Goal: Task Accomplishment & Management: Manage account settings

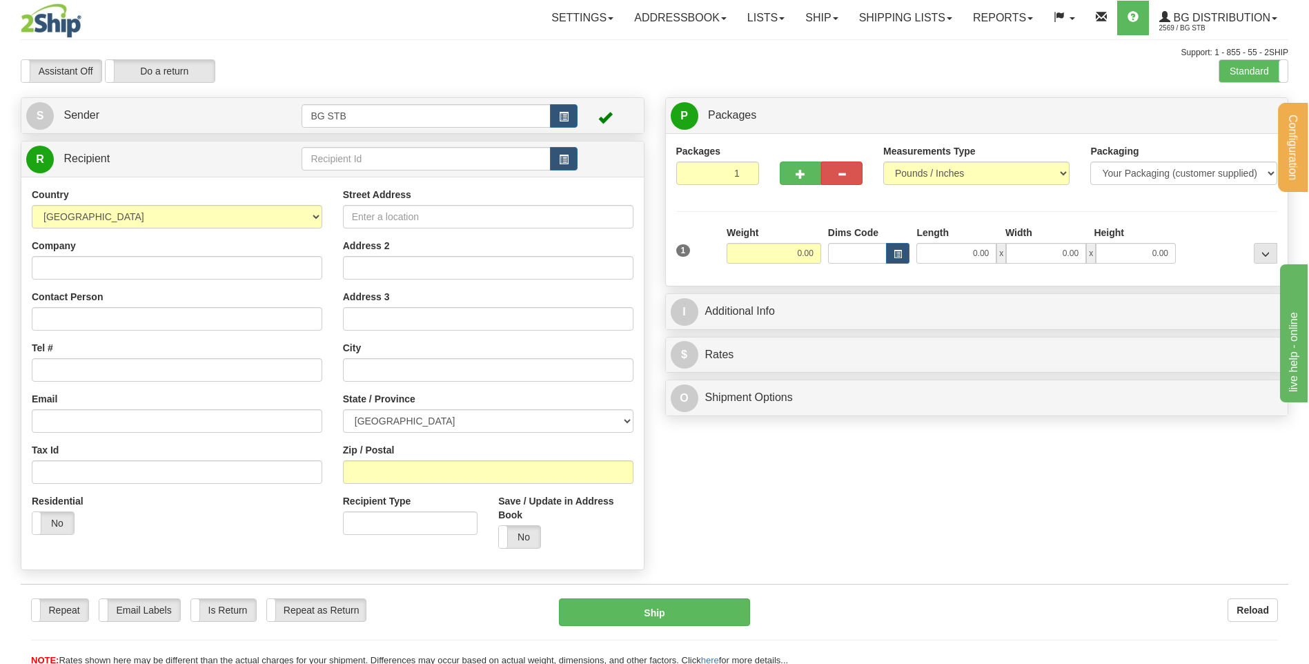
click at [415, 179] on div "Country AFGHANISTAN ALAND ISLANDS ALBANIA ALGERIA AMERICAN SAMOA ANDORRA ANGOLA…" at bounding box center [332, 373] width 622 height 393
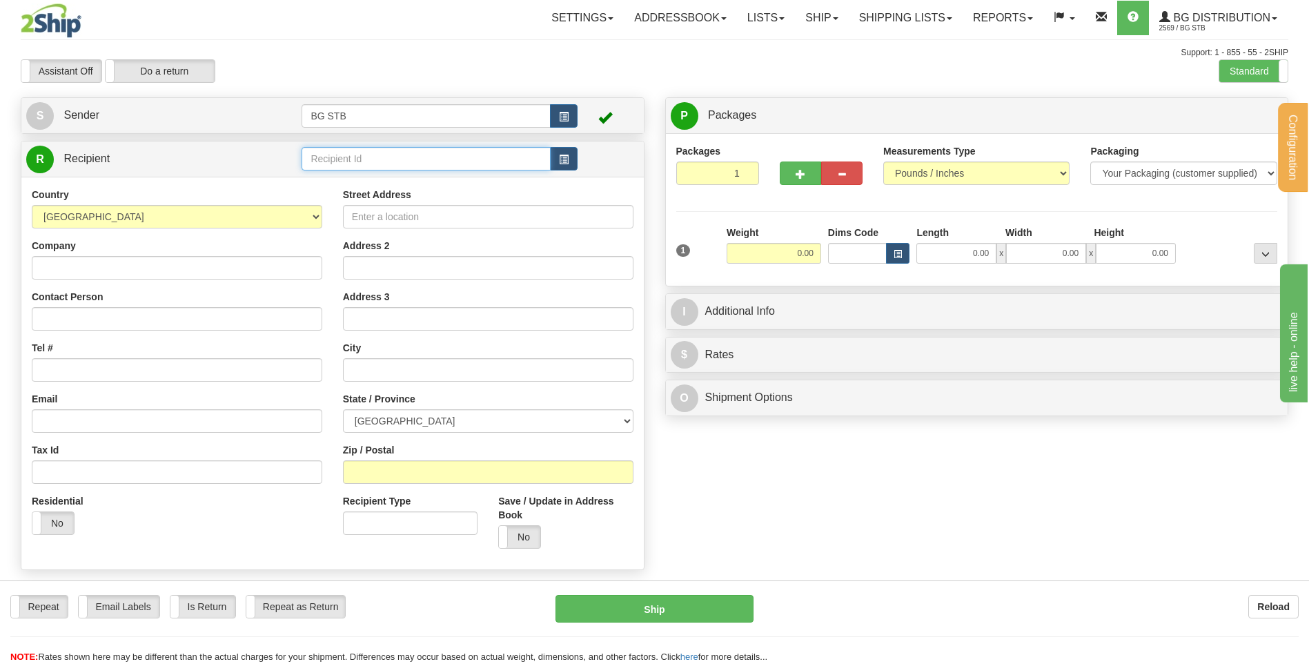
click at [410, 166] on input "text" at bounding box center [425, 158] width 248 height 23
type input "5518"
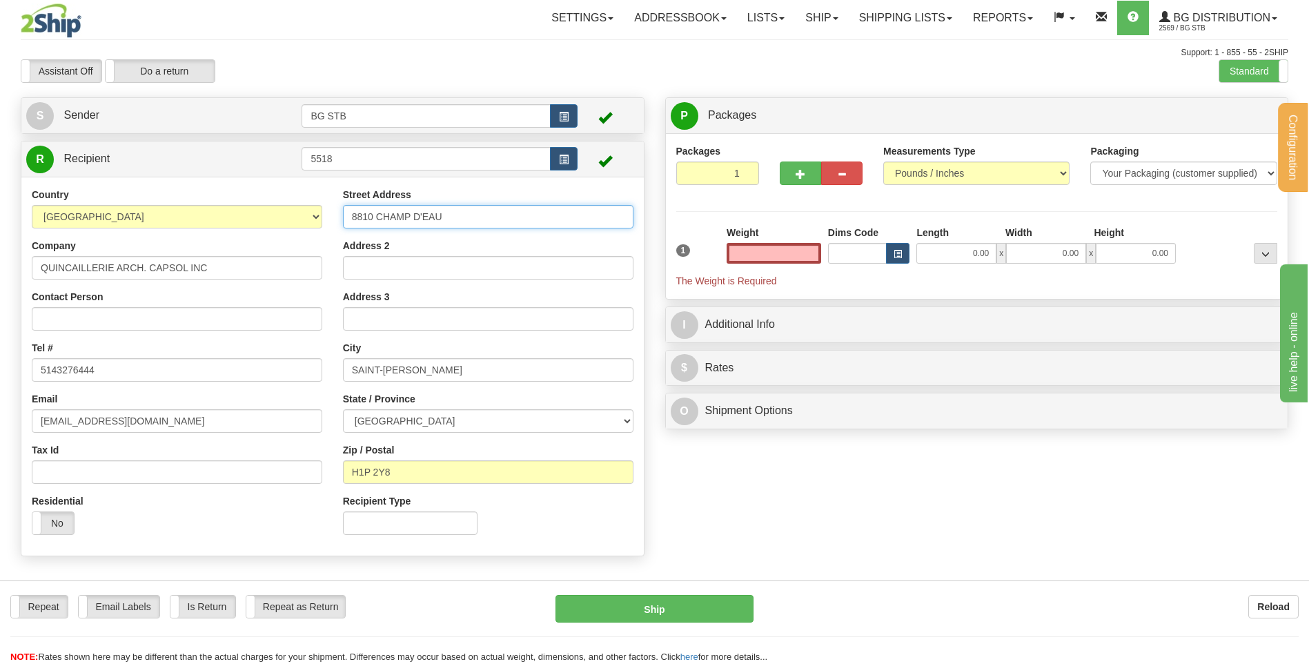
type input "0.00"
drag, startPoint x: 453, startPoint y: 214, endPoint x: 299, endPoint y: 215, distance: 154.5
click at [293, 215] on div "Country AFGHANISTAN ALAND ISLANDS ALBANIA ALGERIA AMERICAN SAMOA ANDORRA ANGOLA…" at bounding box center [332, 366] width 622 height 357
type input "9394 BOUL. DU GOLF"
drag, startPoint x: 437, startPoint y: 366, endPoint x: 297, endPoint y: 370, distance: 139.4
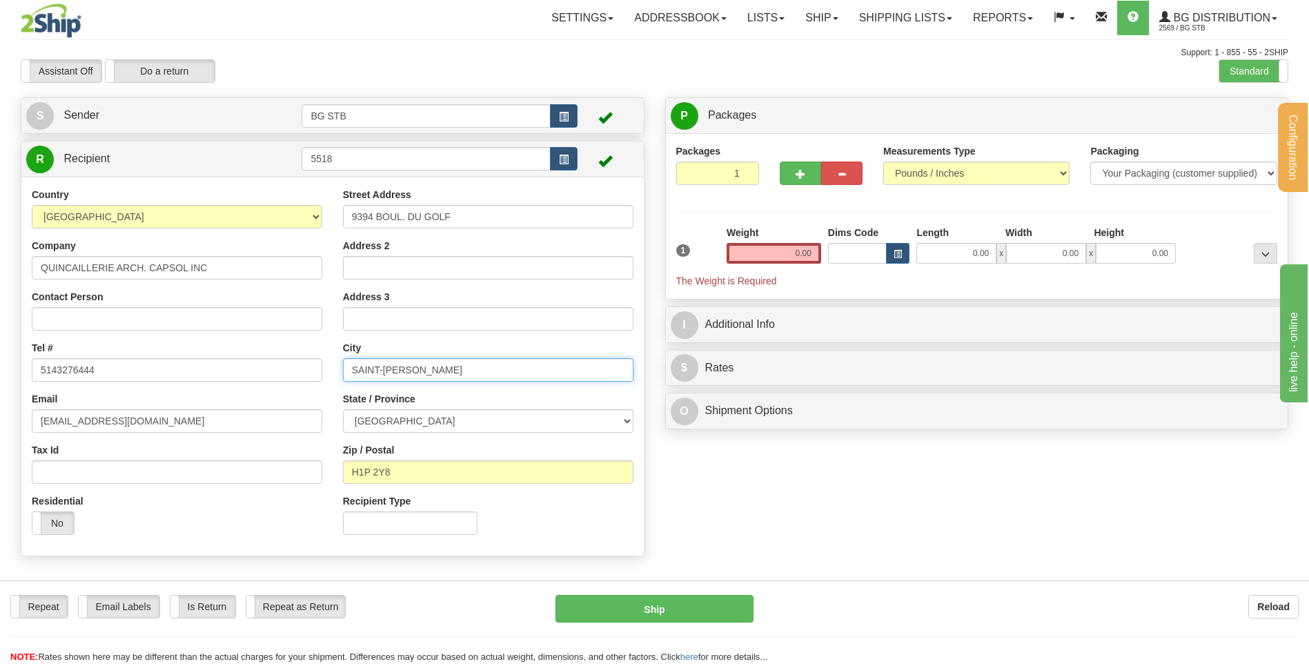
click at [312, 368] on div "Country AFGHANISTAN ALAND ISLANDS ALBANIA ALGERIA AMERICAN SAMOA ANDORRA ANGOLA…" at bounding box center [332, 366] width 622 height 357
type input "ANJOU"
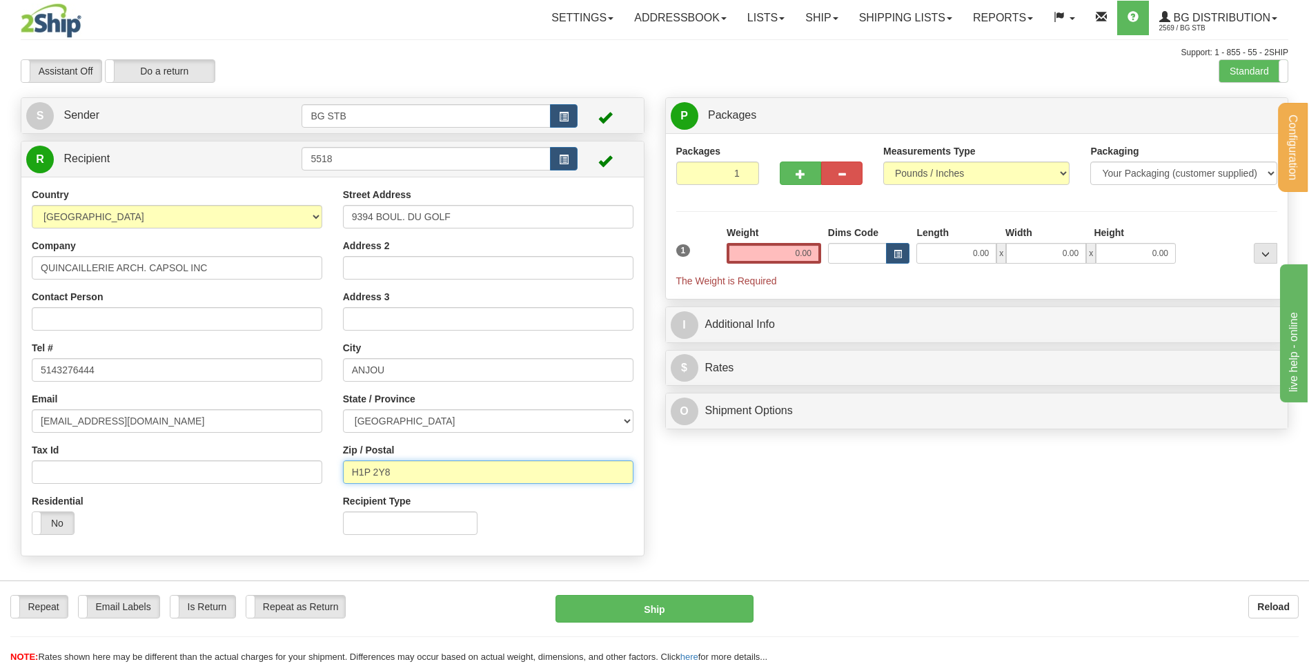
drag, startPoint x: 404, startPoint y: 472, endPoint x: 341, endPoint y: 464, distance: 63.3
click at [343, 464] on input "H1P 2Y8" at bounding box center [488, 471] width 290 height 23
type input "H1J 3A1"
click at [443, 438] on div "Street Address 9394 BOUL. DU GOLF Address 2 Address 3 City ANJOU State / Provin…" at bounding box center [488, 366] width 311 height 357
click at [792, 245] on input "0.00" at bounding box center [773, 253] width 95 height 21
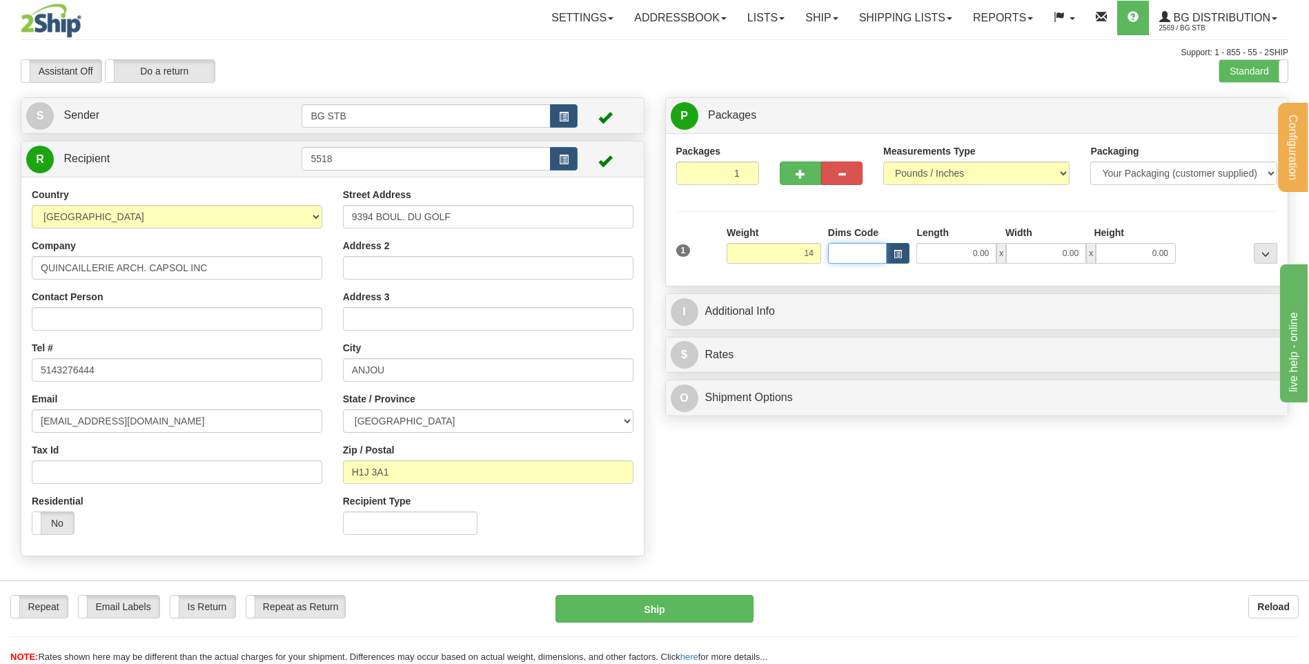
type input "14.00"
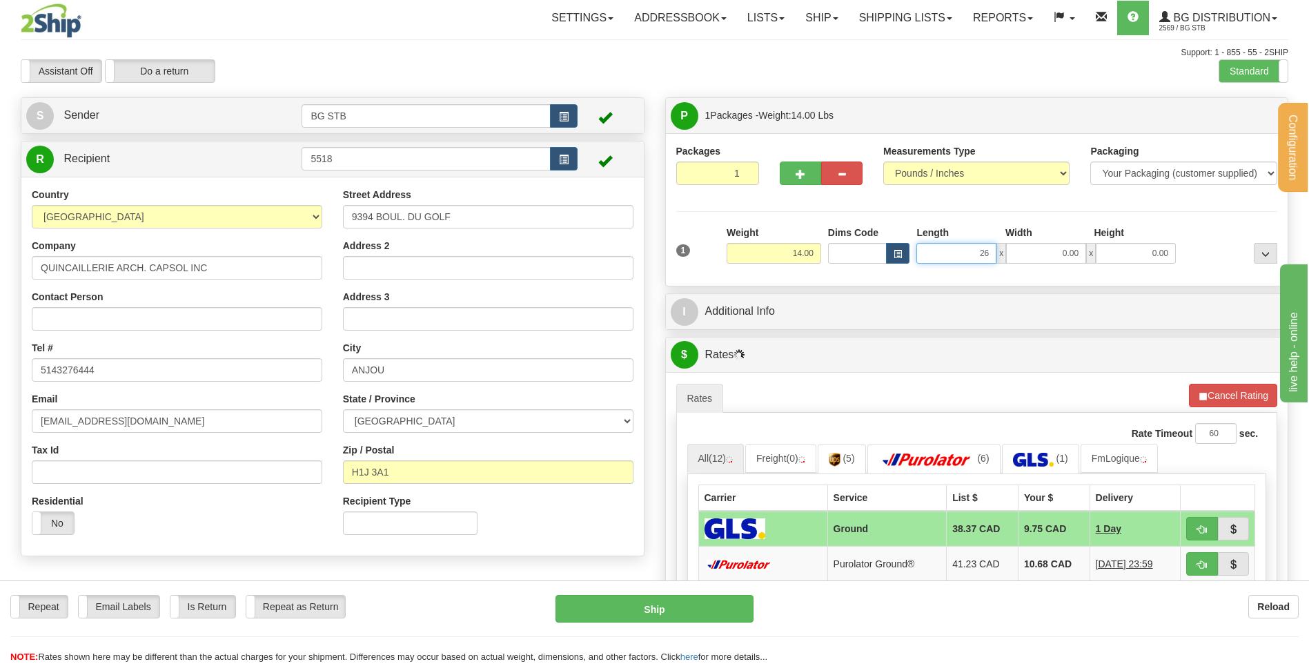
type input "26.00"
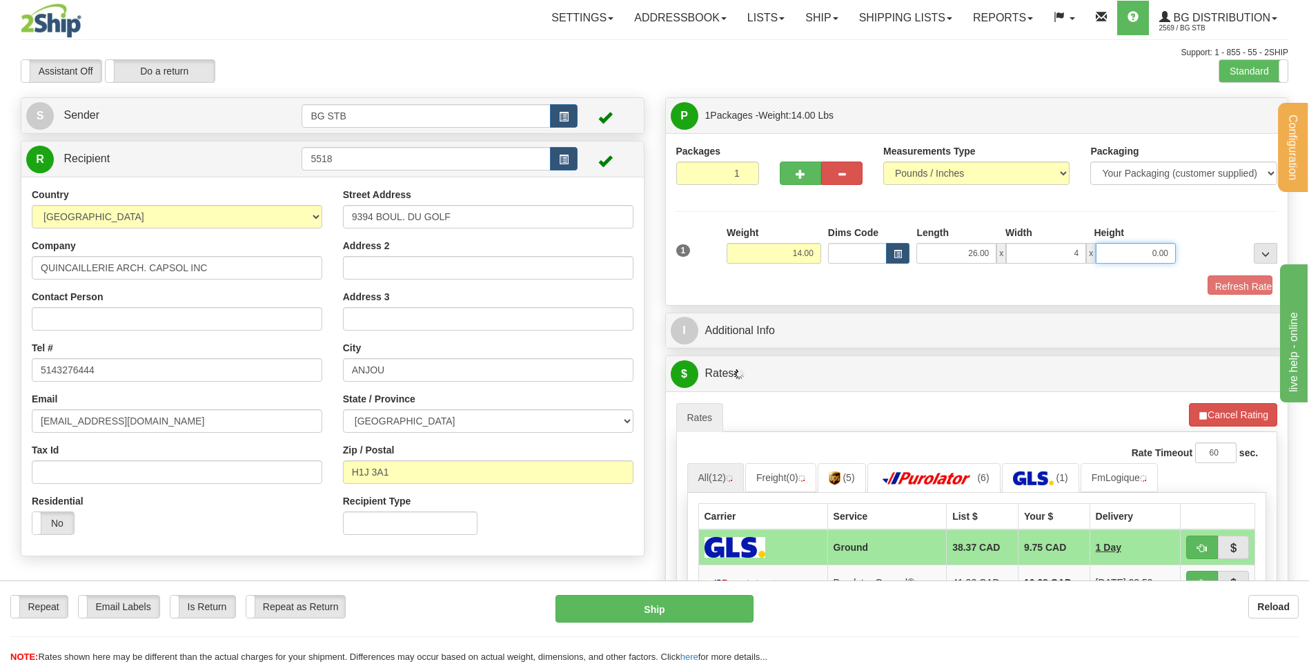
type input "4.00"
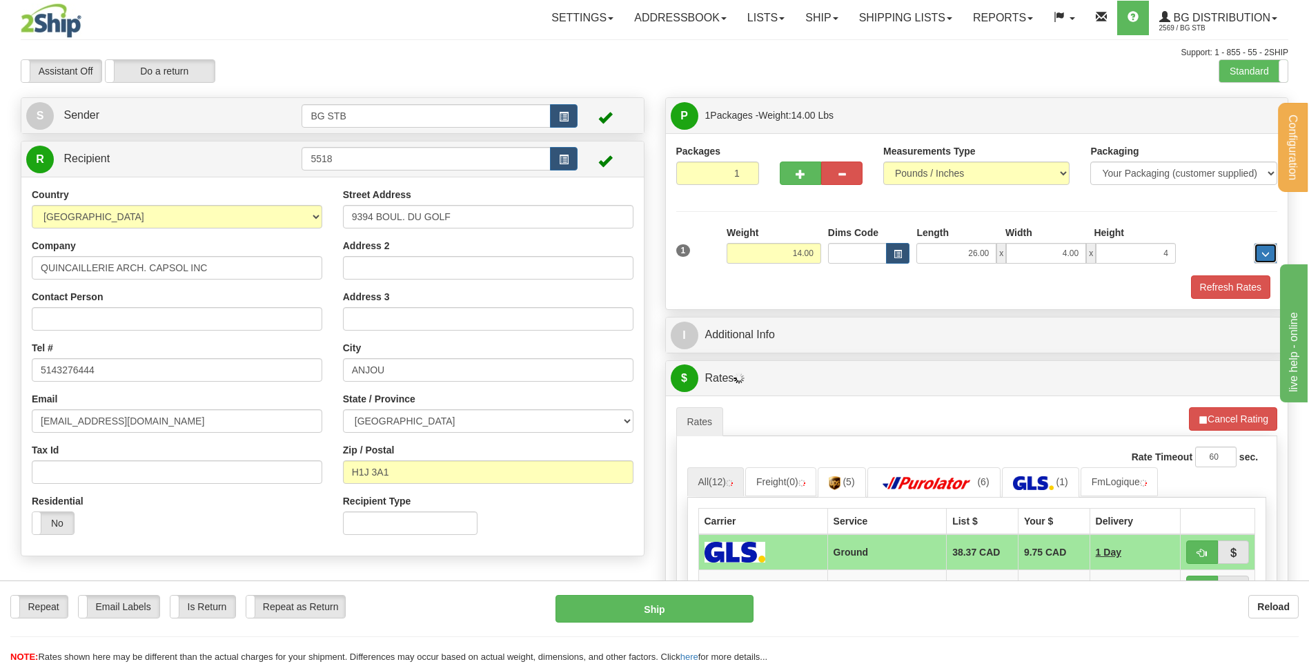
type input "4.00"
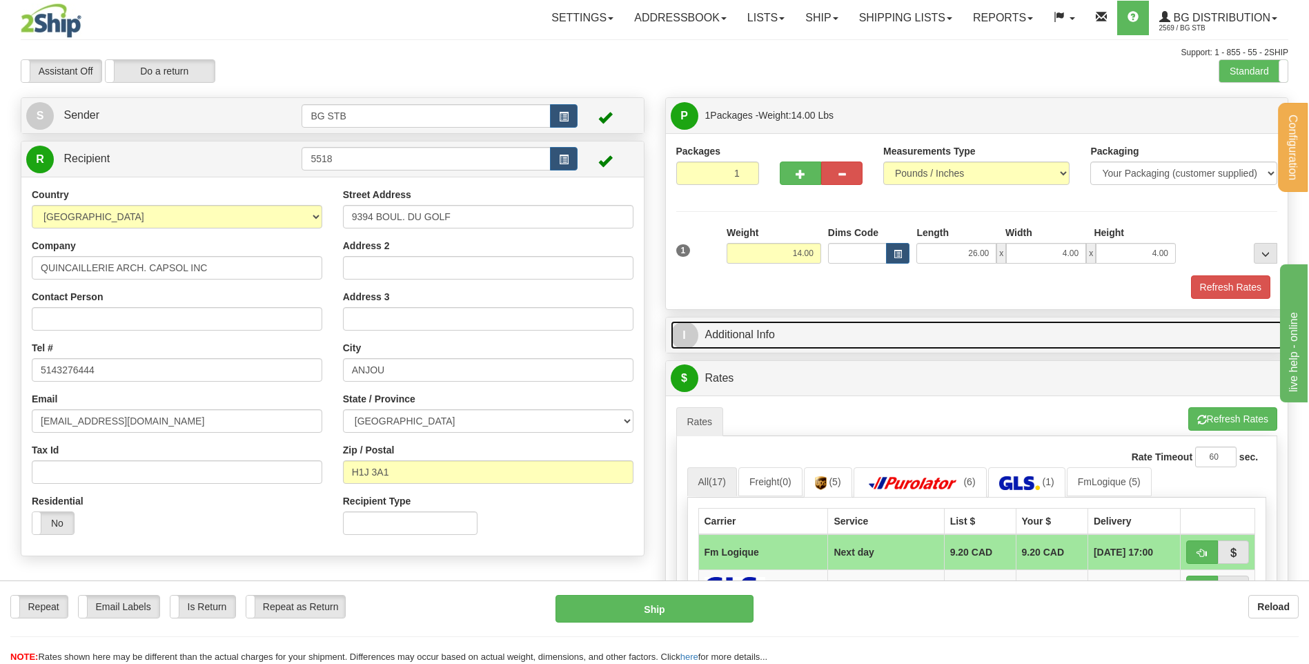
click at [802, 328] on link "I Additional Info" at bounding box center [977, 335] width 613 height 28
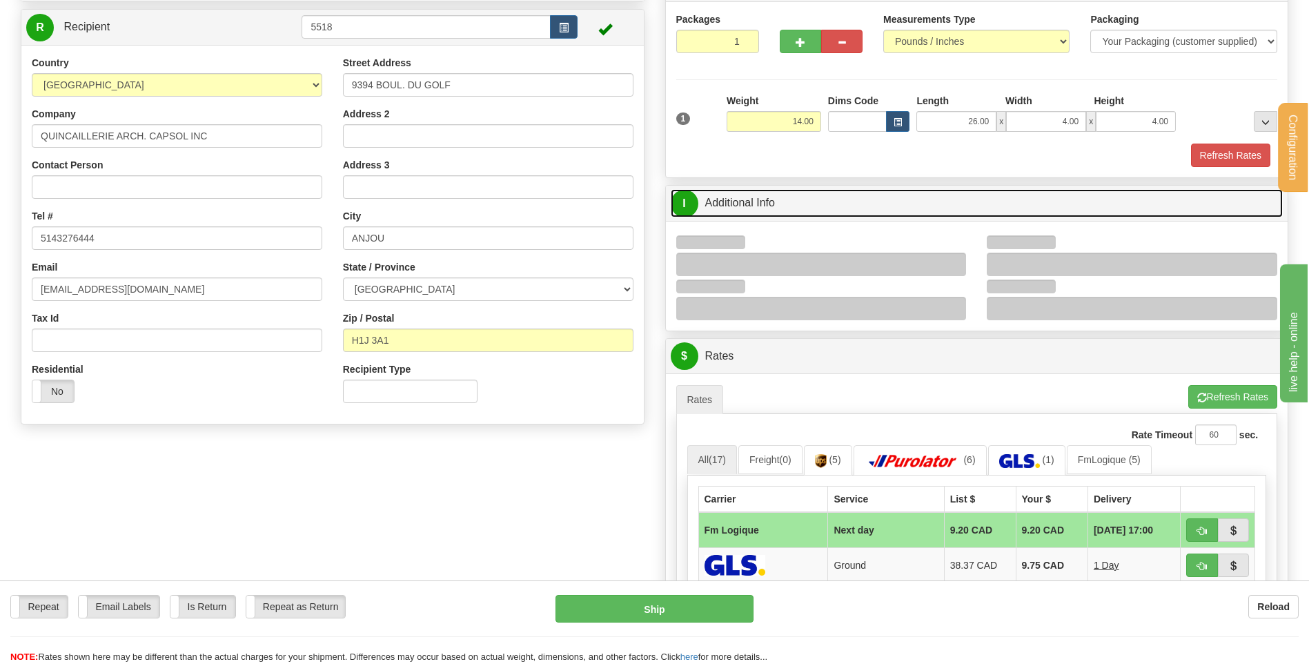
scroll to position [207, 0]
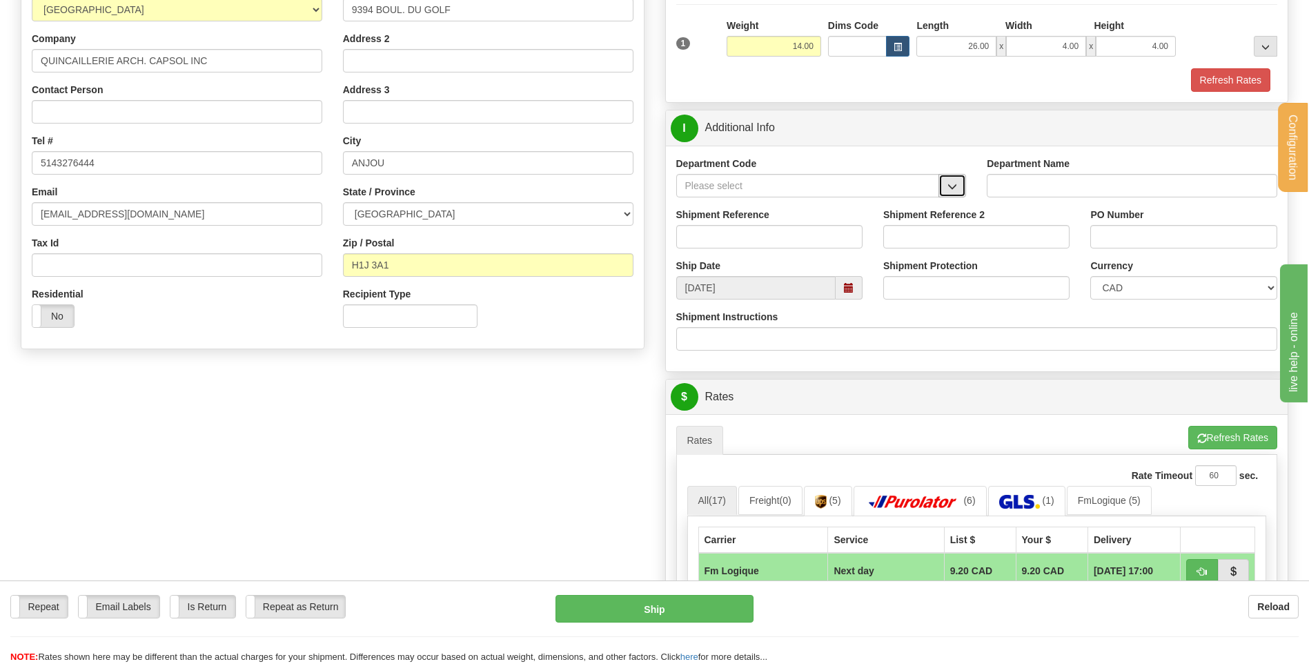
click at [959, 184] on button "button" at bounding box center [952, 185] width 28 height 23
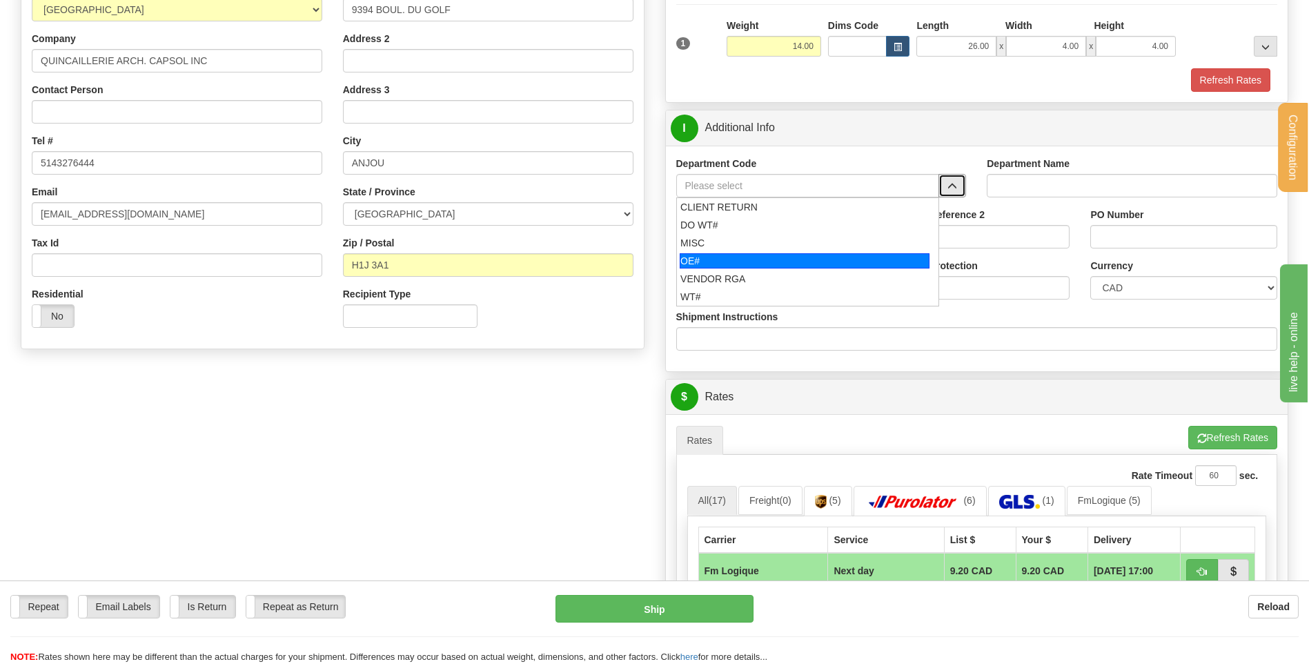
click at [775, 255] on div "OE#" at bounding box center [805, 260] width 250 height 15
type input "OE#"
type input "ORDERS"
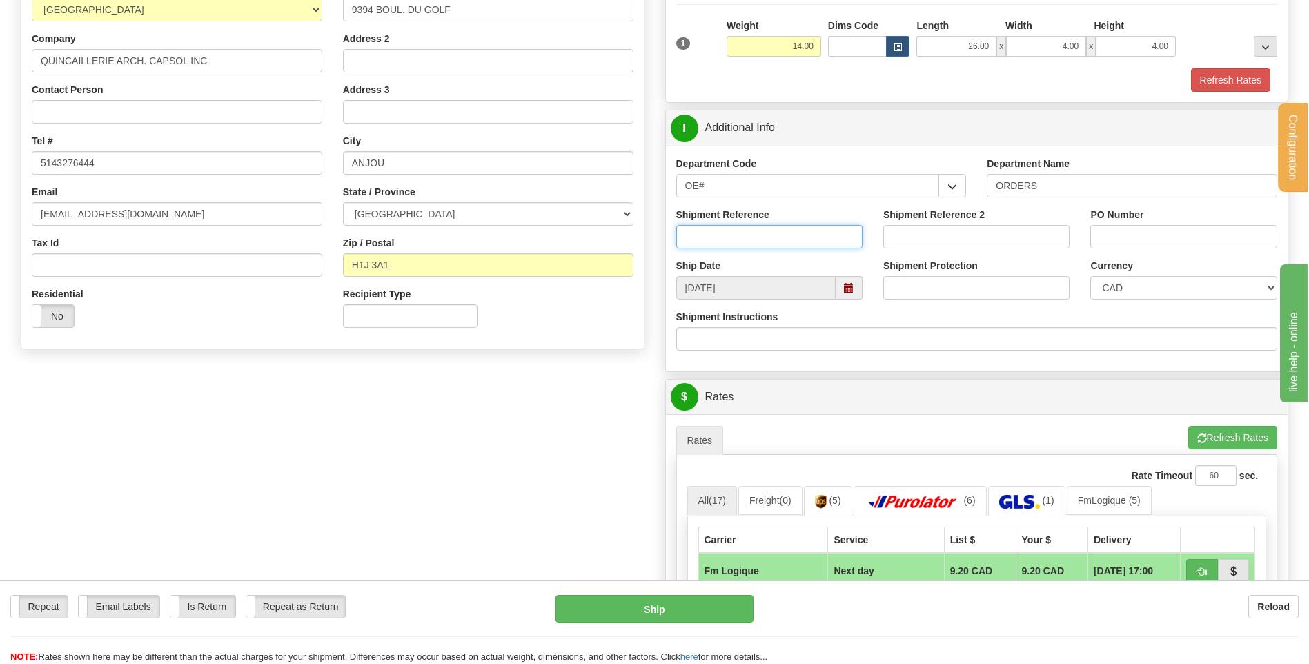
click at [766, 232] on input "Shipment Reference" at bounding box center [769, 236] width 186 height 23
type input "80004787-00"
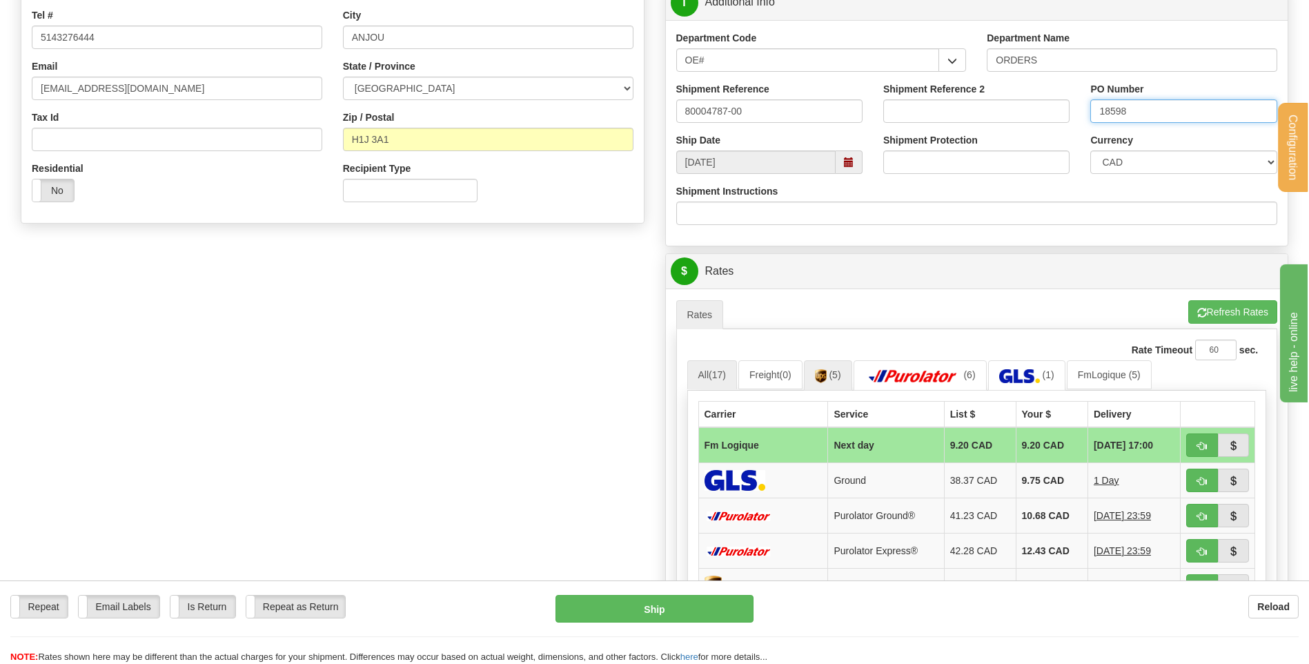
scroll to position [483, 0]
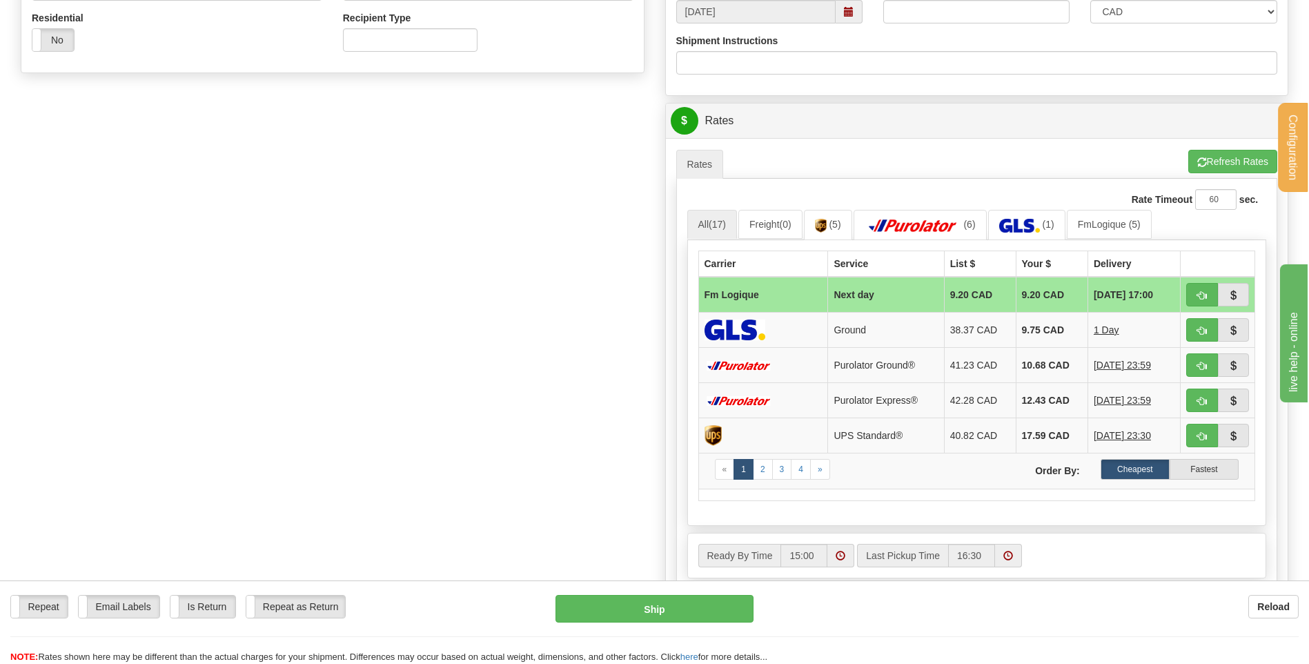
type input "18598"
click at [1191, 291] on button "button" at bounding box center [1202, 294] width 32 height 23
type input "jour"
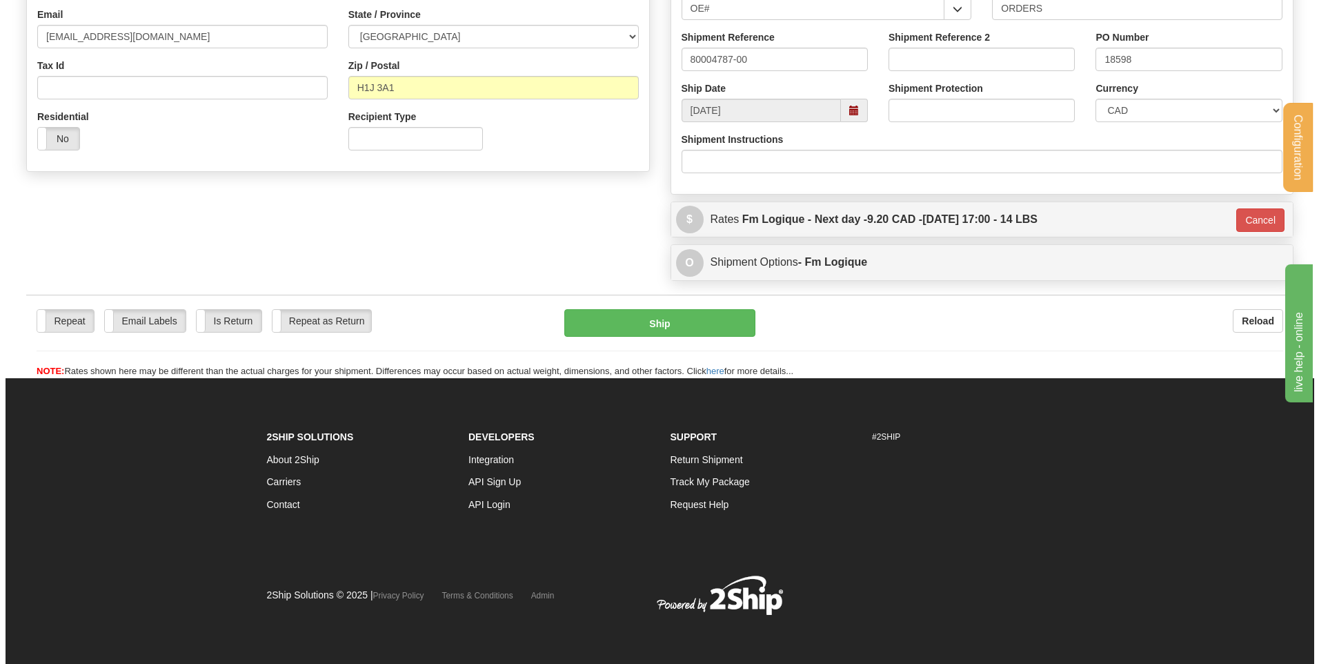
scroll to position [323, 0]
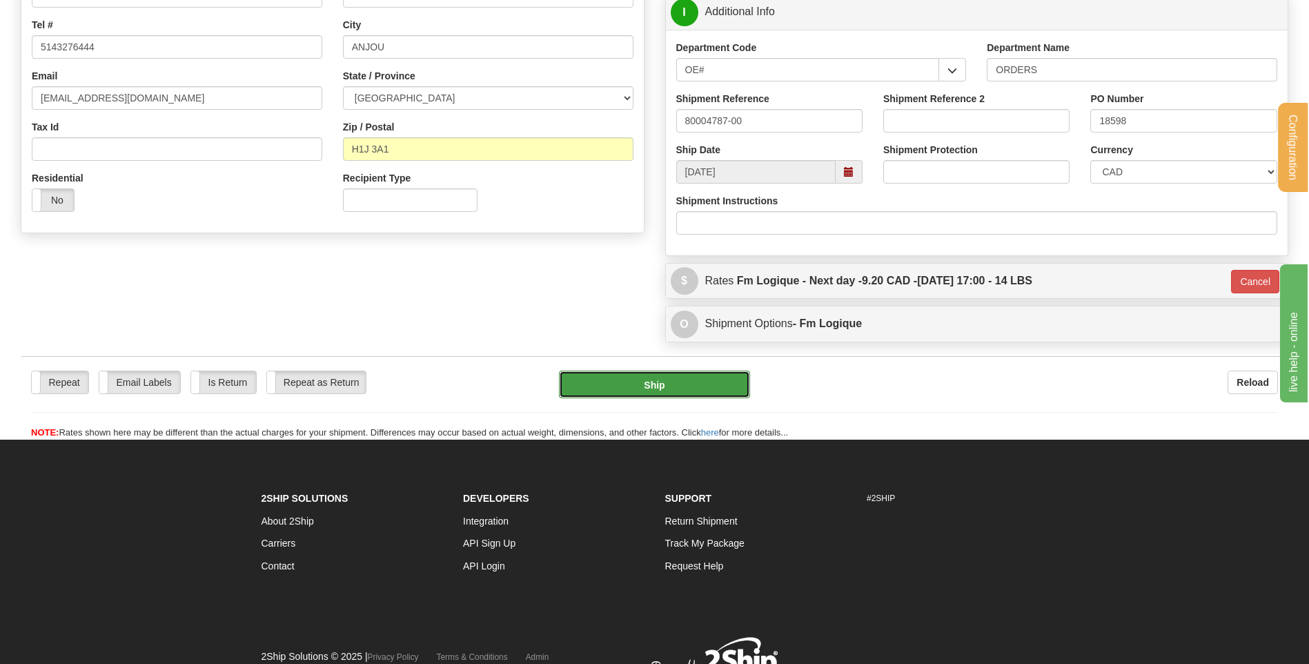
click at [642, 385] on button "Ship" at bounding box center [654, 384] width 190 height 28
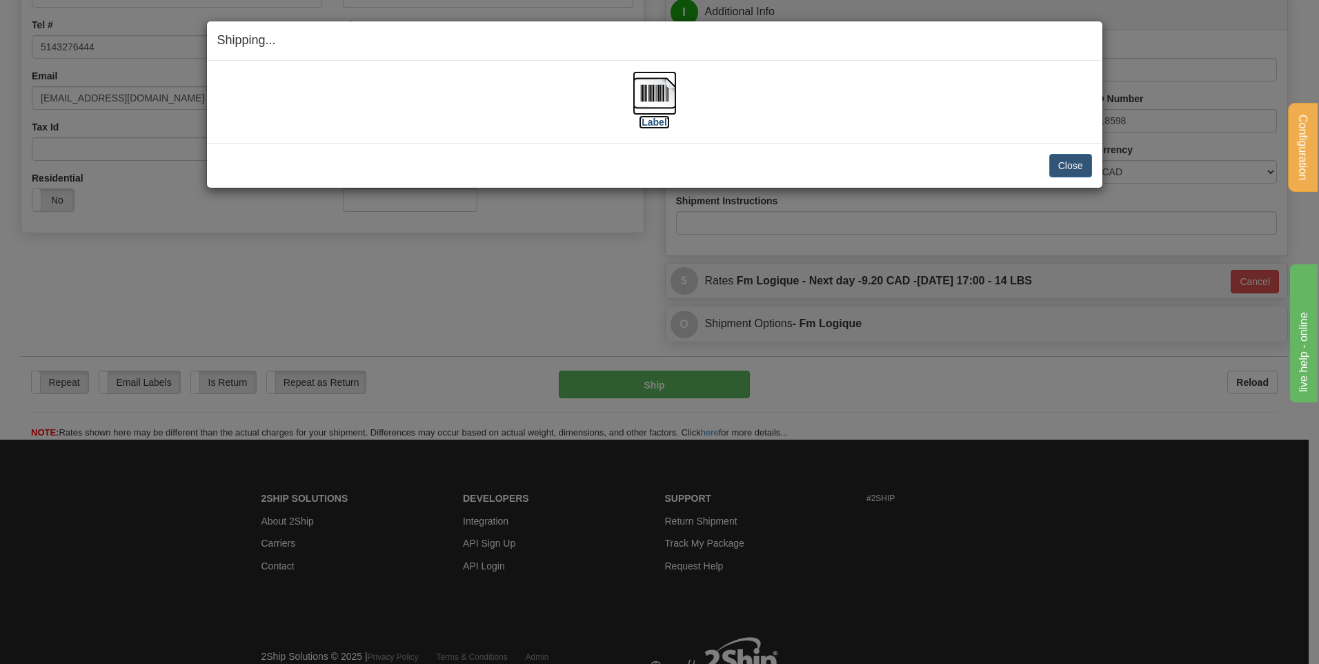
click at [644, 85] on img at bounding box center [655, 93] width 44 height 44
click at [1077, 166] on button "Close" at bounding box center [1070, 165] width 43 height 23
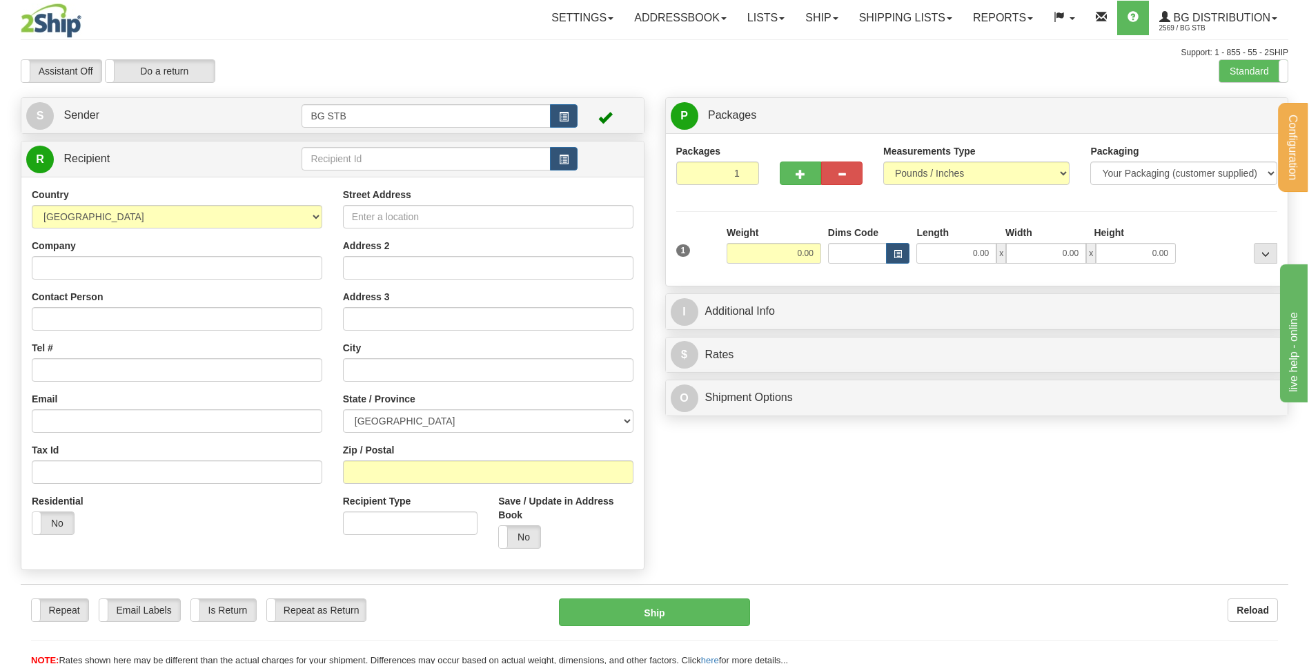
drag, startPoint x: 473, startPoint y: 180, endPoint x: 470, endPoint y: 163, distance: 17.5
click at [473, 180] on div "Country AFGHANISTAN ALAND ISLANDS ALBANIA ALGERIA AMERICAN SAMOA ANDORRA ANGOLA…" at bounding box center [332, 373] width 622 height 393
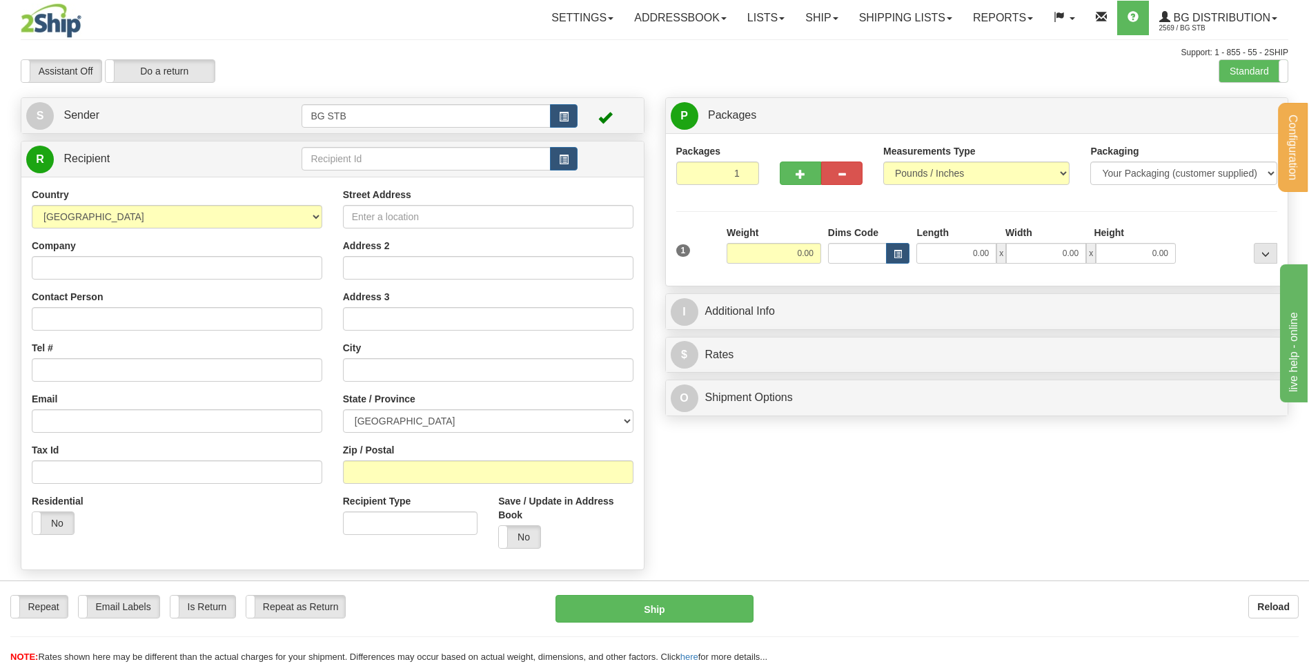
click at [470, 141] on div "R Recipient" at bounding box center [332, 158] width 622 height 35
click at [475, 141] on div "R Recipient" at bounding box center [332, 158] width 622 height 35
click at [399, 155] on input "text" at bounding box center [425, 158] width 248 height 23
type input "4154"
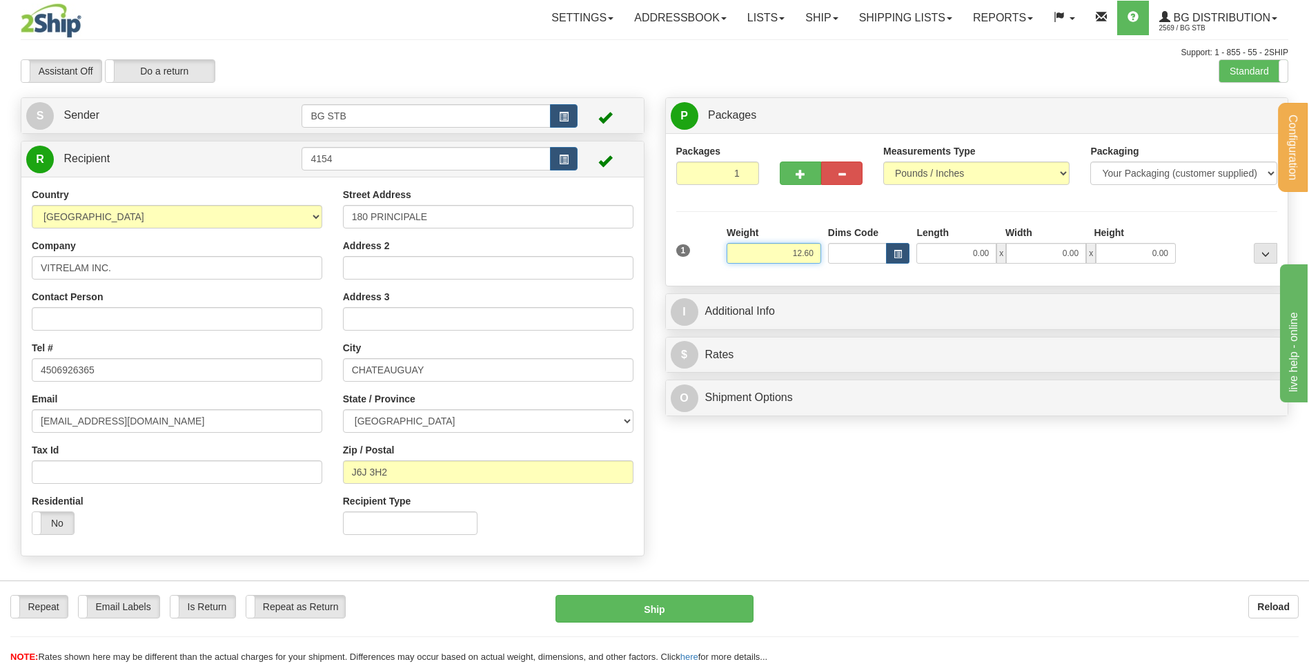
type input "12.60"
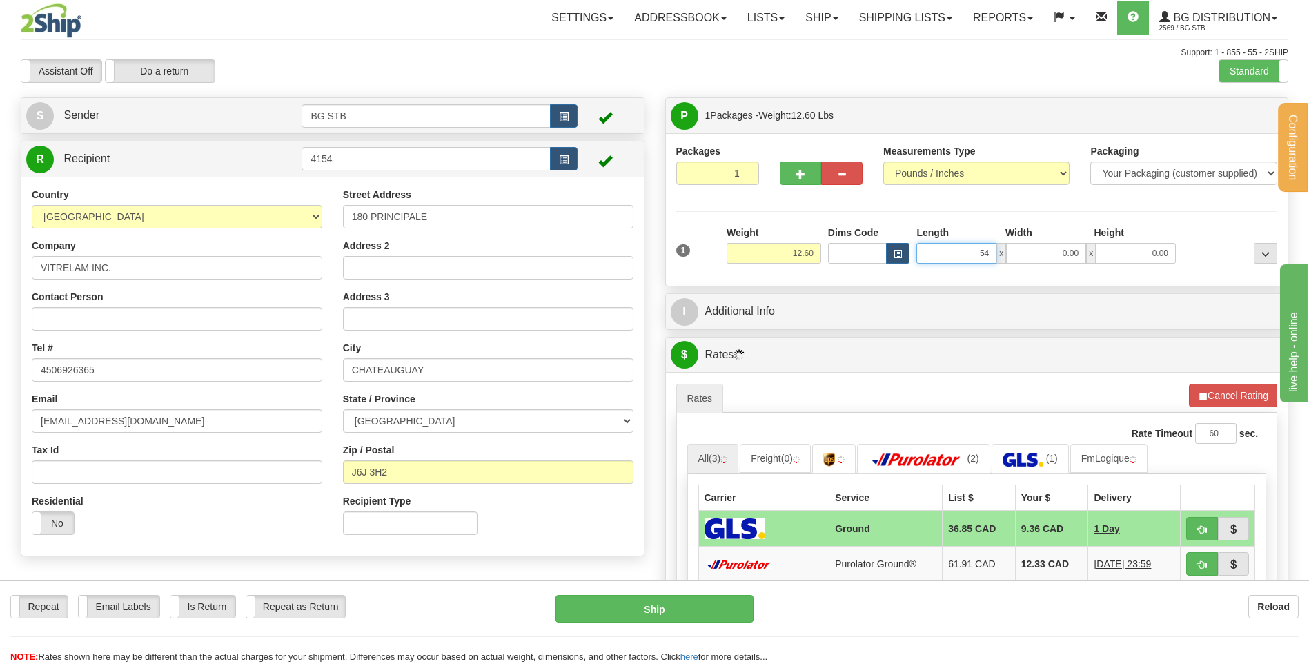
type input "54.00"
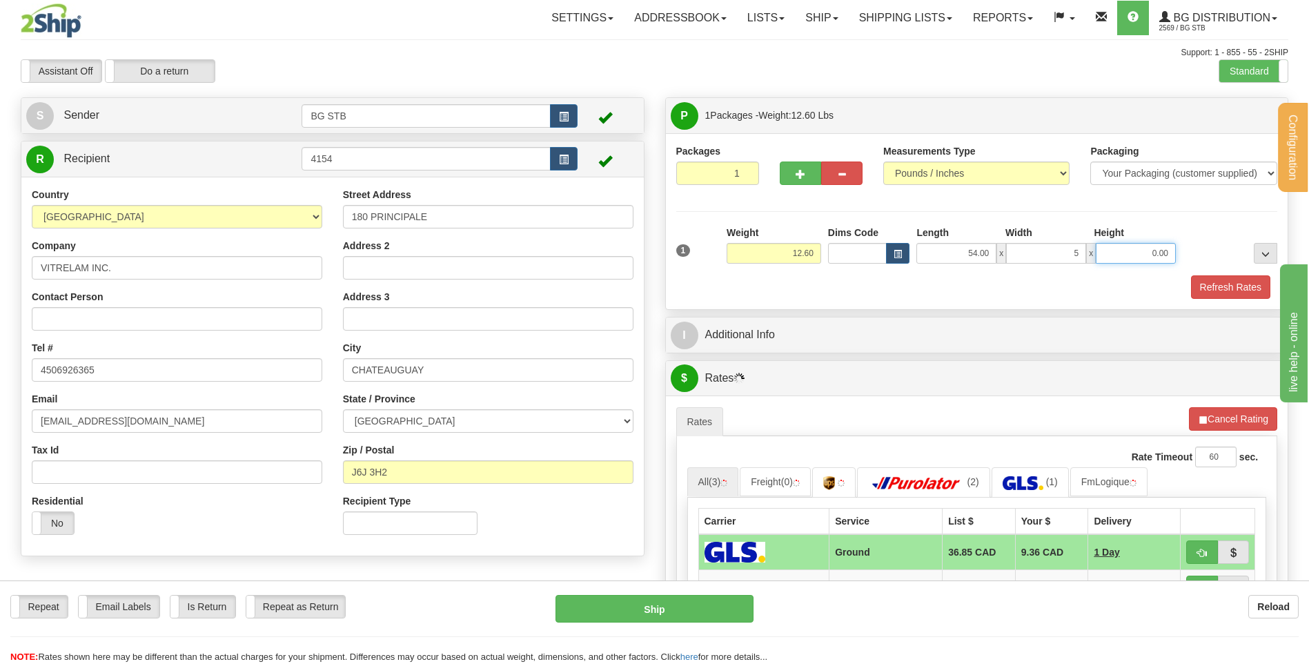
type input "5.00"
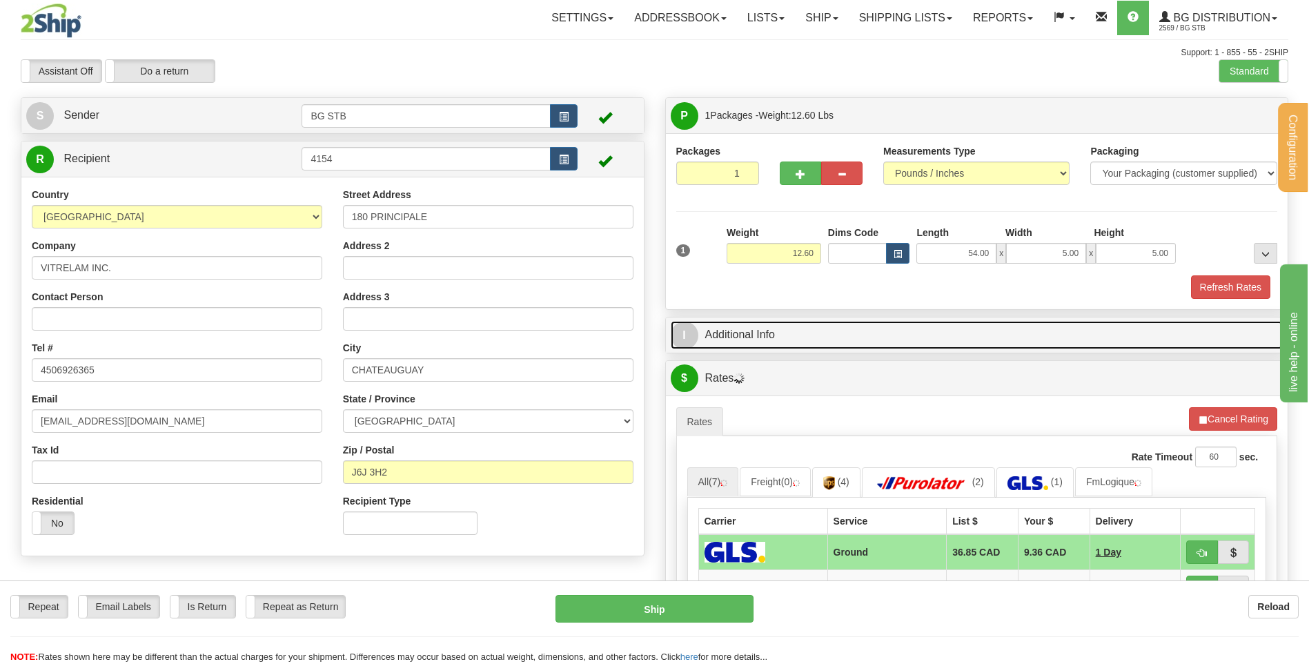
click at [820, 325] on link "I Additional Info" at bounding box center [977, 335] width 613 height 28
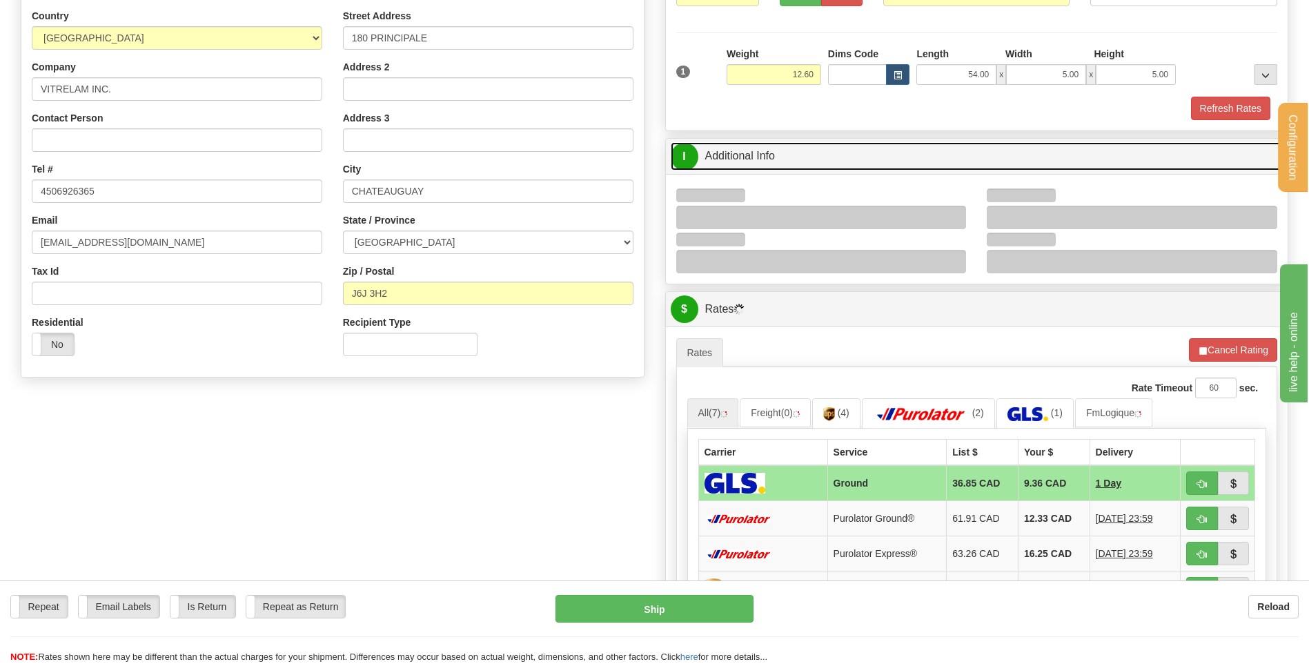
scroll to position [345, 0]
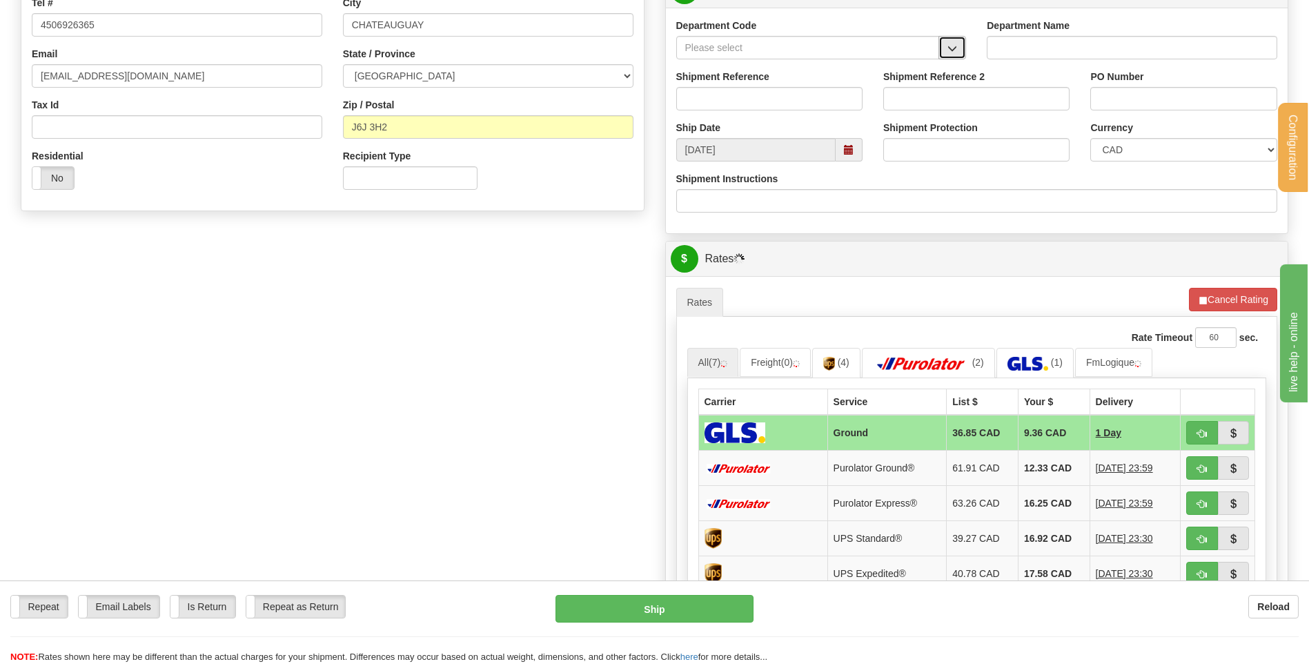
click at [953, 41] on button "button" at bounding box center [952, 47] width 28 height 23
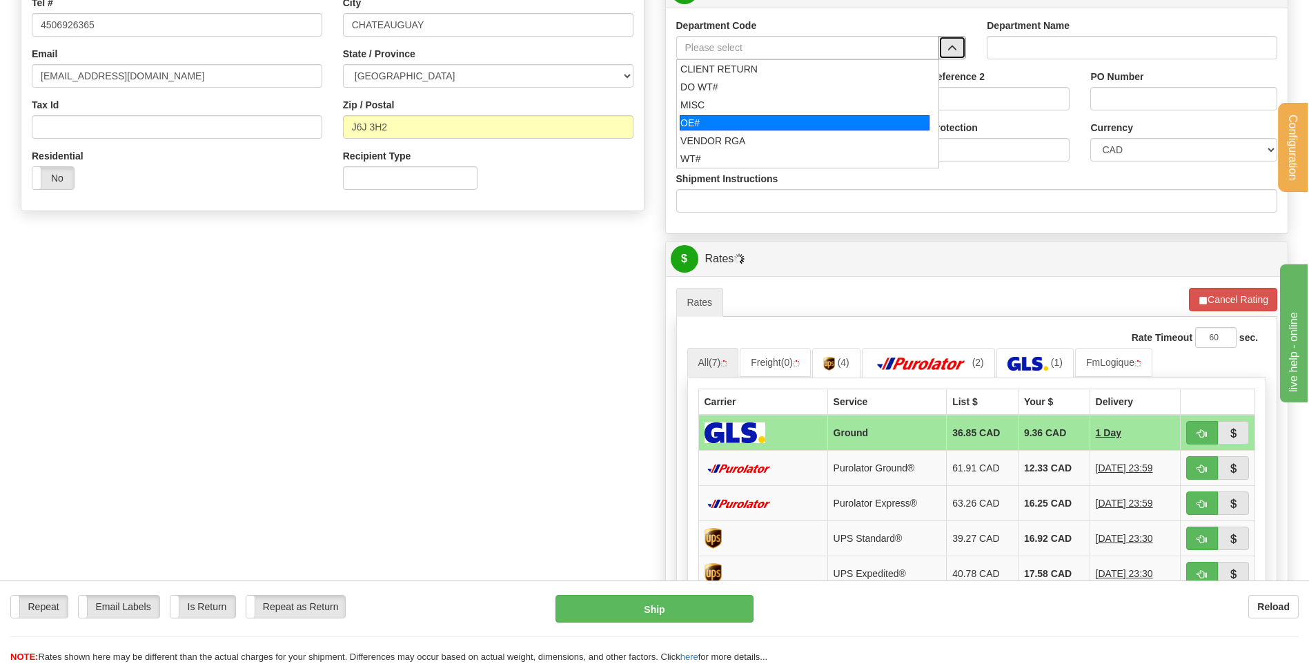
drag, startPoint x: 775, startPoint y: 114, endPoint x: 770, endPoint y: 101, distance: 13.6
click at [774, 114] on li "OE#" at bounding box center [808, 123] width 262 height 18
type input "OE#"
type input "ORDERS"
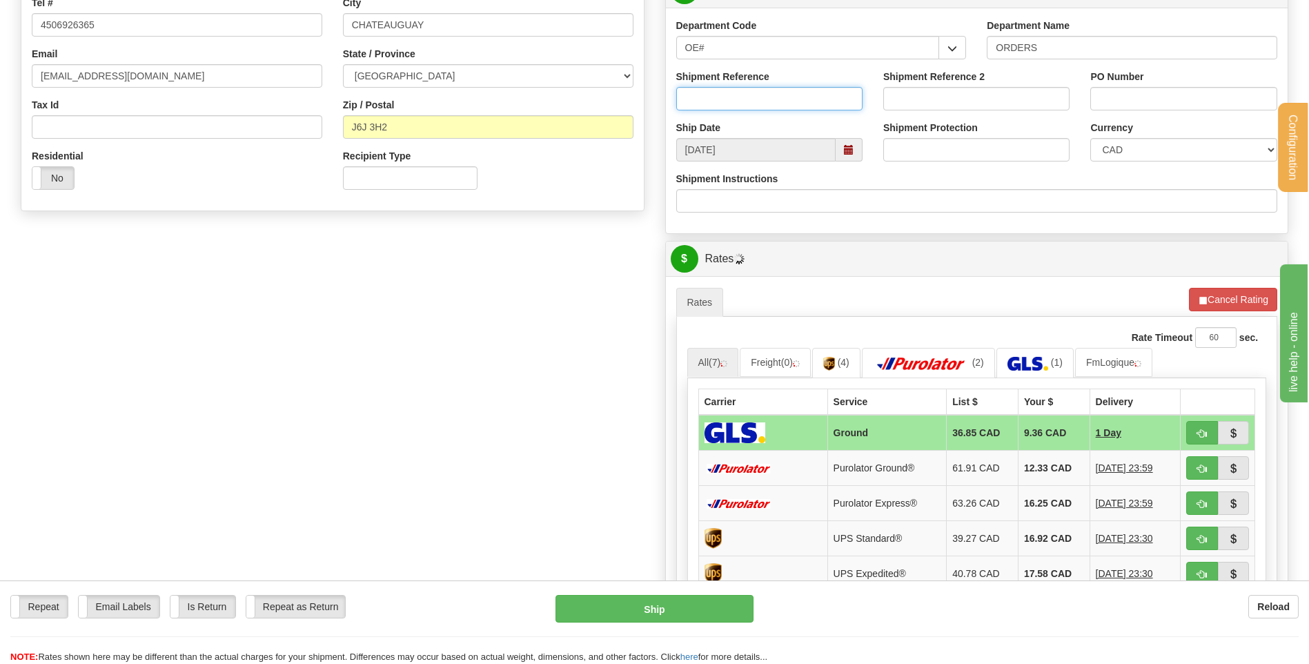
click at [770, 101] on input "Shipment Reference" at bounding box center [769, 98] width 186 height 23
type input "80005403-00 // 80005415-00"
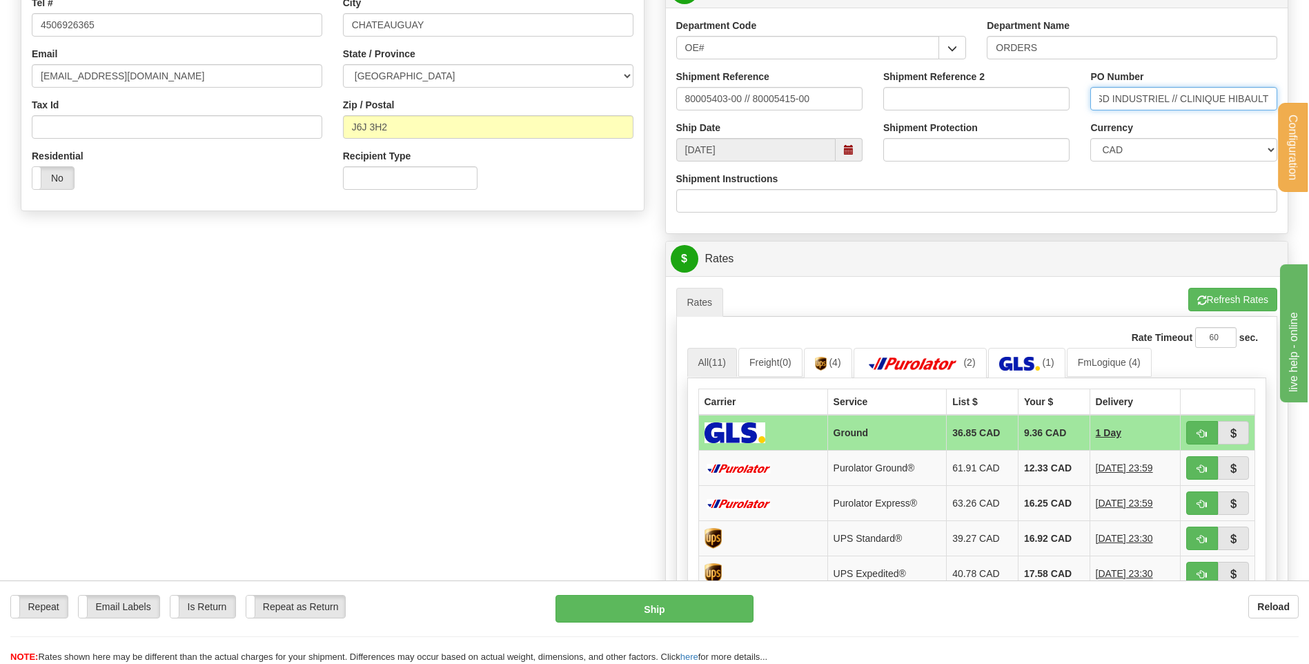
scroll to position [0, 6]
click at [1228, 95] on input "SD INDUSTRIEL // CLINIQUE HIBAULT" at bounding box center [1183, 98] width 186 height 23
type input "SD INDUSTRIEL // CLINIQUE THIBAULT"
click at [1196, 128] on div "Currency CAD USD EUR ZAR RON ANG ARN AUD AUS AWG BBD BFR BGN BHD BMD BND BRC BR…" at bounding box center [1183, 141] width 186 height 41
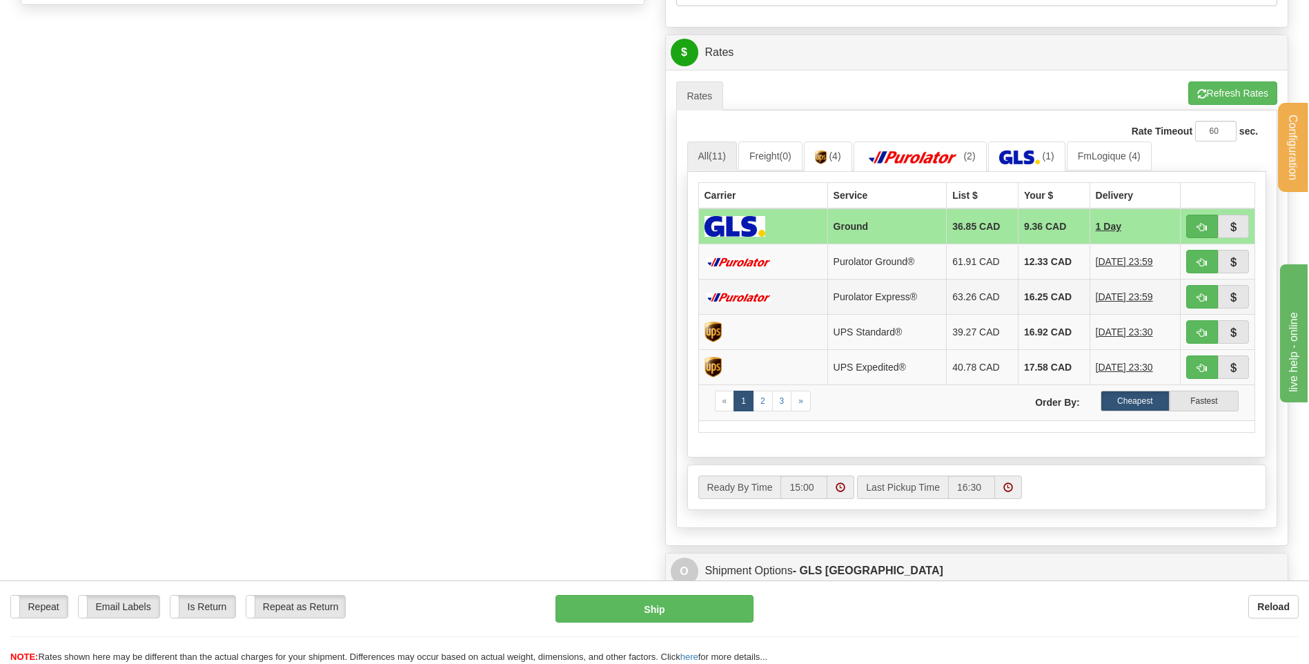
scroll to position [552, 0]
click at [1200, 257] on span "button" at bounding box center [1202, 261] width 10 height 9
type input "260"
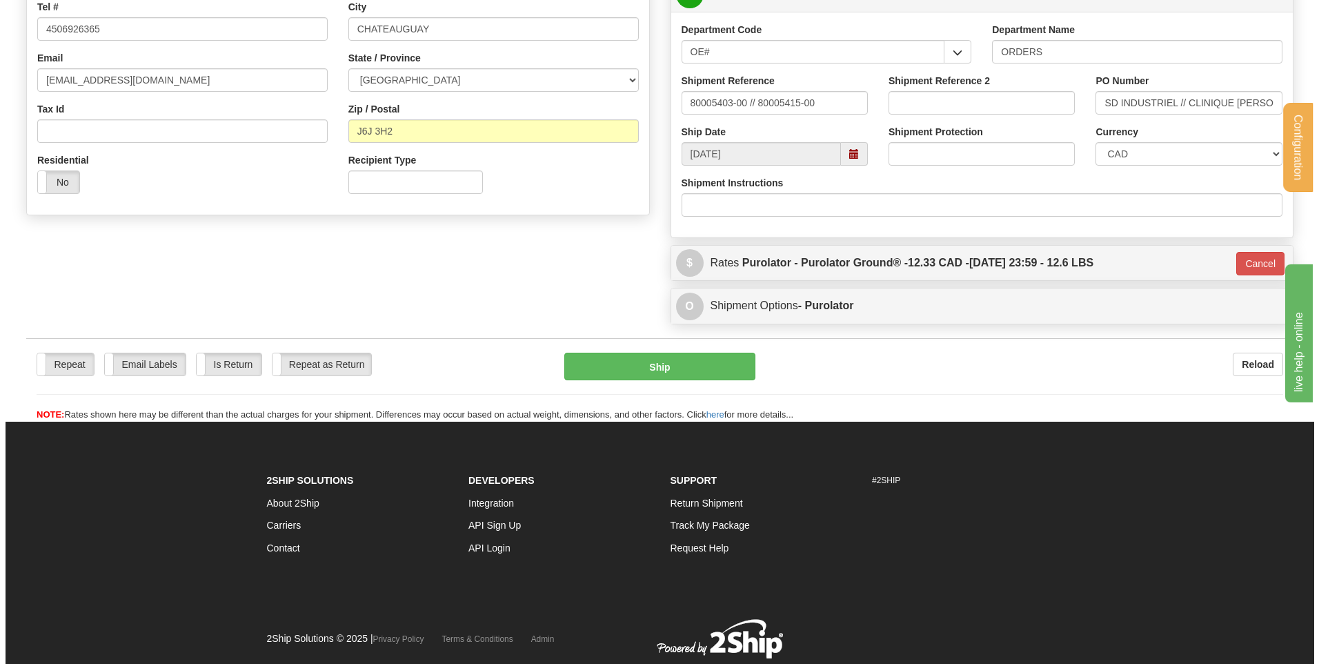
scroll to position [247, 0]
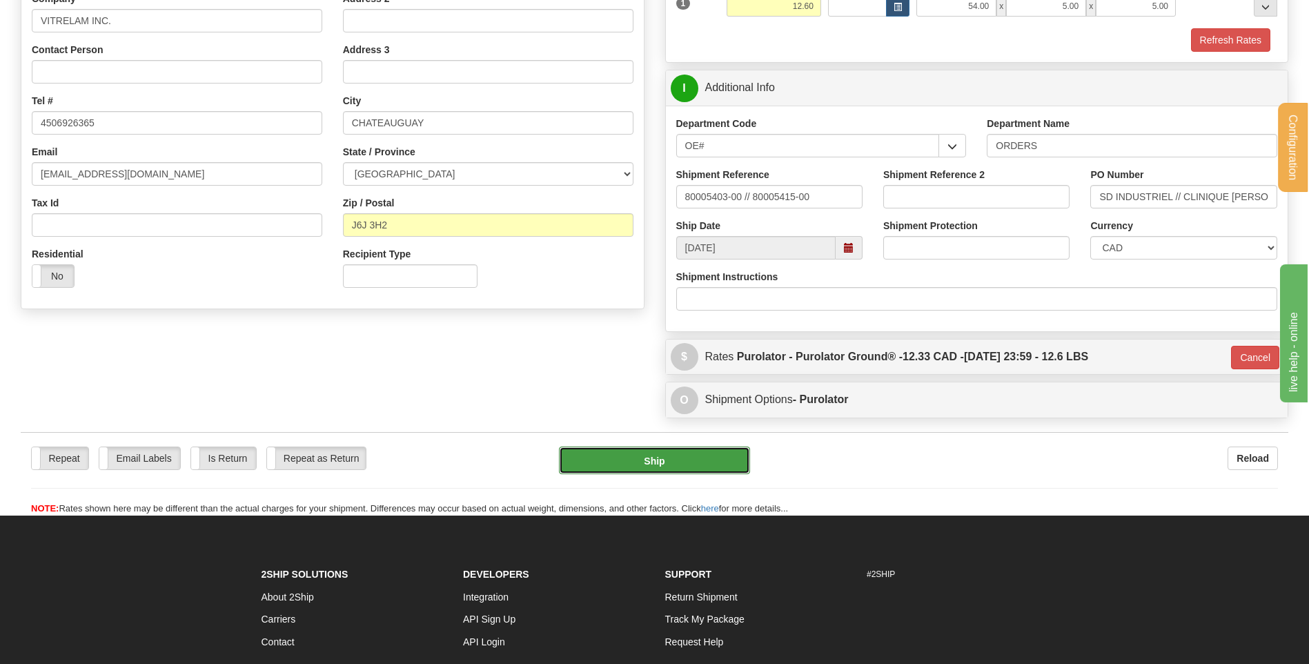
click at [646, 466] on button "Ship" at bounding box center [654, 460] width 190 height 28
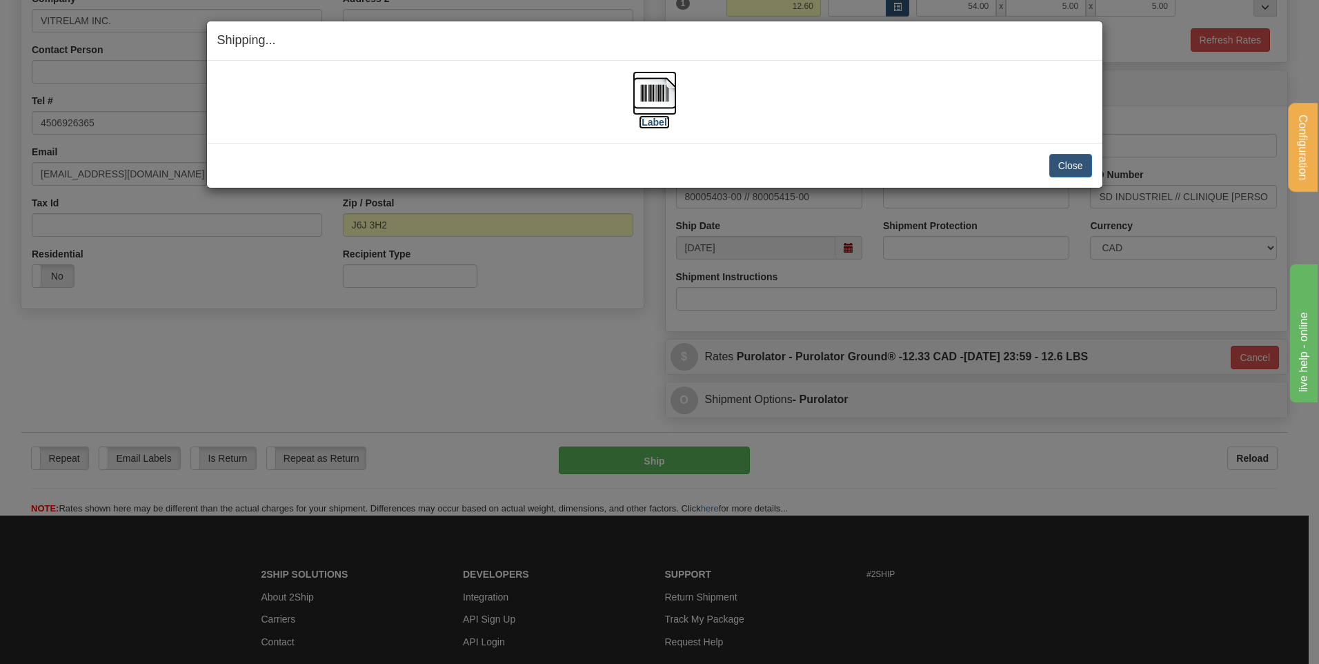
click at [655, 99] on img at bounding box center [655, 93] width 44 height 44
click at [1071, 152] on div "Close Cancel Cancel Shipment and Quit Pickup Quit Pickup ONLY" at bounding box center [654, 165] width 895 height 45
click at [1065, 169] on button "Close" at bounding box center [1070, 165] width 43 height 23
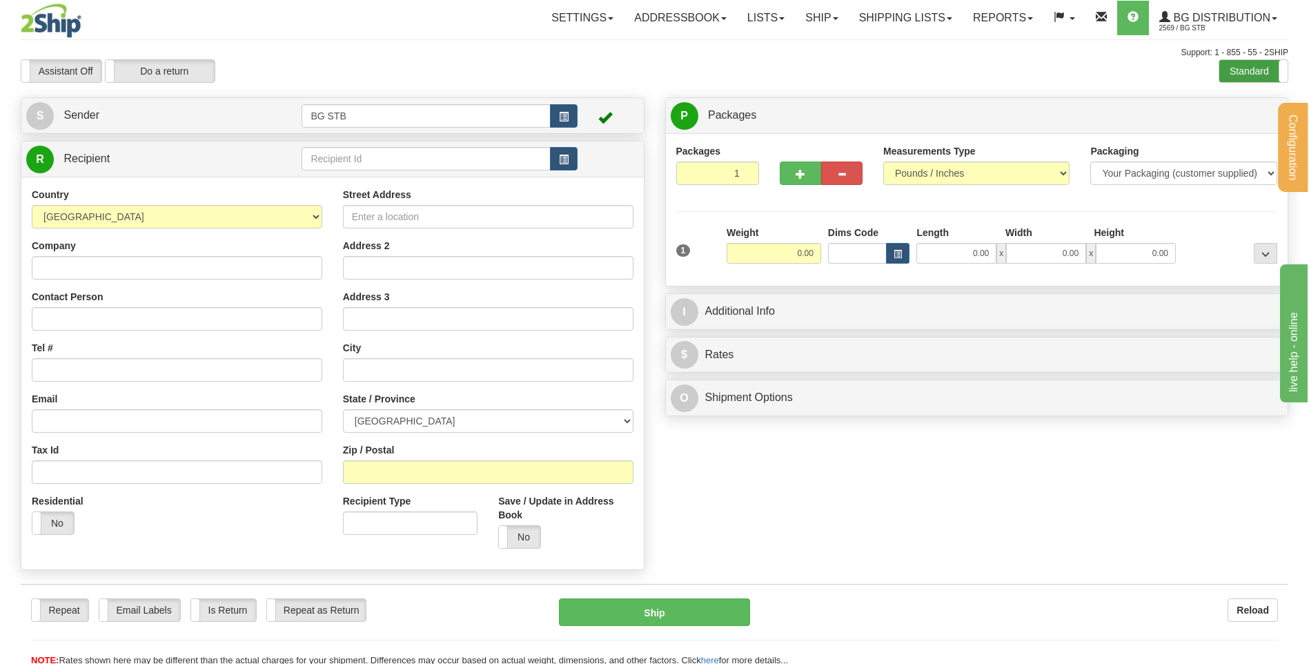
click at [1262, 75] on label "Standard" at bounding box center [1253, 71] width 68 height 22
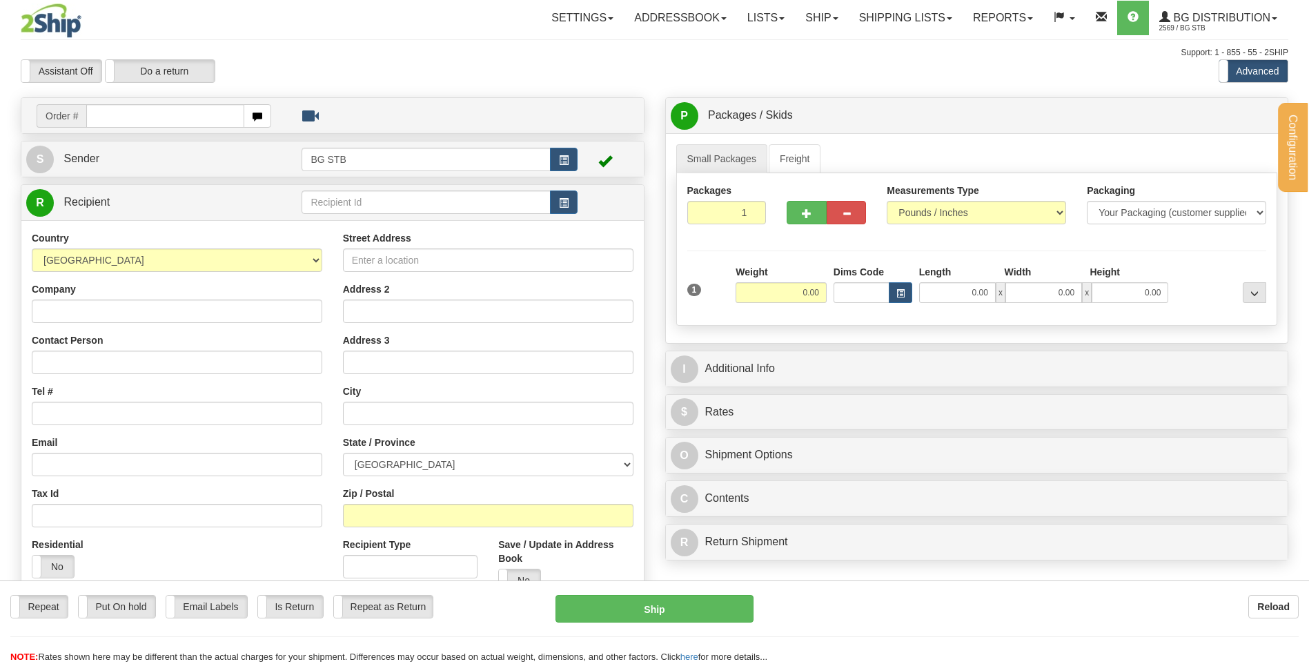
click at [371, 199] on div "Configuration My Configuration Panel Close Configure My Carriers" at bounding box center [654, 388] width 1309 height 777
click at [374, 198] on input "text" at bounding box center [425, 201] width 248 height 23
type input "9549"
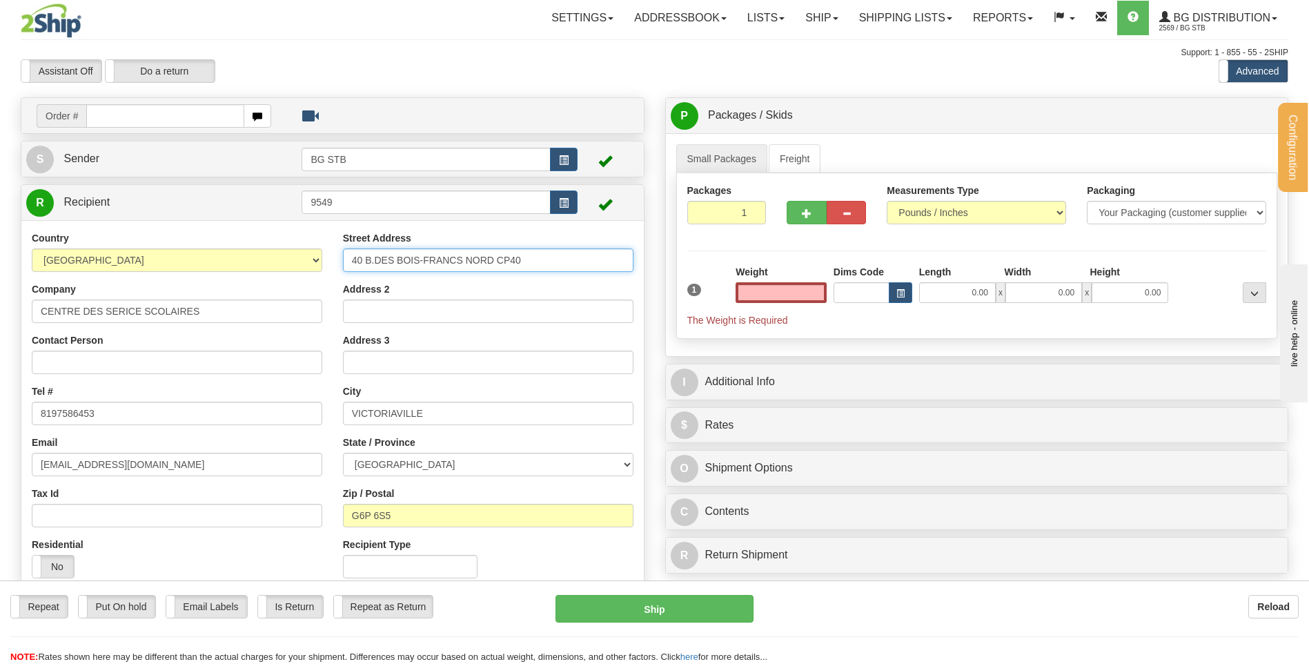
type input "0.00"
drag, startPoint x: 541, startPoint y: 253, endPoint x: 298, endPoint y: 263, distance: 243.0
click at [303, 262] on div "Country AFGHANISTAN ALAND ISLANDS ALBANIA ALGERIA AMERICAN SAMOA ANDORRA ANGOLA…" at bounding box center [332, 409] width 622 height 357
type input "1159 RUE SAINT-JEAN"
click at [415, 315] on input "Address 2" at bounding box center [488, 310] width 290 height 23
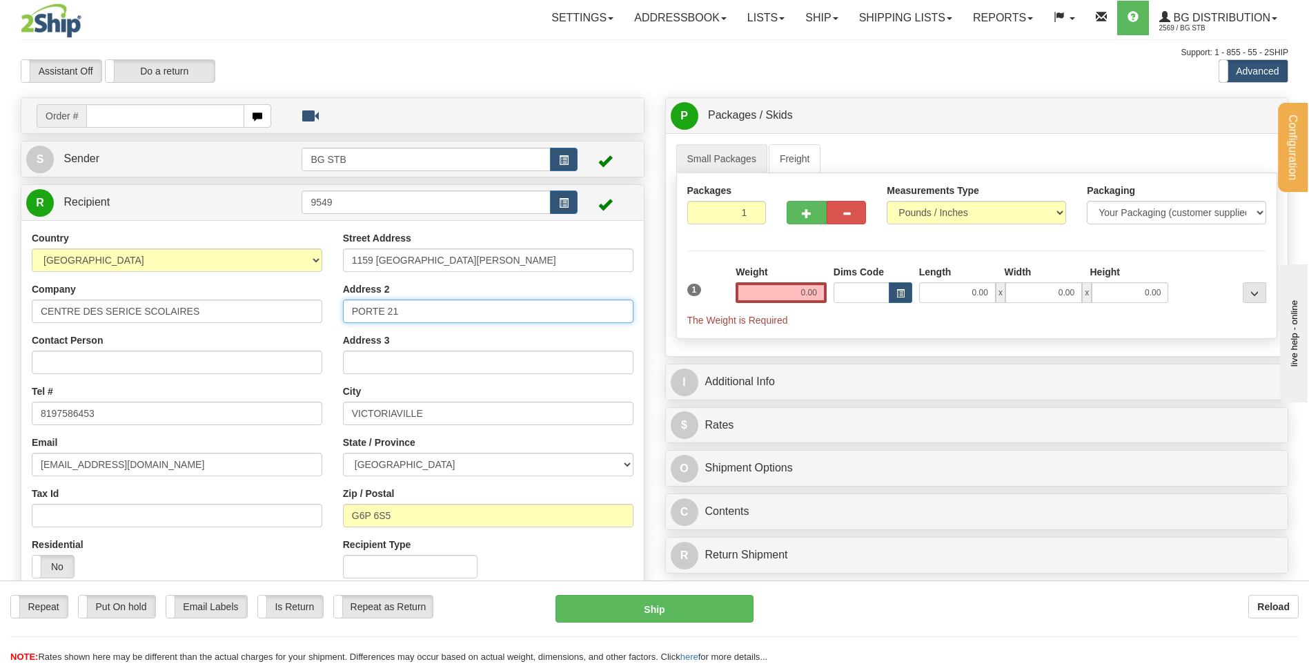
type input "PORTE 21"
type input "PLESSISVILLE"
type input "G6L 1E1"
drag, startPoint x: 252, startPoint y: 311, endPoint x: -98, endPoint y: 304, distance: 350.5
click at [0, 304] on html "Training Course Close Configuration My Configuration Panel Close" at bounding box center [654, 332] width 1309 height 664
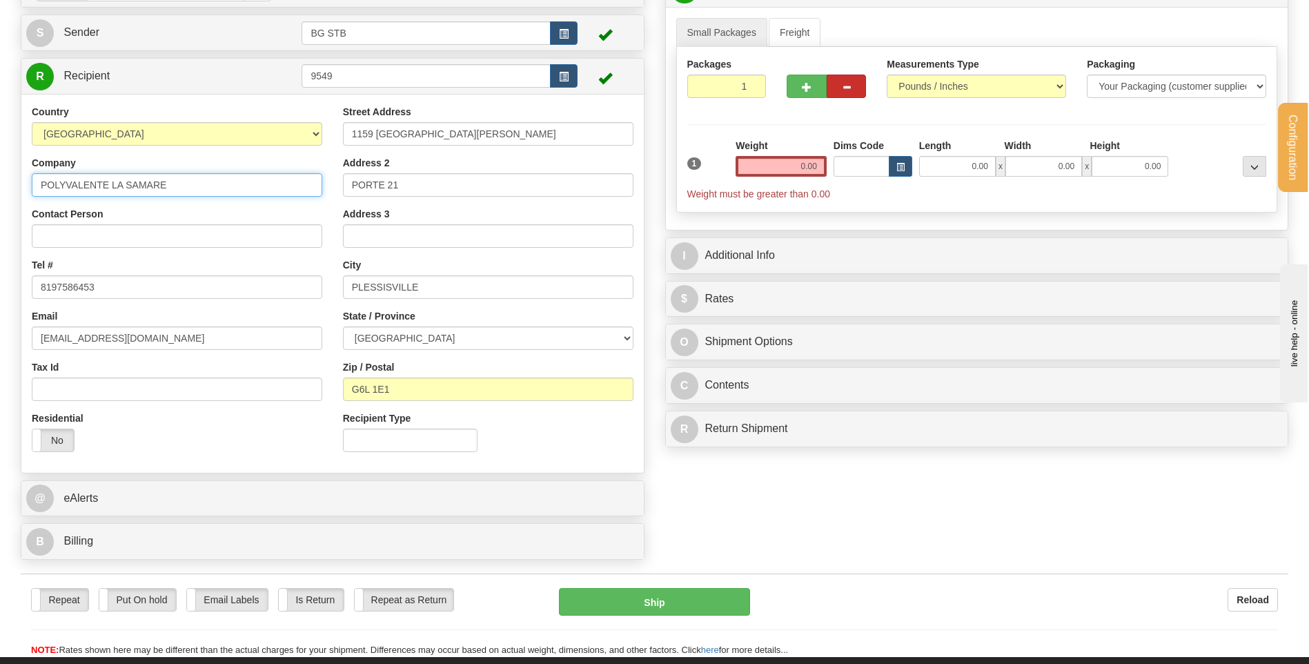
scroll to position [69, 0]
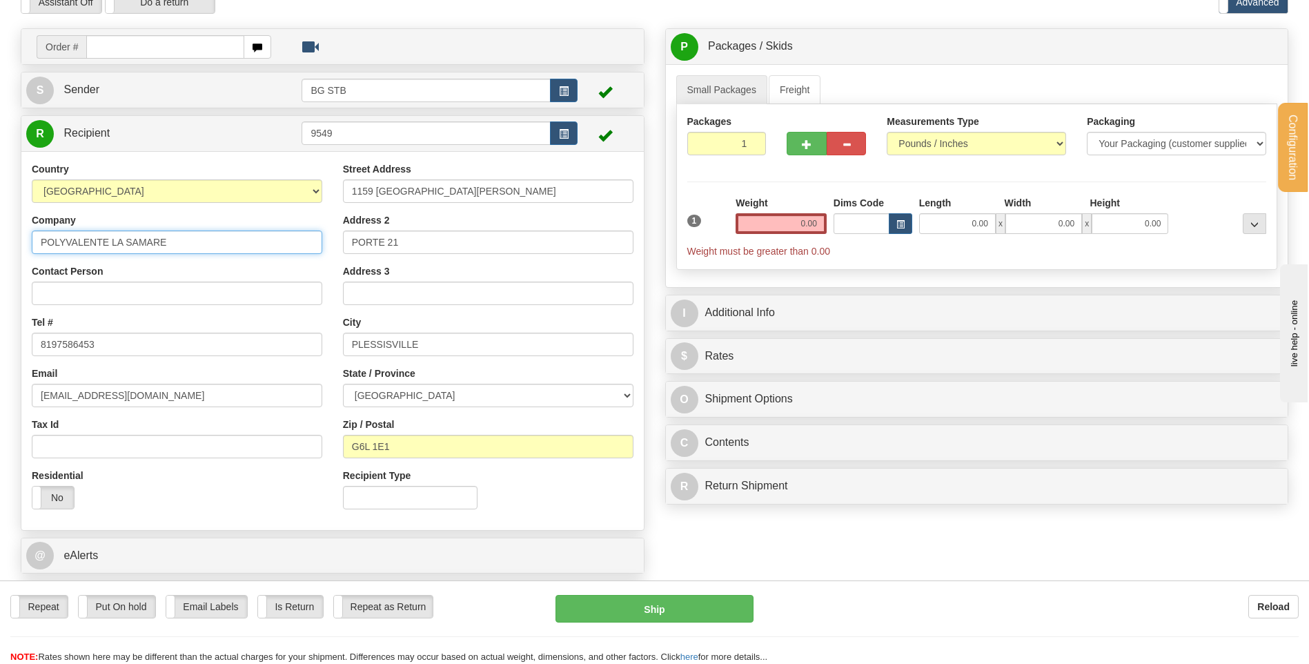
type input "POLYVALENTE LA SAMARE"
click at [820, 226] on input "0.00" at bounding box center [780, 223] width 91 height 21
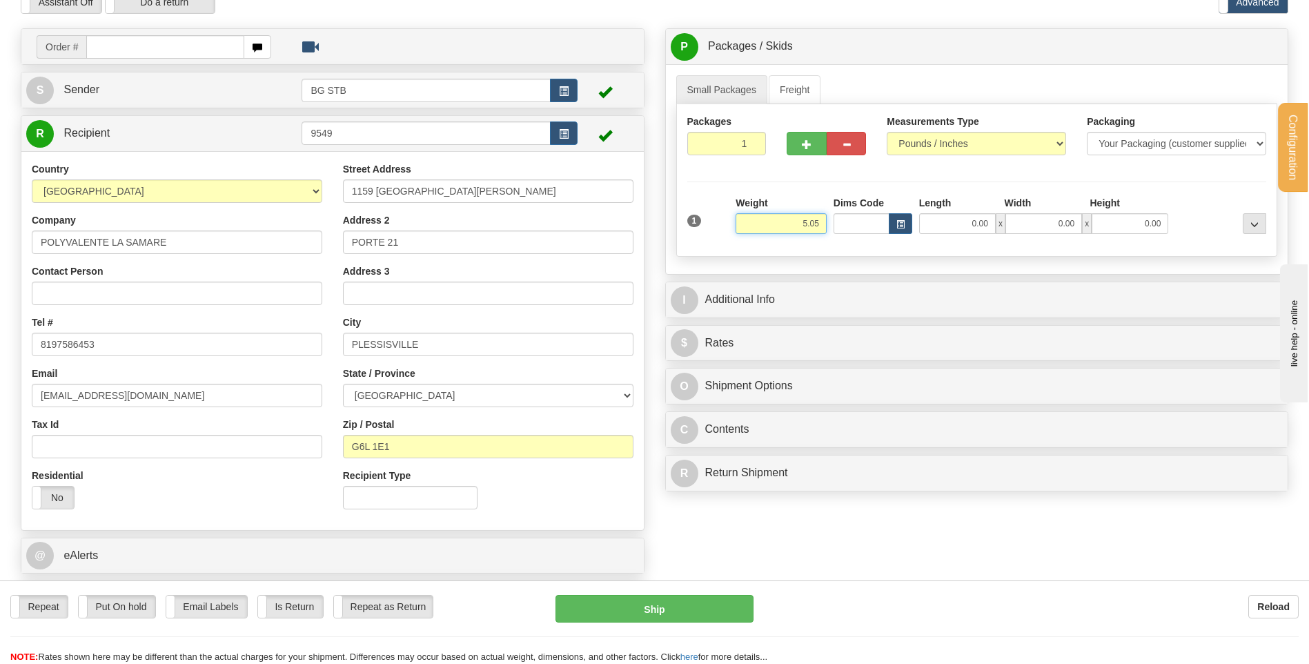
type input "5.05"
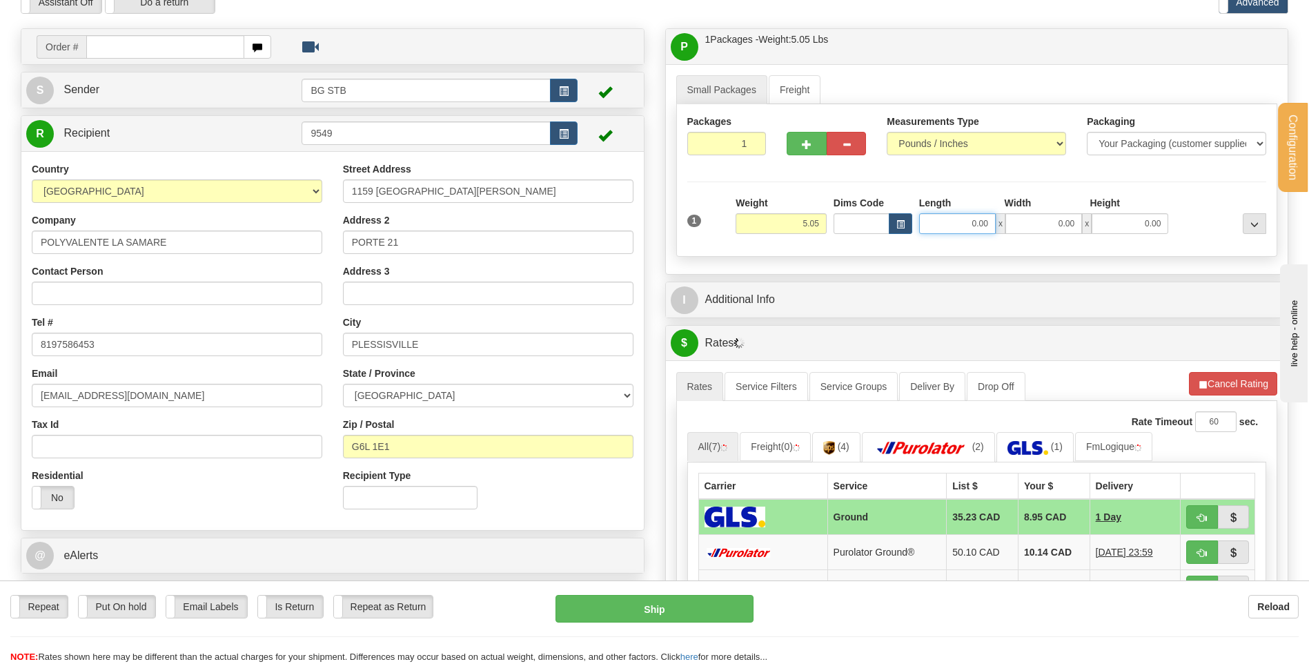
click at [947, 221] on input "0.00" at bounding box center [957, 223] width 77 height 21
type input "12.00"
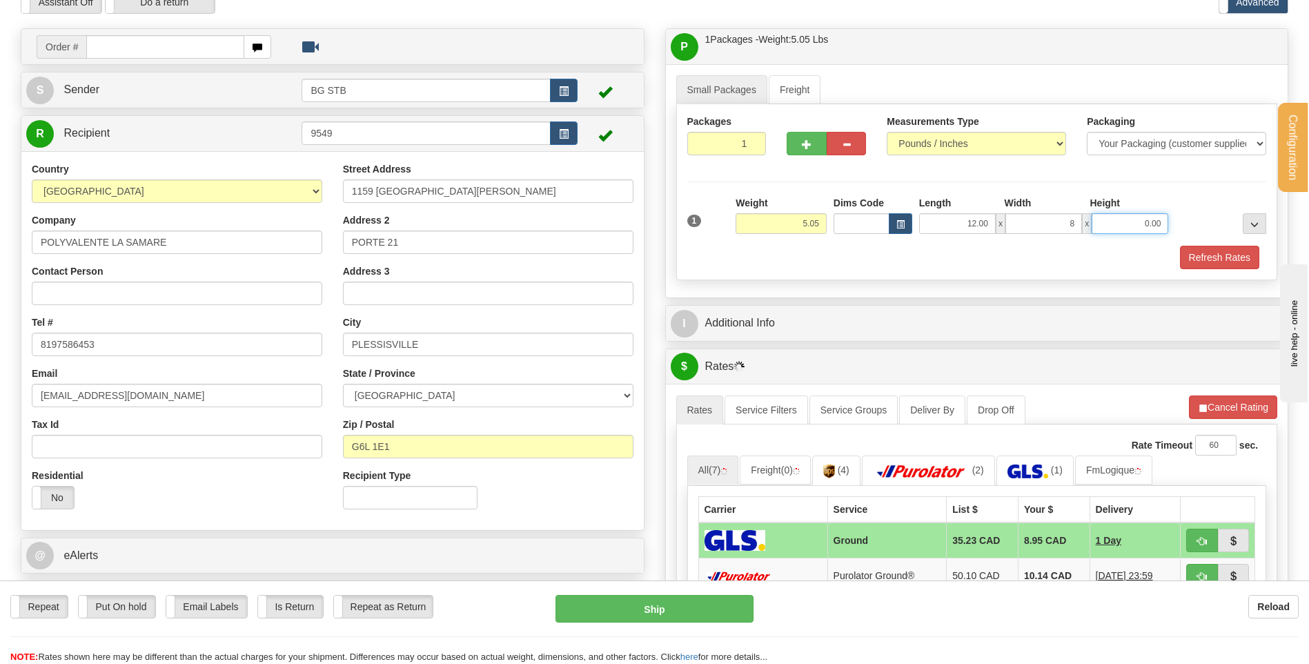
type input "8.00"
type input "6.00"
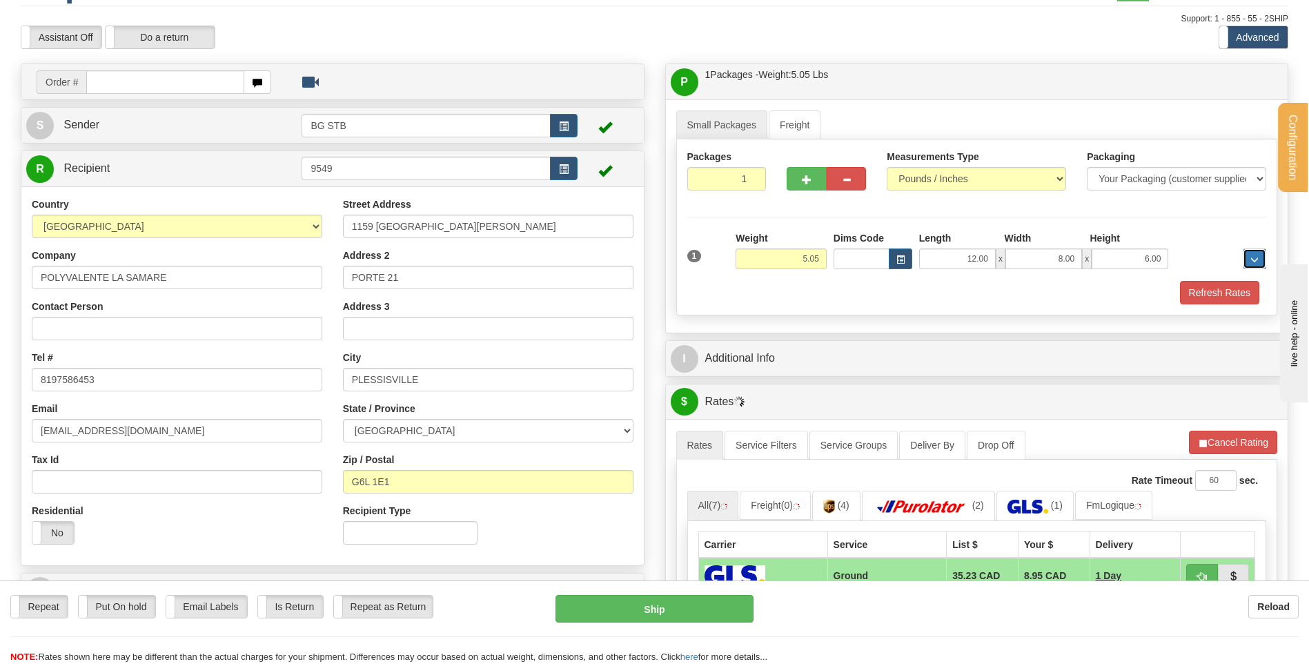
scroll to position [0, 0]
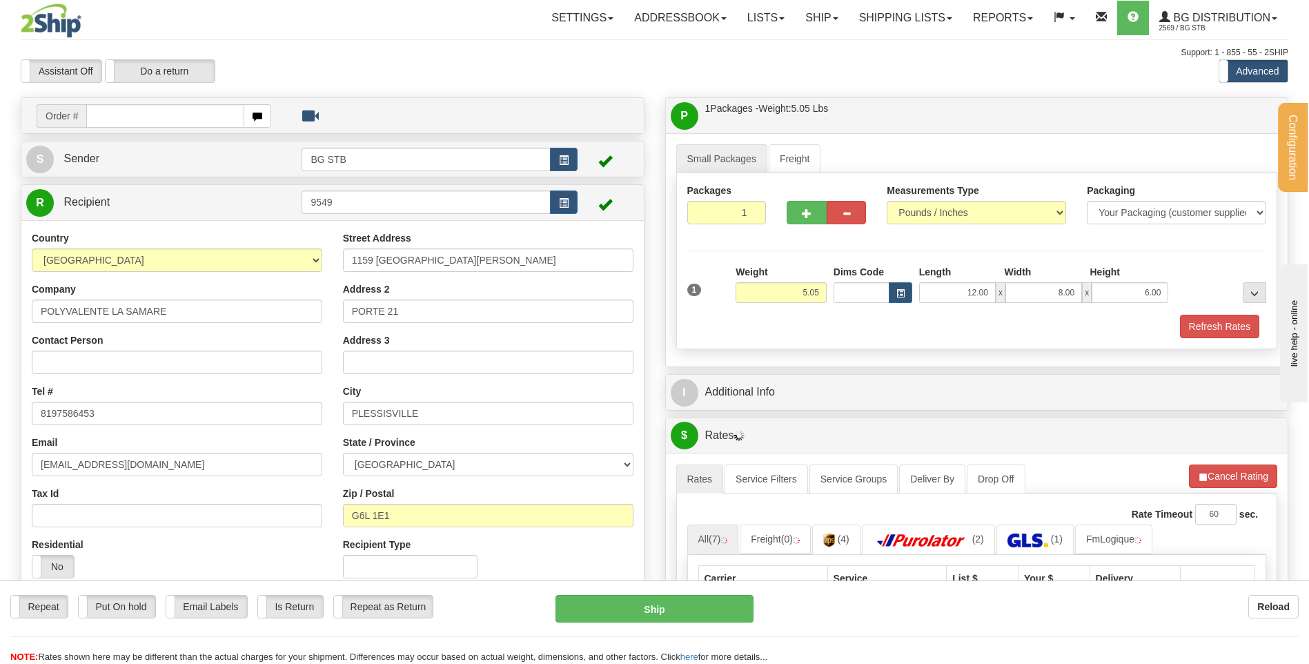
click at [830, 368] on div "P Packages / Skids 1 Packages - Weight: 5.05 Lbs 1 Skids - Weight: NaN Lbs Ship…" at bounding box center [977, 581] width 644 height 968
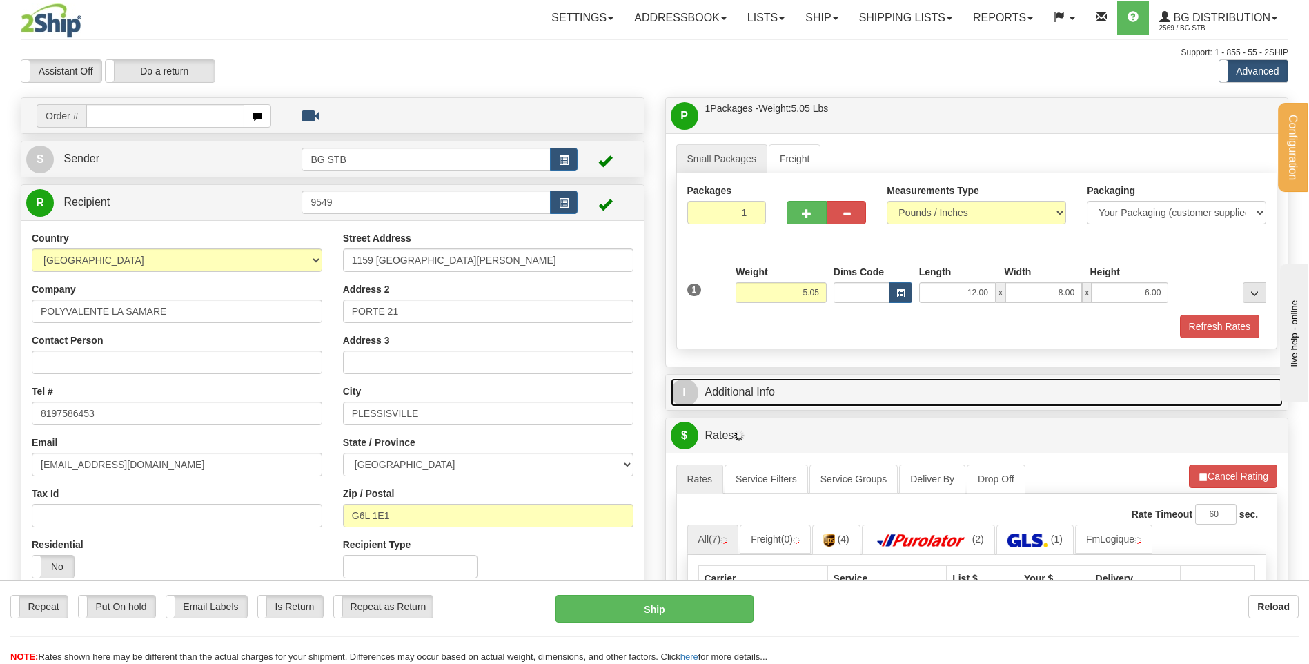
click at [838, 388] on link "I Additional Info" at bounding box center [977, 392] width 613 height 28
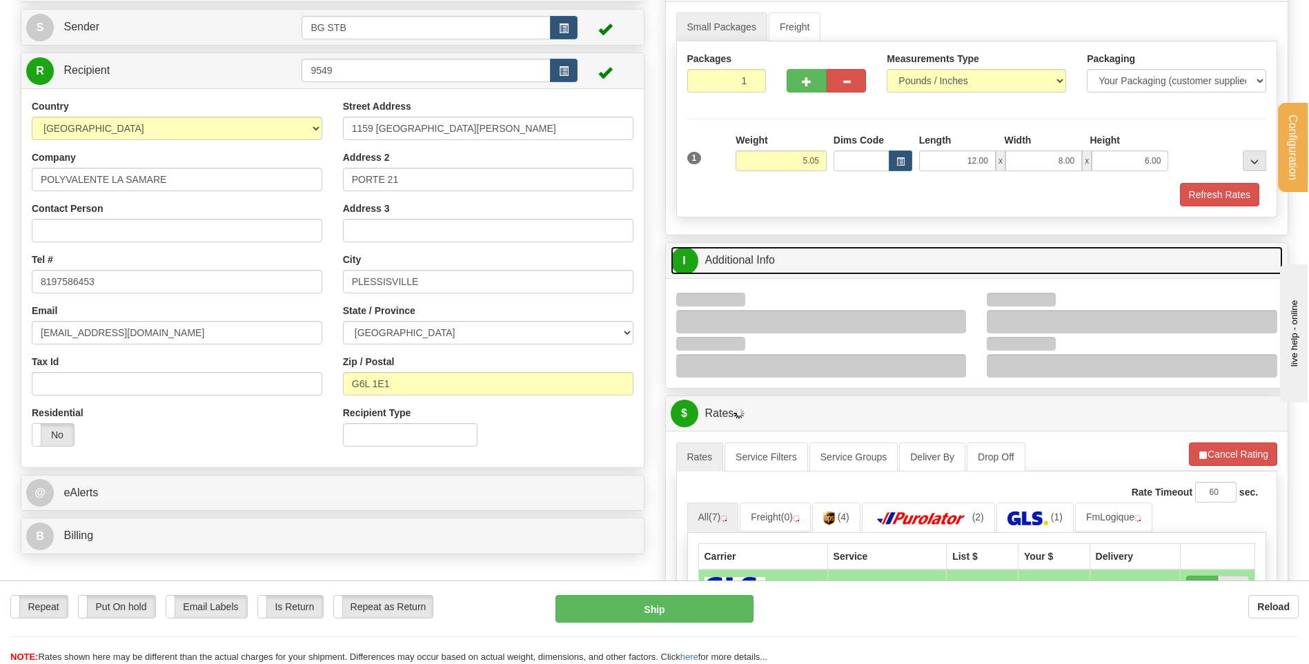
scroll to position [207, 0]
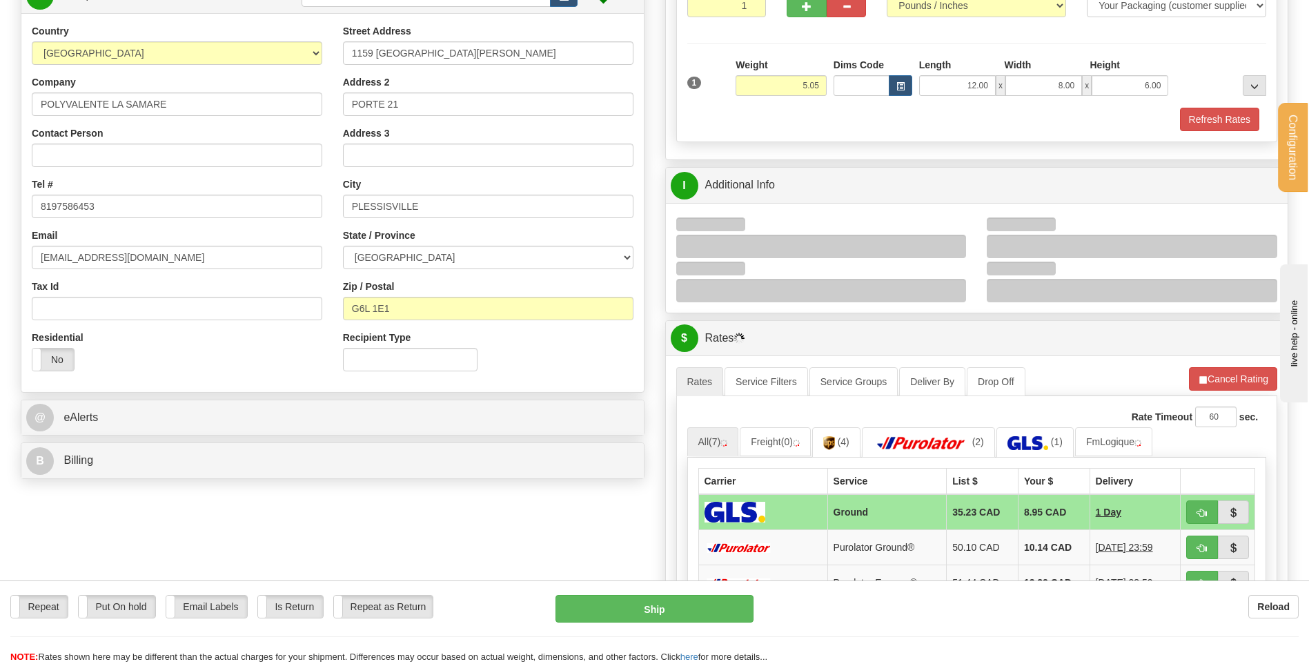
click at [950, 247] on div at bounding box center [821, 246] width 290 height 23
click at [949, 246] on div at bounding box center [821, 246] width 290 height 23
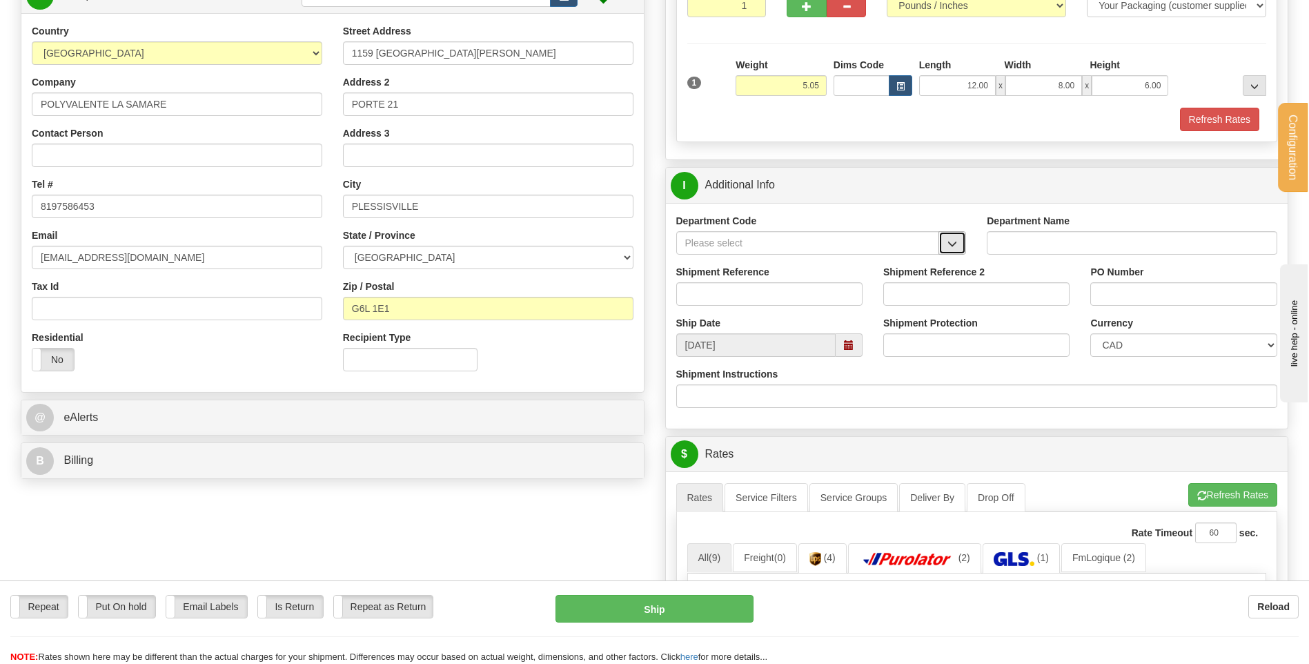
click at [959, 243] on button "button" at bounding box center [952, 242] width 28 height 23
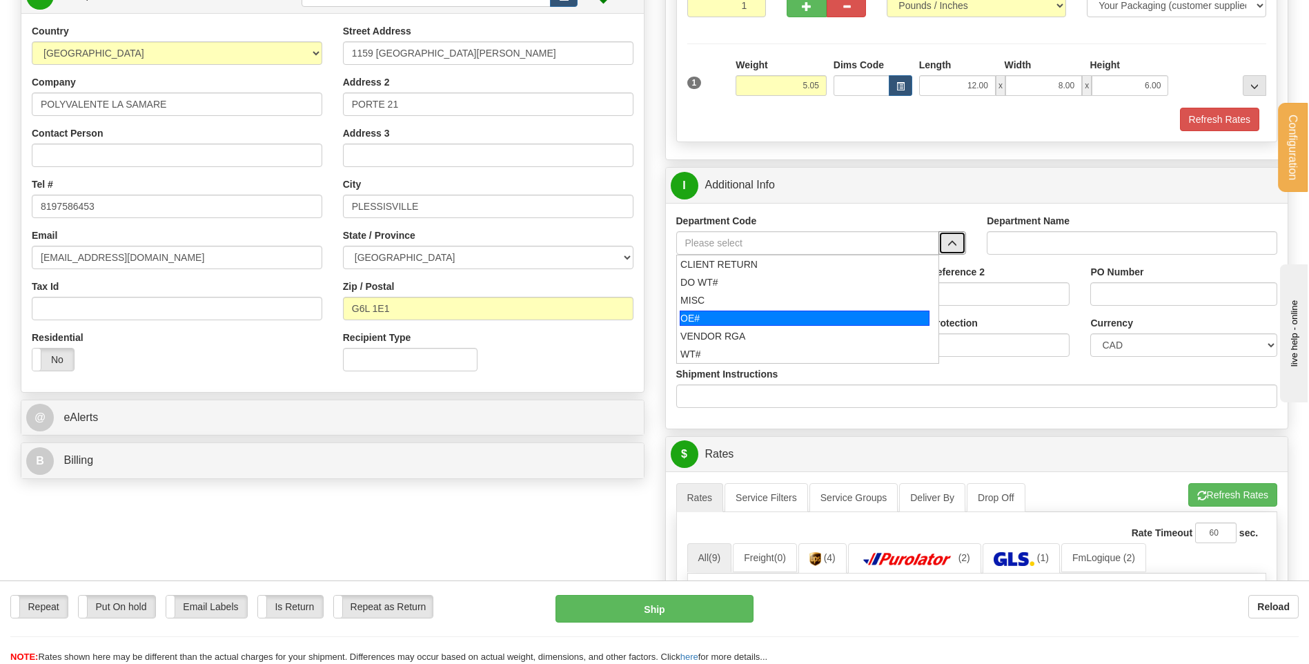
click at [782, 317] on div "OE#" at bounding box center [805, 317] width 250 height 15
type input "OE#"
type input "ORDERS"
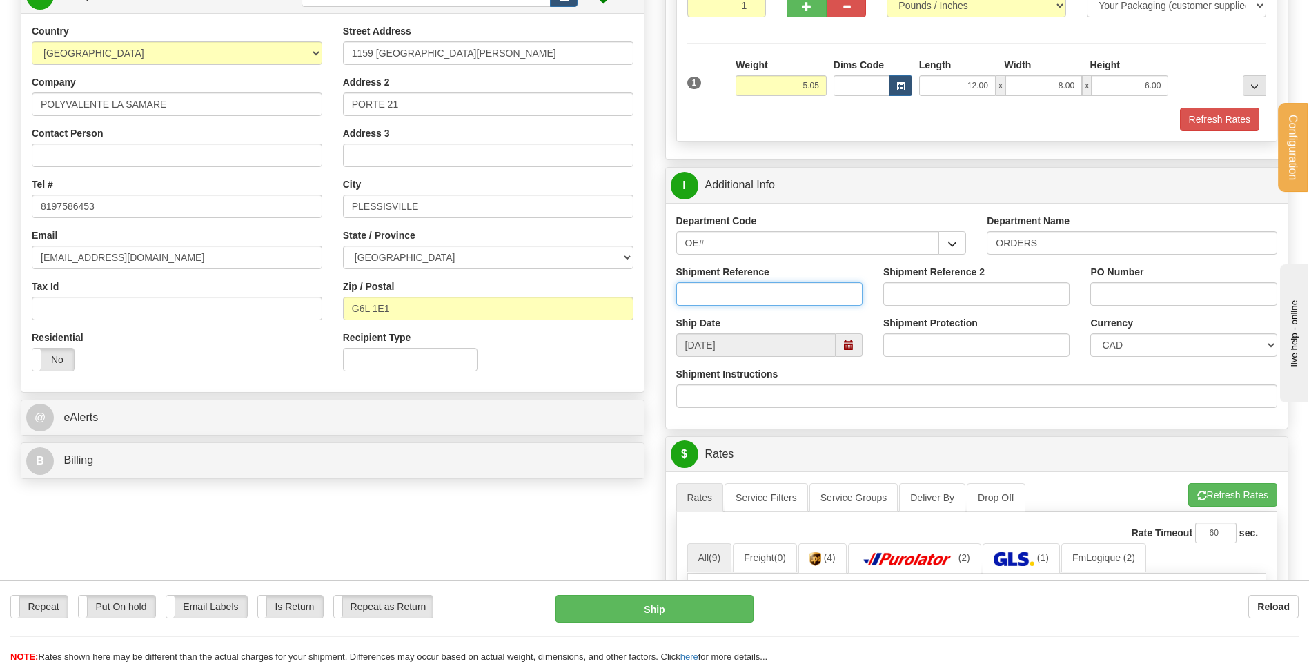
click at [780, 298] on input "Shipment Reference" at bounding box center [769, 293] width 186 height 23
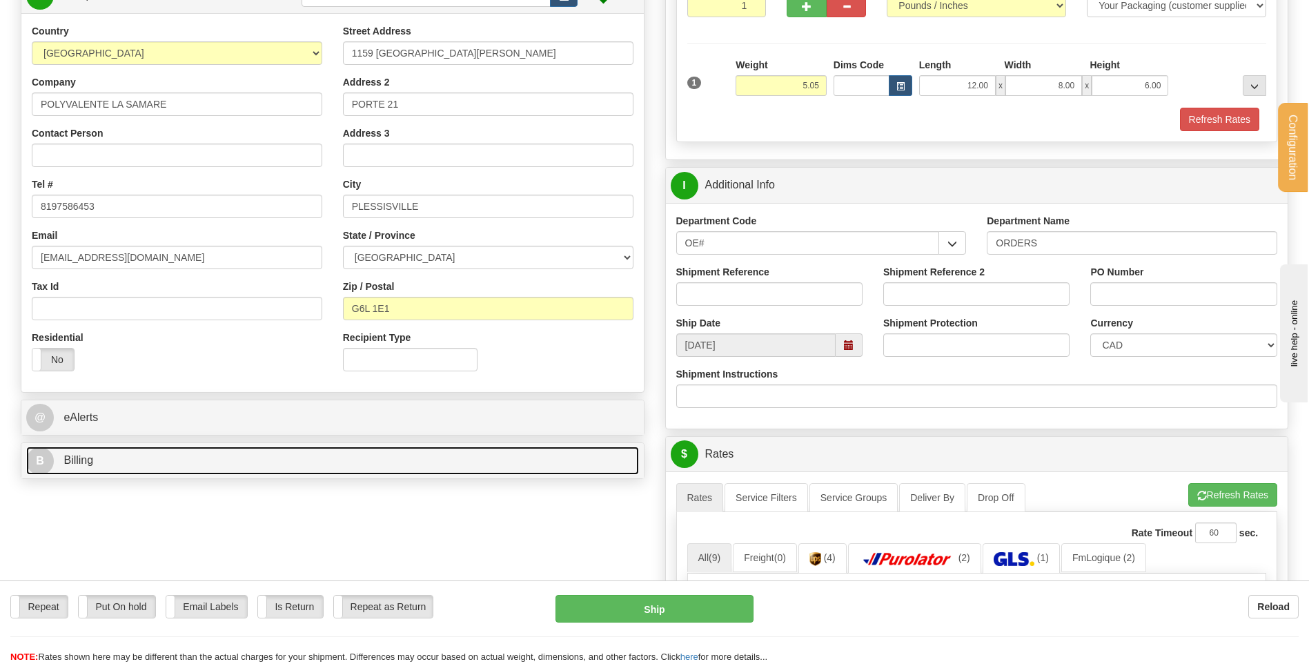
click at [204, 457] on link "B Billing" at bounding box center [332, 460] width 613 height 28
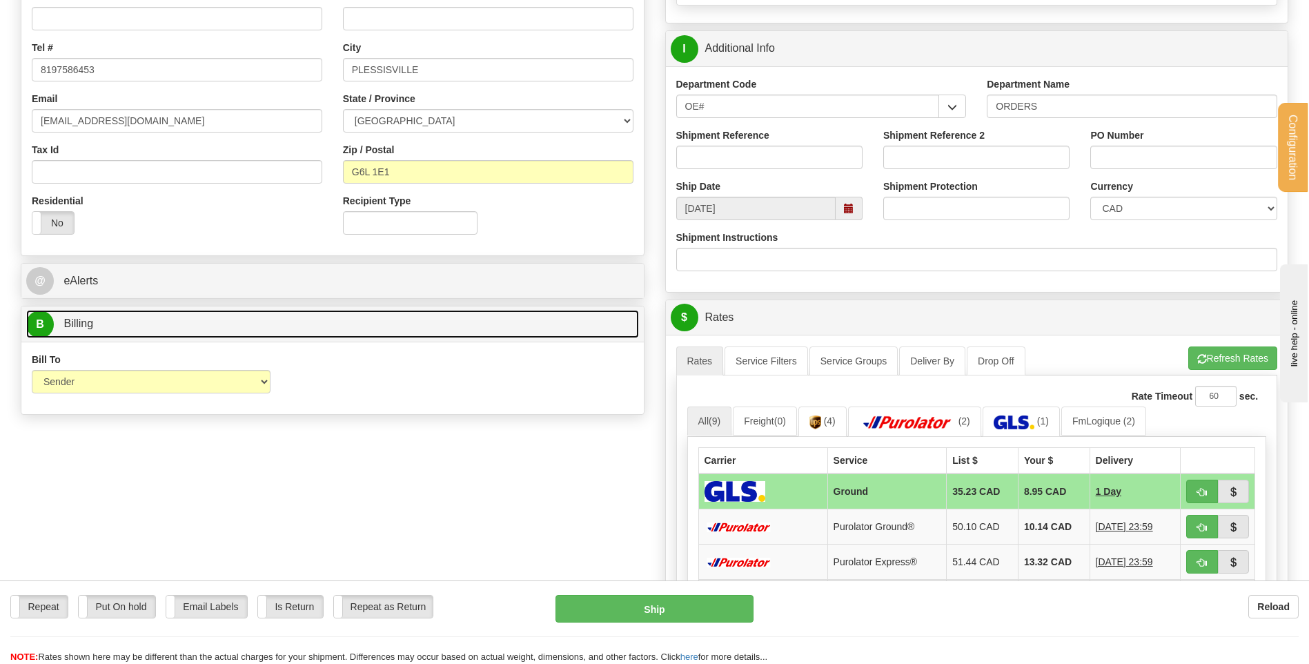
scroll to position [345, 0]
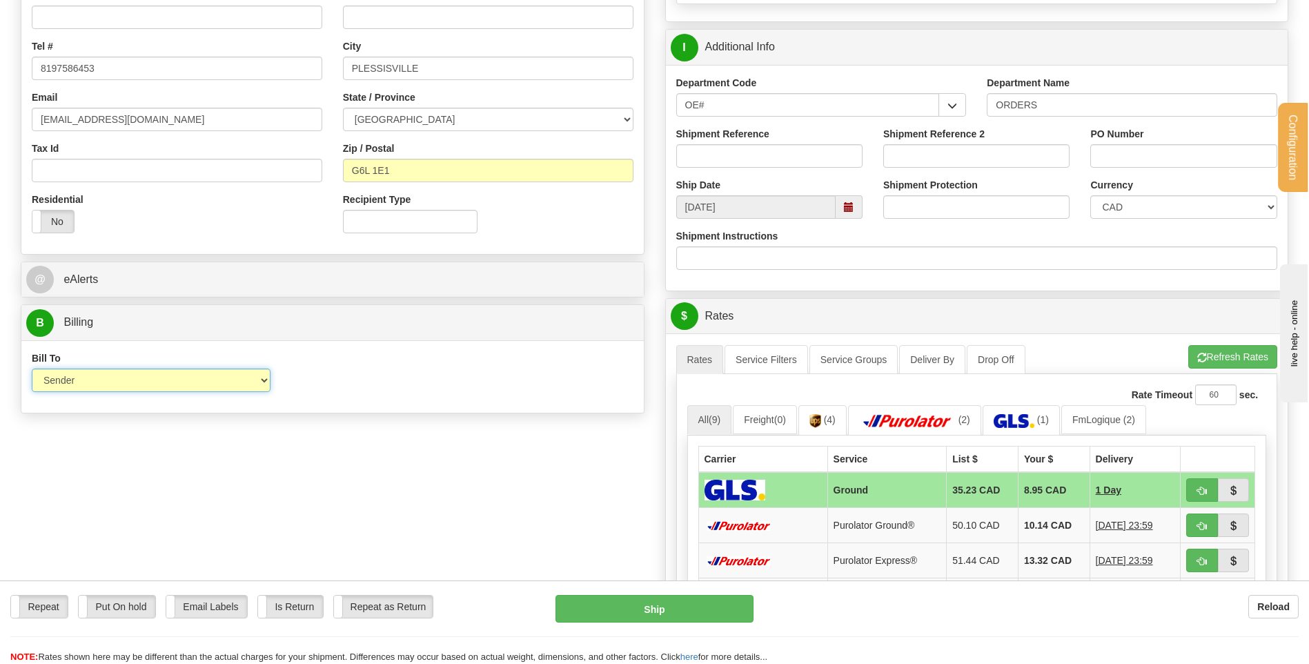
click at [220, 384] on select "Sender Recipient Third Party Collect" at bounding box center [151, 379] width 239 height 23
click at [159, 384] on select "Sender Recipient Third Party Collect" at bounding box center [151, 379] width 239 height 23
select select "2"
click at [32, 368] on select "Sender Recipient Third Party Collect" at bounding box center [151, 379] width 239 height 23
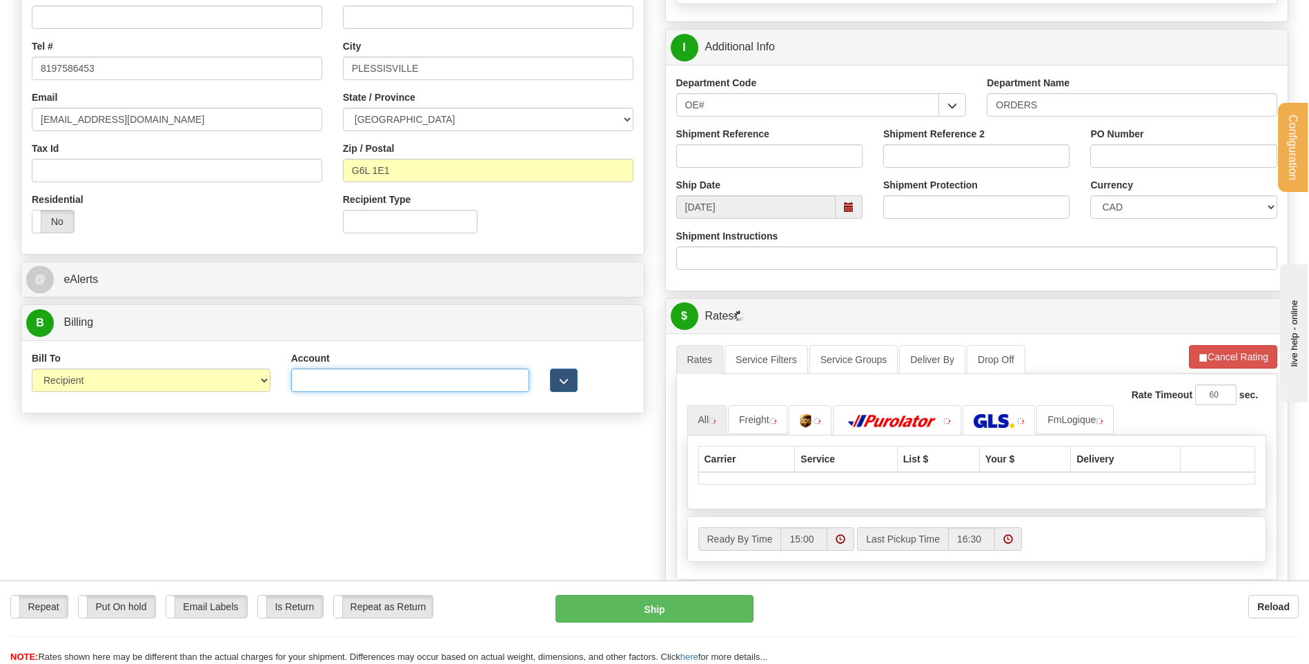
click at [316, 380] on input "Account" at bounding box center [410, 379] width 239 height 23
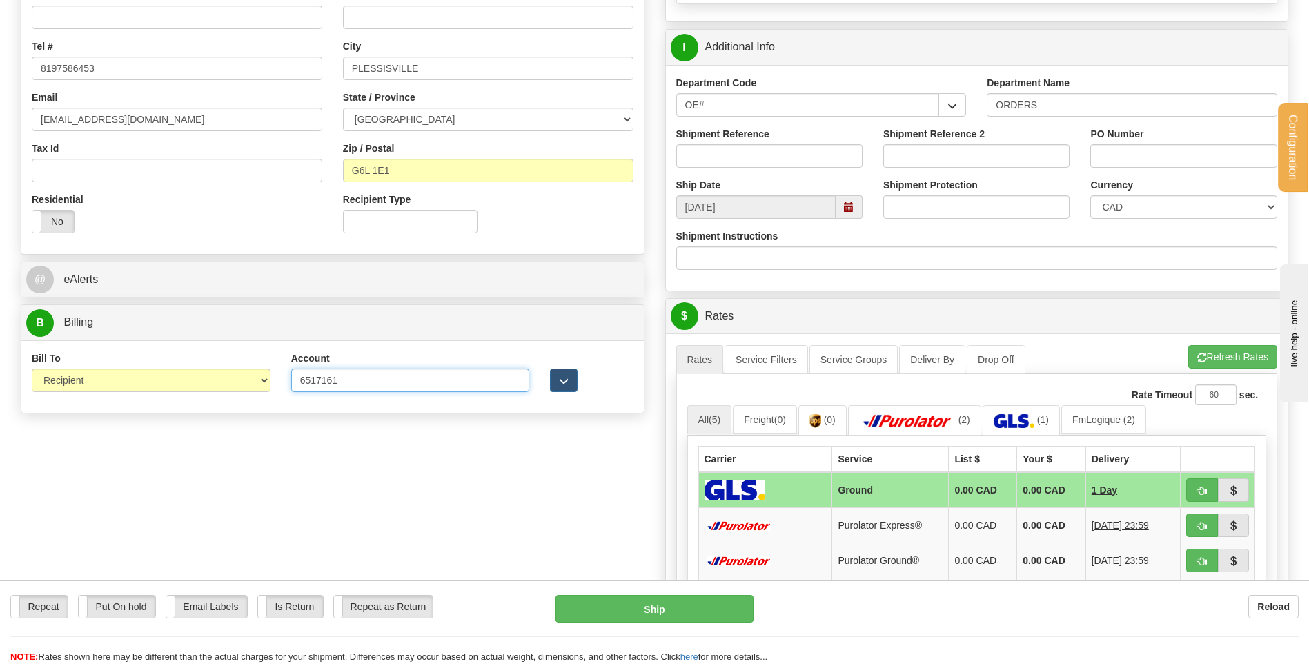
type input "6517161"
drag, startPoint x: 593, startPoint y: 379, endPoint x: 575, endPoint y: 380, distance: 18.7
click at [590, 379] on div at bounding box center [590, 371] width 103 height 41
click at [573, 381] on button "button" at bounding box center [564, 379] width 28 height 23
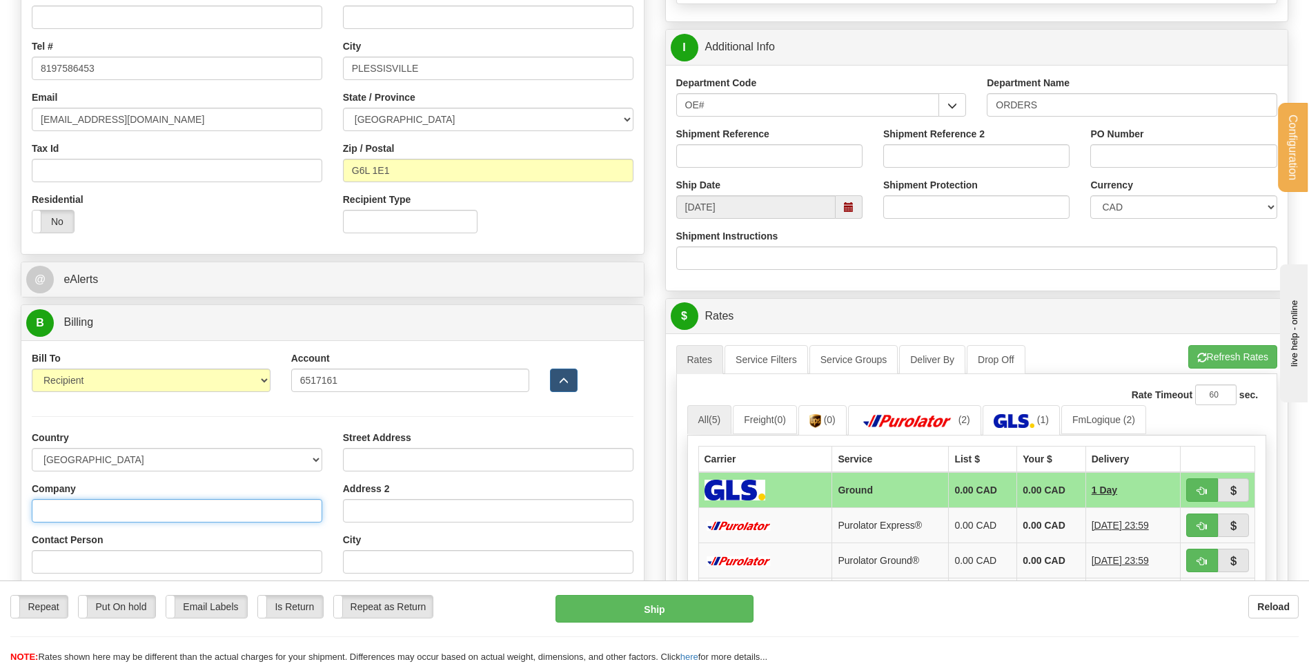
click at [104, 508] on input "Company" at bounding box center [177, 510] width 290 height 23
type input "CENTRE DES SERICE SCOLAIRES"
type input "finances@csbf.qc.ca"
type input "40 B.DES BOIS-FRANCS NORD CP40"
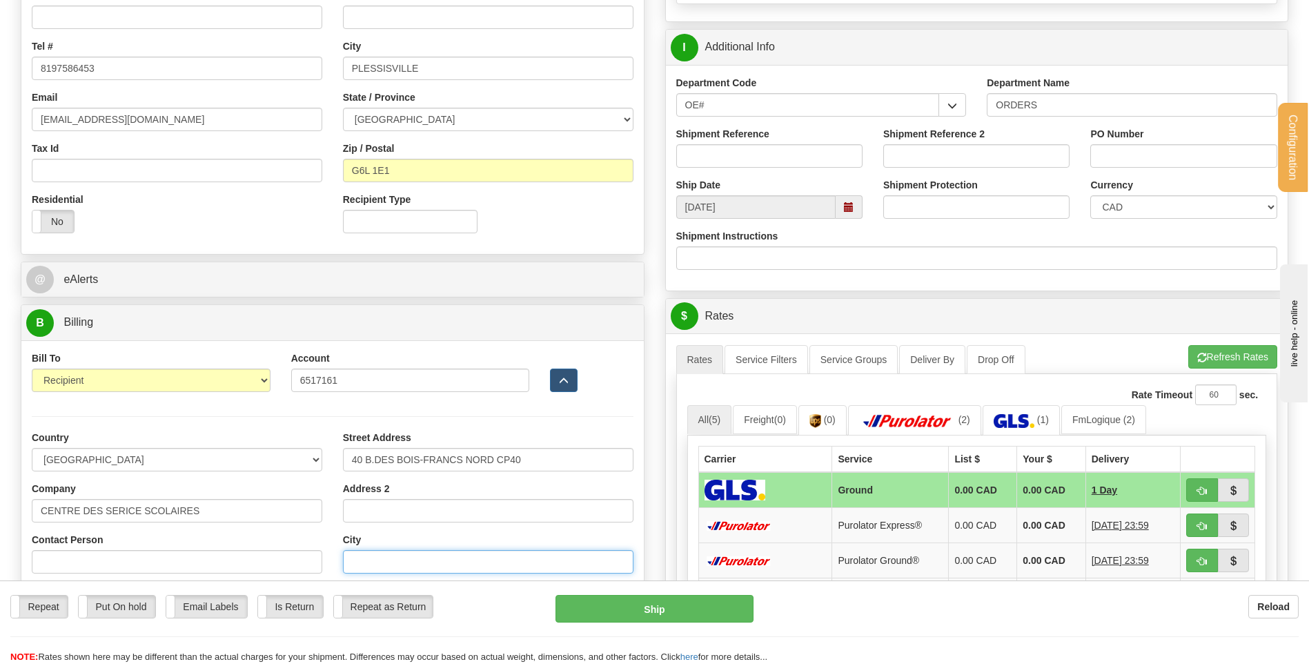
type input "VICTORIAVILLE"
type input "G6P 6S5"
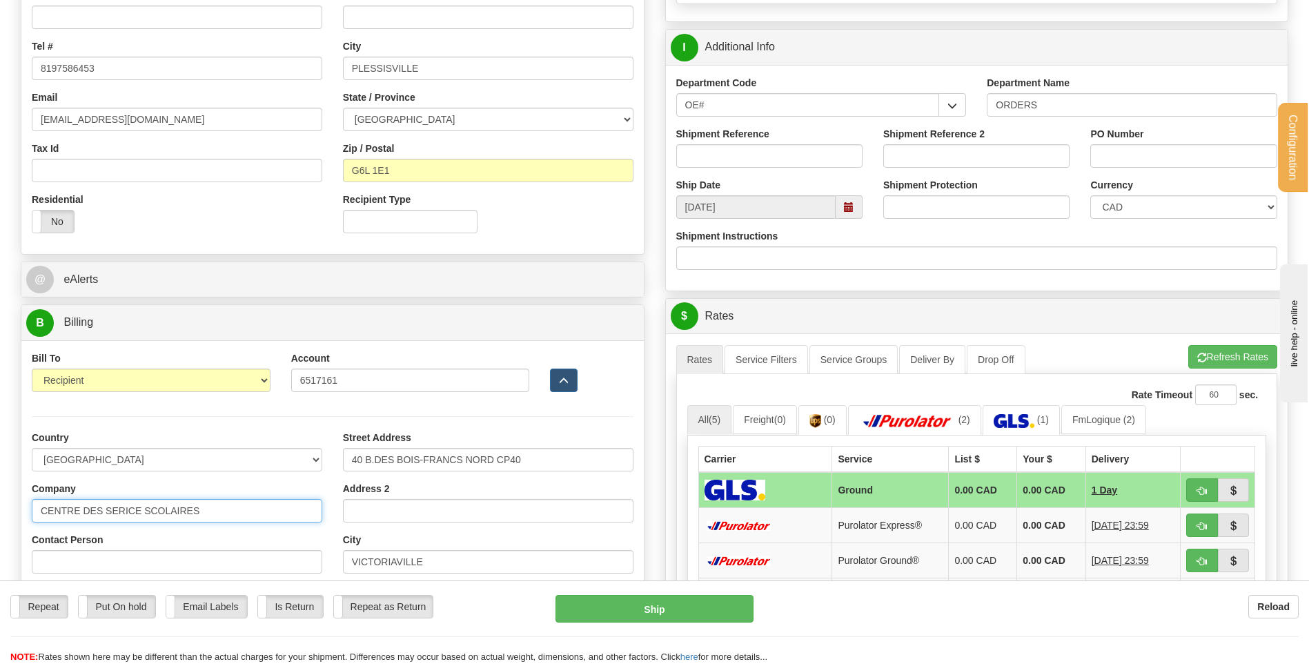
type input "CANADA HBS HONEYWELL INTL"
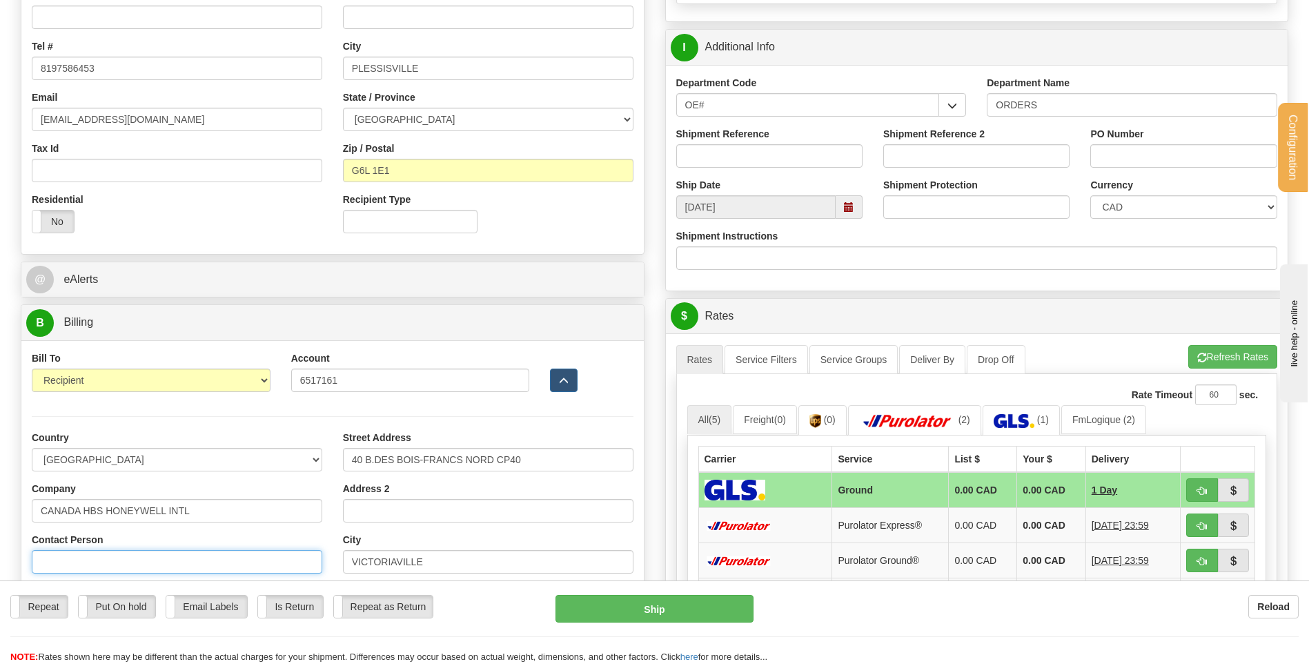
type input "A/S BRUNO PINTO"
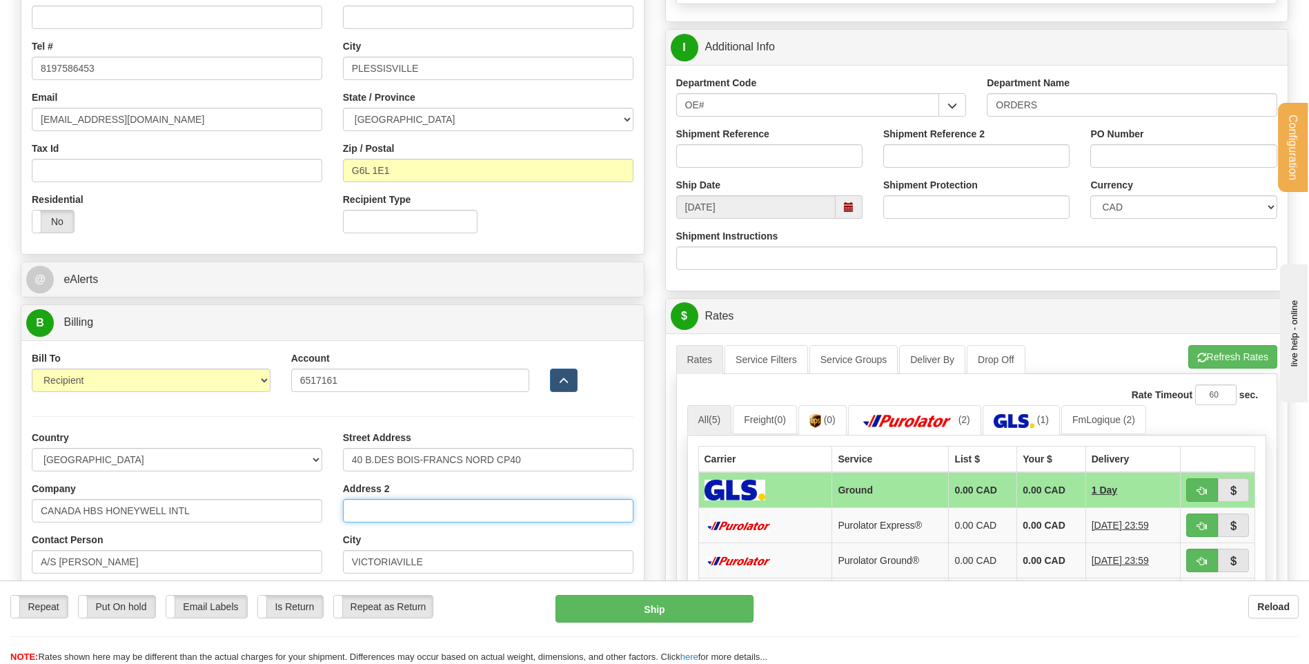
type input "CENTRE DE RECHERCE CHUM"
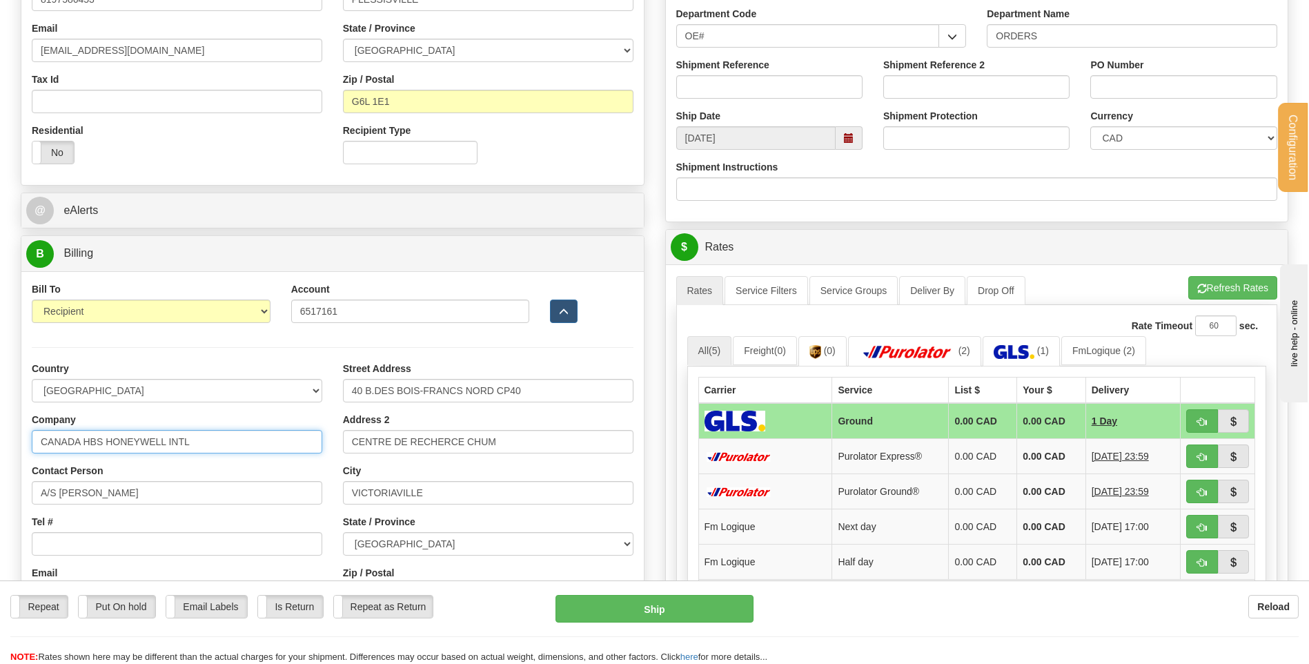
scroll to position [483, 0]
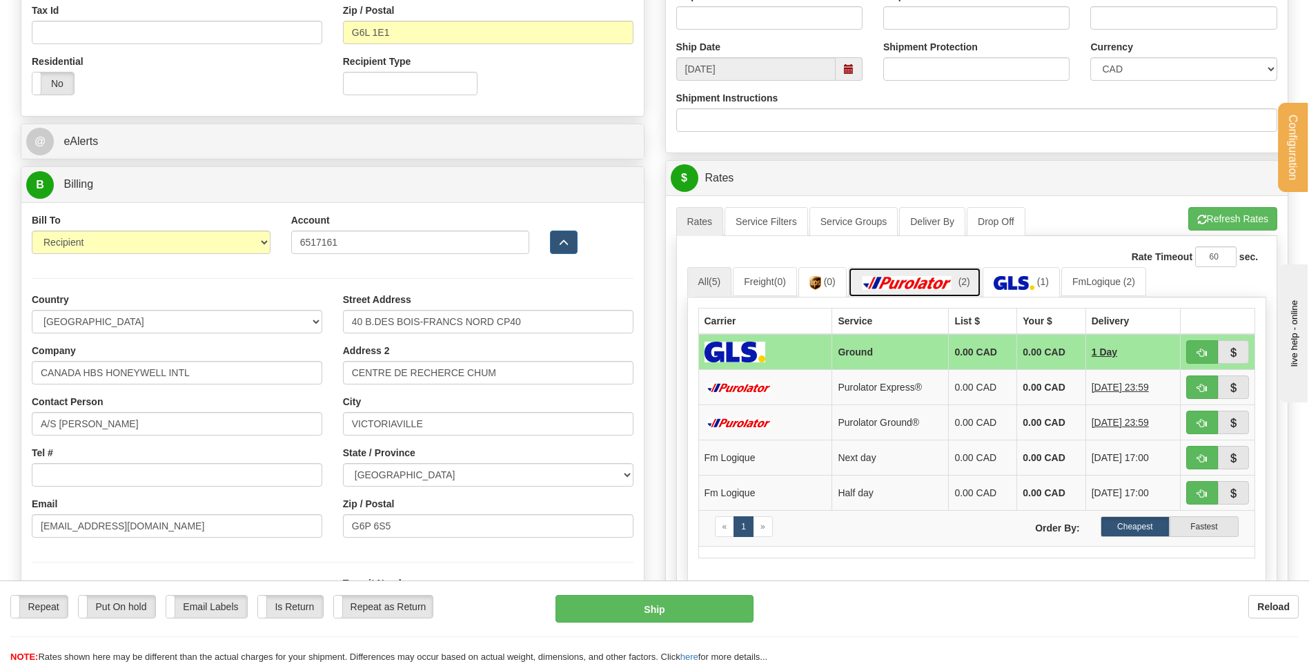
click at [939, 288] on img at bounding box center [907, 283] width 97 height 14
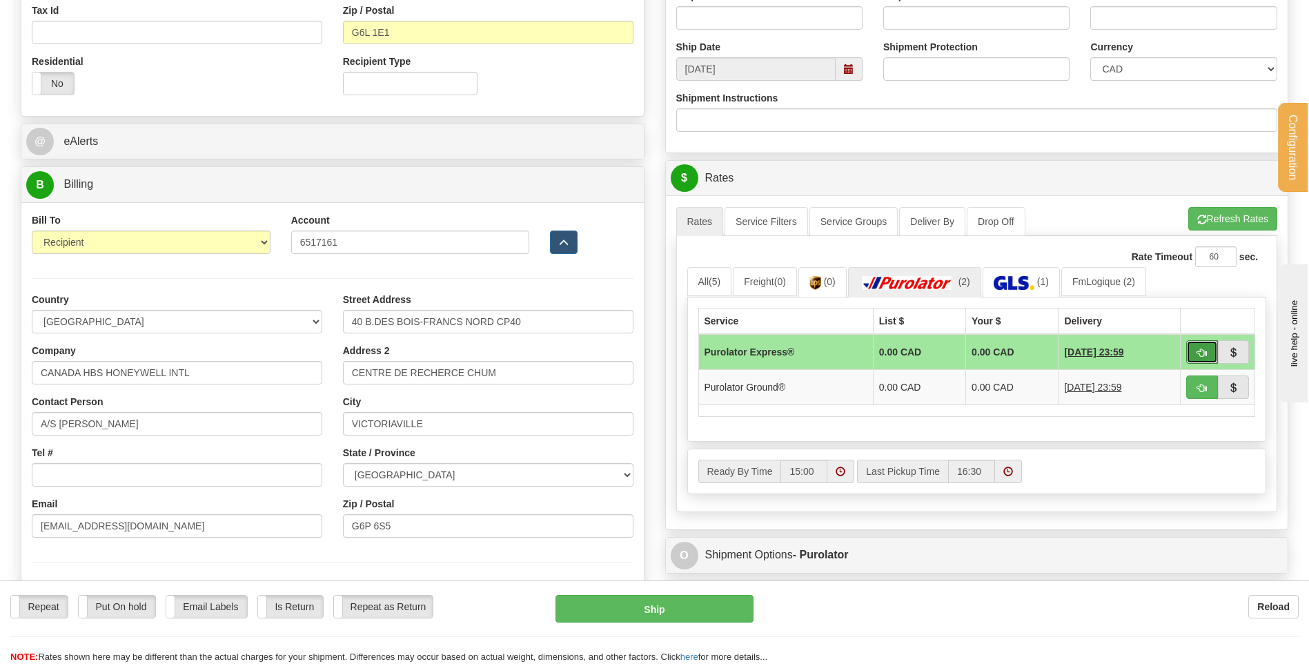
click at [1200, 349] on span "button" at bounding box center [1202, 352] width 10 height 9
type input "202"
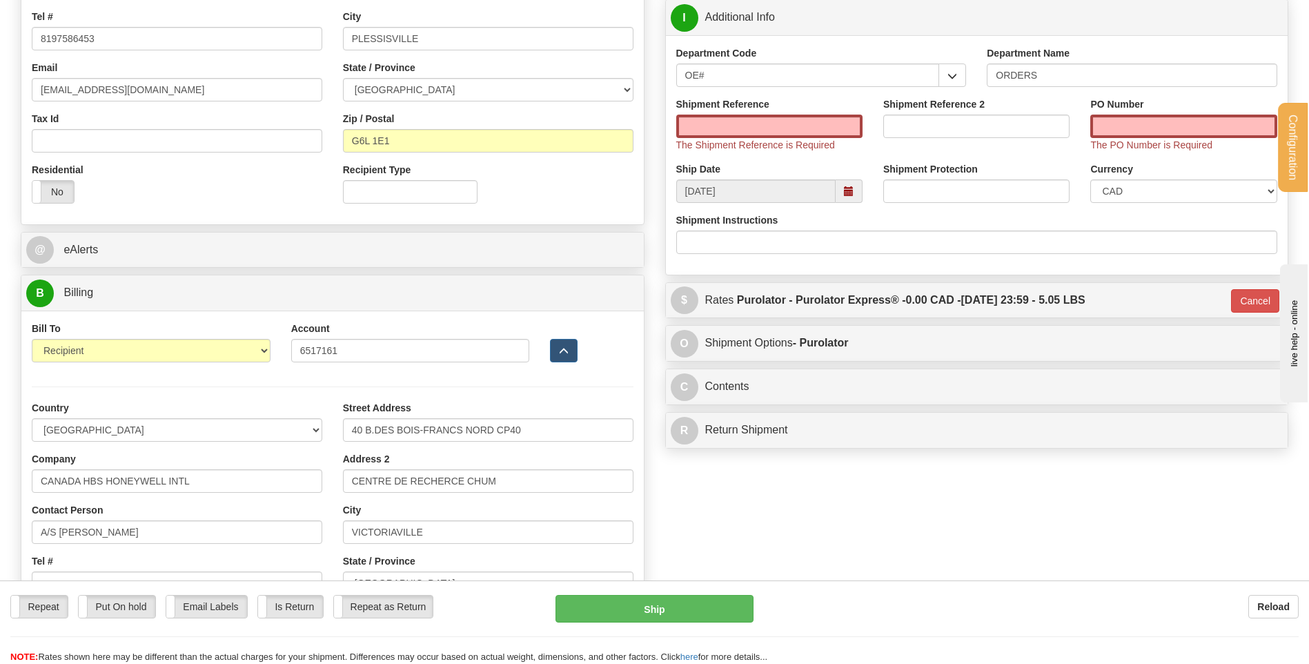
scroll to position [276, 0]
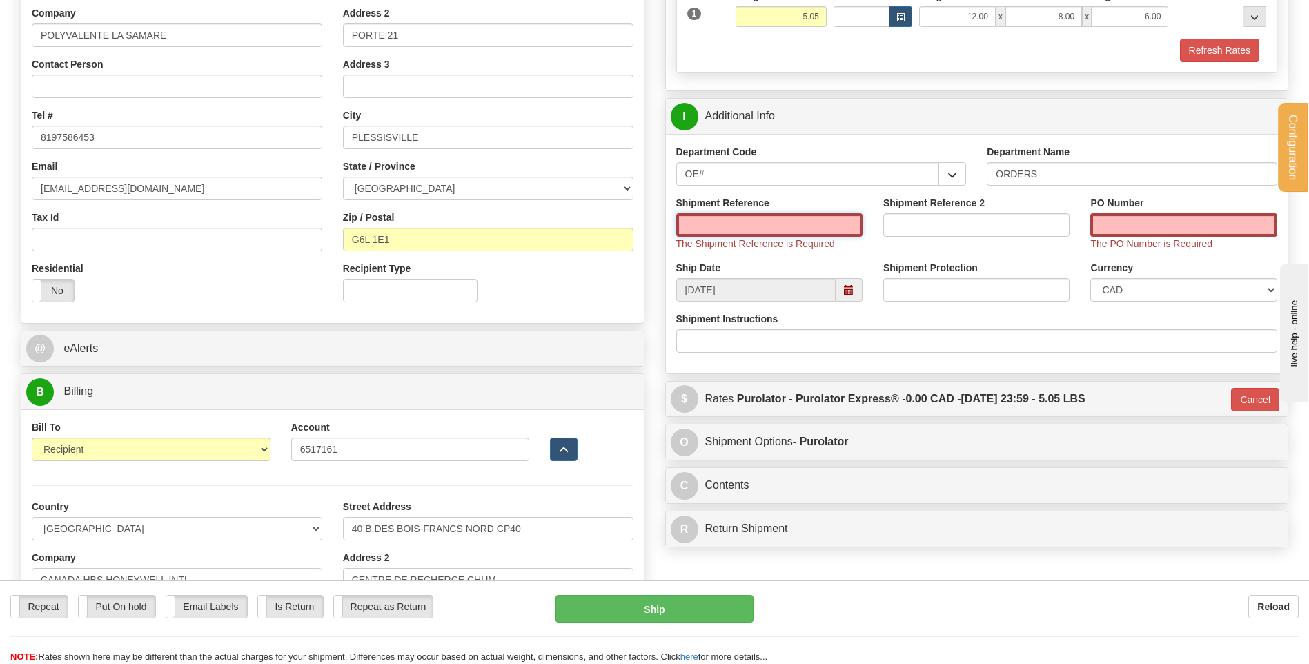
click at [773, 229] on input "Shipment Reference" at bounding box center [769, 224] width 186 height 23
type input "80005377-00"
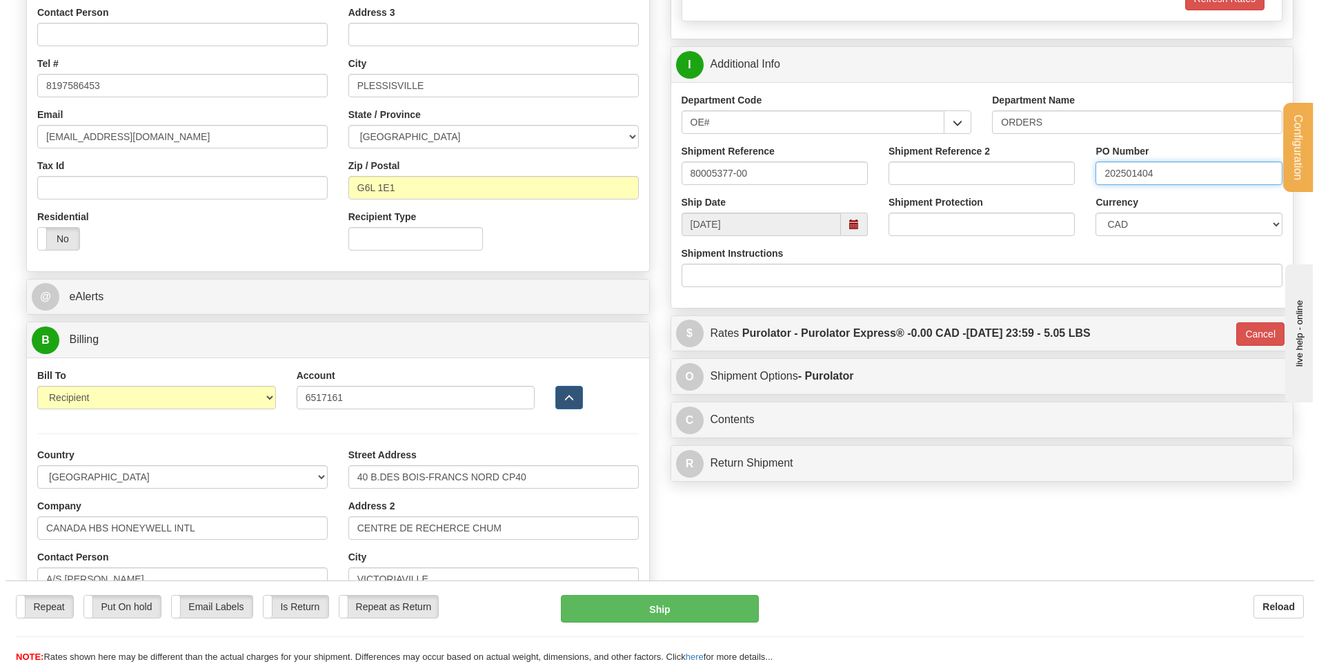
scroll to position [414, 0]
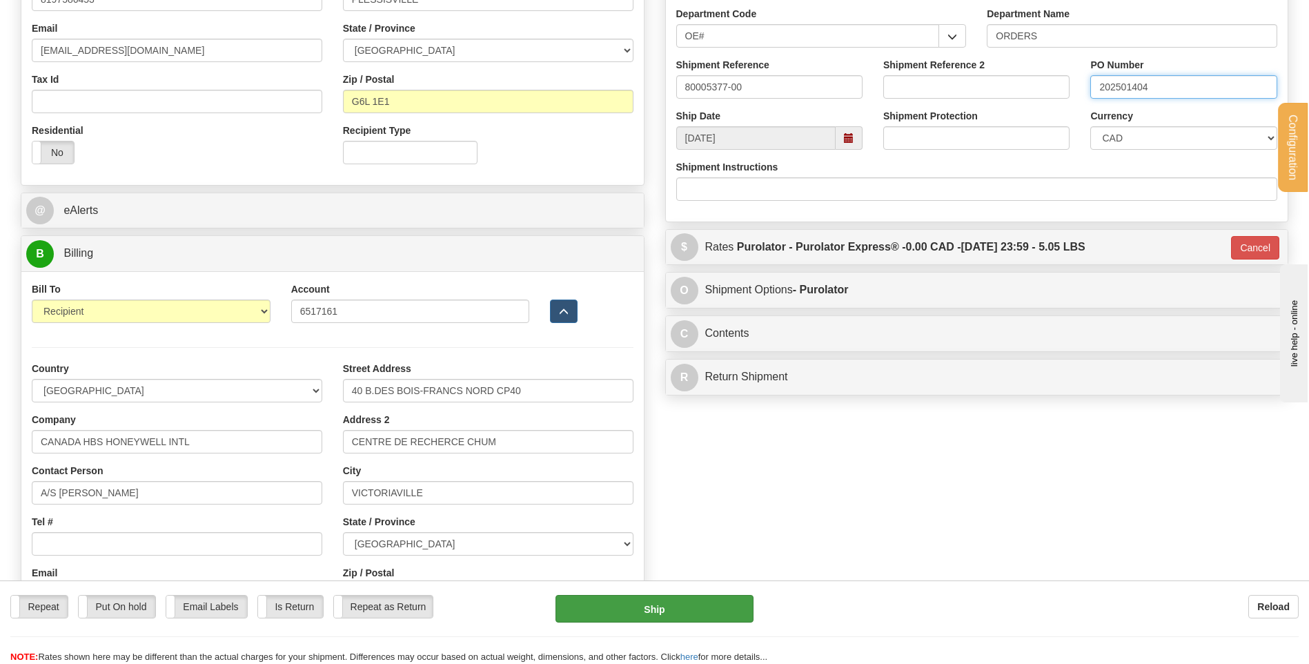
type input "202501404"
click at [690, 602] on button "Ship" at bounding box center [653, 609] width 197 height 28
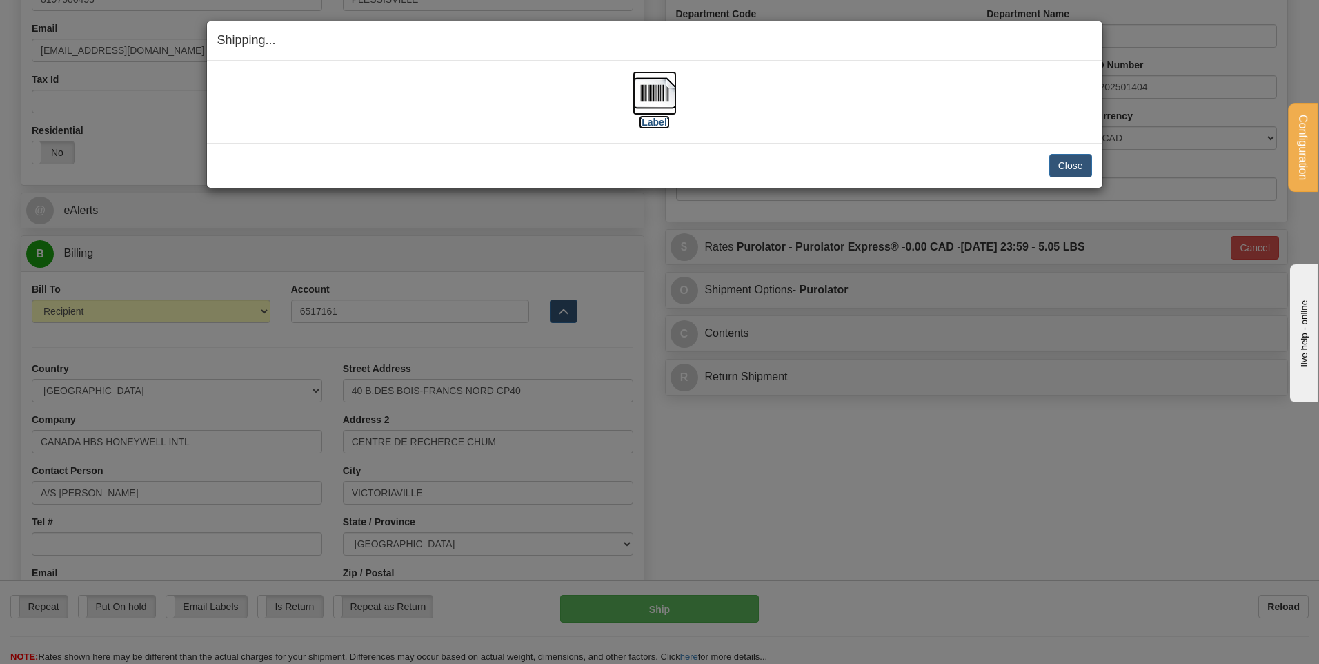
click at [675, 96] on img at bounding box center [655, 93] width 44 height 44
click at [1052, 169] on button "Close" at bounding box center [1070, 165] width 43 height 23
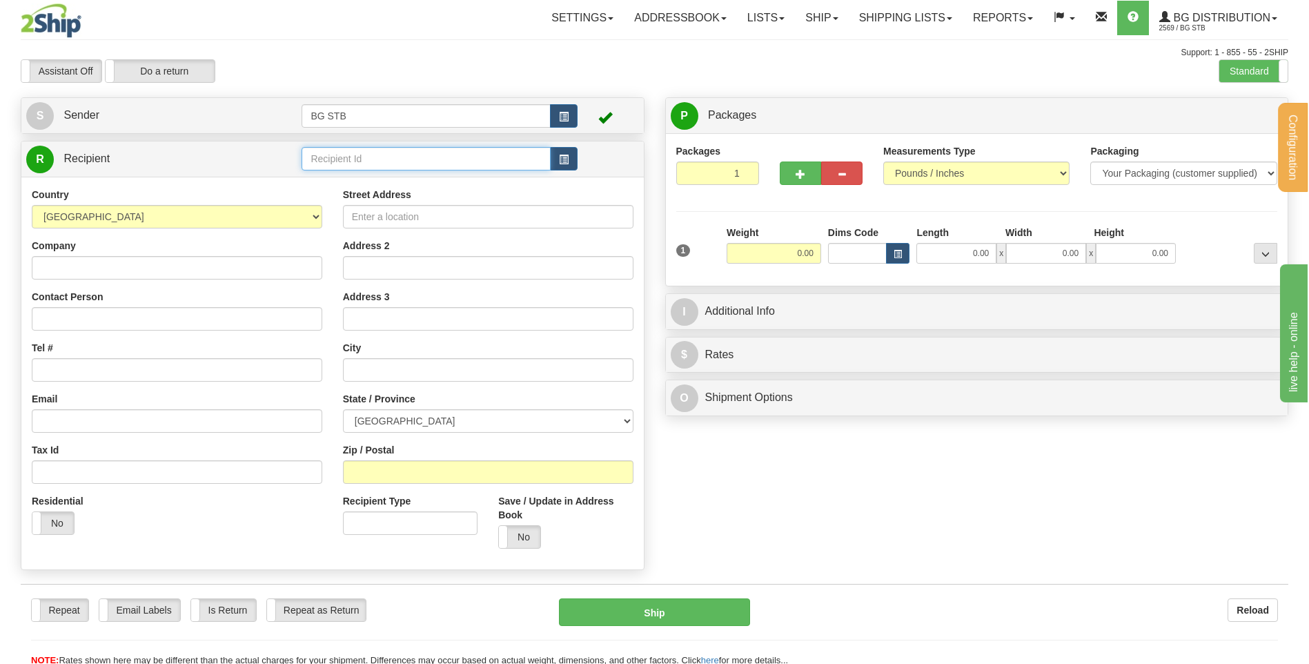
click at [434, 159] on input "text" at bounding box center [425, 158] width 248 height 23
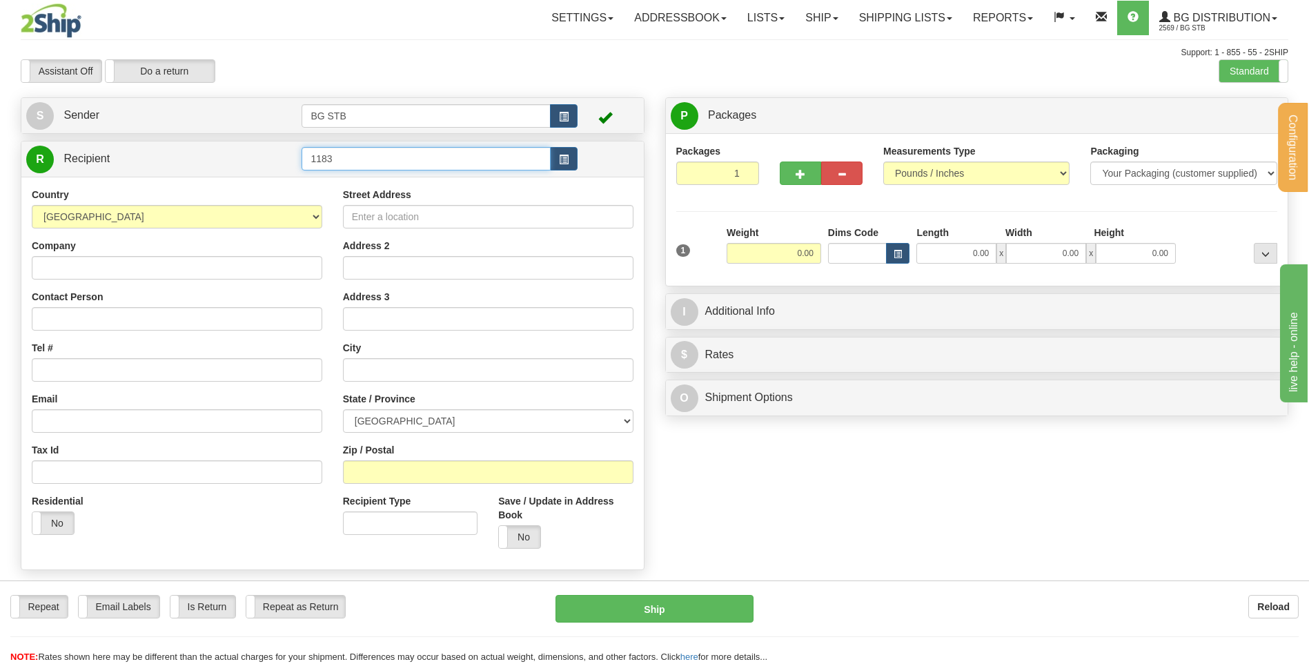
type input "1183"
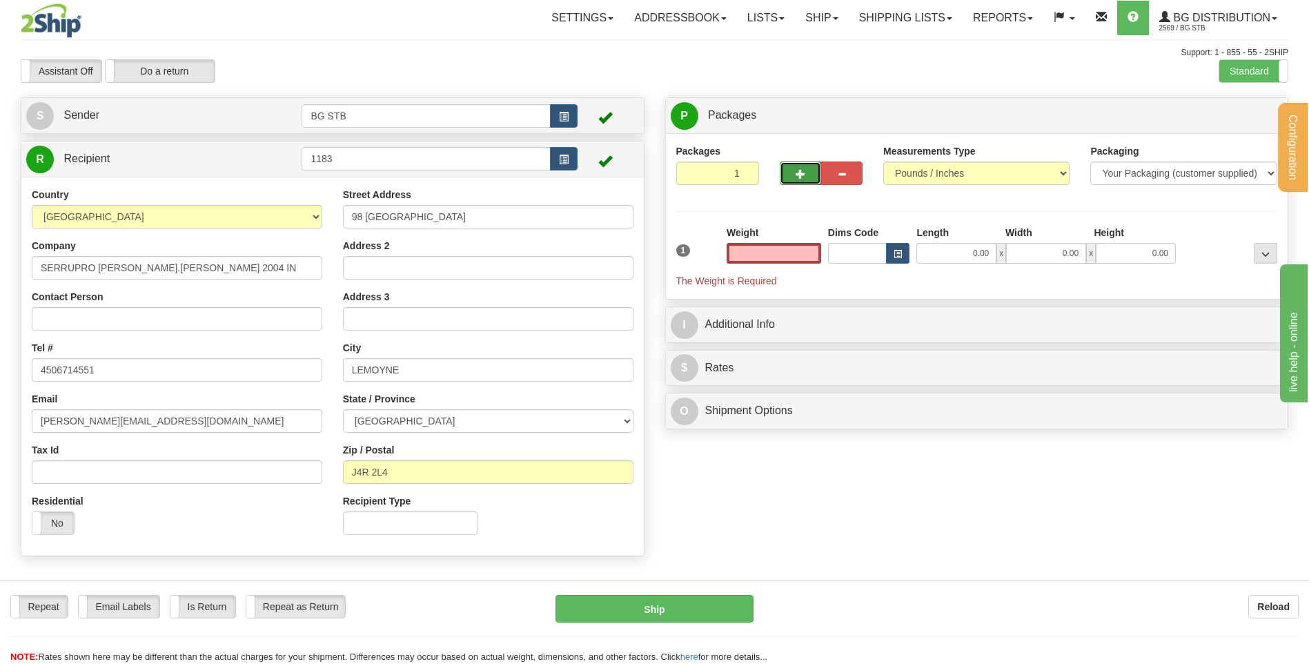
type input "0.00"
click at [787, 170] on button "button" at bounding box center [800, 172] width 41 height 23
click at [791, 178] on button "button" at bounding box center [800, 172] width 41 height 23
type input "3"
click at [1231, 106] on label "Package Level Pack.." at bounding box center [1248, 116] width 70 height 21
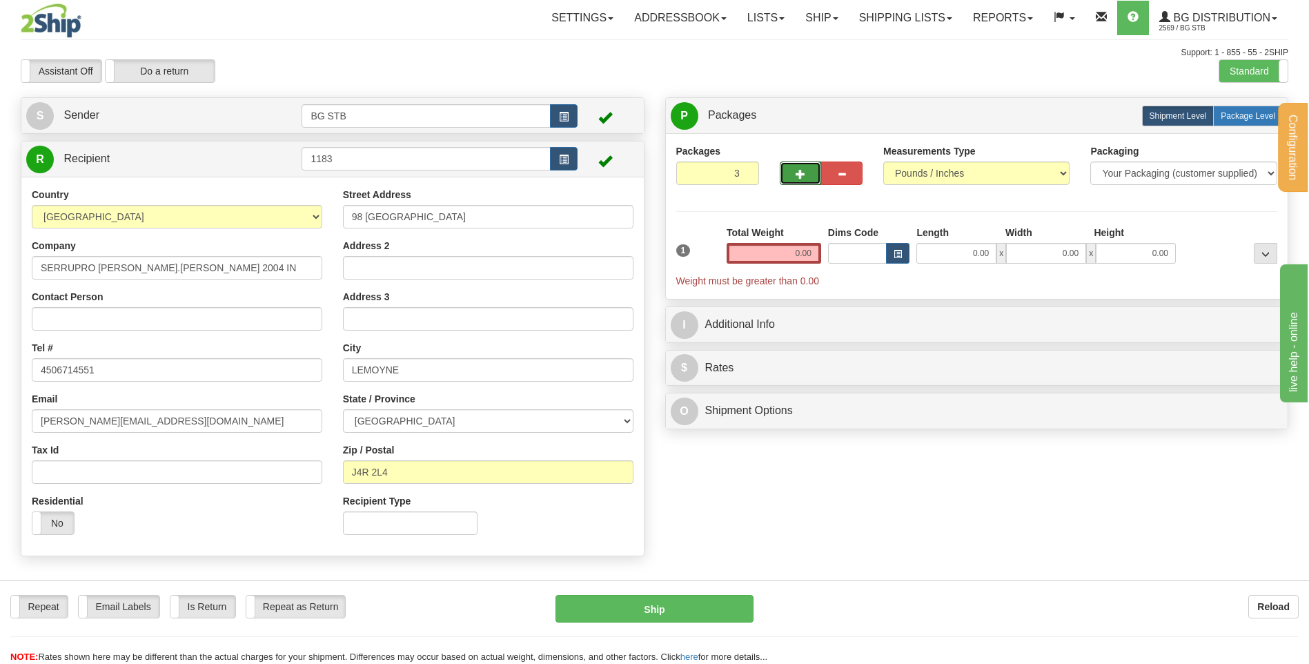
radio input "true"
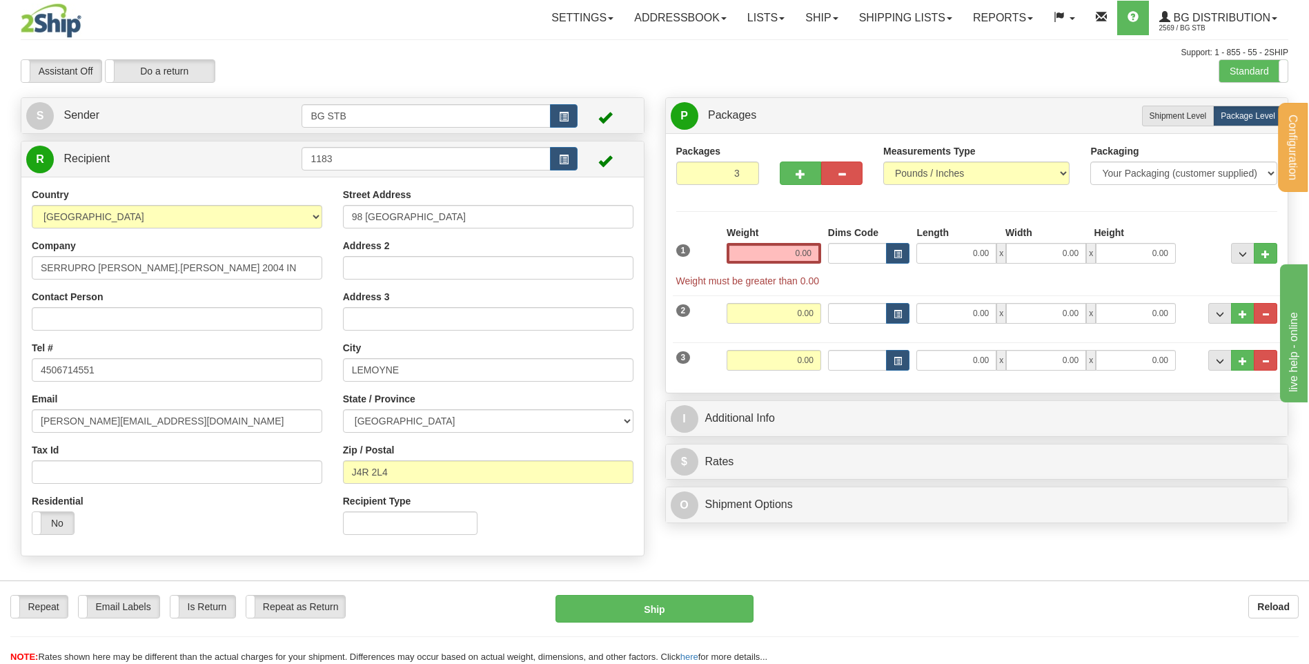
click at [799, 249] on input "0.00" at bounding box center [773, 253] width 95 height 21
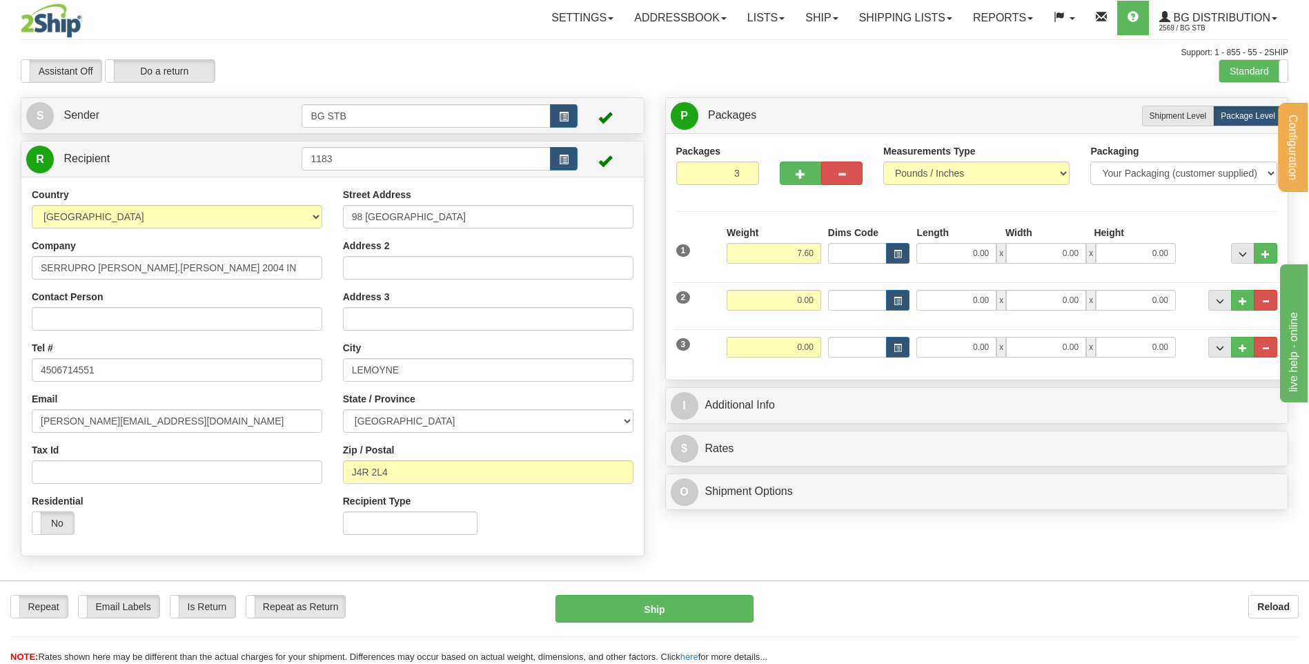
type input "7.60"
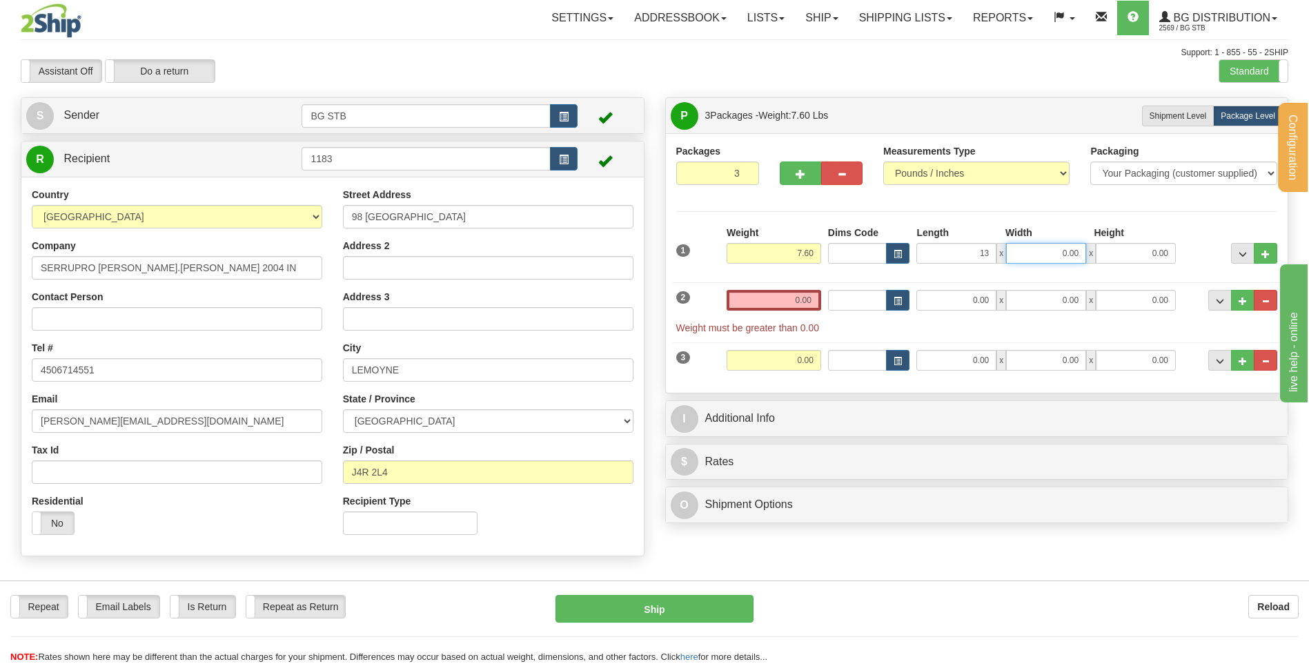
type input "13.00"
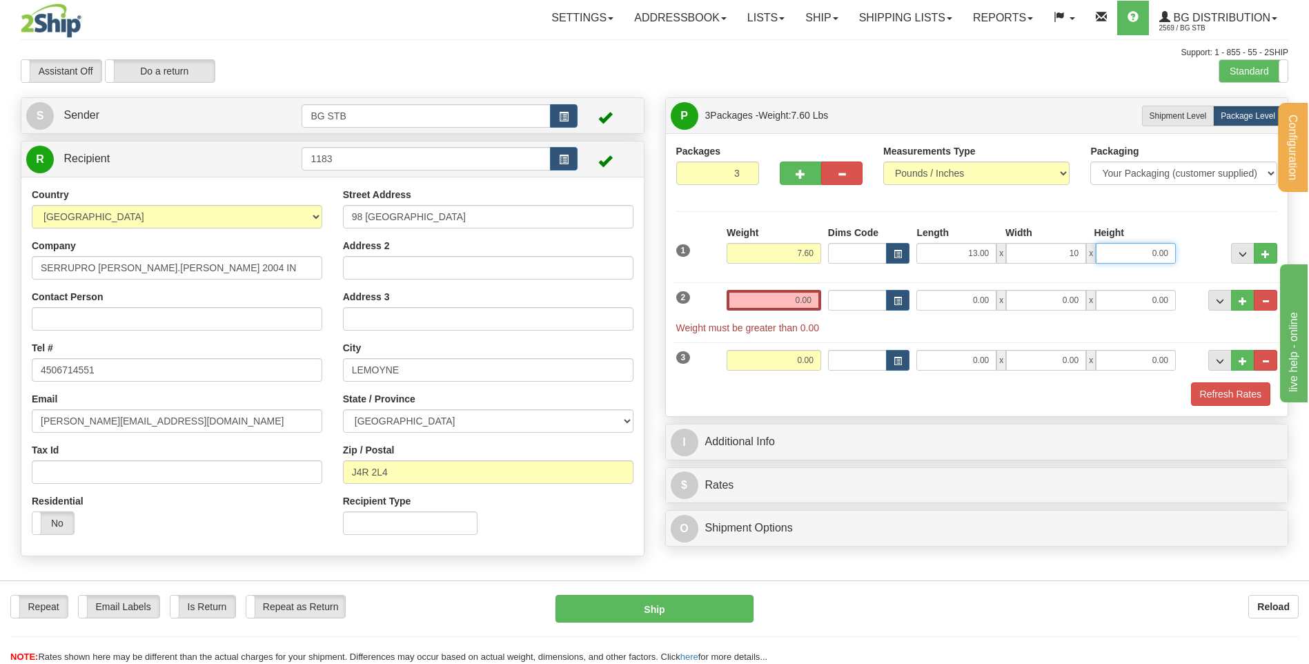
type input "10.00"
type input "13.00"
click at [806, 300] on input "0.00" at bounding box center [773, 300] width 95 height 21
type input "0.00"
click at [791, 173] on button "button" at bounding box center [800, 172] width 41 height 23
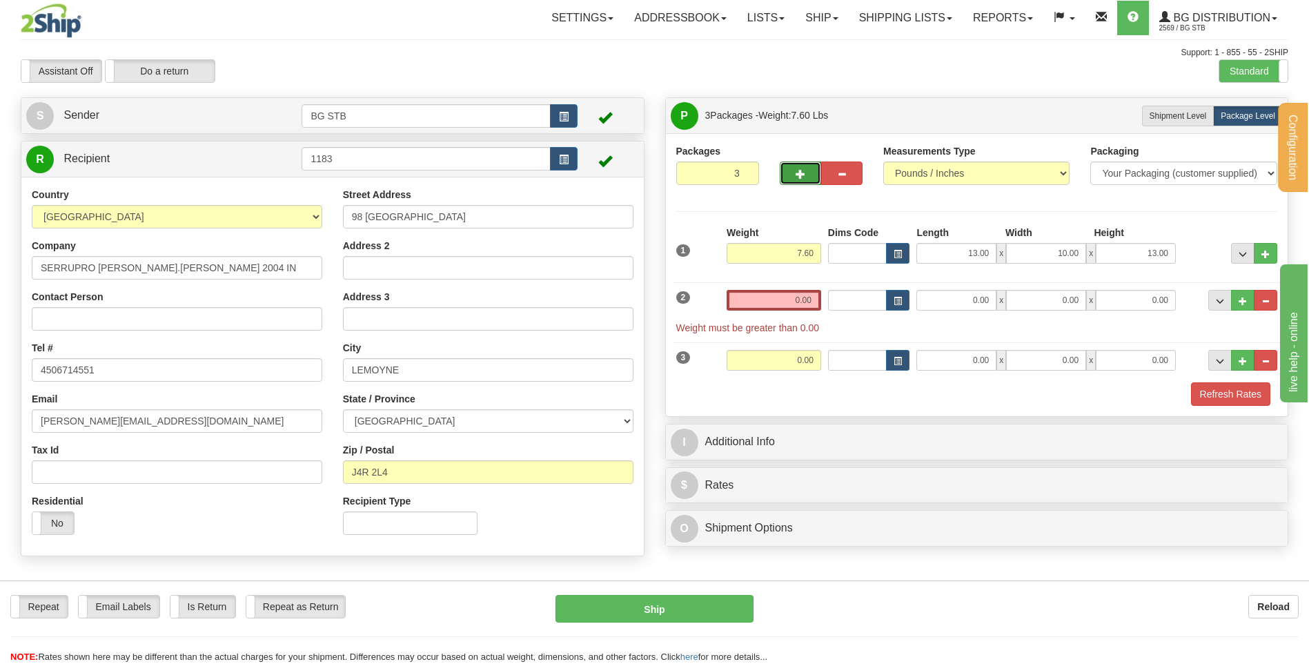
type input "4"
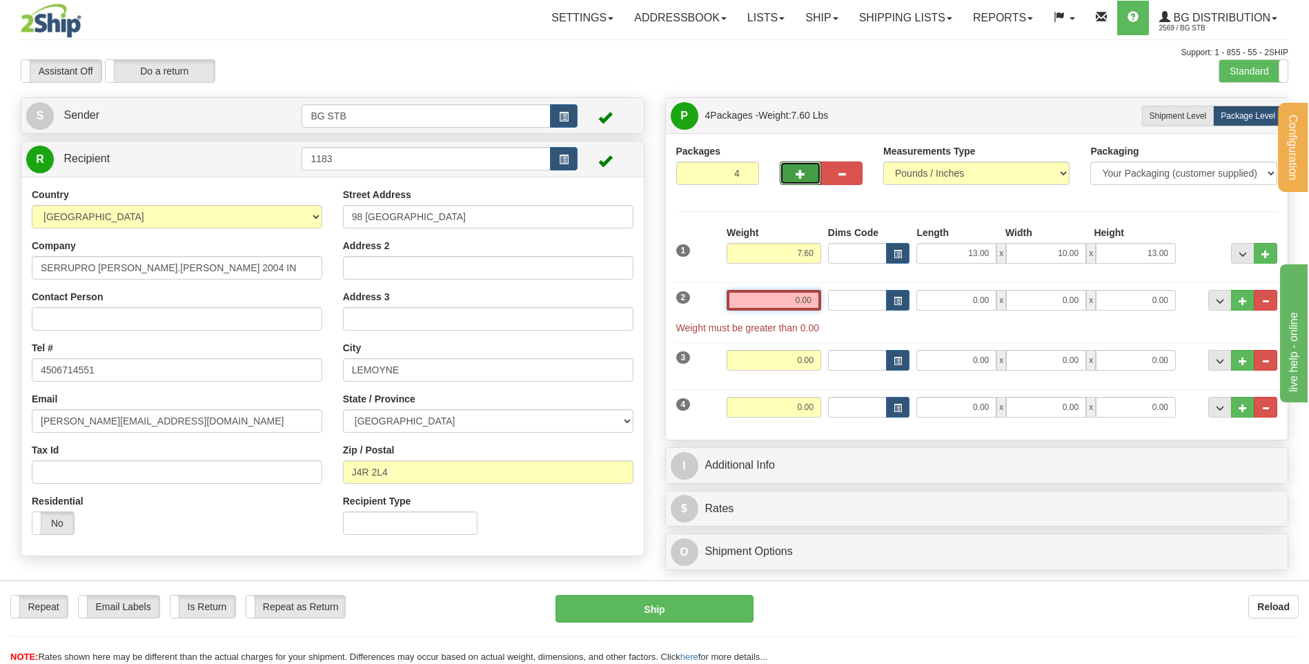
click at [798, 299] on input "0.00" at bounding box center [773, 300] width 95 height 21
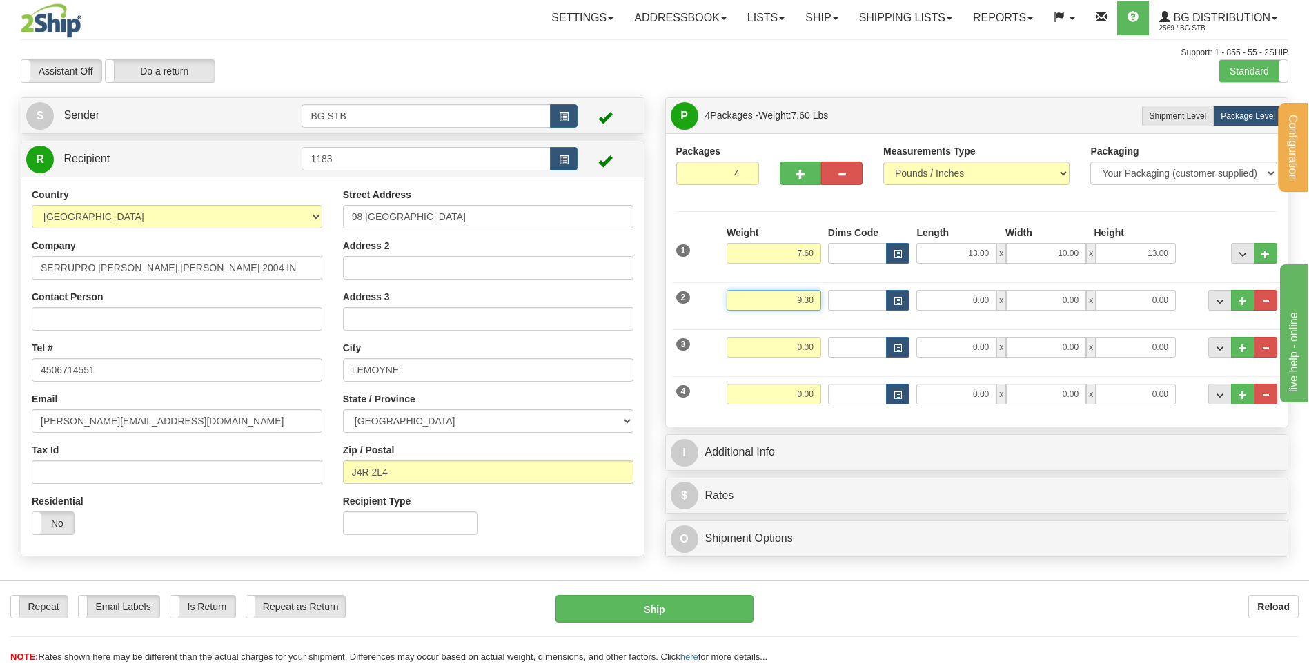
type input "9.30"
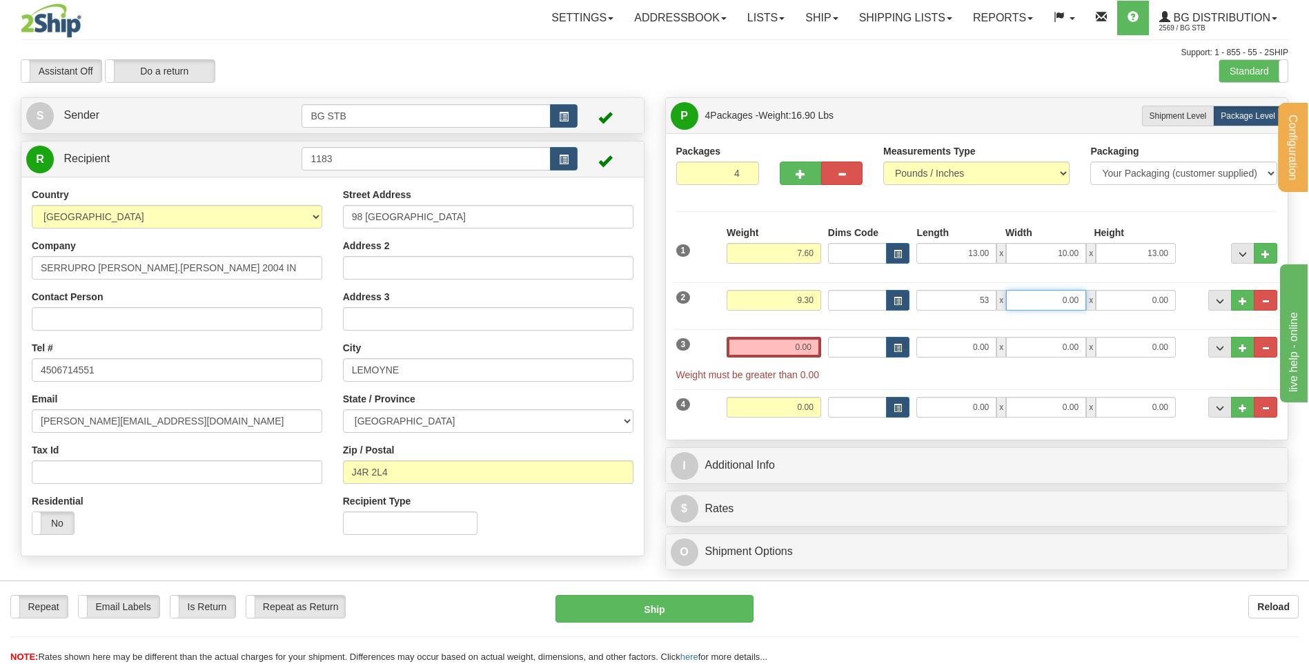
type input "53.00"
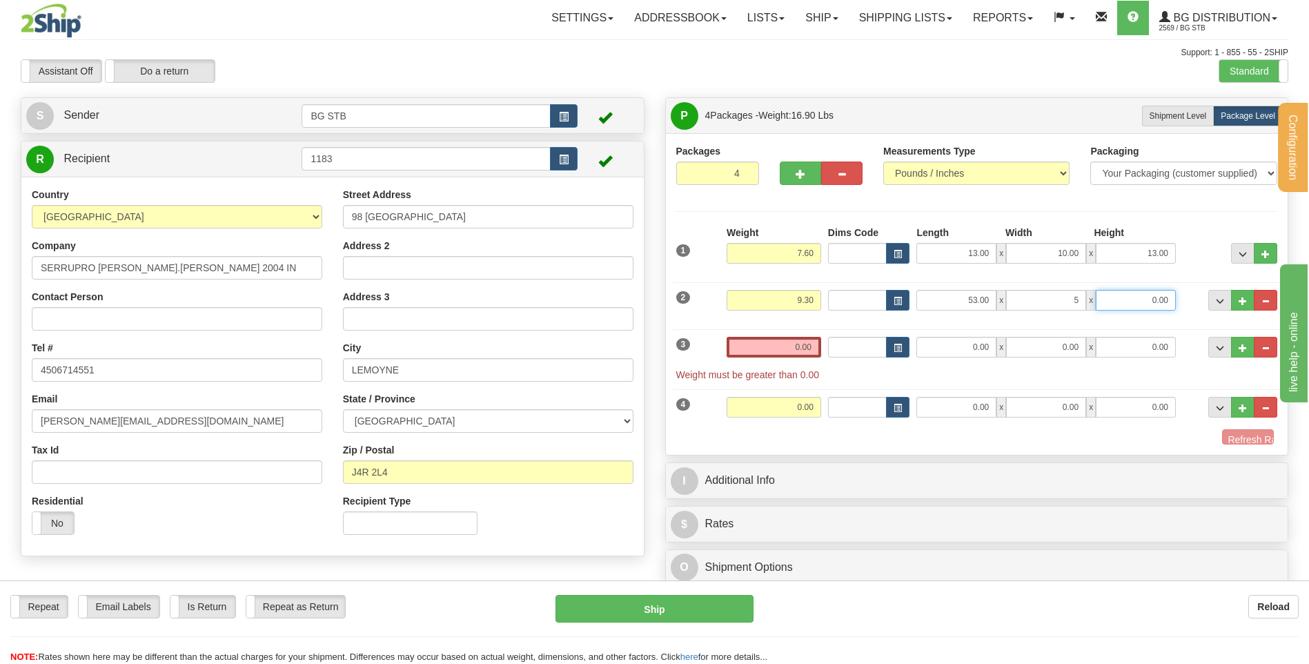
type input "5.00"
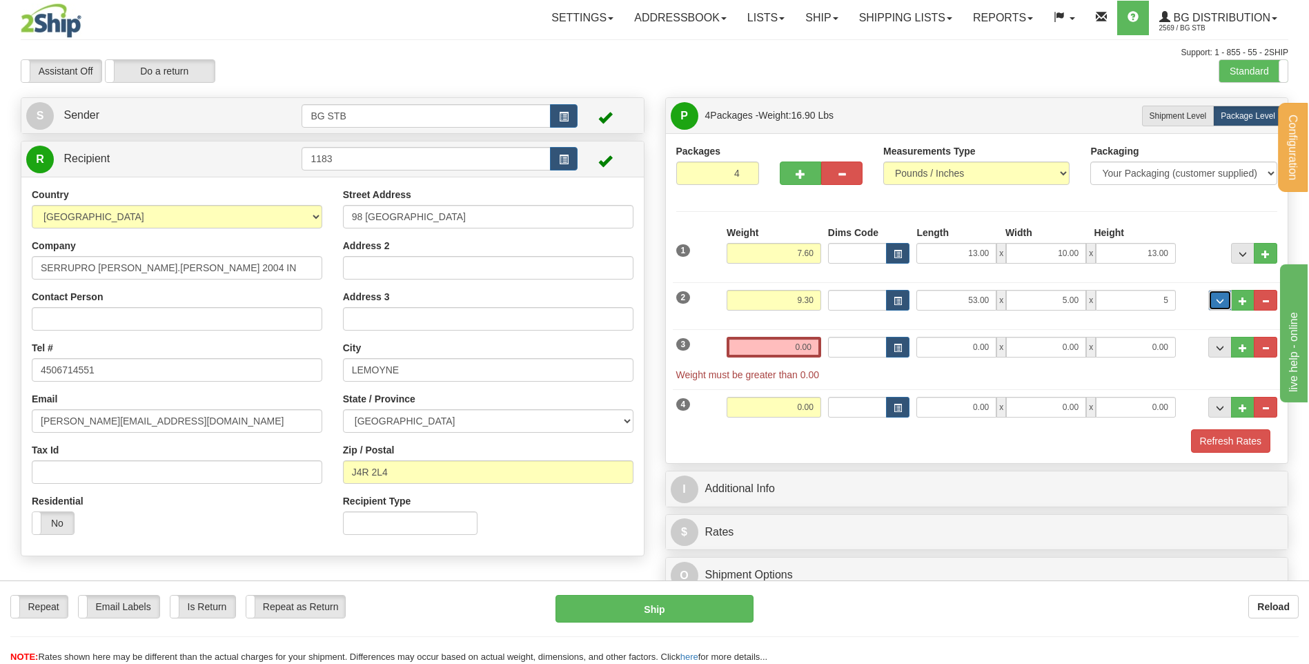
type input "5.00"
click at [809, 347] on input "0.00" at bounding box center [773, 347] width 95 height 21
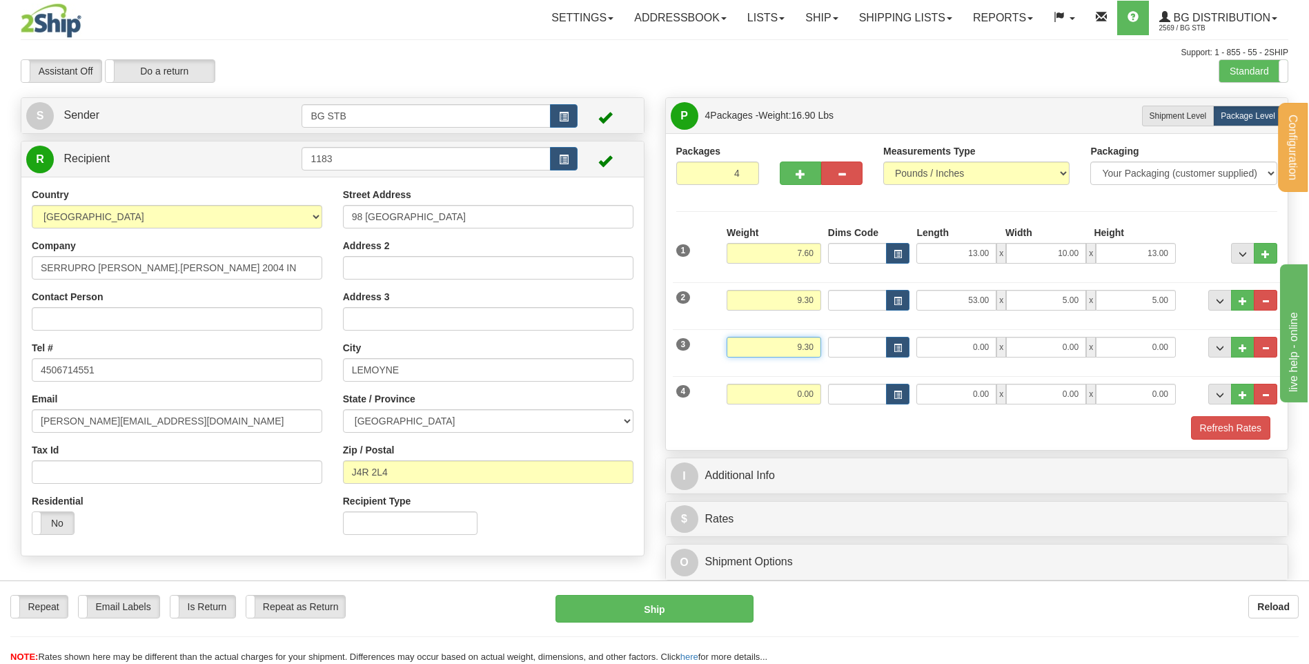
type input "9.30"
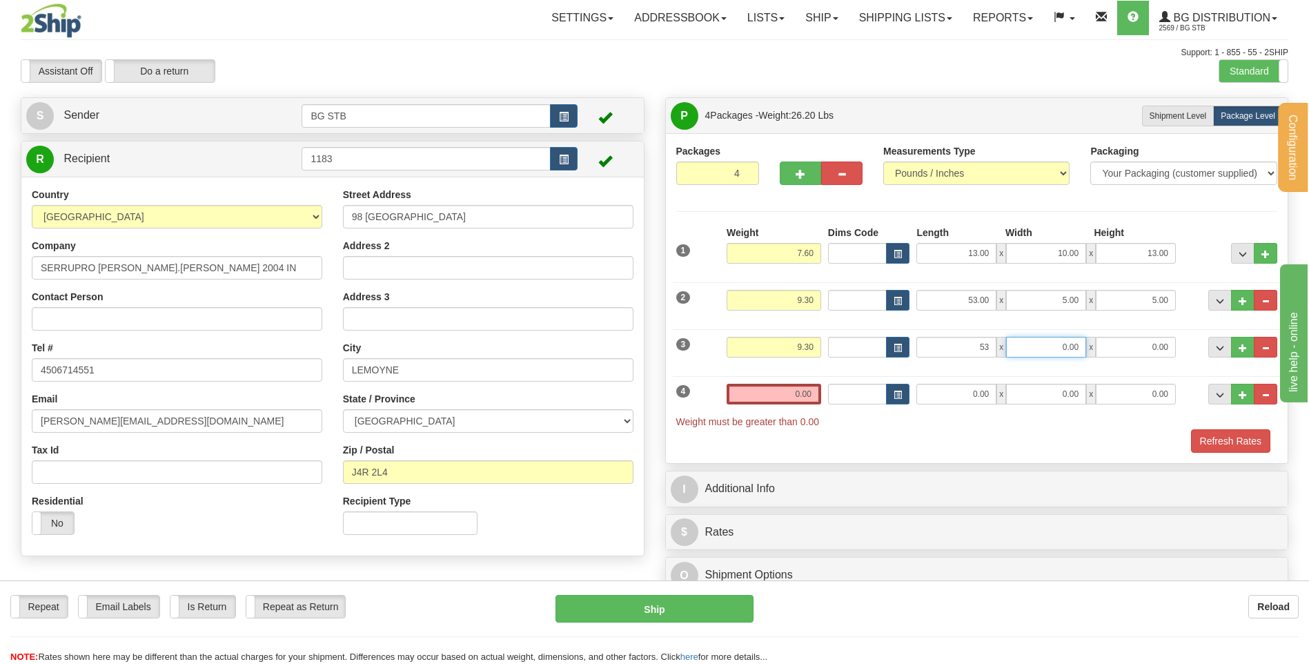
type input "53.00"
type input "5.00"
click at [818, 393] on input "0.00" at bounding box center [773, 394] width 95 height 21
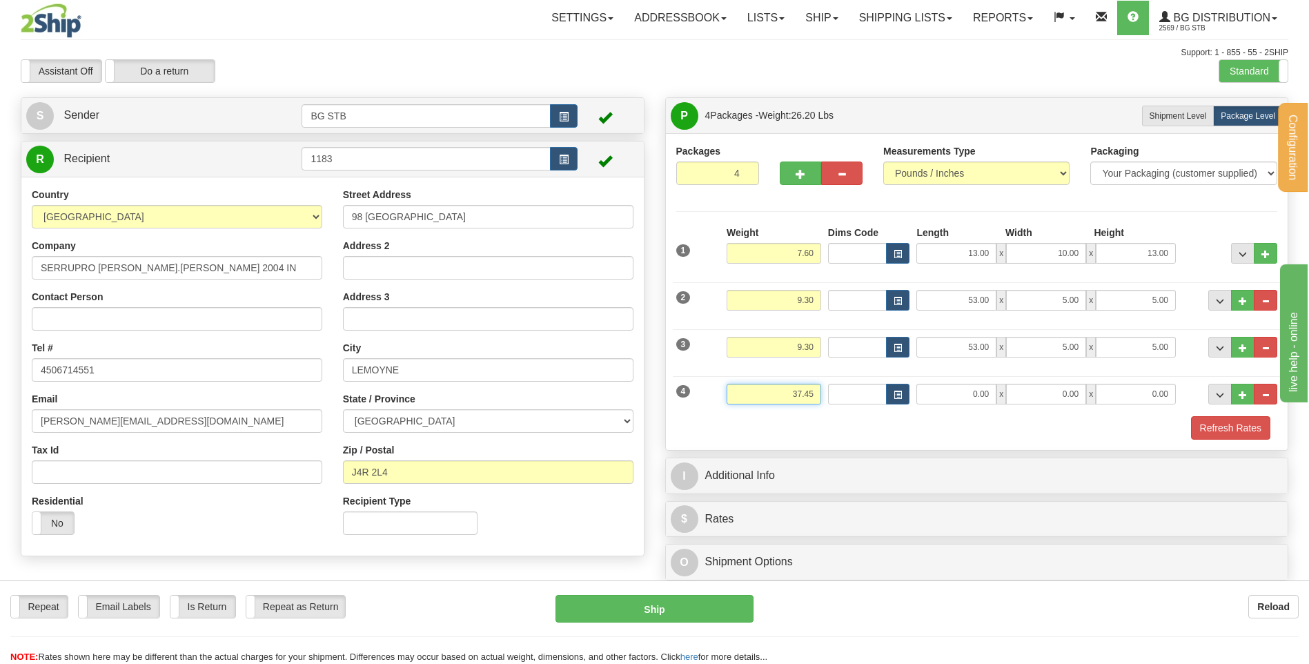
type input "37.45"
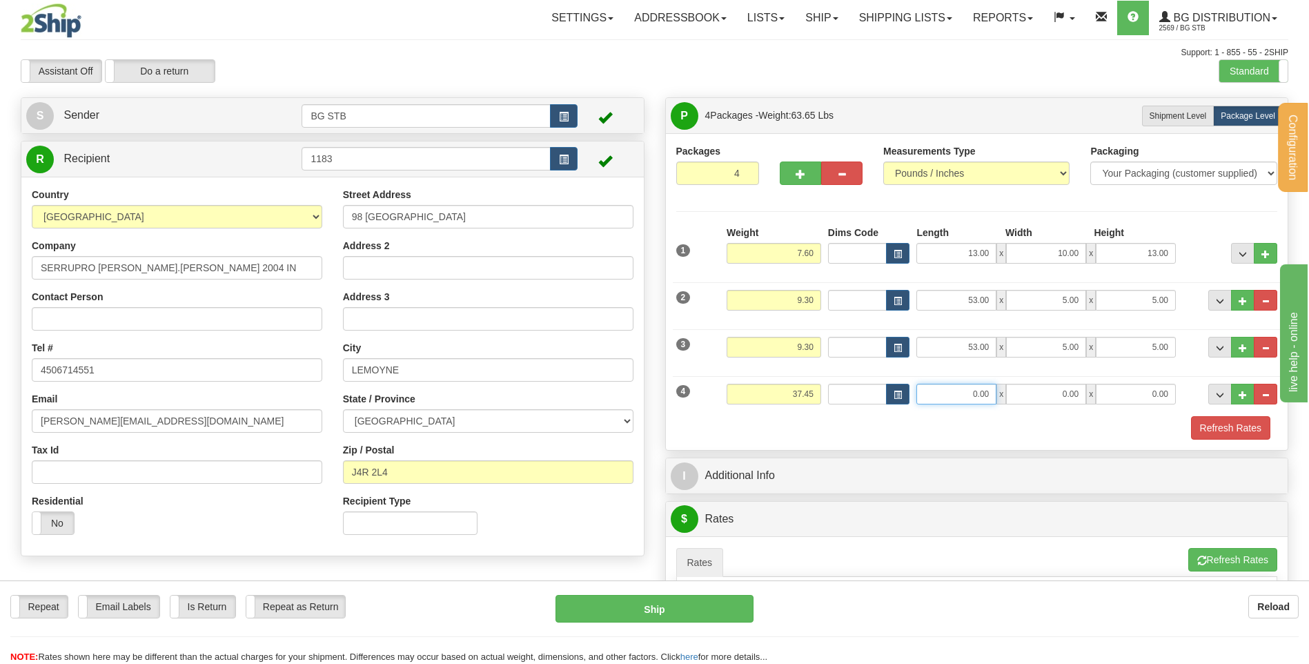
scroll to position [276, 0]
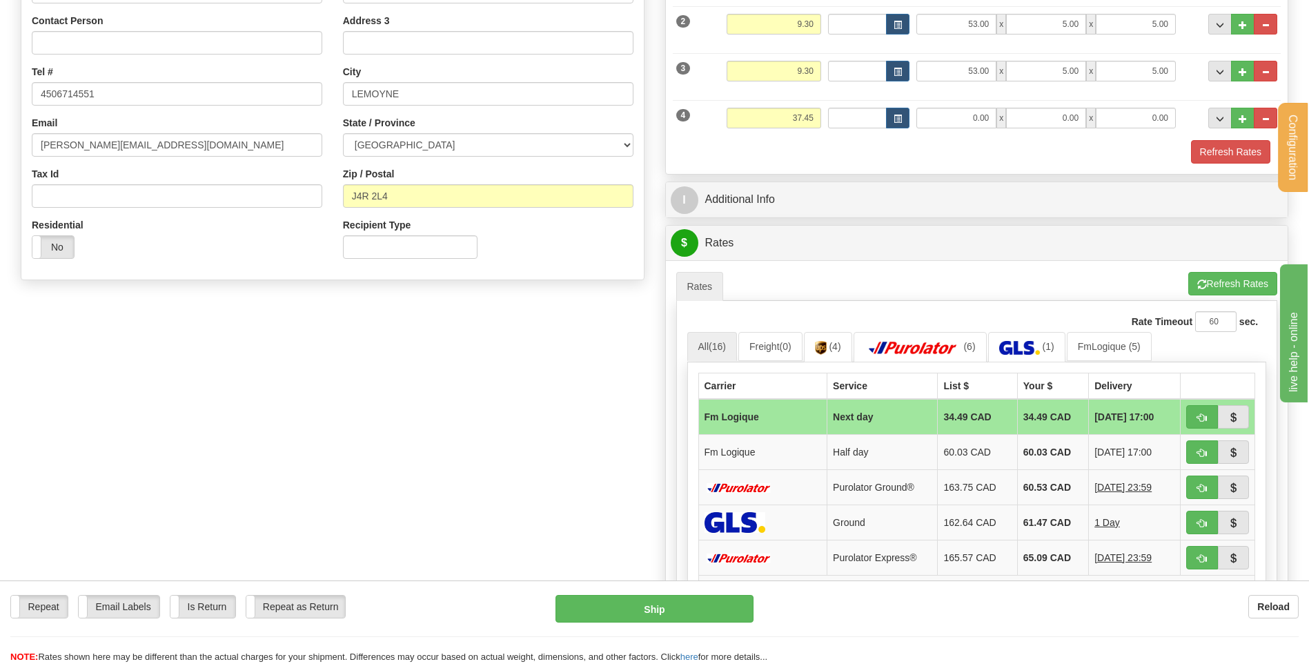
drag, startPoint x: 940, startPoint y: 152, endPoint x: 942, endPoint y: 140, distance: 11.8
click at [940, 152] on div "Refresh Rates" at bounding box center [977, 151] width 608 height 23
click at [951, 119] on input "0.00" at bounding box center [956, 118] width 80 height 21
type input "34.50"
type input "11.00"
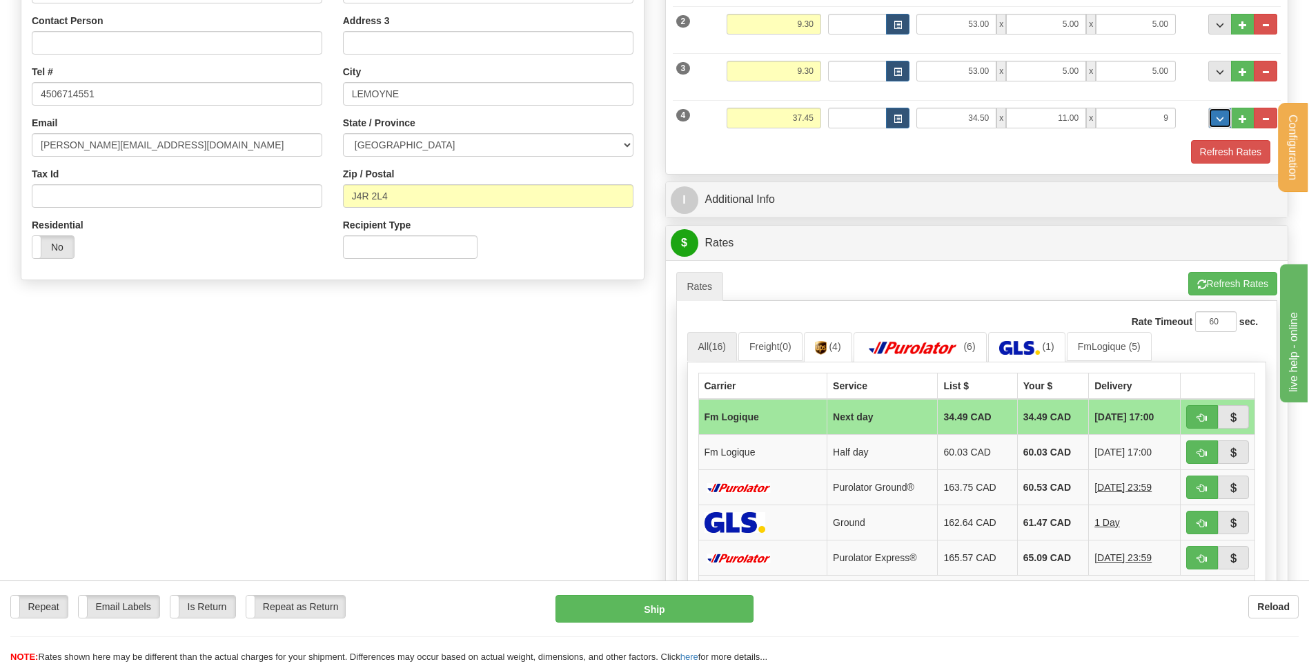
type input "9.00"
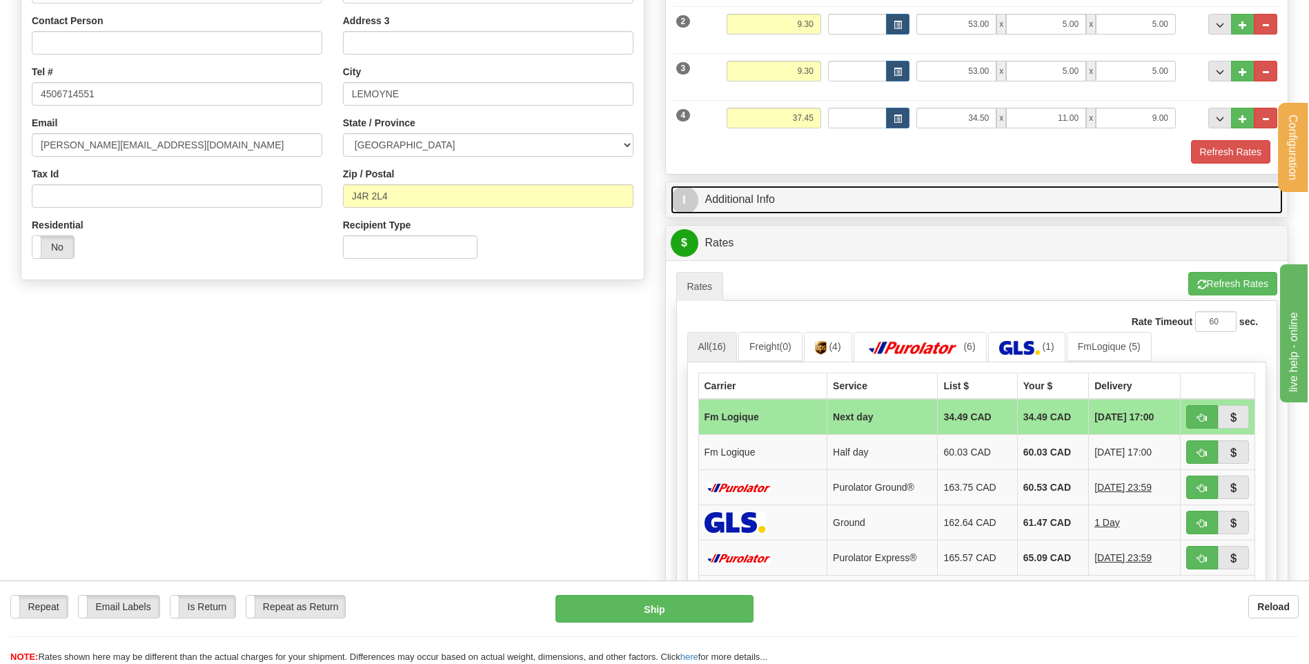
click at [805, 208] on link "I Additional Info" at bounding box center [977, 200] width 613 height 28
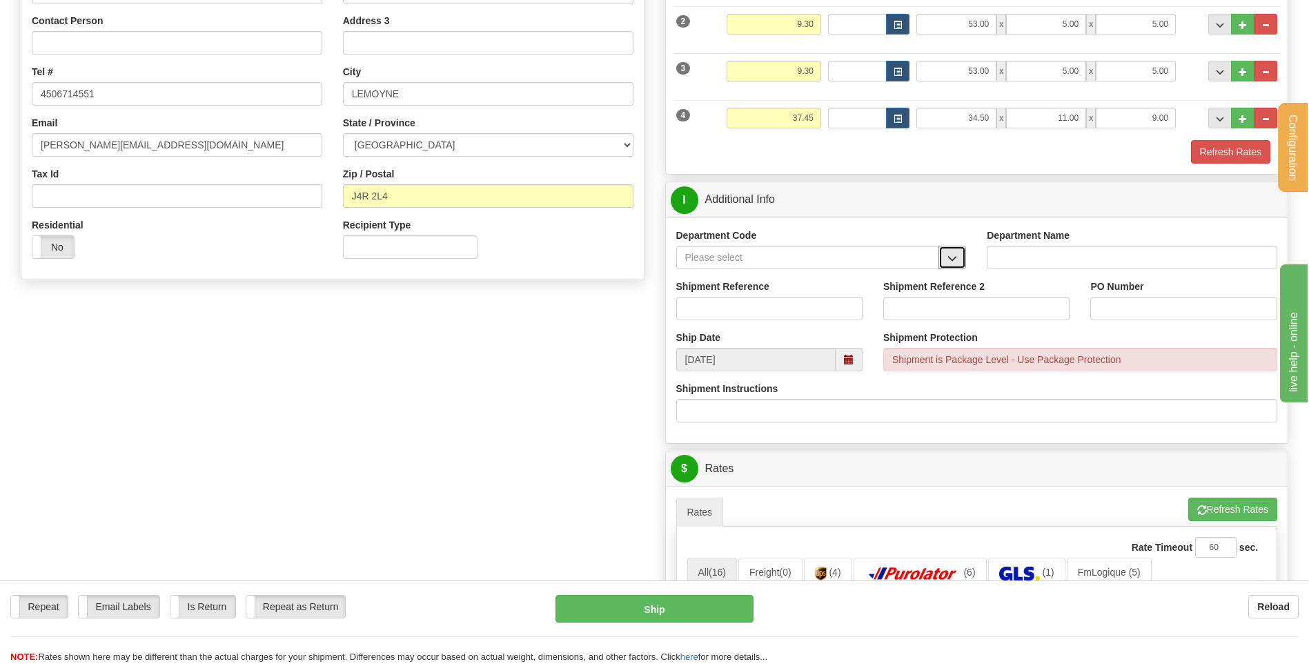
click at [956, 256] on span "button" at bounding box center [952, 258] width 10 height 9
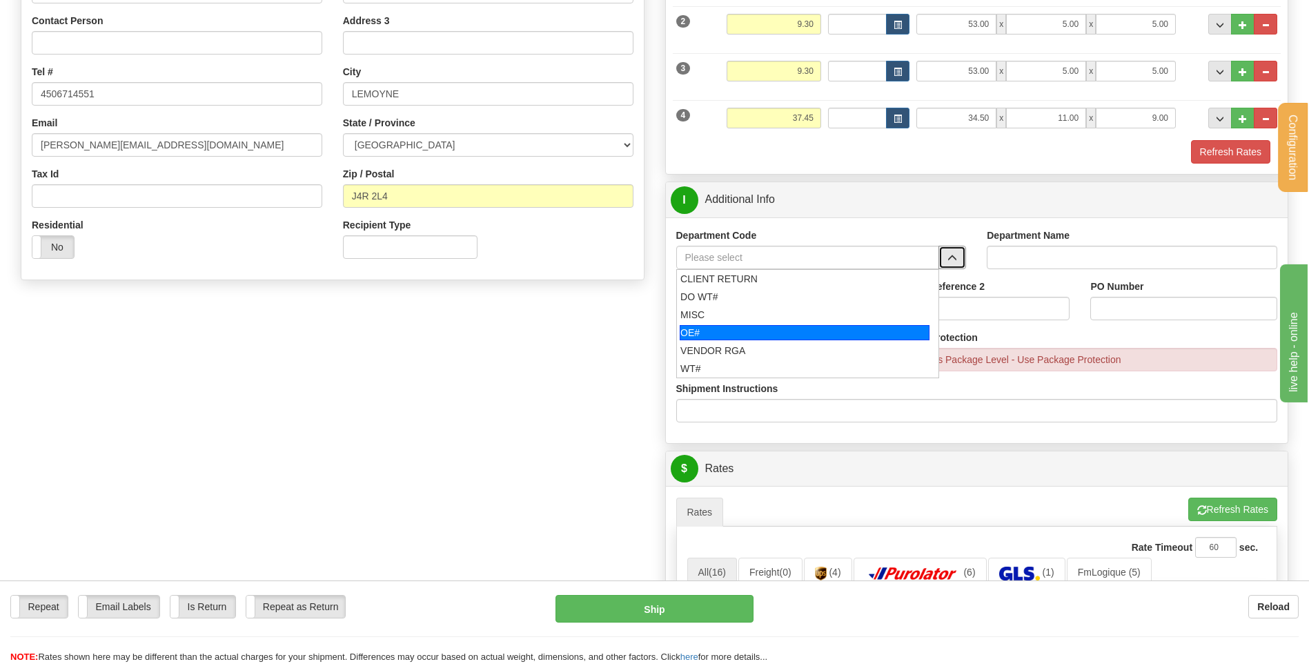
click at [718, 327] on div "OE#" at bounding box center [805, 332] width 250 height 15
type input "OE#"
type input "ORDERS"
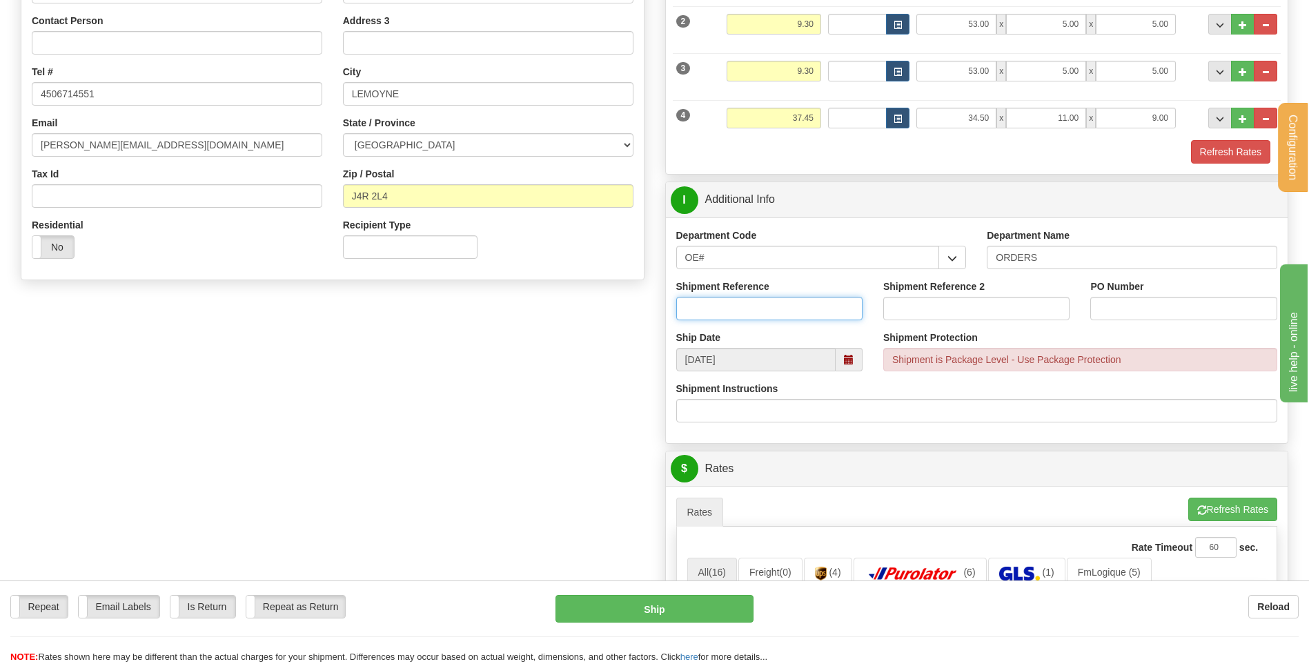
click at [717, 317] on input "Shipment Reference" at bounding box center [769, 308] width 186 height 23
type input "80005396-00"
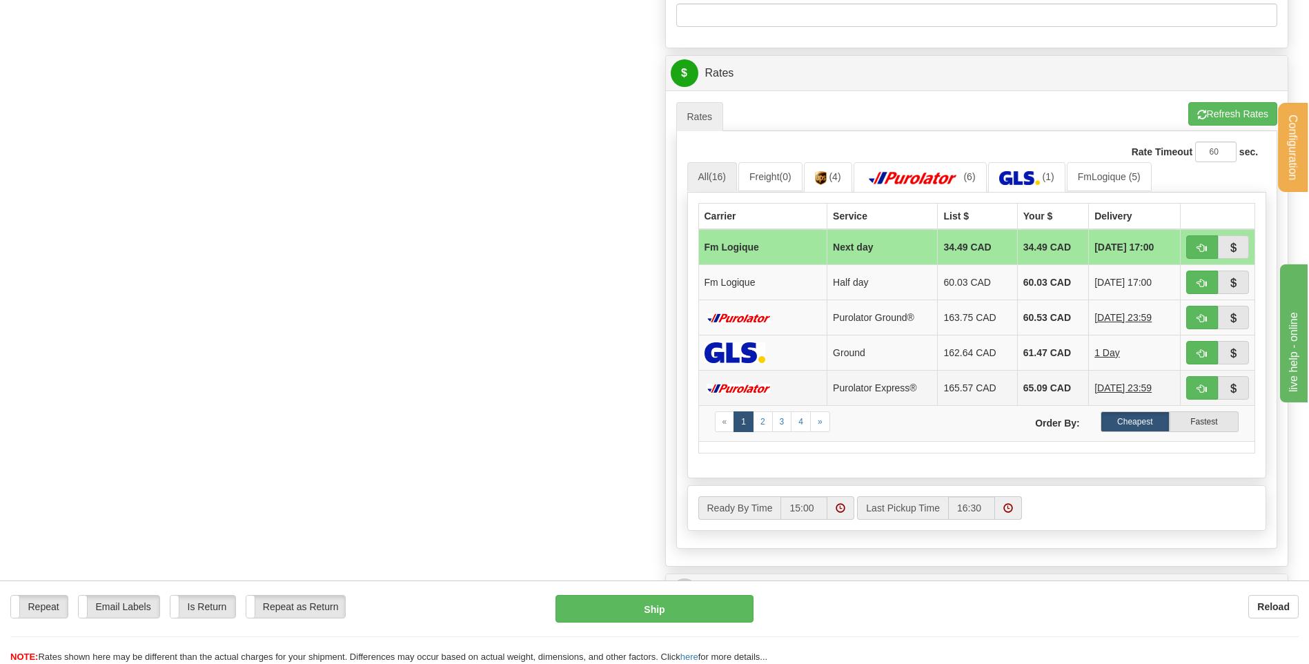
scroll to position [690, 0]
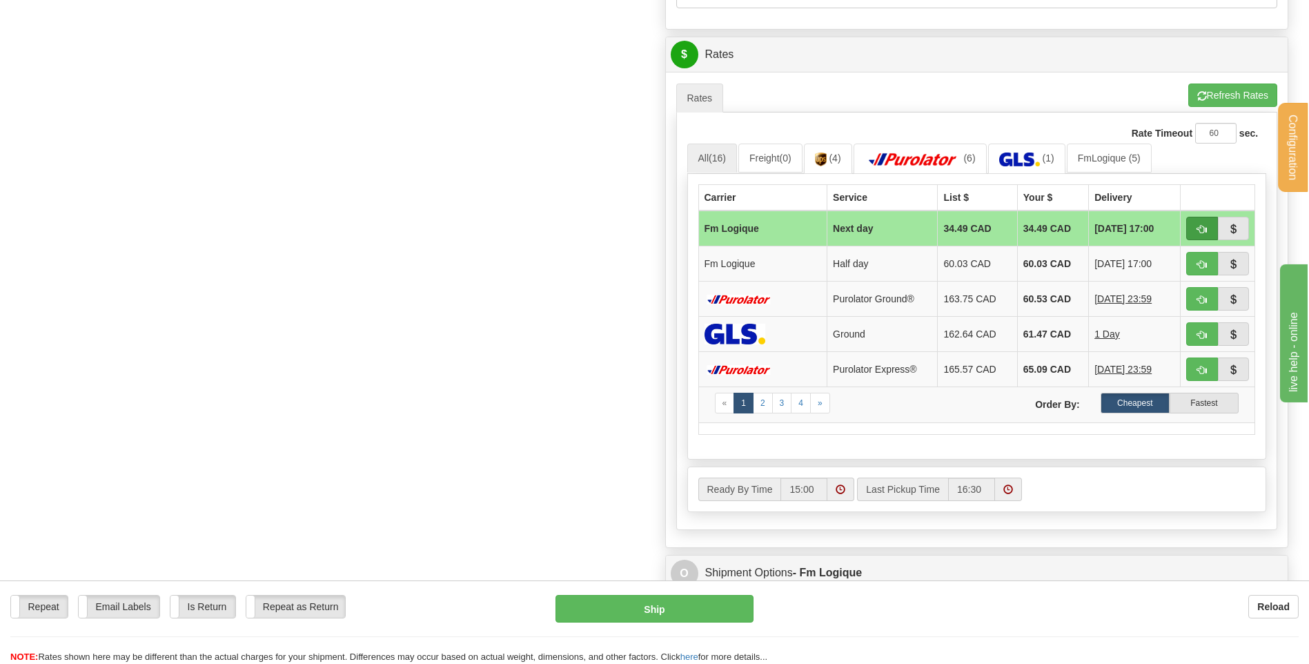
type input "STOCK-20250902"
click at [1199, 235] on button "button" at bounding box center [1202, 228] width 32 height 23
type input "jour"
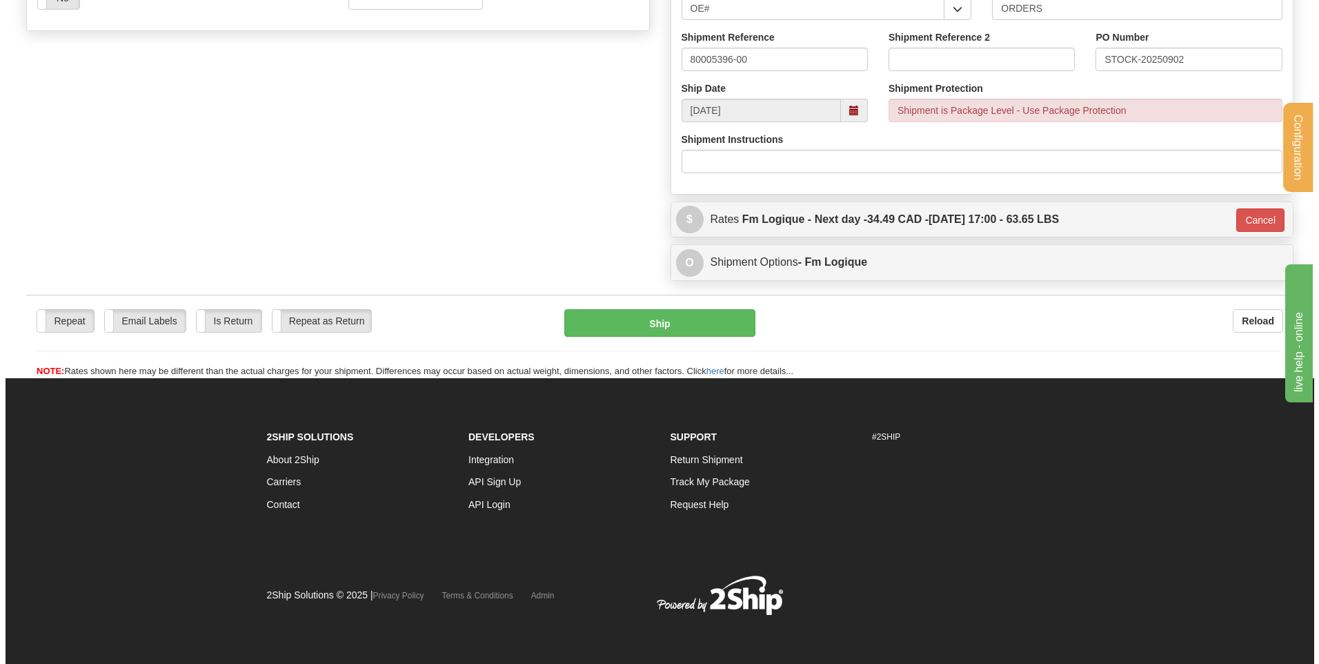
scroll to position [341, 0]
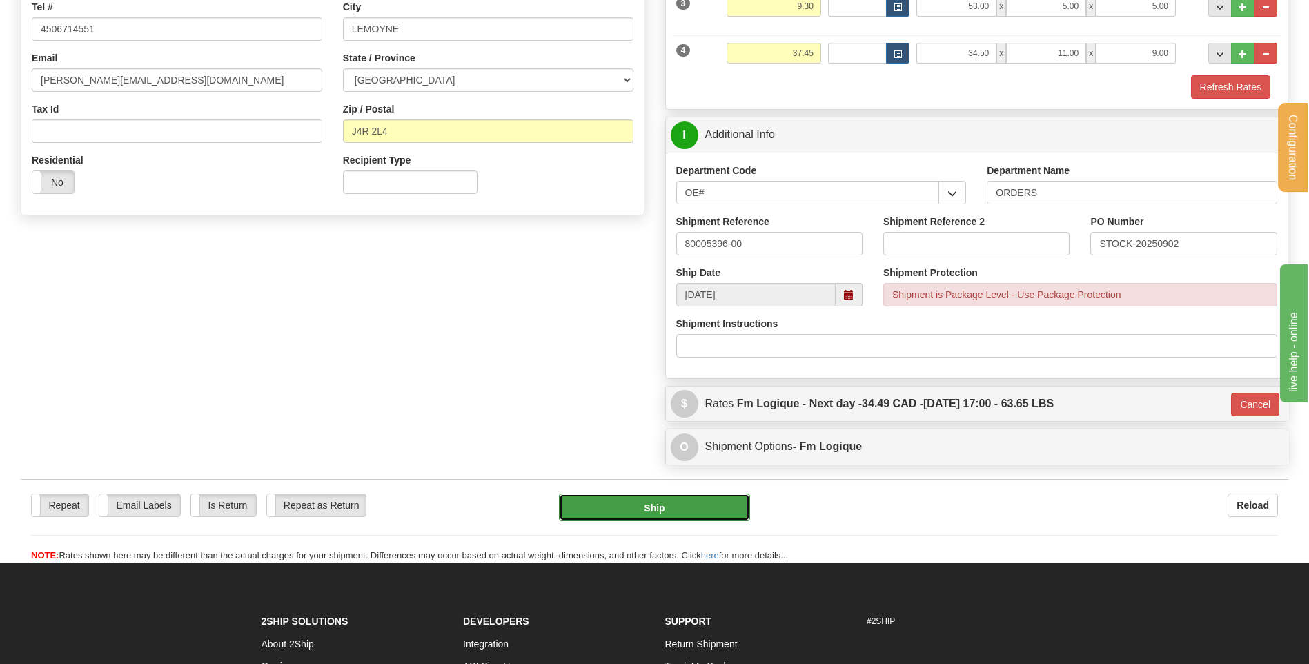
click at [602, 506] on button "Ship" at bounding box center [654, 507] width 190 height 28
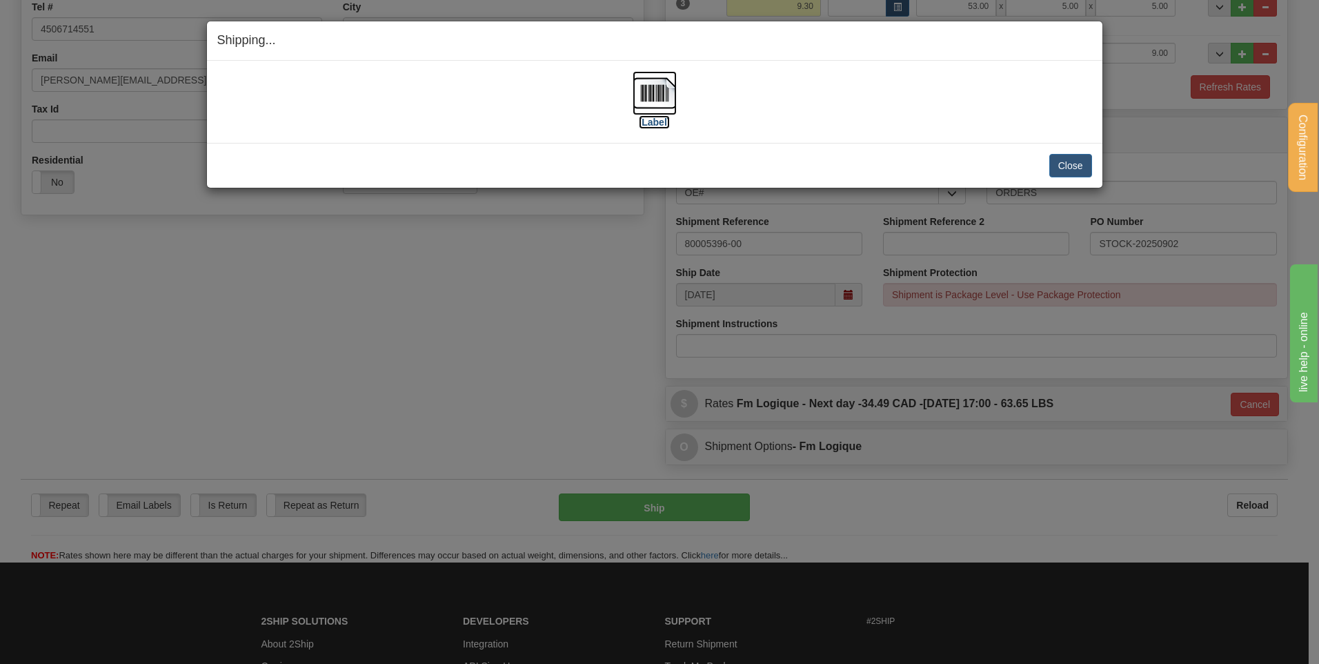
click at [635, 90] on img at bounding box center [655, 93] width 44 height 44
click at [1074, 157] on button "Close" at bounding box center [1070, 165] width 43 height 23
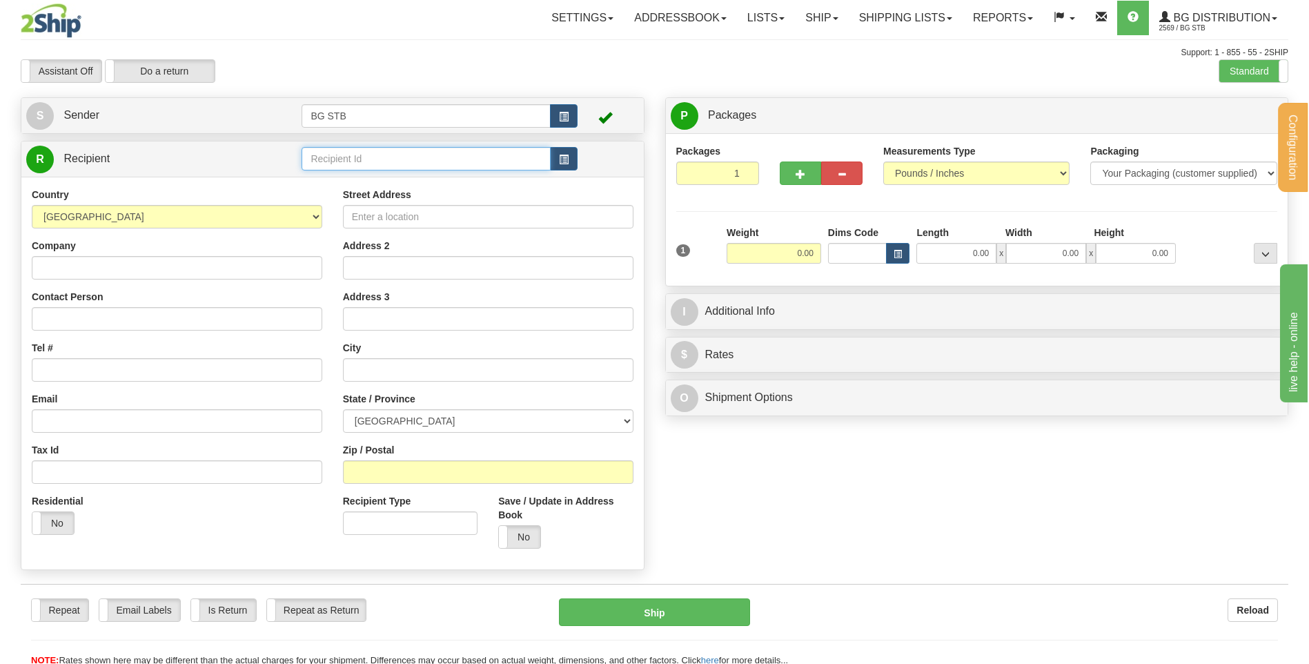
click at [348, 159] on input "text" at bounding box center [425, 158] width 248 height 23
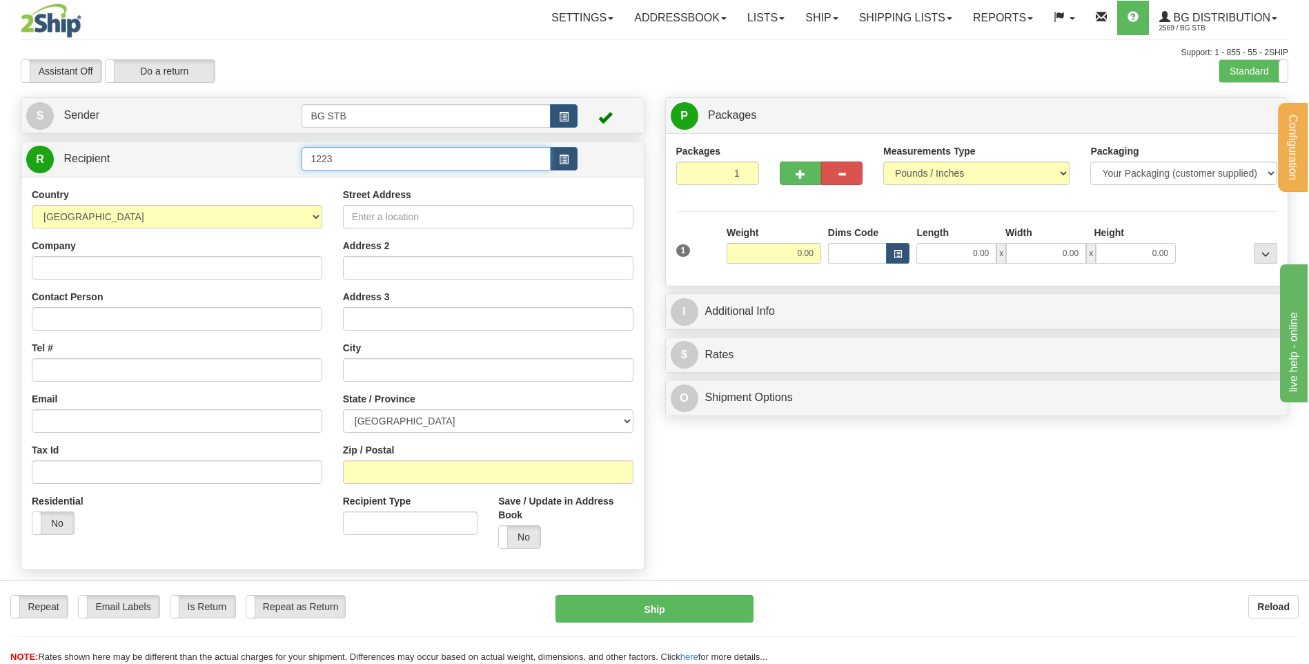
type input "1223"
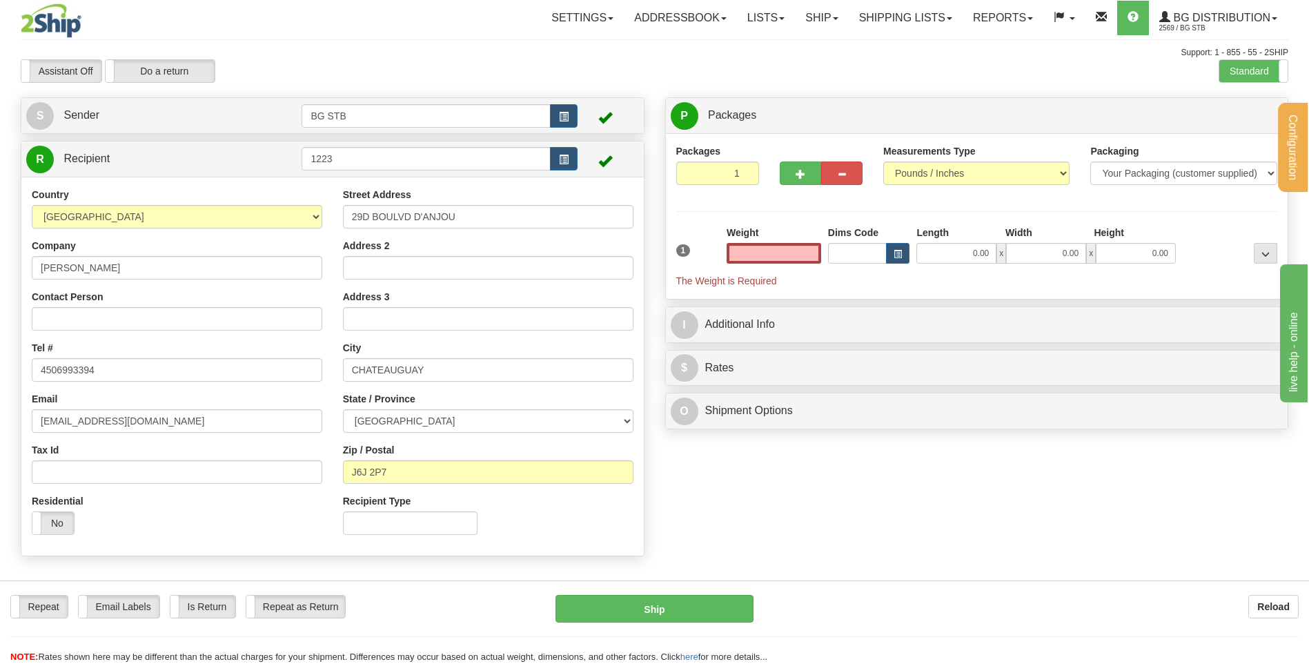
type input "0.00"
click at [806, 529] on div "Create a label for the return Create Pickup Without Label S" at bounding box center [654, 330] width 1288 height 466
click at [811, 259] on input "0.00" at bounding box center [773, 253] width 95 height 21
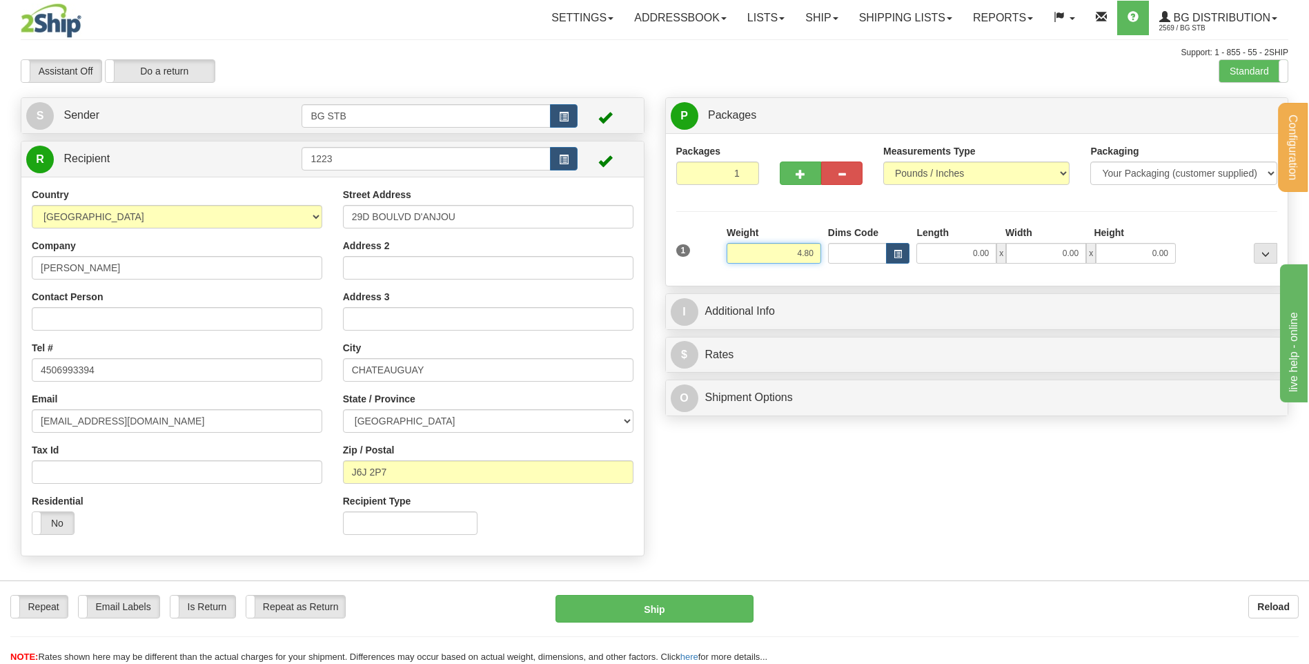
type input "4.80"
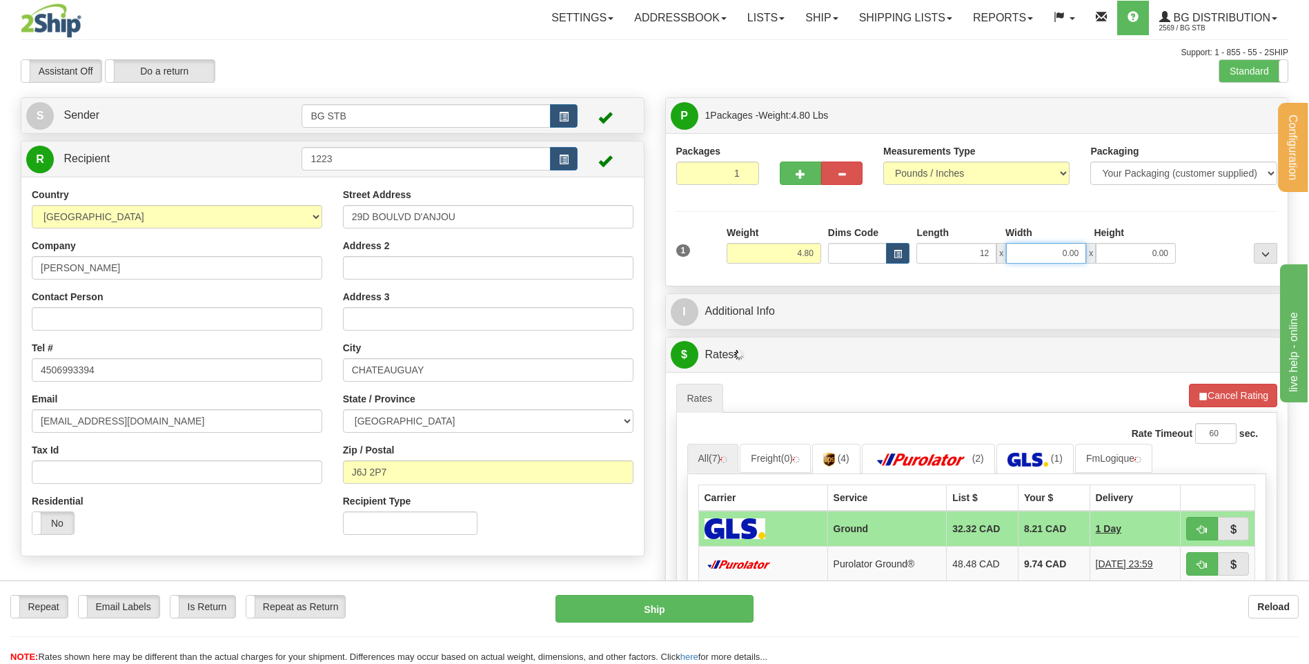
type input "12.00"
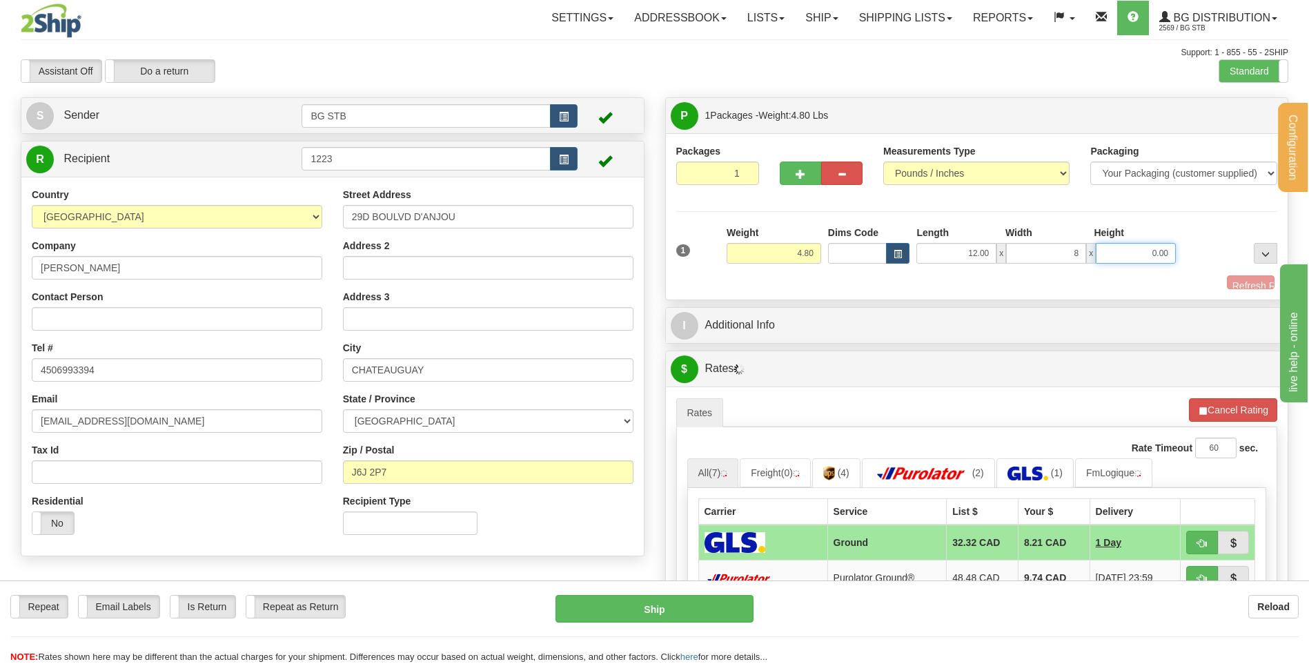
type input "8.00"
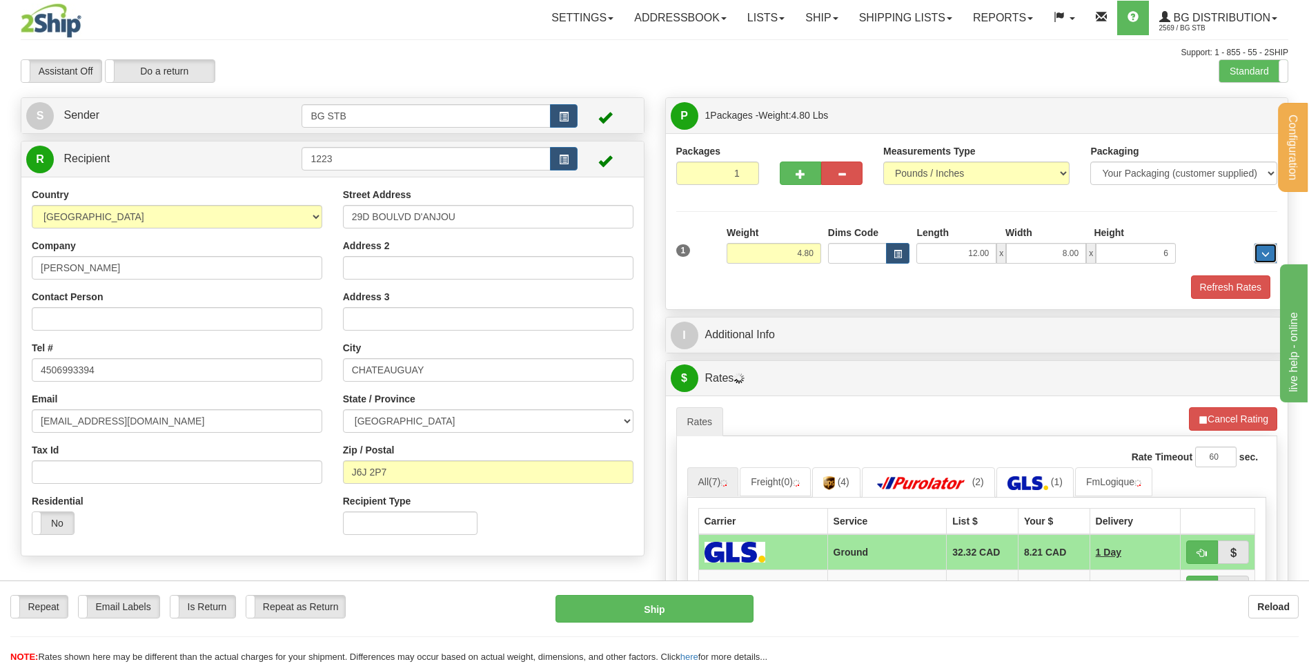
type input "6.00"
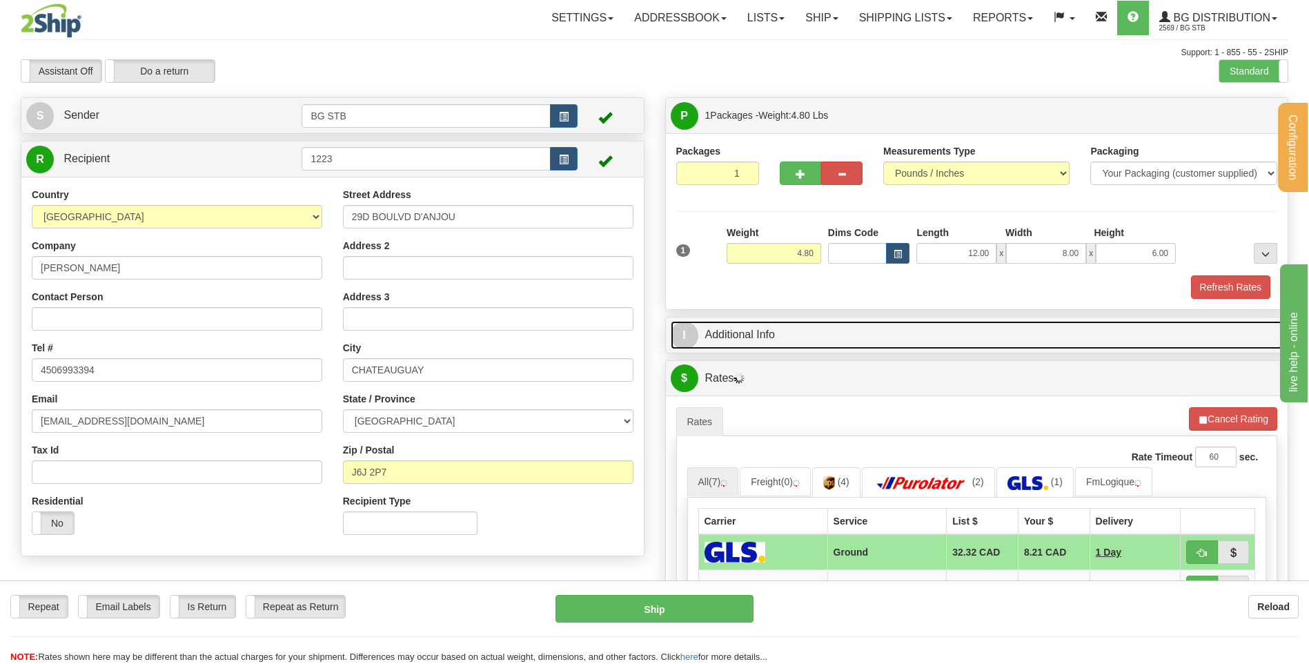
click at [789, 332] on link "I Additional Info" at bounding box center [977, 335] width 613 height 28
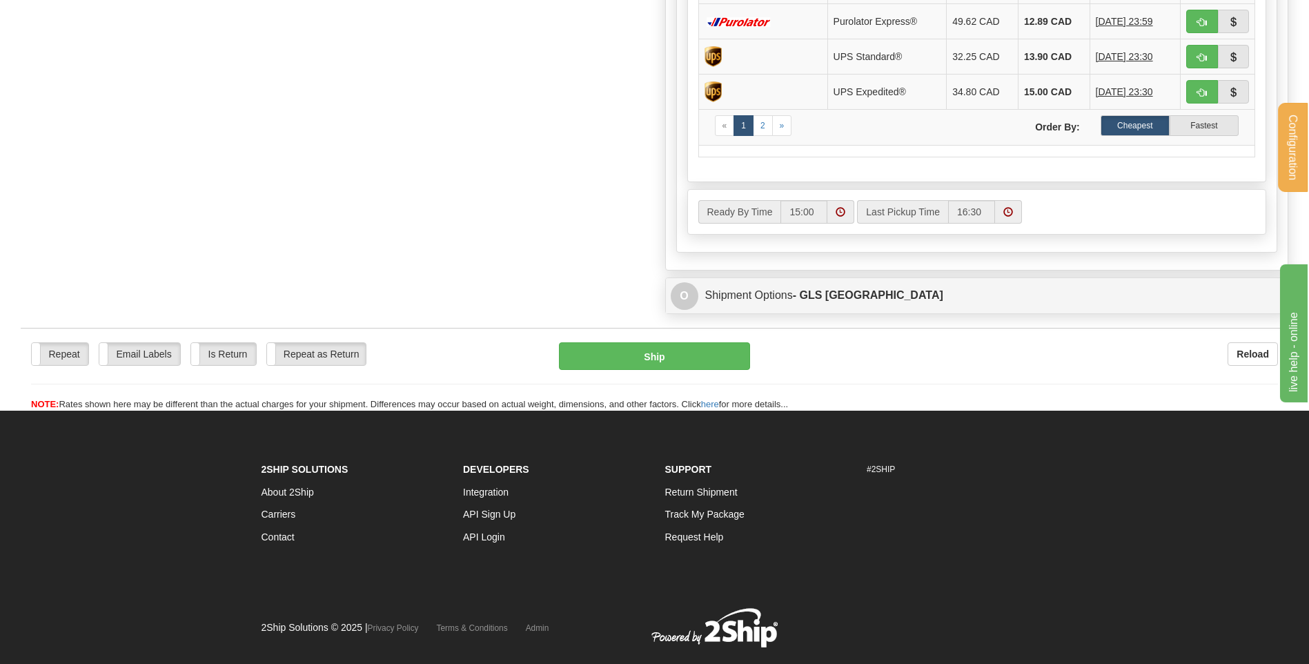
scroll to position [828, 0]
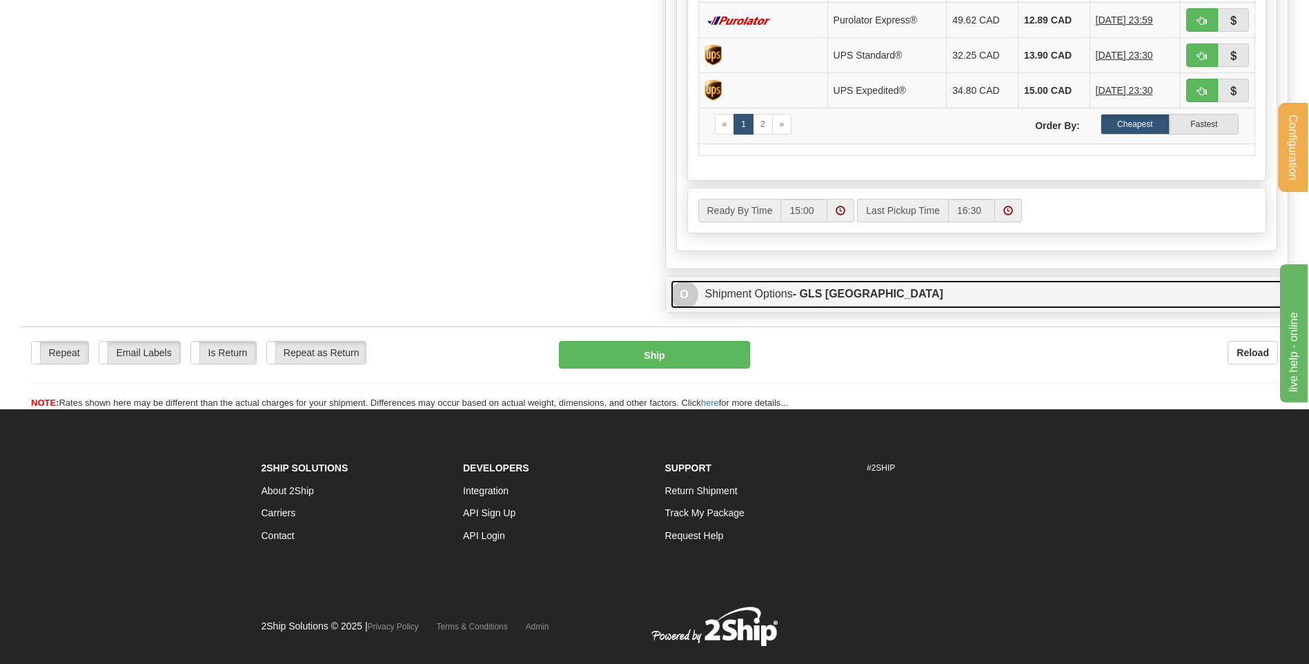
click at [790, 290] on link "O Shipment Options - GLS Canada" at bounding box center [977, 294] width 613 height 28
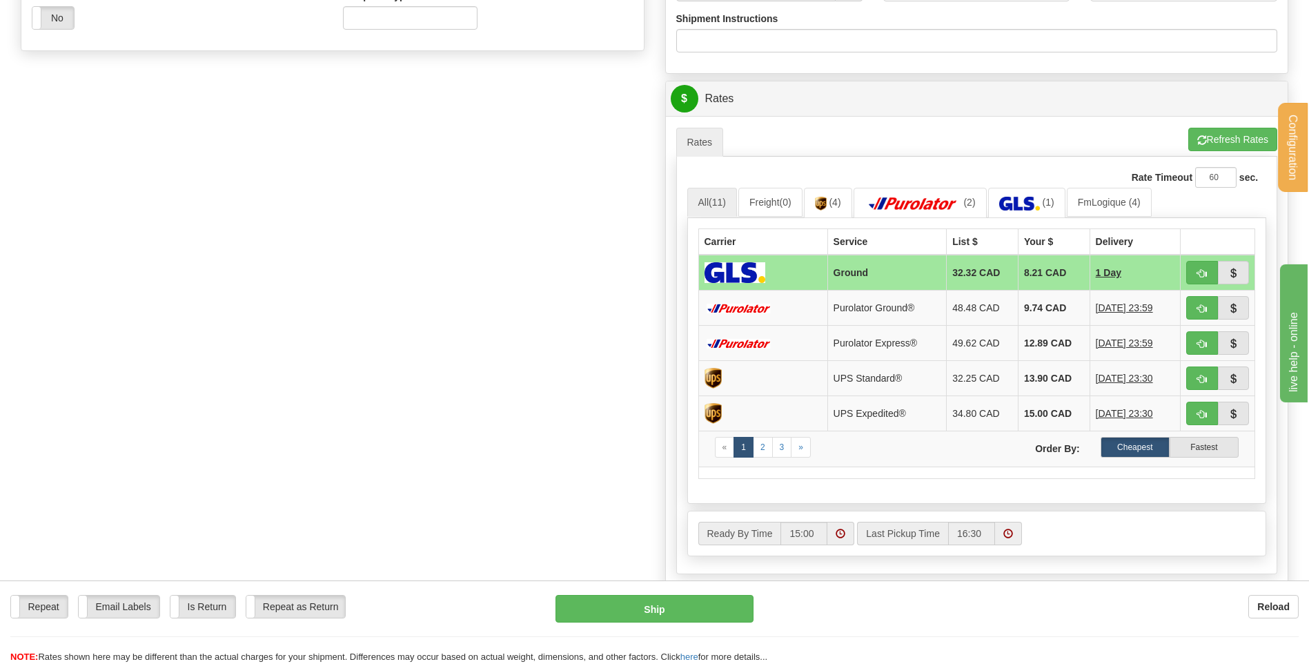
scroll to position [377, 0]
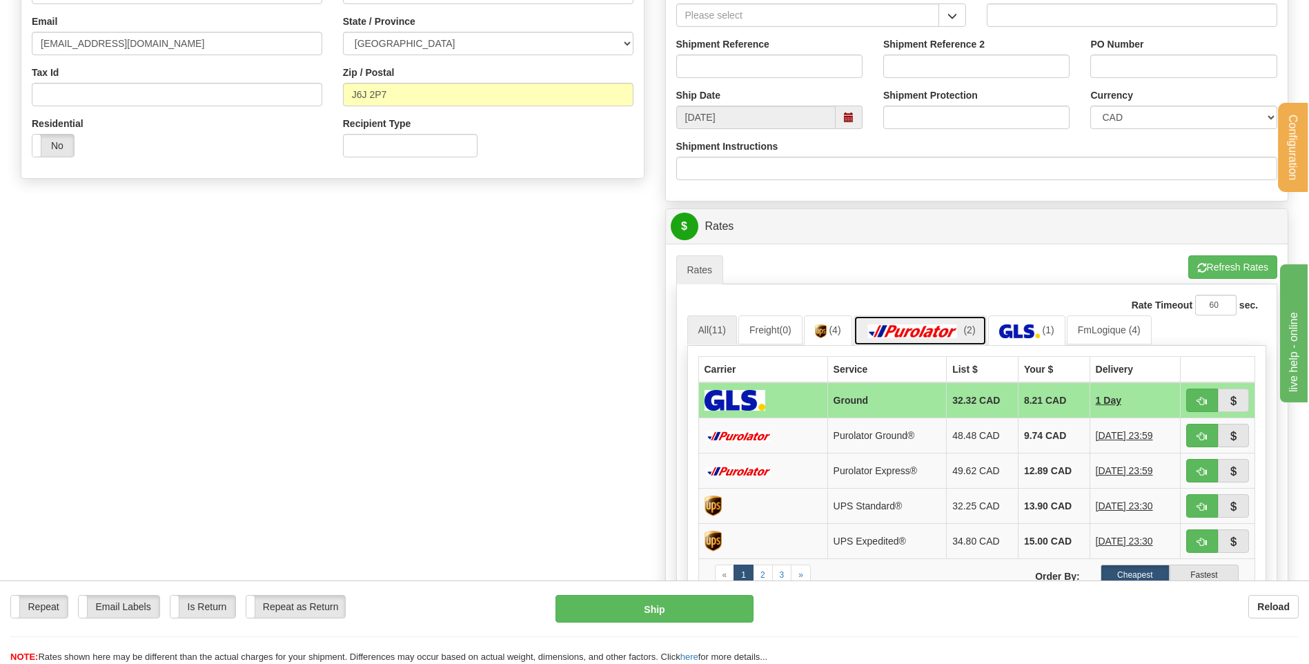
click at [920, 326] on img at bounding box center [912, 331] width 97 height 14
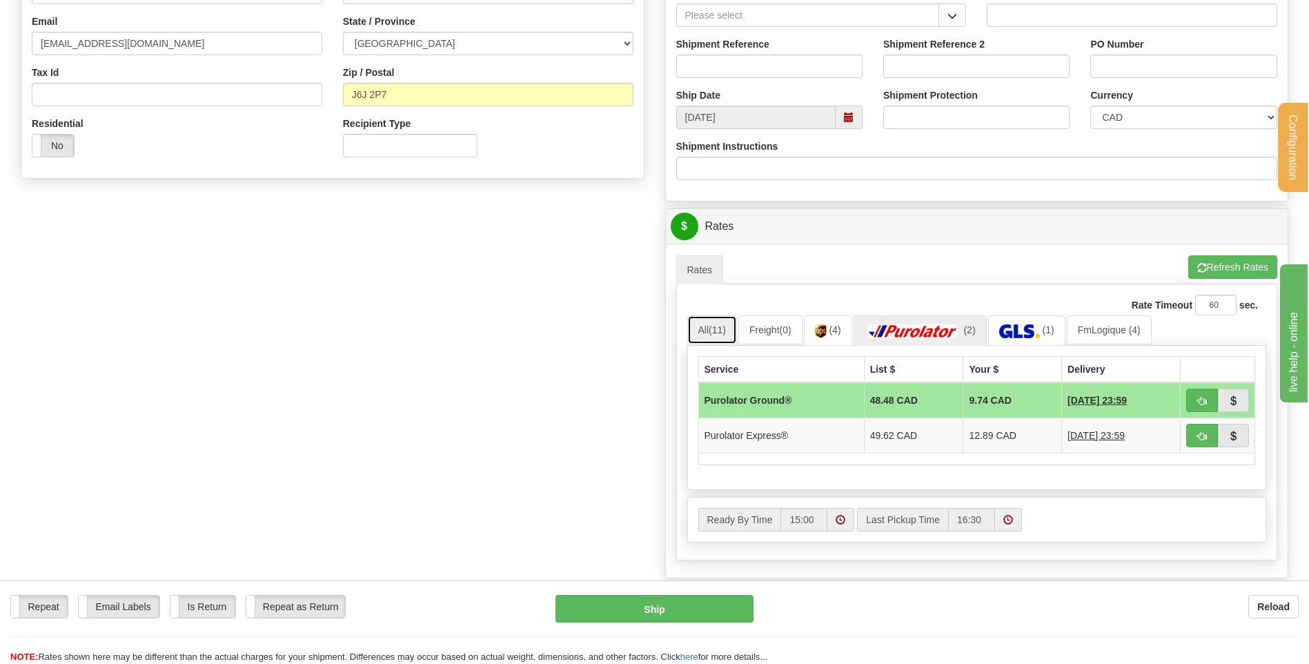
click at [721, 331] on span "(11)" at bounding box center [717, 329] width 17 height 11
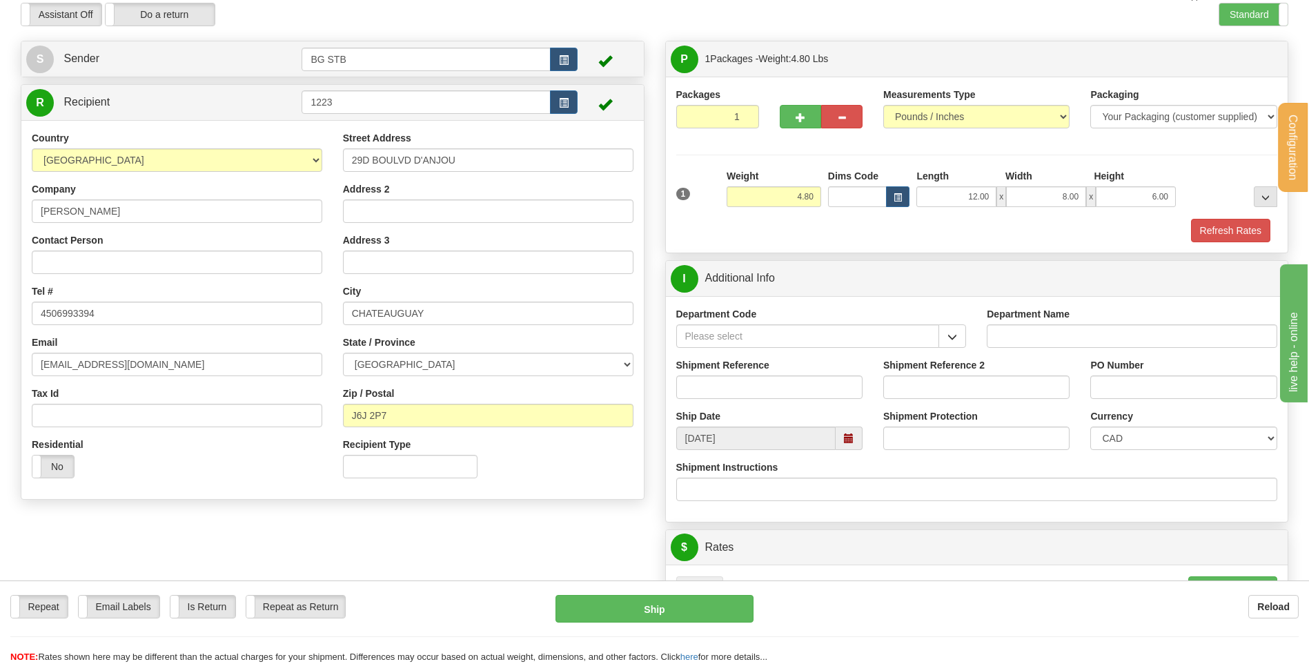
scroll to position [32, 0]
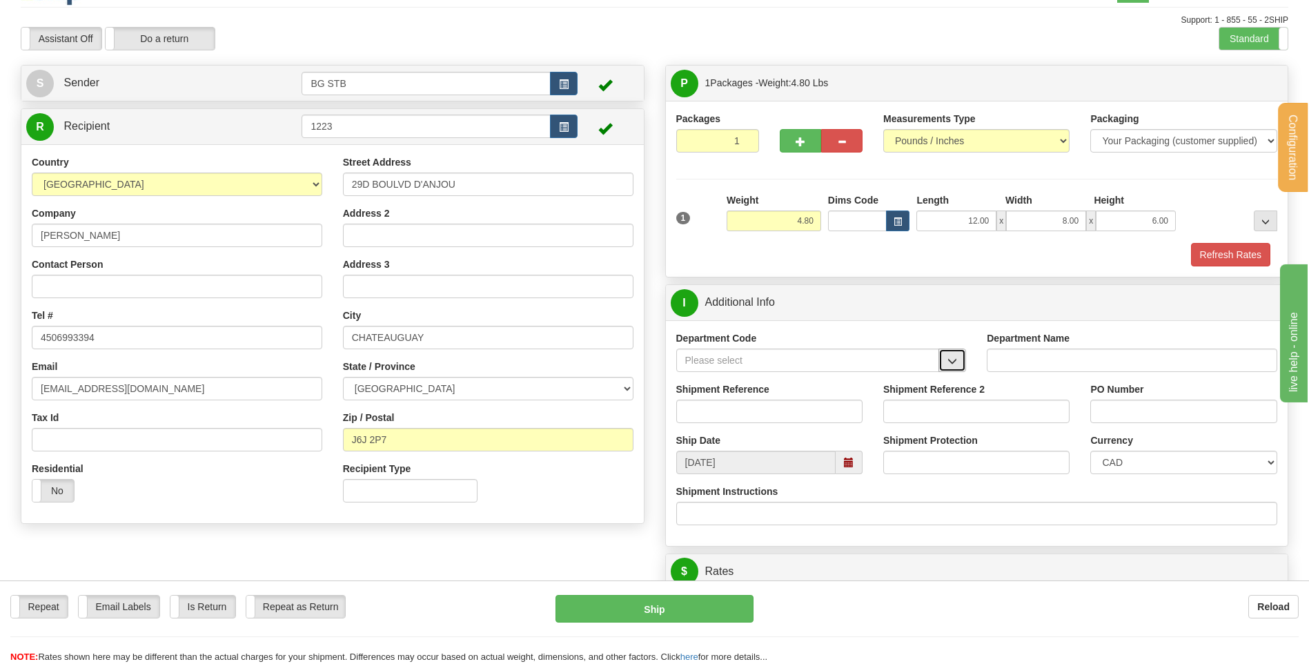
drag, startPoint x: 960, startPoint y: 364, endPoint x: 944, endPoint y: 357, distance: 17.9
click at [960, 364] on button "button" at bounding box center [952, 359] width 28 height 23
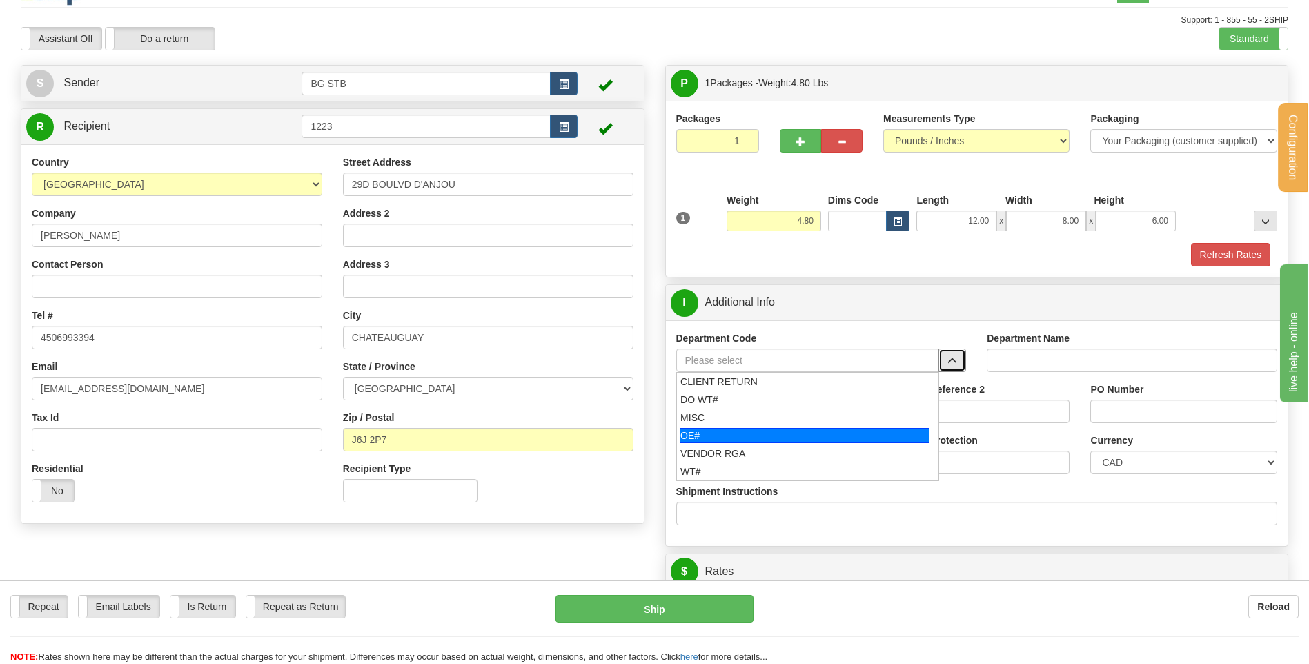
click at [719, 430] on div "OE#" at bounding box center [805, 435] width 250 height 15
type input "OE#"
type input "ORDERS"
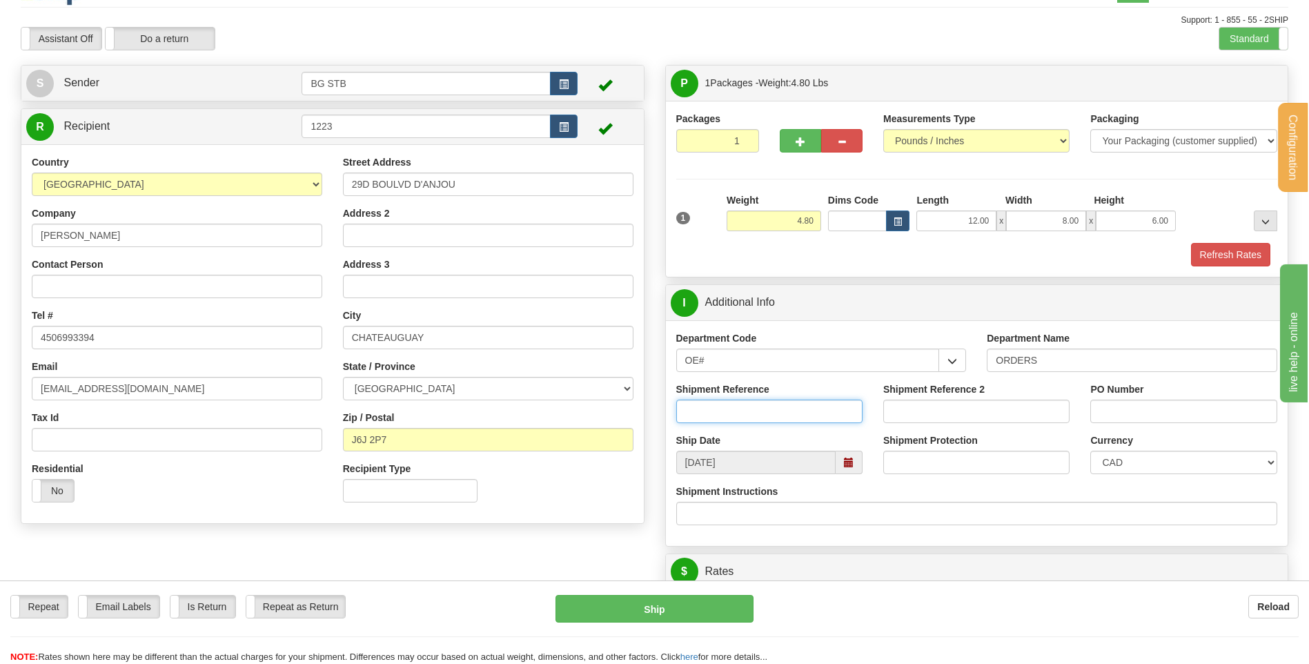
click at [719, 419] on input "Shipment Reference" at bounding box center [769, 410] width 186 height 23
type input "80005407-00"
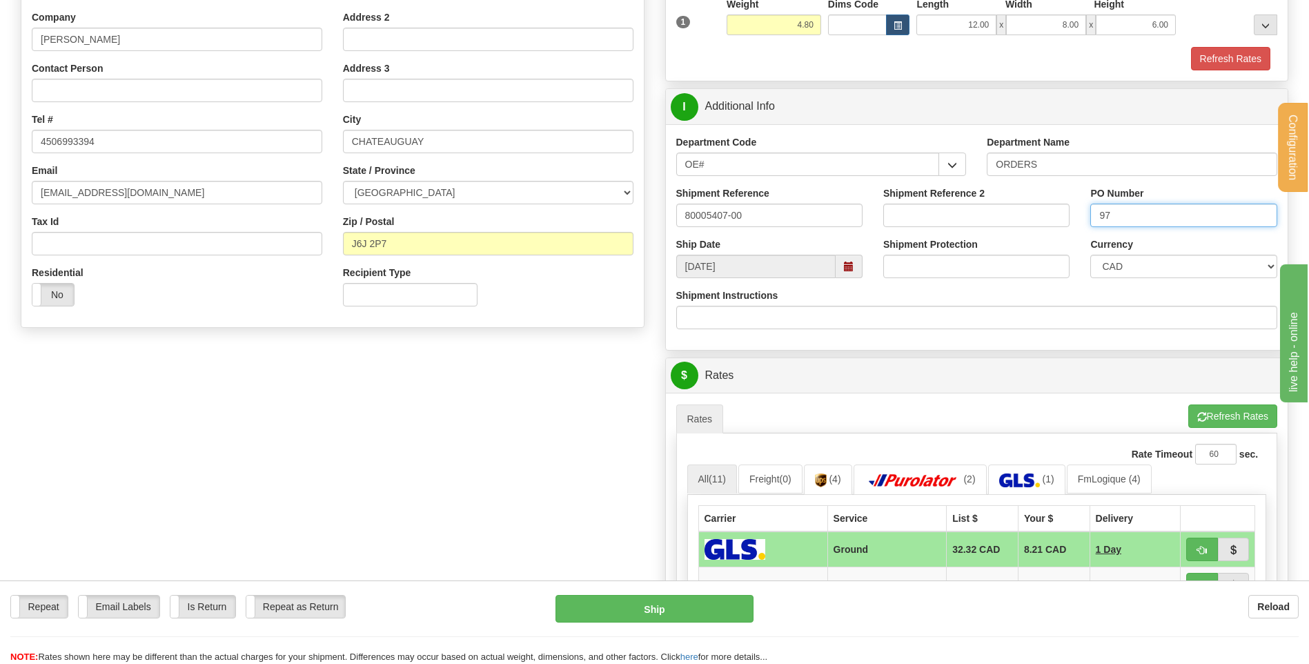
scroll to position [377, 0]
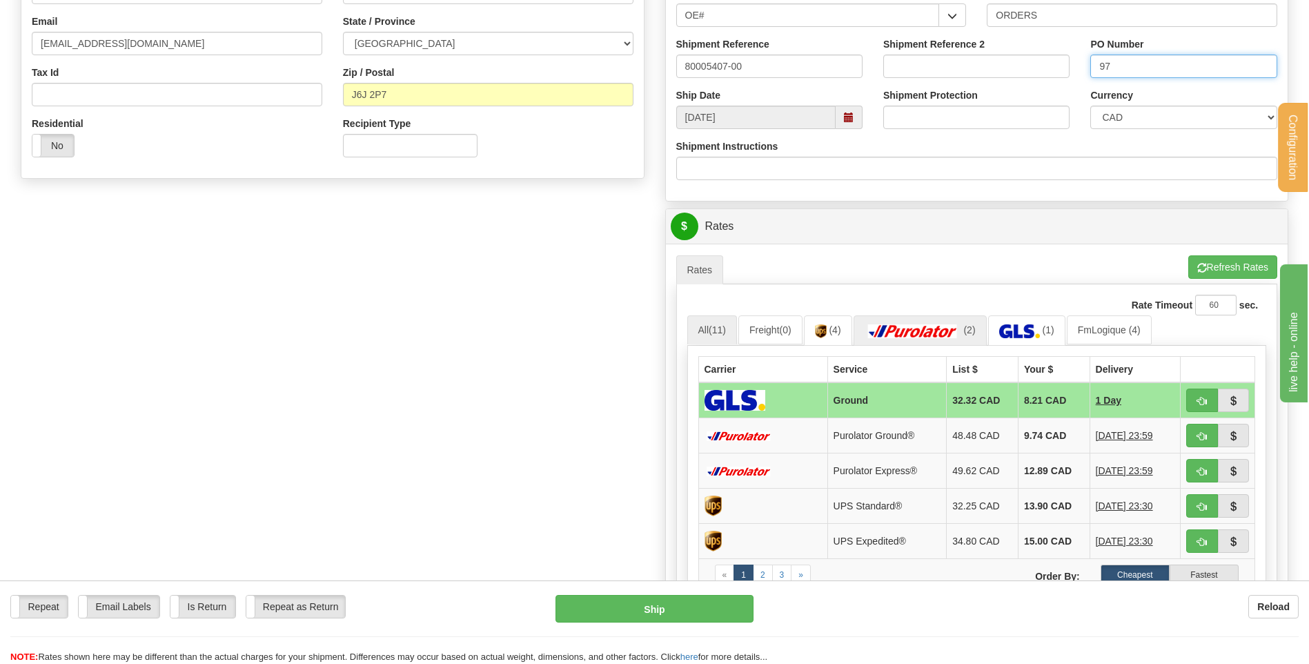
type input "97"
click at [949, 326] on img at bounding box center [912, 331] width 97 height 14
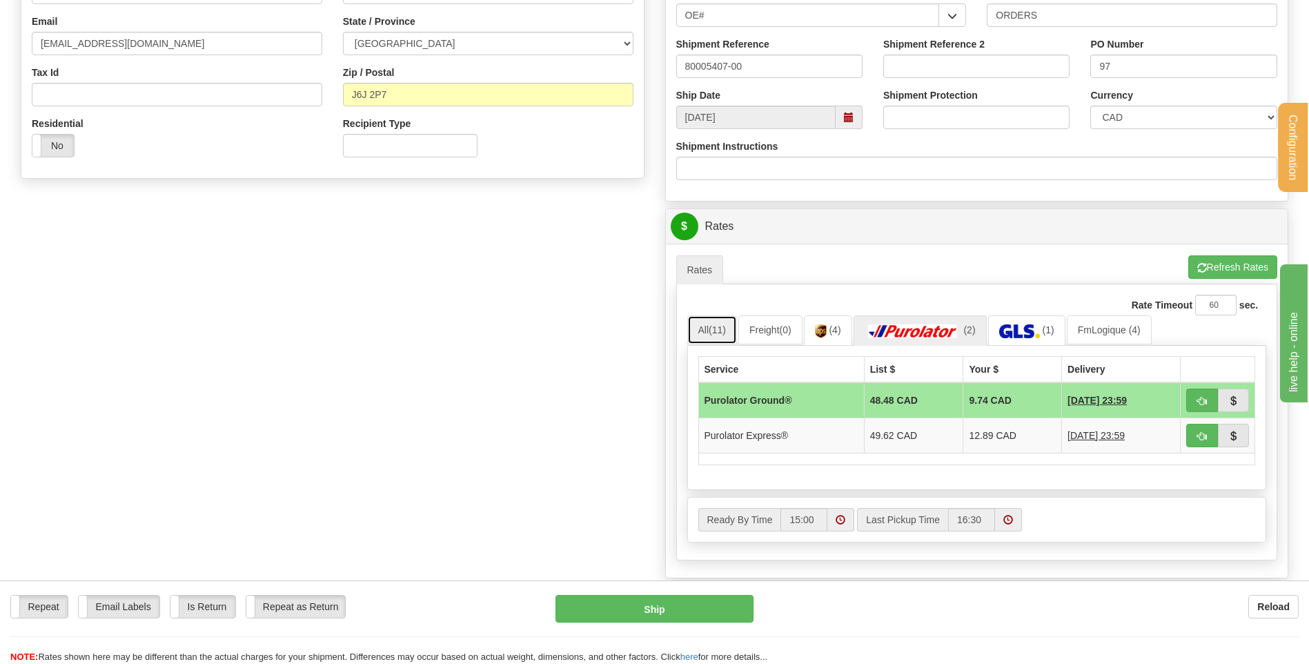
click at [717, 326] on span "(11)" at bounding box center [717, 329] width 17 height 11
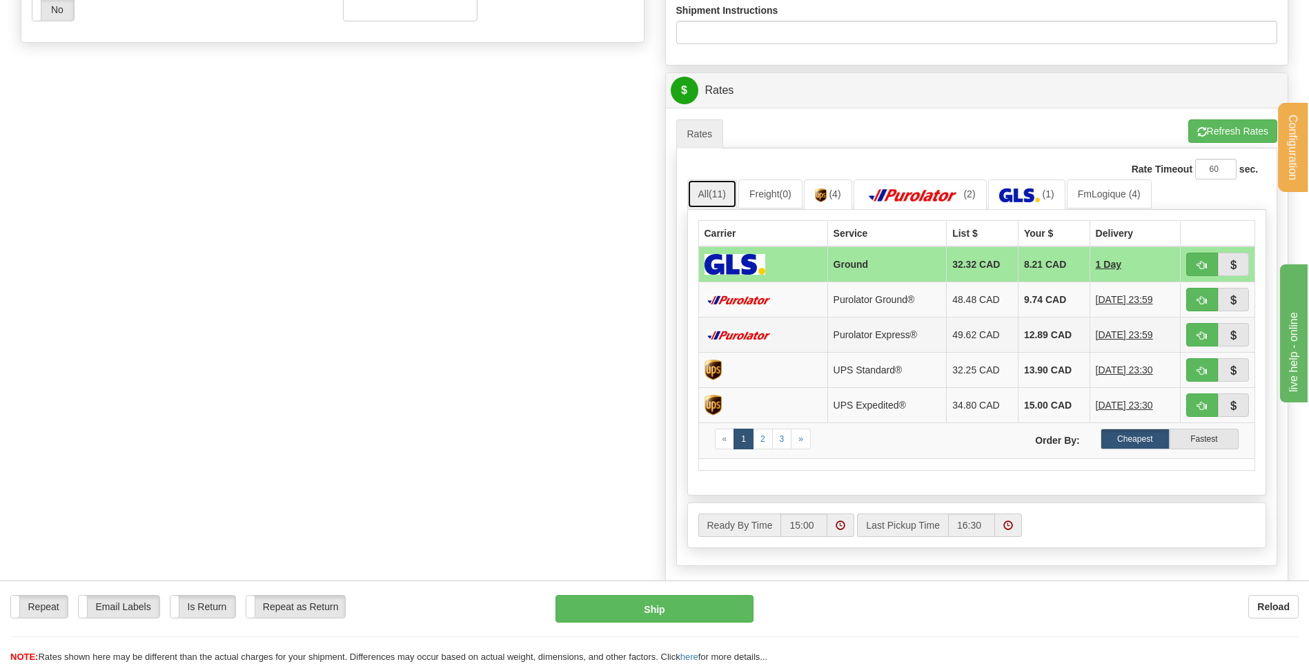
scroll to position [653, 0]
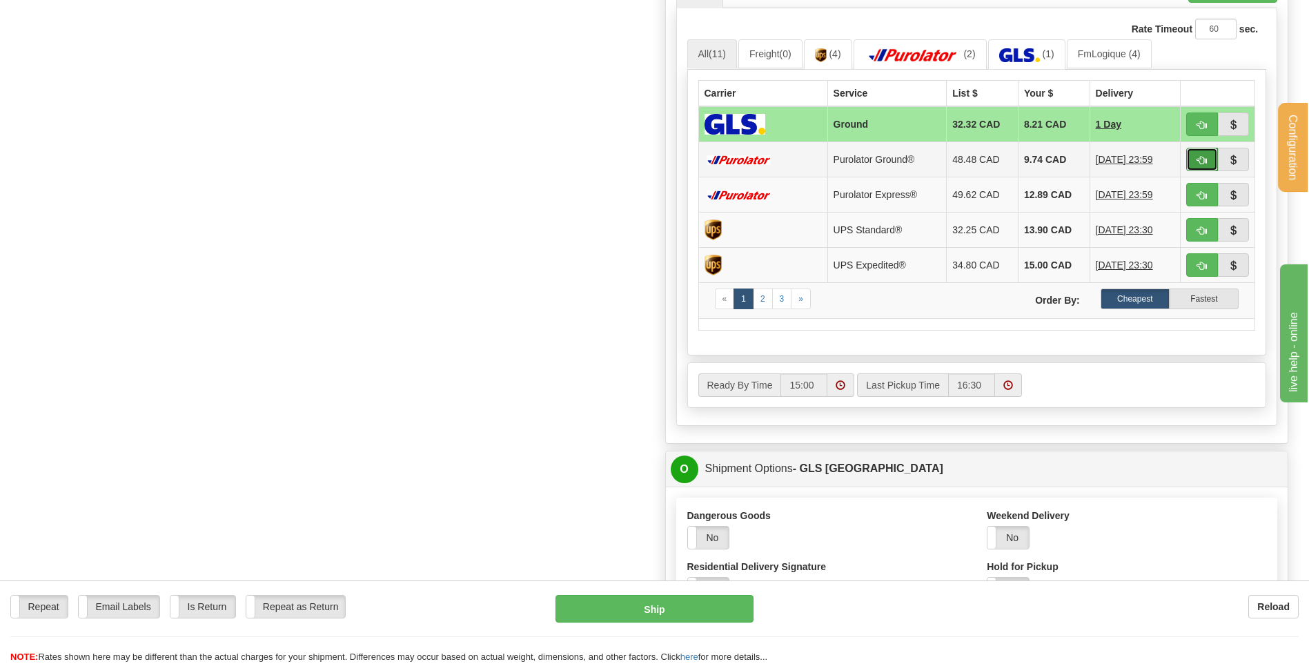
click at [1192, 160] on button "button" at bounding box center [1202, 159] width 32 height 23
type input "260"
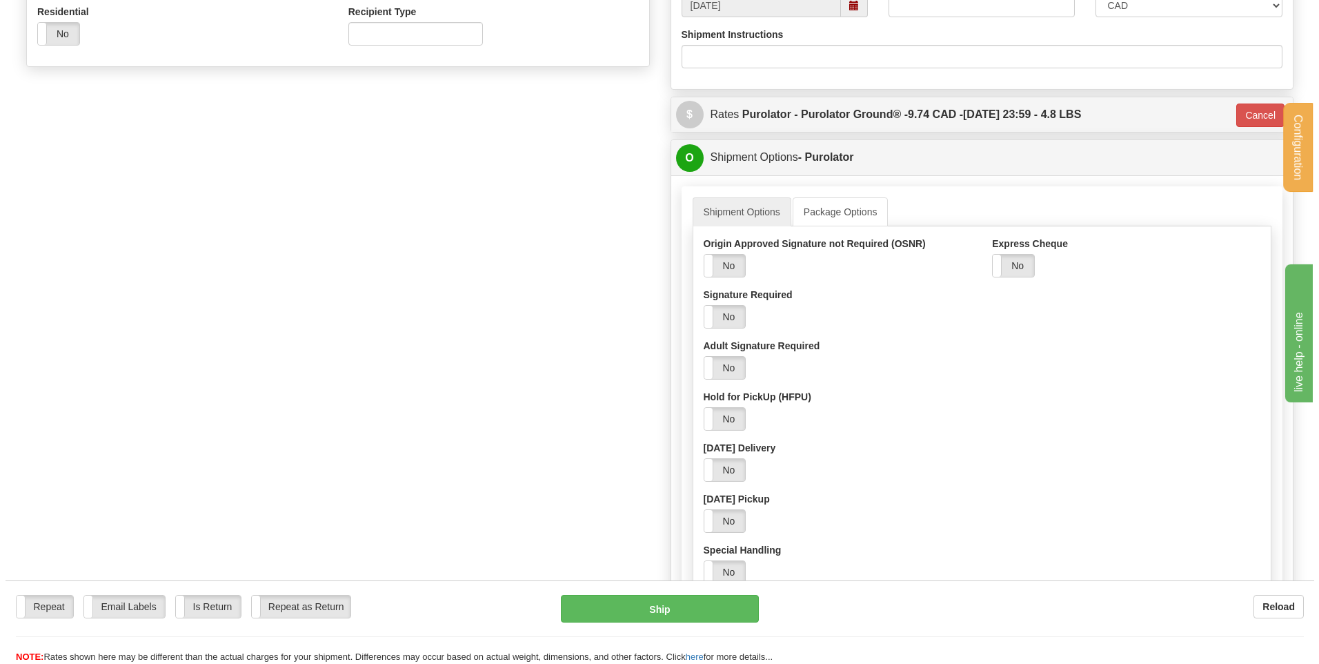
scroll to position [308, 0]
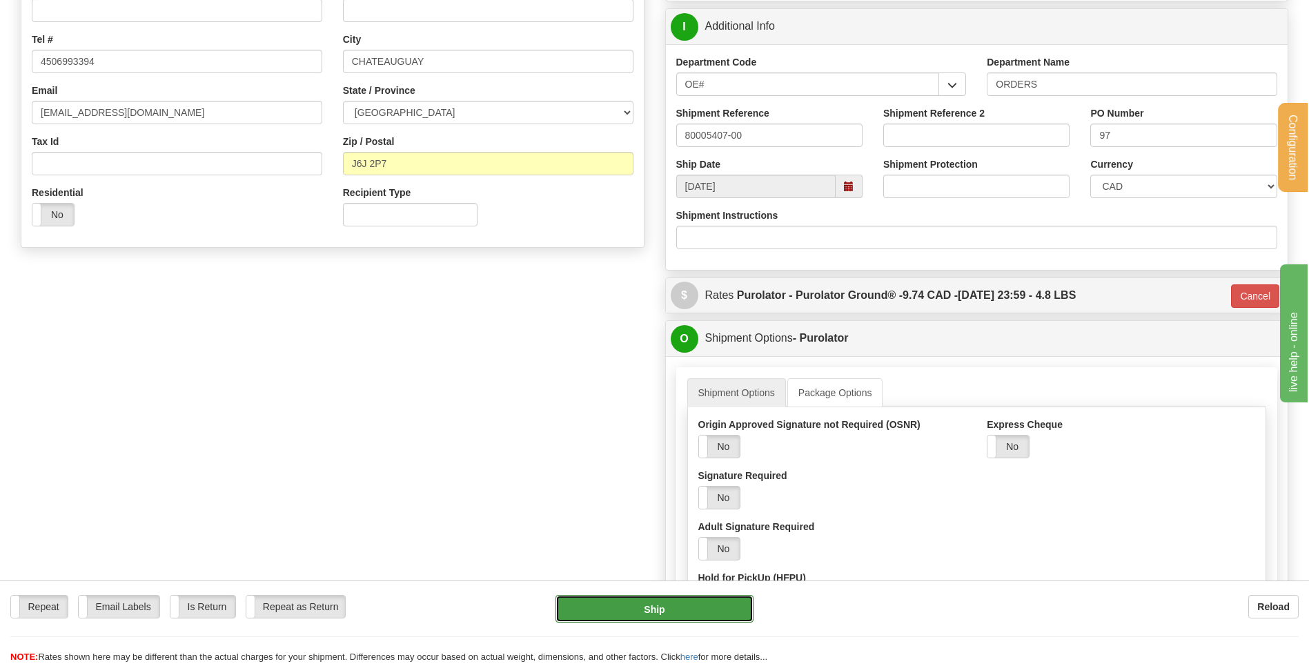
click at [682, 610] on button "Ship" at bounding box center [653, 609] width 197 height 28
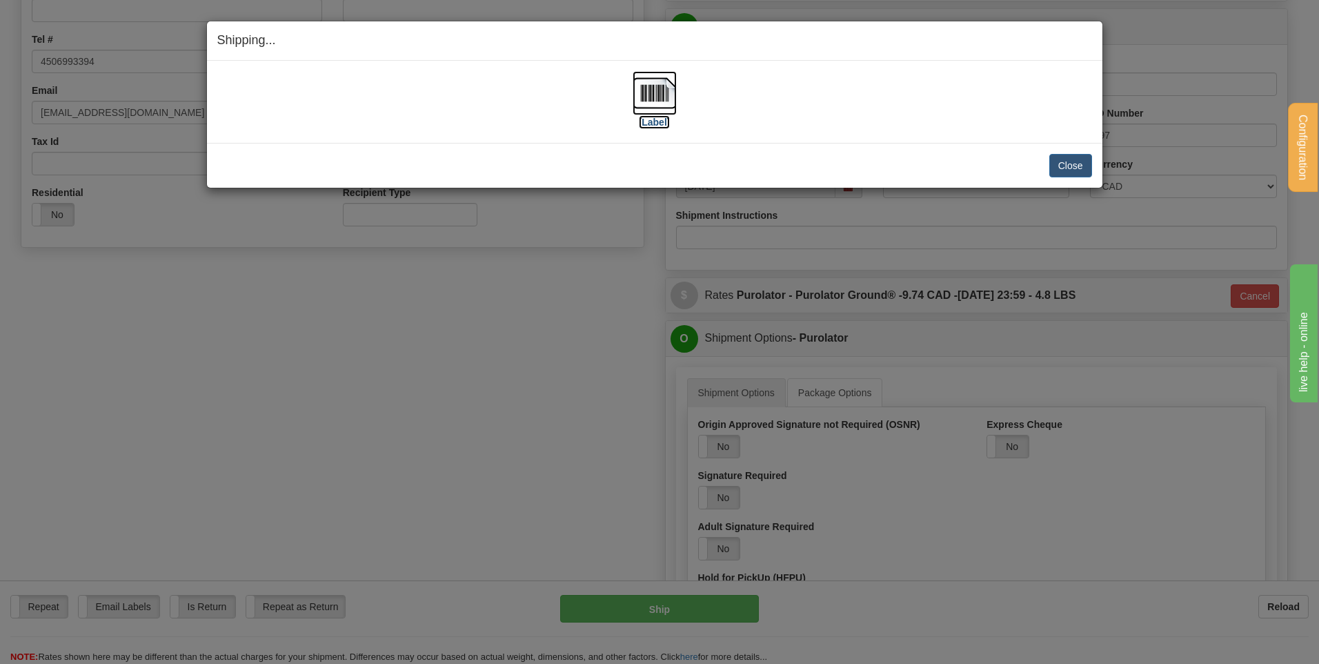
click at [641, 100] on img at bounding box center [655, 93] width 44 height 44
click at [1059, 162] on button "Close" at bounding box center [1070, 165] width 43 height 23
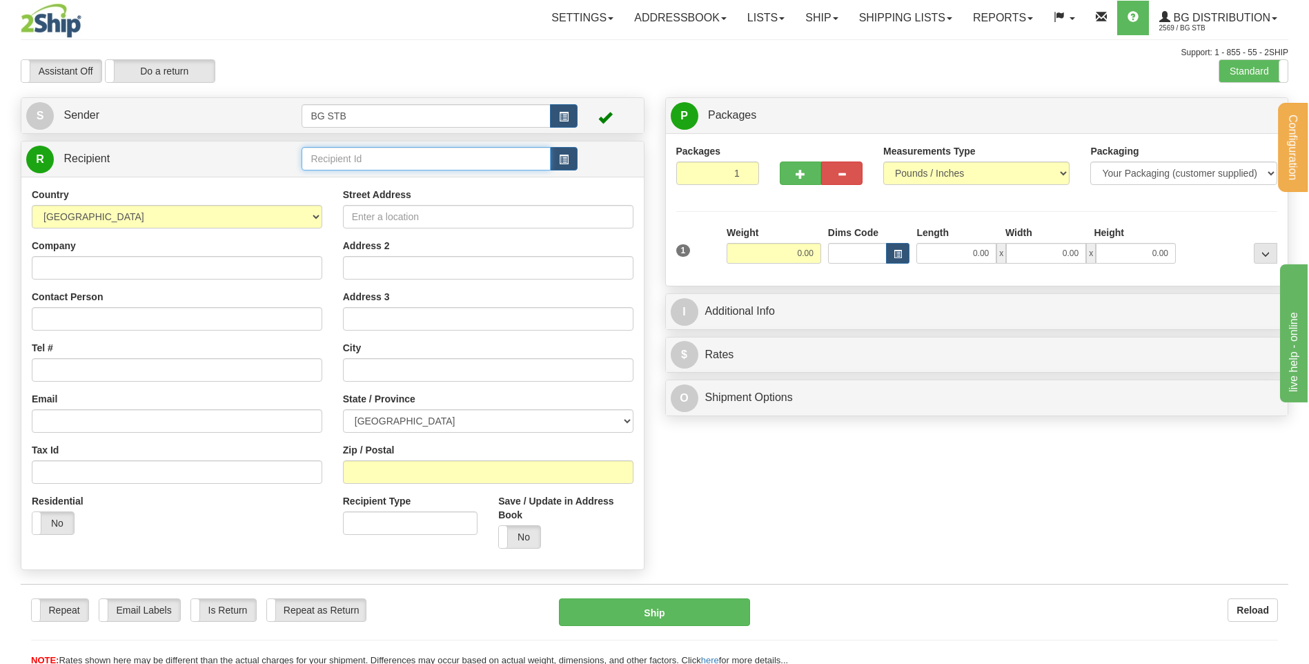
click at [515, 148] on input "text" at bounding box center [425, 158] width 248 height 23
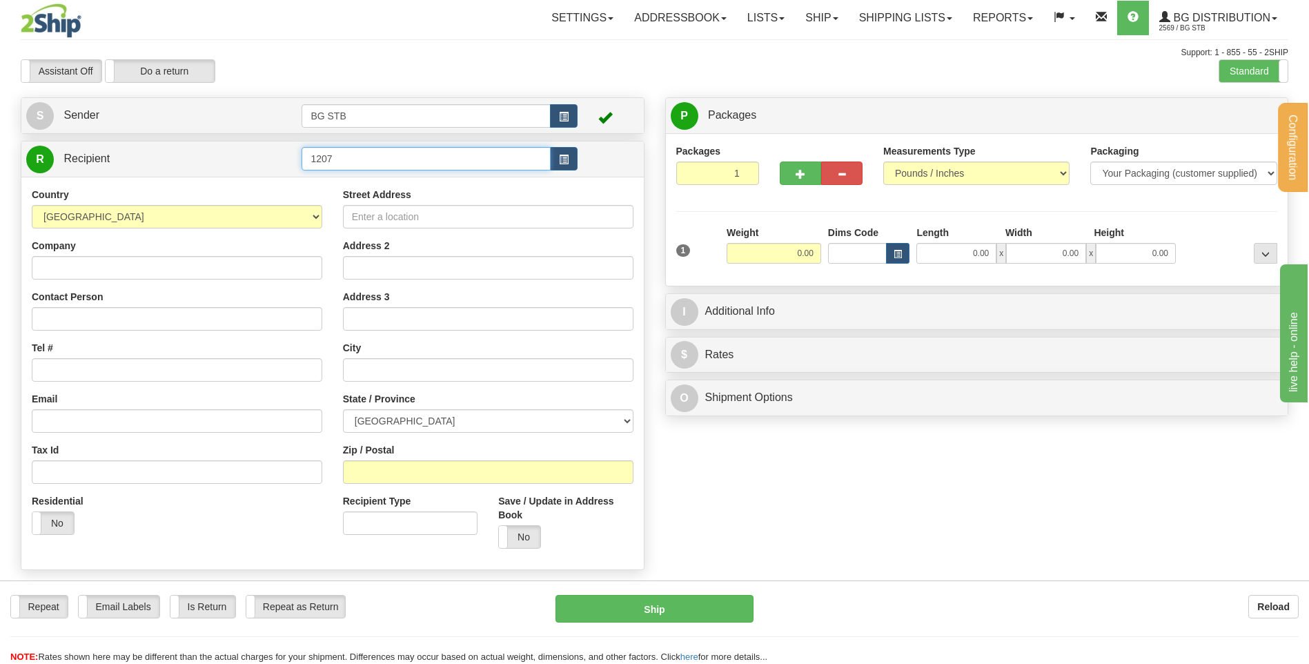
type input "1207"
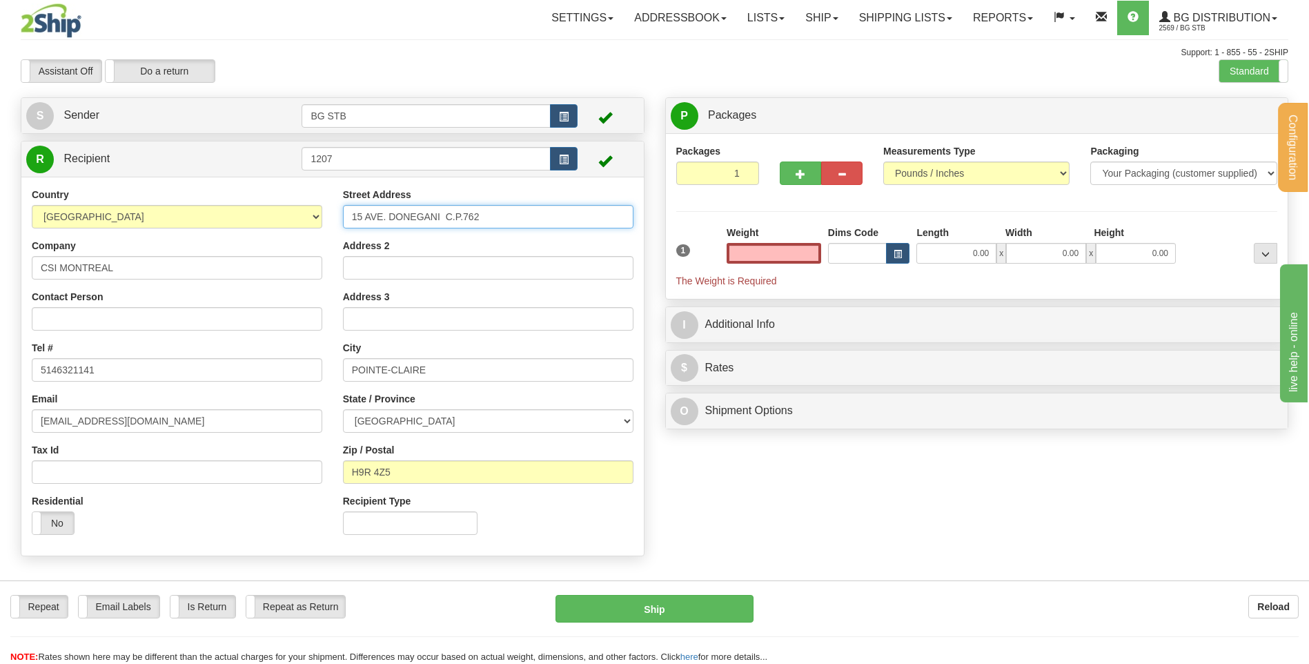
type input "0.00"
drag, startPoint x: 487, startPoint y: 221, endPoint x: 278, endPoint y: 226, distance: 209.1
click at [278, 226] on div "Country [GEOGRAPHIC_DATA] [GEOGRAPHIC_DATA] [GEOGRAPHIC_DATA] [GEOGRAPHIC_DATA]…" at bounding box center [332, 366] width 622 height 357
type input "[STREET_ADDRESS][PERSON_NAME]"
click at [246, 365] on div "Country [GEOGRAPHIC_DATA] [GEOGRAPHIC_DATA] [GEOGRAPHIC_DATA] [GEOGRAPHIC_DATA]…" at bounding box center [332, 366] width 622 height 357
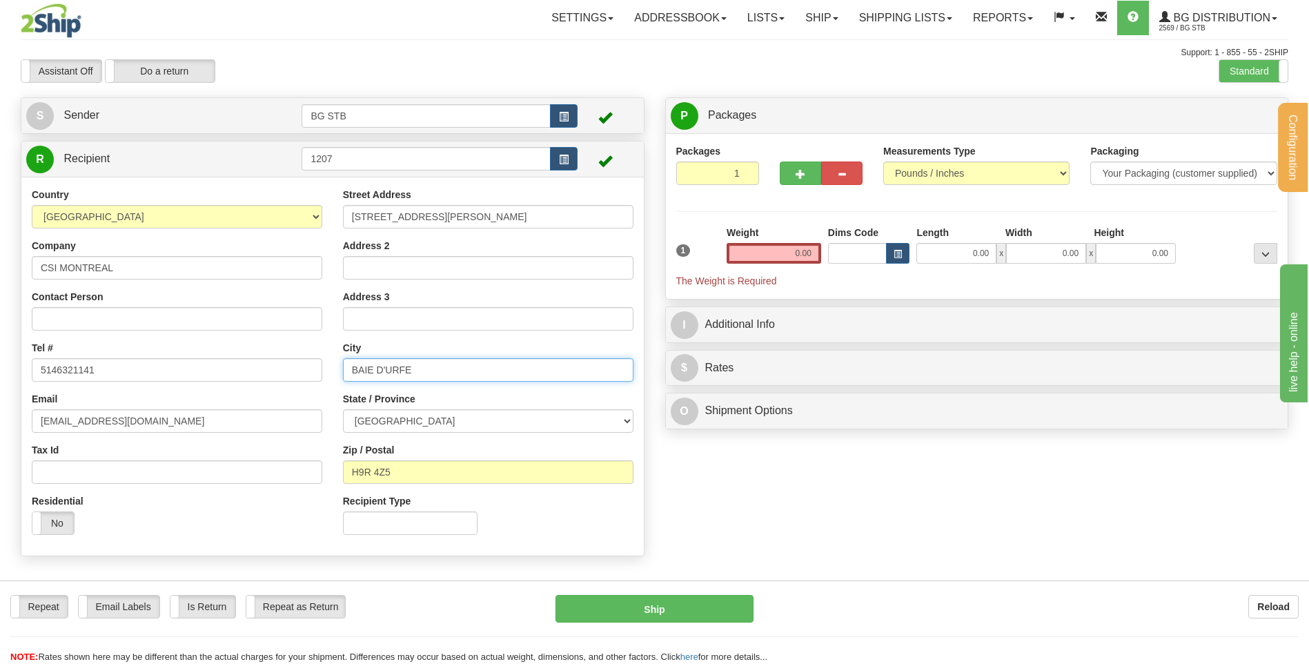
type input "BAIE D'URFE"
drag, startPoint x: 444, startPoint y: 478, endPoint x: 317, endPoint y: 467, distance: 127.4
click at [319, 466] on div "Country [GEOGRAPHIC_DATA] [GEOGRAPHIC_DATA] [GEOGRAPHIC_DATA] [GEOGRAPHIC_DATA]…" at bounding box center [332, 366] width 622 height 357
click at [421, 471] on input "H9R 4Z5" at bounding box center [488, 471] width 290 height 23
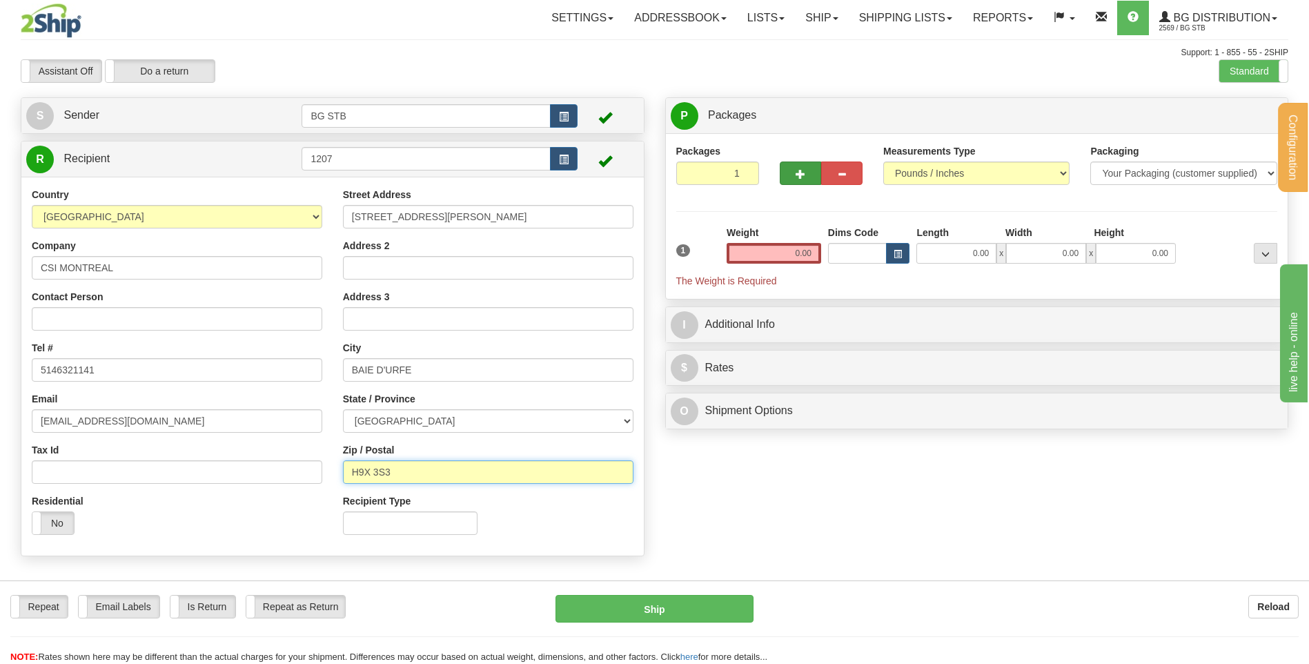
type input "H9X 3S3"
click at [804, 174] on span "button" at bounding box center [800, 174] width 10 height 9
type input "2"
drag, startPoint x: 1249, startPoint y: 115, endPoint x: 1154, endPoint y: 143, distance: 99.3
click at [1249, 114] on span "Package Level" at bounding box center [1247, 116] width 55 height 10
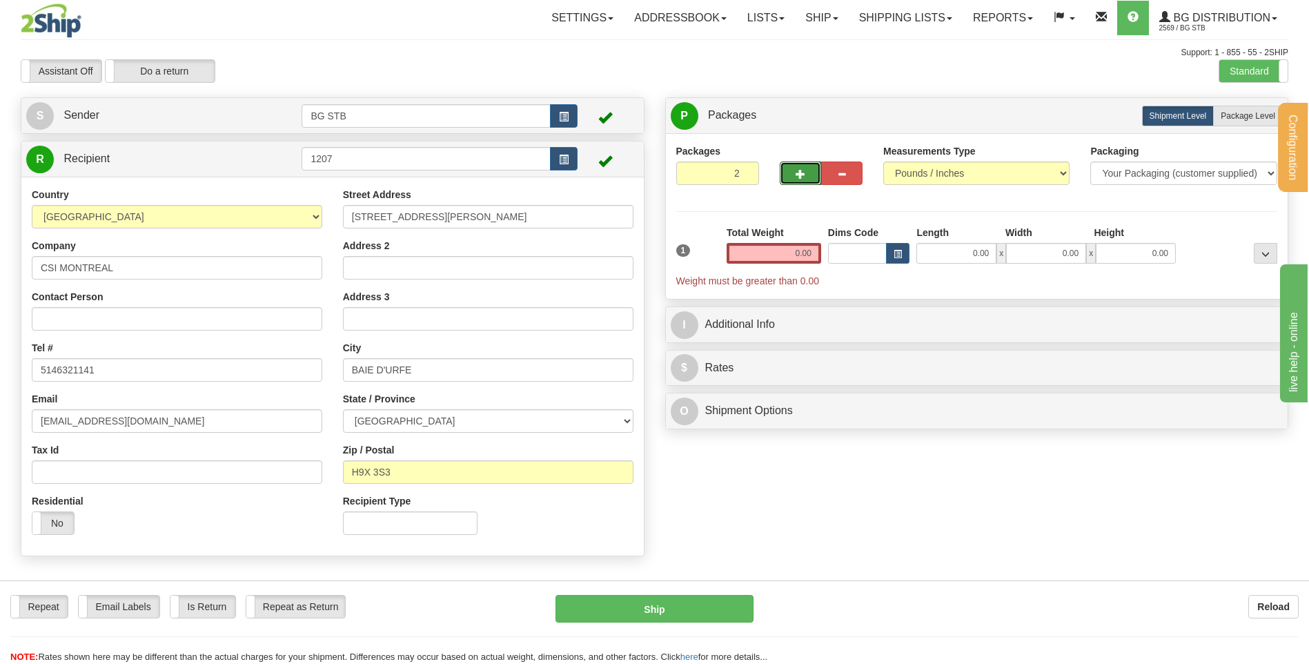
radio input "true"
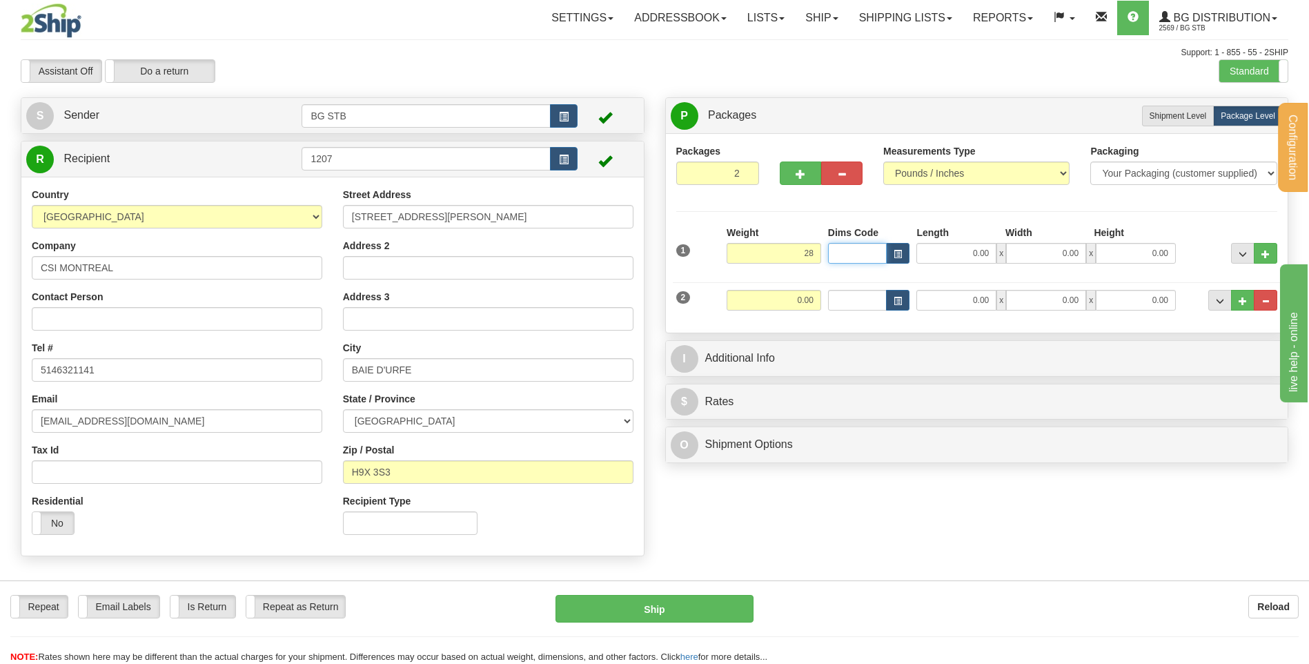
type input "28.00"
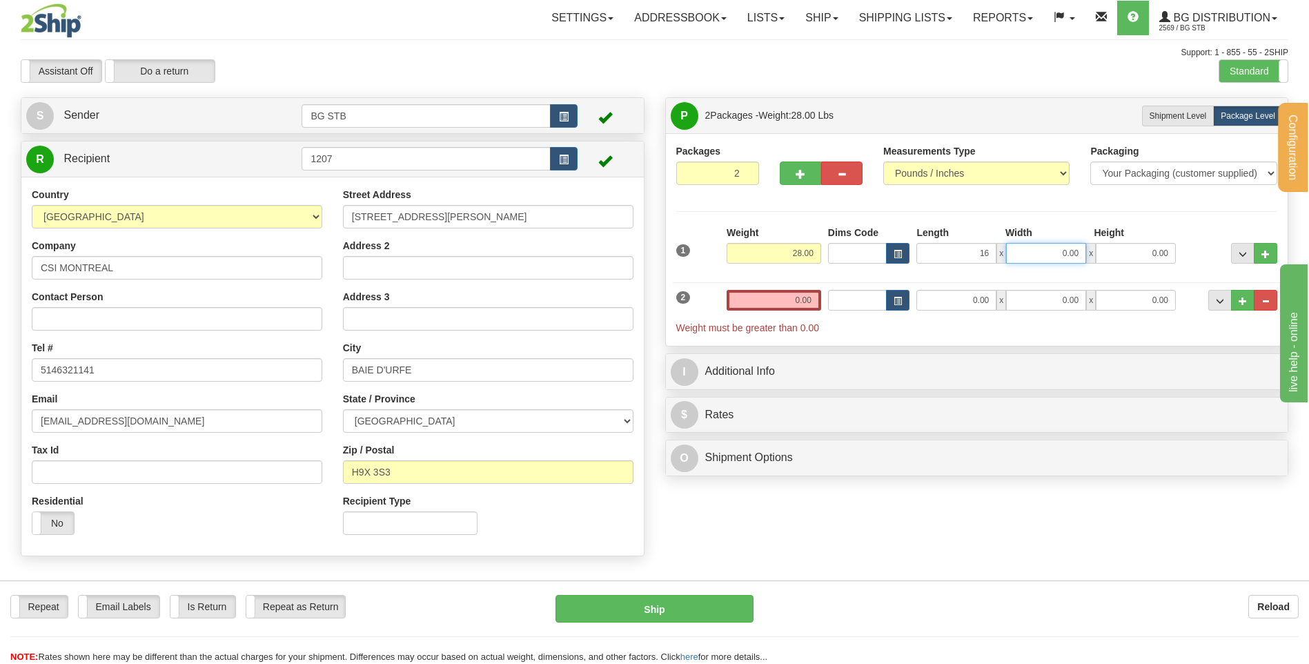
type input "16.00"
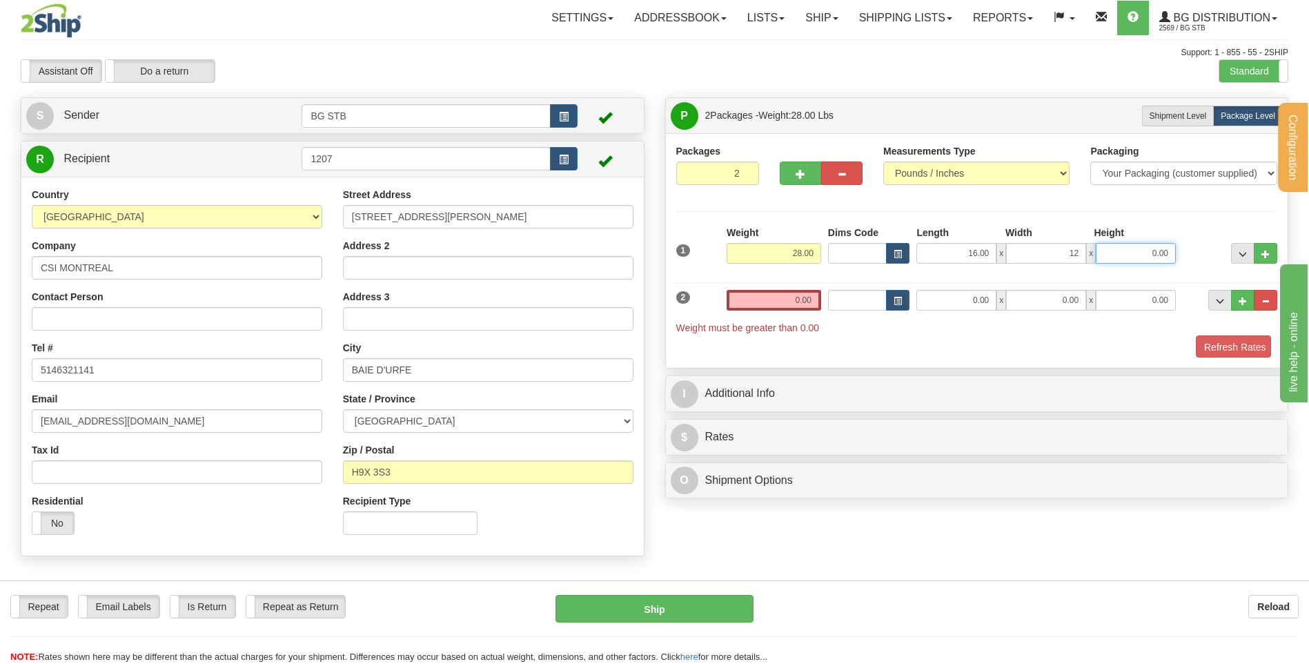
type input "12.00"
type input "11.00"
click at [791, 325] on span "Weight must be greater than 0.00" at bounding box center [747, 327] width 143 height 11
click at [790, 297] on input "0.00" at bounding box center [773, 300] width 95 height 21
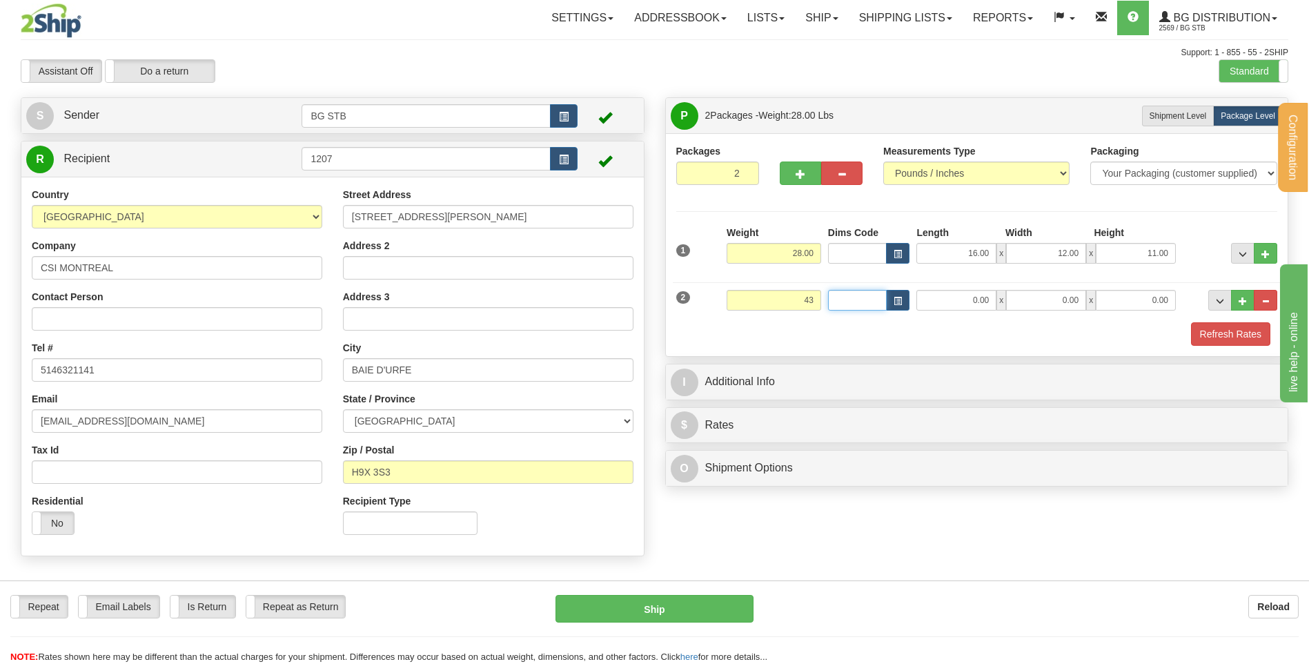
type input "43.00"
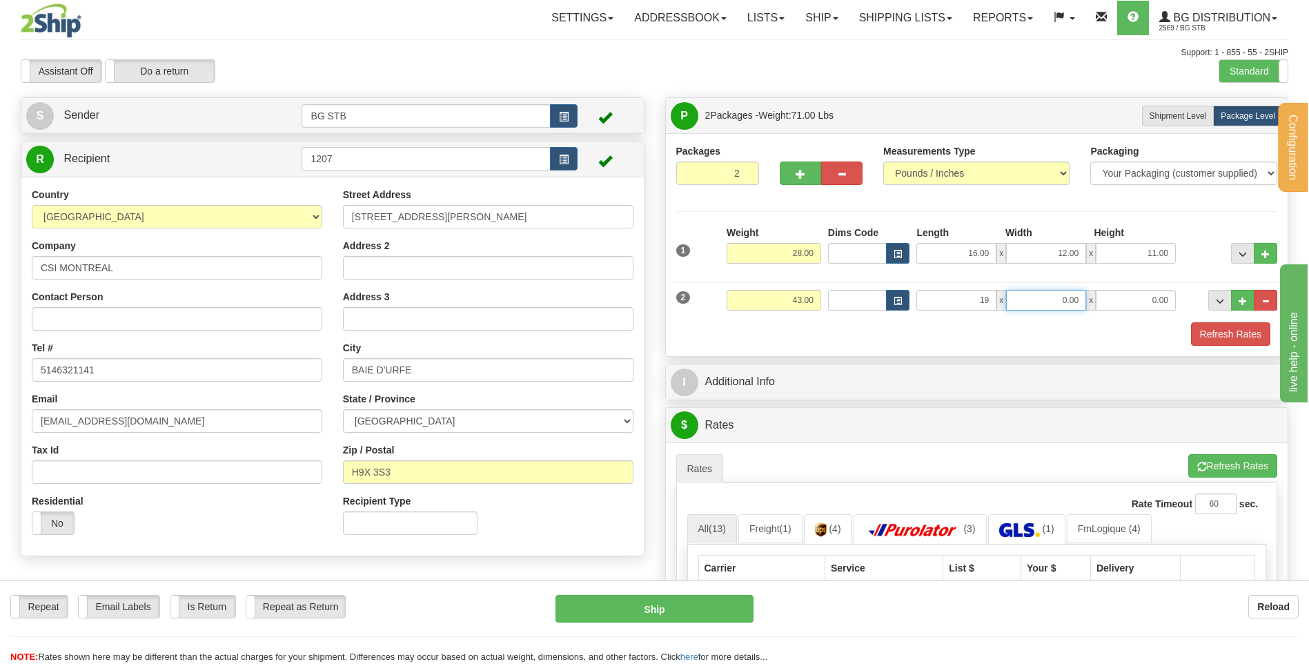
type input "19.00"
type input "17.00"
type input "7.00"
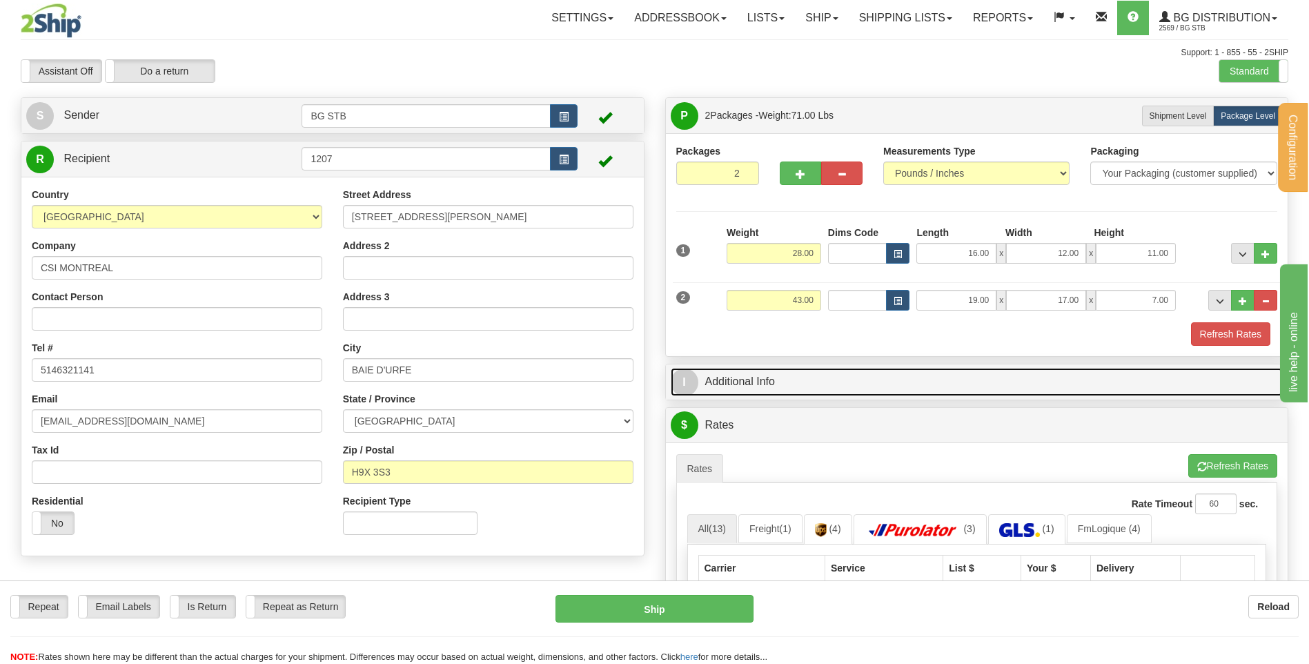
click at [789, 368] on link "I Additional Info" at bounding box center [977, 382] width 613 height 28
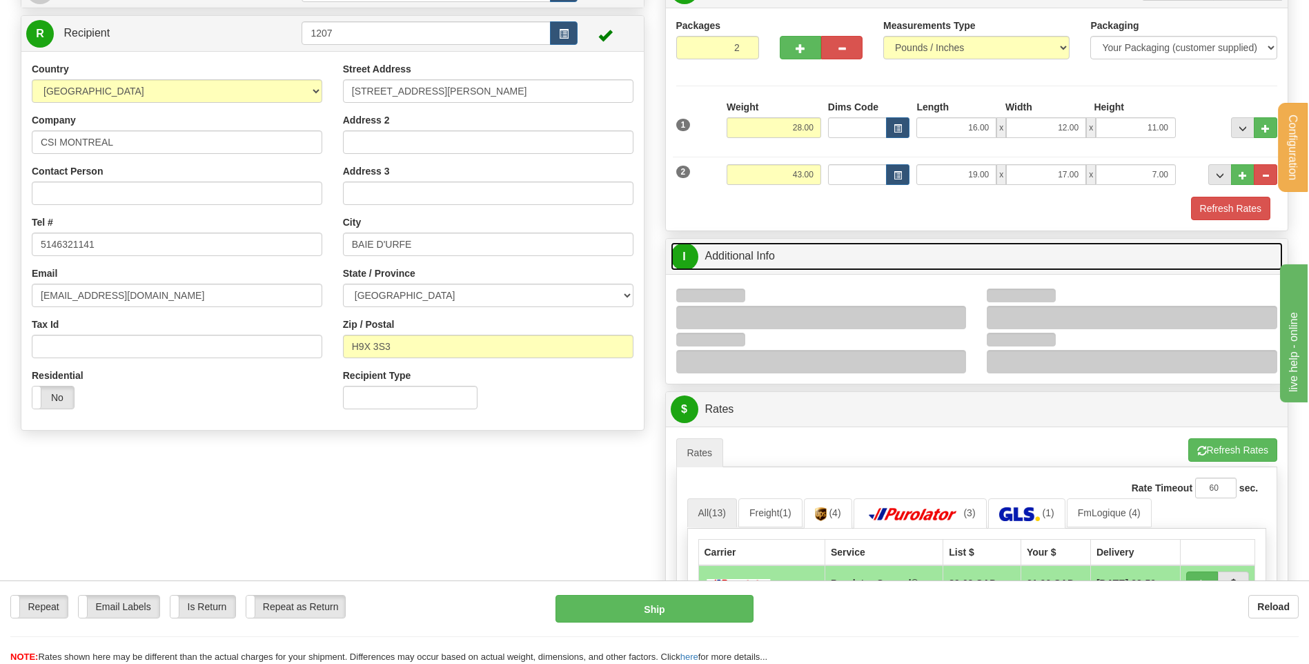
scroll to position [276, 0]
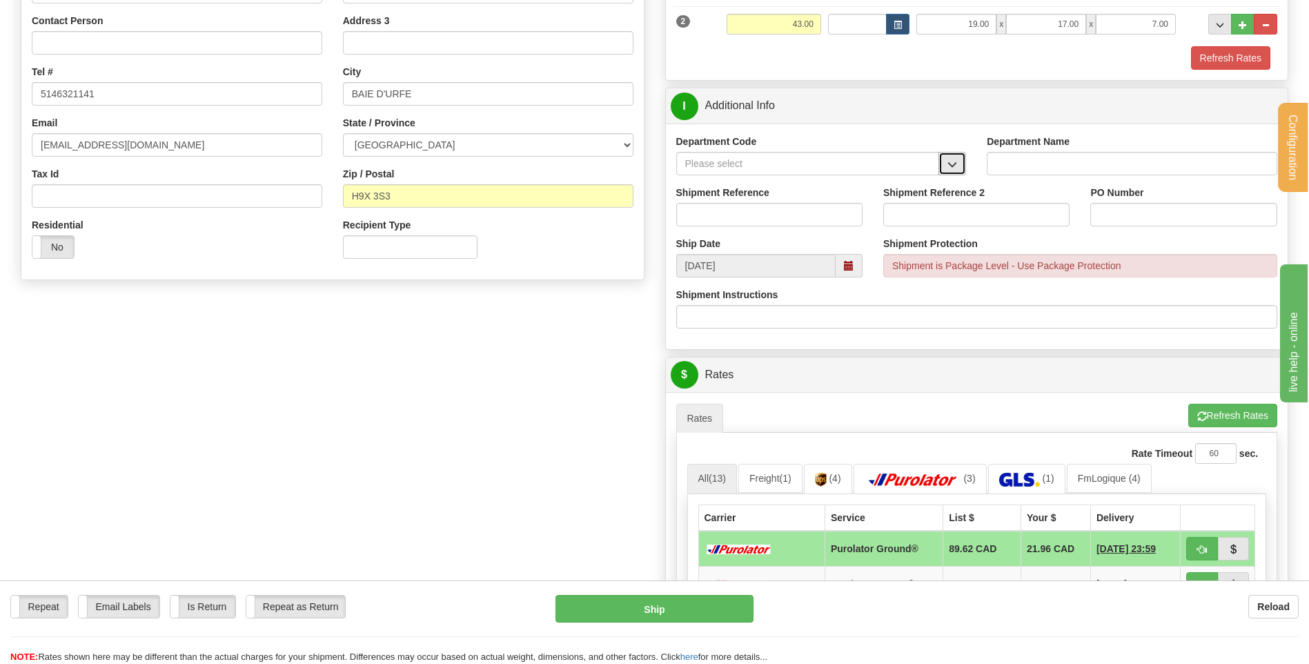
click at [952, 161] on span "button" at bounding box center [952, 164] width 10 height 9
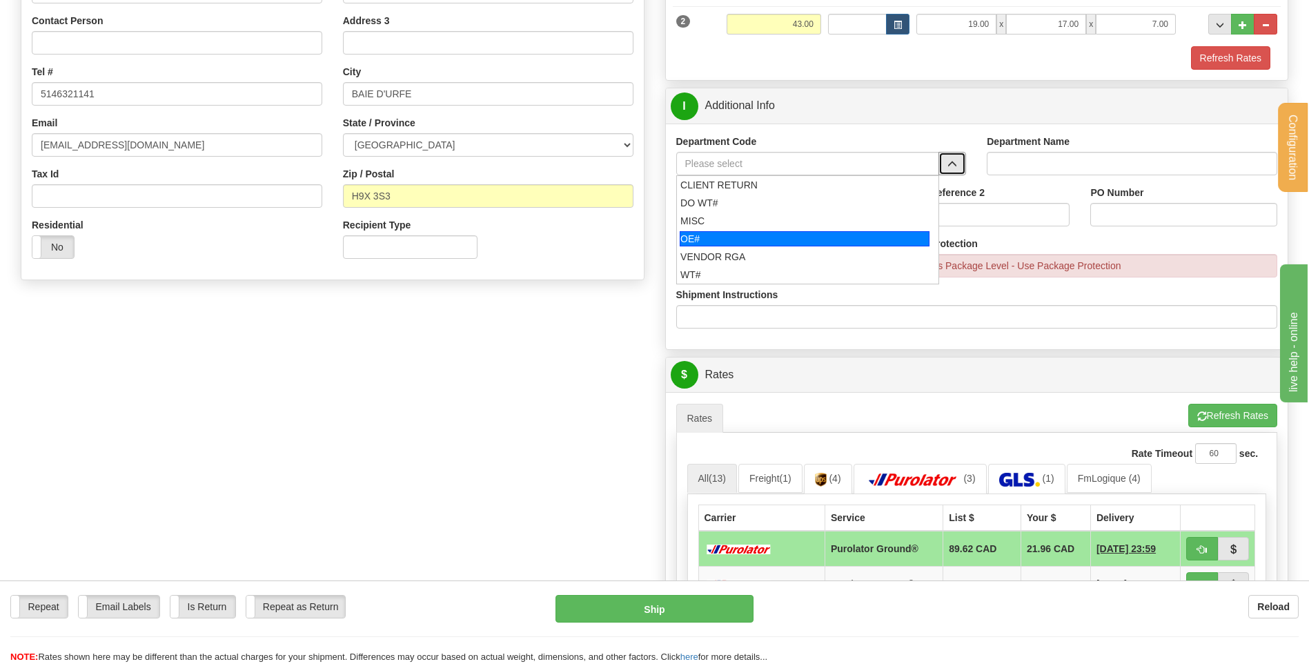
drag, startPoint x: 742, startPoint y: 234, endPoint x: 736, endPoint y: 219, distance: 16.1
click at [740, 234] on div "OE#" at bounding box center [805, 238] width 250 height 15
type input "OE#"
type input "ORDERS"
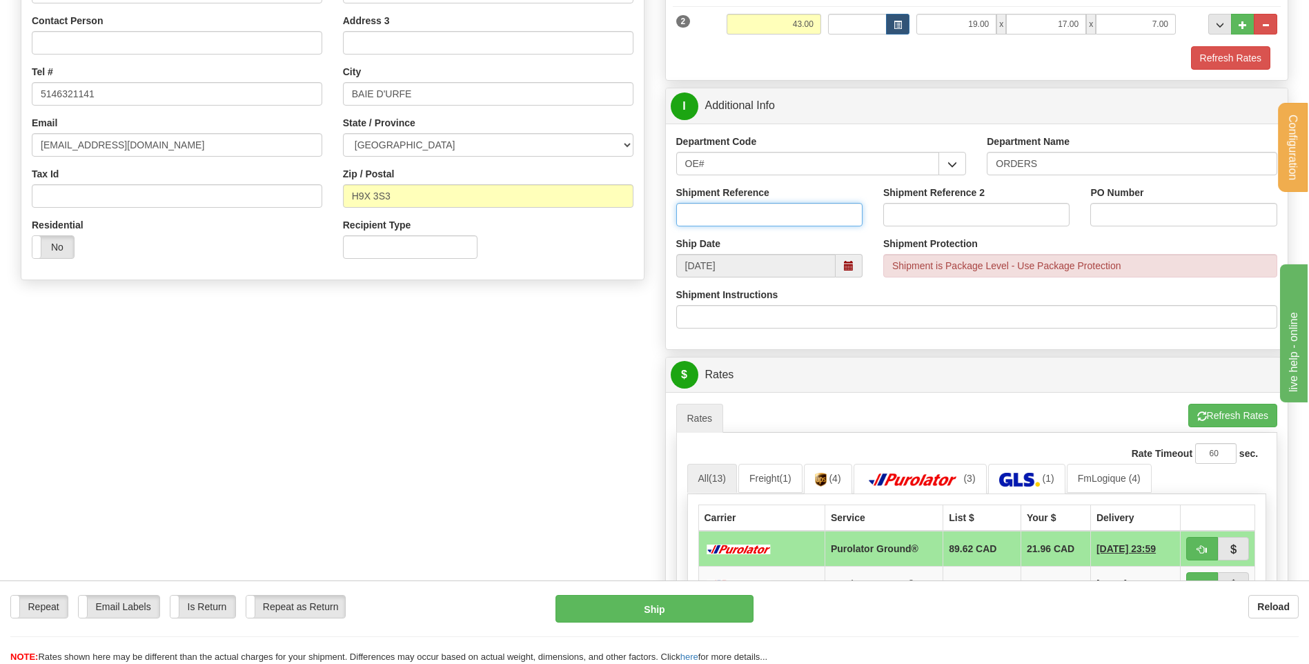
click at [736, 217] on input "Shipment Reference" at bounding box center [769, 214] width 186 height 23
type input "80005425-00"
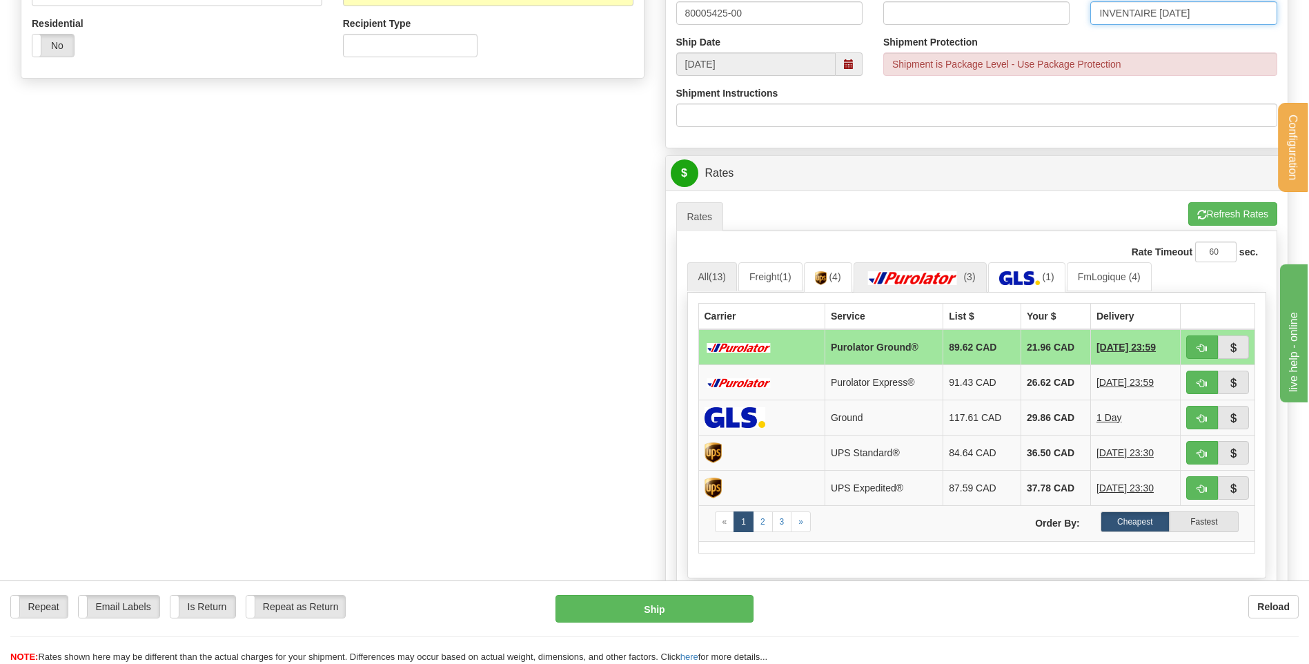
scroll to position [483, 0]
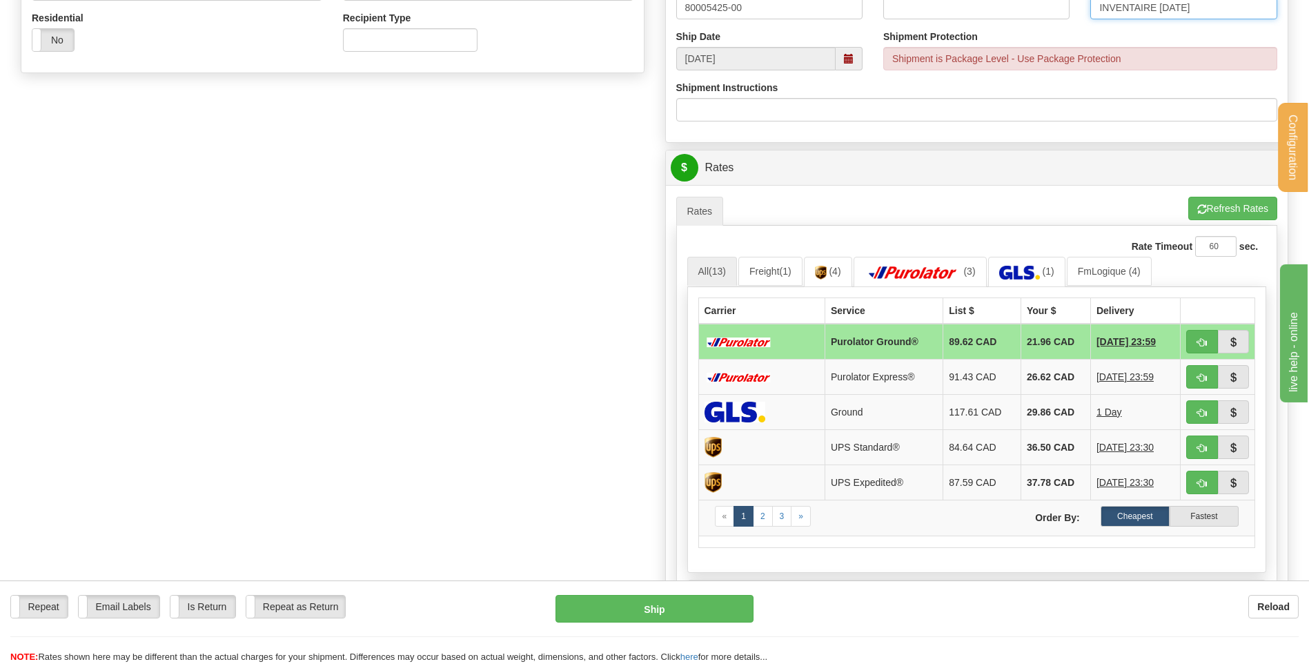
type input "INVENTAIRE 03/09/25"
click at [1188, 337] on button "button" at bounding box center [1202, 341] width 32 height 23
type input "260"
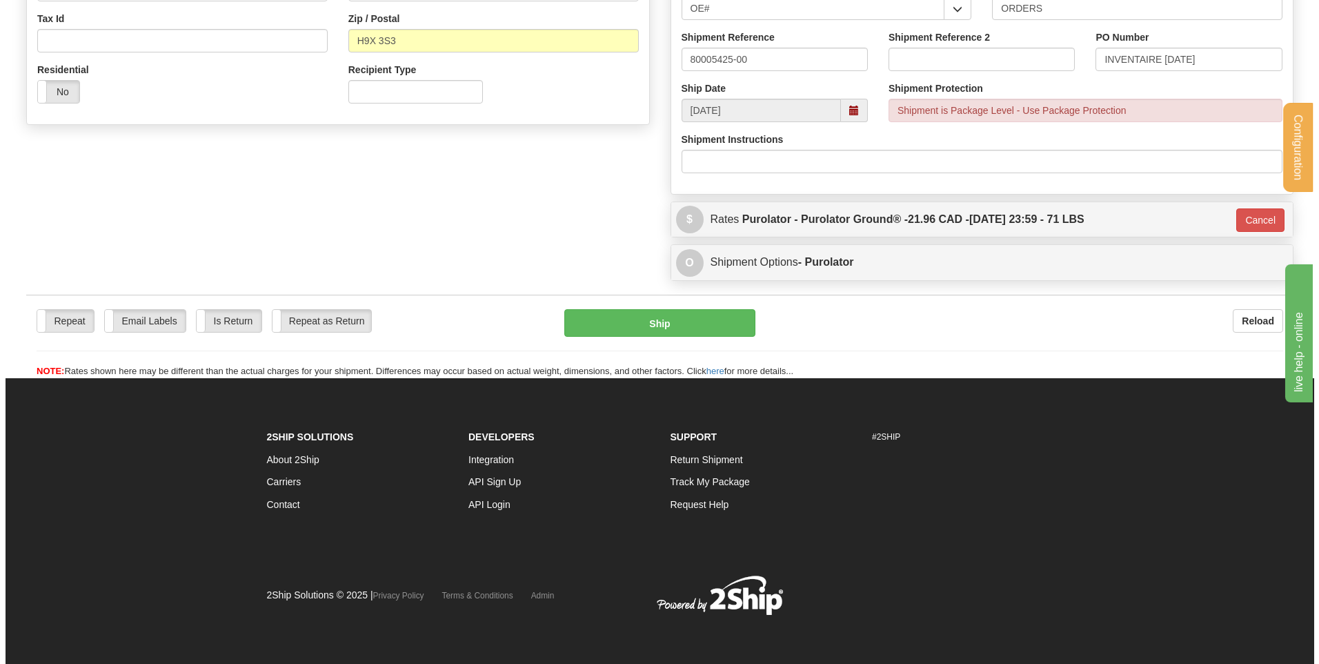
scroll to position [432, 0]
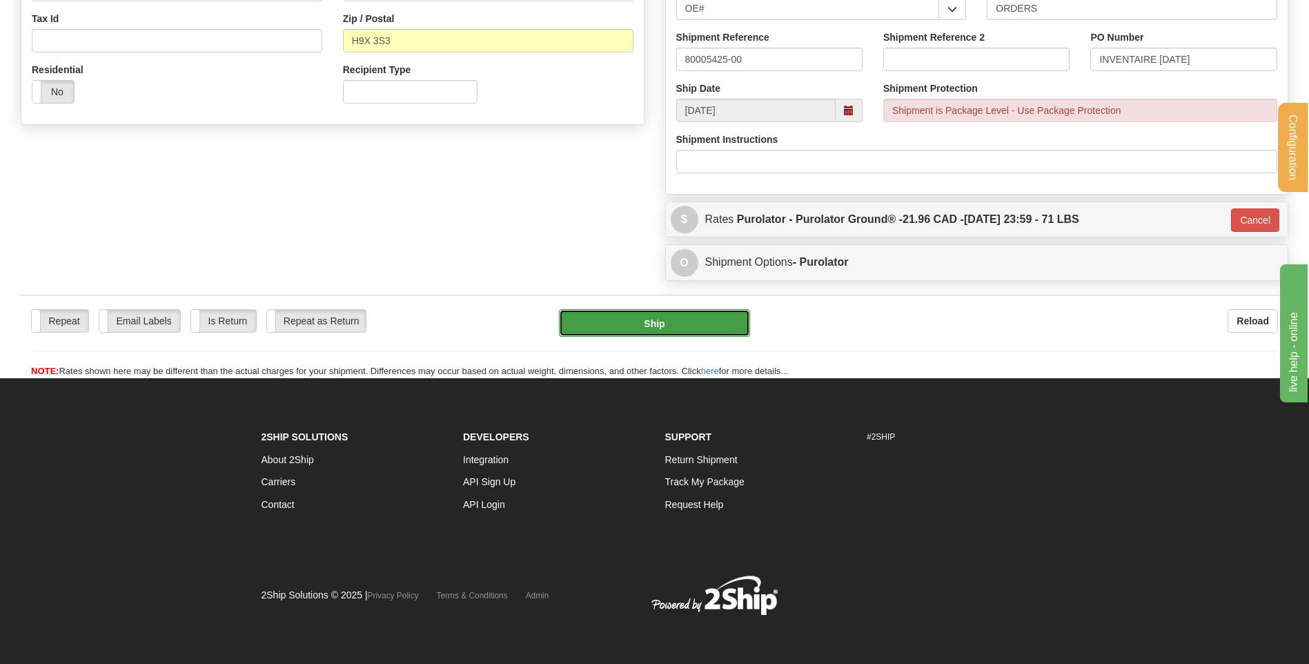
click at [667, 309] on button "Ship" at bounding box center [654, 323] width 190 height 28
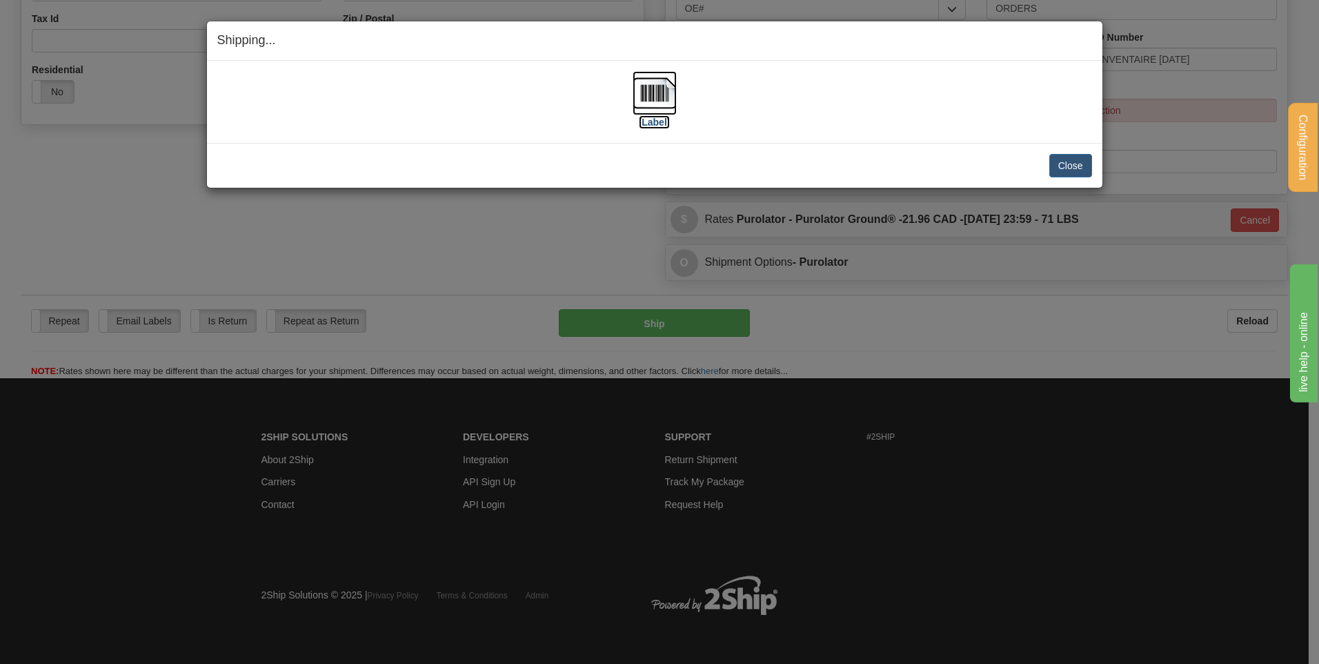
click at [659, 77] on img at bounding box center [655, 93] width 44 height 44
click at [1070, 170] on button "Close" at bounding box center [1070, 165] width 43 height 23
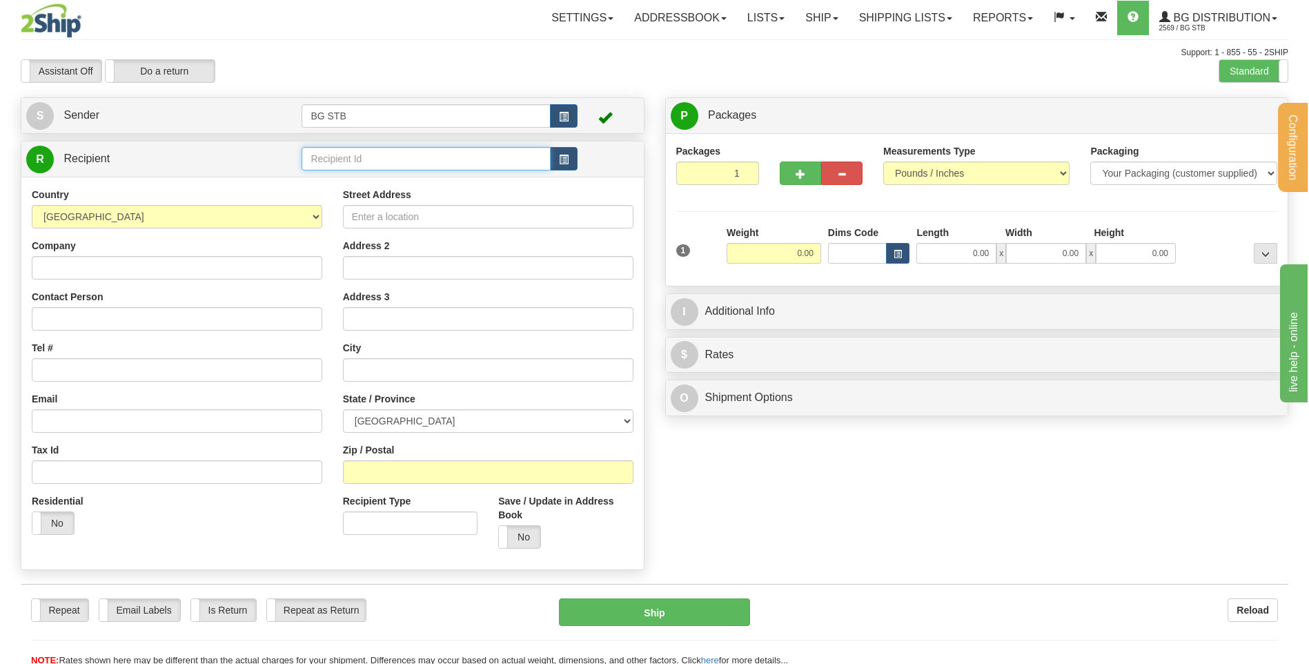
click at [443, 164] on input "text" at bounding box center [425, 158] width 248 height 23
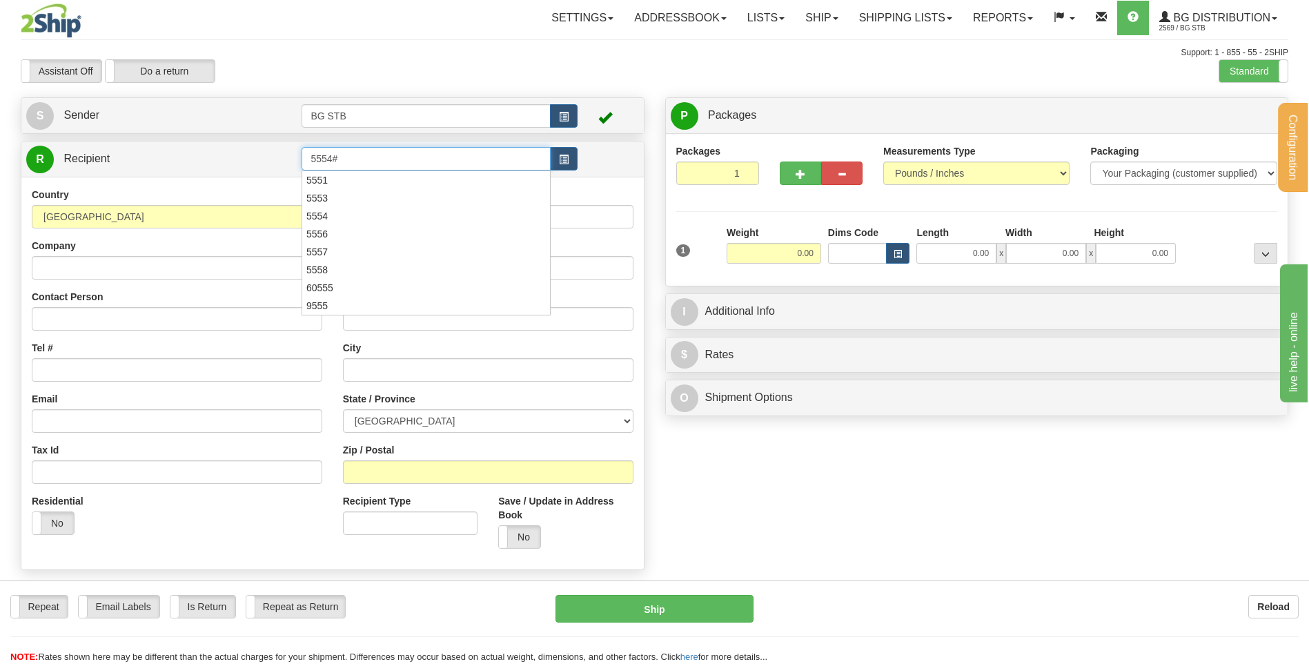
type input "5554#"
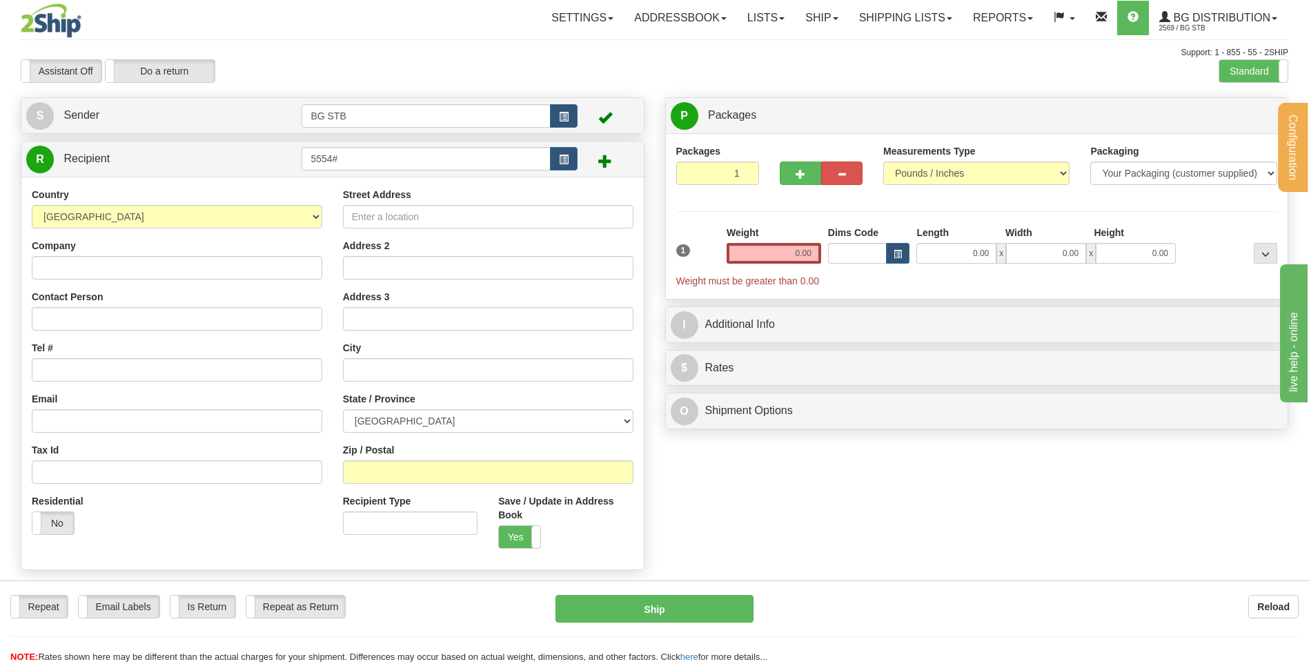
click at [413, 143] on div "R Recipient 5554#" at bounding box center [332, 158] width 622 height 35
click at [399, 146] on td "5554#" at bounding box center [438, 159] width 275 height 28
click at [410, 155] on input "5554#" at bounding box center [425, 158] width 248 height 23
type input "5554"
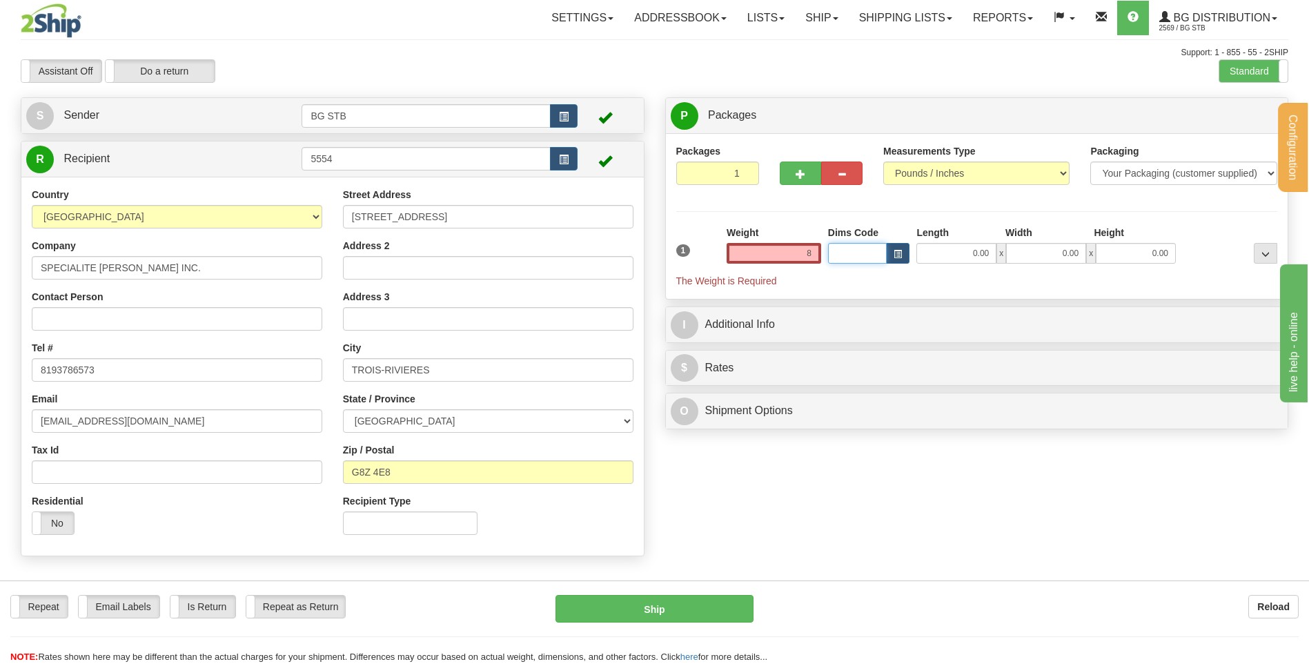
type input "8.00"
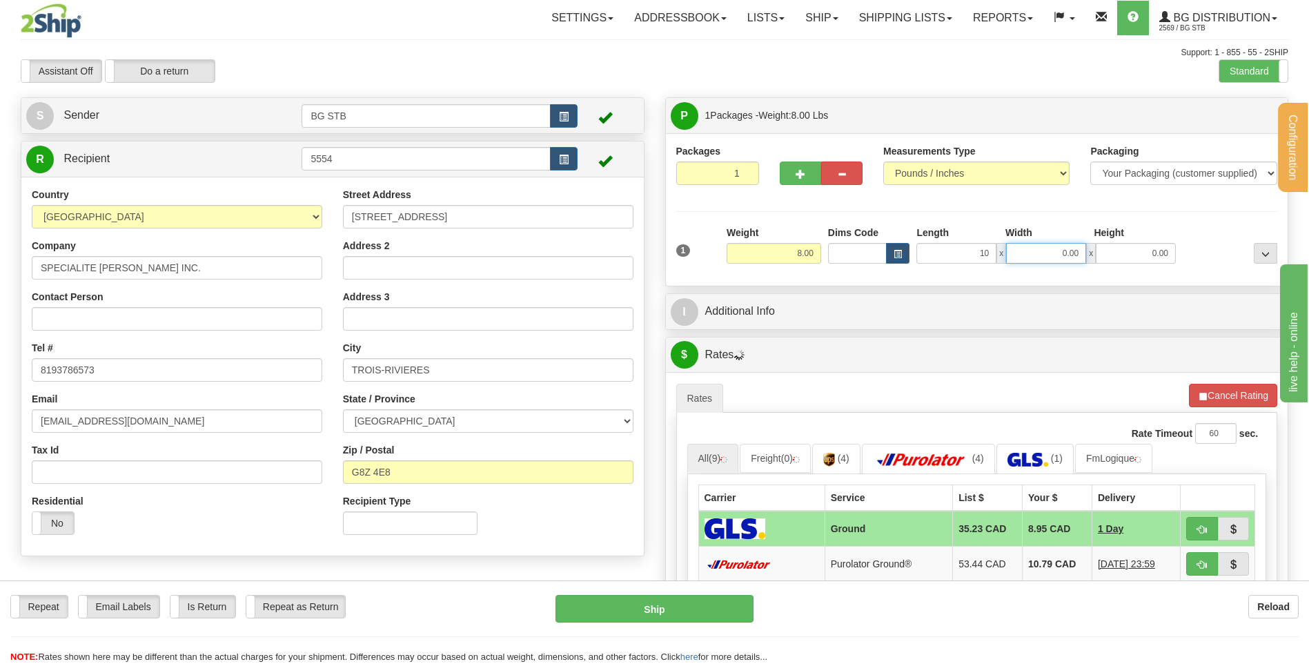
type input "10.00"
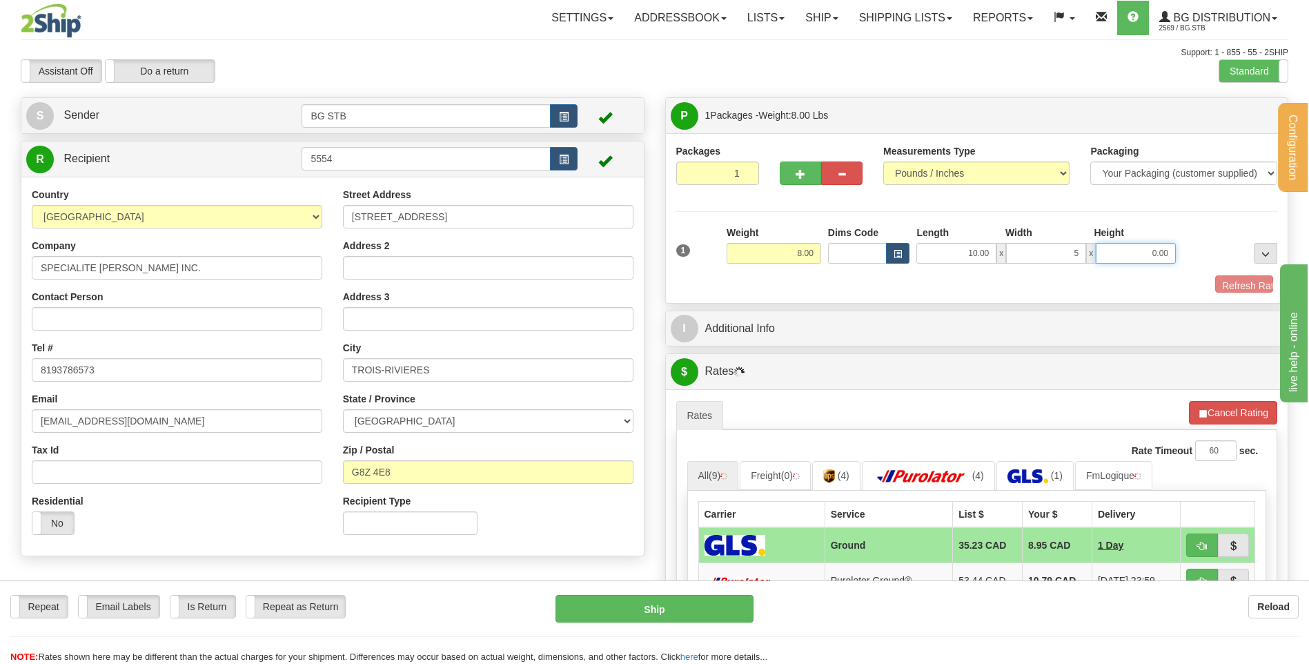
type input "5.00"
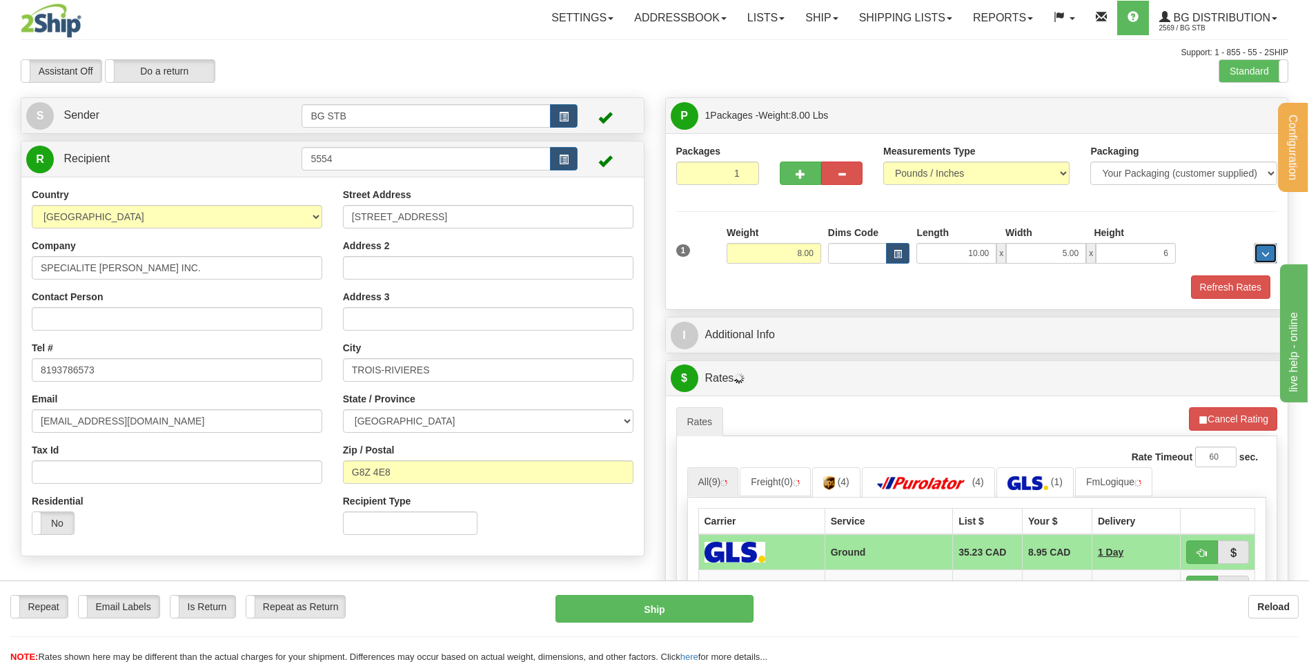
type input "6.00"
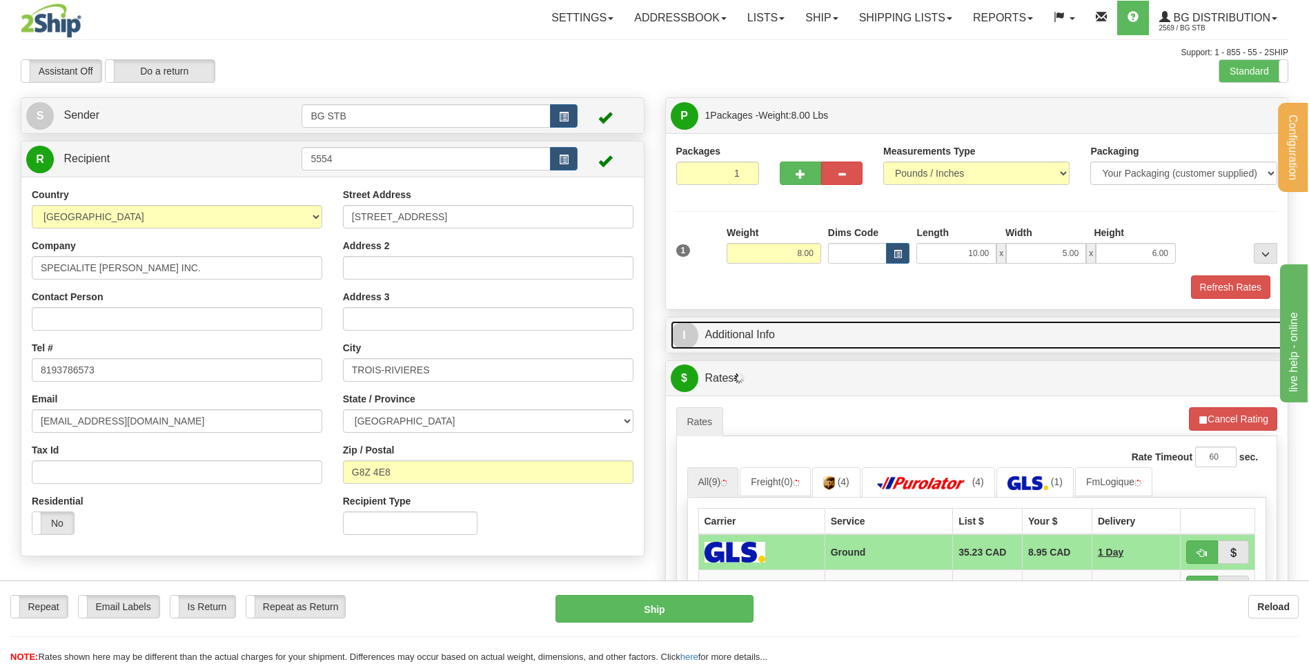
click at [781, 331] on link "I Additional Info" at bounding box center [977, 335] width 613 height 28
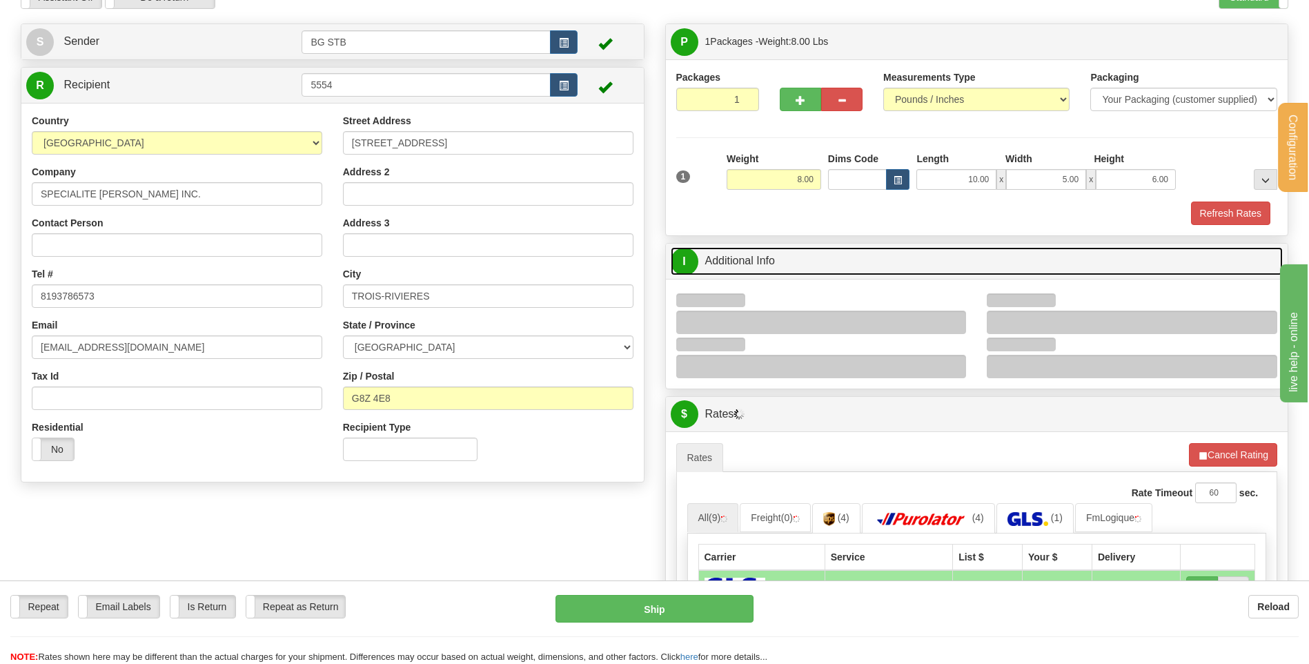
scroll to position [138, 0]
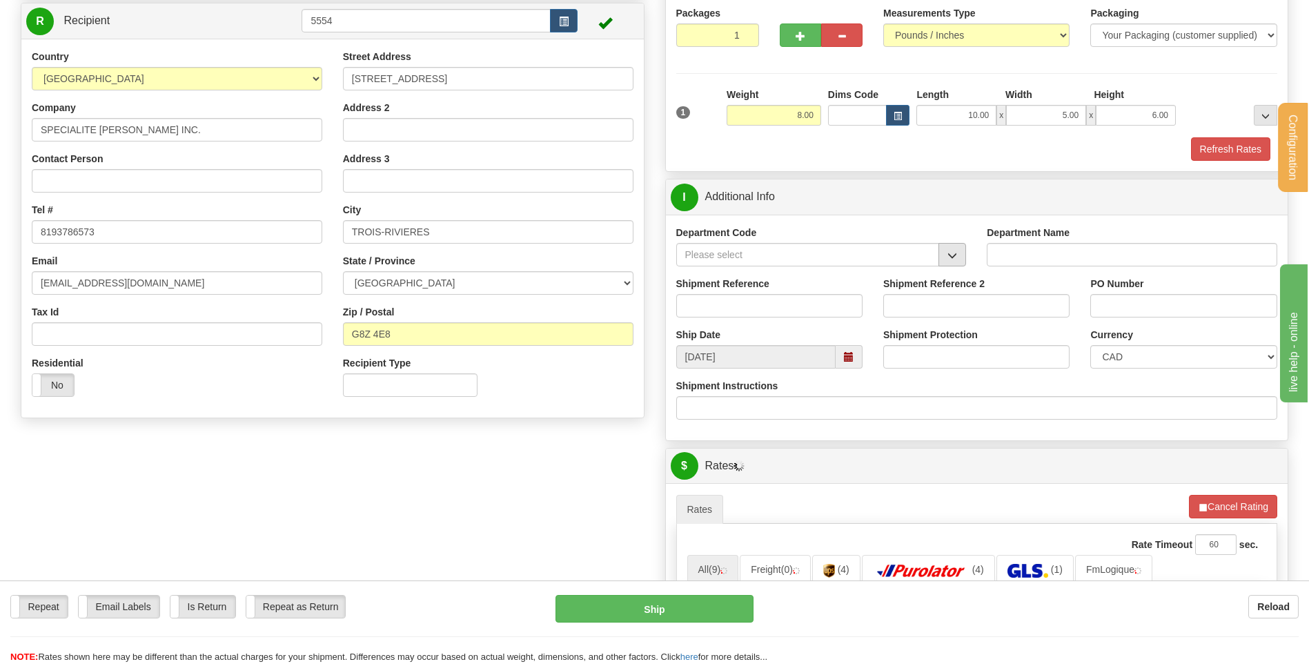
click at [957, 258] on button "button" at bounding box center [952, 254] width 28 height 23
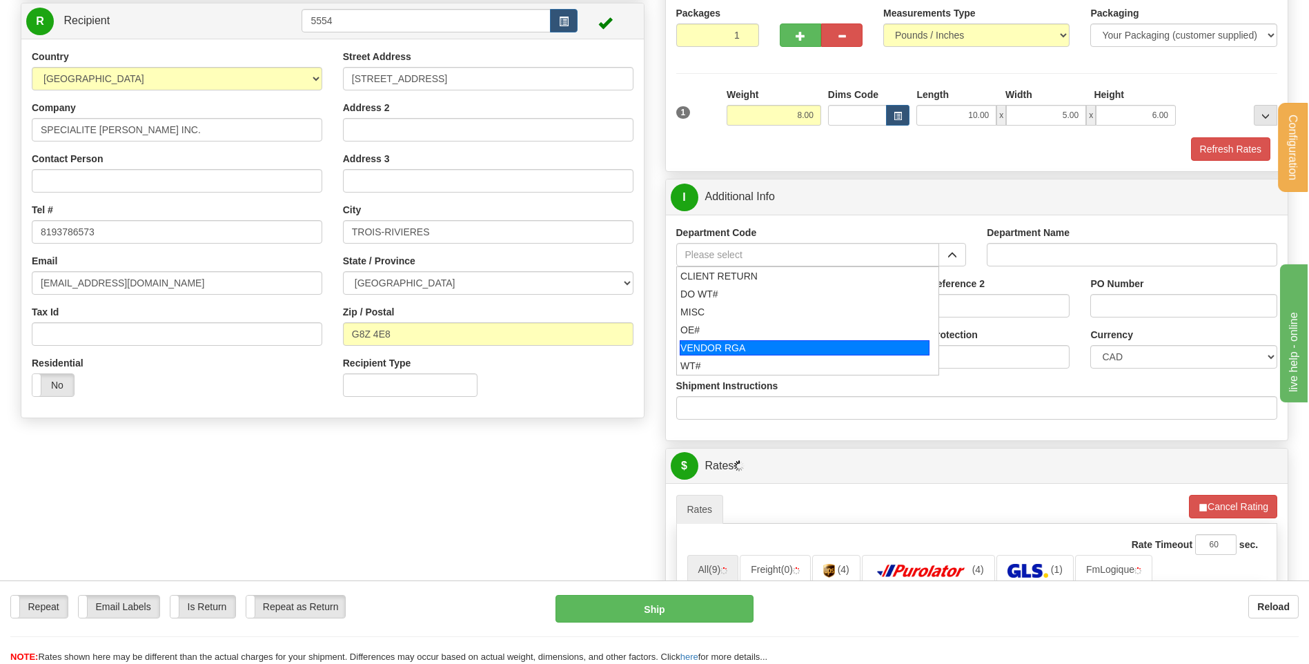
click at [709, 332] on div "OE#" at bounding box center [804, 330] width 248 height 14
type input "OE#"
type input "ORDERS"
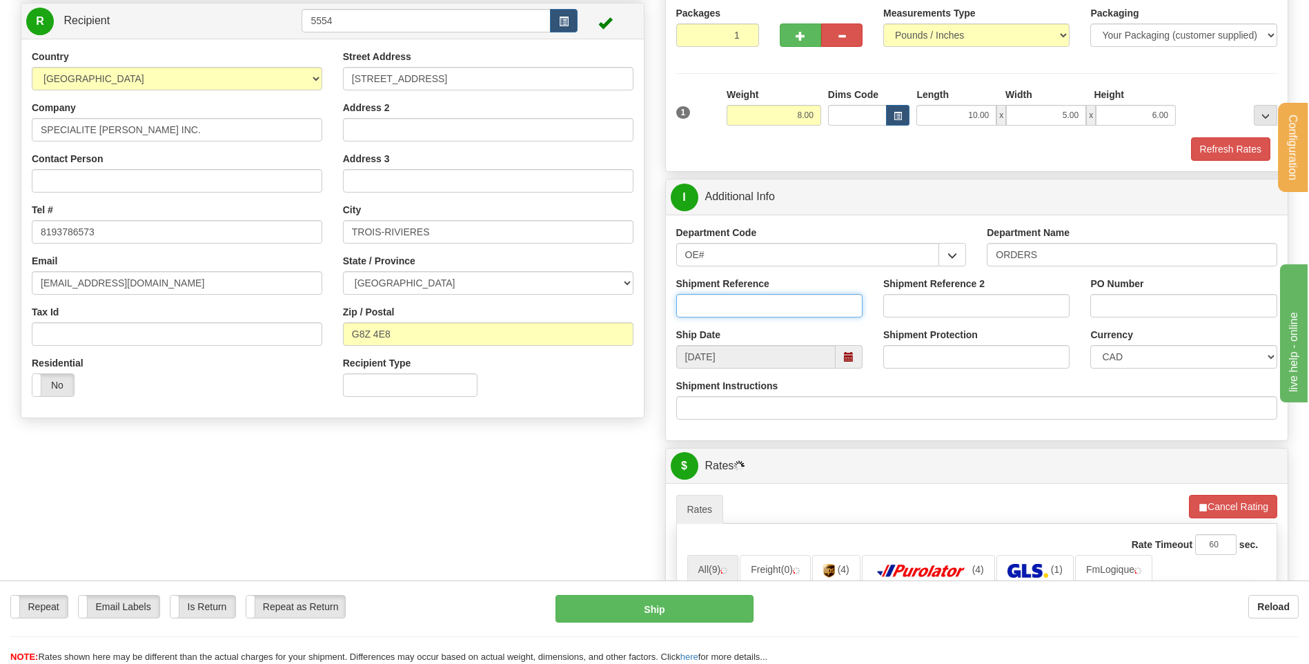
click at [714, 313] on input "Shipment Reference" at bounding box center [769, 305] width 186 height 23
type input "80005231-00"
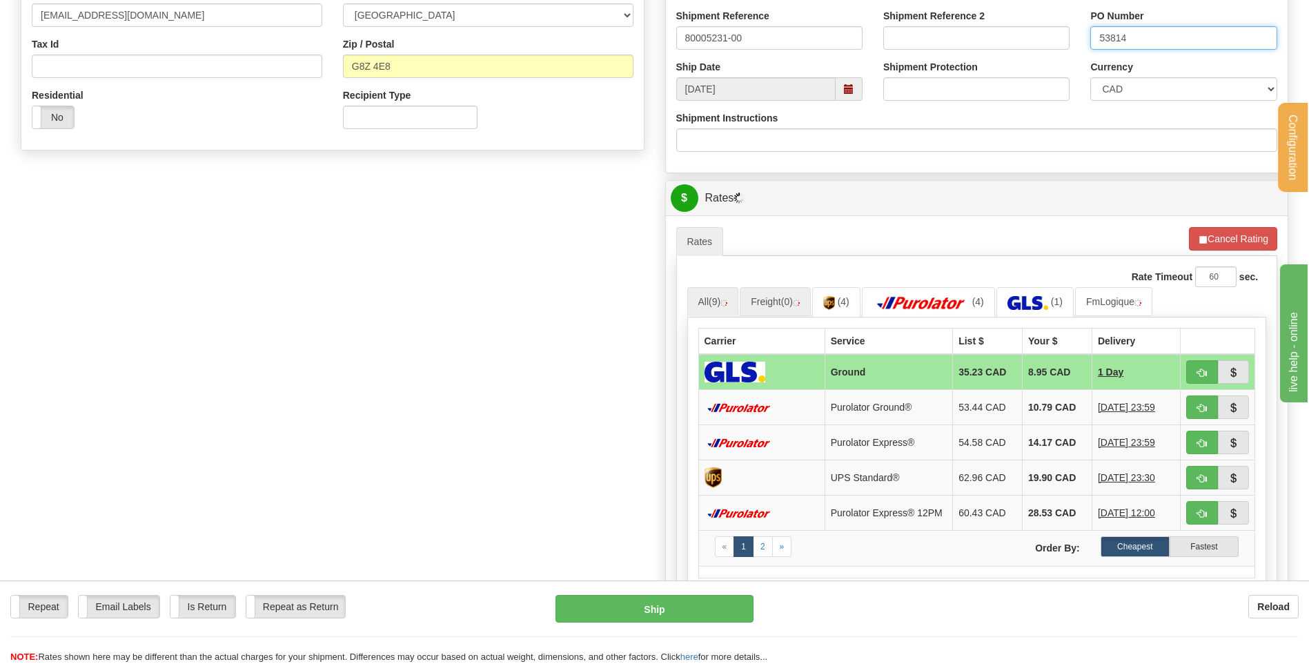
scroll to position [552, 0]
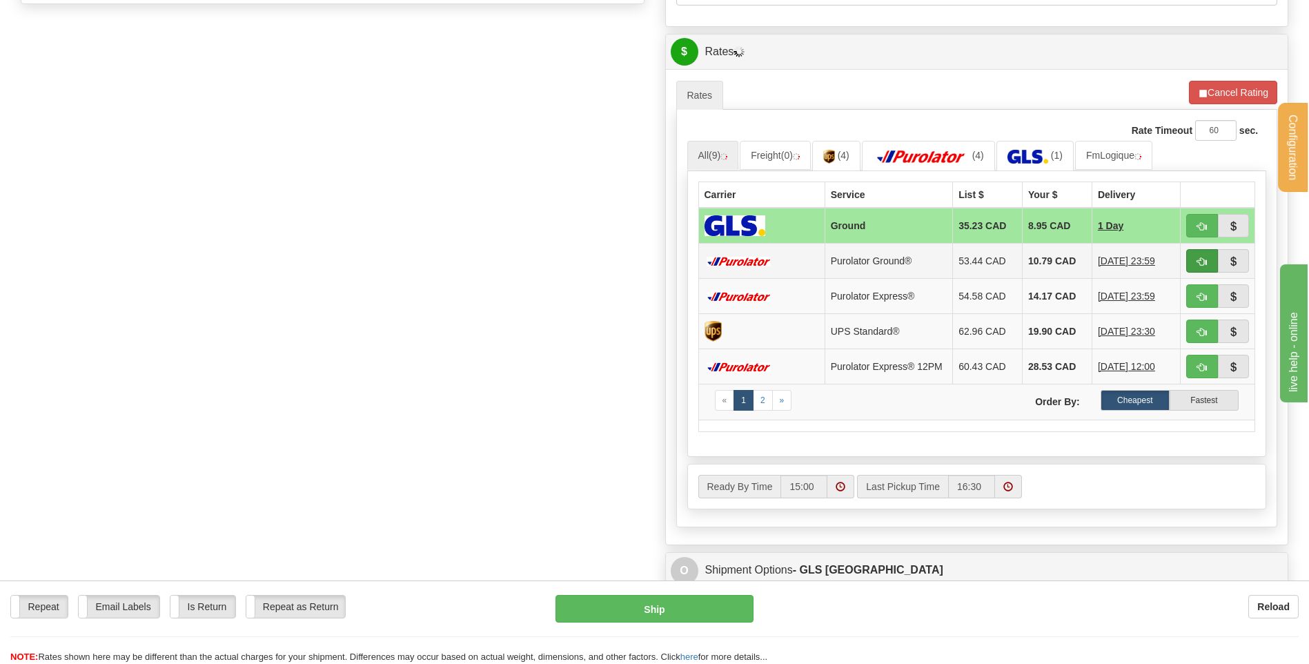
type input "53814"
click at [1203, 259] on span "button" at bounding box center [1202, 261] width 10 height 9
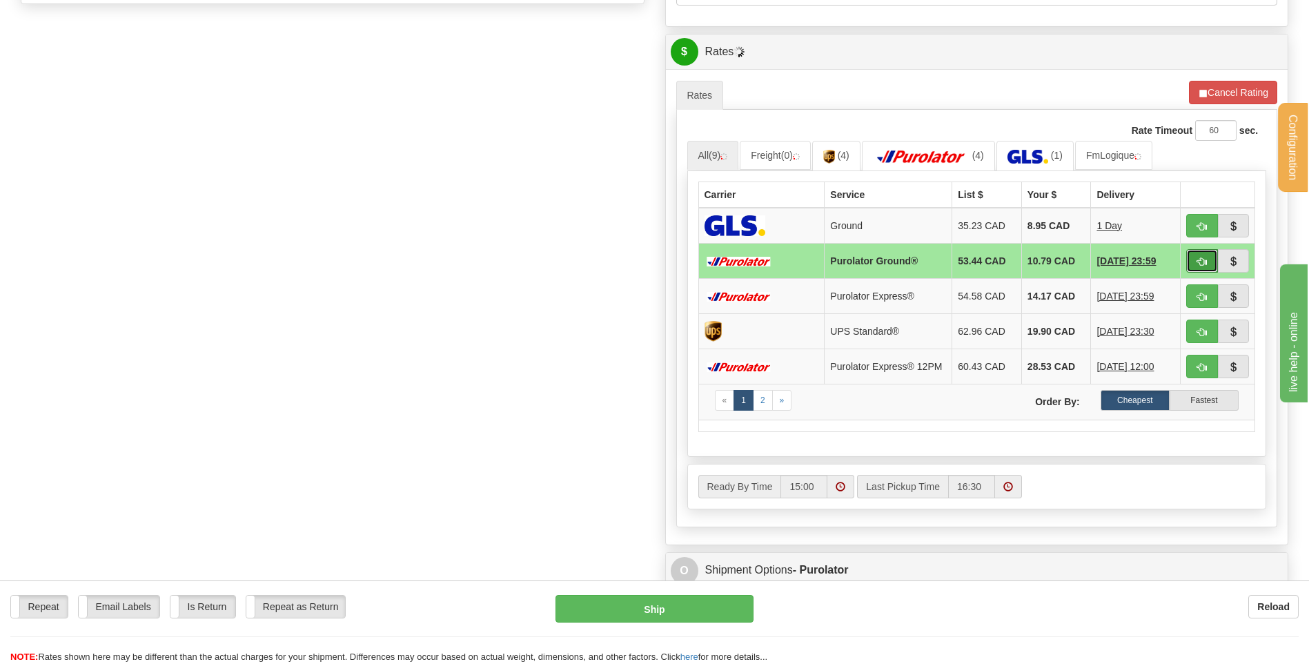
click at [1205, 255] on button "button" at bounding box center [1202, 260] width 32 height 23
click at [1208, 268] on button "button" at bounding box center [1202, 260] width 32 height 23
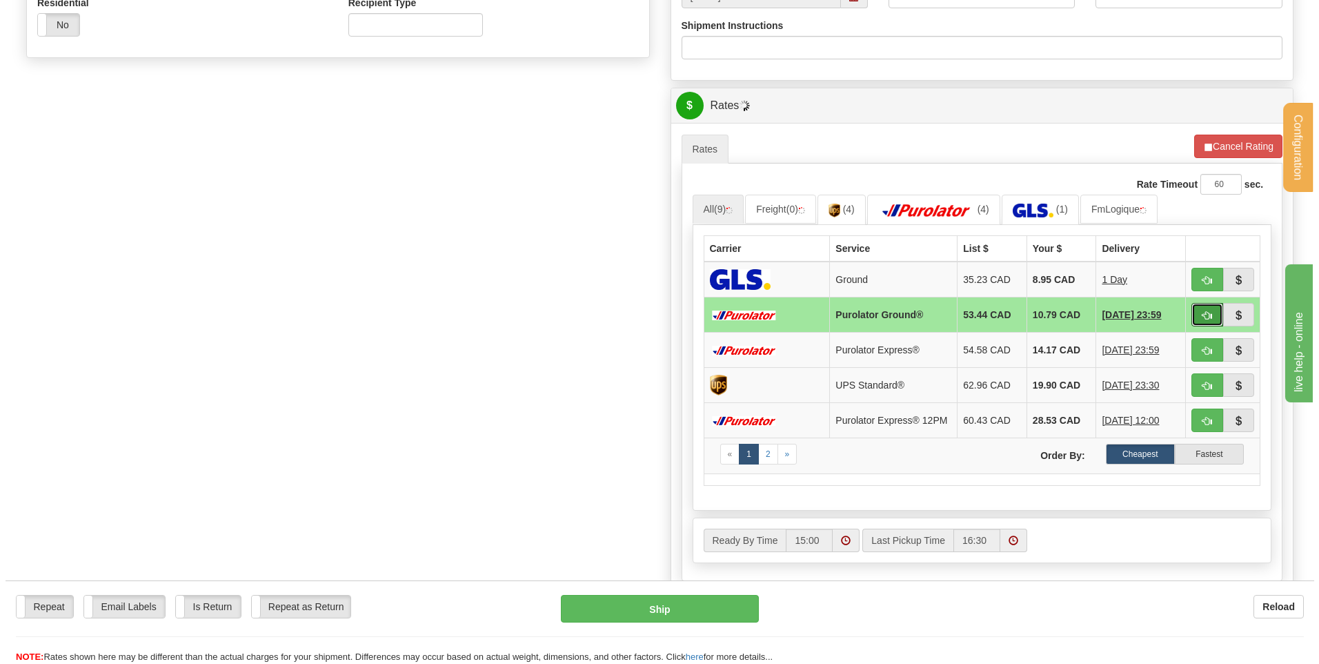
scroll to position [690, 0]
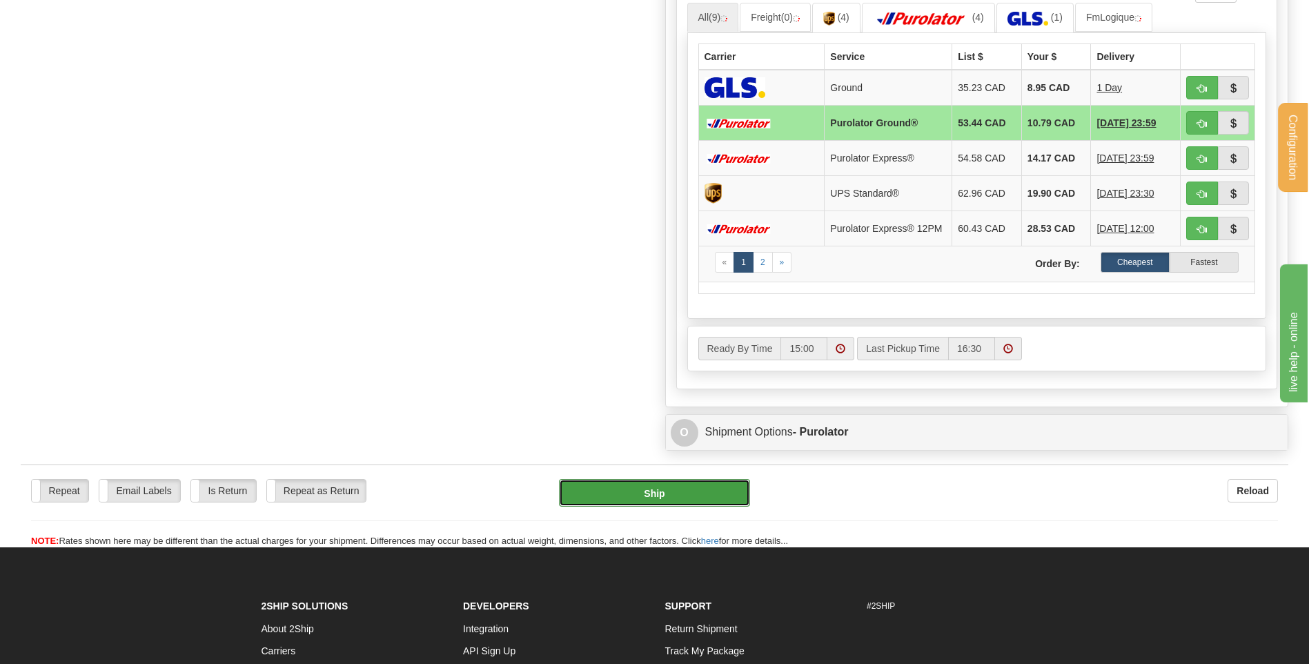
click at [658, 506] on button "Ship" at bounding box center [654, 493] width 190 height 28
type input "260"
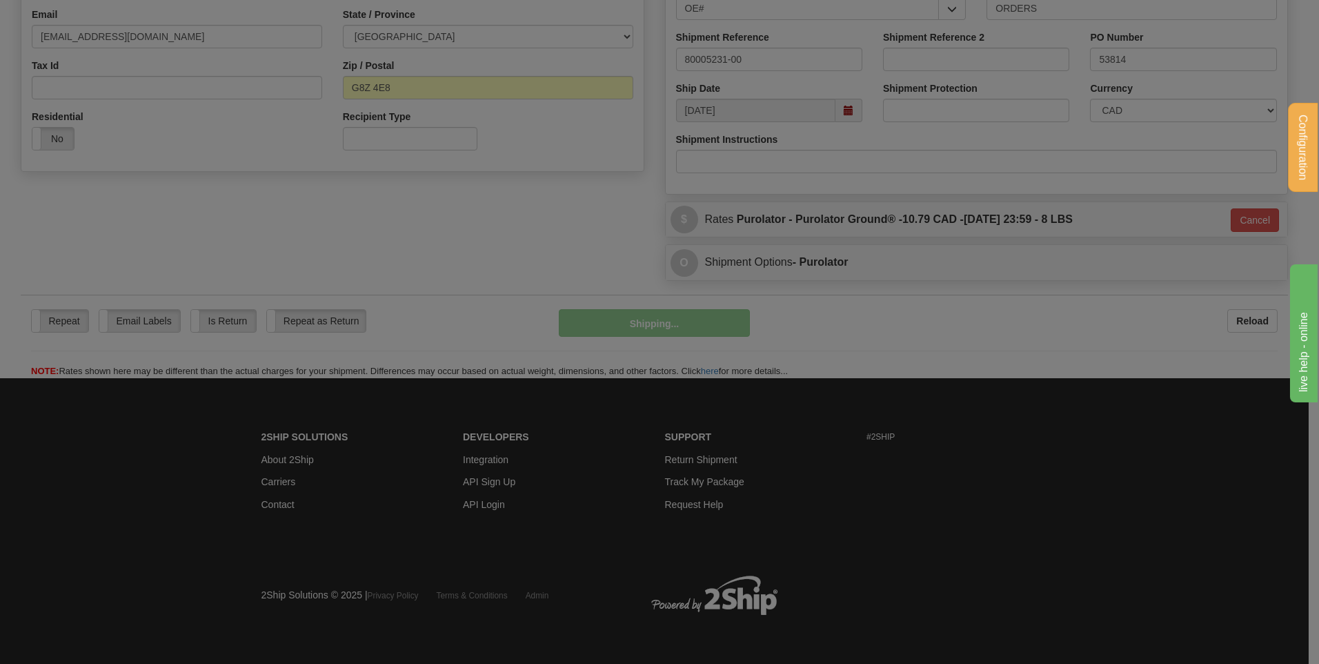
scroll to position [385, 0]
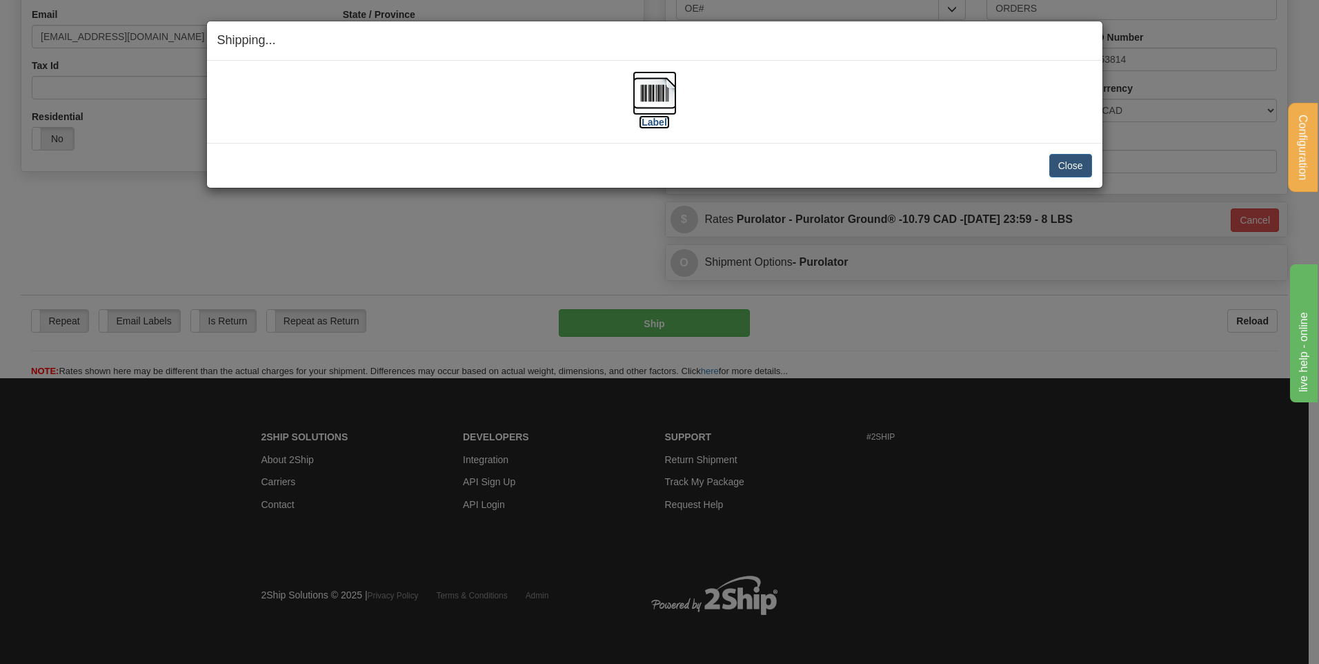
click at [643, 106] on img at bounding box center [655, 93] width 44 height 44
click at [1069, 161] on button "Close" at bounding box center [1070, 165] width 43 height 23
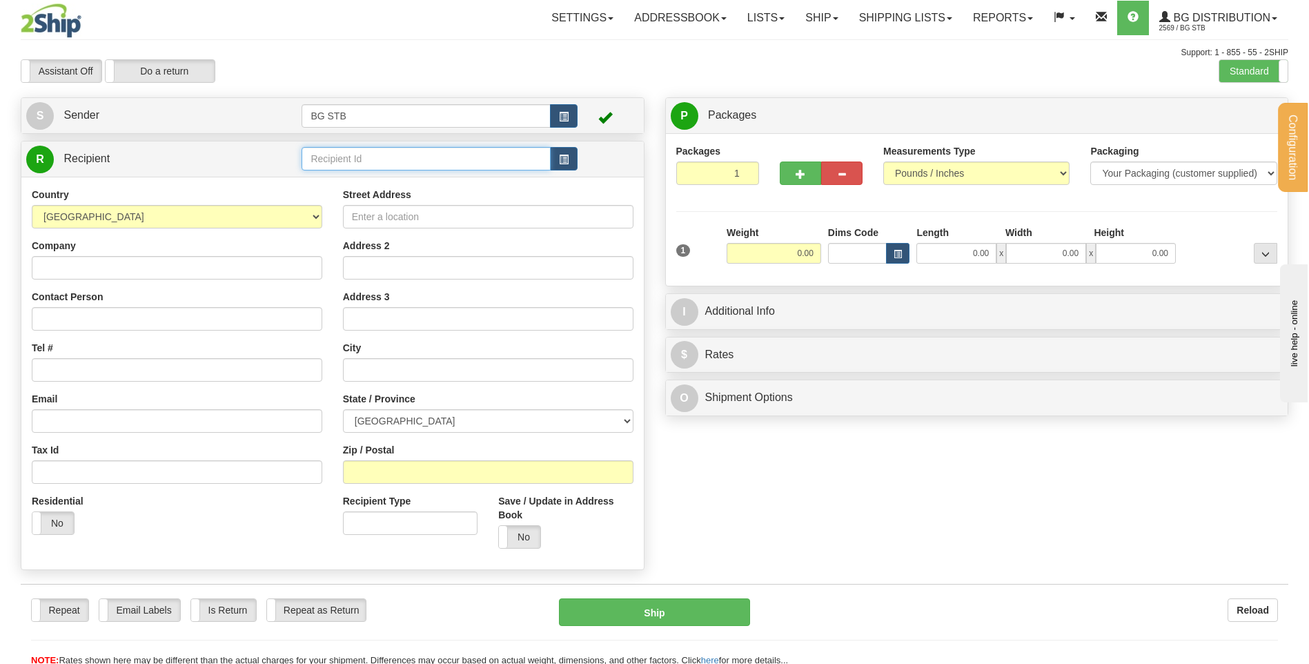
click at [437, 159] on input "text" at bounding box center [425, 158] width 248 height 23
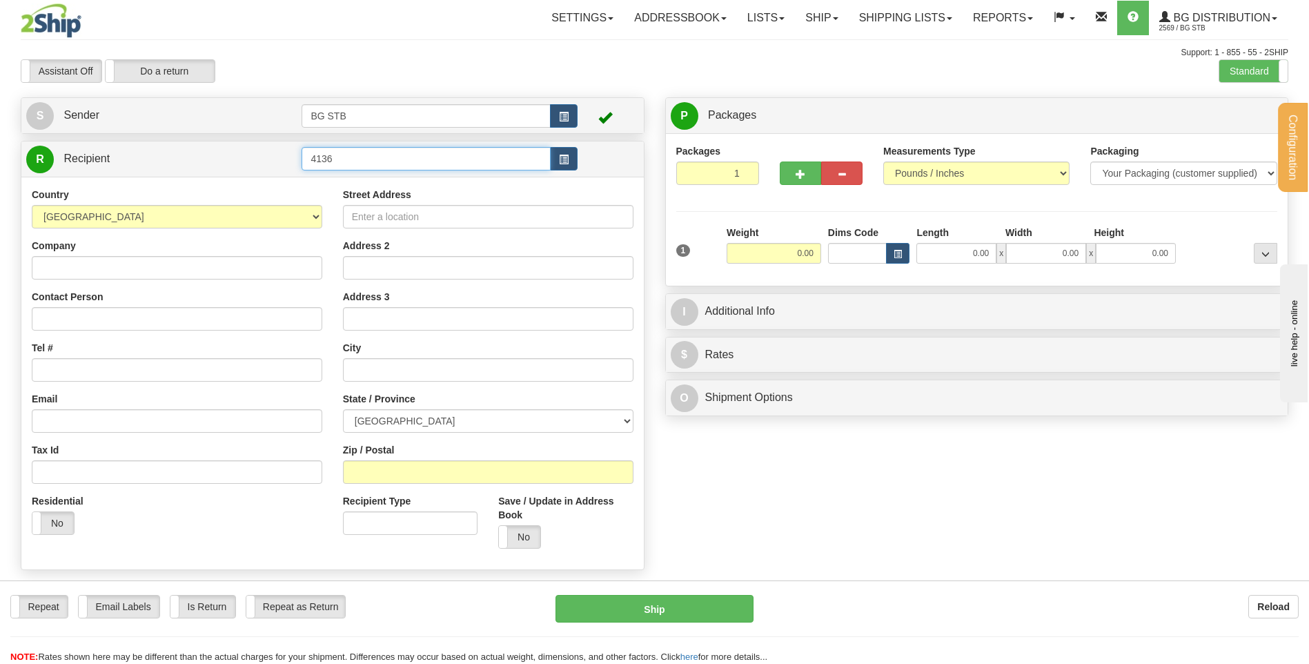
type input "4136"
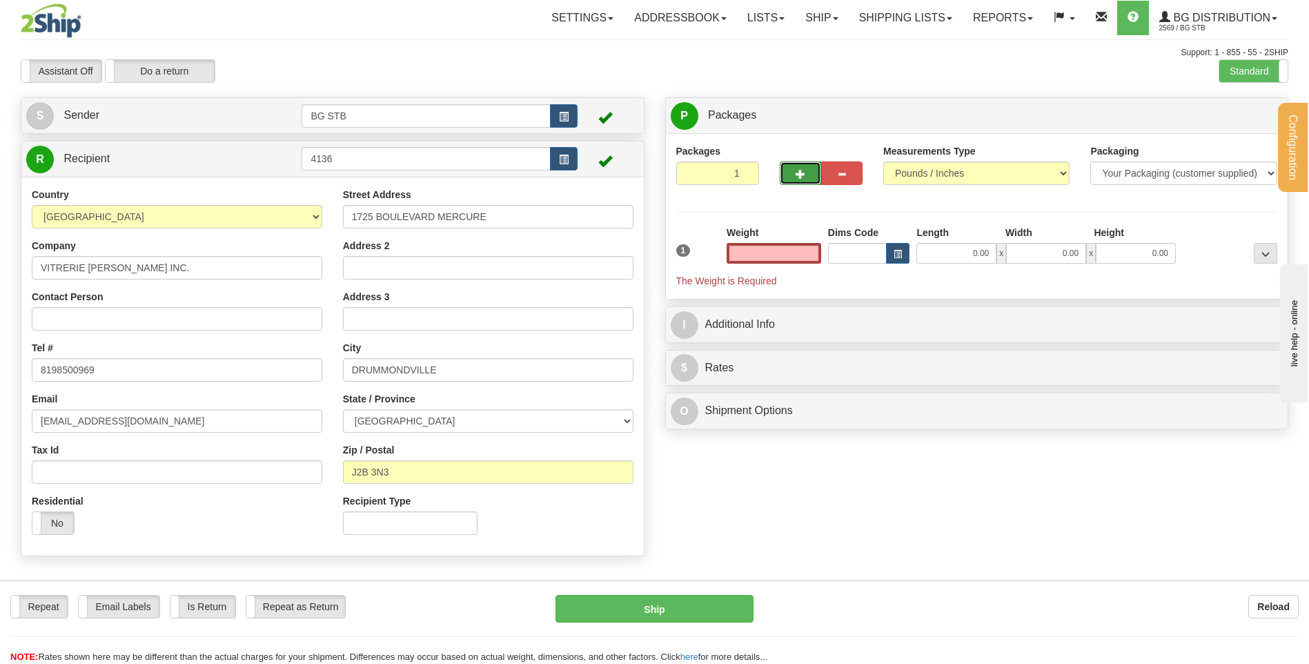
type input "0.00"
click at [807, 174] on button "button" at bounding box center [800, 172] width 41 height 23
type input "2"
drag, startPoint x: 1236, startPoint y: 125, endPoint x: 975, endPoint y: 206, distance: 273.2
click at [1235, 126] on label "Package Level Pack.." at bounding box center [1248, 116] width 70 height 21
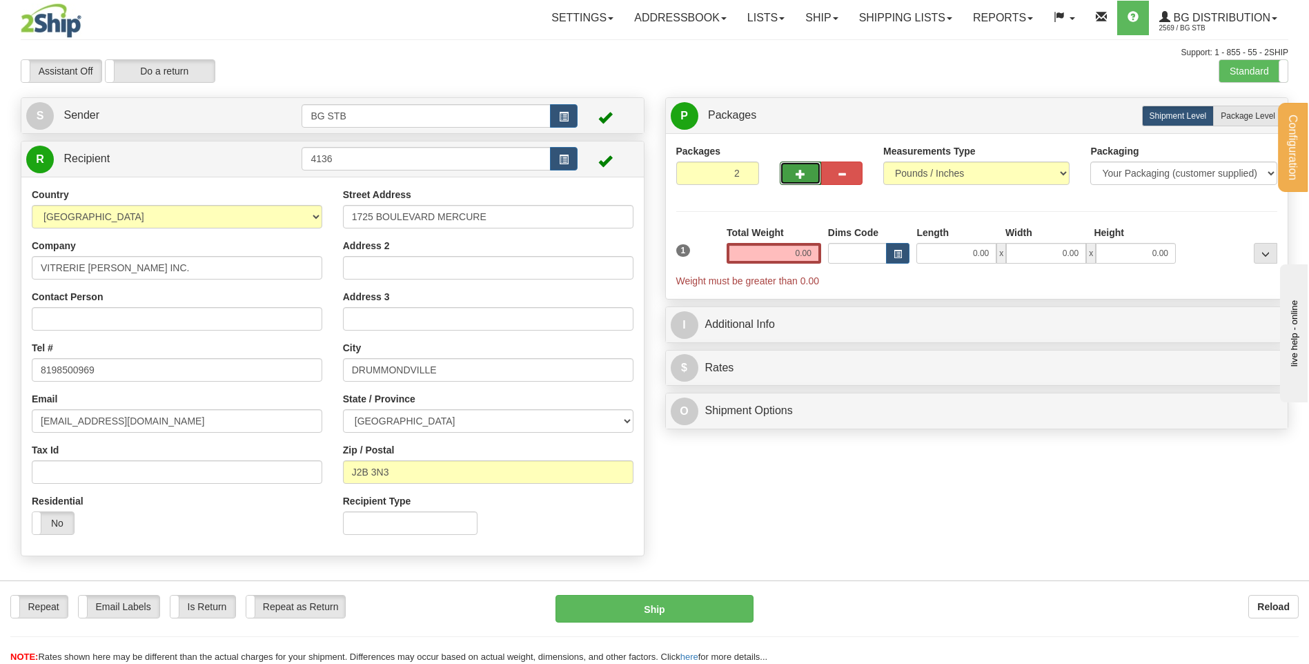
radio input "true"
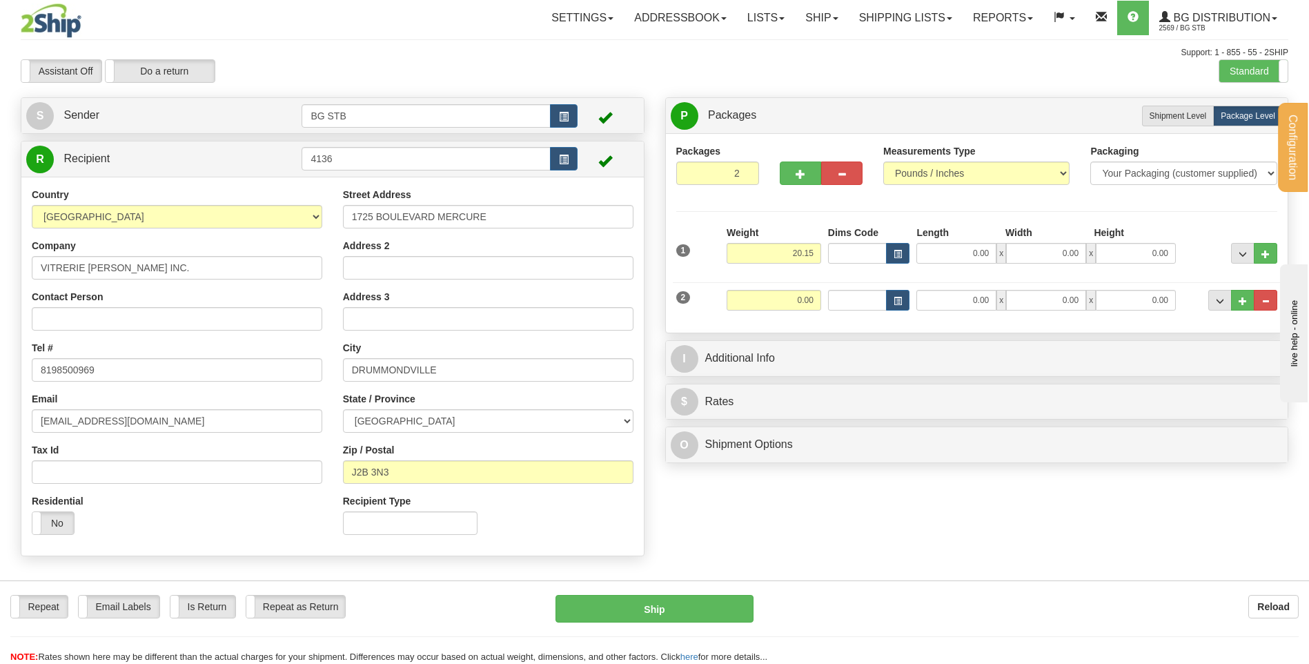
type input "20.15"
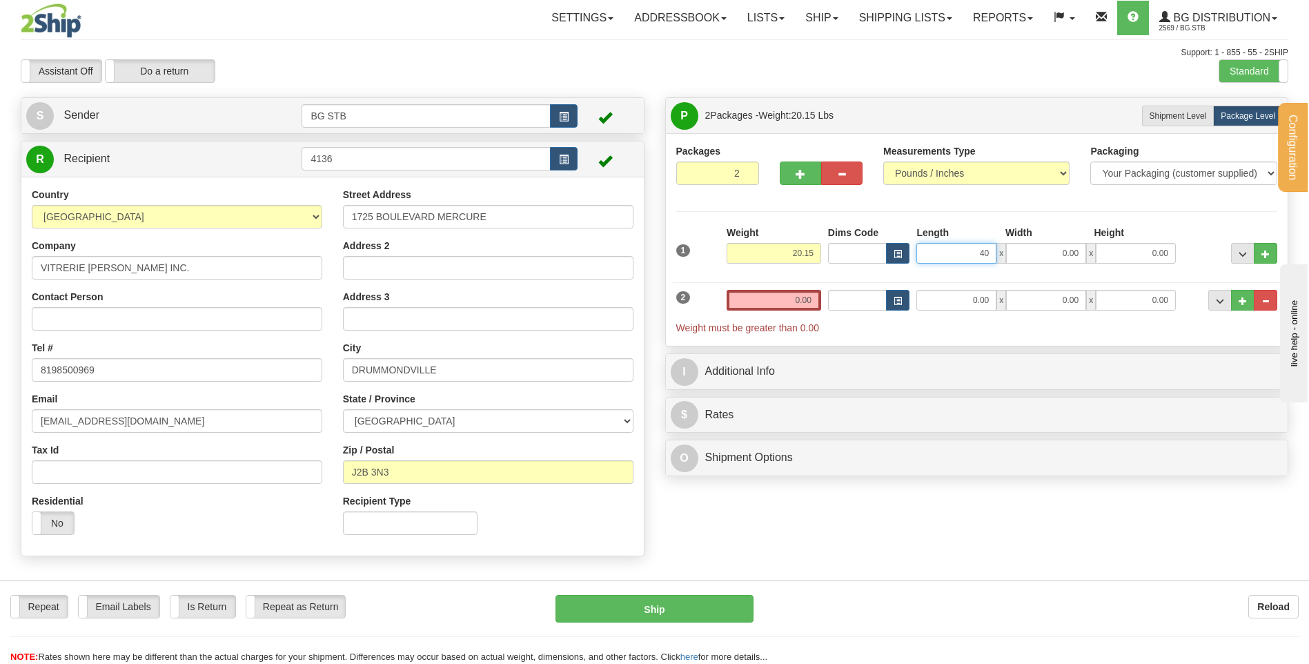
type input "40.00"
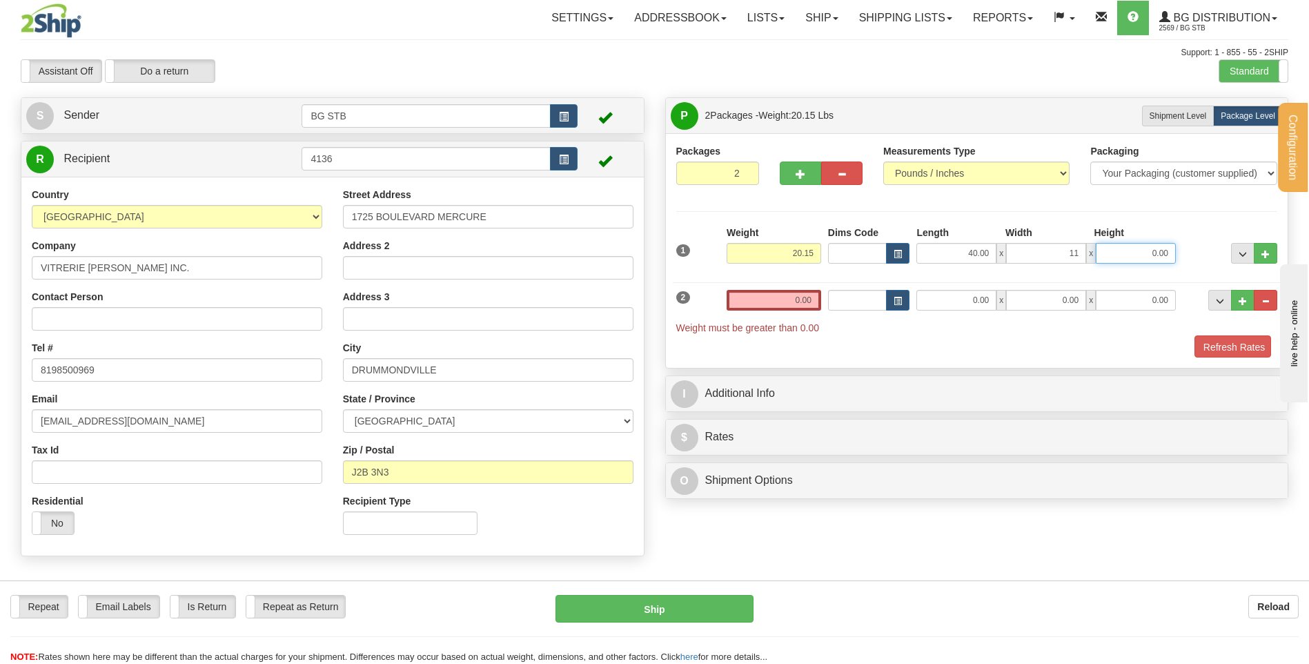
type input "11.00"
type input "6.00"
click at [773, 292] on input "0.00" at bounding box center [773, 300] width 95 height 21
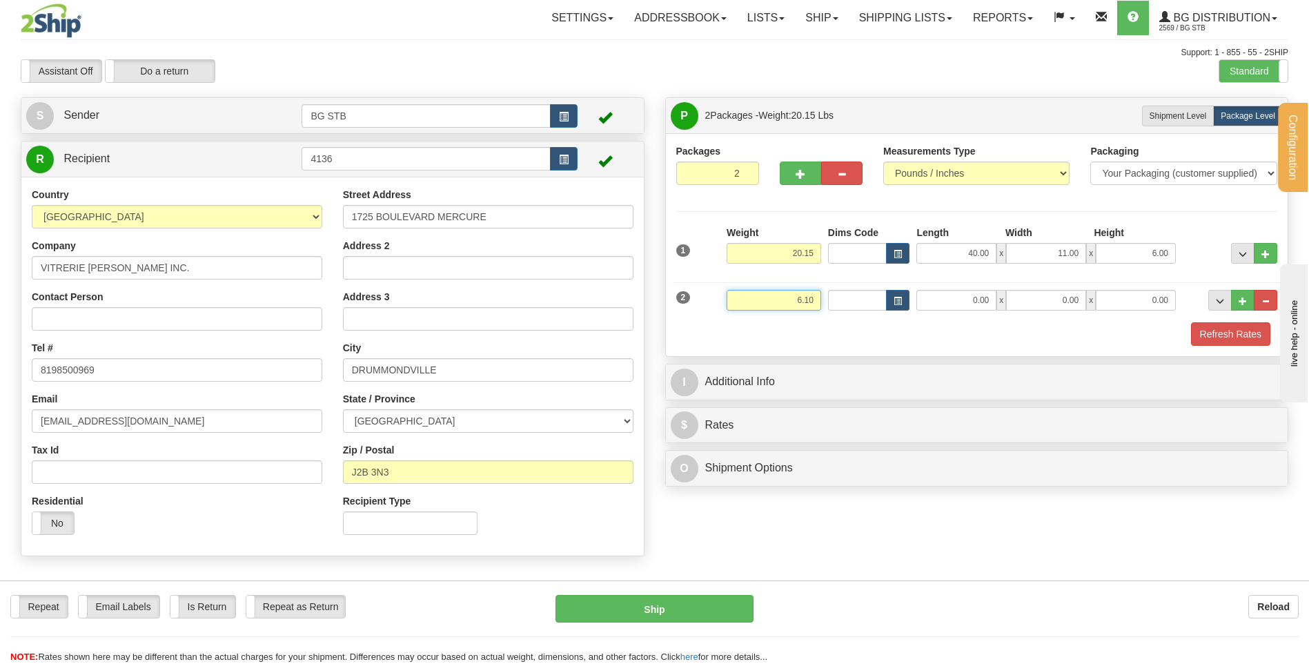
type input "6.10"
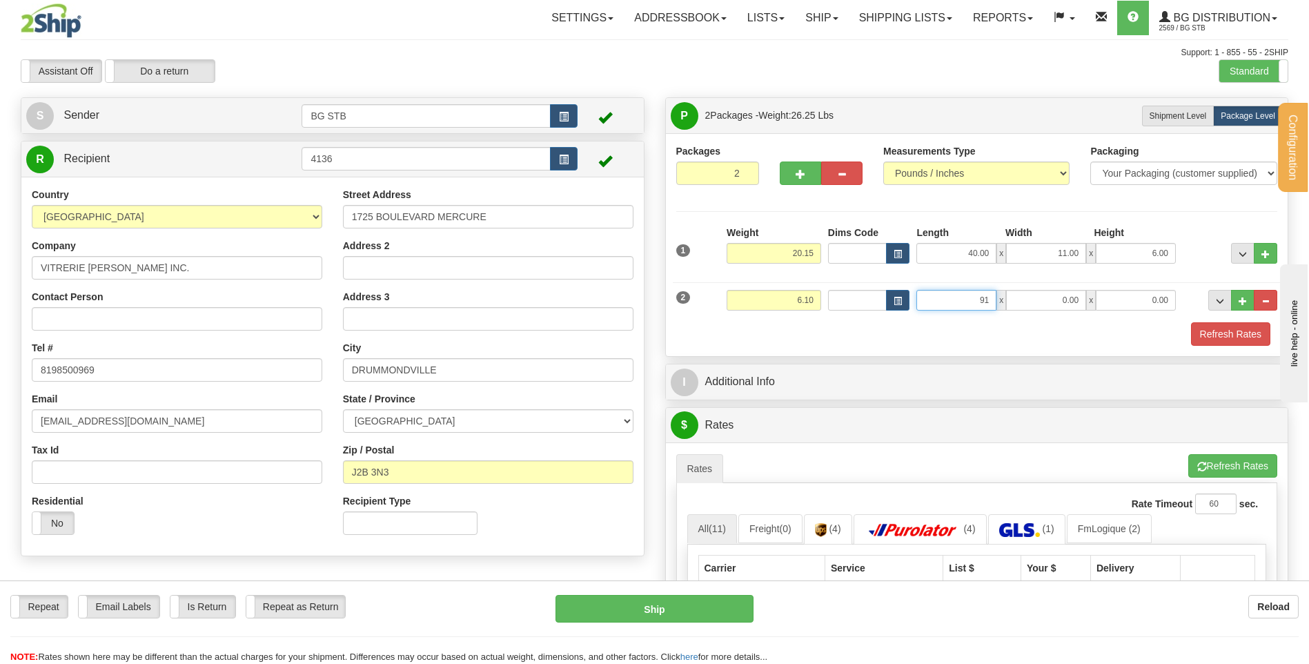
type input "91.00"
type input "4.00"
type input "2.00"
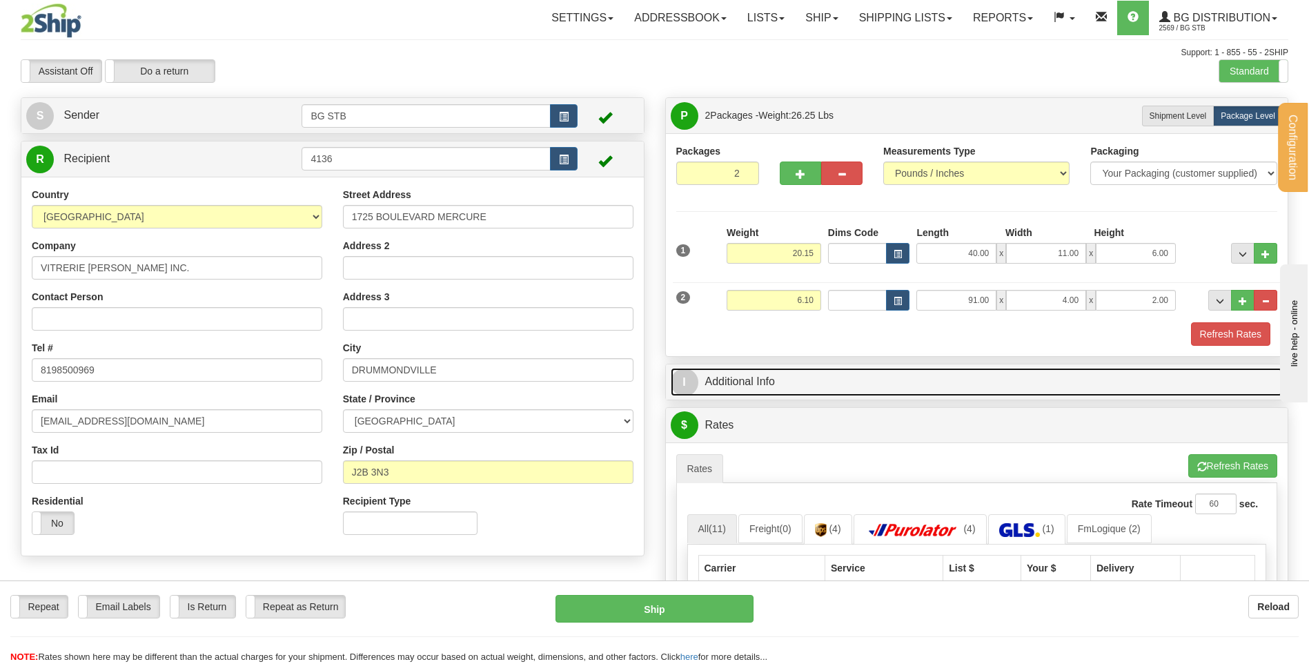
click at [846, 377] on link "I Additional Info" at bounding box center [977, 382] width 613 height 28
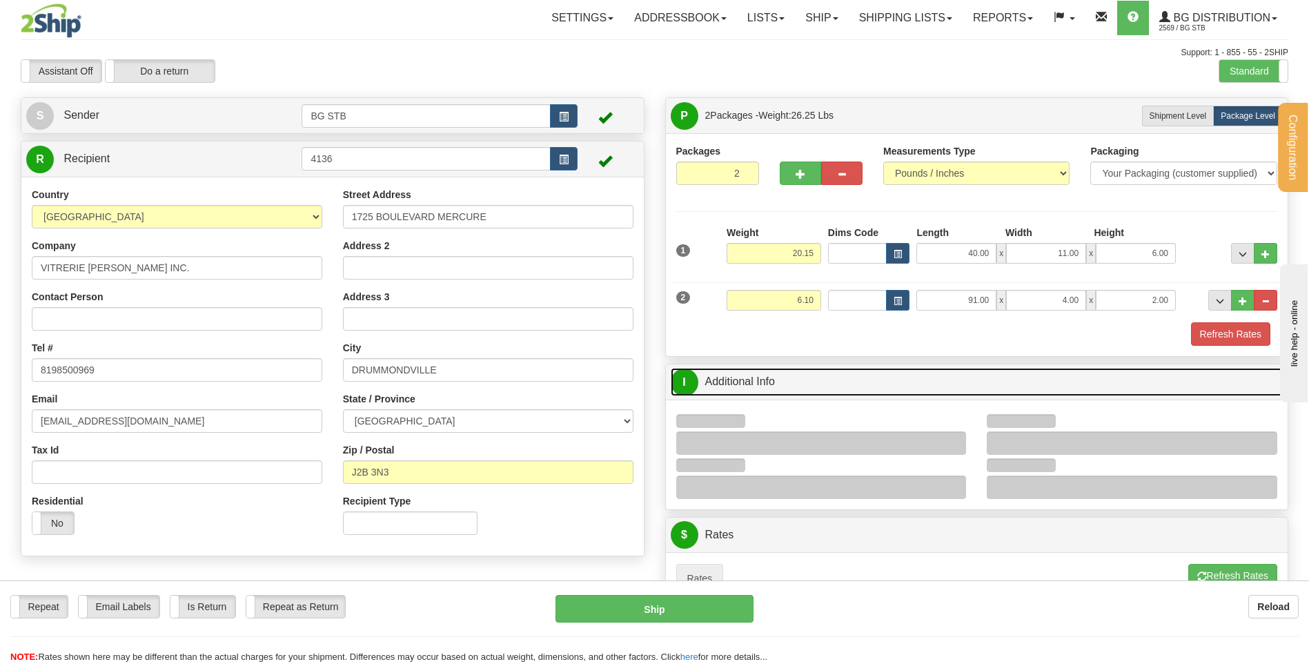
scroll to position [207, 0]
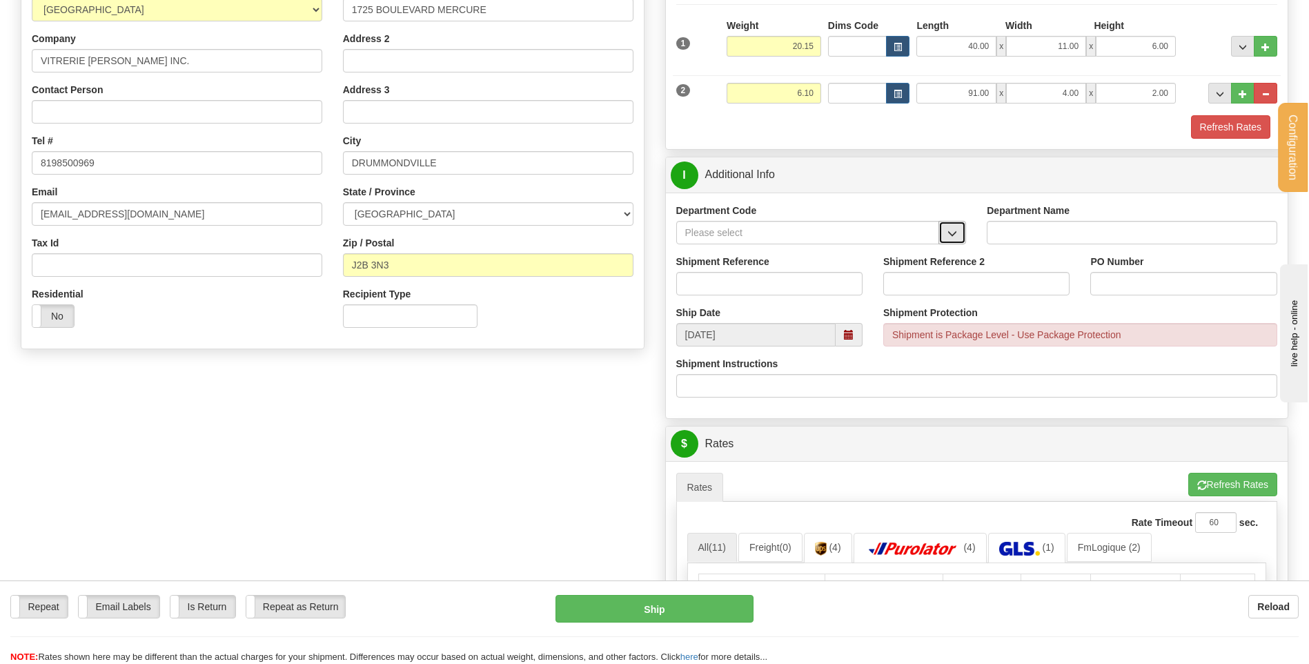
click at [958, 230] on button "button" at bounding box center [952, 232] width 28 height 23
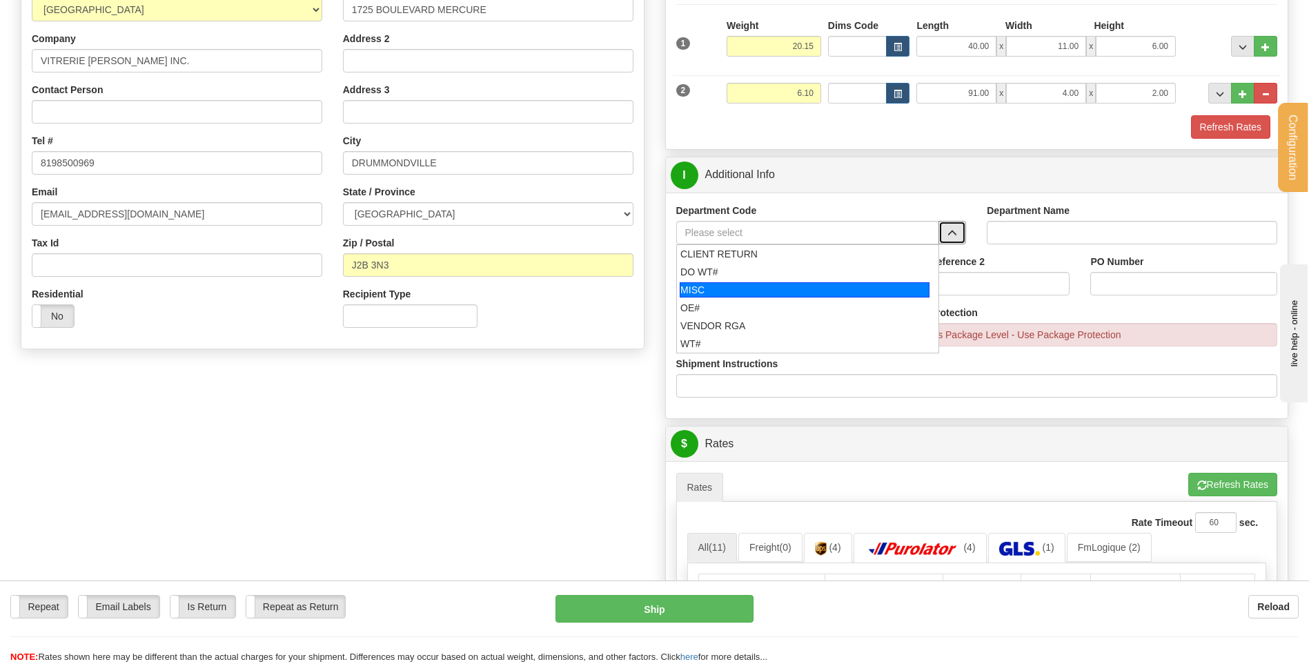
click at [802, 297] on div "MISC" at bounding box center [805, 289] width 250 height 15
type input "MISC"
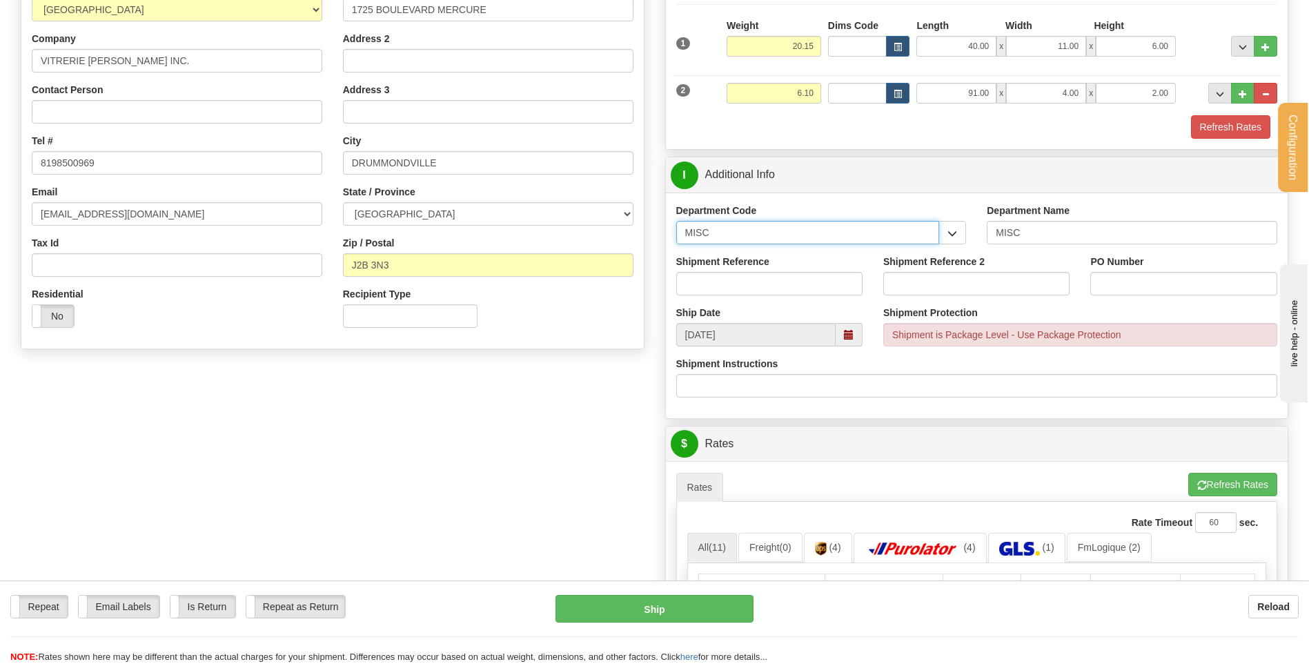
drag, startPoint x: 705, startPoint y: 232, endPoint x: 682, endPoint y: 234, distance: 23.5
click at [682, 234] on input "MISC" at bounding box center [808, 232] width 264 height 23
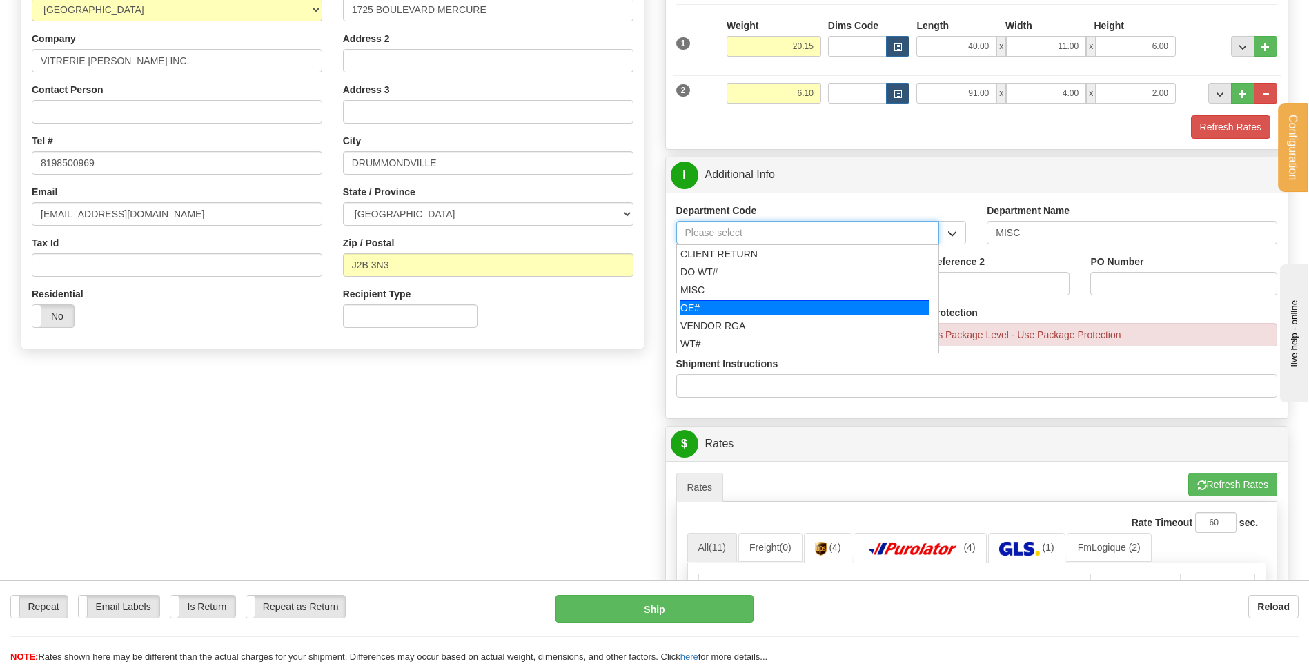
click at [726, 310] on div "OE#" at bounding box center [805, 307] width 250 height 15
type input "OE#"
type input "ORDERS"
type input "OE#"
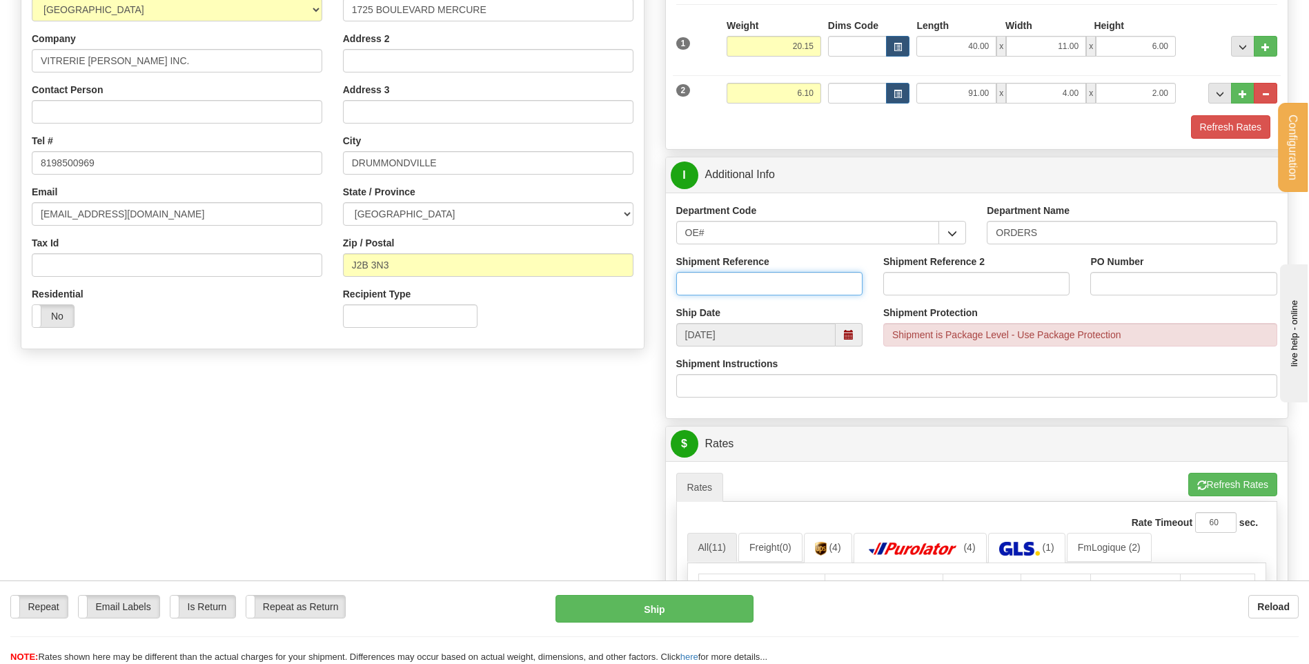
click at [729, 279] on input "Shipment Reference" at bounding box center [769, 283] width 186 height 23
type input "50320544-00"
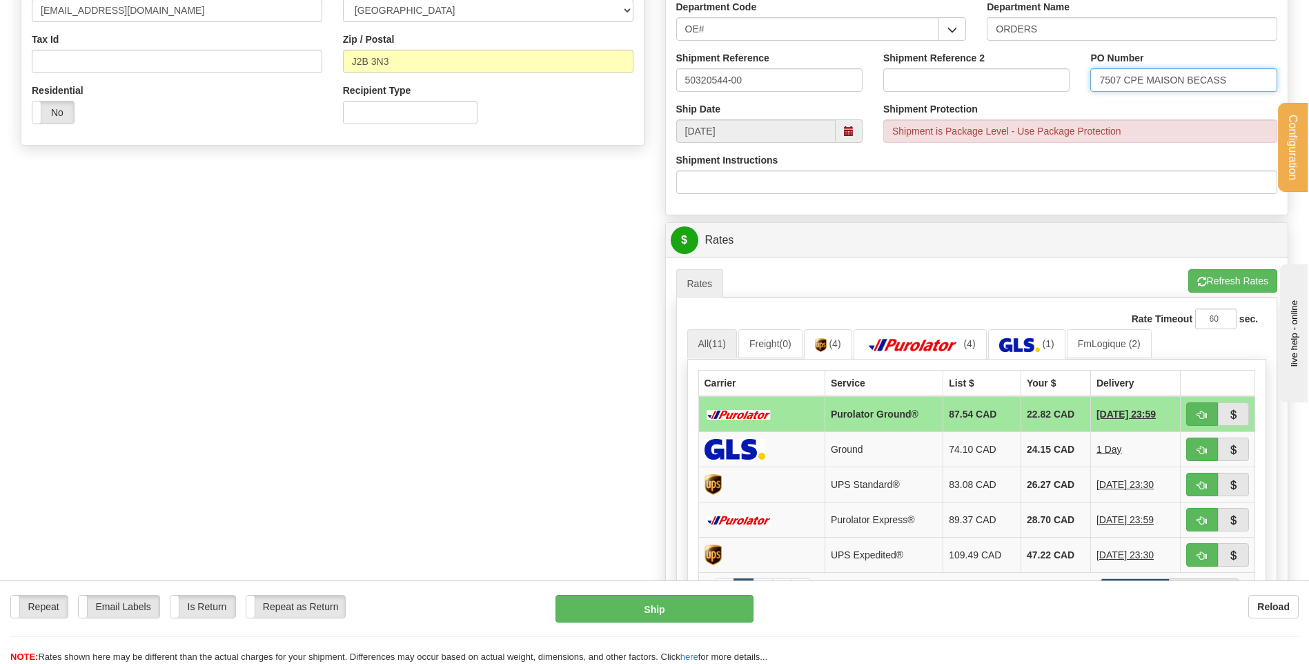
scroll to position [552, 0]
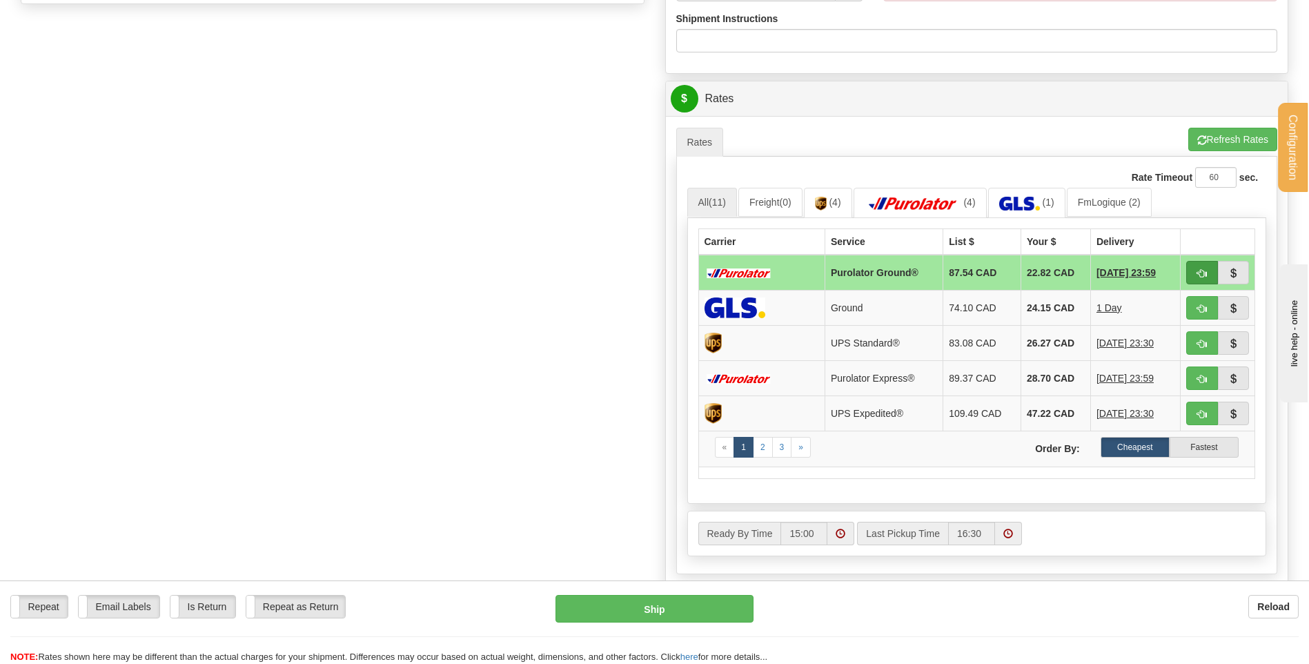
type input "7507 CPE MAISON BECASS"
click at [1196, 277] on button "button" at bounding box center [1202, 272] width 32 height 23
type input "260"
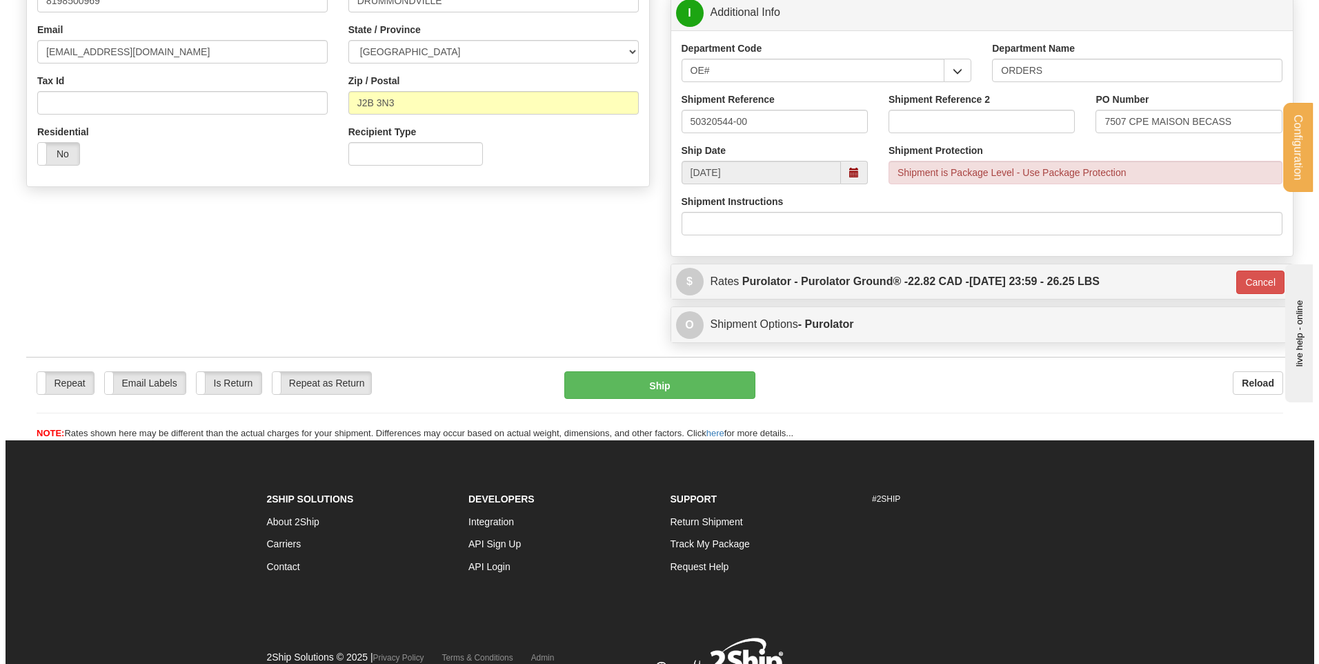
scroll to position [363, 0]
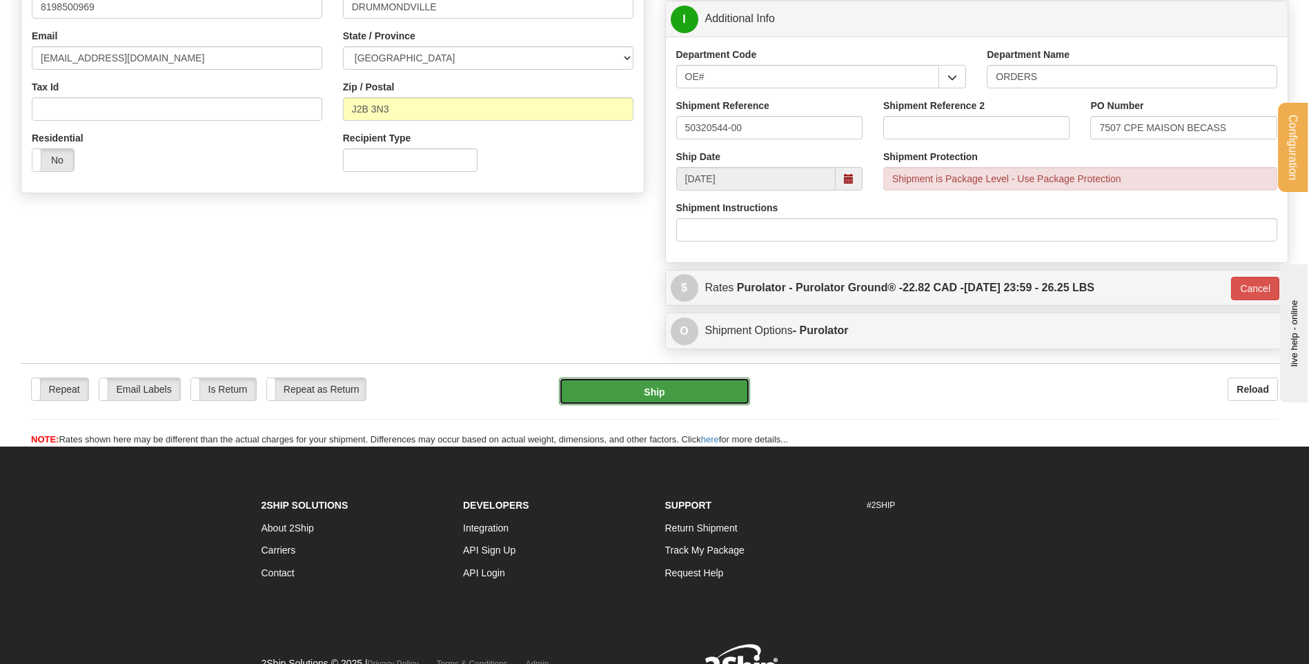
click at [646, 390] on button "Ship" at bounding box center [654, 391] width 190 height 28
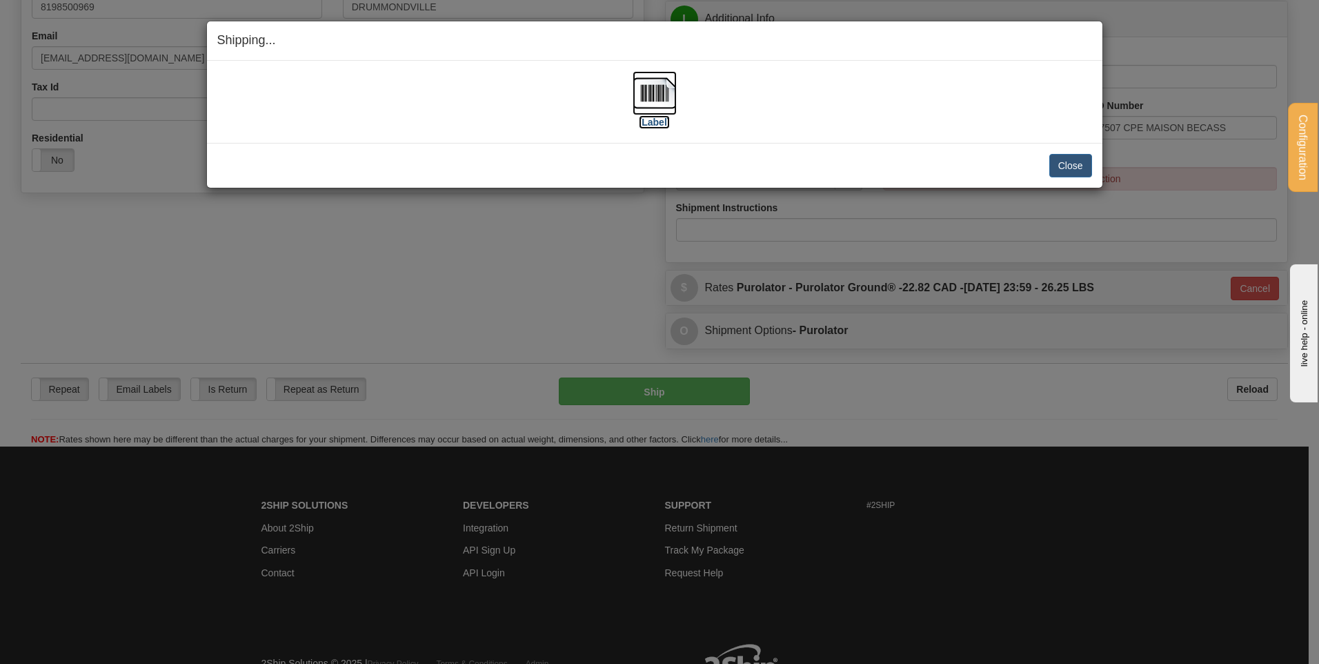
click at [653, 92] on img at bounding box center [655, 93] width 44 height 44
click at [1050, 168] on button "Close" at bounding box center [1070, 165] width 43 height 23
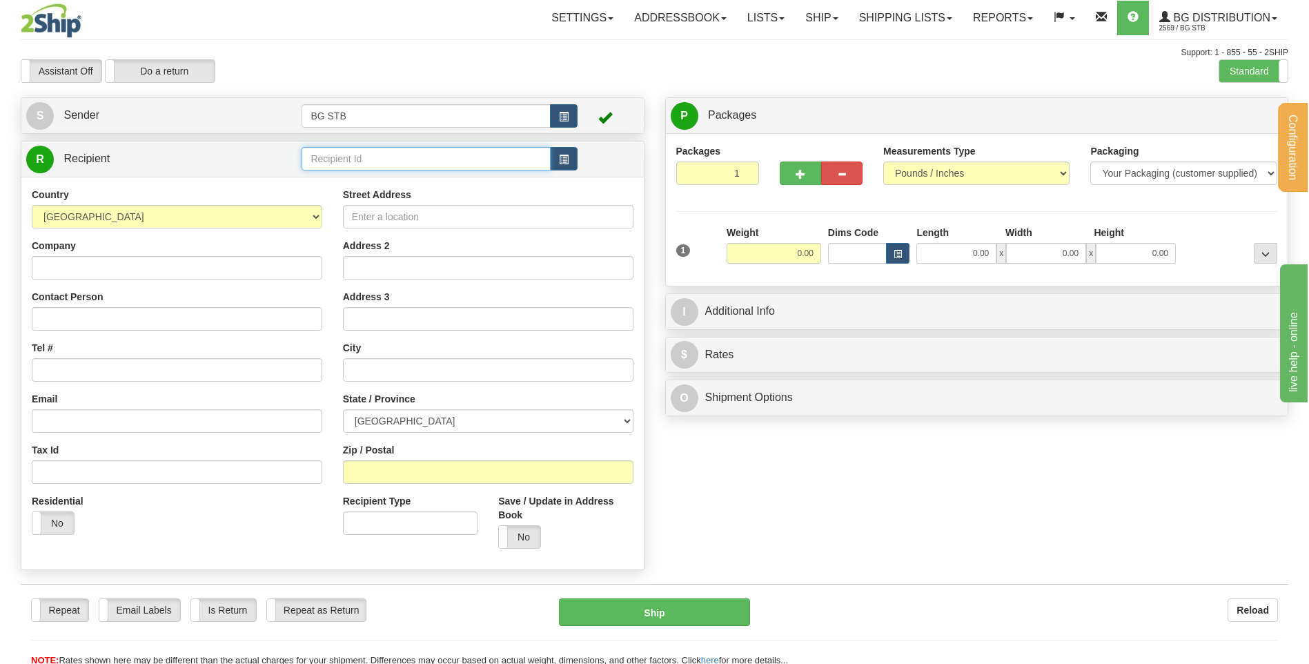
click at [415, 156] on input "text" at bounding box center [425, 158] width 248 height 23
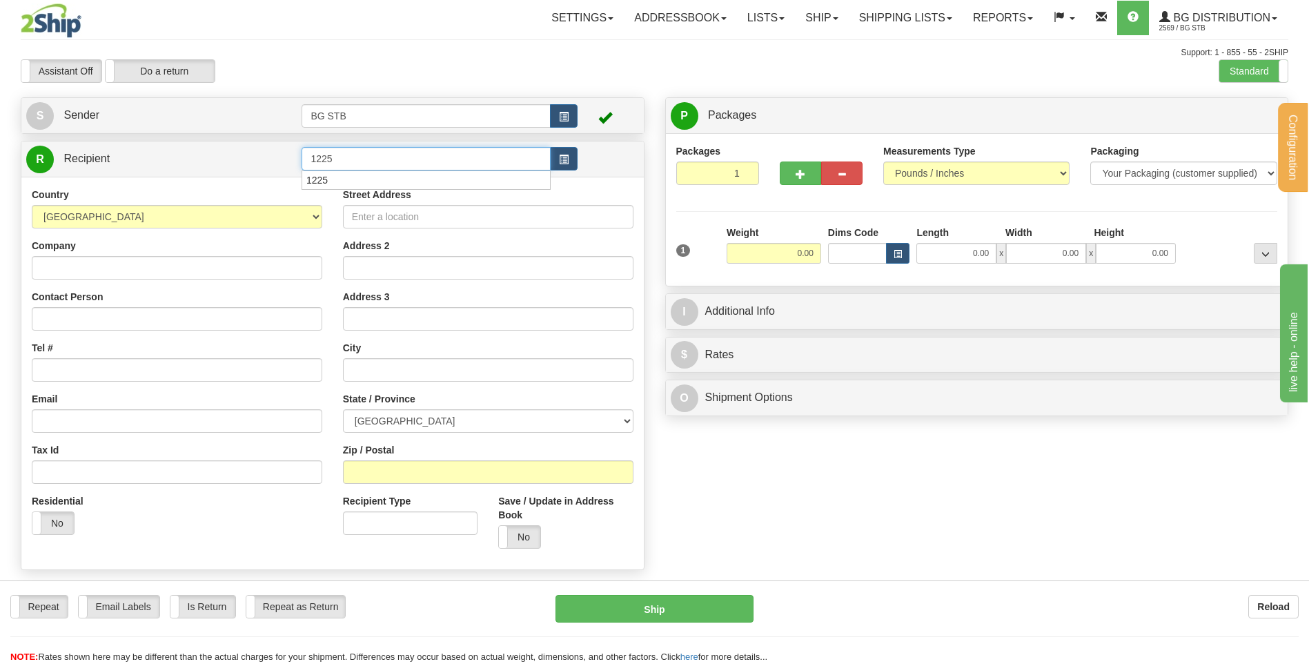
type input "1225"
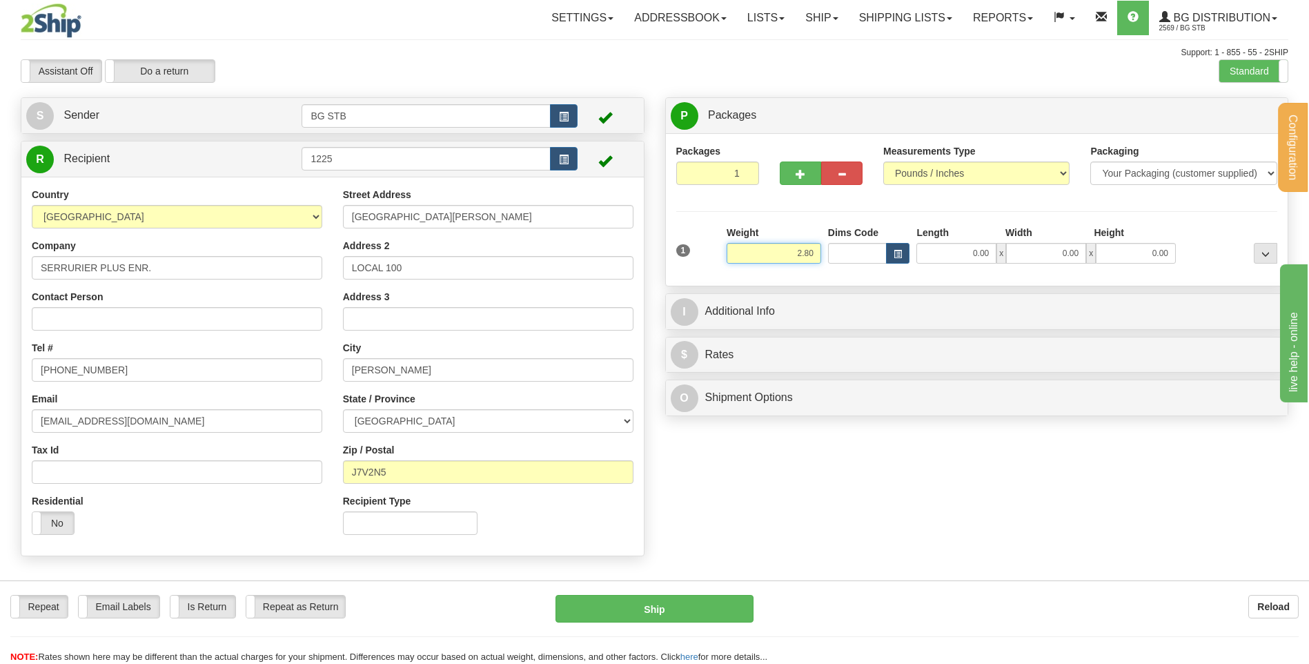
type input "2.80"
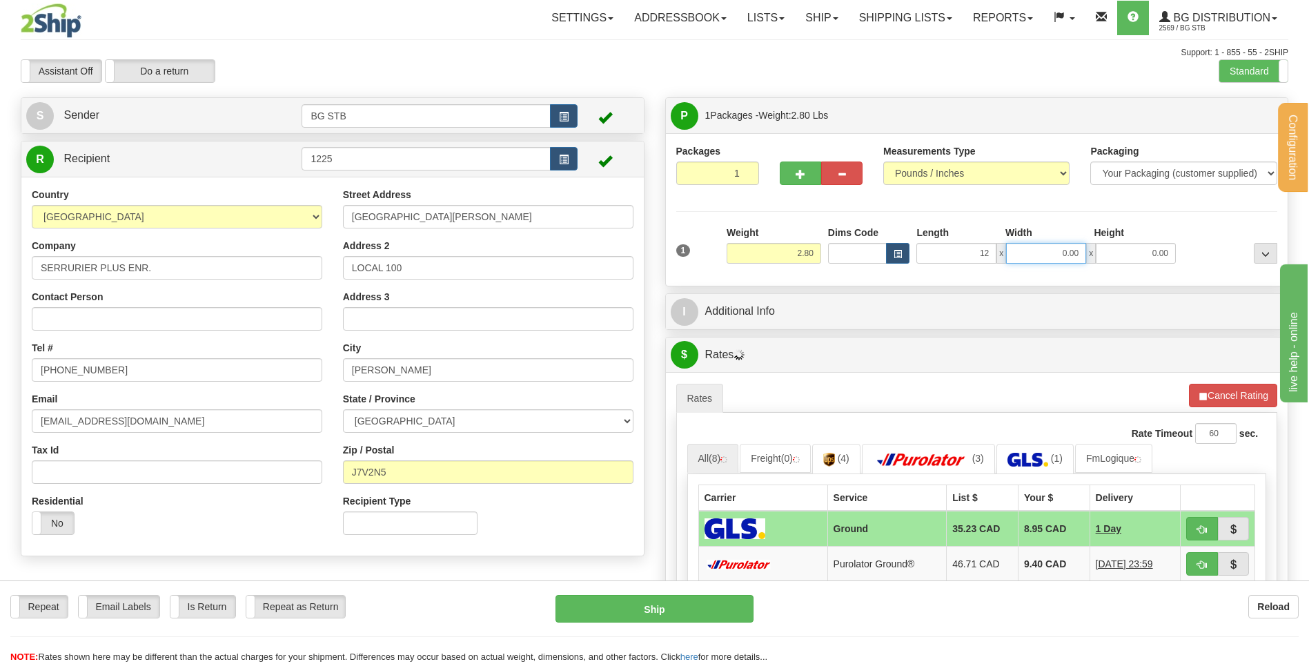
type input "12.00"
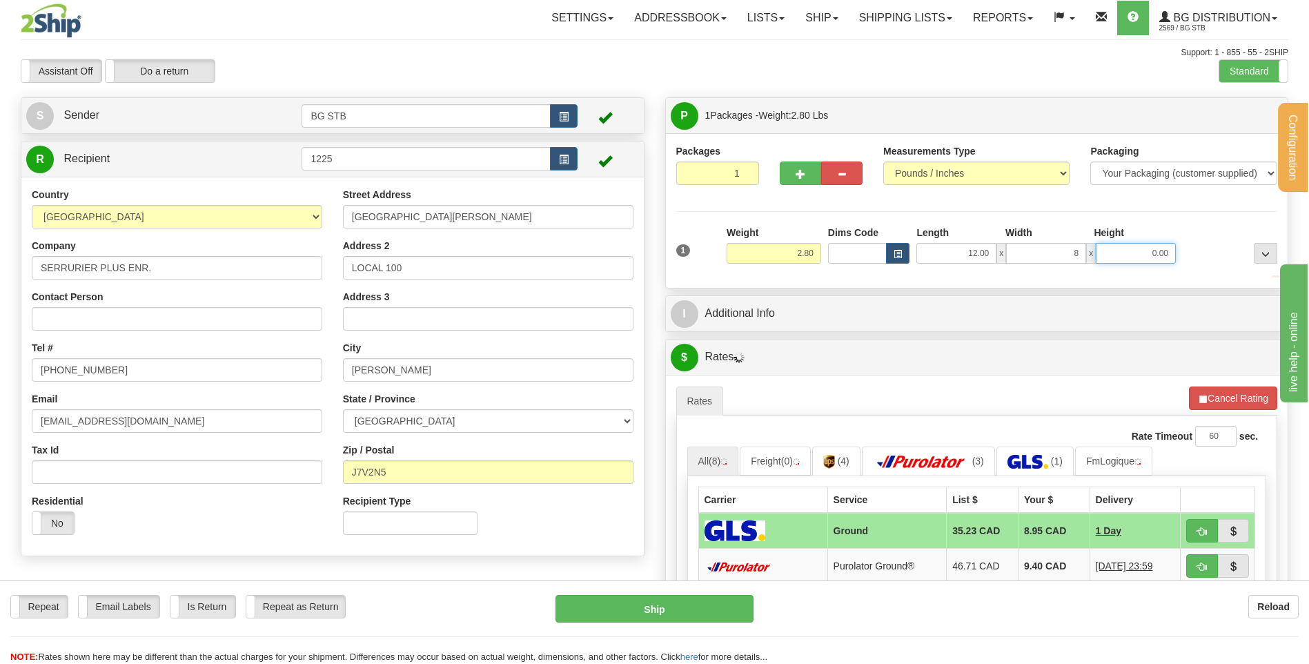
type input "8.00"
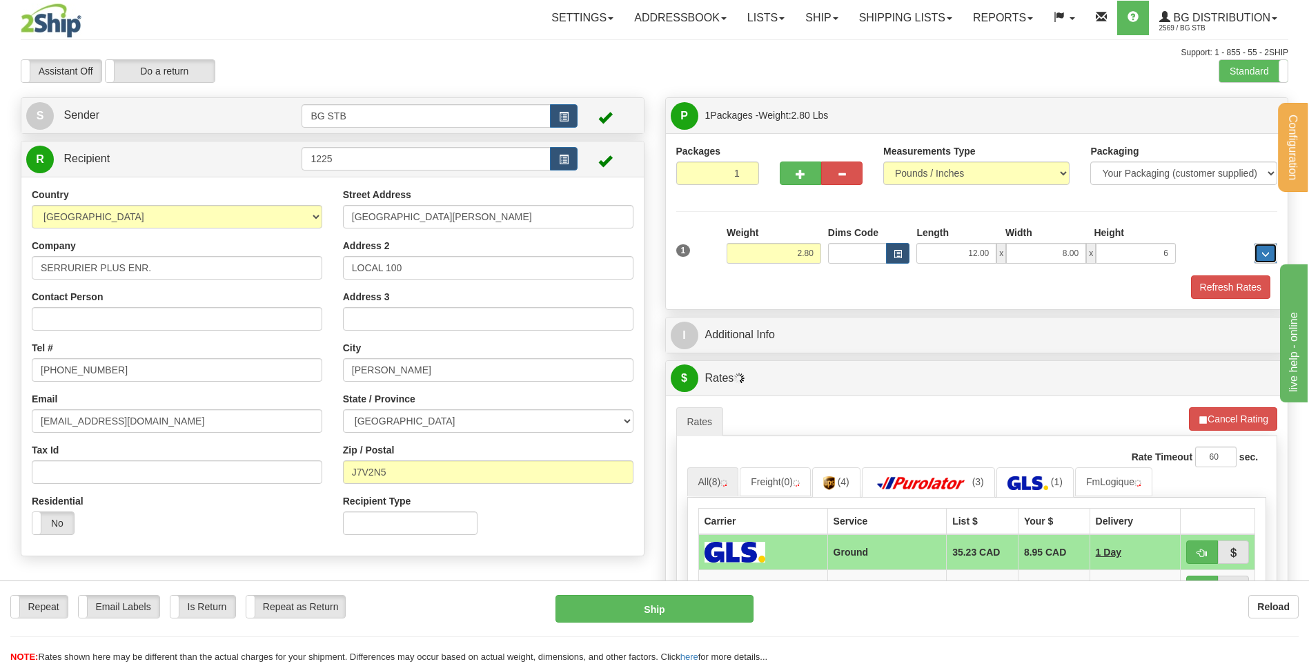
type input "6.00"
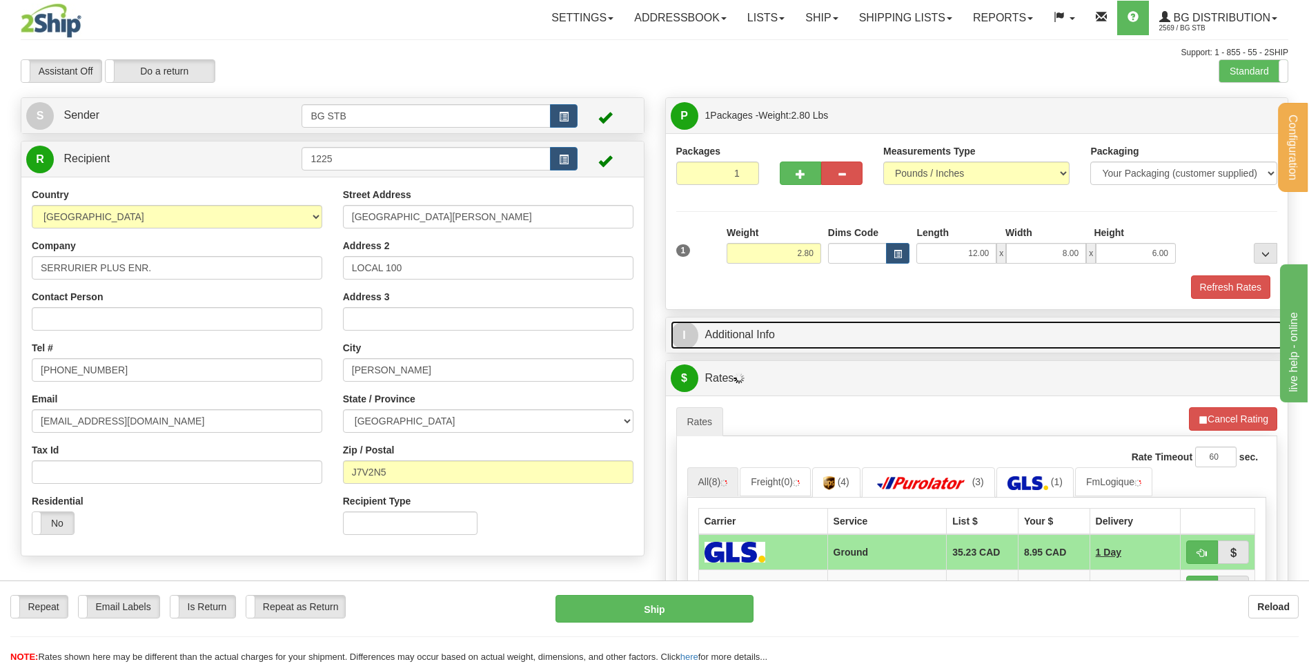
click at [776, 345] on link "I Additional Info" at bounding box center [977, 335] width 613 height 28
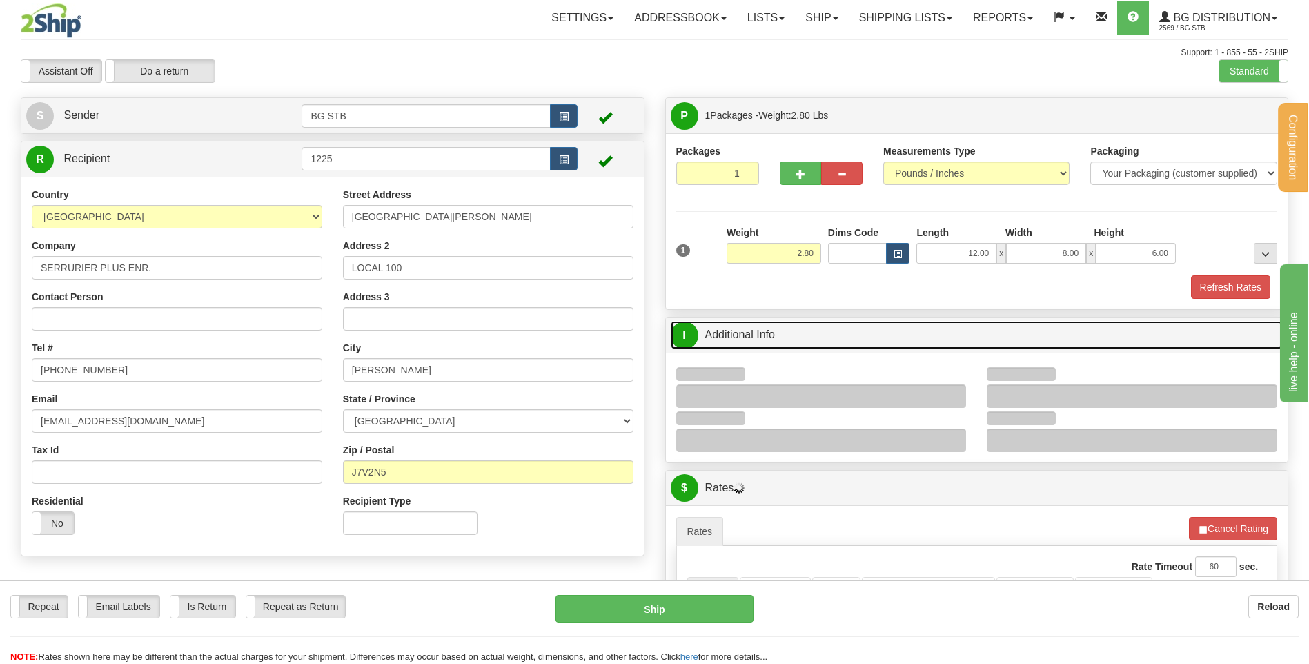
scroll to position [138, 0]
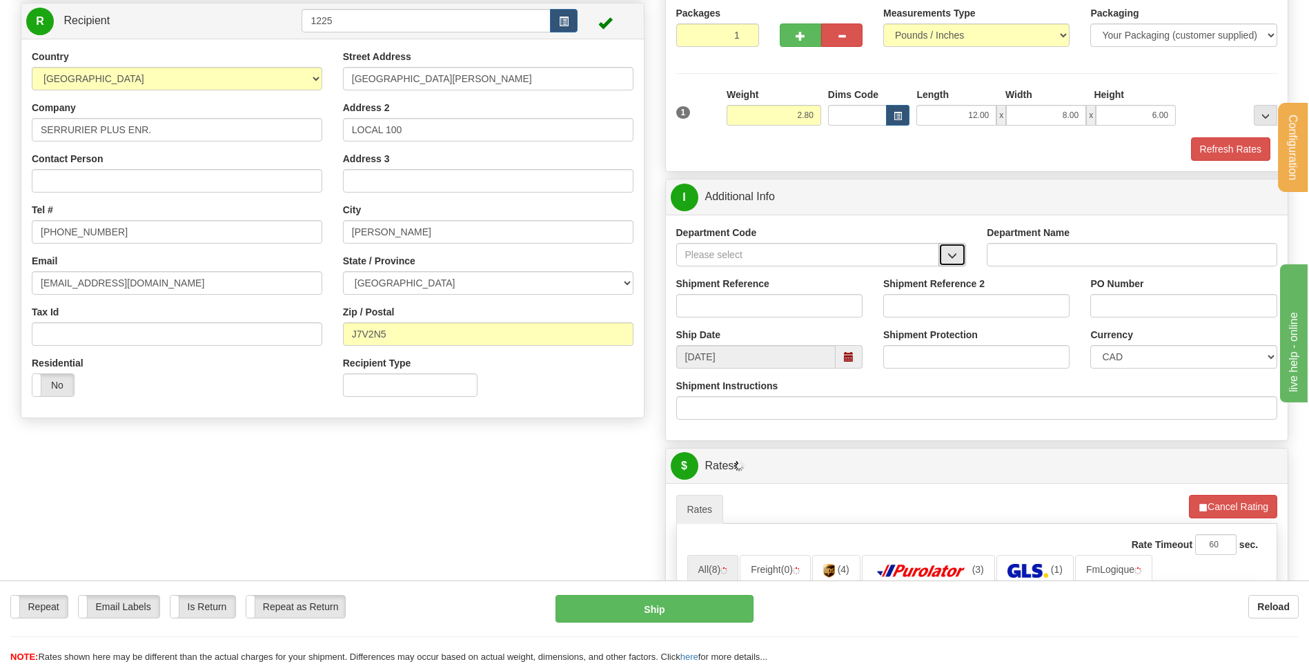
click at [955, 256] on span "button" at bounding box center [952, 255] width 10 height 9
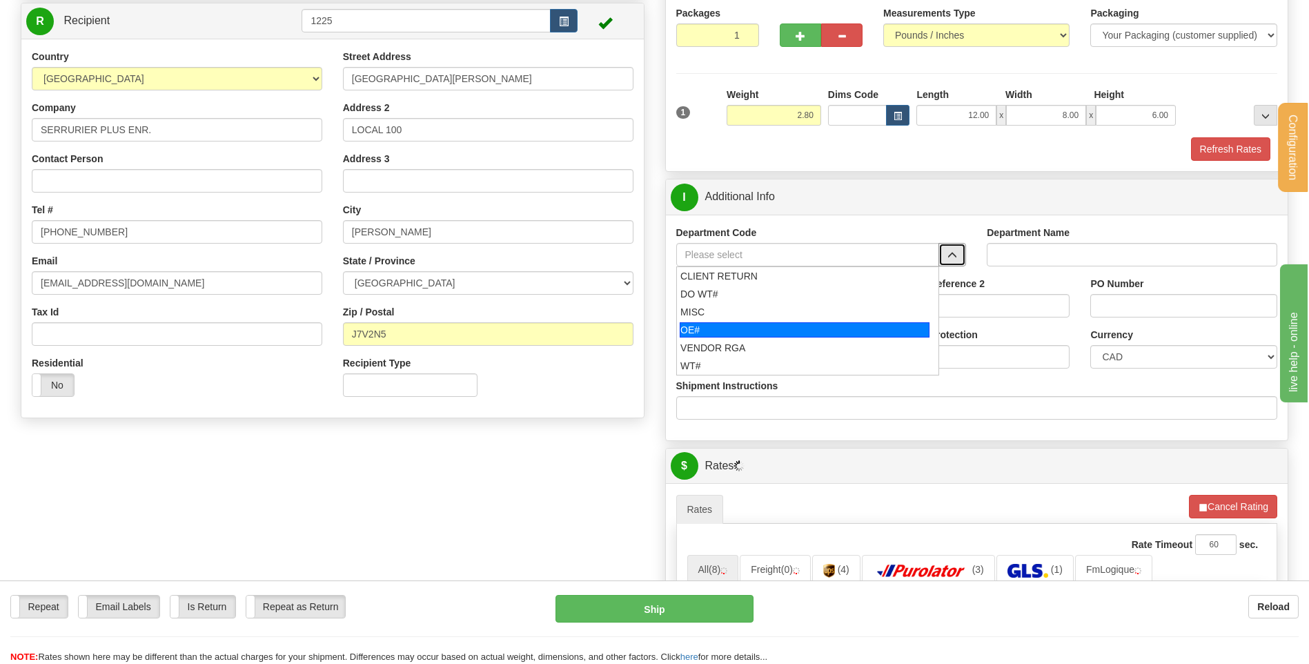
click at [771, 317] on div "MISC" at bounding box center [804, 312] width 248 height 14
type input "MISC"
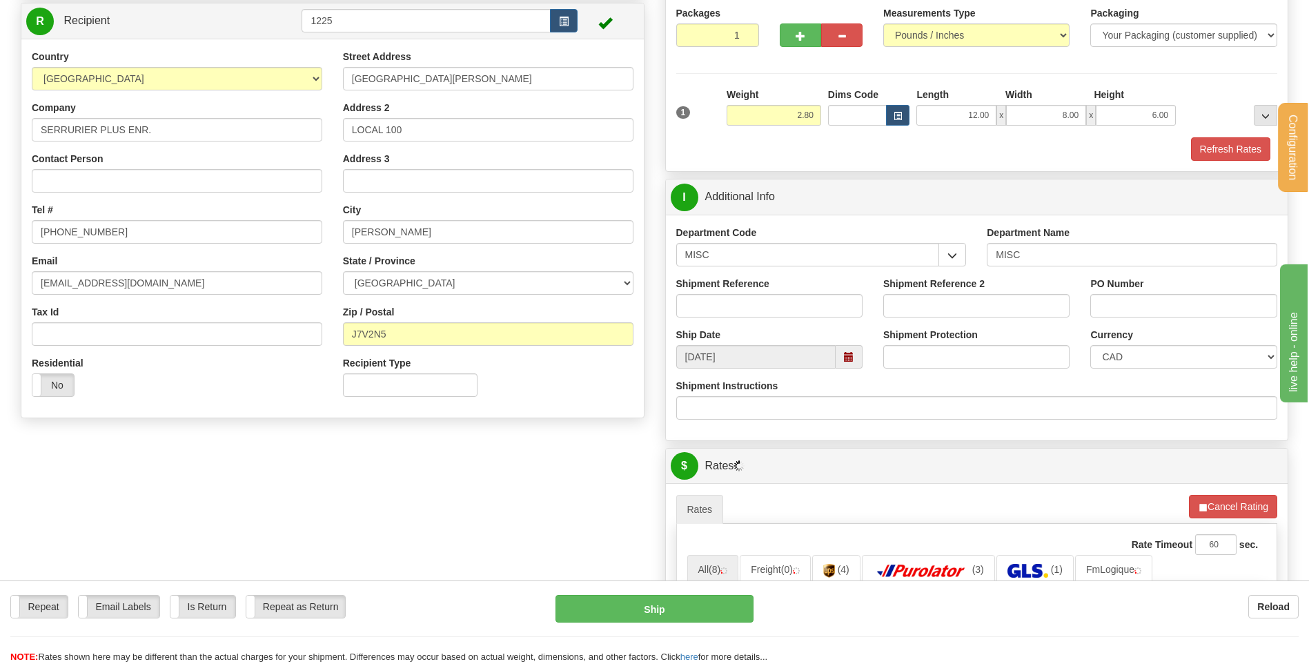
drag, startPoint x: 751, startPoint y: 270, endPoint x: 662, endPoint y: 262, distance: 90.0
click at [658, 264] on div "P Packages 1 Packages - Weight: 2.80 Lbs Shipment Level Shipm. Package Level Pa…" at bounding box center [977, 483] width 644 height 1049
drag, startPoint x: 733, startPoint y: 256, endPoint x: 672, endPoint y: 262, distance: 61.0
click at [676, 261] on input "MISC" at bounding box center [808, 254] width 264 height 23
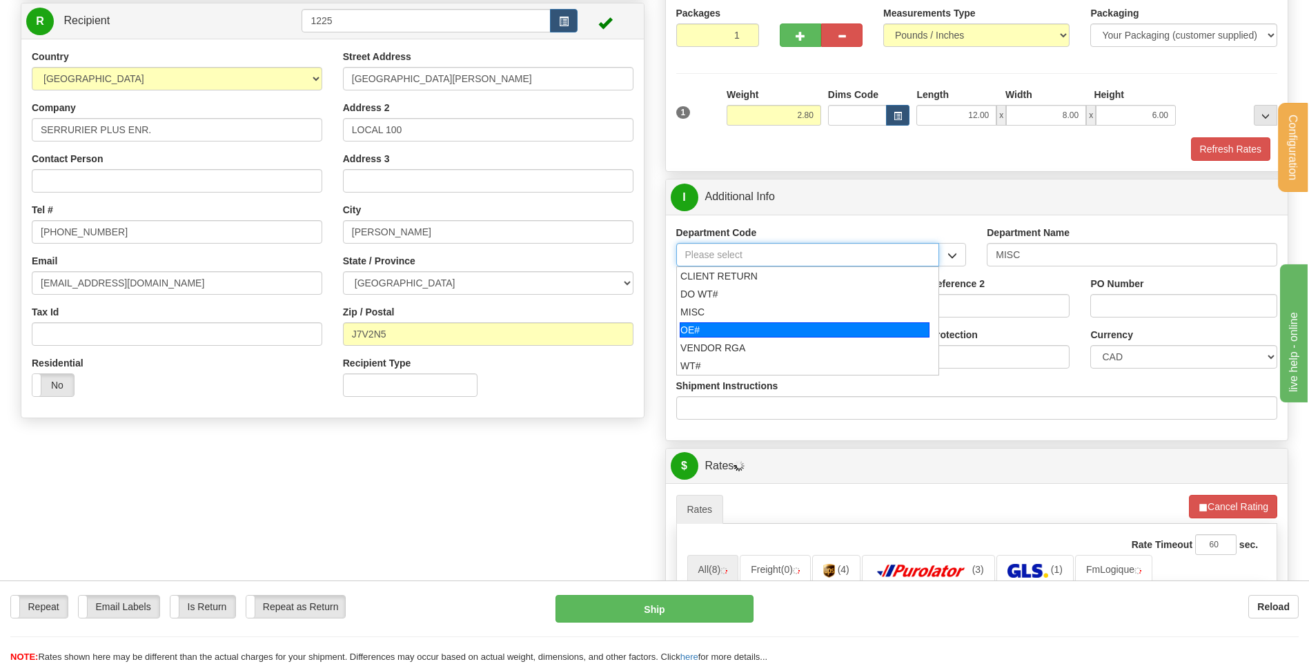
click at [744, 335] on div "OE#" at bounding box center [805, 329] width 250 height 15
type input "OE#"
type input "ORDERS"
type input "OE#"
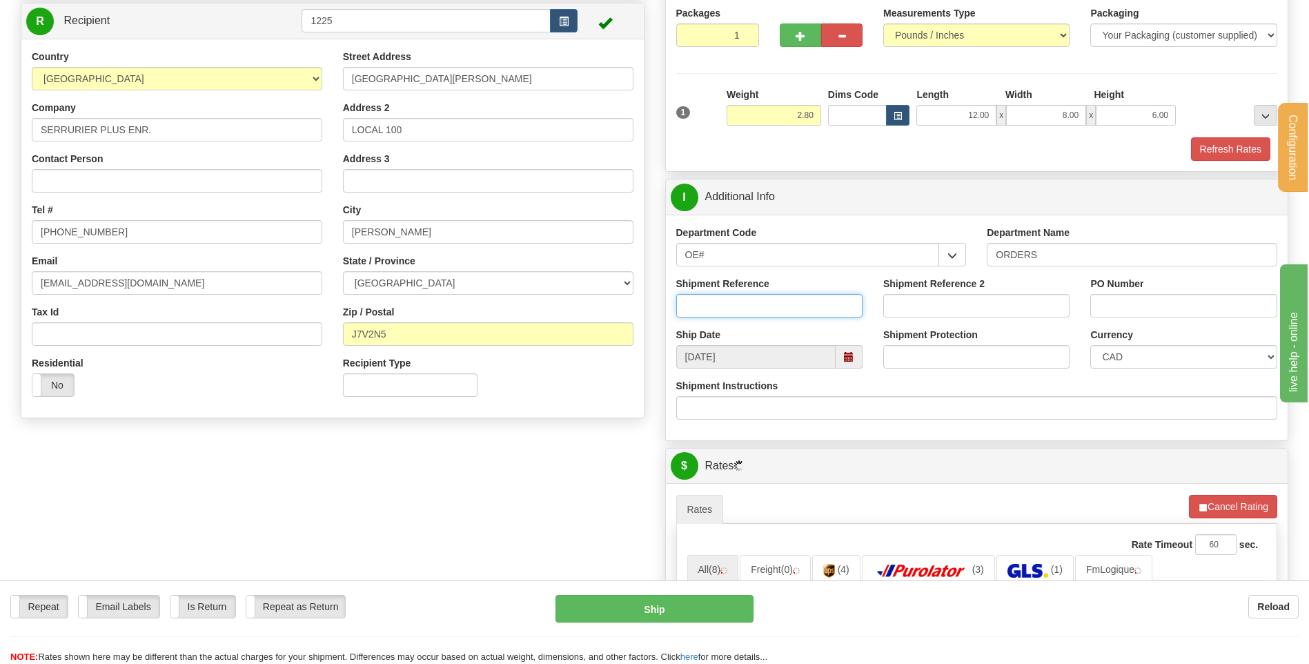
click at [740, 306] on input "Shipment Reference" at bounding box center [769, 305] width 186 height 23
type input "80005218-01"
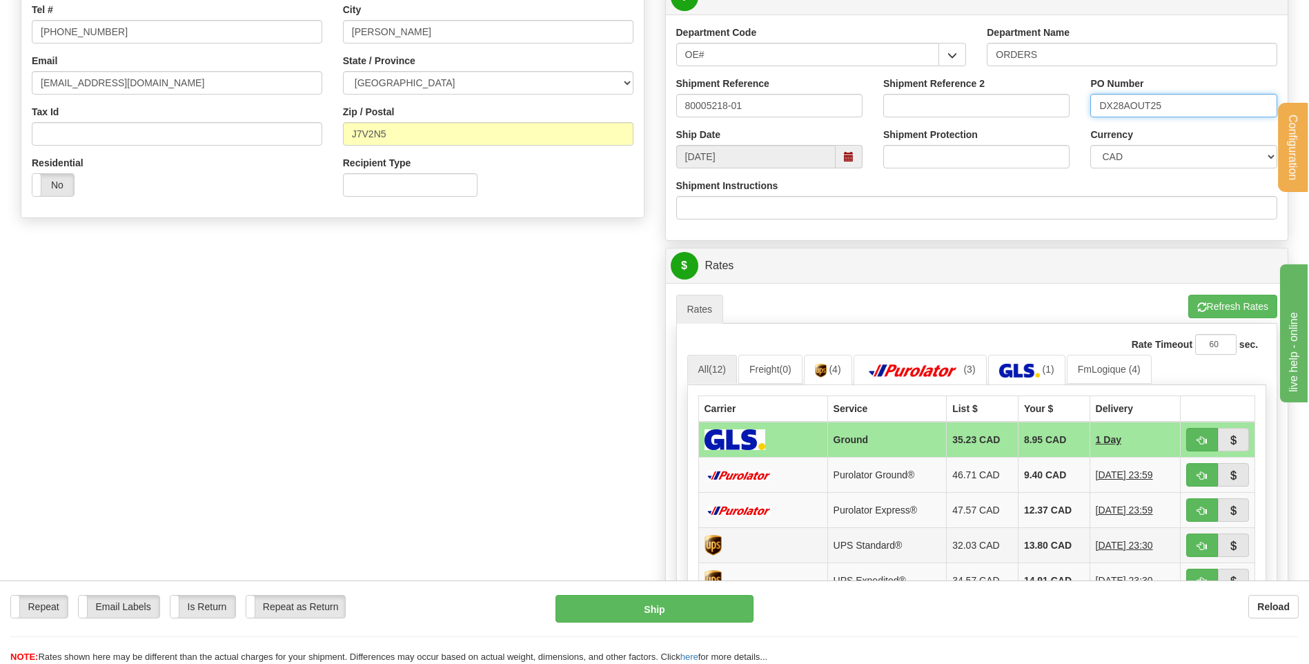
scroll to position [483, 0]
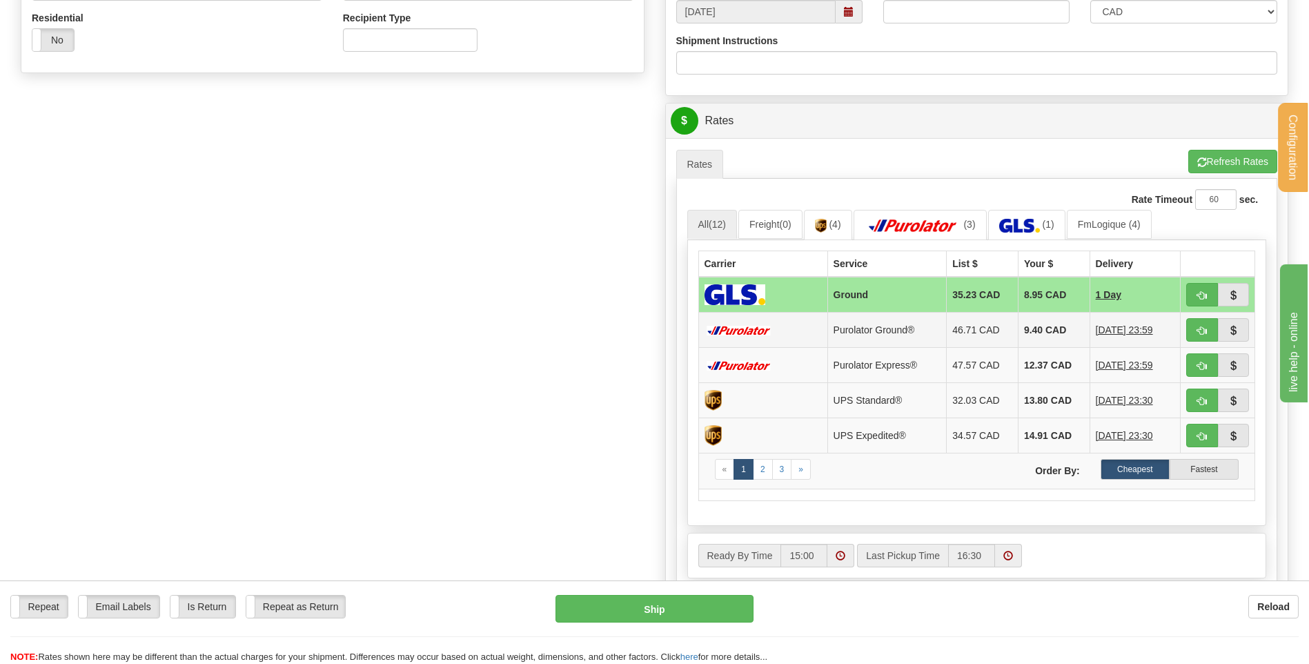
type input "DX28AOUT25"
click at [1205, 332] on span "button" at bounding box center [1202, 330] width 10 height 9
type input "260"
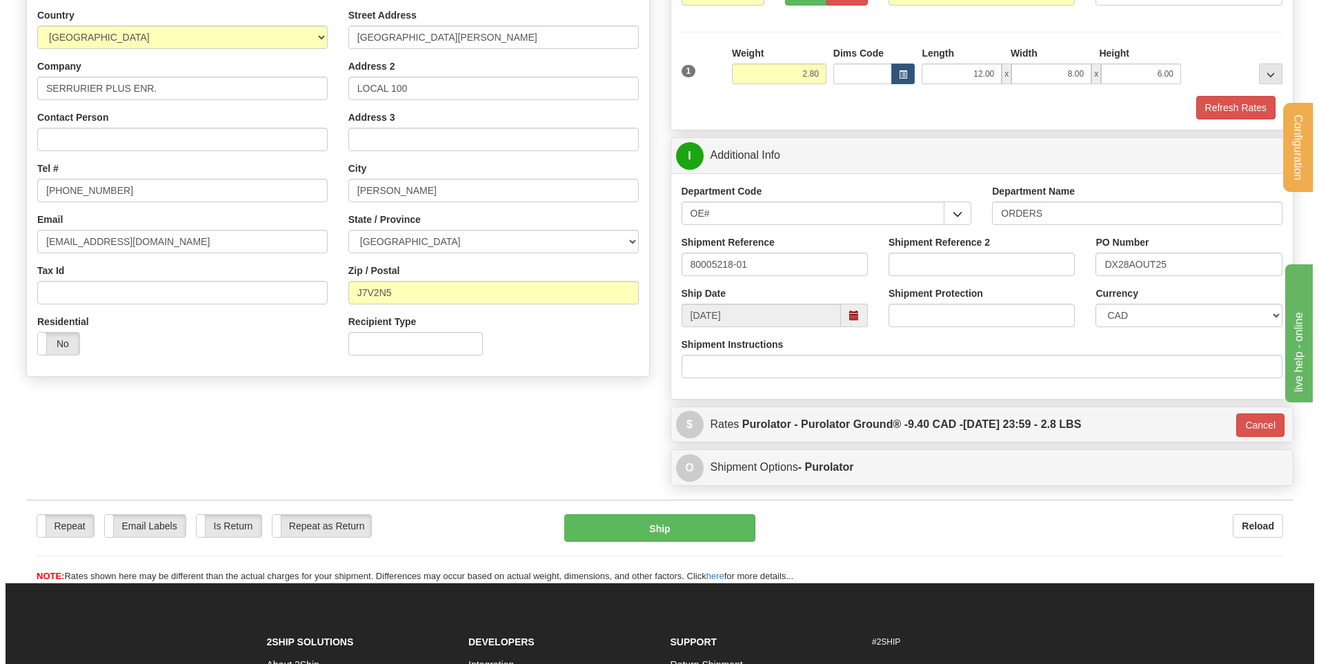
scroll to position [138, 0]
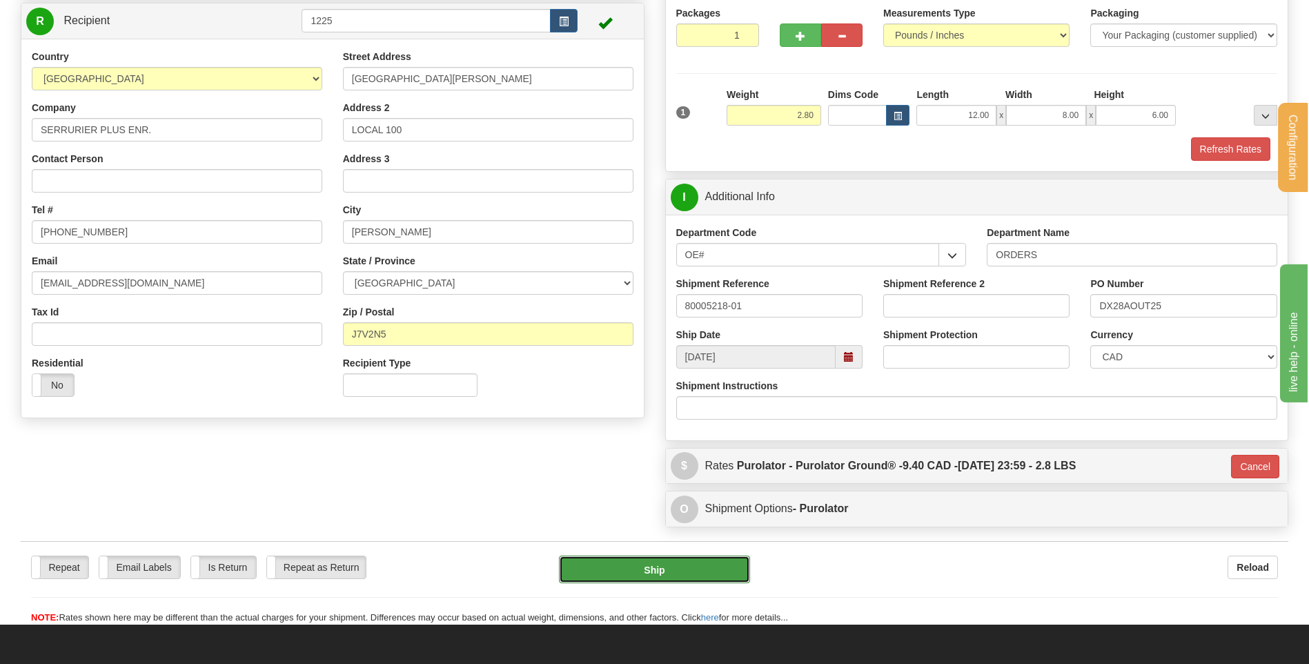
click at [623, 565] on button "Ship" at bounding box center [654, 569] width 190 height 28
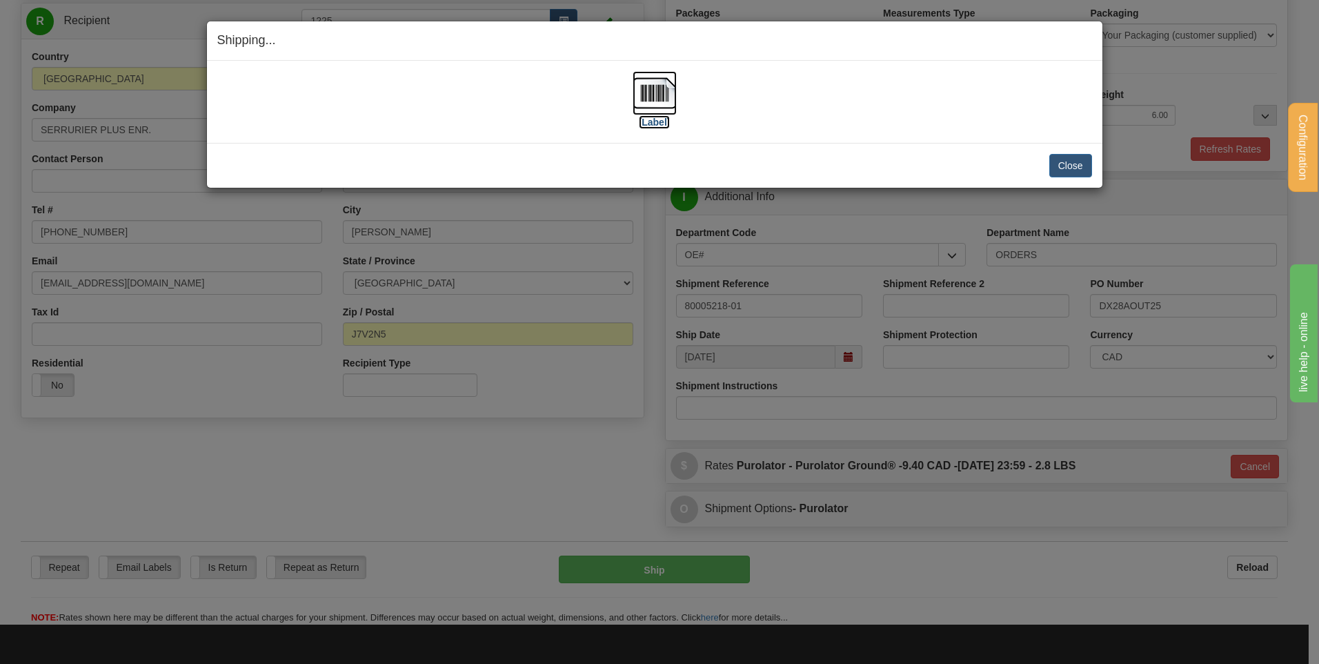
click at [662, 89] on img at bounding box center [655, 93] width 44 height 44
drag, startPoint x: 1074, startPoint y: 158, endPoint x: 1061, endPoint y: 162, distance: 13.7
click at [1074, 159] on button "Close" at bounding box center [1070, 165] width 43 height 23
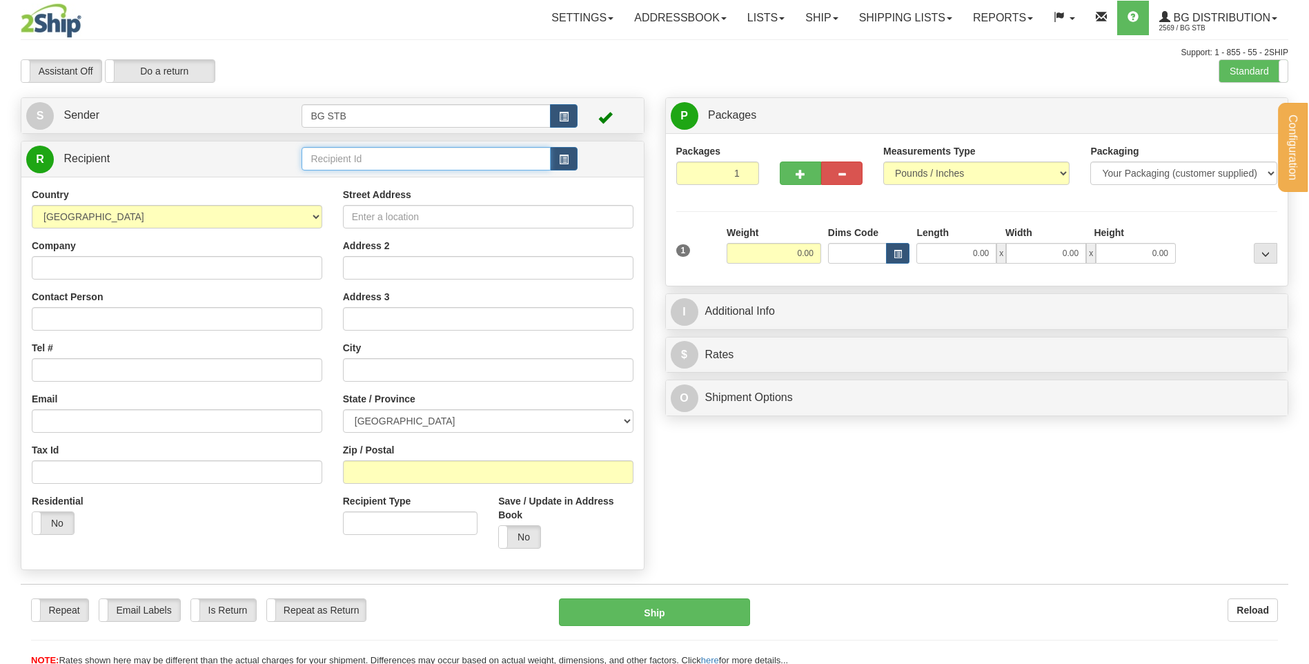
click at [356, 161] on input "text" at bounding box center [425, 158] width 248 height 23
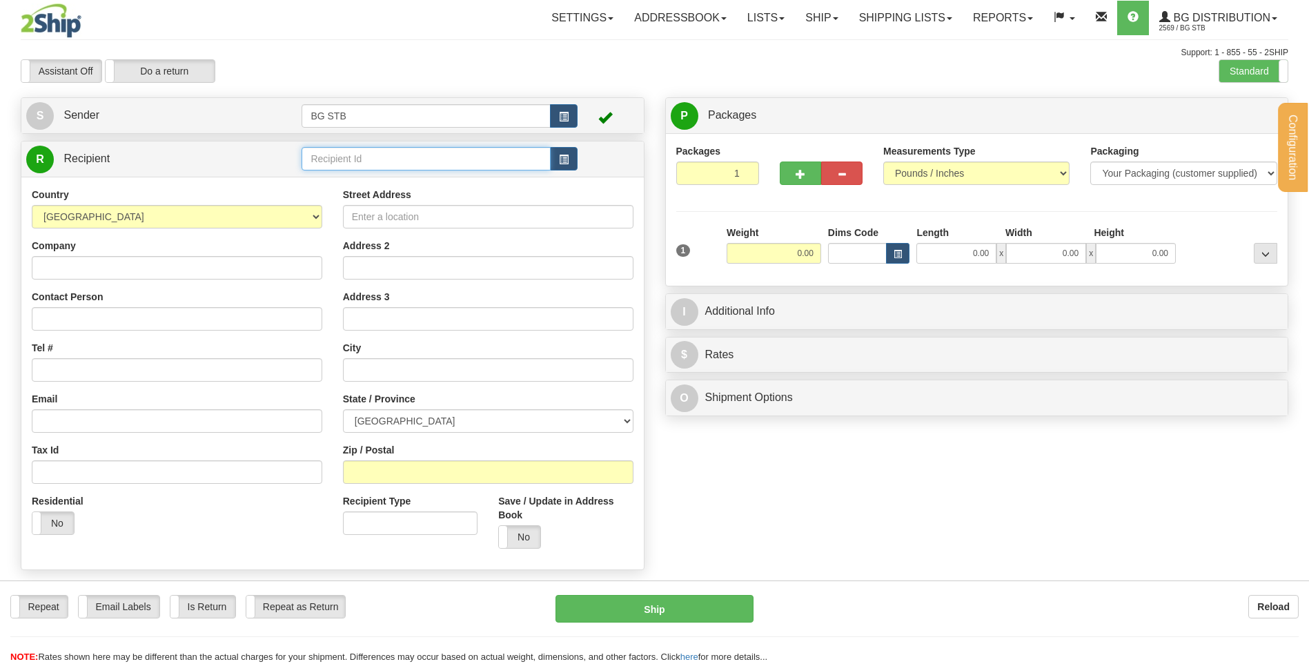
click at [356, 161] on input "text" at bounding box center [425, 158] width 248 height 23
type input "5904"
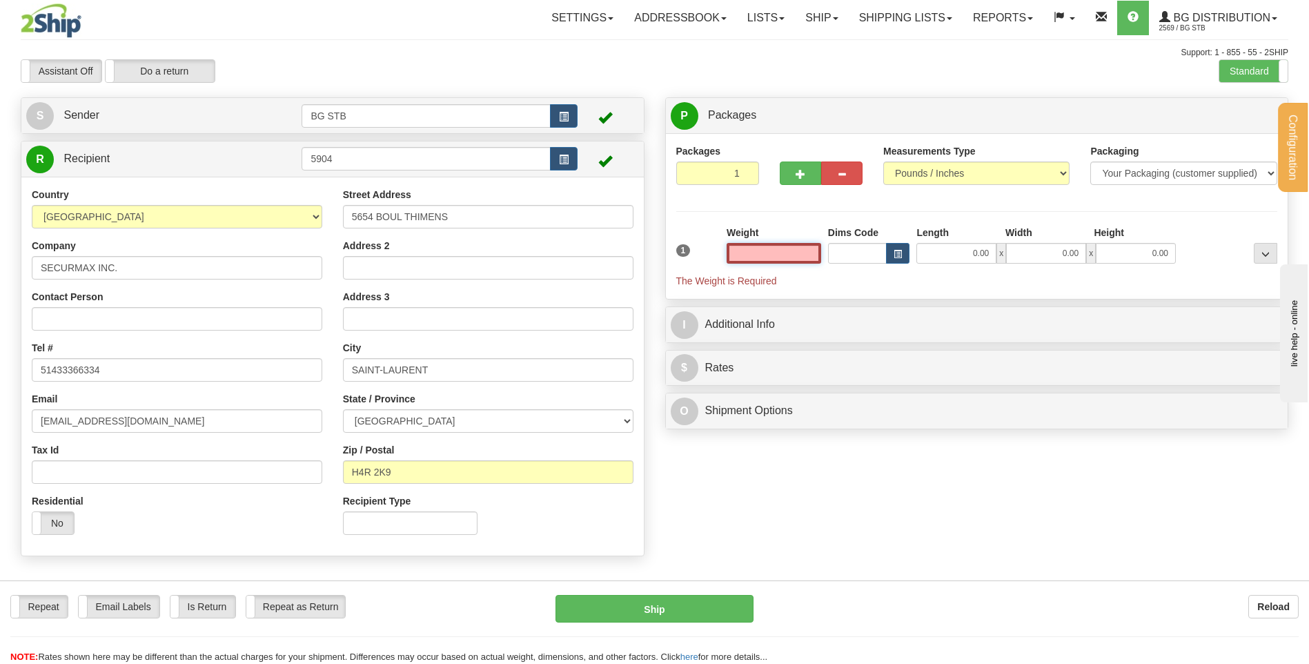
click at [815, 247] on input "text" at bounding box center [773, 253] width 95 height 21
click at [951, 260] on input "0.00" at bounding box center [956, 253] width 80 height 21
type input "0.00"
type input "12.00"
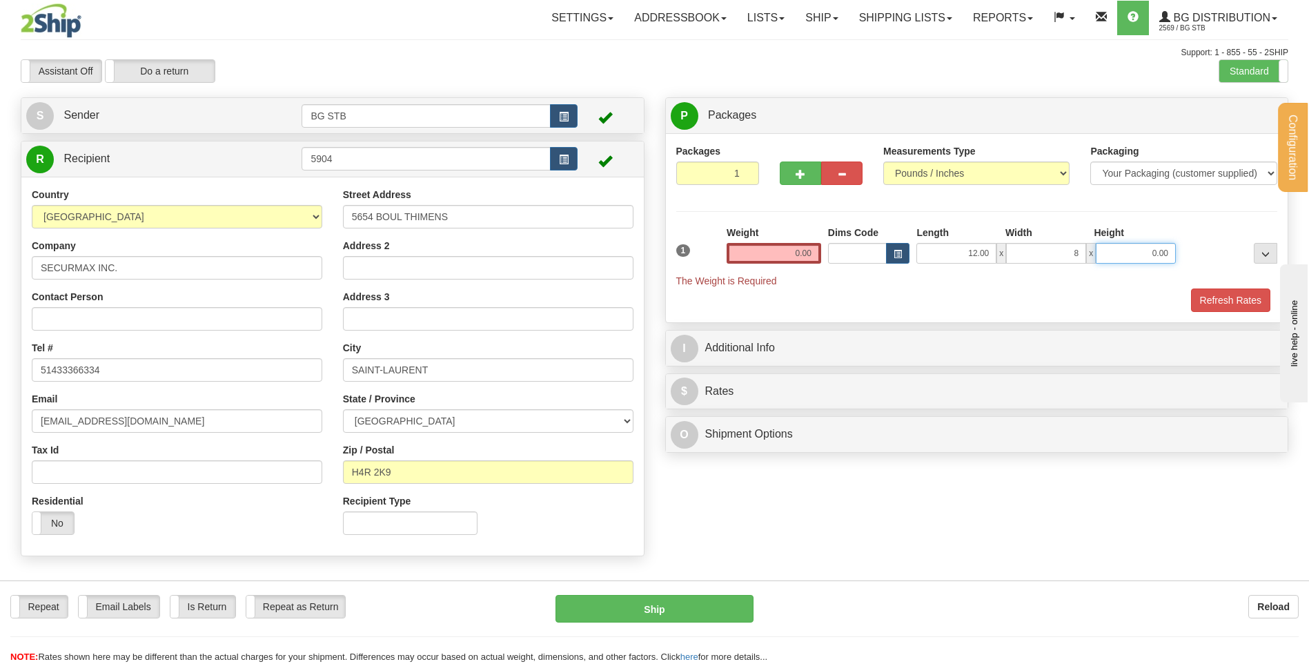
type input "8.00"
type input "6.00"
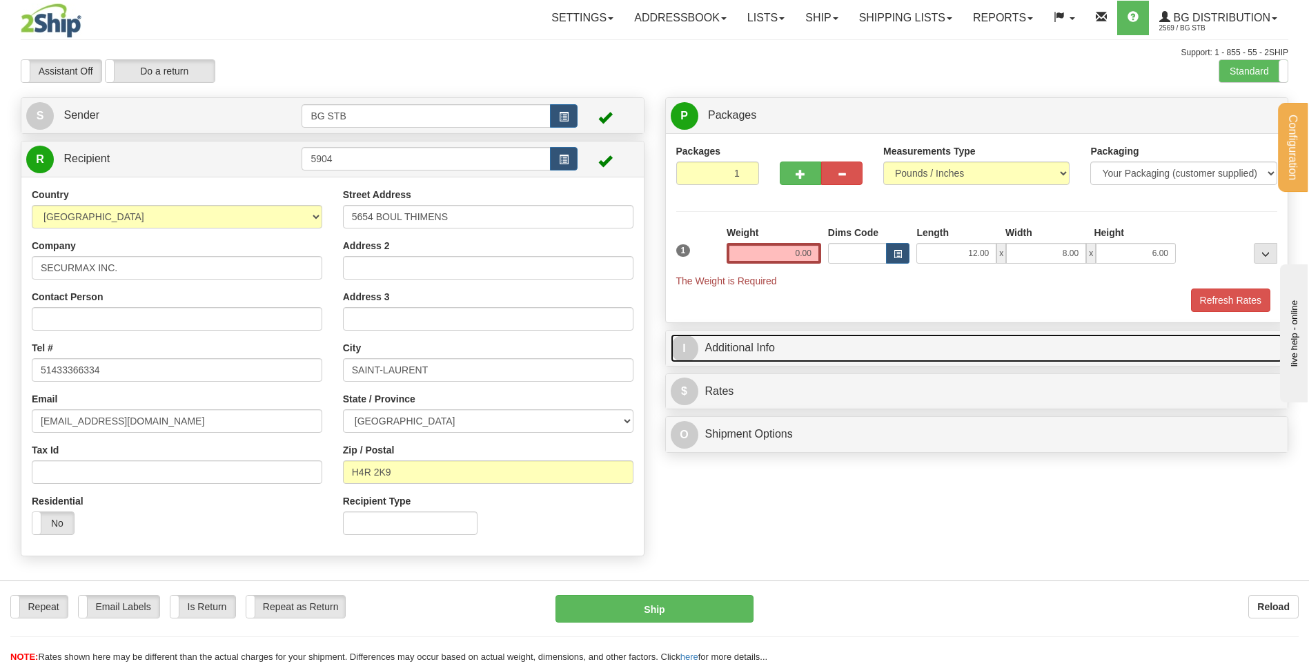
click at [720, 351] on link "I Additional Info" at bounding box center [977, 348] width 613 height 28
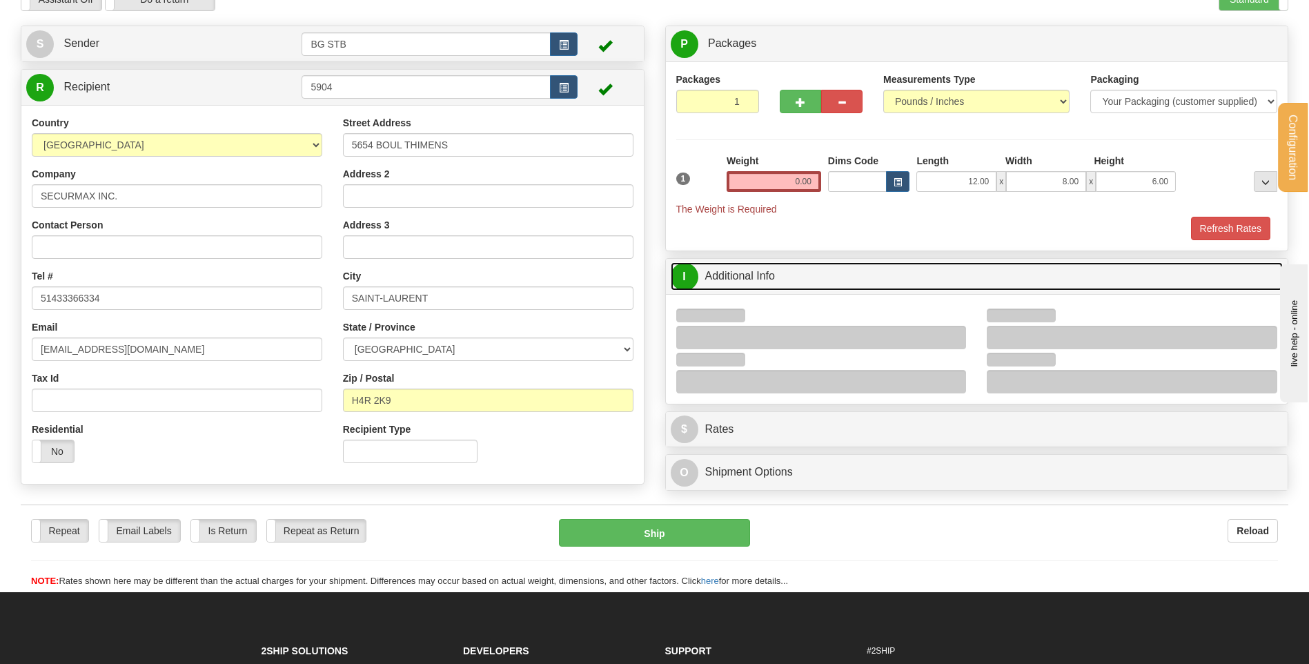
scroll to position [138, 0]
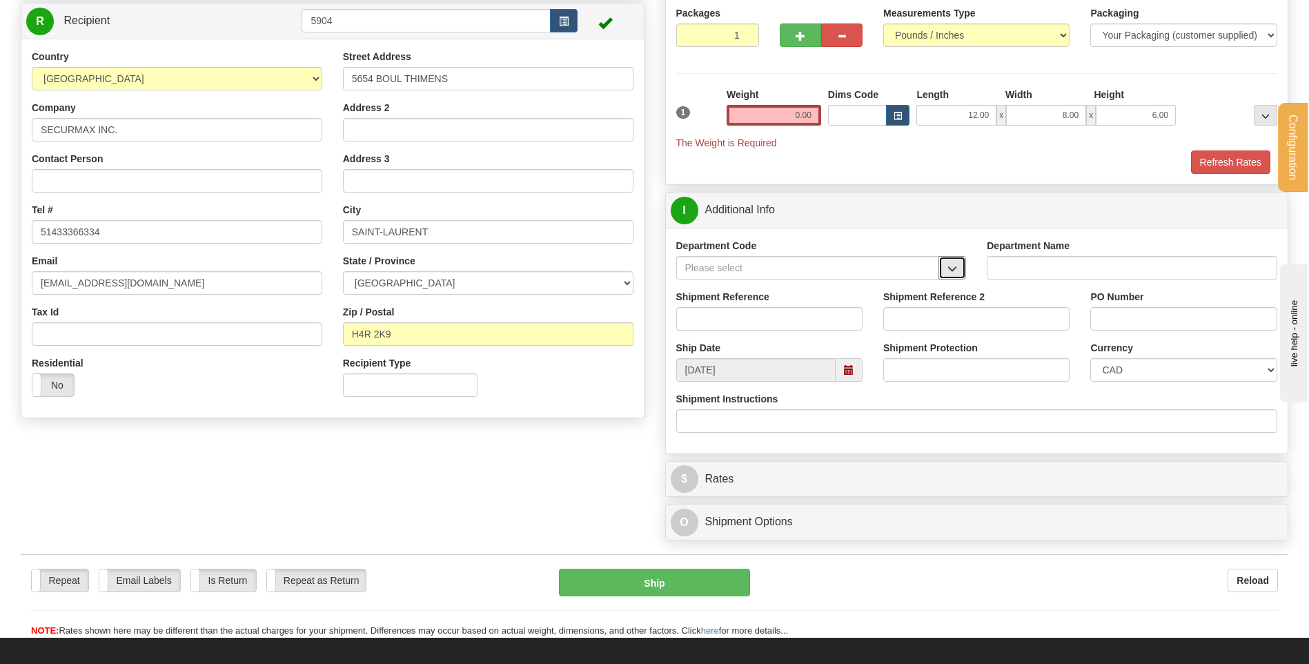
click at [942, 268] on button "button" at bounding box center [952, 267] width 28 height 23
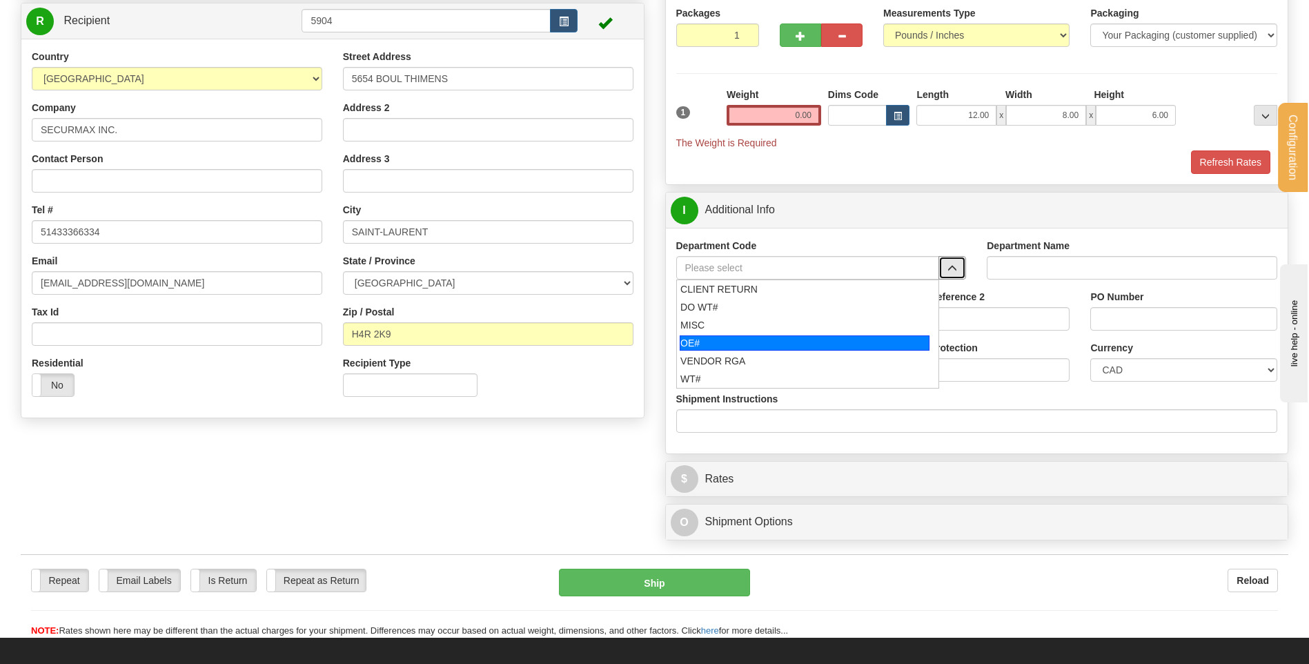
click at [773, 337] on div "OE#" at bounding box center [805, 342] width 250 height 15
type input "OE#"
type input "ORDERS"
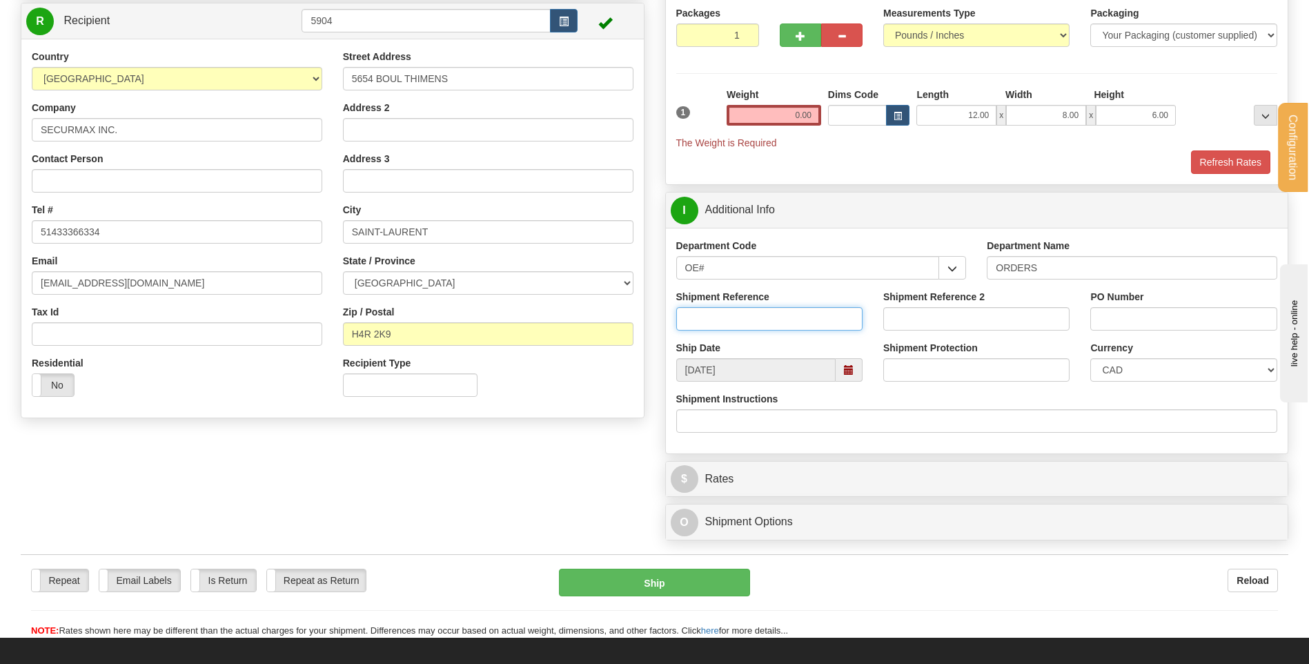
click at [772, 328] on input "Shipment Reference" at bounding box center [769, 318] width 186 height 23
type input "80004976-01"
type input "50601-11201"
click at [802, 121] on input "0.00" at bounding box center [773, 115] width 95 height 21
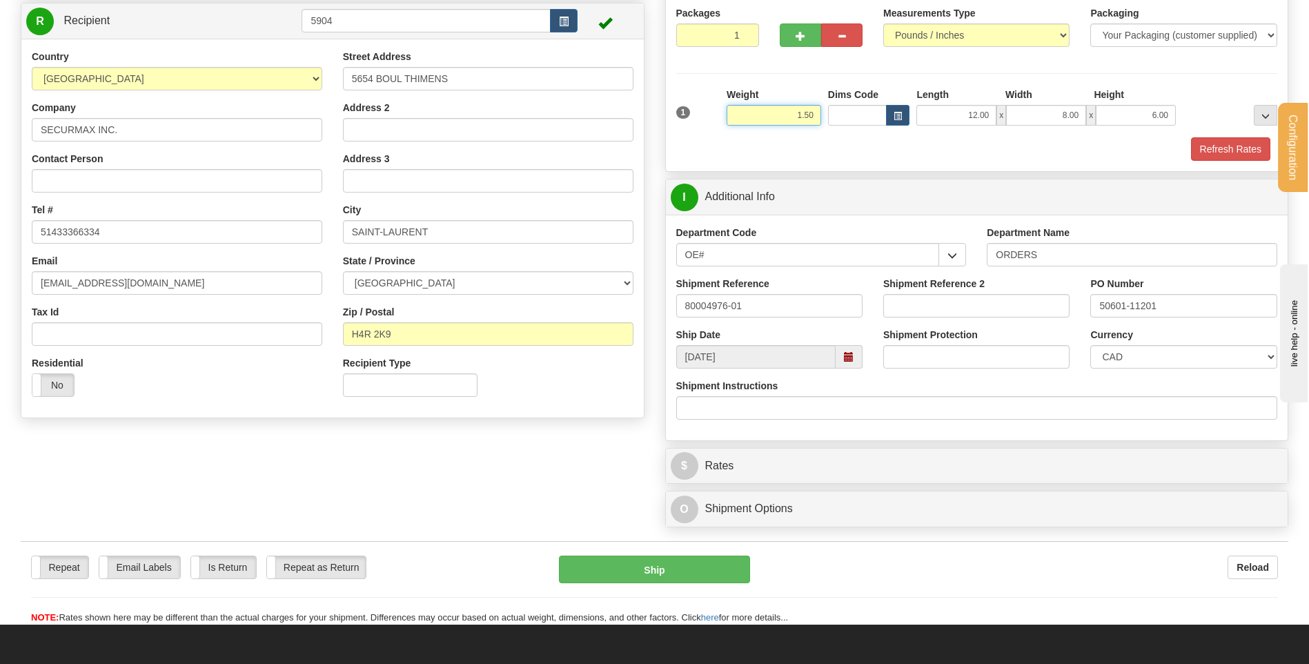
type input "1.50"
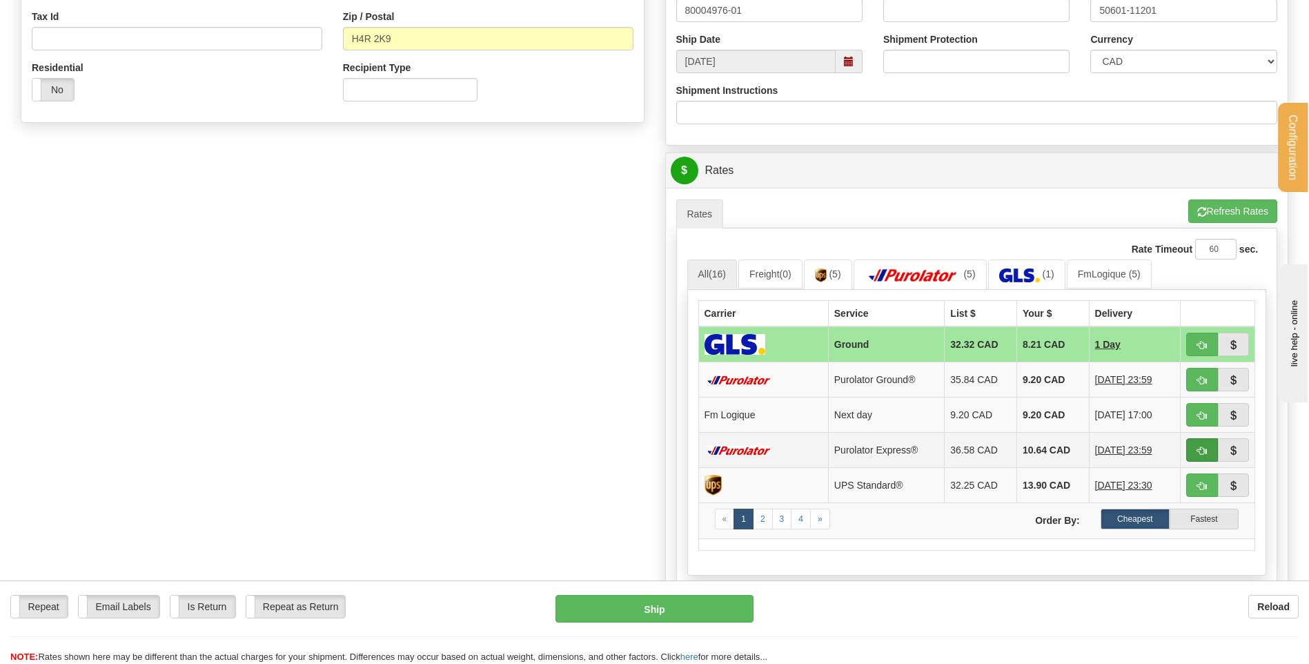
scroll to position [483, 0]
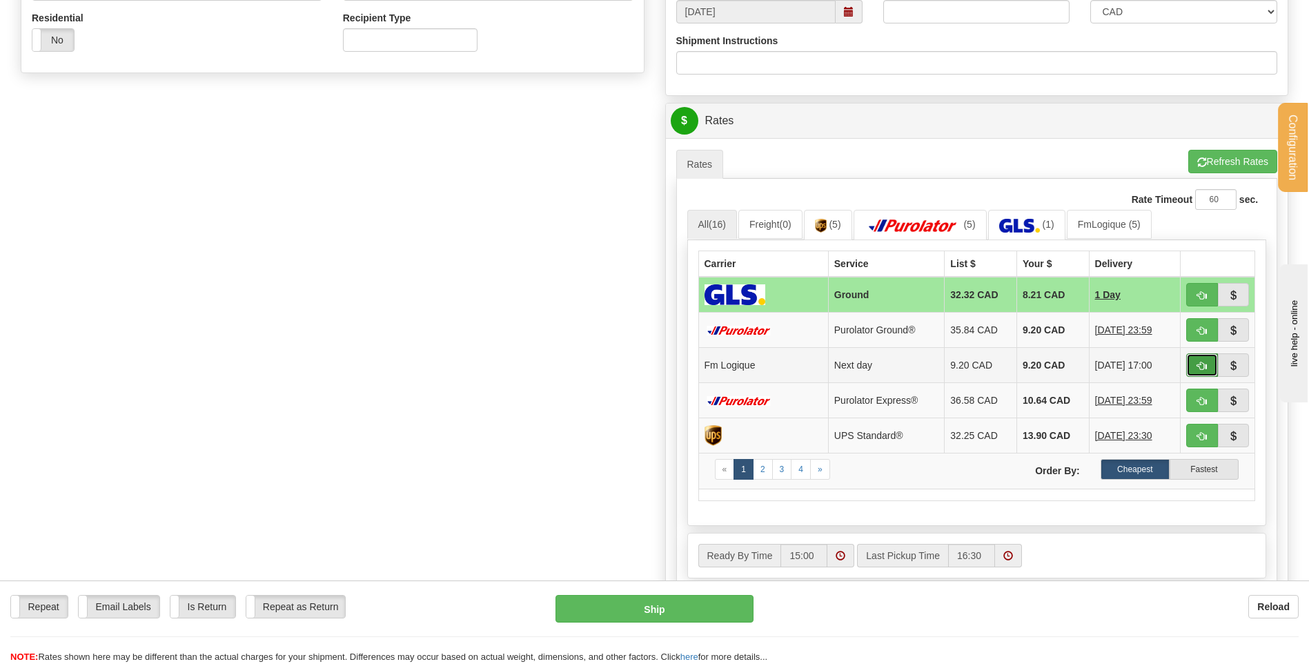
click at [1189, 373] on button "button" at bounding box center [1202, 364] width 32 height 23
type input "jour"
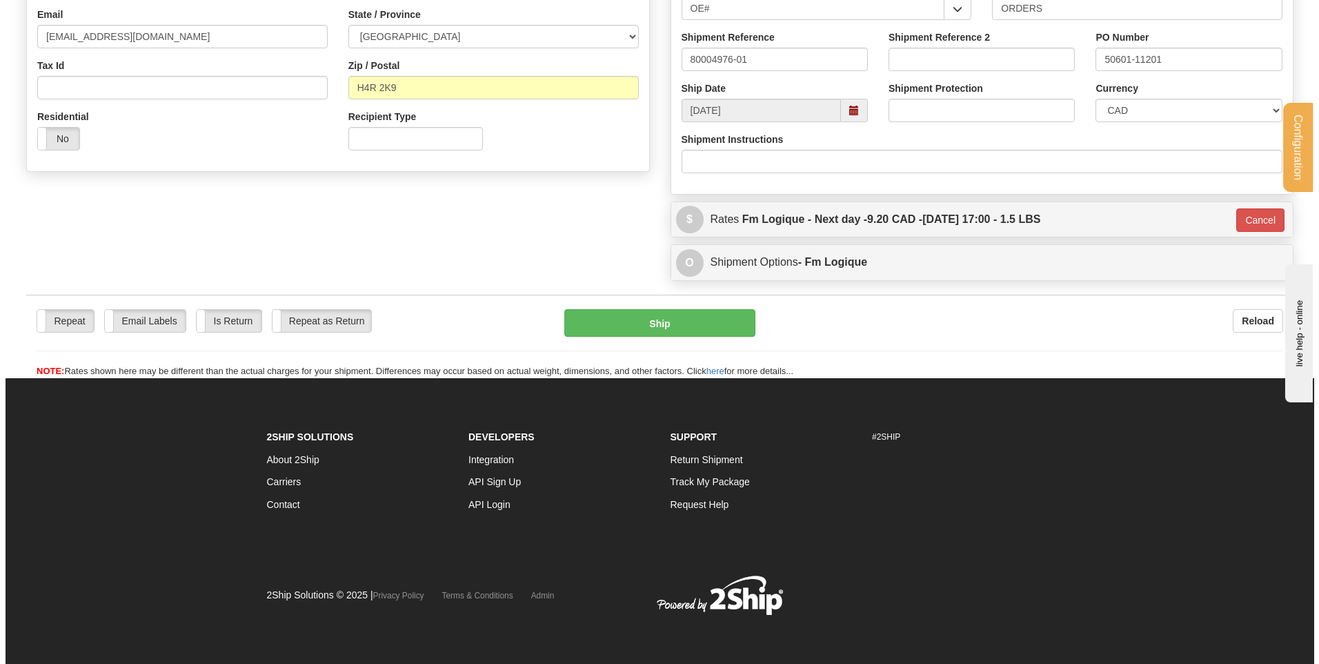
scroll to position [280, 0]
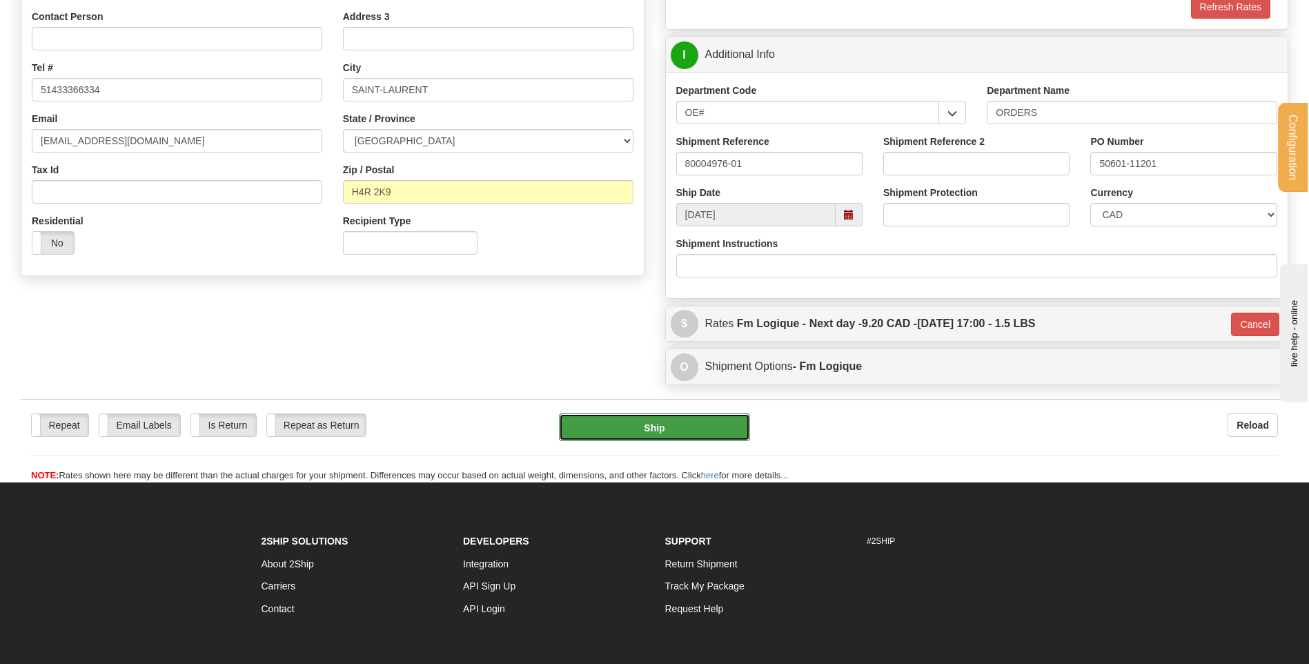
click at [654, 430] on button "Ship" at bounding box center [654, 427] width 190 height 28
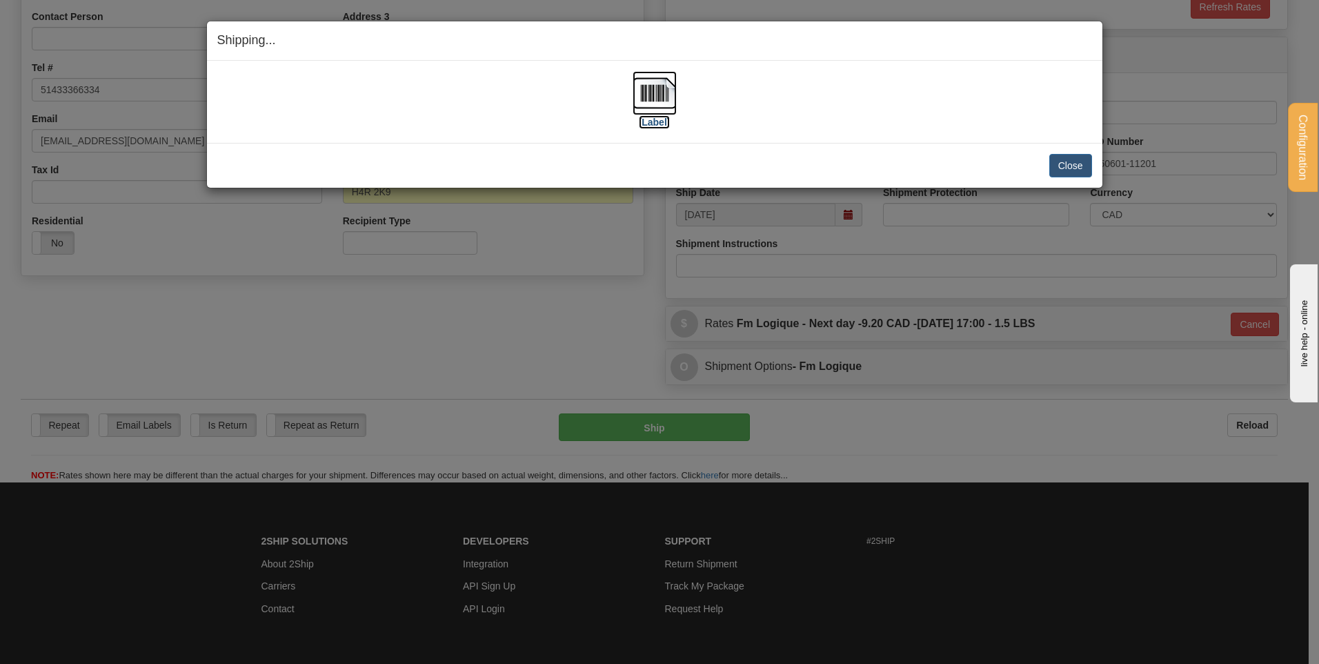
click at [644, 77] on img at bounding box center [655, 93] width 44 height 44
click at [1066, 166] on button "Close" at bounding box center [1070, 165] width 43 height 23
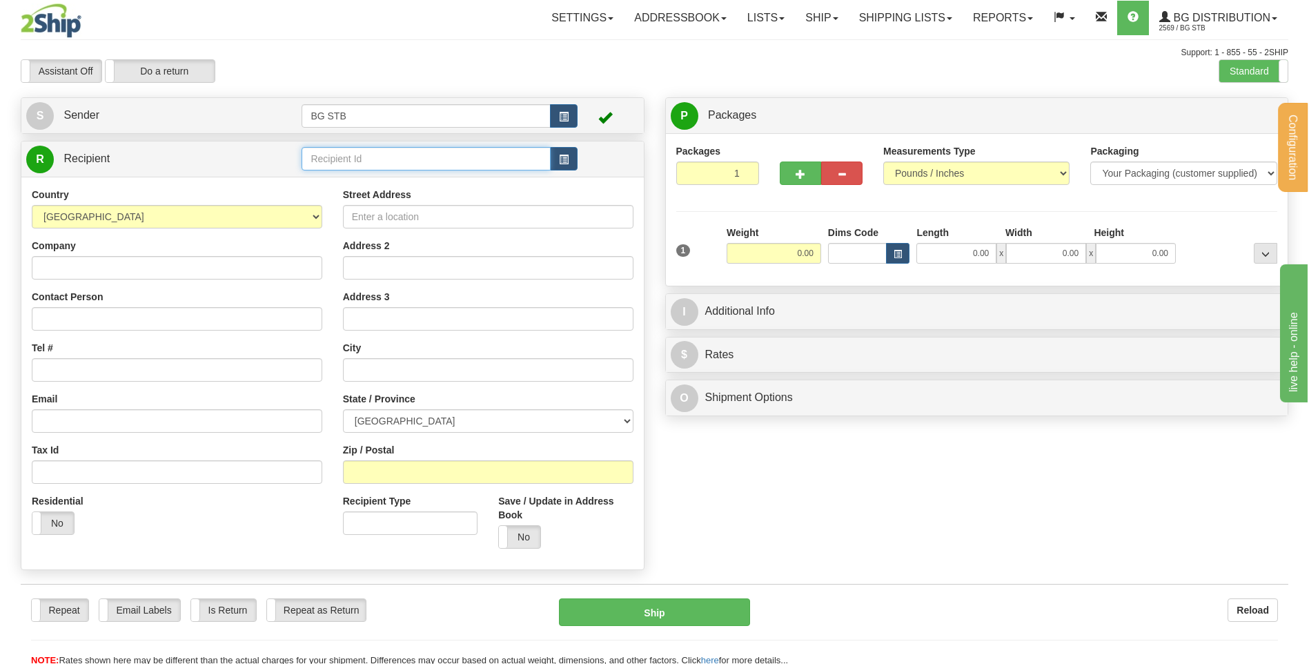
click at [480, 155] on input "text" at bounding box center [425, 158] width 248 height 23
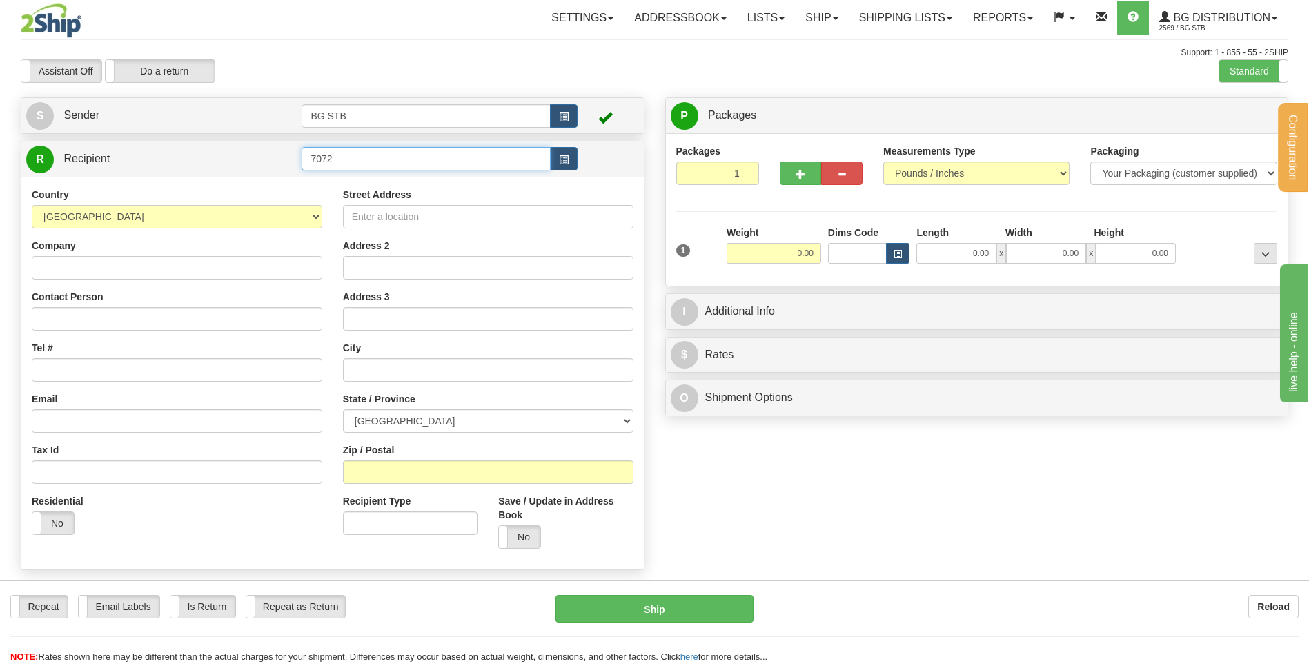
type input "7072"
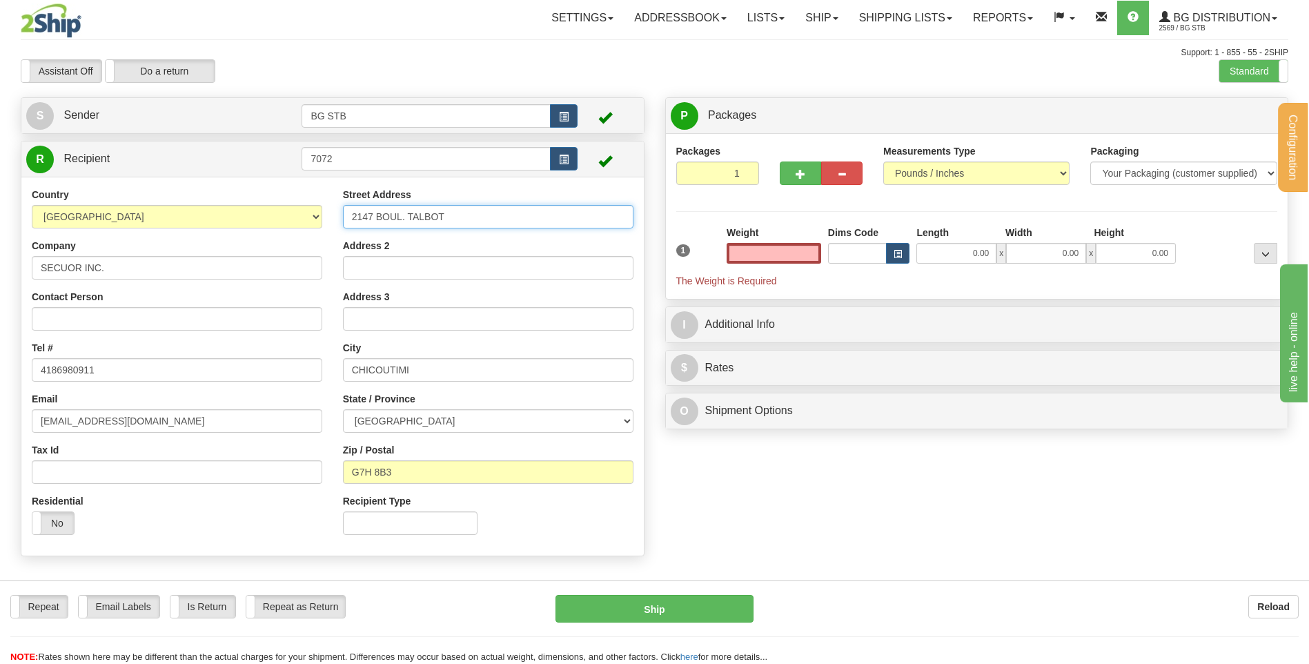
type input "0.00"
click at [373, 212] on input "2147 BOUL. TALBOT" at bounding box center [488, 216] width 290 height 23
type input "2145 BOUL. TALBOT"
drag, startPoint x: 402, startPoint y: 468, endPoint x: 377, endPoint y: 468, distance: 24.8
click at [377, 468] on input "G7H 8B3" at bounding box center [488, 471] width 290 height 23
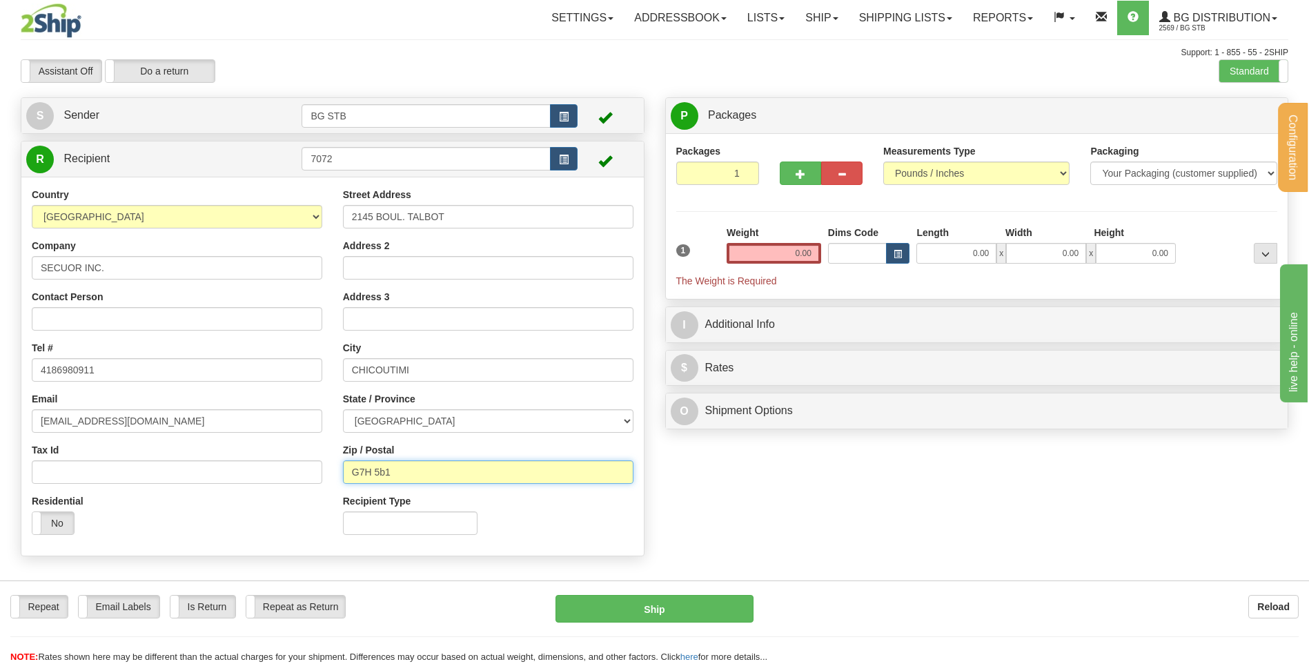
type input "G7H 5b1"
click at [750, 247] on input "0.00" at bounding box center [773, 253] width 95 height 21
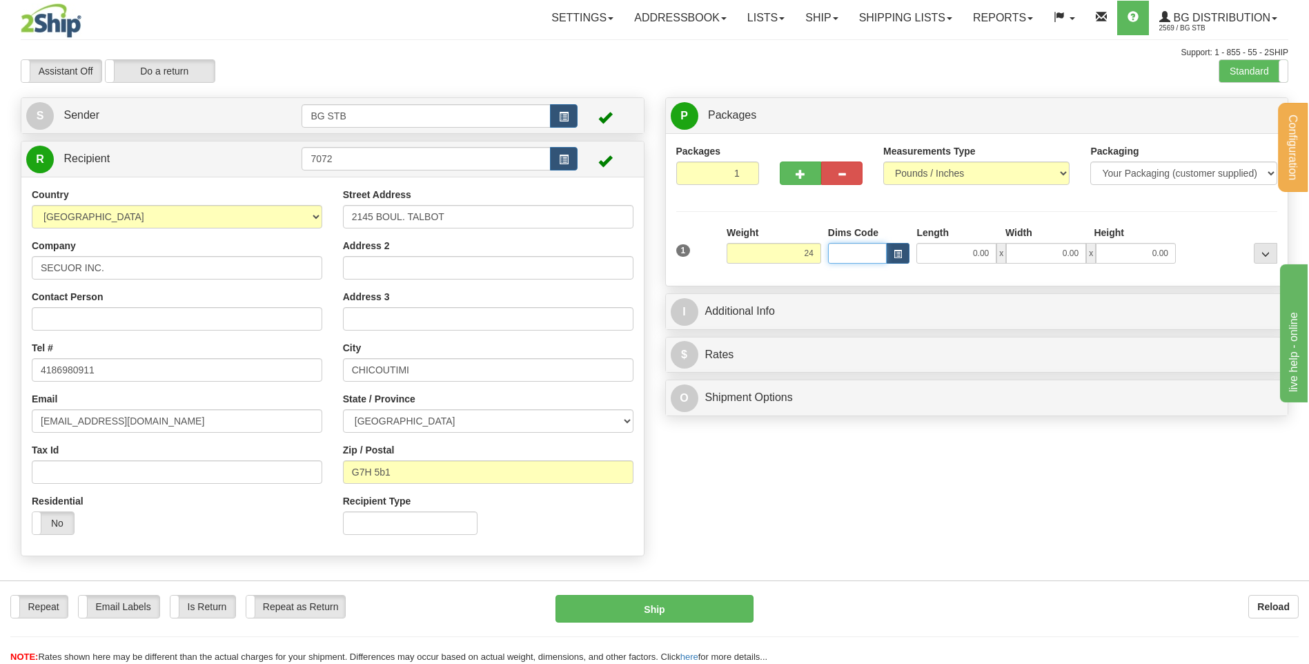
type input "24.00"
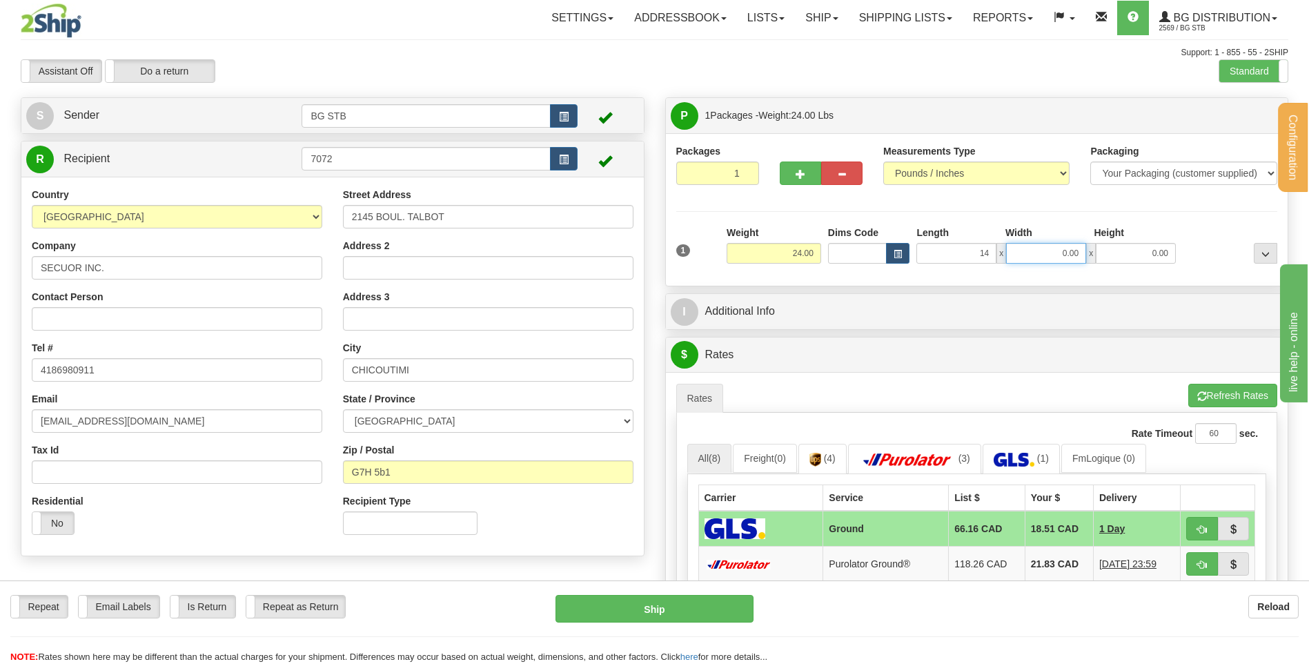
type input "14.00"
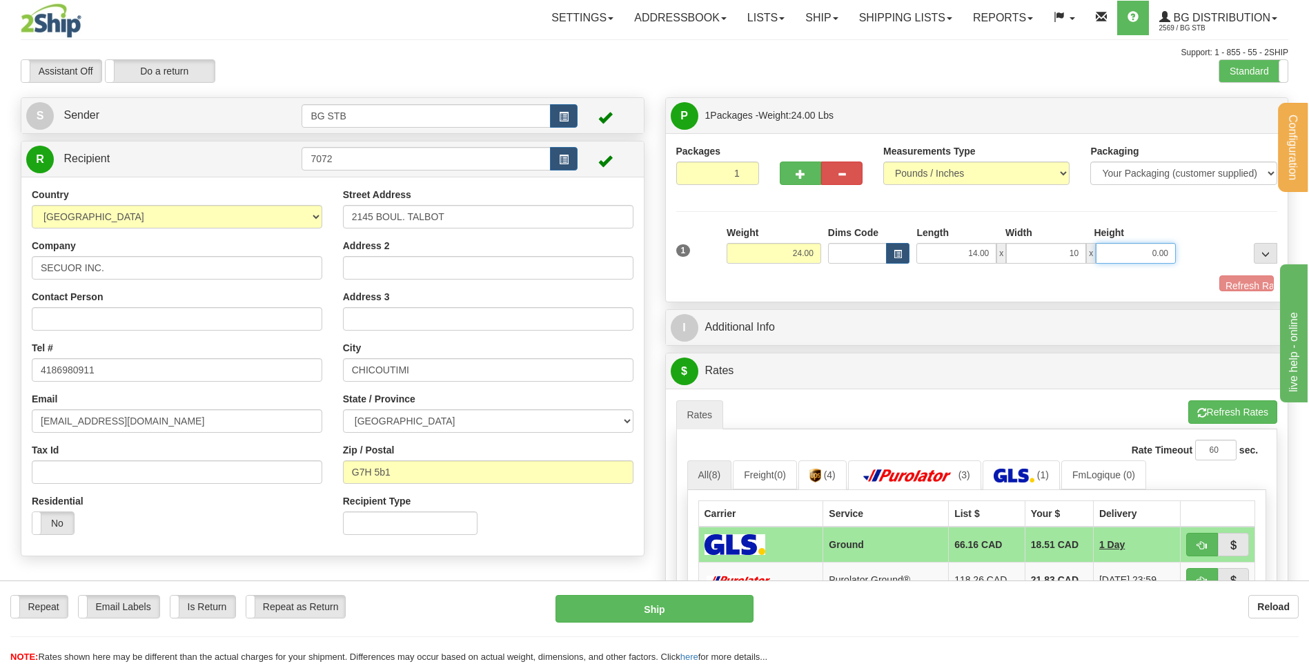
type input "10.00"
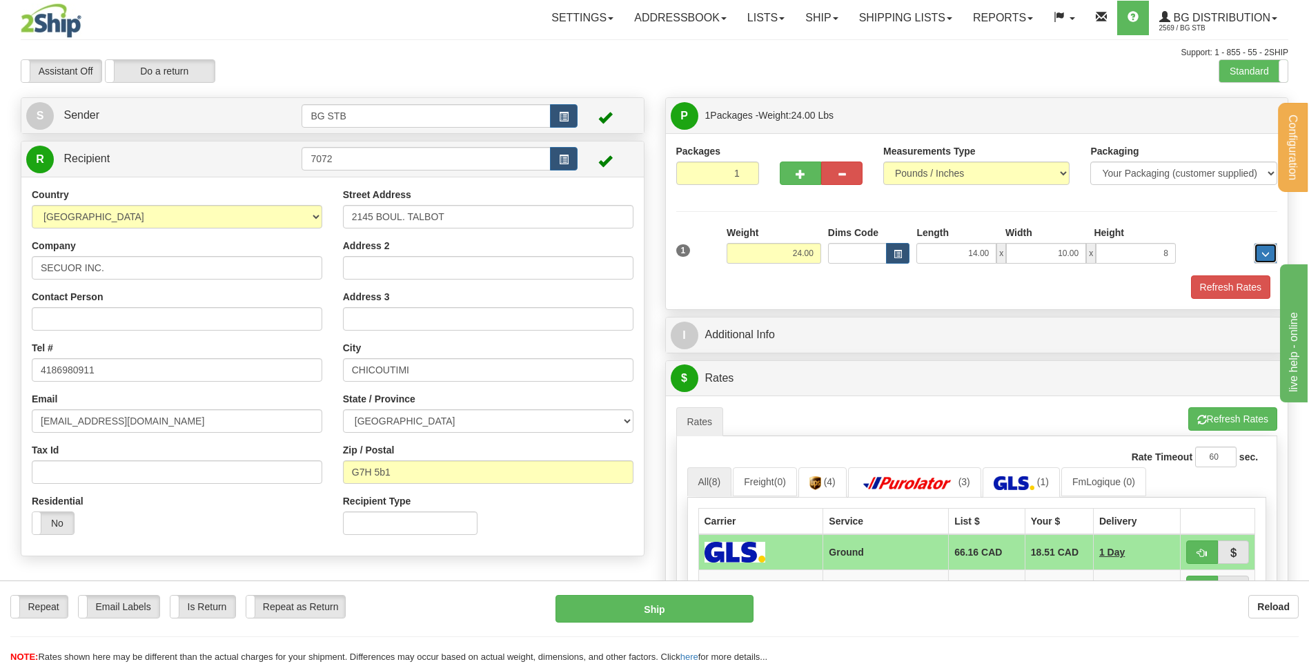
type input "8.00"
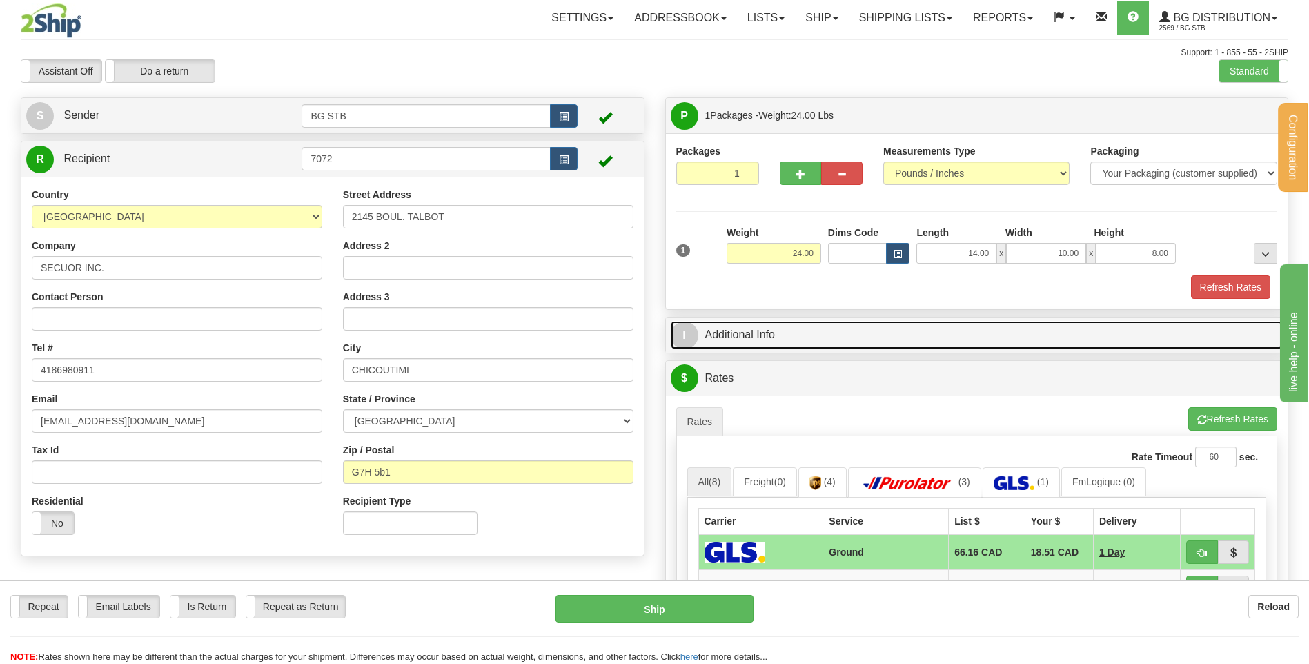
click at [757, 339] on link "I Additional Info" at bounding box center [977, 335] width 613 height 28
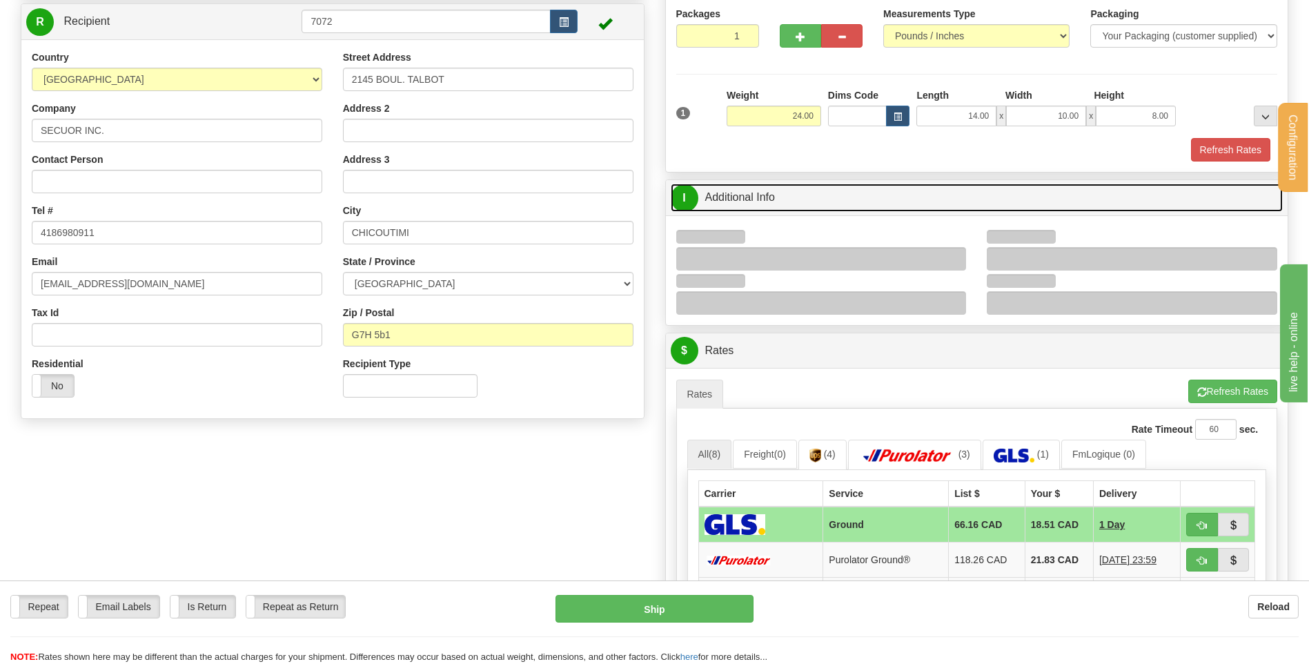
scroll to position [138, 0]
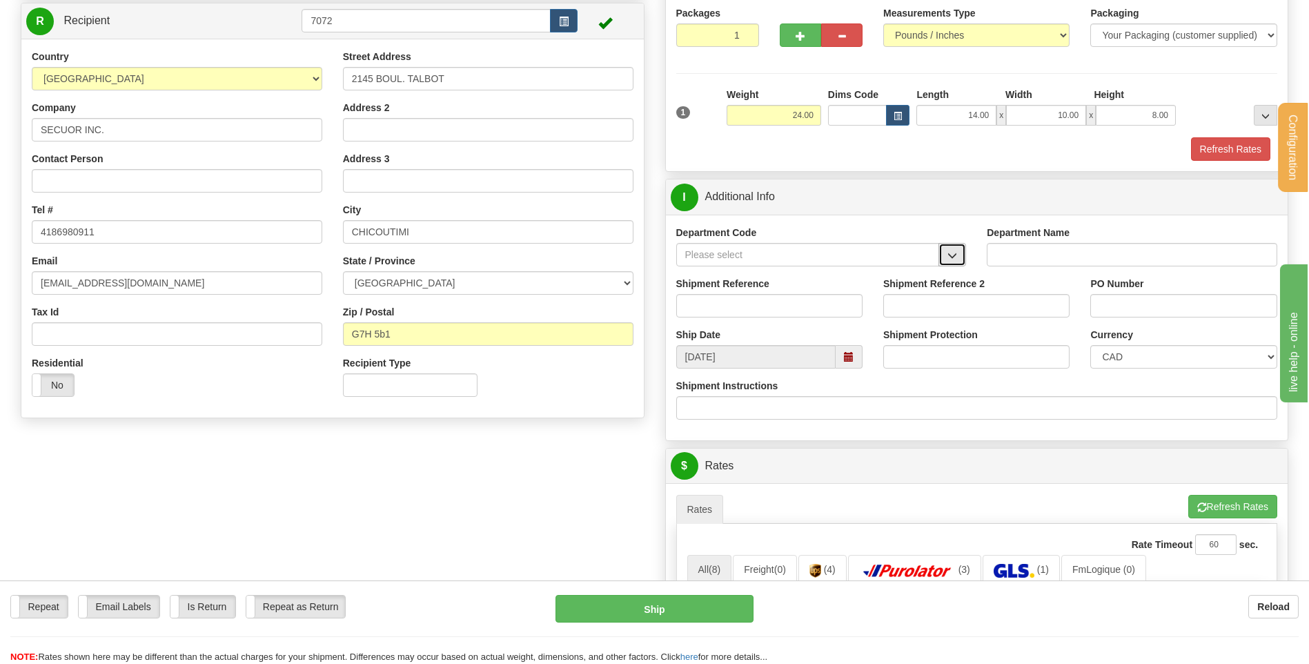
click at [961, 256] on button "button" at bounding box center [952, 254] width 28 height 23
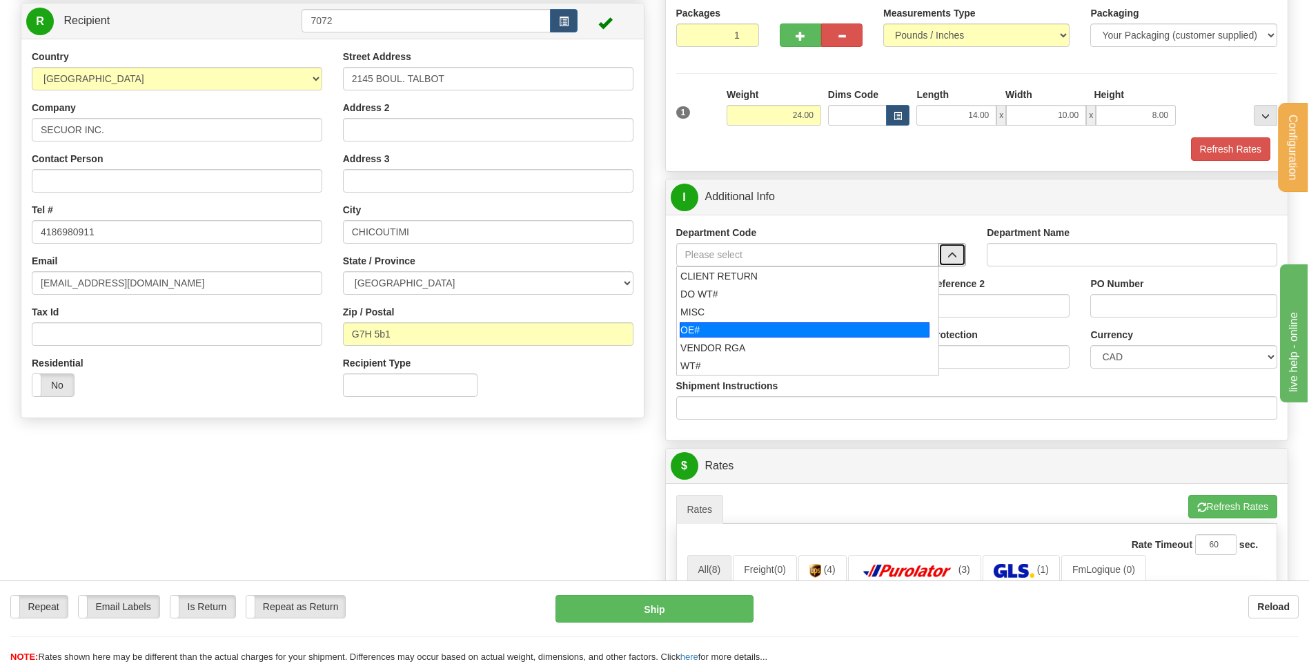
click at [724, 323] on div "OE#" at bounding box center [805, 329] width 250 height 15
type input "OE#"
type input "ORDERS"
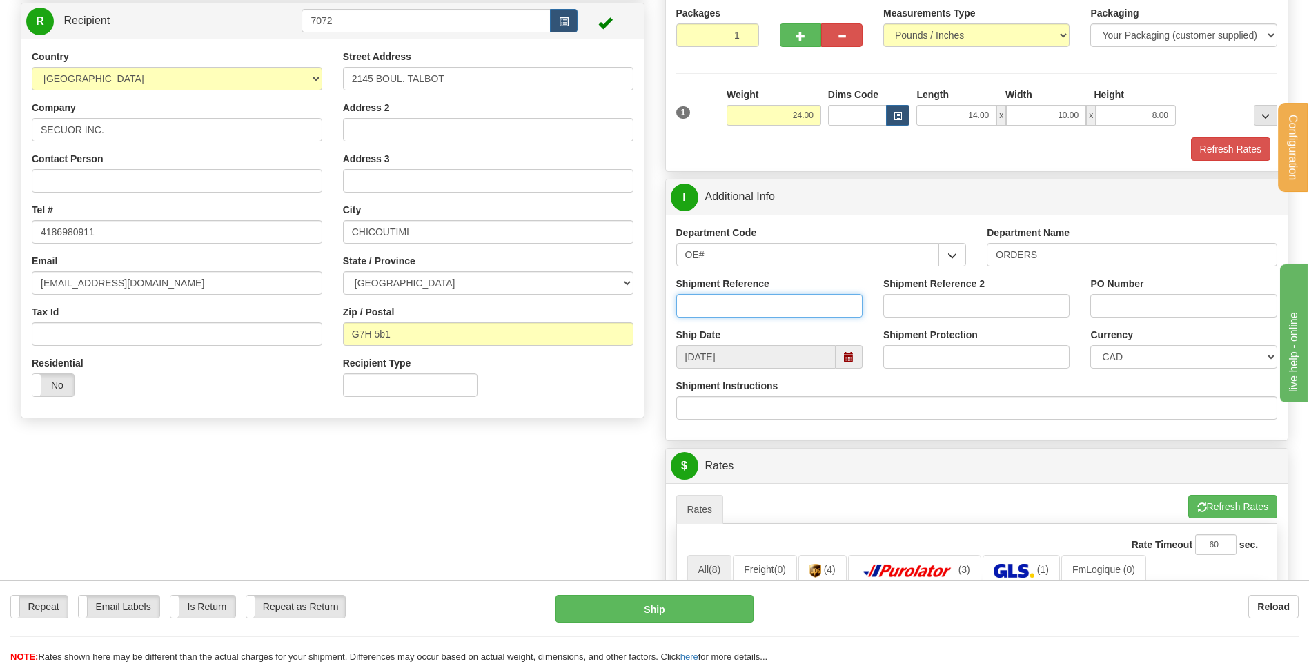
click at [735, 301] on input "Shipment Reference" at bounding box center [769, 305] width 186 height 23
type input "80005420-00"
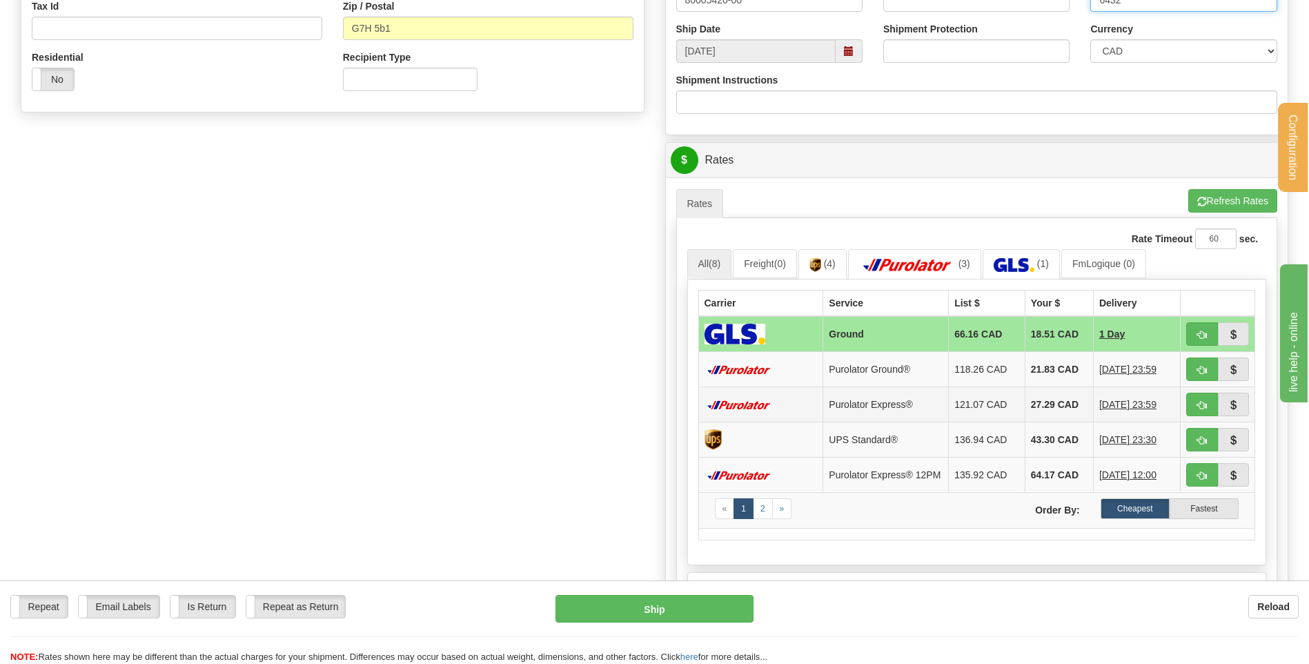
scroll to position [483, 0]
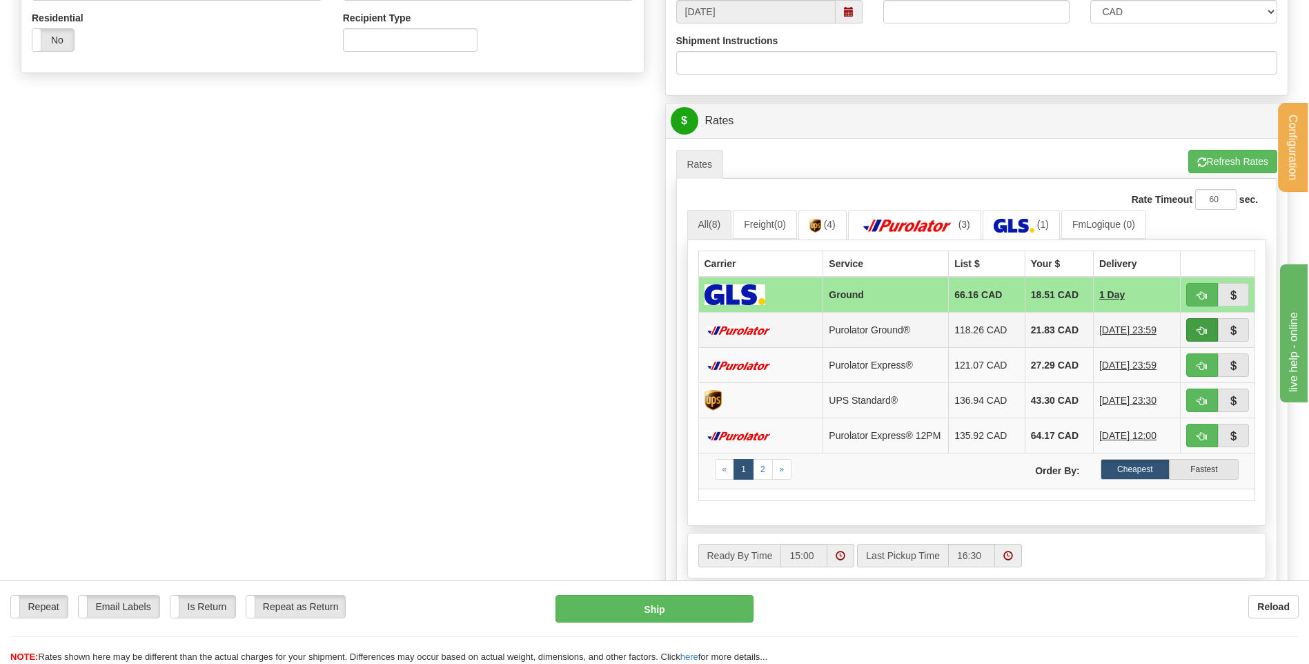
type input "6432"
click at [1205, 336] on button "button" at bounding box center [1202, 329] width 32 height 23
type input "260"
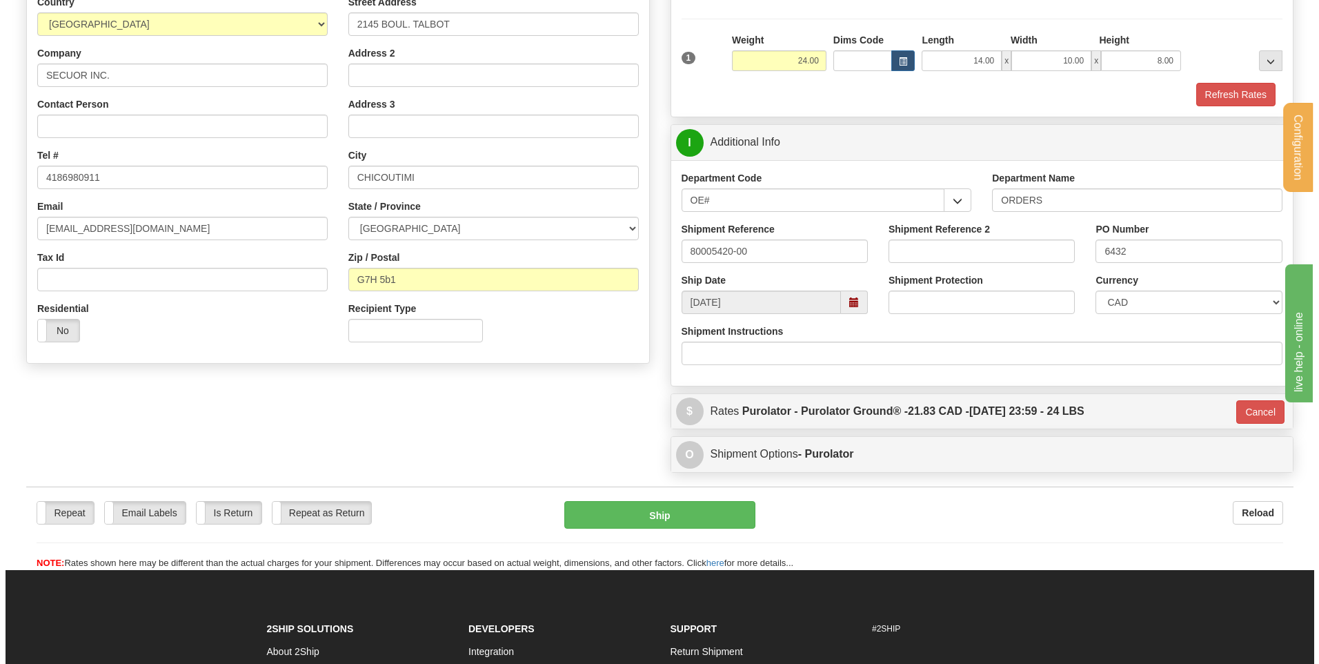
scroll to position [179, 0]
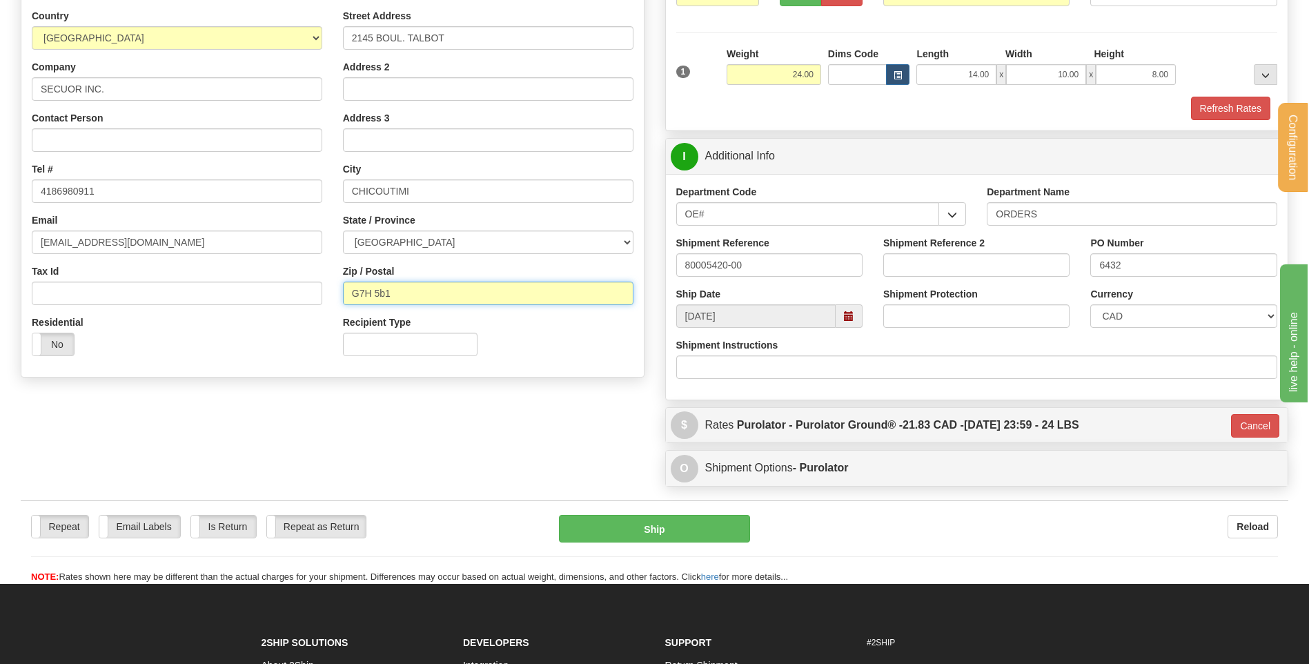
drag, startPoint x: 391, startPoint y: 295, endPoint x: 375, endPoint y: 294, distance: 15.9
click at [375, 294] on input "G7H 5b1" at bounding box center [488, 292] width 290 height 23
type input "G7H 5B1"
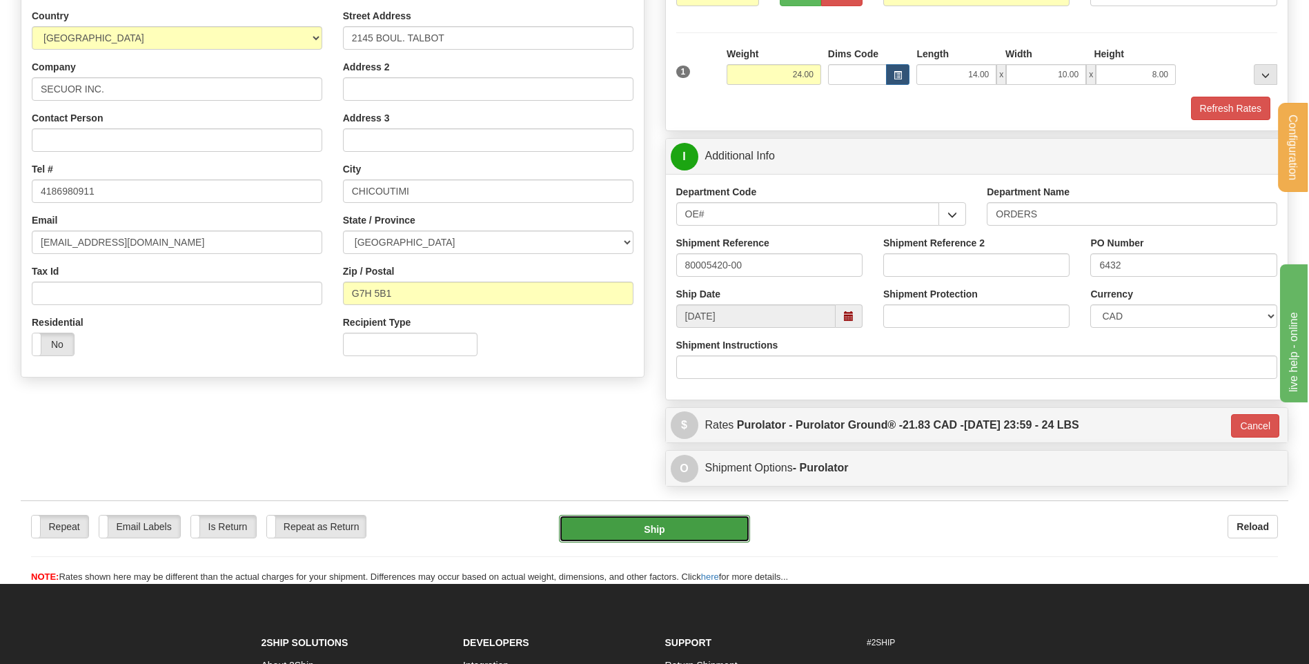
click at [686, 531] on button "Ship" at bounding box center [654, 529] width 190 height 28
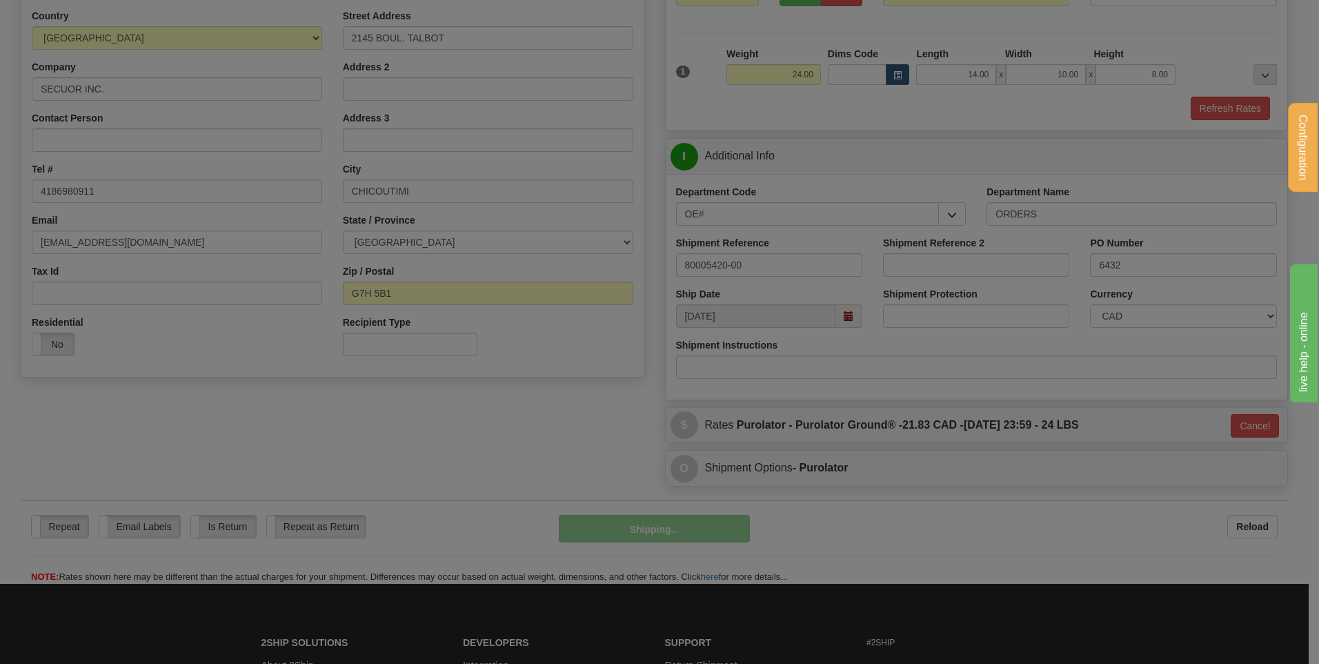
type input "260"
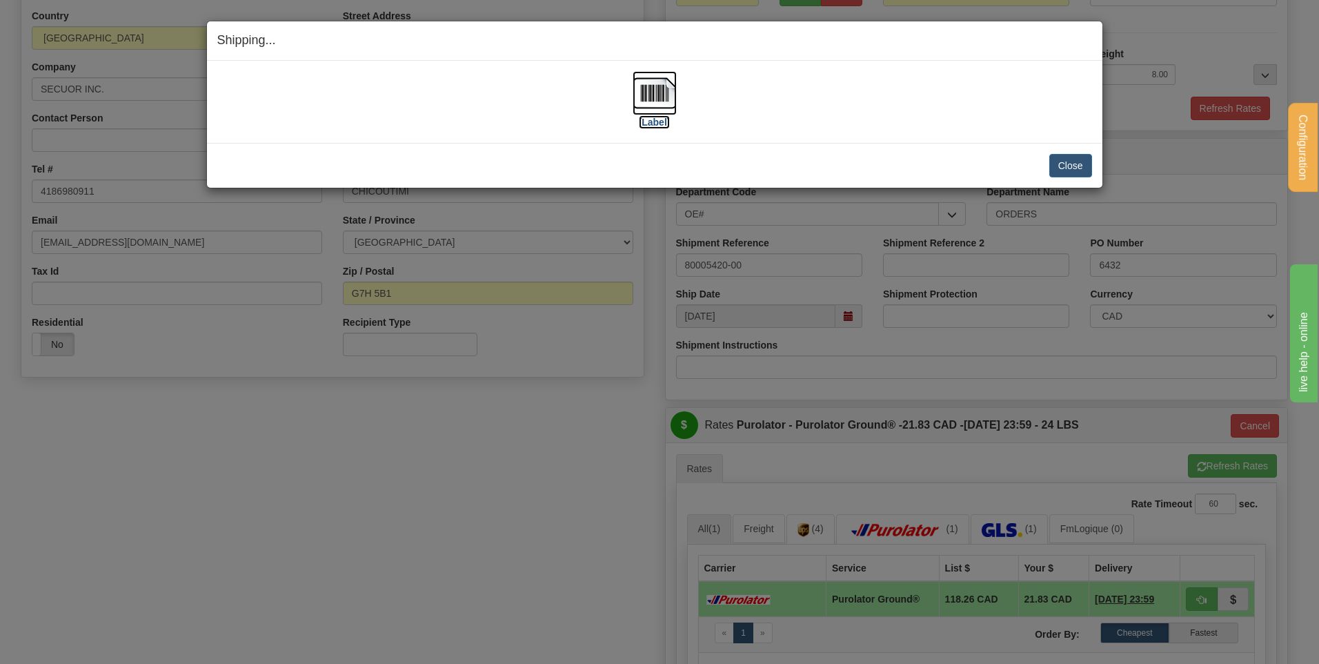
click at [658, 82] on img at bounding box center [655, 93] width 44 height 44
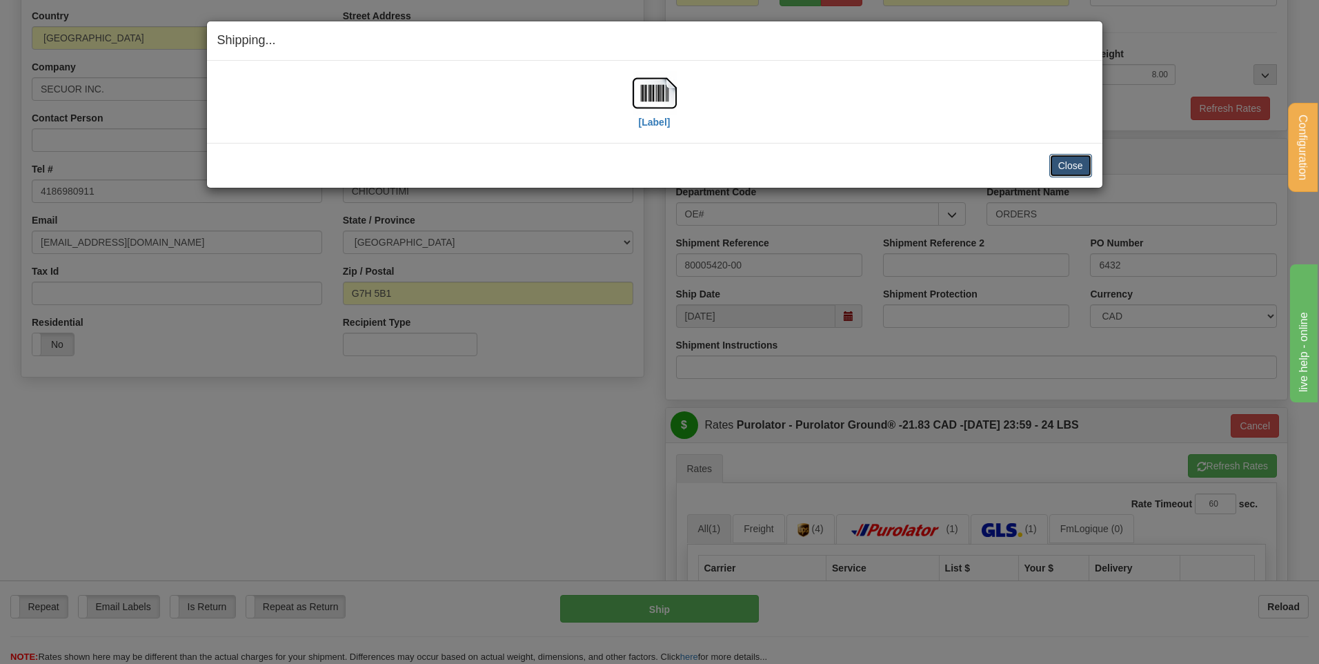
click at [1062, 159] on button "Close" at bounding box center [1070, 165] width 43 height 23
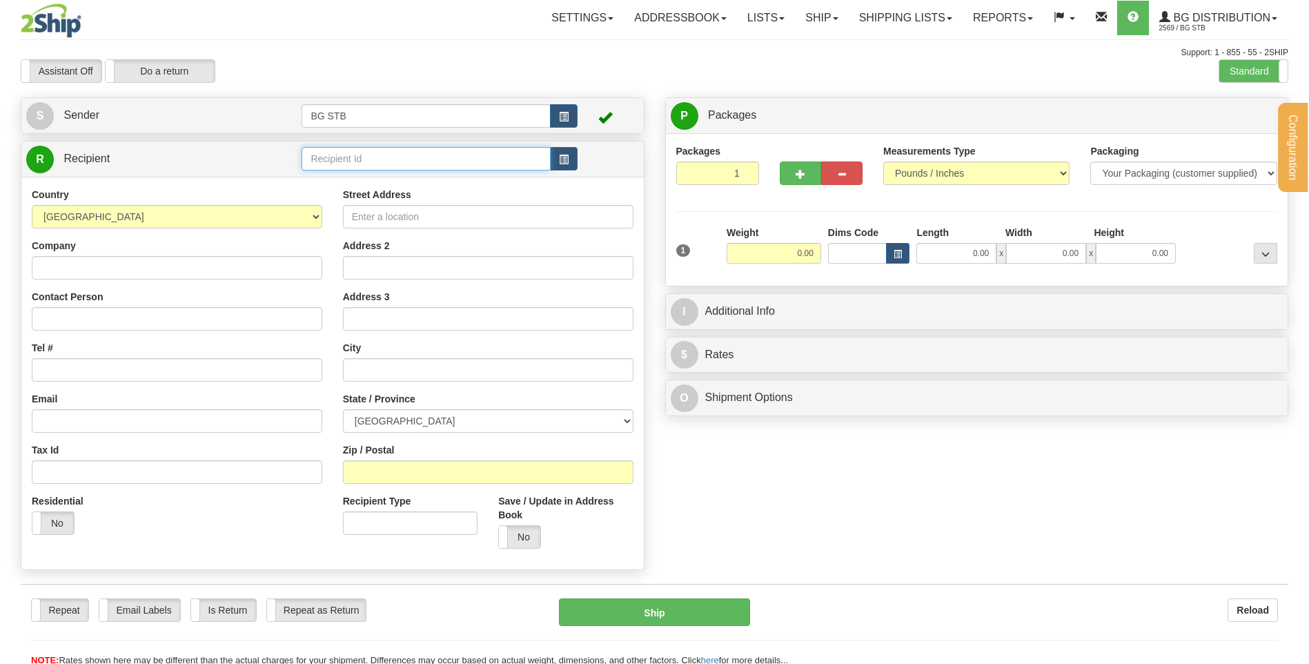
click at [391, 165] on input "text" at bounding box center [425, 158] width 248 height 23
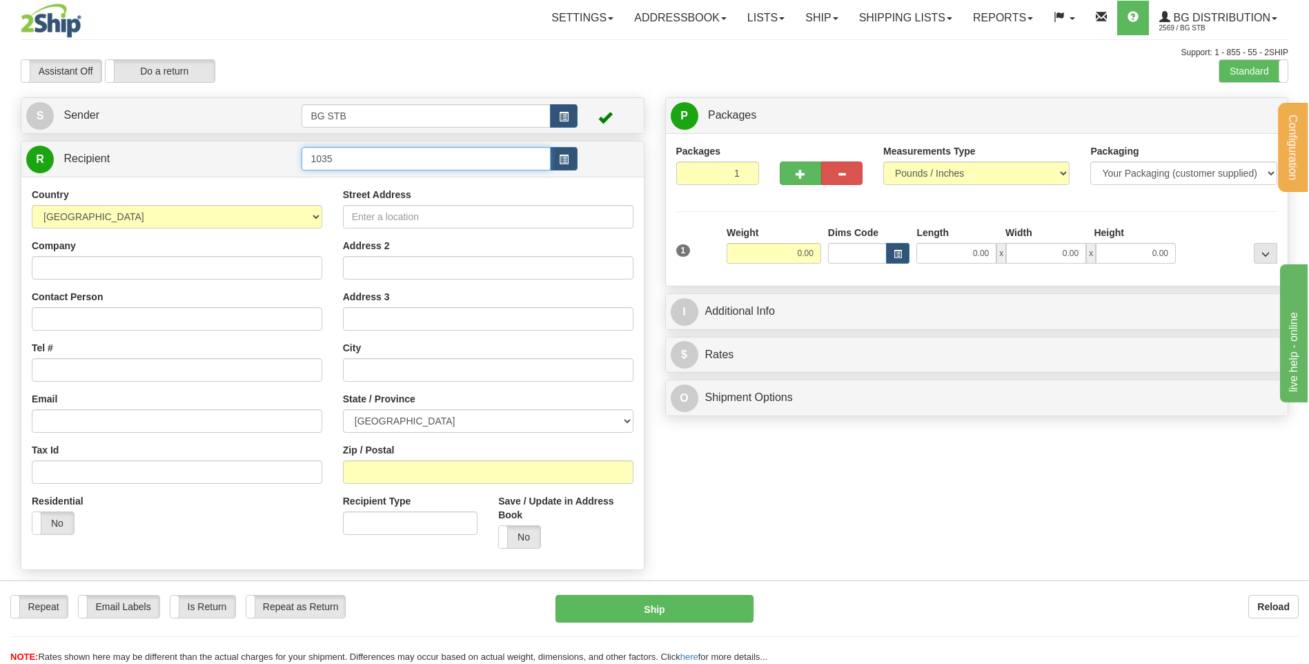
type input "1035"
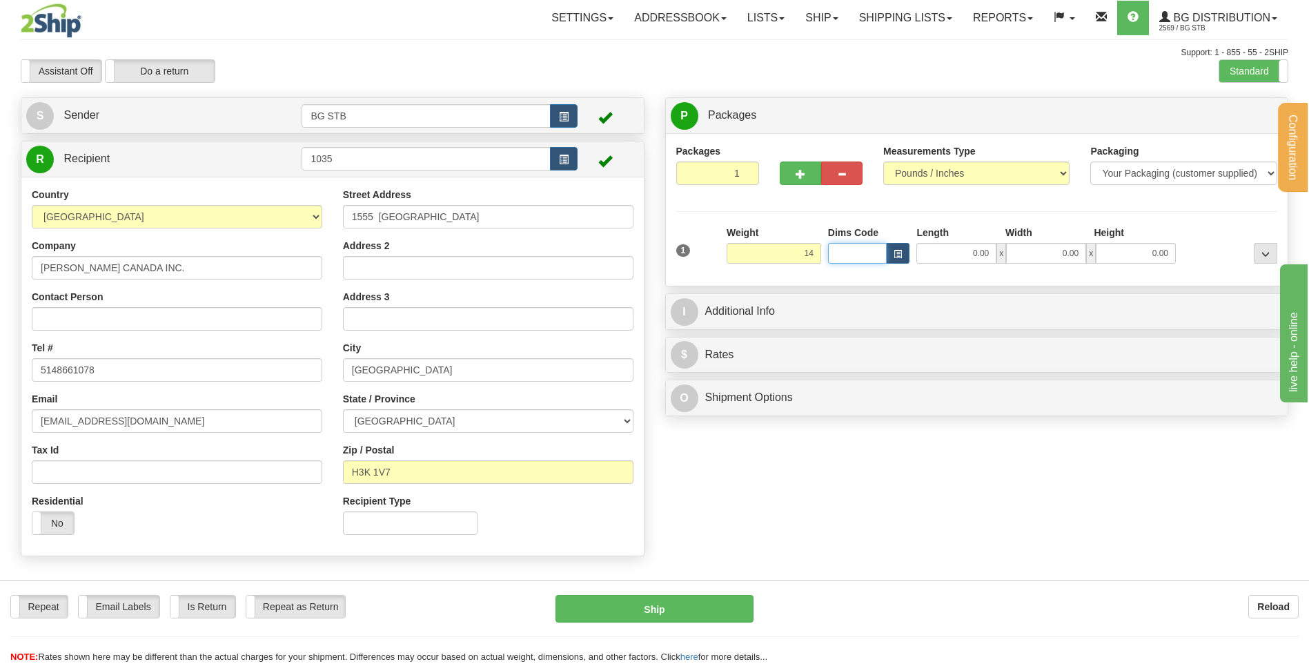
type input "14.00"
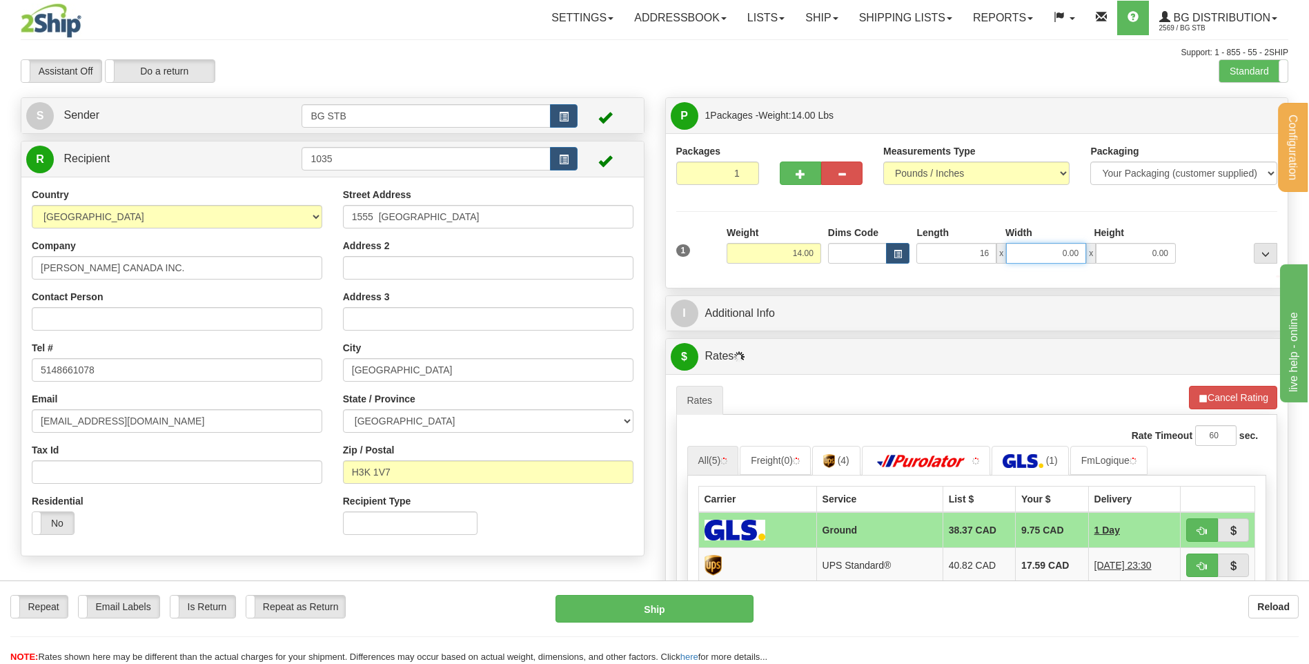
type input "16.00"
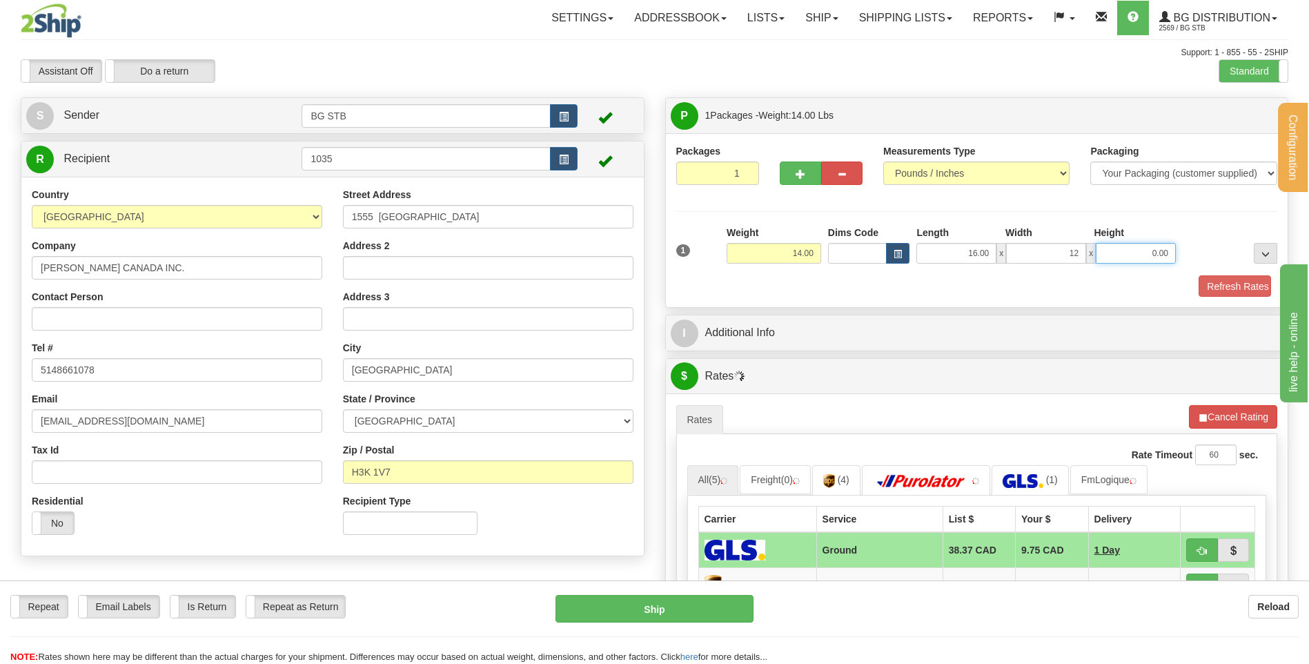
type input "12.00"
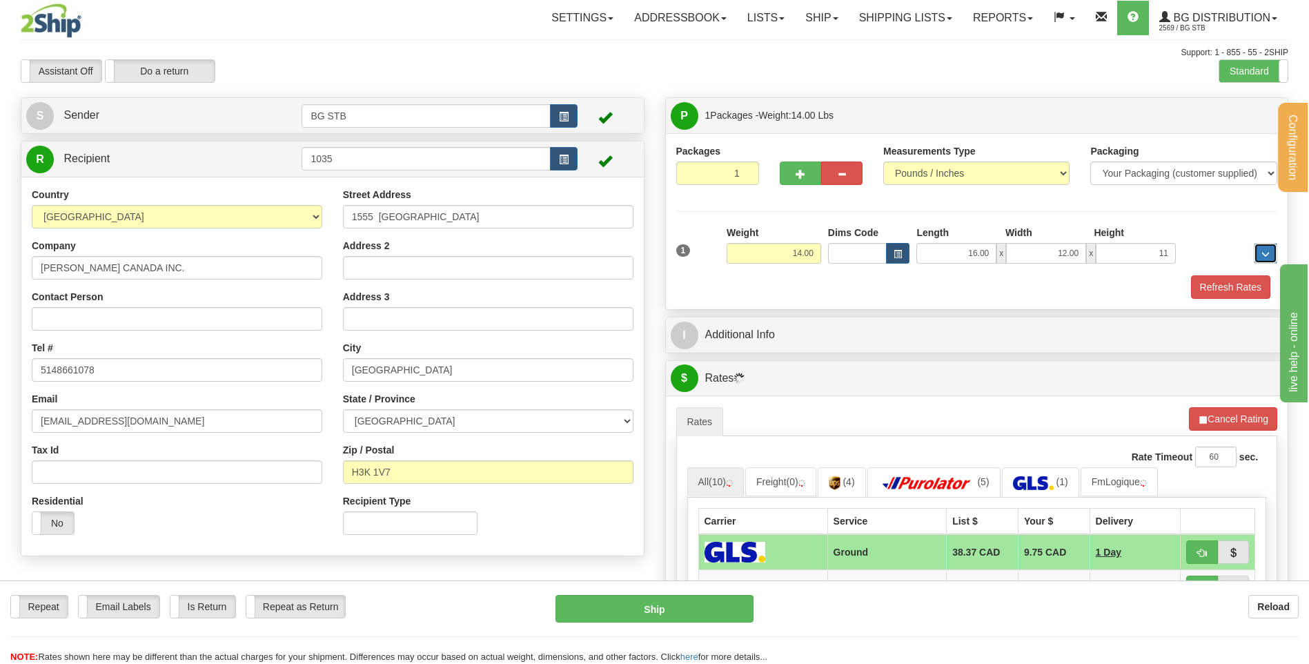
type input "11.00"
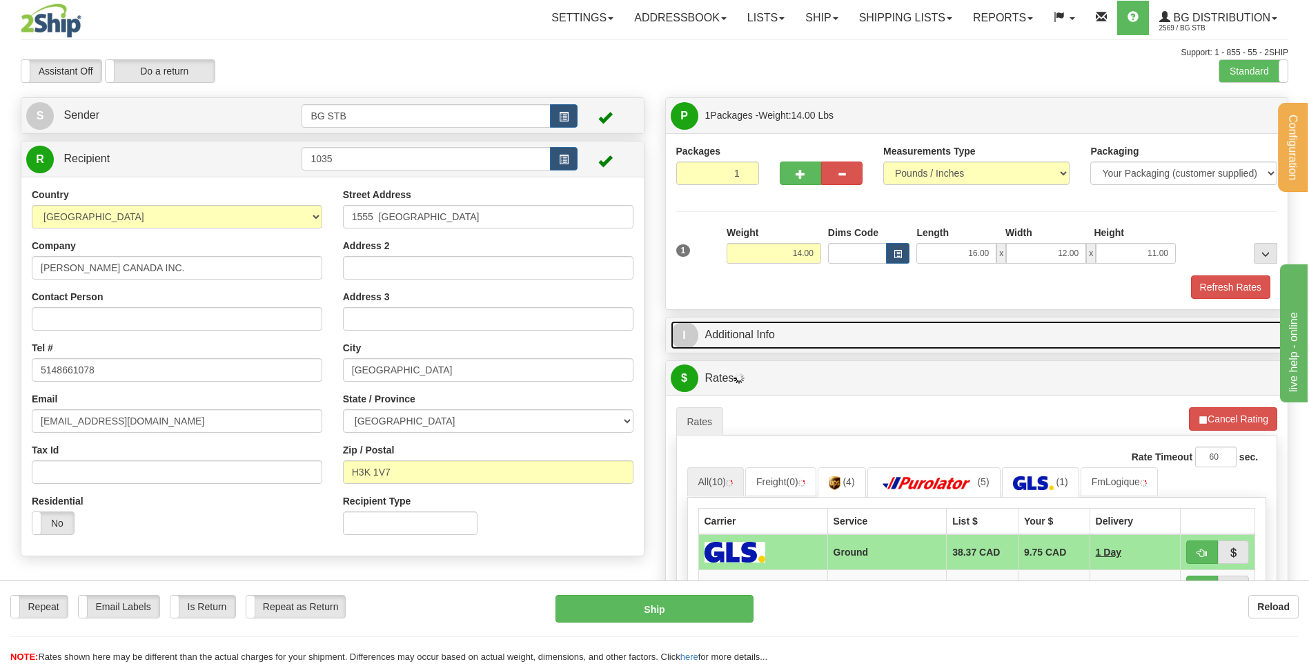
click at [828, 331] on link "I Additional Info" at bounding box center [977, 335] width 613 height 28
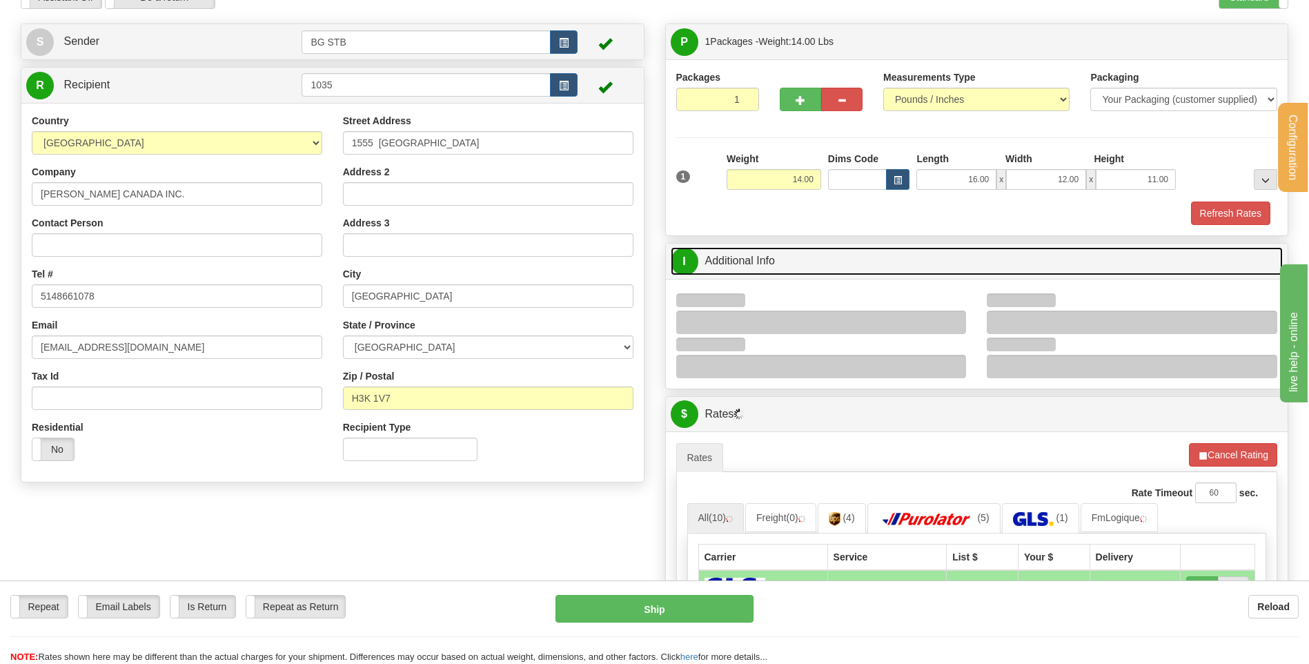
scroll to position [138, 0]
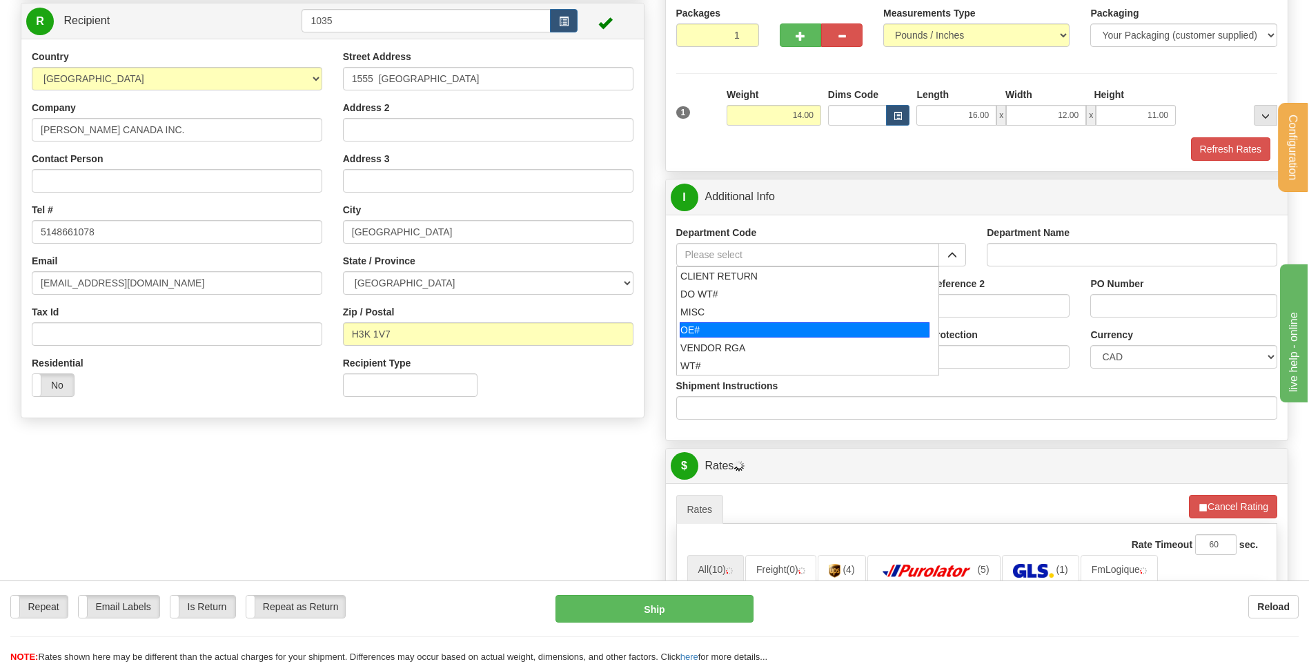
drag, startPoint x: 766, startPoint y: 330, endPoint x: 759, endPoint y: 312, distance: 19.2
click at [763, 327] on div "OE#" at bounding box center [805, 329] width 250 height 15
type input "OE#"
type input "ORDERS"
click at [758, 306] on input "Shipment Reference" at bounding box center [769, 305] width 186 height 23
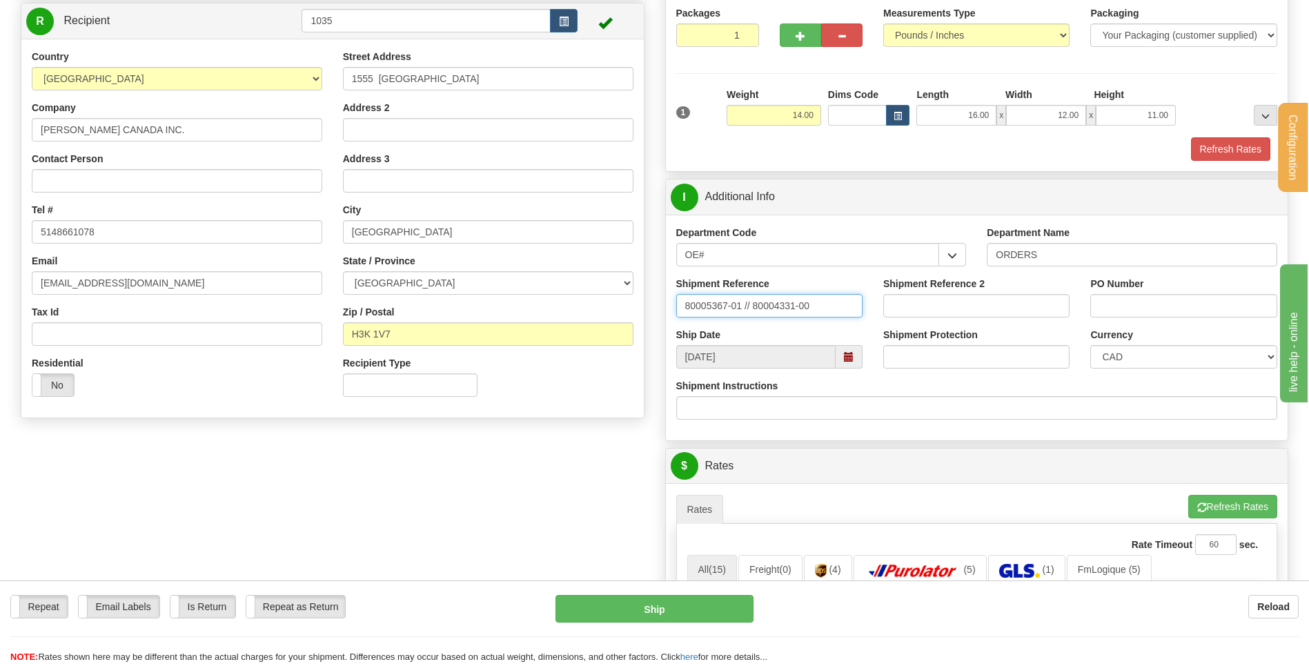
type input "80005367-01 // 80004331-00"
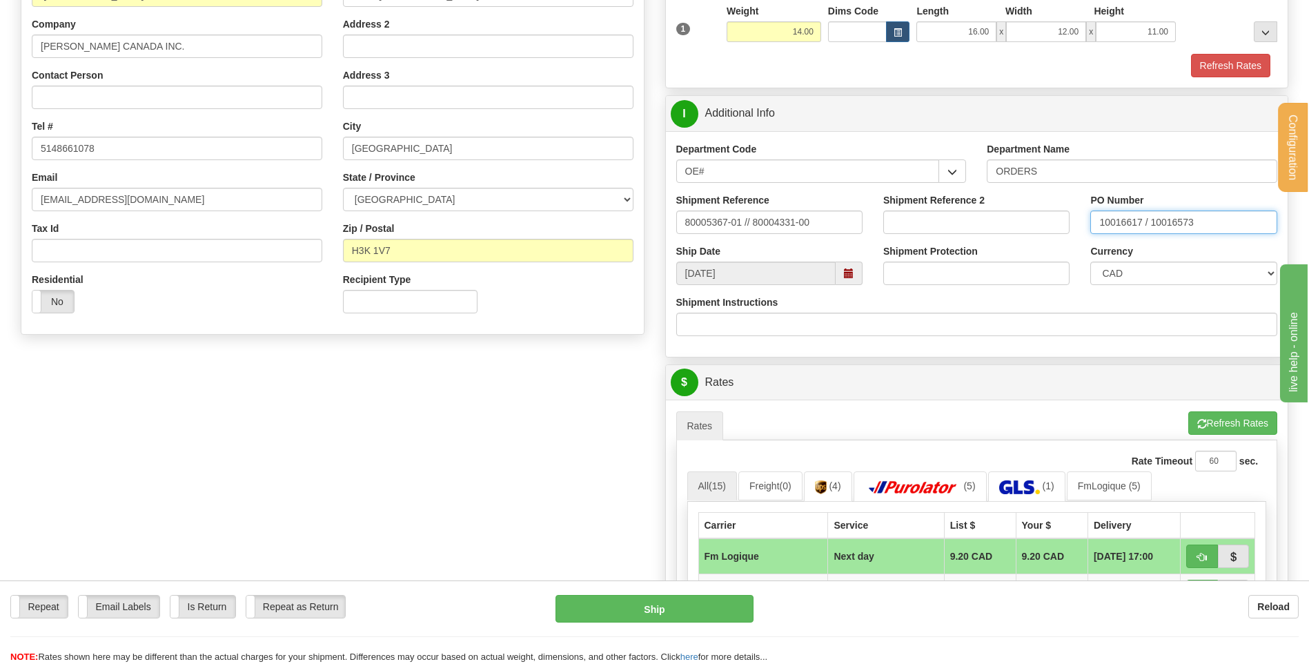
scroll to position [621, 0]
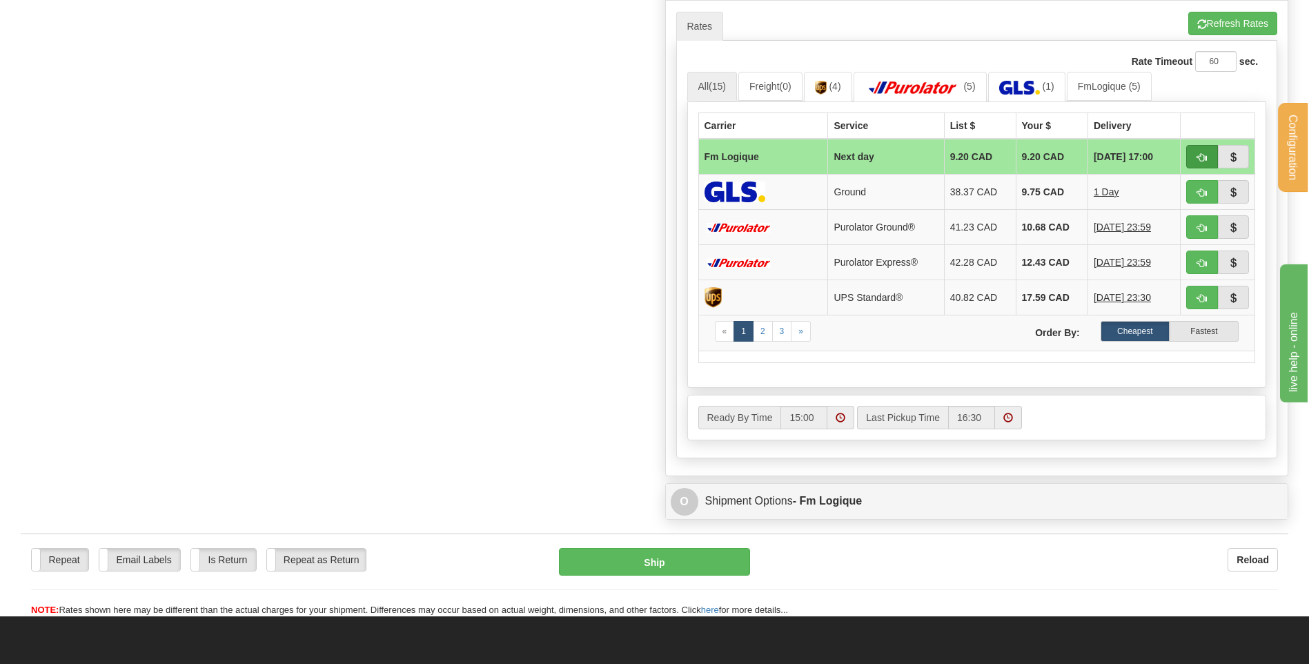
type input "10016617 / 10016573"
click at [1188, 159] on button "button" at bounding box center [1202, 156] width 32 height 23
type input "jour"
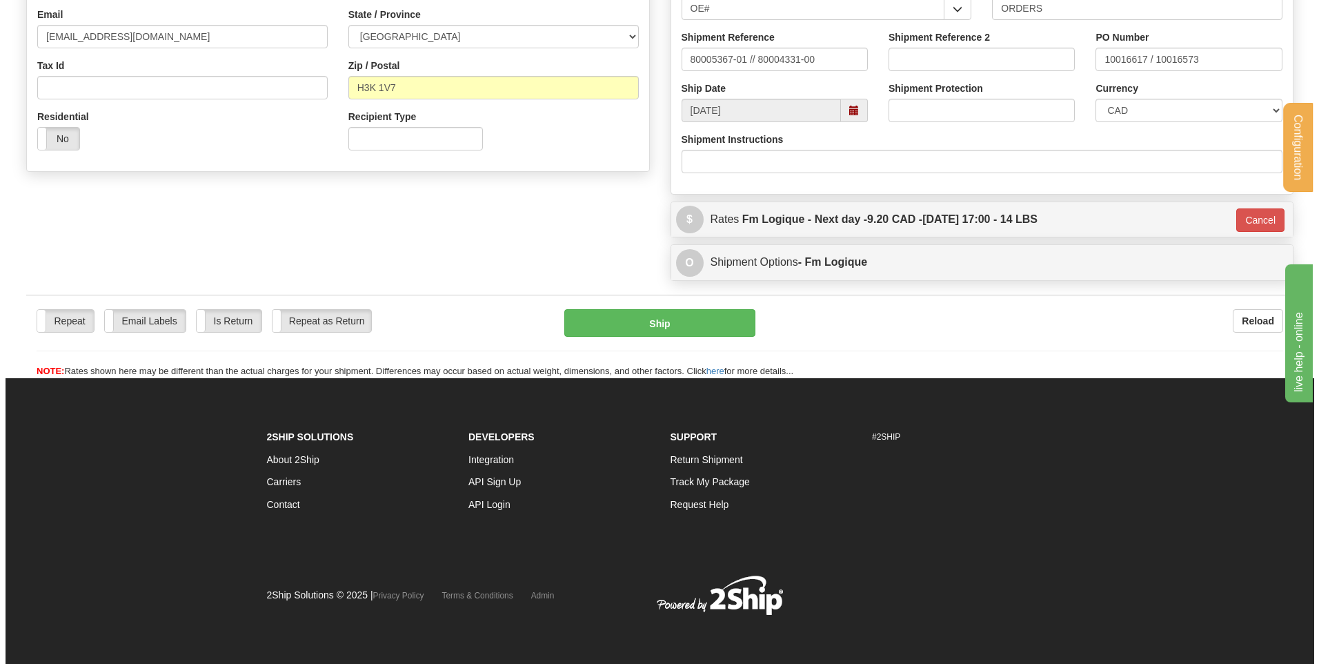
scroll to position [385, 0]
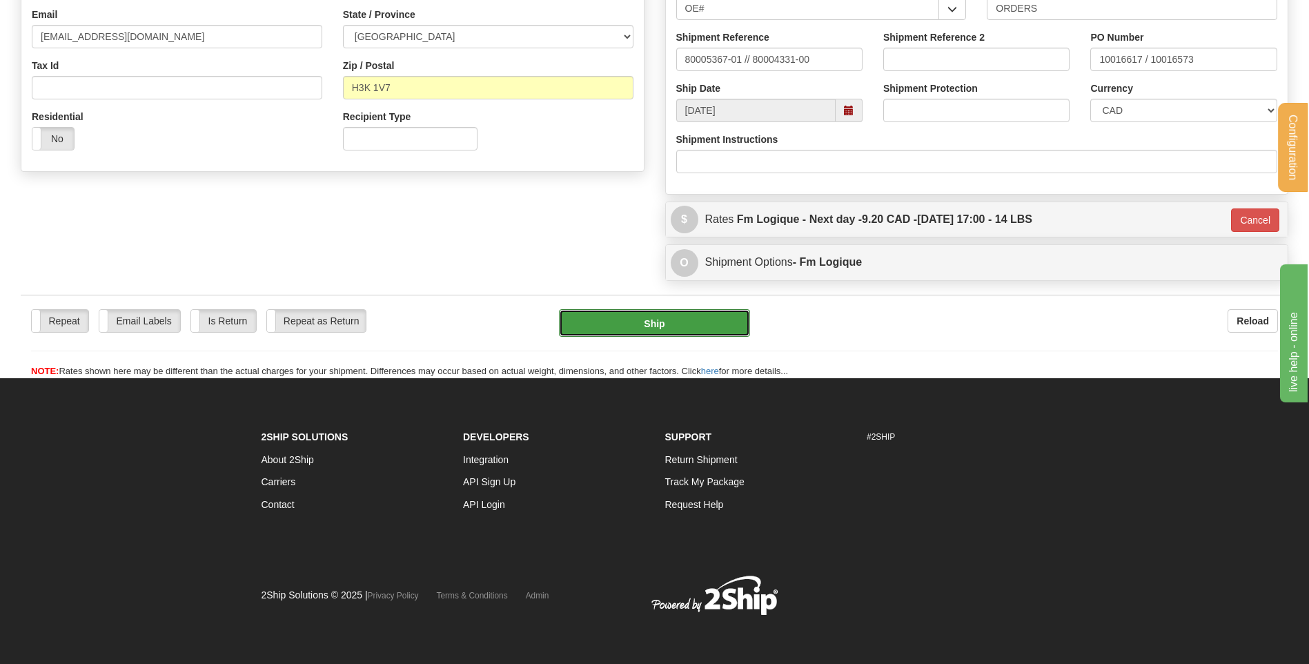
click at [730, 316] on button "Ship" at bounding box center [654, 323] width 190 height 28
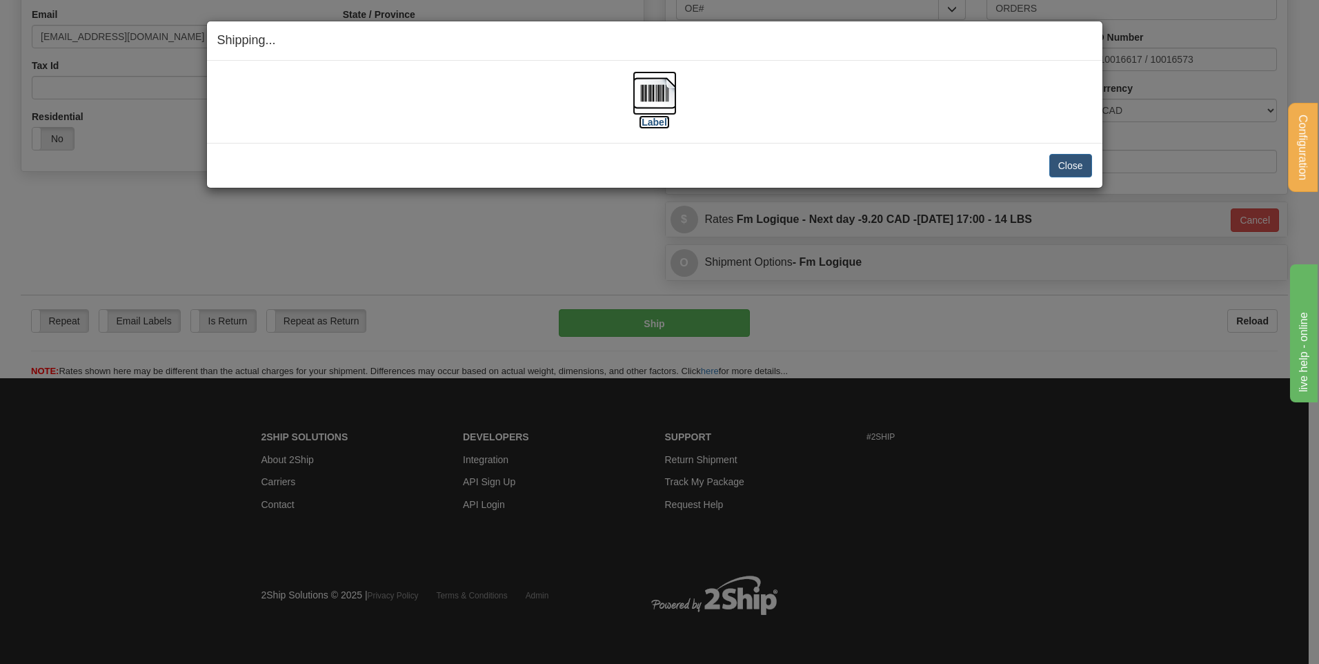
click at [655, 94] on img at bounding box center [655, 93] width 44 height 44
click at [1073, 163] on button "Close" at bounding box center [1070, 165] width 43 height 23
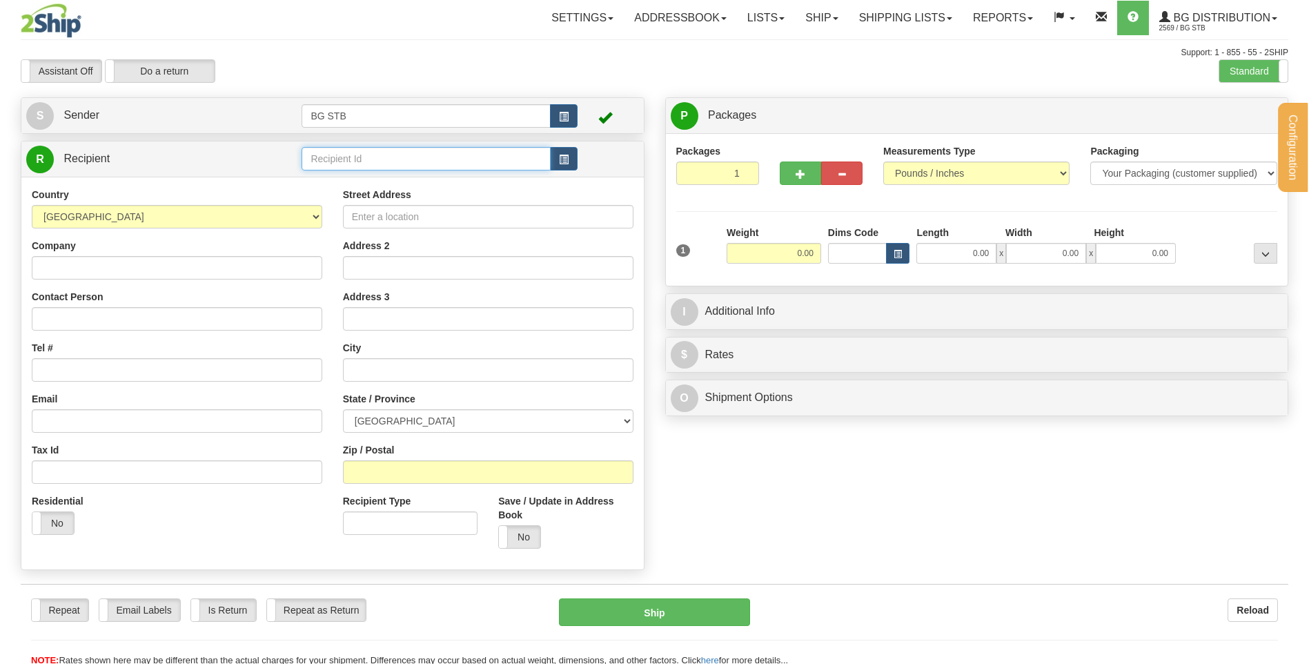
click at [366, 159] on input "text" at bounding box center [425, 158] width 248 height 23
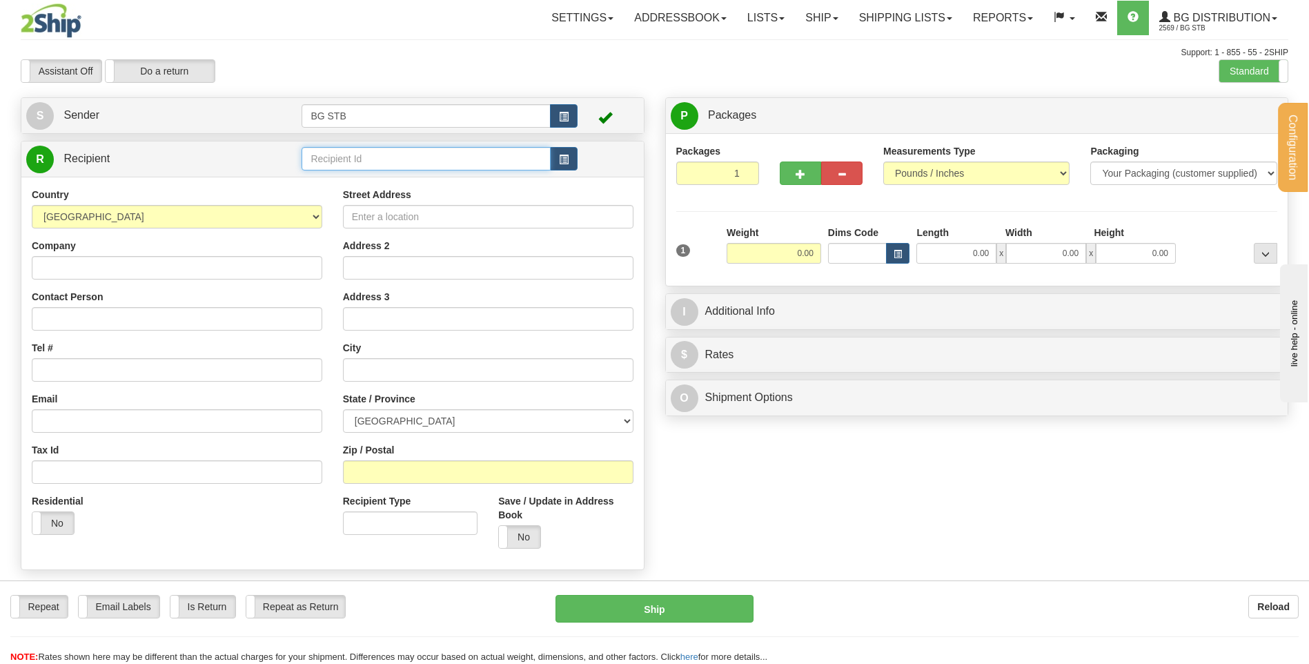
click at [365, 159] on input "text" at bounding box center [425, 158] width 248 height 23
type input "1009"
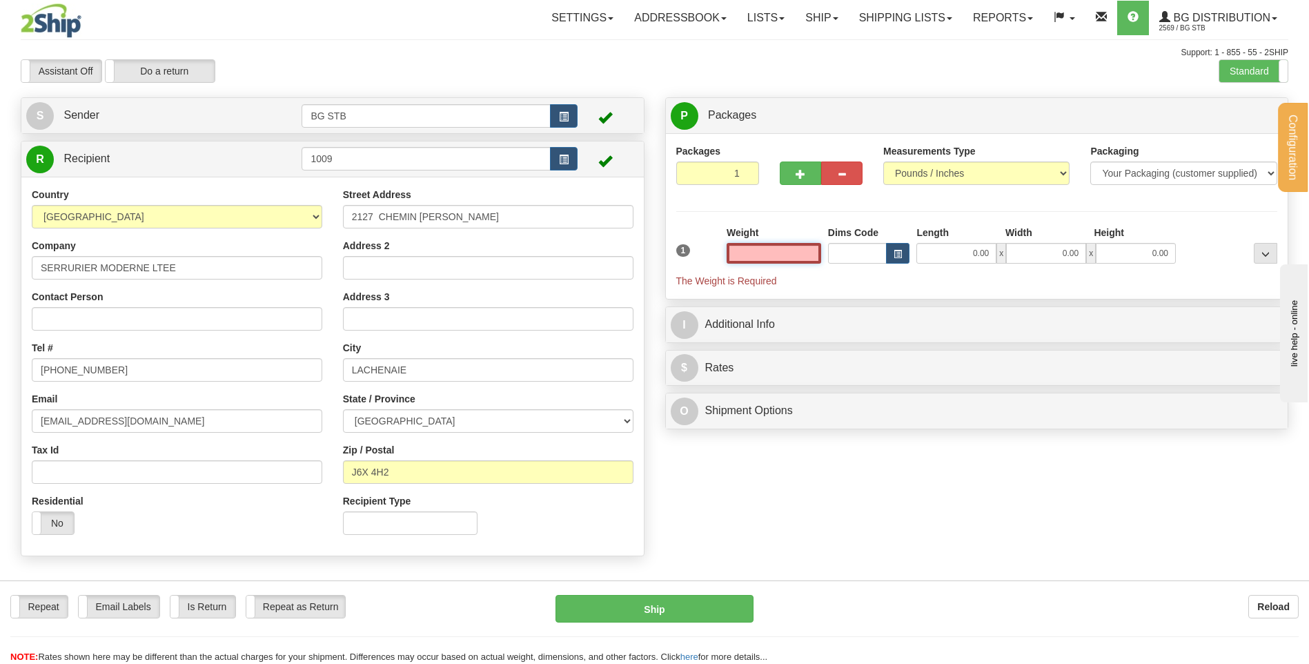
click at [782, 254] on input "text" at bounding box center [773, 253] width 95 height 21
type input "26.00"
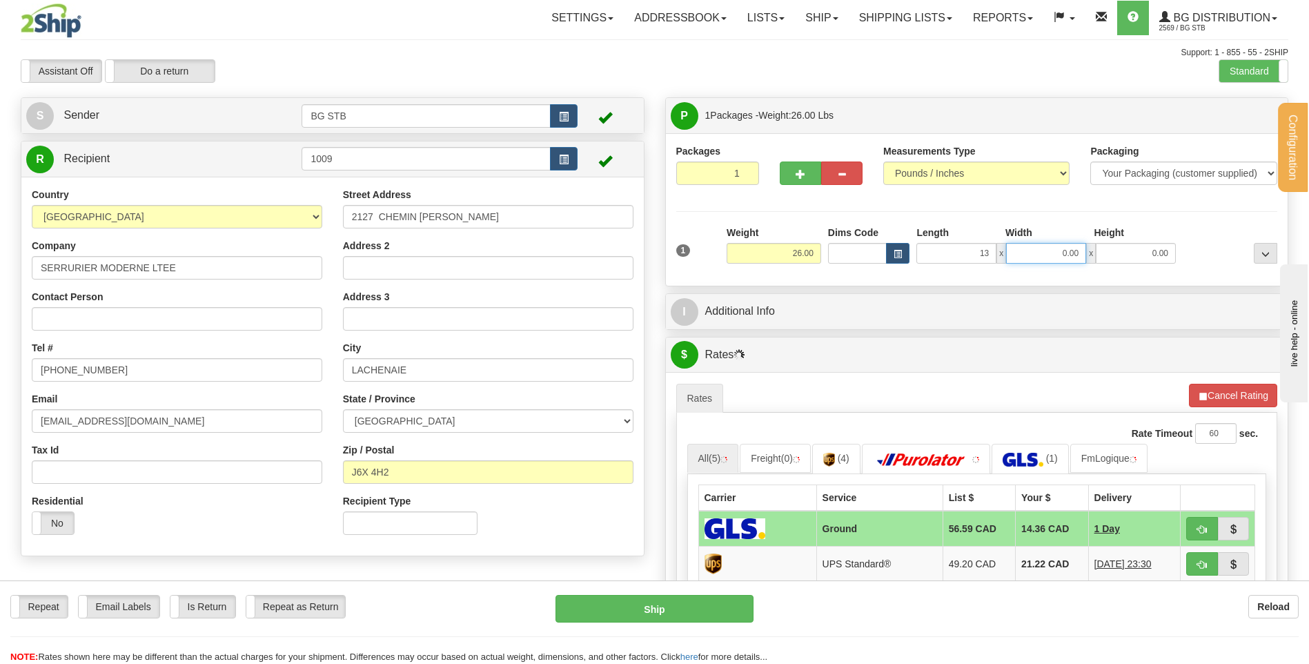
type input "13.00"
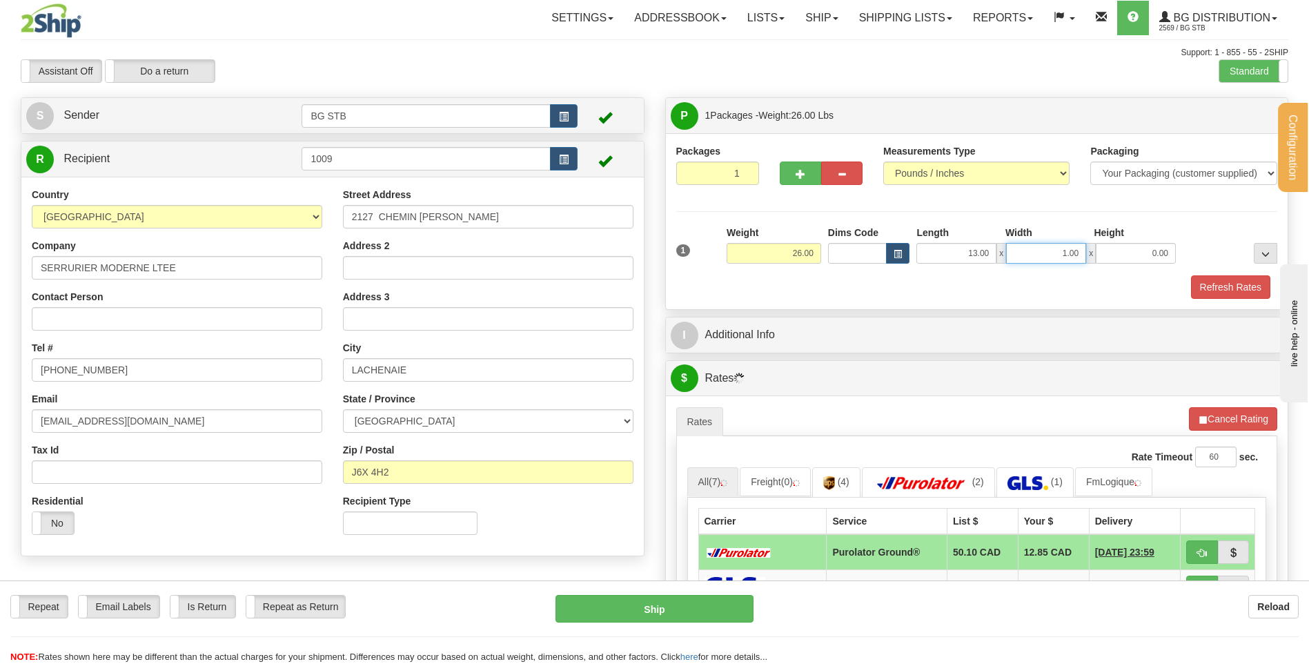
drag, startPoint x: 1047, startPoint y: 245, endPoint x: 1212, endPoint y: 236, distance: 165.1
click at [1144, 236] on div "Length Width Height 13.00 x 1.00 x 0.00" at bounding box center [1046, 245] width 266 height 38
type input "10.00"
type input "13.00"
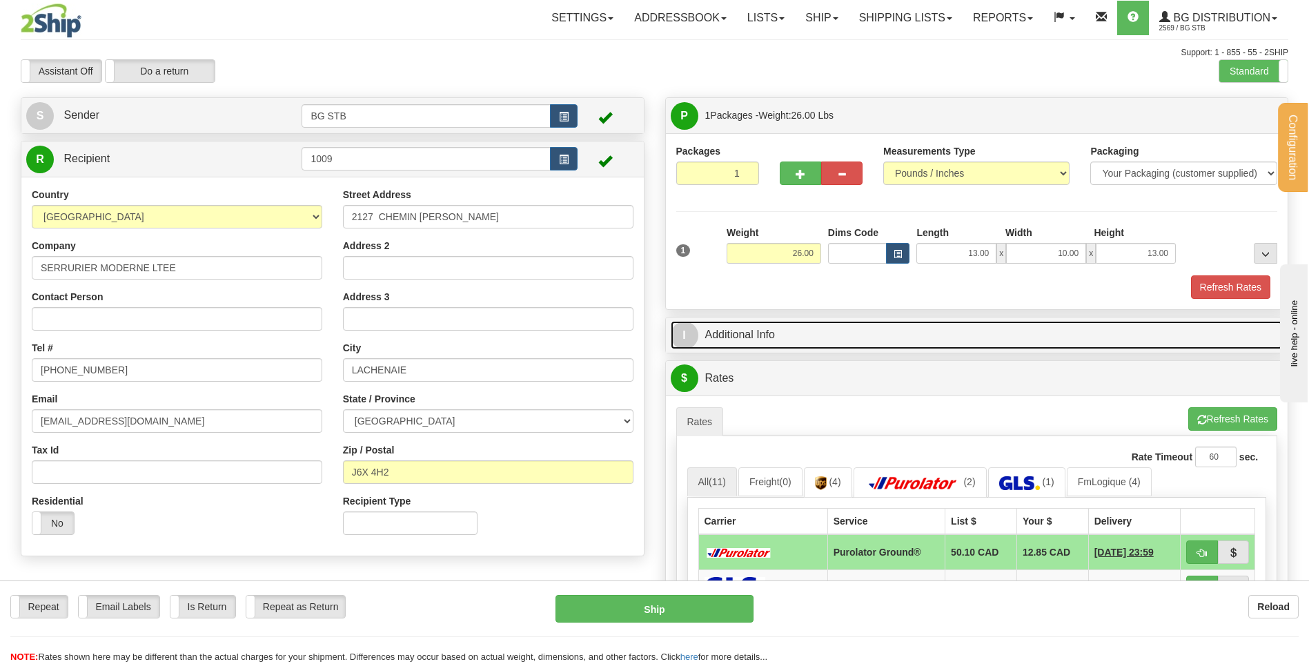
click at [778, 336] on link "I Additional Info" at bounding box center [977, 335] width 613 height 28
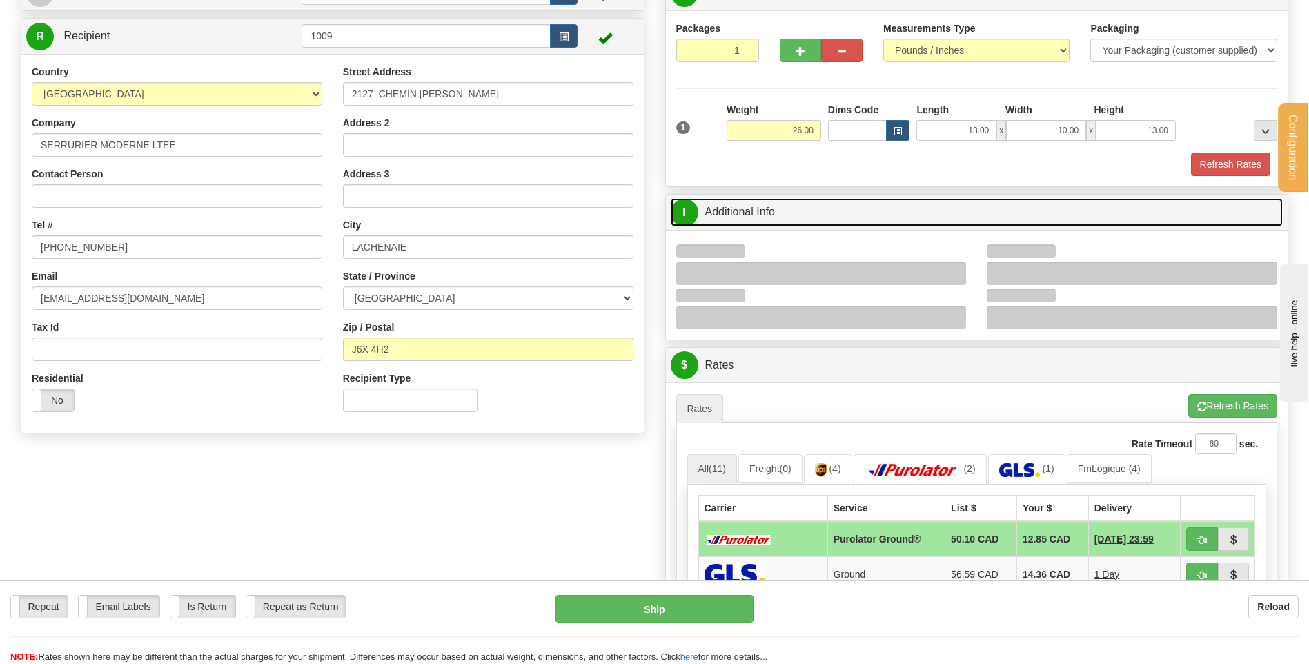
scroll to position [138, 0]
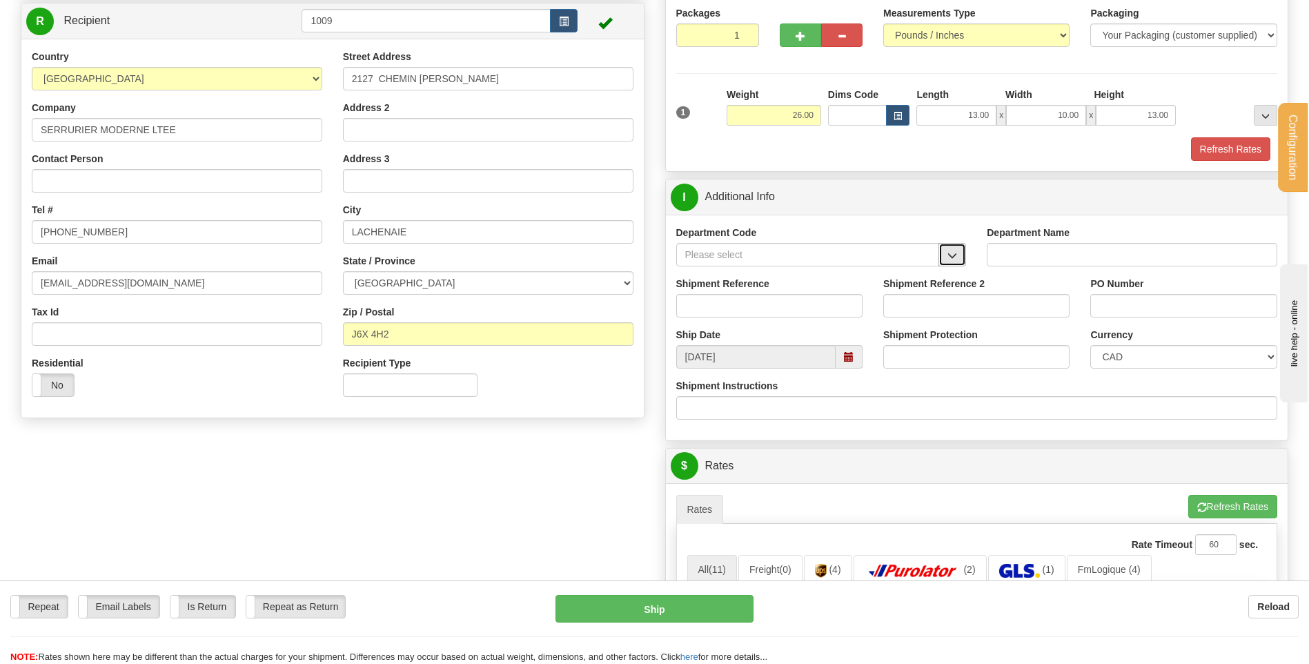
click at [951, 255] on span "button" at bounding box center [952, 255] width 10 height 9
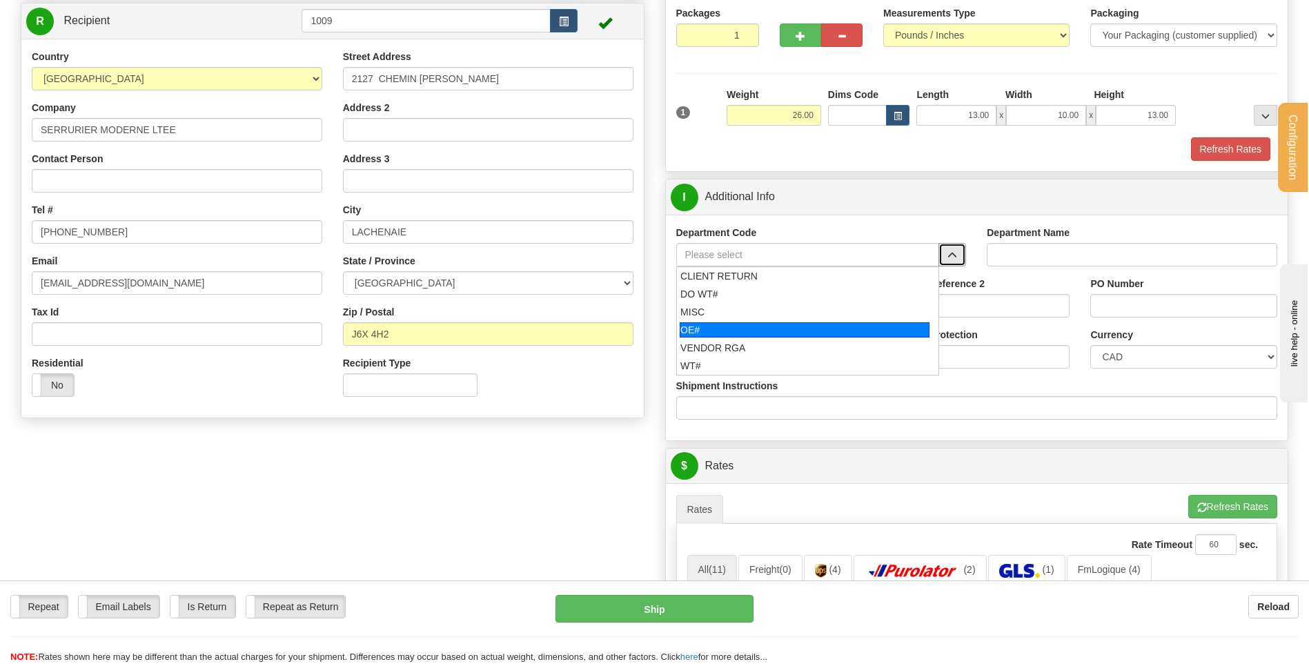
click at [680, 327] on div "OE#" at bounding box center [805, 329] width 250 height 15
type input "OE#"
type input "ORDERS"
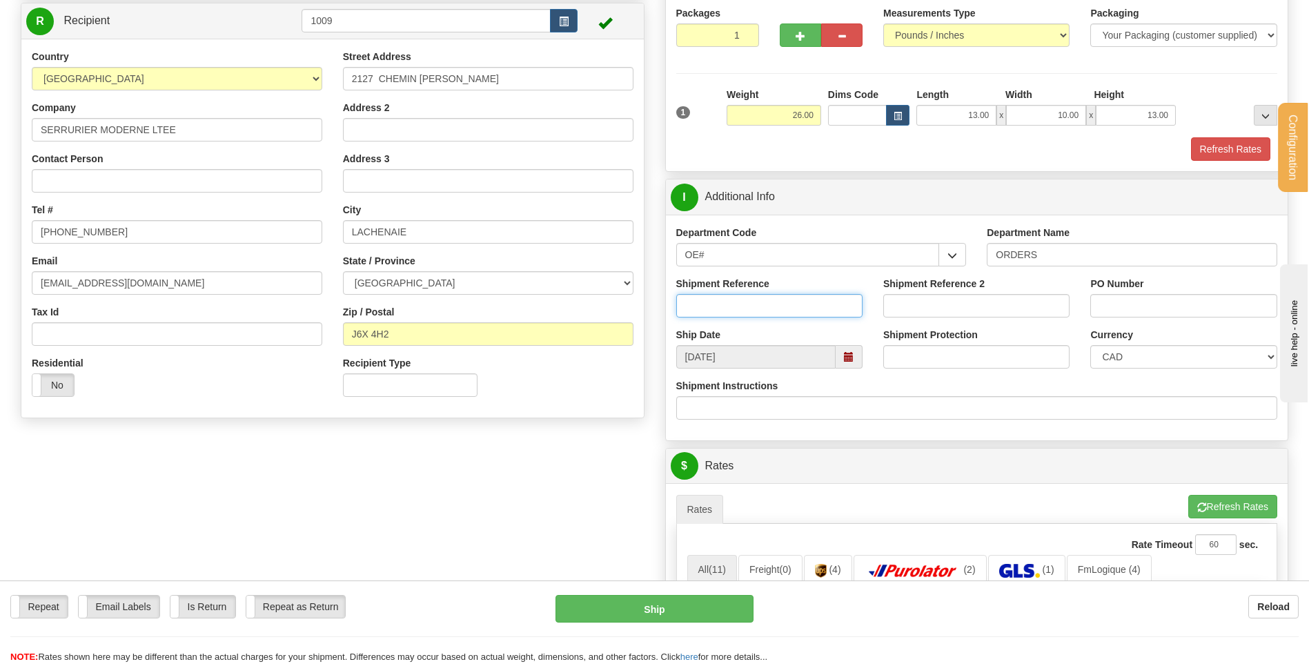
click at [710, 293] on div "Shipment Reference" at bounding box center [769, 297] width 186 height 41
type input "80005428-00"
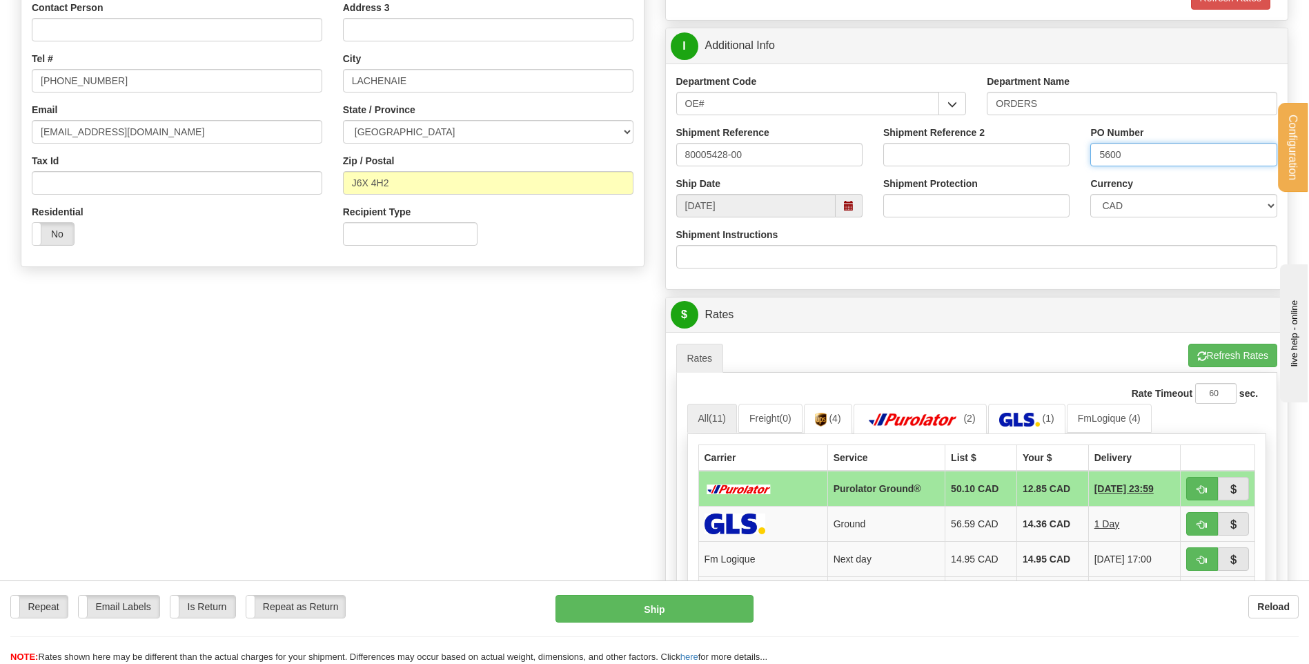
scroll to position [483, 0]
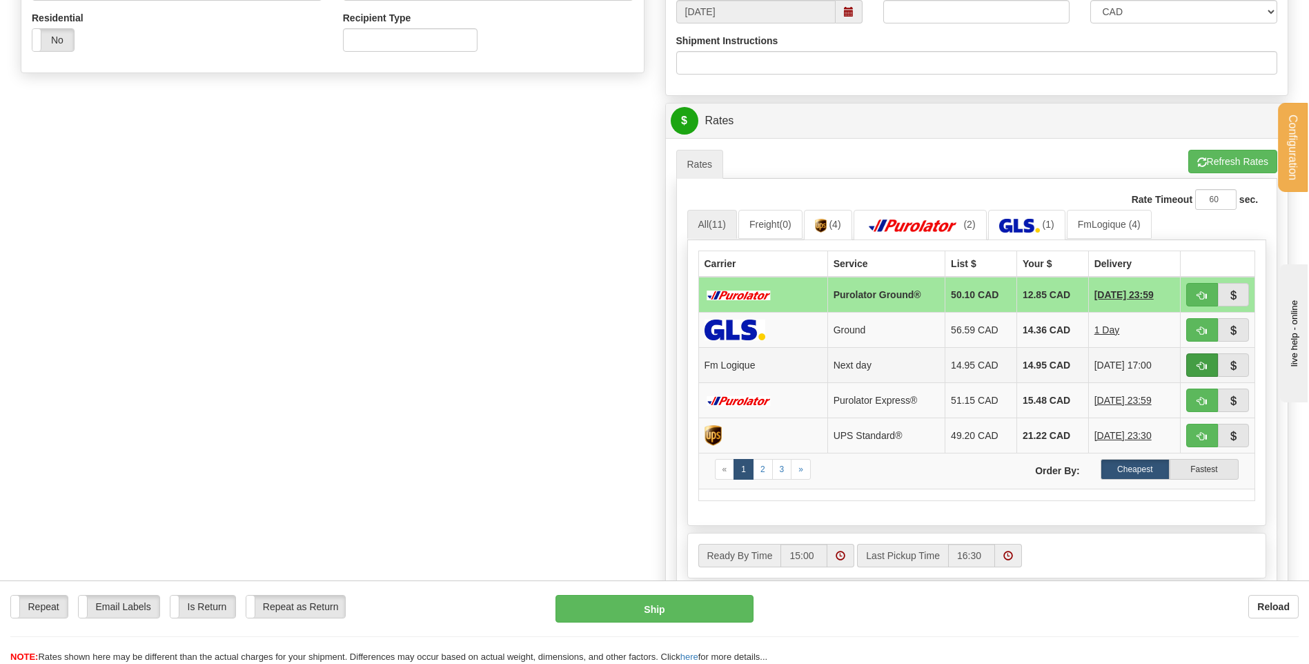
type input "5600"
click at [1198, 364] on span "button" at bounding box center [1202, 365] width 10 height 9
type input "jour"
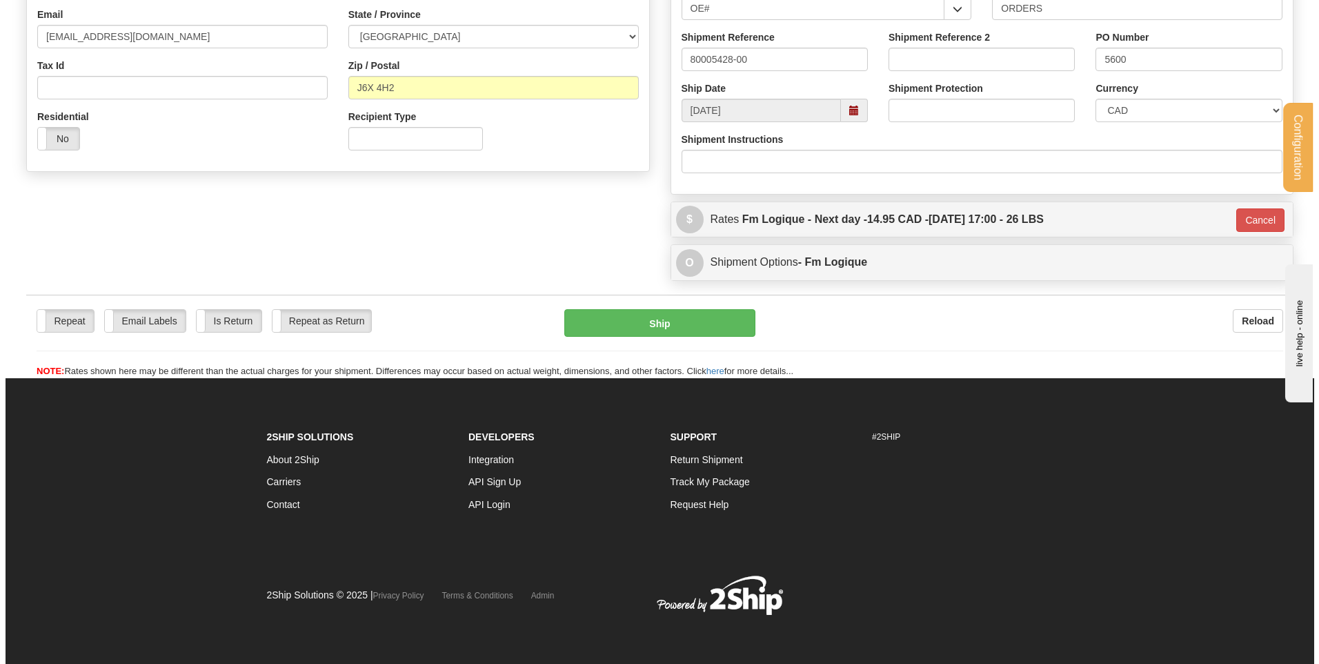
scroll to position [385, 0]
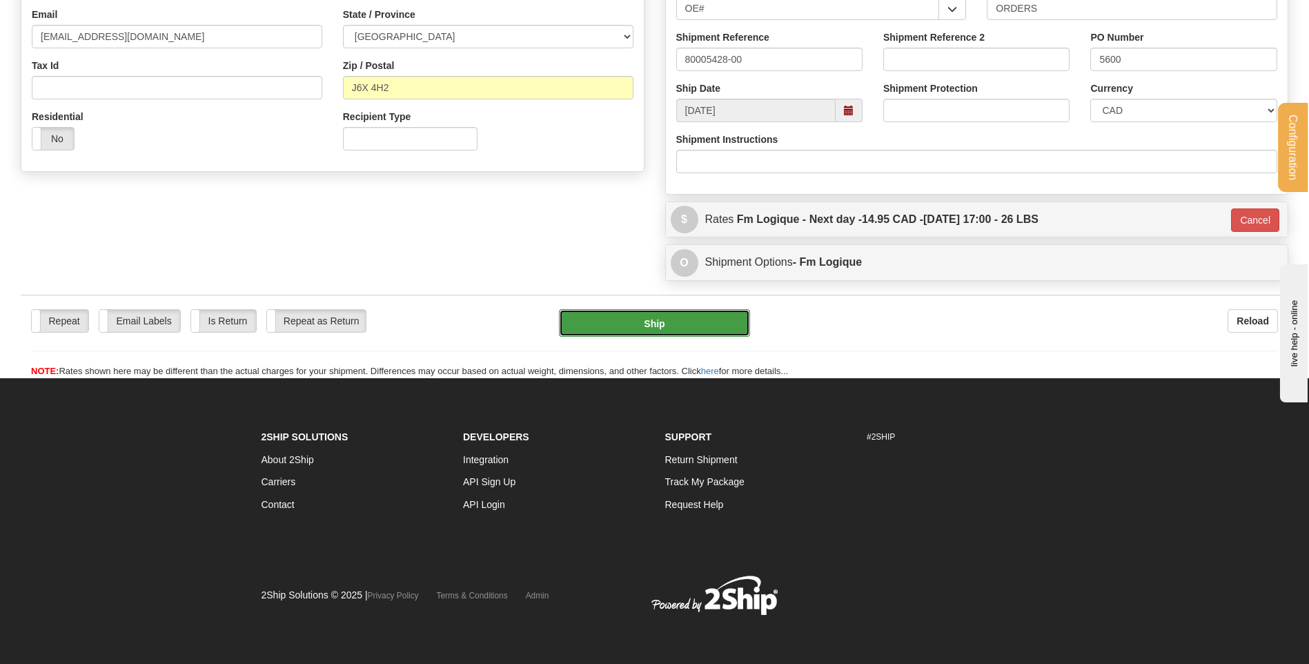
click at [719, 328] on button "Ship" at bounding box center [654, 323] width 190 height 28
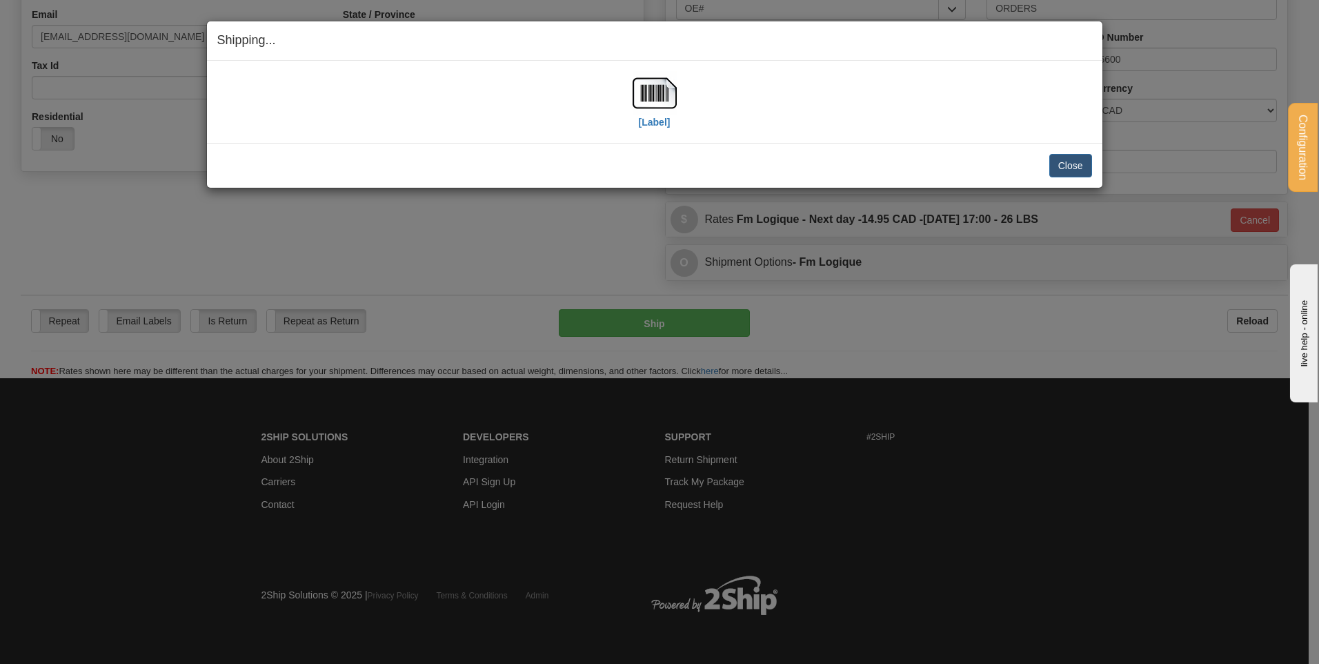
click at [626, 89] on div "[Label]" at bounding box center [654, 101] width 875 height 61
click at [640, 95] on img at bounding box center [655, 93] width 44 height 44
drag, startPoint x: 1064, startPoint y: 164, endPoint x: 598, endPoint y: 147, distance: 466.0
click at [1062, 165] on button "Close" at bounding box center [1070, 165] width 43 height 23
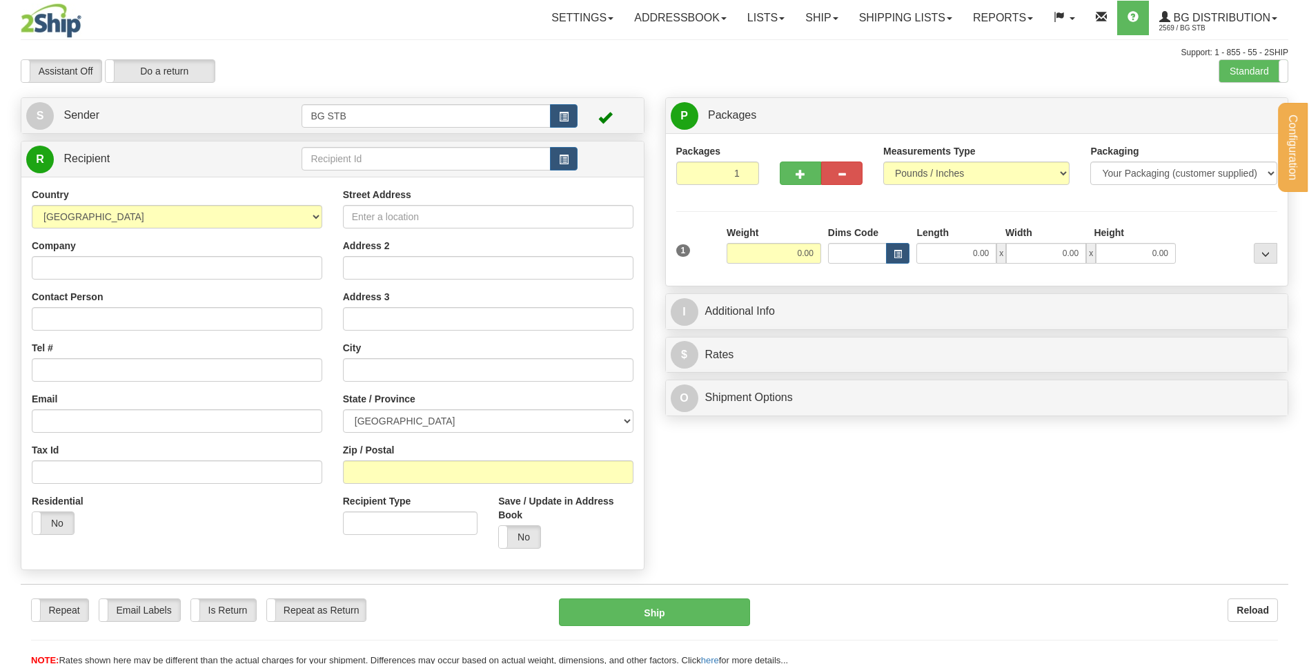
click at [401, 159] on div at bounding box center [654, 332] width 1309 height 664
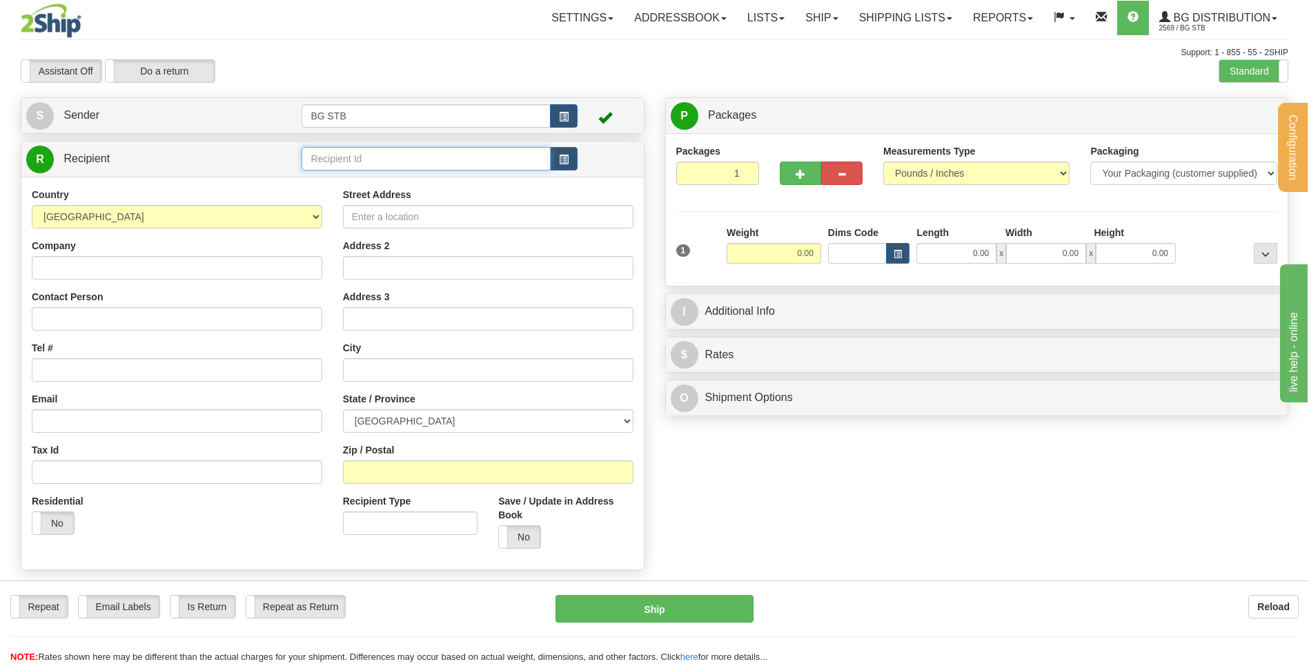
click at [424, 157] on input "text" at bounding box center [425, 158] width 248 height 23
type input "9599"
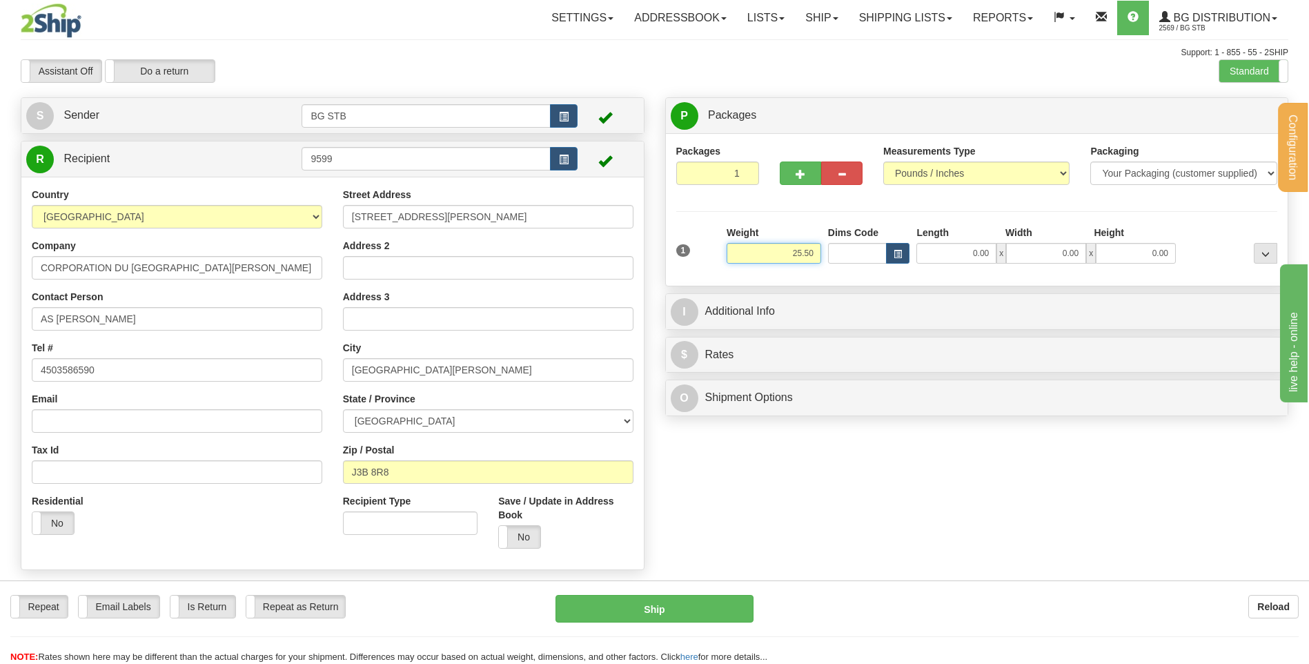
type input "25.50"
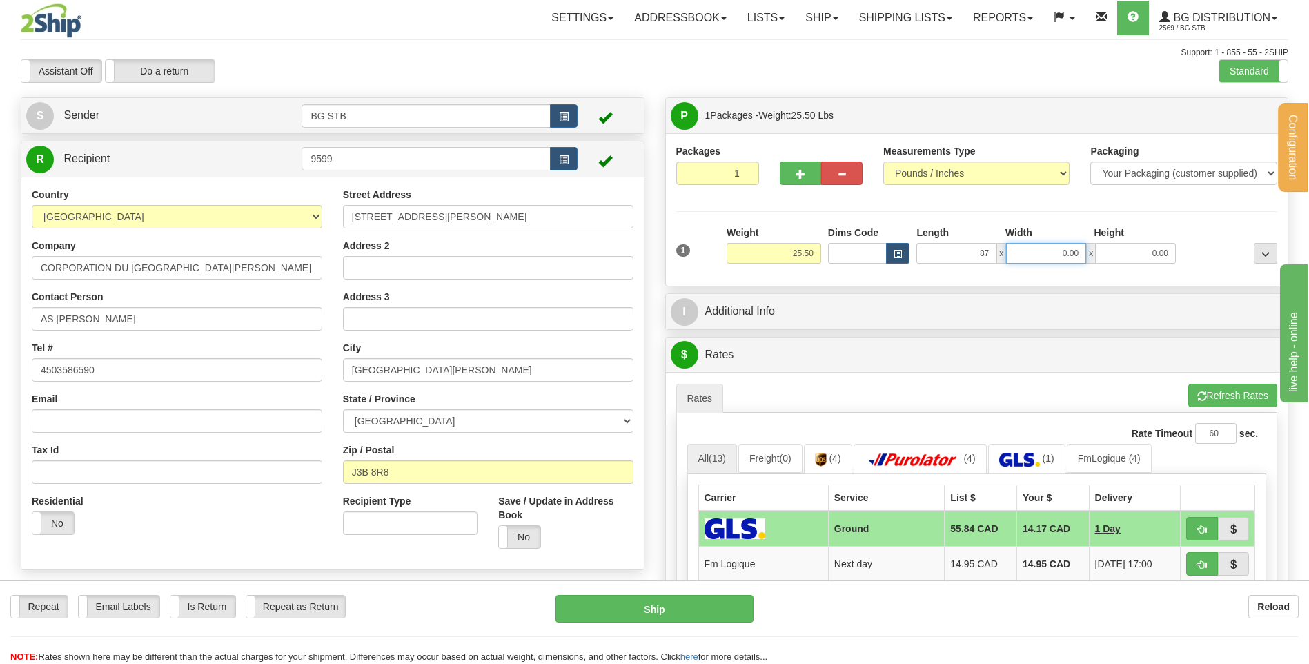
type input "87.00"
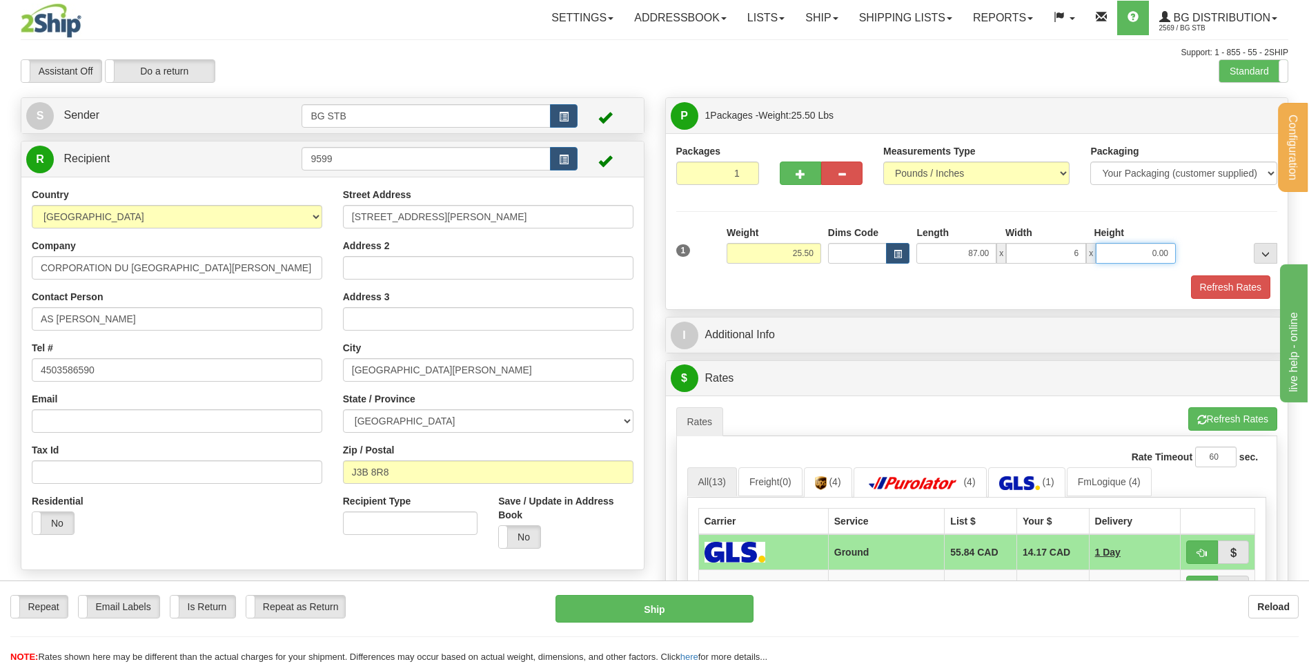
type input "6.00"
type input "4.00"
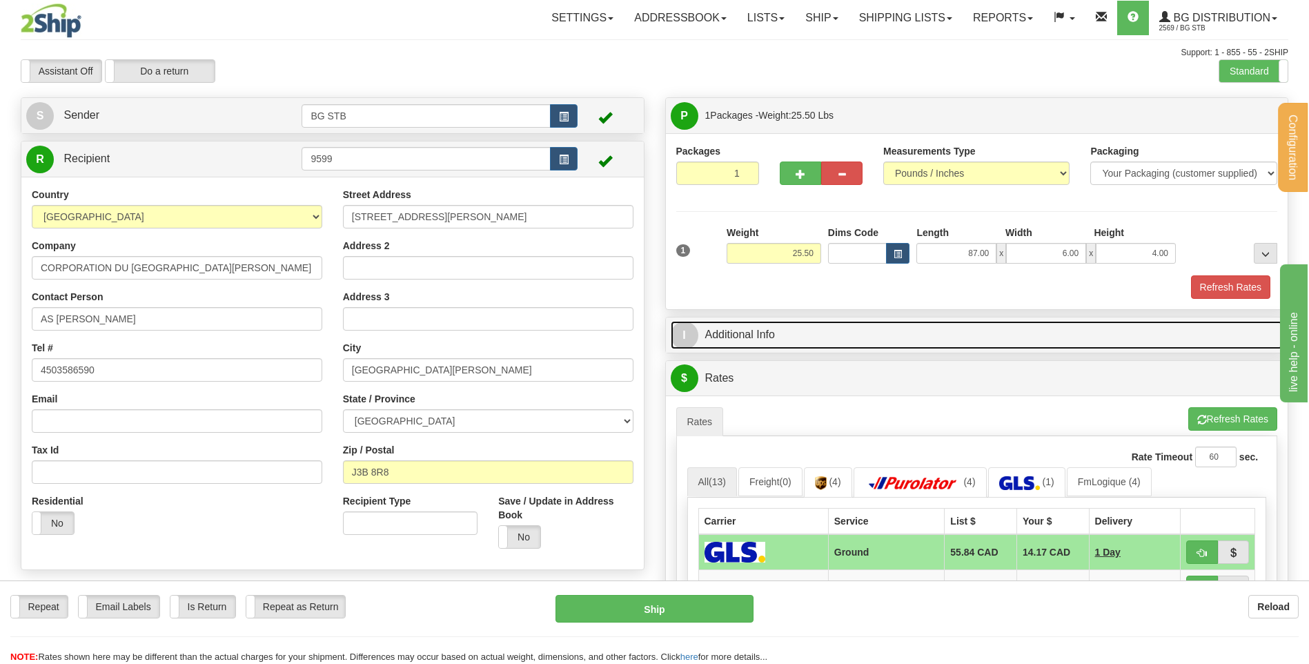
click at [920, 334] on link "I Additional Info" at bounding box center [977, 335] width 613 height 28
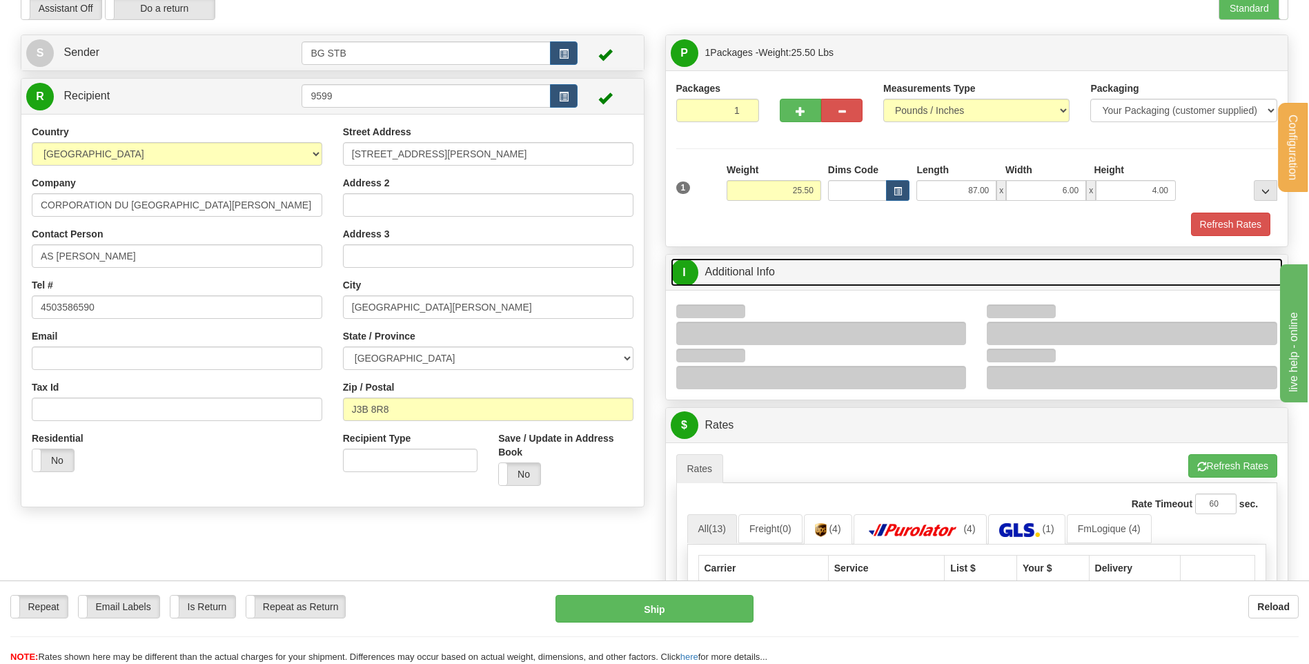
scroll to position [207, 0]
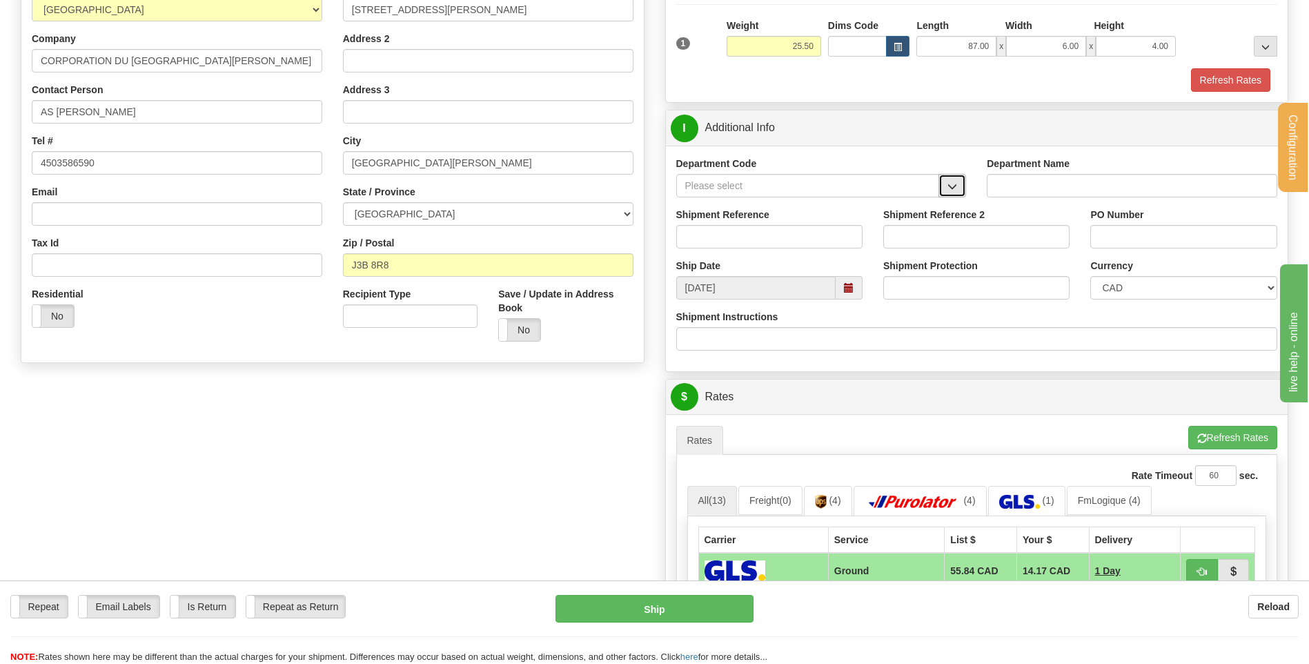
click at [944, 189] on button "button" at bounding box center [952, 185] width 28 height 23
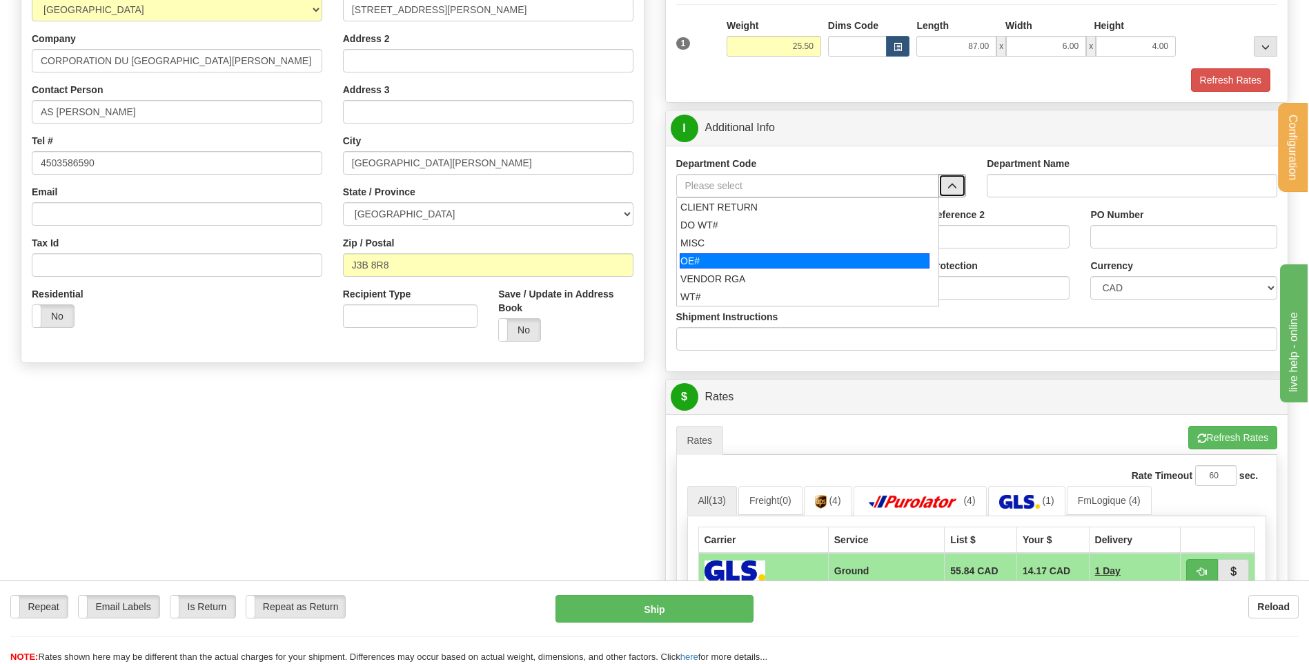
click at [809, 255] on div "OE#" at bounding box center [805, 260] width 250 height 15
type input "OE#"
type input "ORDERS"
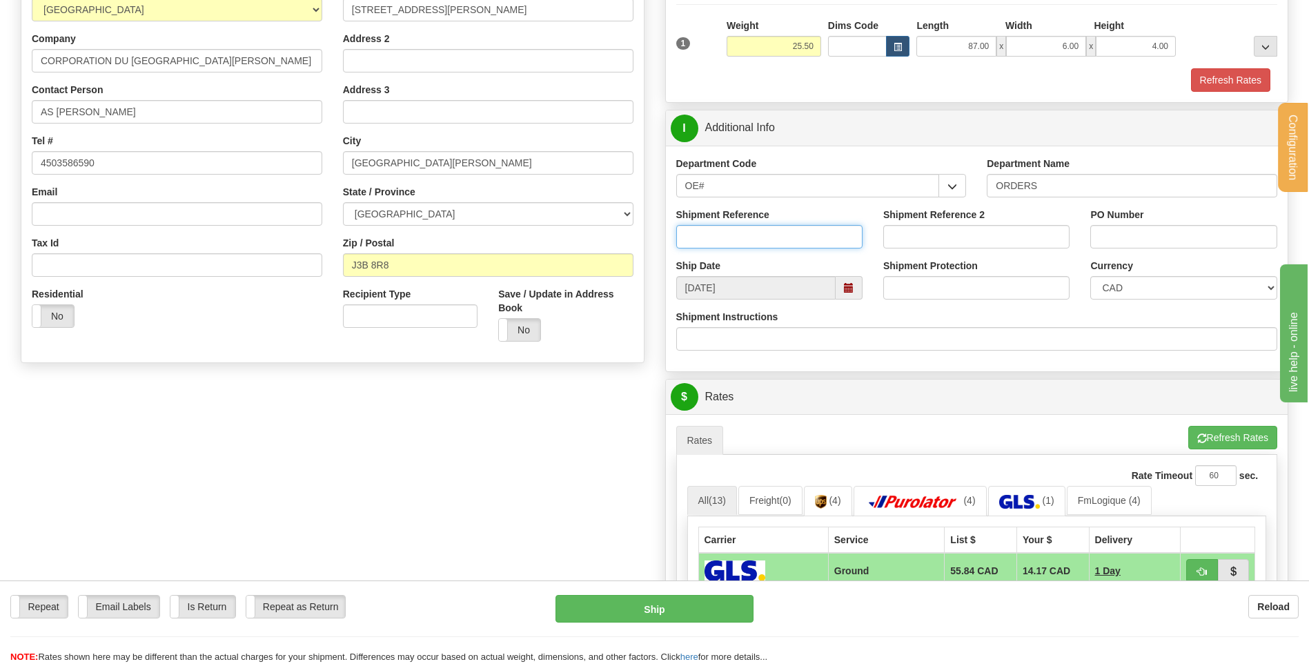
click at [802, 242] on input "Shipment Reference" at bounding box center [769, 236] width 186 height 23
type input "80004794-00"
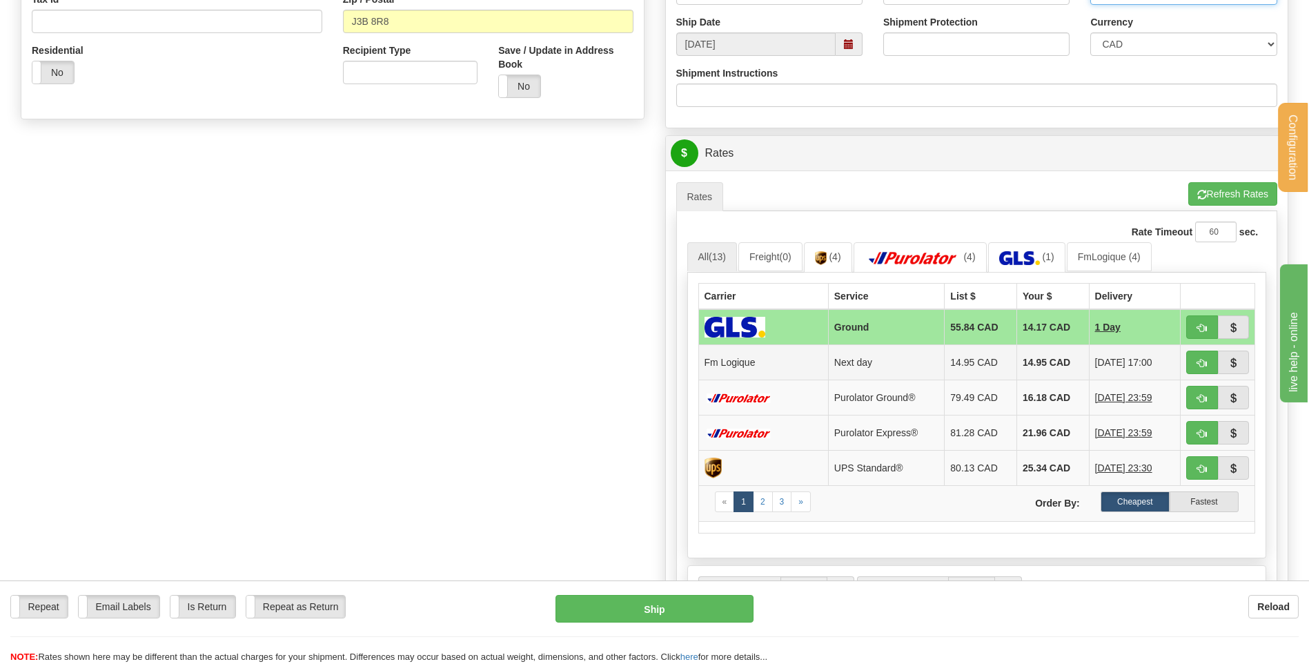
scroll to position [552, 0]
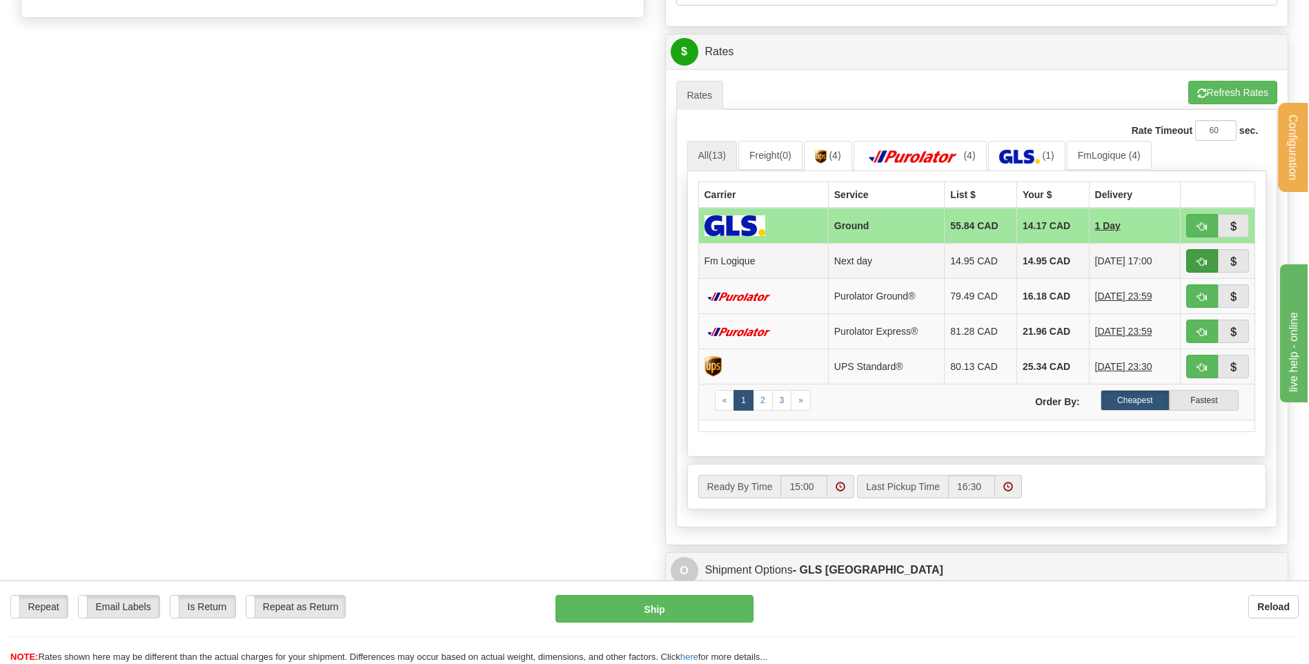
type input "PO071240"
click at [1190, 262] on button "button" at bounding box center [1202, 260] width 32 height 23
type input "jour"
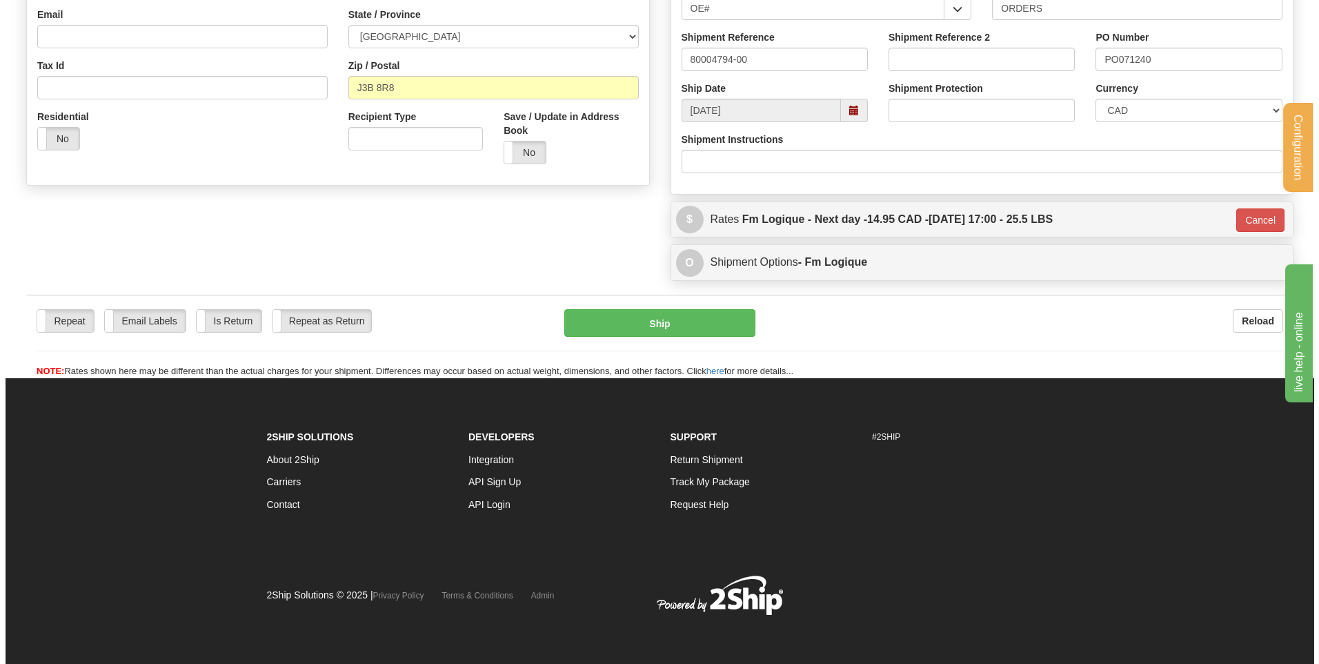
scroll to position [385, 0]
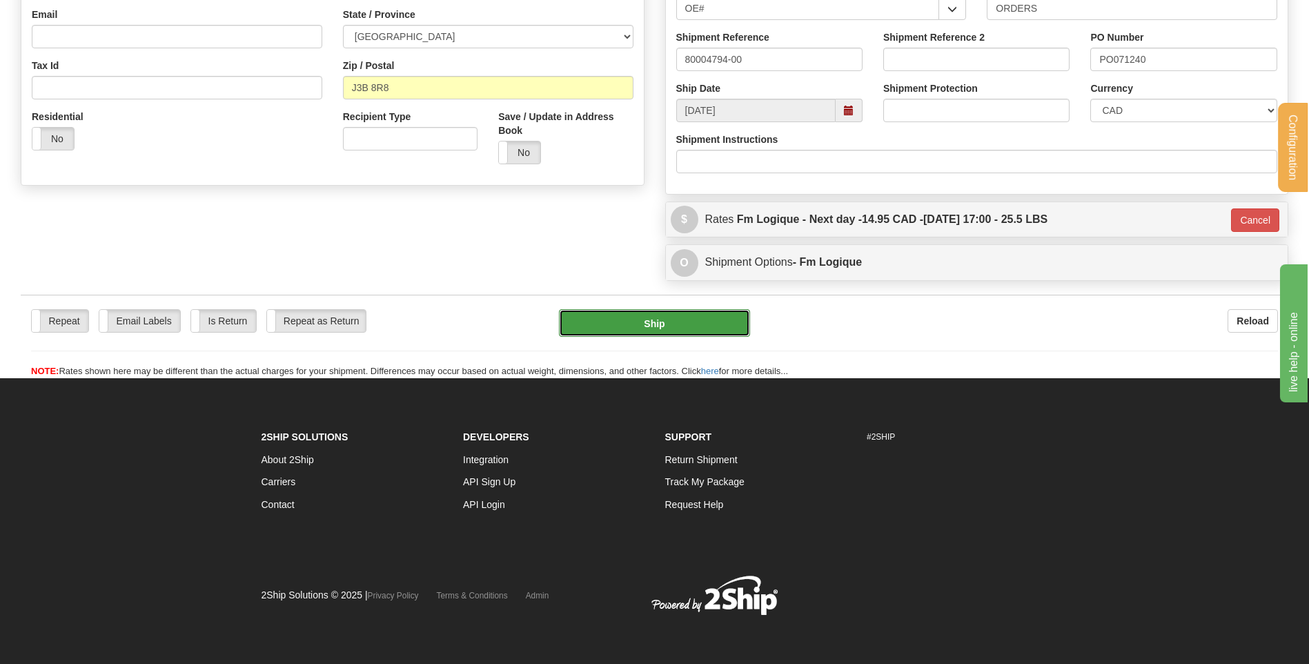
click at [700, 315] on button "Ship" at bounding box center [654, 323] width 190 height 28
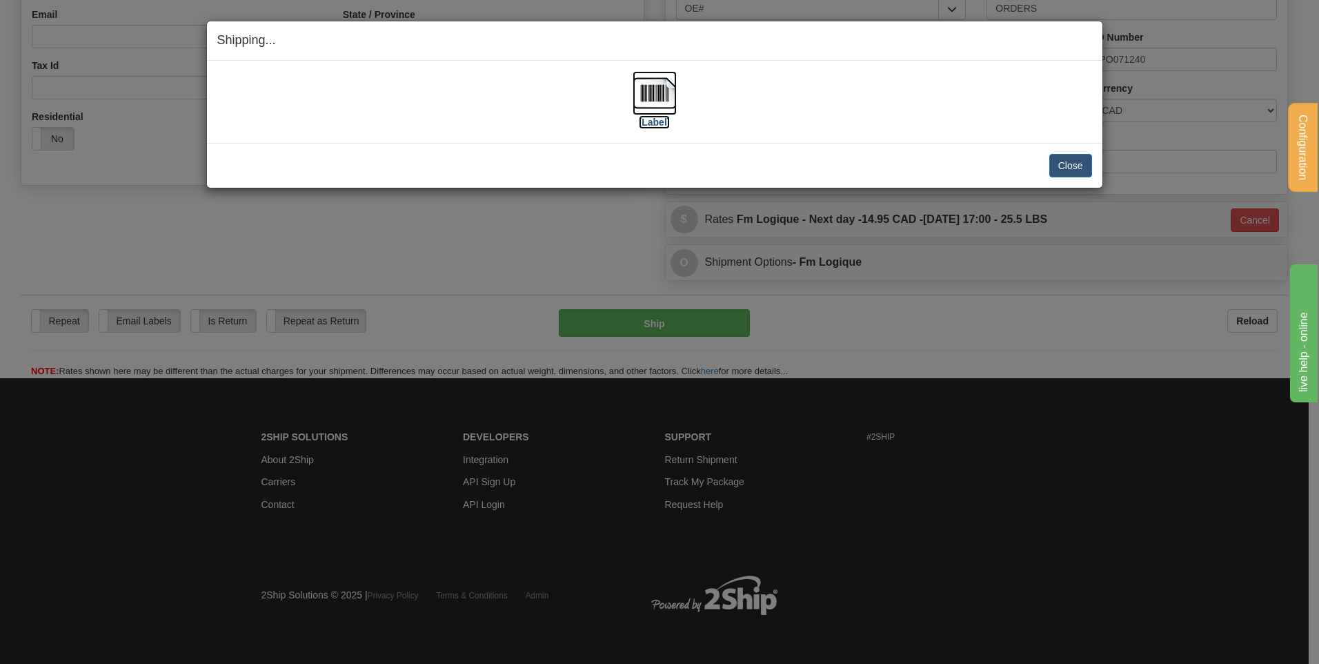
click at [664, 90] on img at bounding box center [655, 93] width 44 height 44
click at [1061, 162] on button "Close" at bounding box center [1070, 165] width 43 height 23
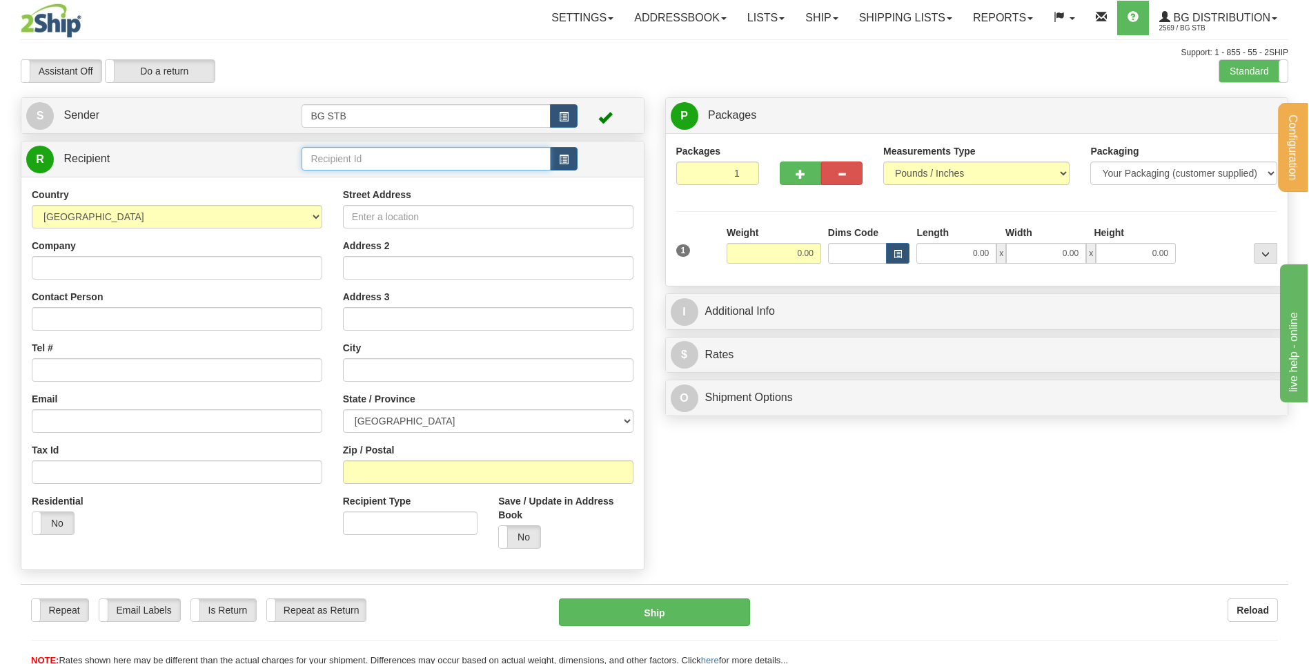
click at [364, 170] on input "text" at bounding box center [425, 158] width 248 height 23
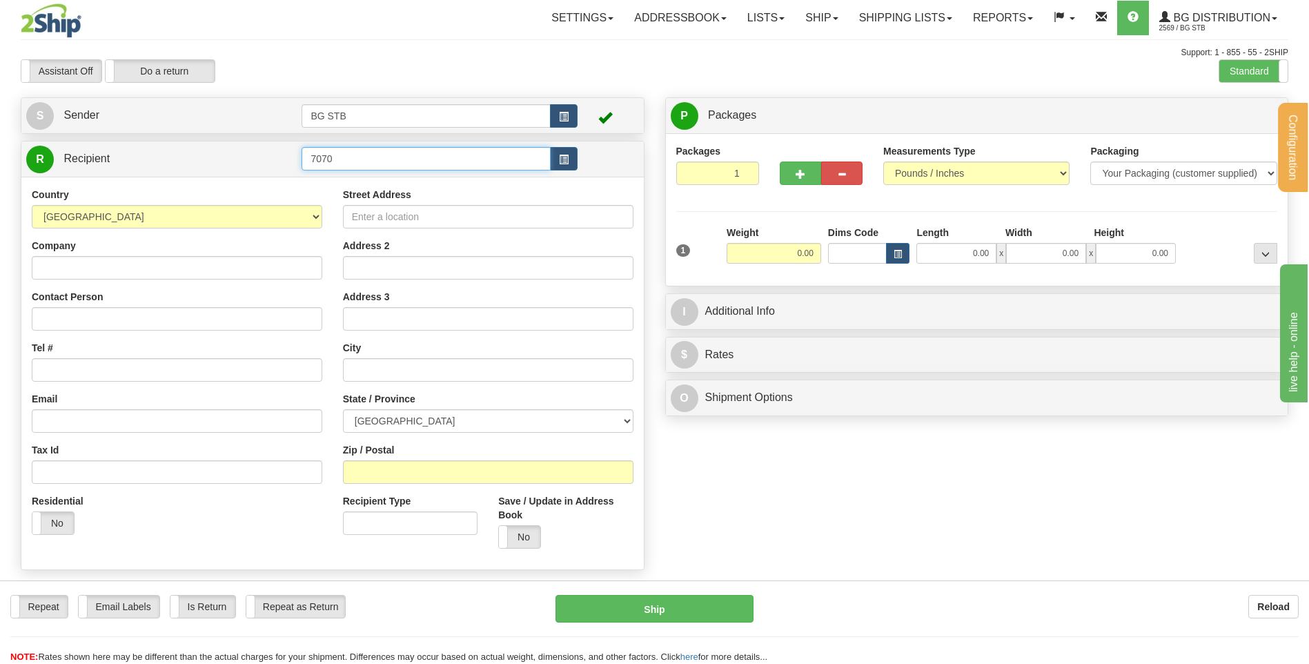
type input "7070"
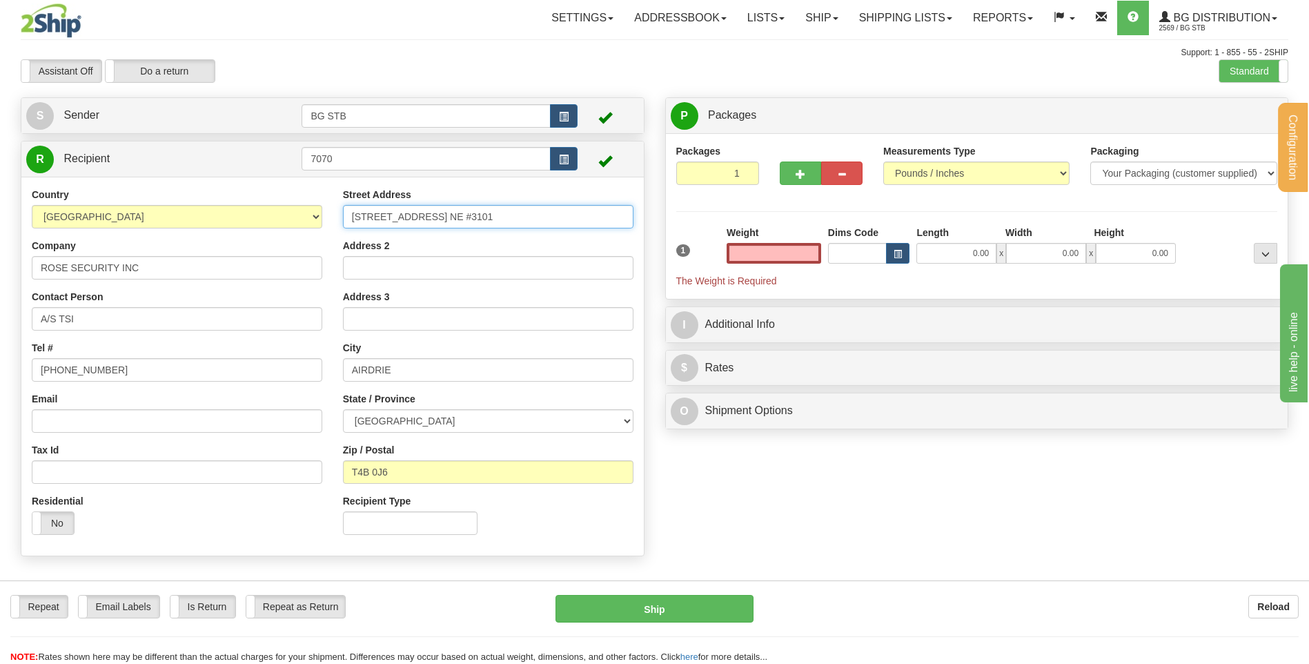
type input "0.00"
drag, startPoint x: 486, startPoint y: 216, endPoint x: 243, endPoint y: 226, distance: 243.7
click at [248, 226] on div "Country AFGHANISTAN ALAND ISLANDS ALBANIA ALGERIA AMERICAN SAMOA ANDORRA ANGOLA…" at bounding box center [332, 366] width 622 height 357
type input "3"
type input "5335 RUE ALBERT-MILLICHAMP"
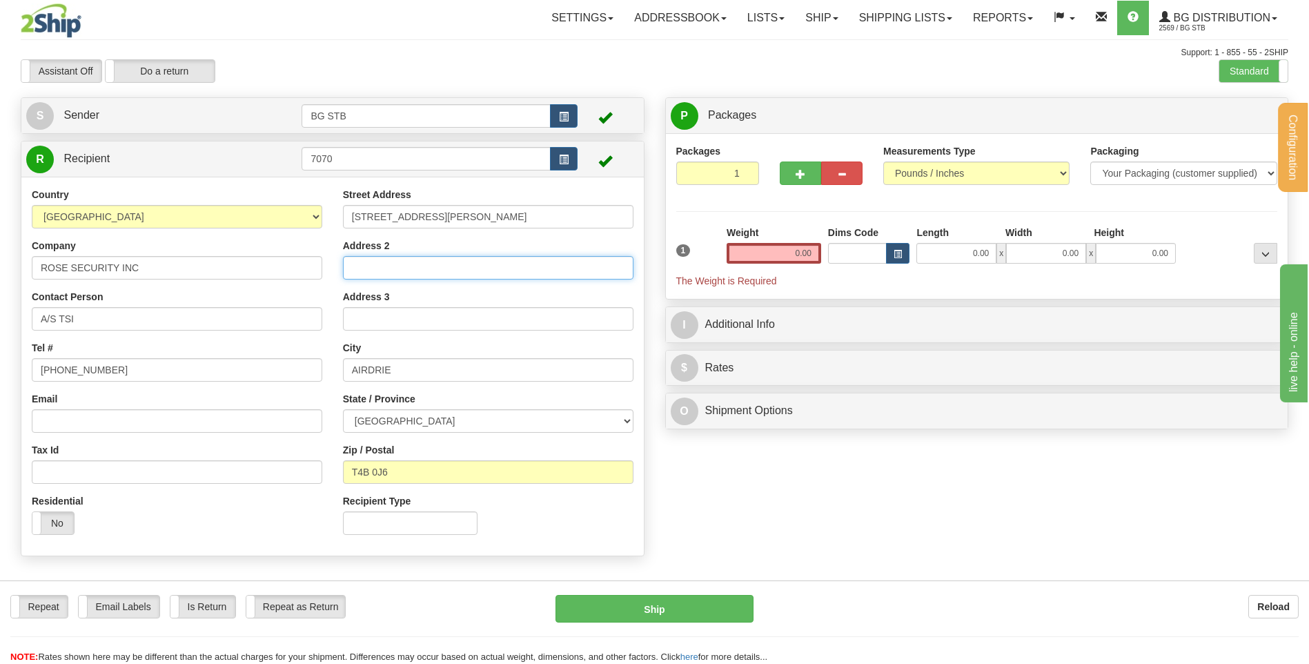
click at [373, 277] on input "Address 2" at bounding box center [488, 267] width 290 height 23
type input "UNIT U2-80"
click at [246, 320] on input "A/S TSI" at bounding box center [177, 318] width 290 height 23
click at [418, 299] on div "Address 3" at bounding box center [488, 310] width 290 height 41
drag, startPoint x: 417, startPoint y: 375, endPoint x: 344, endPoint y: 380, distance: 73.3
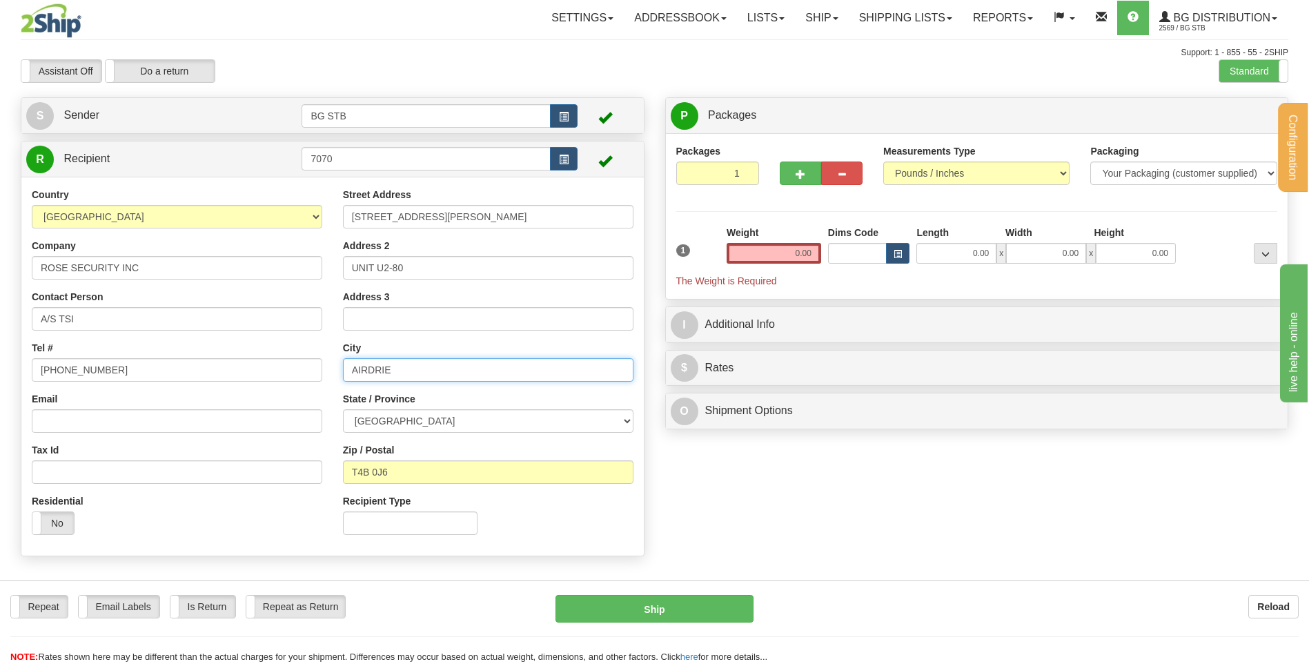
click at [346, 380] on input "AIRDRIE" at bounding box center [488, 369] width 290 height 23
type input "ST-HUBERT"
drag, startPoint x: 451, startPoint y: 425, endPoint x: 447, endPoint y: 433, distance: 9.3
click at [451, 425] on select "ALBERTA BRITISH COLUMBIA MANITOBA NEW BRUNSWICK NEWFOUNDLAND NOVA SCOTIA NUNAVU…" at bounding box center [488, 420] width 290 height 23
select select "QC"
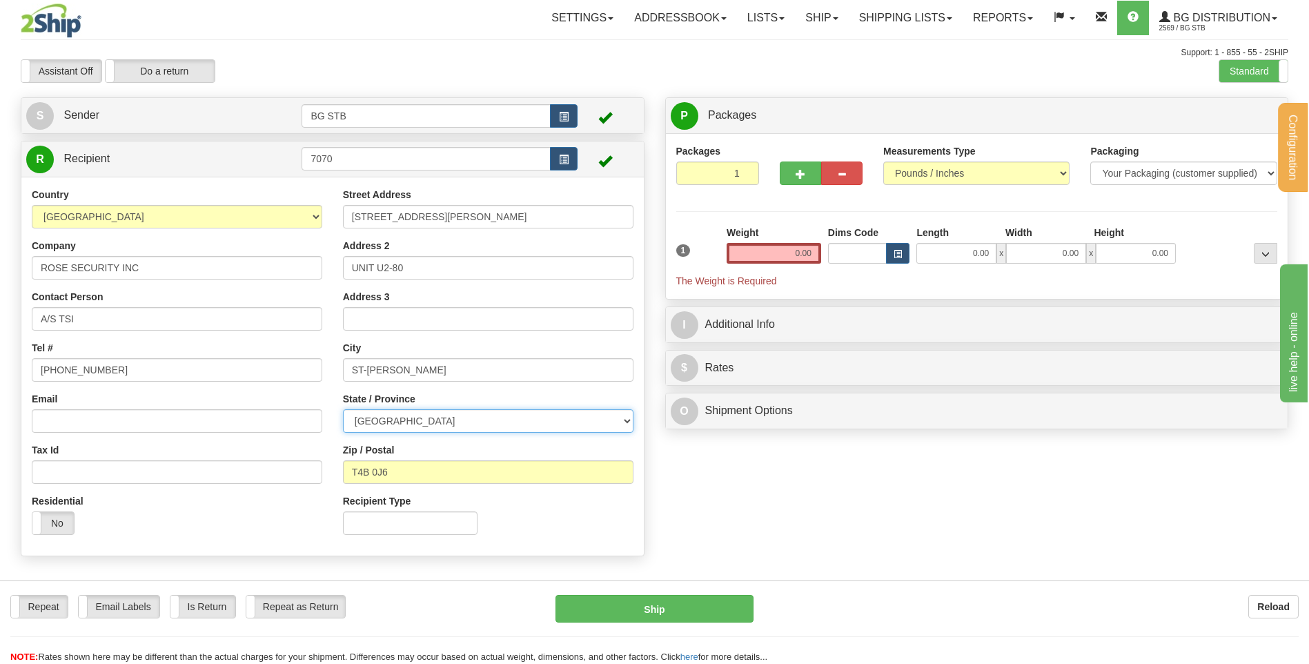
click at [343, 409] on select "ALBERTA BRITISH COLUMBIA MANITOBA NEW BRUNSWICK NEWFOUNDLAND NOVA SCOTIA NUNAVU…" at bounding box center [488, 420] width 290 height 23
drag, startPoint x: 424, startPoint y: 473, endPoint x: 306, endPoint y: 467, distance: 118.1
click at [308, 467] on div "Country AFGHANISTAN ALAND ISLANDS ALBANIA ALGERIA AMERICAN SAMOA ANDORRA ANGOLA…" at bounding box center [332, 366] width 622 height 357
type input "J3Y 8Z8"
click at [789, 250] on input "0.00" at bounding box center [773, 253] width 95 height 21
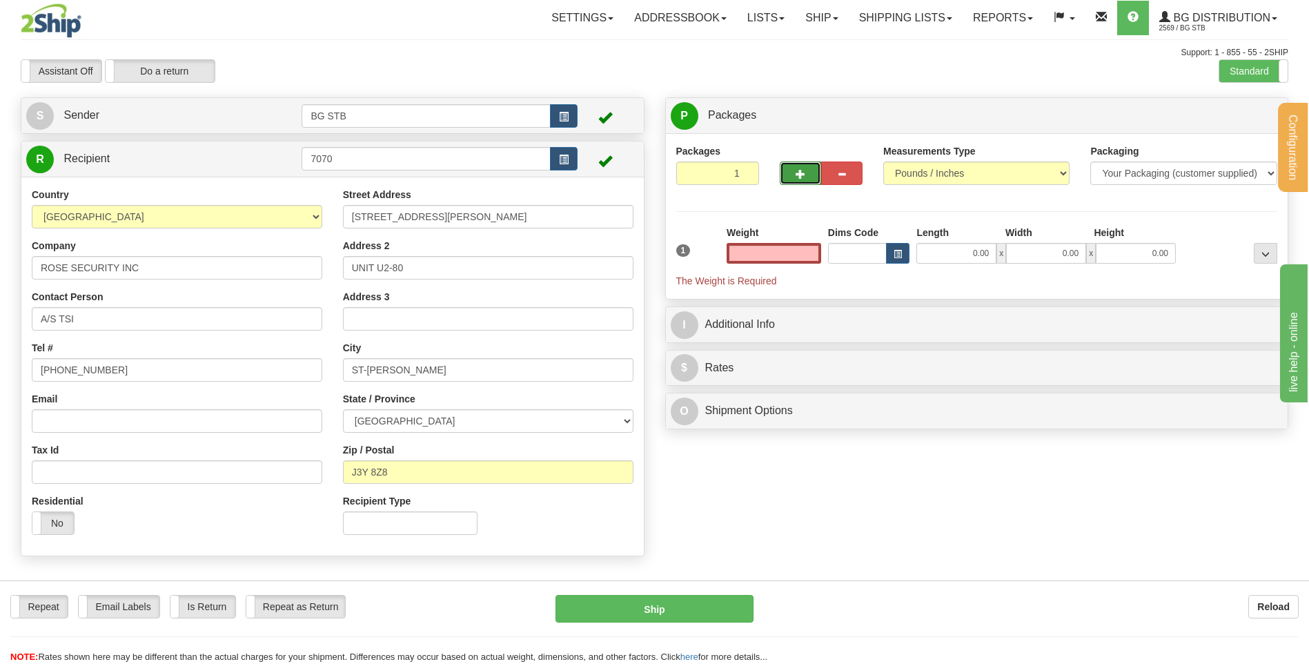
type input "0.00"
click at [809, 172] on button "button" at bounding box center [800, 172] width 41 height 23
type input "2"
drag, startPoint x: 1247, startPoint y: 108, endPoint x: 1153, endPoint y: 175, distance: 115.1
click at [1247, 108] on label "Package Level Pack.." at bounding box center [1248, 116] width 70 height 21
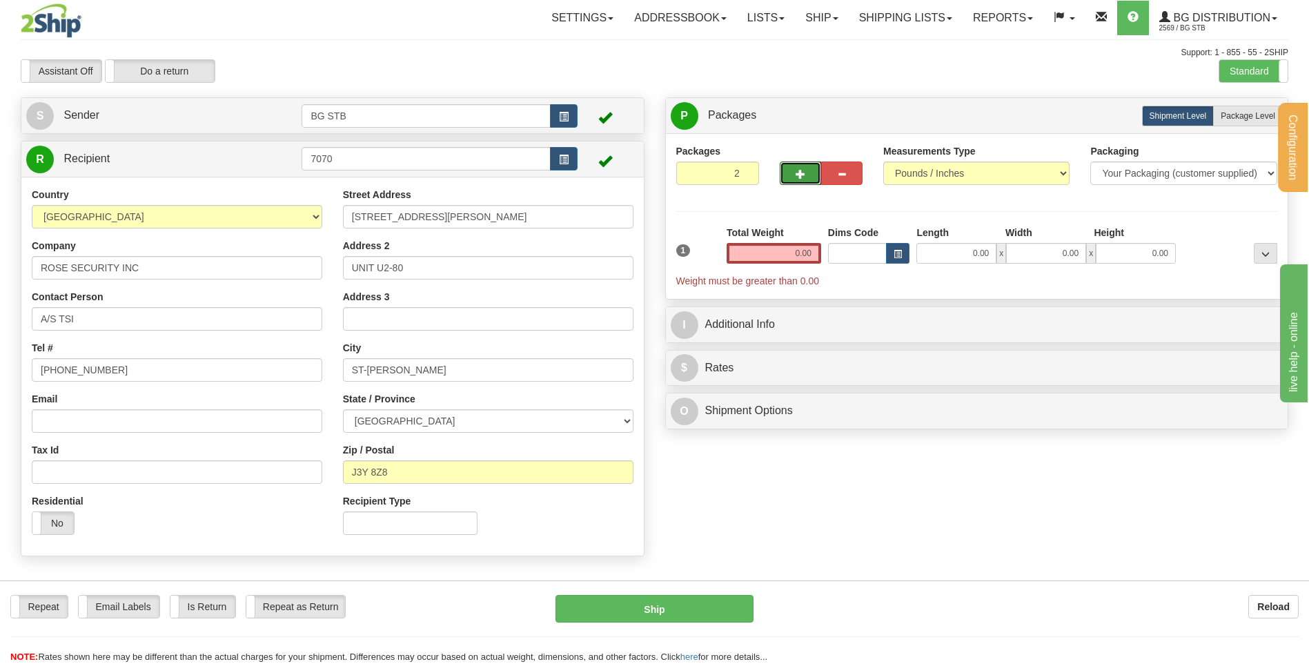
radio input "true"
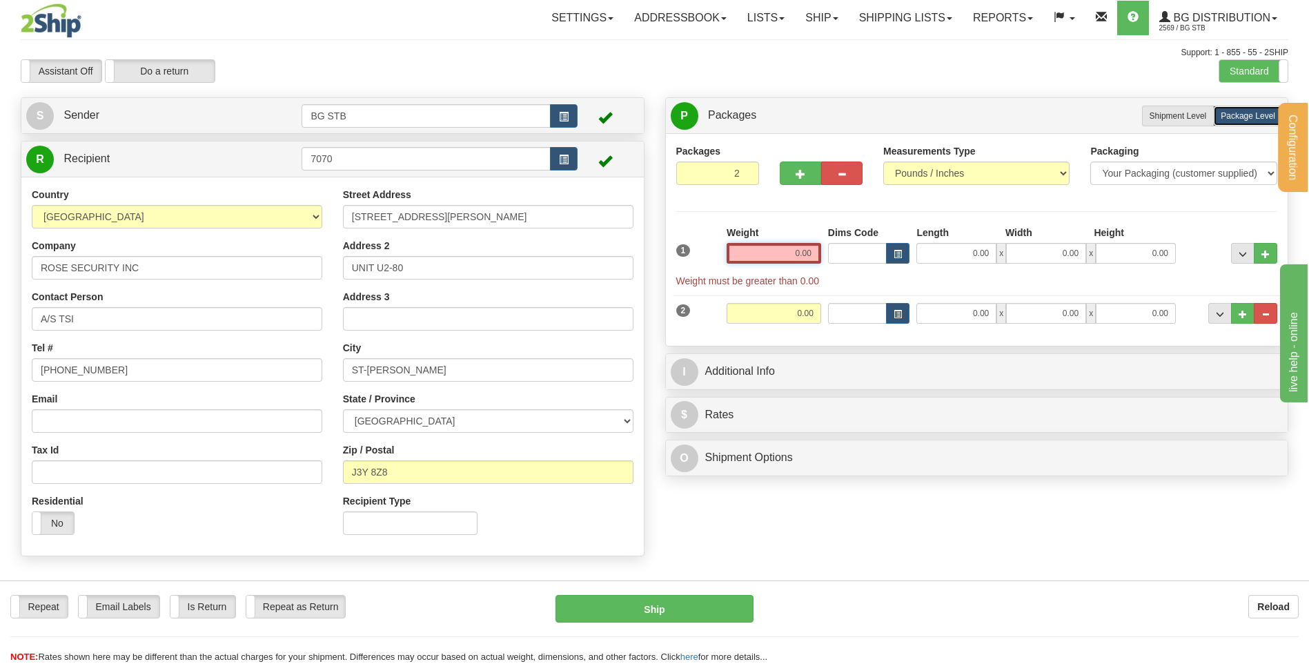
click at [790, 251] on input "0.00" at bounding box center [773, 253] width 95 height 21
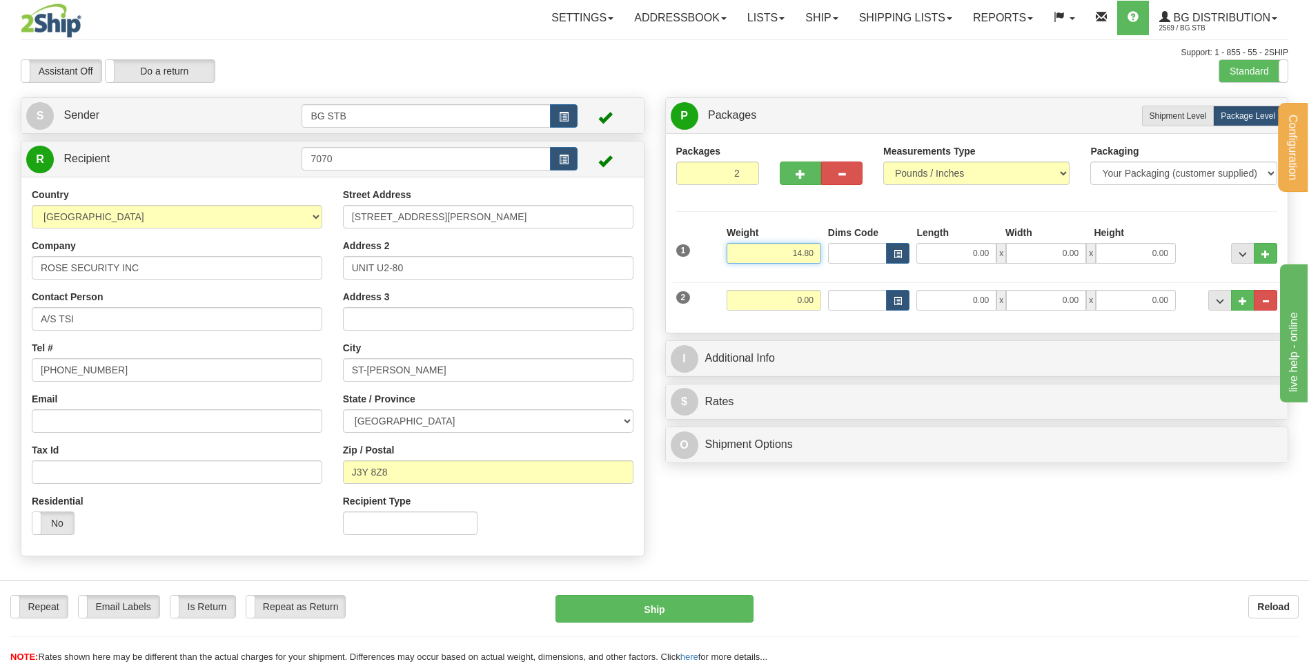
type input "14.80"
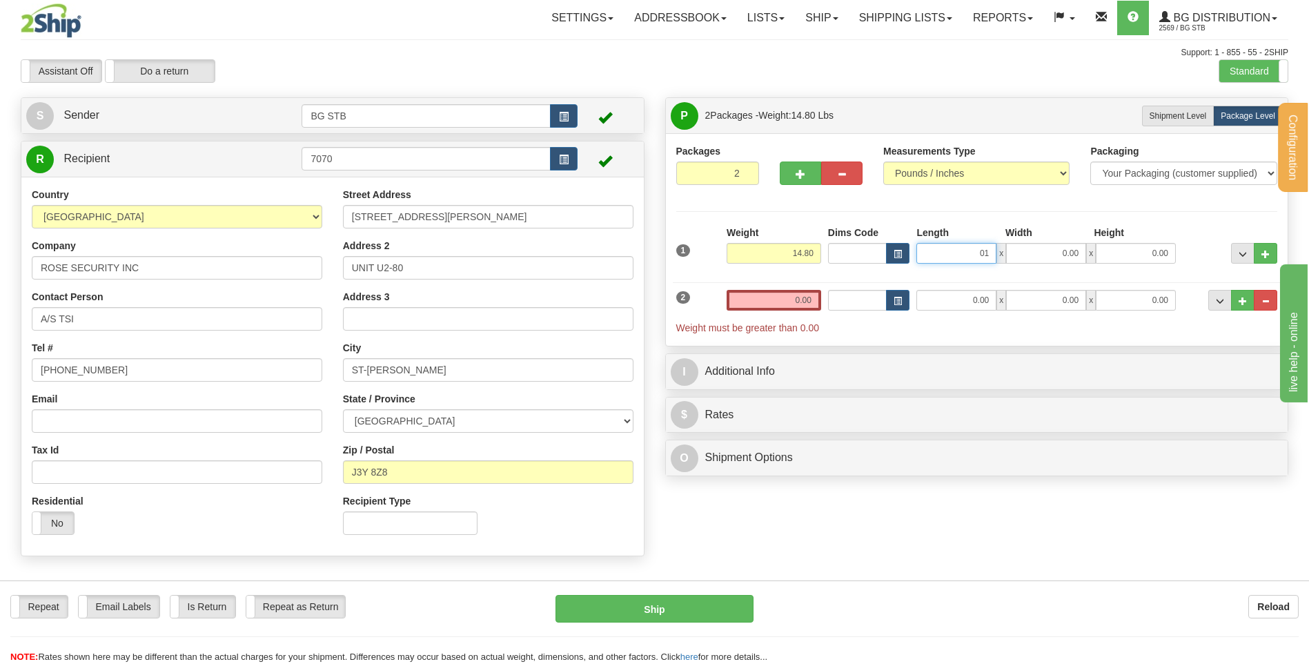
type input "0"
type input "15.00"
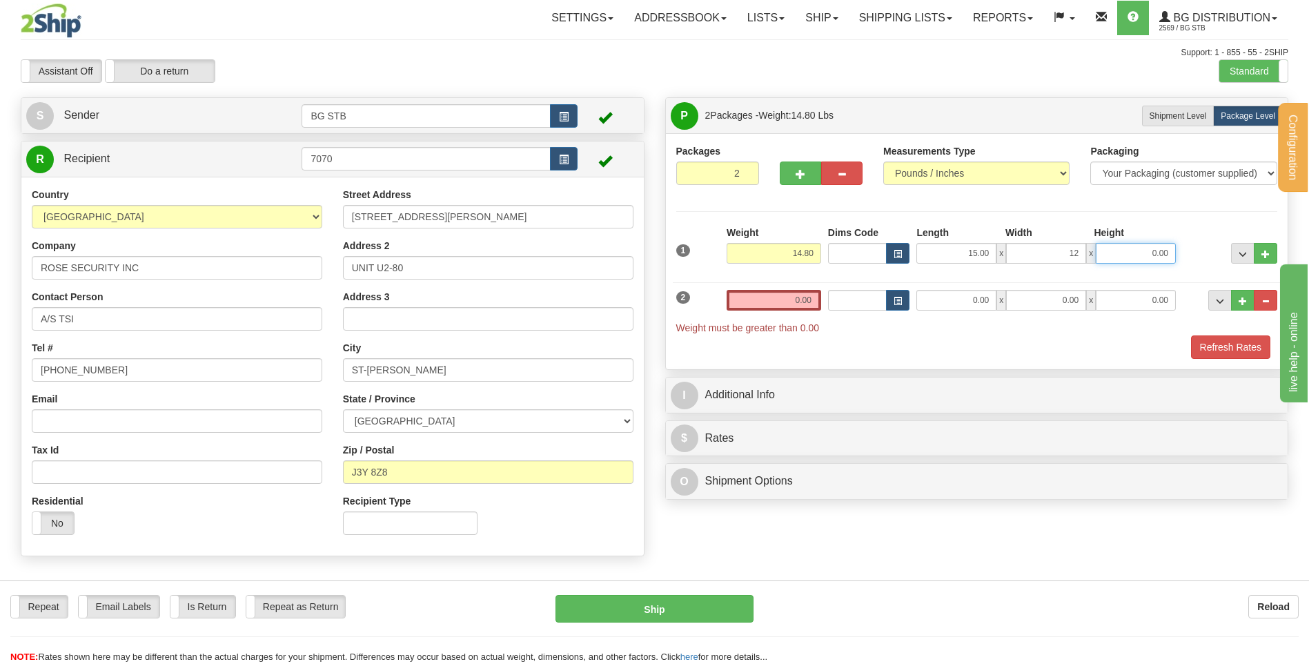
type input "12.00"
type input "9.00"
drag, startPoint x: 784, startPoint y: 277, endPoint x: 791, endPoint y: 290, distance: 14.2
click at [785, 279] on div "2 Weight 0.00 Dims Code Length Width Height" at bounding box center [977, 304] width 608 height 59
click at [793, 299] on input "0.00" at bounding box center [773, 300] width 95 height 21
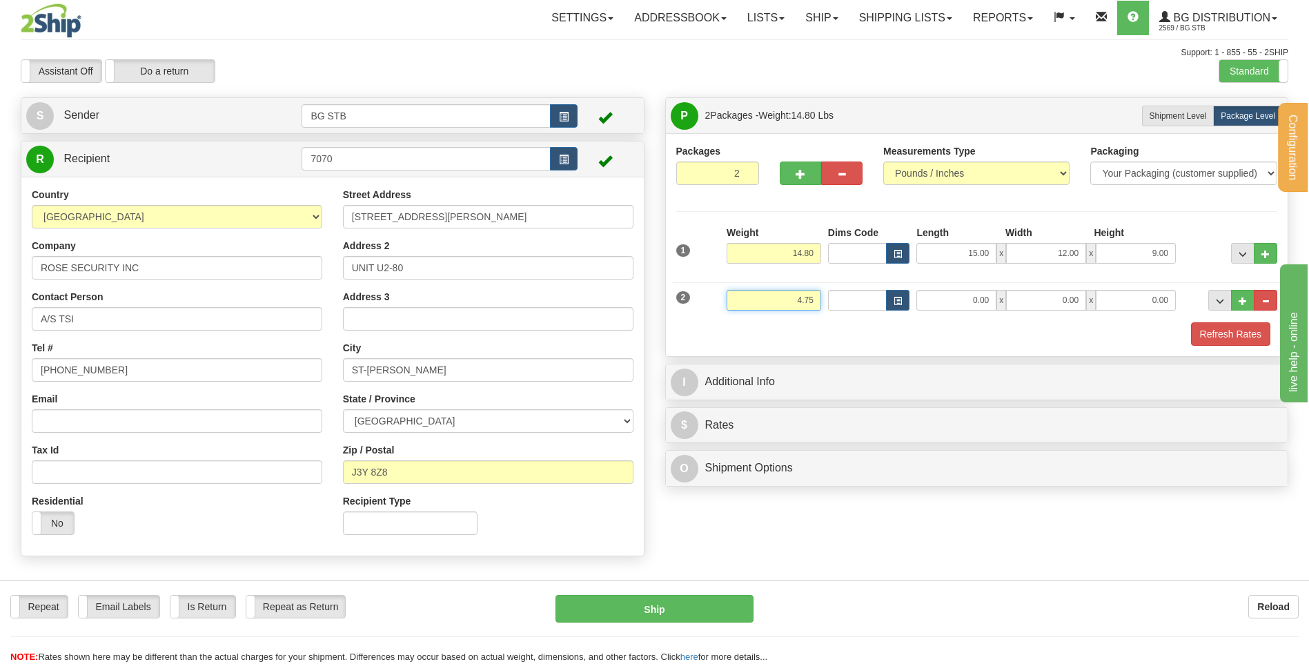
type input "4.75"
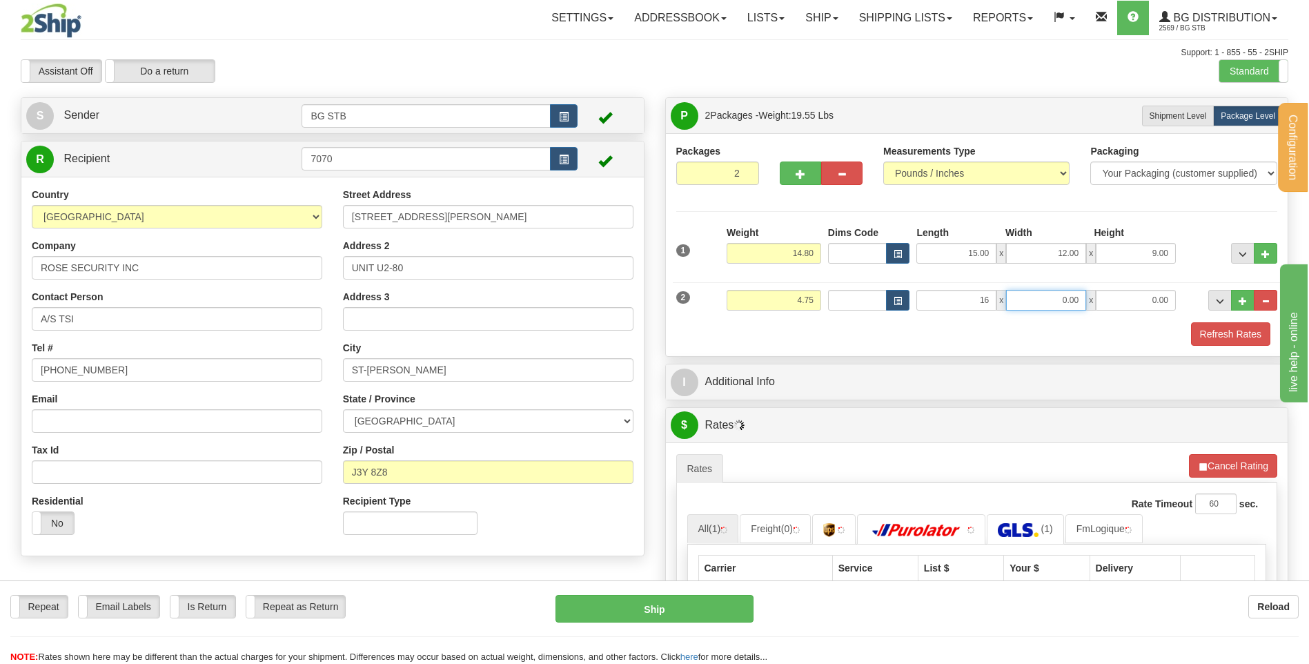
type input "16.00"
type input "12.00"
type input "11.00"
click at [803, 181] on button "button" at bounding box center [800, 172] width 41 height 23
type input "3"
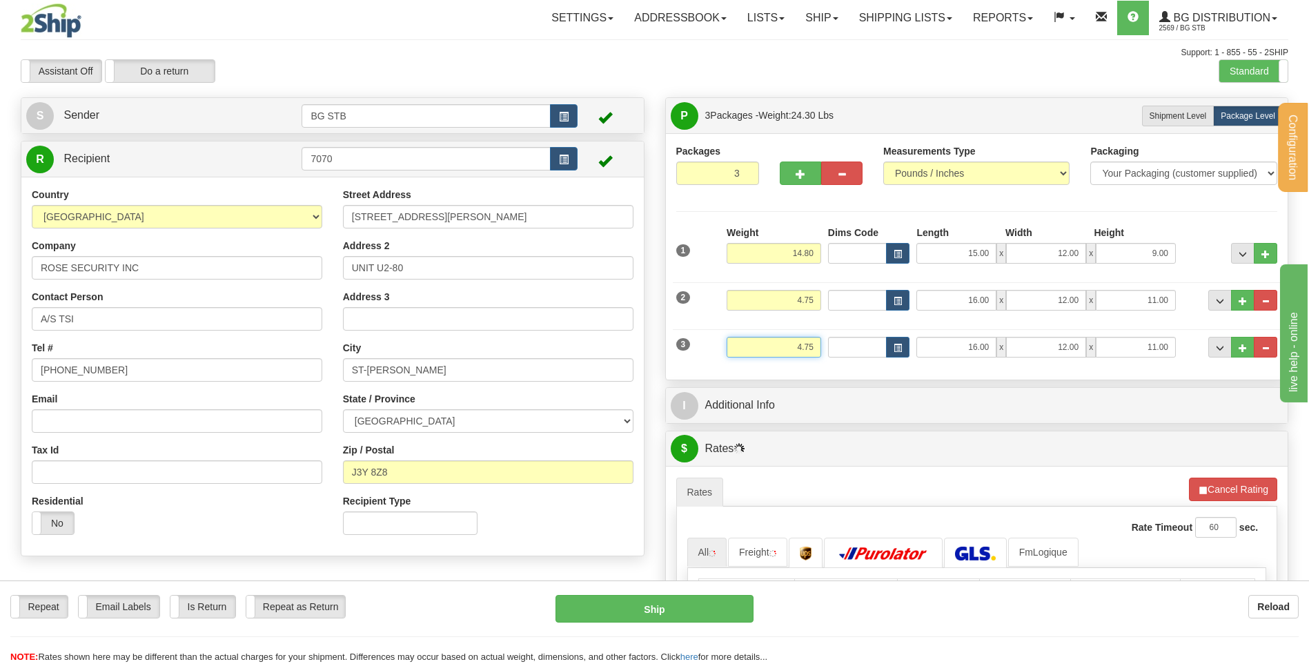
drag, startPoint x: 809, startPoint y: 348, endPoint x: 864, endPoint y: 350, distance: 55.2
click at [856, 350] on div "3 Weight 4.75 Dims Code Length Width Height" at bounding box center [977, 345] width 608 height 46
type input "16.00"
type input "40.00"
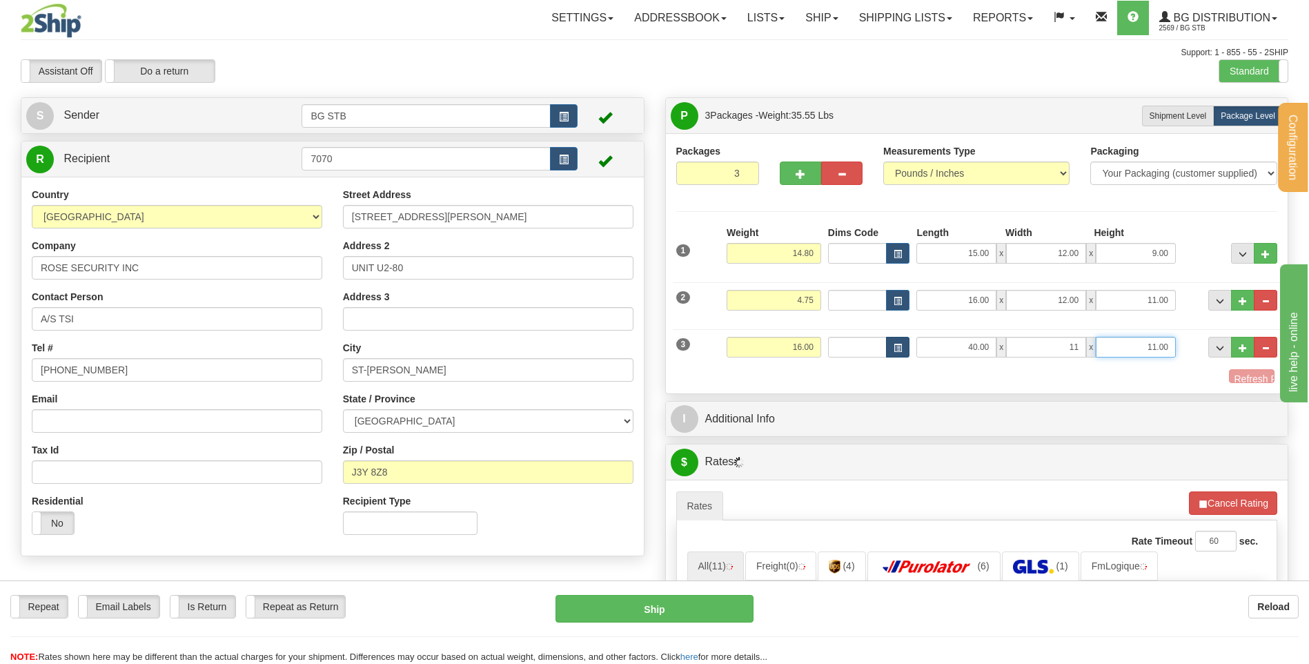
type input "11.00"
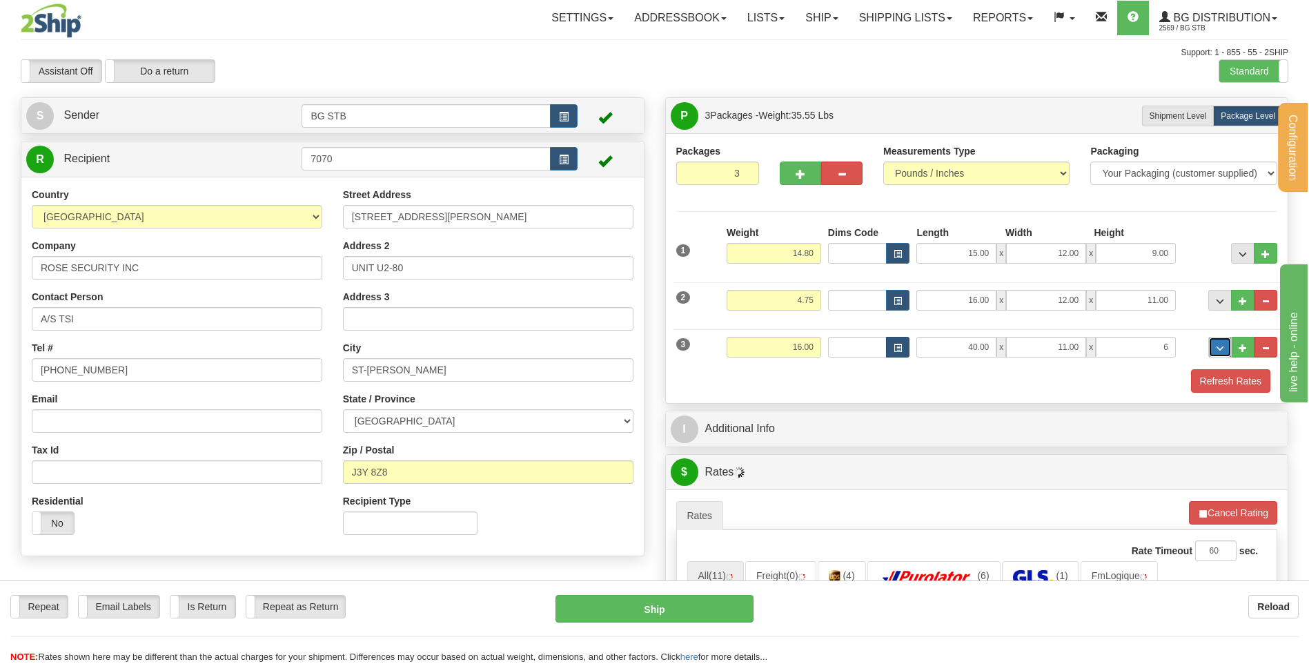
type input "6.00"
click at [797, 179] on button "button" at bounding box center [800, 172] width 41 height 23
type input "4"
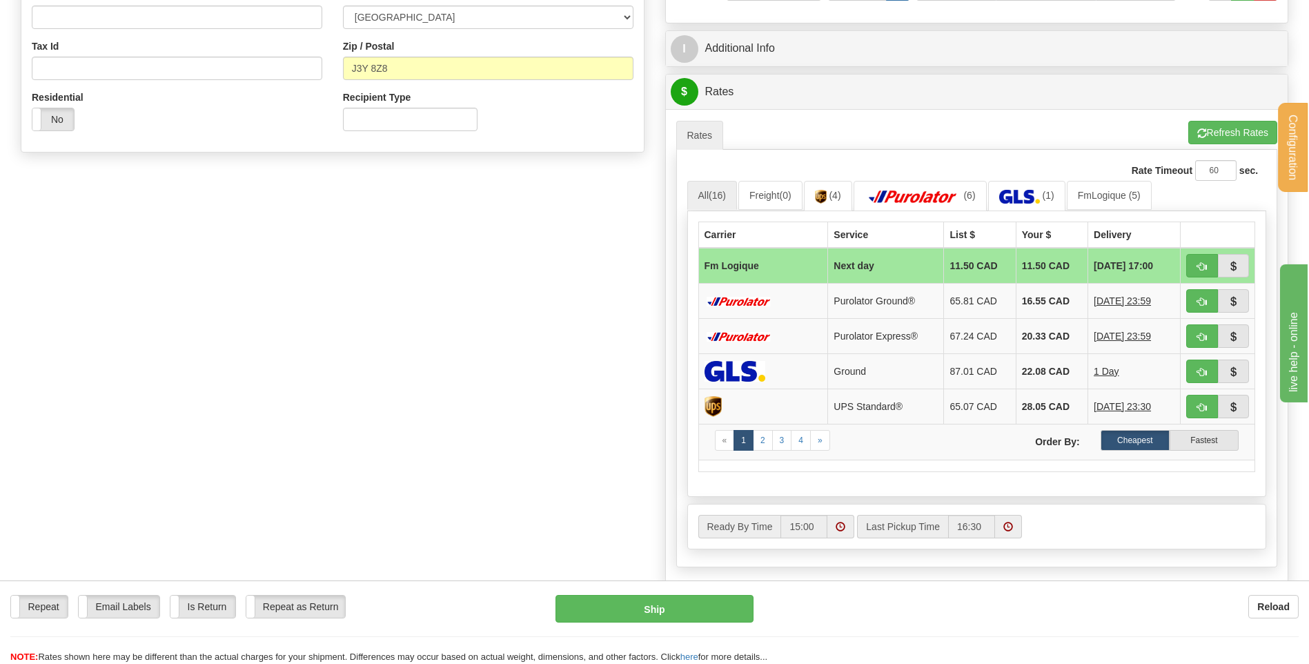
scroll to position [276, 0]
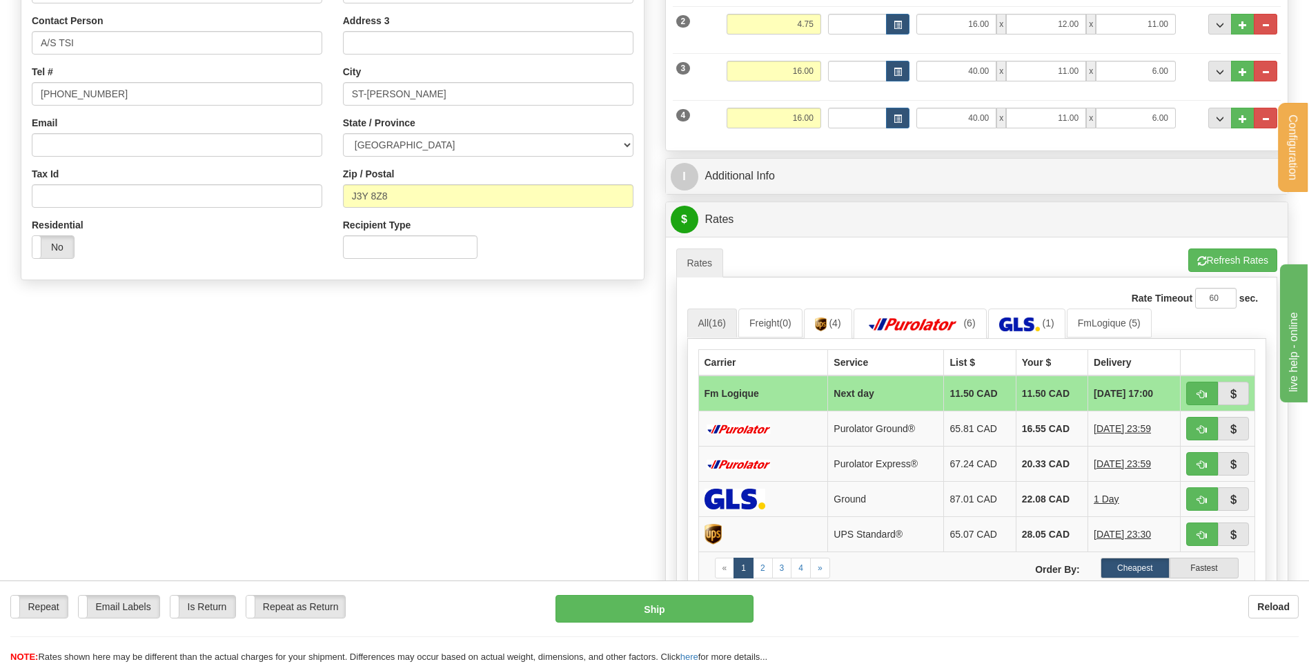
click at [768, 195] on div "P Packages 4 Packages - Weight: 51.55 Lbs Shipment Level Shipm. Package Level P…" at bounding box center [977, 291] width 644 height 941
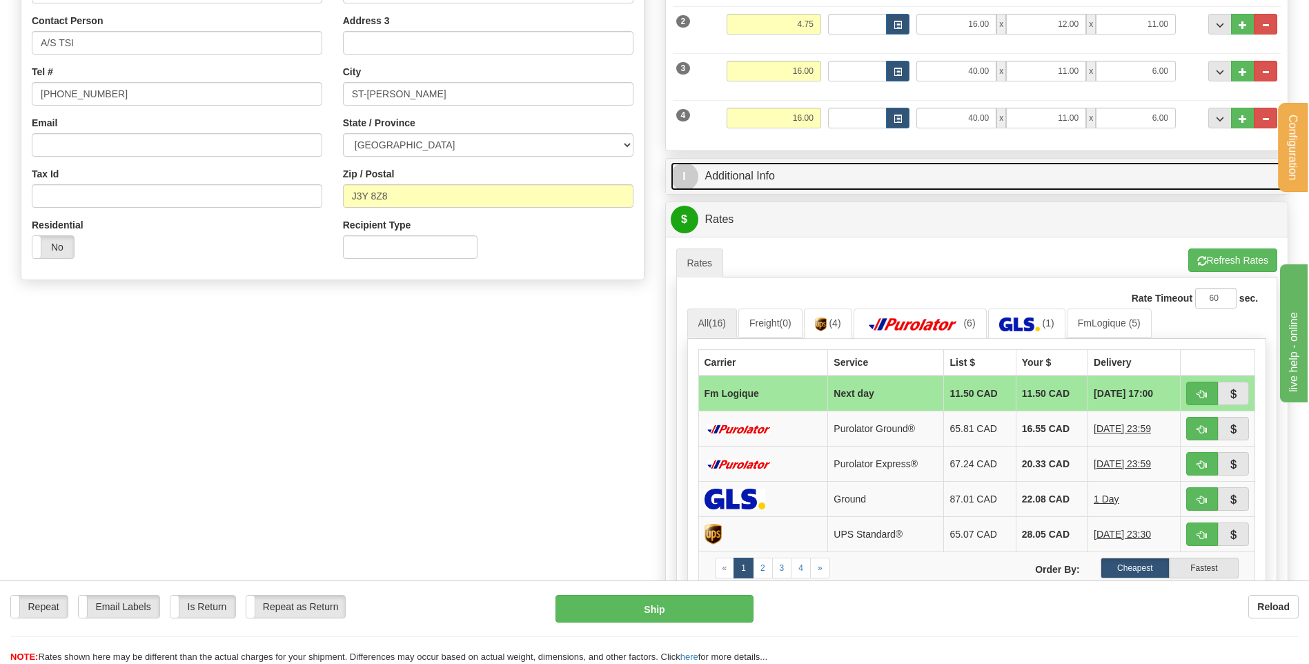
click at [770, 188] on link "I Additional Info" at bounding box center [977, 176] width 613 height 28
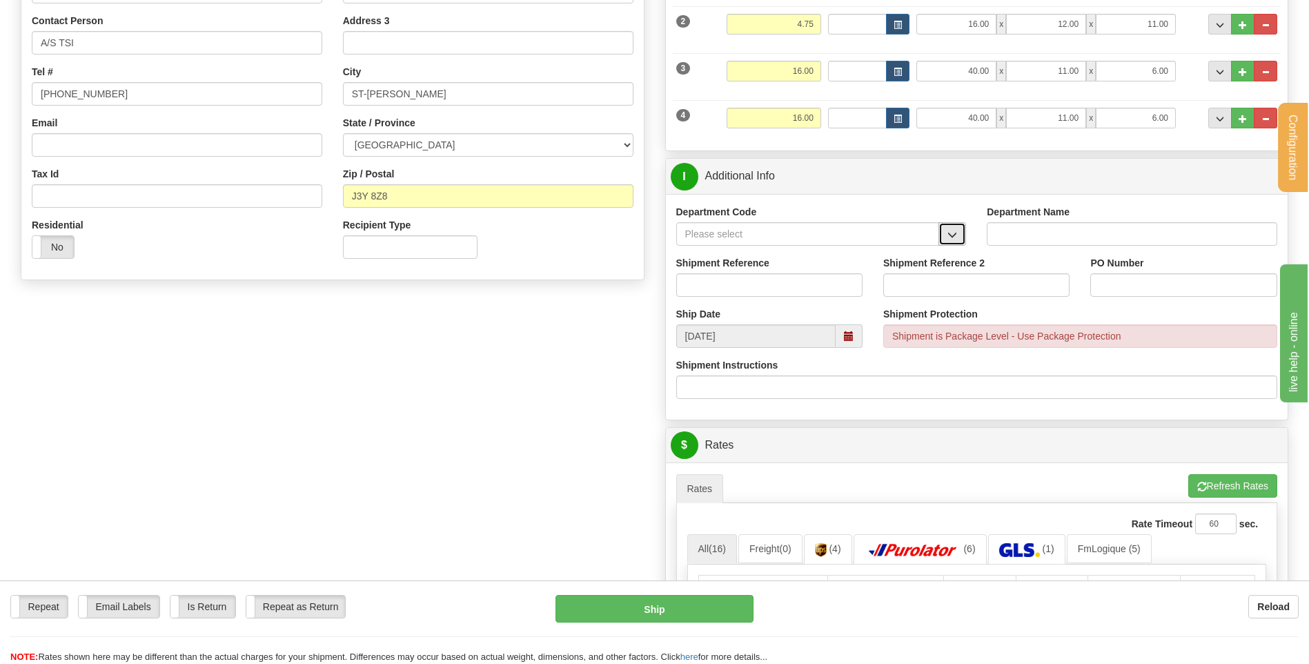
click at [949, 232] on span "button" at bounding box center [952, 234] width 10 height 9
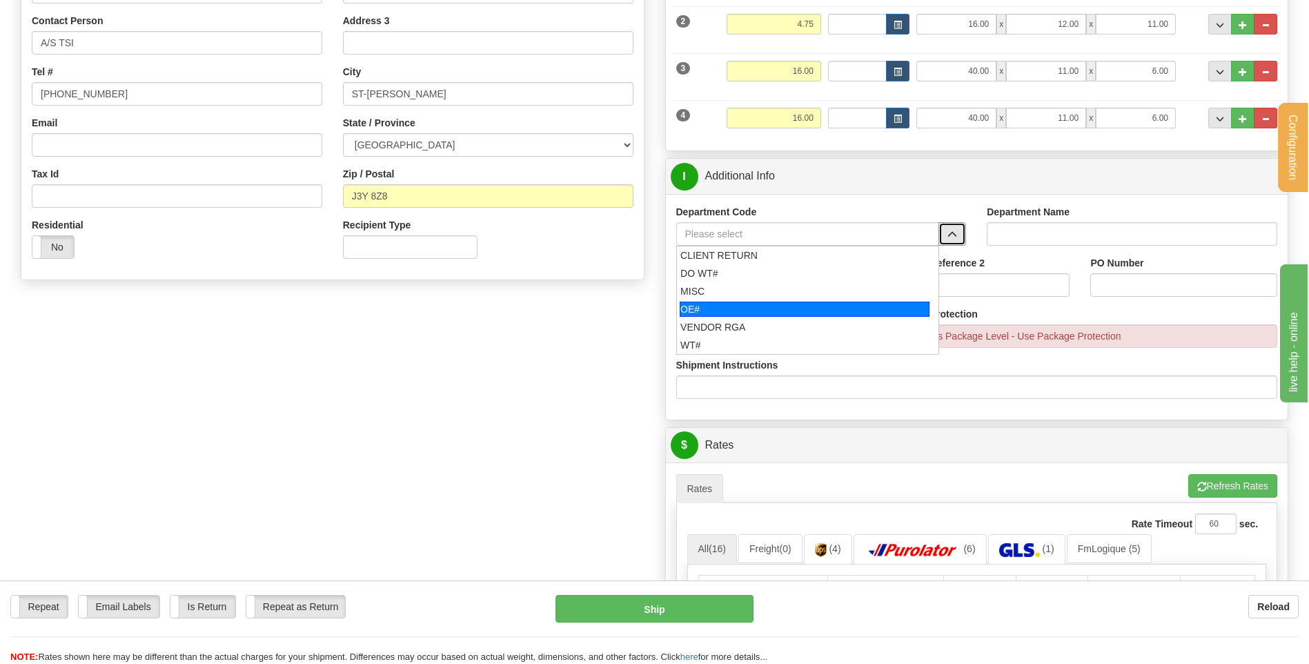
drag, startPoint x: 759, startPoint y: 306, endPoint x: 755, endPoint y: 280, distance: 25.8
click at [759, 304] on div "OE#" at bounding box center [805, 308] width 250 height 15
type input "OE#"
type input "ORDERS"
click at [755, 280] on input "Shipment Reference" at bounding box center [769, 284] width 186 height 23
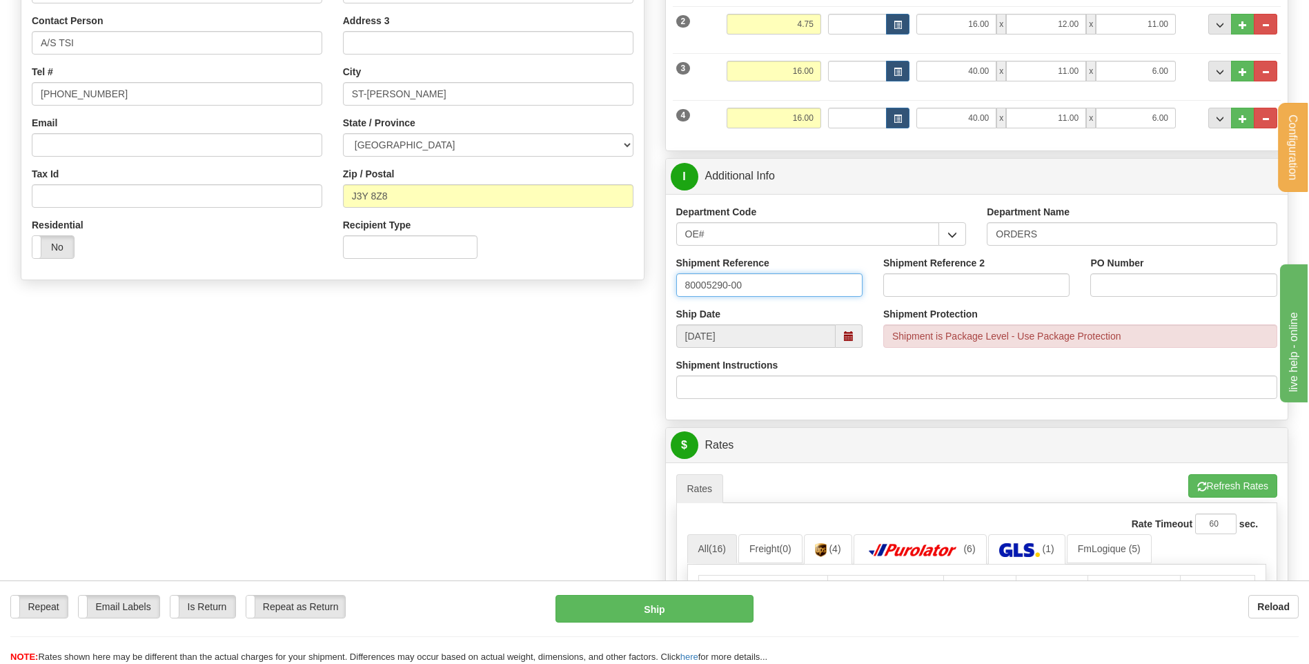
type input "80005290-00"
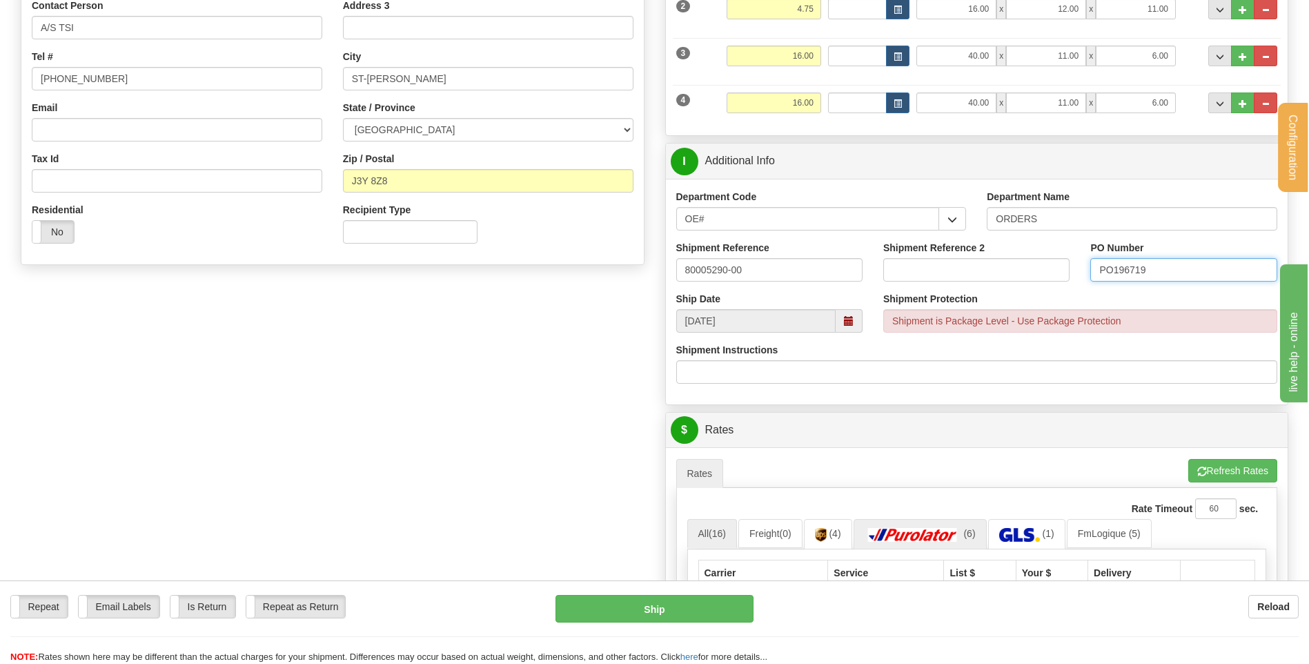
scroll to position [552, 0]
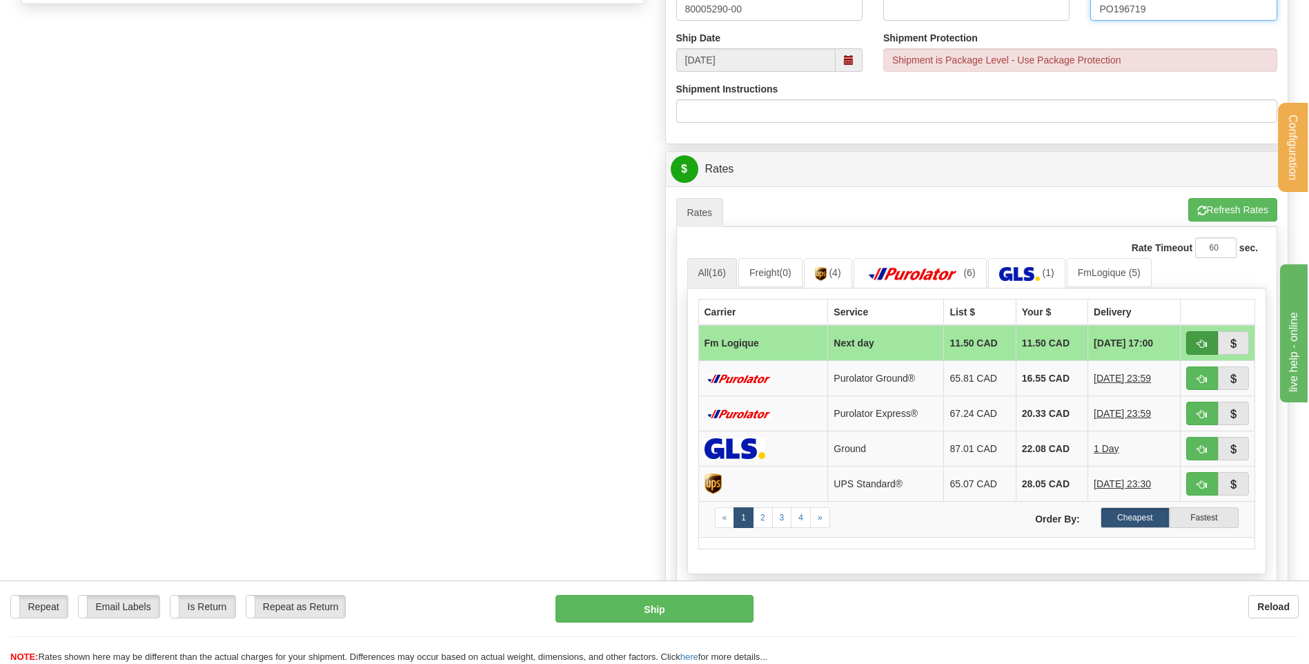
type input "PO196719"
click at [1193, 342] on button "button" at bounding box center [1202, 342] width 32 height 23
type input "jour"
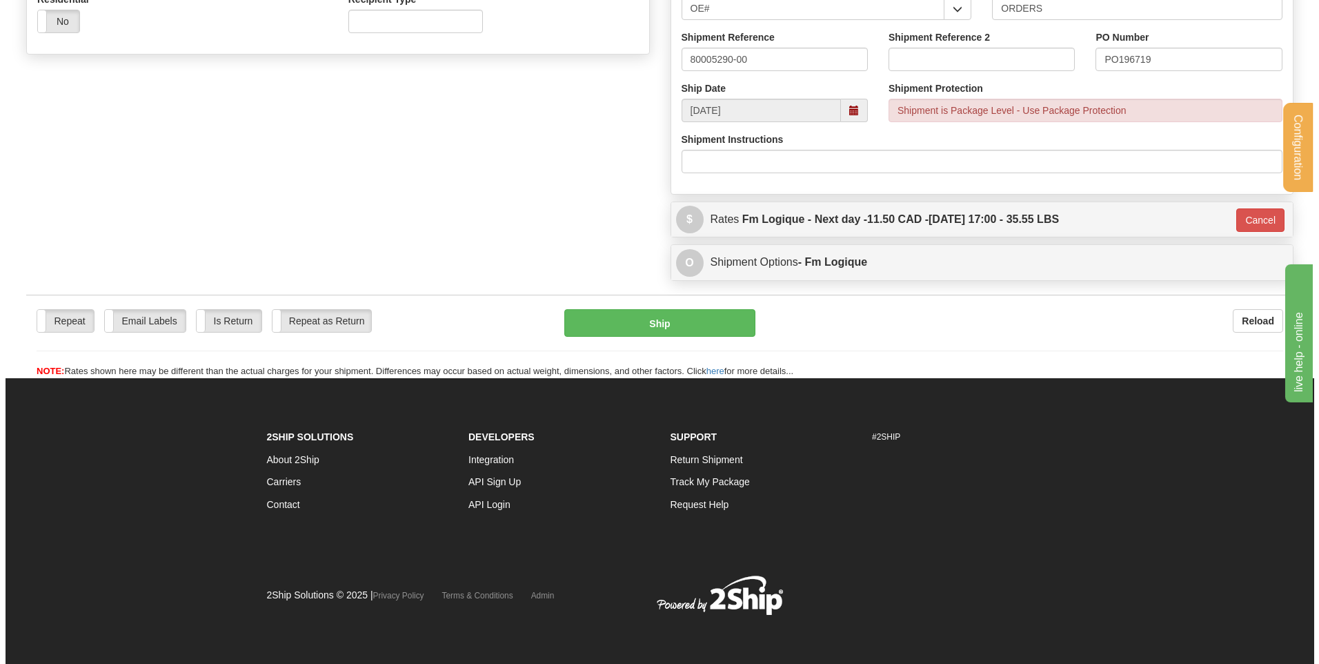
scroll to position [502, 0]
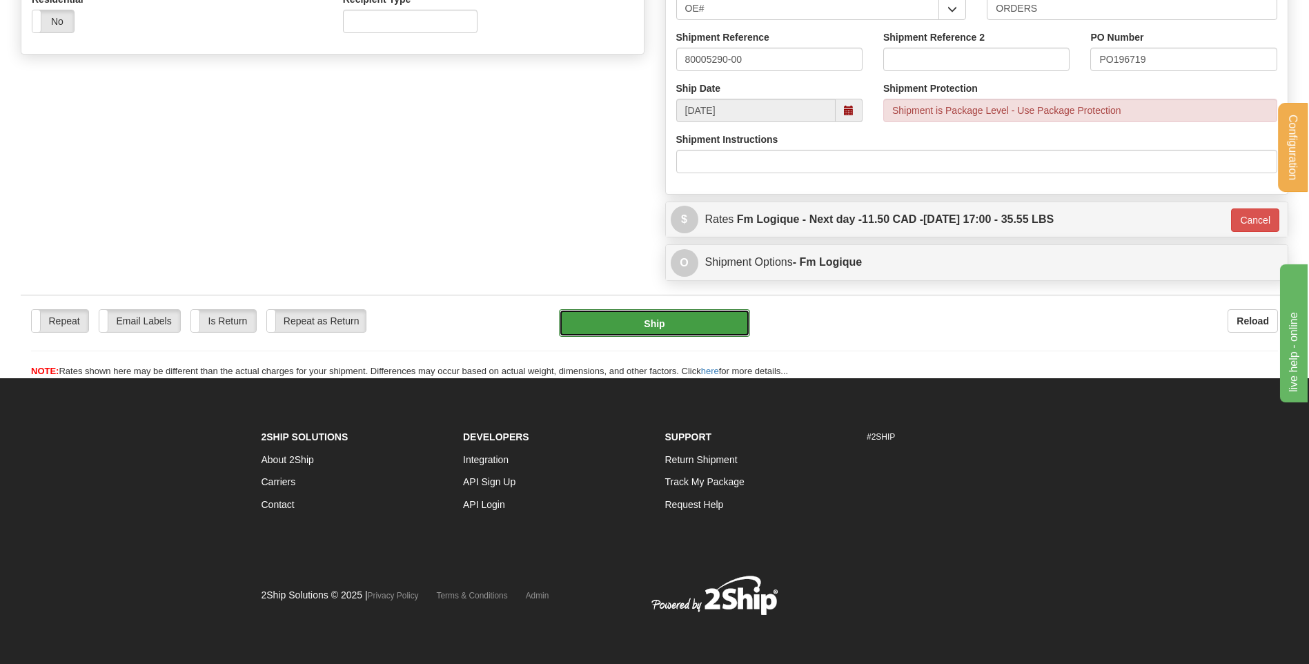
click at [703, 324] on button "Ship" at bounding box center [654, 323] width 190 height 28
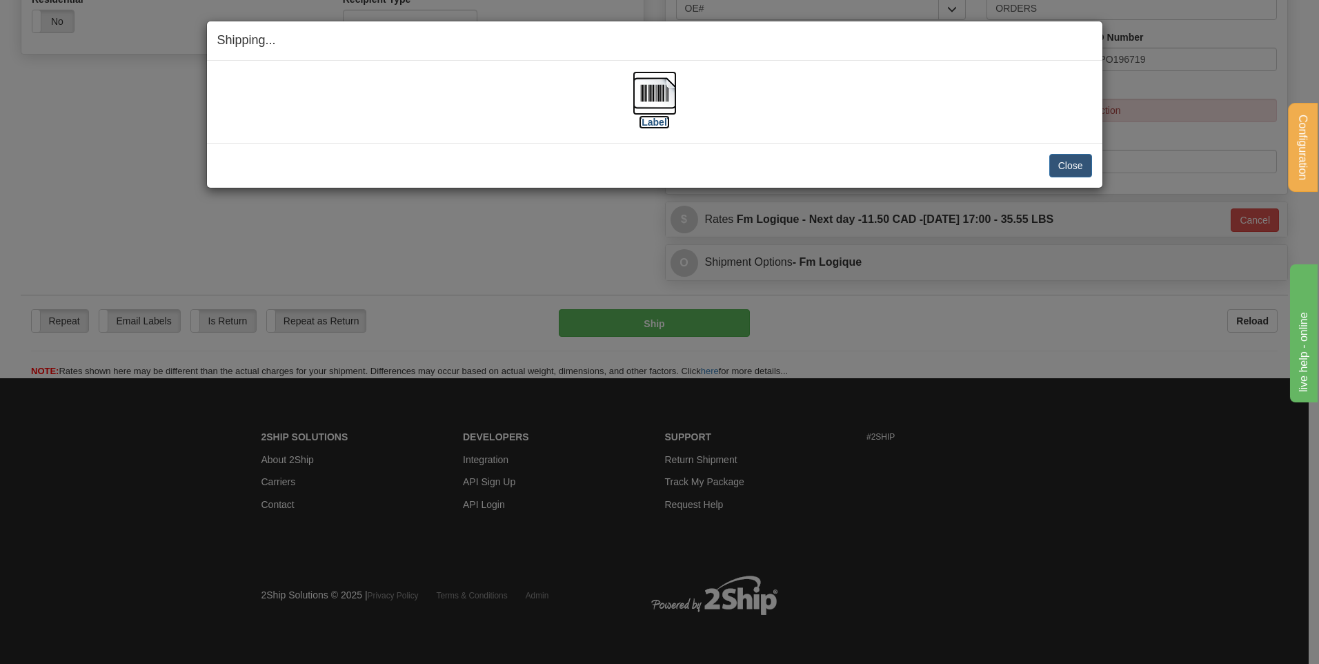
click at [648, 99] on img at bounding box center [655, 93] width 44 height 44
click at [1073, 164] on button "Close" at bounding box center [1070, 165] width 43 height 23
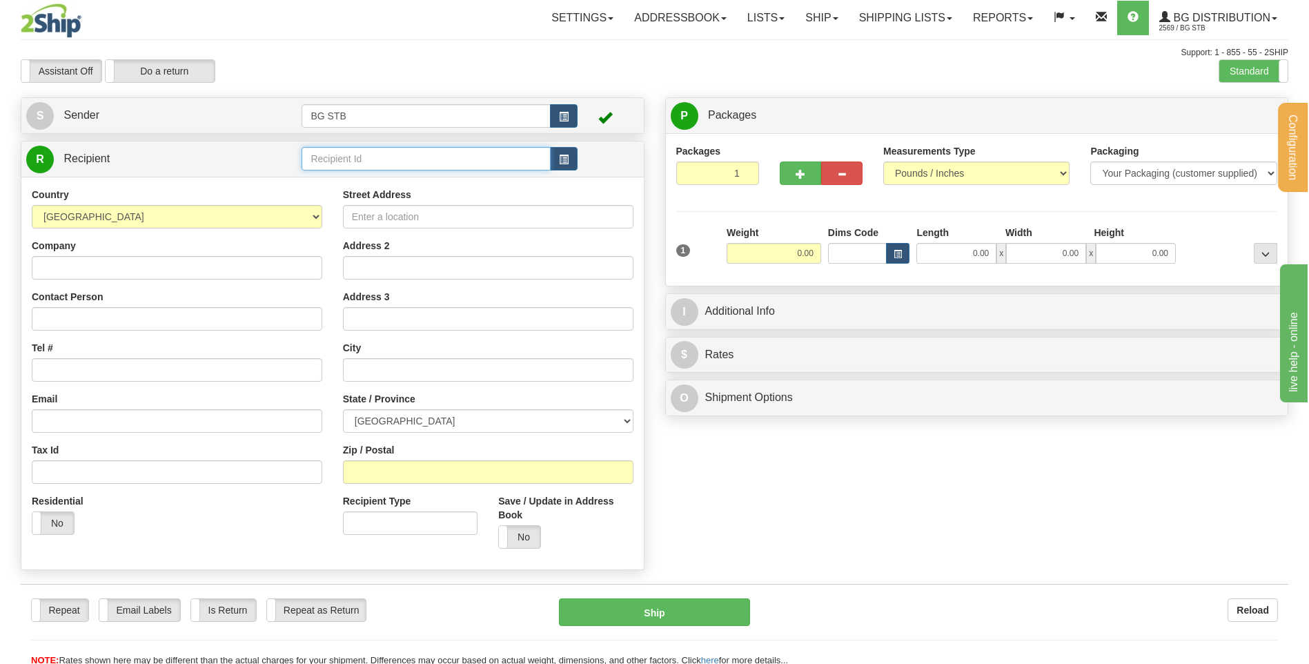
drag, startPoint x: 410, startPoint y: 148, endPoint x: 405, endPoint y: 154, distance: 7.9
click at [410, 148] on input "text" at bounding box center [425, 158] width 248 height 23
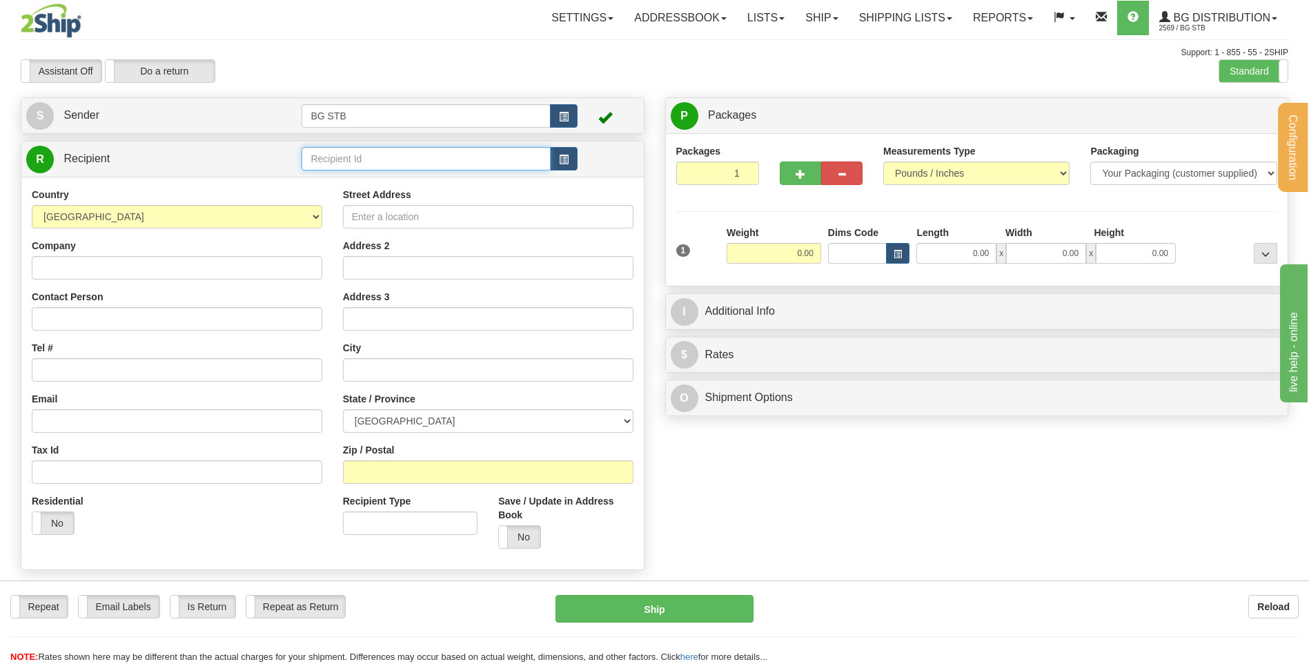
click at [312, 164] on input "text" at bounding box center [425, 158] width 248 height 23
type input "4044"
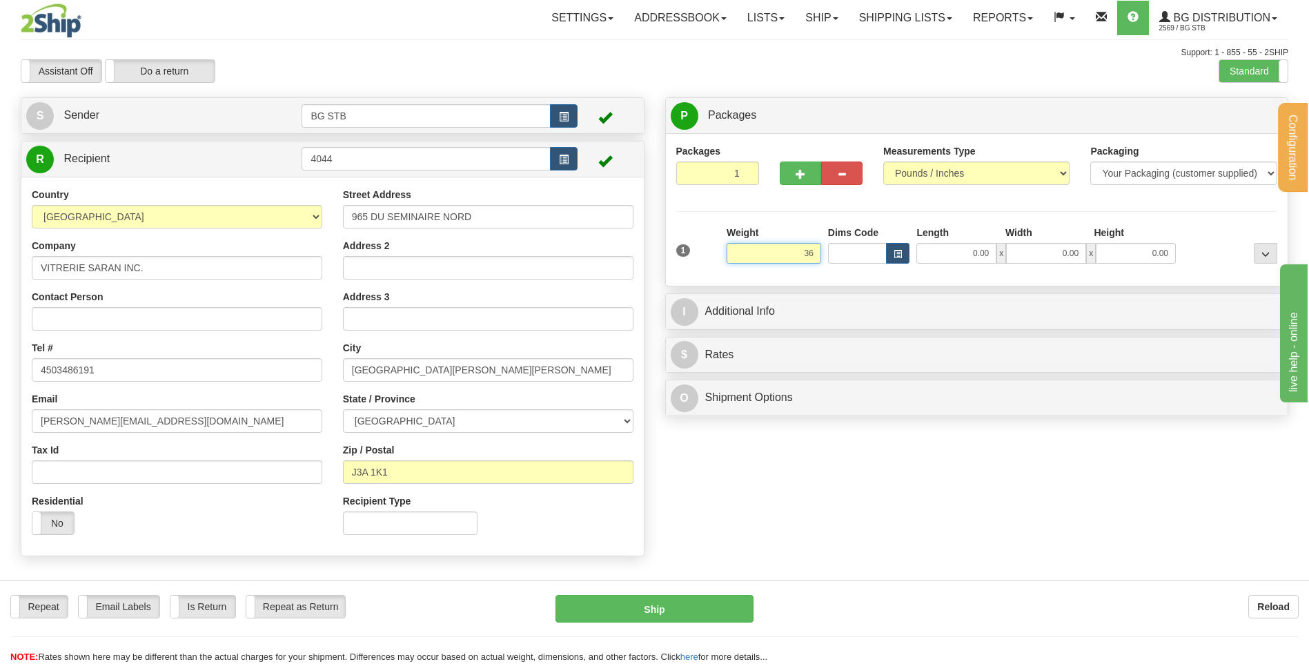
type input "3"
type input "320.00"
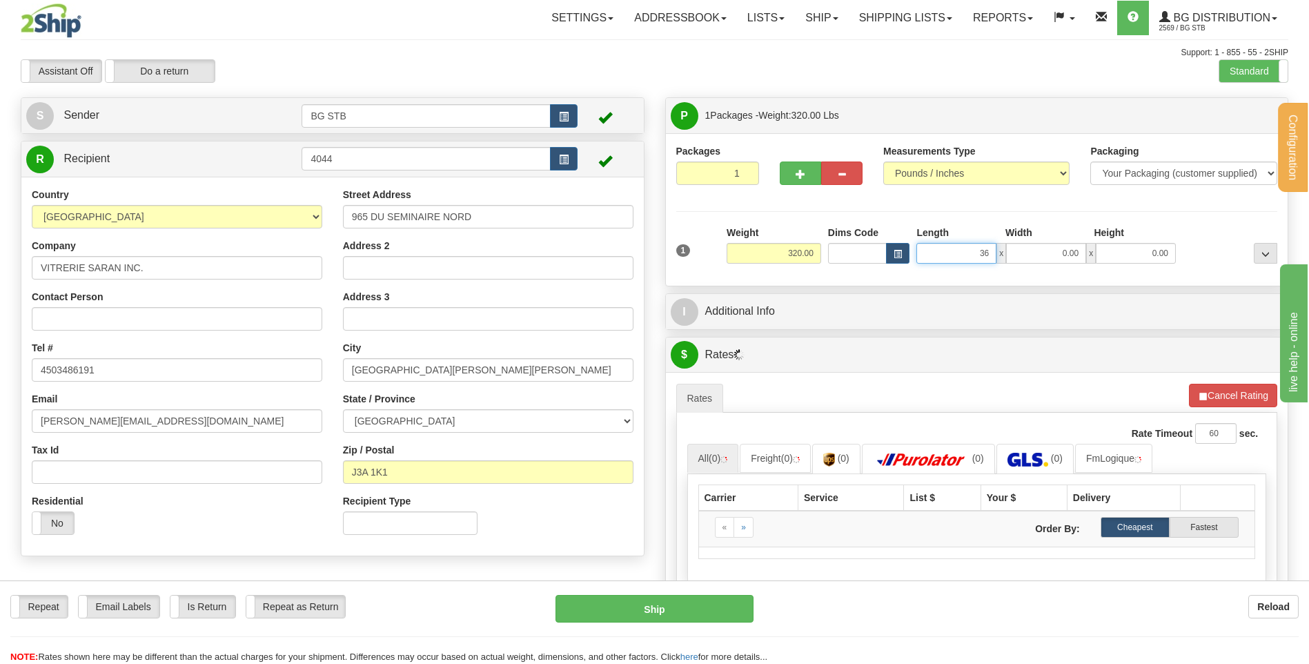
type input "36.00"
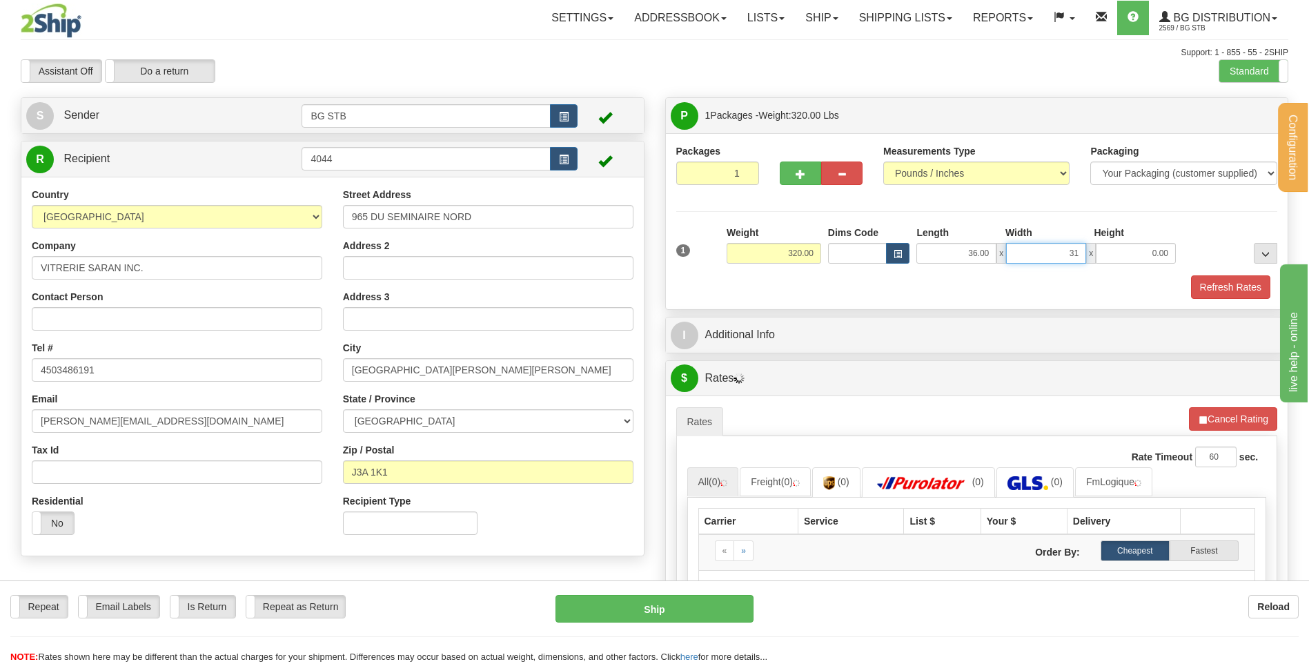
type input "31.00"
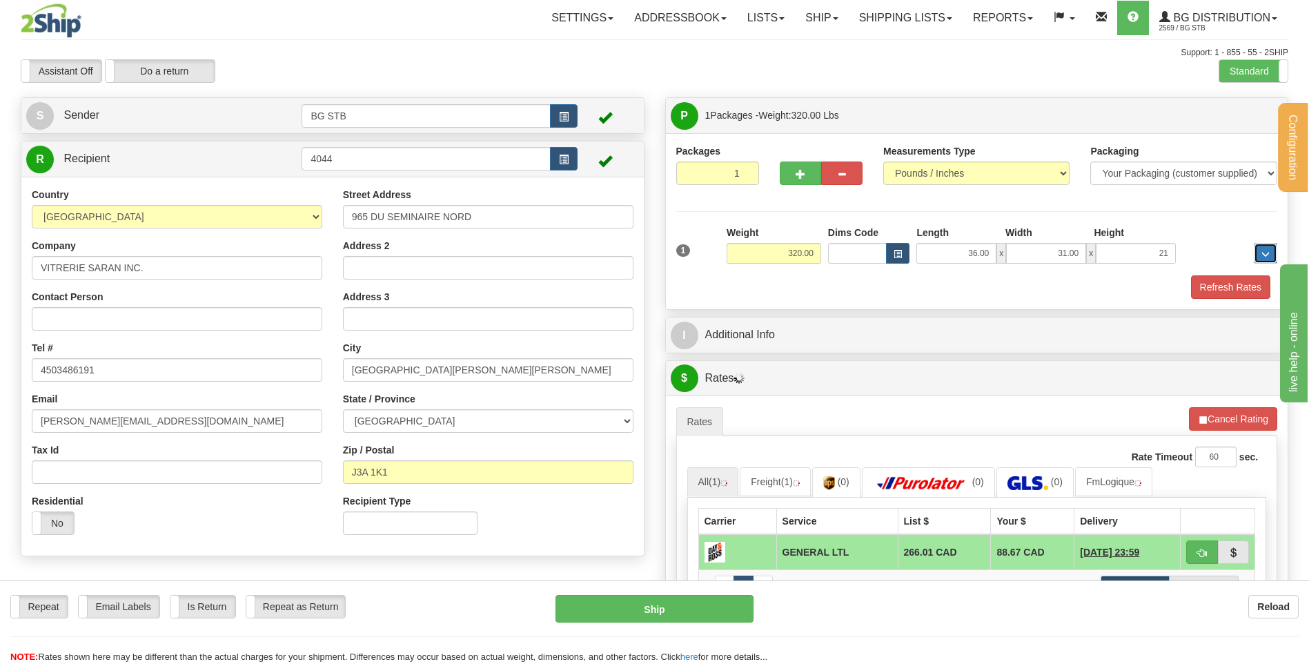
type input "21.00"
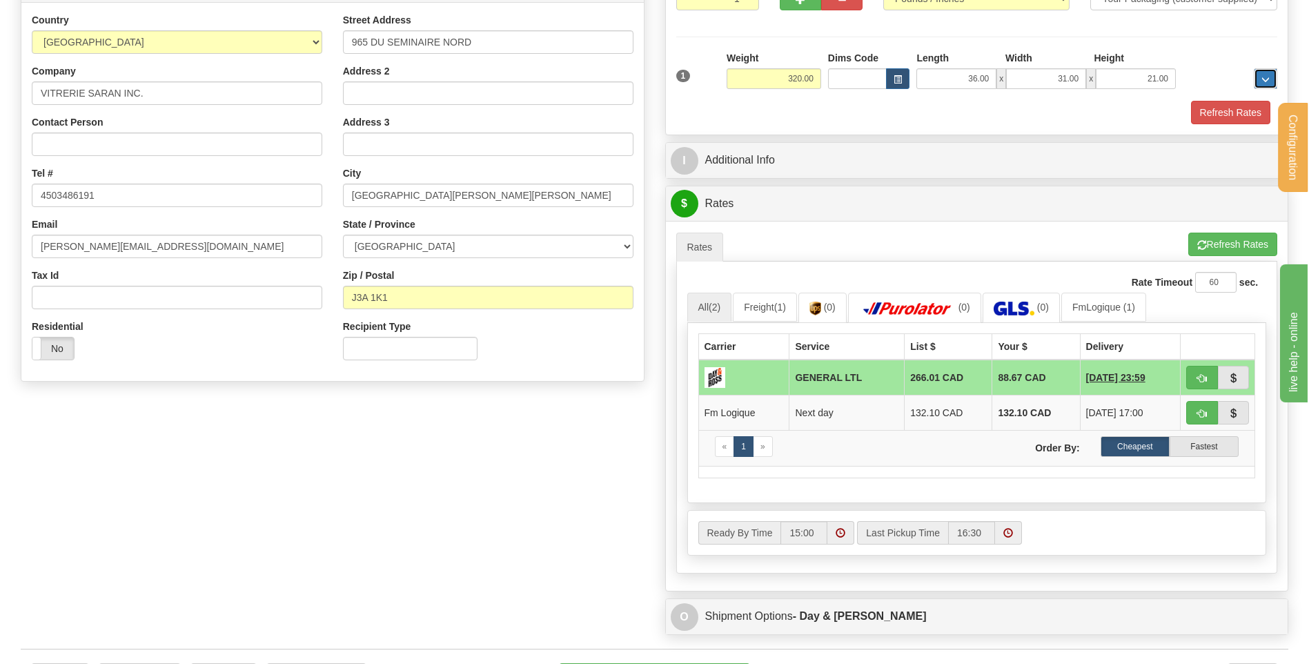
scroll to position [276, 0]
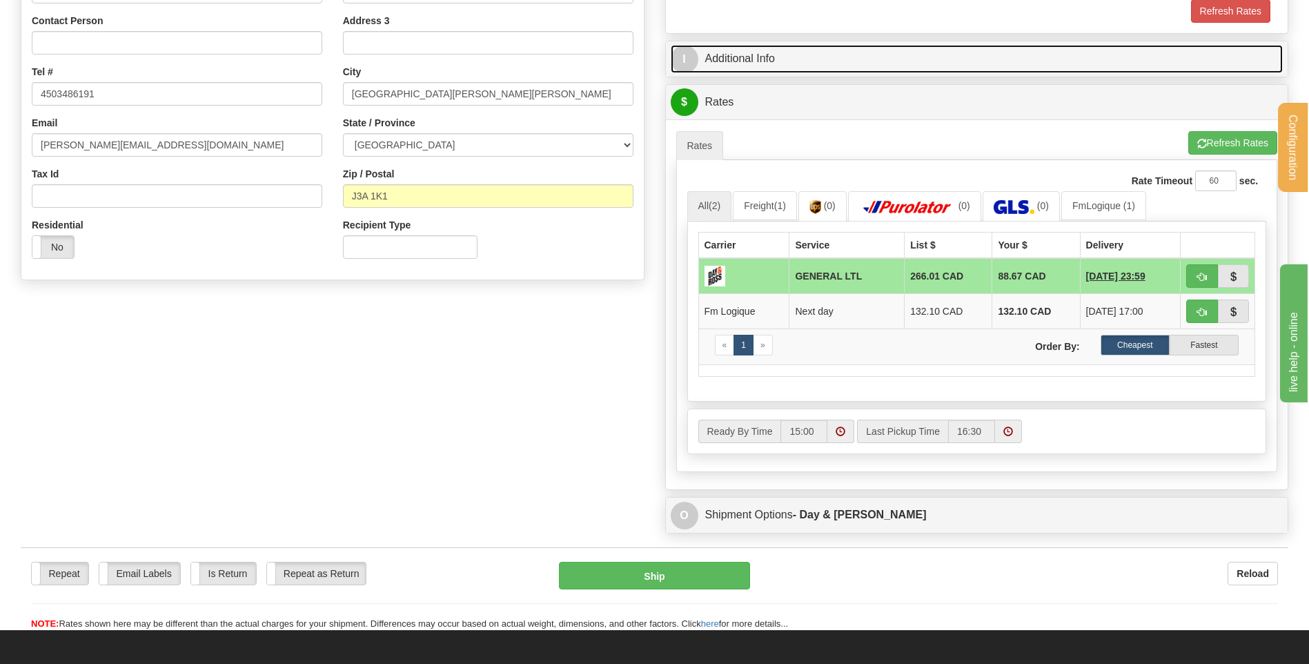
click at [777, 57] on link "I Additional Info" at bounding box center [977, 59] width 613 height 28
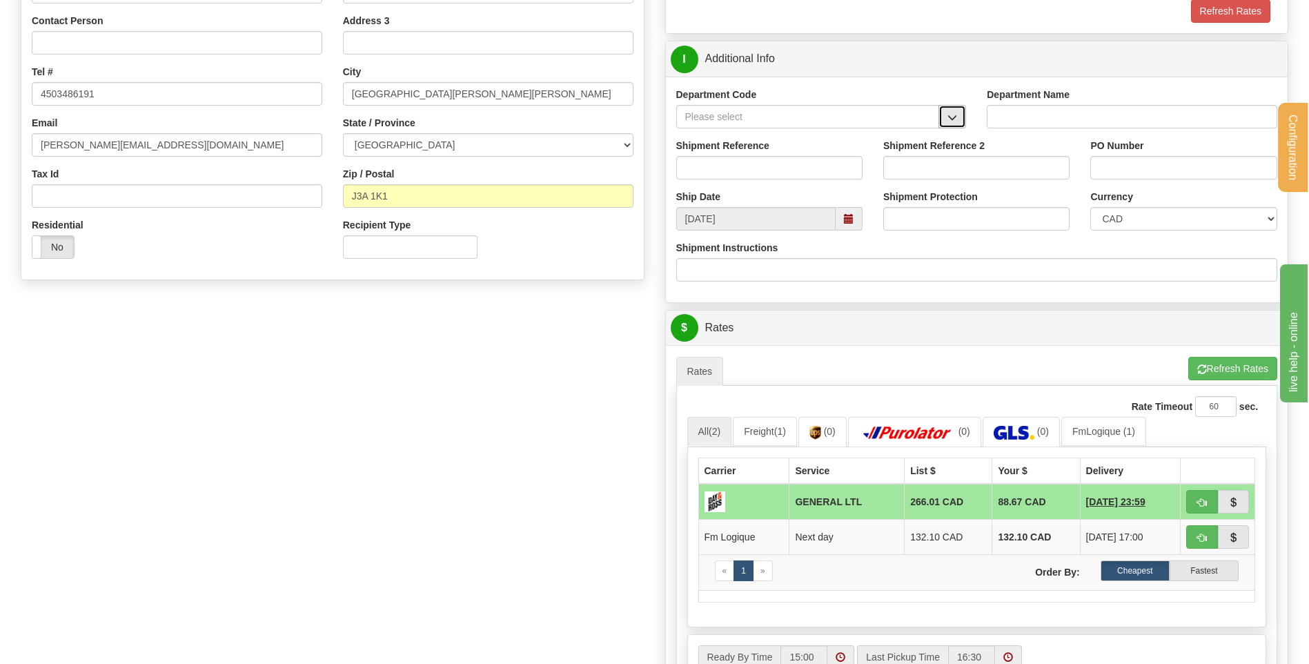
click at [946, 115] on button "button" at bounding box center [952, 116] width 28 height 23
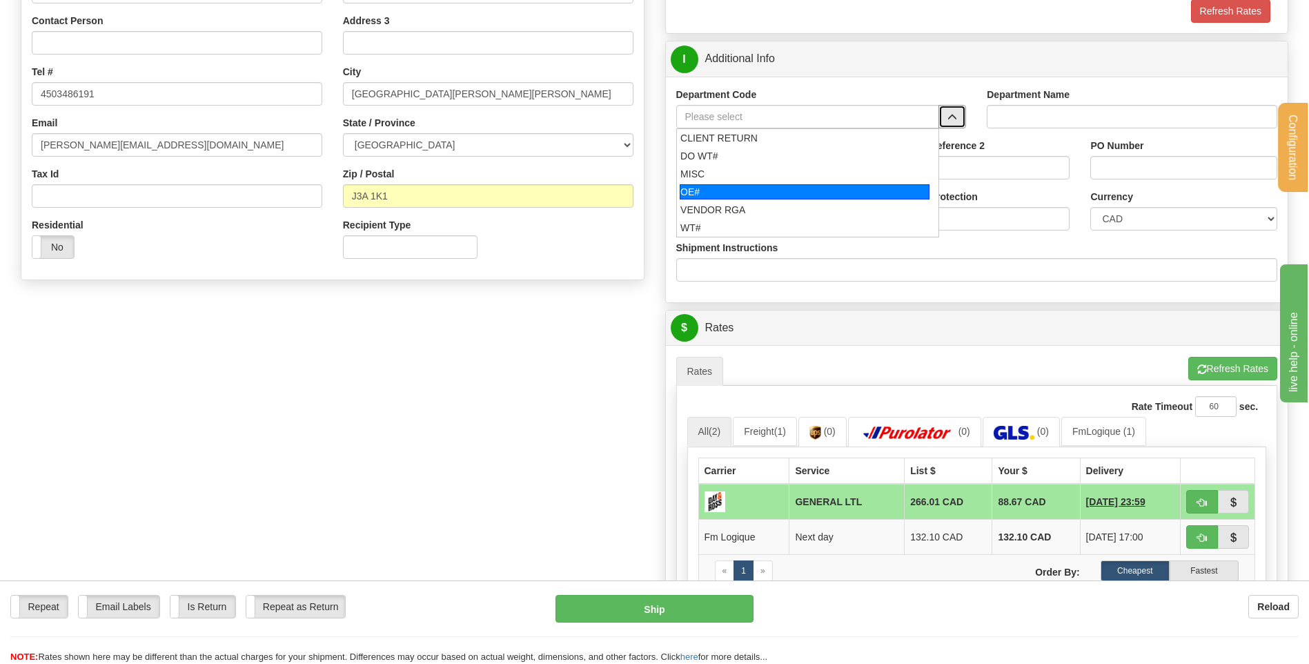
click at [782, 195] on div "OE#" at bounding box center [805, 191] width 250 height 15
type input "OE#"
type input "ORDERS"
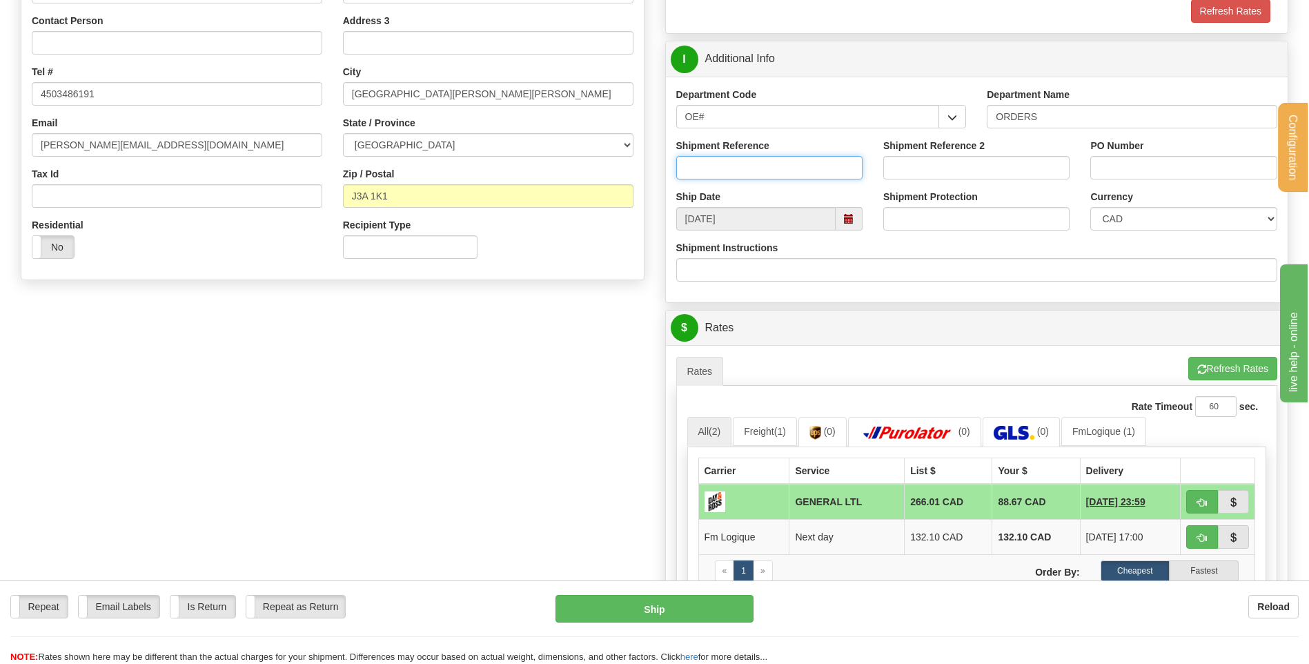
click at [777, 166] on input "Shipment Reference" at bounding box center [769, 167] width 186 height 23
type input "80005418-00"
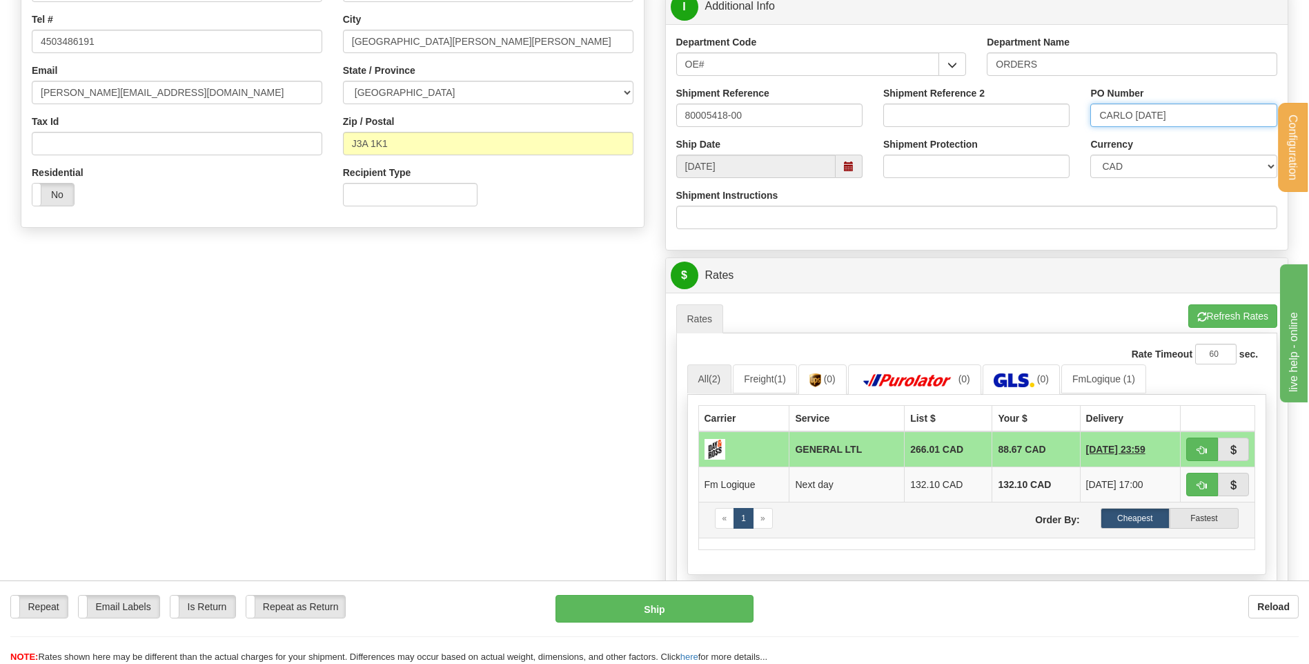
scroll to position [414, 0]
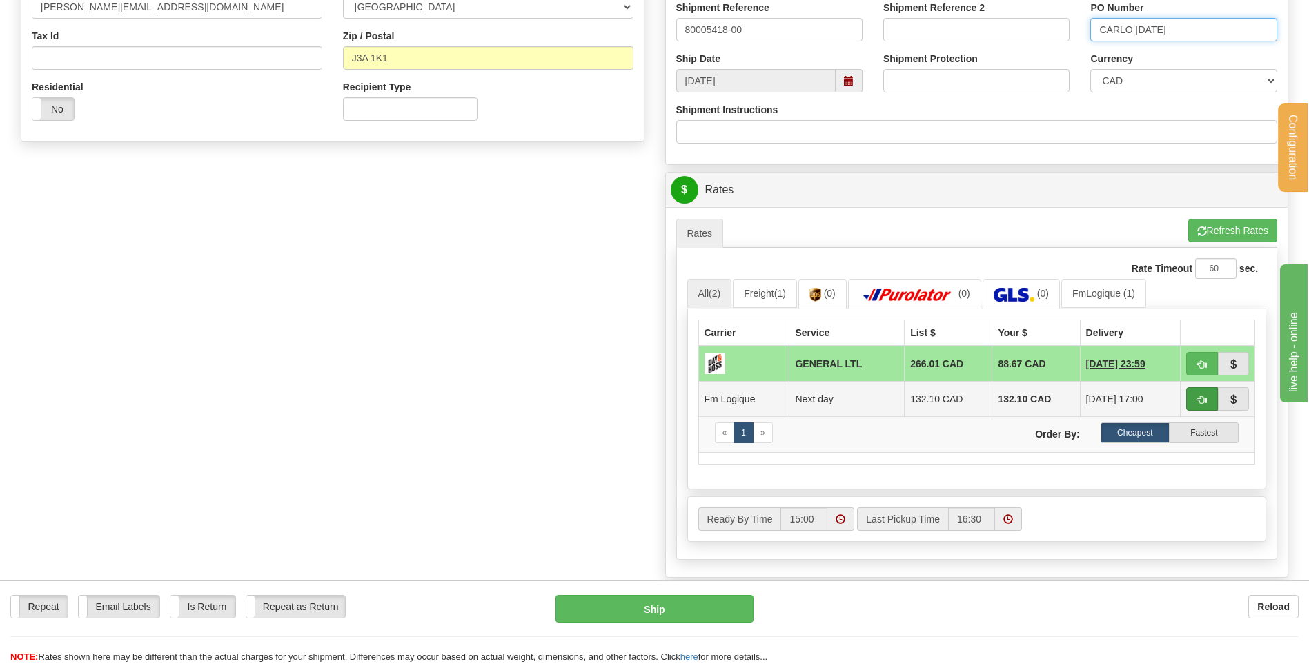
type input "CARLO 3SEPT25"
click at [1192, 391] on button "button" at bounding box center [1202, 398] width 32 height 23
type input "jour"
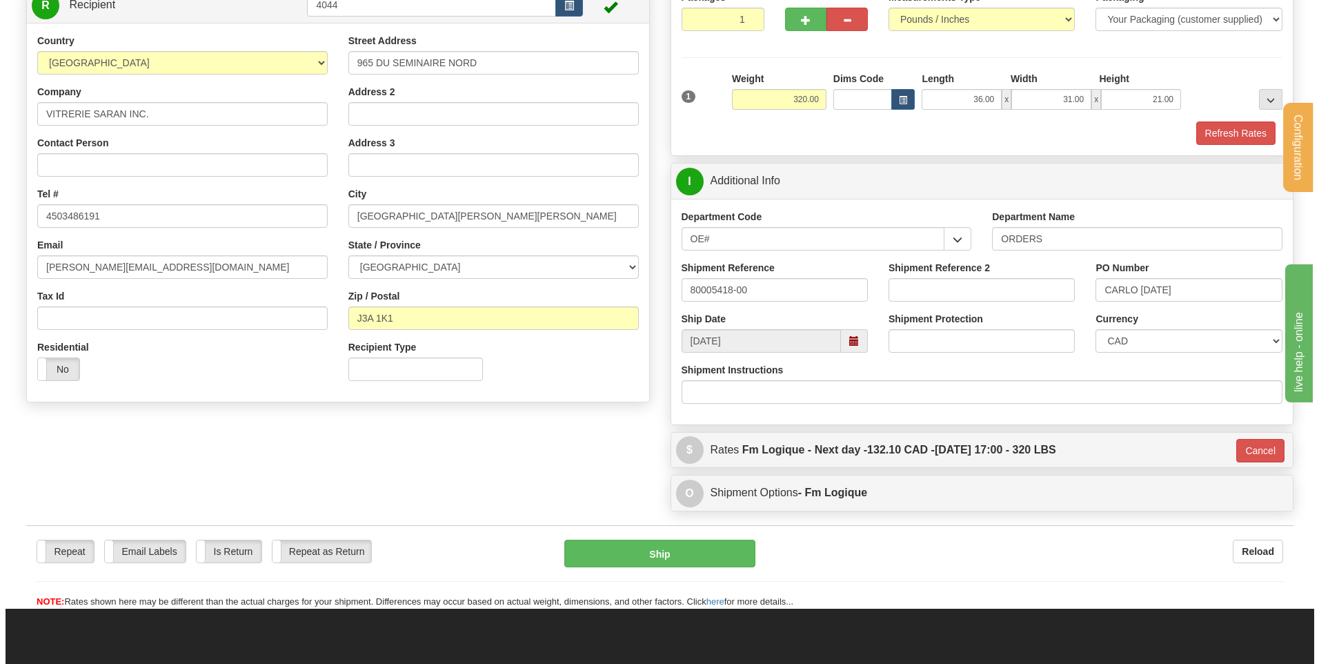
scroll to position [207, 0]
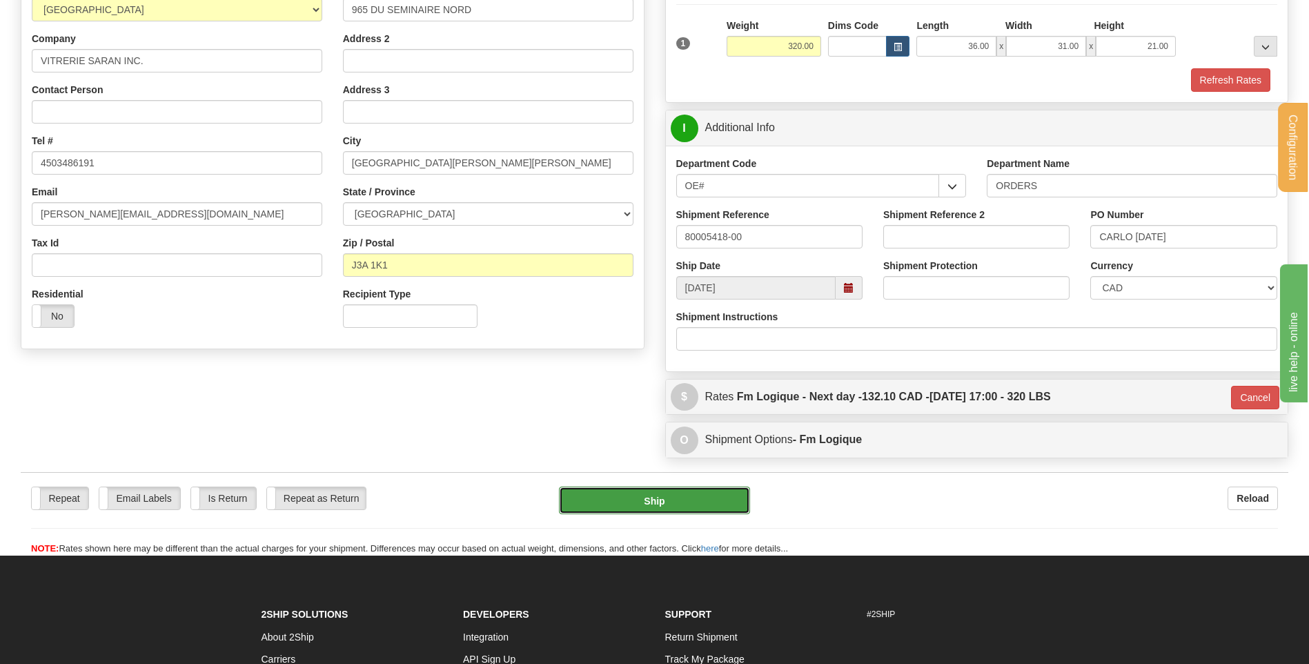
click at [702, 506] on button "Ship" at bounding box center [654, 500] width 190 height 28
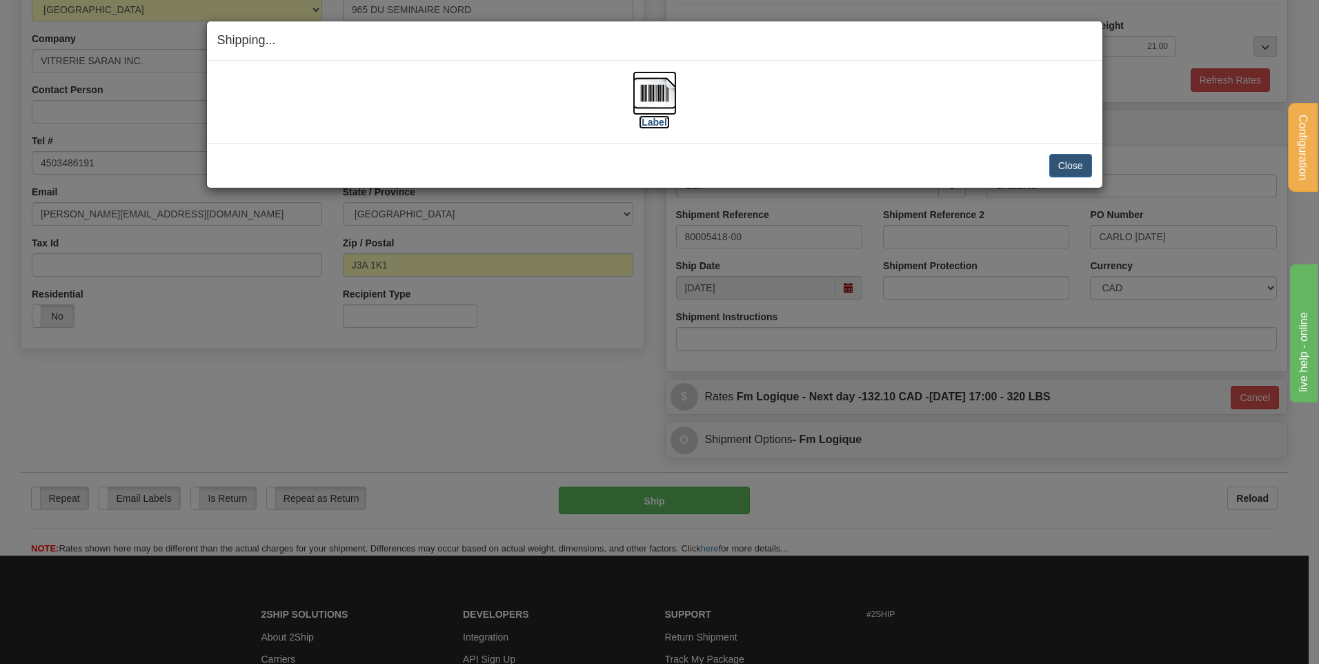
click at [640, 95] on img at bounding box center [655, 93] width 44 height 44
click at [1082, 165] on button "Close" at bounding box center [1070, 165] width 43 height 23
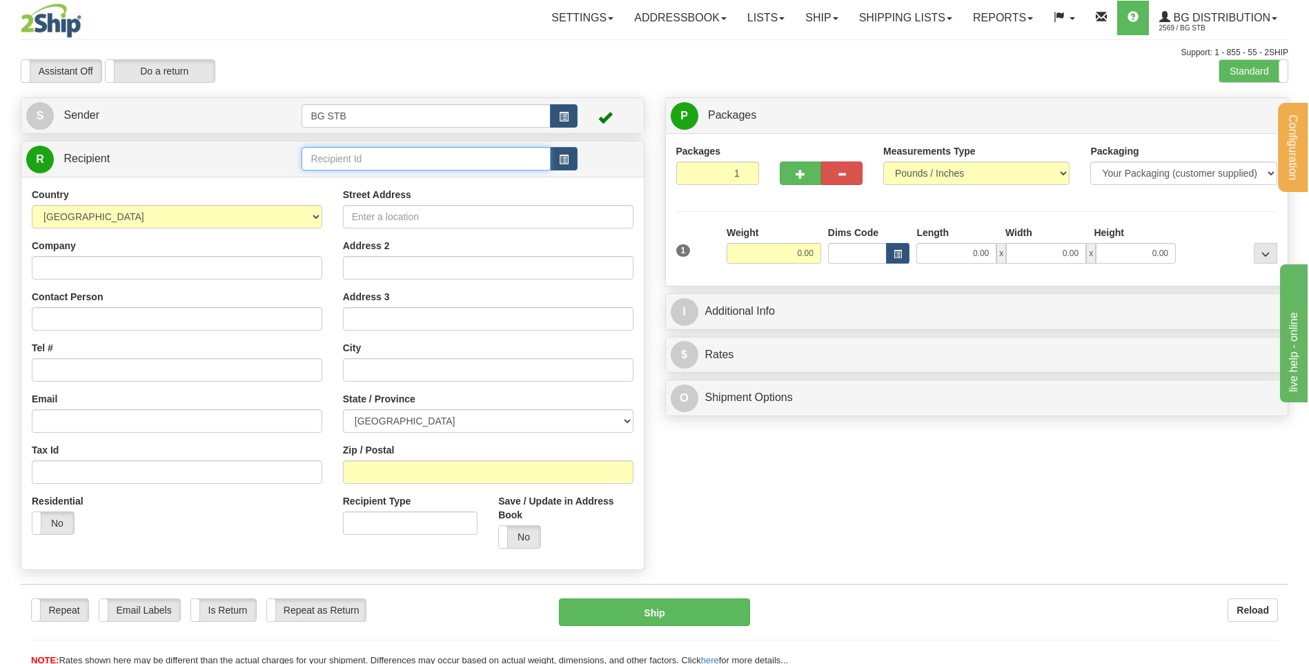
click at [368, 152] on input "text" at bounding box center [425, 158] width 248 height 23
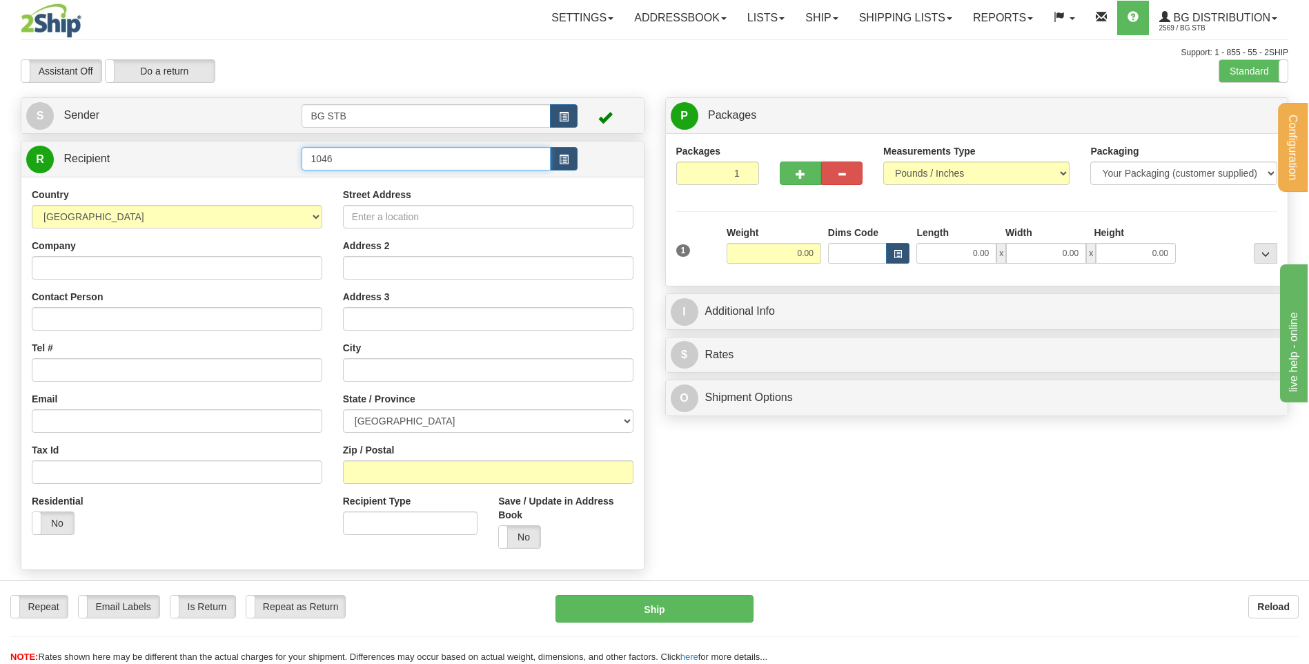
type input "1046"
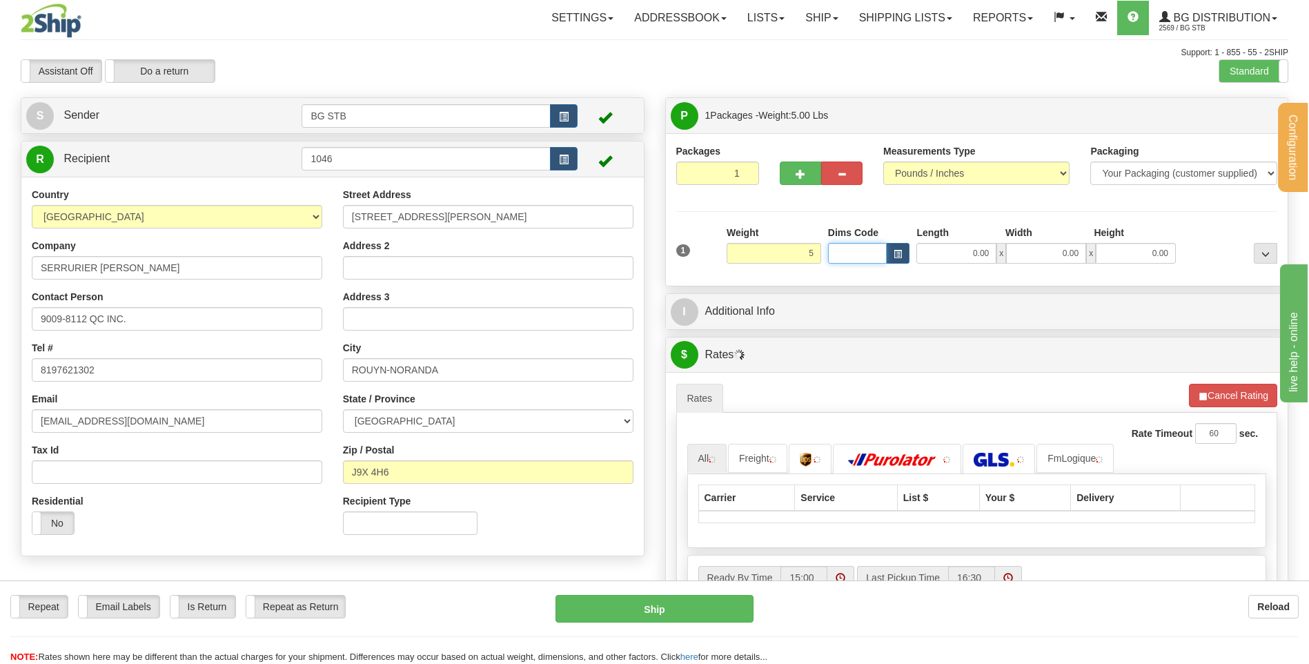
type input "5.00"
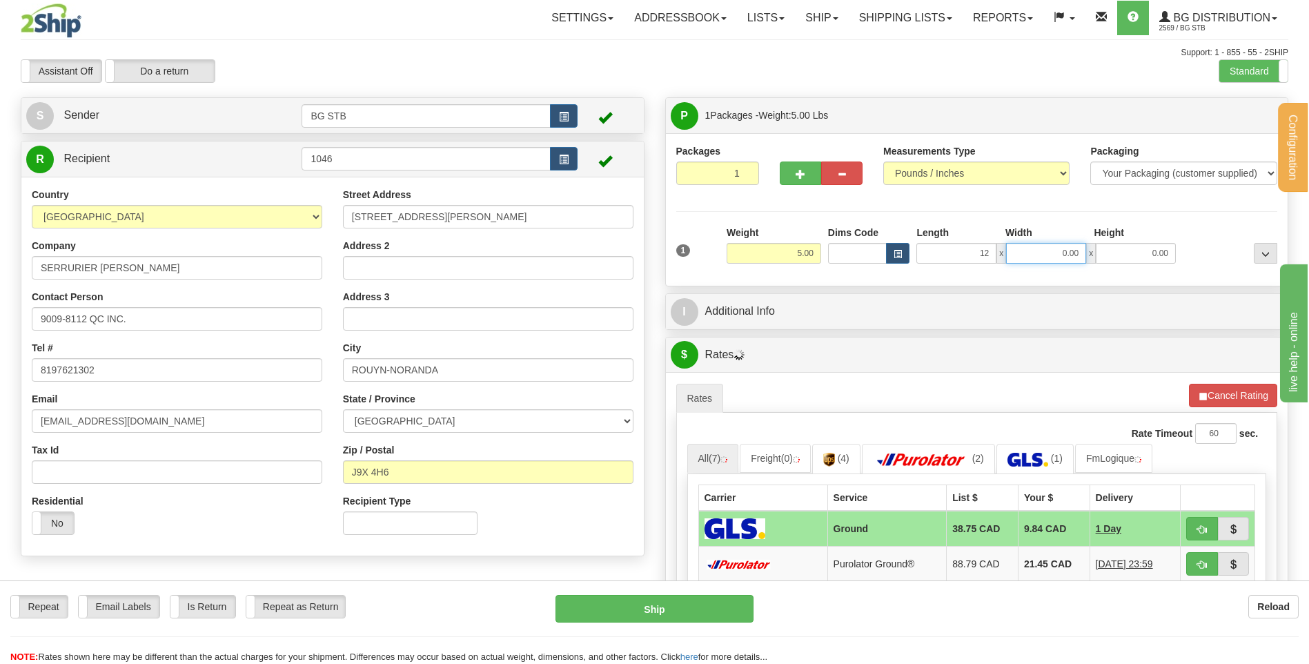
type input "12.00"
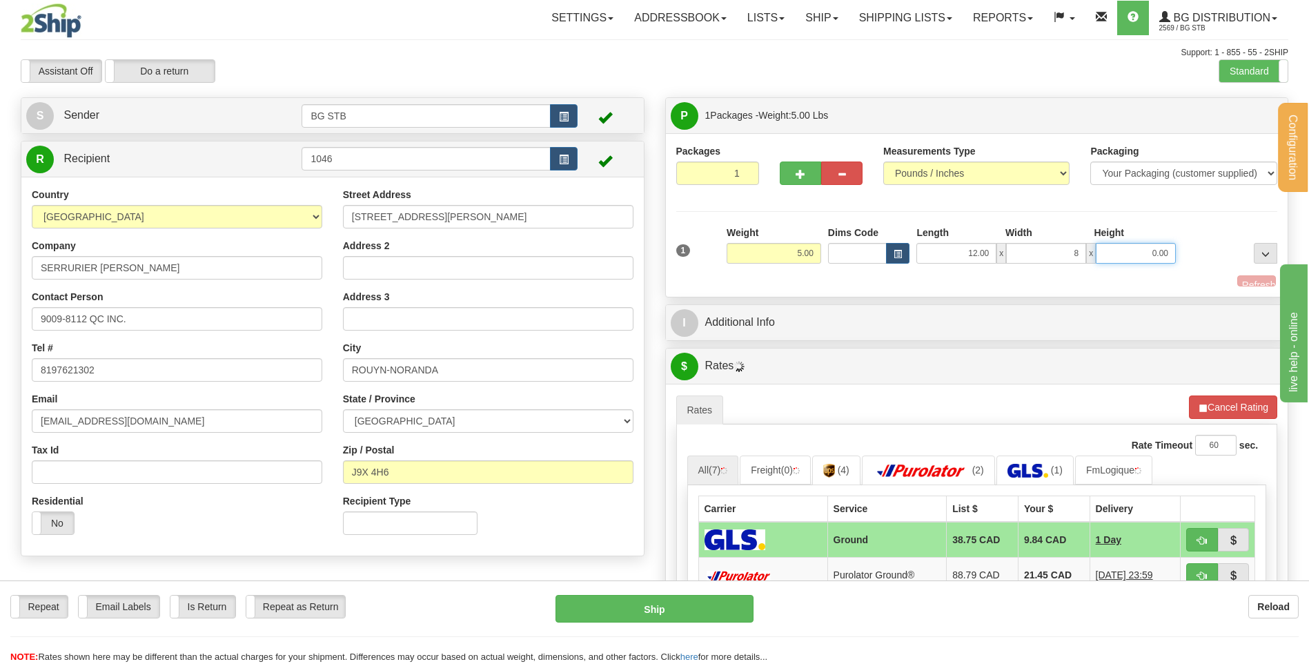
type input "8.00"
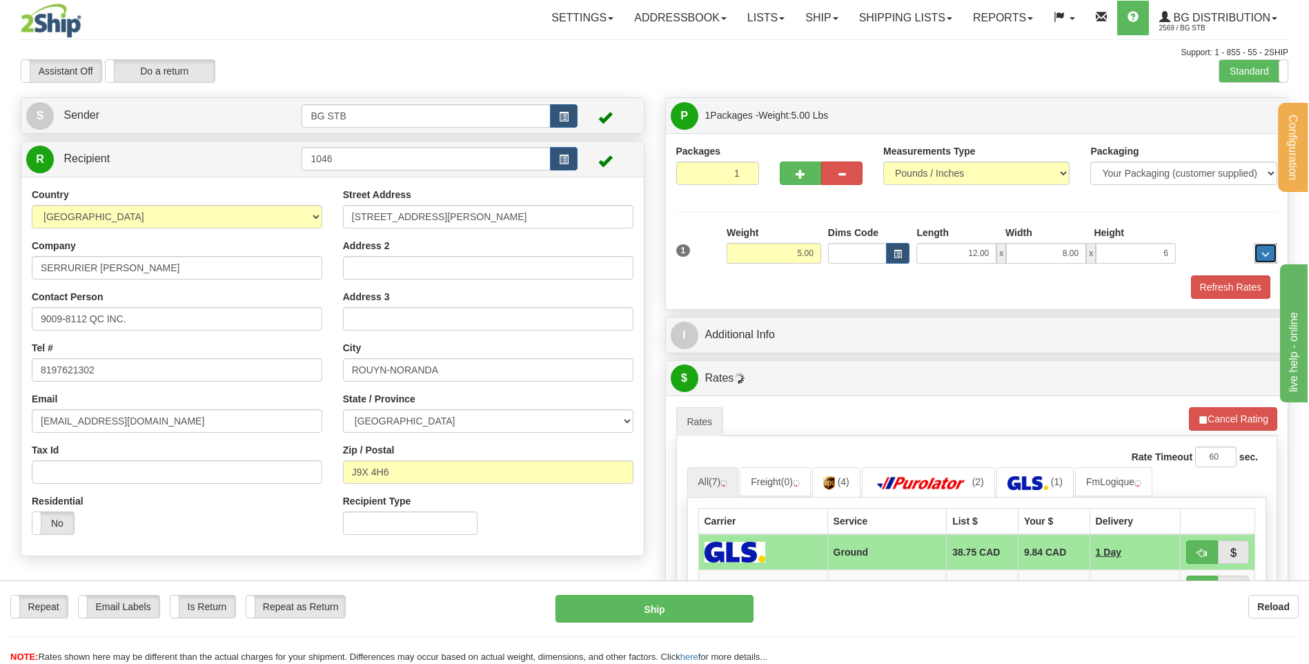
type input "6.00"
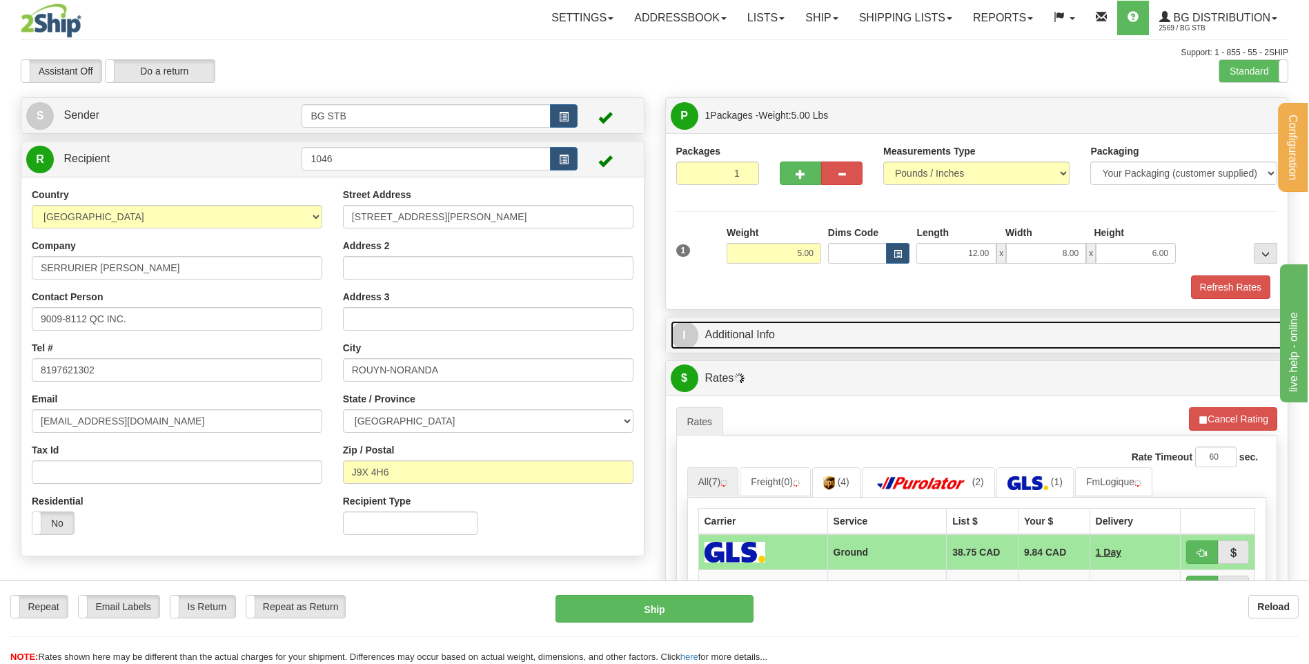
click at [785, 325] on link "I Additional Info" at bounding box center [977, 335] width 613 height 28
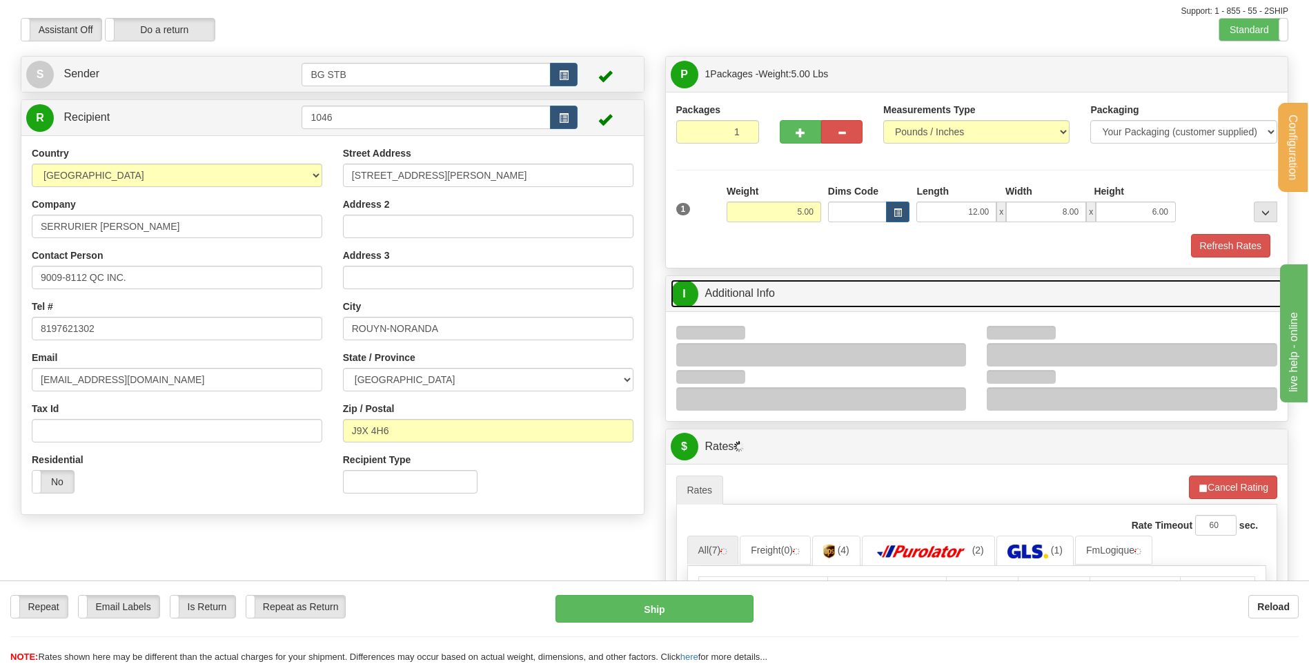
scroll to position [207, 0]
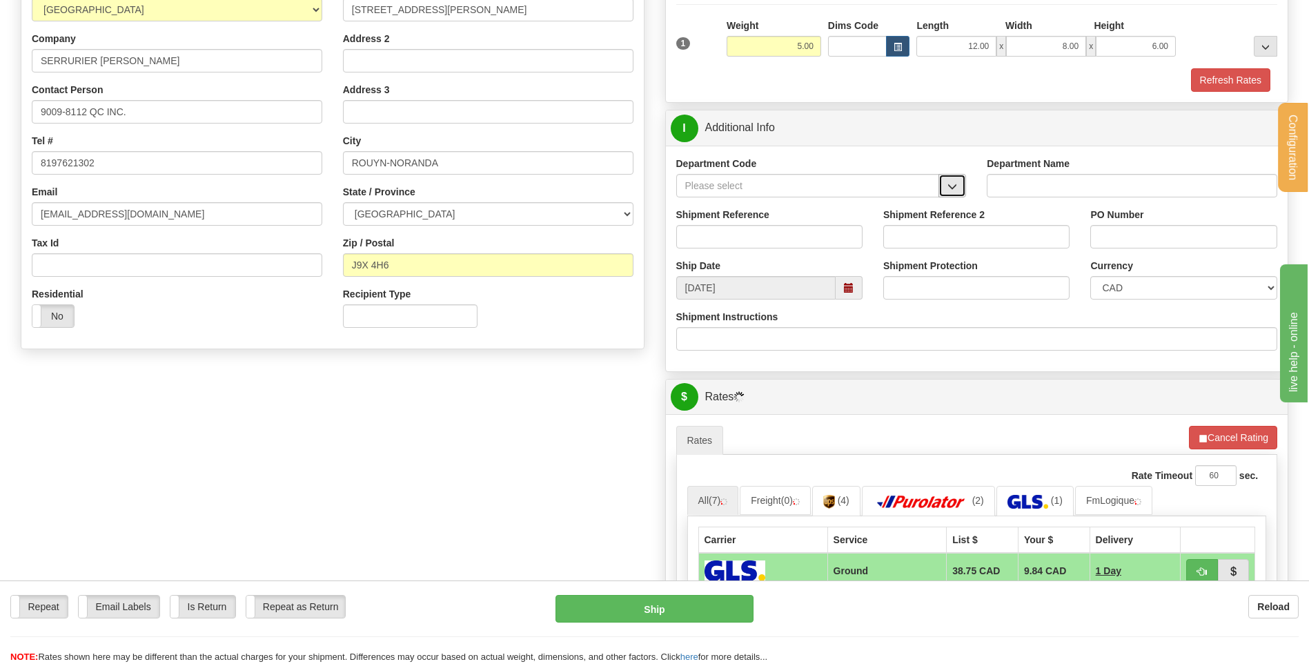
click at [946, 186] on button "button" at bounding box center [952, 185] width 28 height 23
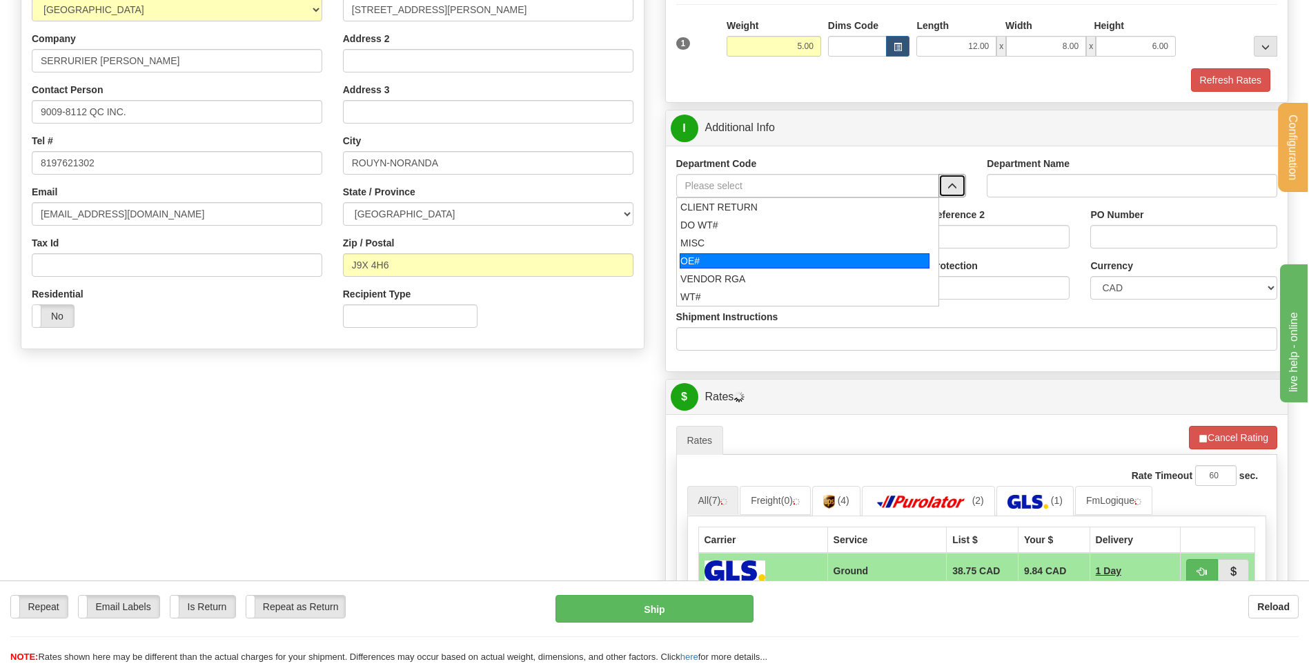
drag, startPoint x: 785, startPoint y: 263, endPoint x: 780, endPoint y: 242, distance: 21.4
click at [784, 262] on div "OE#" at bounding box center [805, 260] width 250 height 15
type input "OE#"
type input "ORDERS"
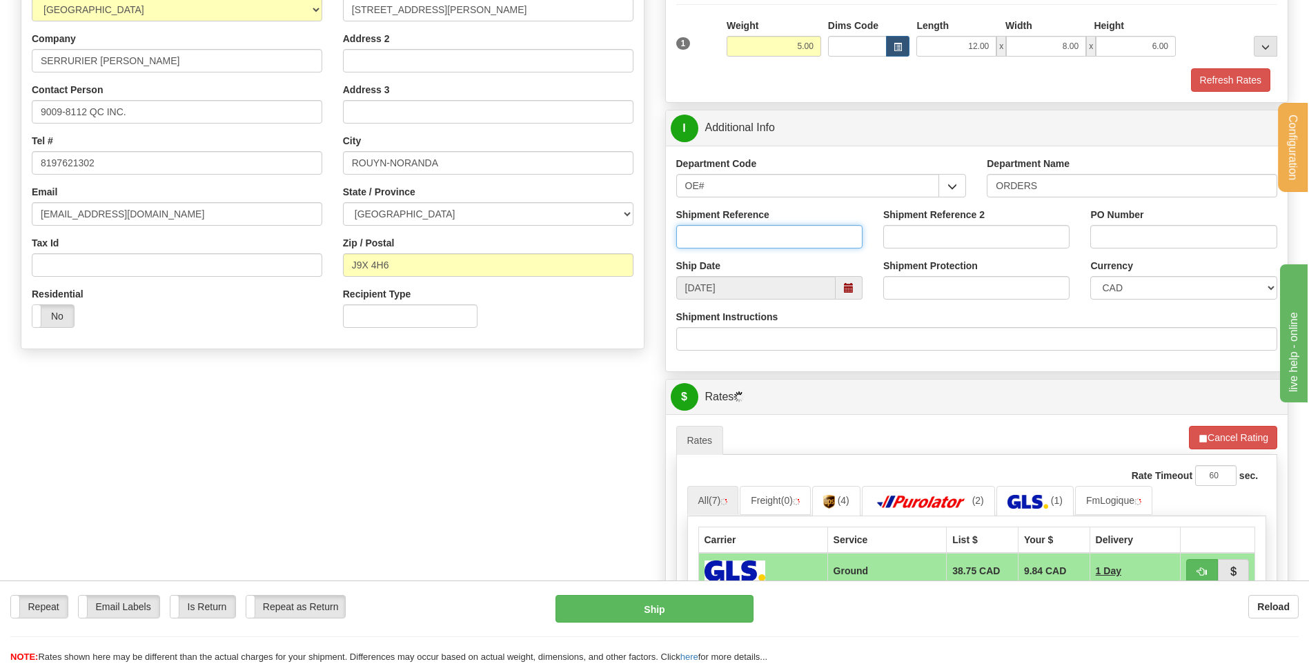
click at [778, 239] on input "Shipment Reference" at bounding box center [769, 236] width 186 height 23
type input "80005254-03"
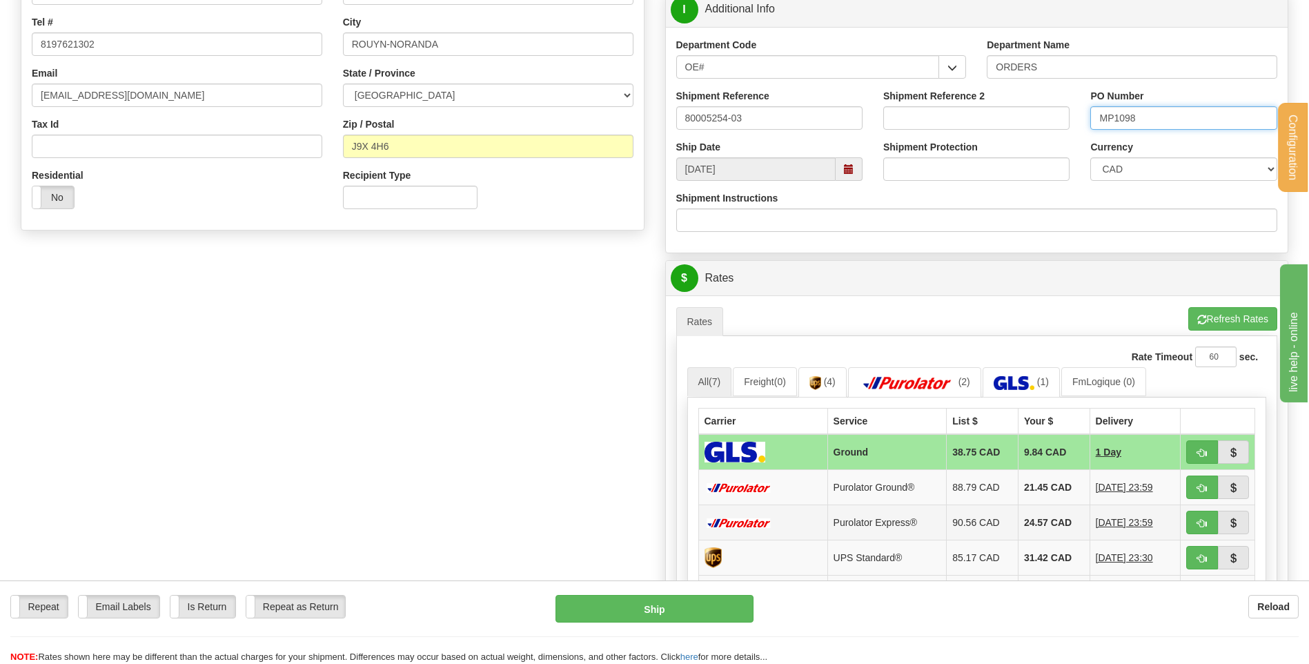
scroll to position [414, 0]
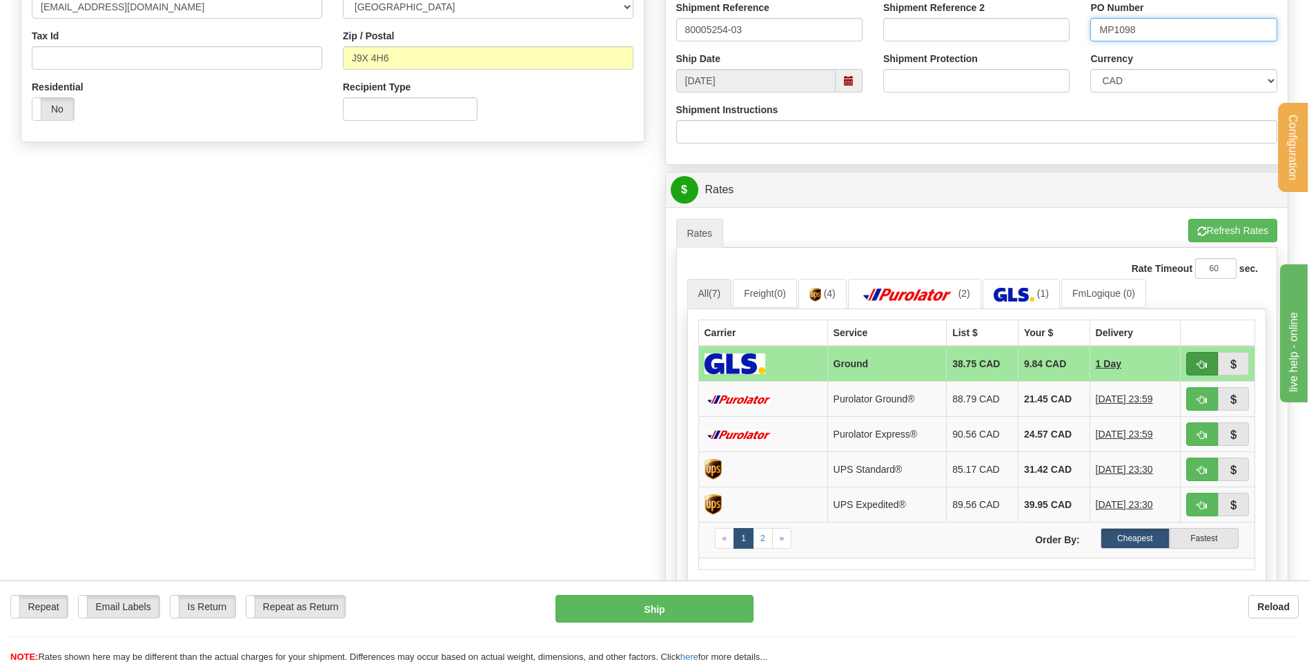
type input "MP1098"
click at [1211, 354] on button "button" at bounding box center [1202, 363] width 32 height 23
type input "1"
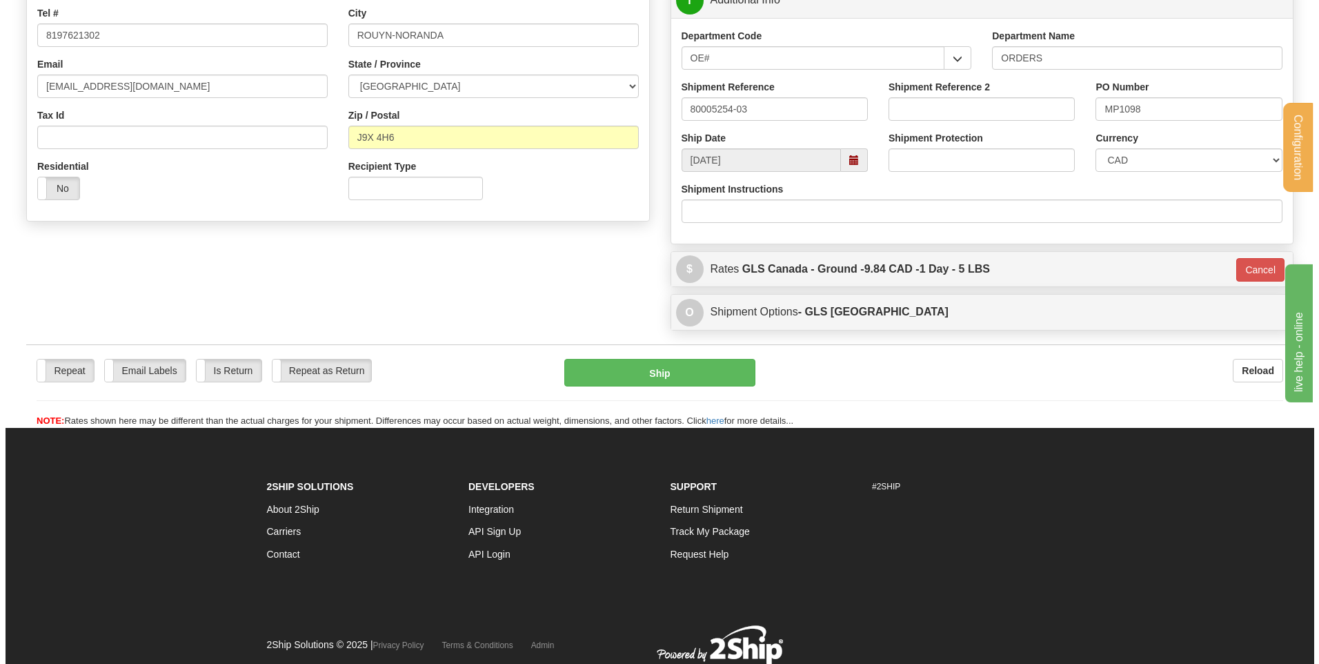
scroll to position [316, 0]
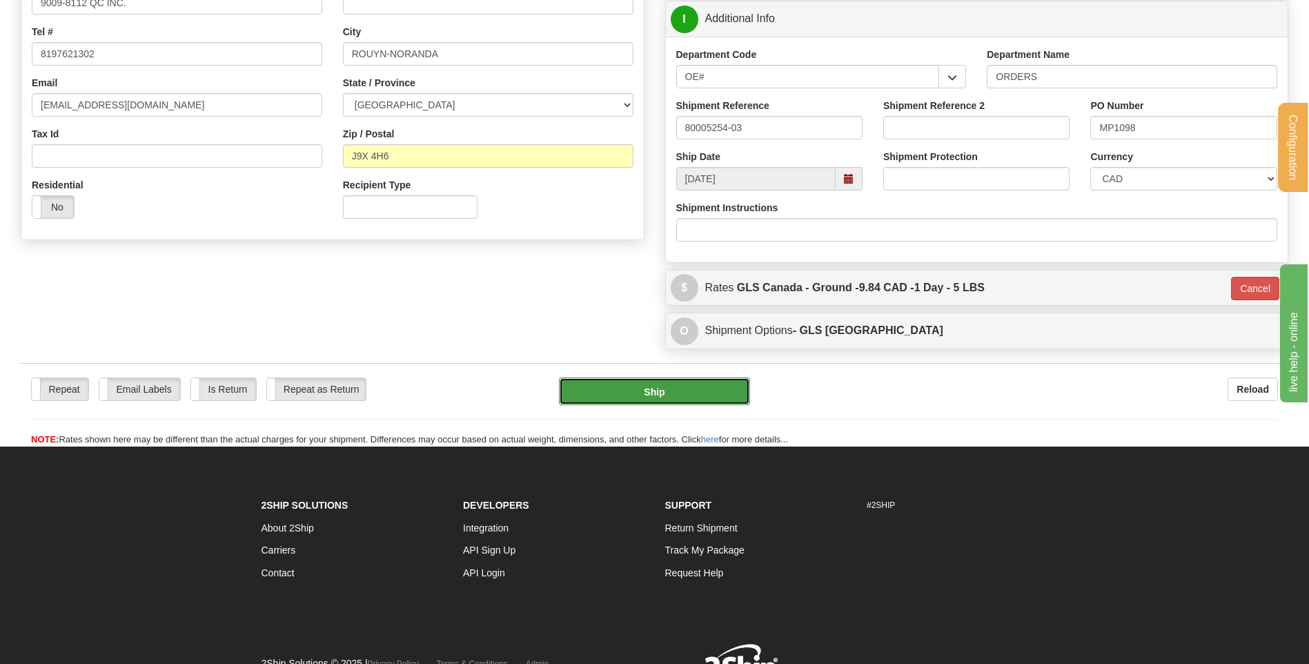
click at [706, 397] on button "Ship" at bounding box center [654, 391] width 190 height 28
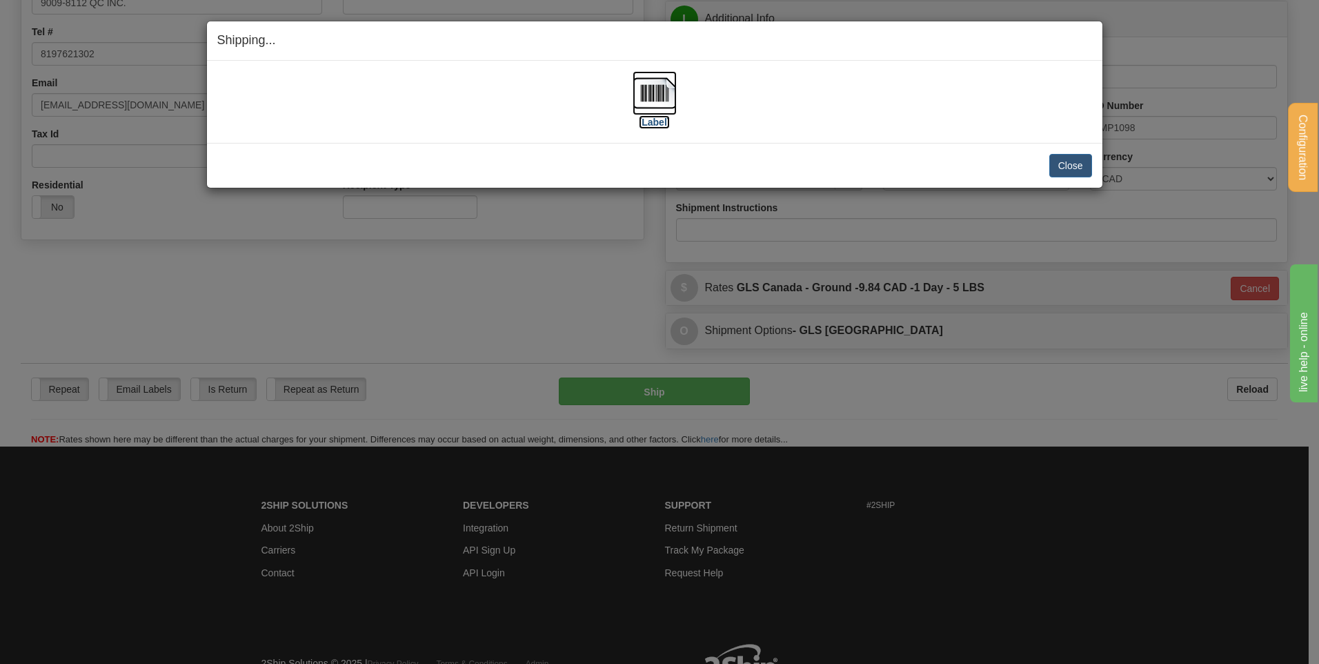
click at [661, 88] on img at bounding box center [655, 93] width 44 height 44
click at [1079, 174] on button "Close" at bounding box center [1070, 165] width 43 height 23
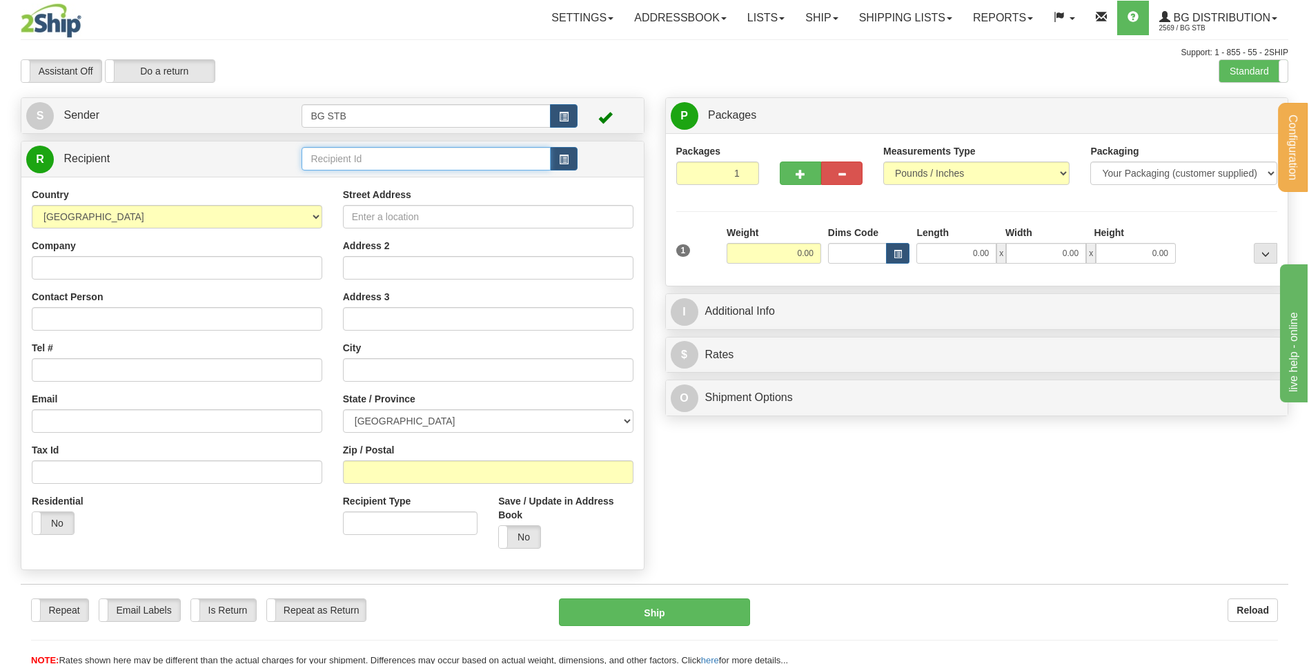
click at [344, 158] on input "text" at bounding box center [425, 158] width 248 height 23
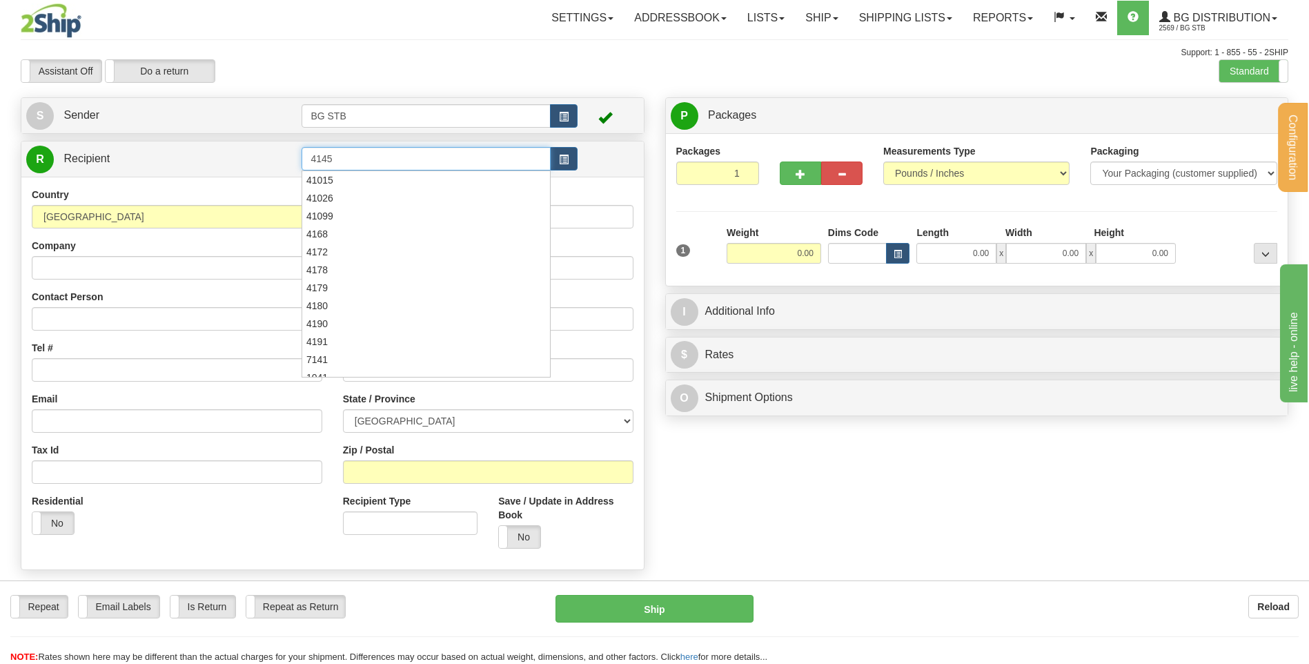
type input "4145"
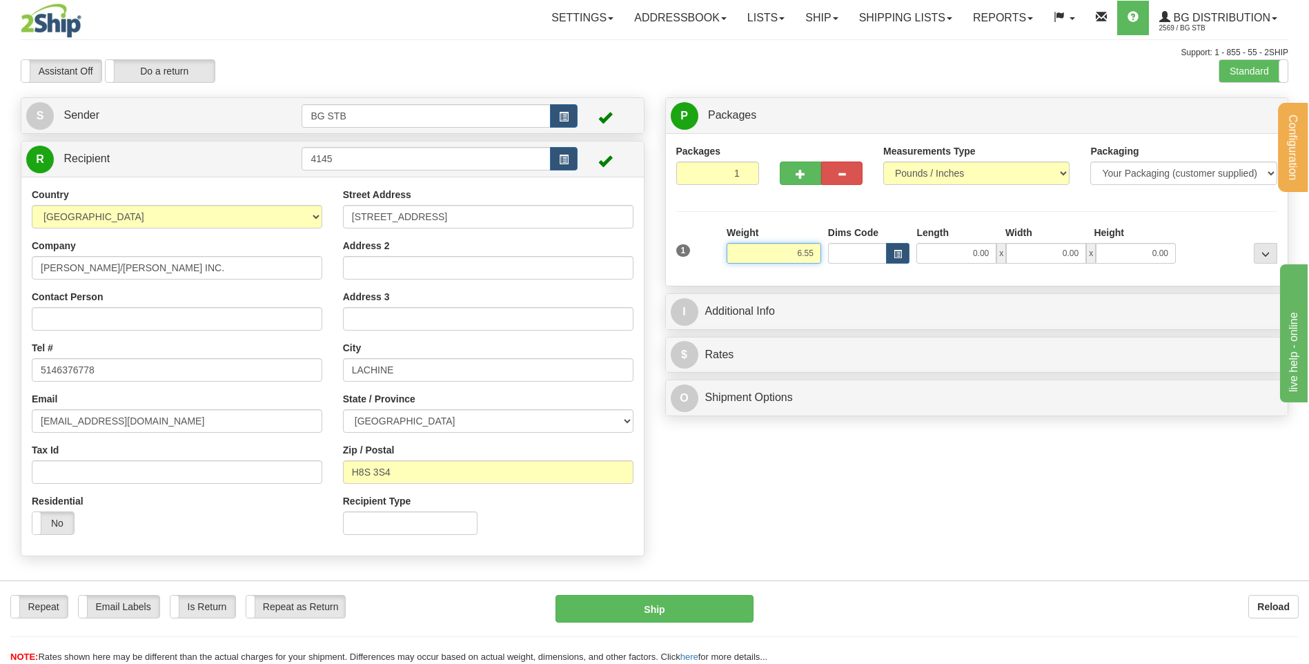
type input "6.55"
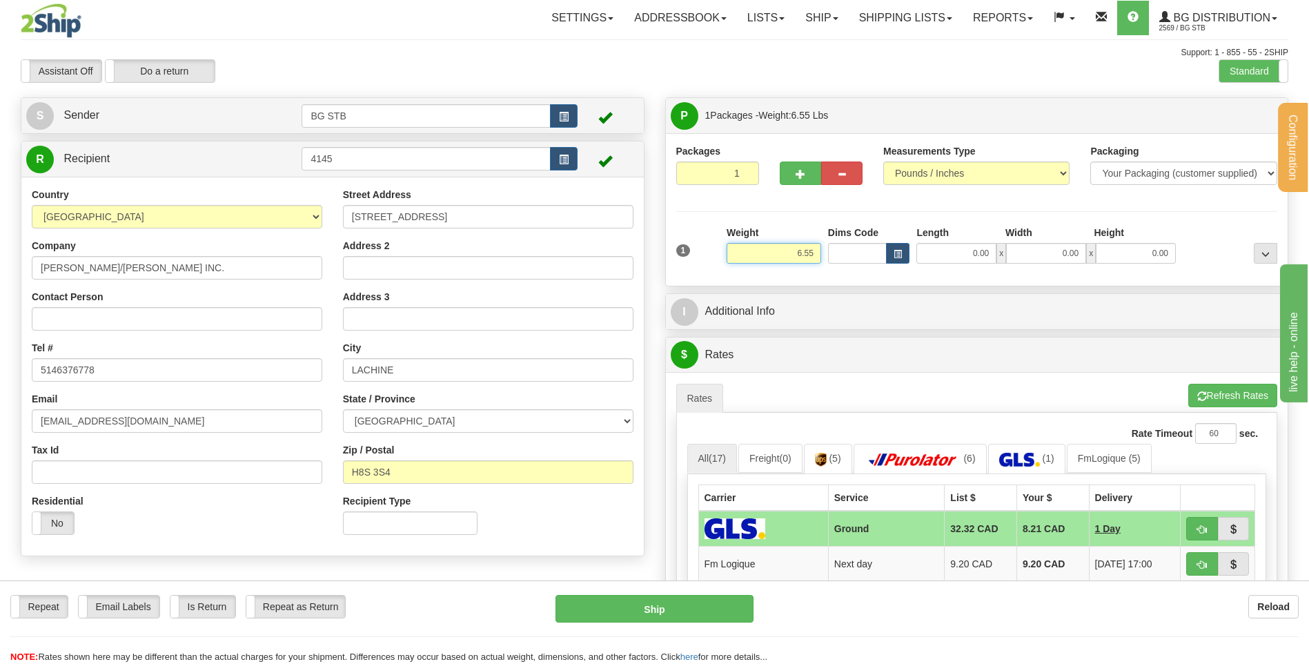
click at [771, 248] on input "6.55" at bounding box center [773, 253] width 95 height 21
click at [966, 248] on input "0.00" at bounding box center [956, 253] width 80 height 21
type input "39.00"
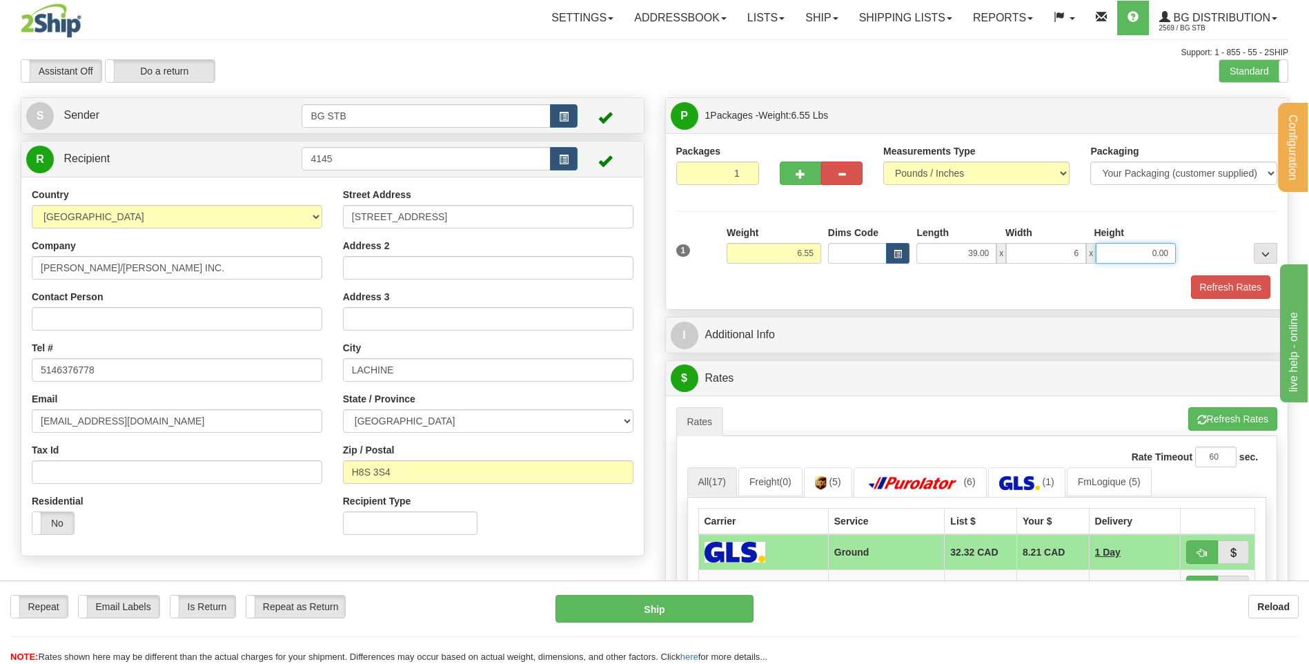
type input "6.00"
type input "7.00"
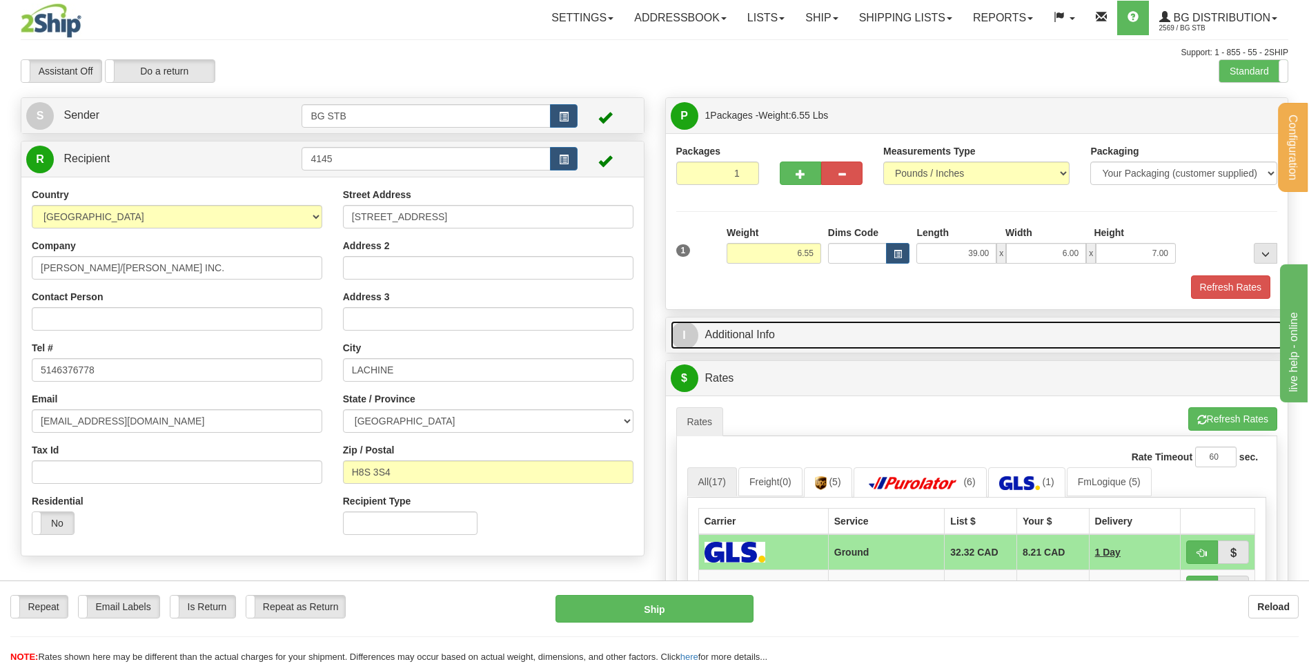
click at [856, 348] on link "I Additional Info" at bounding box center [977, 335] width 613 height 28
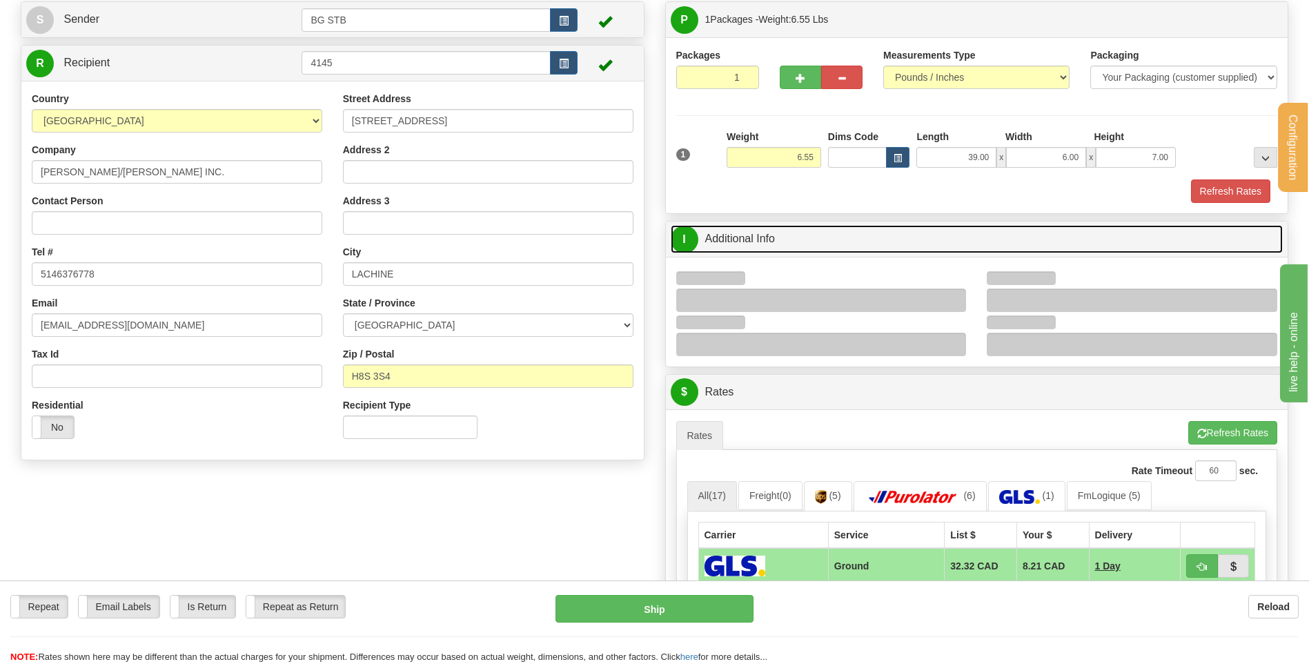
scroll to position [207, 0]
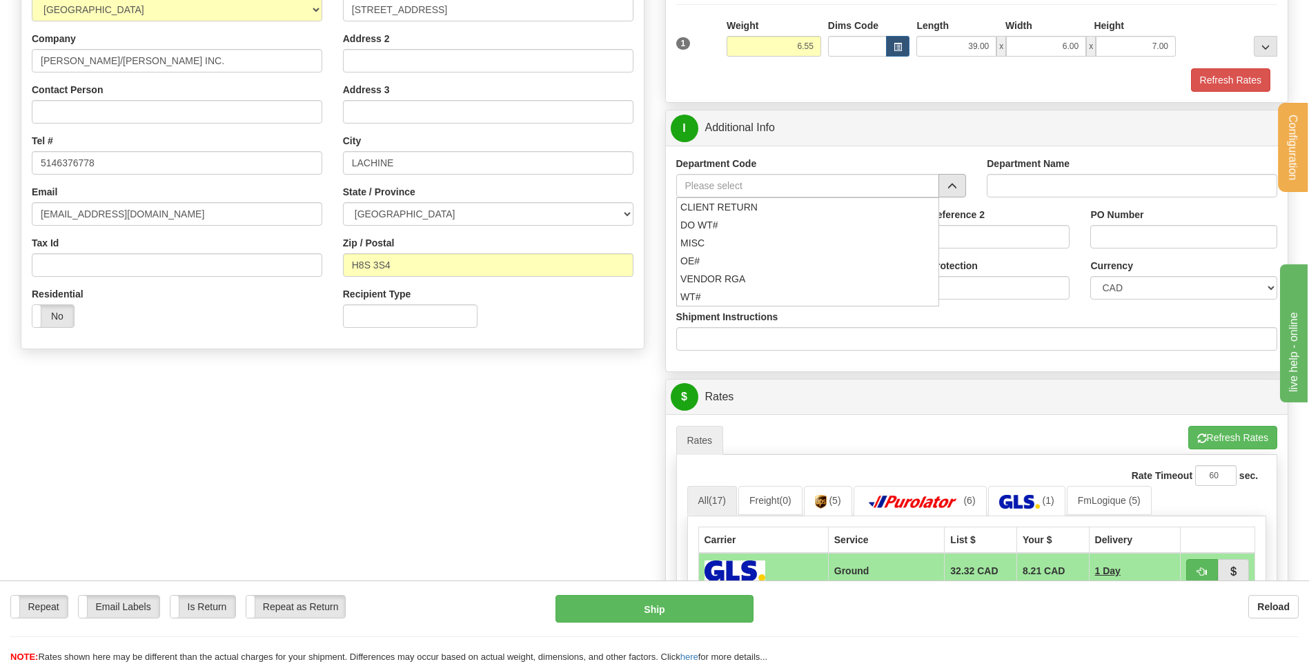
click at [950, 188] on span "button" at bounding box center [952, 186] width 10 height 9
click at [729, 264] on div "OE#" at bounding box center [805, 260] width 250 height 15
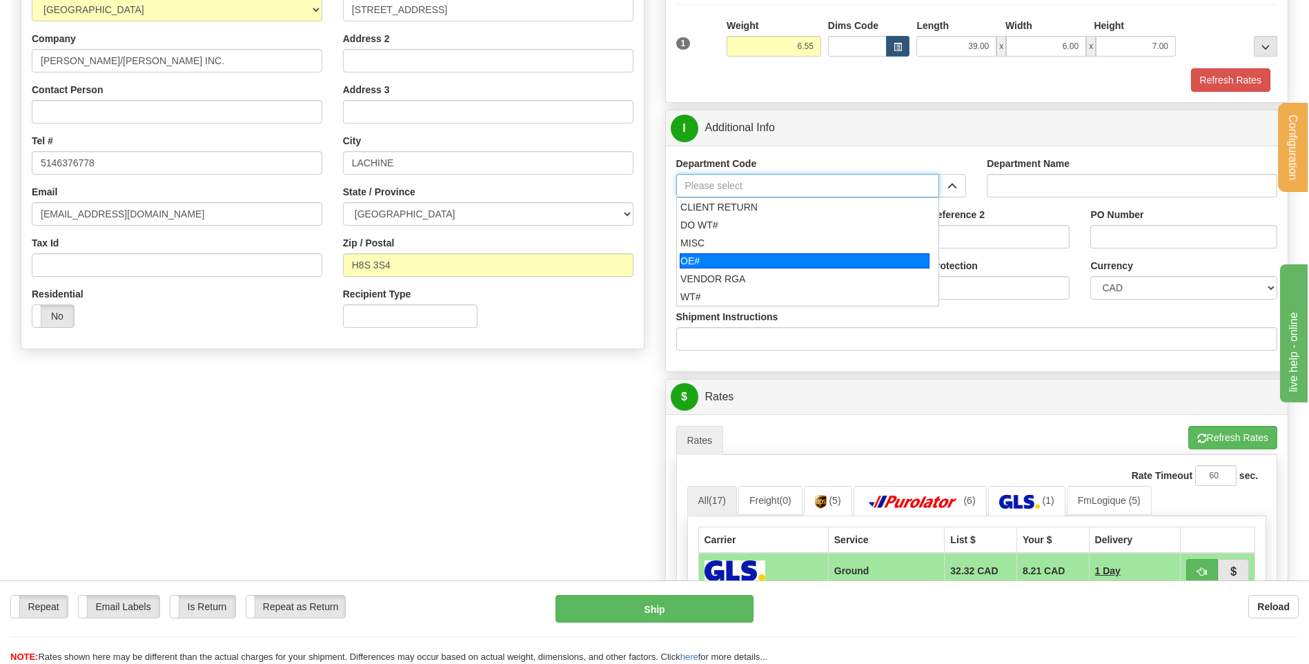
type input "OE#"
type input "ORDERS"
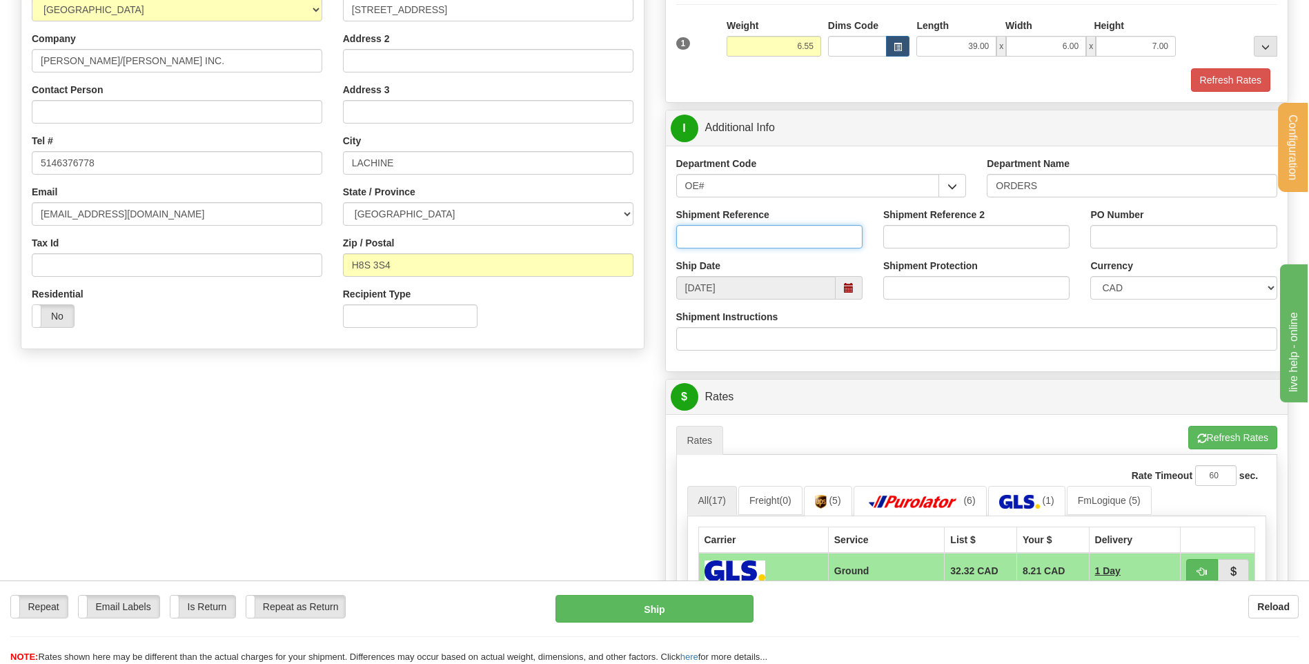
click at [731, 247] on input "Shipment Reference" at bounding box center [769, 236] width 186 height 23
type input "80005332-00"
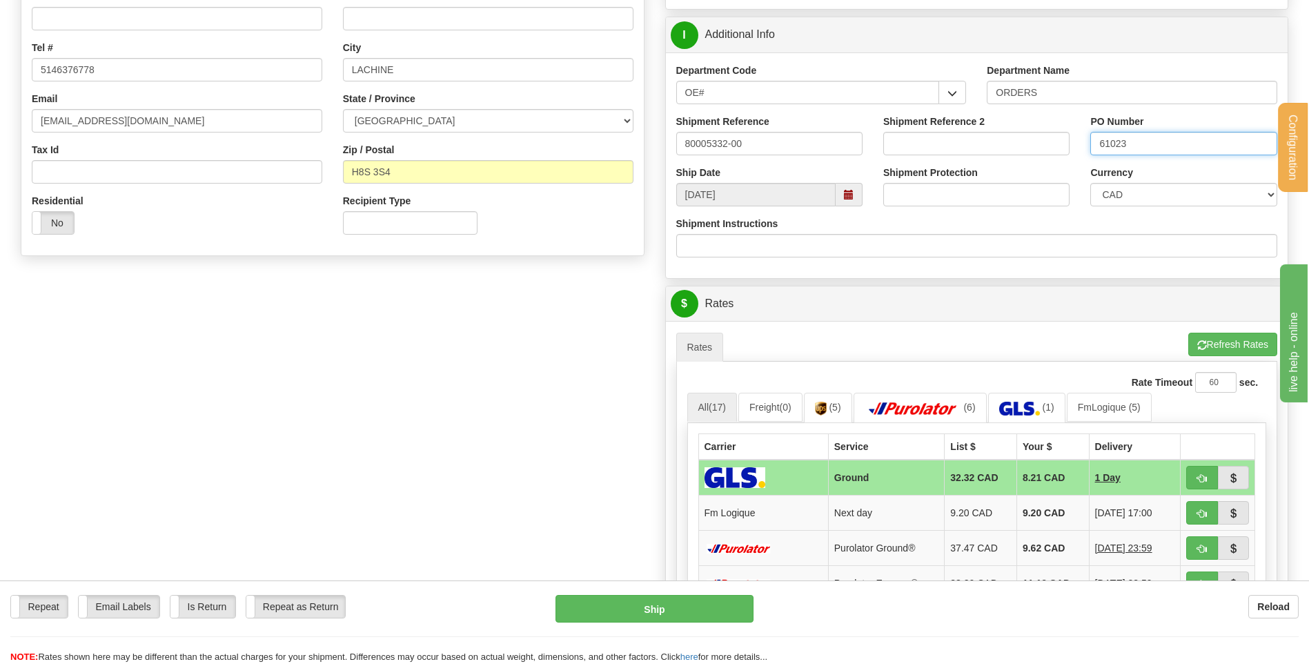
scroll to position [414, 0]
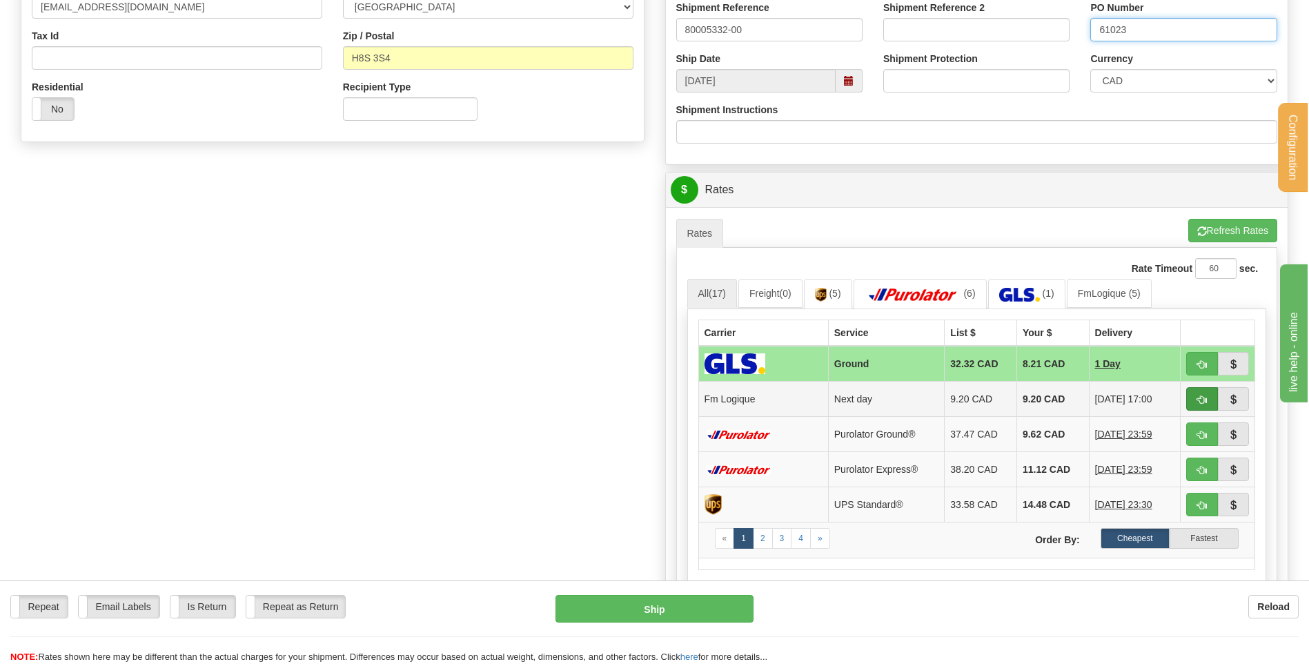
type input "61023"
click at [1200, 402] on span "button" at bounding box center [1202, 399] width 10 height 9
type input "jour"
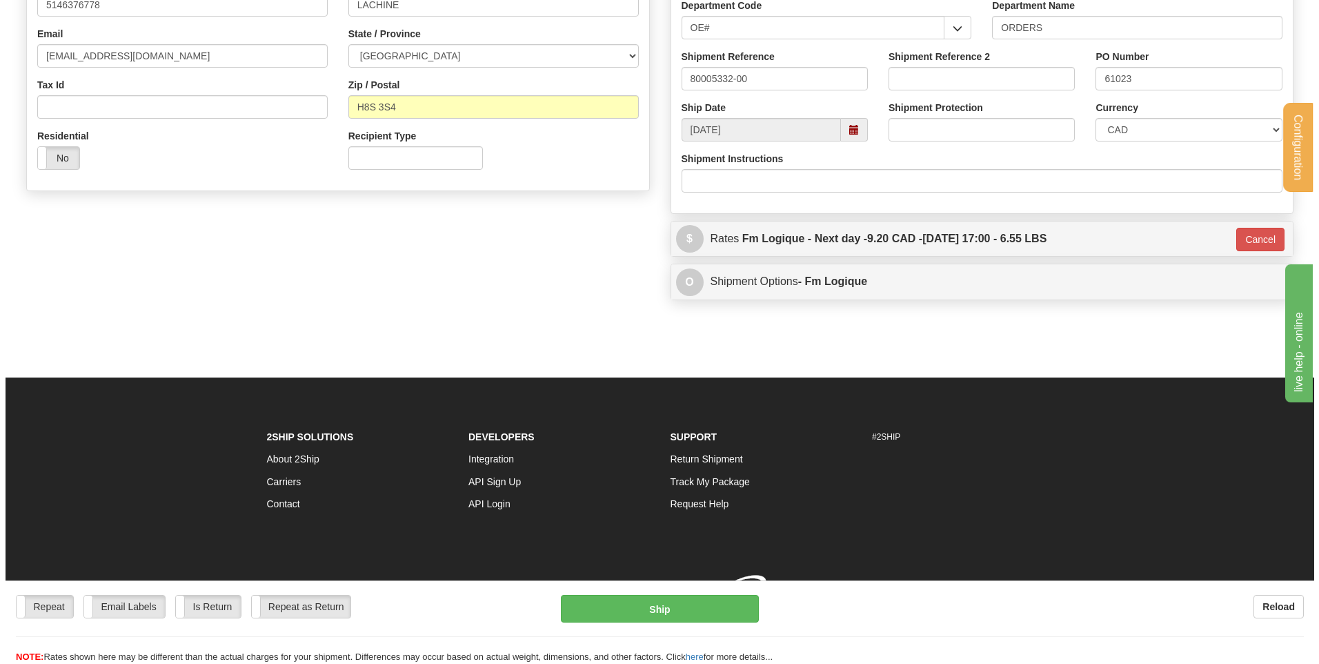
scroll to position [385, 0]
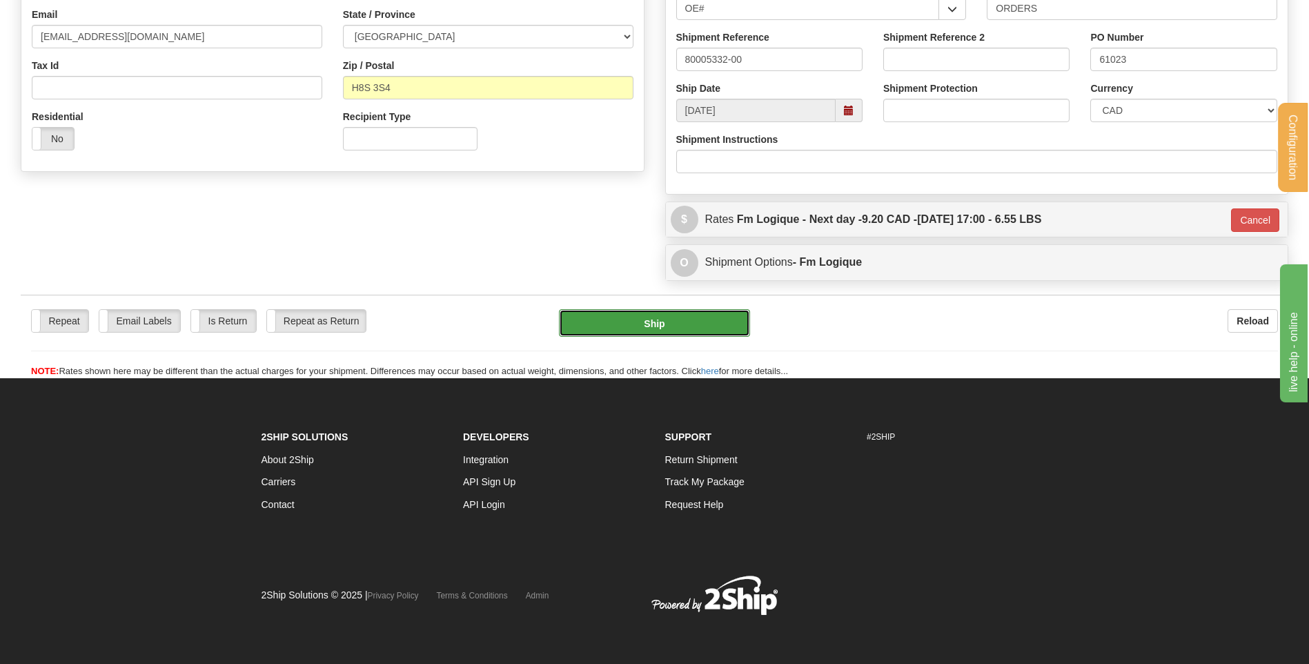
click at [673, 320] on button "Ship" at bounding box center [654, 323] width 190 height 28
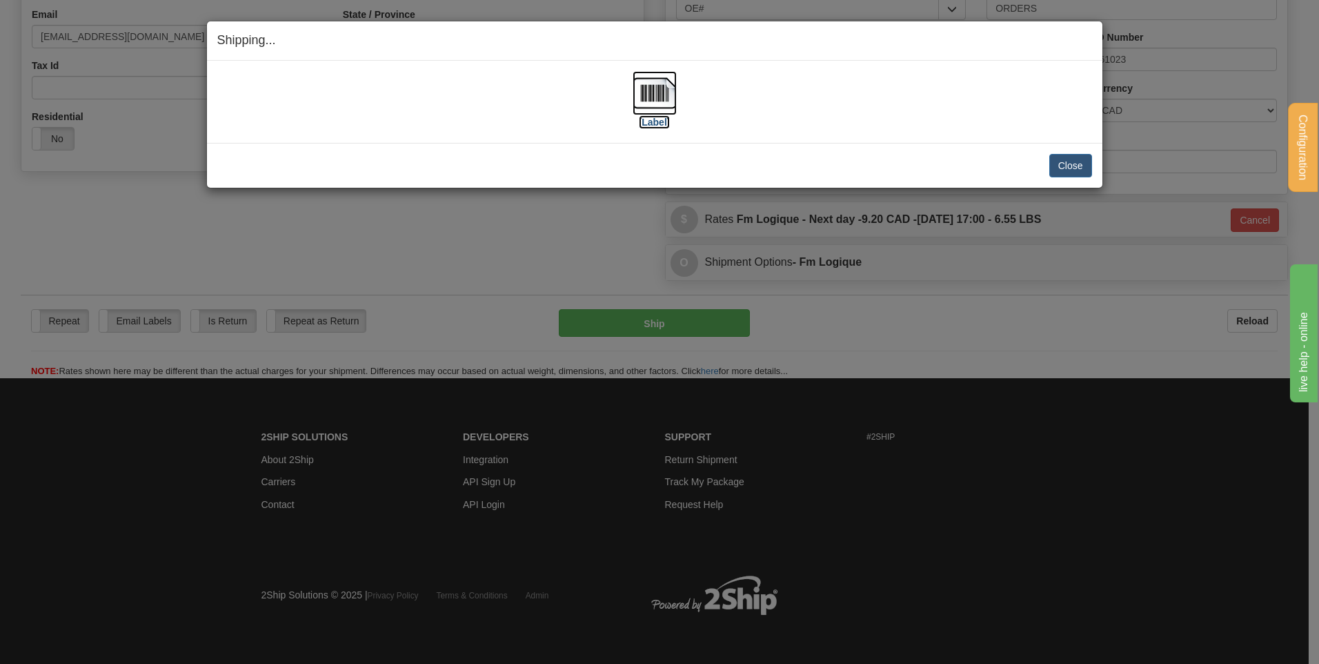
click at [640, 99] on img at bounding box center [655, 93] width 44 height 44
click at [1071, 158] on button "Close" at bounding box center [1070, 165] width 43 height 23
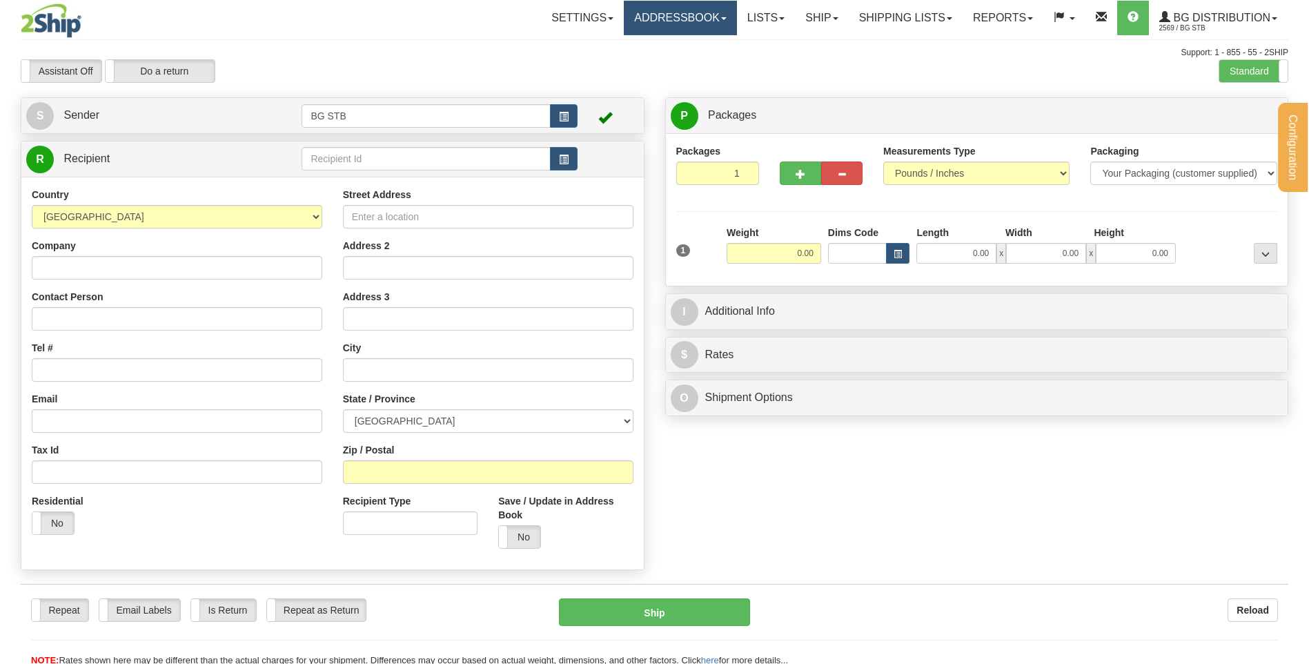
drag, startPoint x: 0, startPoint y: 0, endPoint x: 604, endPoint y: 90, distance: 610.4
click at [662, 31] on link "Addressbook" at bounding box center [680, 18] width 113 height 34
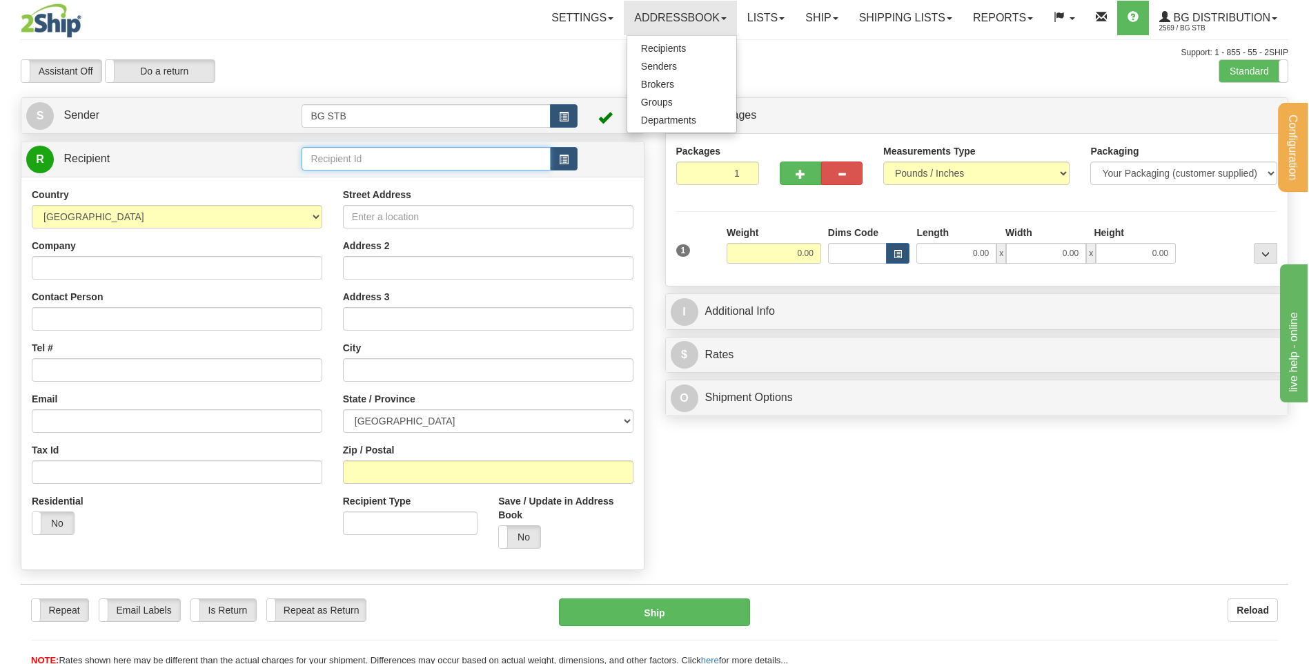
click at [353, 158] on input "text" at bounding box center [425, 158] width 248 height 23
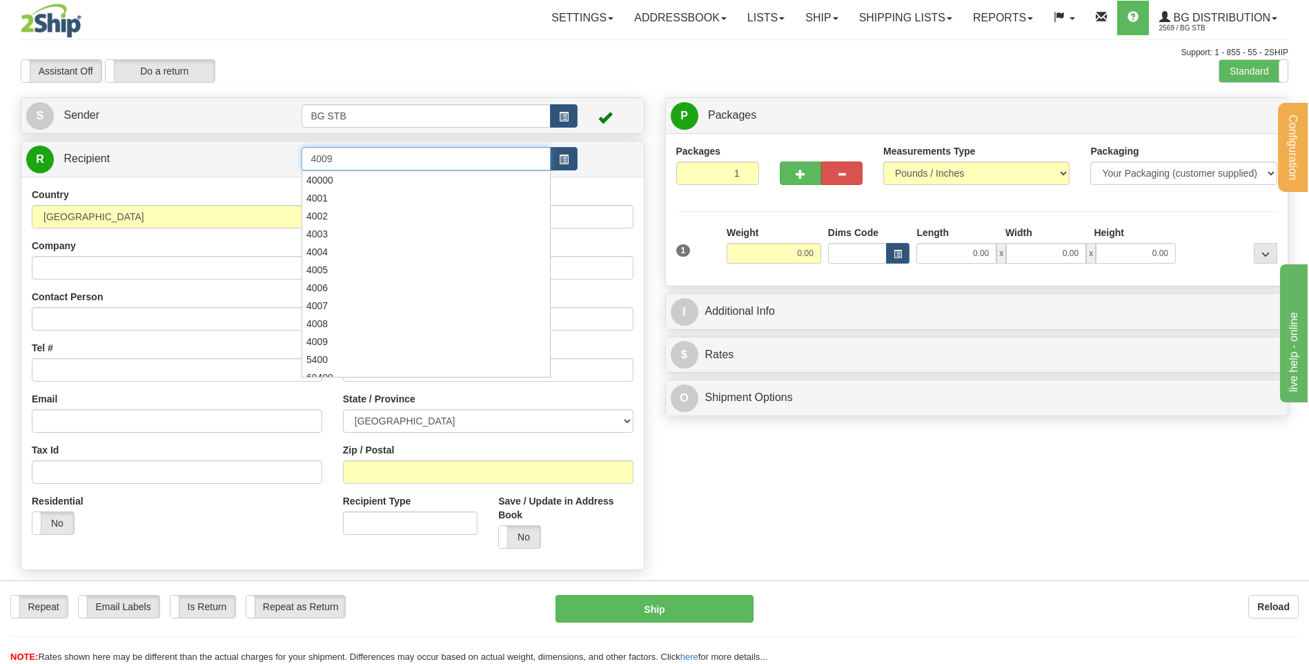
type input "4009"
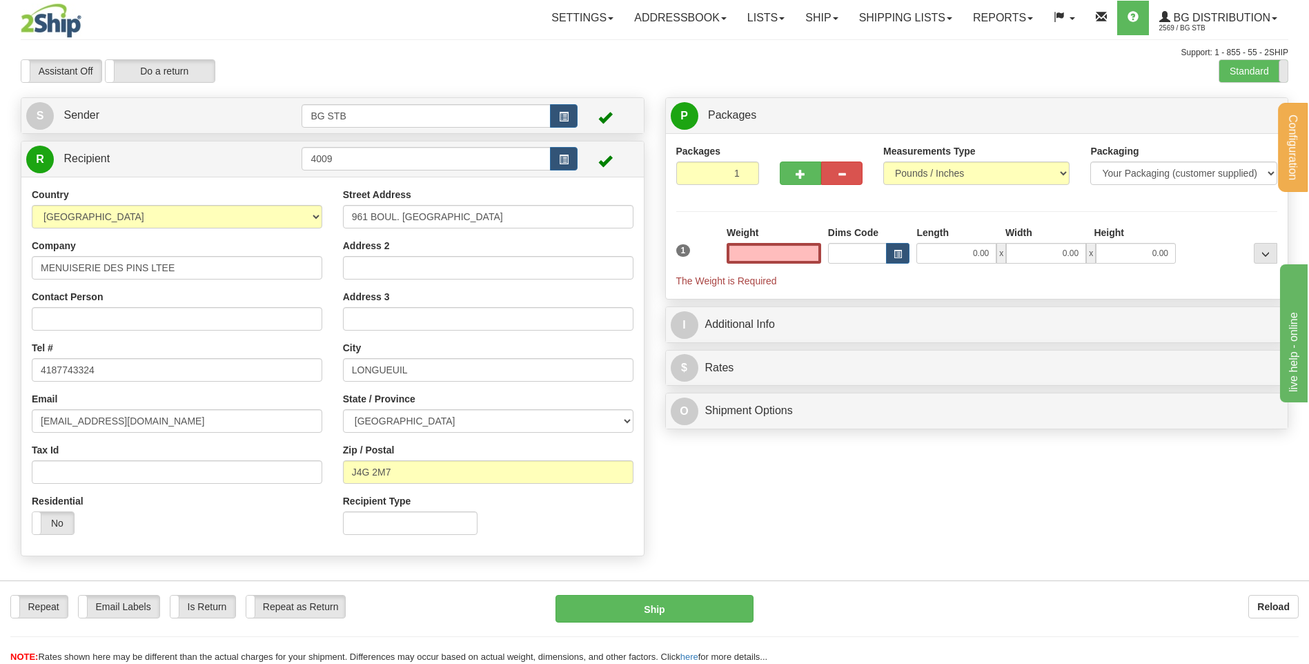
type input "0.00"
click at [1281, 67] on span at bounding box center [1287, 71] width 18 height 22
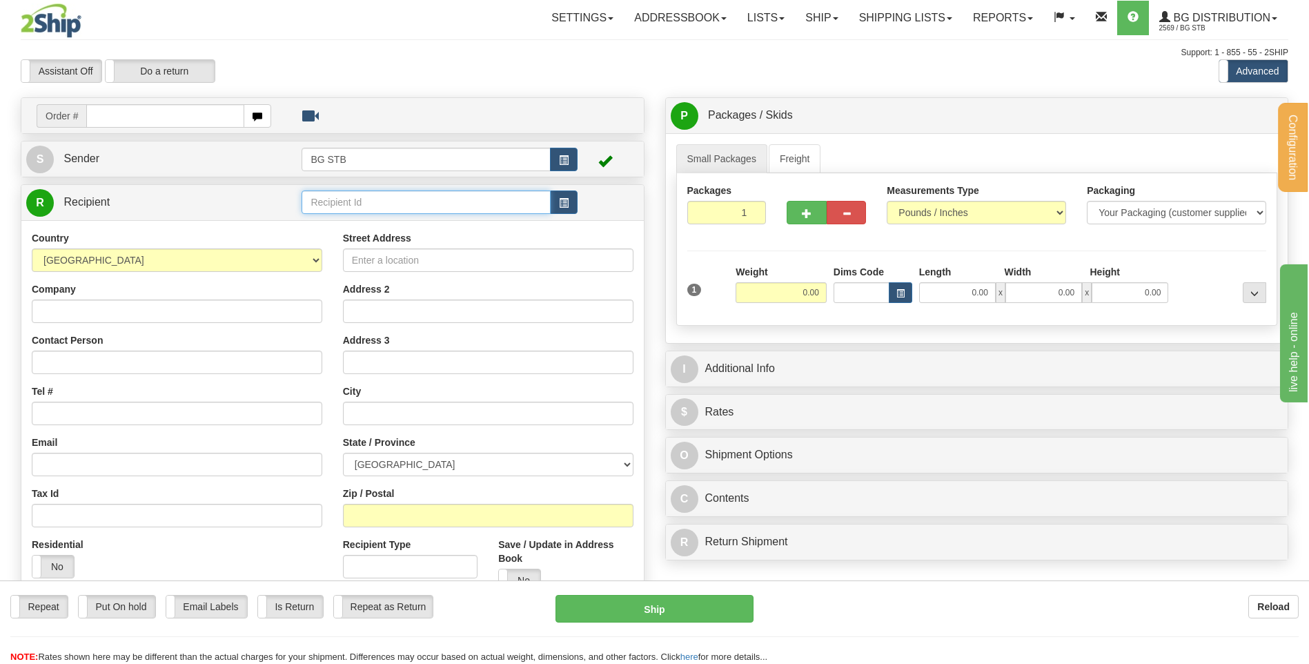
click at [466, 212] on input "text" at bounding box center [425, 201] width 248 height 23
type input "4009"
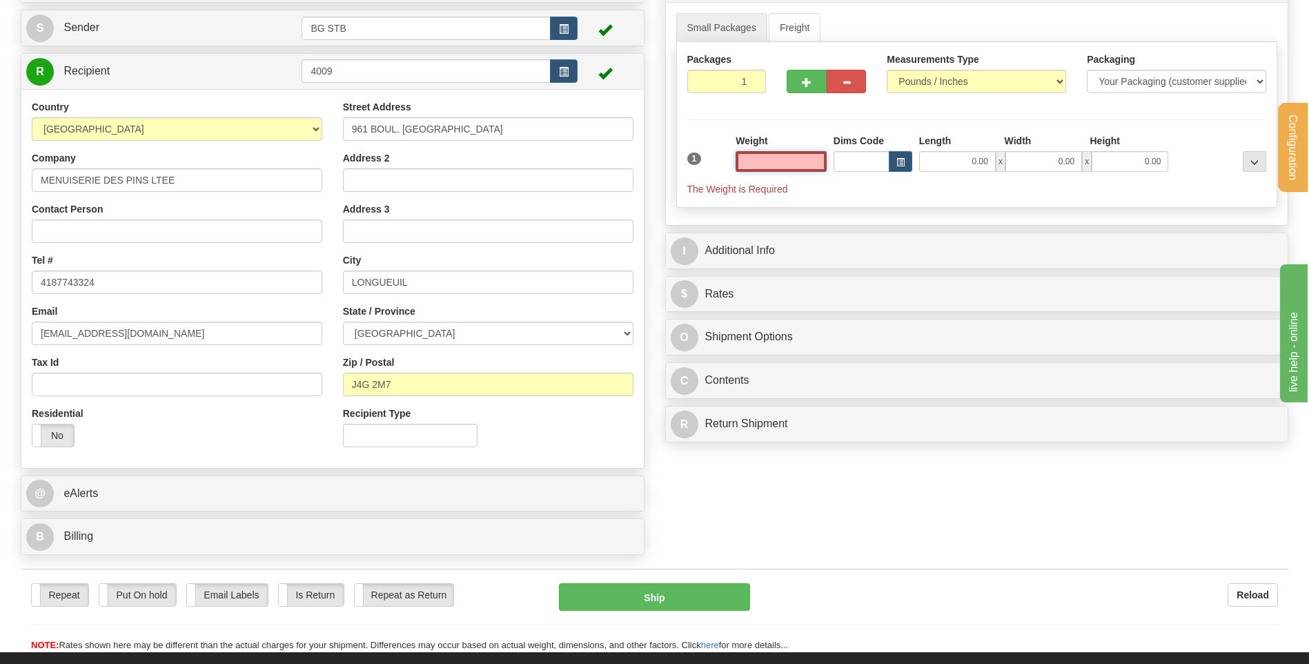
scroll to position [207, 0]
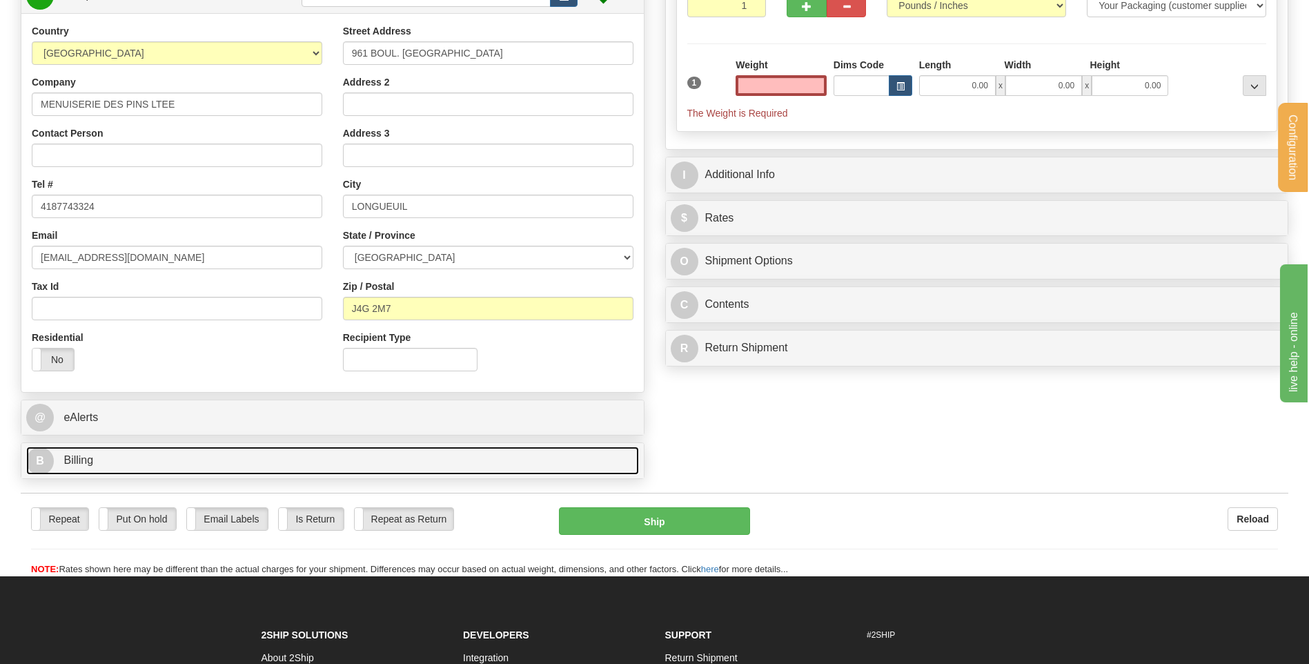
type input "0.00"
click at [368, 456] on link "B Billing" at bounding box center [332, 460] width 613 height 28
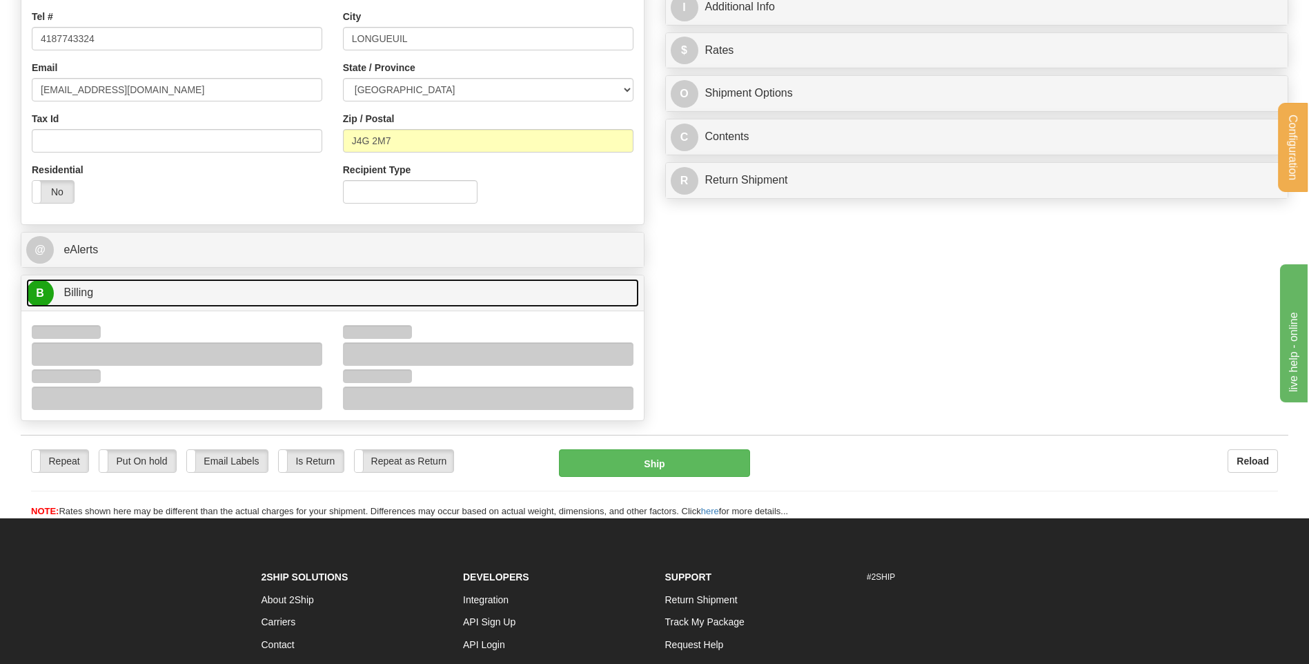
scroll to position [414, 0]
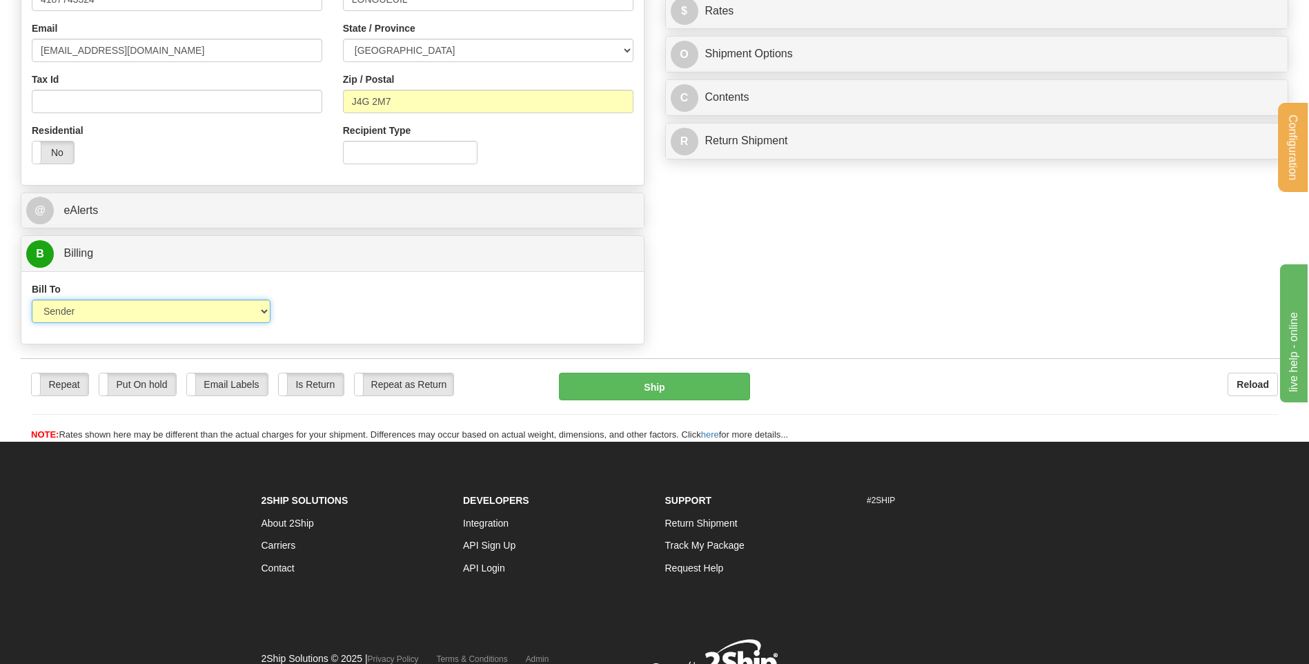
click at [238, 308] on select "Sender Recipient Third Party Collect" at bounding box center [151, 310] width 239 height 23
select select "2"
click at [32, 299] on select "Sender Recipient Third Party Collect" at bounding box center [151, 310] width 239 height 23
click at [386, 317] on input "Account" at bounding box center [410, 310] width 239 height 23
type input "6265506"
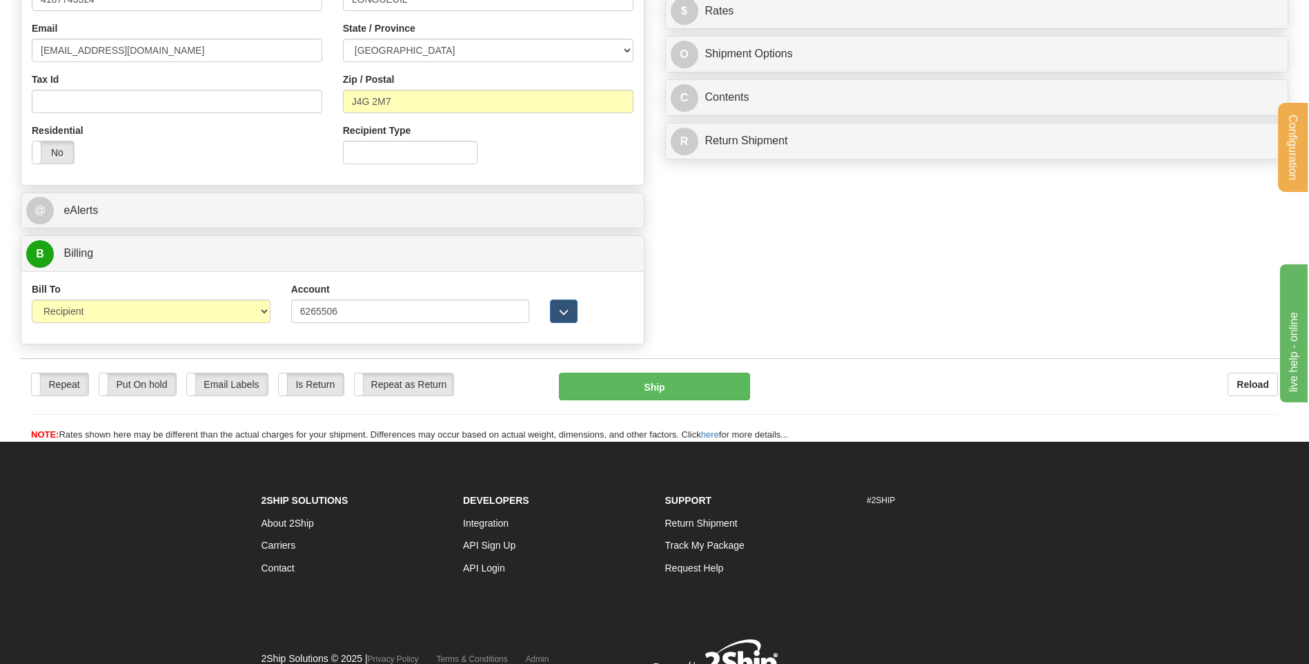
click at [575, 299] on div at bounding box center [590, 302] width 103 height 41
click at [551, 305] on button "button" at bounding box center [564, 310] width 28 height 23
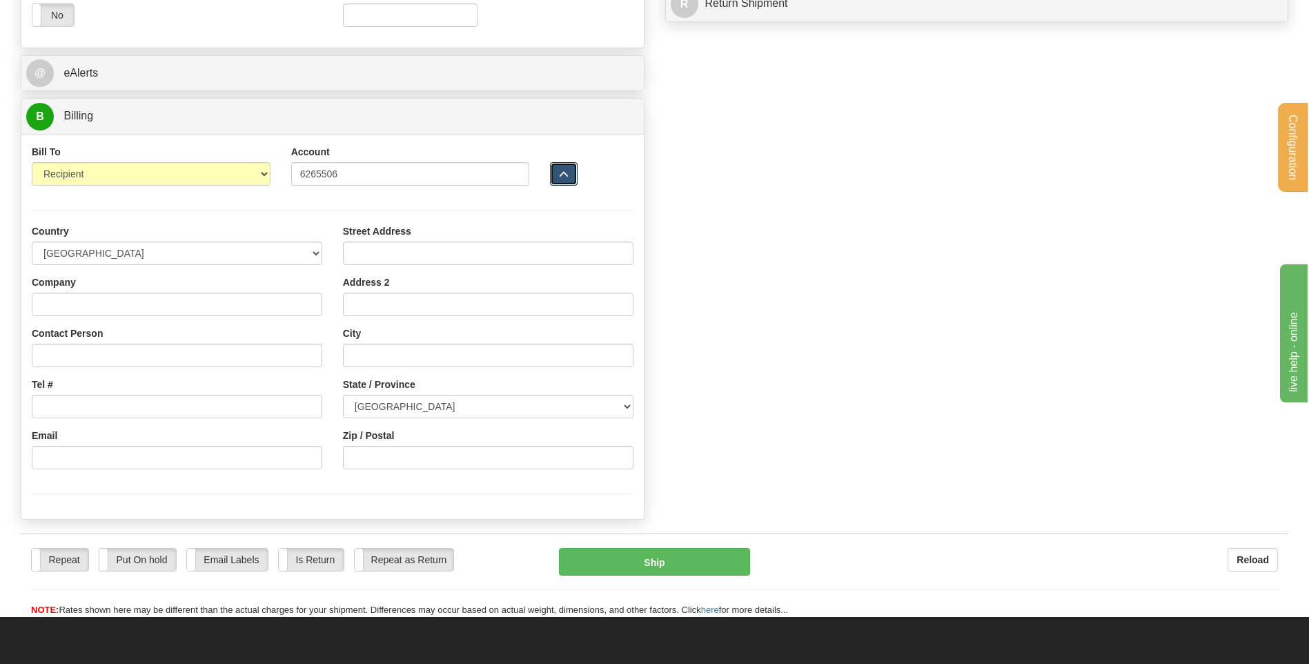
scroll to position [552, 0]
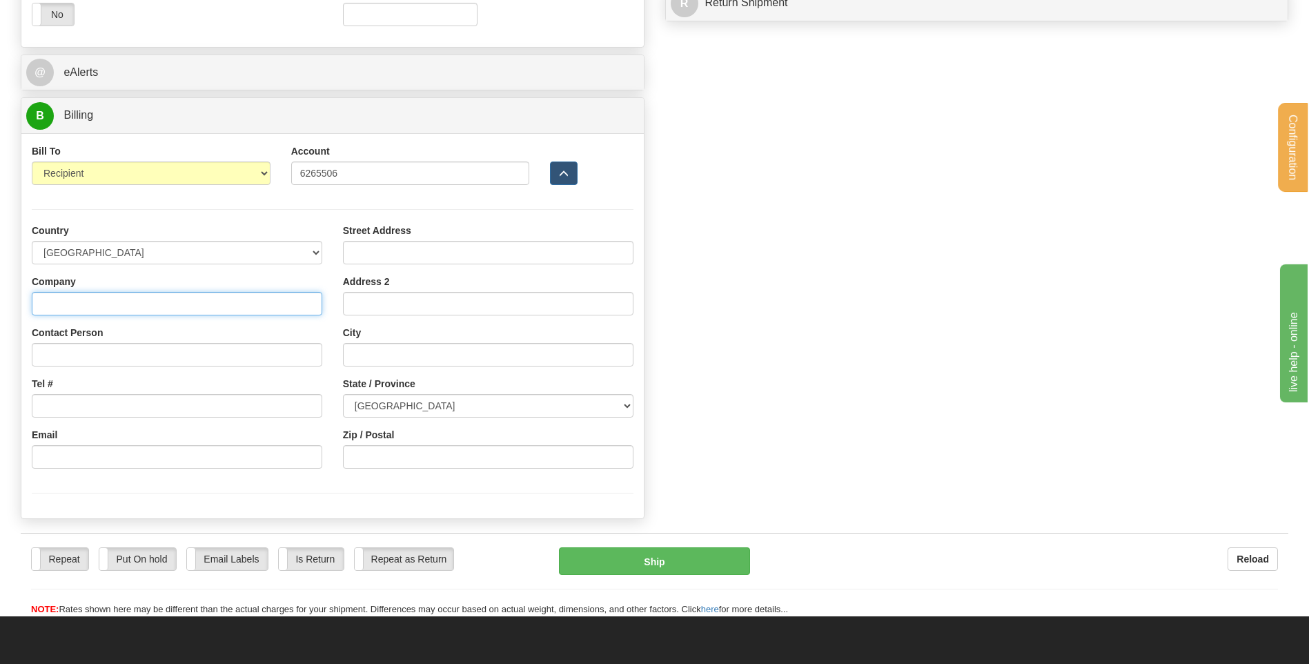
click at [62, 300] on input "Company" at bounding box center [177, 303] width 290 height 23
type input "MENUISERIE DES PINS LTEE"
type input "RECEPTION"
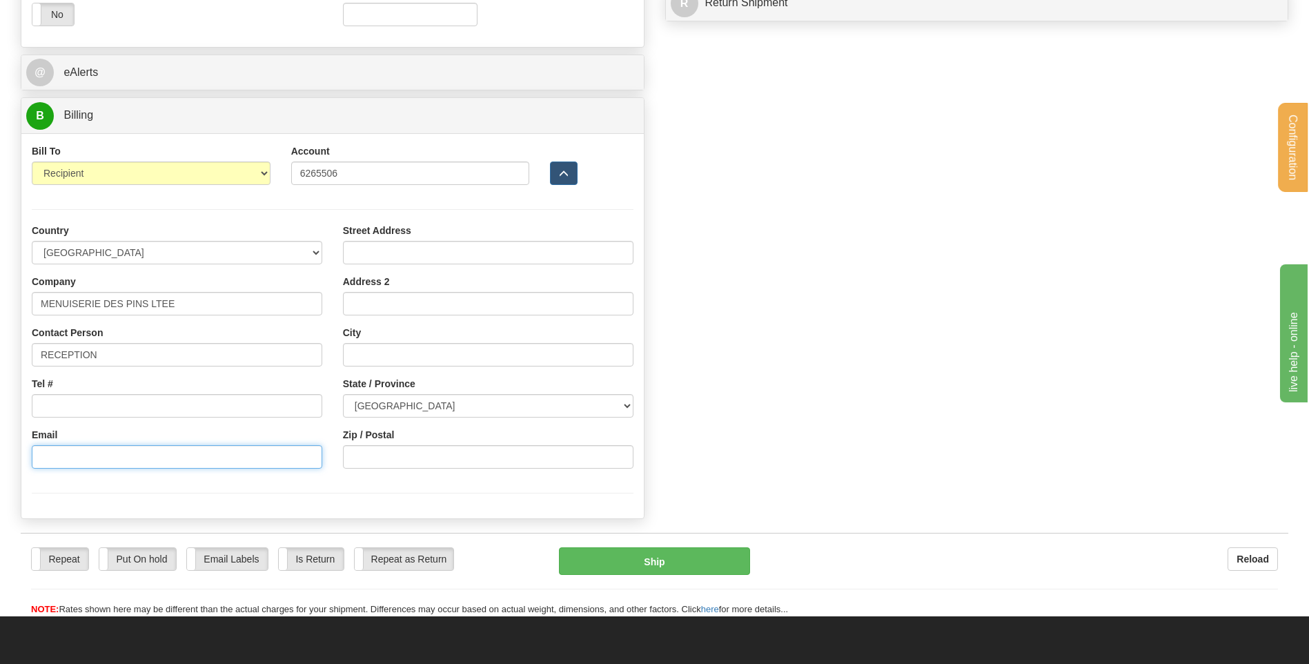
type input "[EMAIL_ADDRESS][DOMAIN_NAME]"
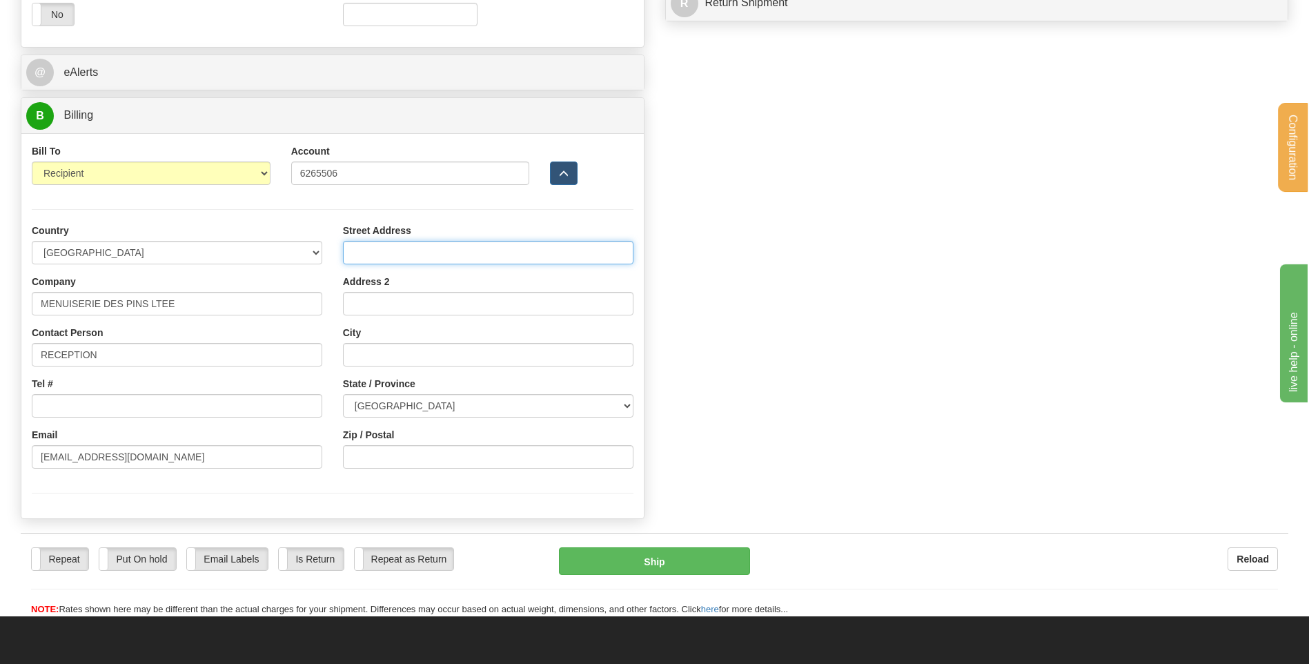
type input "[STREET_ADDRESS]"
type input "[GEOGRAPHIC_DATA]"
select select "QC"
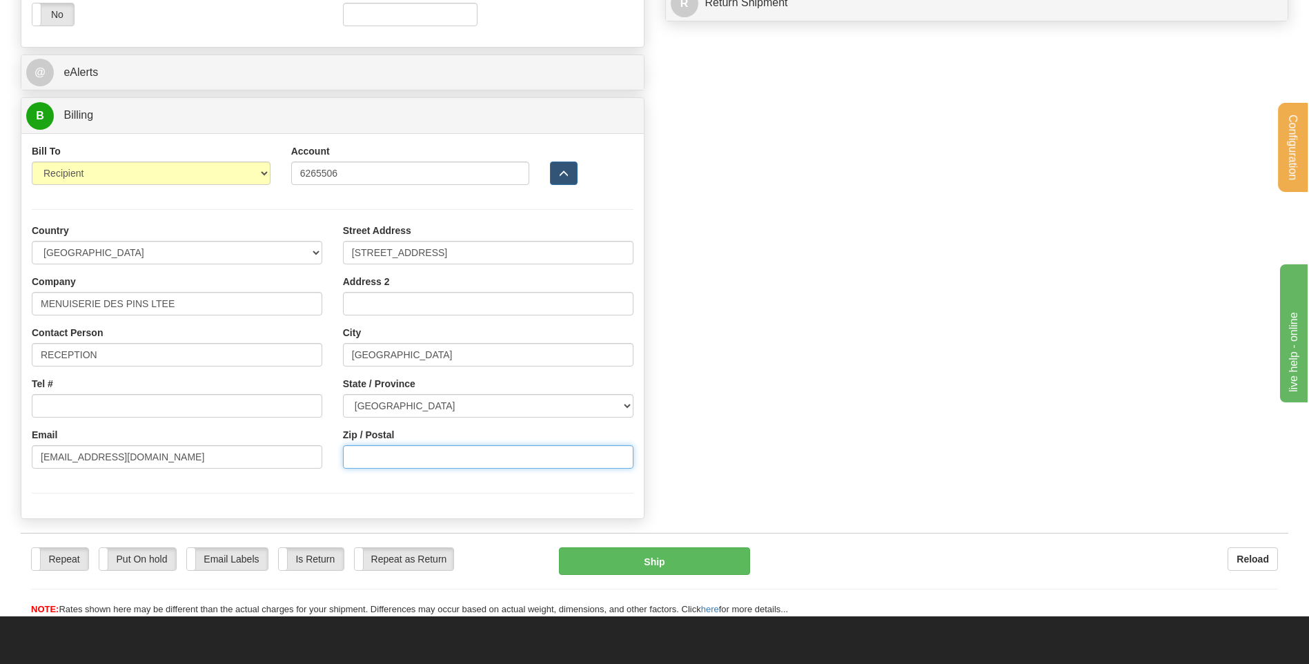
type input "G0M 1K0"
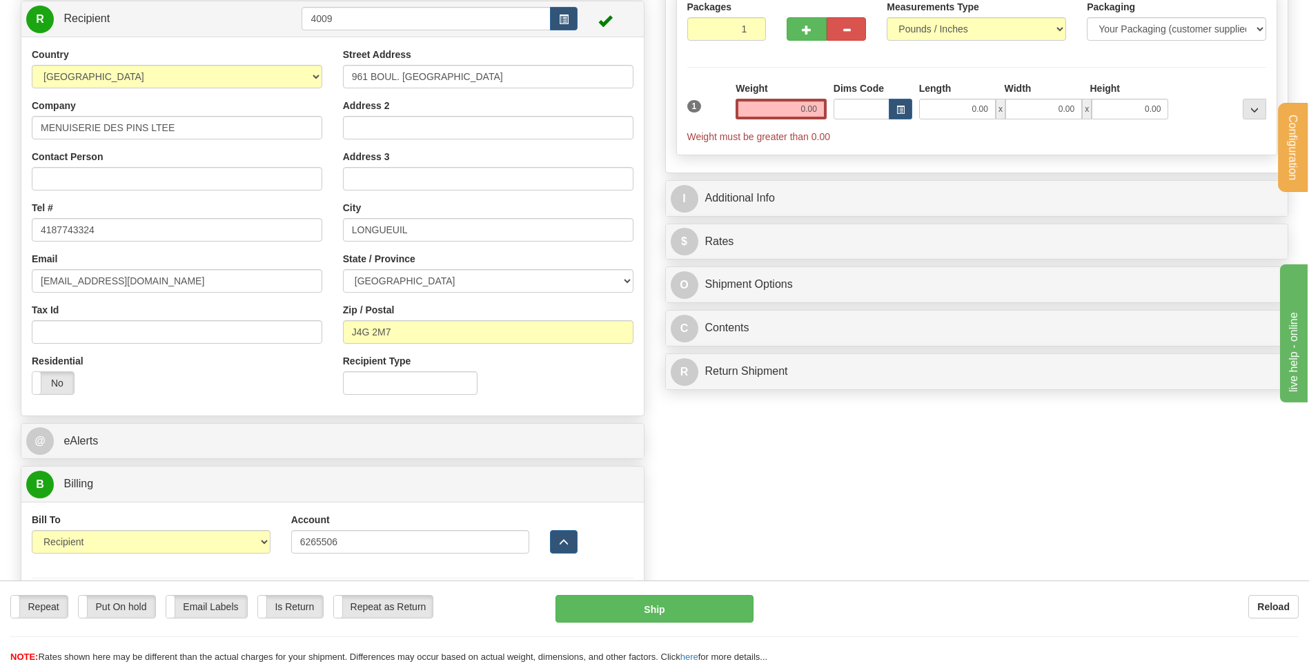
scroll to position [69, 0]
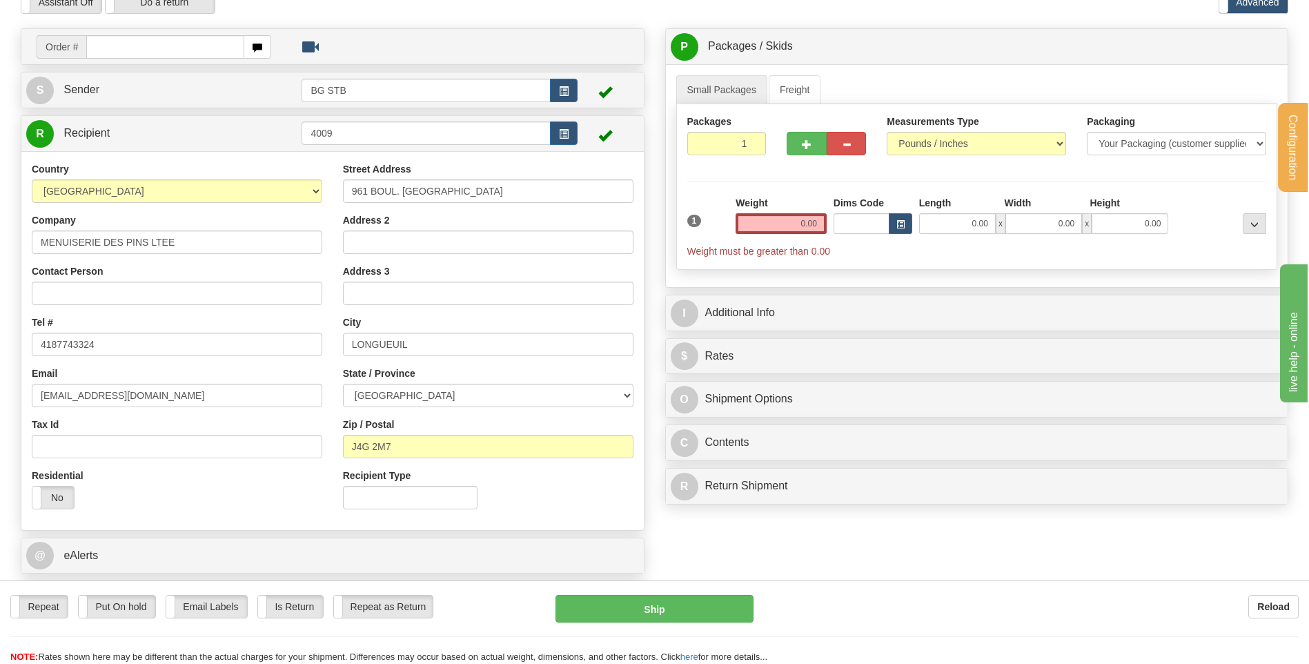
drag, startPoint x: 800, startPoint y: 236, endPoint x: 800, endPoint y: 224, distance: 12.4
click at [800, 232] on div "Weight 0.00" at bounding box center [781, 220] width 98 height 48
click at [800, 224] on input "0.00" at bounding box center [780, 223] width 91 height 21
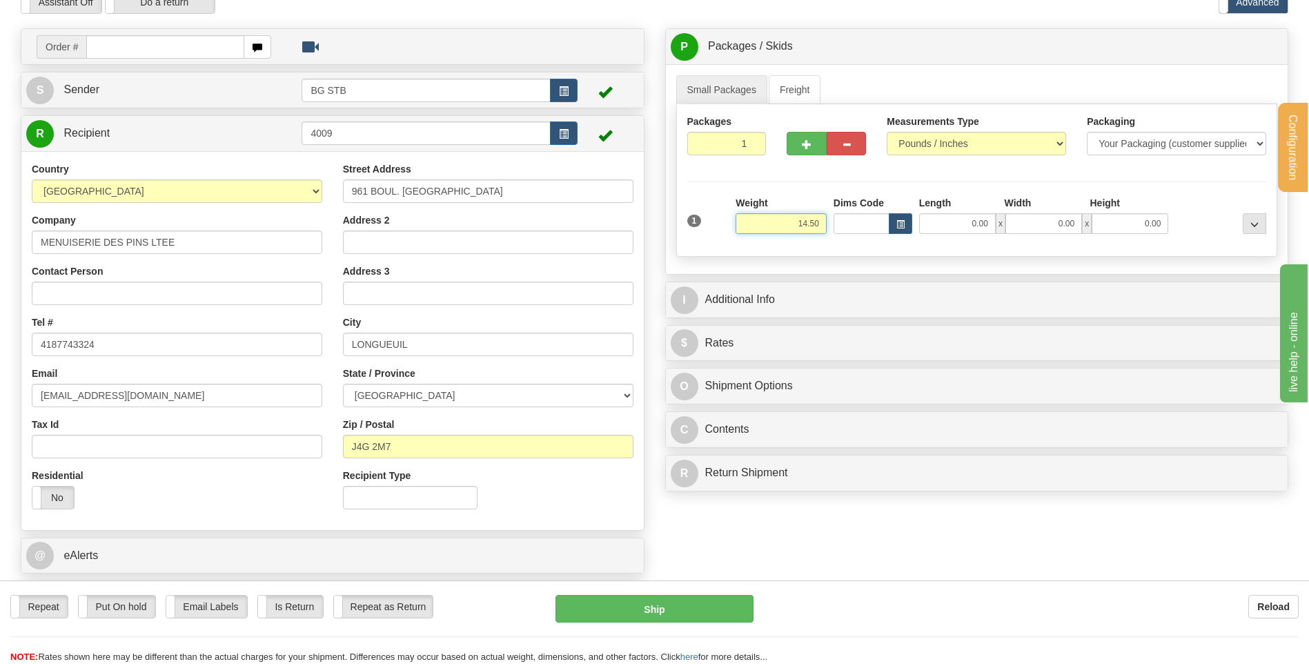
type input "14.50"
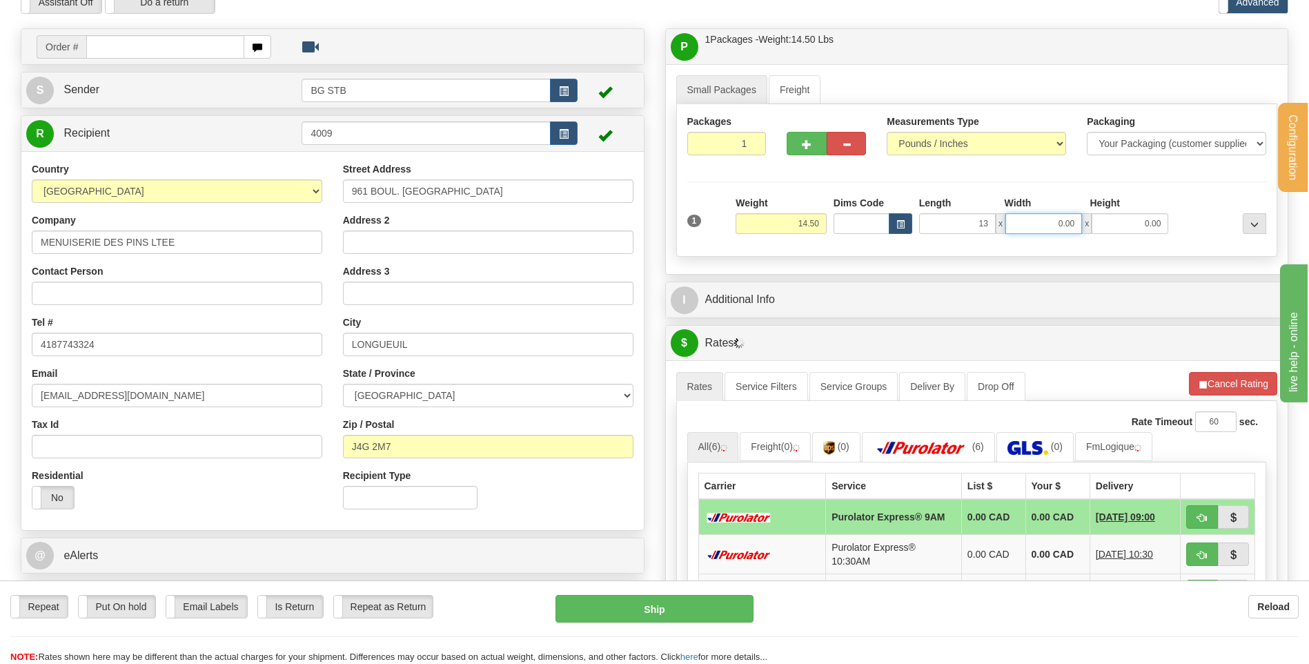
type input "13.00"
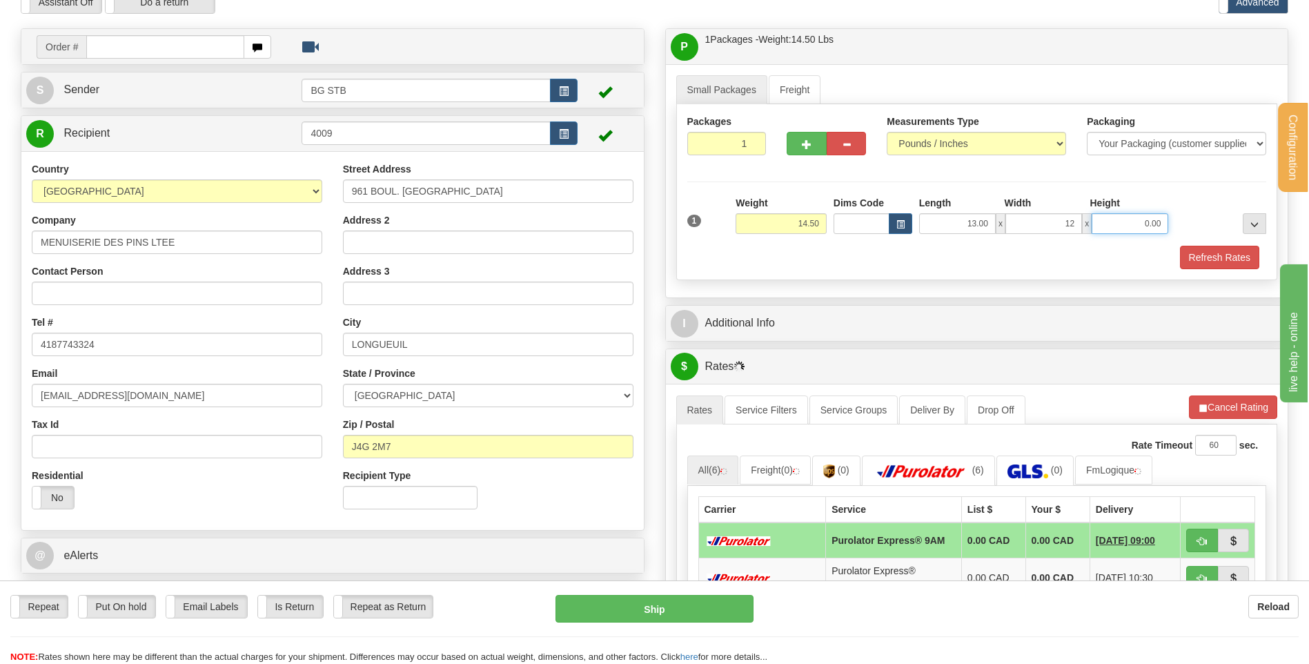
type input "12.00"
type input "8.00"
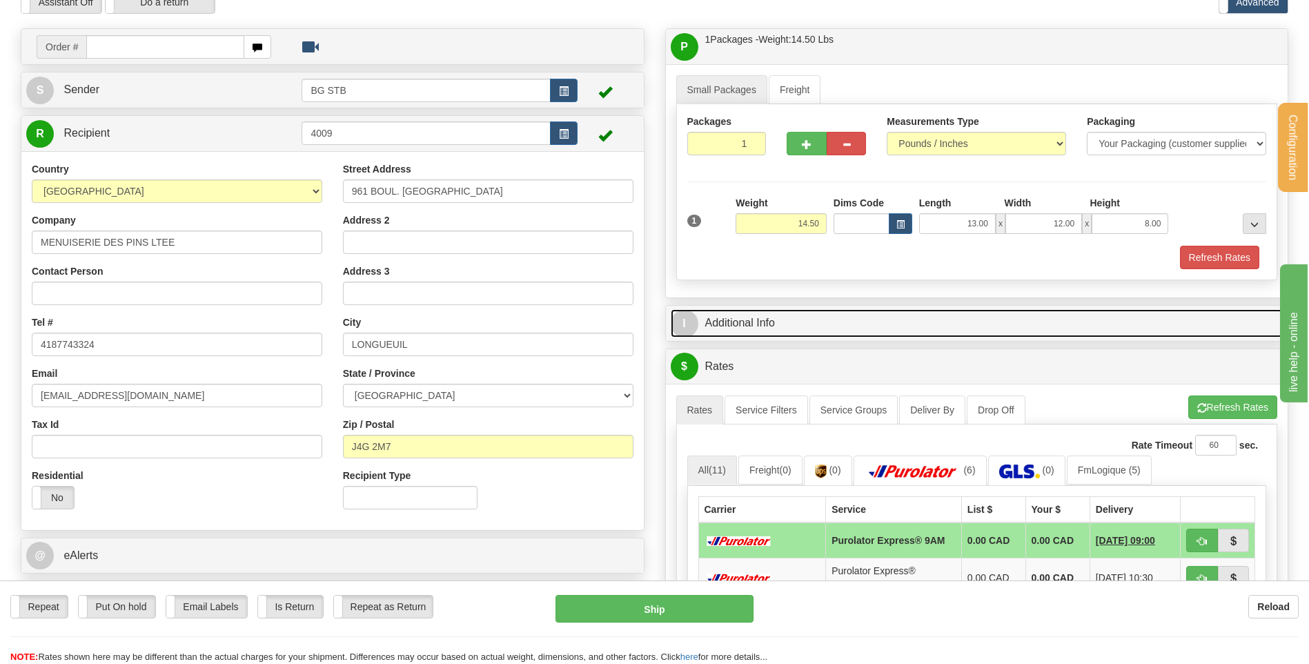
click at [790, 319] on link "I Additional Info" at bounding box center [977, 323] width 613 height 28
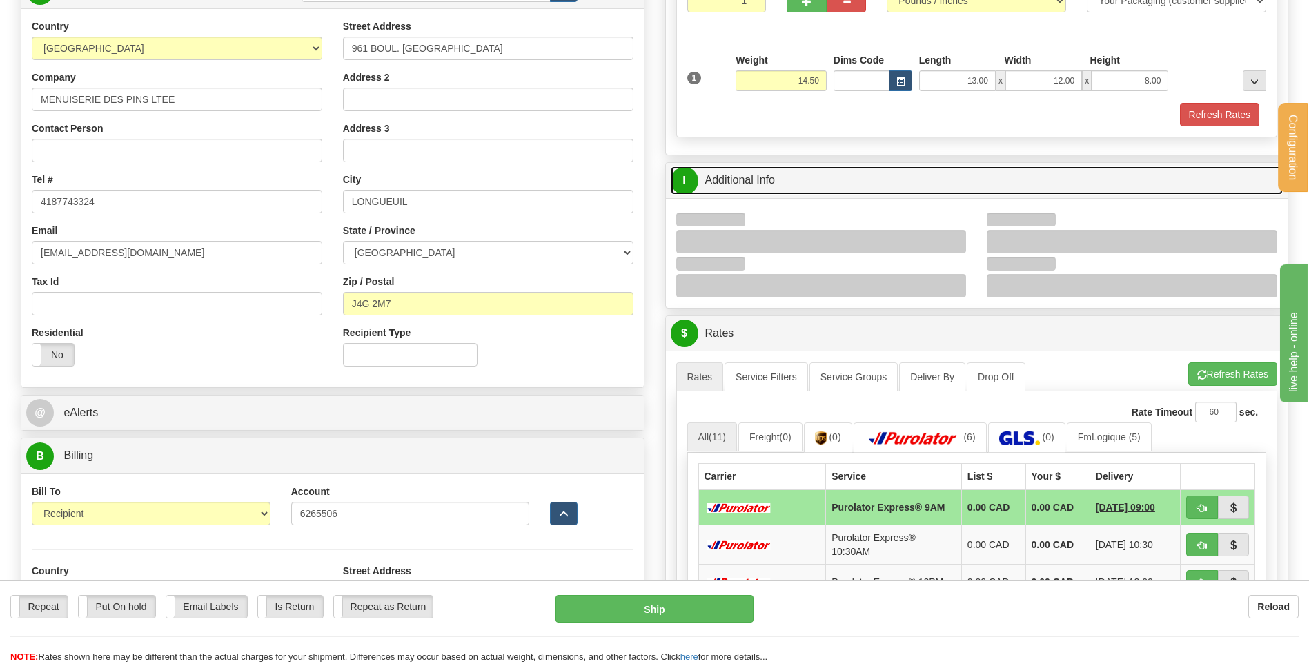
scroll to position [276, 0]
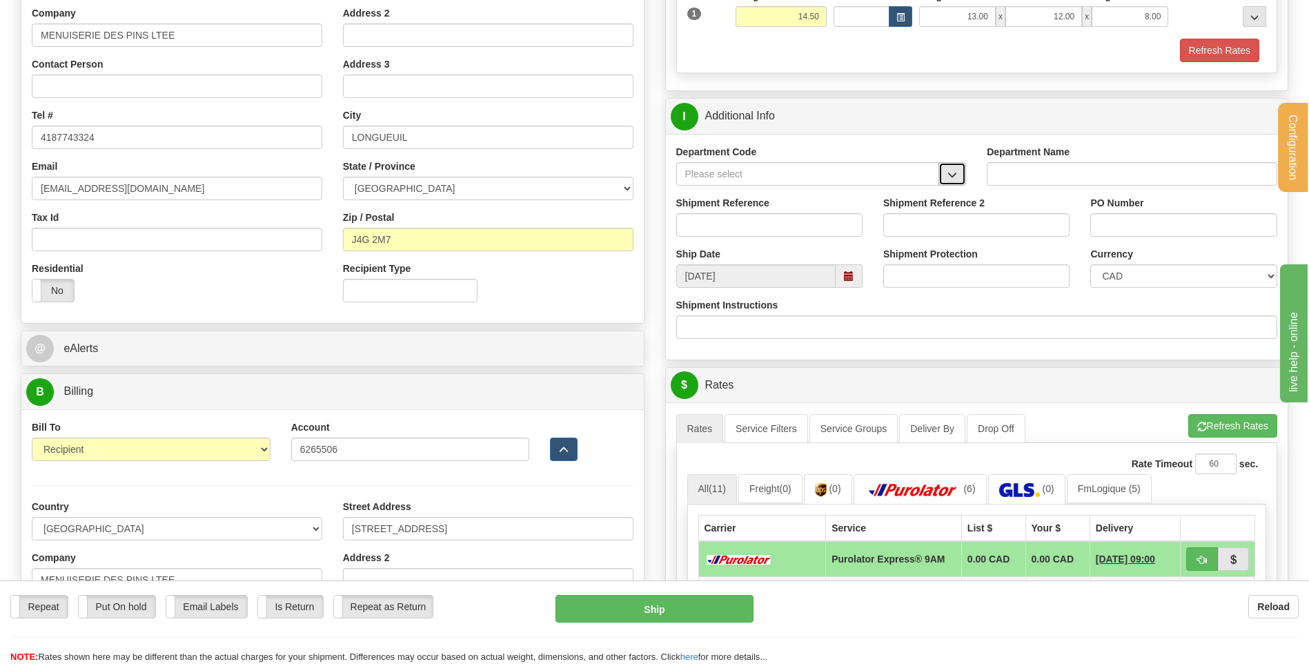
click at [949, 178] on span "button" at bounding box center [952, 174] width 10 height 9
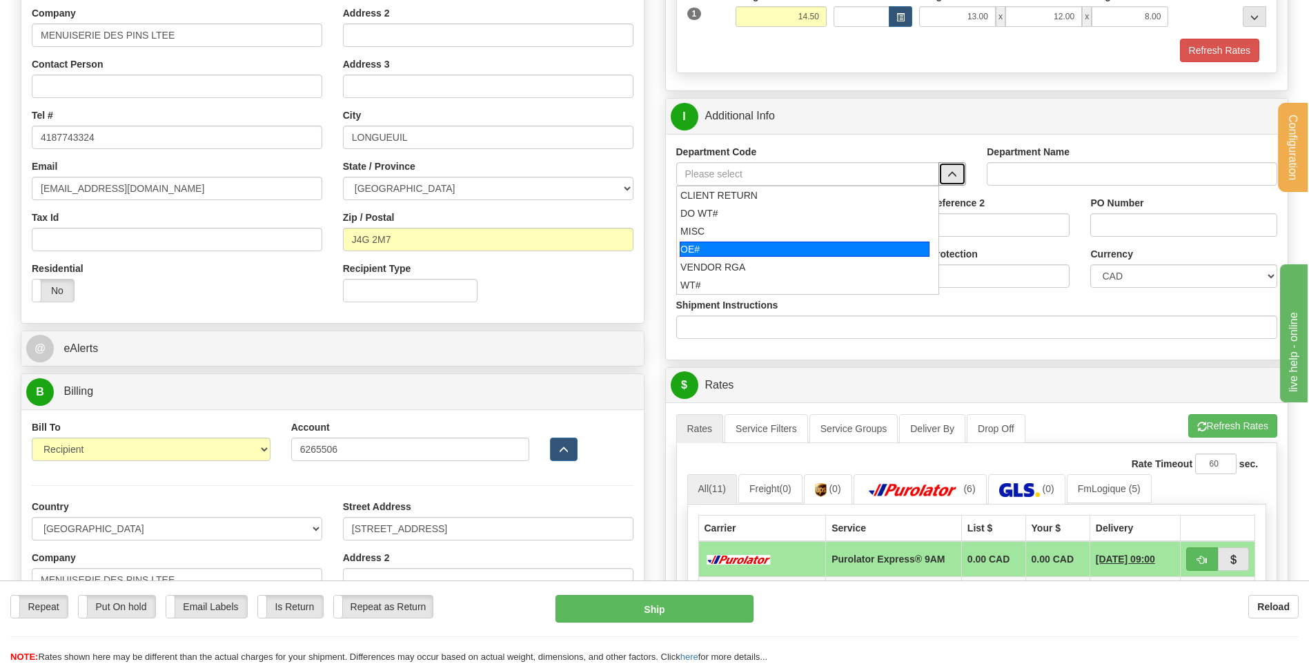
click at [800, 250] on div "OE#" at bounding box center [805, 248] width 250 height 15
type input "OE#"
type input "ORDERS"
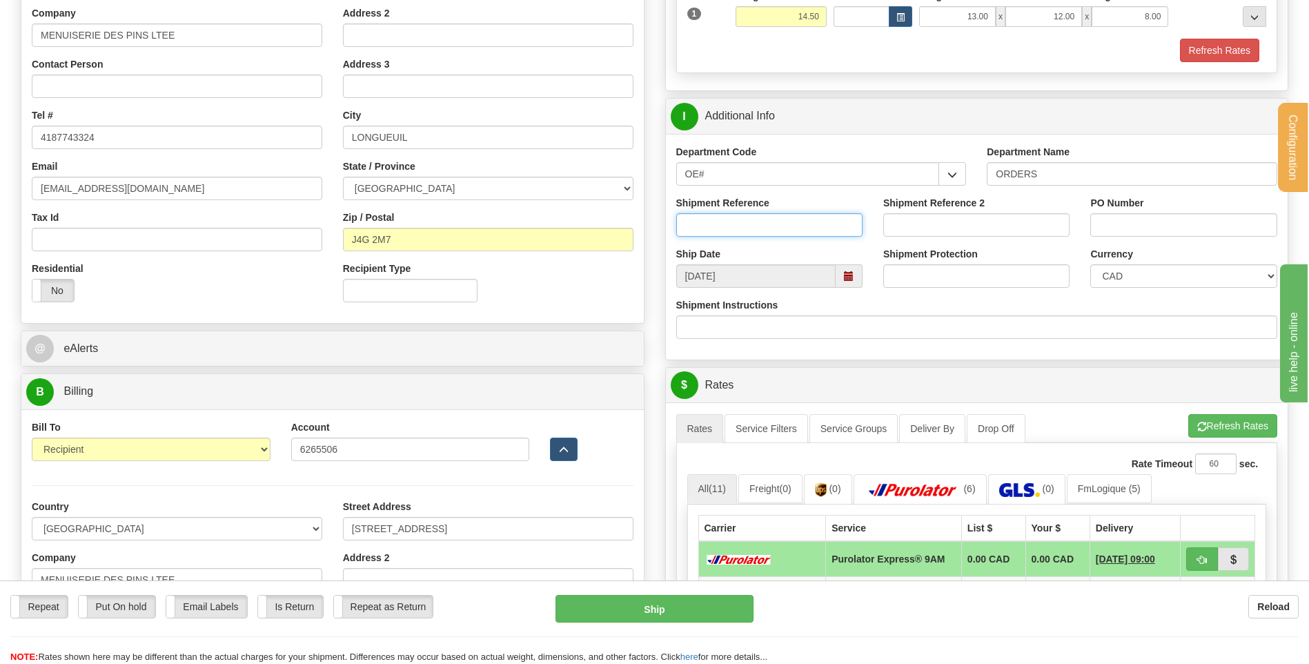
click at [791, 226] on input "Shipment Reference" at bounding box center [769, 224] width 186 height 23
type input "80005234-01"
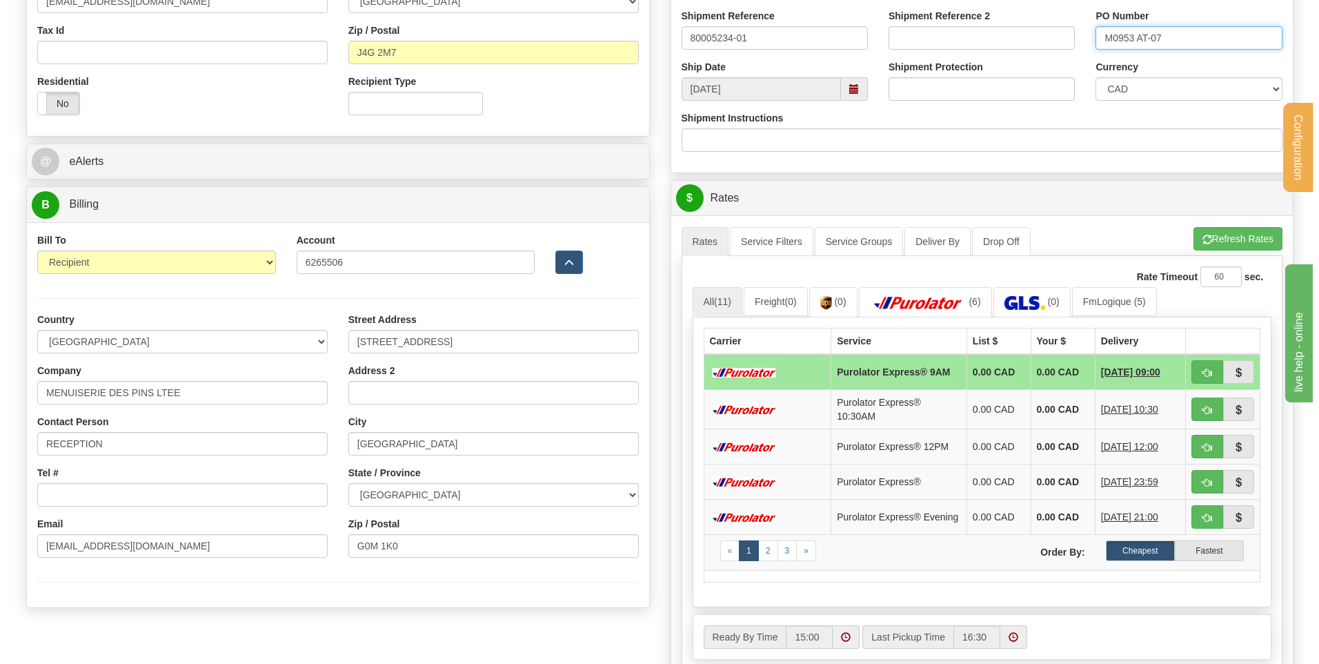
scroll to position [759, 0]
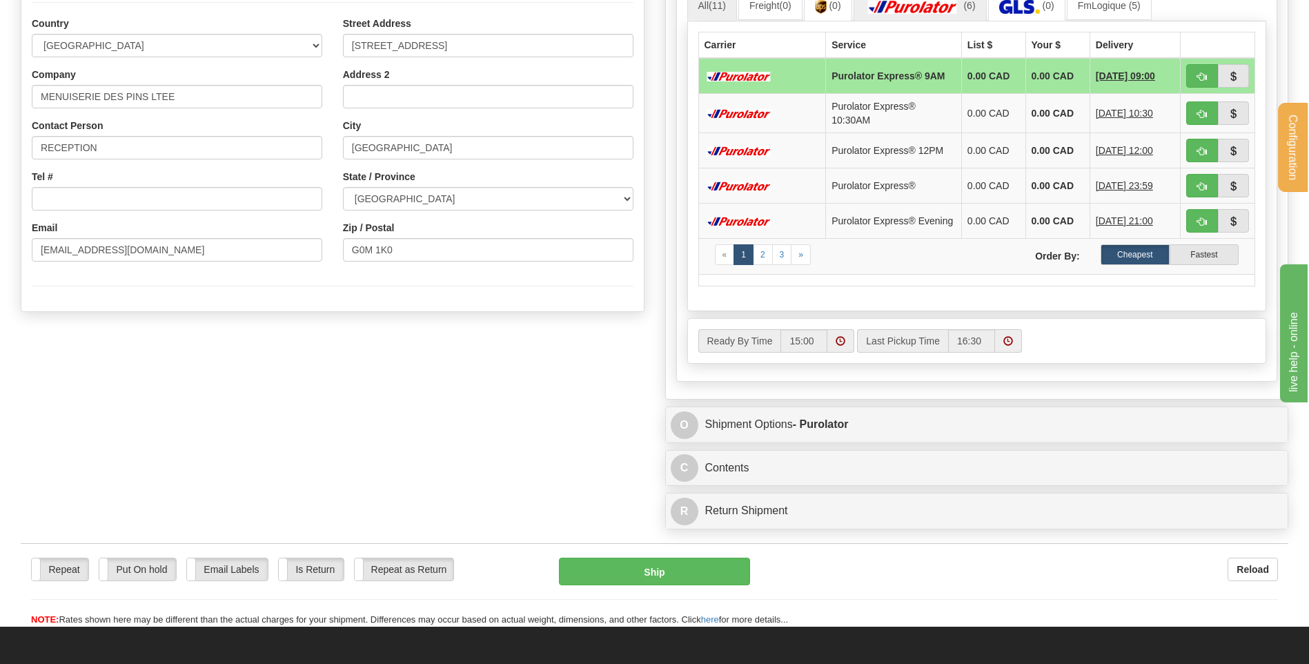
type input "M0953 AT-07"
click at [942, 12] on img at bounding box center [912, 7] width 97 height 14
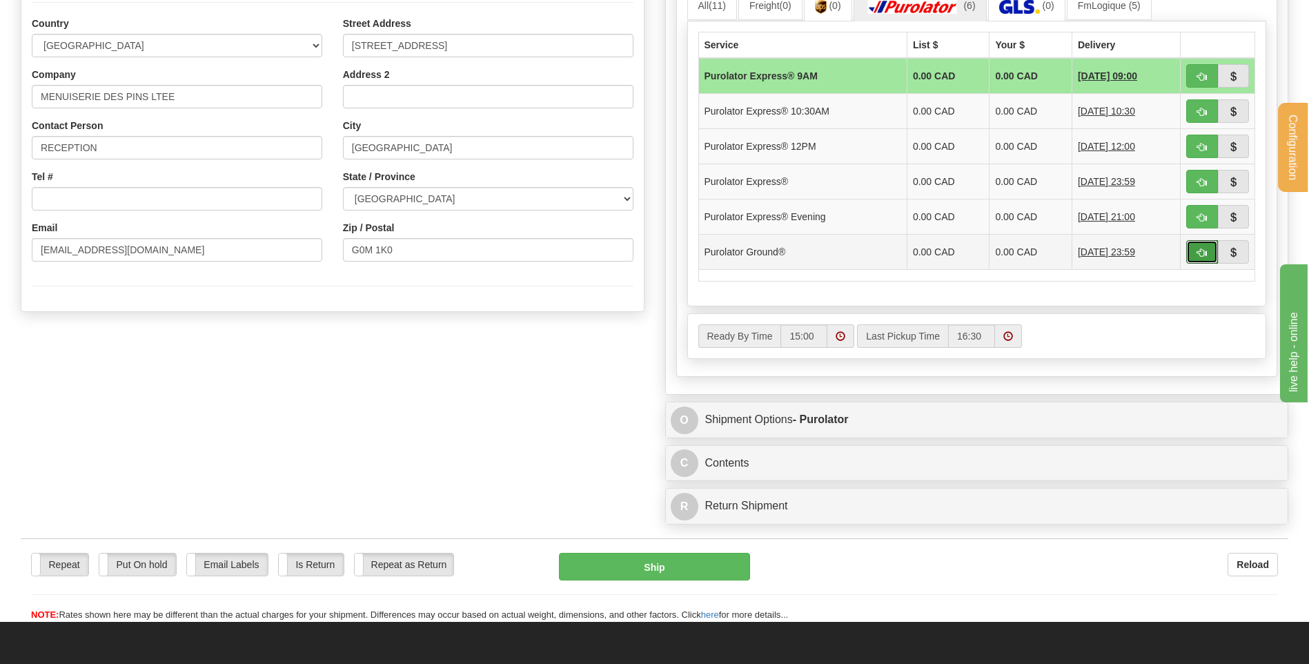
click at [1205, 250] on span "button" at bounding box center [1202, 252] width 10 height 9
type input "260"
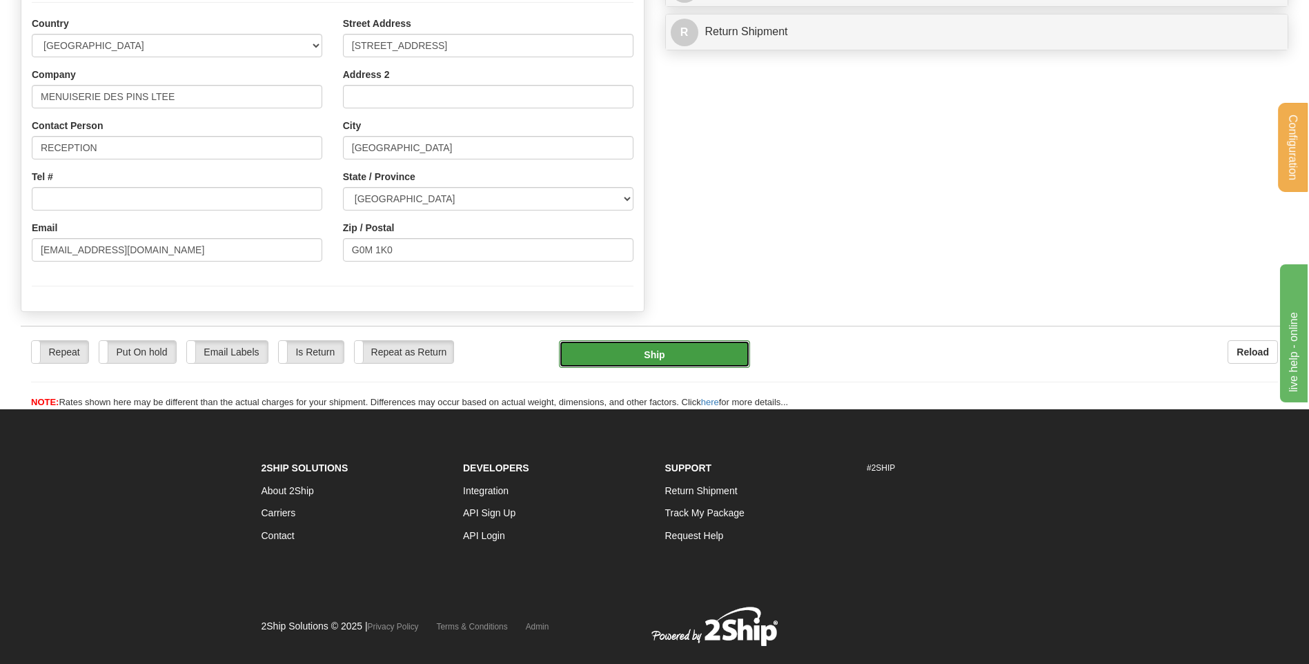
click at [643, 350] on button "Ship" at bounding box center [654, 354] width 190 height 28
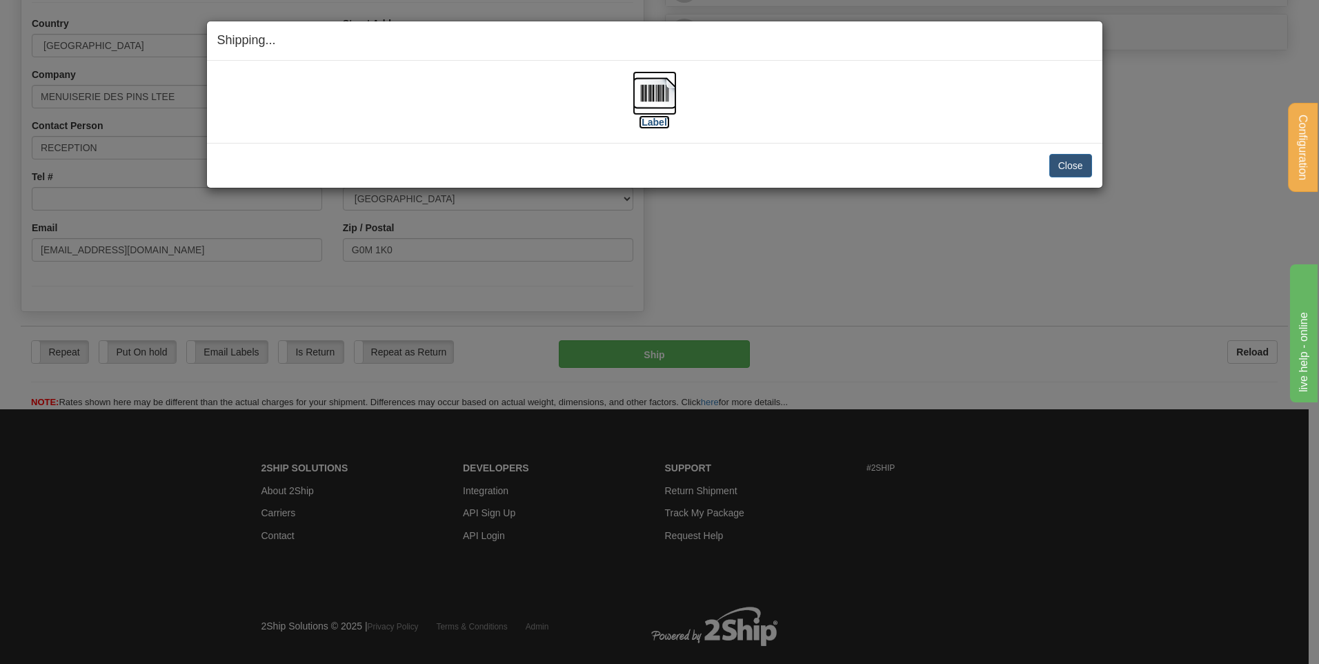
click at [662, 85] on img at bounding box center [655, 93] width 44 height 44
click at [1073, 157] on button "Close" at bounding box center [1070, 165] width 43 height 23
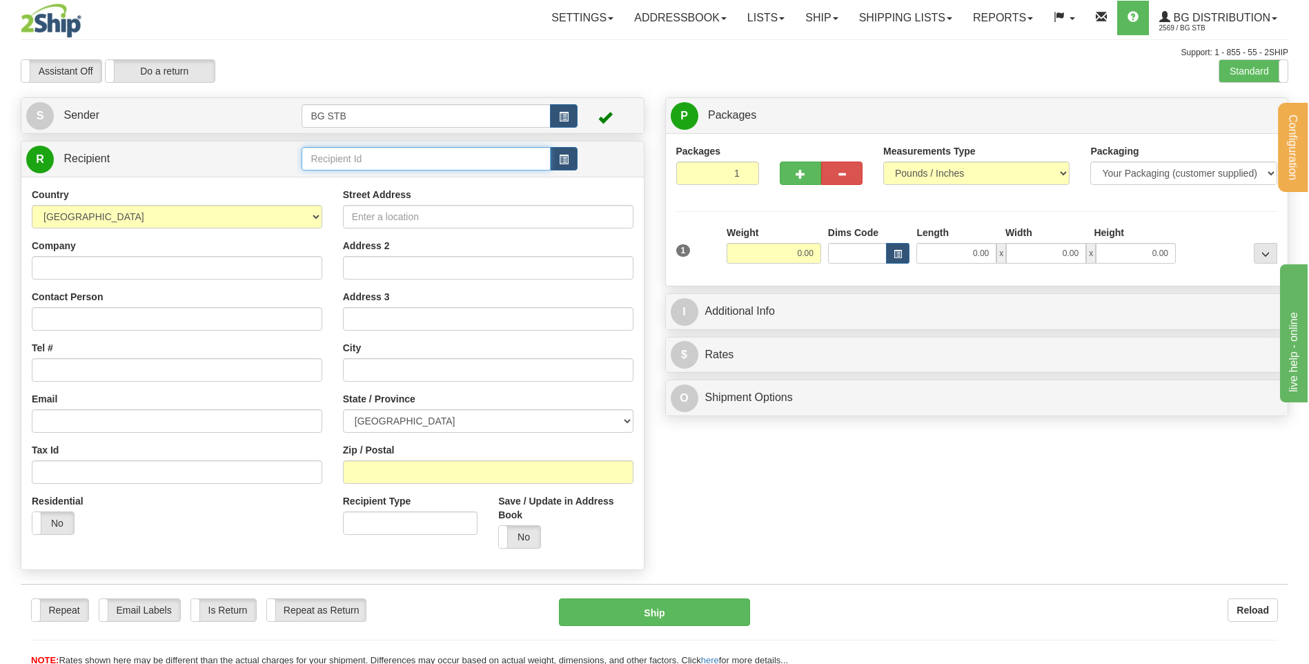
click at [409, 166] on input "text" at bounding box center [425, 158] width 248 height 23
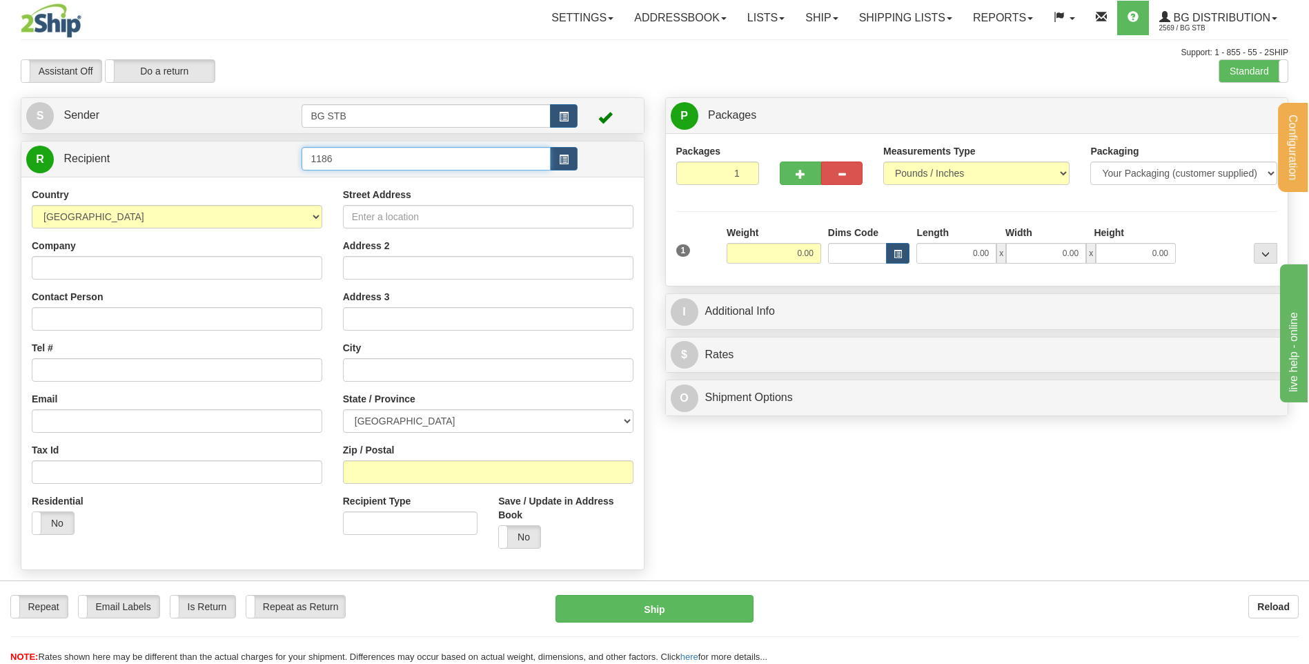
type input "1186"
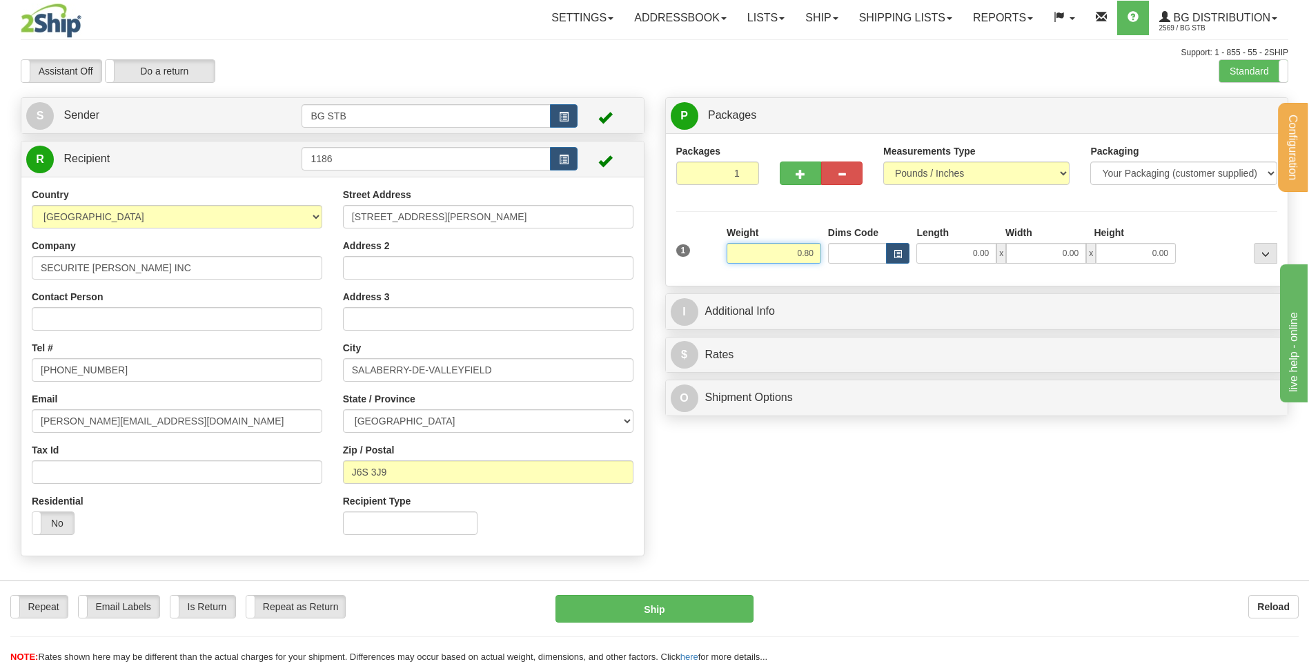
type input "0.80"
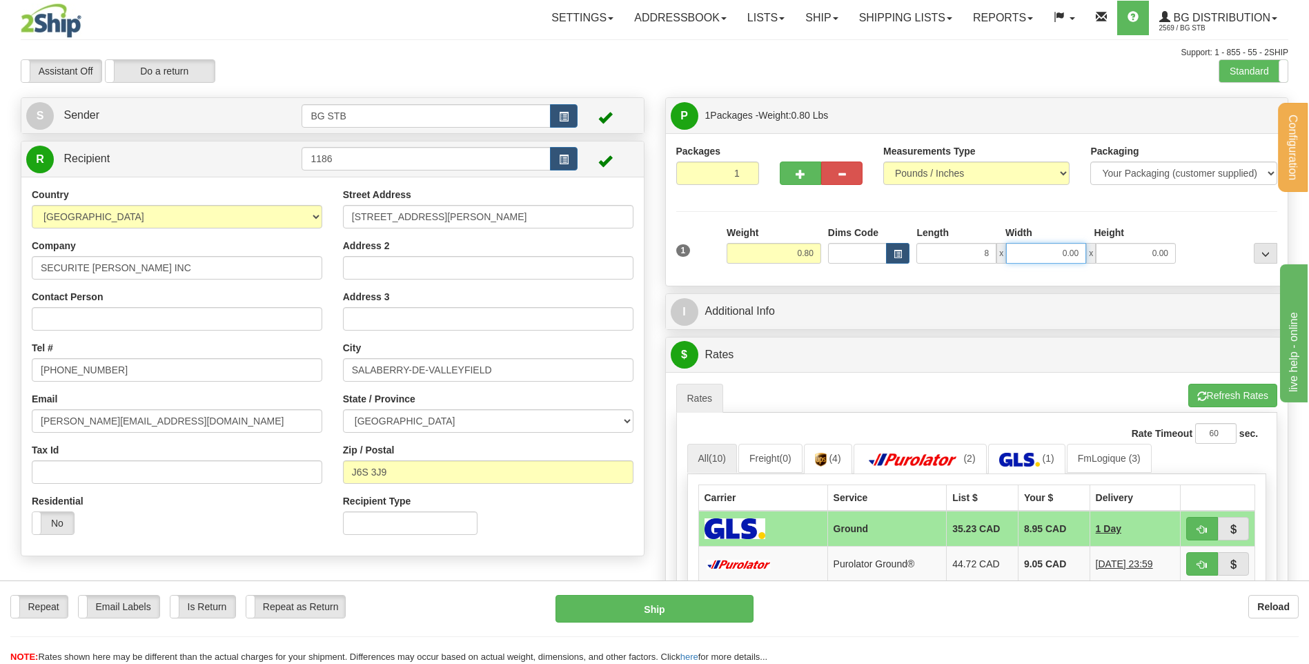
type input "8.00"
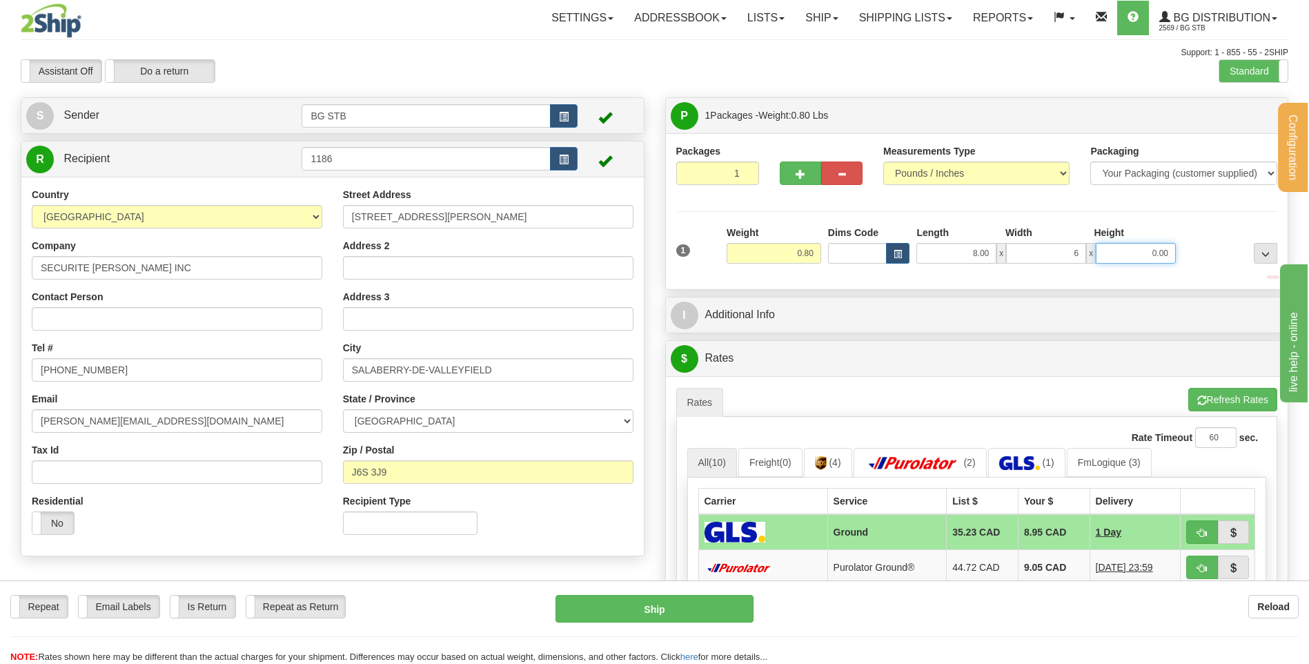
type input "6.00"
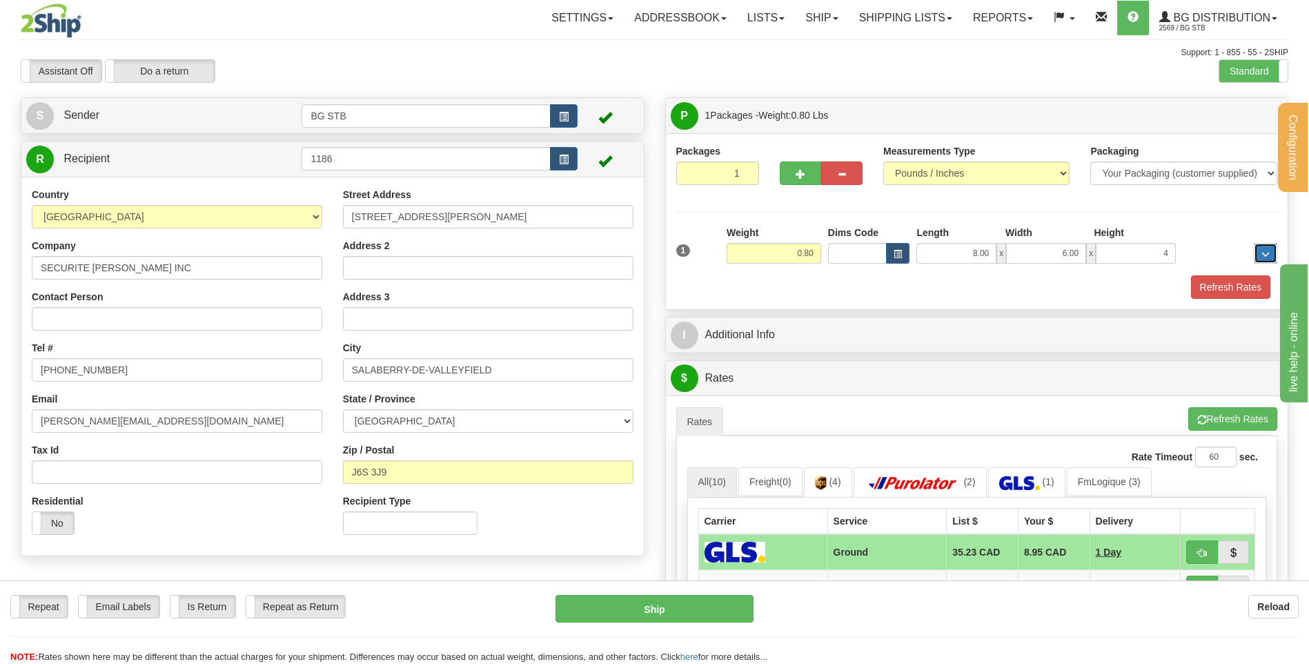
type input "4.00"
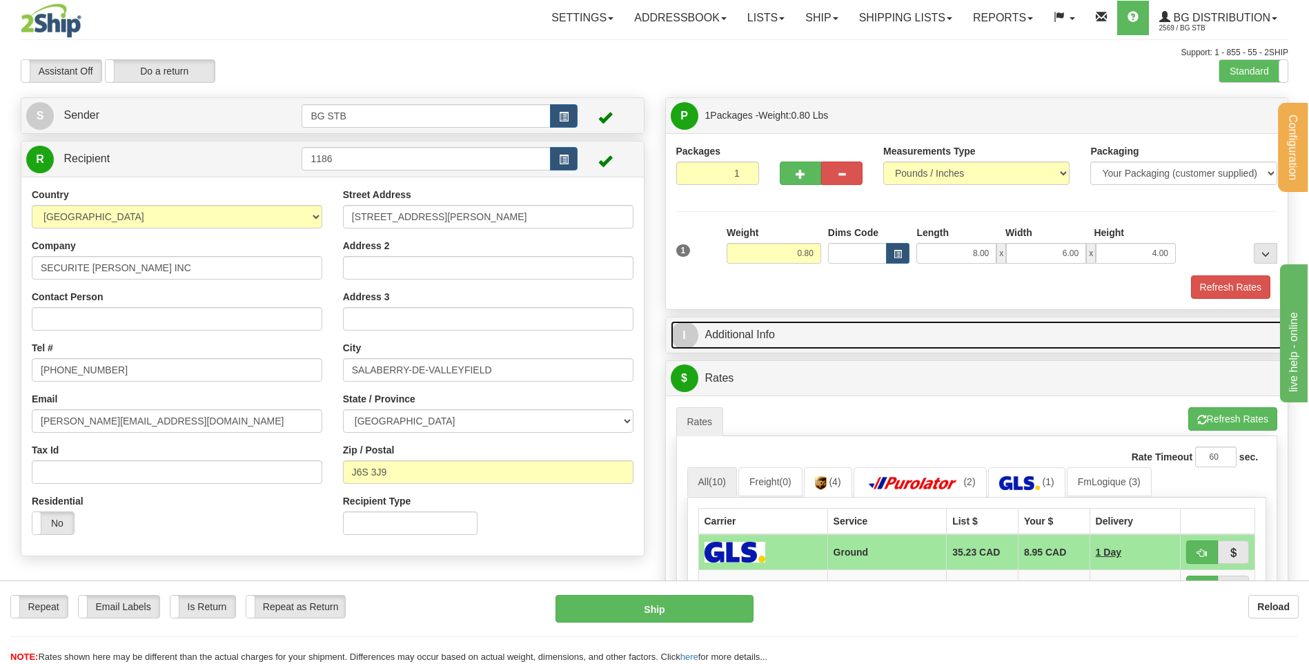
click at [849, 338] on link "I Additional Info" at bounding box center [977, 335] width 613 height 28
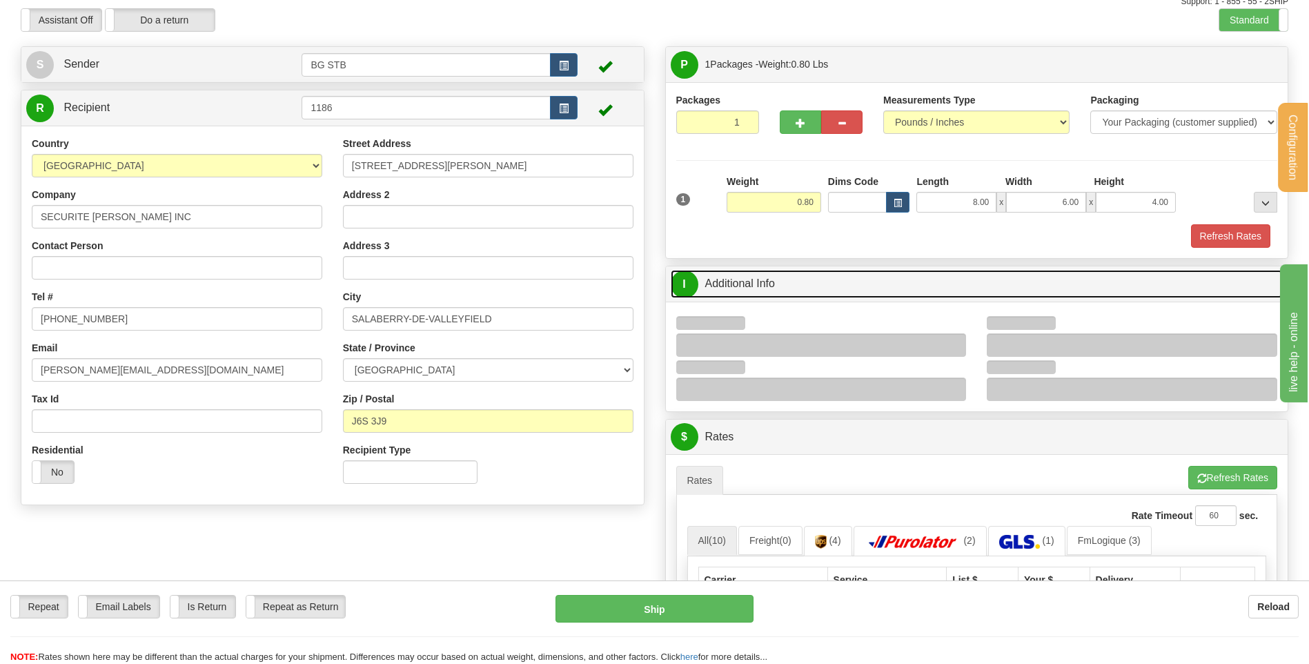
scroll to position [138, 0]
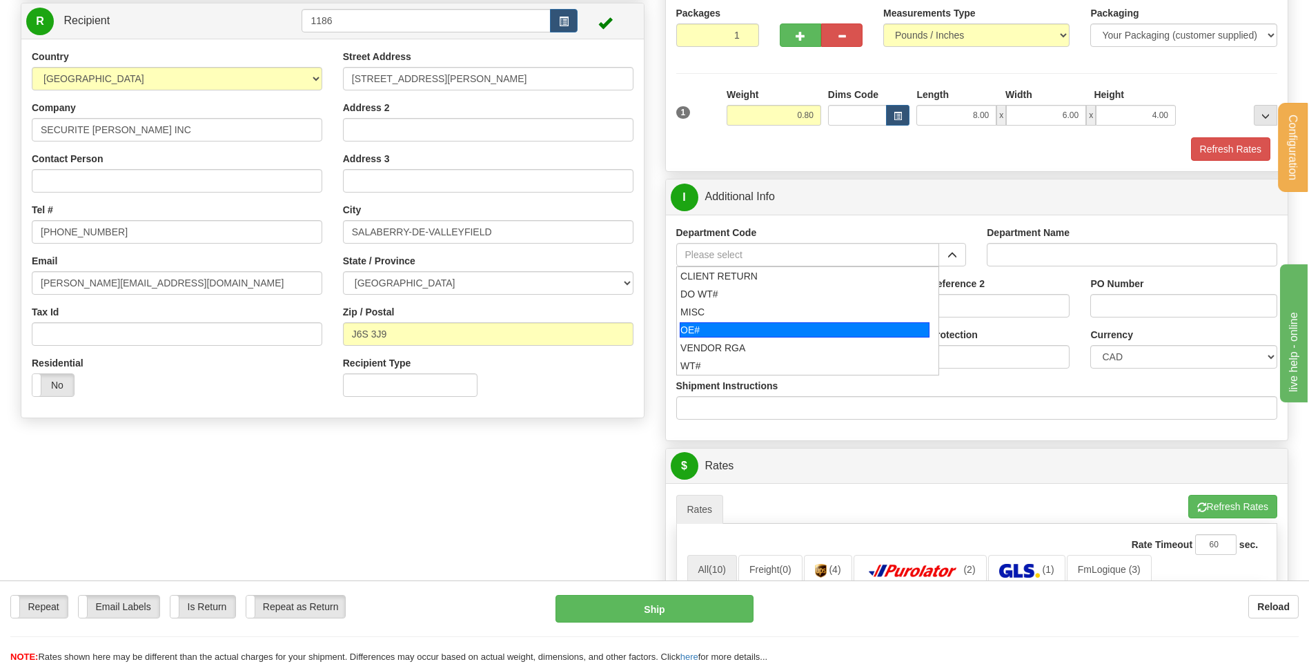
click at [820, 326] on div "OE#" at bounding box center [805, 329] width 250 height 15
type input "OE#"
type input "ORDERS"
click at [813, 301] on input "Shipment Reference" at bounding box center [769, 305] width 186 height 23
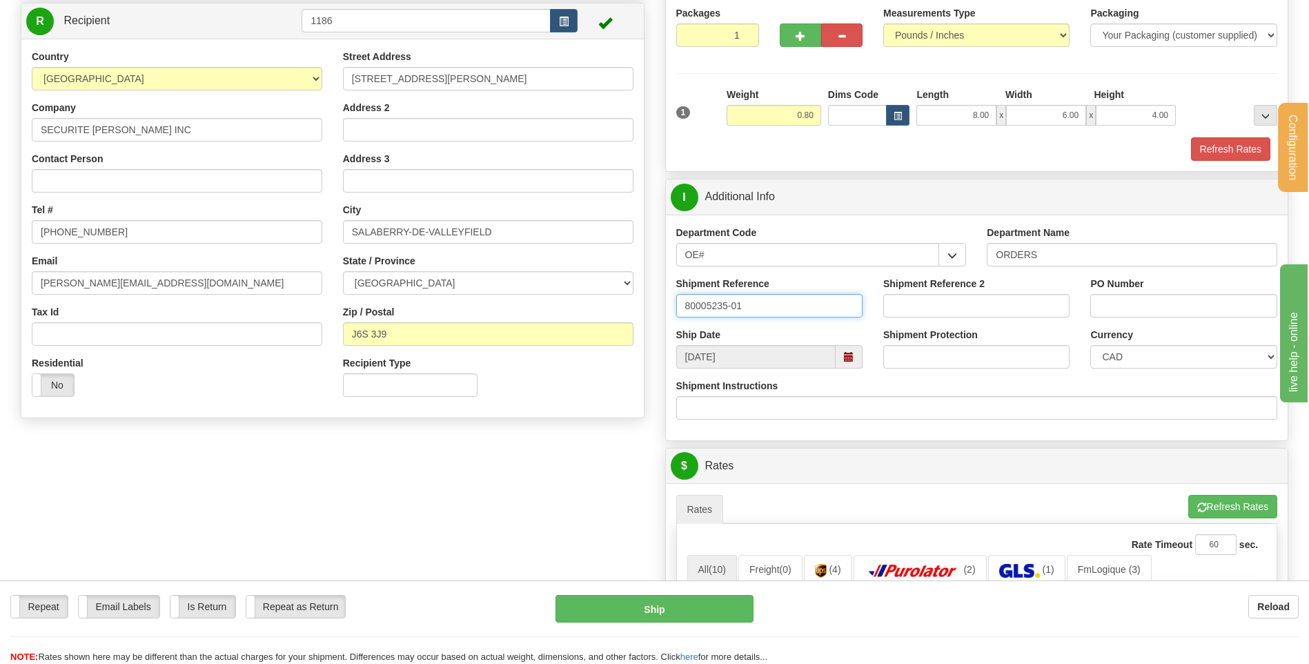
type input "80005235-01"
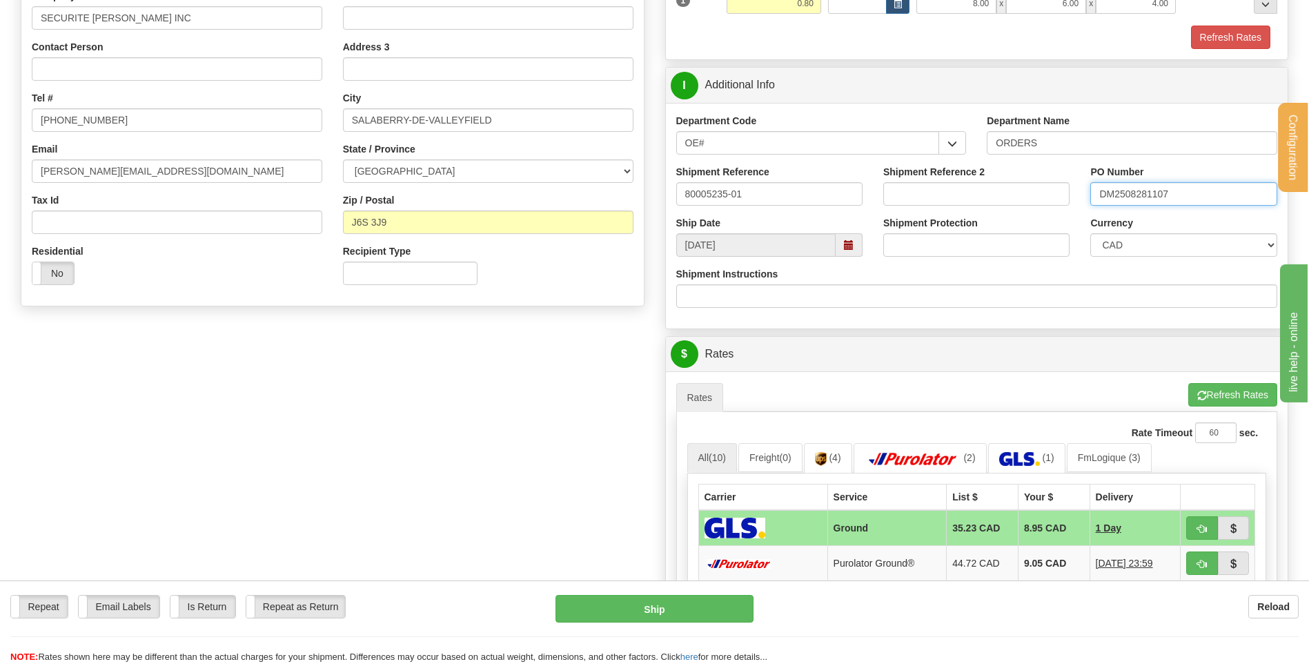
scroll to position [552, 0]
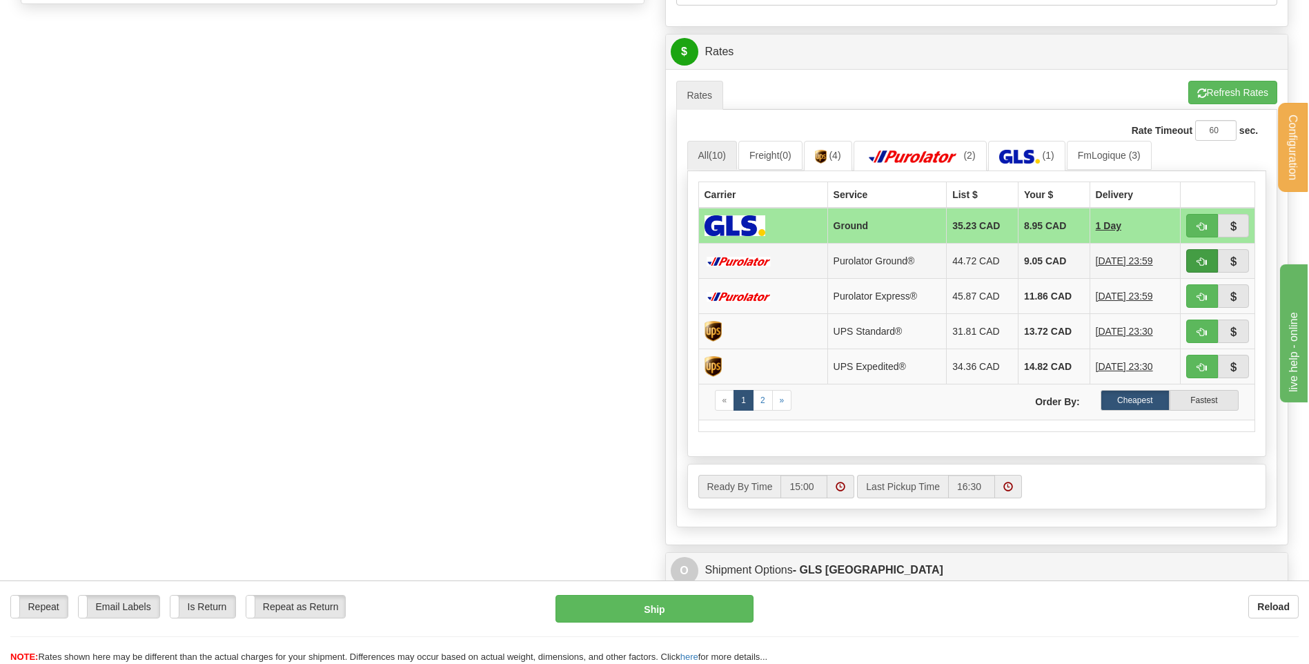
type input "DM2508281107"
click at [1214, 261] on button "button" at bounding box center [1202, 260] width 32 height 23
type input "260"
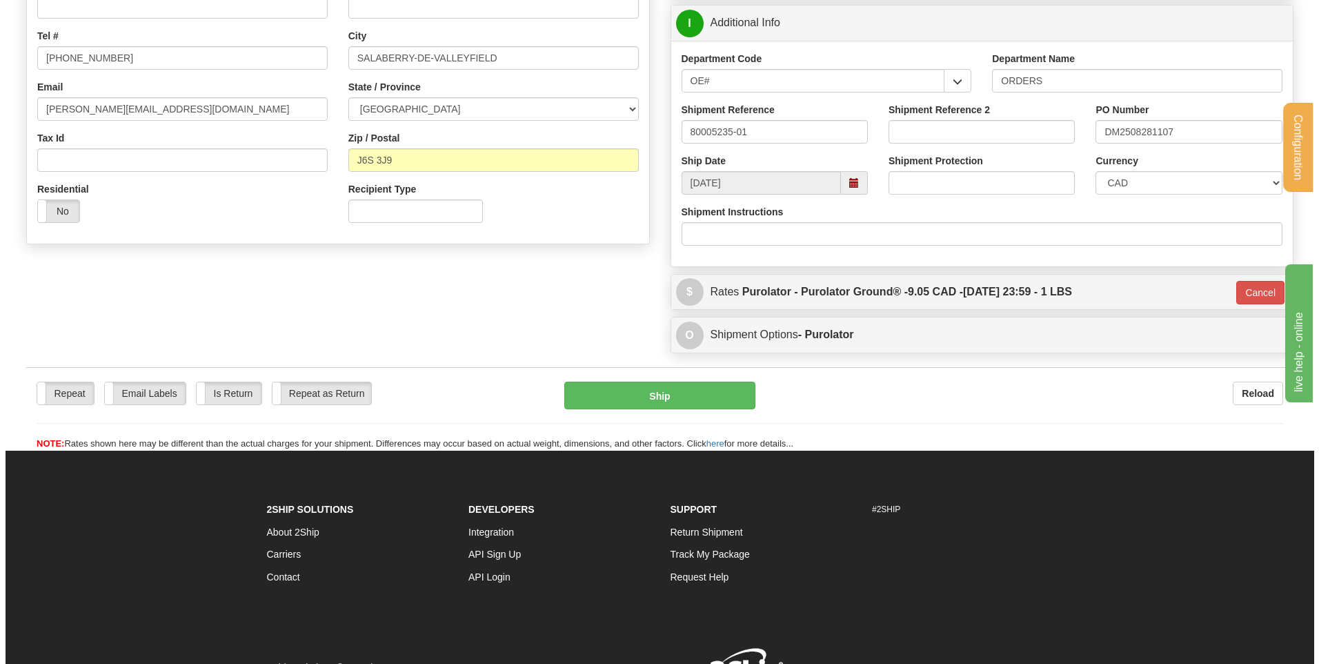
scroll to position [247, 0]
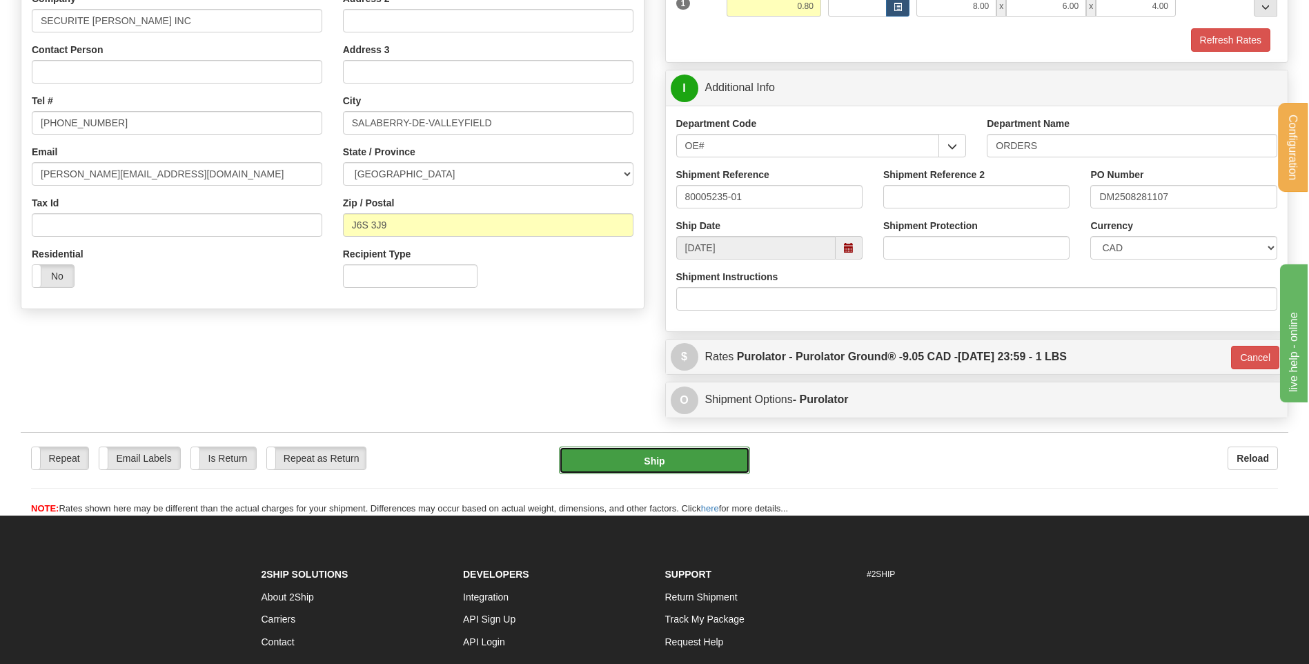
click at [628, 452] on button "Ship" at bounding box center [654, 460] width 190 height 28
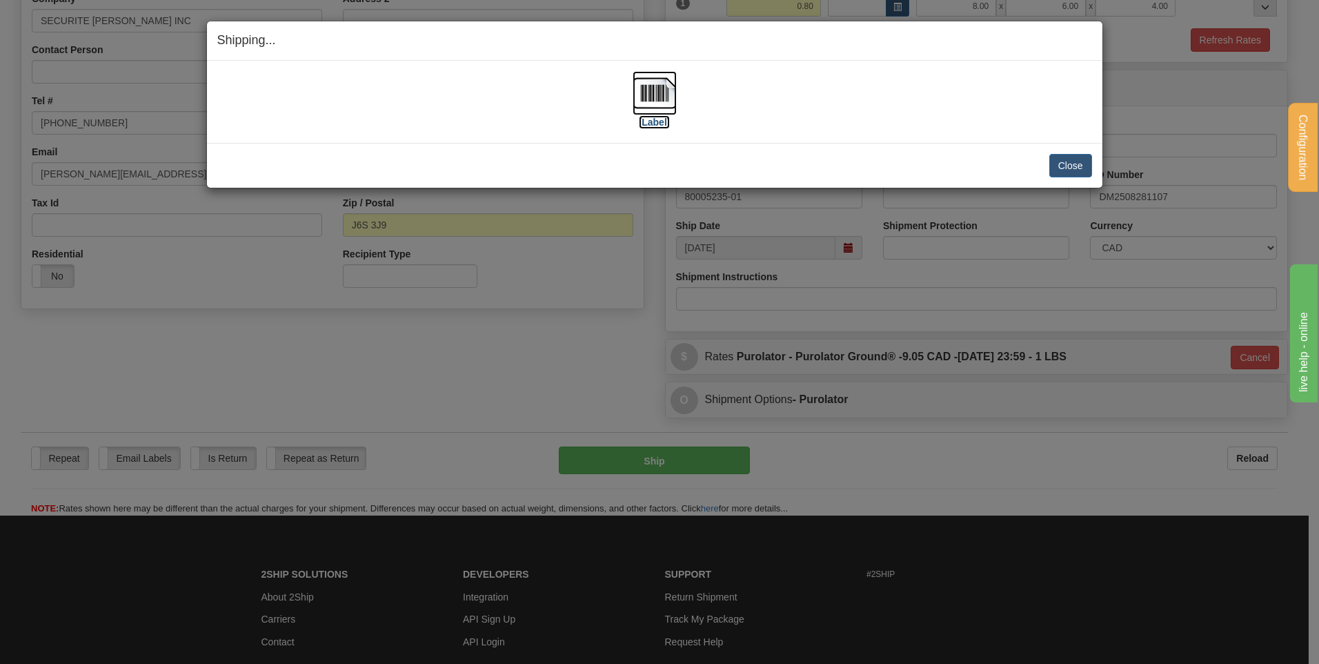
click at [667, 107] on img at bounding box center [655, 93] width 44 height 44
click at [1094, 159] on div "Close Cancel Cancel Shipment and Quit Pickup Quit Pickup ONLY" at bounding box center [654, 165] width 895 height 45
click at [1084, 158] on button "Close" at bounding box center [1070, 165] width 43 height 23
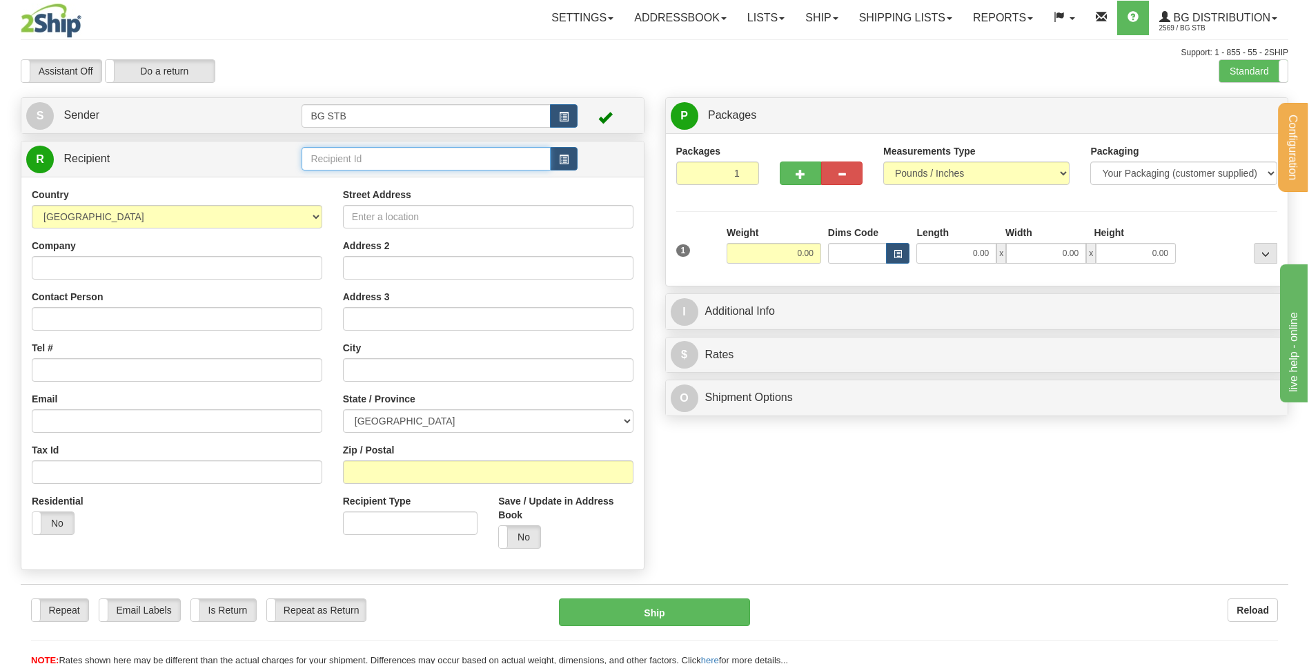
click at [473, 162] on input "text" at bounding box center [425, 158] width 248 height 23
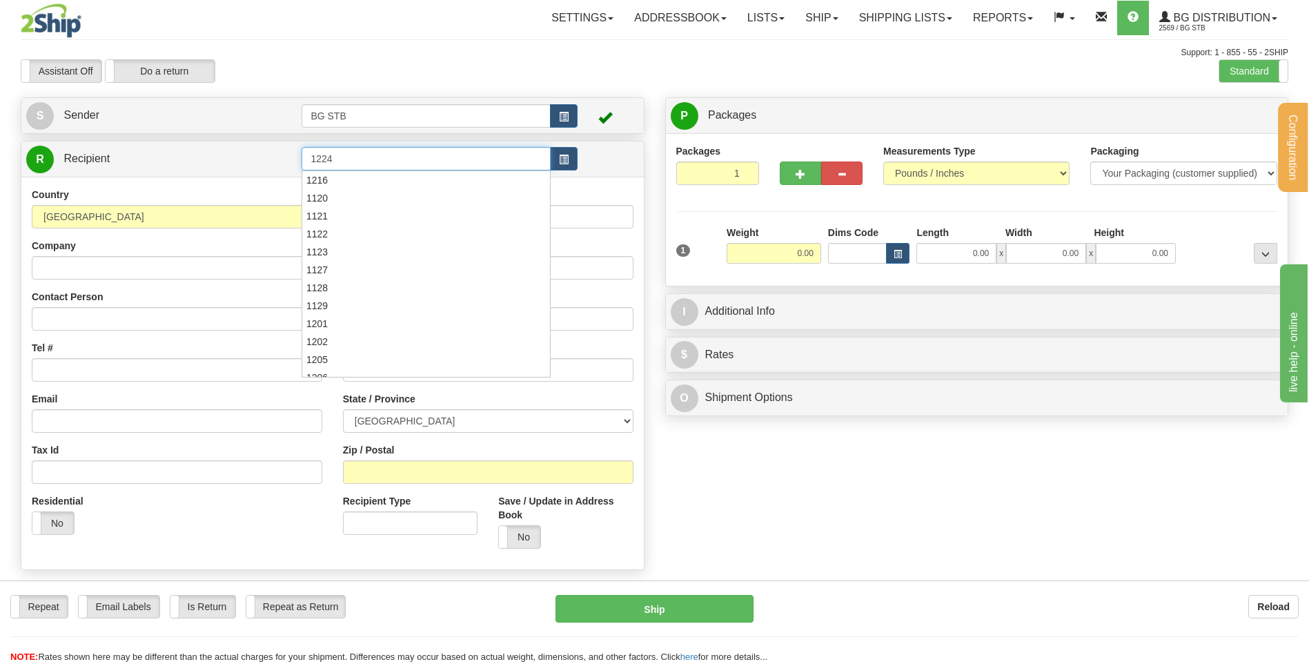
type input "1224"
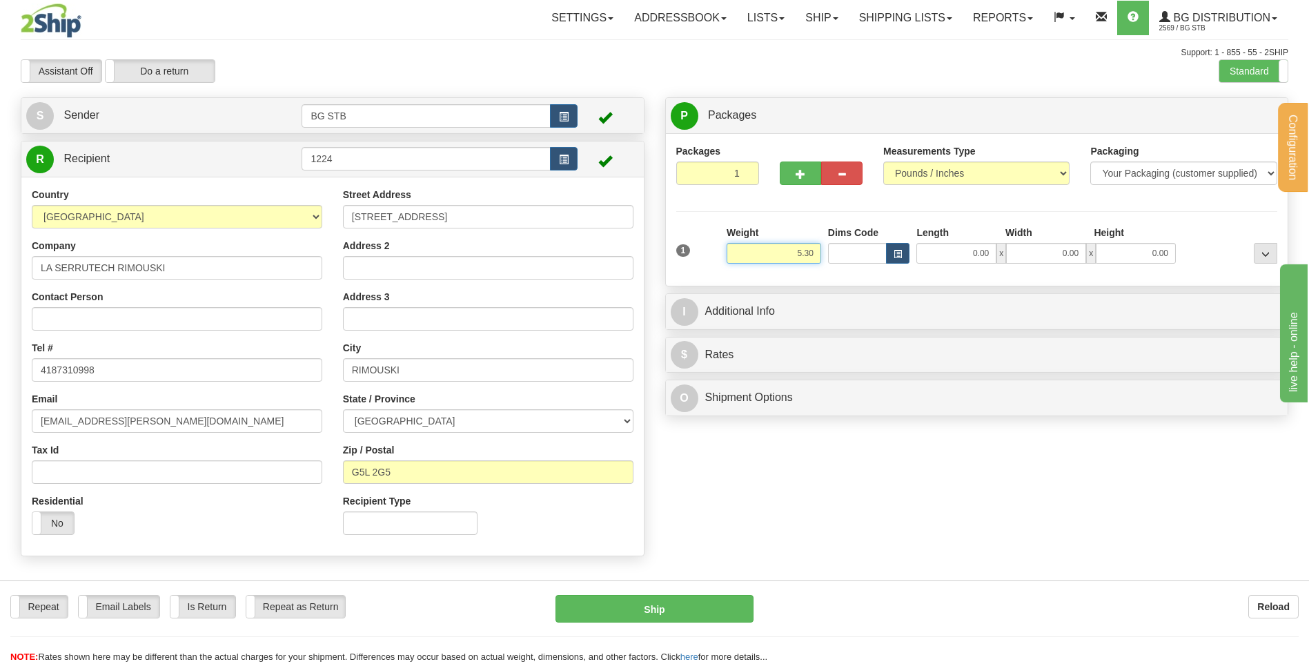
type input "5.30"
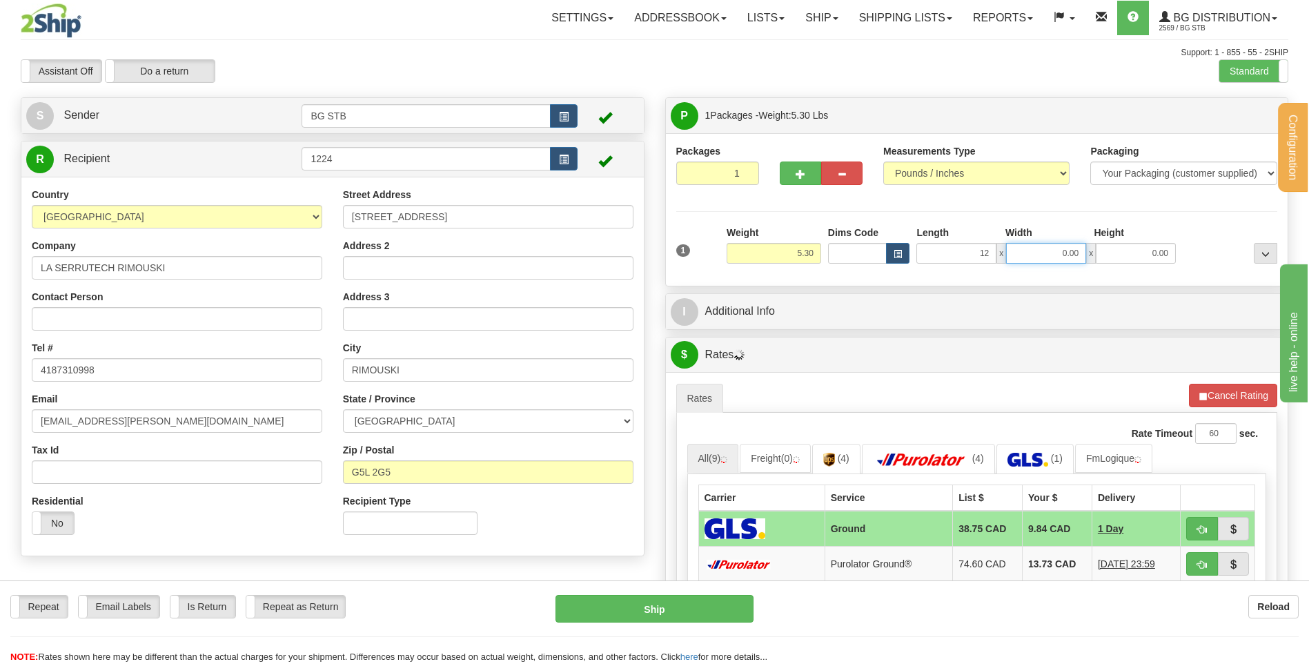
type input "12.00"
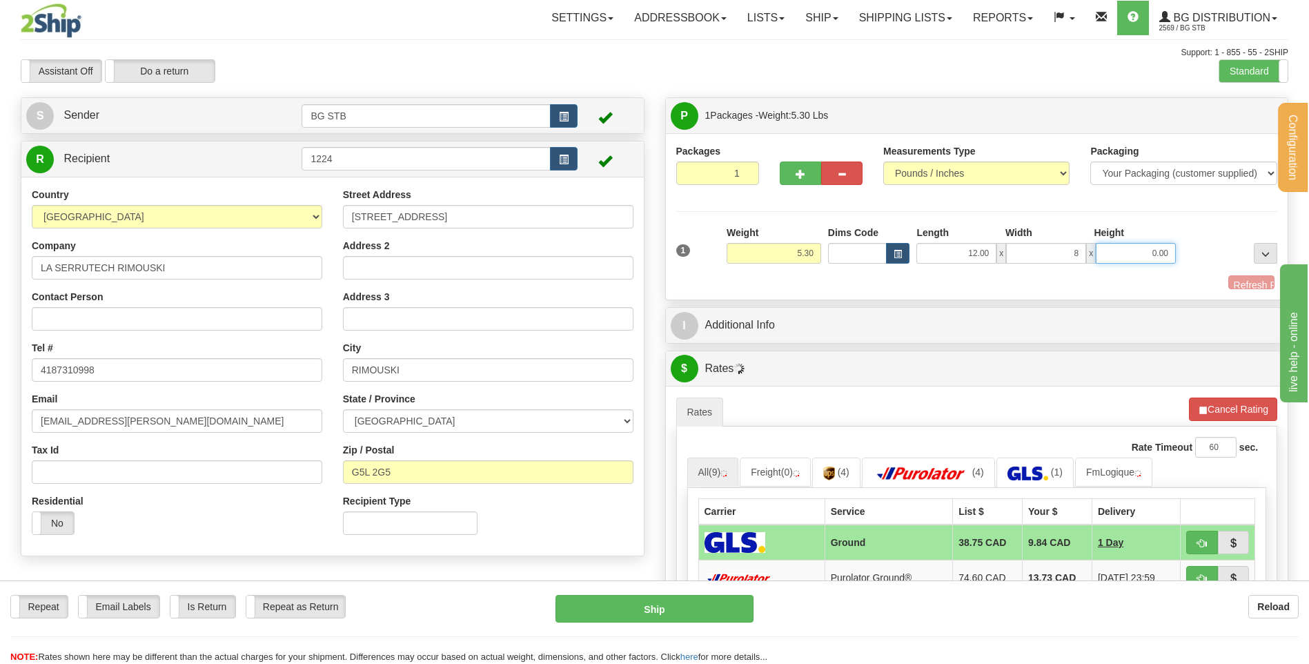
type input "8.00"
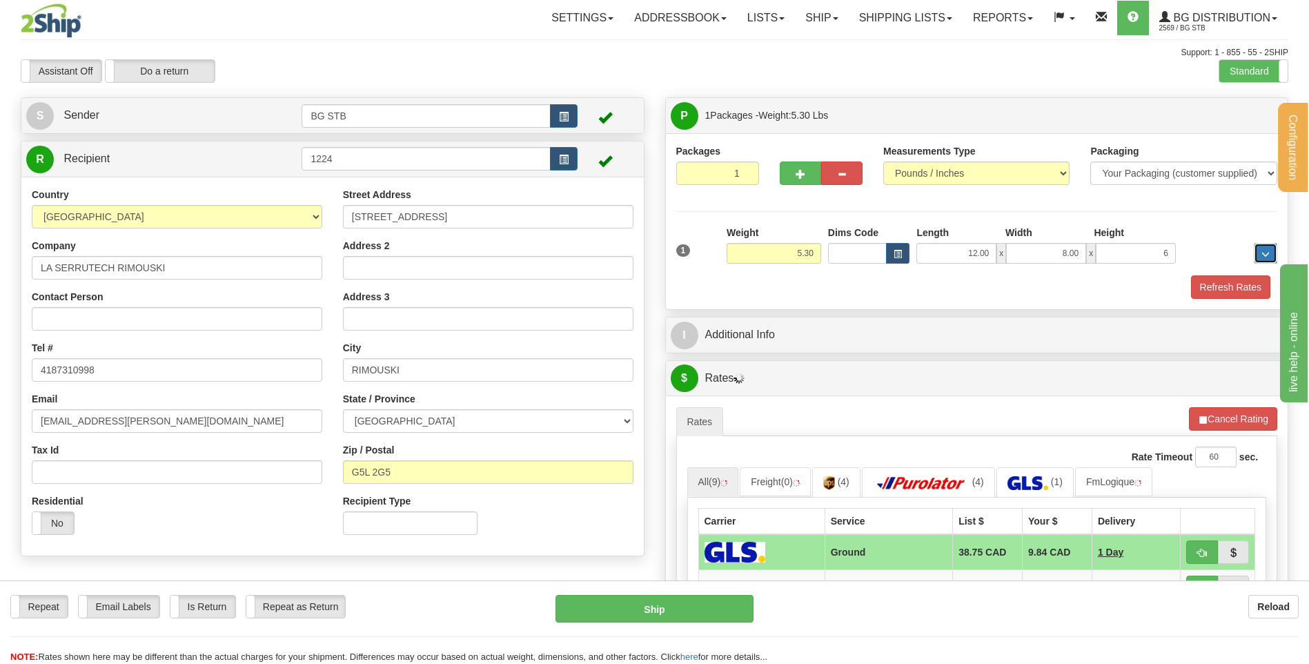
type input "6.00"
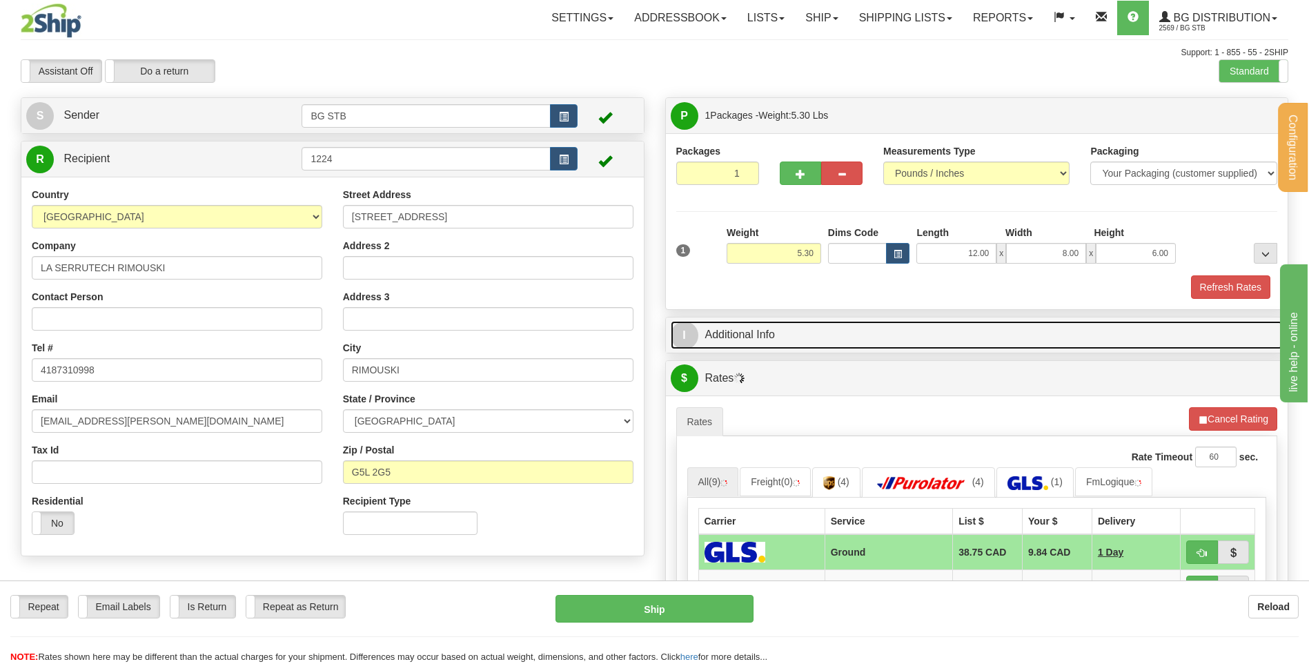
click at [803, 344] on link "I Additional Info" at bounding box center [977, 335] width 613 height 28
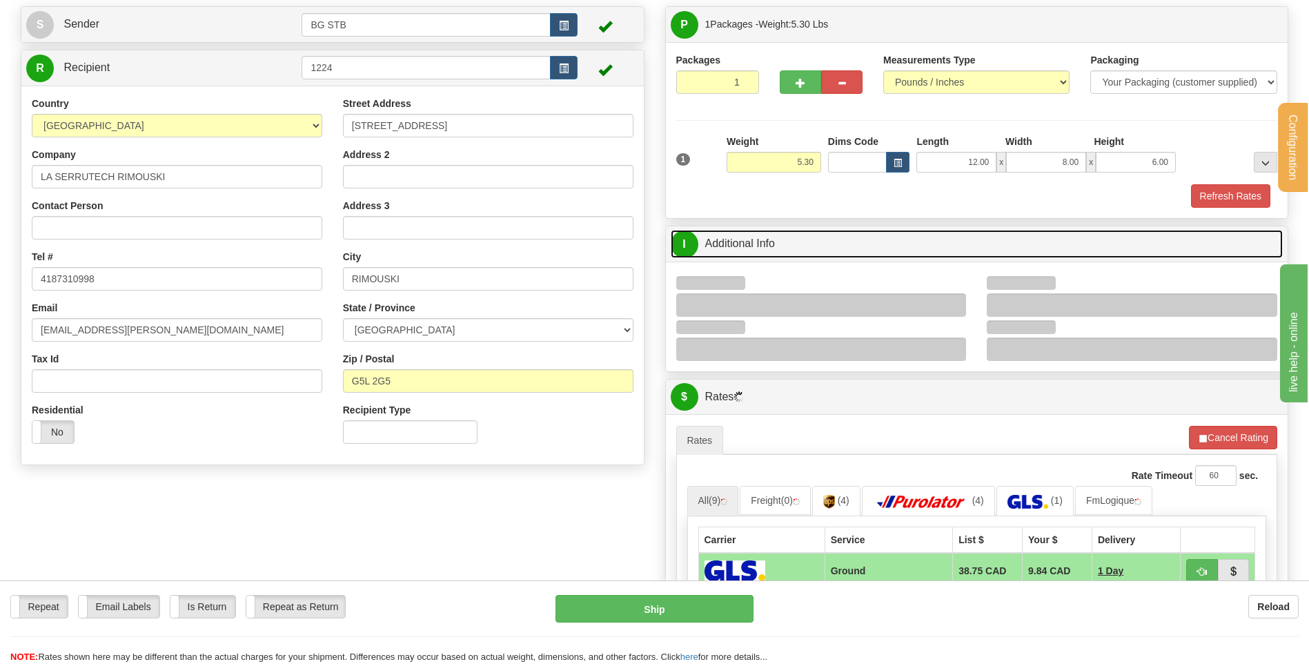
scroll to position [138, 0]
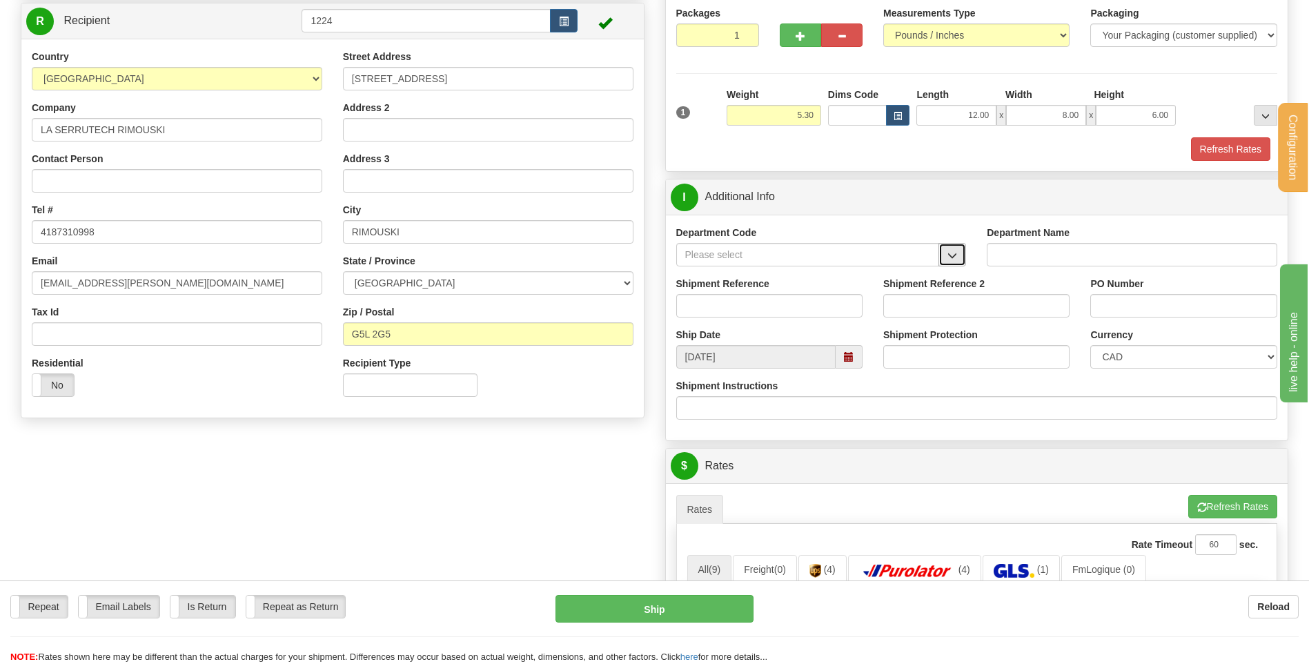
click at [956, 252] on span "button" at bounding box center [952, 255] width 10 height 9
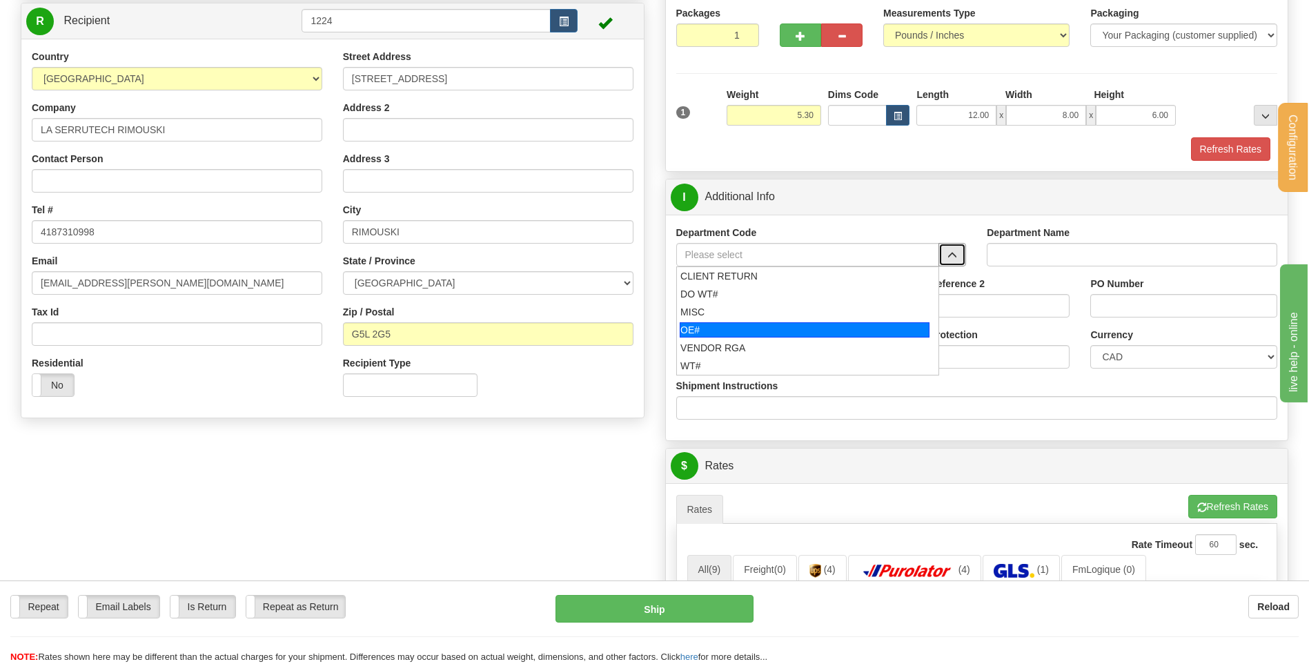
click at [770, 329] on div "OE#" at bounding box center [805, 329] width 250 height 15
type input "OE#"
type input "ORDERS"
click at [763, 306] on input "Shipment Reference" at bounding box center [769, 305] width 186 height 23
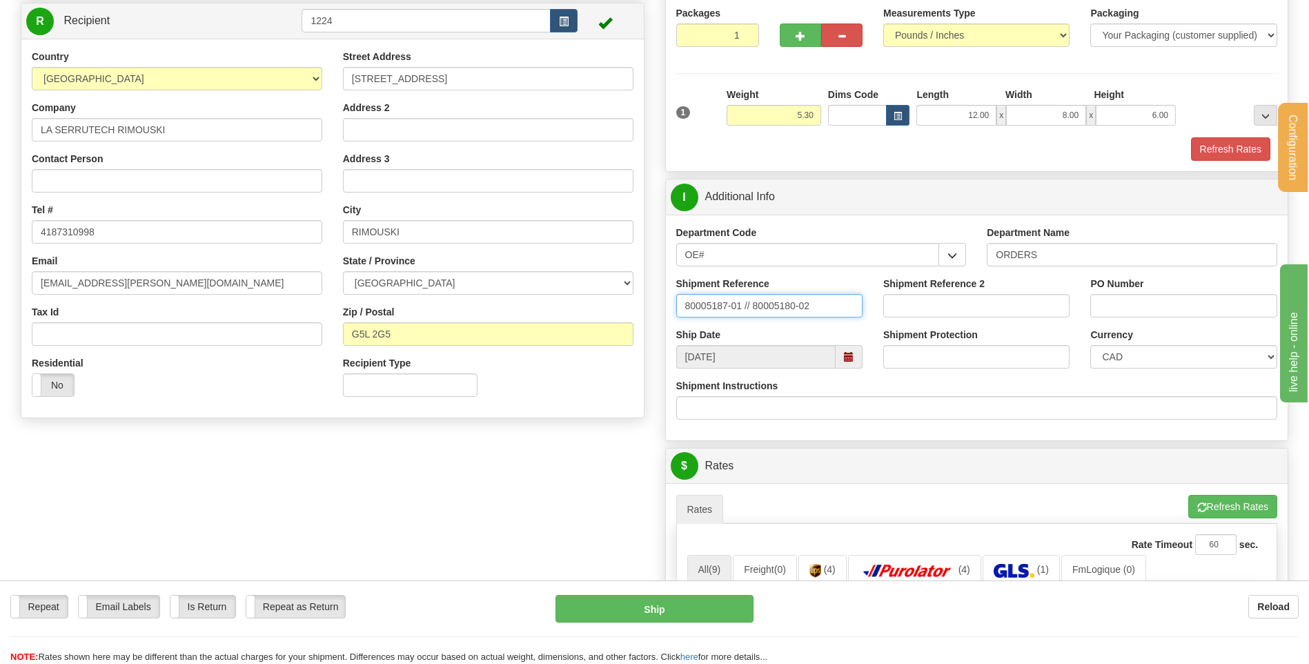
type input "80005187-01 // 80005180-02"
click at [1095, 309] on div "PO Number" at bounding box center [1183, 302] width 207 height 51
click at [1095, 309] on input "PO Number" at bounding box center [1183, 305] width 186 height 23
drag, startPoint x: 1187, startPoint y: 306, endPoint x: 1162, endPoint y: 300, distance: 24.9
click at [1162, 300] on input "GUY 27/08/25 //" at bounding box center [1183, 305] width 186 height 23
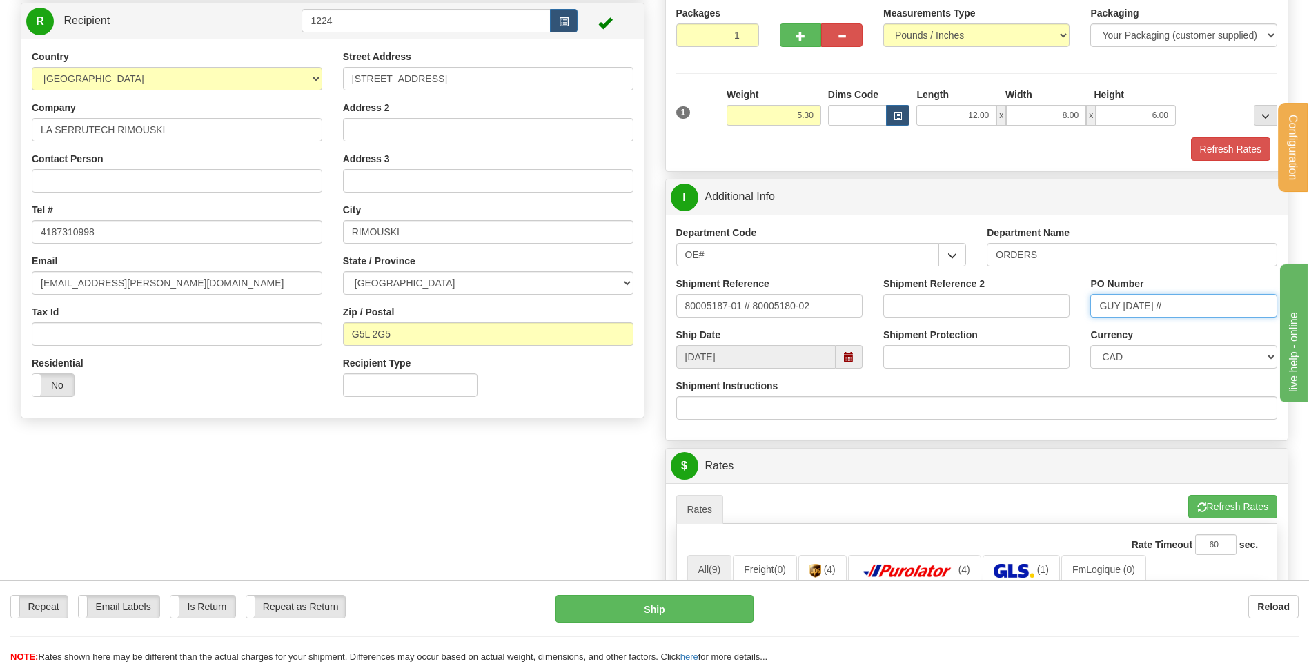
click at [1187, 308] on input "GUY 27/08/25 //" at bounding box center [1183, 305] width 186 height 23
drag, startPoint x: 1158, startPoint y: 306, endPoint x: 1076, endPoint y: 308, distance: 82.8
click at [1076, 308] on div "Shipment Reference 80005187-01 // 80005180-02 Shipment Reference 2 PO Number GU…" at bounding box center [977, 302] width 622 height 51
click at [1244, 308] on input "GUY 27/08/25 //" at bounding box center [1183, 305] width 186 height 23
paste input "GUY 27/08/25"
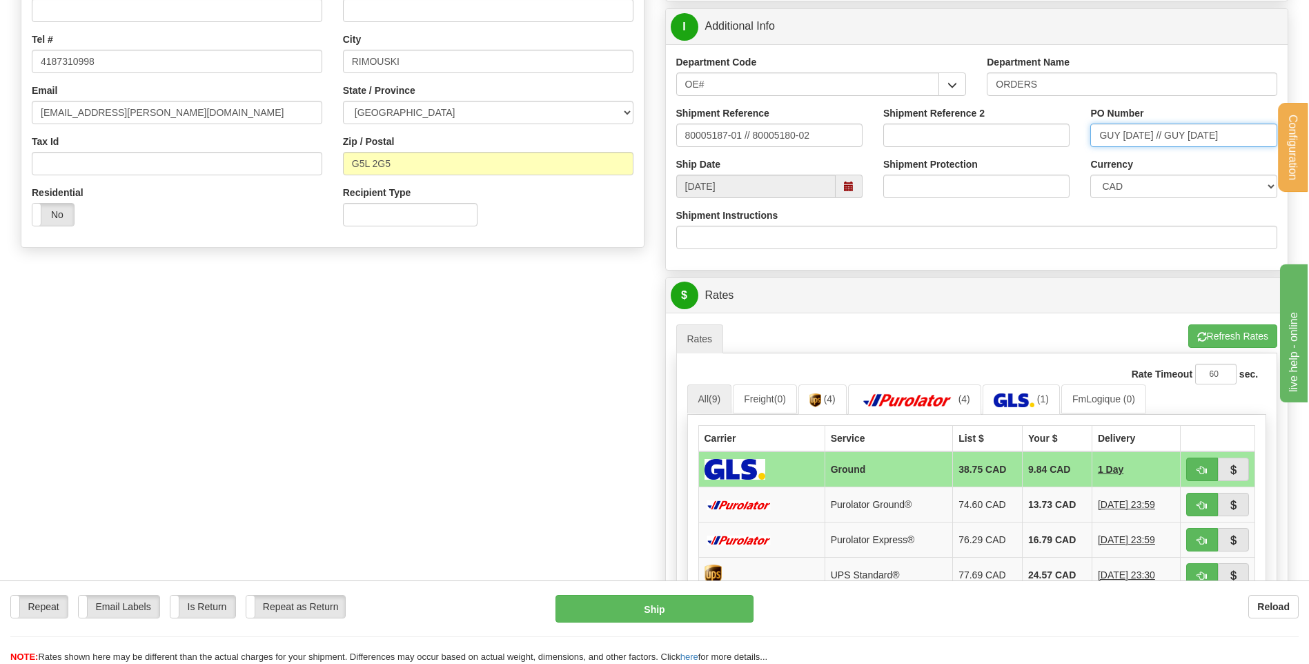
scroll to position [414, 0]
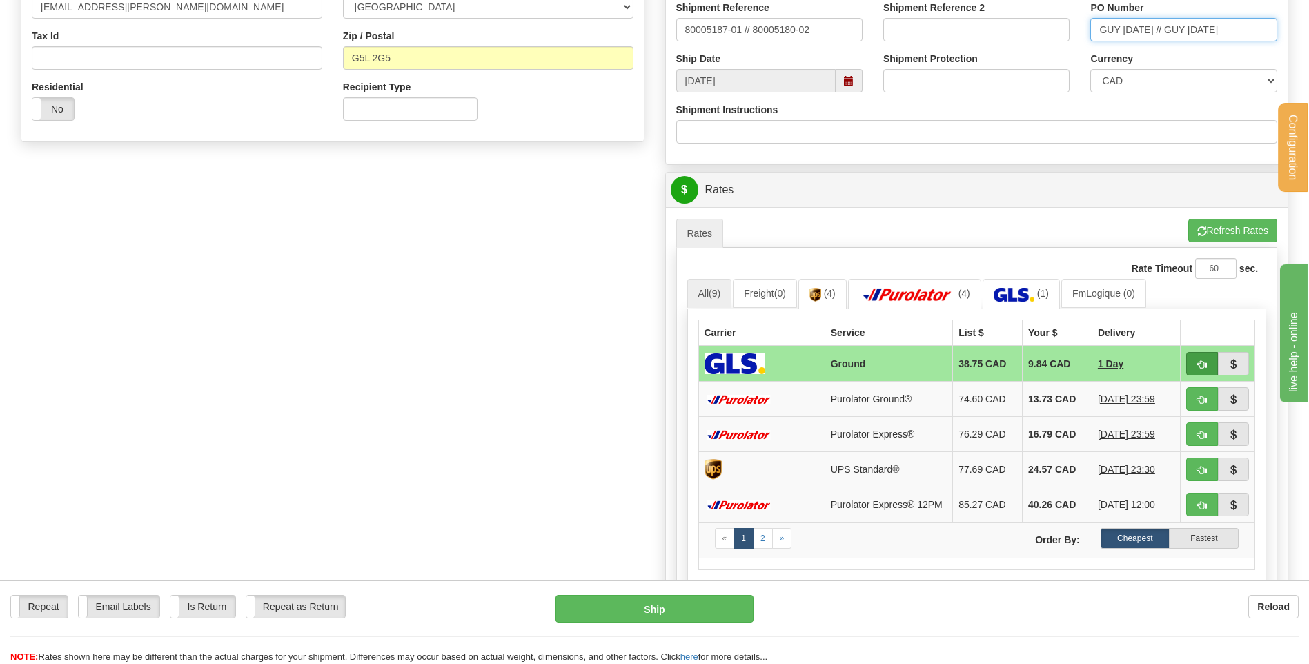
type input "GUY 27/08/25 // GUY 27/08/25"
click at [1197, 360] on span "button" at bounding box center [1202, 364] width 10 height 9
type input "1"
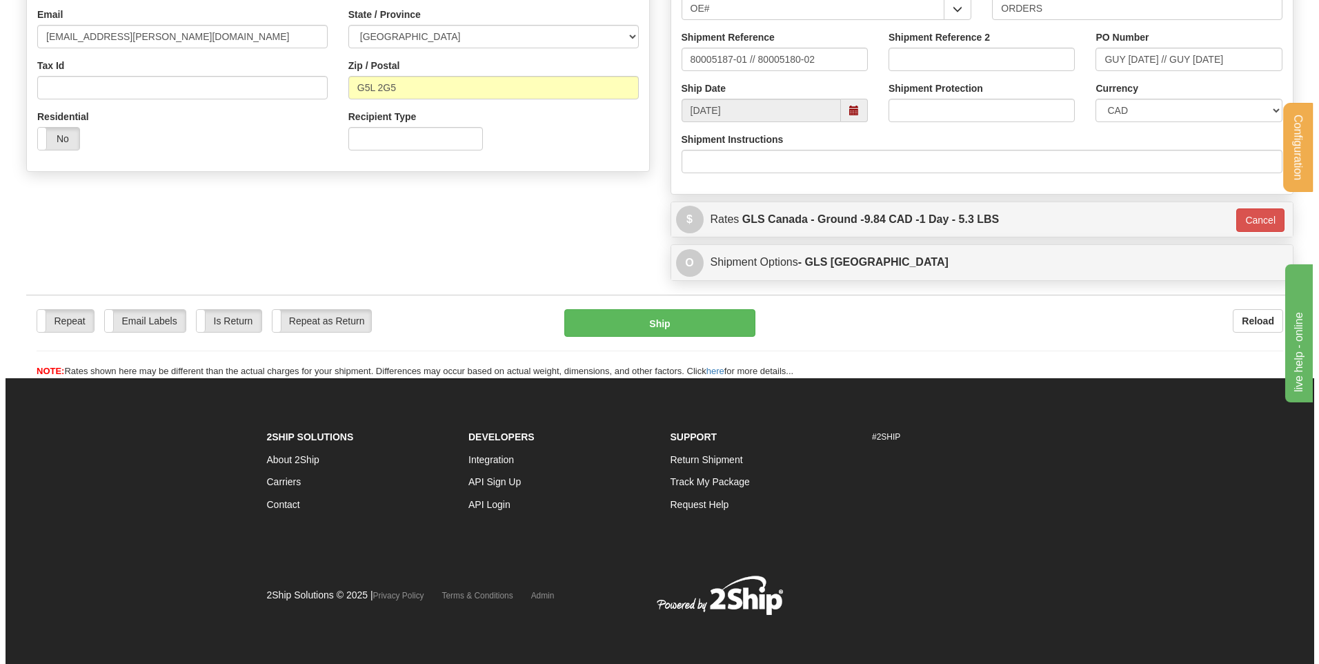
scroll to position [385, 0]
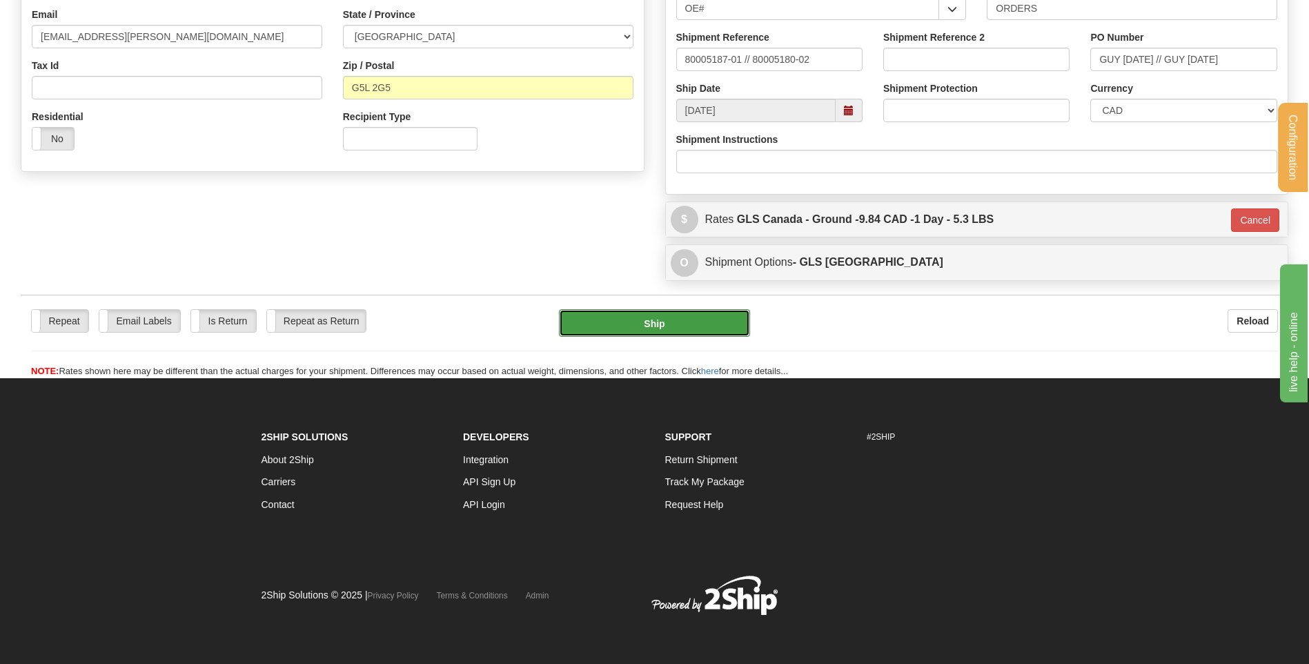
click at [660, 329] on button "Ship" at bounding box center [654, 323] width 190 height 28
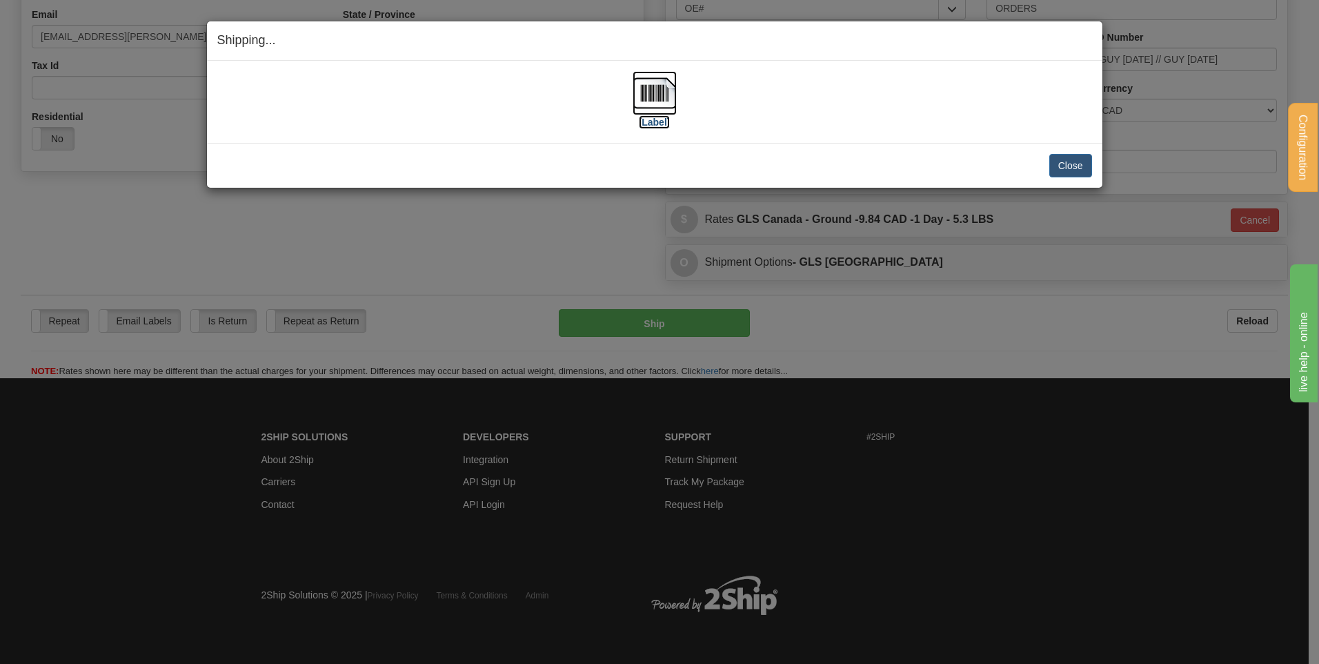
click at [655, 88] on img at bounding box center [655, 93] width 44 height 44
click at [1080, 166] on button "Close" at bounding box center [1070, 165] width 43 height 23
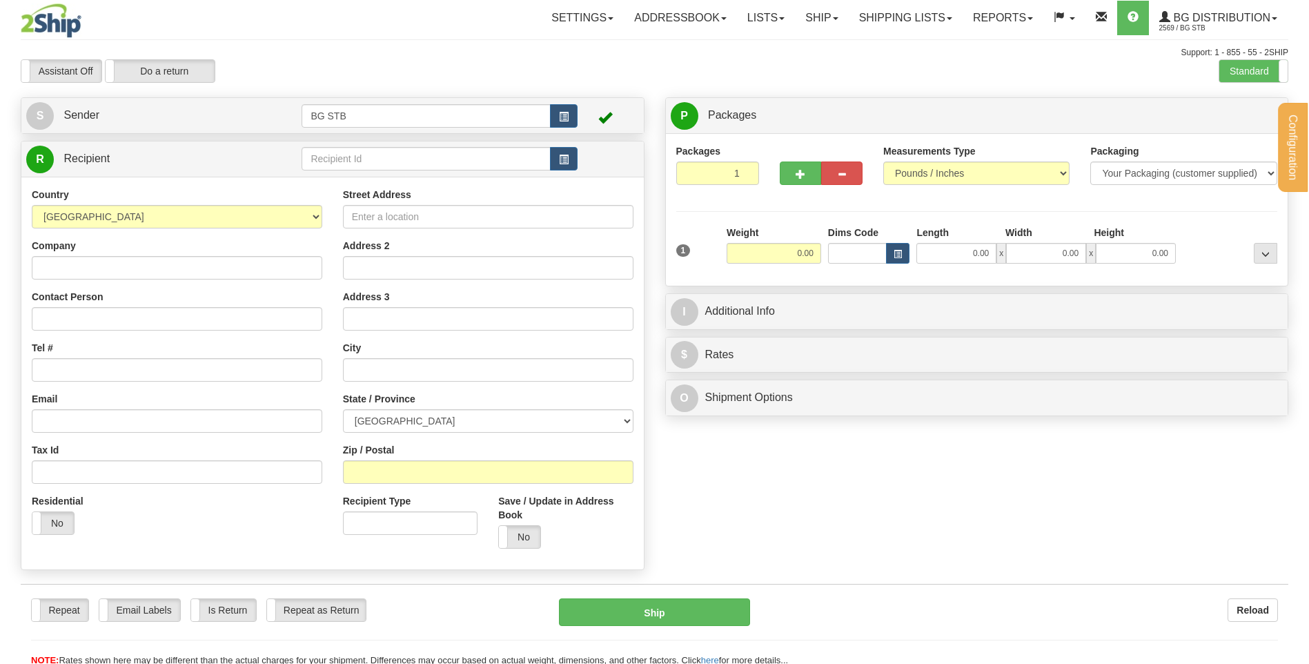
click at [379, 156] on div "Configuration My Configuration Panel Close Configure My Carriers" at bounding box center [654, 333] width 1309 height 666
drag, startPoint x: 0, startPoint y: 0, endPoint x: 379, endPoint y: 156, distance: 410.2
click at [379, 156] on input "text" at bounding box center [425, 158] width 248 height 23
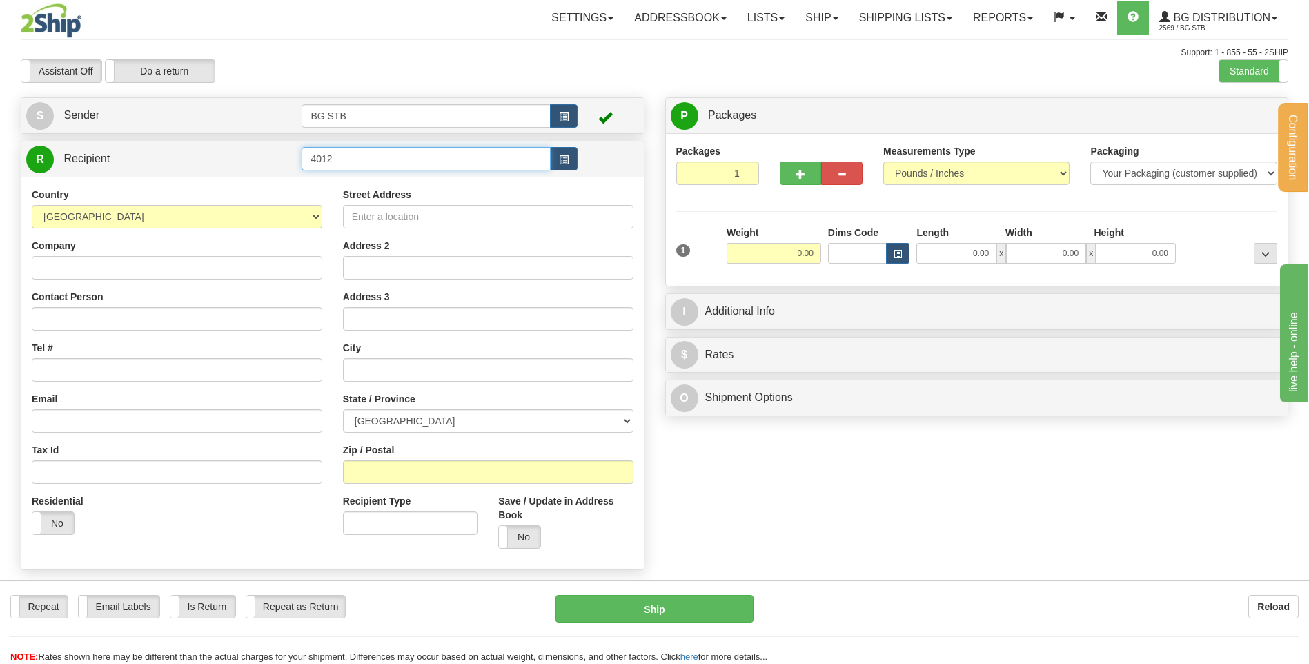
type input "4012"
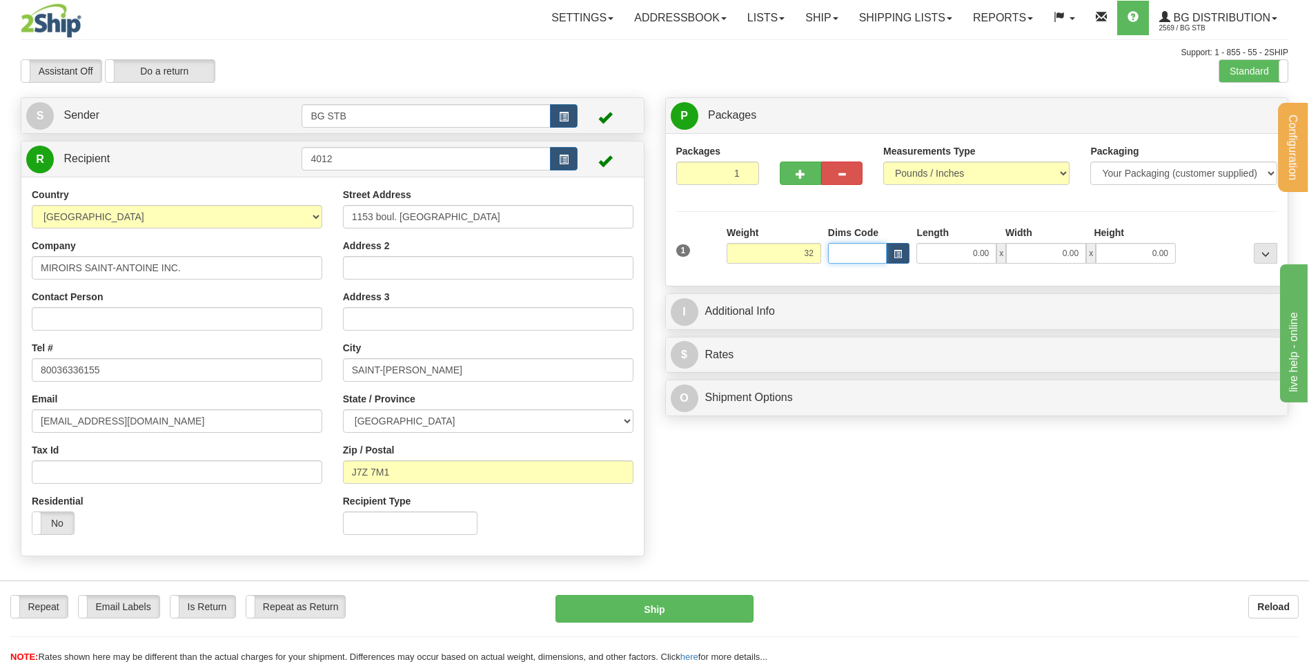
type input "32.00"
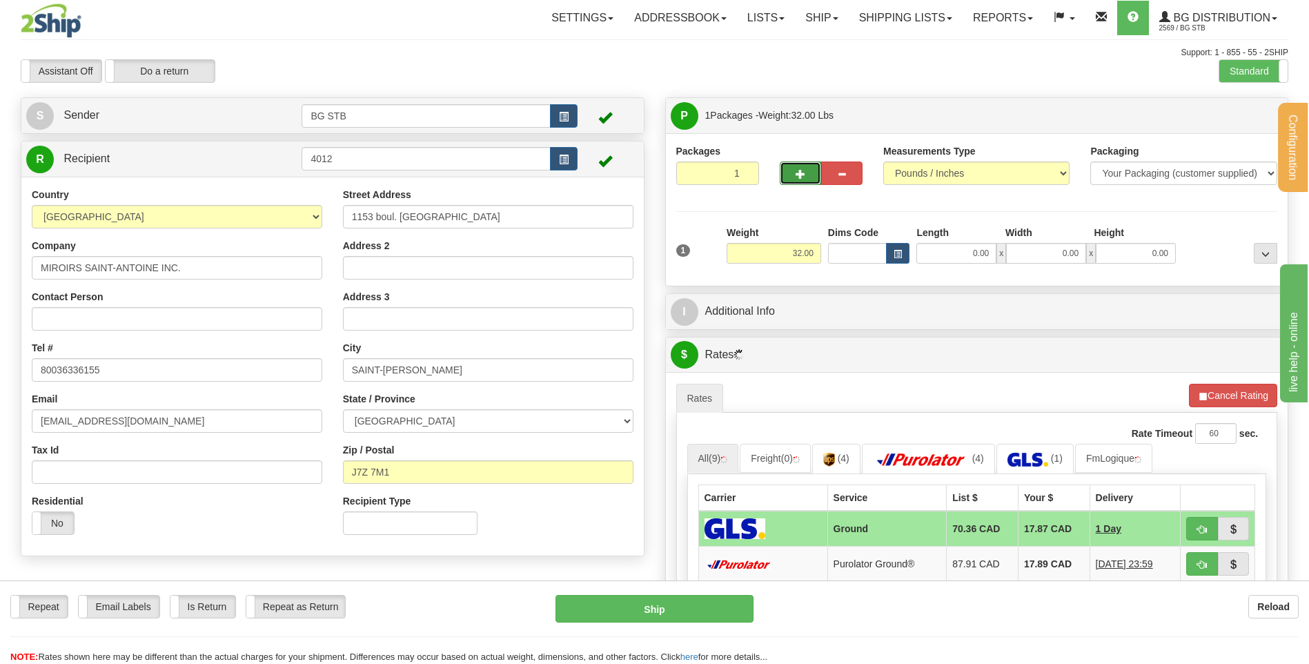
click at [798, 179] on button "button" at bounding box center [800, 172] width 41 height 23
type input "2"
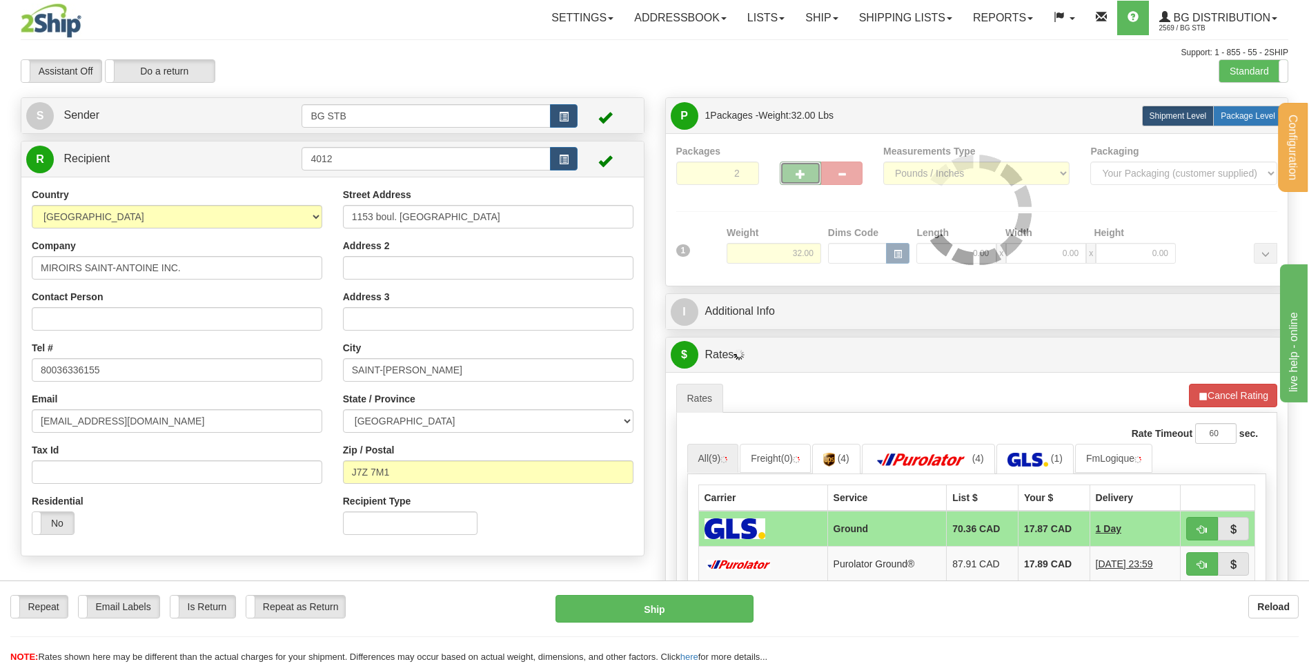
click at [1244, 116] on span "Package Level" at bounding box center [1247, 116] width 55 height 10
radio input "true"
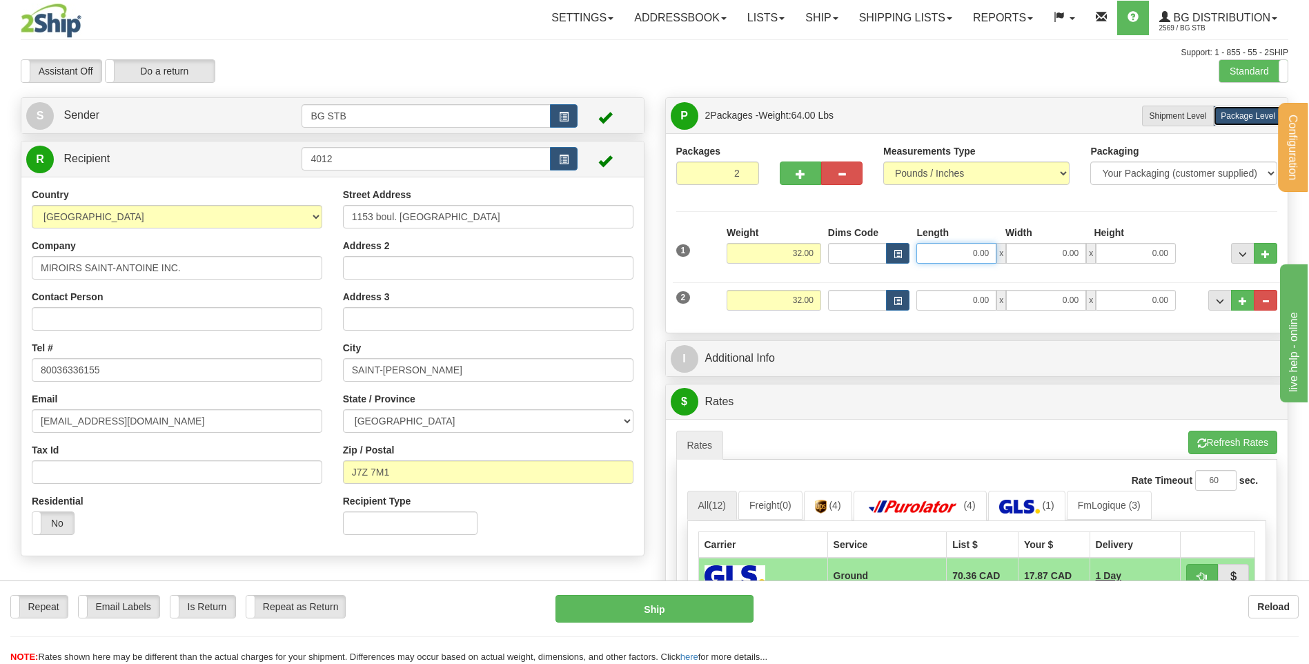
click at [968, 255] on input "0.00" at bounding box center [956, 253] width 80 height 21
type input "18.00"
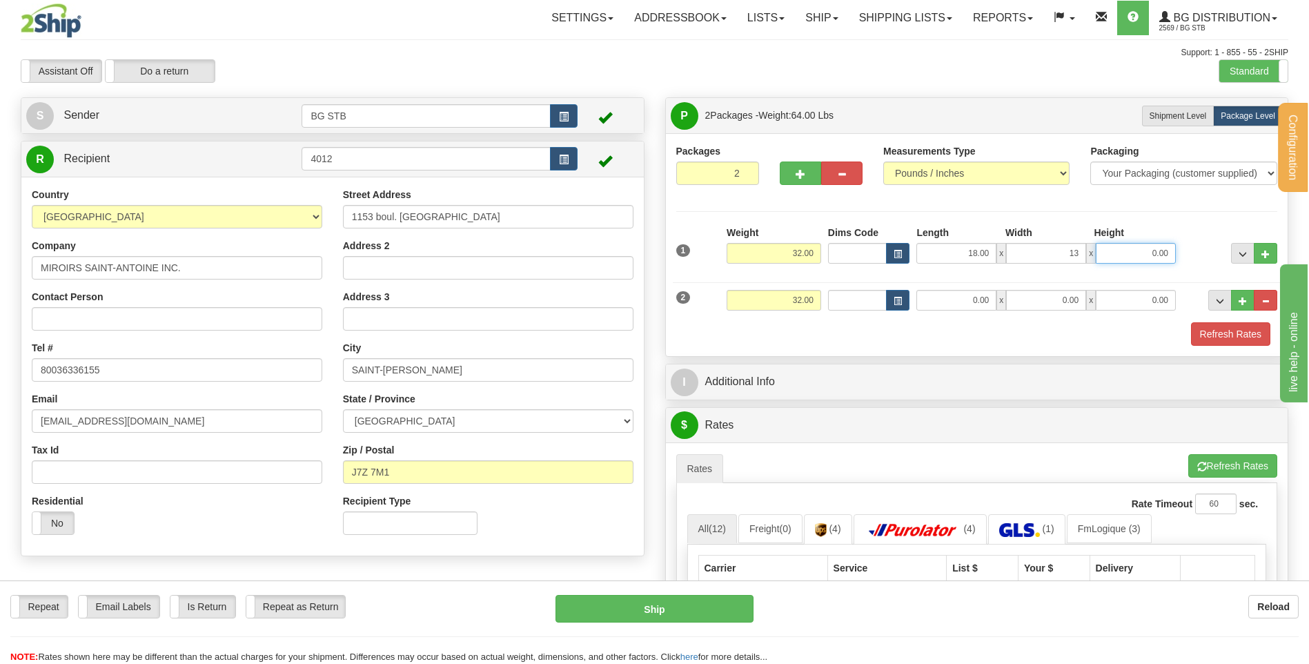
type input "13.00"
type input "12.00"
drag, startPoint x: 785, startPoint y: 286, endPoint x: 785, endPoint y: 296, distance: 9.7
click at [785, 290] on div "2 Weight 32.00 Dims Code Length Width Height" at bounding box center [977, 298] width 608 height 46
drag, startPoint x: 785, startPoint y: 296, endPoint x: 837, endPoint y: 306, distance: 52.6
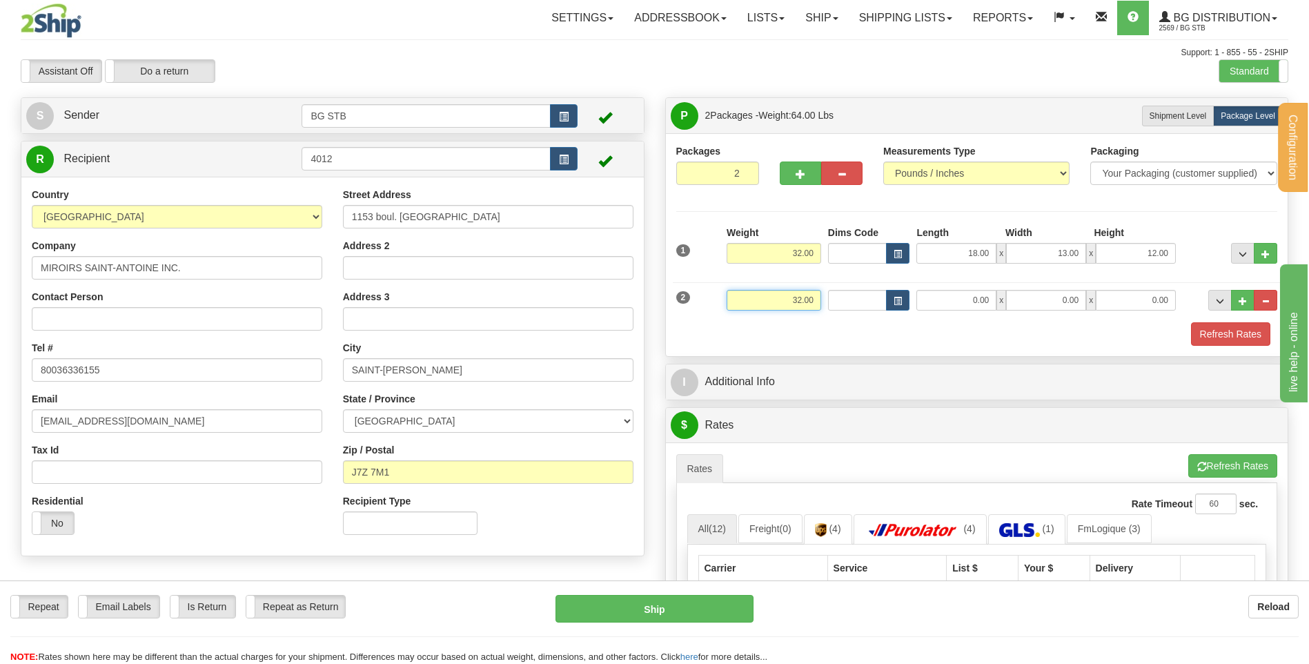
click at [829, 301] on div "2 Weight 32.00 Dims Code Length Width Height" at bounding box center [977, 298] width 608 height 46
type input "22.15"
type input "15.00"
type input "9.00"
type input "7.00"
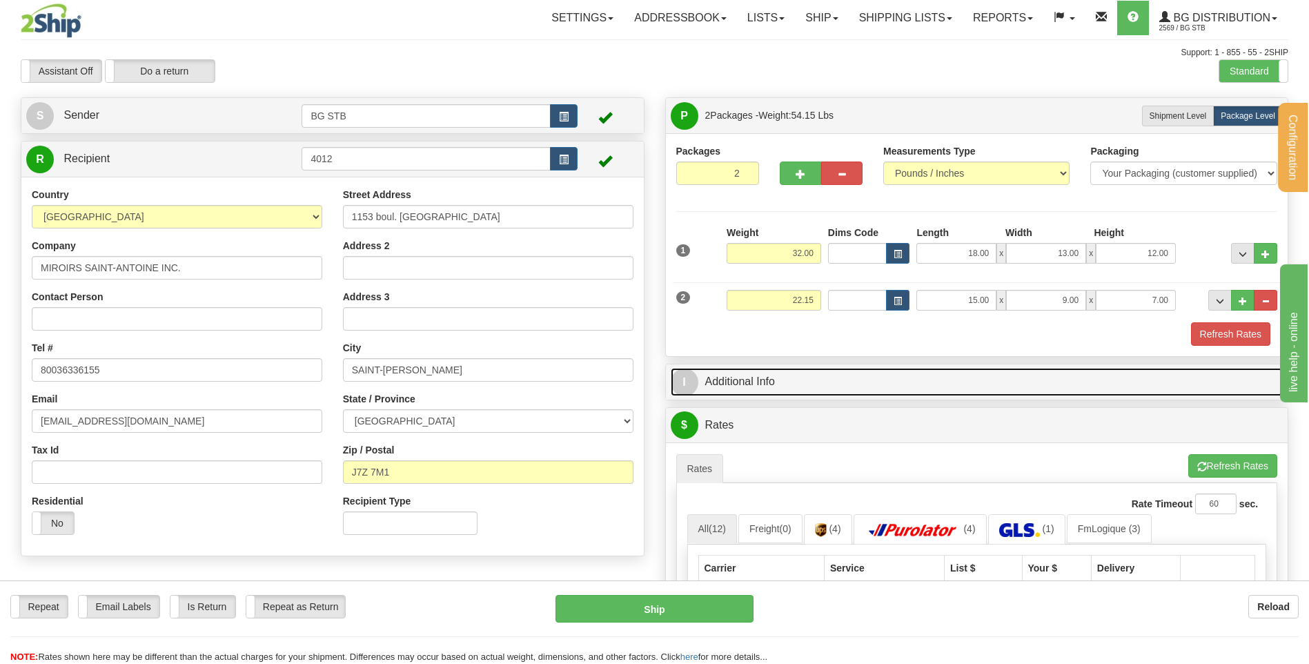
click at [828, 390] on link "I Additional Info" at bounding box center [977, 382] width 613 height 28
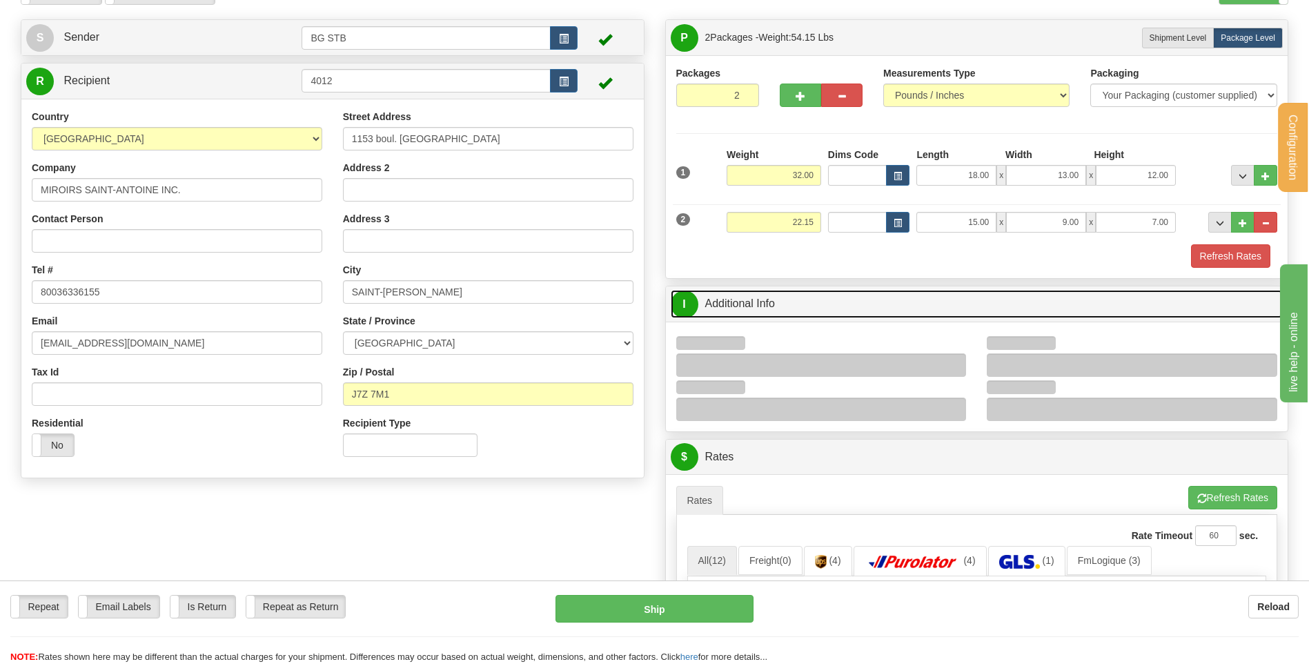
scroll to position [138, 0]
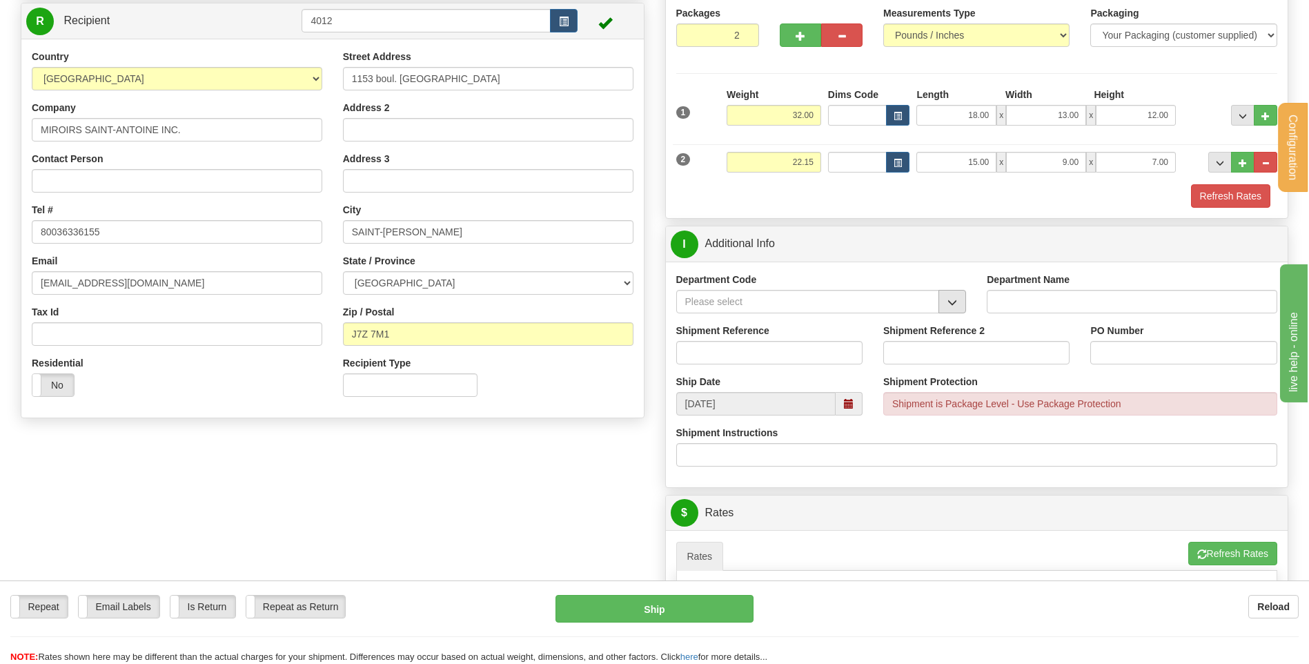
click at [952, 299] on span "button" at bounding box center [952, 302] width 10 height 9
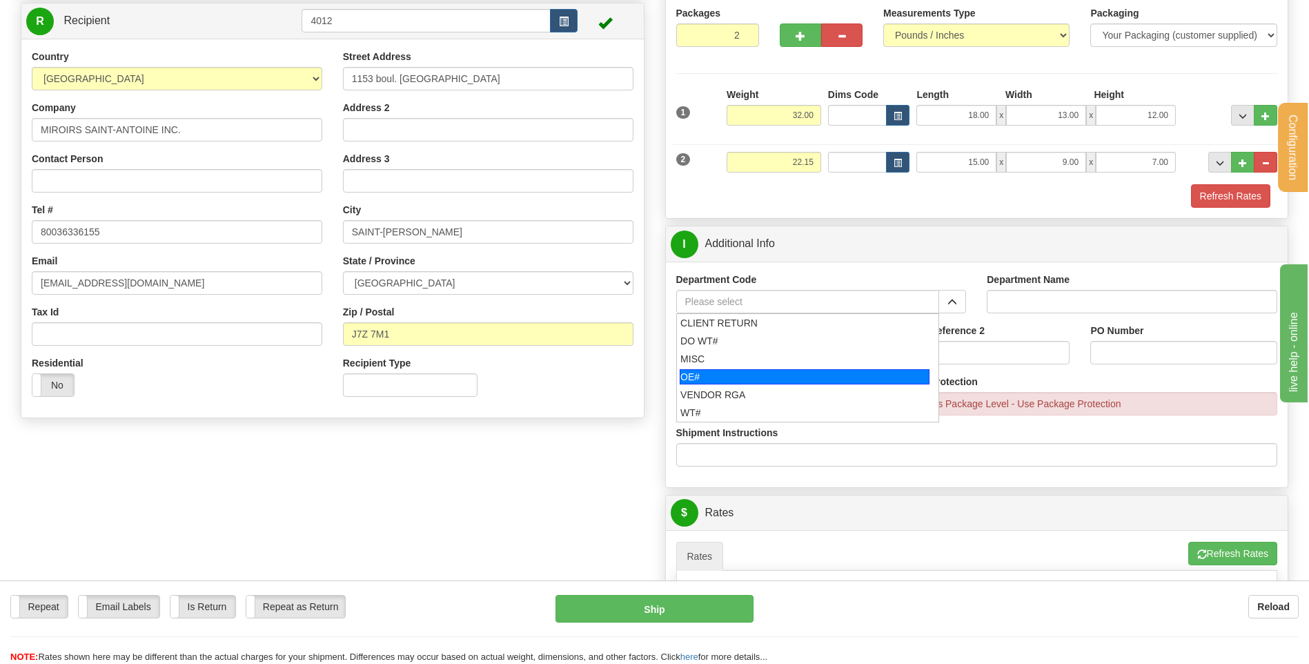
click at [764, 374] on div "OE#" at bounding box center [805, 376] width 250 height 15
type input "OE#"
type input "ORDERS"
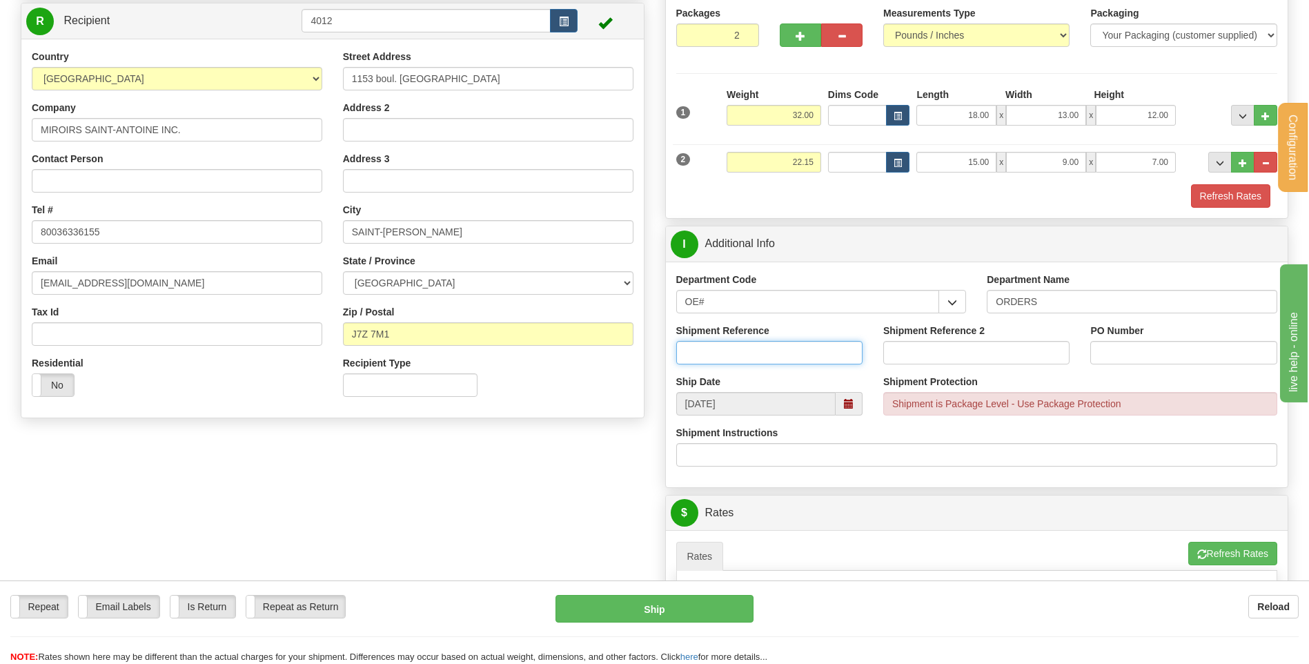
click at [757, 355] on input "Shipment Reference" at bounding box center [769, 352] width 186 height 23
type input "80004365-00 // 80005452-00"
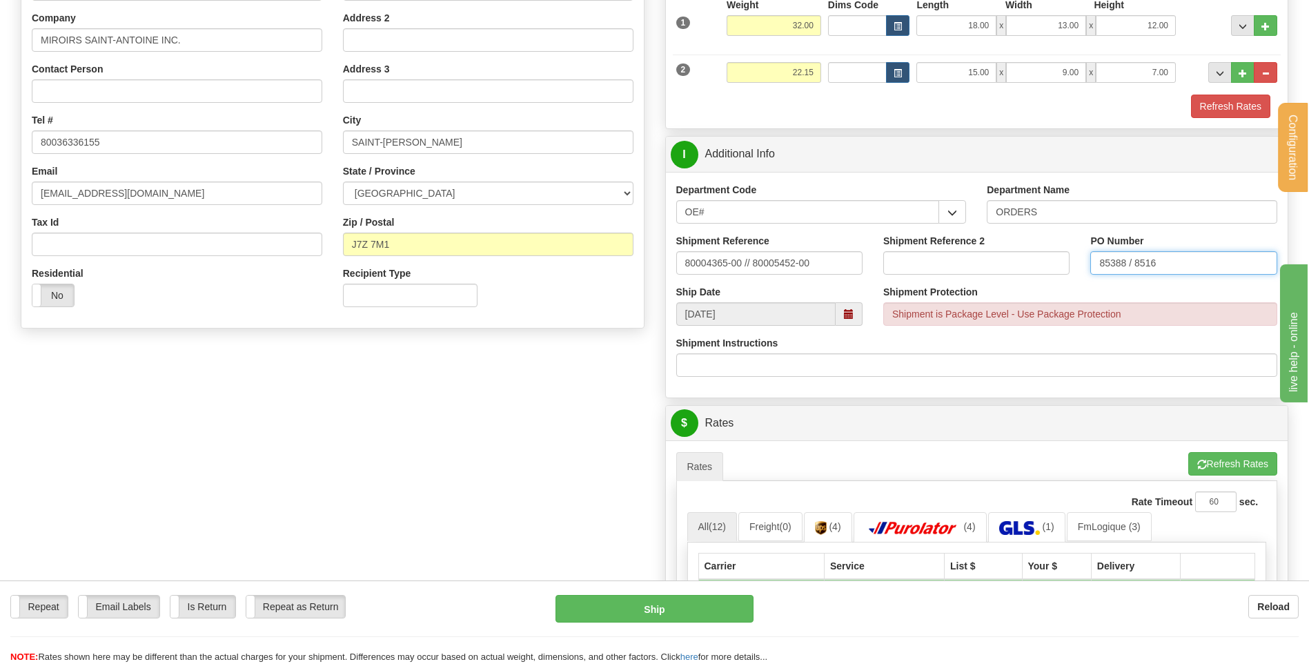
scroll to position [345, 0]
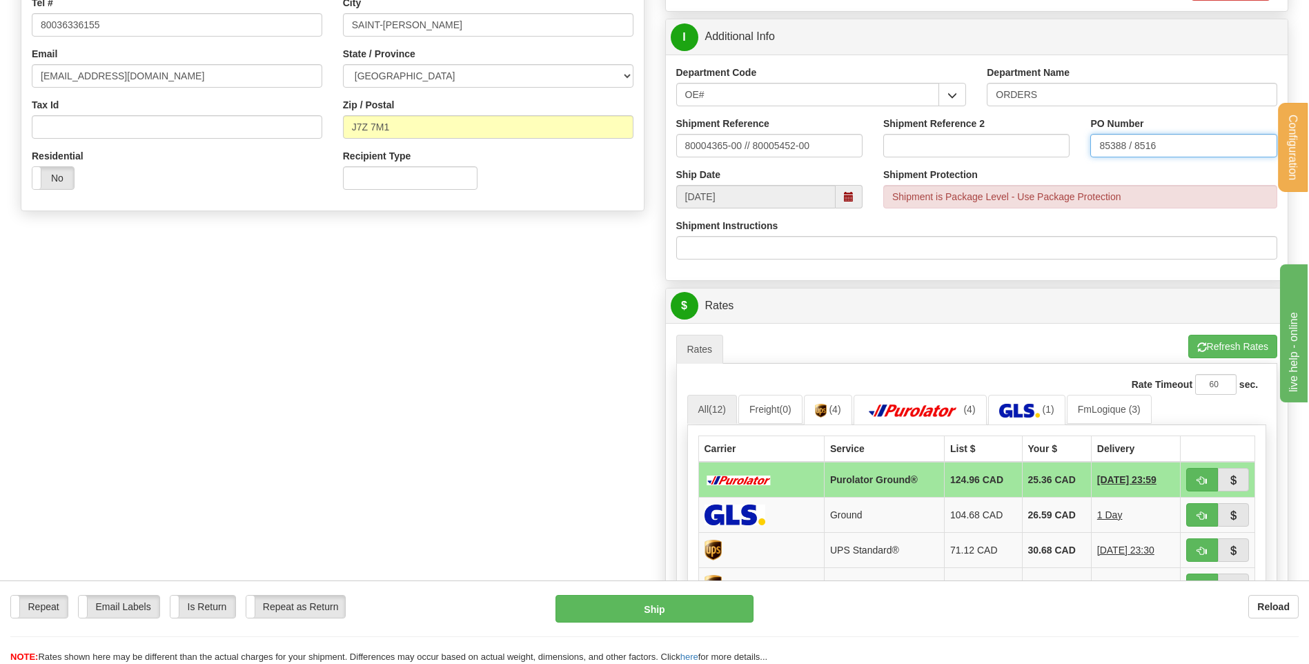
click at [1138, 143] on input "85388 / 8516" at bounding box center [1183, 145] width 186 height 23
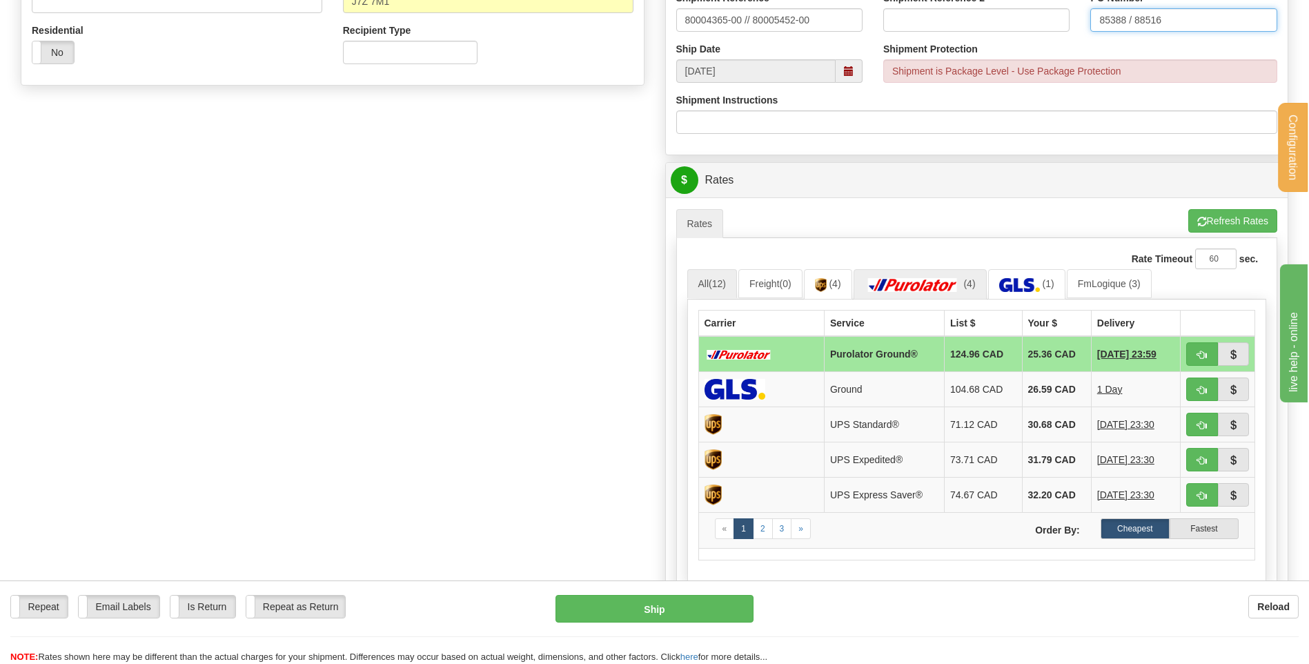
scroll to position [483, 0]
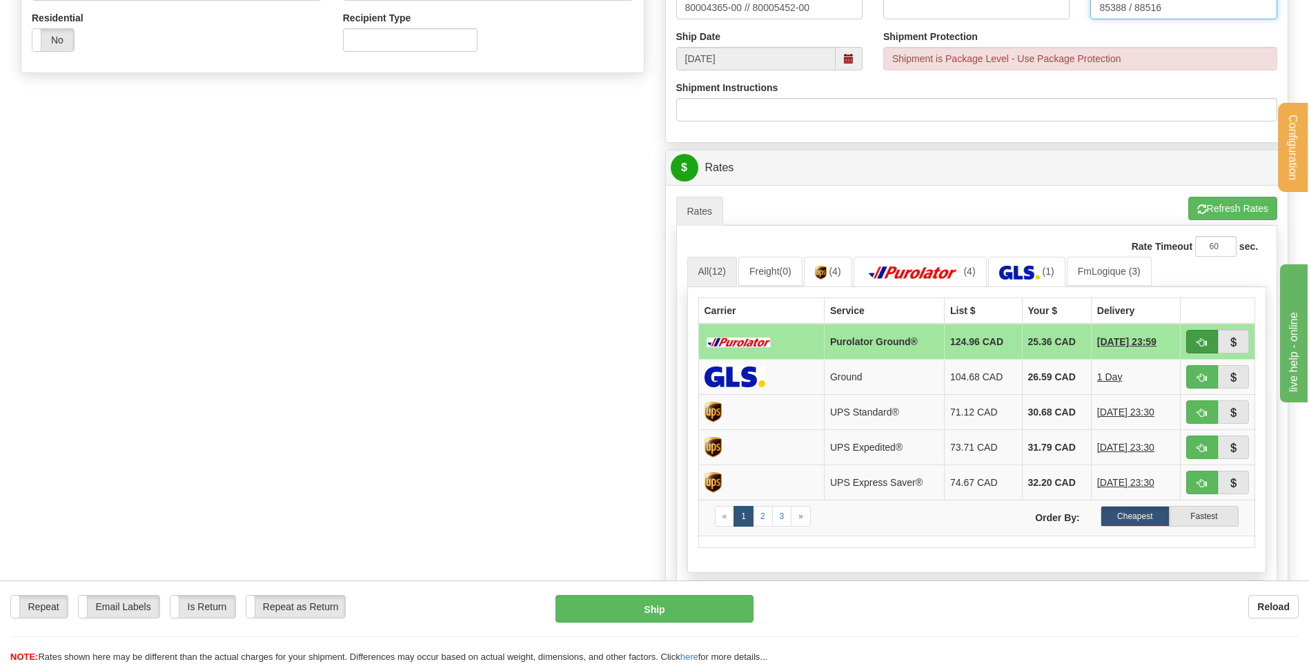
type input "85388 / 88516"
click at [1197, 339] on span "button" at bounding box center [1202, 342] width 10 height 9
type input "260"
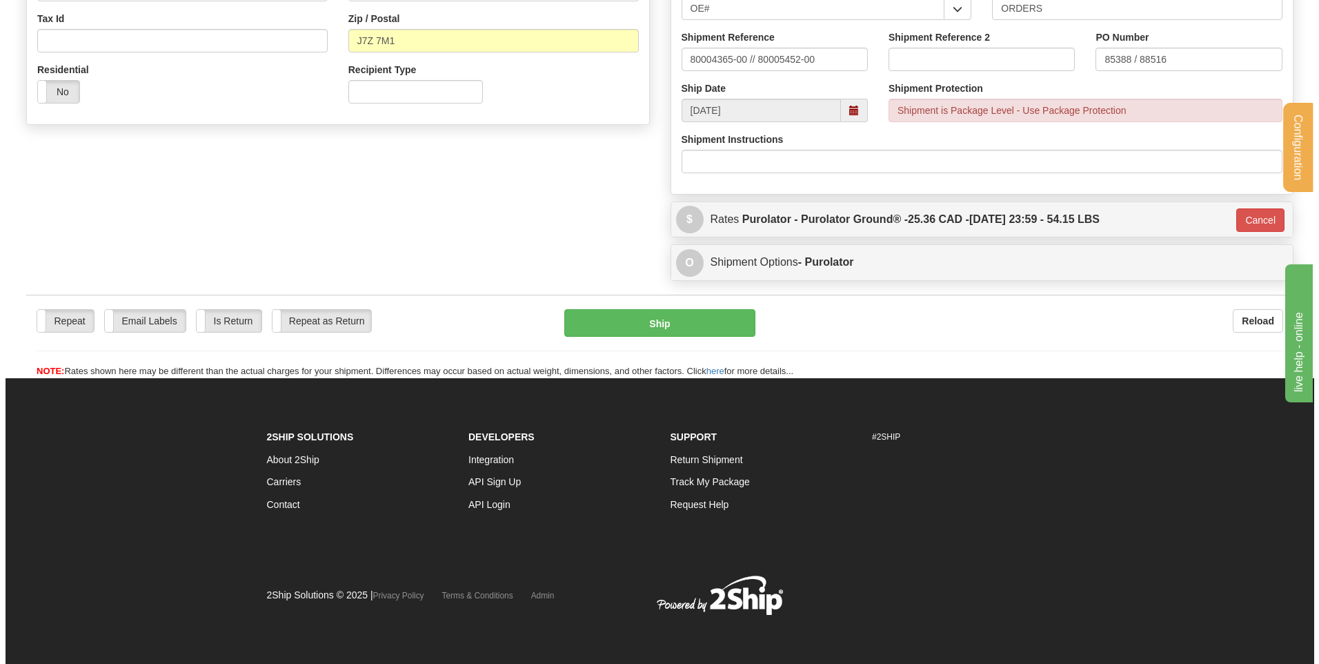
scroll to position [432, 0]
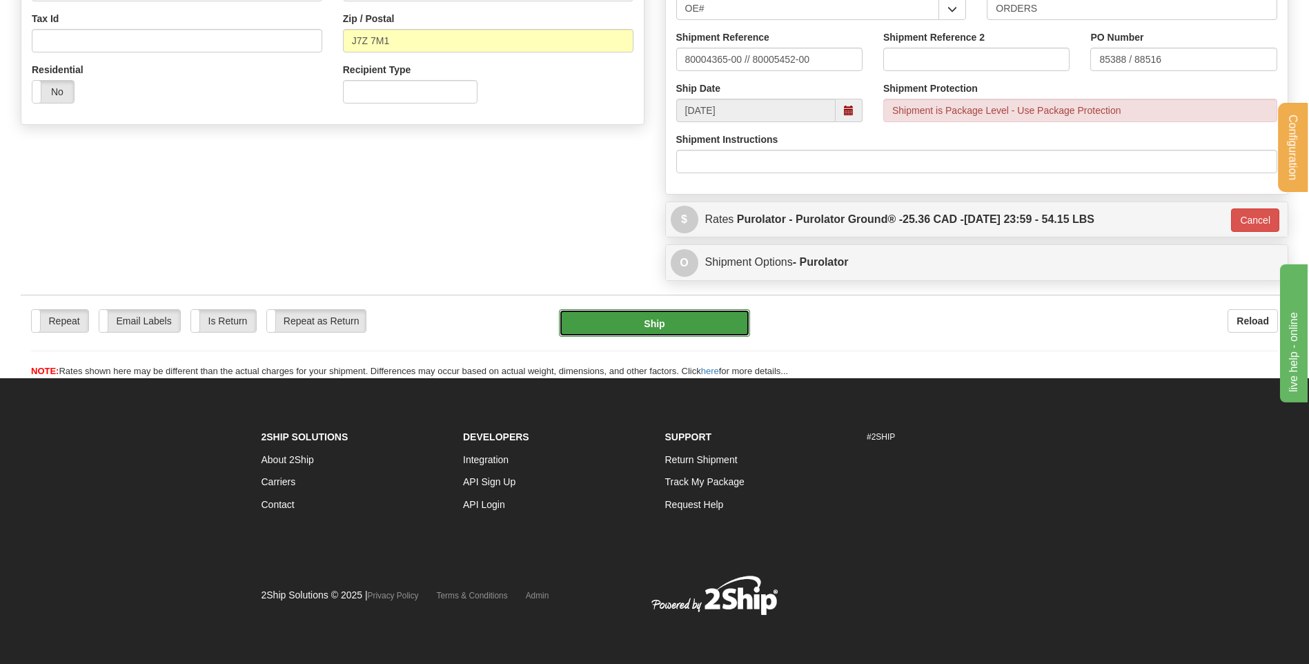
click at [690, 319] on button "Ship" at bounding box center [654, 323] width 190 height 28
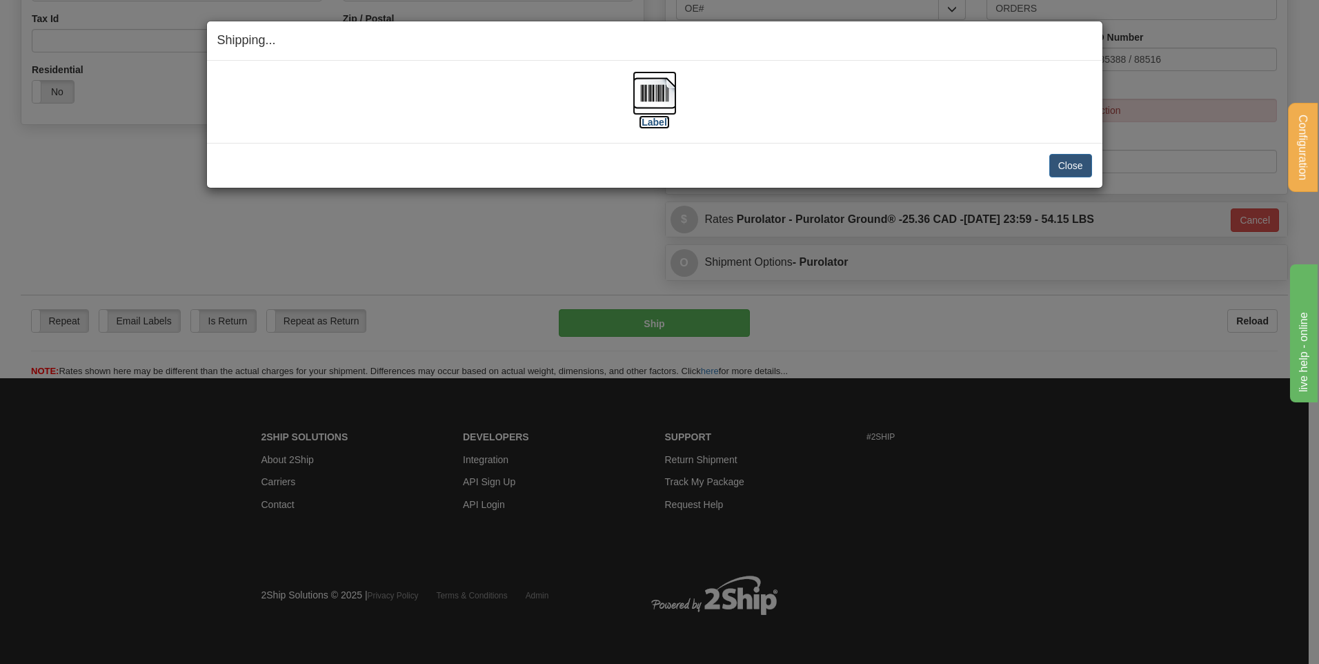
click at [658, 99] on img at bounding box center [655, 93] width 44 height 44
click at [1084, 160] on button "Close" at bounding box center [1070, 165] width 43 height 23
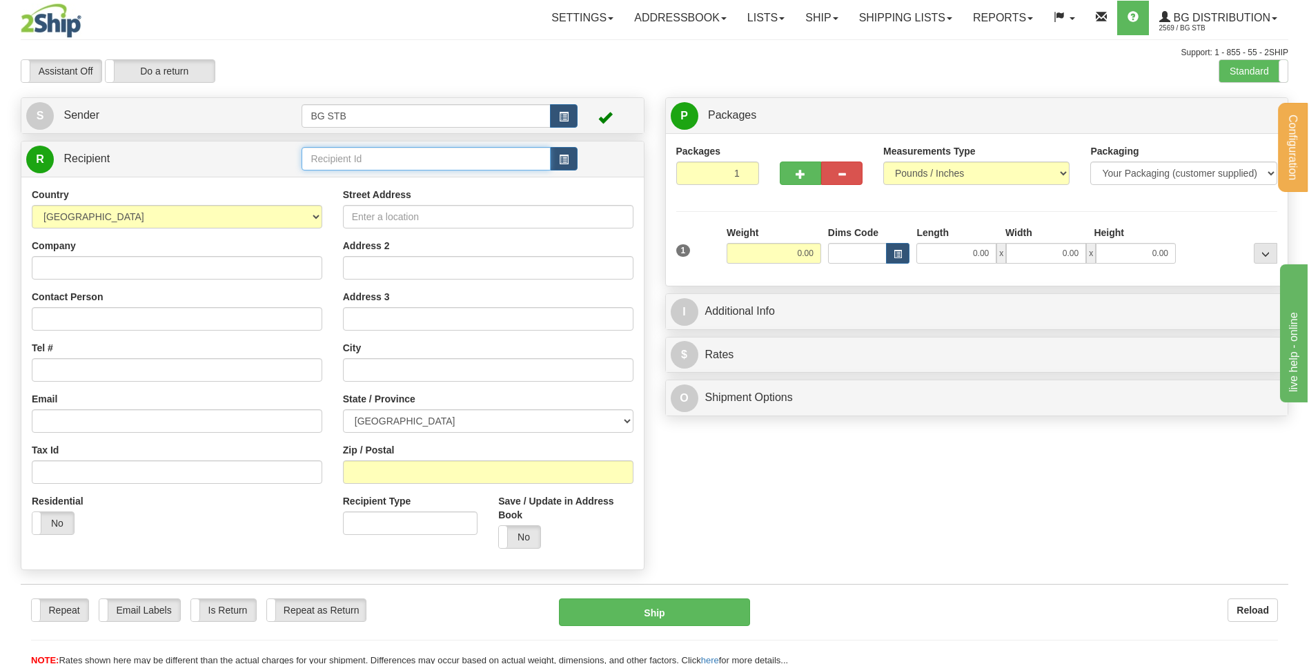
click at [433, 165] on input "text" at bounding box center [425, 158] width 248 height 23
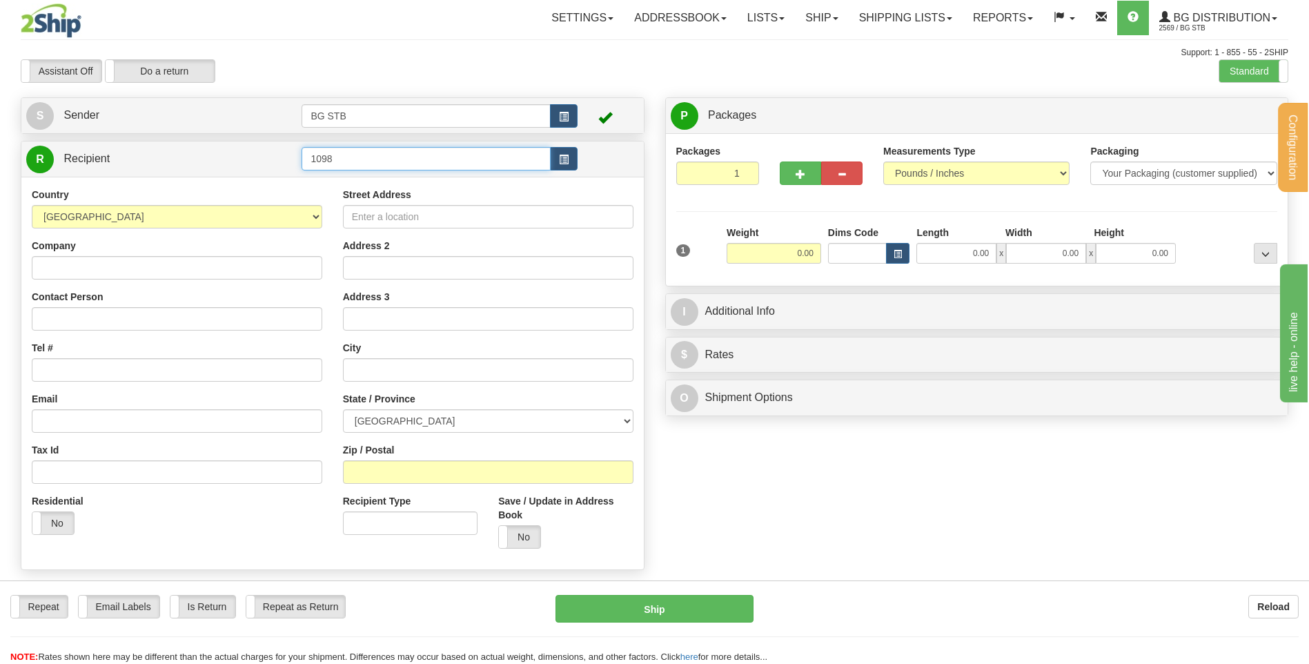
type input "1098"
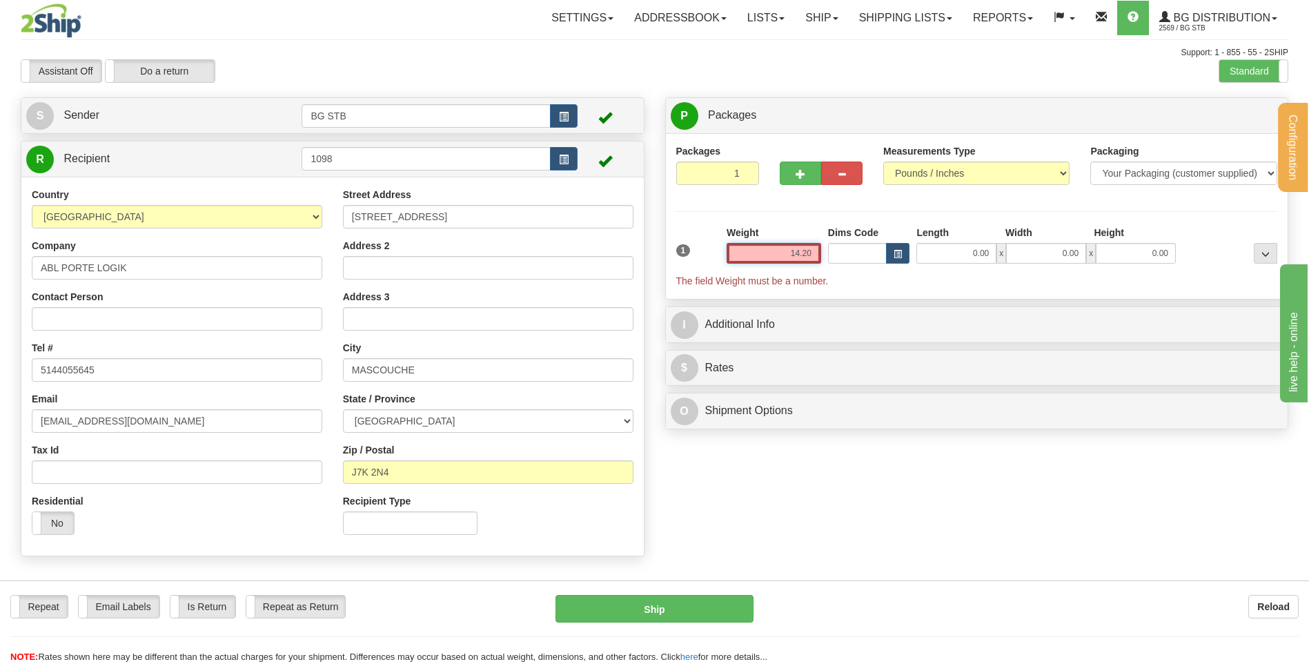
type input "14.20"
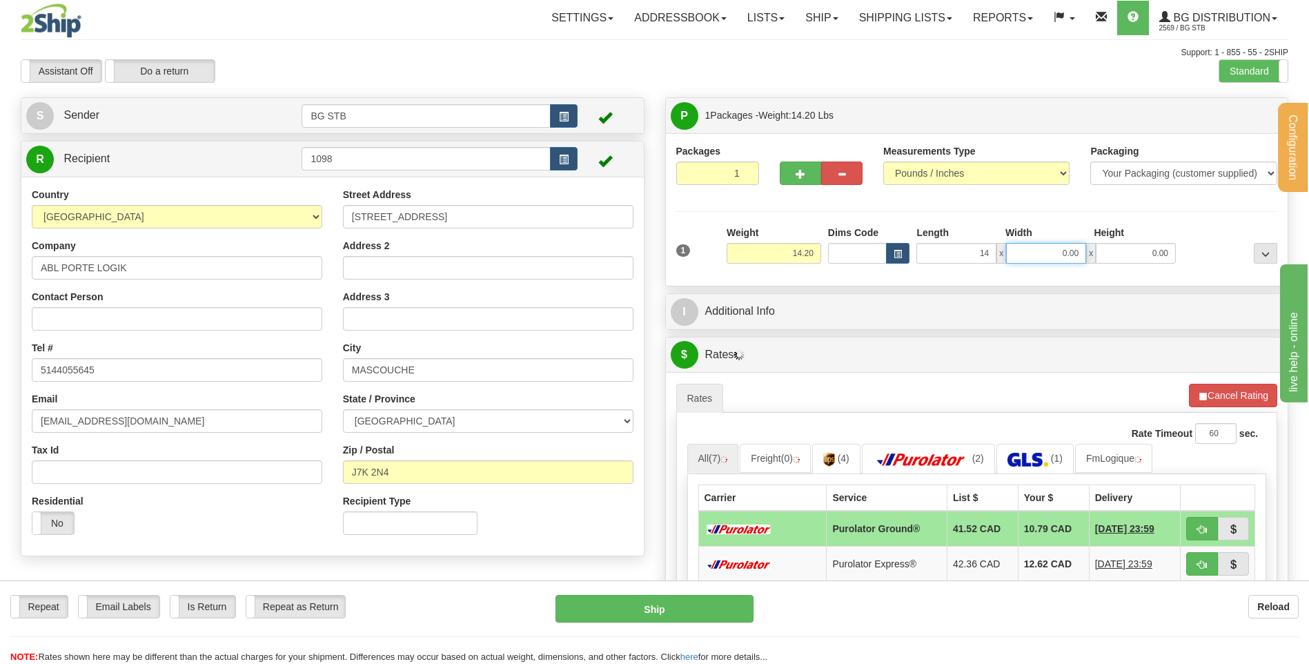
type input "14.00"
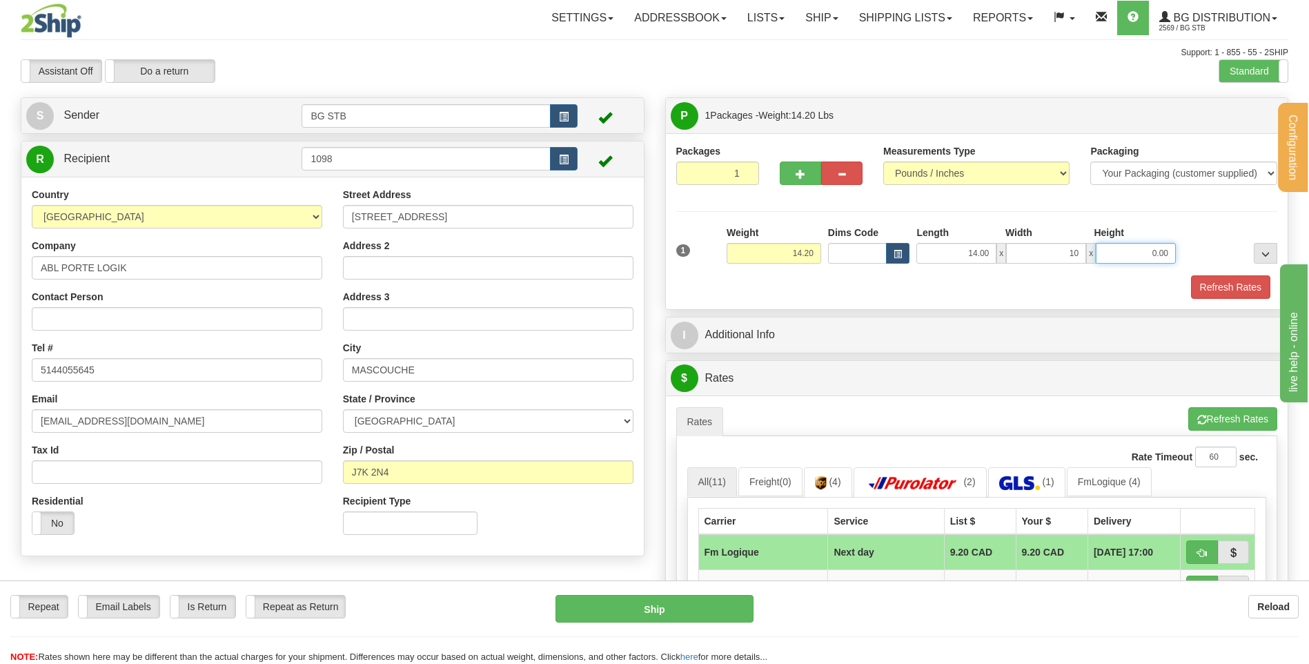
type input "10.00"
type input "12.00"
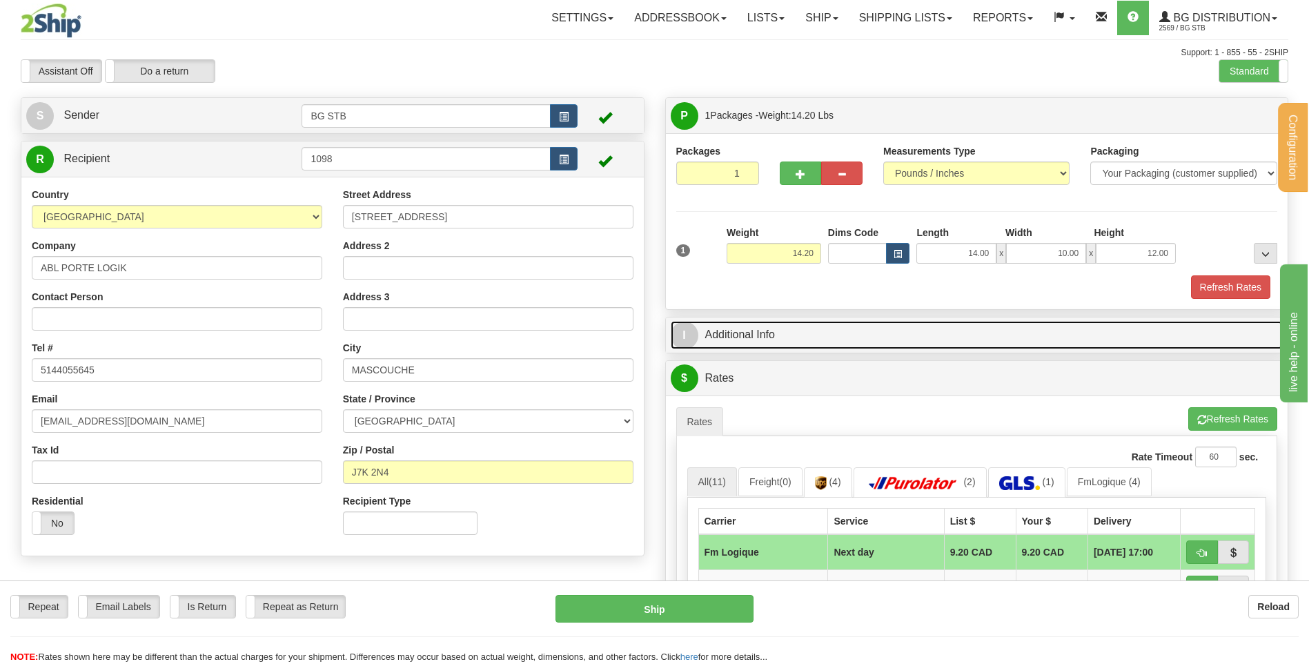
click at [791, 339] on link "I Additional Info" at bounding box center [977, 335] width 613 height 28
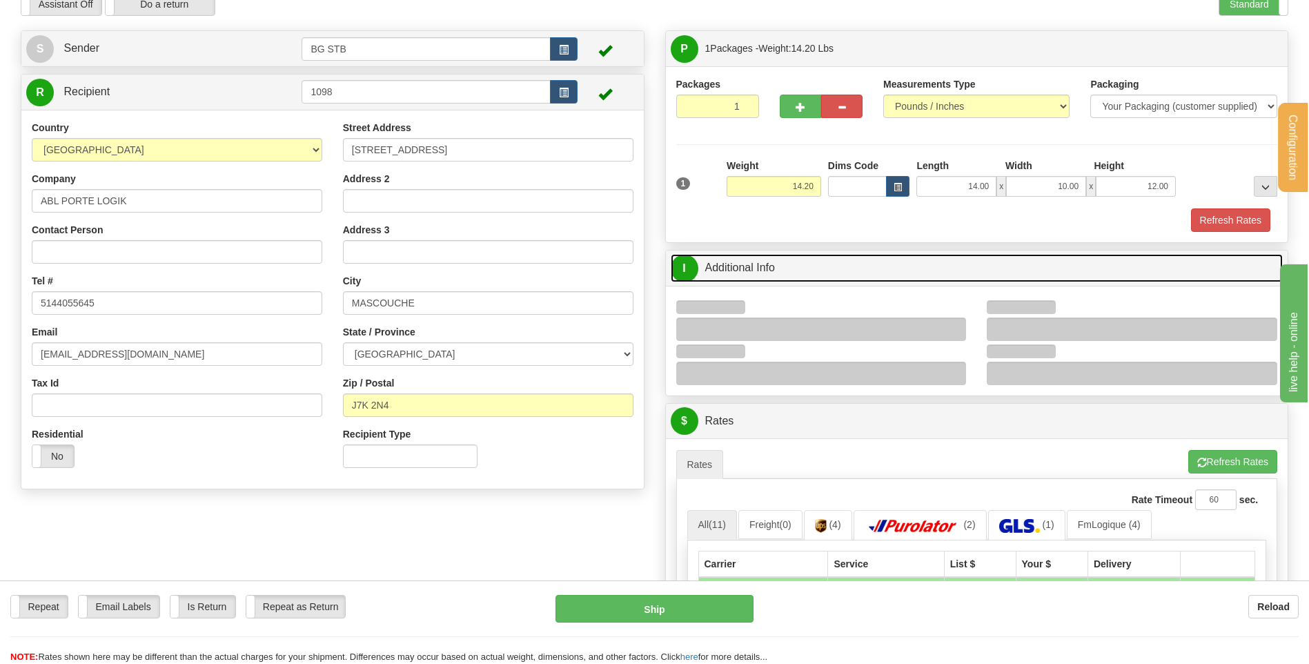
scroll to position [138, 0]
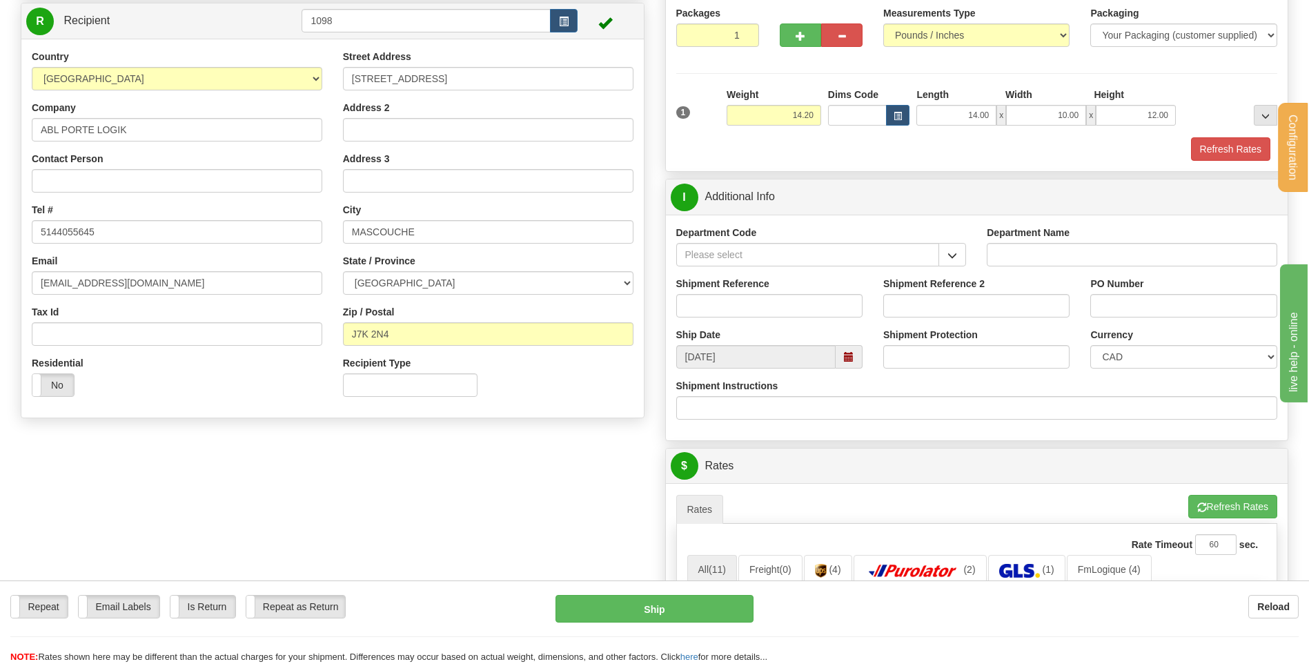
click at [949, 248] on button "button" at bounding box center [952, 254] width 28 height 23
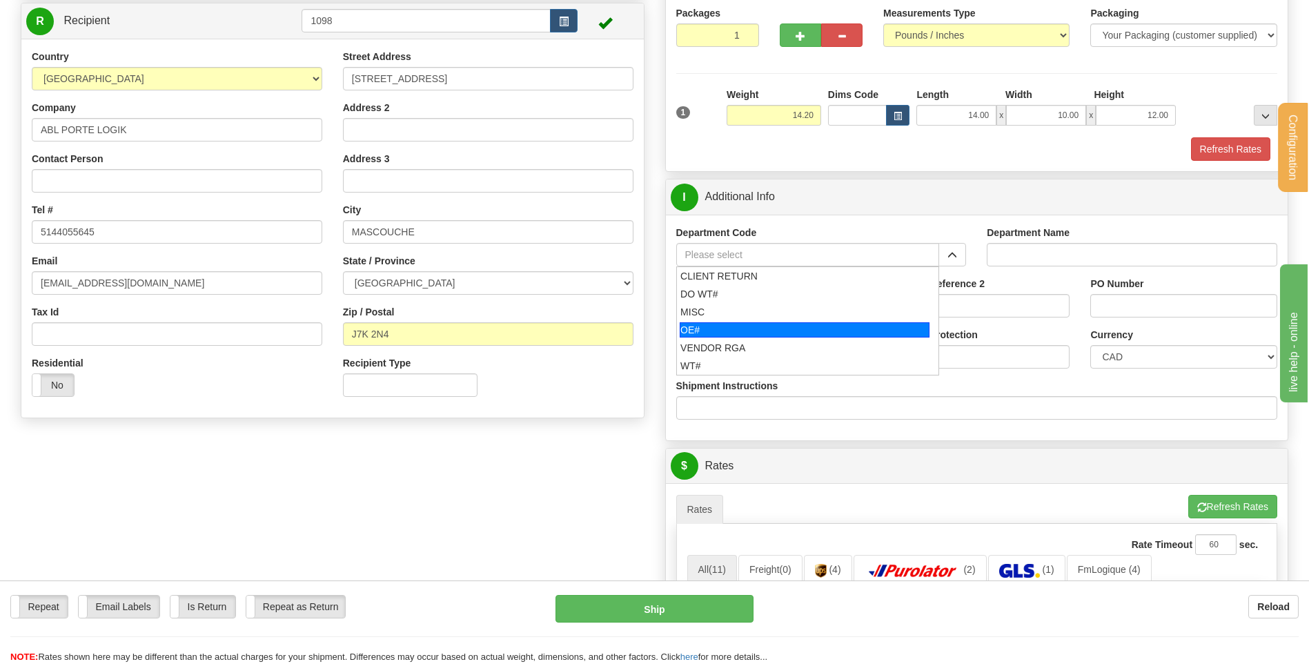
click at [743, 324] on div "OE#" at bounding box center [805, 329] width 250 height 15
type input "OE#"
type input "ORDERS"
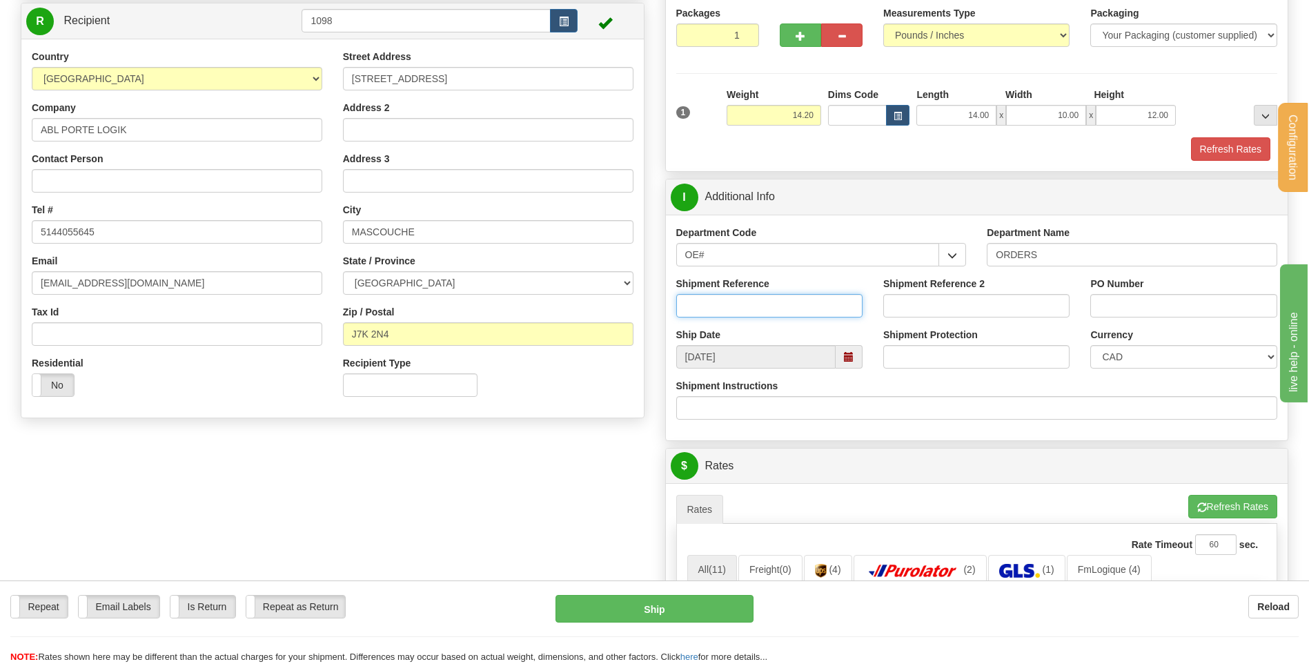
click at [739, 307] on input "Shipment Reference" at bounding box center [769, 305] width 186 height 23
type input "80005433-00"
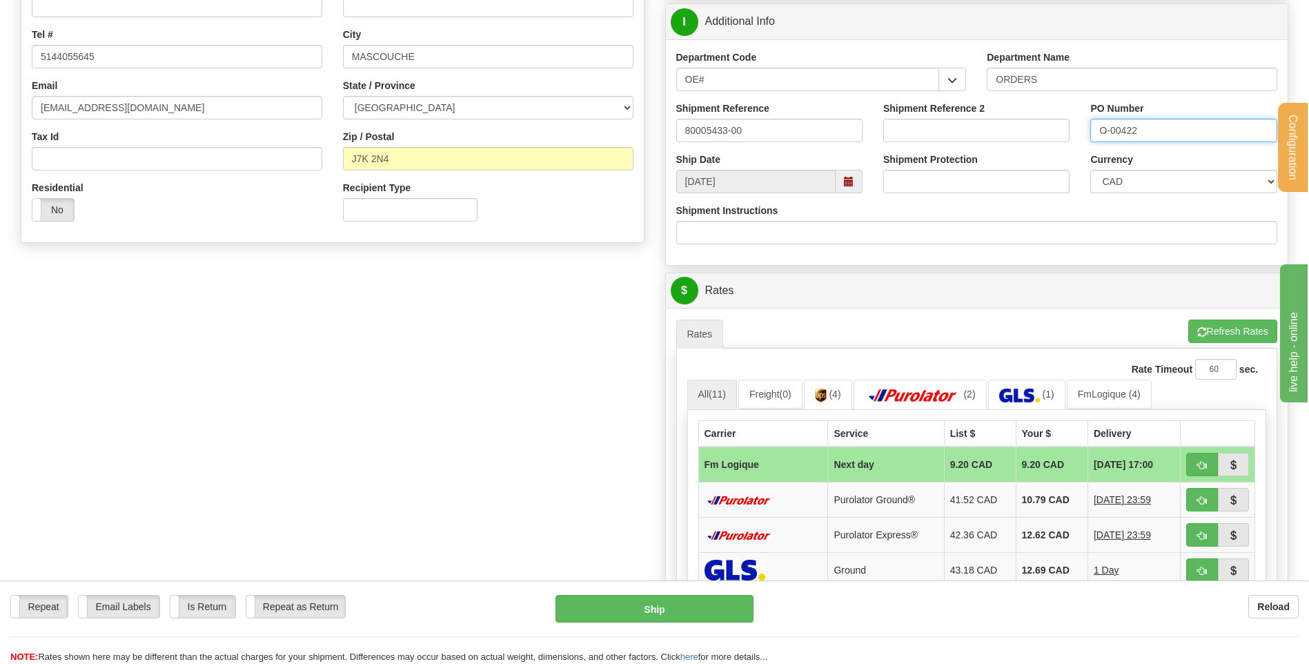
scroll to position [414, 0]
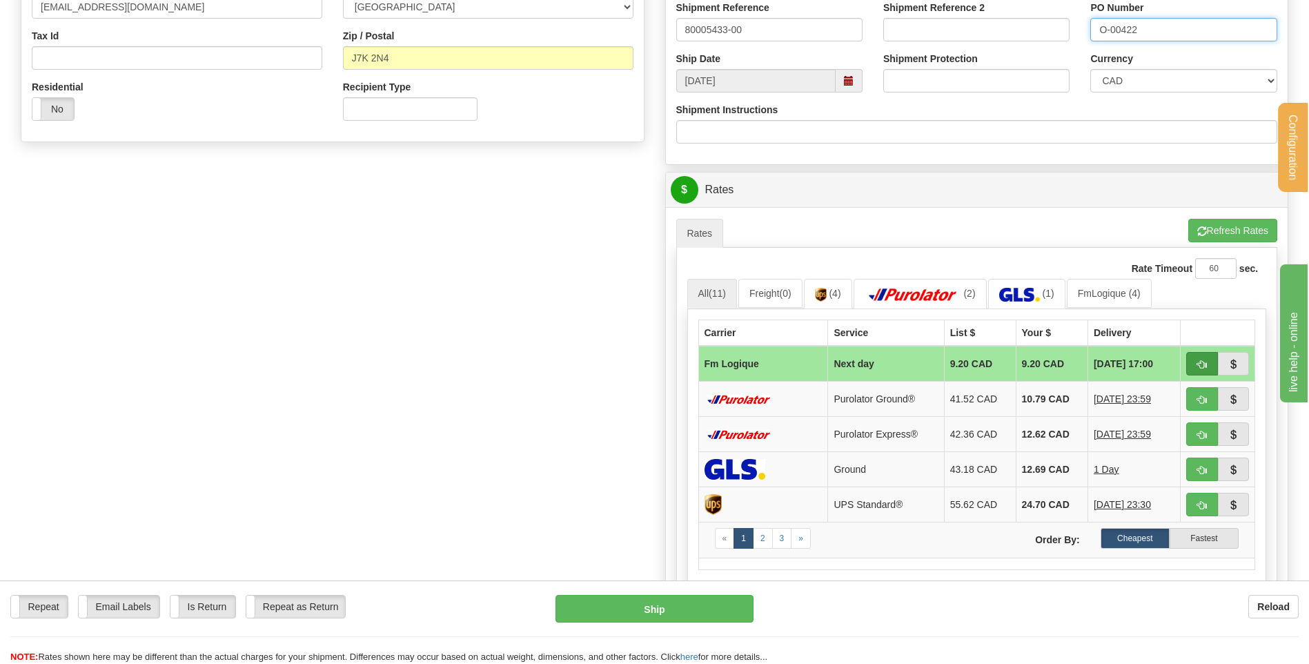
type input "O-00422"
click at [1187, 360] on tr "Fm Logique Next day 9.20 CAD 9.20 CAD [DATE] 17:00" at bounding box center [976, 364] width 557 height 36
click at [1194, 360] on button "button" at bounding box center [1202, 363] width 32 height 23
type input "jour"
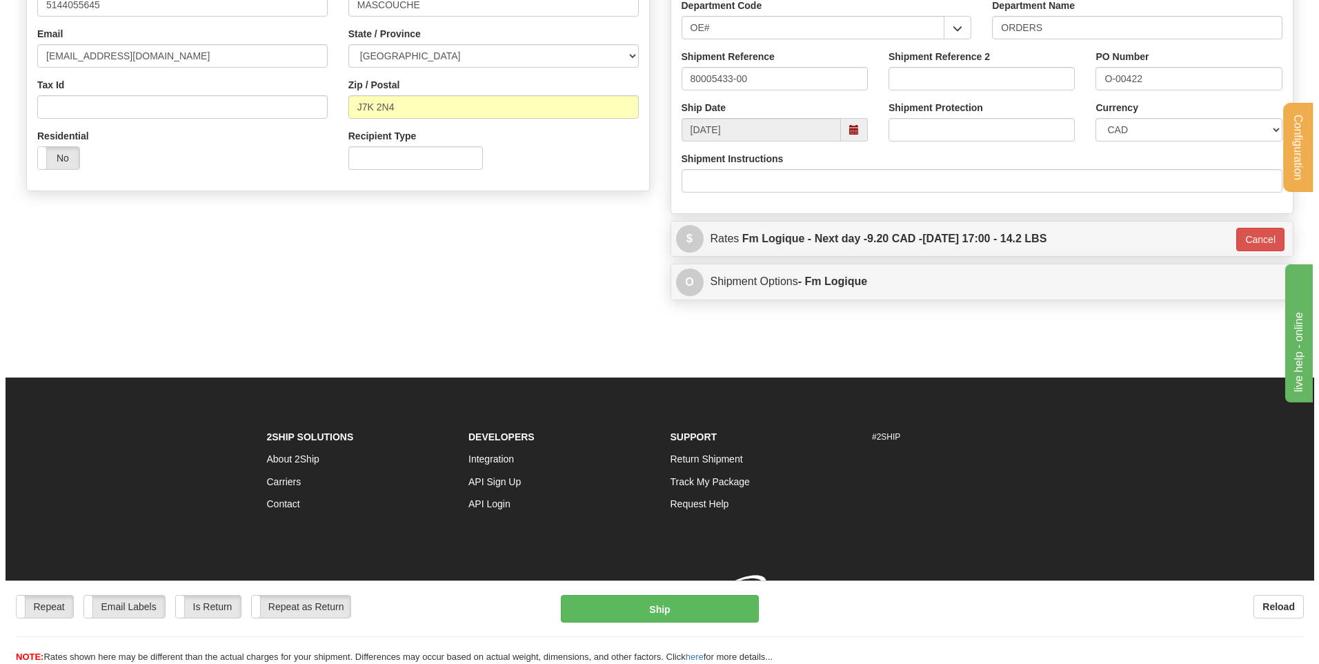
scroll to position [385, 0]
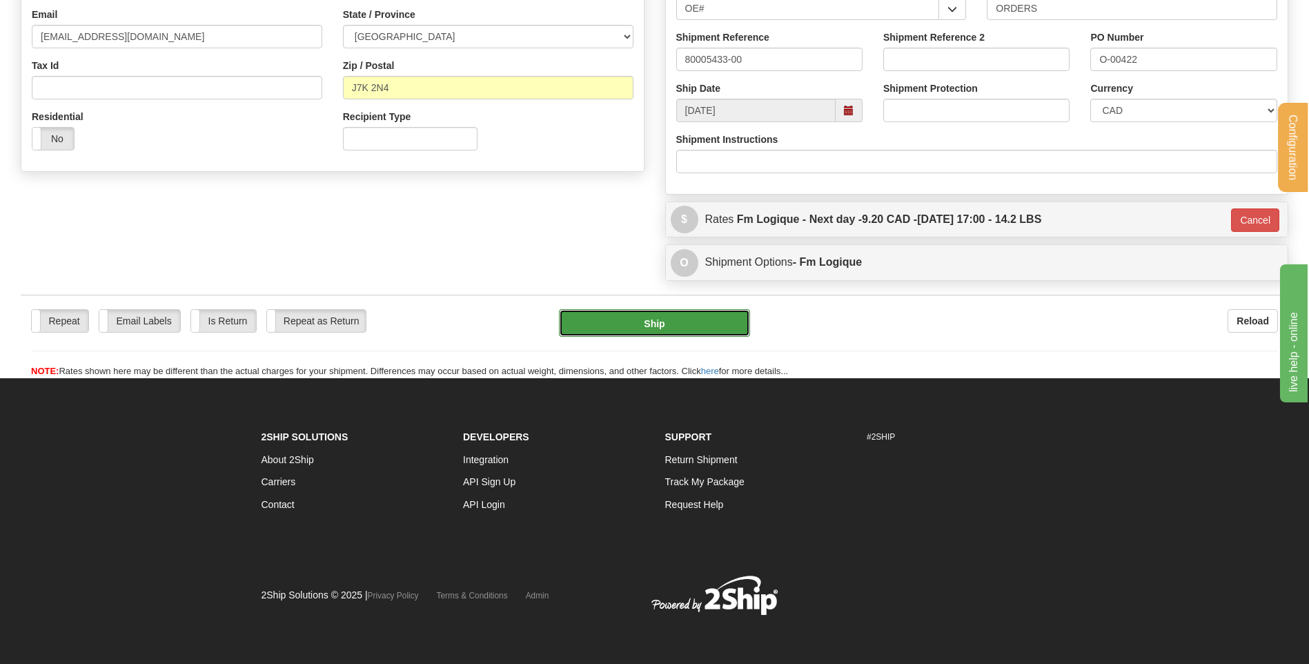
click at [697, 329] on button "Ship" at bounding box center [654, 323] width 190 height 28
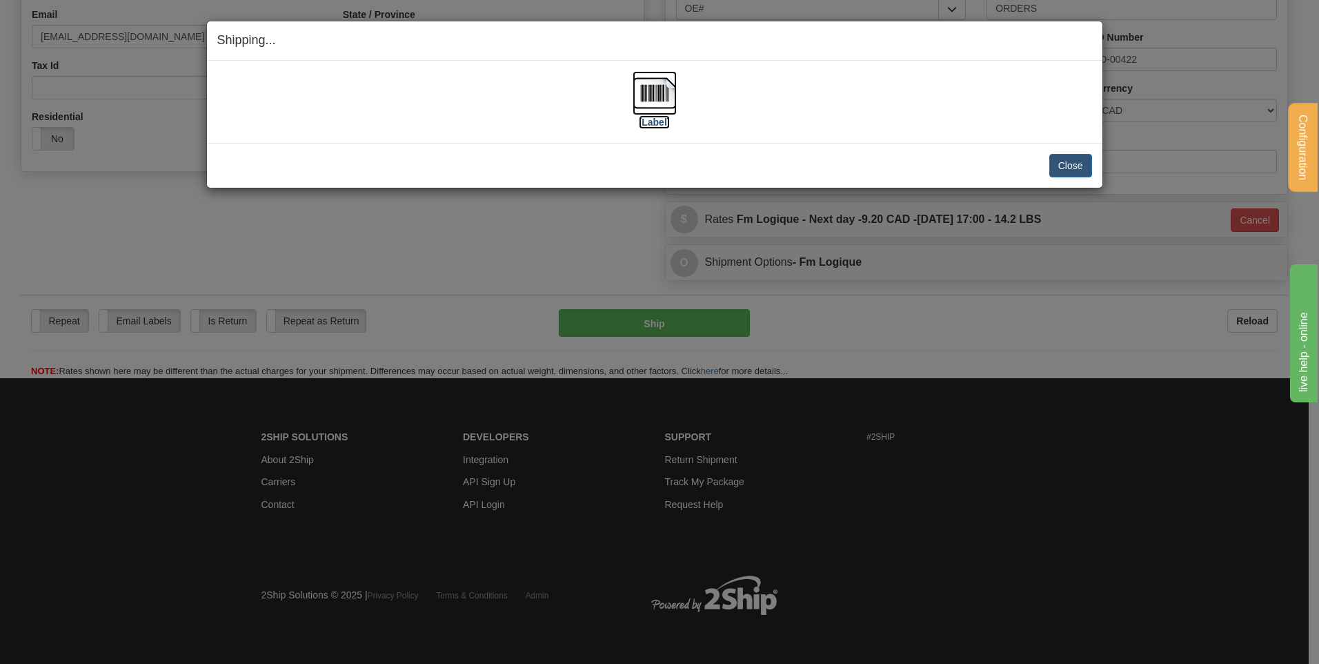
click at [648, 93] on img at bounding box center [655, 93] width 44 height 44
click at [1076, 159] on button "Close" at bounding box center [1070, 165] width 43 height 23
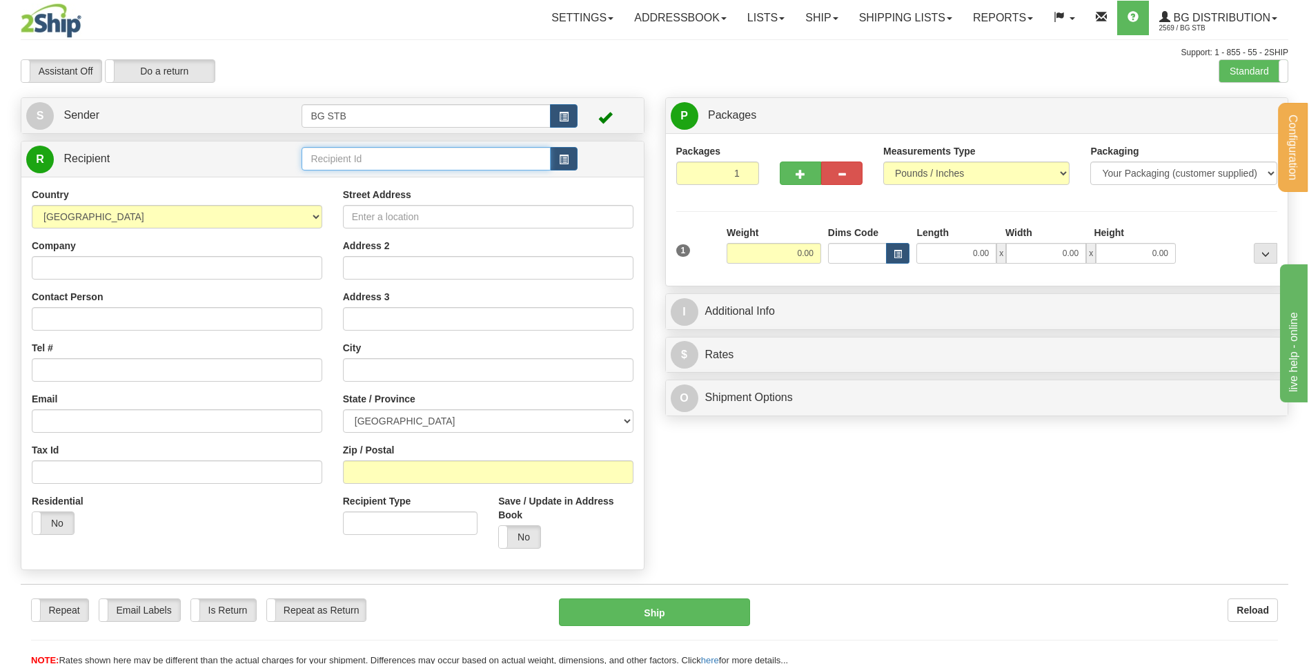
drag, startPoint x: 518, startPoint y: 154, endPoint x: 496, endPoint y: 162, distance: 23.6
click at [511, 156] on input "text" at bounding box center [425, 158] width 248 height 23
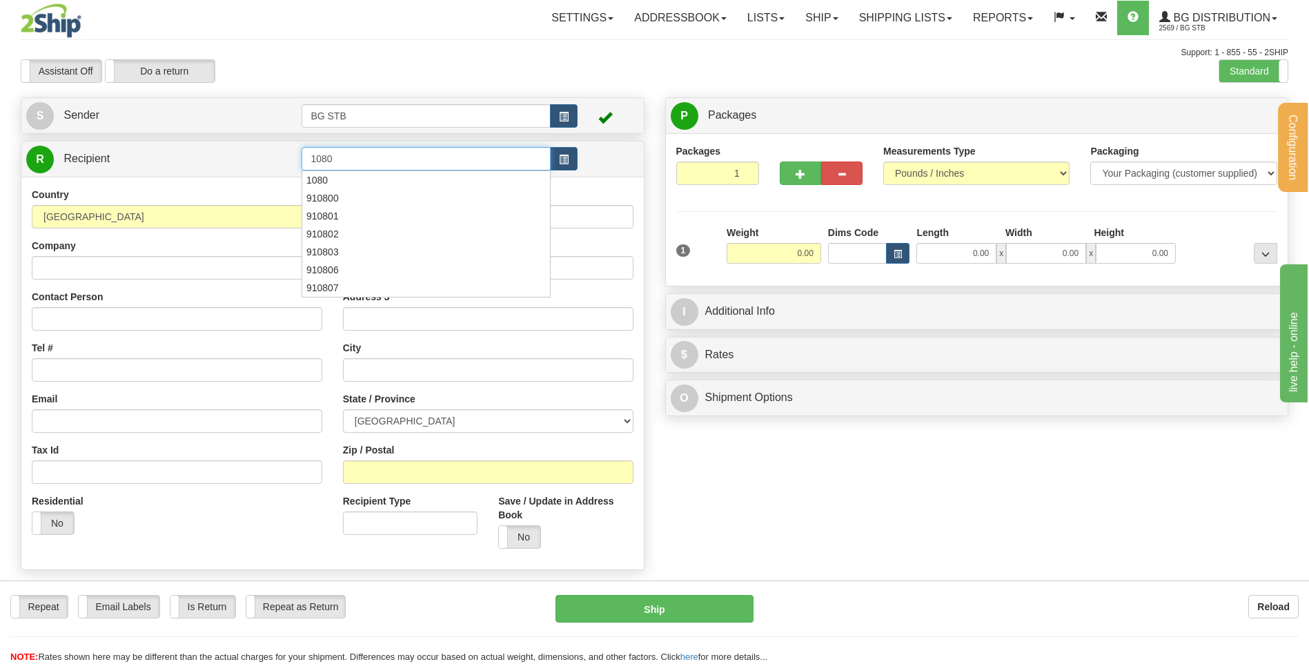
type input "1080"
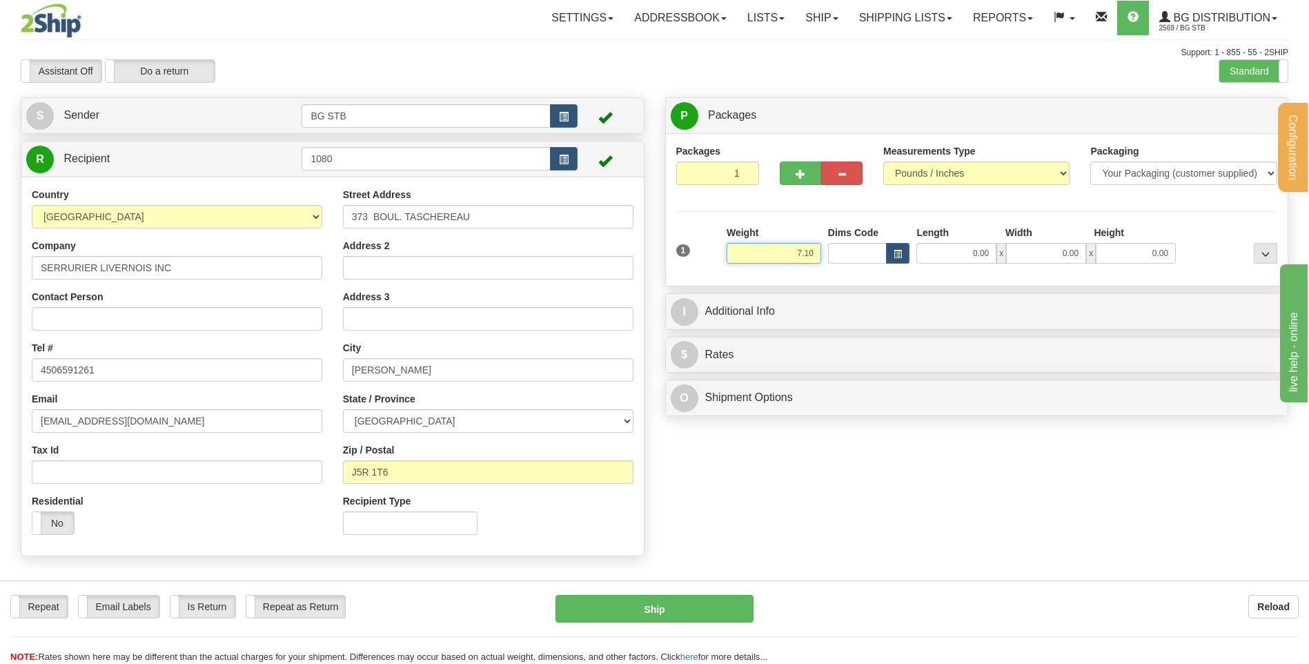
type input "7.10"
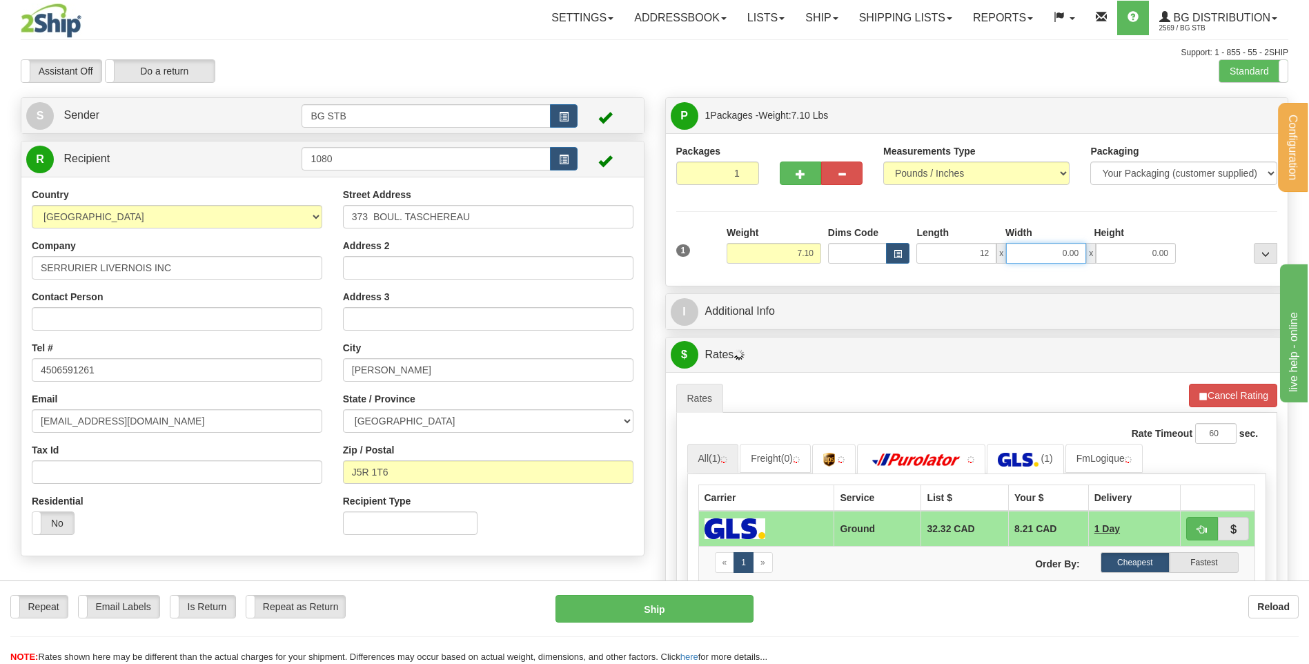
type input "12.00"
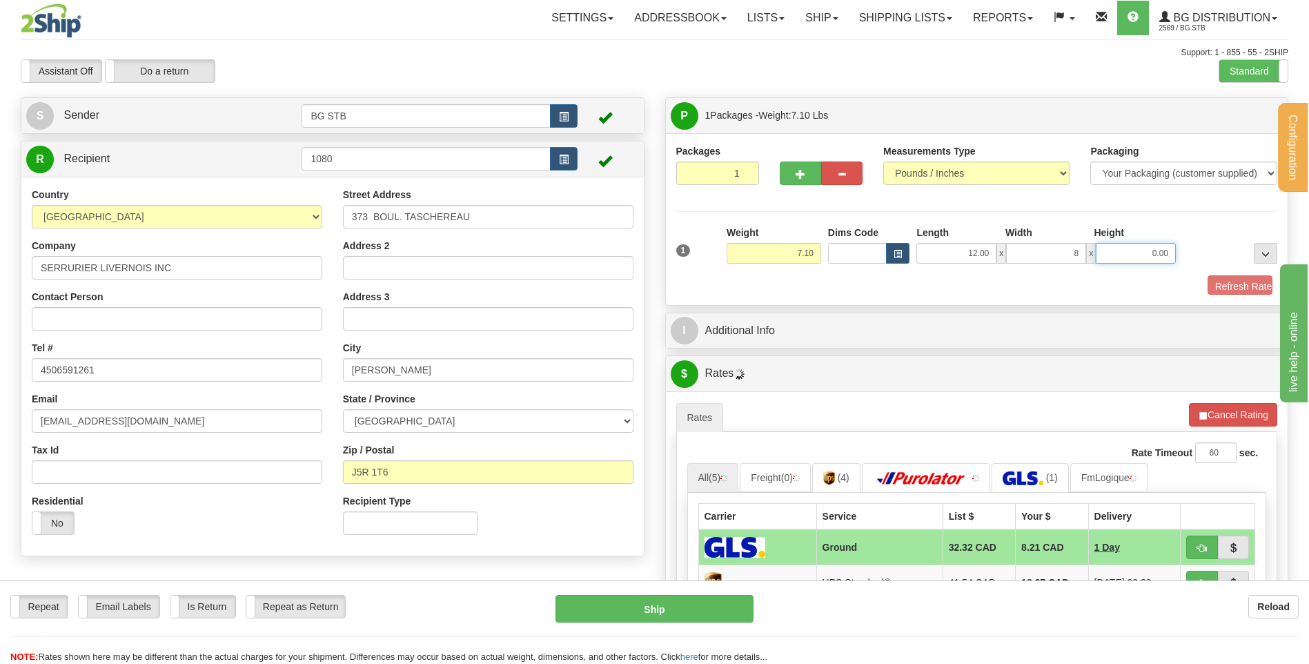
type input "8.00"
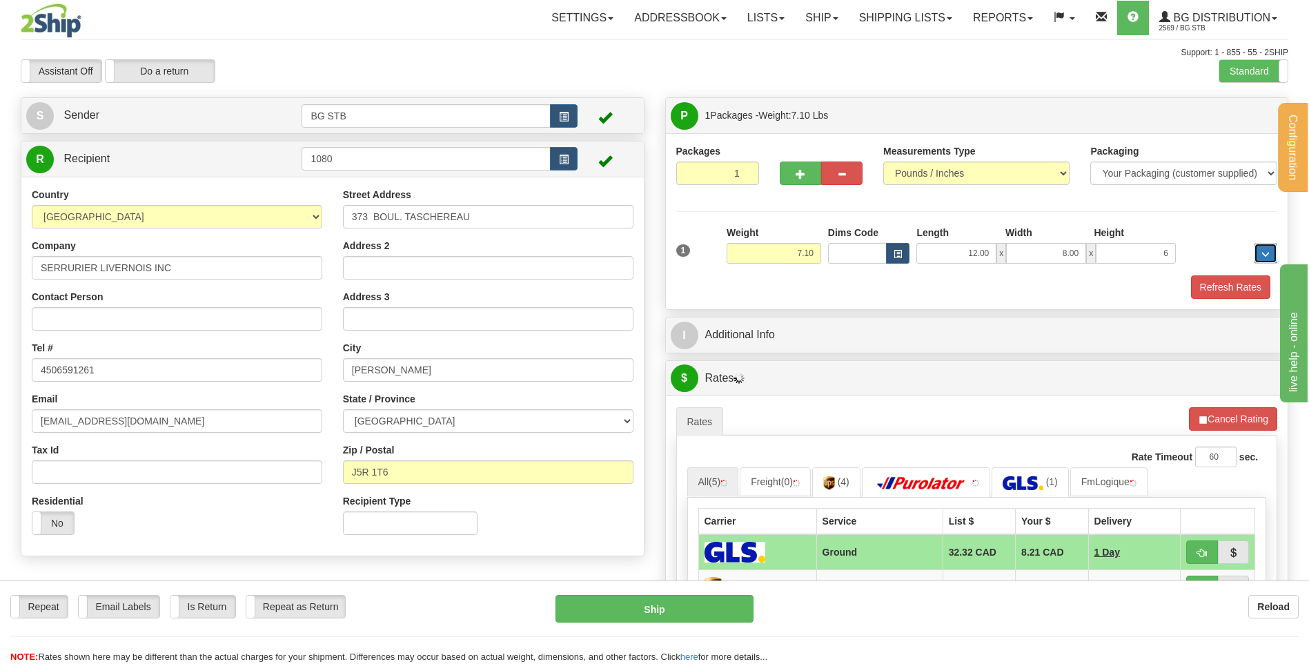
type input "6.00"
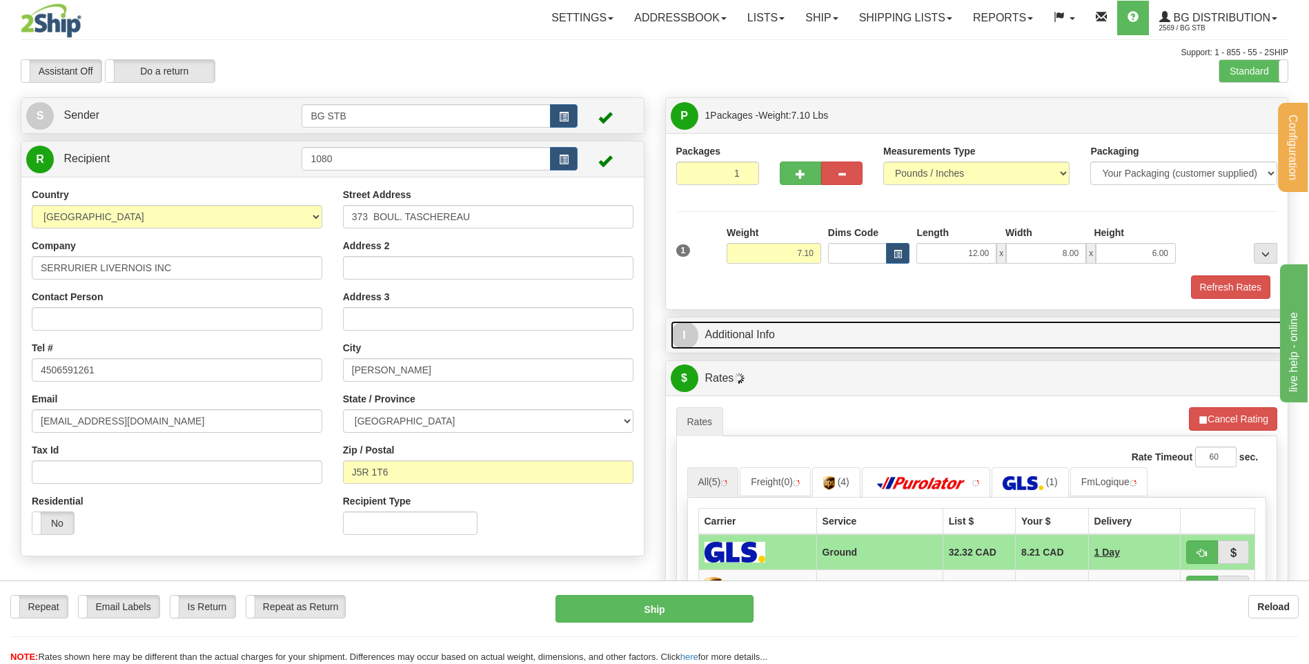
click at [786, 338] on link "I Additional Info" at bounding box center [977, 335] width 613 height 28
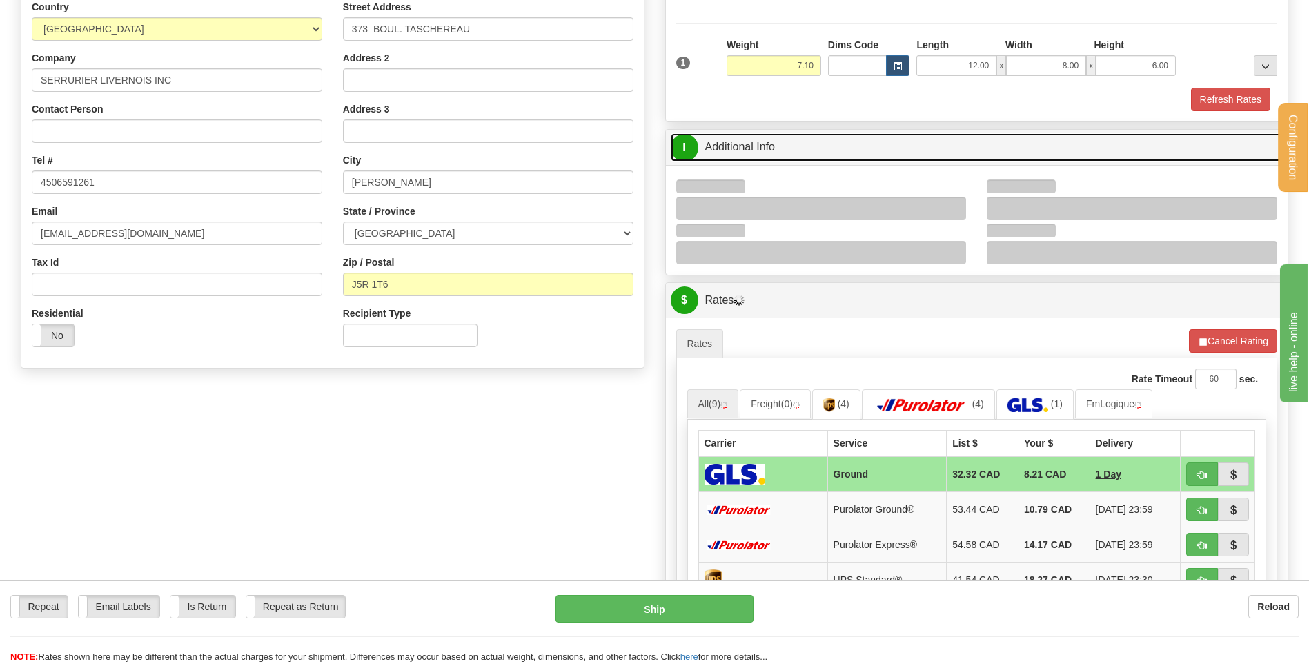
scroll to position [207, 0]
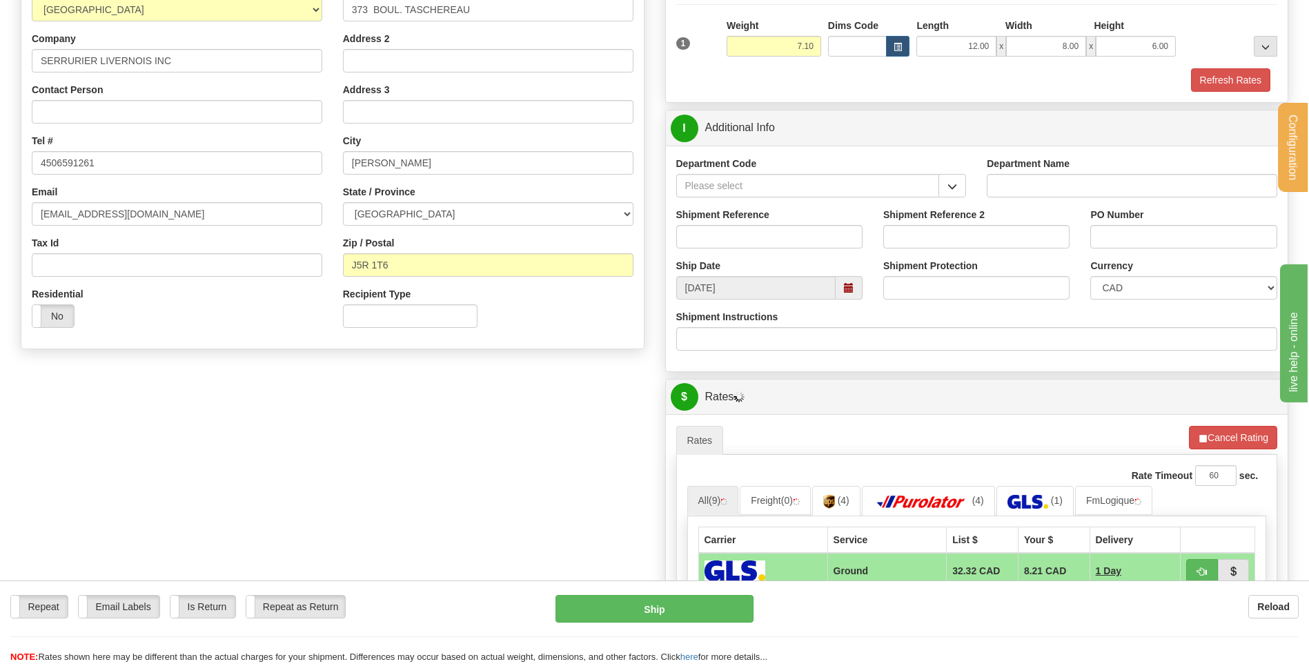
click at [958, 186] on button "button" at bounding box center [952, 185] width 28 height 23
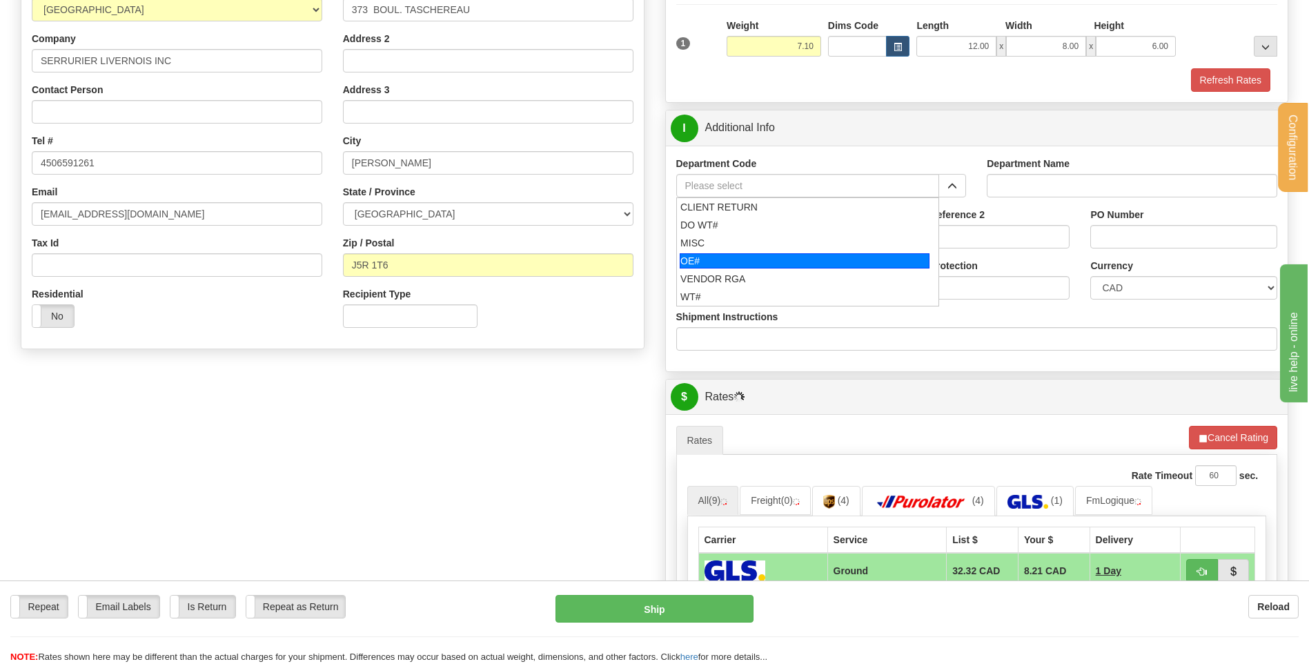
click at [709, 268] on div "OE#" at bounding box center [805, 260] width 250 height 15
type input "OE#"
type input "ORDERS"
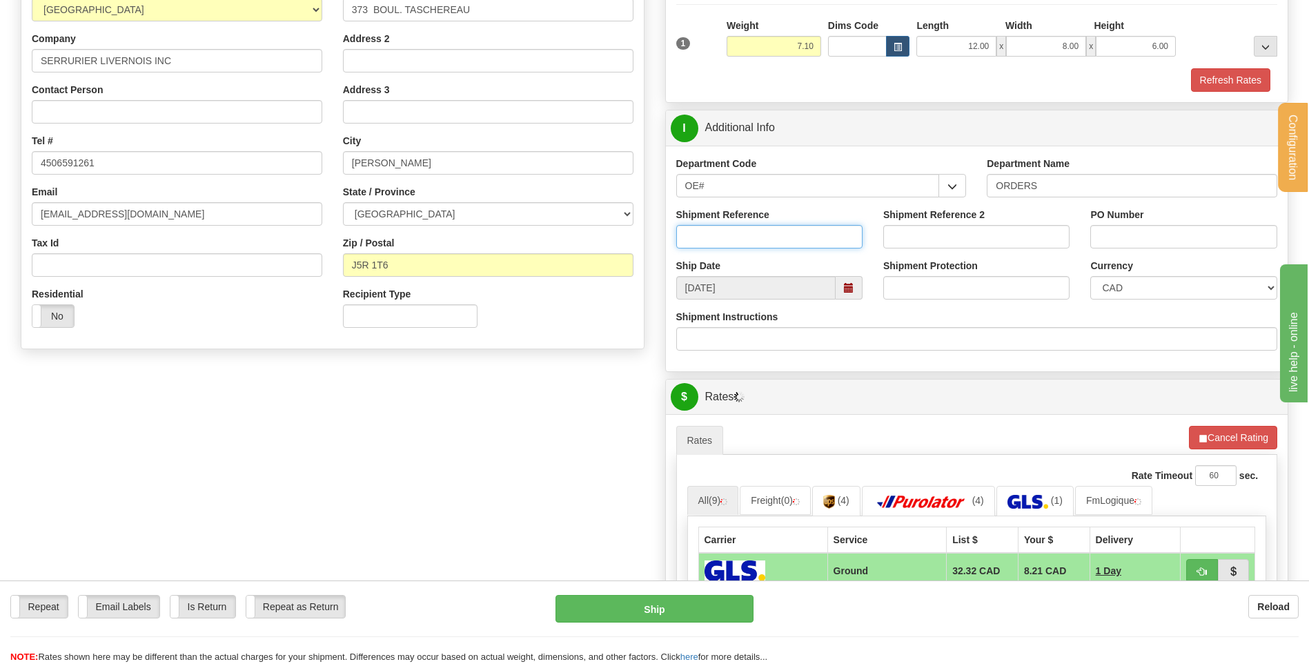
click at [716, 245] on input "Shipment Reference" at bounding box center [769, 236] width 186 height 23
type input "80005337-01 // -02"
click at [1160, 254] on div "PO Number" at bounding box center [1183, 233] width 207 height 51
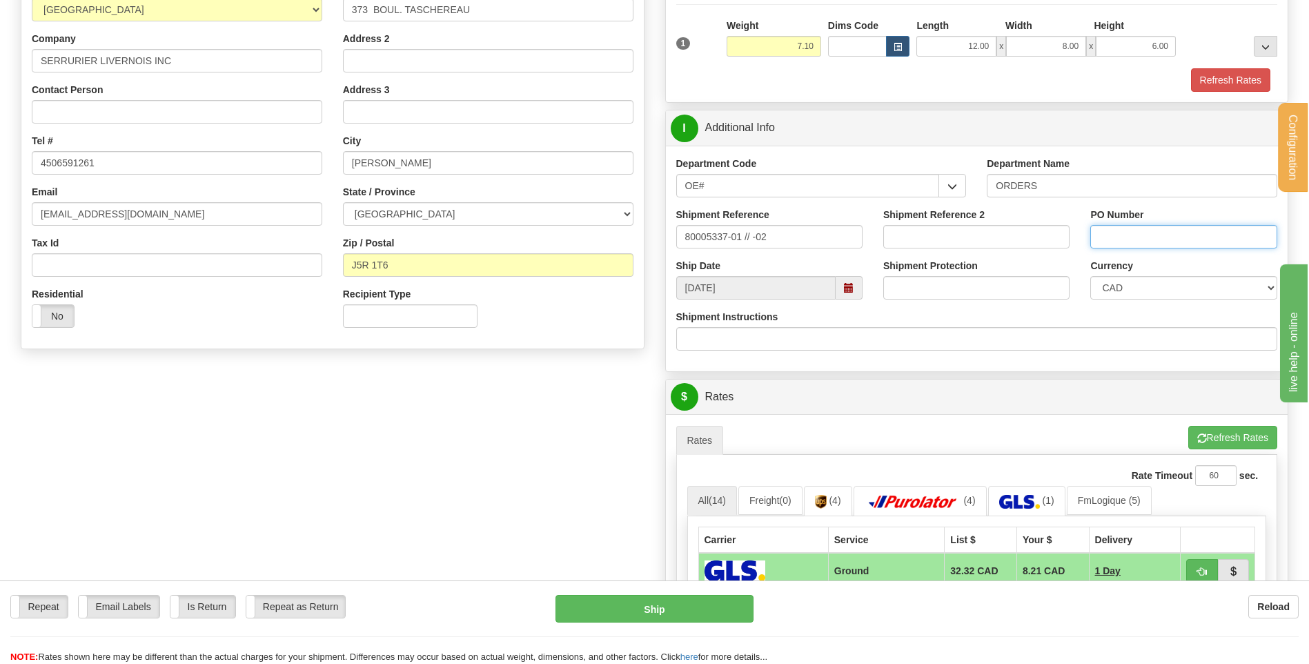
click at [1147, 239] on input "PO Number" at bounding box center [1183, 236] width 186 height 23
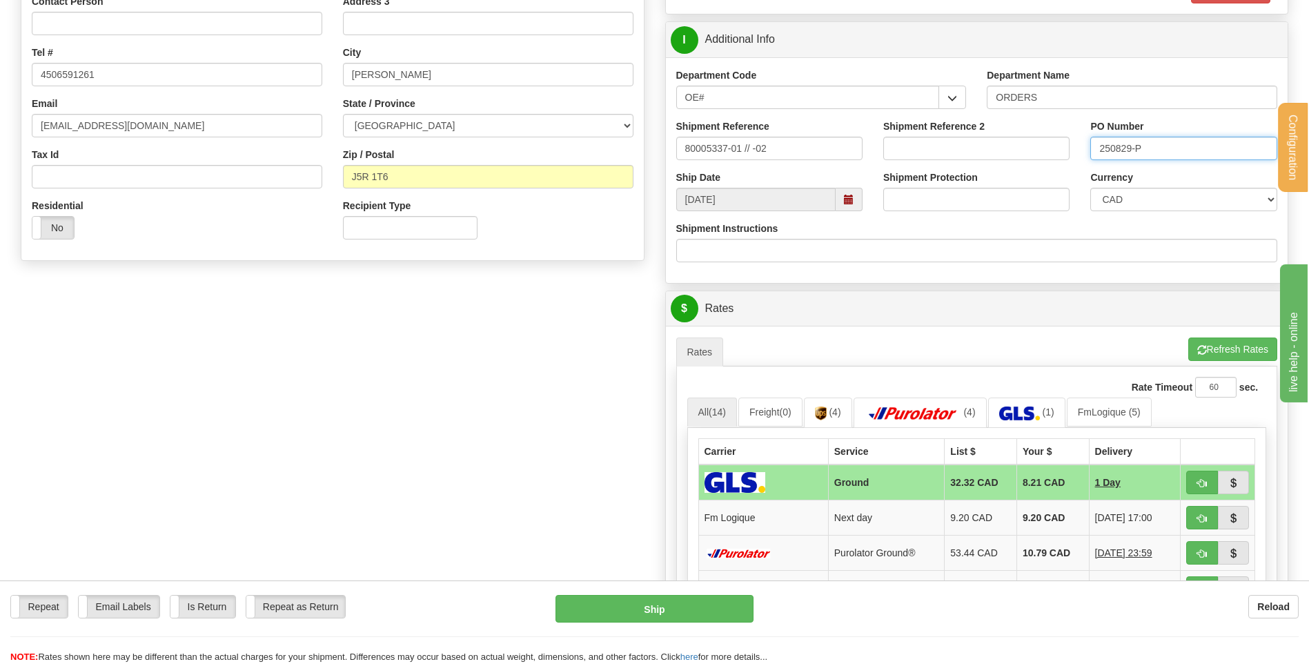
scroll to position [414, 0]
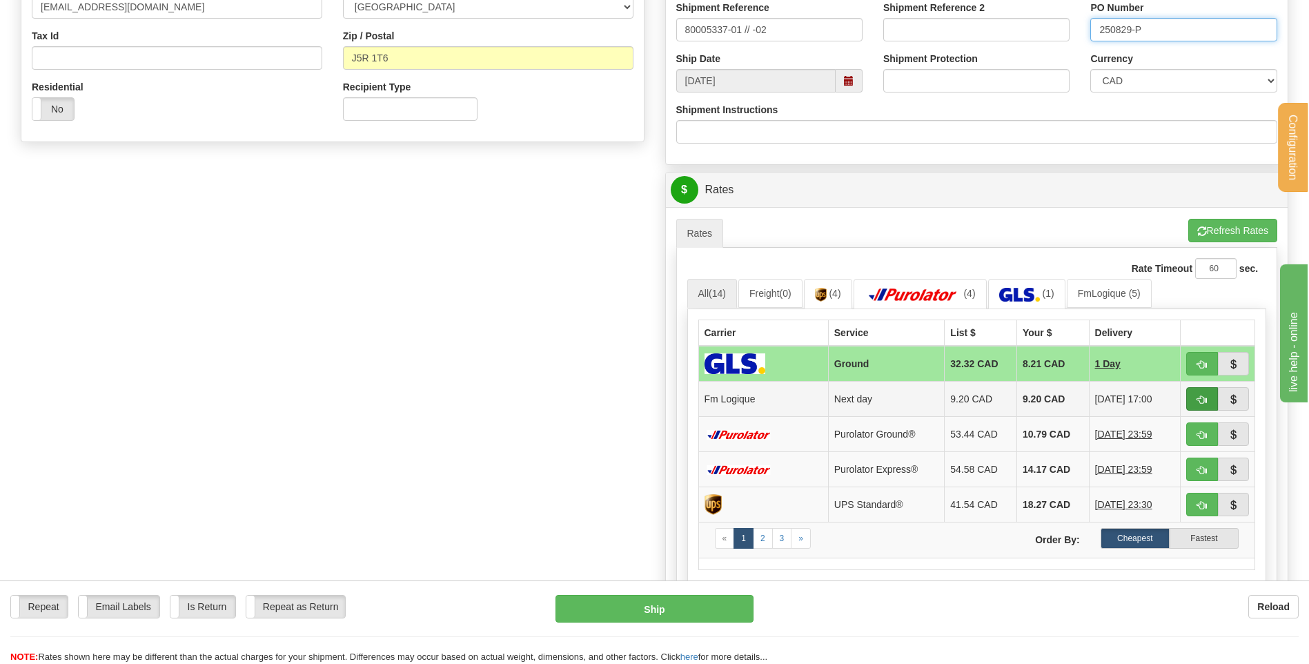
type input "250829-P"
click at [1197, 399] on span "button" at bounding box center [1202, 399] width 10 height 9
type input "jour"
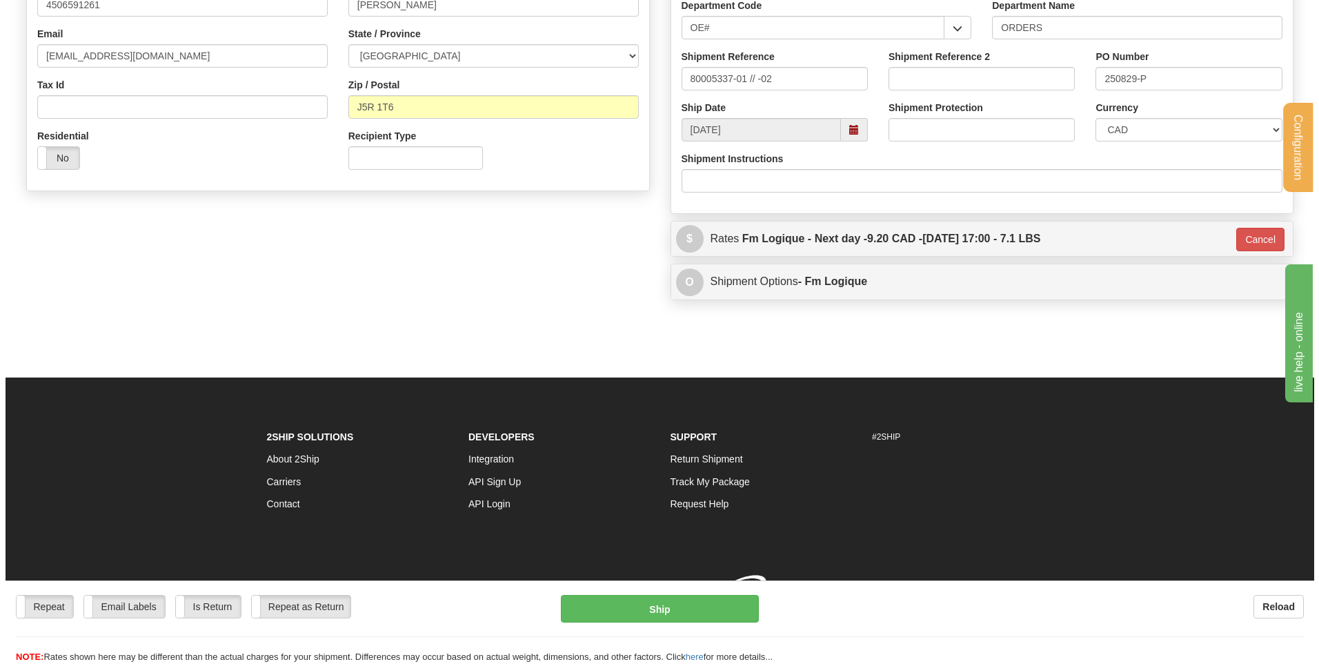
scroll to position [385, 0]
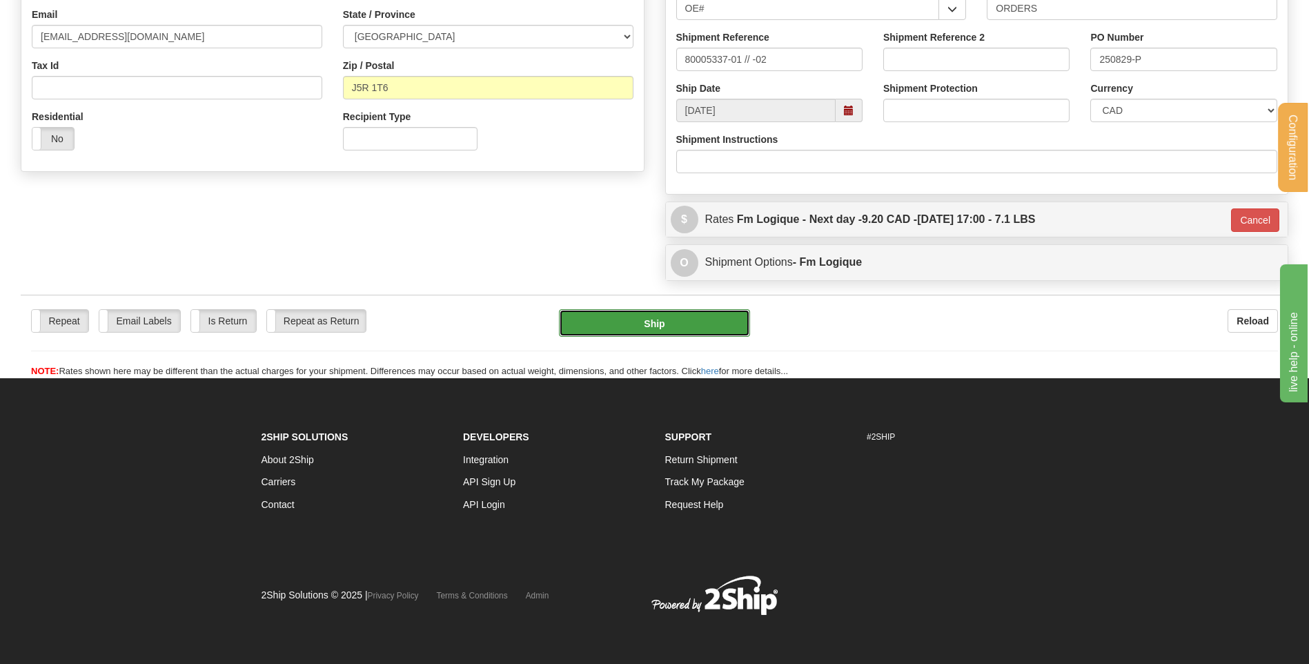
click at [650, 330] on button "Ship" at bounding box center [654, 323] width 190 height 28
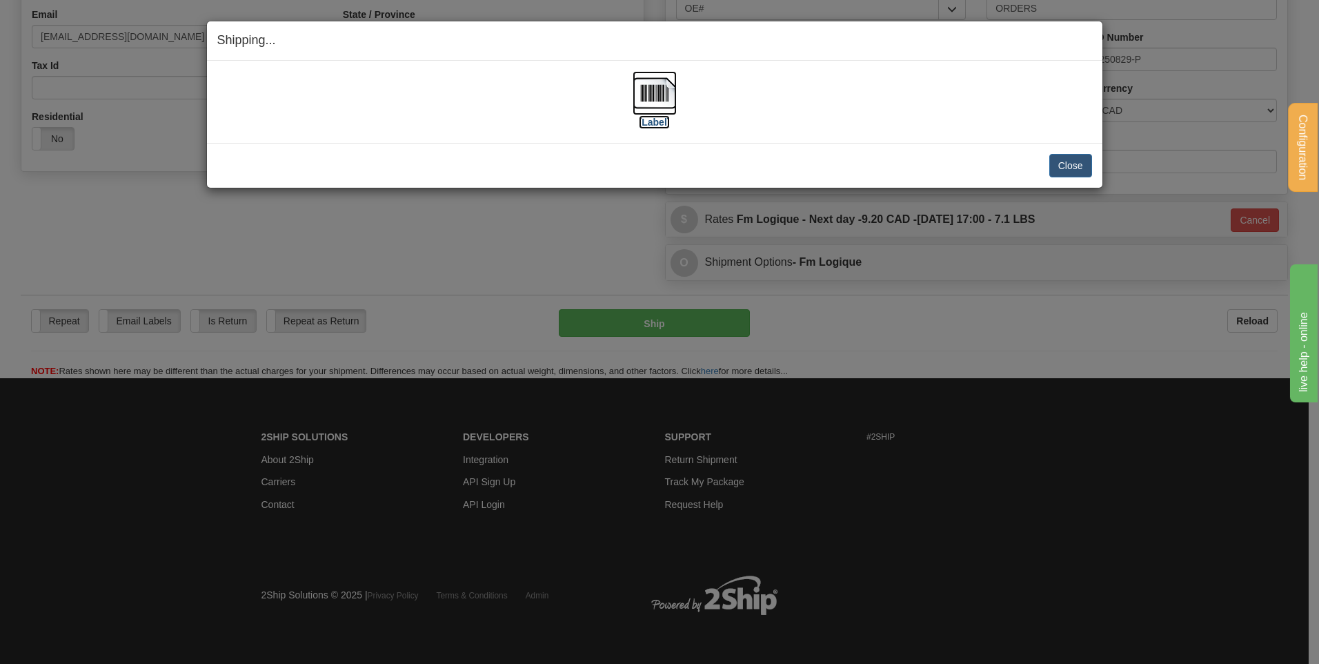
click at [643, 97] on img at bounding box center [655, 93] width 44 height 44
click at [1067, 159] on button "Close" at bounding box center [1070, 165] width 43 height 23
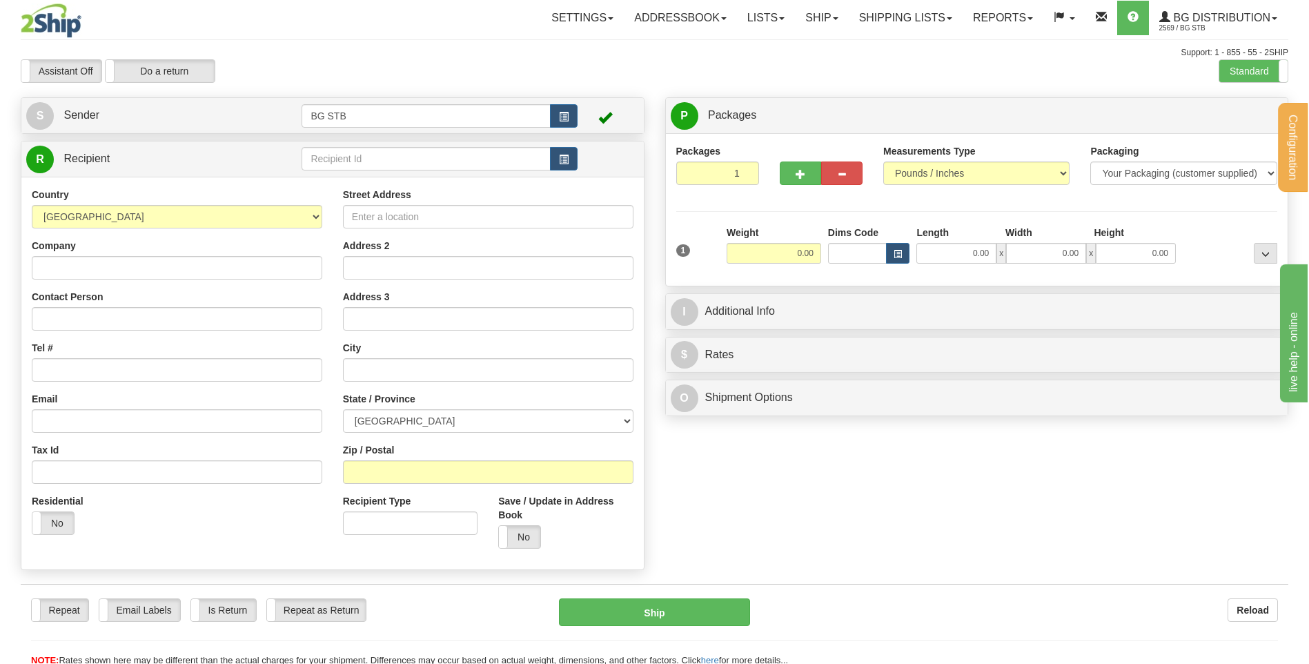
click at [421, 146] on td at bounding box center [438, 159] width 275 height 28
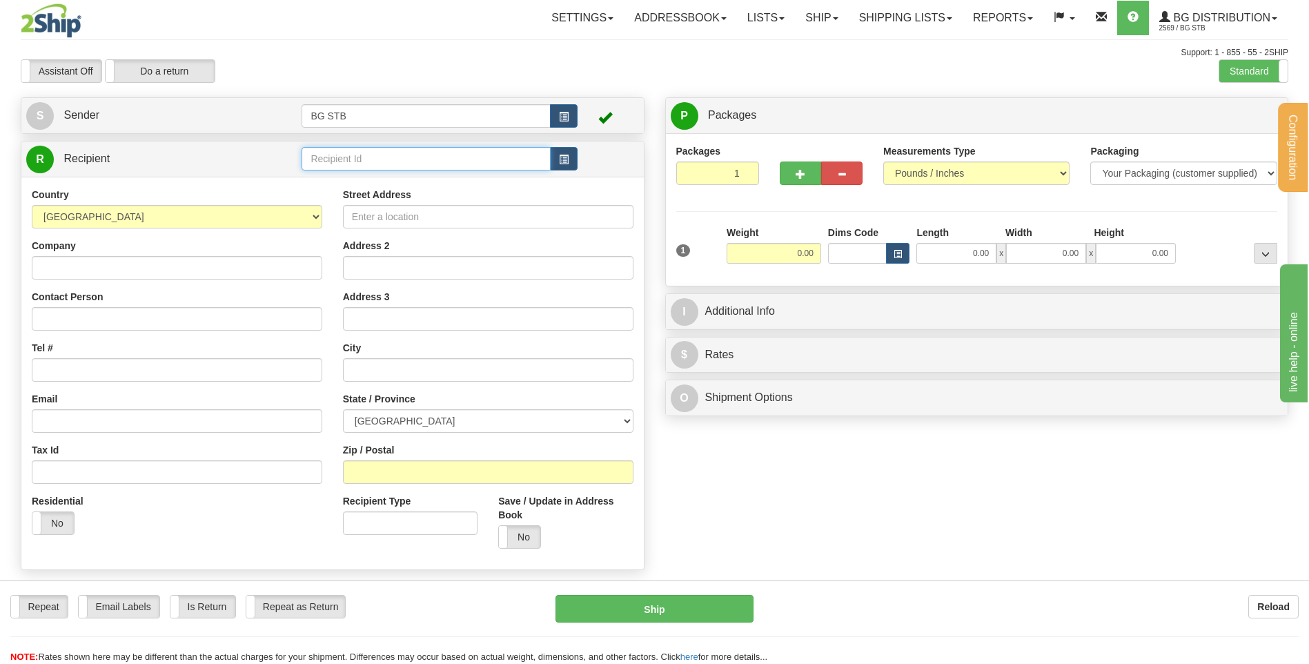
click at [421, 152] on input "text" at bounding box center [425, 158] width 248 height 23
type input "5557"
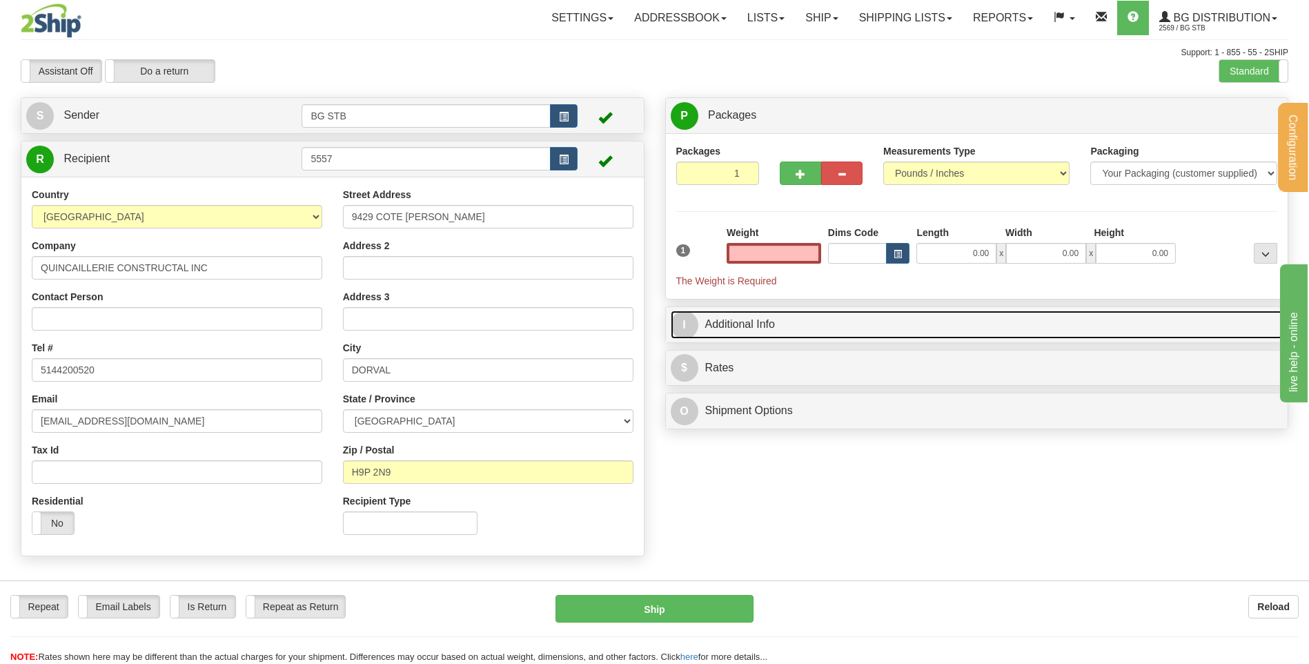
type input "0.00"
click at [775, 319] on link "I Additional Info" at bounding box center [977, 324] width 613 height 28
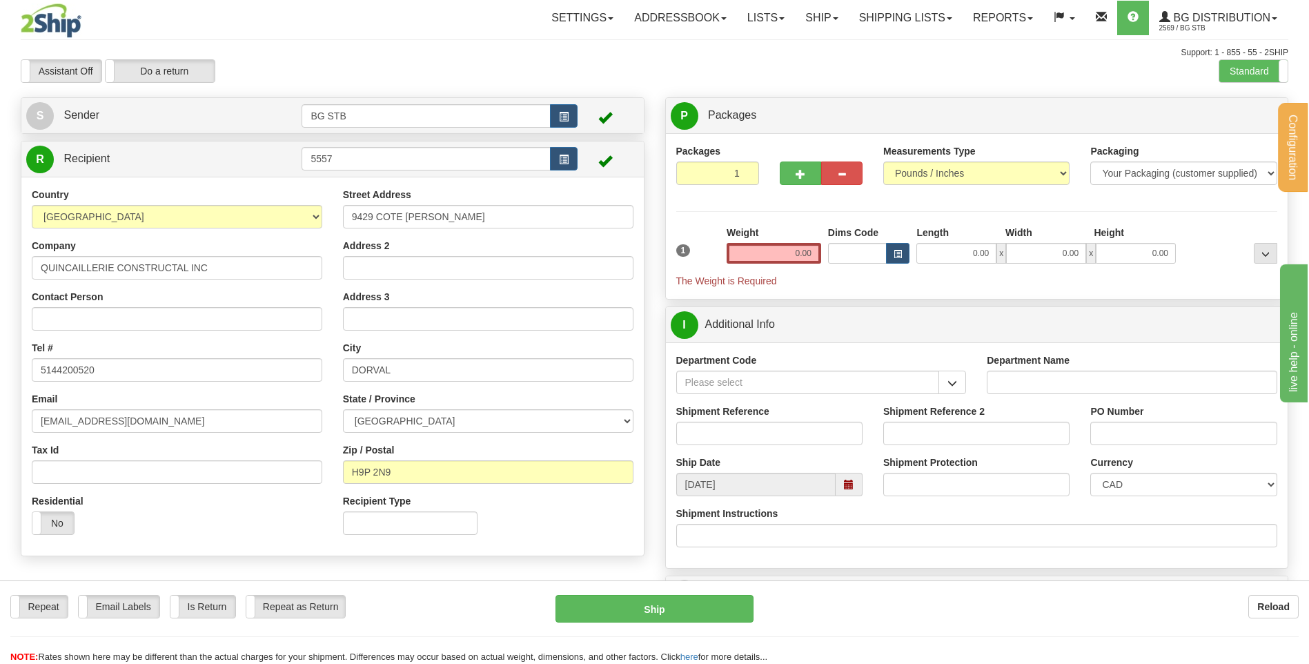
click at [942, 380] on button "button" at bounding box center [952, 381] width 28 height 23
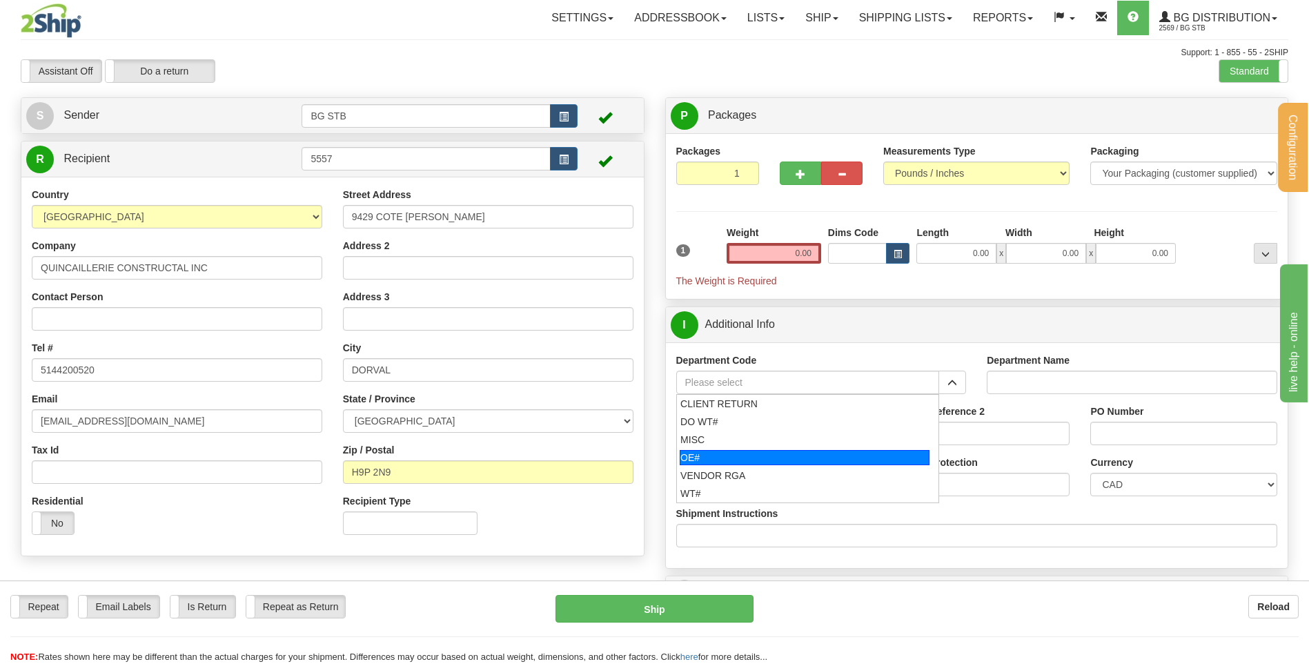
drag, startPoint x: 786, startPoint y: 458, endPoint x: 782, endPoint y: 434, distance: 24.5
click at [785, 455] on div "OE#" at bounding box center [805, 457] width 250 height 15
type input "OE#"
type input "ORDERS"
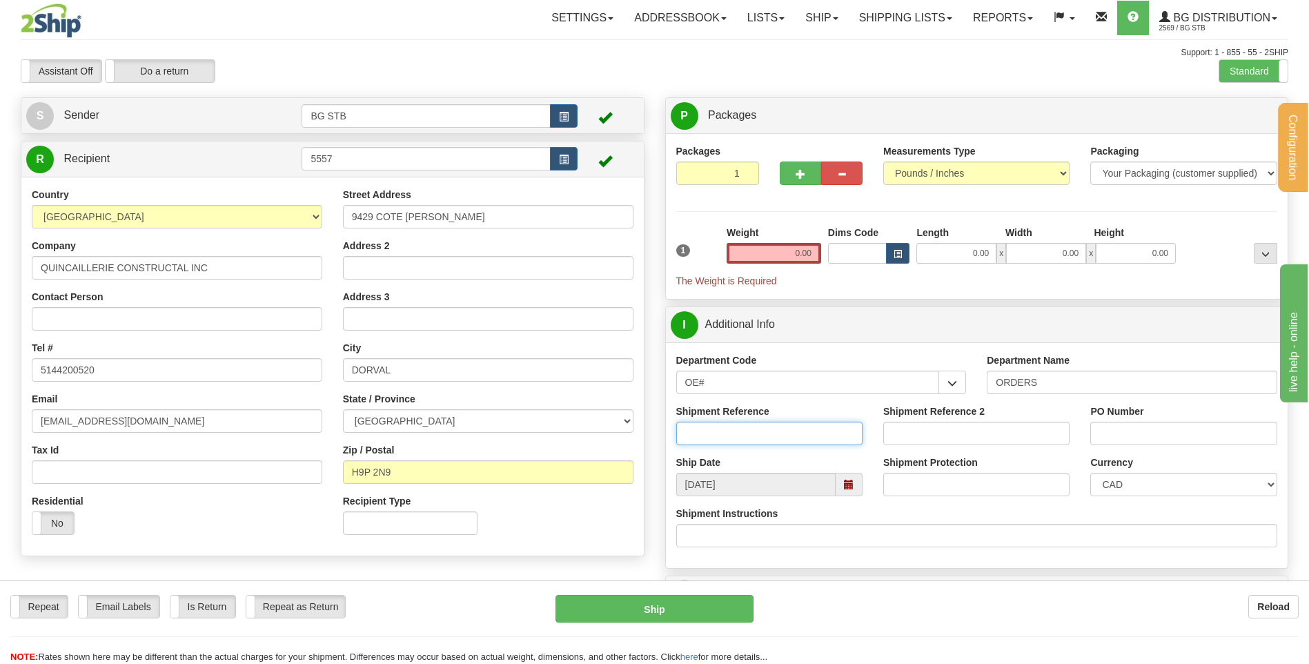
click at [782, 434] on input "Shipment Reference" at bounding box center [769, 433] width 186 height 23
type input "80005162-02"
type input "2025-601"
click at [969, 252] on input "0.00" at bounding box center [956, 253] width 80 height 21
type input "12.00"
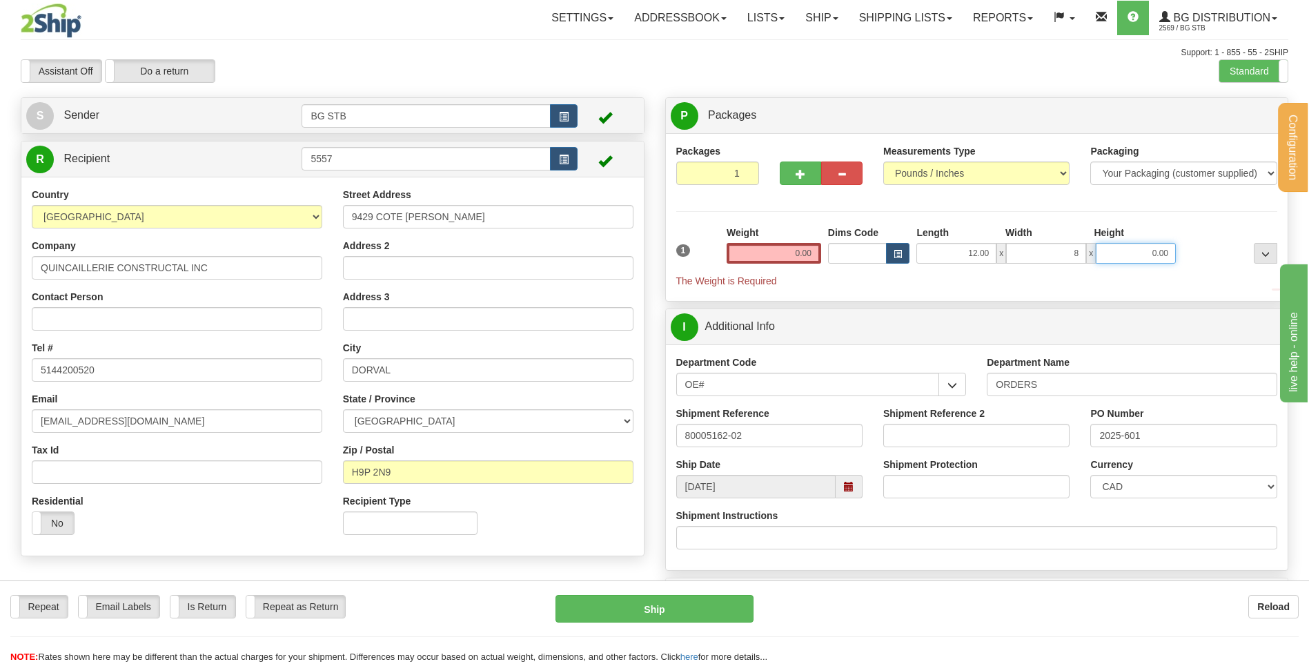
type input "8.00"
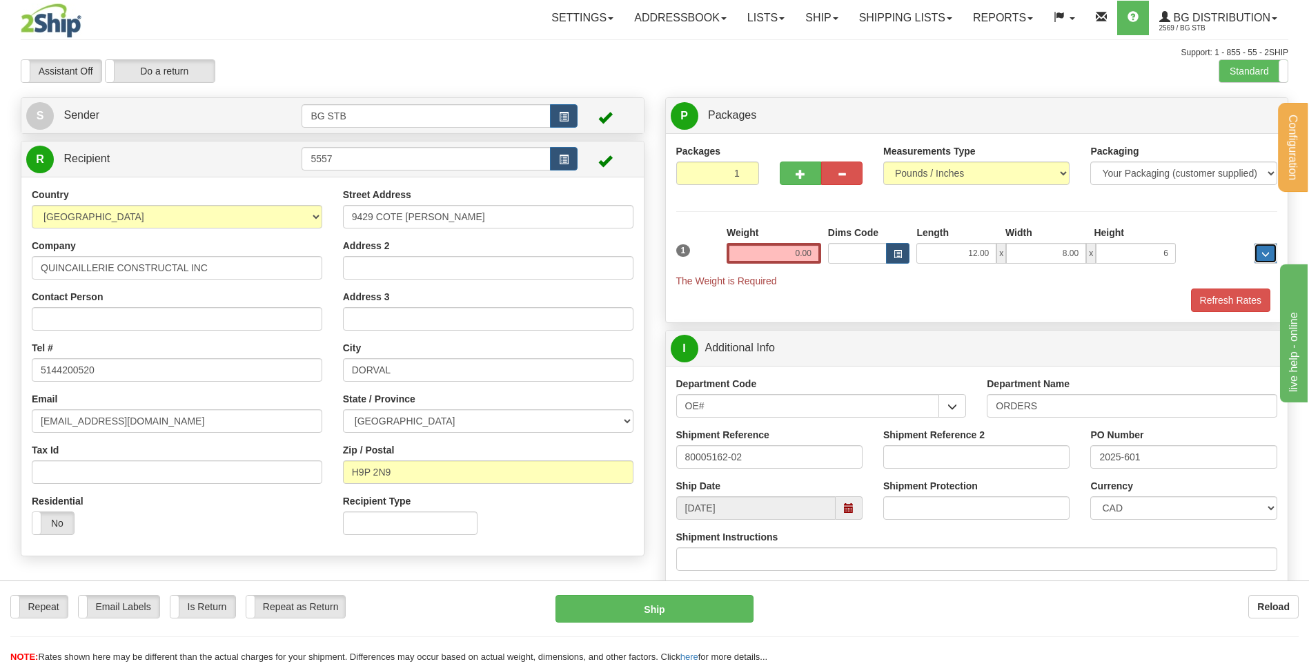
type input "6.00"
click at [797, 248] on input "0.00" at bounding box center [773, 253] width 95 height 21
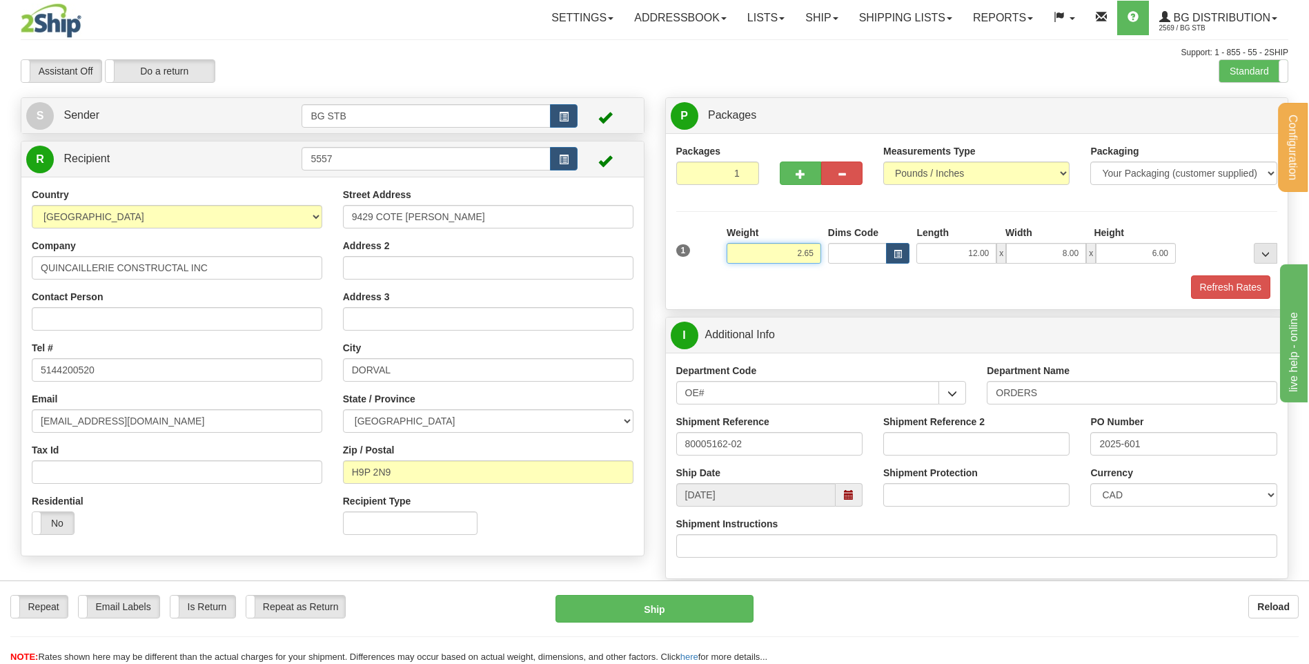
type input "2.65"
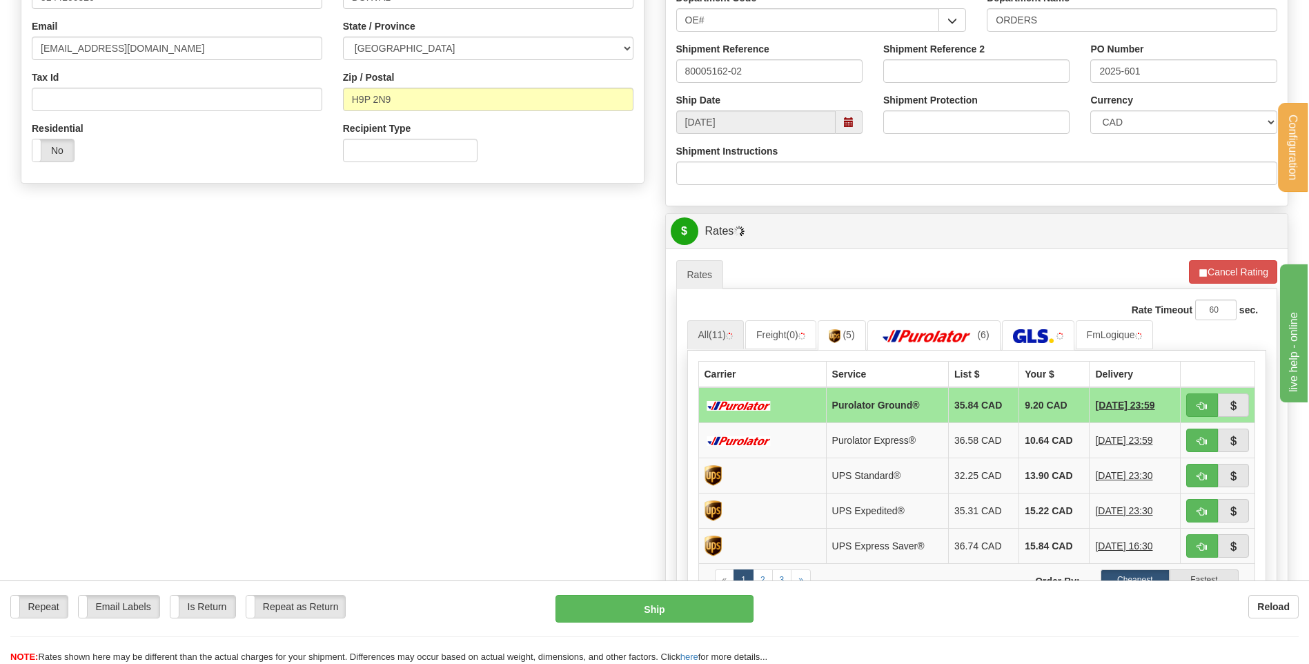
scroll to position [483, 0]
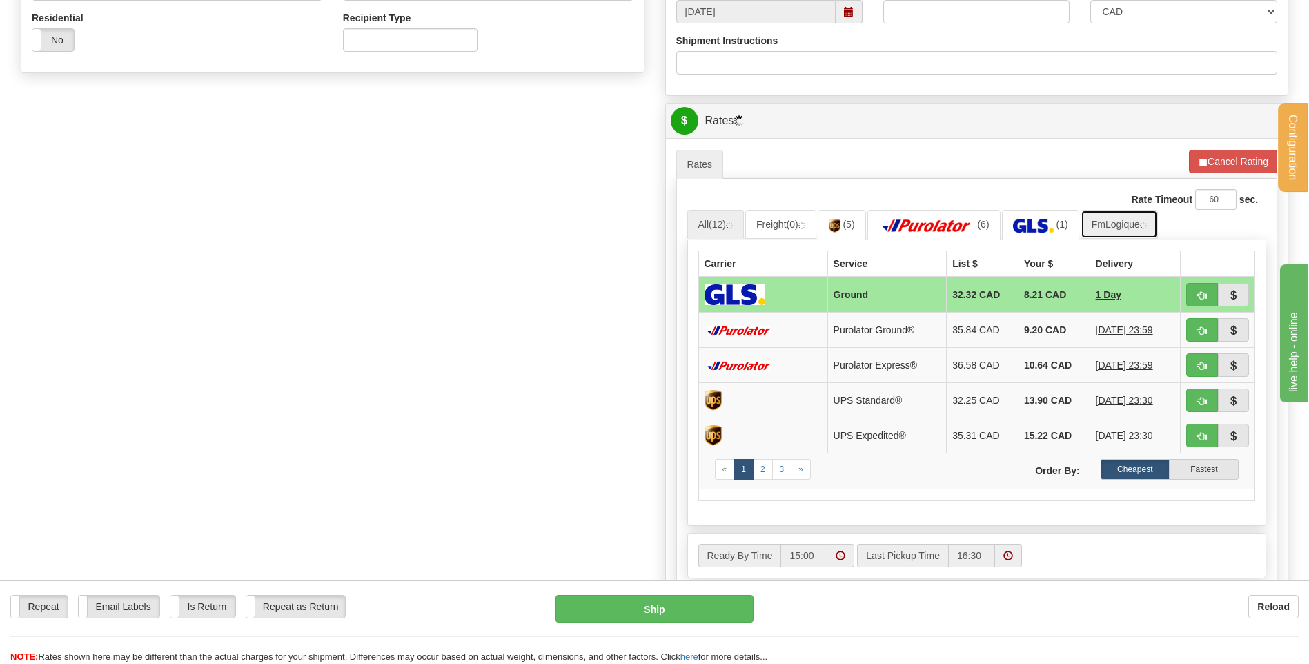
click at [1122, 231] on link "FmLogique" at bounding box center [1118, 224] width 77 height 29
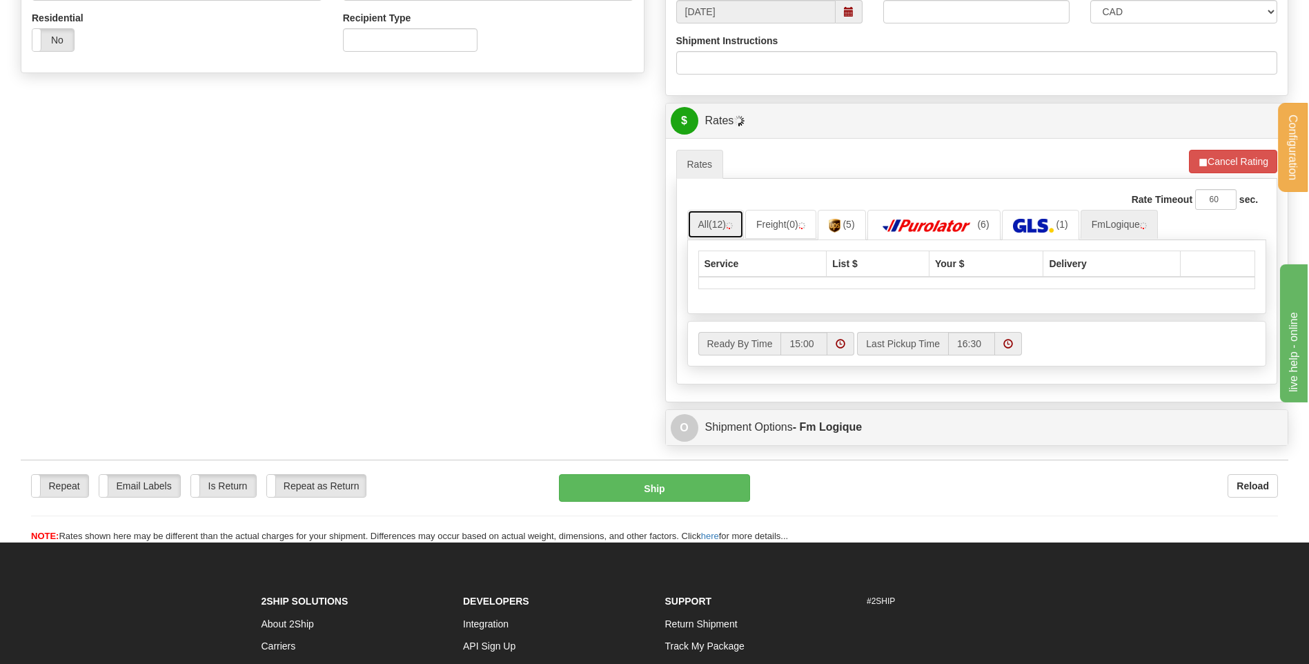
click at [731, 224] on img at bounding box center [729, 225] width 7 height 7
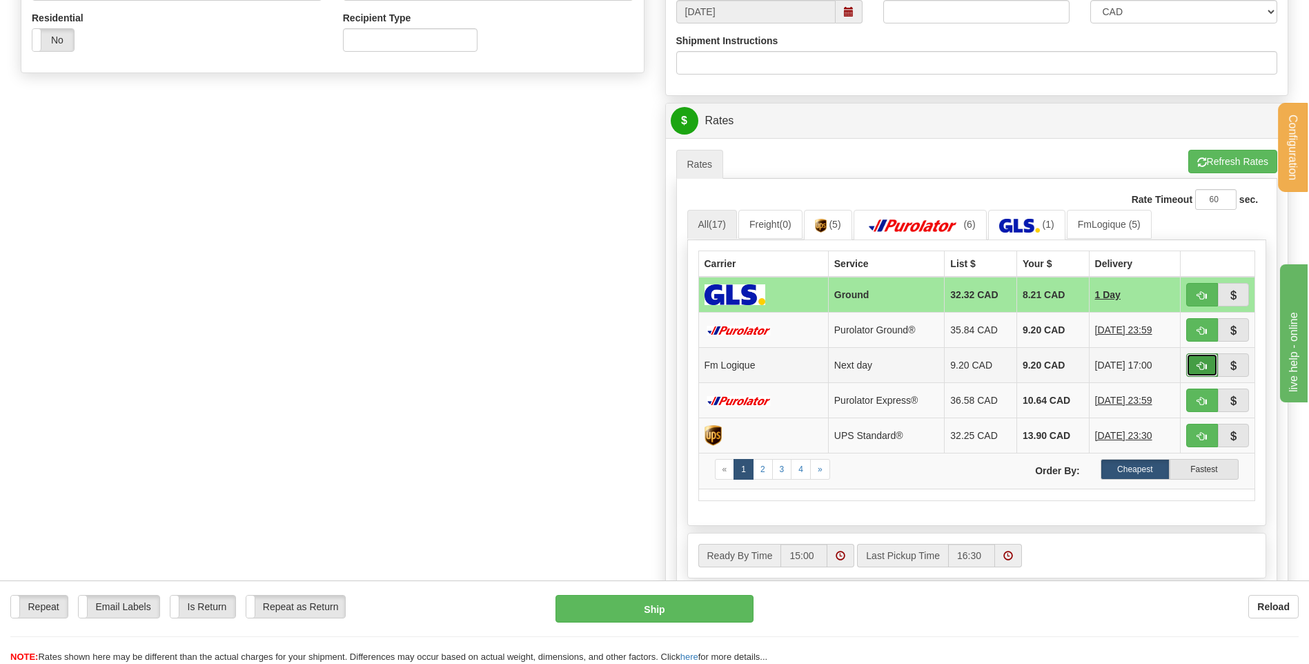
click at [1215, 364] on button "button" at bounding box center [1202, 364] width 32 height 23
type input "jour"
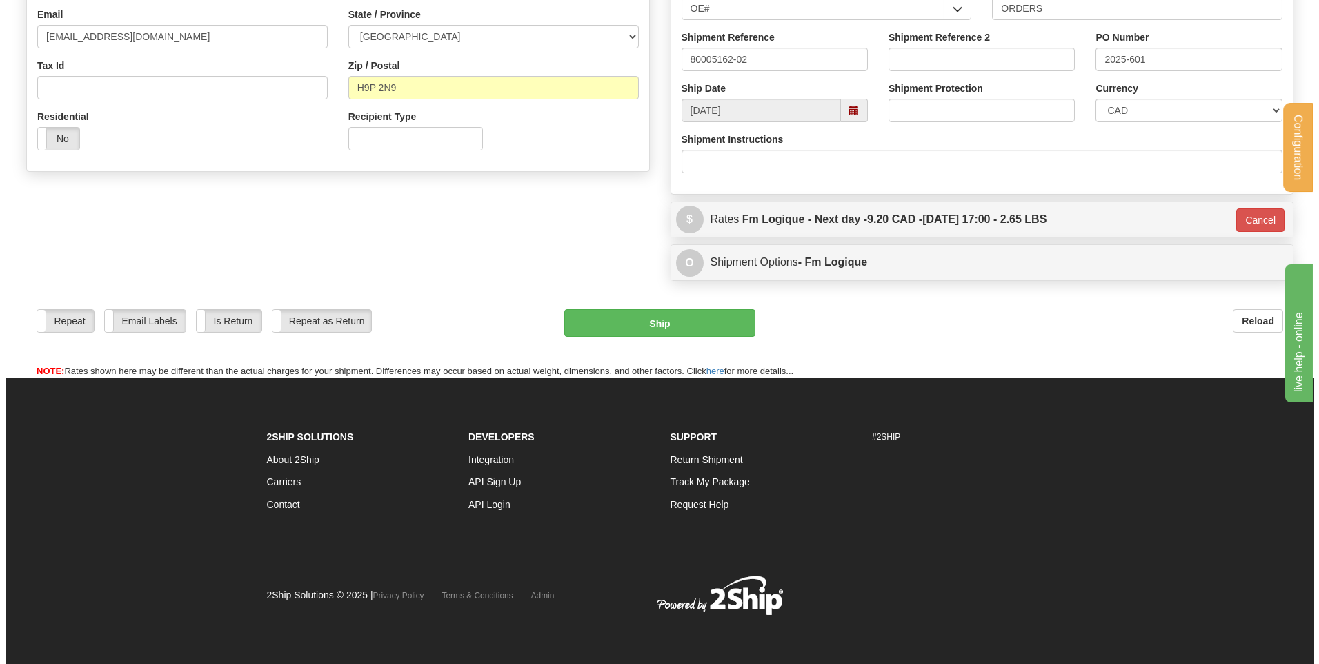
scroll to position [385, 0]
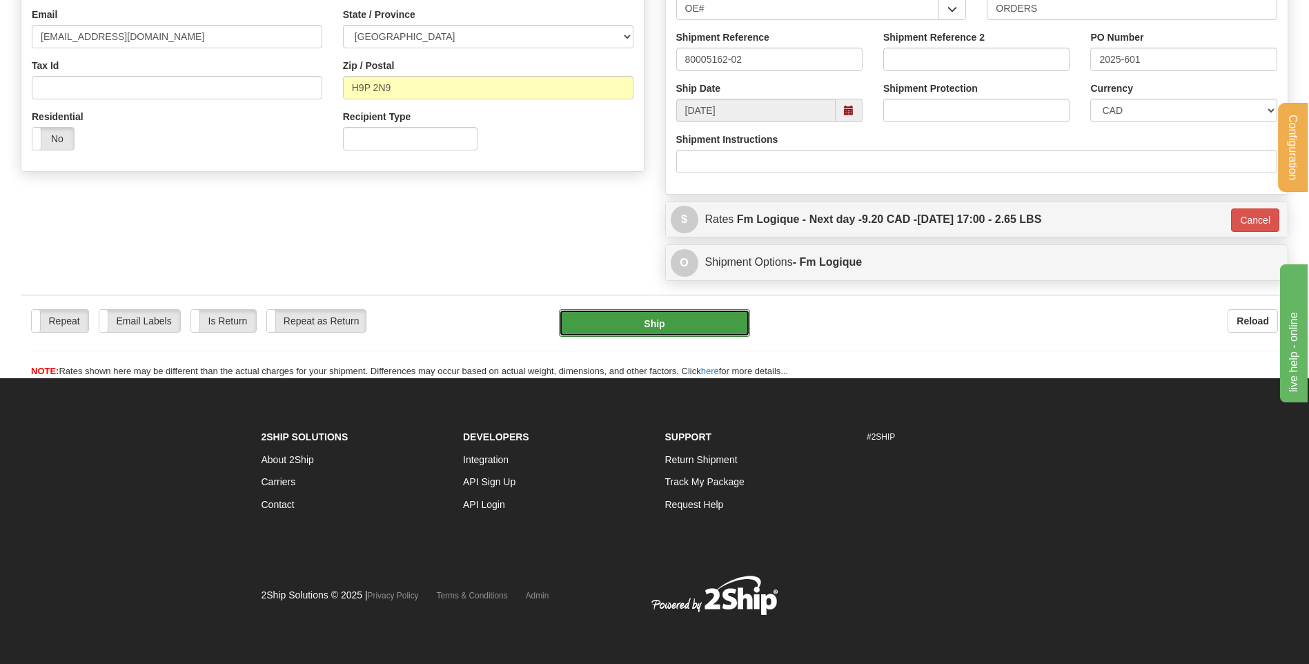
click at [692, 330] on button "Ship" at bounding box center [654, 323] width 190 height 28
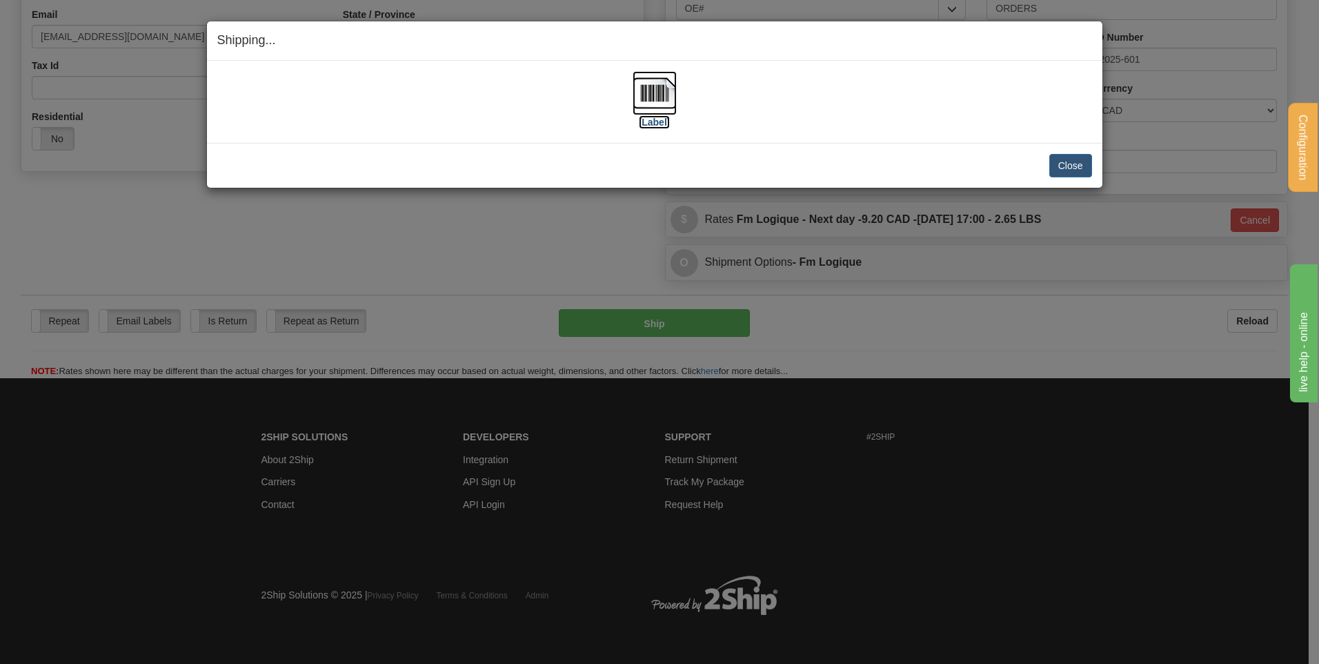
click at [644, 94] on img at bounding box center [655, 93] width 44 height 44
click at [1060, 166] on button "Close" at bounding box center [1070, 165] width 43 height 23
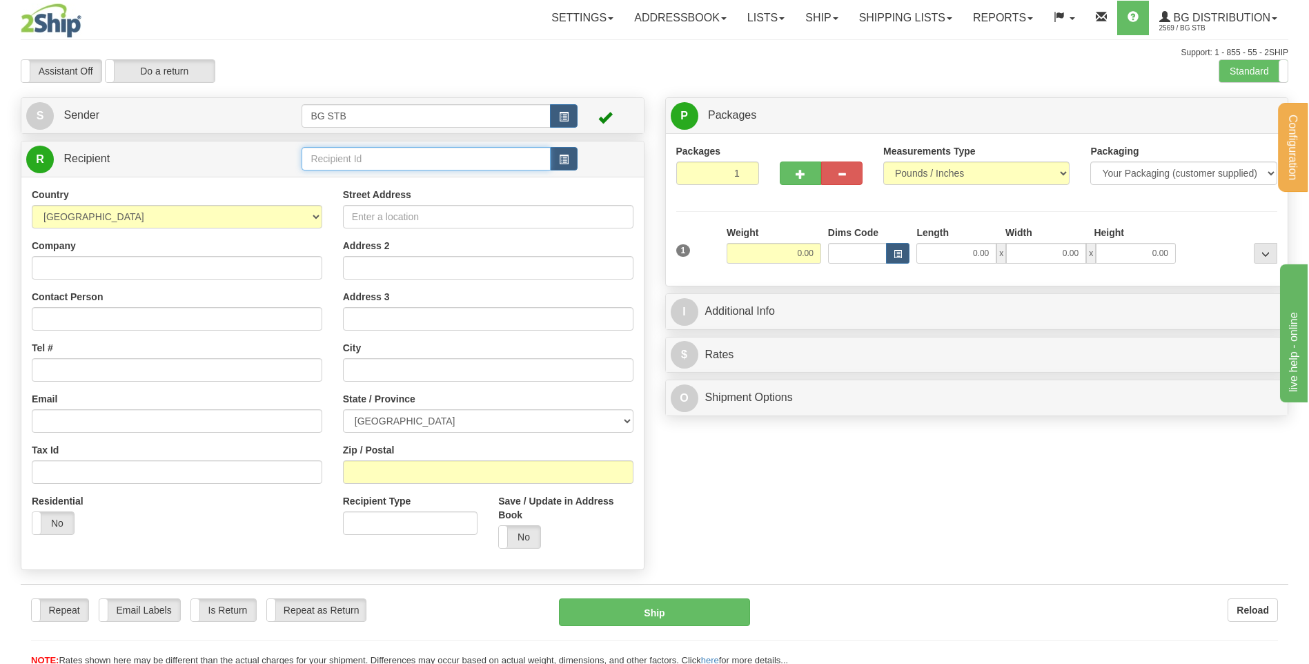
drag, startPoint x: 0, startPoint y: 0, endPoint x: 321, endPoint y: 163, distance: 360.4
click at [321, 163] on input "text" at bounding box center [425, 158] width 248 height 23
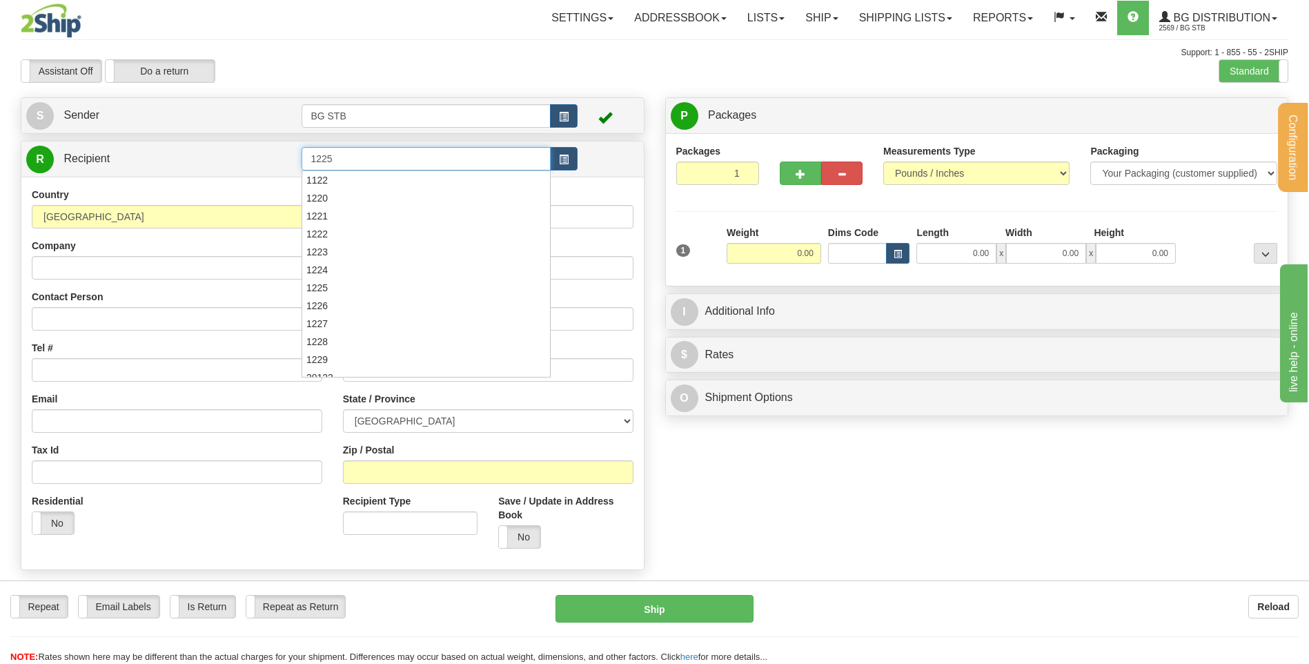
type input "1225"
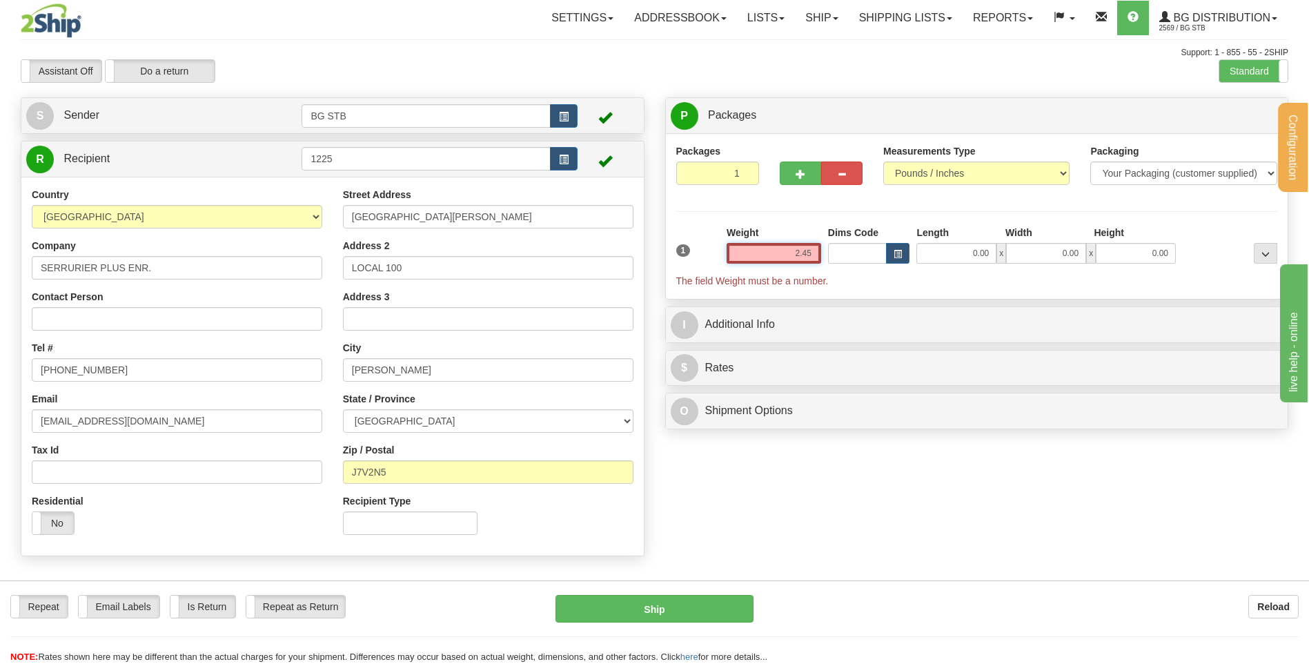
type input "2.45"
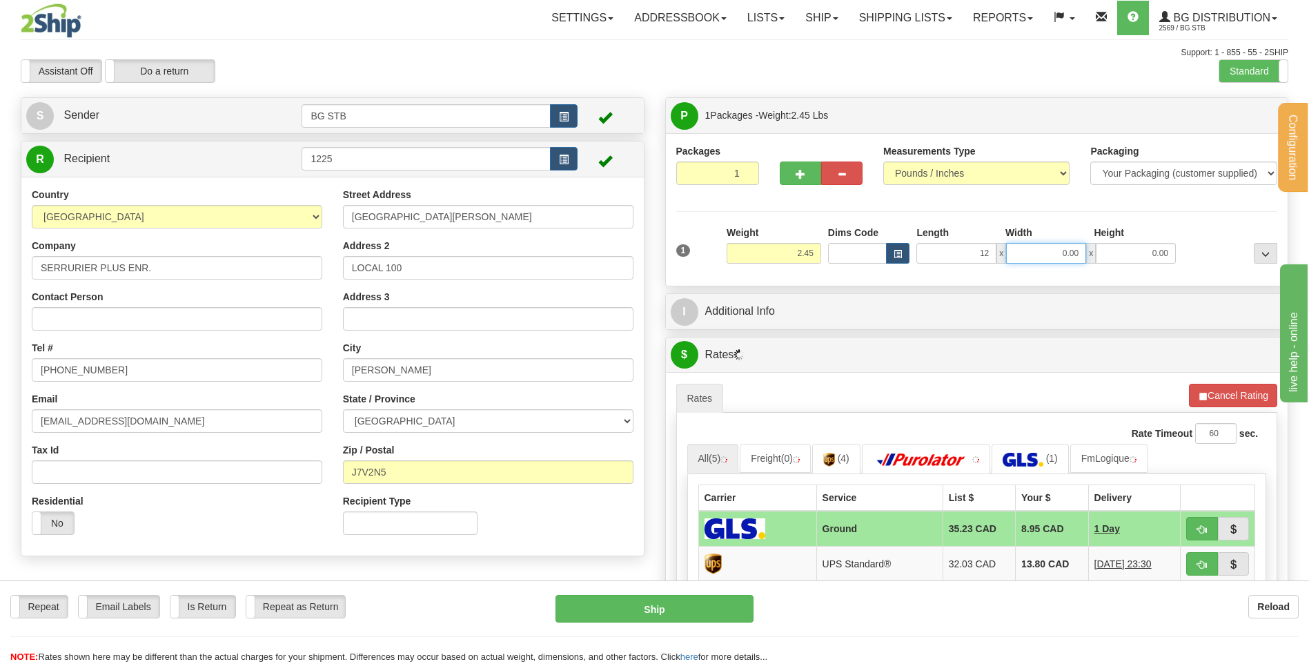
type input "12.00"
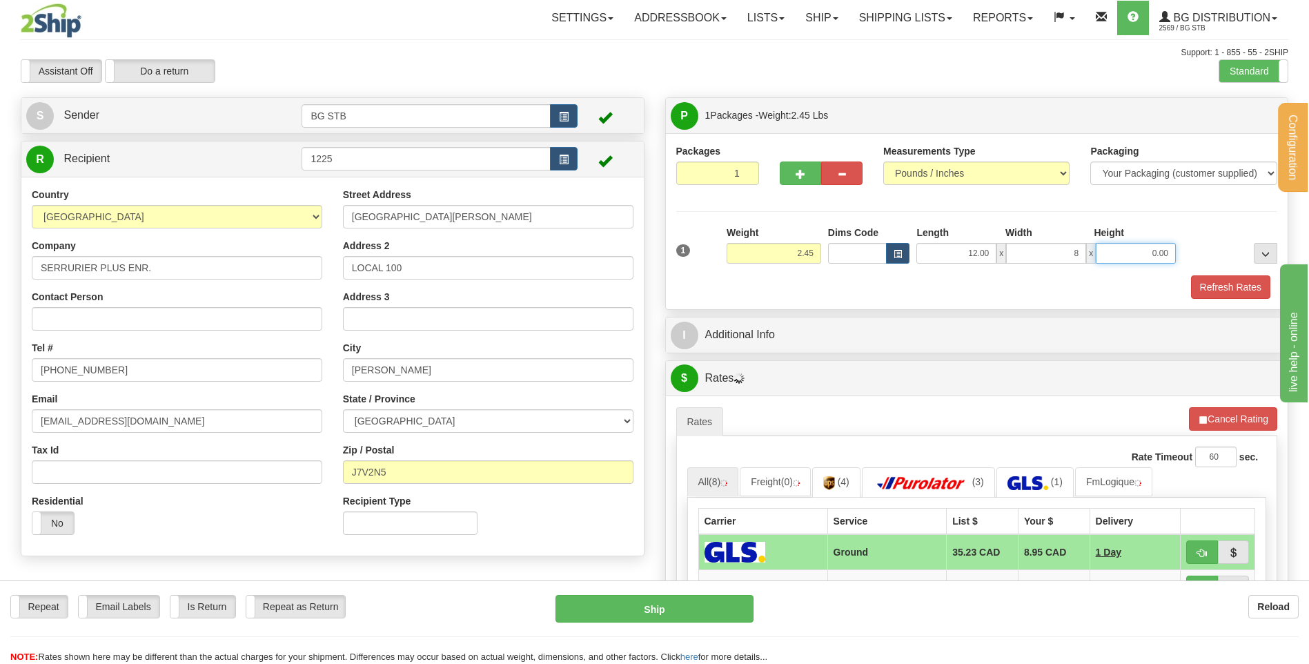
type input "8.00"
type input "6.00"
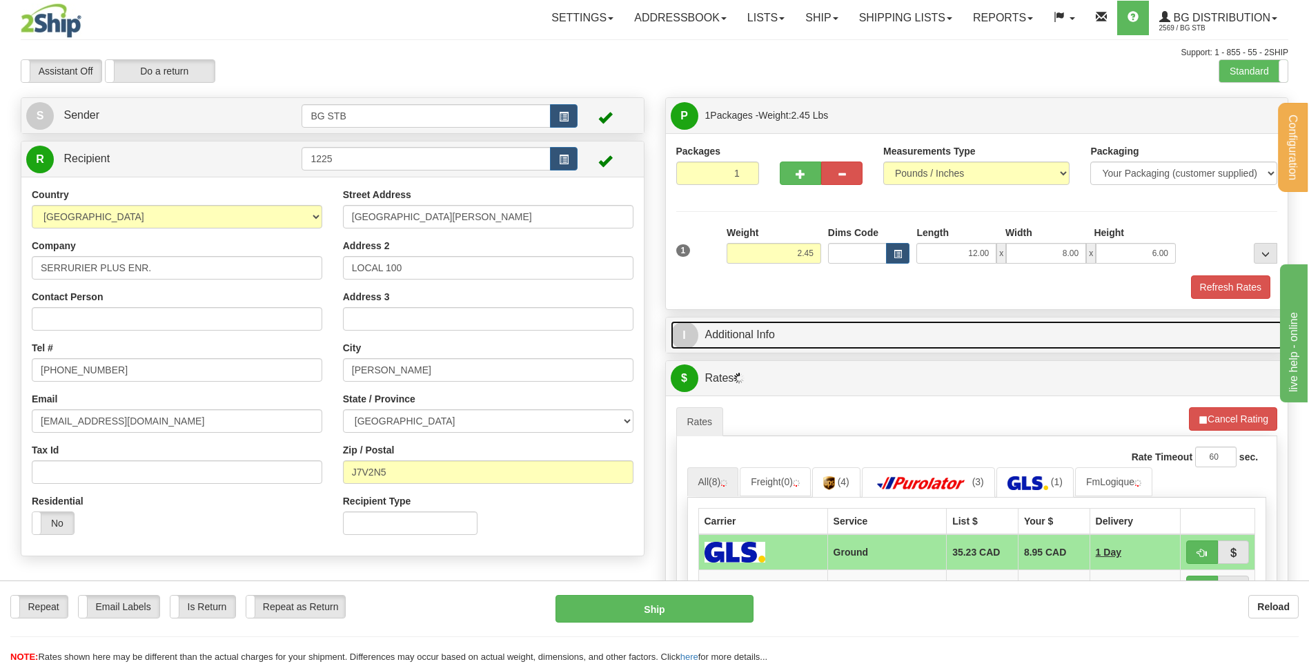
click at [724, 326] on link "I Additional Info" at bounding box center [977, 335] width 613 height 28
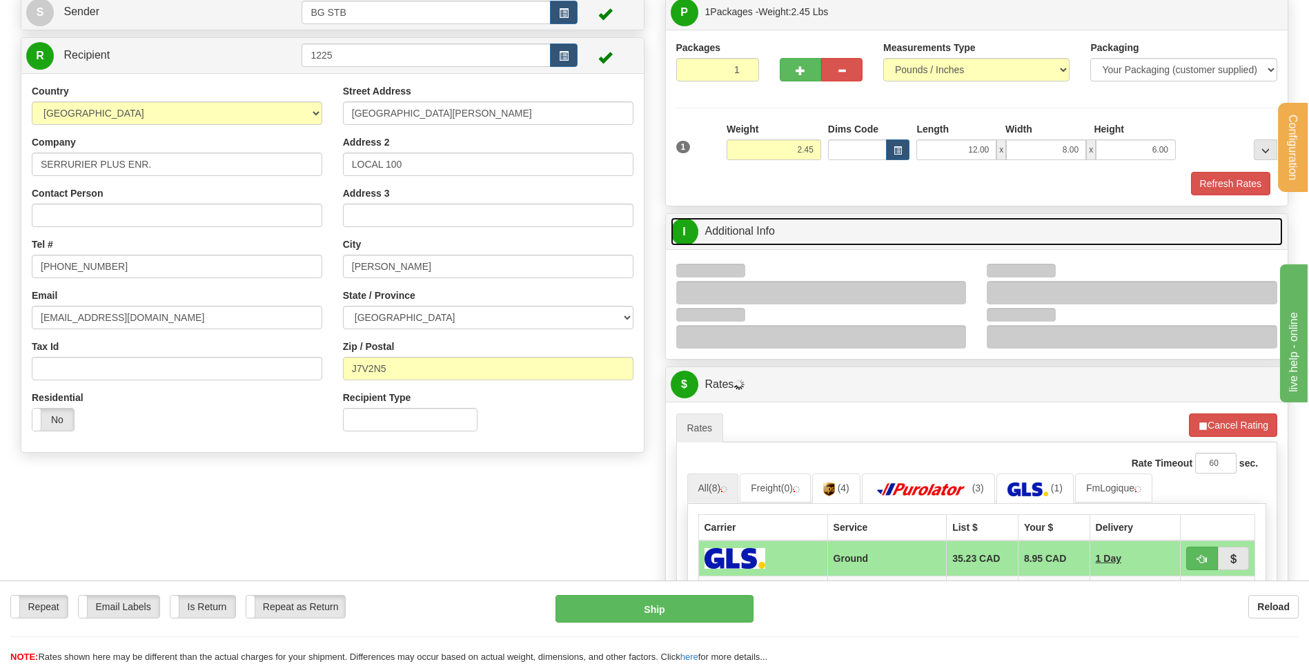
scroll to position [207, 0]
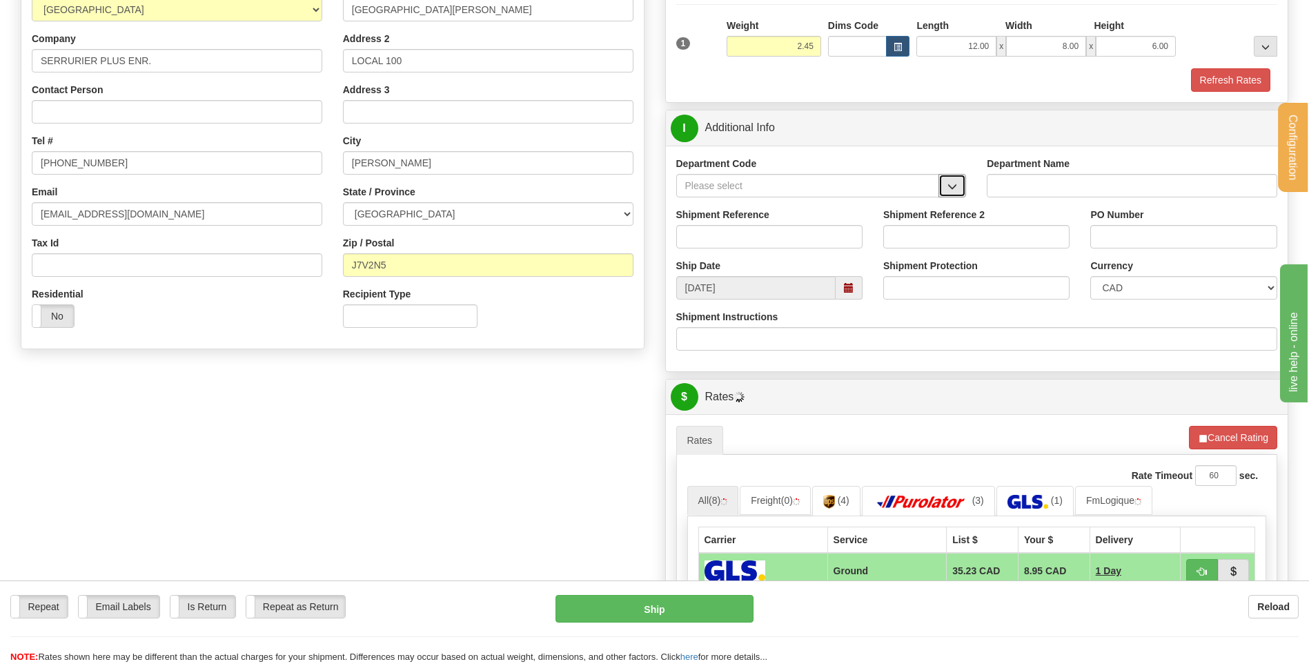
click at [946, 187] on button "button" at bounding box center [952, 185] width 28 height 23
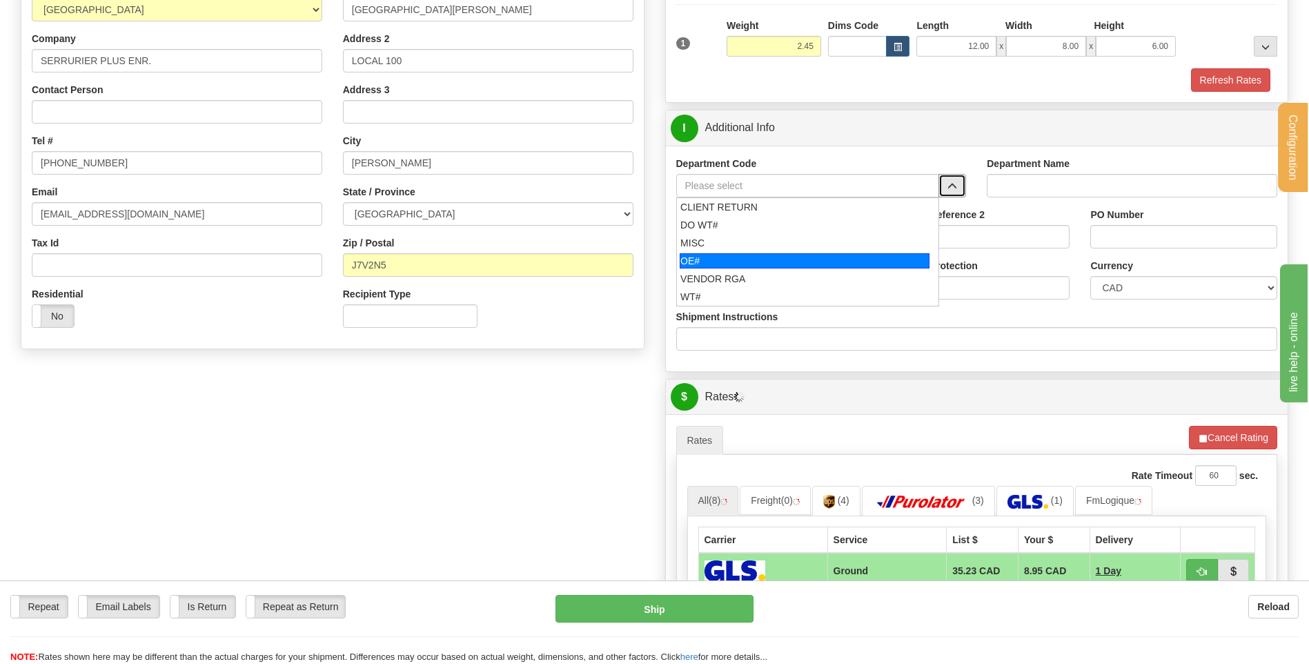
click at [740, 261] on div "OE#" at bounding box center [805, 260] width 250 height 15
type input "OE#"
type input "ORDERS"
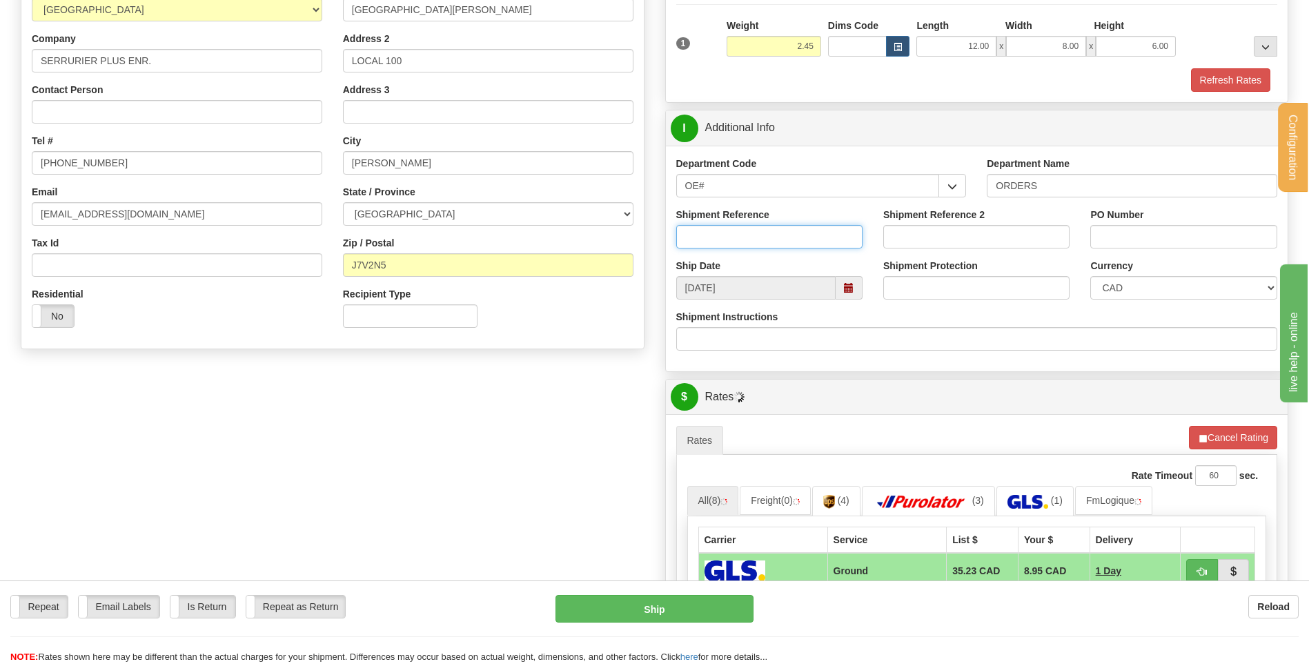
click at [736, 230] on input "Shipment Reference" at bounding box center [769, 236] width 186 height 23
type input "80005305-01"
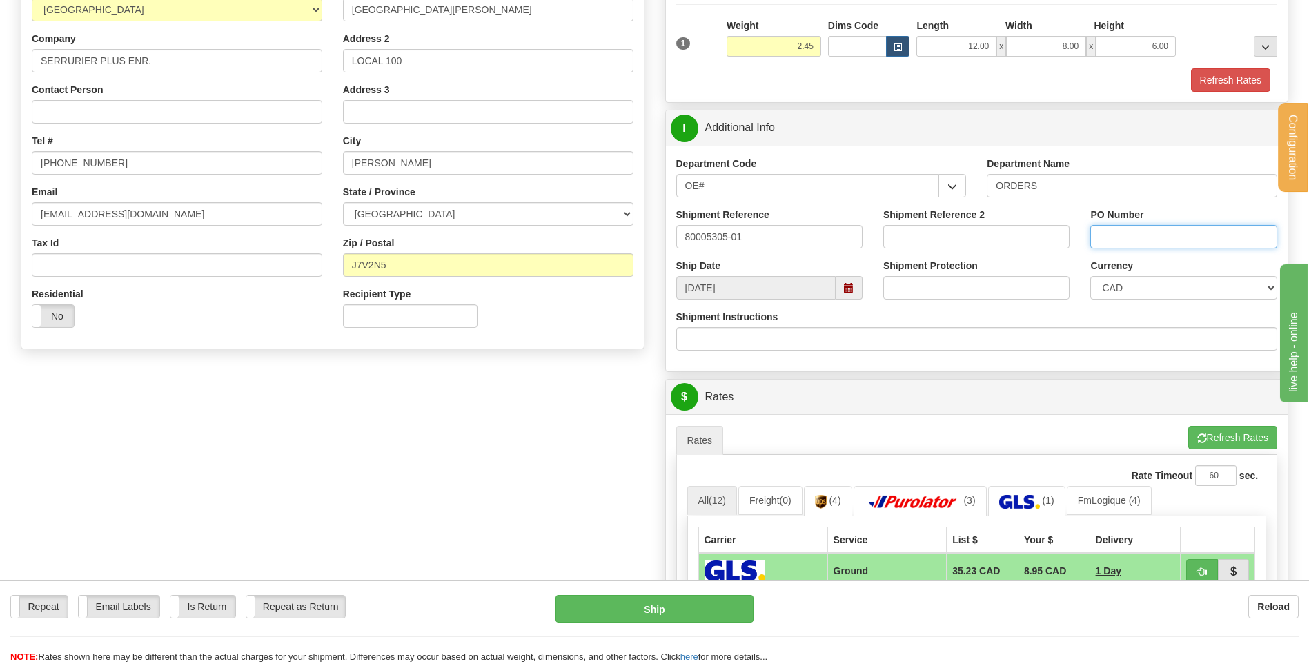
click at [1118, 245] on input "PO Number" at bounding box center [1183, 236] width 186 height 23
click at [1158, 239] on input "DX29AOUT325" at bounding box center [1183, 236] width 186 height 23
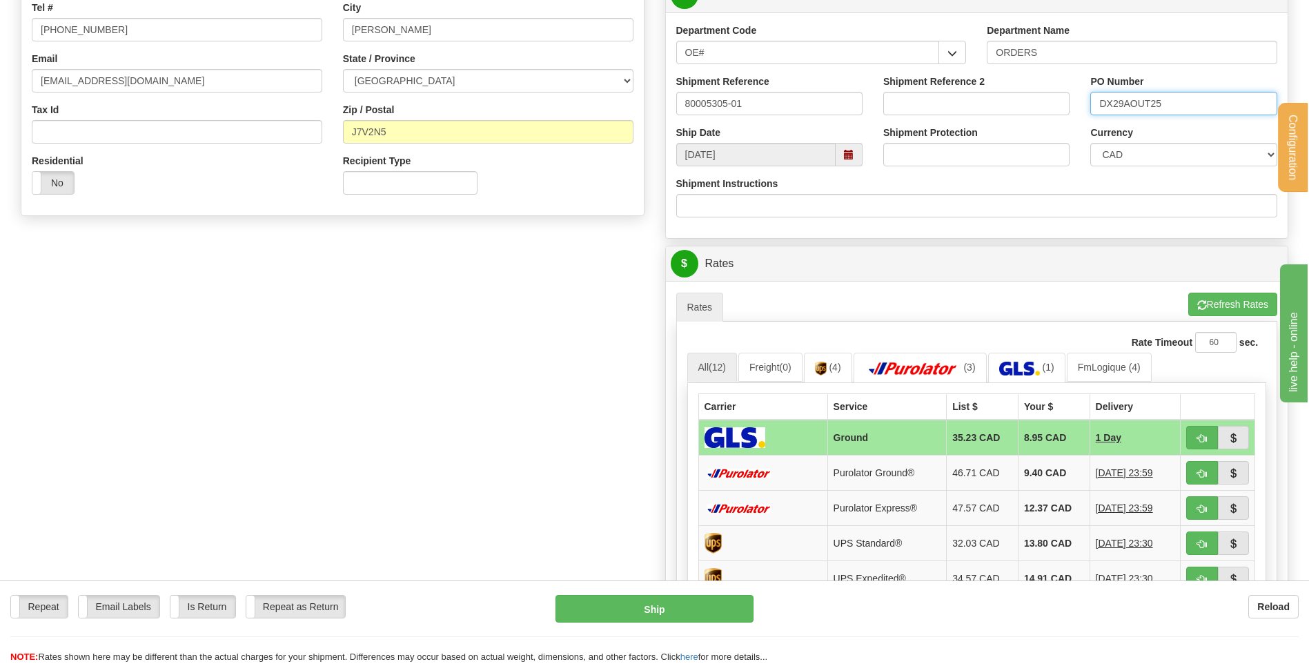
scroll to position [483, 0]
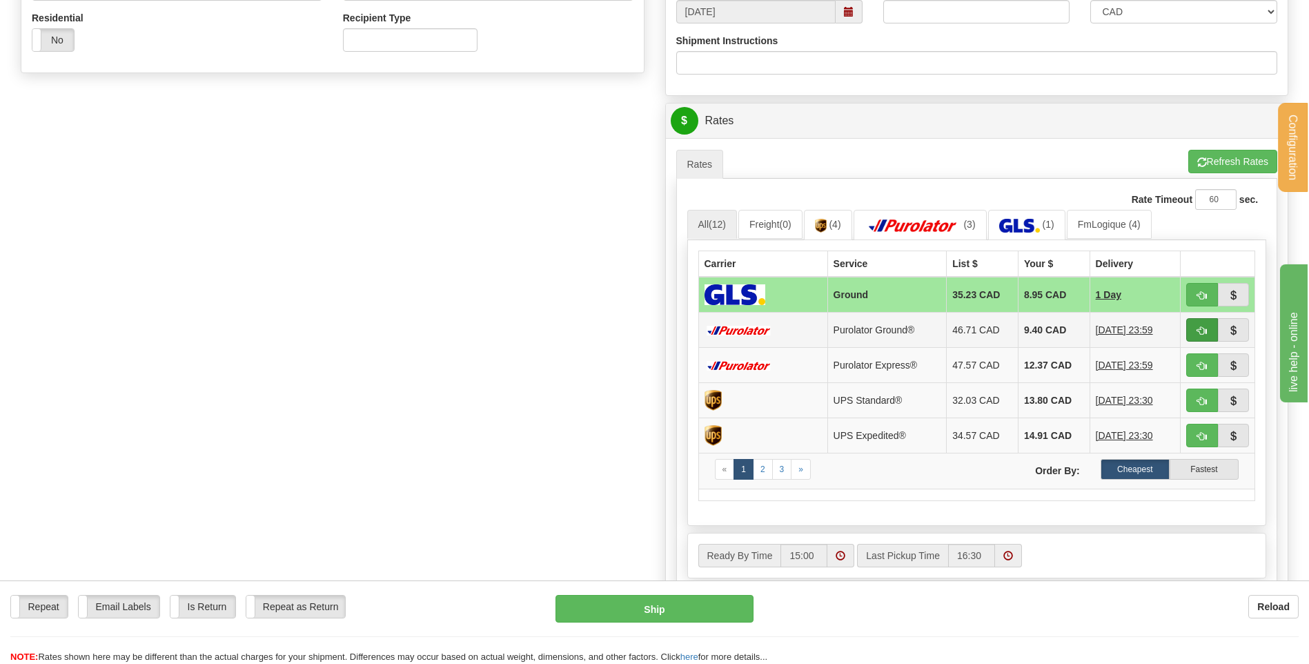
type input "DX29AOUT25"
click at [1196, 324] on button "button" at bounding box center [1202, 329] width 32 height 23
type input "260"
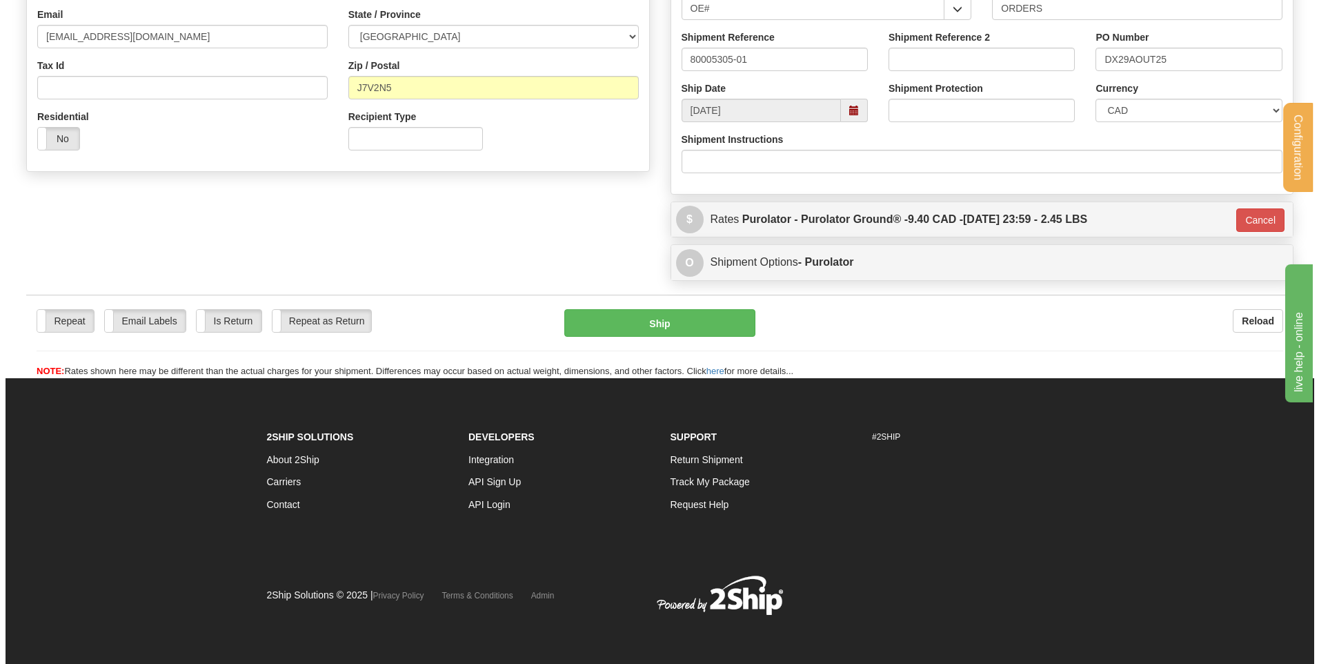
scroll to position [385, 0]
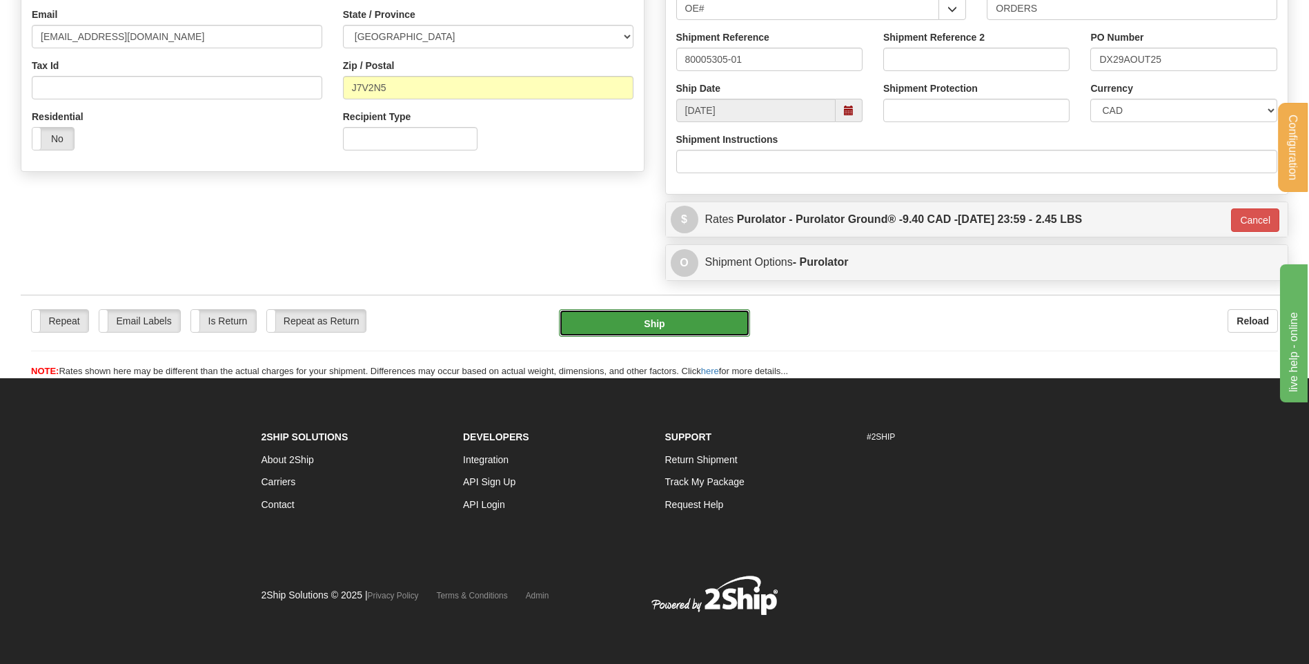
click at [620, 315] on button "Ship" at bounding box center [654, 323] width 190 height 28
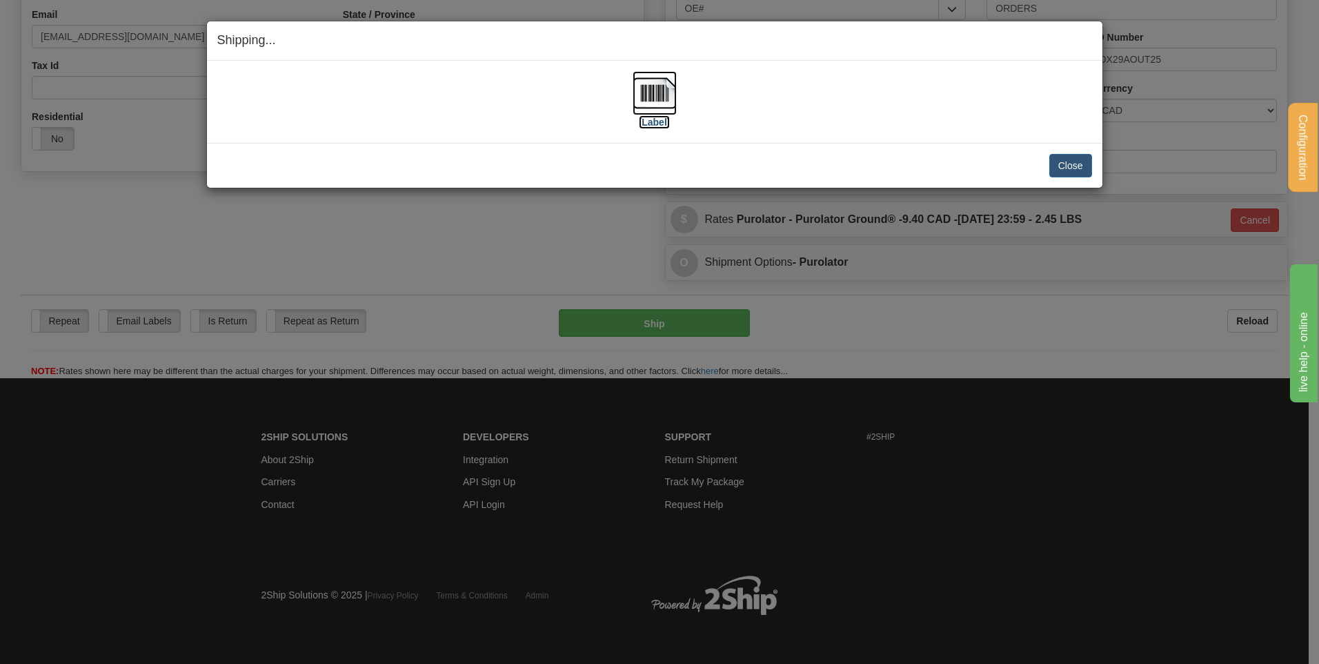
click at [642, 97] on img at bounding box center [655, 93] width 44 height 44
click at [1060, 167] on button "Close" at bounding box center [1070, 165] width 43 height 23
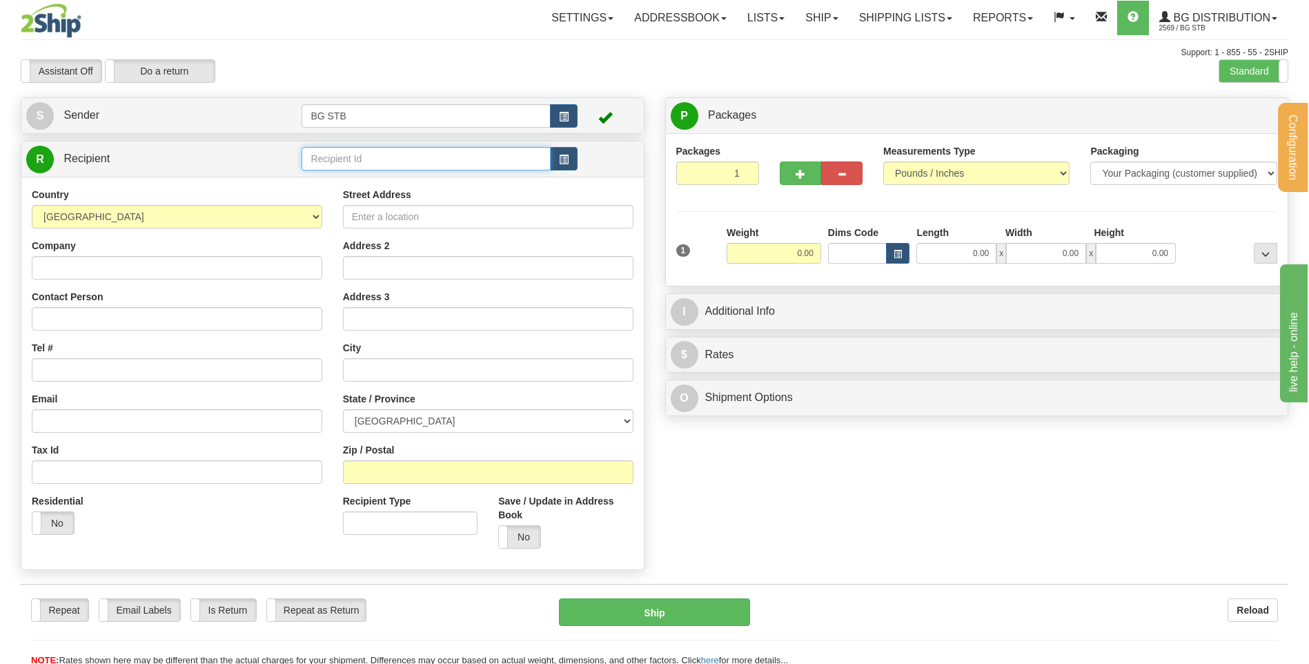
click at [523, 148] on input "text" at bounding box center [425, 158] width 248 height 23
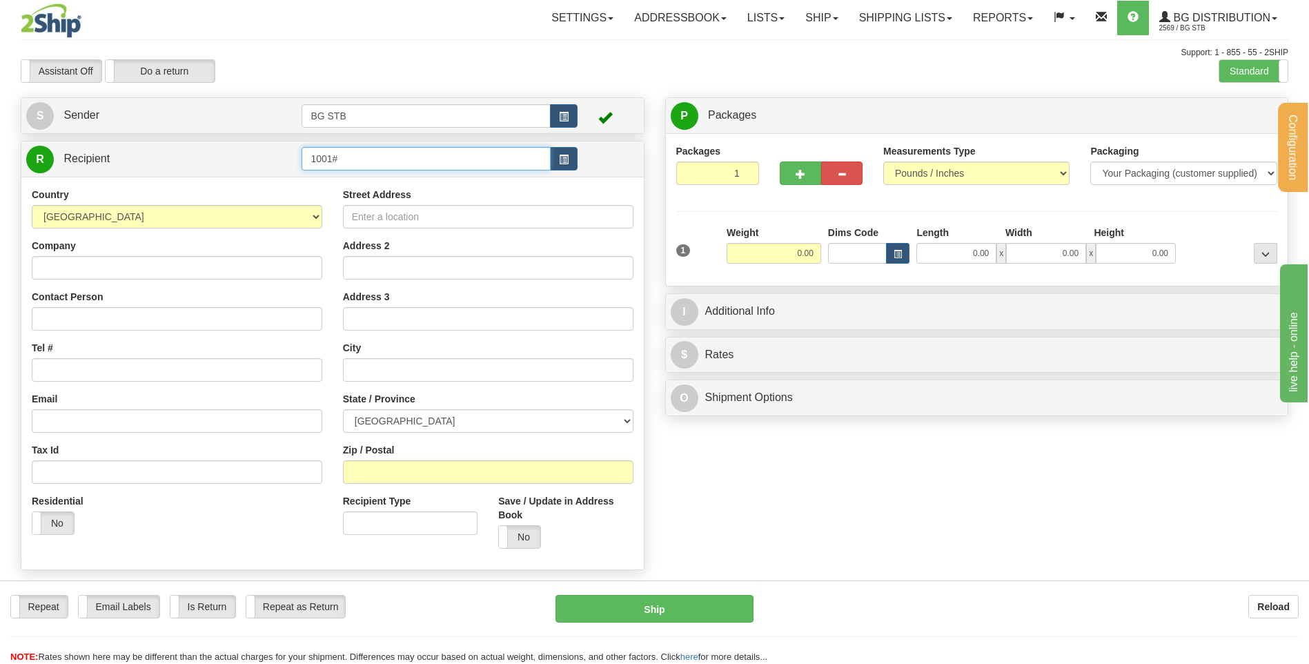
type input "1001#"
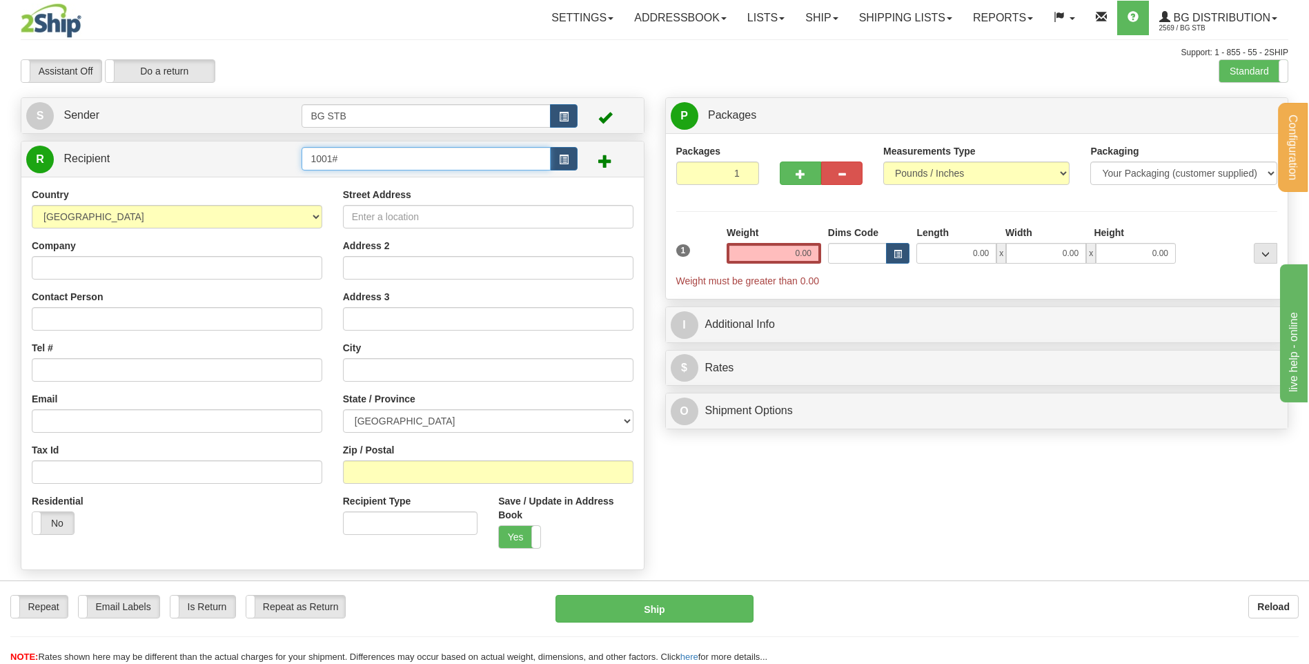
click at [461, 157] on input "1001#" at bounding box center [425, 158] width 248 height 23
type input "1001"
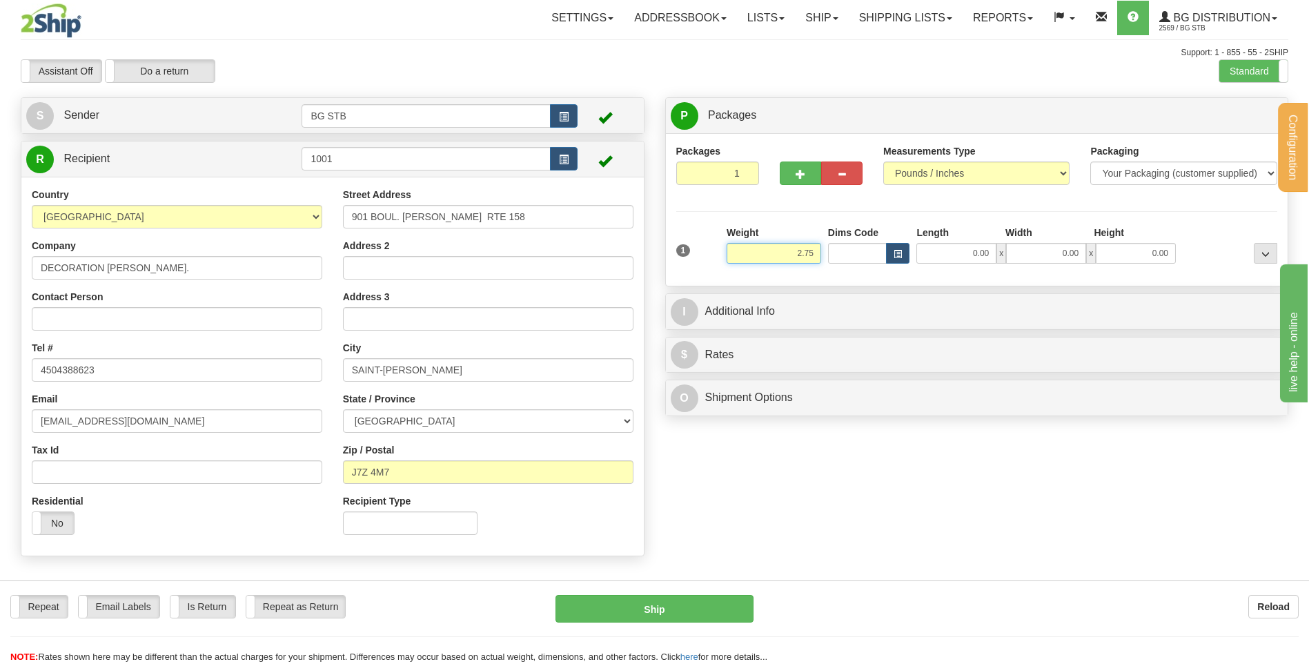
type input "2.75"
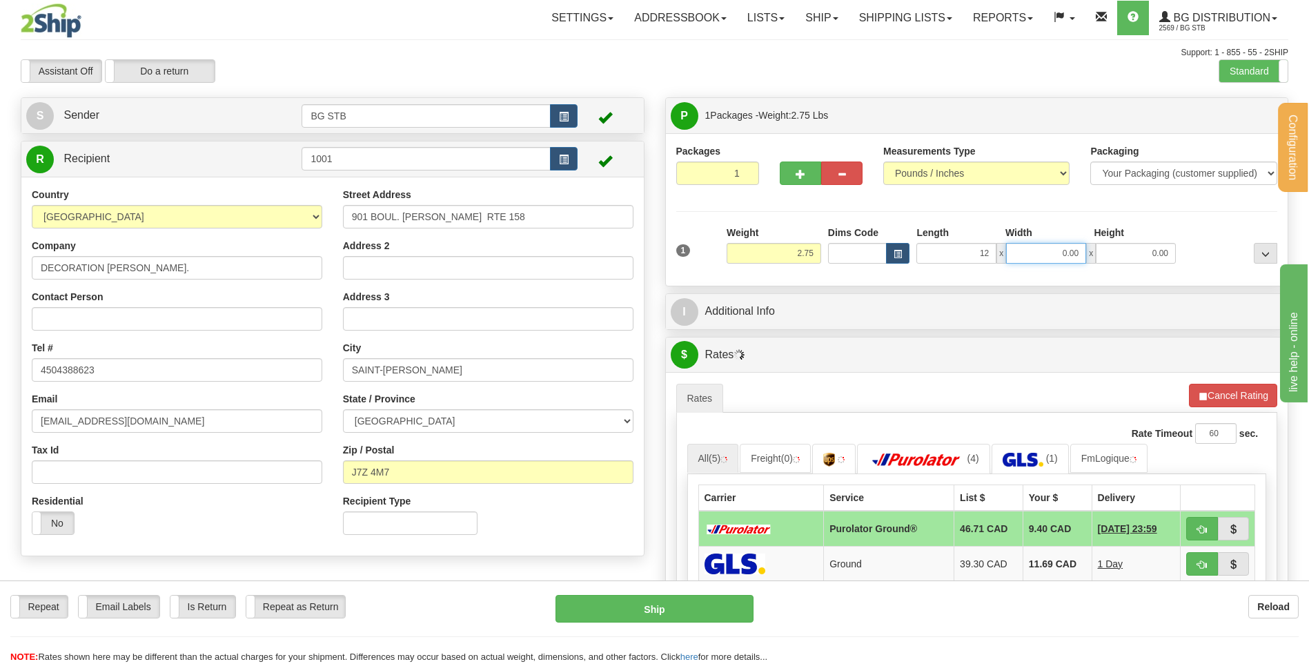
type input "12.00"
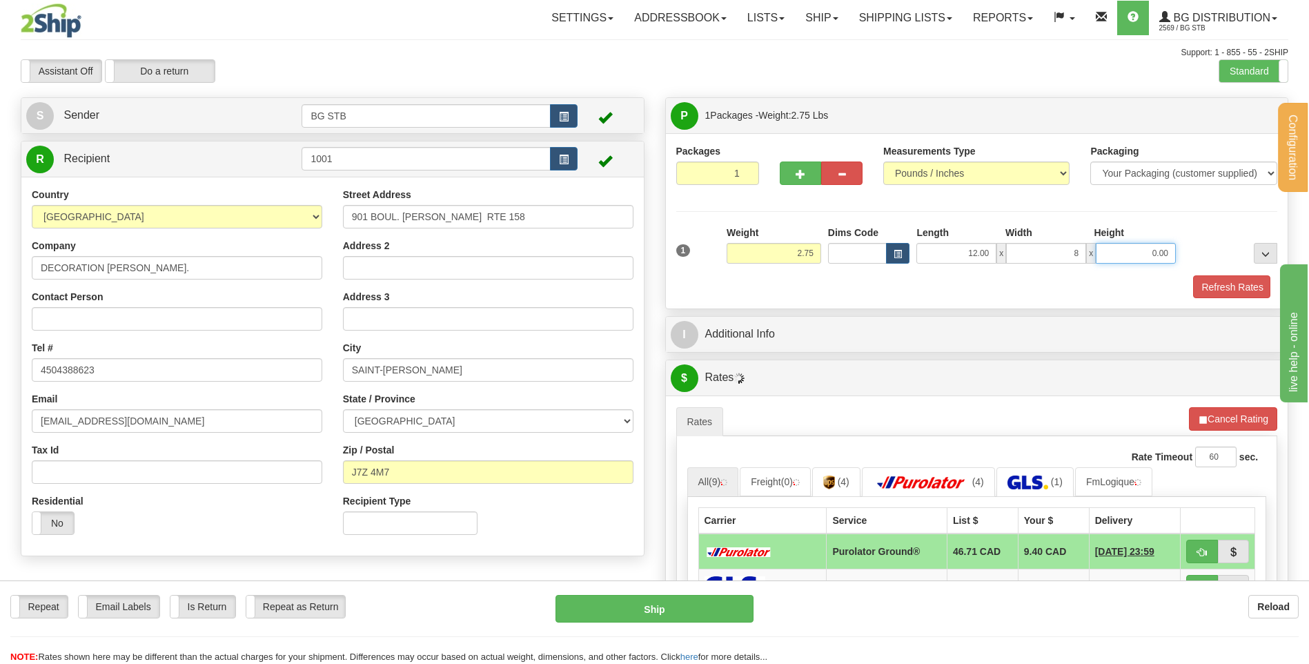
type input "8.00"
type input "6.00"
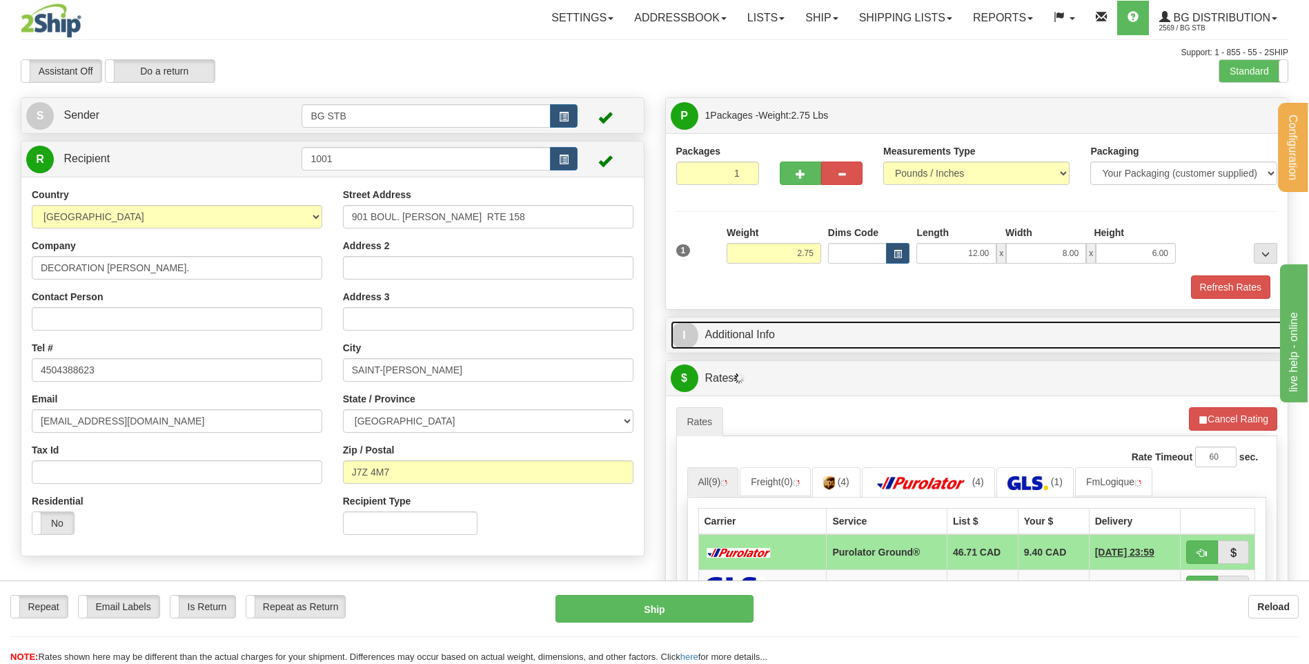
click at [784, 326] on link "I Additional Info" at bounding box center [977, 335] width 613 height 28
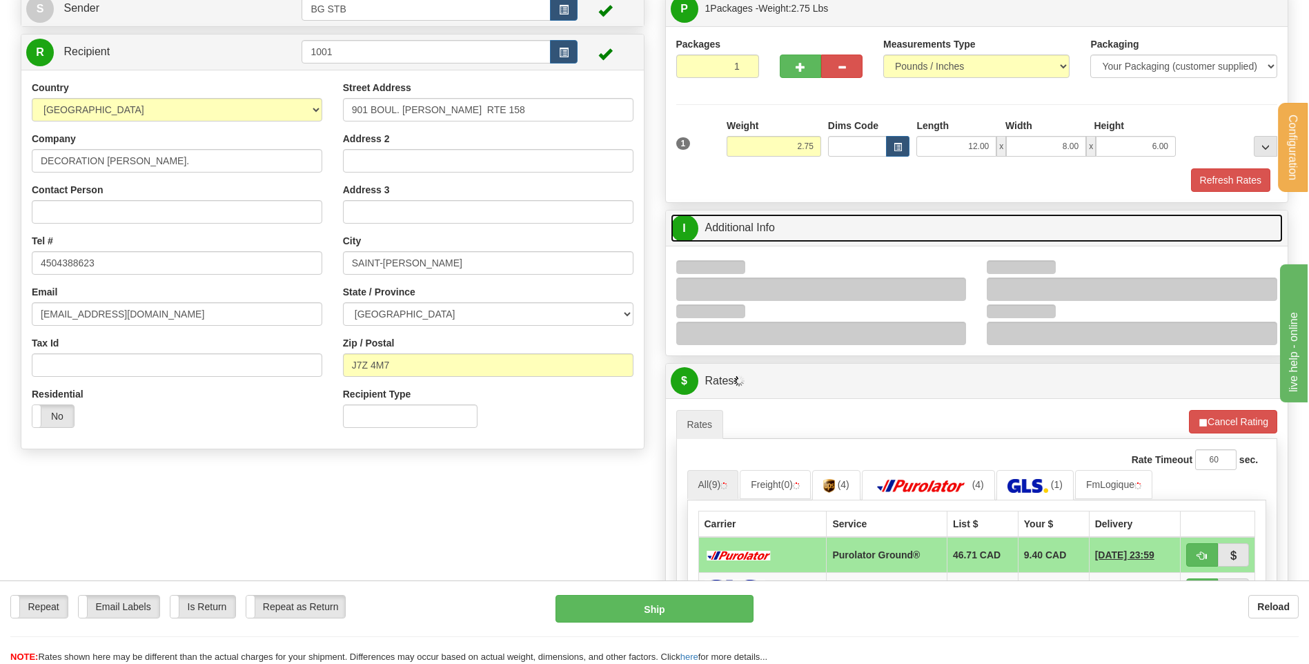
scroll to position [207, 0]
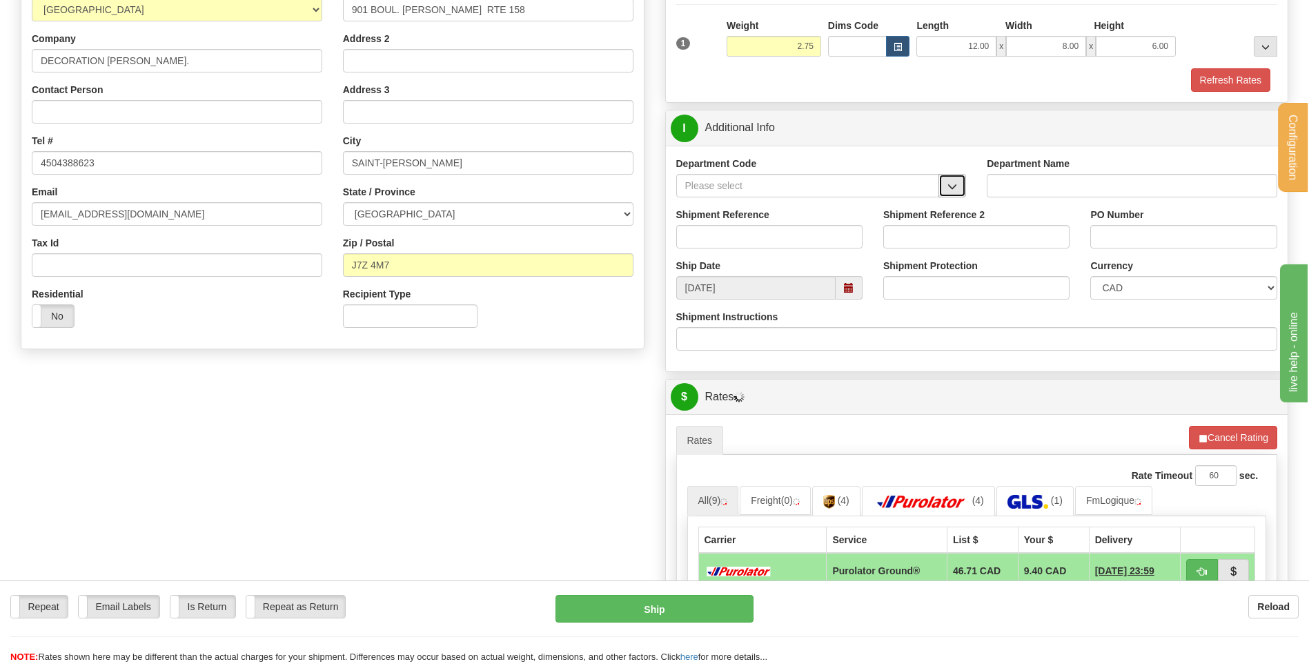
click at [955, 182] on span "button" at bounding box center [952, 186] width 10 height 9
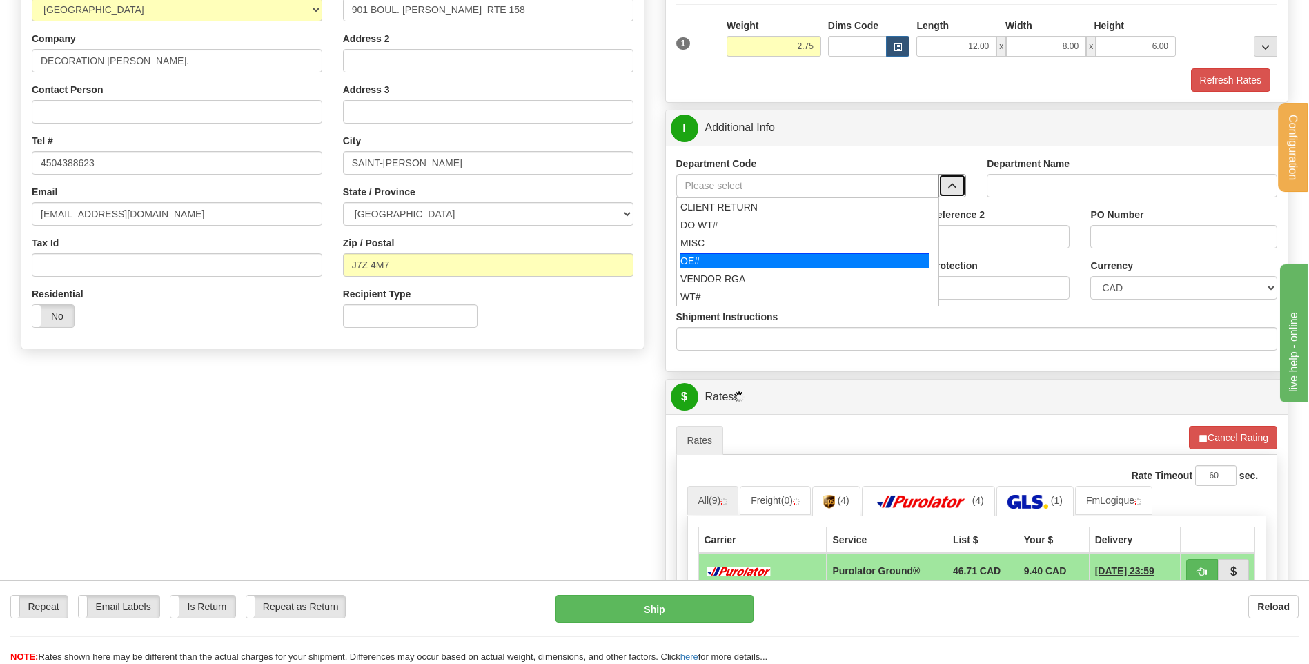
click at [771, 252] on li "OE#" at bounding box center [808, 261] width 262 height 18
type input "OE#"
type input "ORDERS"
click at [769, 246] on input "Shipment Reference" at bounding box center [769, 236] width 186 height 23
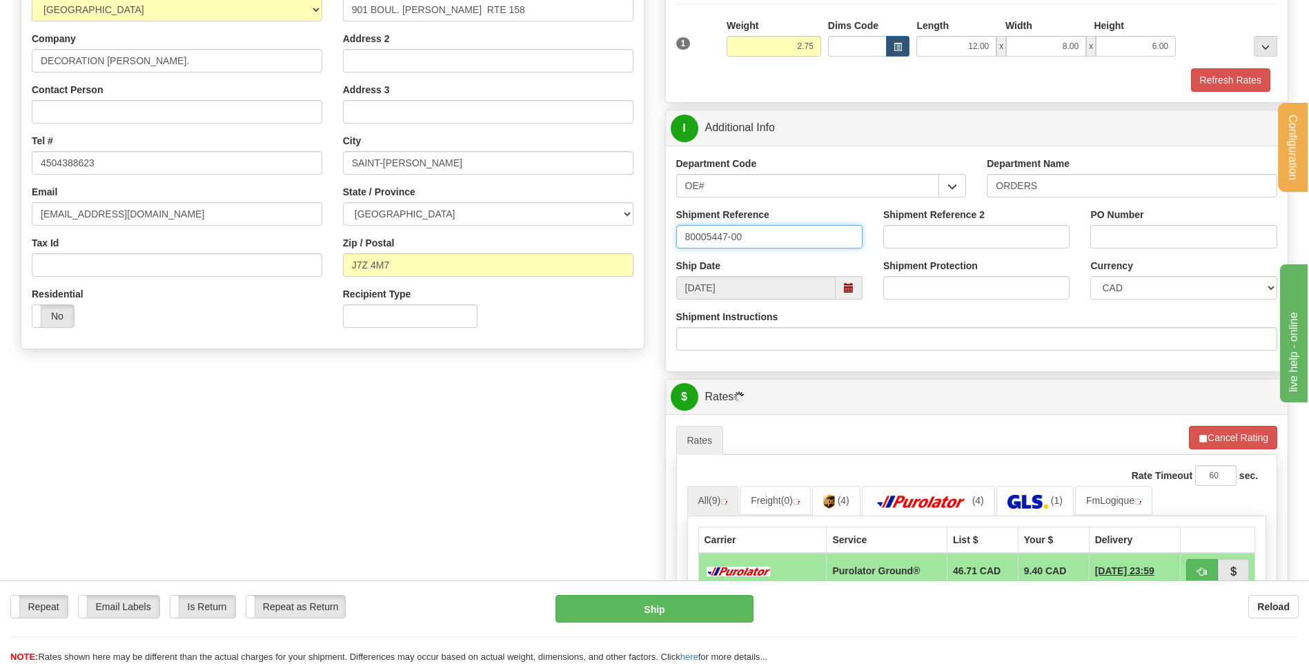
type input "80005447-00"
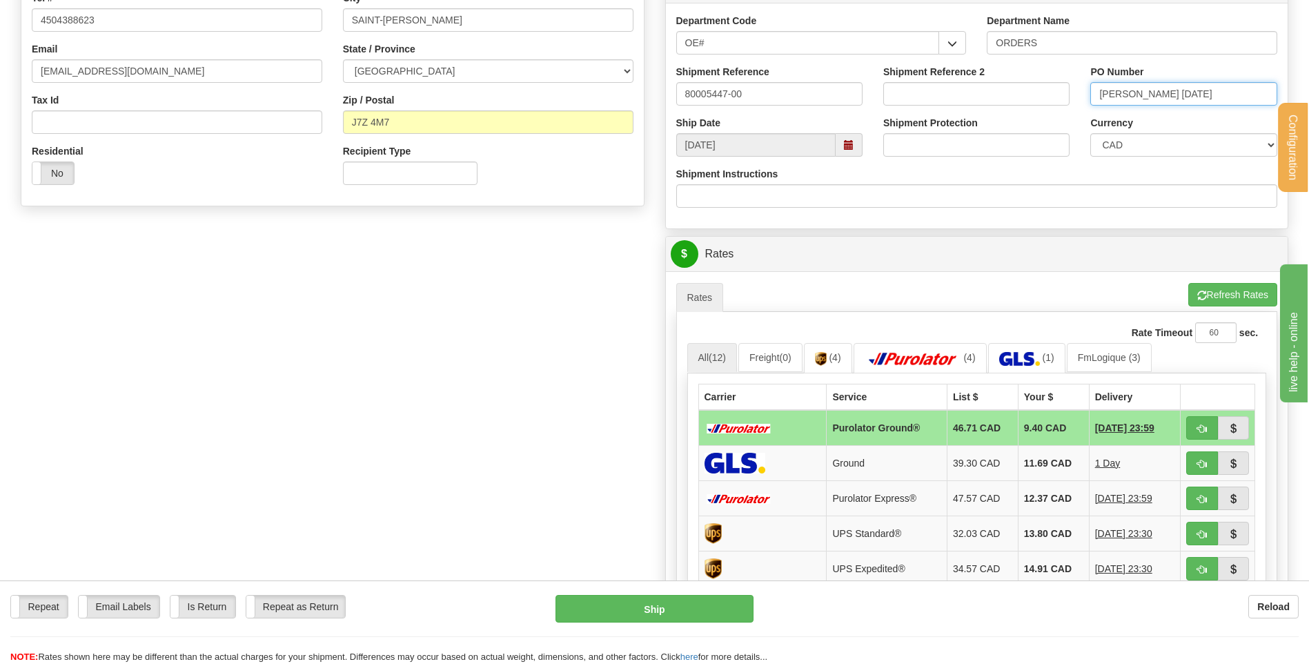
scroll to position [552, 0]
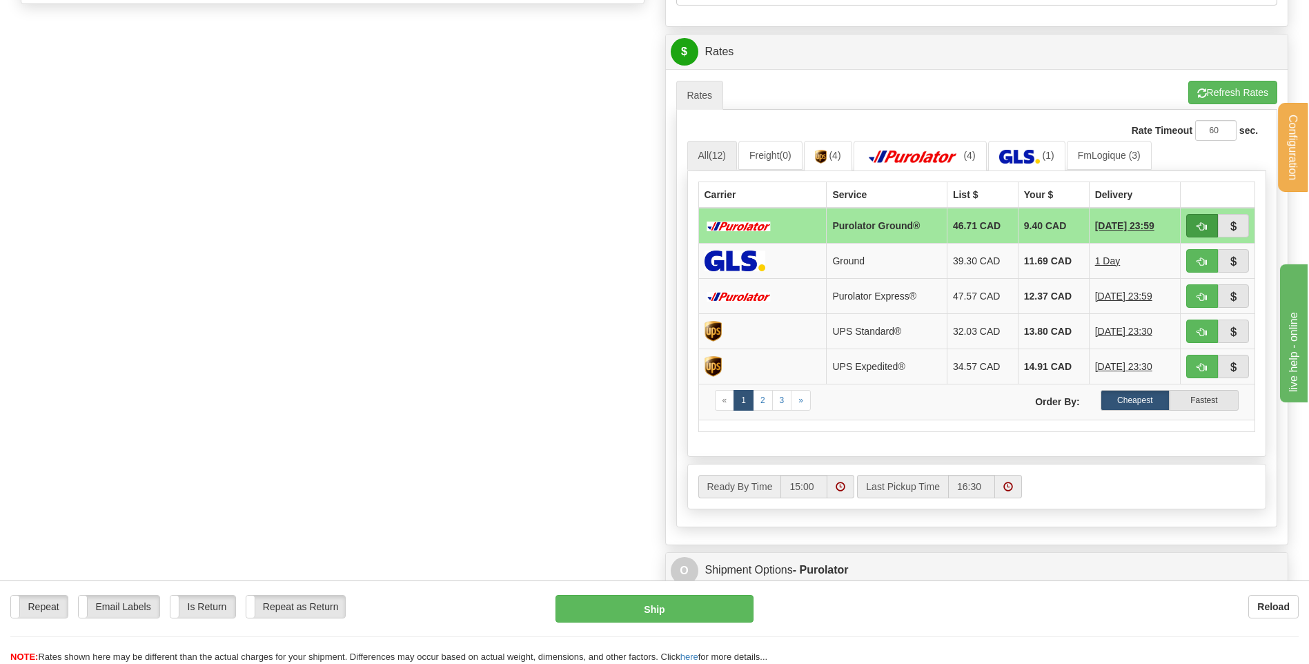
type input "JOSUE 3SEPT 25"
click at [1193, 221] on button "button" at bounding box center [1202, 225] width 32 height 23
type input "260"
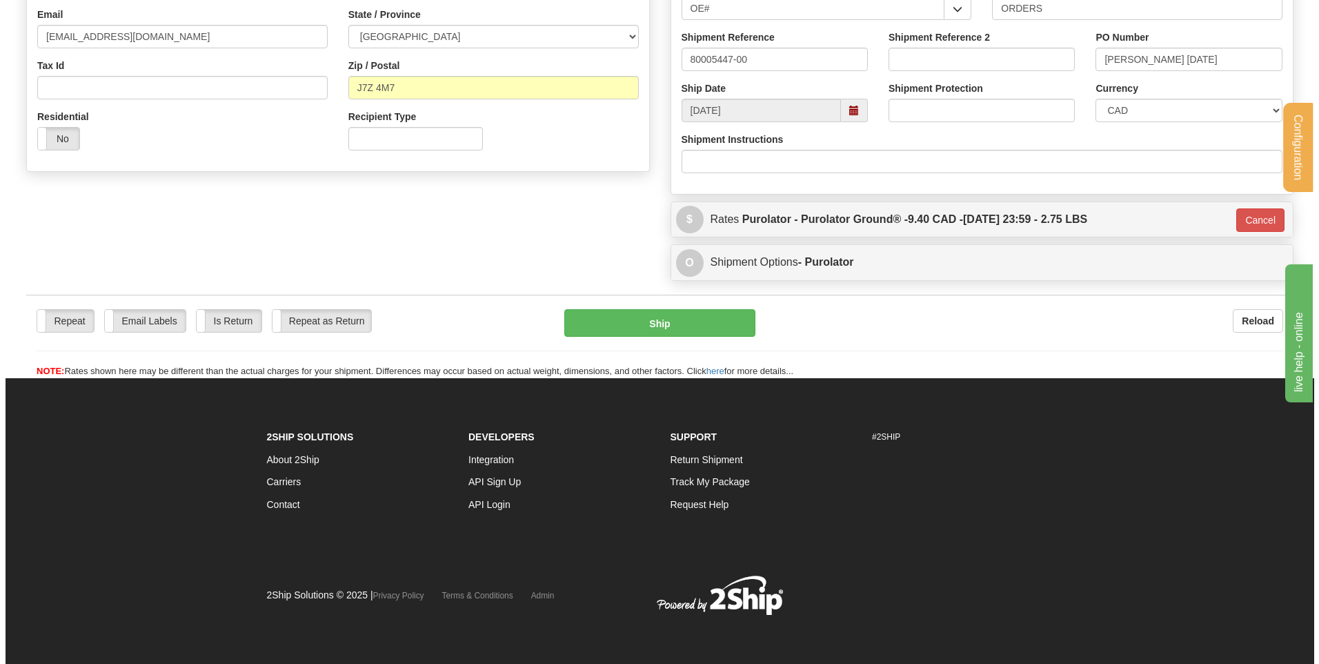
scroll to position [385, 0]
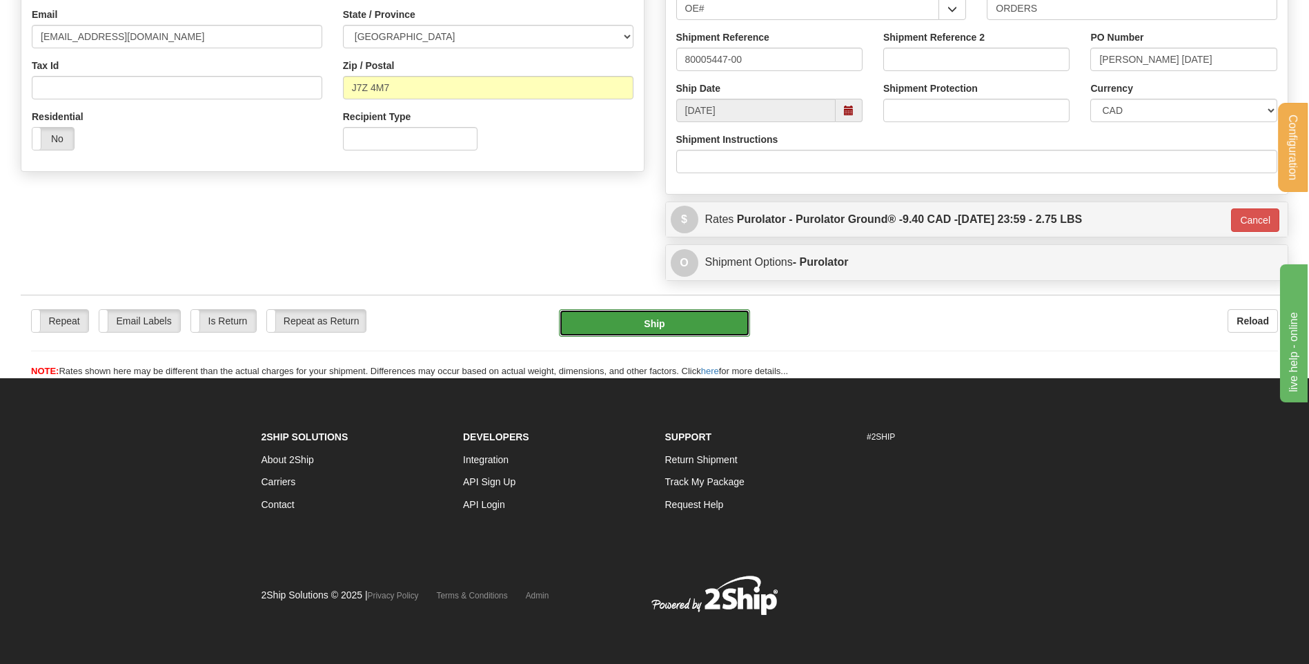
click at [611, 314] on button "Ship" at bounding box center [654, 323] width 190 height 28
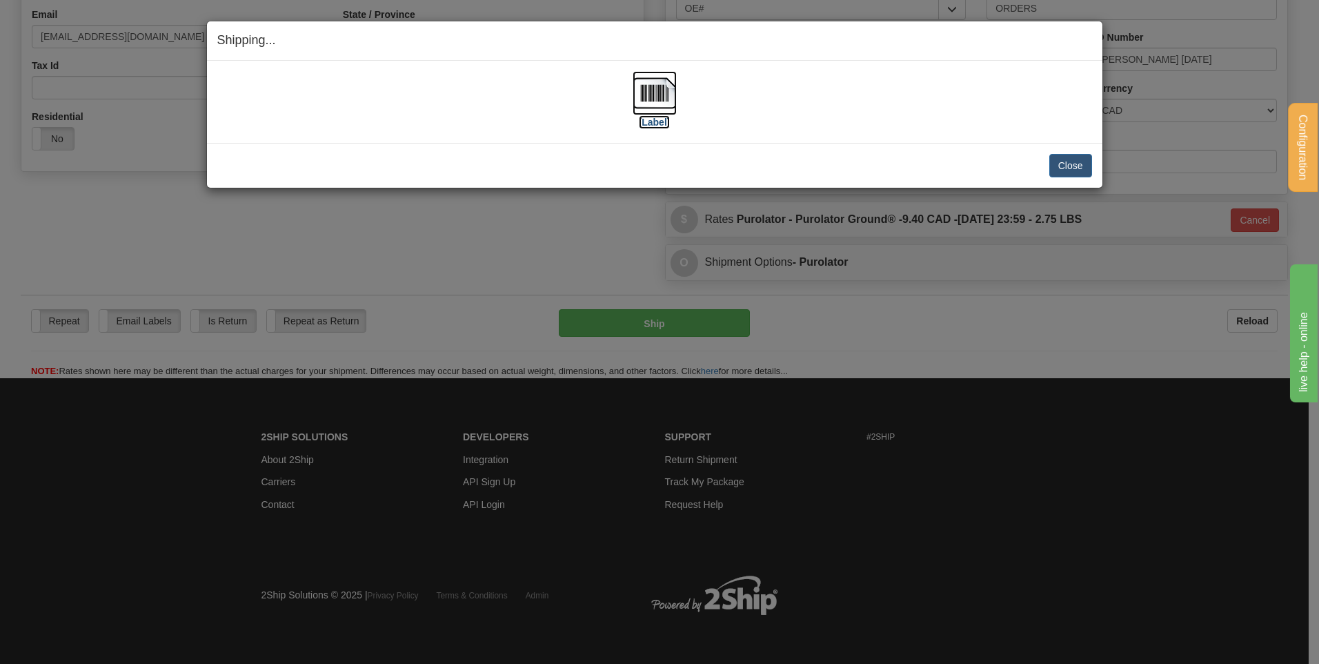
click at [663, 99] on img at bounding box center [655, 93] width 44 height 44
click at [1053, 157] on button "Close" at bounding box center [1070, 165] width 43 height 23
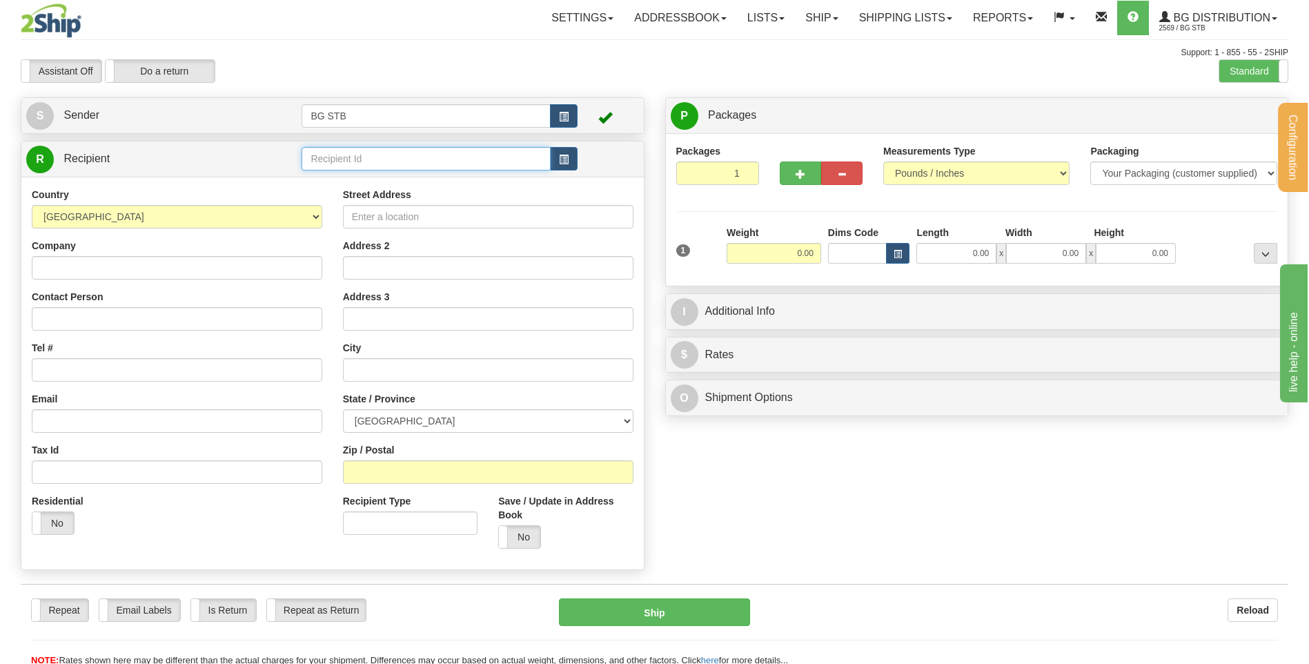
click at [379, 162] on input "text" at bounding box center [425, 158] width 248 height 23
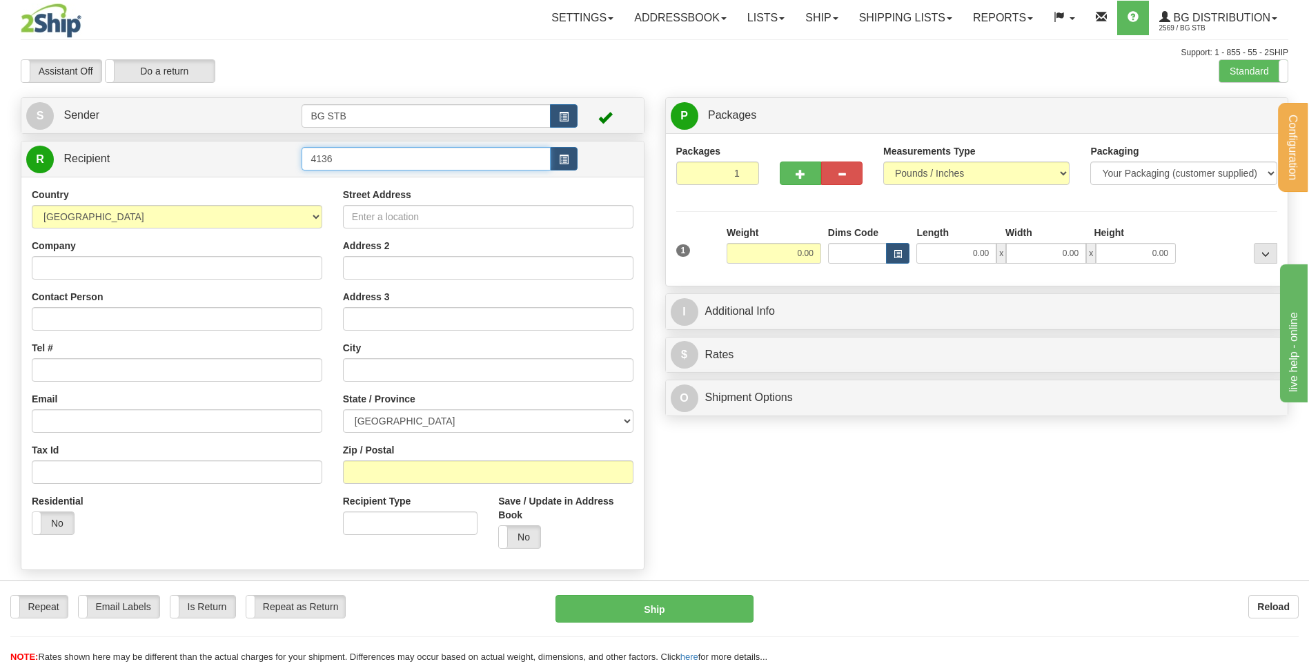
type input "4136"
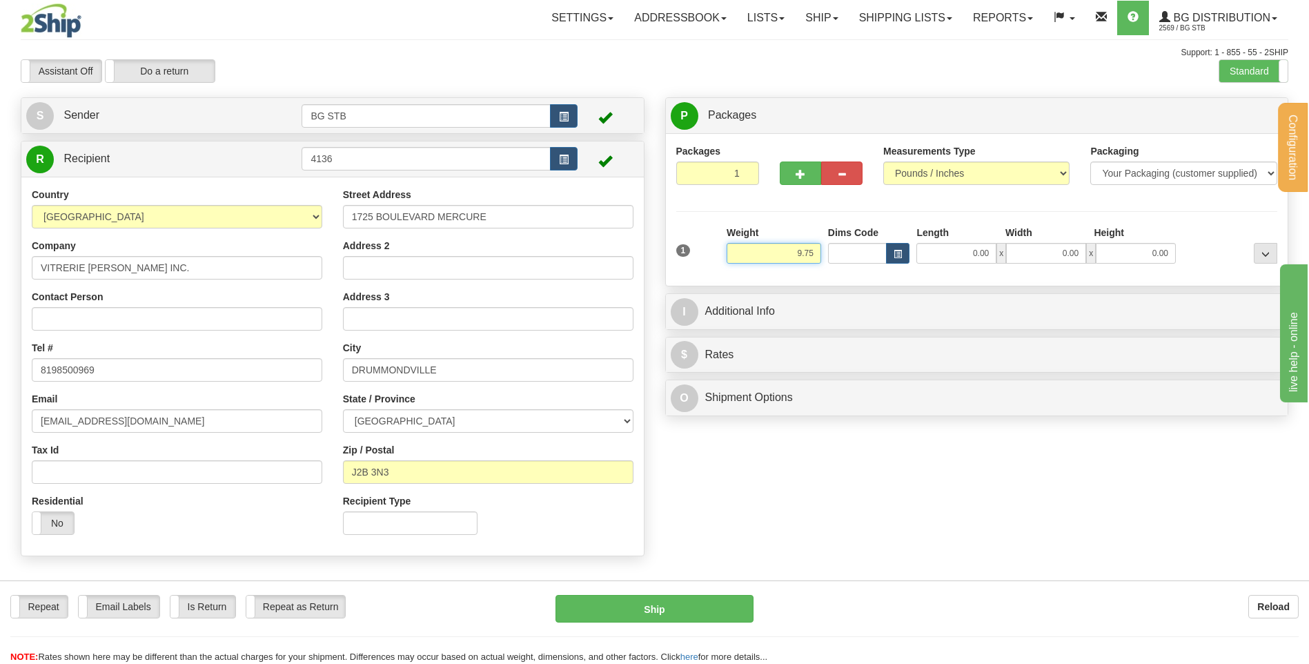
type input "9.75"
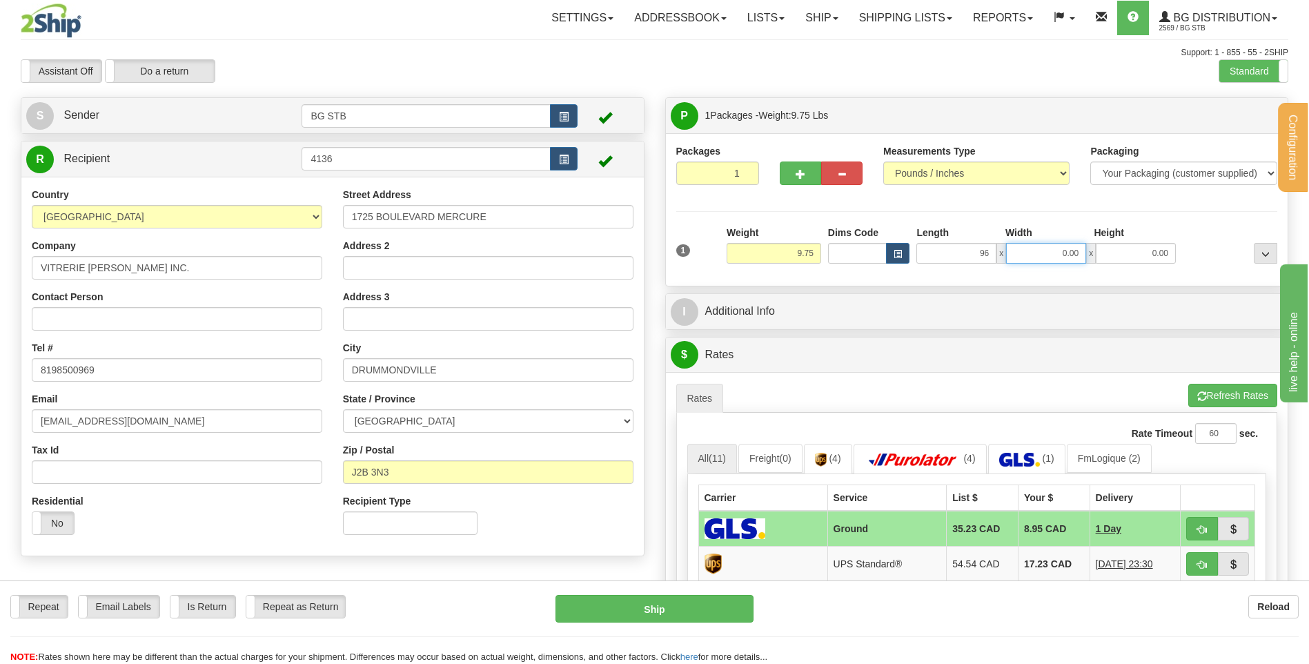
type input "96.00"
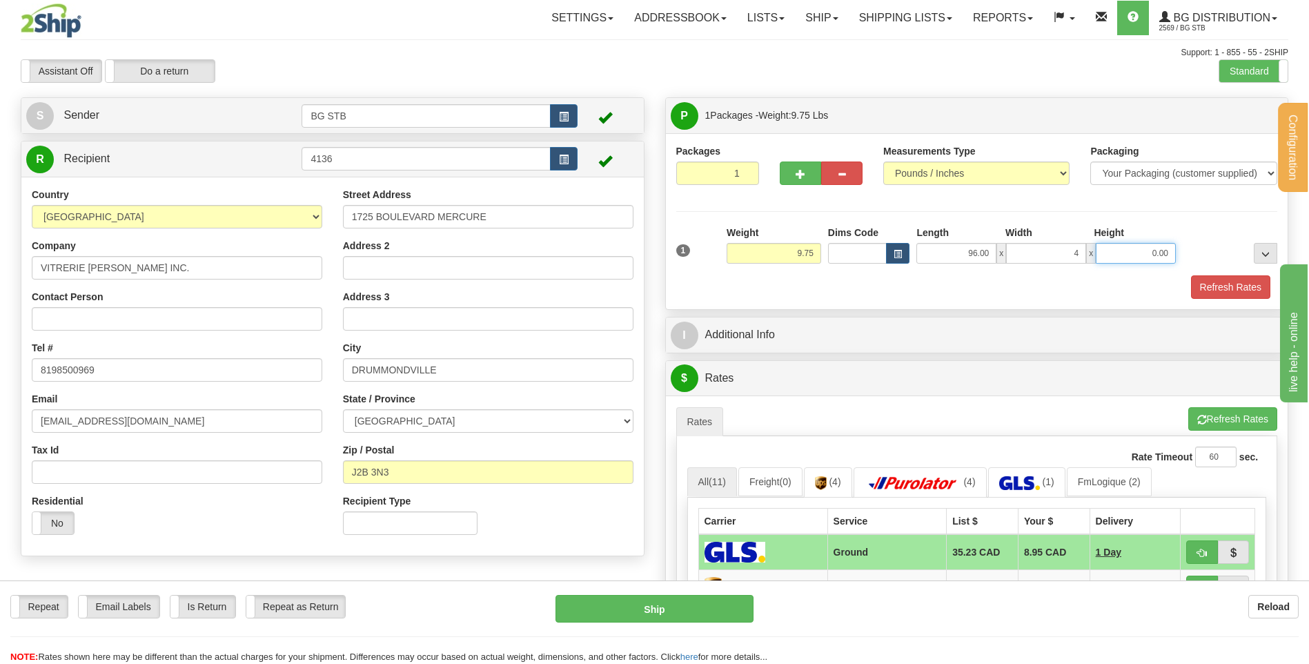
type input "4.00"
type input "2.00"
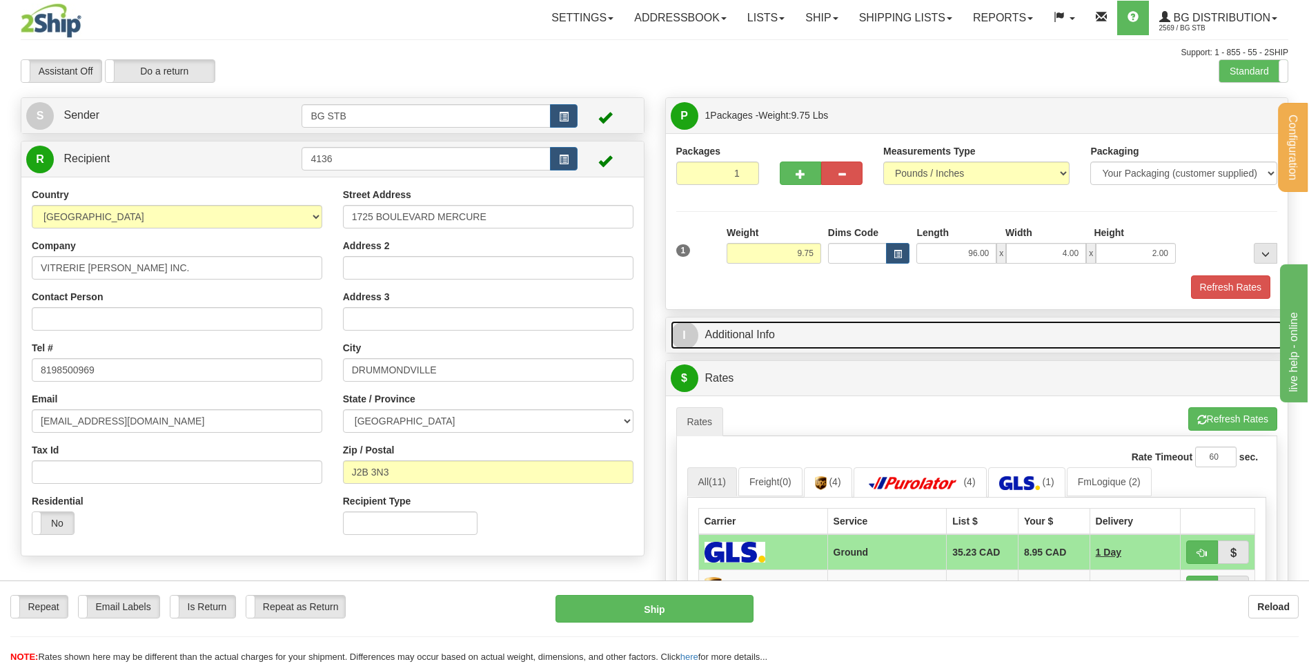
click at [794, 341] on link "I Additional Info" at bounding box center [977, 335] width 613 height 28
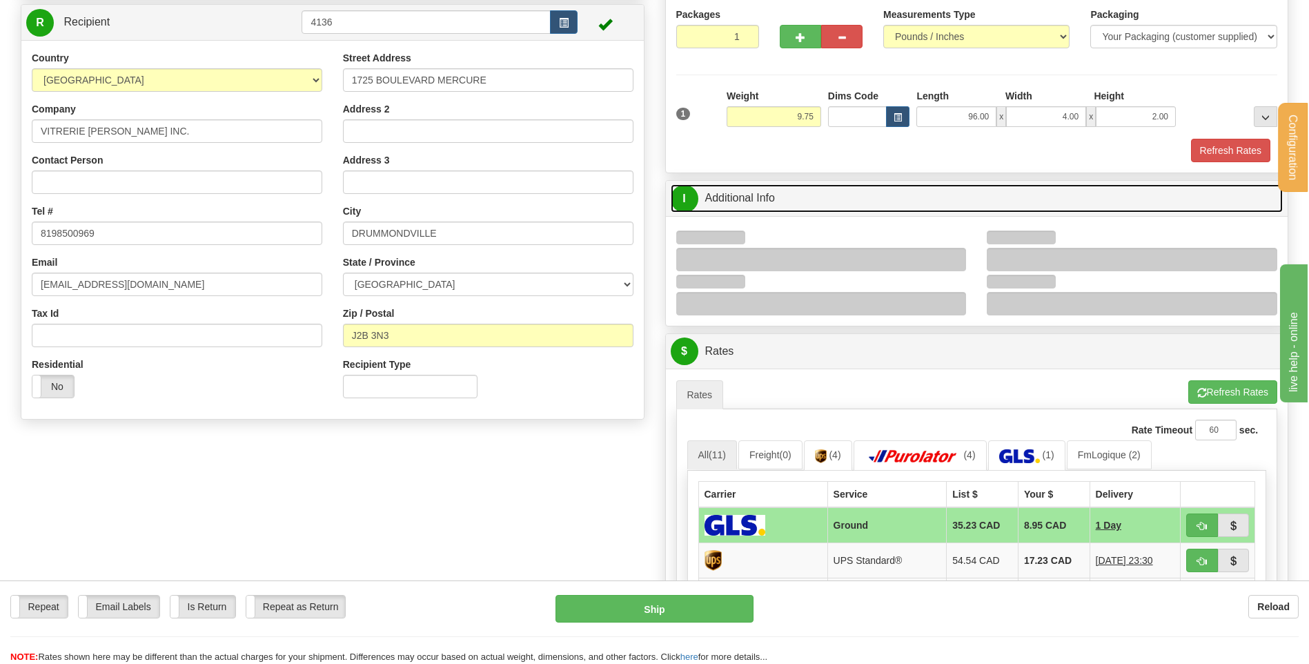
scroll to position [138, 0]
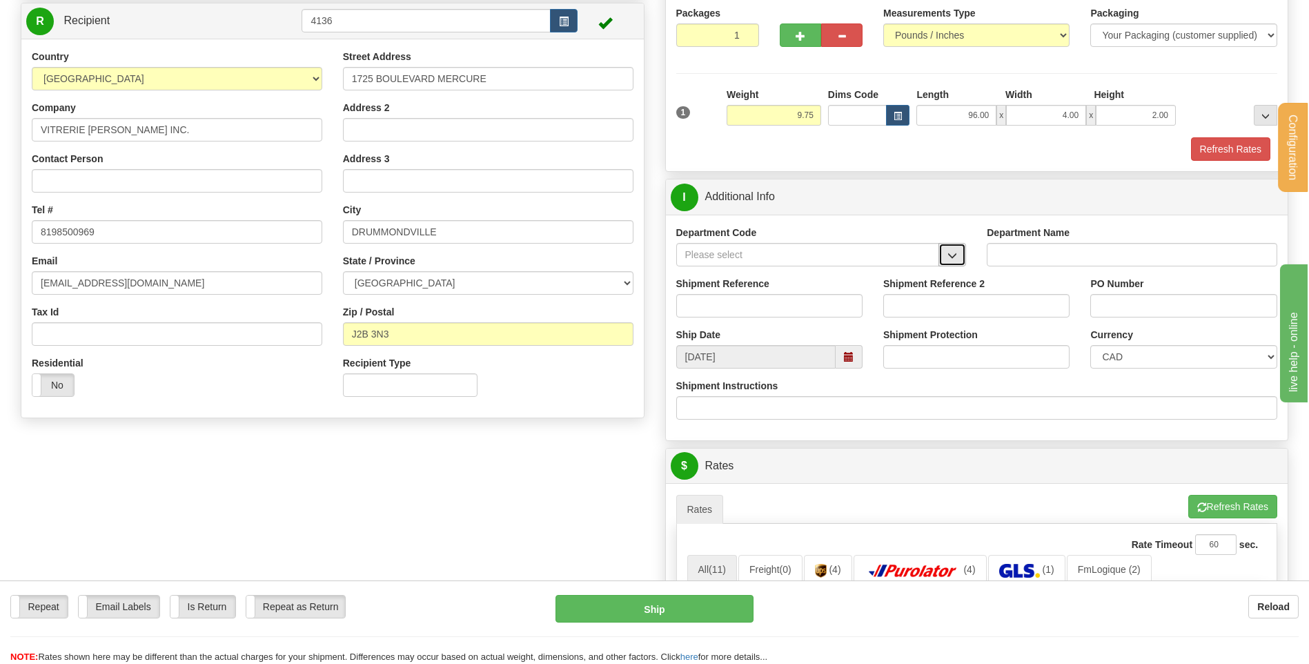
click at [945, 258] on button "button" at bounding box center [952, 254] width 28 height 23
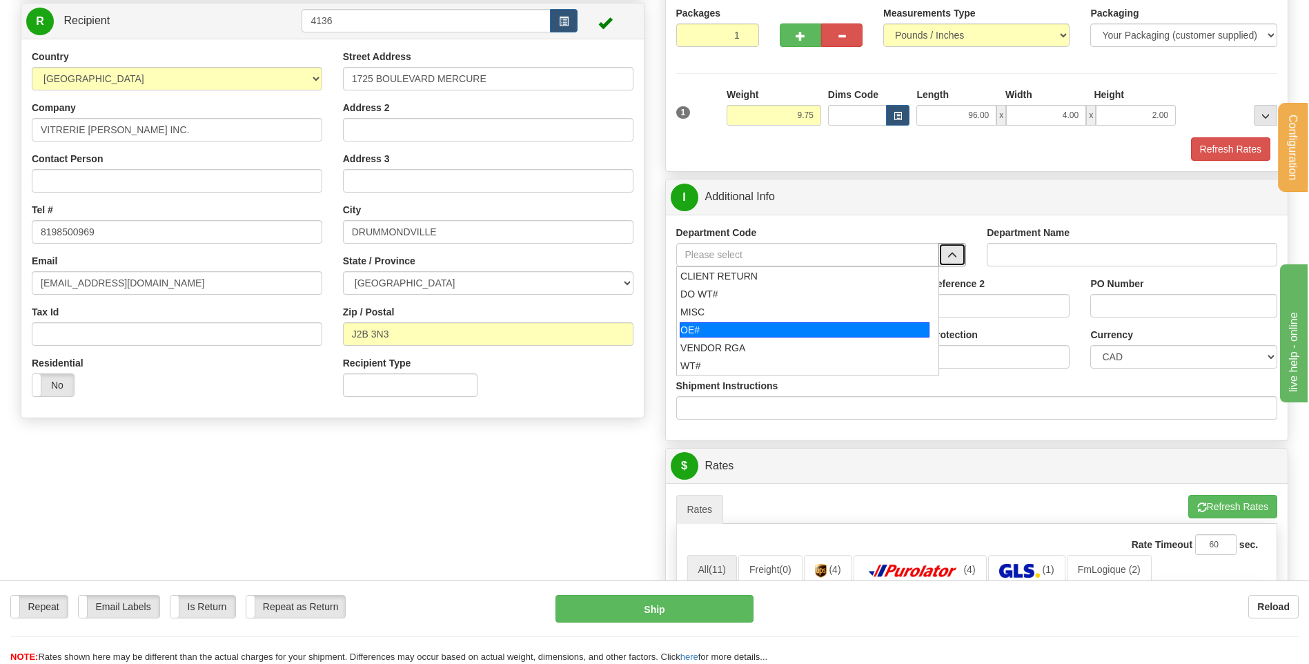
click at [746, 321] on li "OE#" at bounding box center [808, 330] width 262 height 18
type input "OE#"
type input "ORDERS"
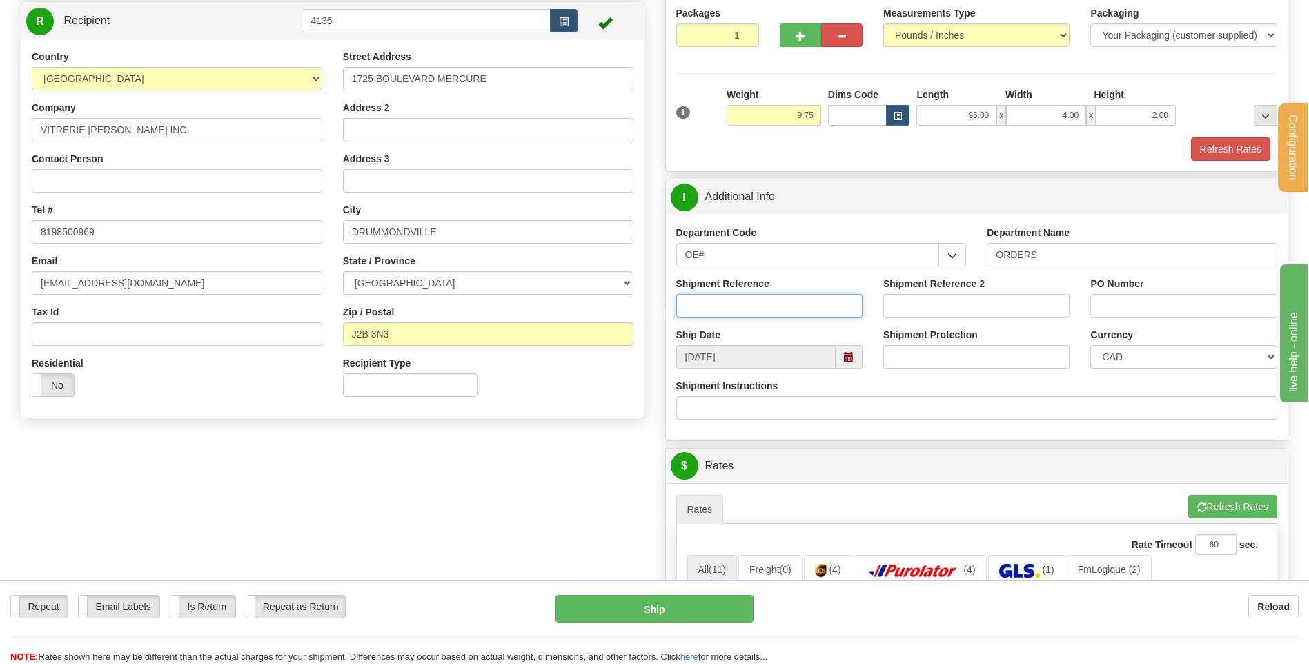
click at [746, 307] on input "Shipment Reference" at bounding box center [769, 305] width 186 height 23
type input "80005426-00"
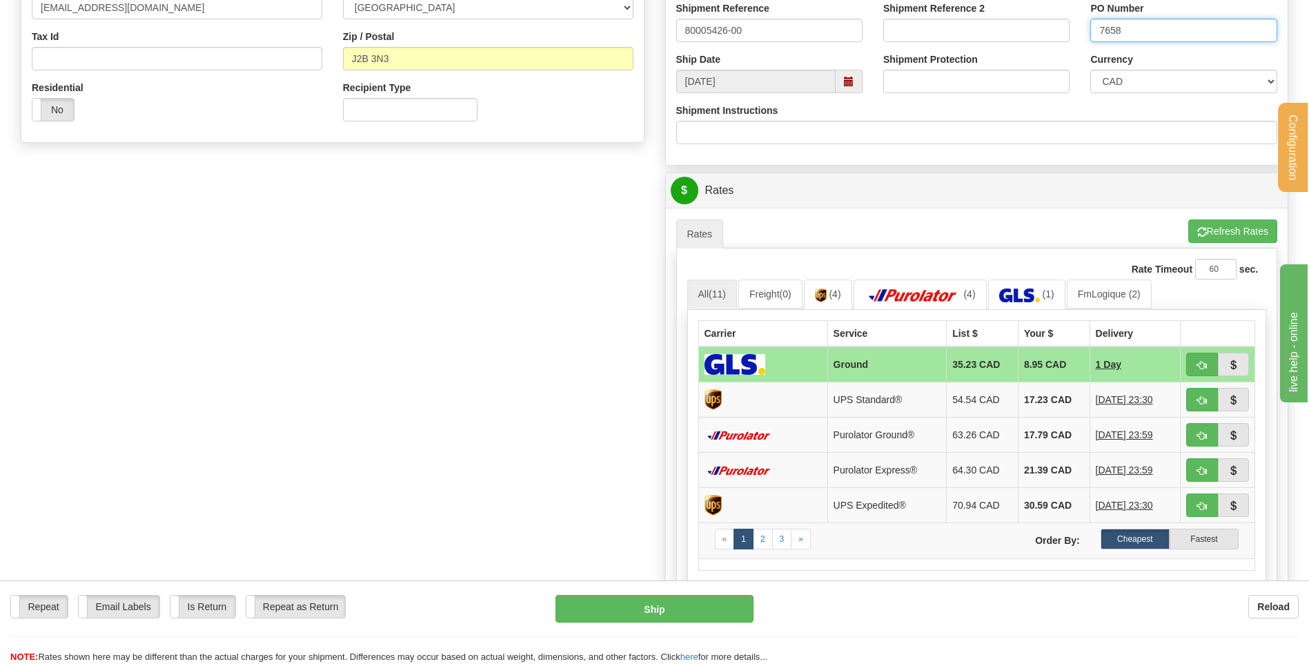
scroll to position [414, 0]
type input "7658"
click at [1195, 437] on button "button" at bounding box center [1202, 433] width 32 height 23
type input "260"
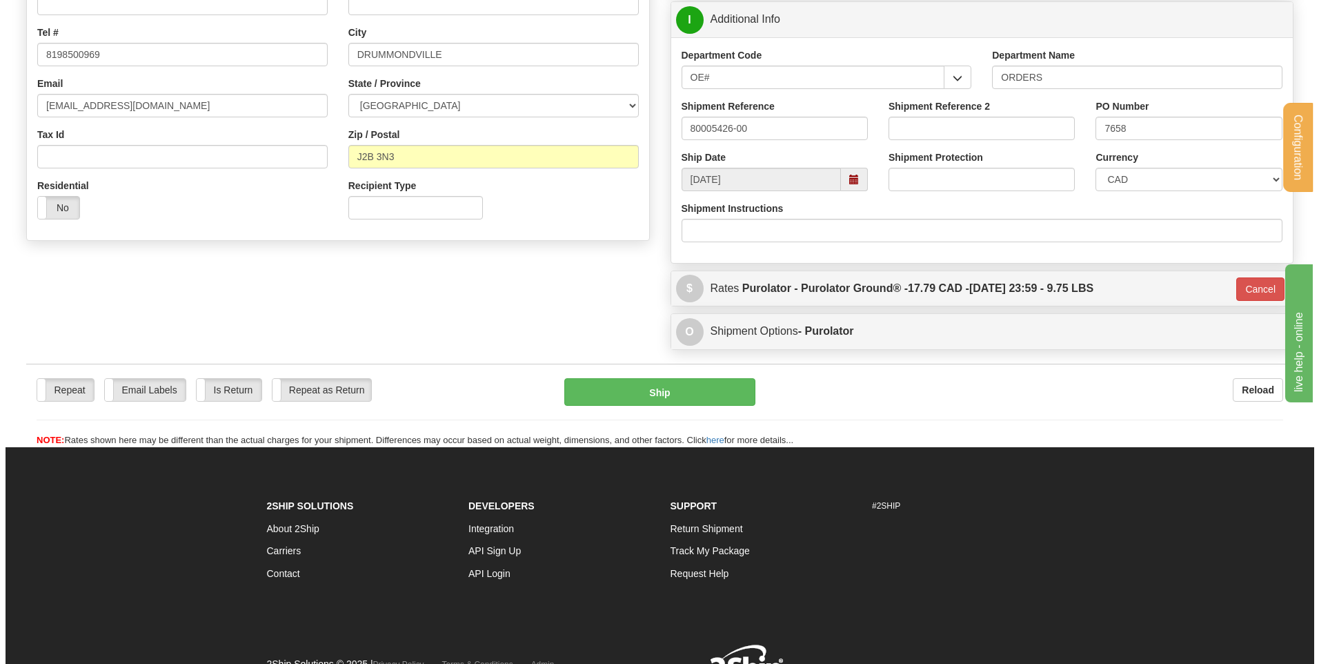
scroll to position [317, 0]
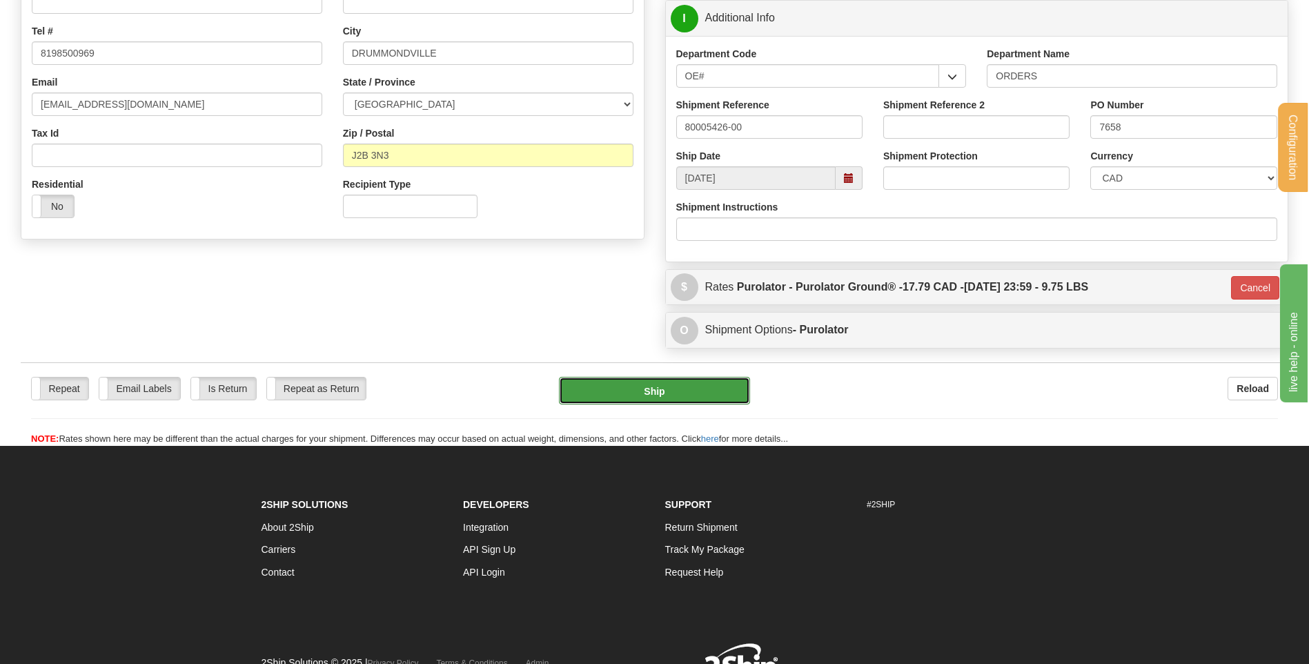
click at [660, 395] on button "Ship" at bounding box center [654, 391] width 190 height 28
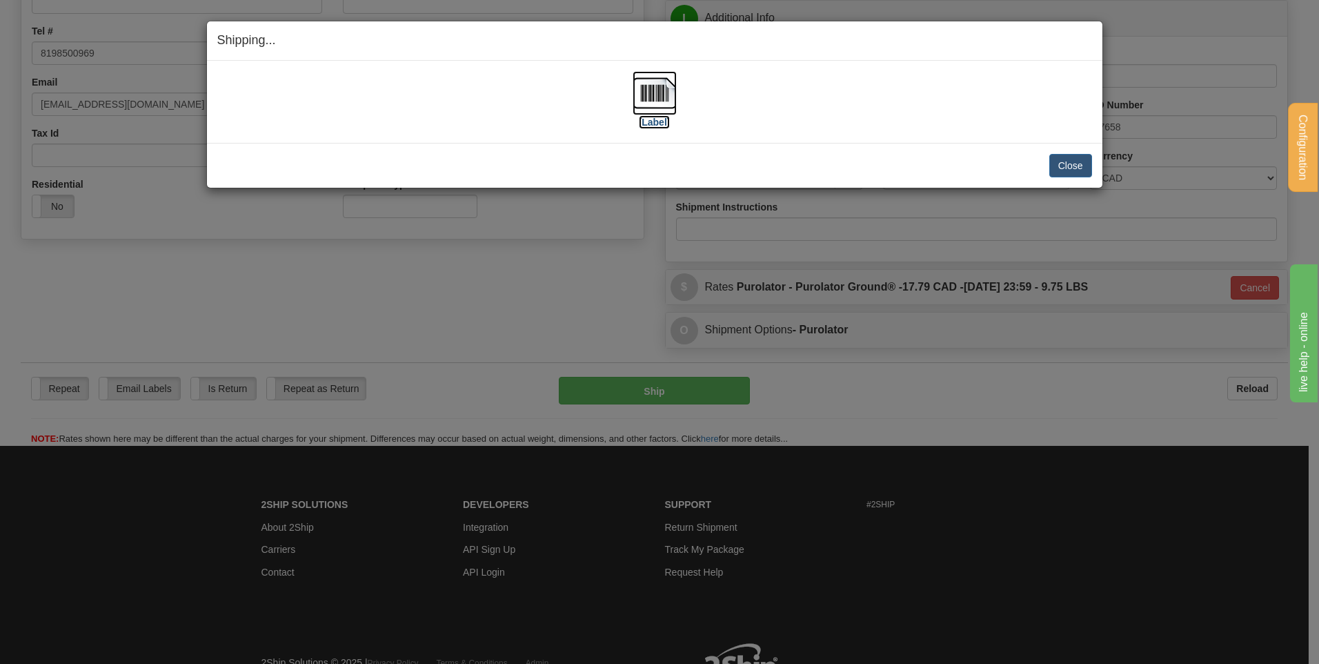
click at [671, 105] on img at bounding box center [655, 93] width 44 height 44
drag, startPoint x: 1076, startPoint y: 169, endPoint x: 1068, endPoint y: 174, distance: 9.6
click at [1076, 169] on button "Close" at bounding box center [1070, 165] width 43 height 23
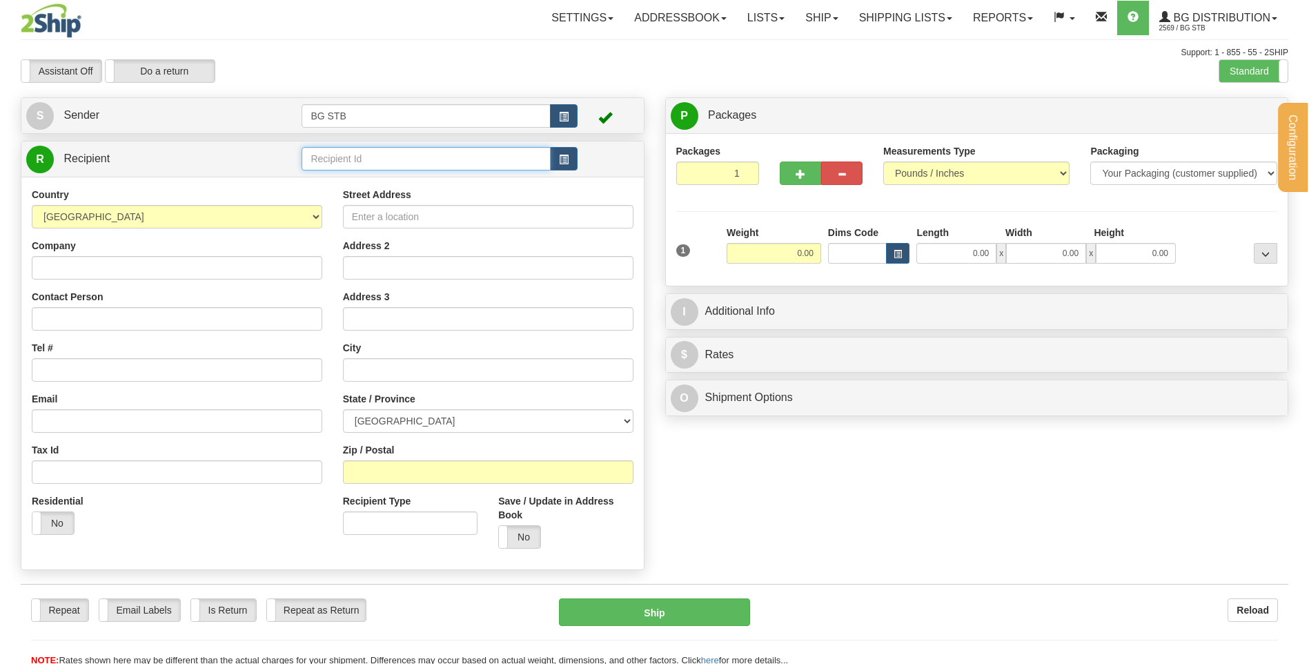
click at [340, 155] on input "text" at bounding box center [425, 158] width 248 height 23
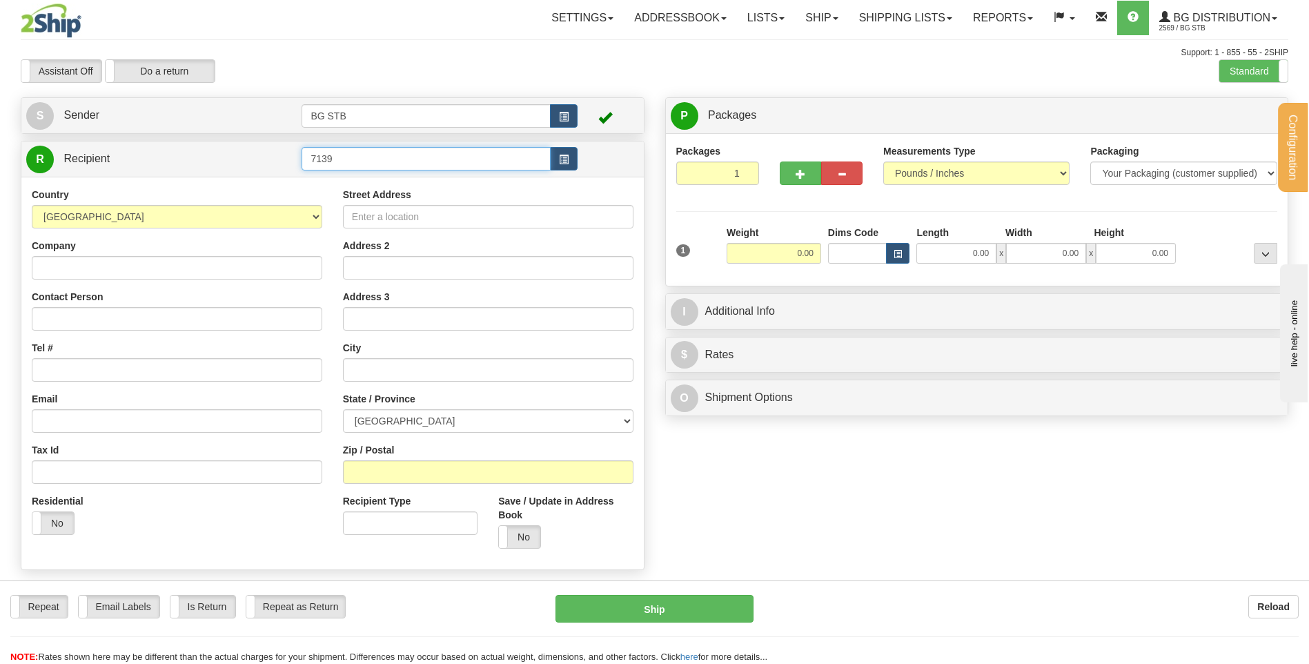
type input "7139"
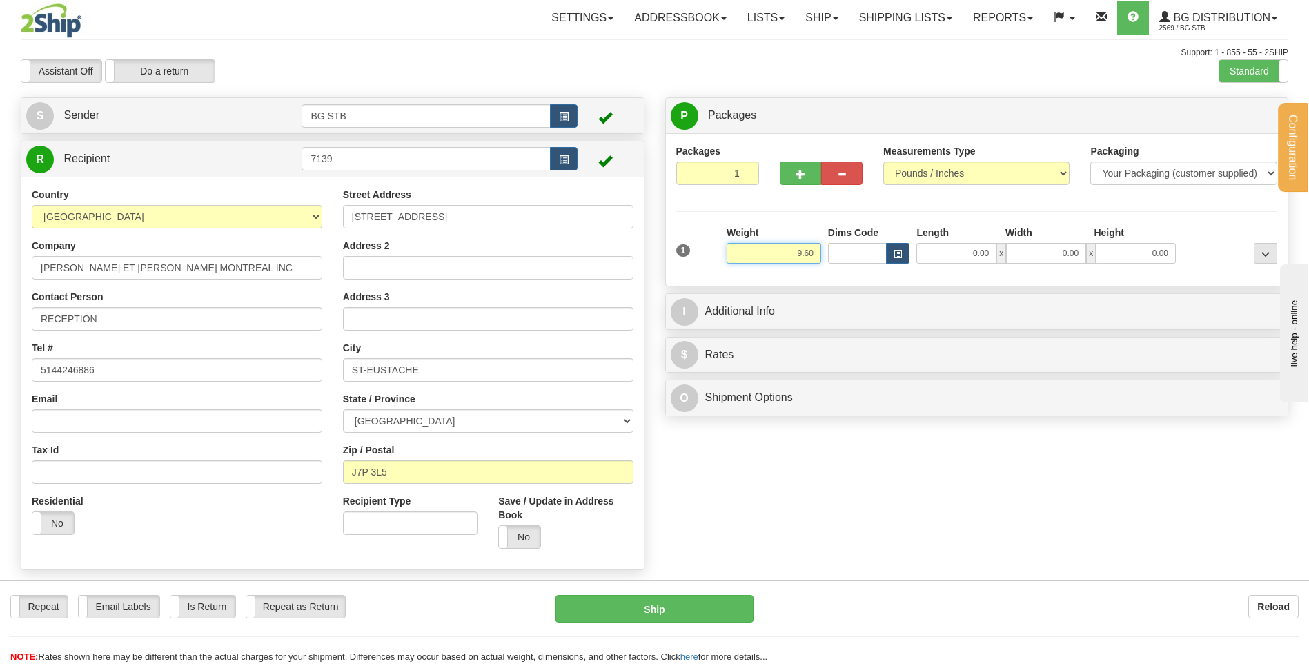
type input "9.60"
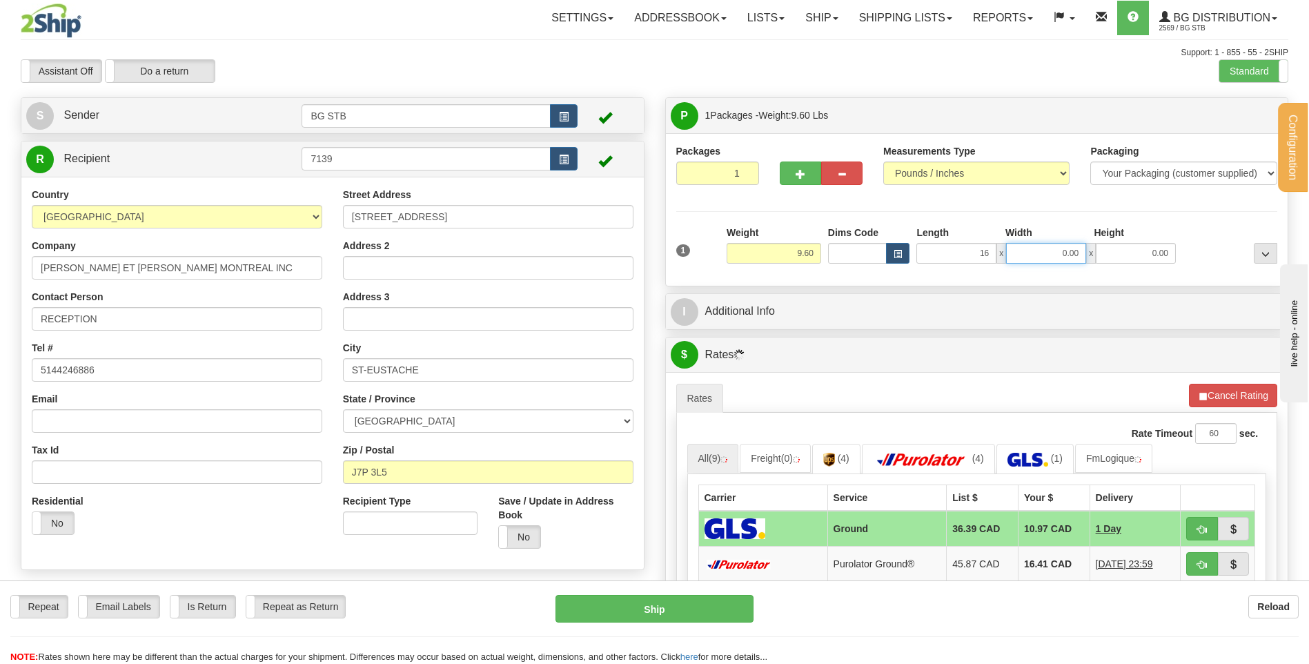
type input "16.00"
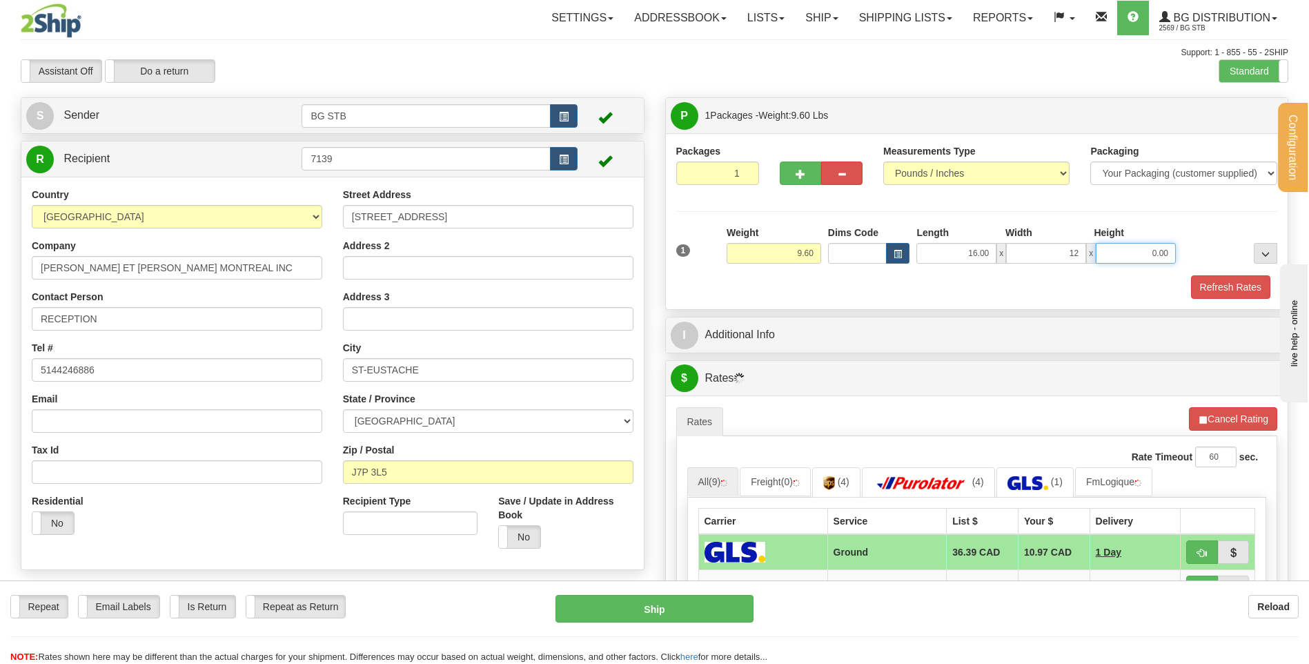
type input "12.00"
type input "11.00"
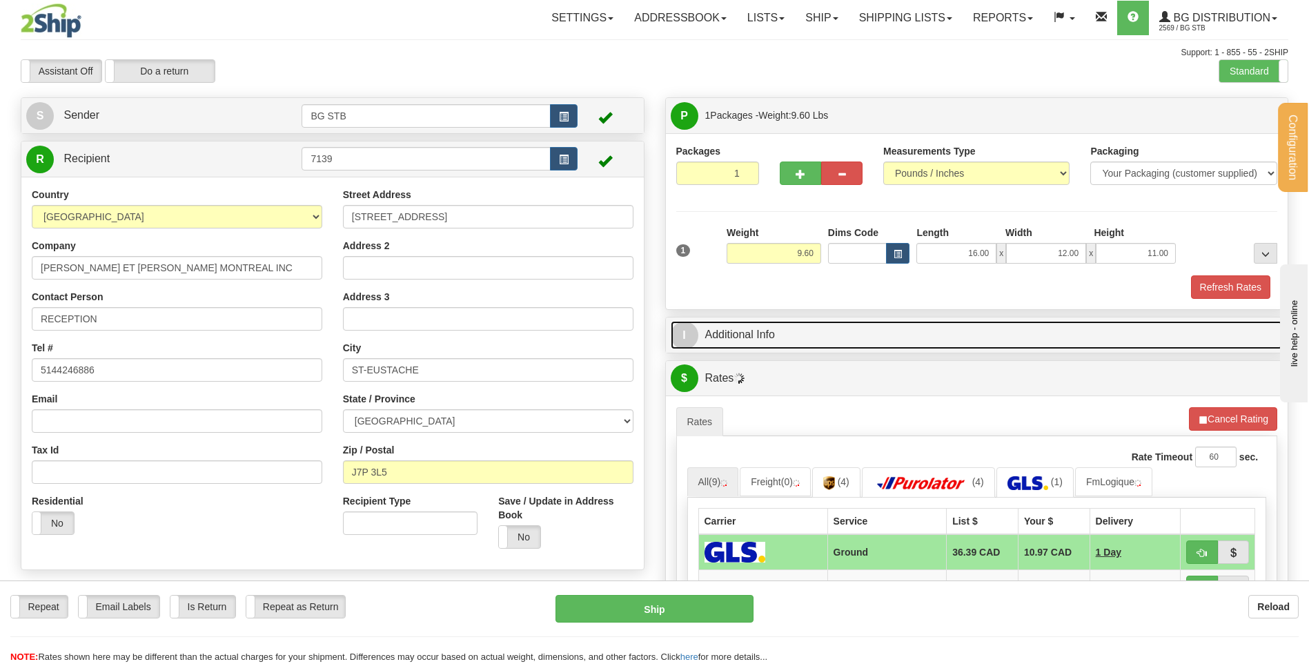
click at [739, 328] on link "I Additional Info" at bounding box center [977, 335] width 613 height 28
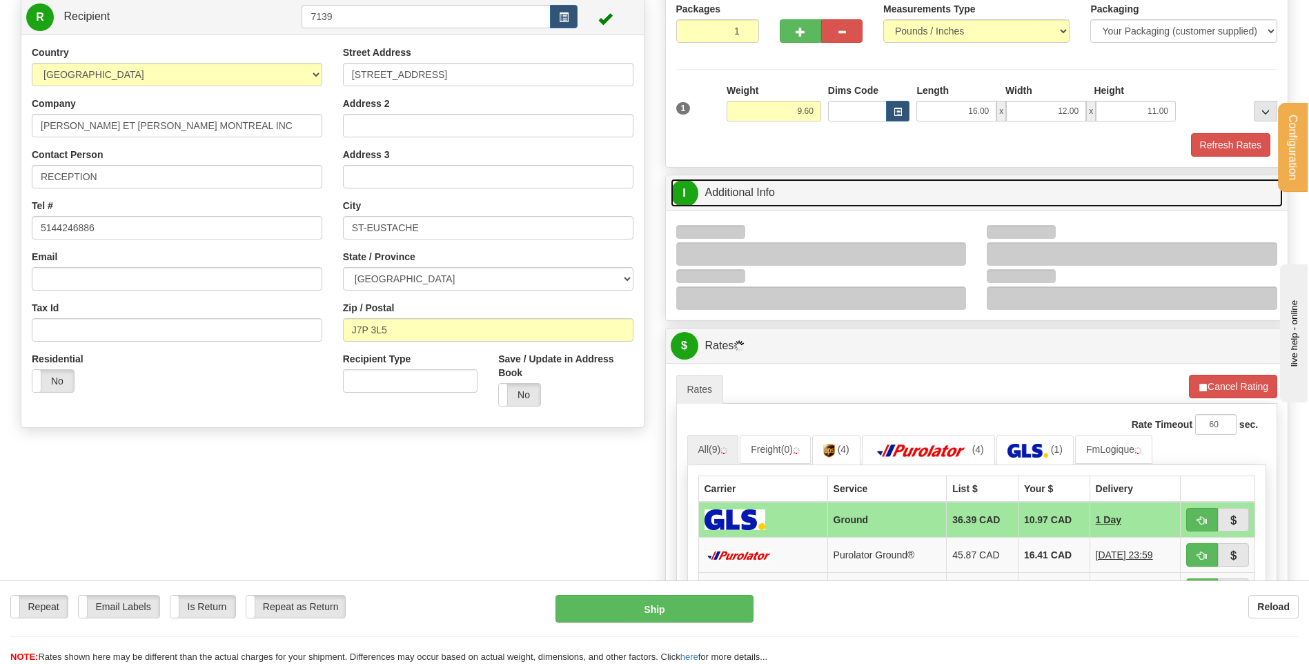
scroll to position [276, 0]
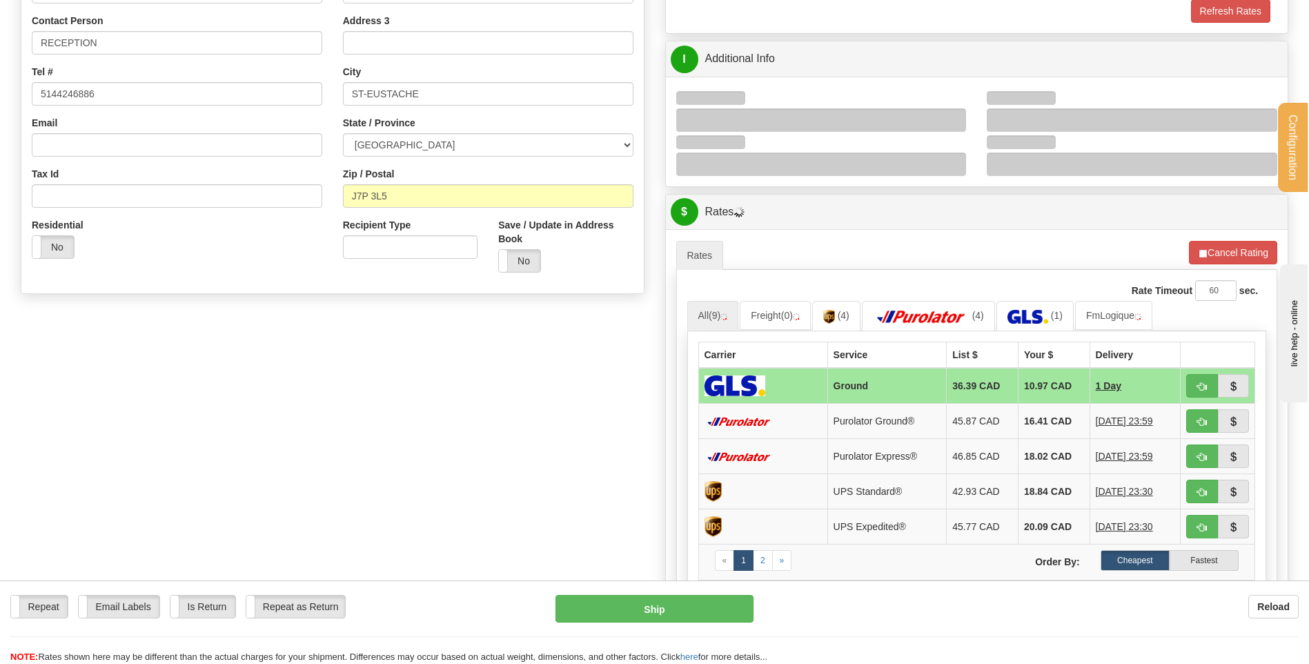
click at [960, 111] on div at bounding box center [821, 119] width 290 height 23
click at [954, 119] on div at bounding box center [821, 119] width 290 height 23
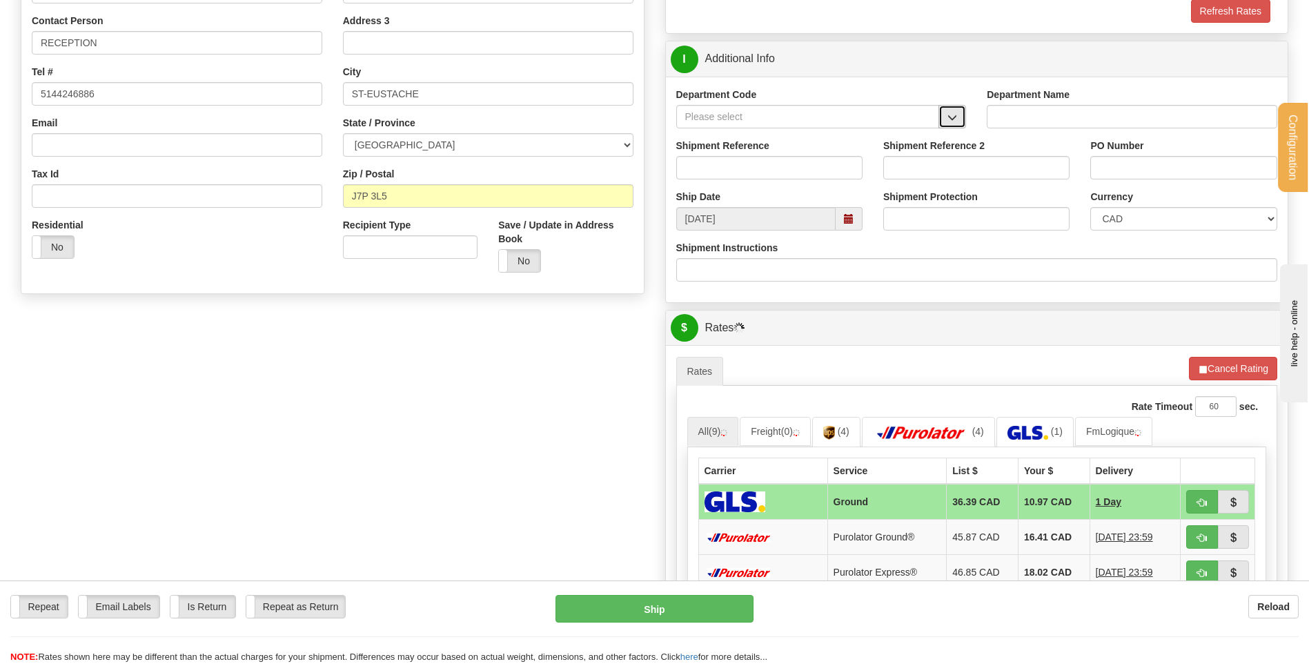
click at [953, 113] on span "button" at bounding box center [952, 117] width 10 height 9
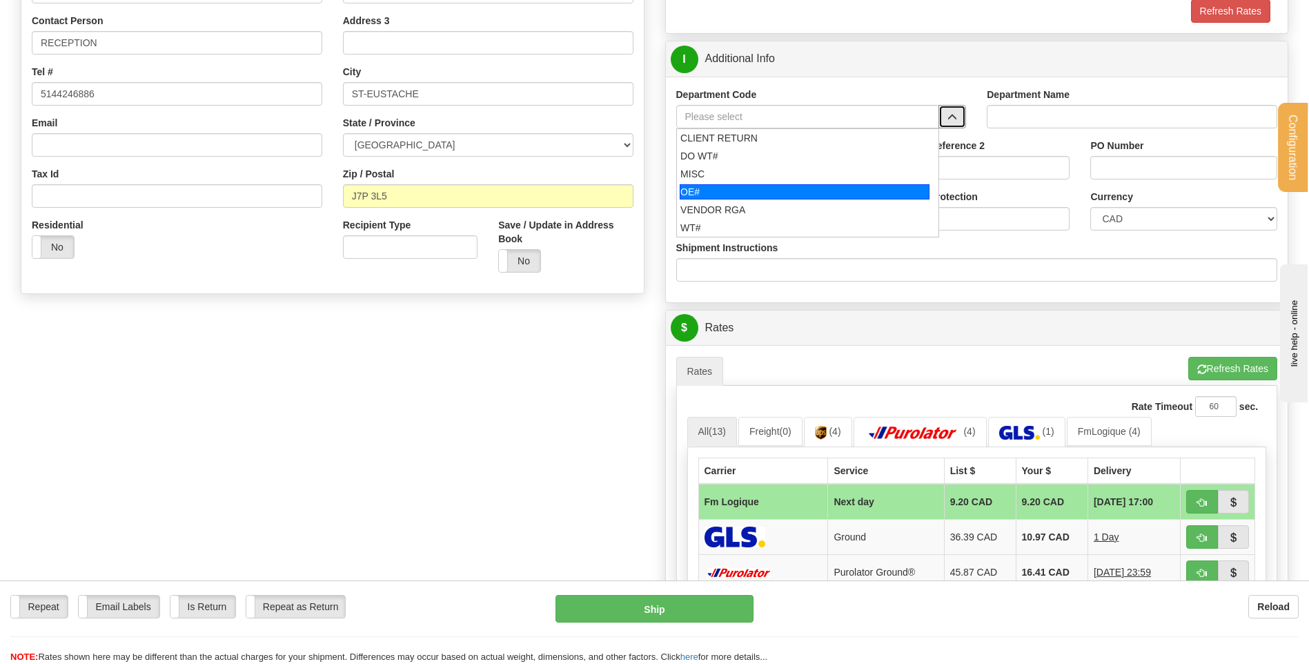
click at [763, 195] on div "OE#" at bounding box center [805, 191] width 250 height 15
type input "OE#"
type input "ORDERS"
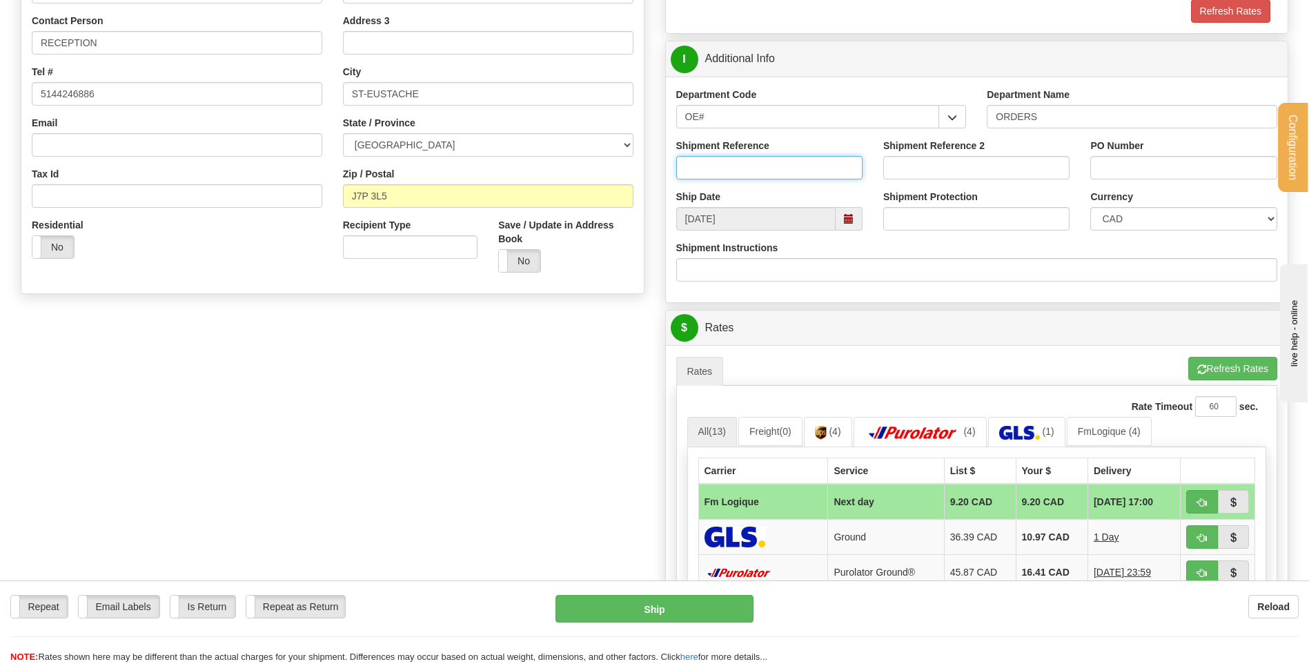
click at [751, 161] on input "Shipment Reference" at bounding box center [769, 167] width 186 height 23
type input "80005340-00"
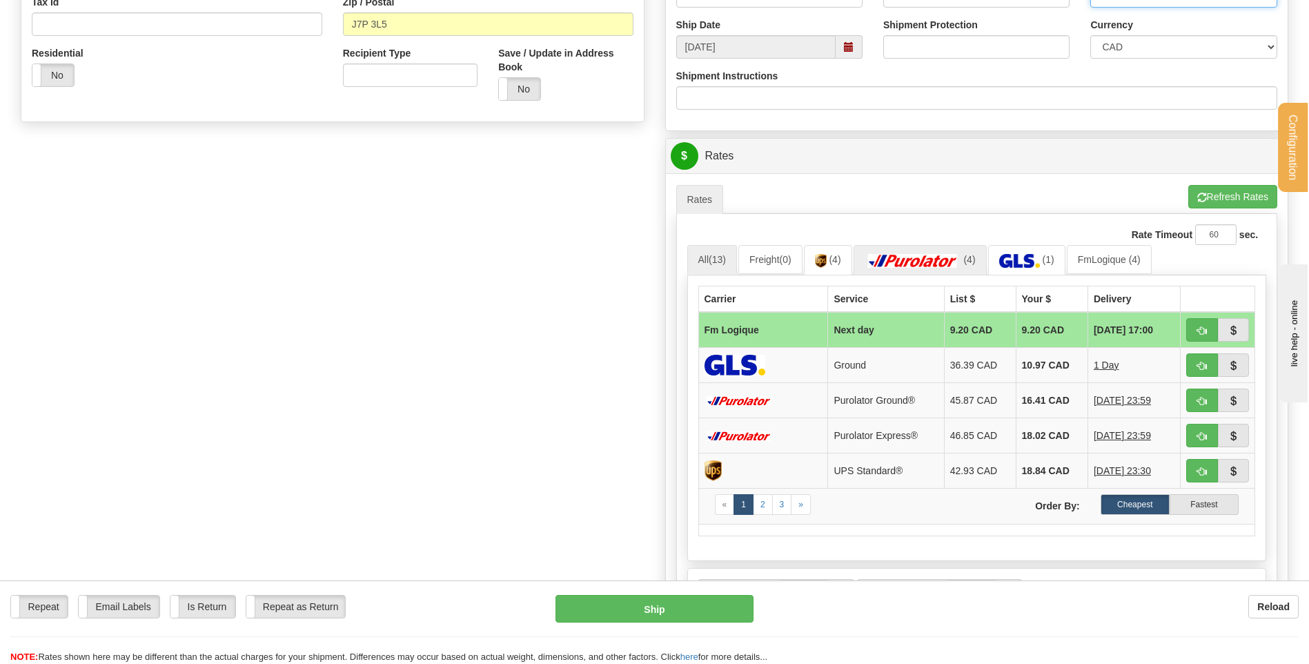
scroll to position [552, 0]
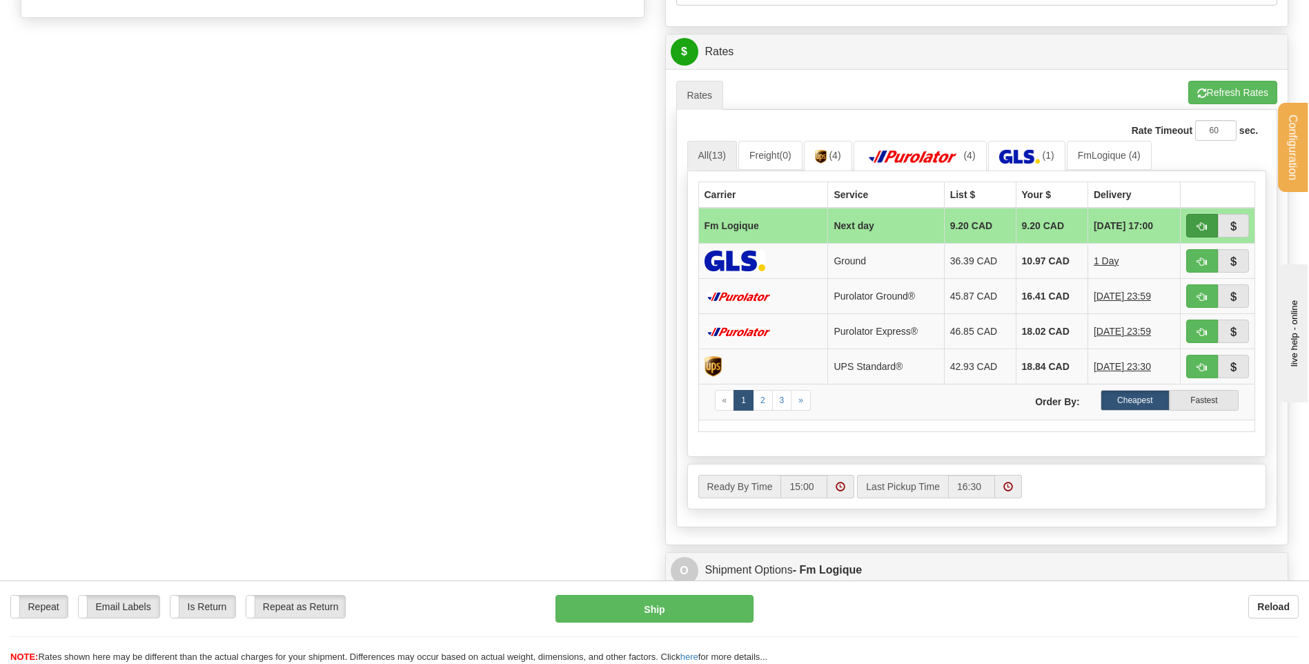
type input "RM-7211-2"
drag, startPoint x: 1213, startPoint y: 228, endPoint x: 1154, endPoint y: 239, distance: 59.5
click at [1213, 228] on button "button" at bounding box center [1202, 225] width 32 height 23
type input "jour"
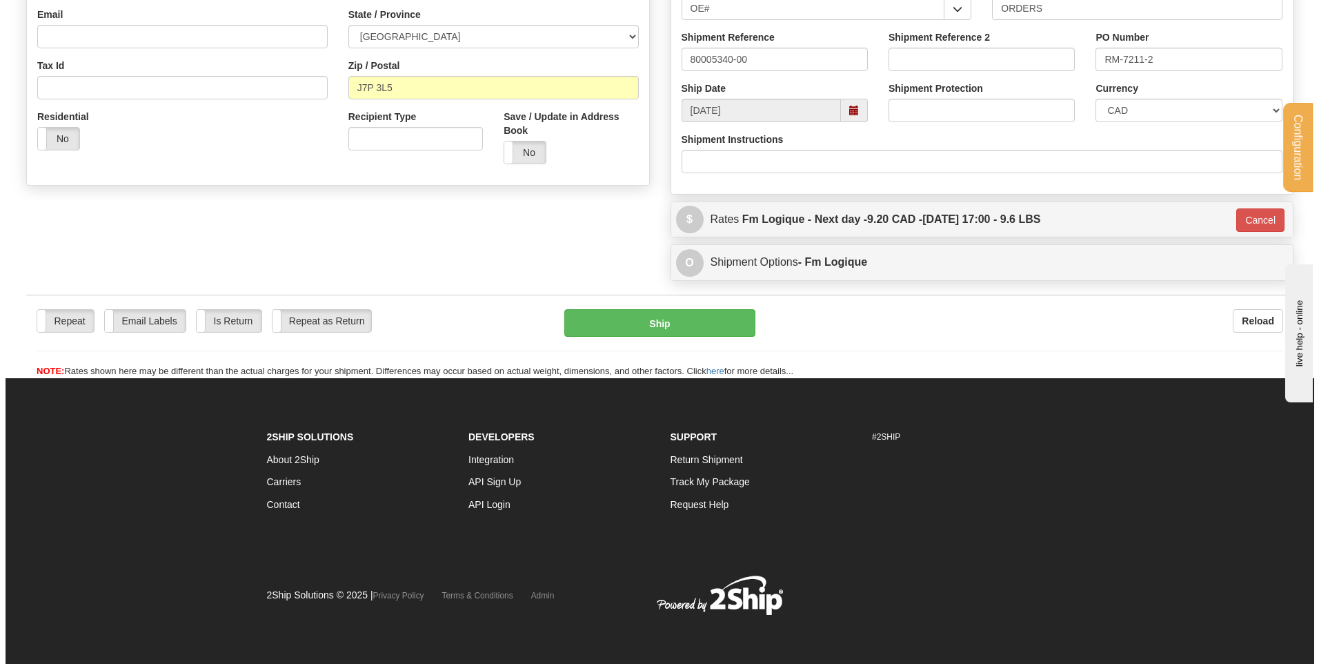
scroll to position [385, 0]
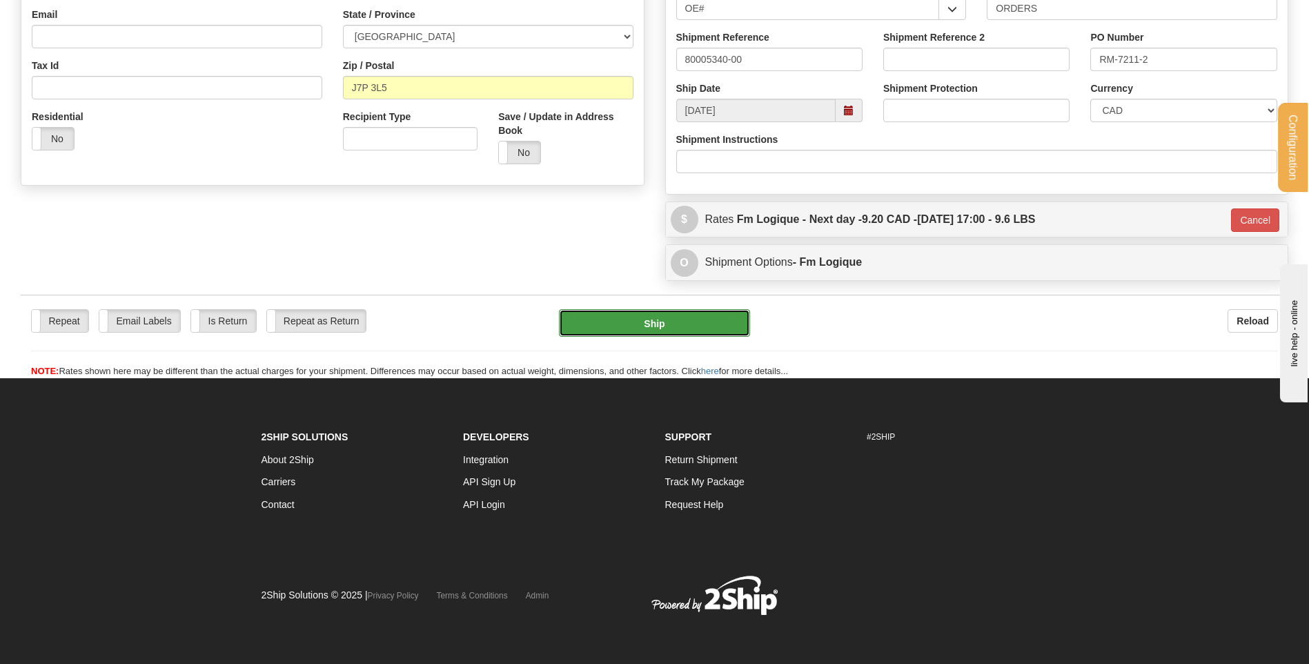
click at [693, 315] on button "Ship" at bounding box center [654, 323] width 190 height 28
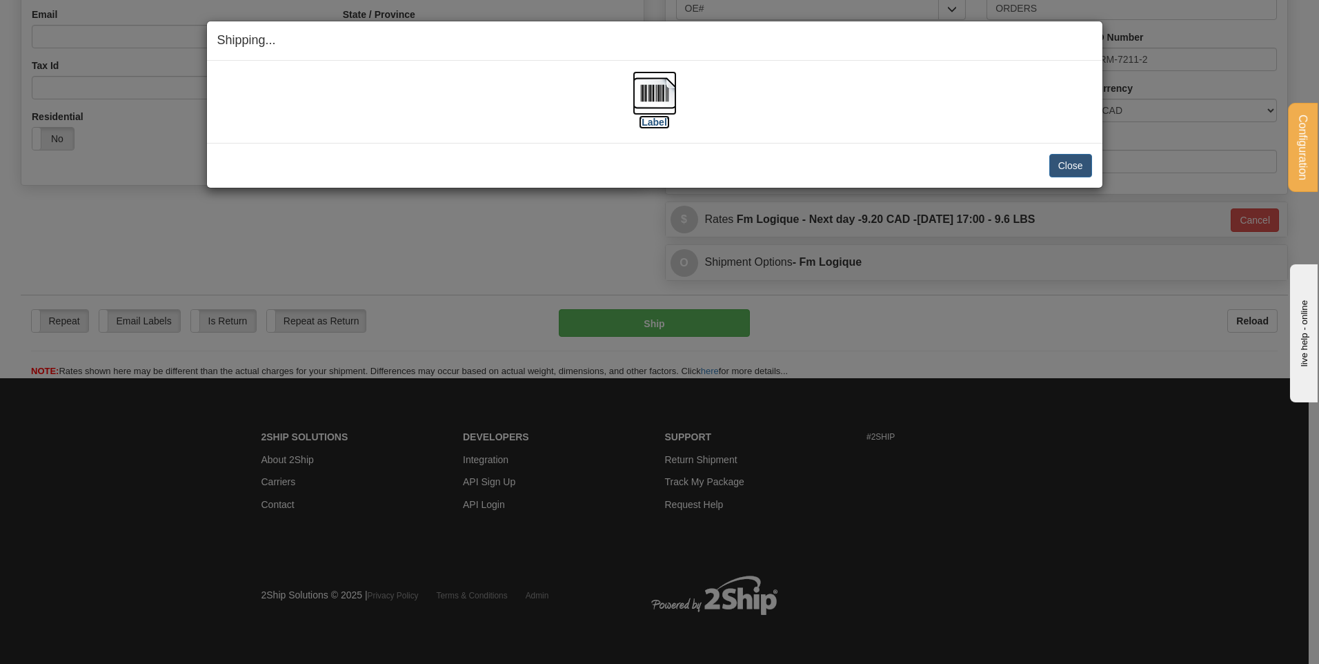
click at [645, 81] on img at bounding box center [655, 93] width 44 height 44
click at [1077, 170] on button "Close" at bounding box center [1070, 165] width 43 height 23
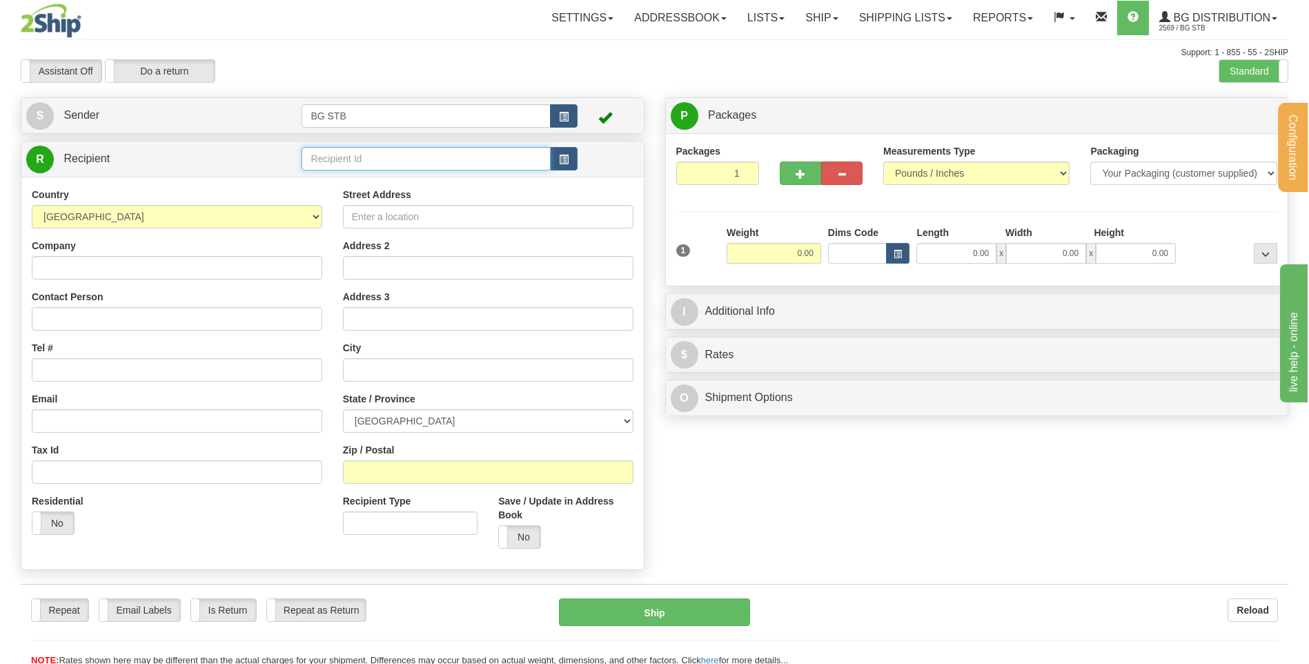
click at [351, 157] on input "text" at bounding box center [425, 158] width 248 height 23
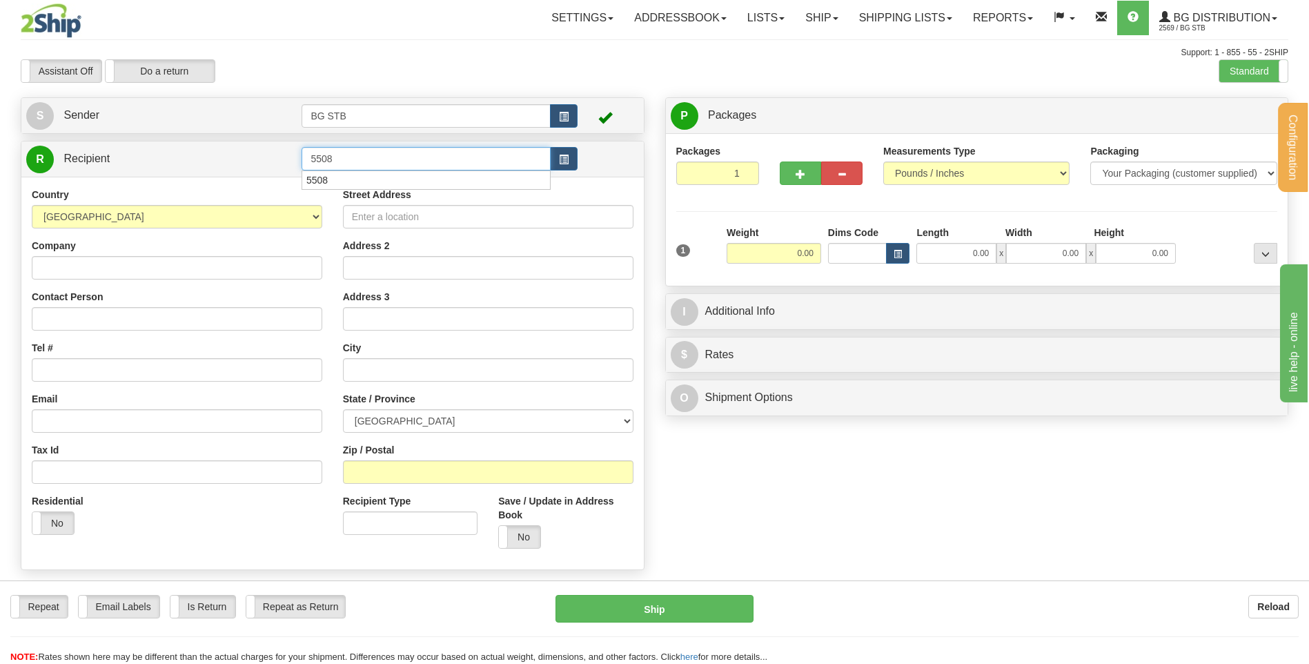
type input "5508"
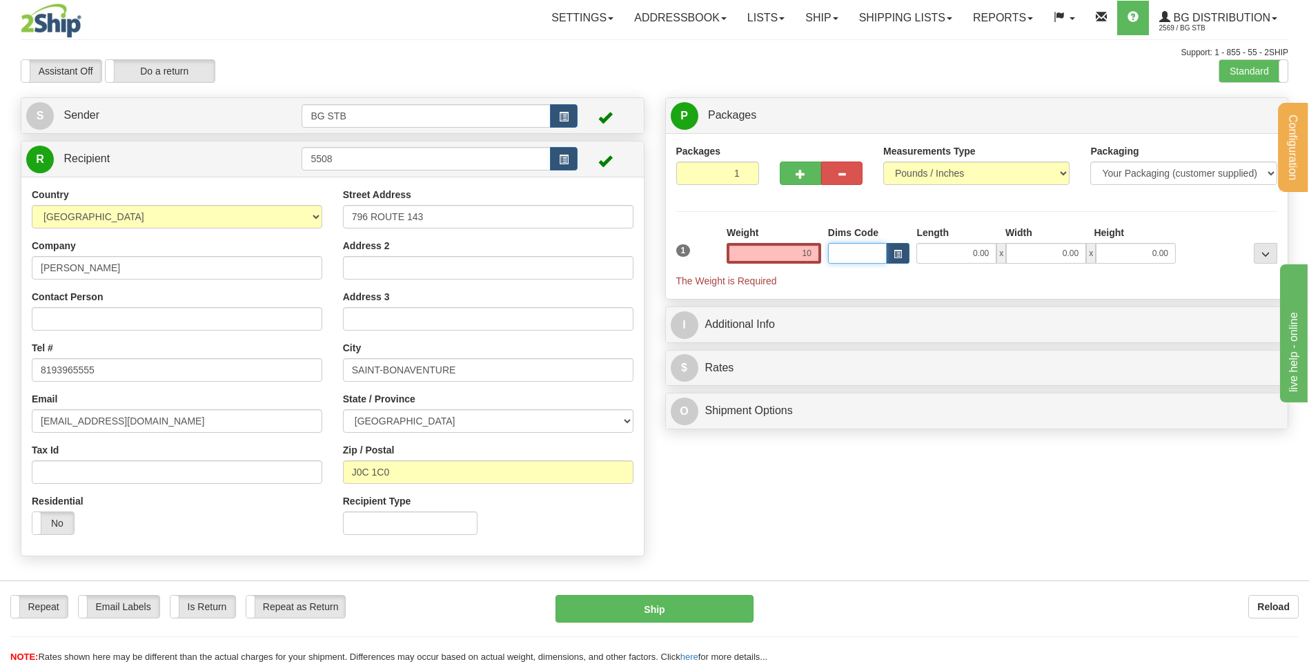
type input "10.00"
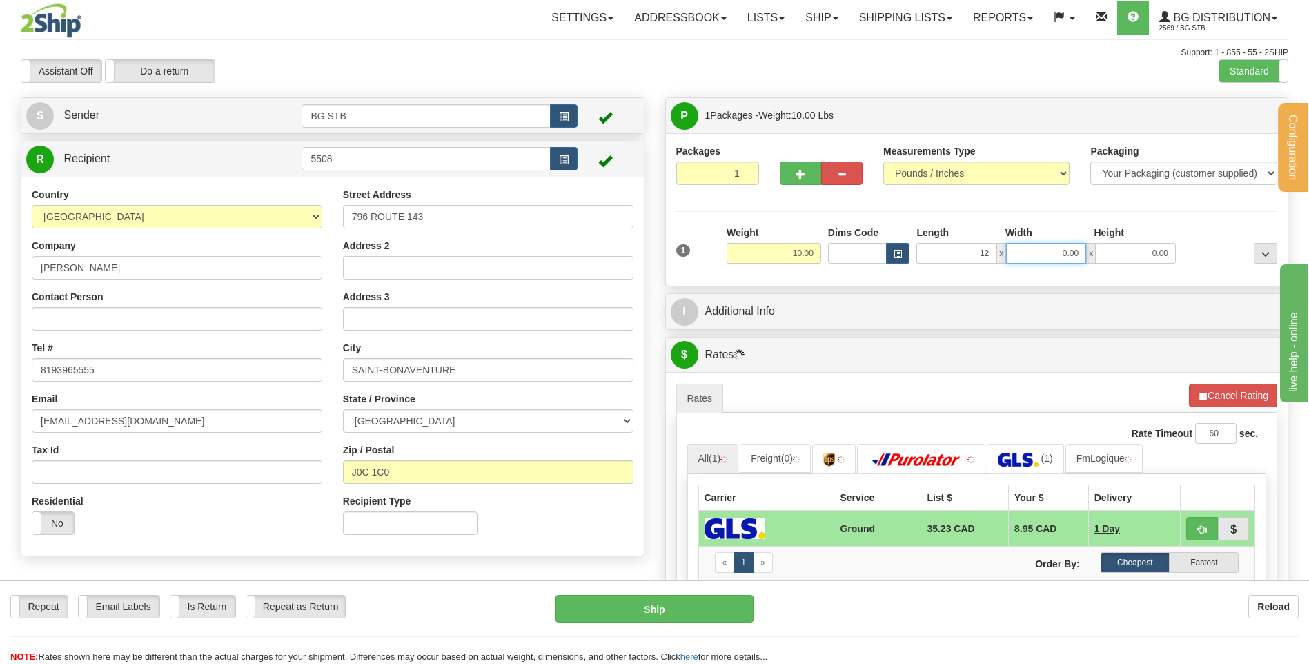
type input "12.00"
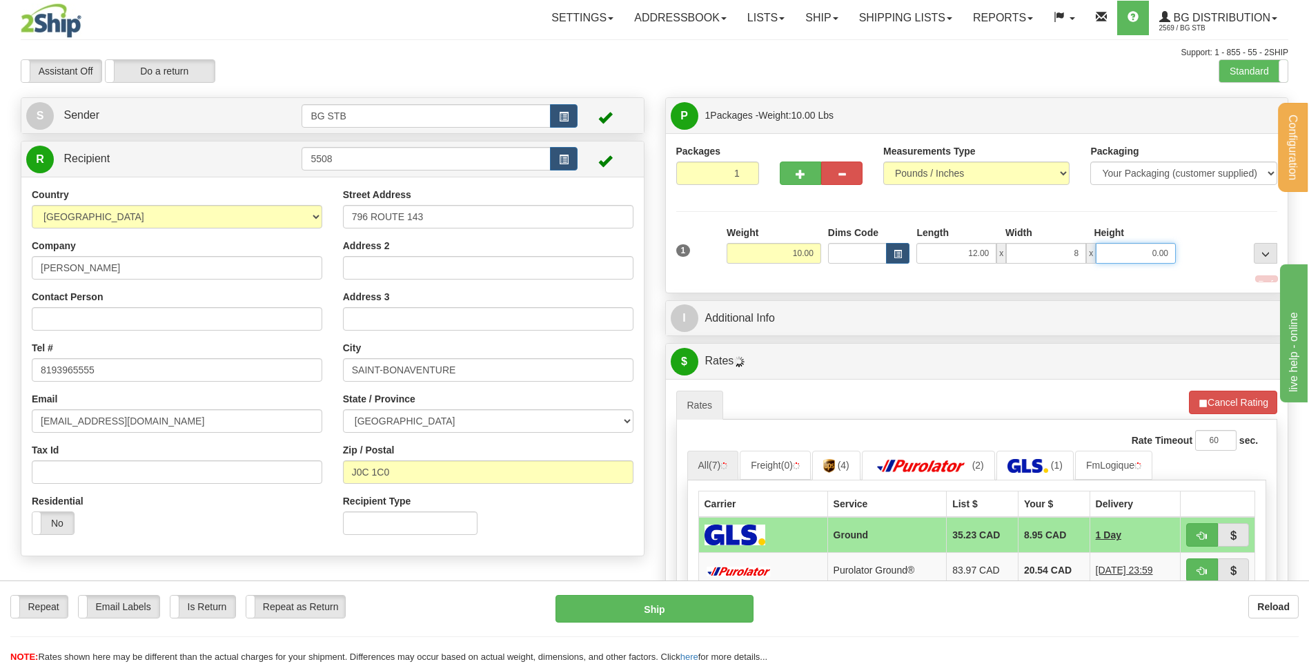
type input "8.00"
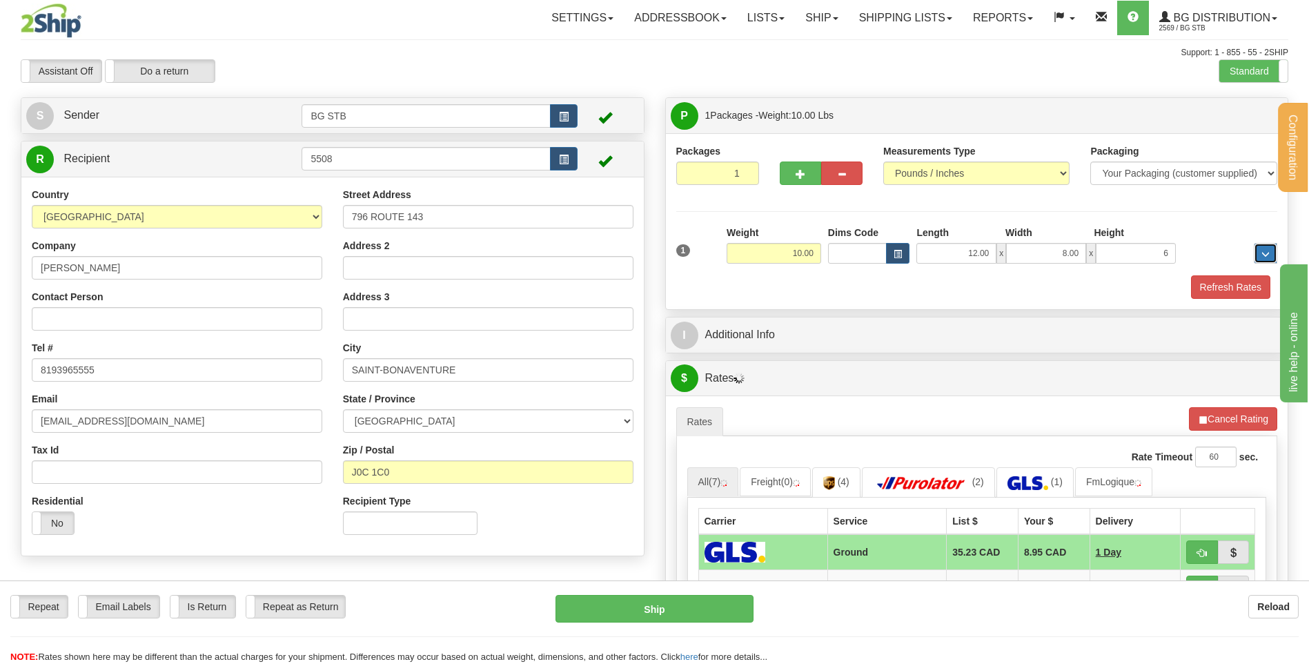
type input "6.00"
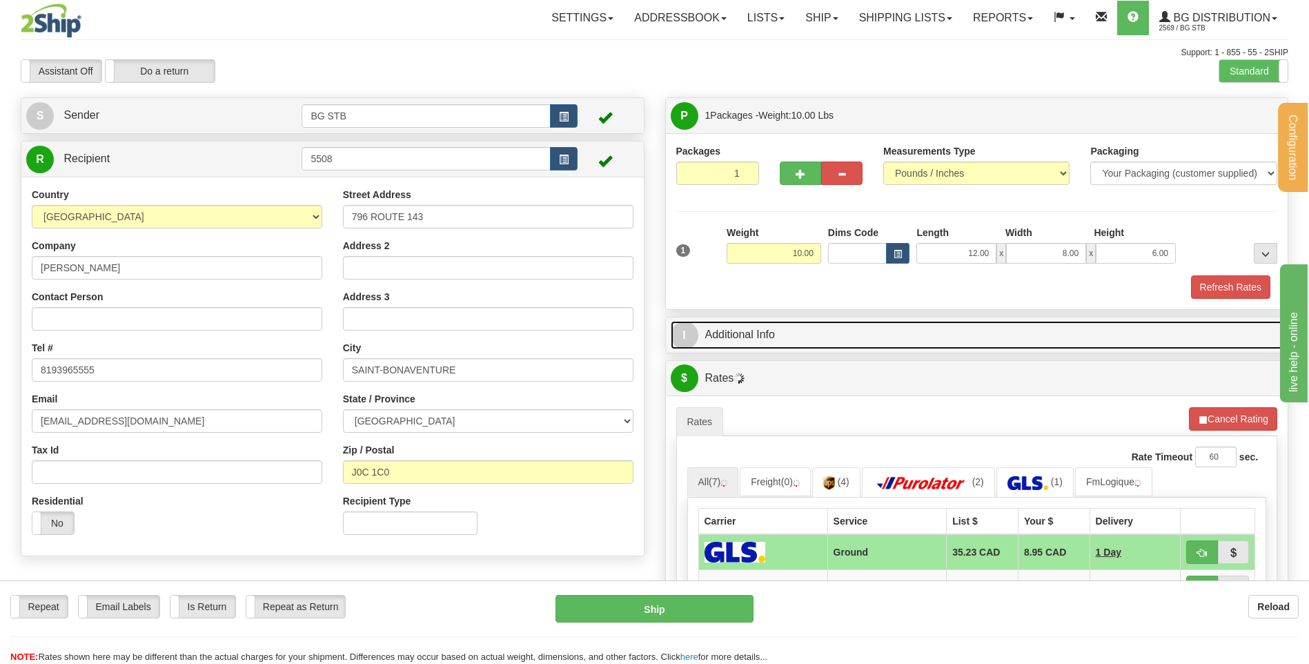
click at [789, 323] on link "I Additional Info" at bounding box center [977, 335] width 613 height 28
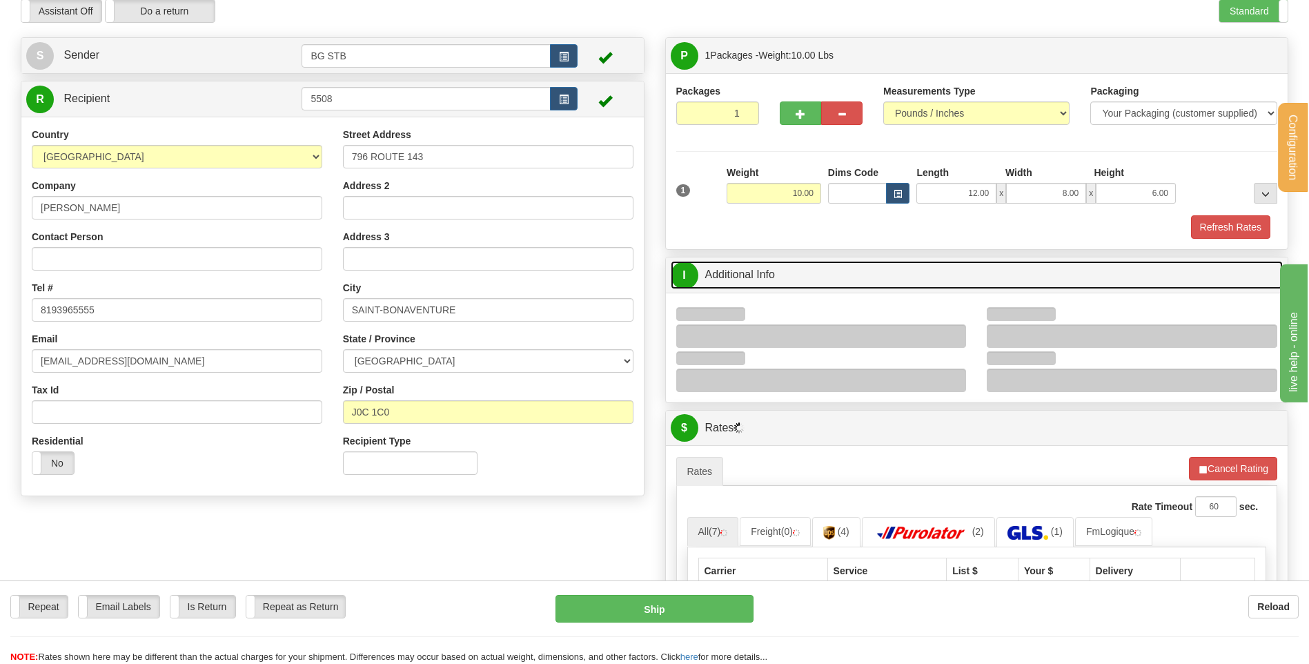
scroll to position [207, 0]
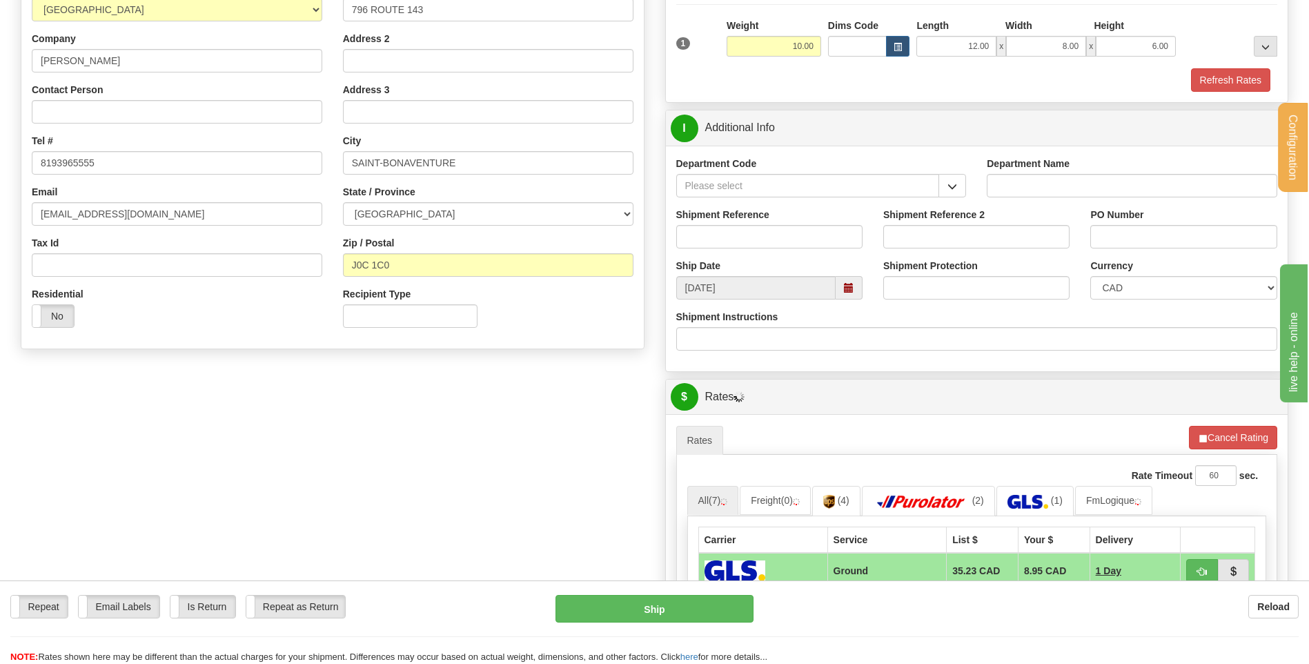
click at [953, 179] on button "button" at bounding box center [952, 185] width 28 height 23
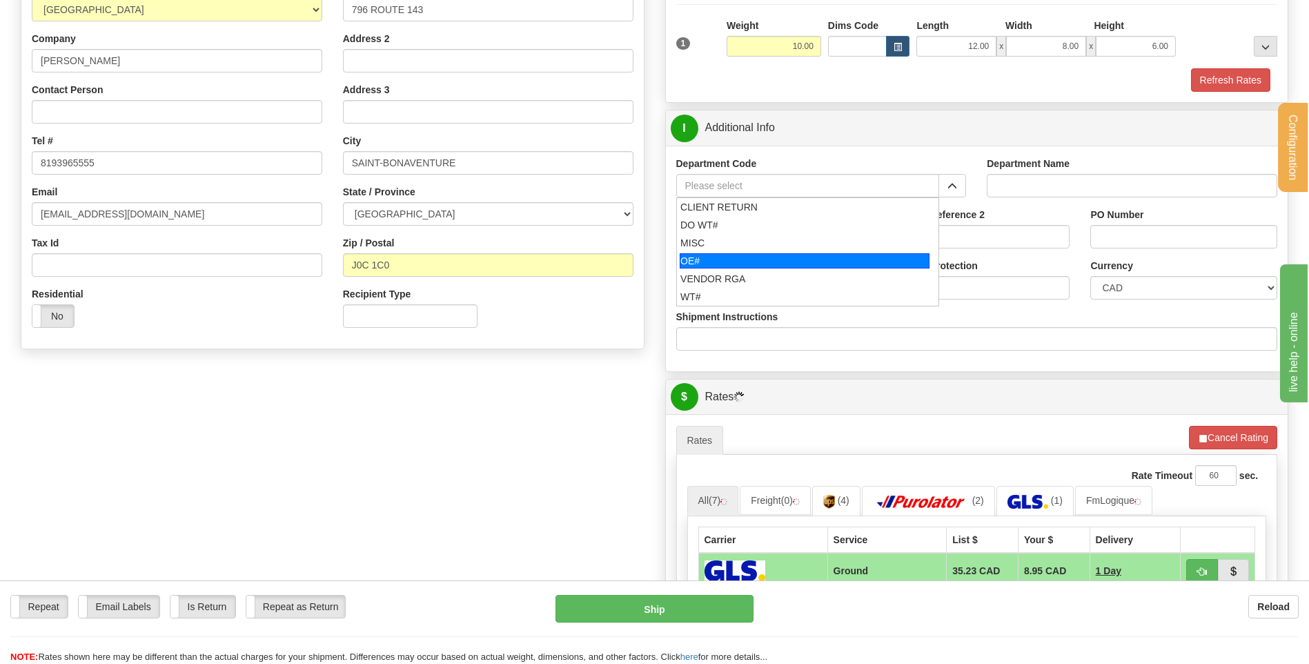
drag, startPoint x: 728, startPoint y: 260, endPoint x: 726, endPoint y: 229, distance: 31.1
click at [726, 253] on div "OE#" at bounding box center [805, 260] width 250 height 15
type input "OE#"
type input "ORDERS"
click at [726, 229] on input "Shipment Reference" at bounding box center [769, 236] width 186 height 23
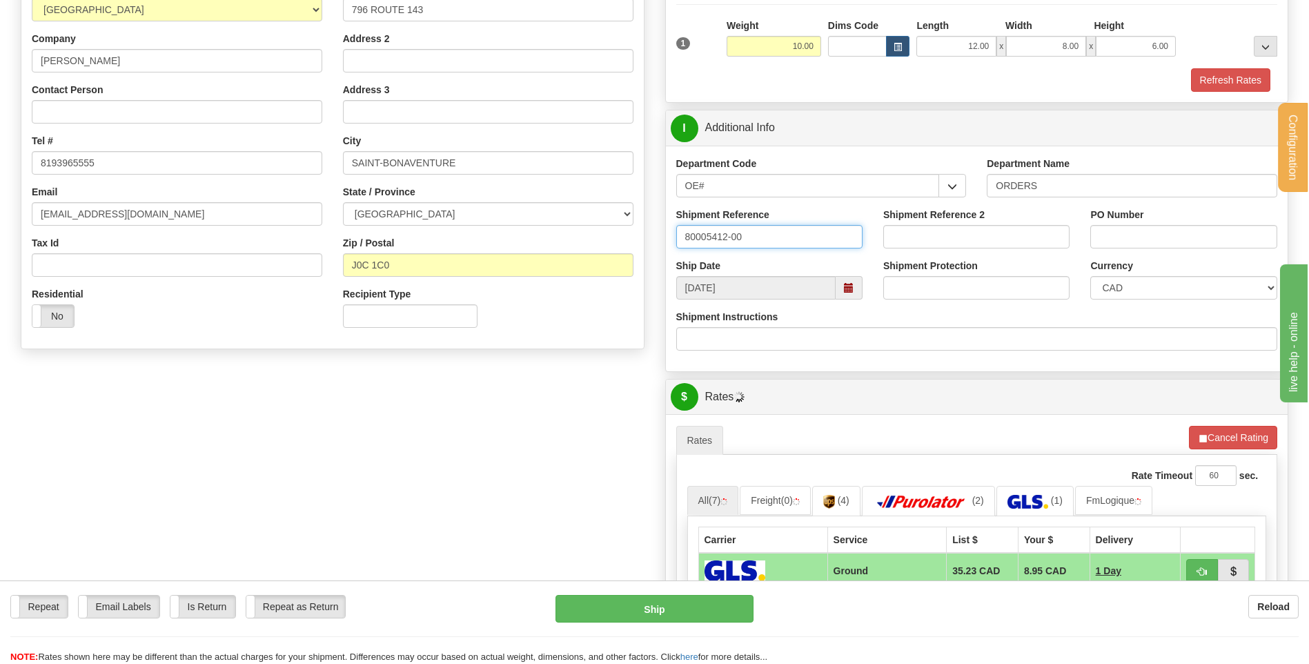
type input "80005412-00"
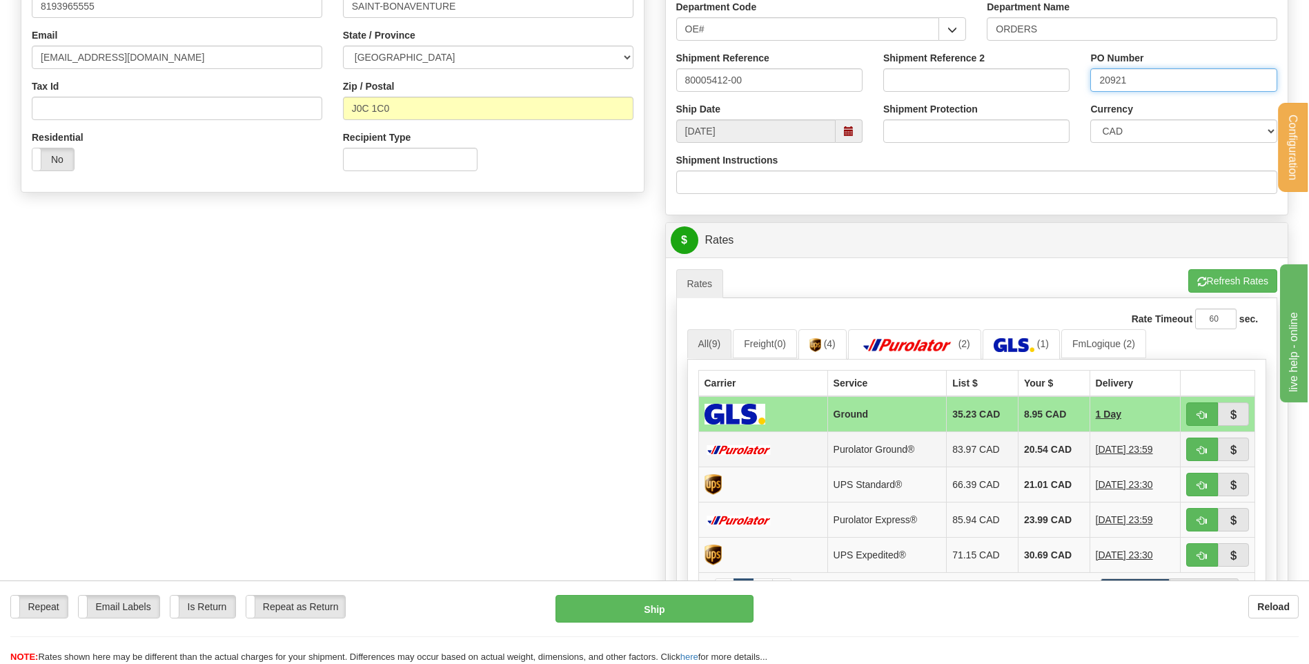
scroll to position [414, 0]
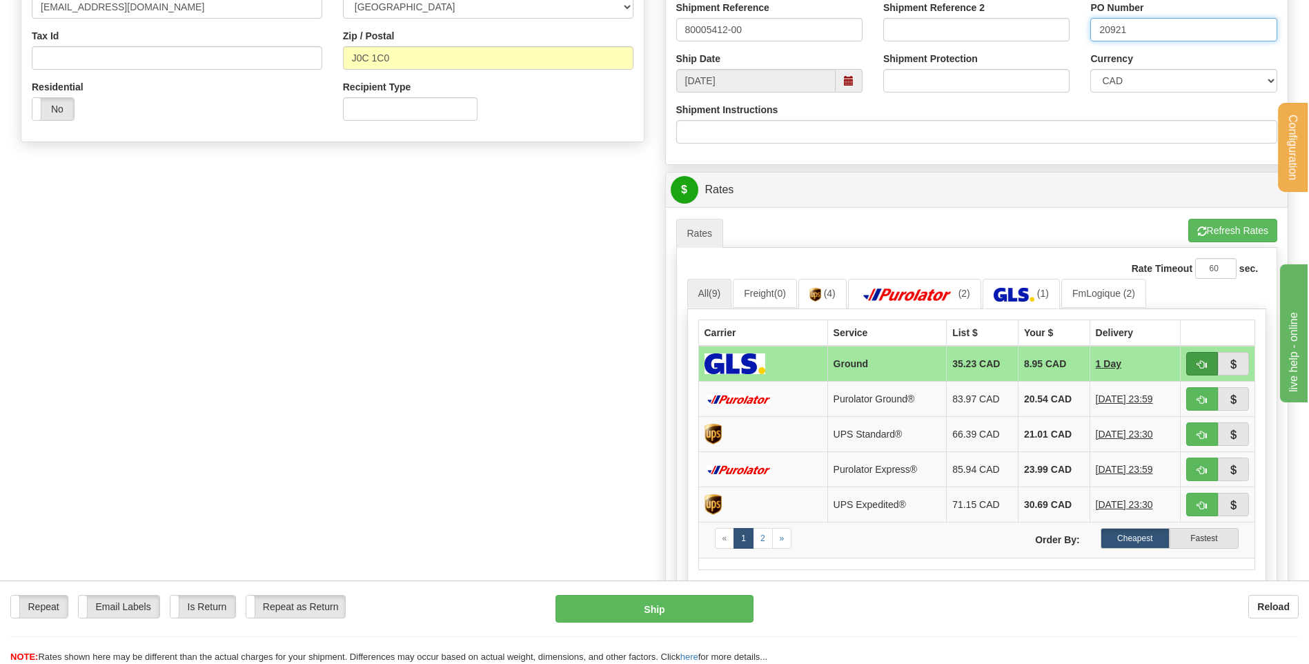
type input "20921"
click at [1198, 361] on span "button" at bounding box center [1202, 364] width 10 height 9
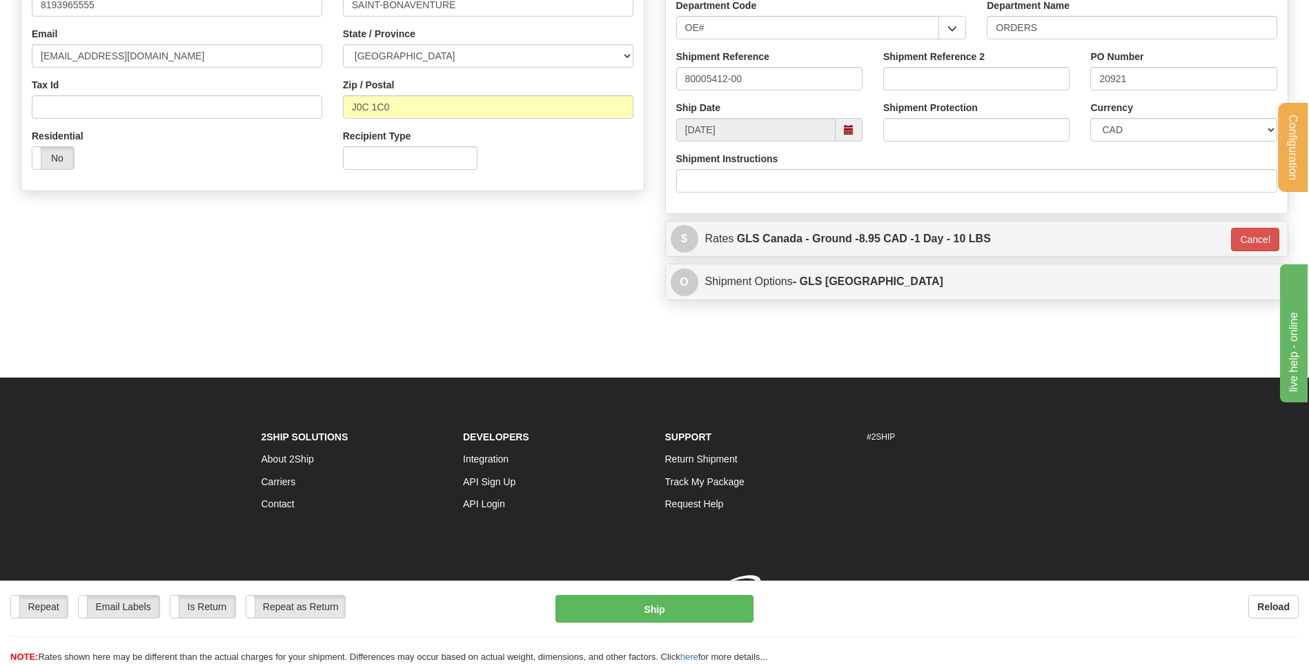
type input "1"
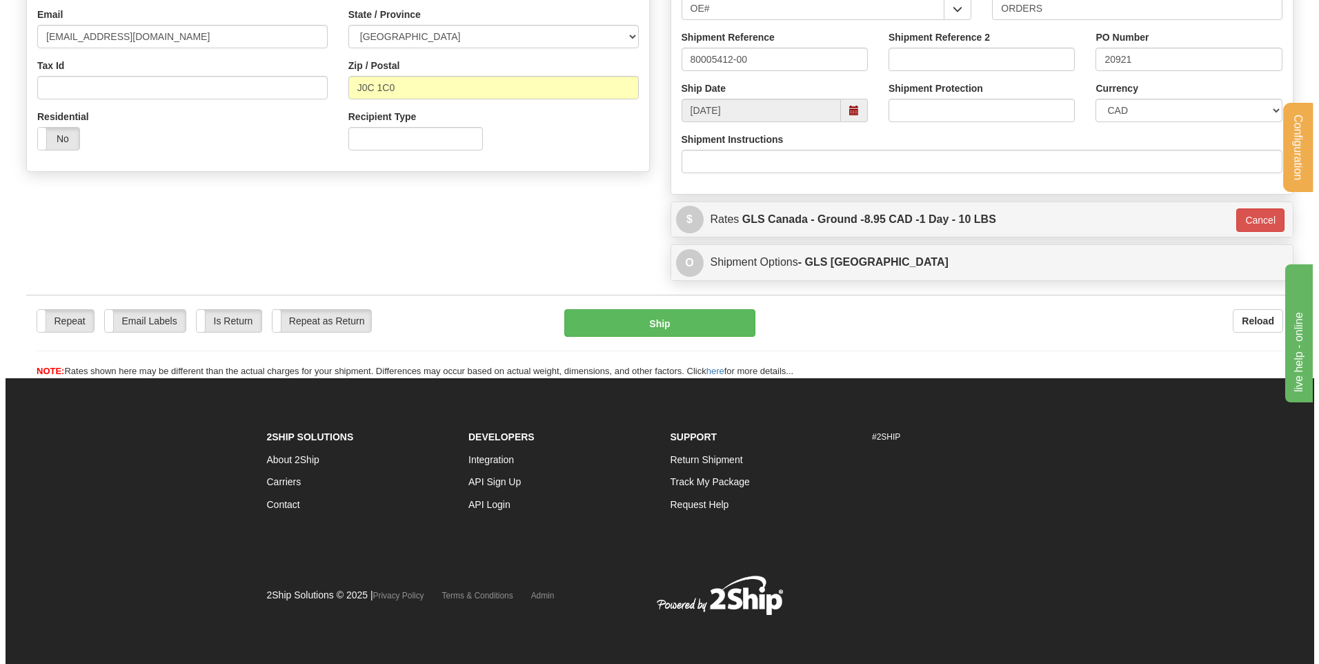
scroll to position [385, 0]
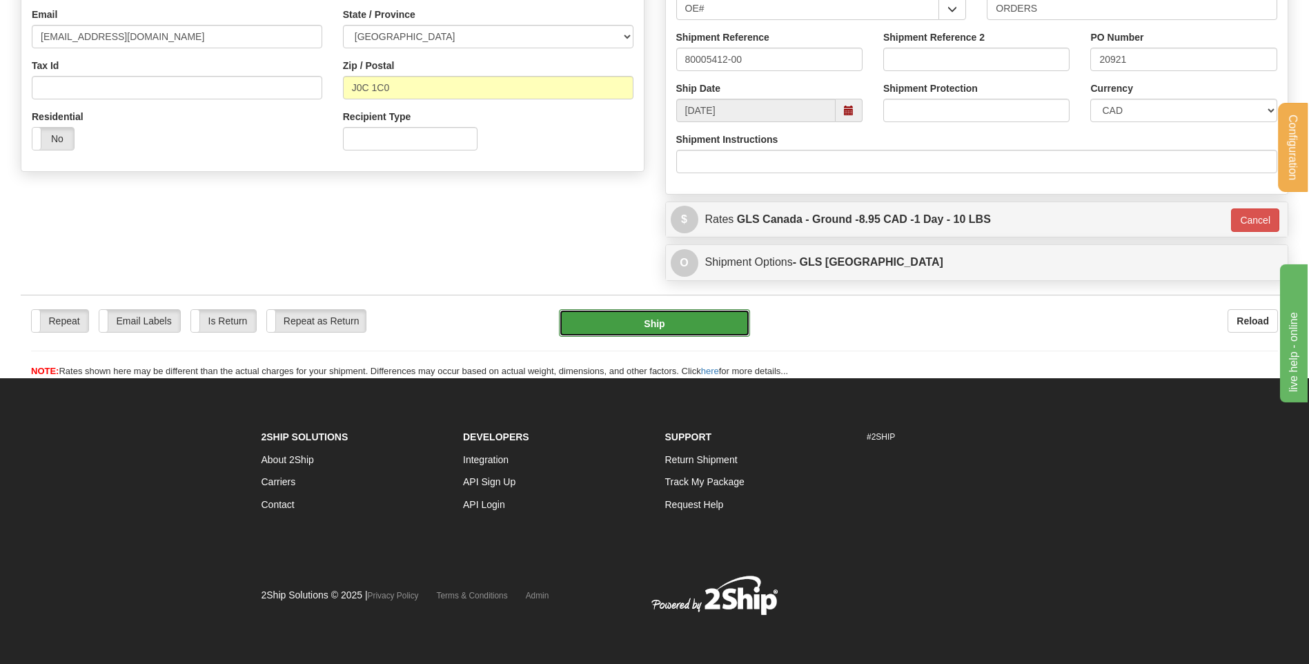
click at [698, 322] on button "Ship" at bounding box center [654, 323] width 190 height 28
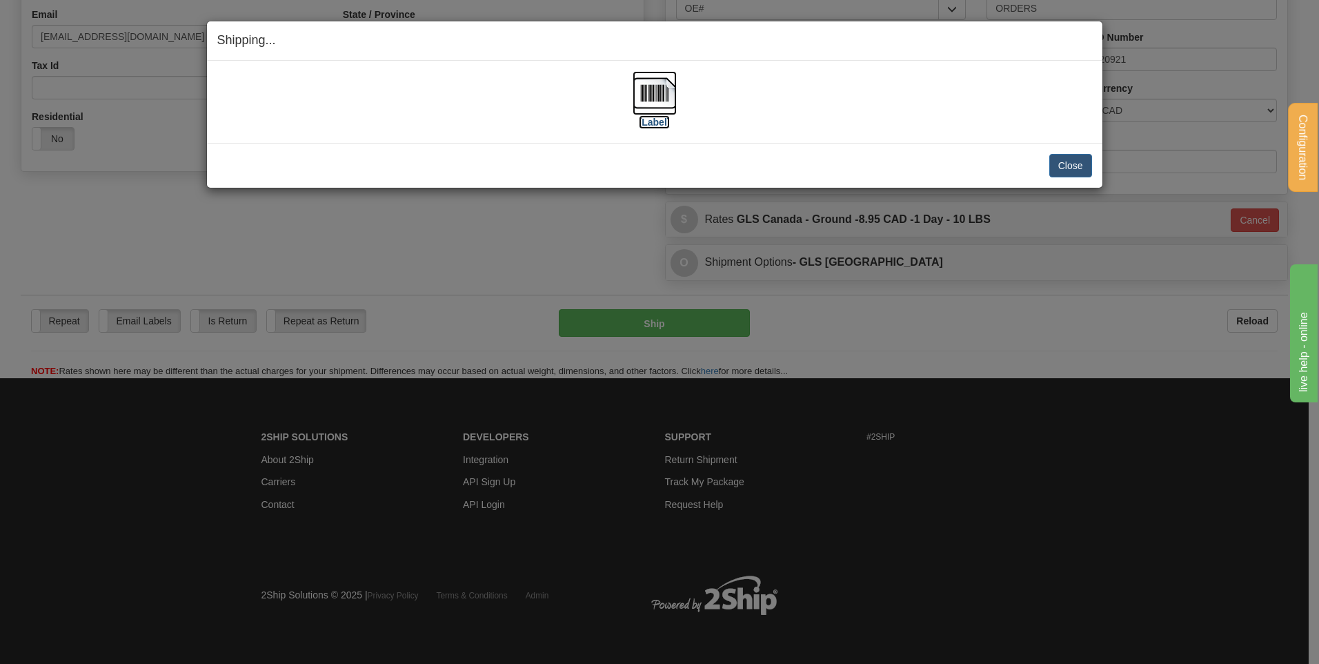
click at [644, 84] on img at bounding box center [655, 93] width 44 height 44
click at [1073, 167] on button "Close" at bounding box center [1070, 165] width 43 height 23
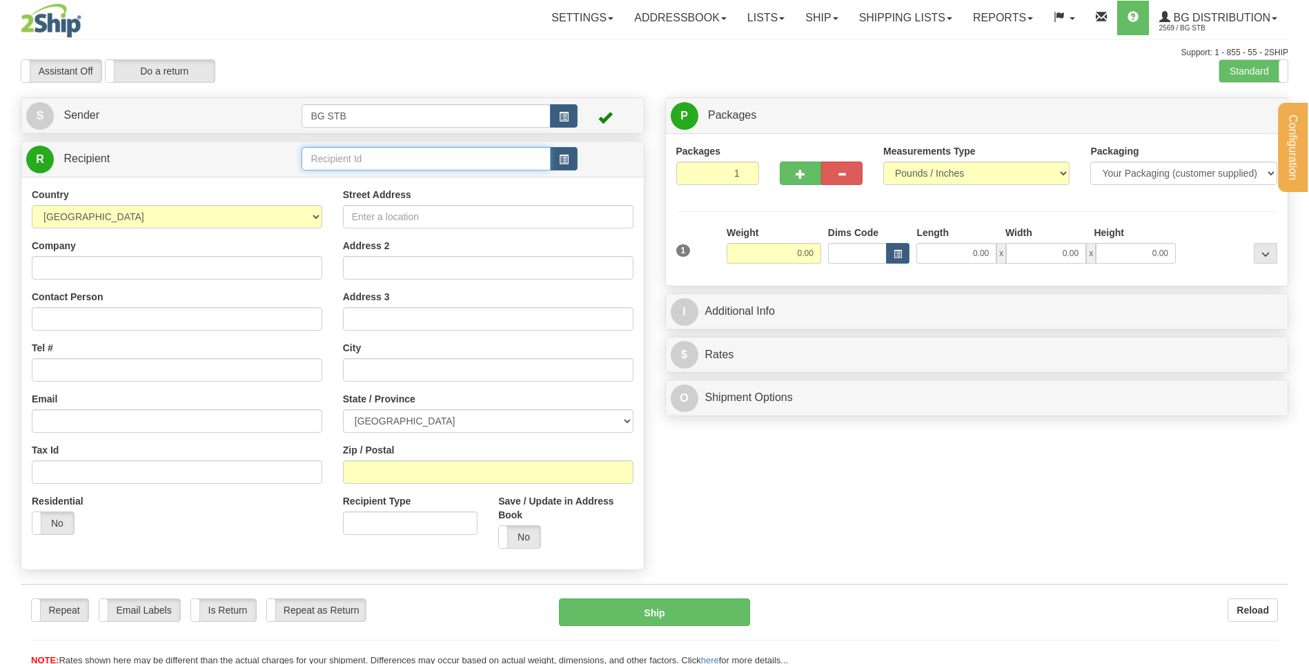
click at [337, 157] on input "text" at bounding box center [425, 158] width 248 height 23
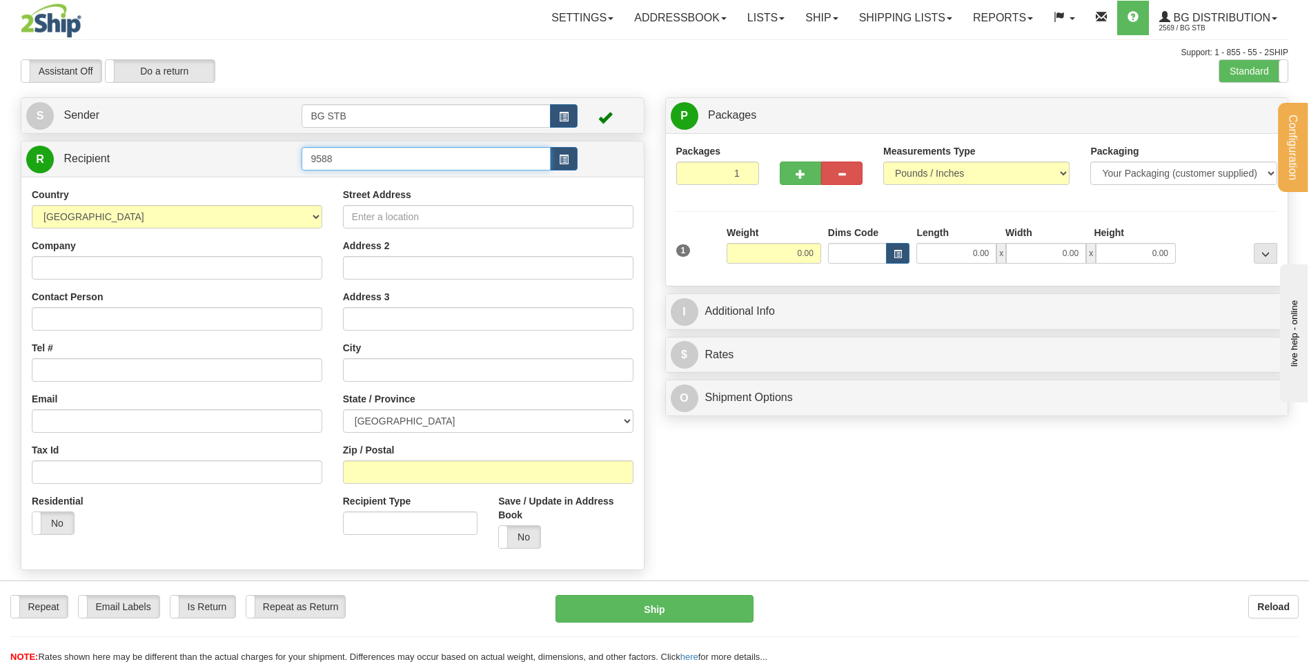
type input "9588"
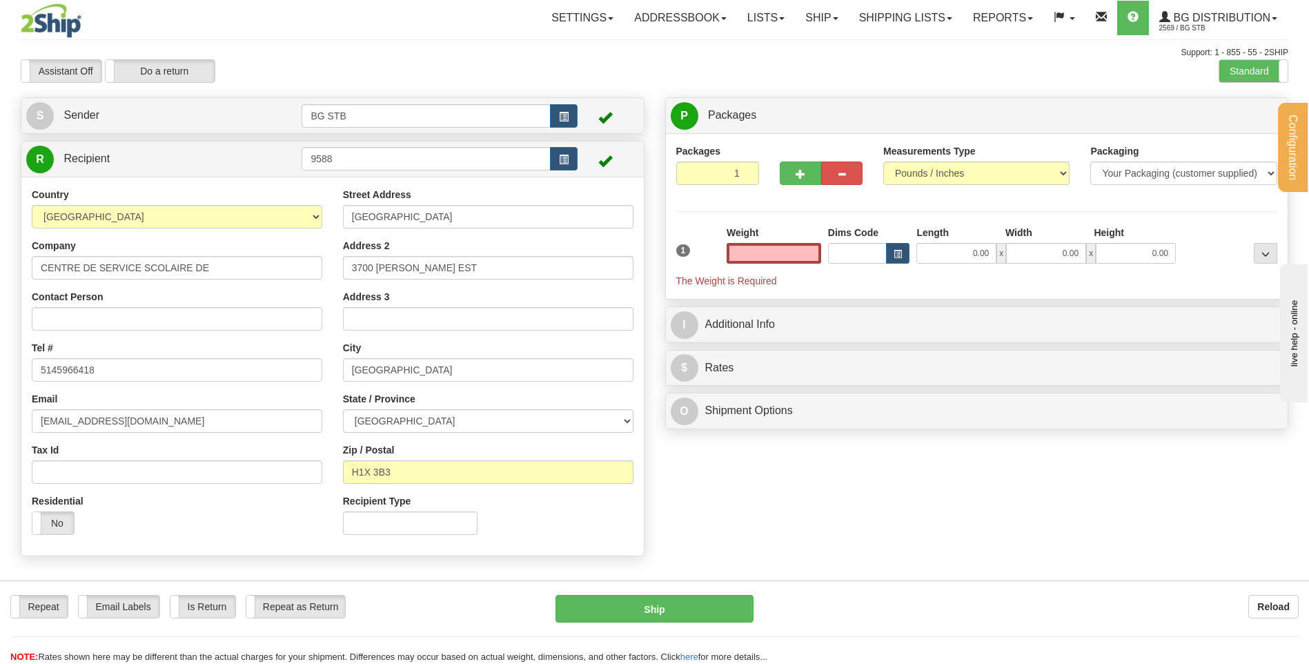
type input "0.00"
drag, startPoint x: 473, startPoint y: 253, endPoint x: 119, endPoint y: 263, distance: 354.0
click at [119, 263] on div "Country AFGHANISTAN ALAND ISLANDS ALBANIA ALGERIA AMERICAN SAMOA ANDORRA ANGOLA…" at bounding box center [332, 366] width 622 height 357
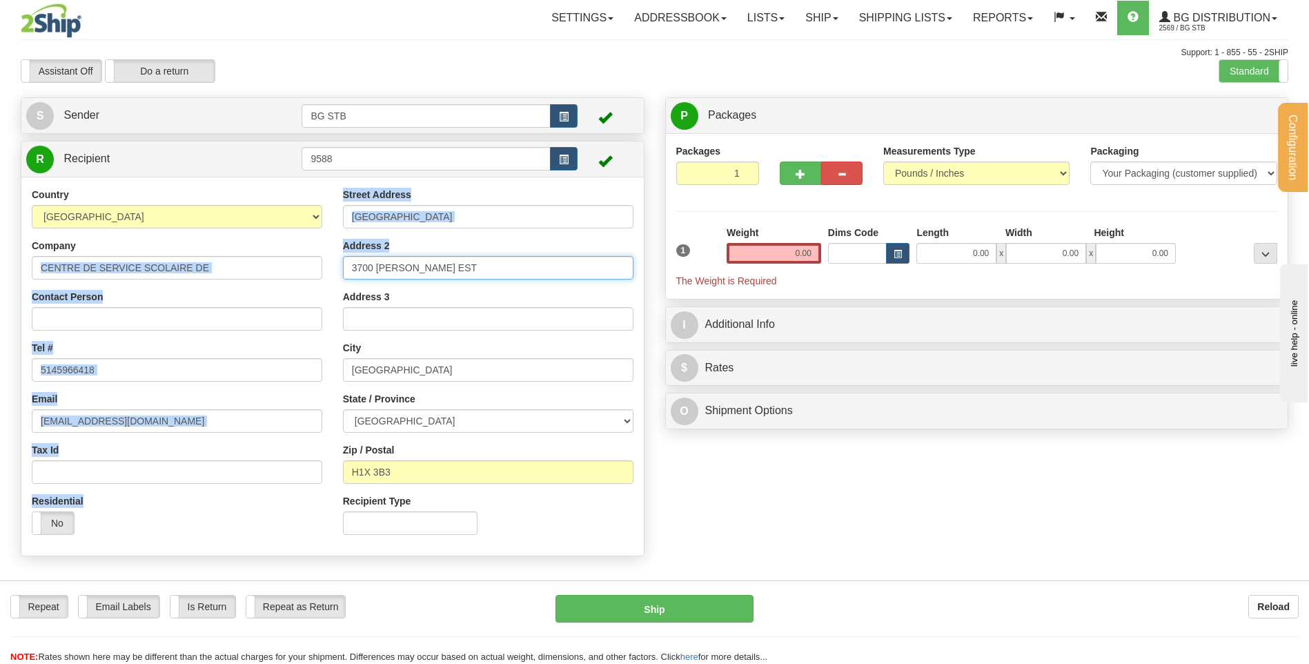
click at [516, 271] on input "3700 RACHEL EST" at bounding box center [488, 267] width 290 height 23
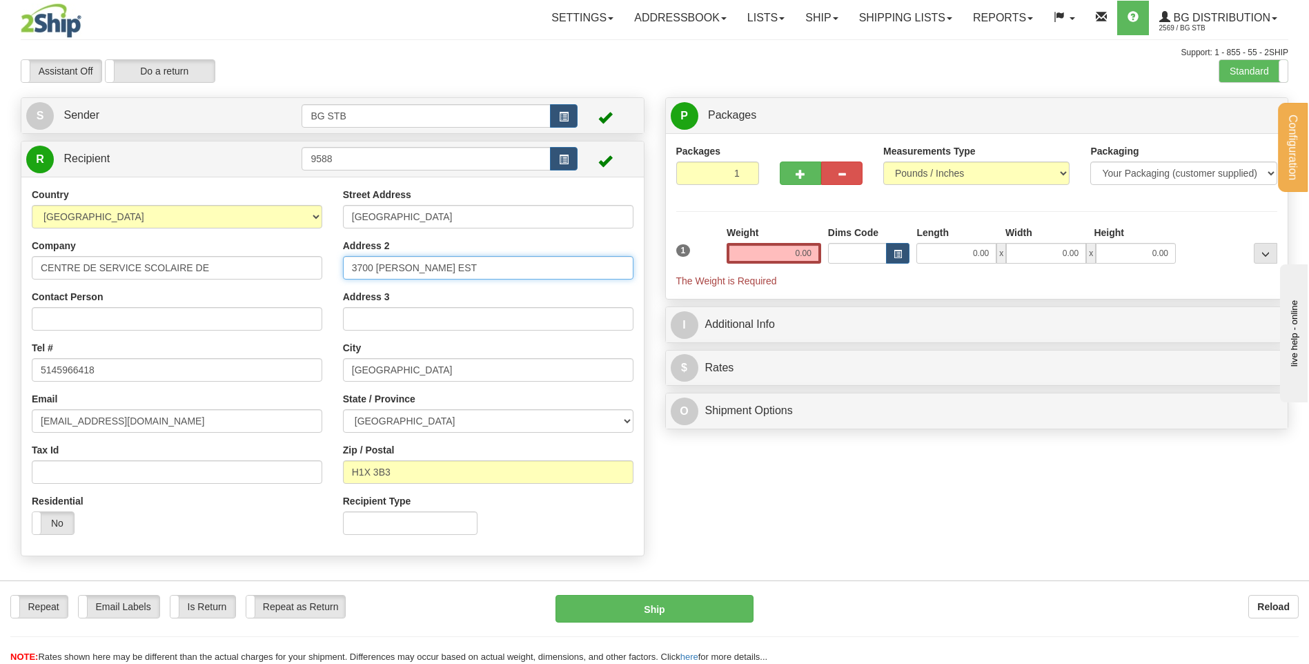
drag, startPoint x: 473, startPoint y: 272, endPoint x: 235, endPoint y: 276, distance: 237.4
click at [235, 276] on div "Country AFGHANISTAN ALAND ISLANDS ALBANIA ALGERIA AMERICAN SAMOA ANDORRA ANGOLA…" at bounding box center [332, 366] width 622 height 357
drag, startPoint x: 438, startPoint y: 228, endPoint x: 287, endPoint y: 224, distance: 151.1
click at [268, 219] on div "Country AFGHANISTAN ALAND ISLANDS ALBANIA ALGERIA AMERICAN SAMOA ANDORRA ANGOLA…" at bounding box center [332, 366] width 622 height 357
type input "3735 DROLET"
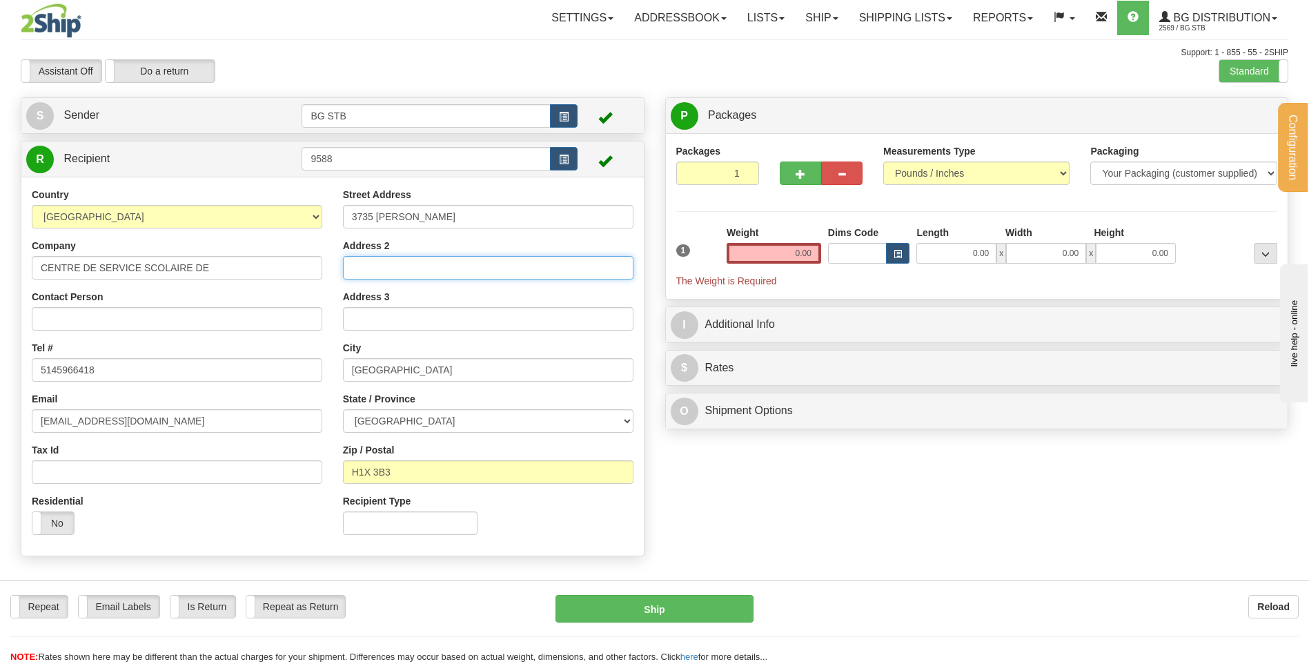
click at [378, 271] on input "Address 2" at bounding box center [488, 267] width 290 height 23
type input "EDIFICE DES PINS"
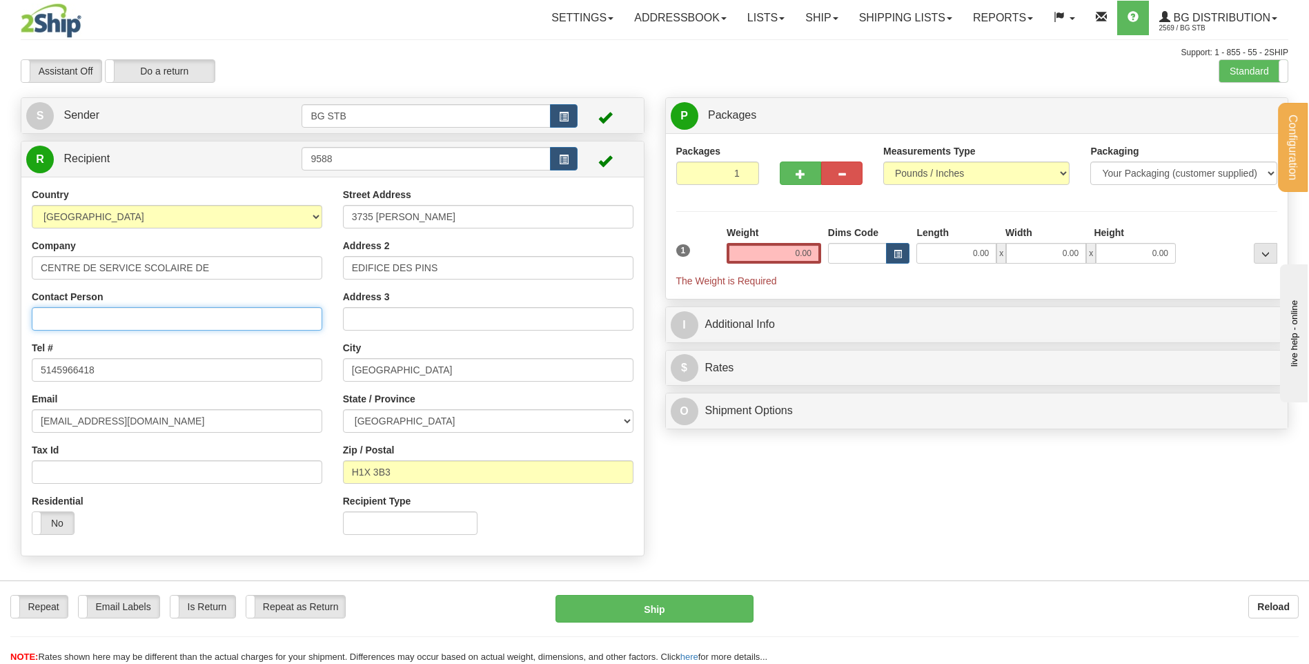
type input "RECEPTION"
drag, startPoint x: 413, startPoint y: 468, endPoint x: 358, endPoint y: 470, distance: 55.2
click at [358, 470] on input "H1X 3B3" at bounding box center [488, 471] width 290 height 23
type input "H2X 3H7"
click at [766, 240] on div "Weight 0.00" at bounding box center [773, 245] width 95 height 38
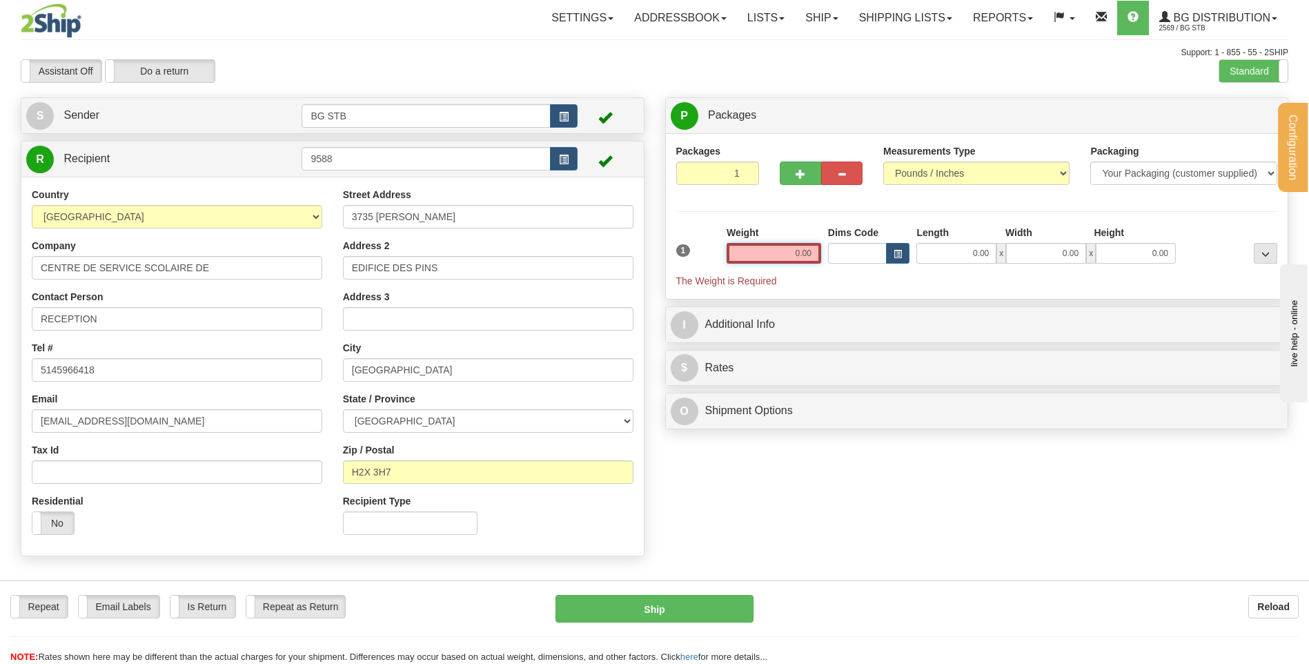
click at [773, 250] on input "0.00" at bounding box center [773, 253] width 95 height 21
type input "15.55"
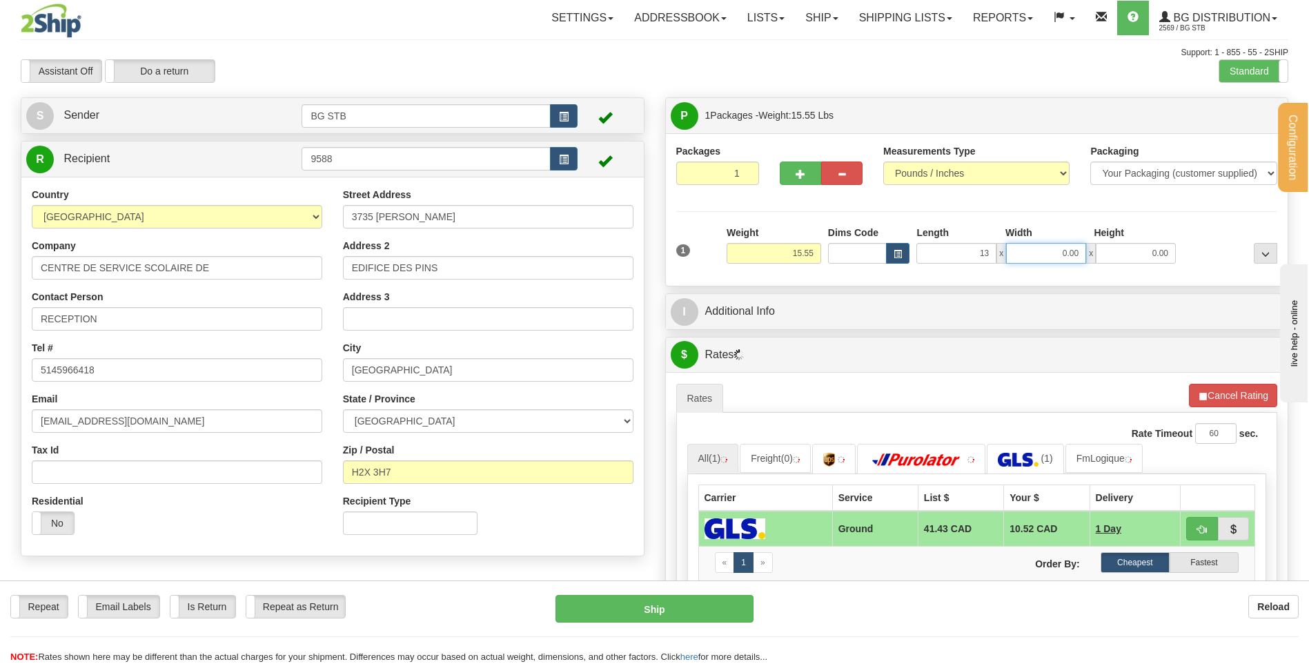
type input "13.00"
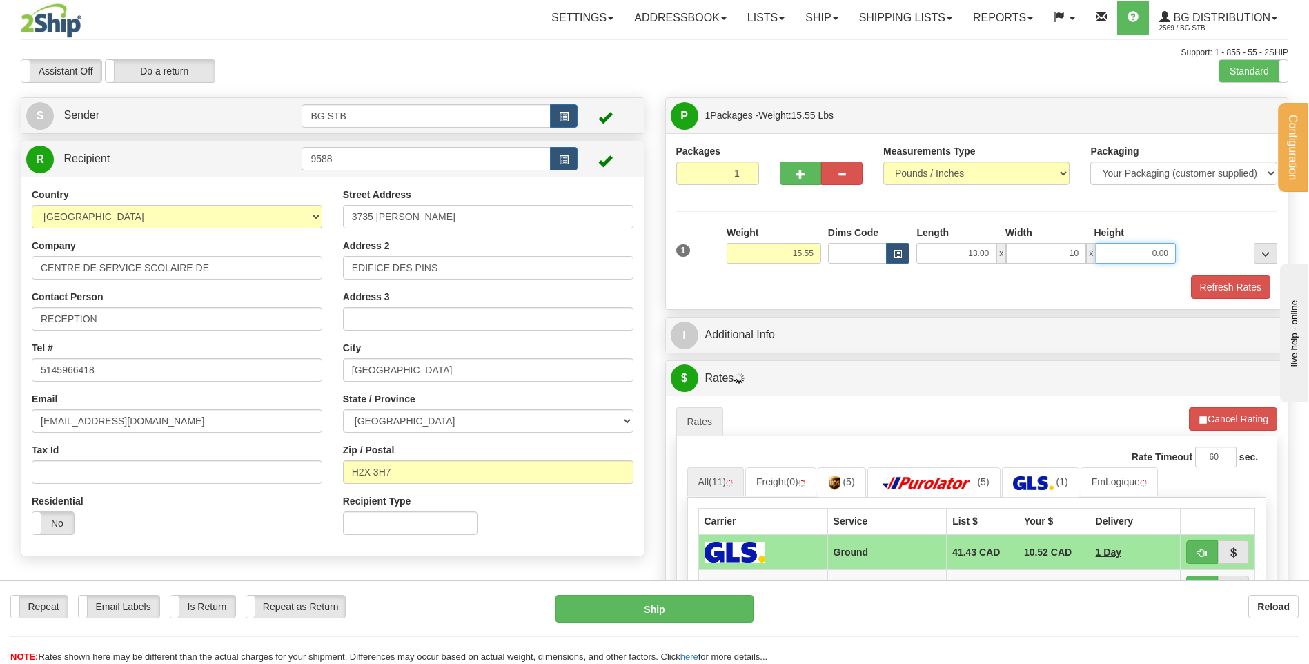
type input "10.00"
type input "13.00"
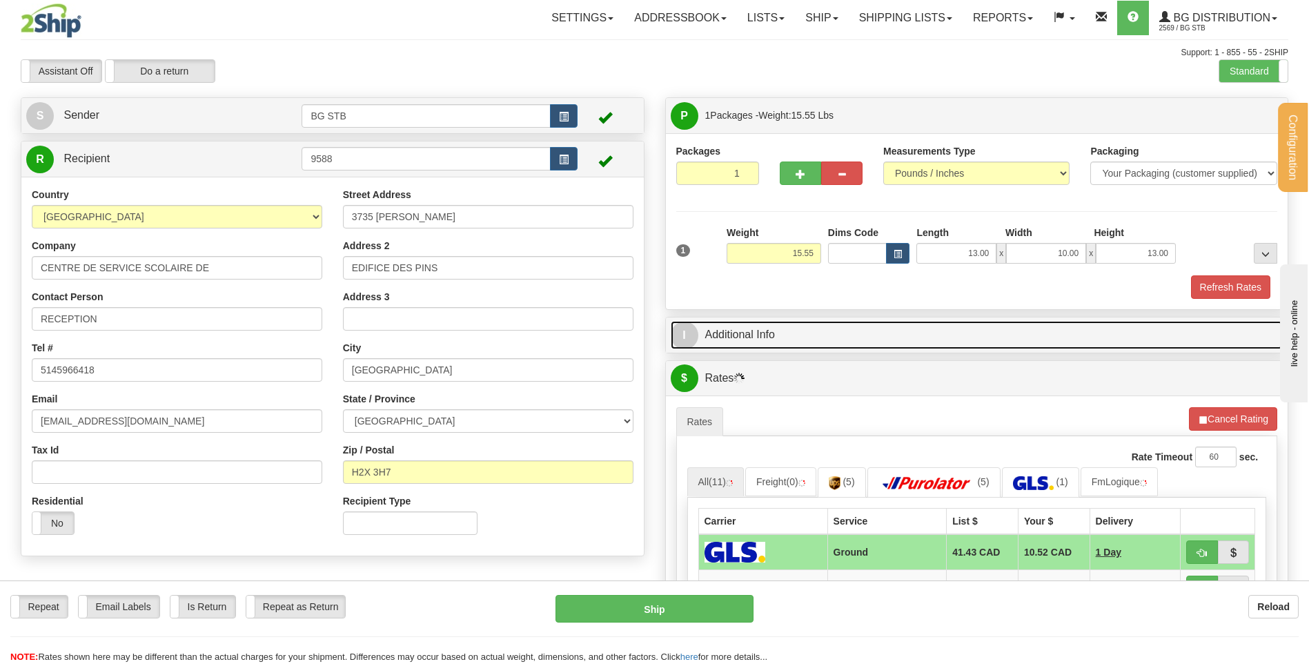
click at [779, 321] on link "I Additional Info" at bounding box center [977, 335] width 613 height 28
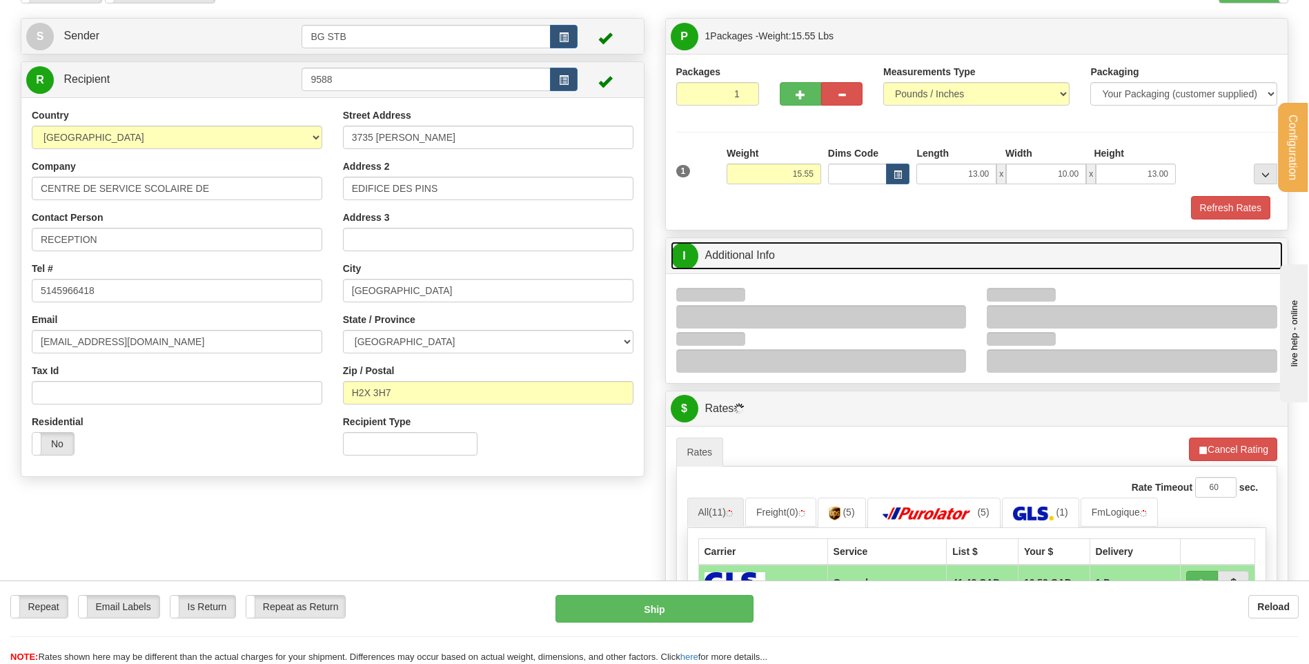
scroll to position [138, 0]
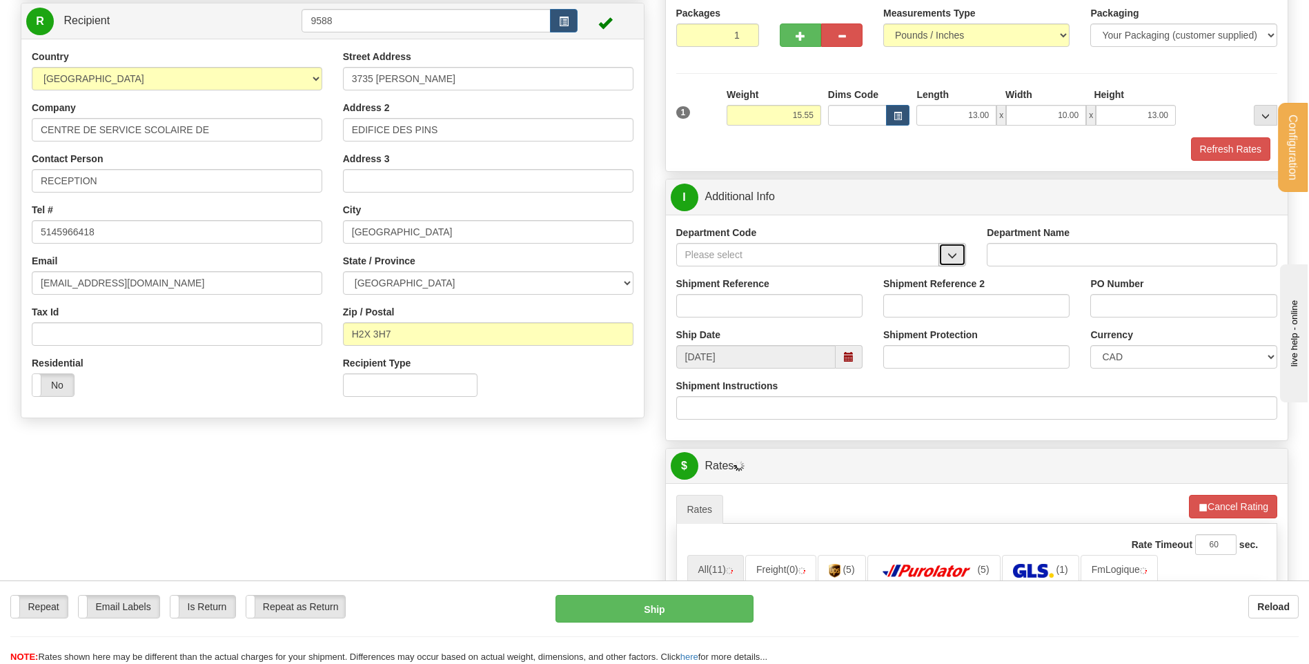
click at [949, 258] on span "button" at bounding box center [952, 255] width 10 height 9
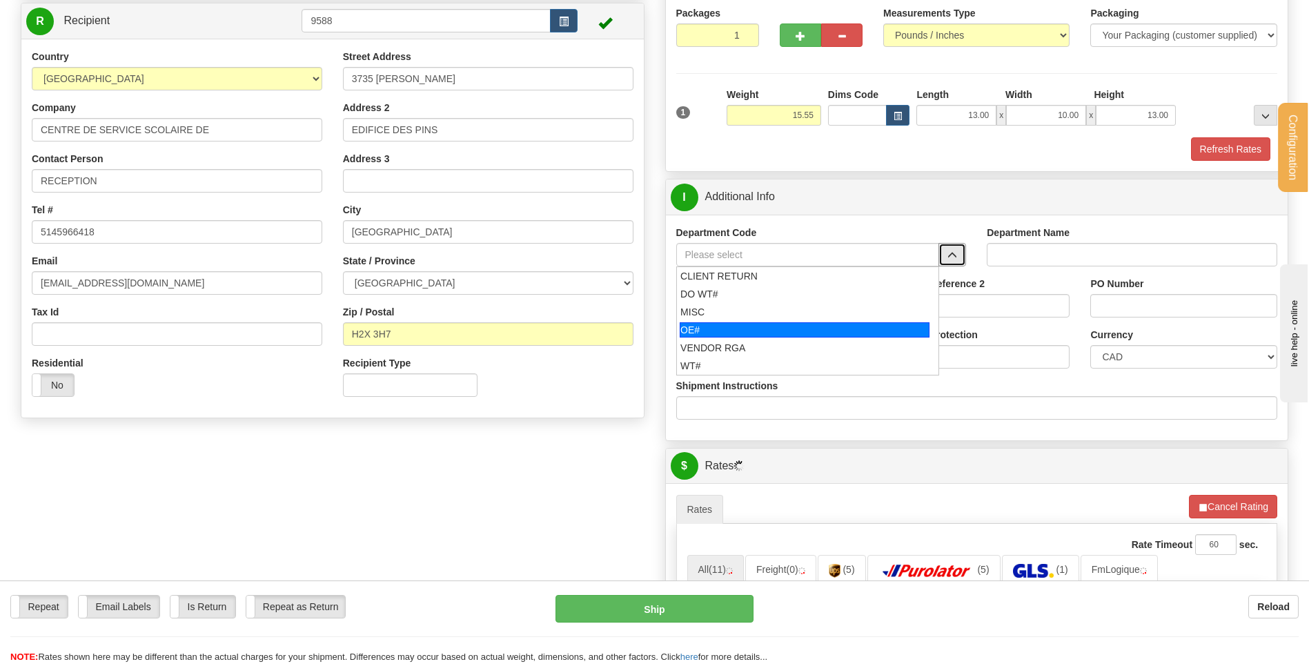
click at [743, 330] on div "OE#" at bounding box center [805, 329] width 250 height 15
type input "OE#"
type input "ORDERS"
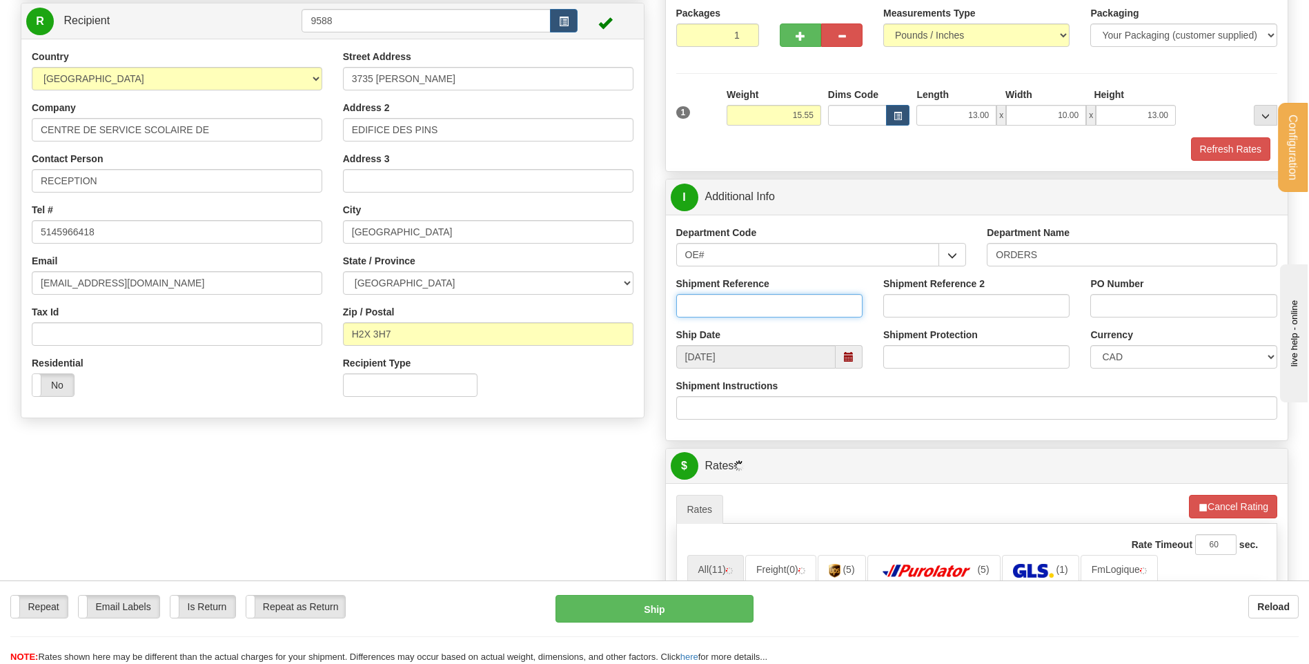
click at [742, 314] on input "Shipment Reference" at bounding box center [769, 305] width 186 height 23
type input "80005370-01 /// 80003059-00"
type input "MG2526-0091 // 112057250-REMPL"
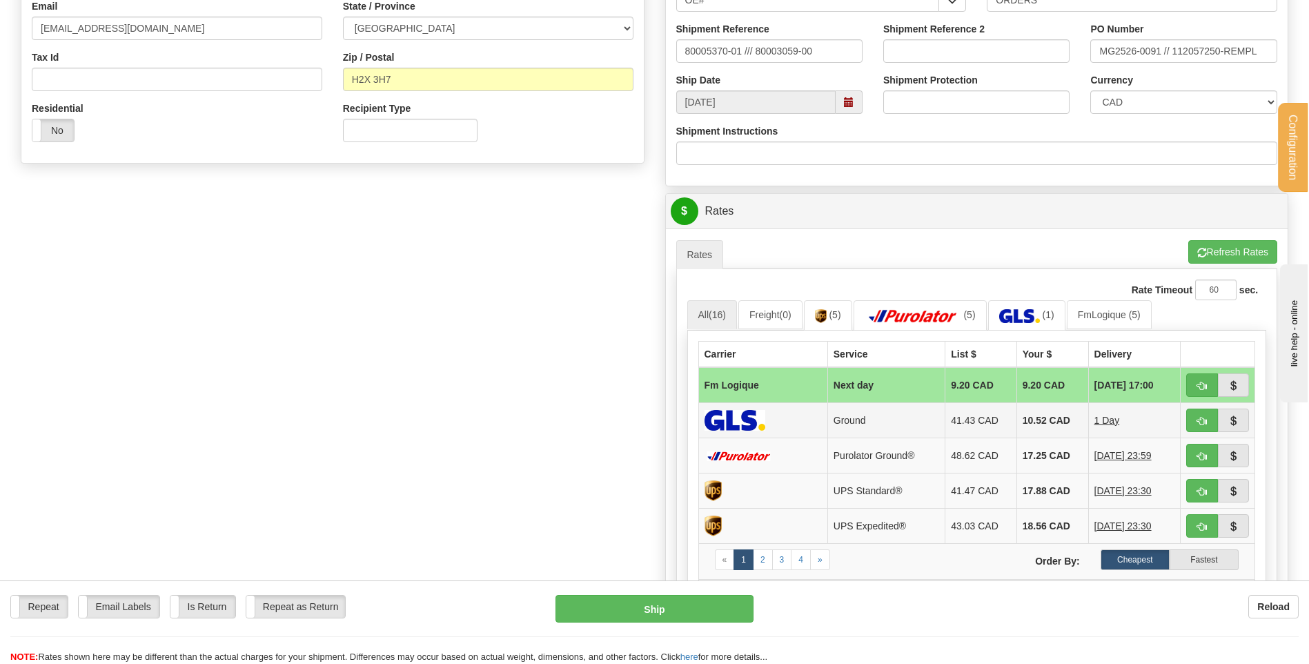
scroll to position [483, 0]
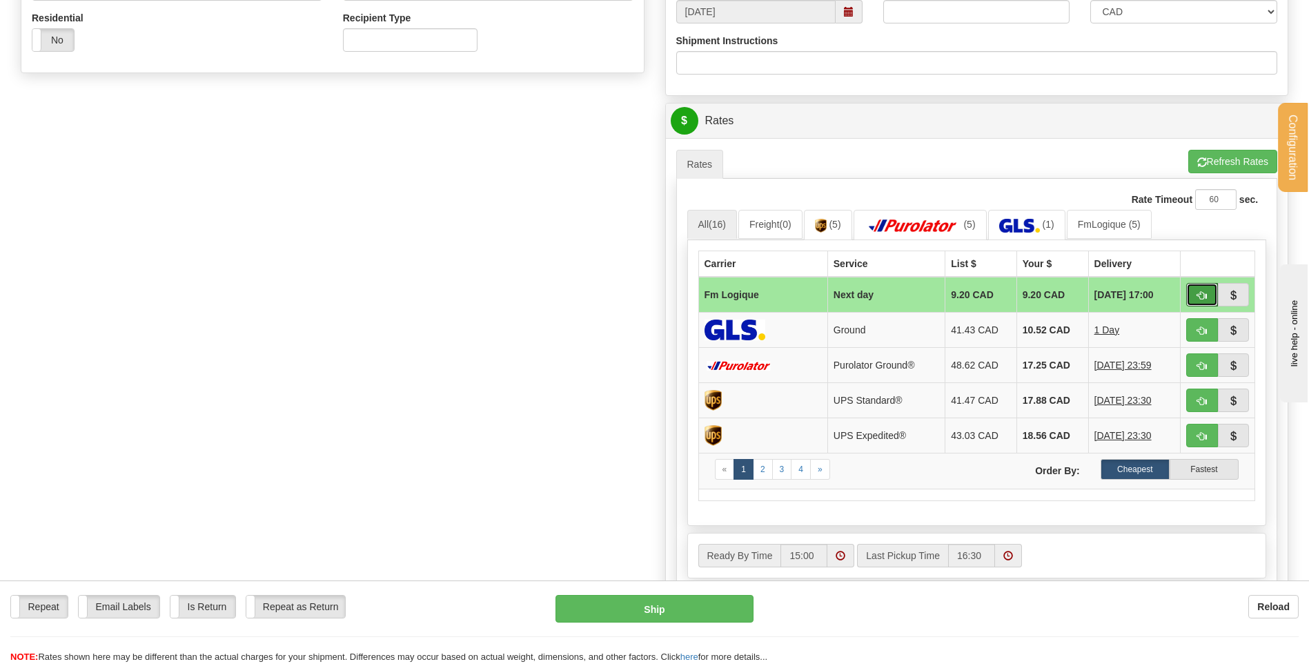
click at [1205, 294] on span "button" at bounding box center [1202, 295] width 10 height 9
type input "jour"
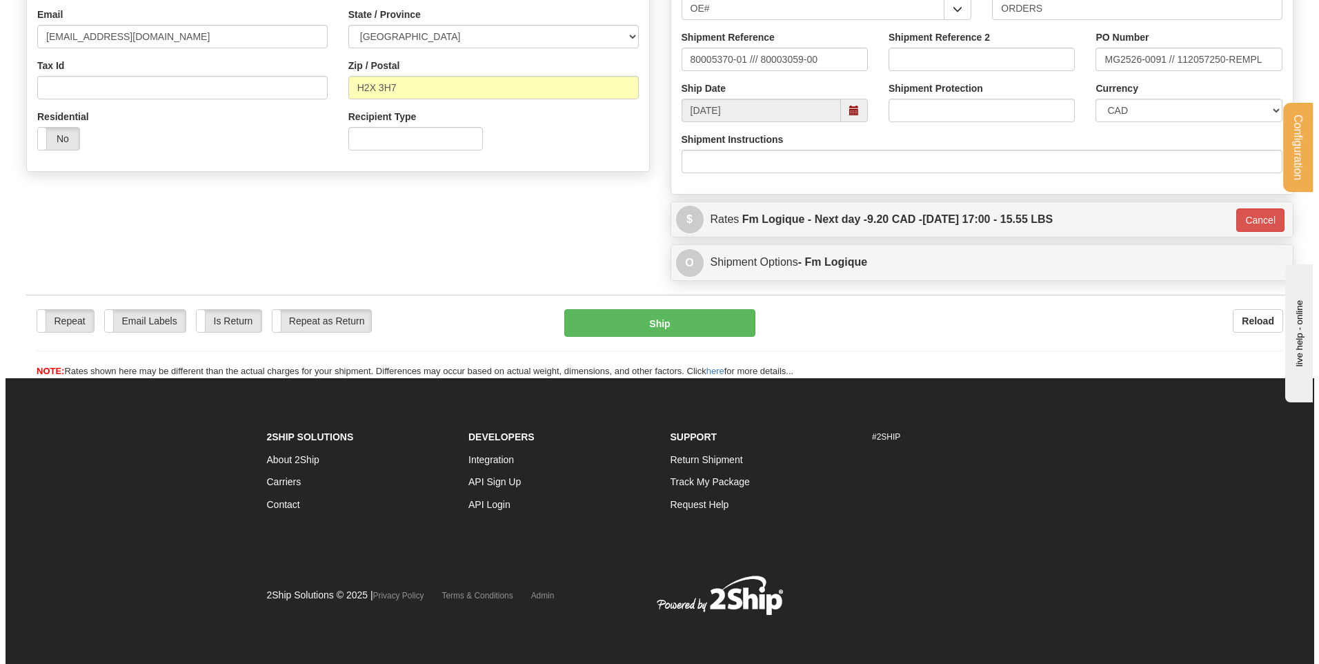
scroll to position [385, 0]
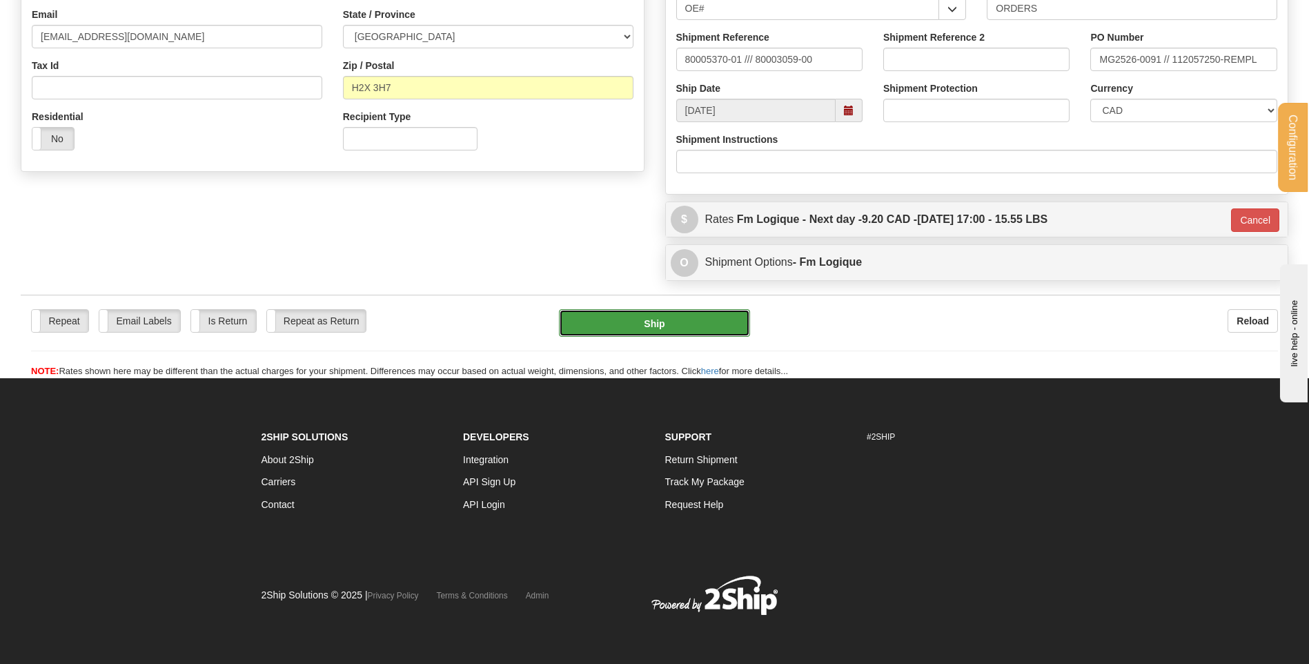
click at [662, 333] on button "Ship" at bounding box center [654, 323] width 190 height 28
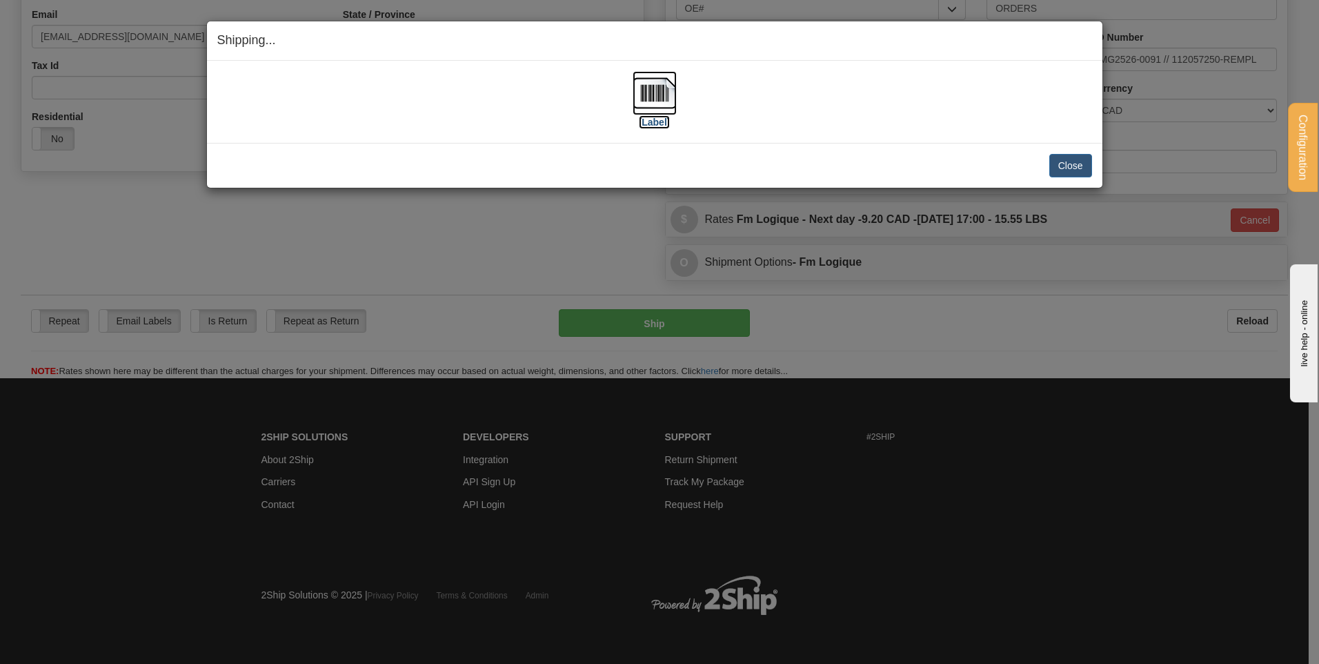
click at [636, 104] on img at bounding box center [655, 93] width 44 height 44
click at [1077, 157] on button "Close" at bounding box center [1070, 165] width 43 height 23
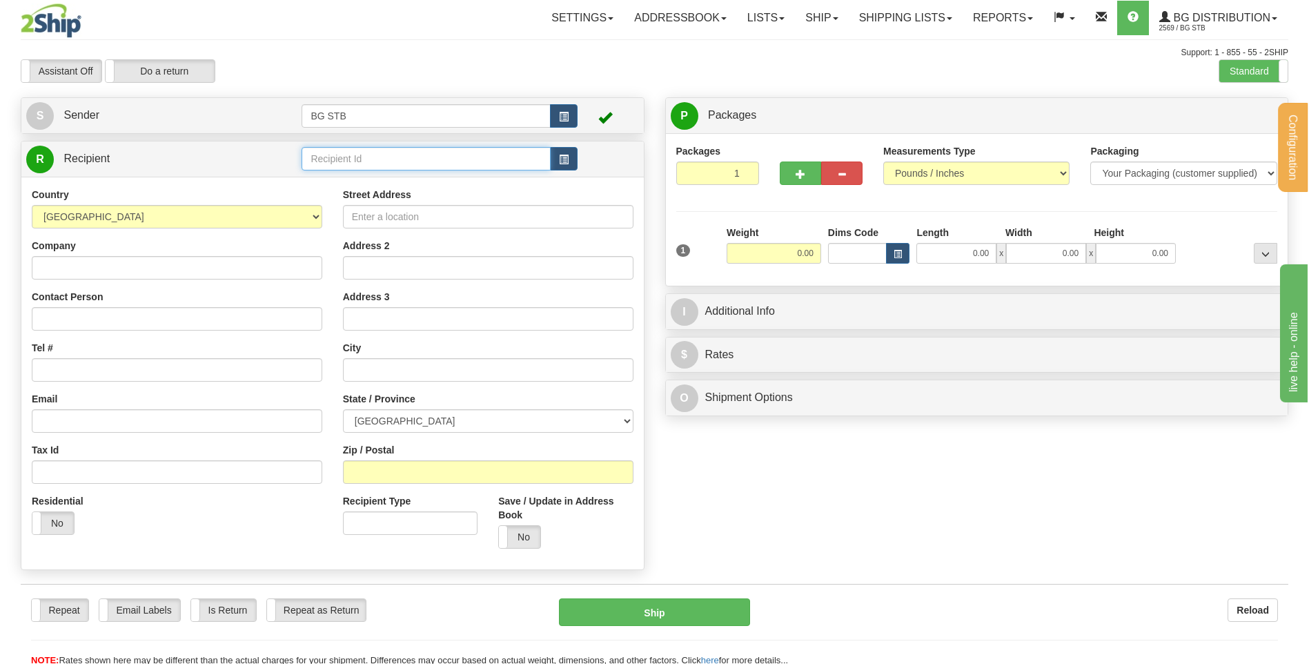
click at [336, 155] on input "text" at bounding box center [425, 158] width 248 height 23
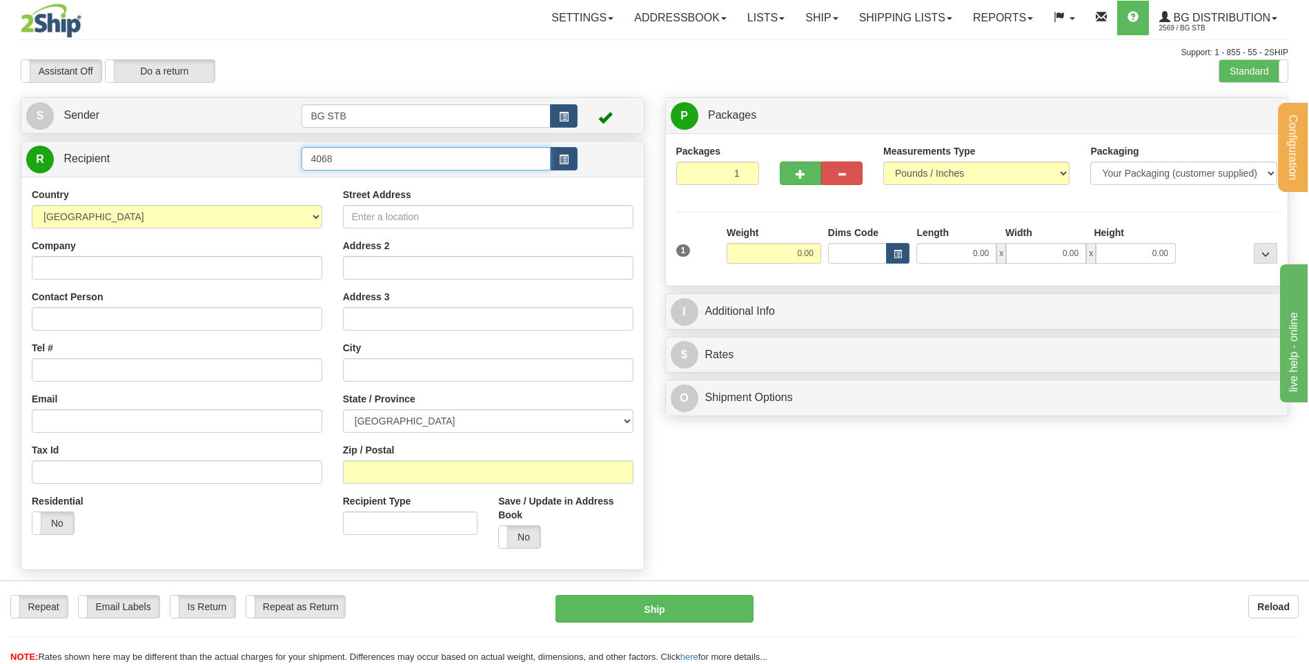
type input "4068"
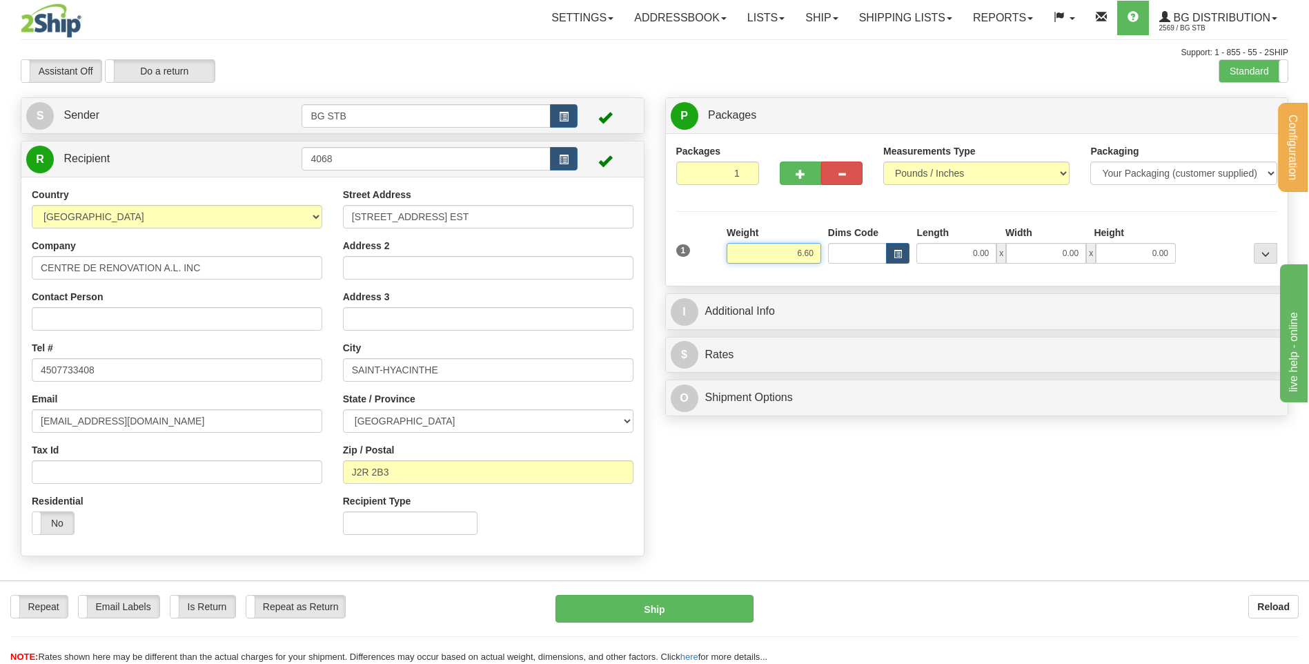
type input "6.60"
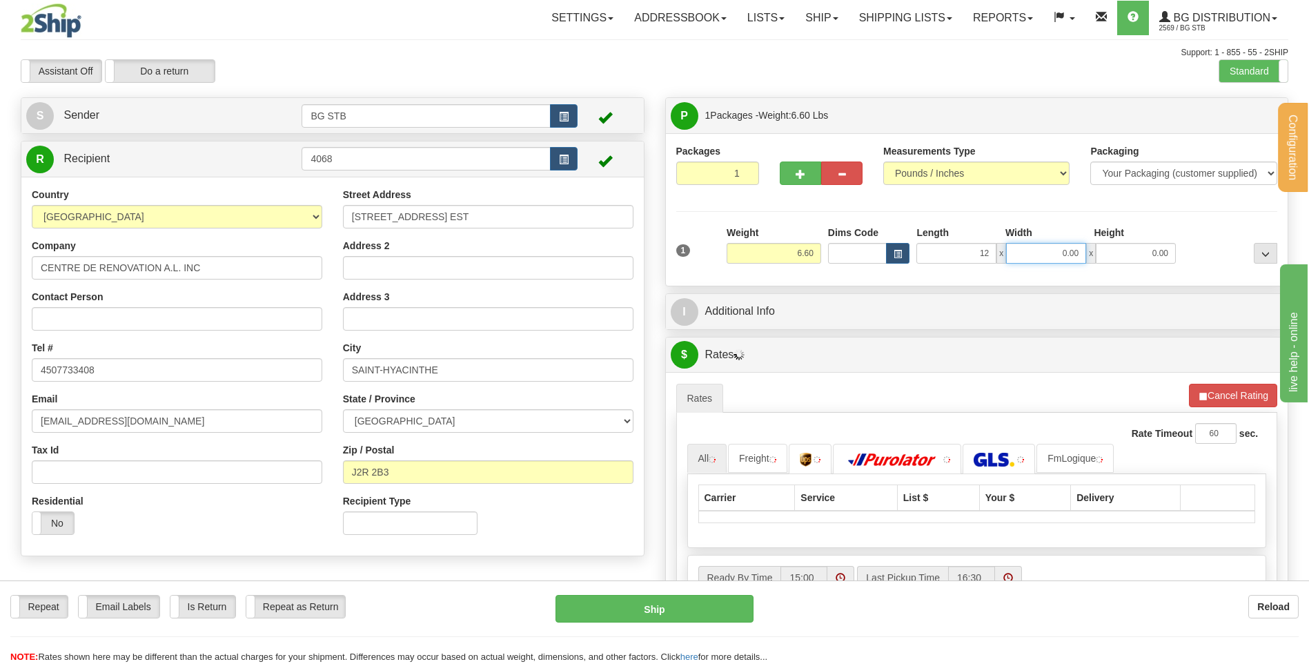
type input "12.00"
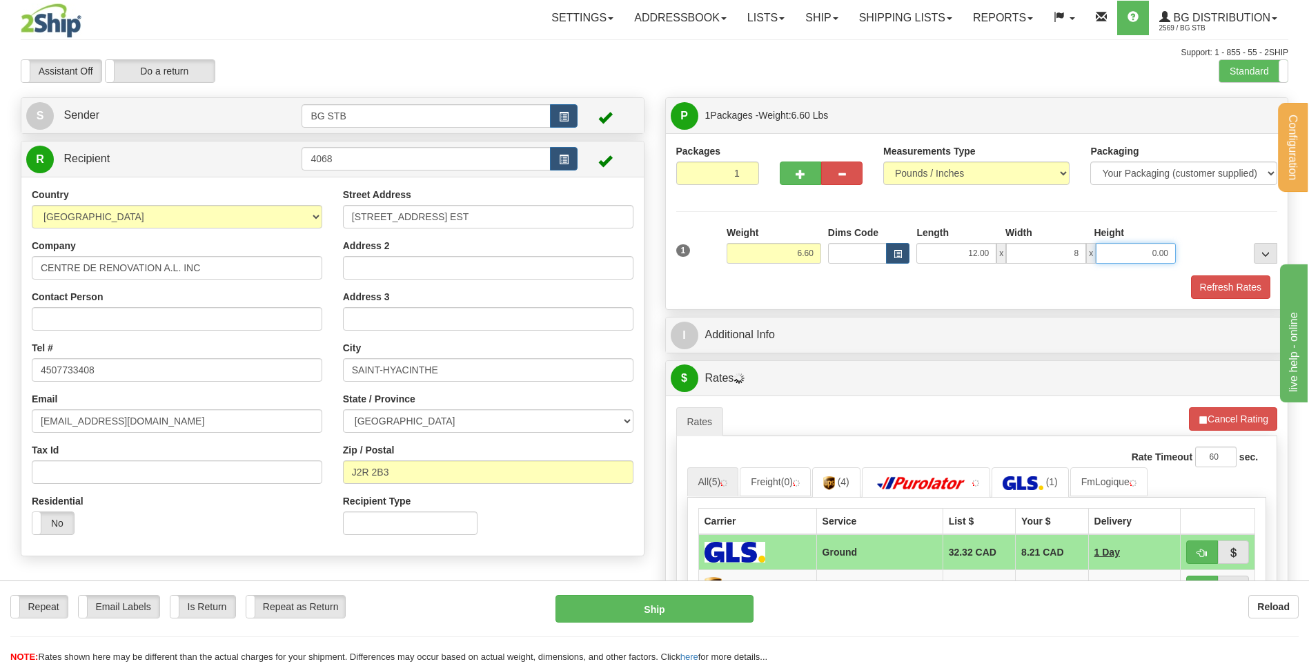
type input "8.00"
type input "6.00"
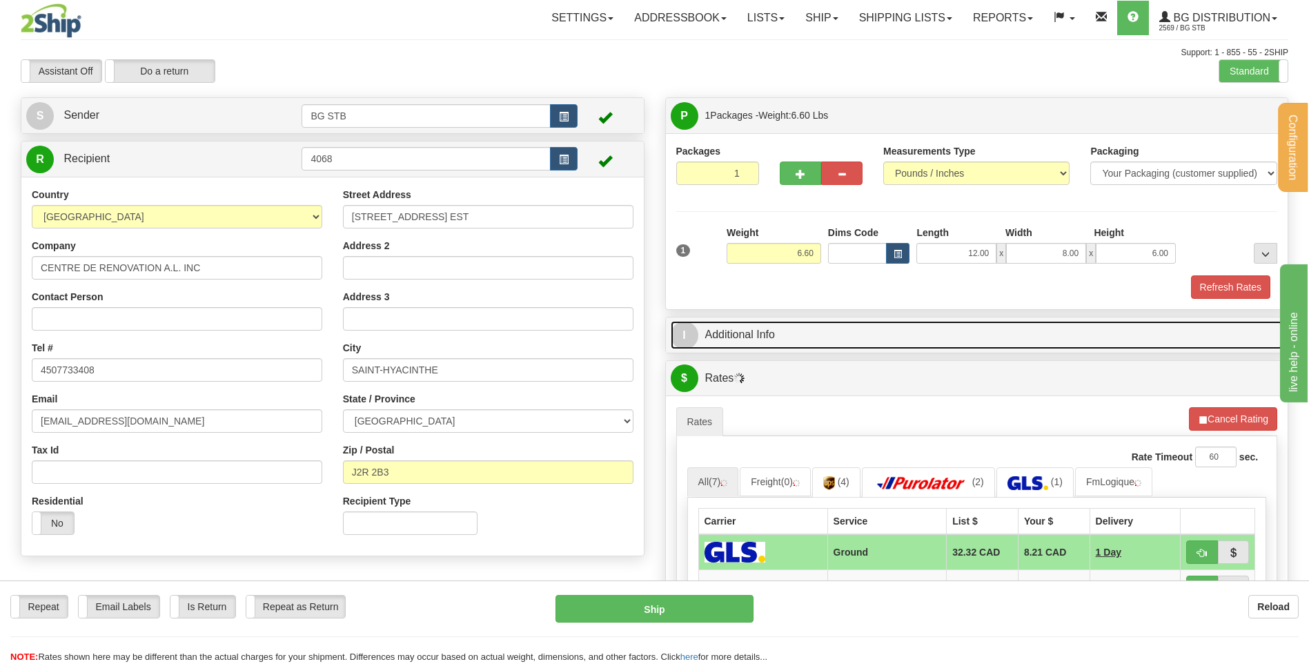
click at [773, 334] on link "I Additional Info" at bounding box center [977, 335] width 613 height 28
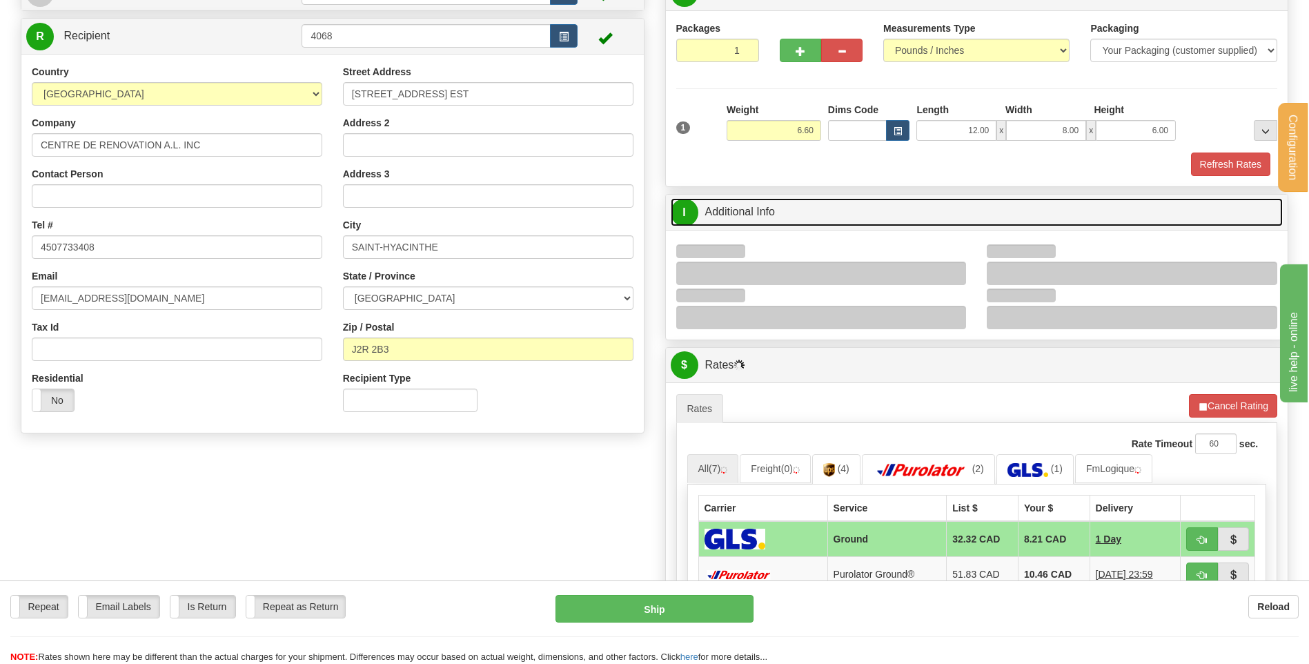
scroll to position [138, 0]
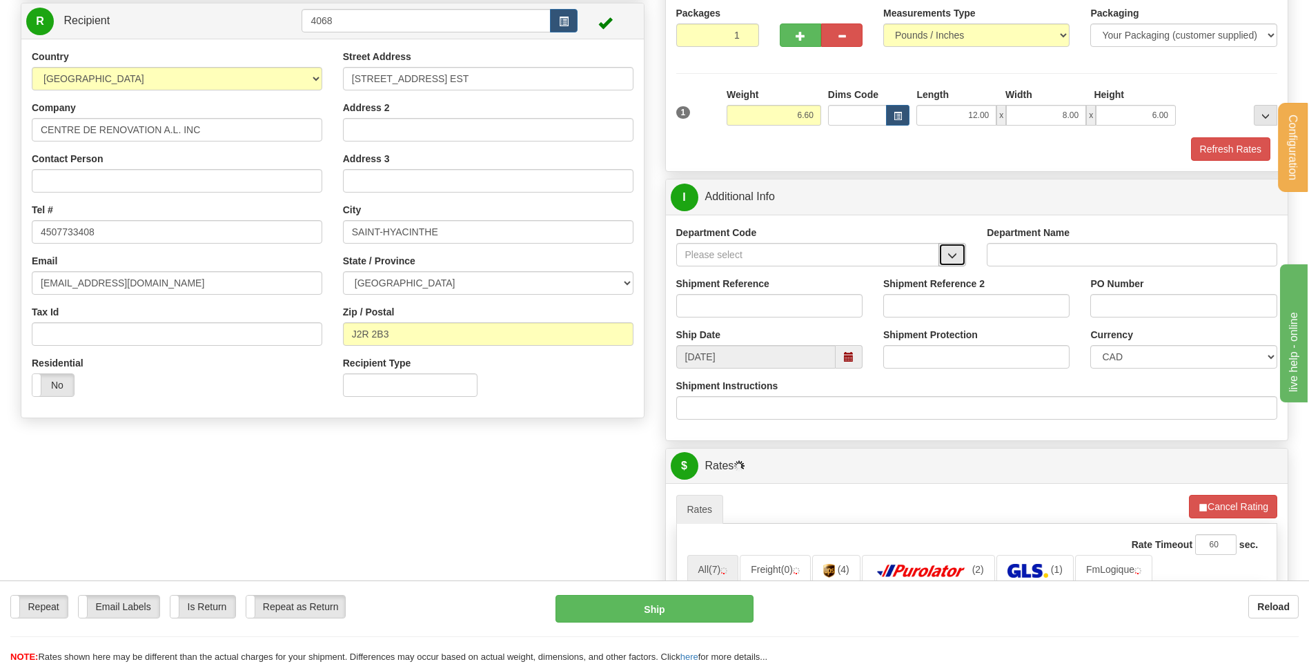
click at [951, 252] on span "button" at bounding box center [952, 255] width 10 height 9
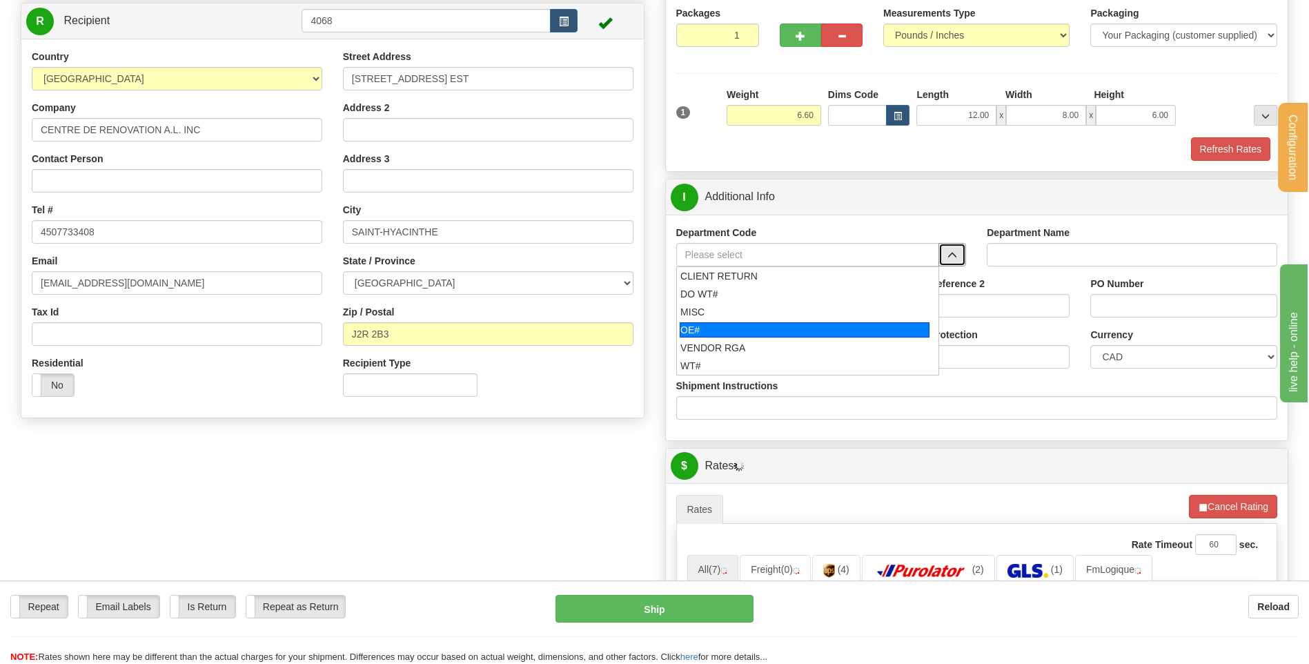
click at [761, 328] on div "OE#" at bounding box center [805, 329] width 250 height 15
type input "OE#"
type input "ORDERS"
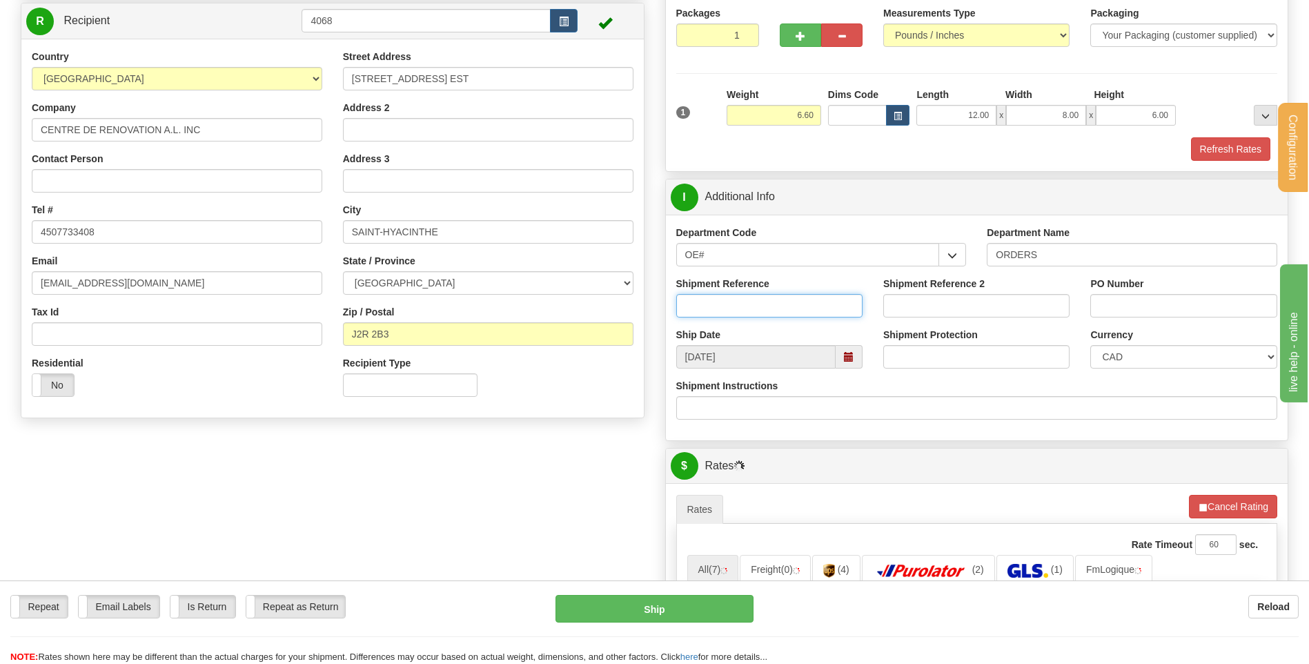
click at [760, 305] on input "Shipment Reference" at bounding box center [769, 305] width 186 height 23
type input "80005345-01 // 80005457-00"
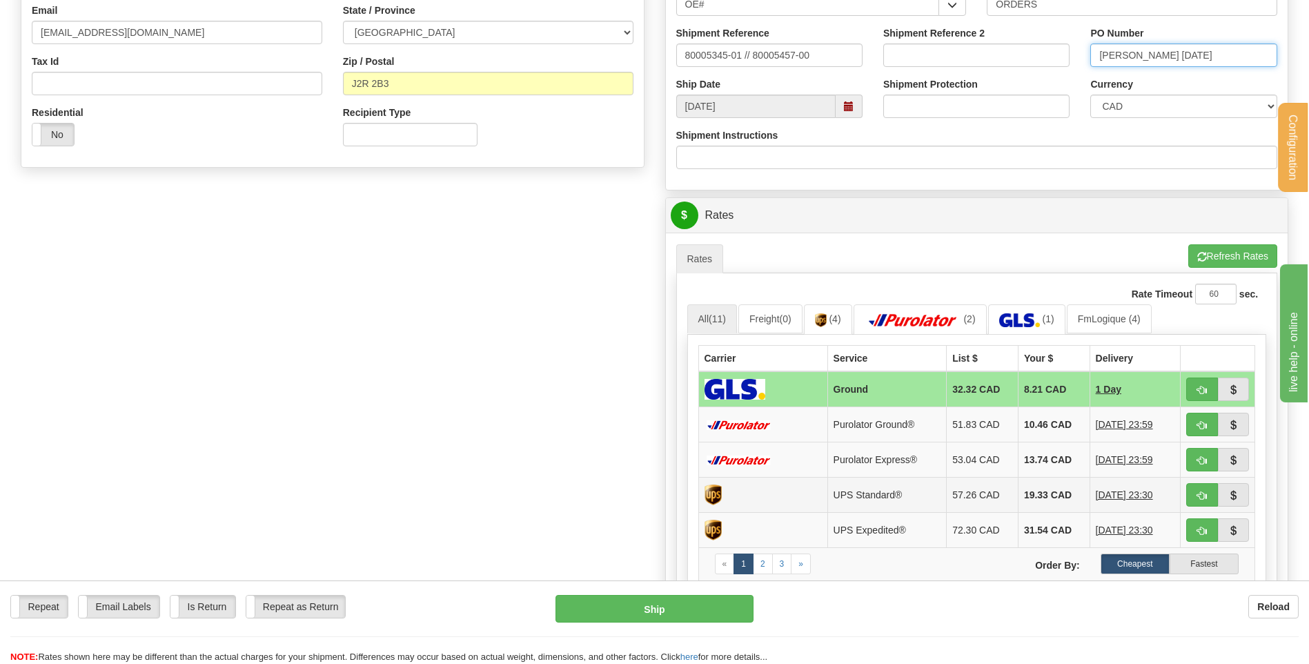
scroll to position [483, 0]
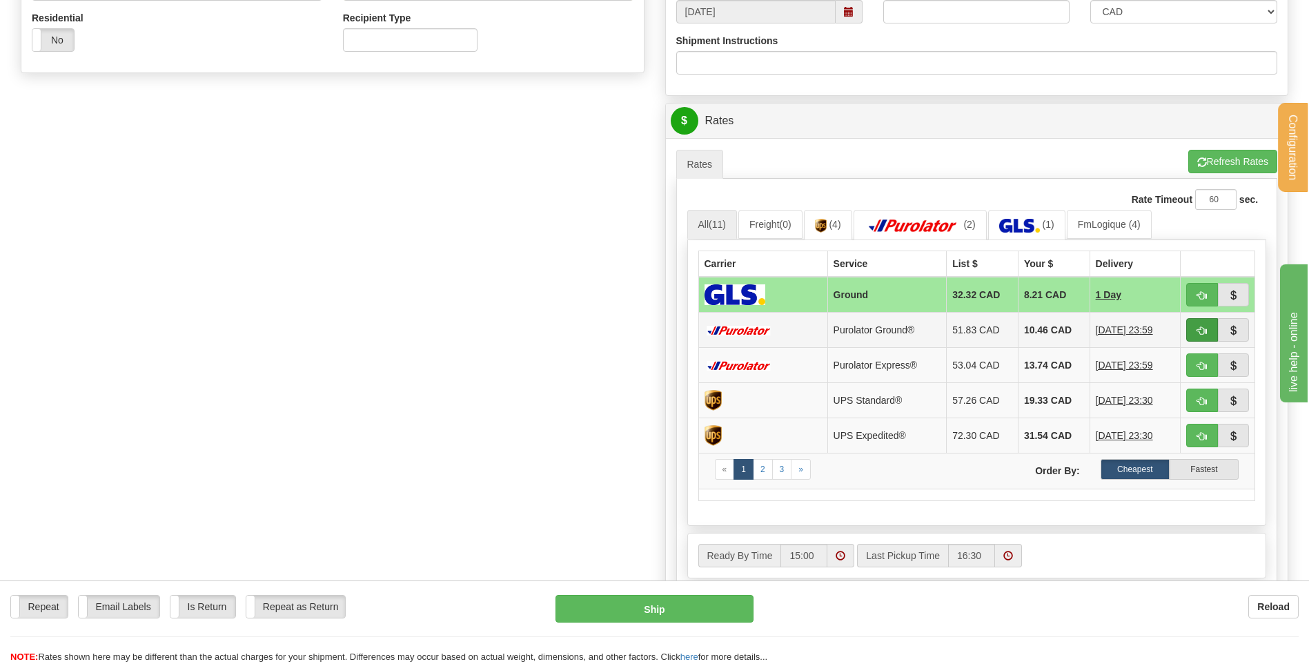
type input "JESSY 02/09/25"
drag, startPoint x: 1197, startPoint y: 333, endPoint x: 1180, endPoint y: 329, distance: 17.1
click at [1197, 333] on span "button" at bounding box center [1202, 330] width 10 height 9
type input "260"
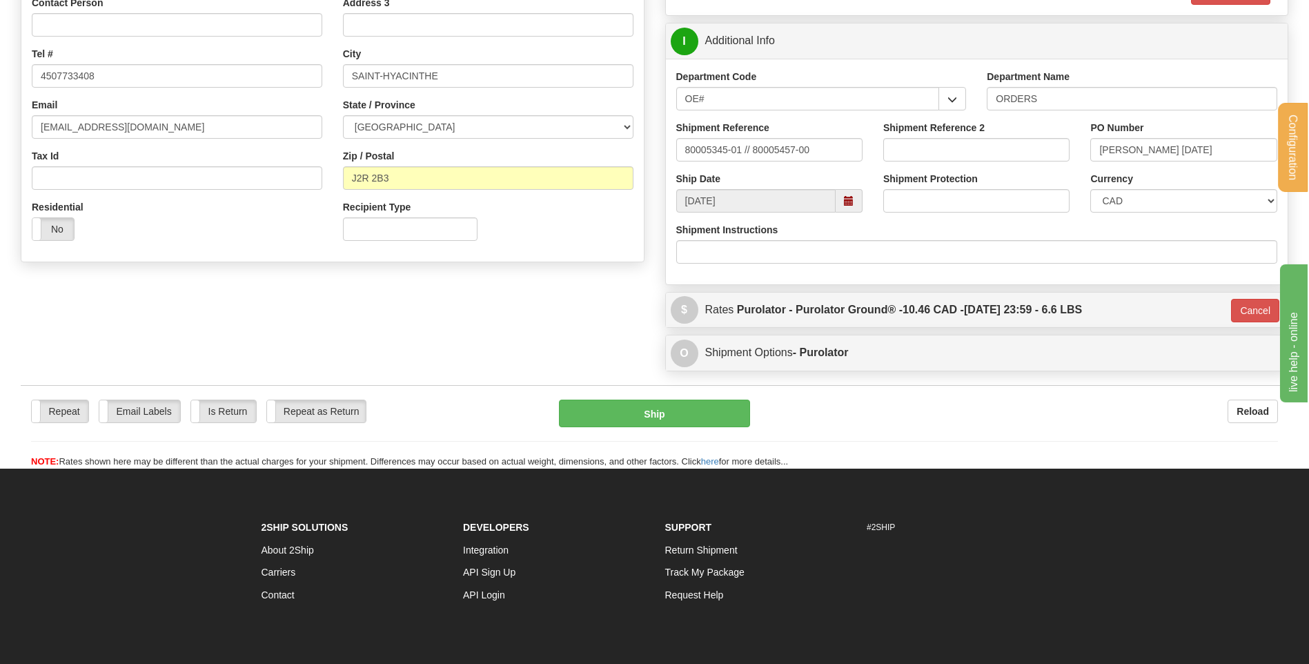
scroll to position [178, 0]
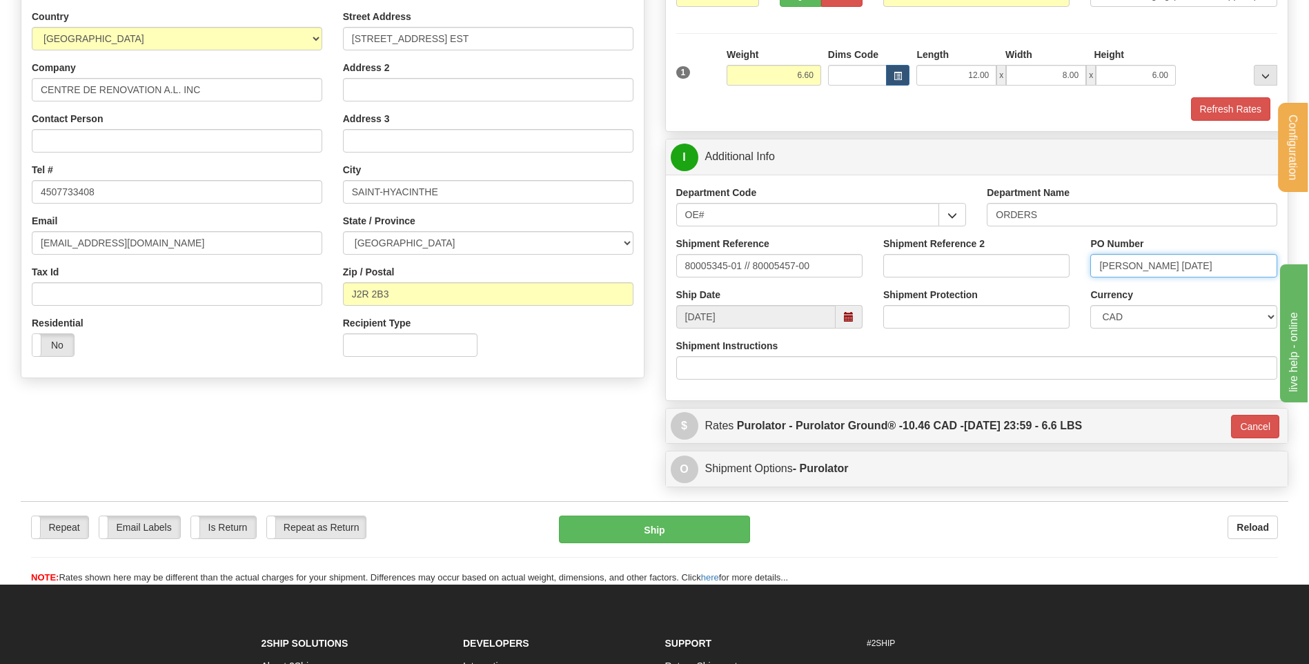
click at [1194, 266] on input "JESSY 02/09/25" at bounding box center [1183, 265] width 186 height 23
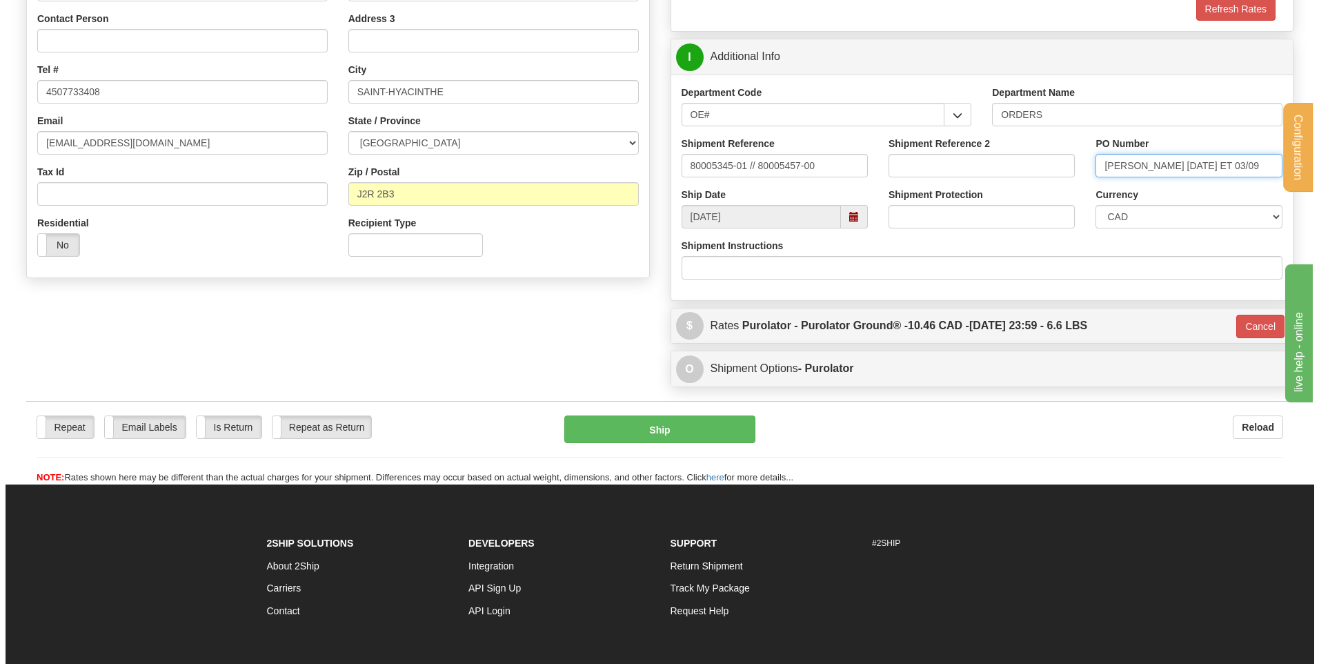
scroll to position [385, 0]
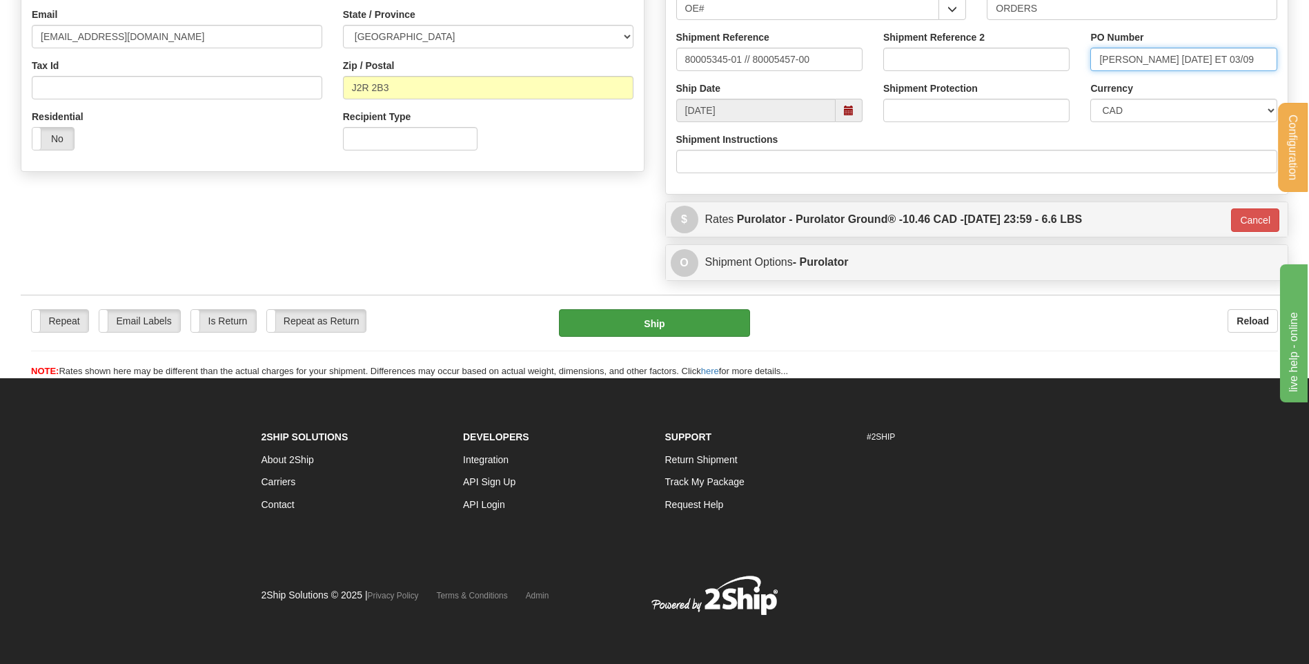
type input "JESSY 02/09/25 ET 03/09"
click at [700, 312] on button "Ship" at bounding box center [654, 323] width 190 height 28
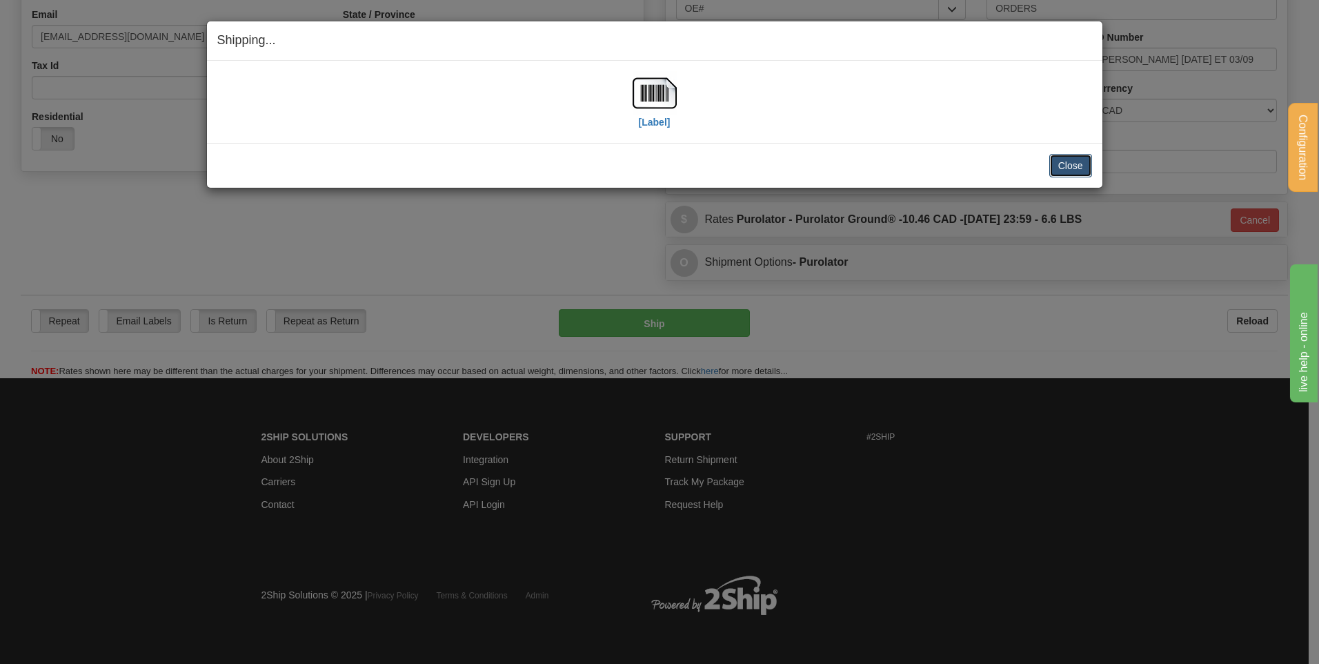
click at [1068, 172] on button "Close" at bounding box center [1070, 165] width 43 height 23
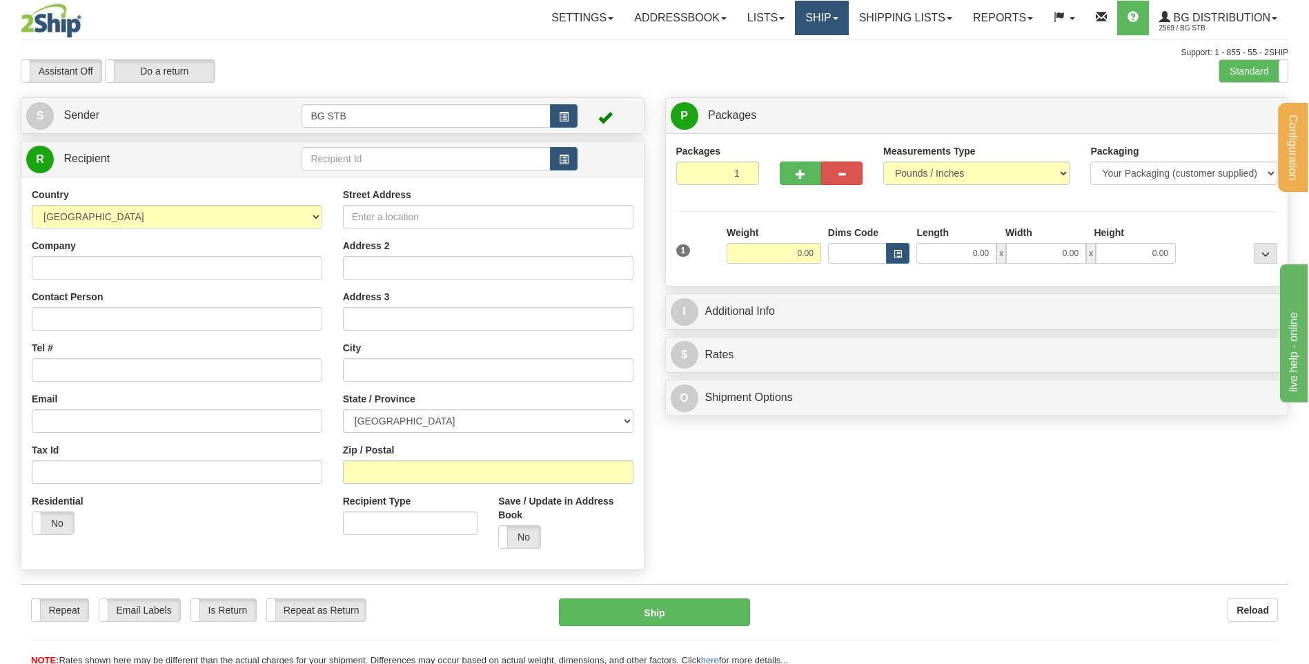
click at [816, 28] on link "Ship" at bounding box center [821, 18] width 53 height 34
click at [811, 62] on link "Ship Request" at bounding box center [793, 66] width 109 height 18
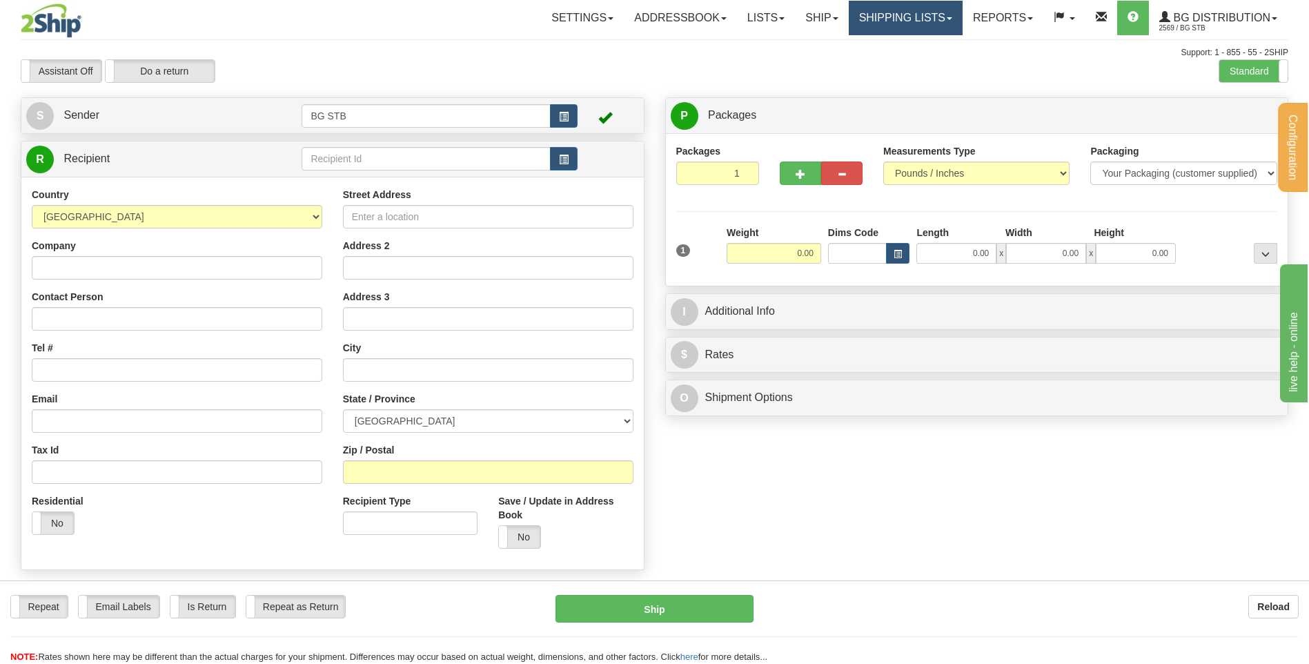
click at [918, 23] on link "Shipping lists" at bounding box center [906, 18] width 114 height 34
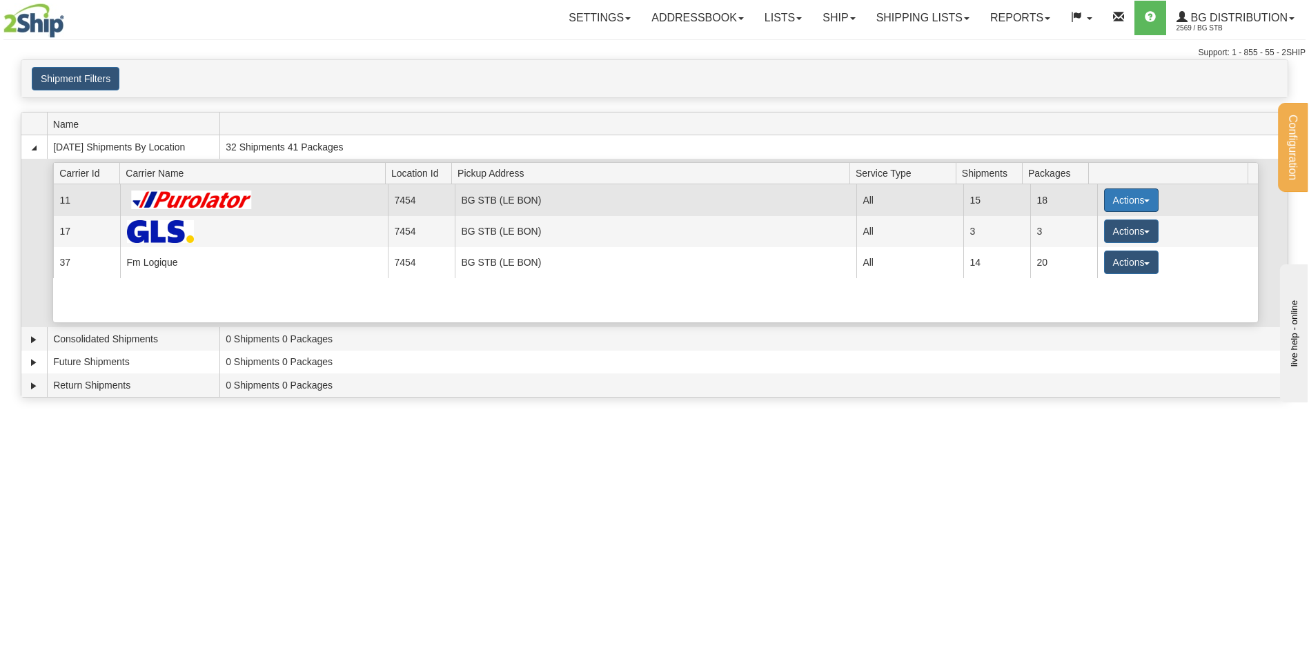
click at [1127, 192] on button "Actions" at bounding box center [1131, 199] width 55 height 23
click at [1088, 224] on span "Details" at bounding box center [1079, 226] width 37 height 10
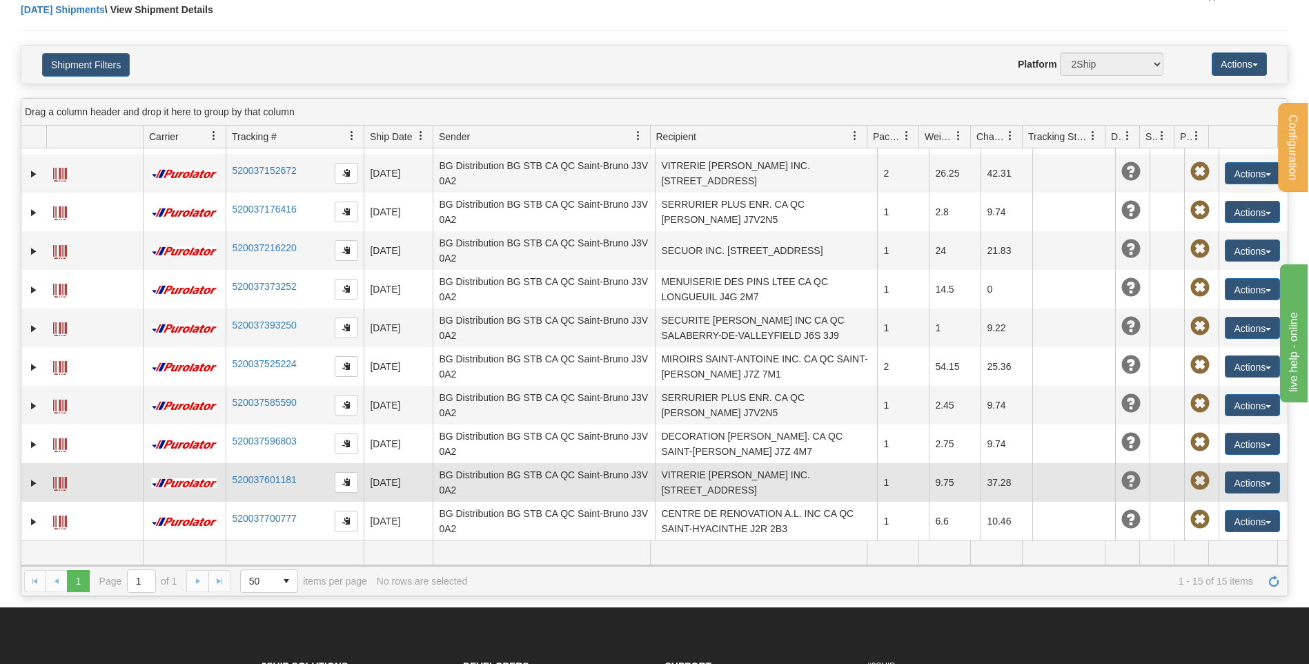
scroll to position [138, 0]
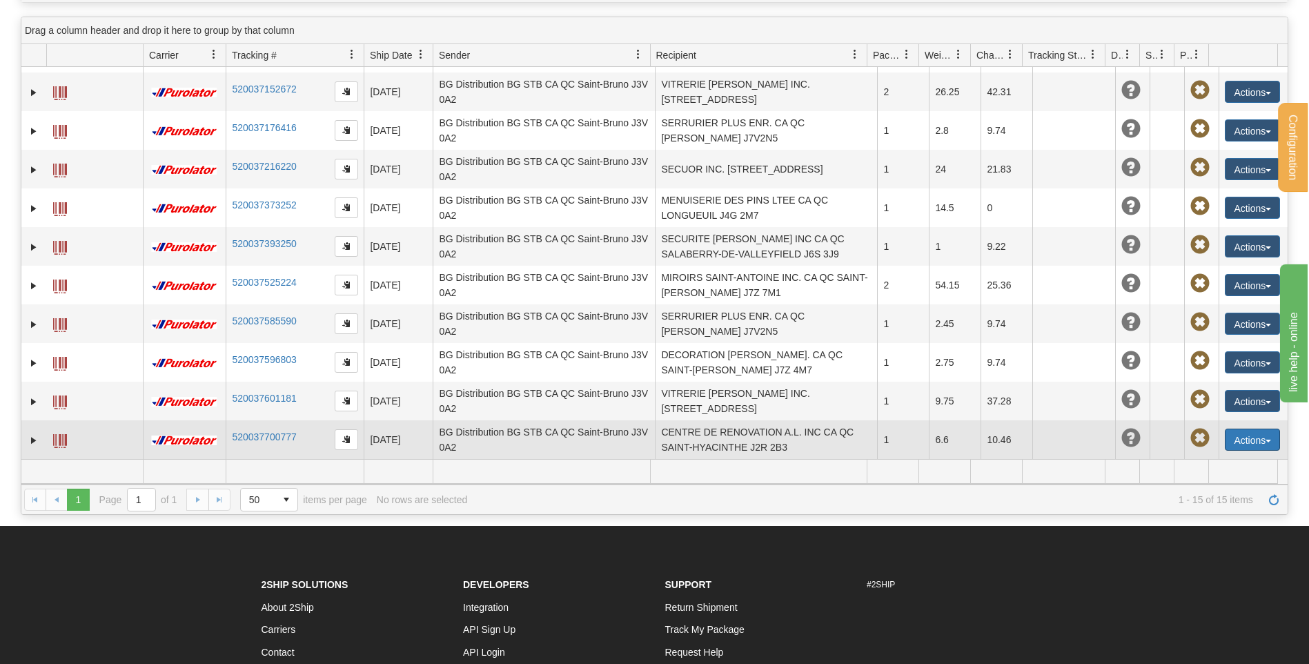
click at [1225, 438] on button "Actions" at bounding box center [1252, 439] width 55 height 22
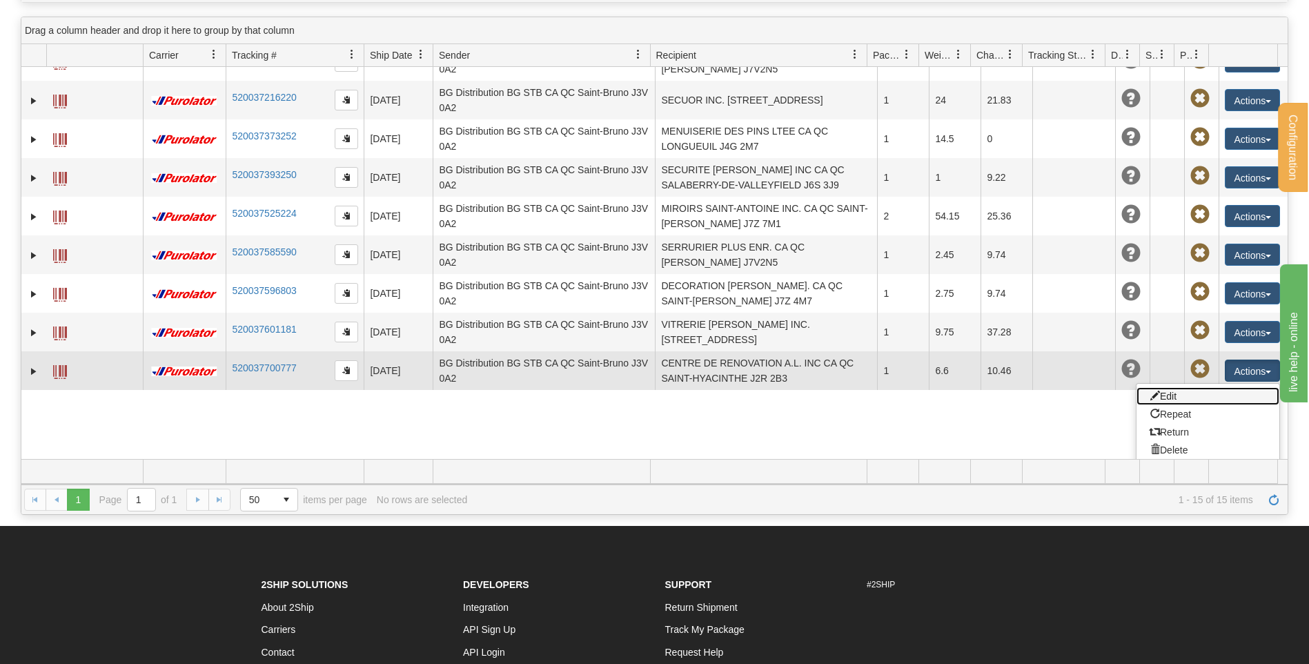
click at [1186, 396] on link "Edit" at bounding box center [1207, 396] width 143 height 18
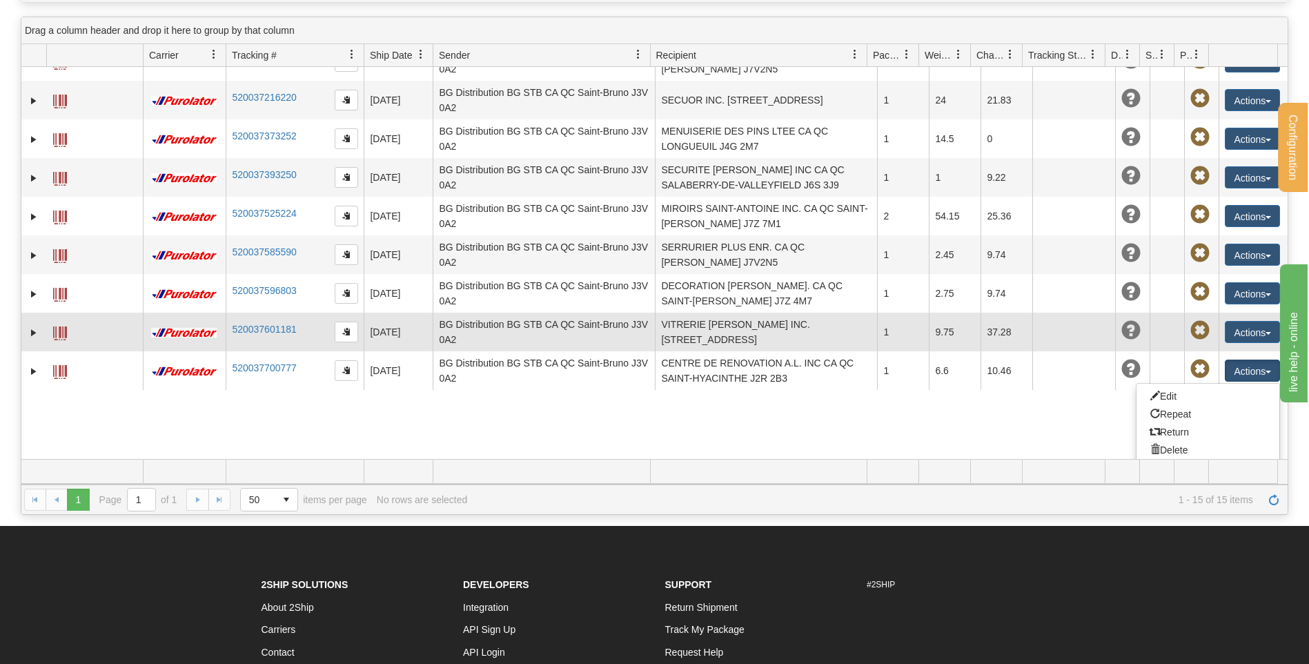
scroll to position [188, 0]
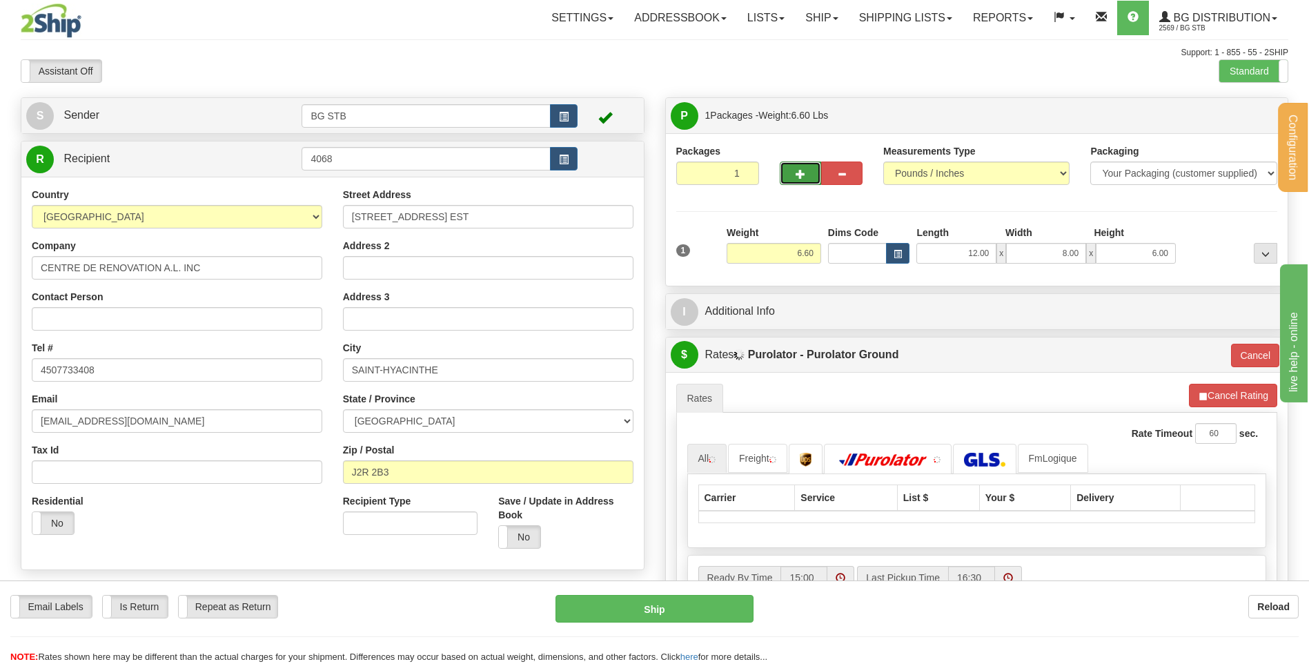
click at [795, 172] on span "button" at bounding box center [800, 174] width 10 height 9
type input "2"
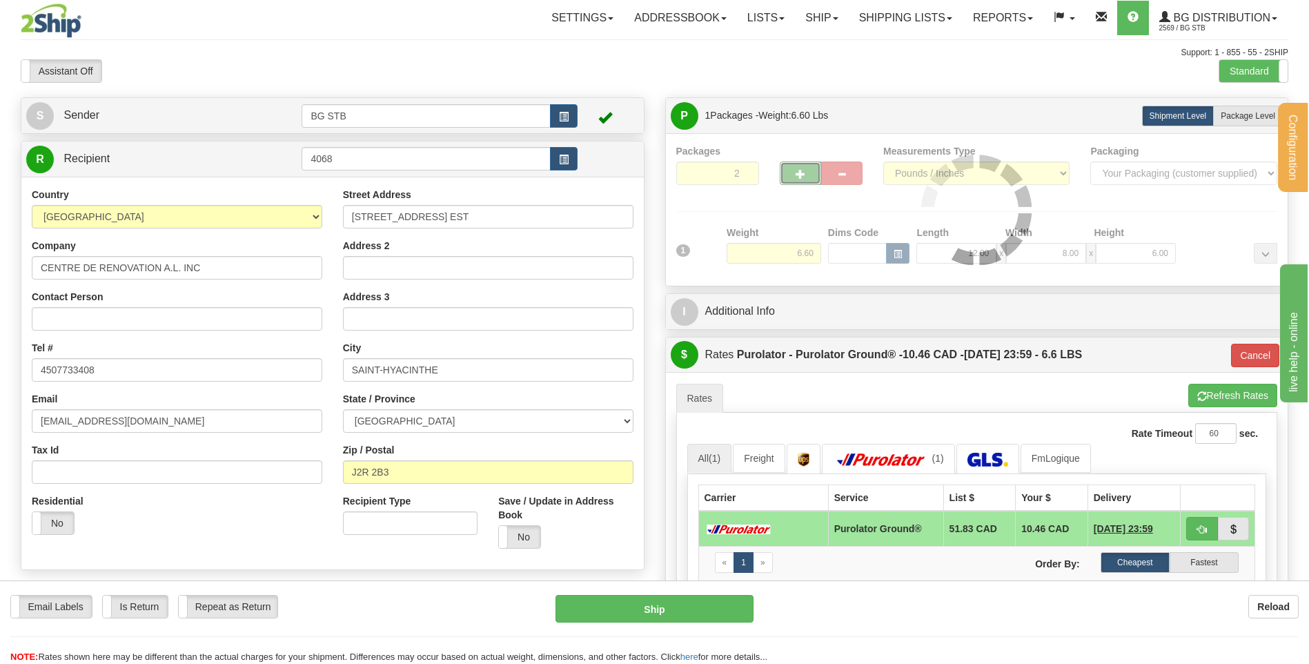
type input "260"
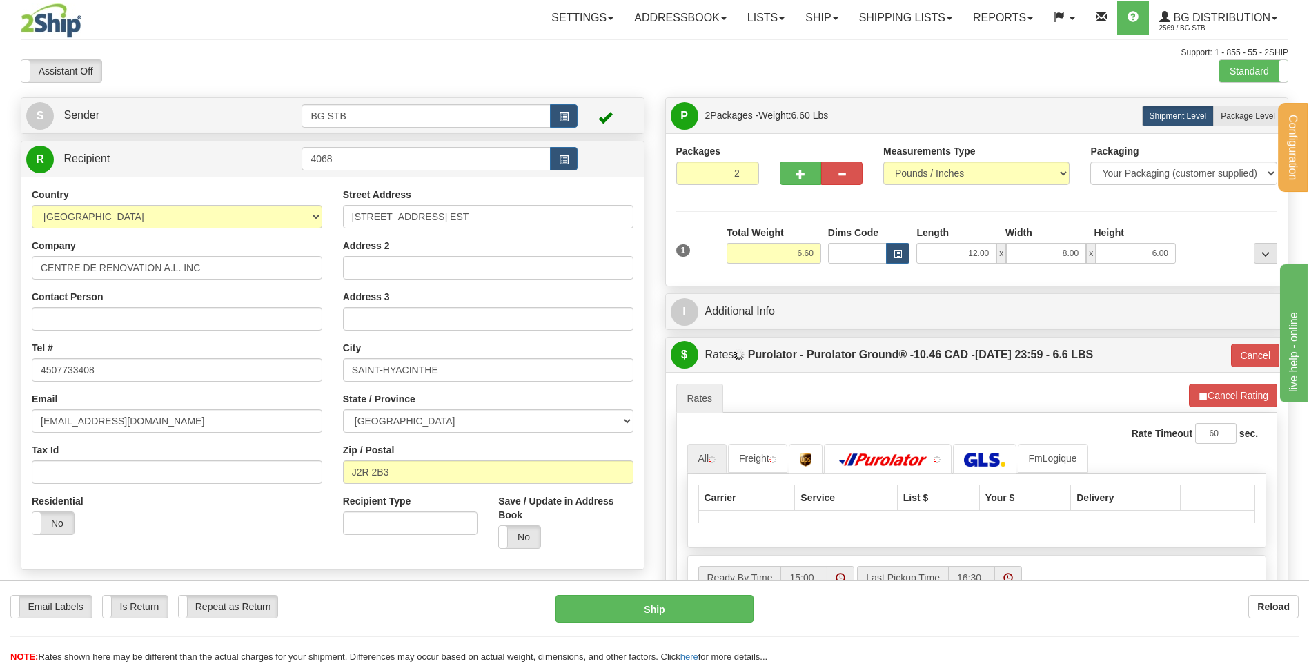
click at [1254, 95] on div "Configuration My Configuration Panel Close Configure My Carriers" at bounding box center [654, 378] width 1309 height 757
click at [1242, 117] on span "Package Level" at bounding box center [1247, 116] width 55 height 10
radio input "true"
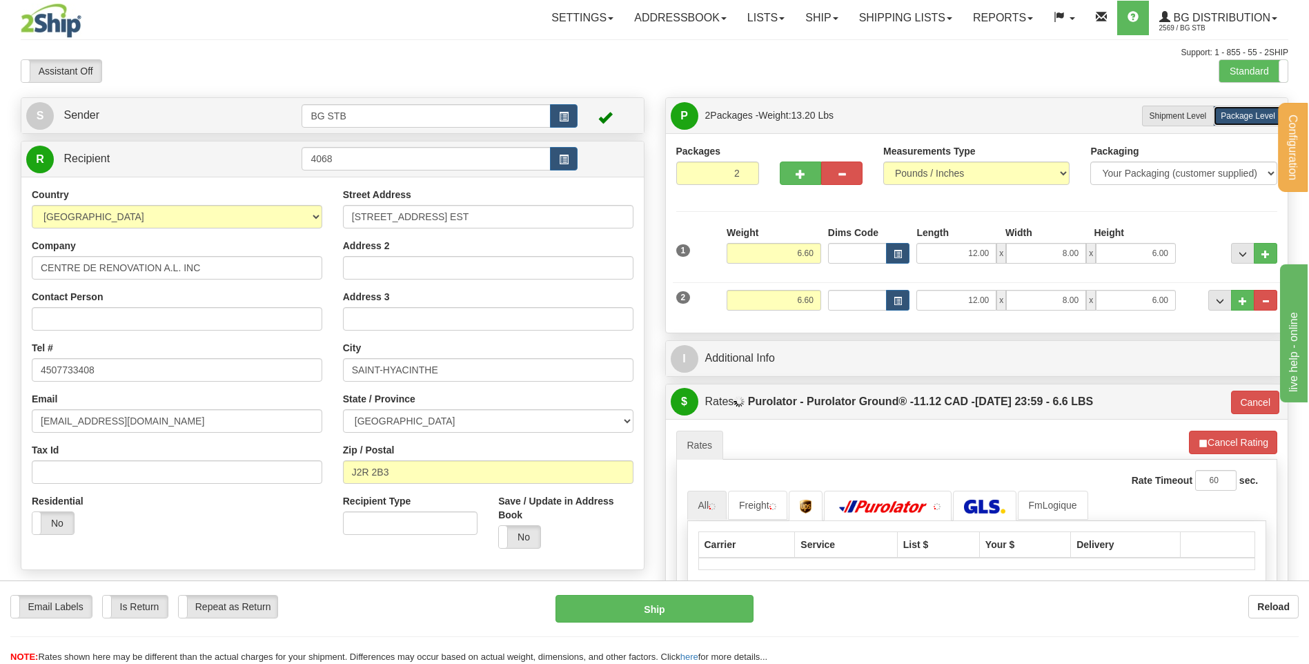
type input "260"
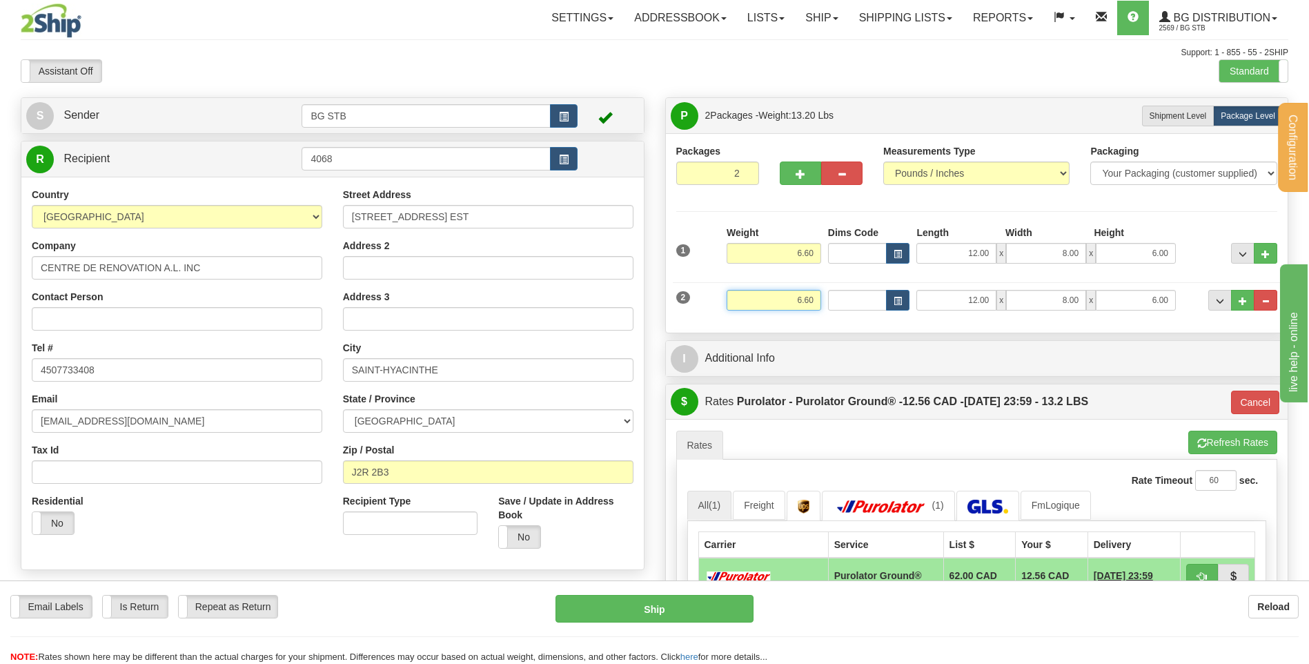
drag, startPoint x: 778, startPoint y: 298, endPoint x: 1015, endPoint y: 304, distance: 237.4
click at [963, 300] on div "2 Weight 6.60 Dims Code Length Width Height" at bounding box center [977, 298] width 608 height 46
type input "28"
type input "260"
type input "28.00"
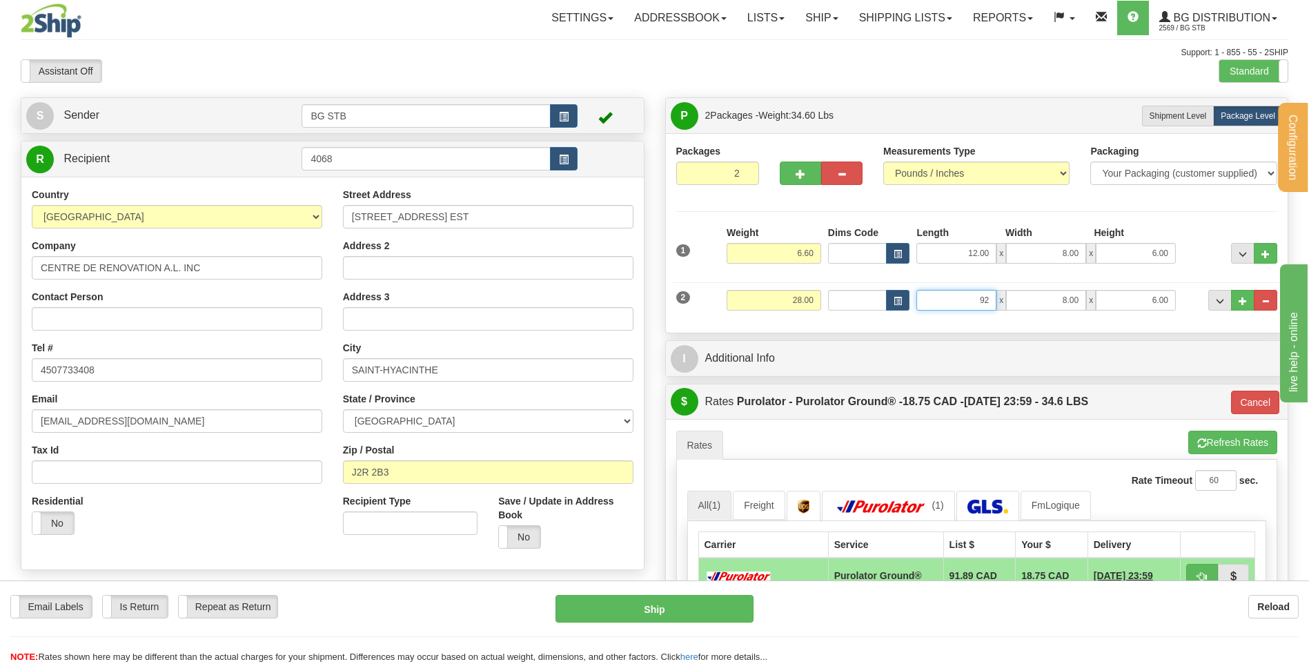
type input "92.00"
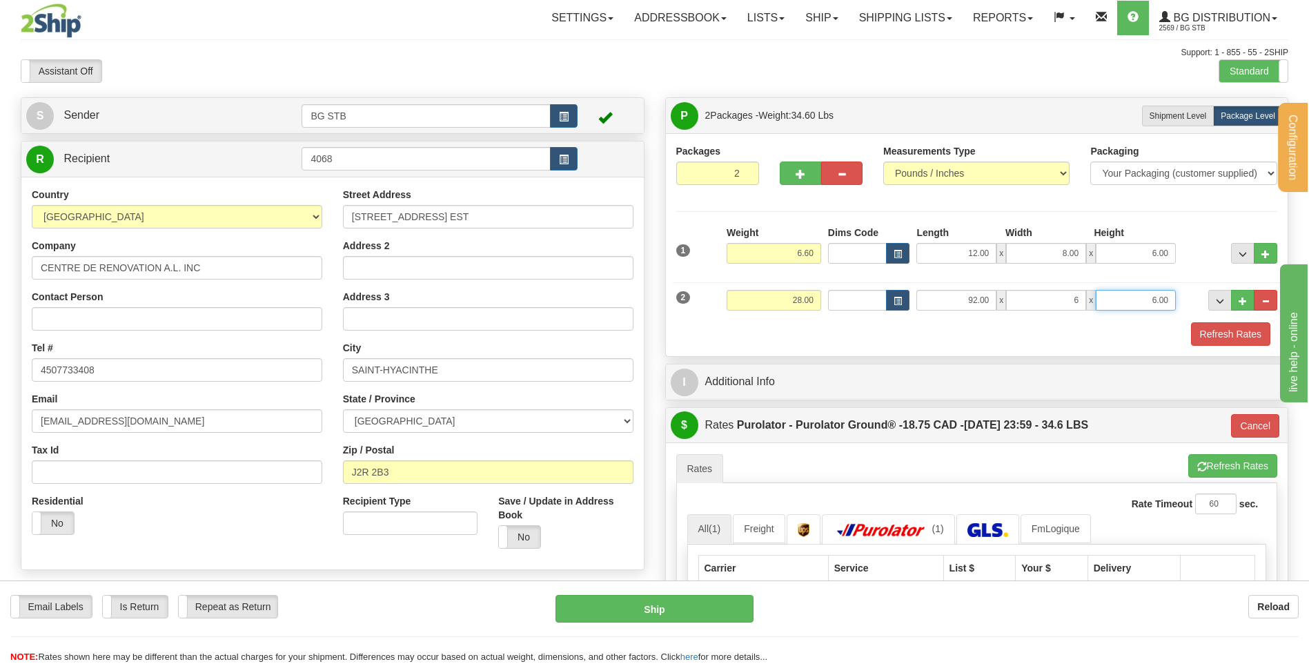
type input "6.00"
type input "4.00"
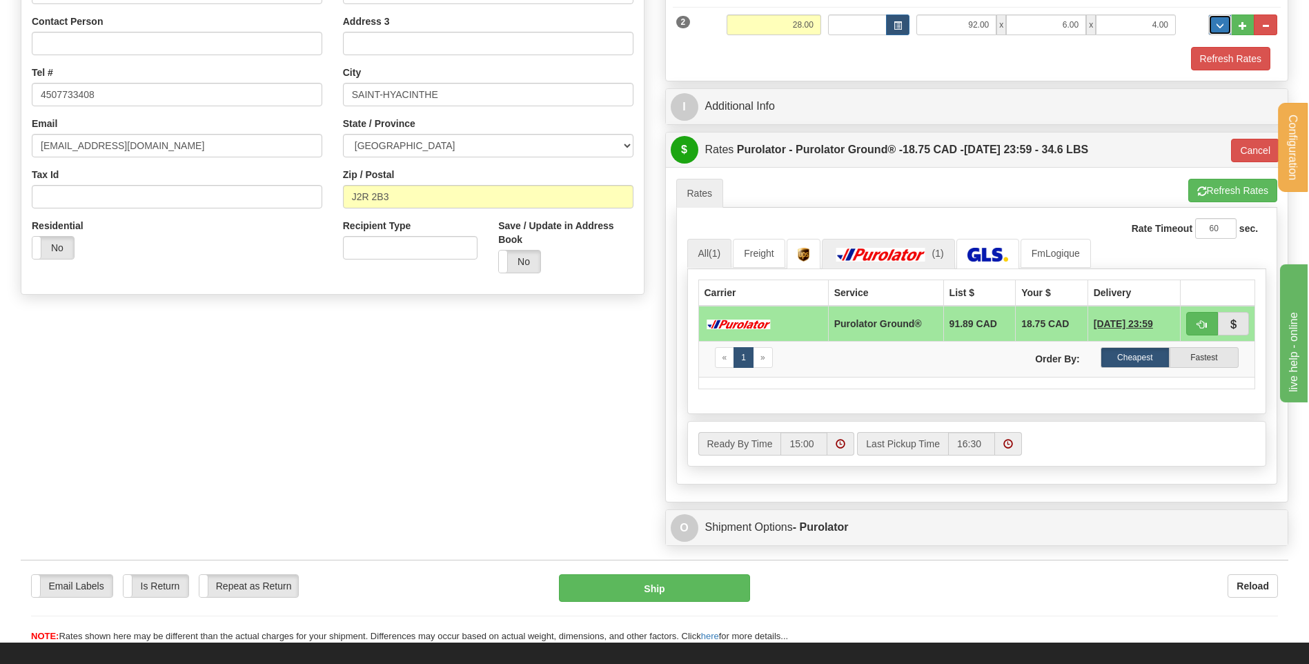
scroll to position [276, 0]
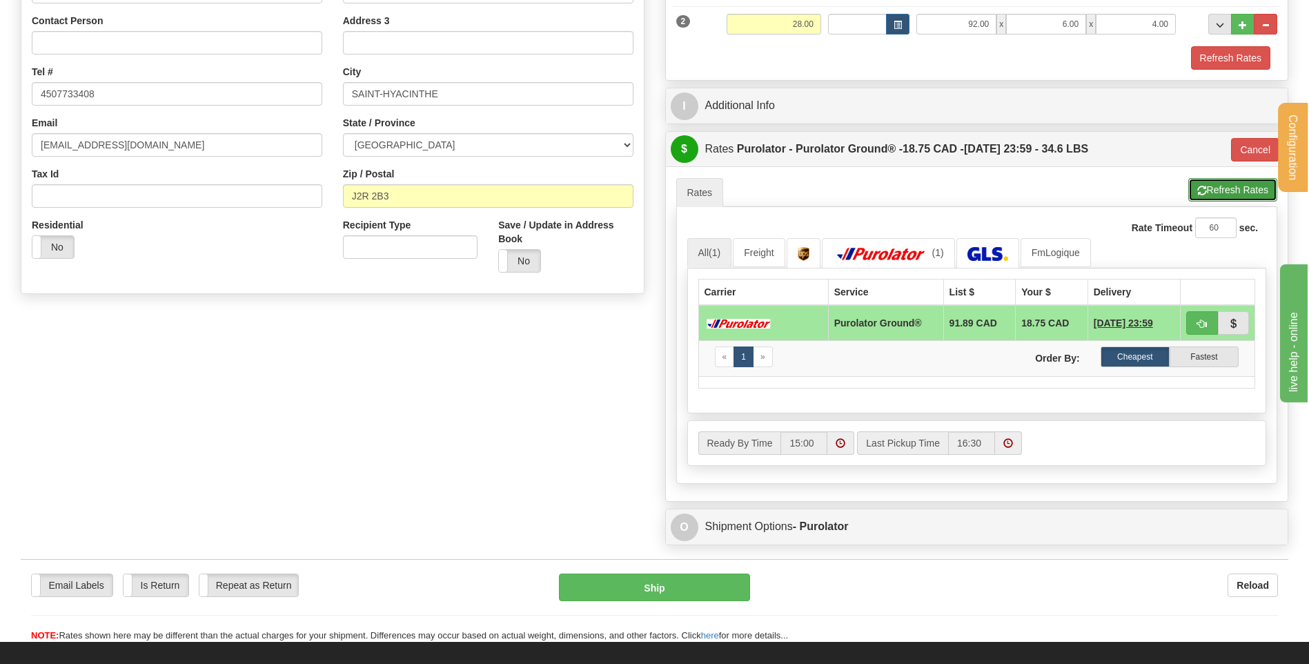
click at [1234, 184] on button "Refresh Rates" at bounding box center [1232, 189] width 89 height 23
type input "260"
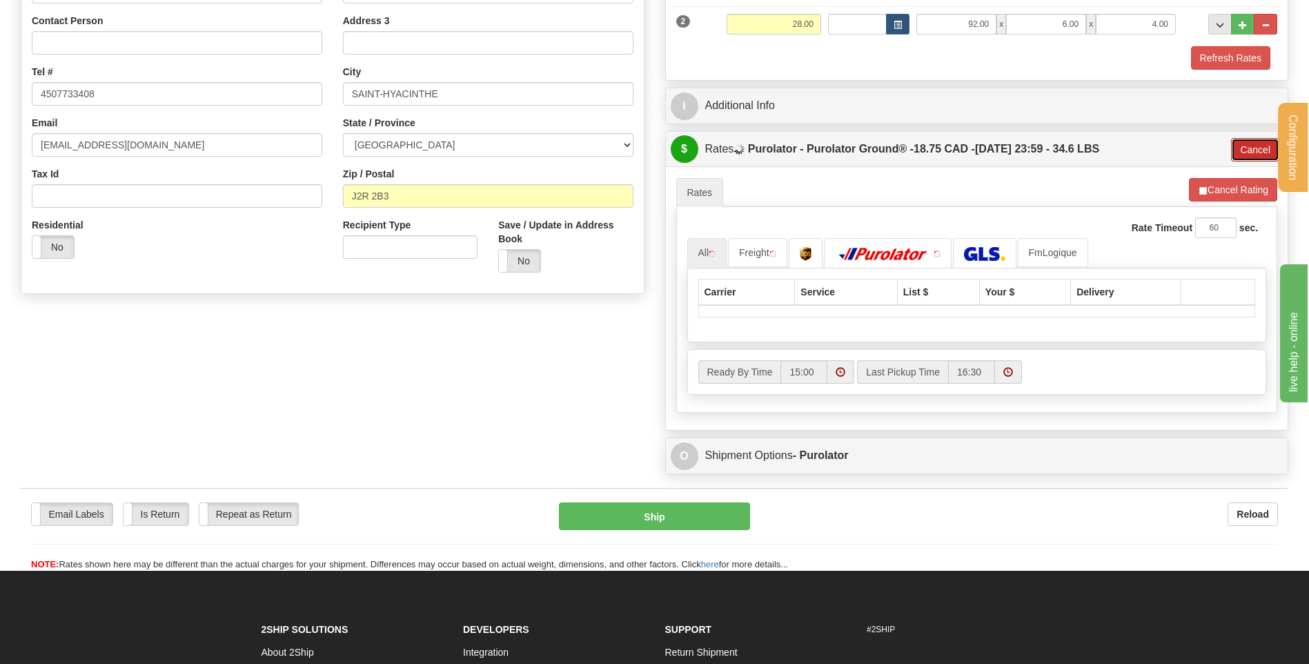
click at [1242, 154] on button "Cancel" at bounding box center [1255, 149] width 48 height 23
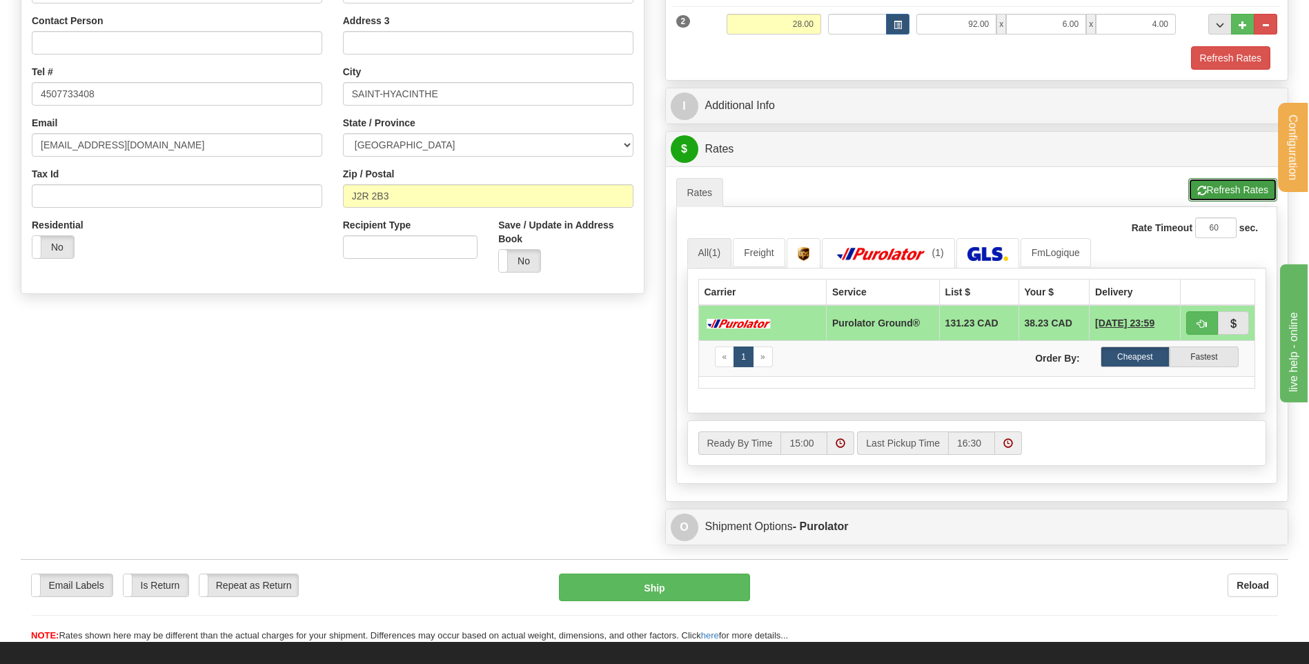
click at [1222, 197] on button "Refresh Rates" at bounding box center [1232, 189] width 89 height 23
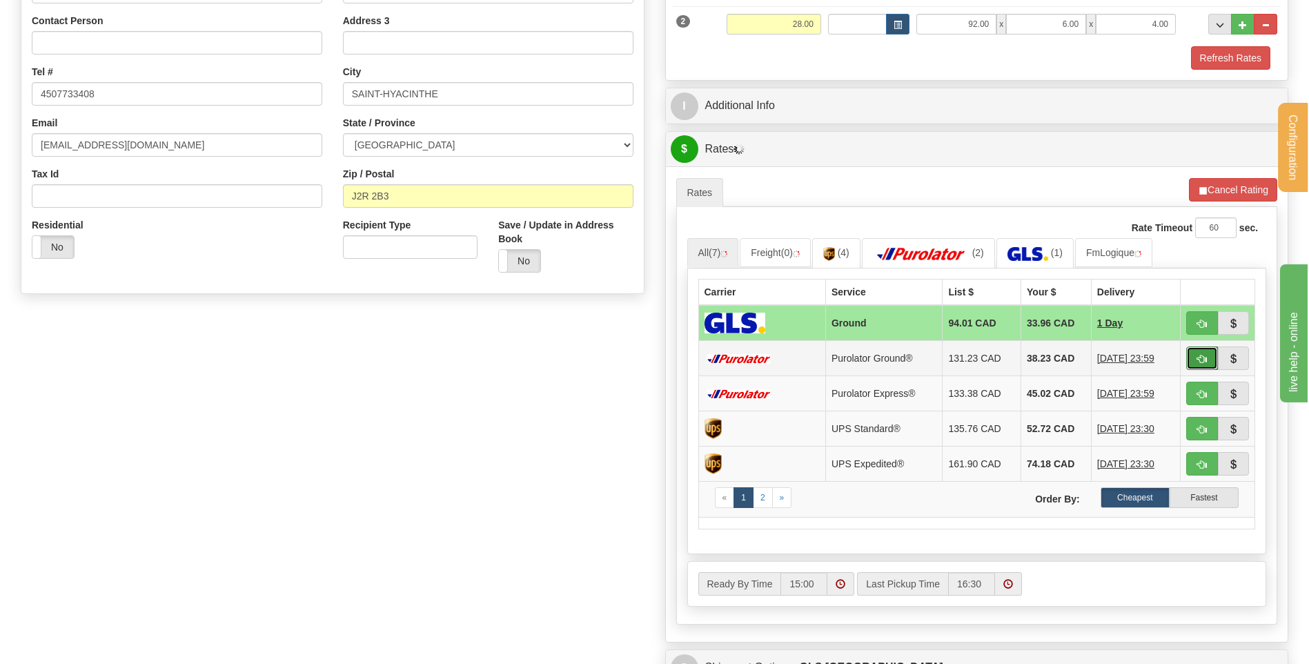
click at [1200, 358] on span "button" at bounding box center [1202, 359] width 10 height 9
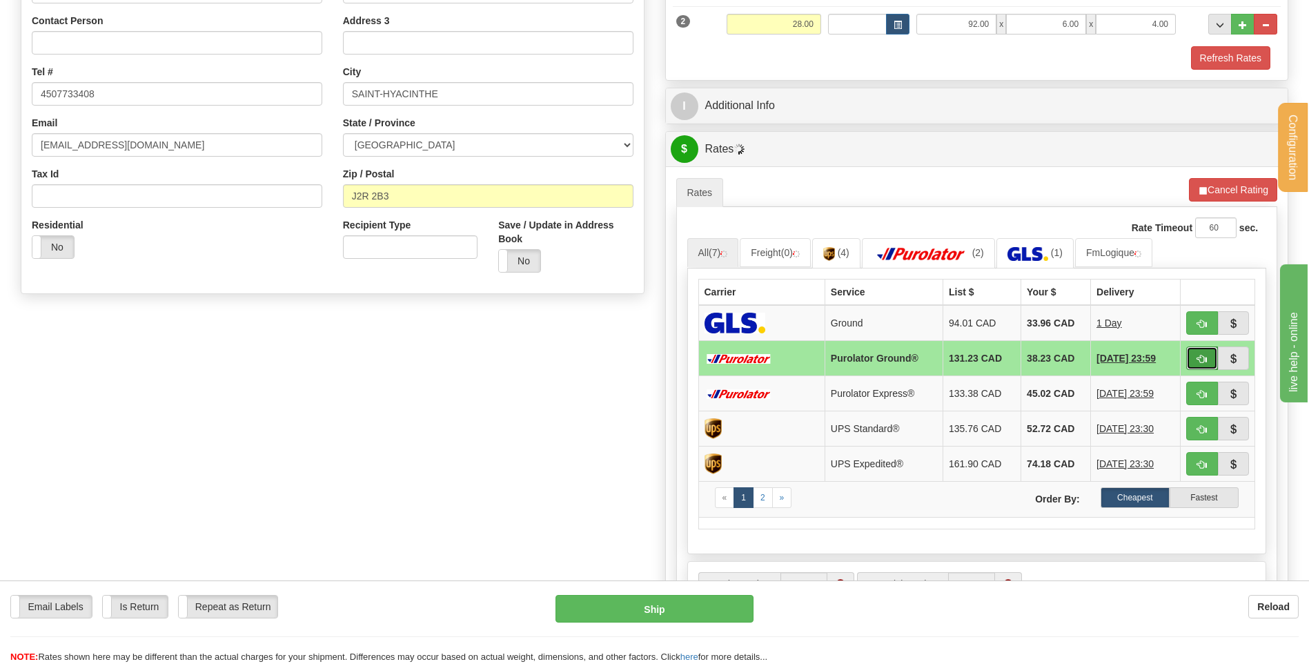
click at [1198, 351] on button "button" at bounding box center [1202, 357] width 32 height 23
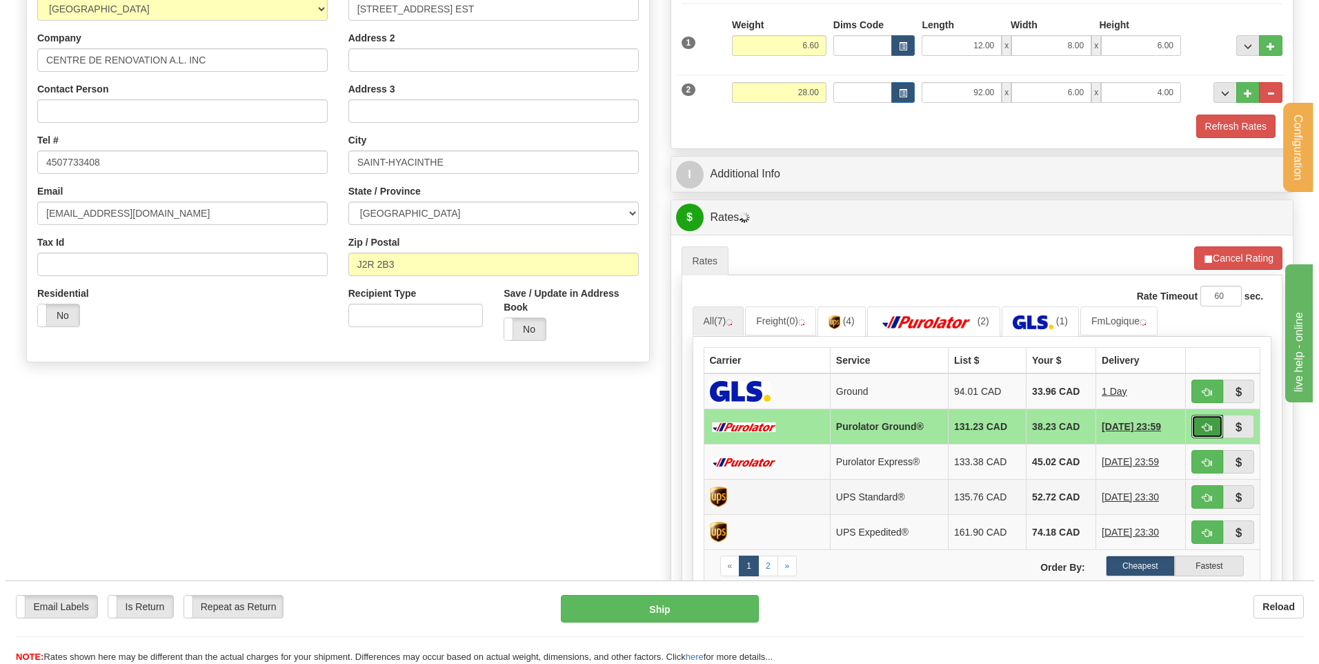
scroll to position [207, 0]
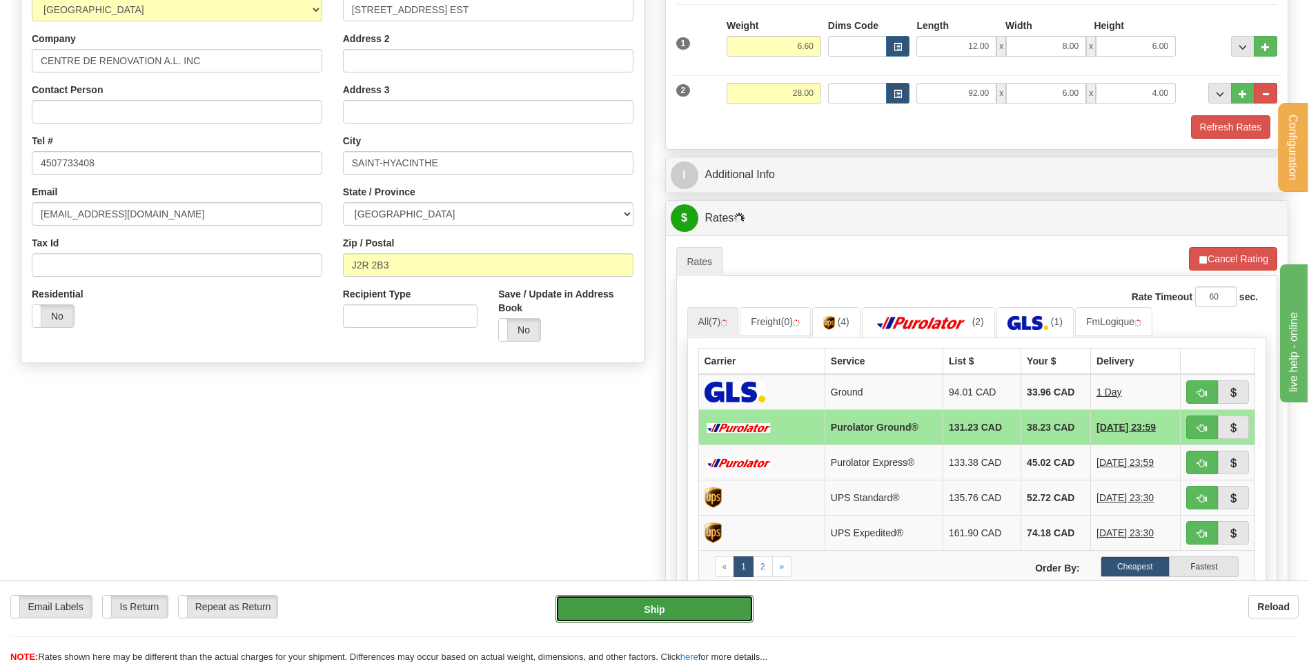
click at [667, 615] on button "Ship" at bounding box center [653, 609] width 197 height 28
type input "260"
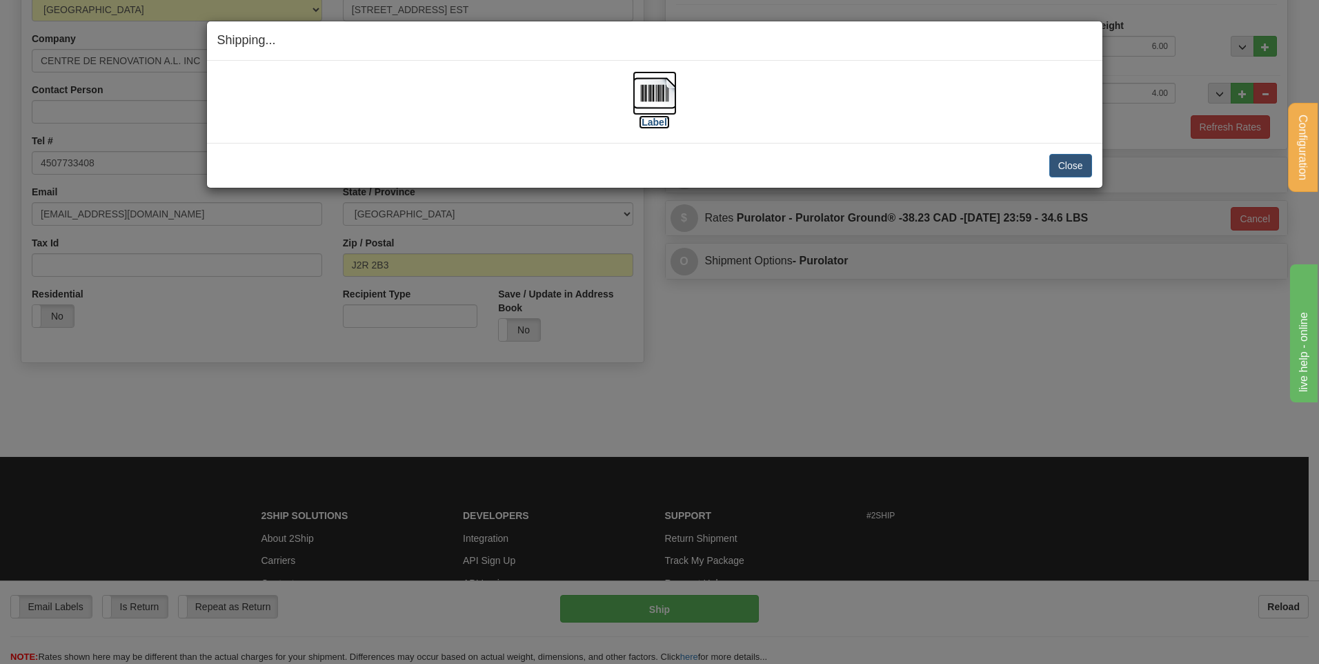
click at [662, 90] on img at bounding box center [655, 93] width 44 height 44
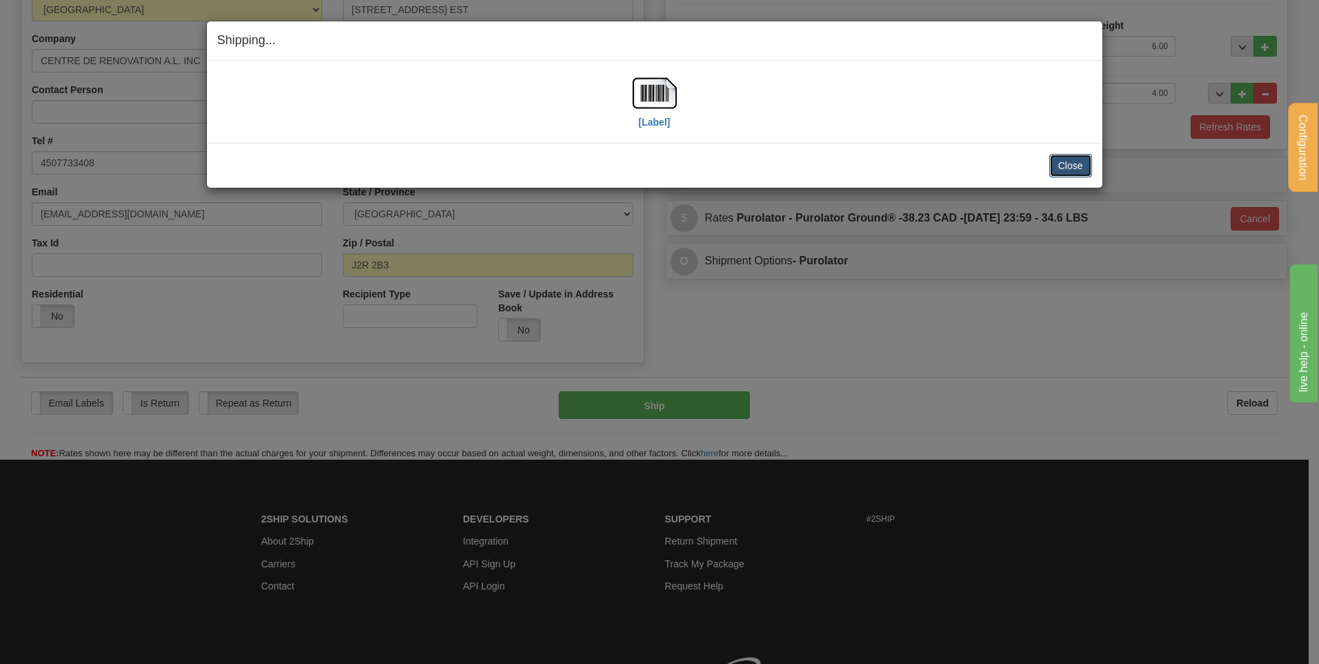
click at [1054, 157] on button "Close" at bounding box center [1070, 165] width 43 height 23
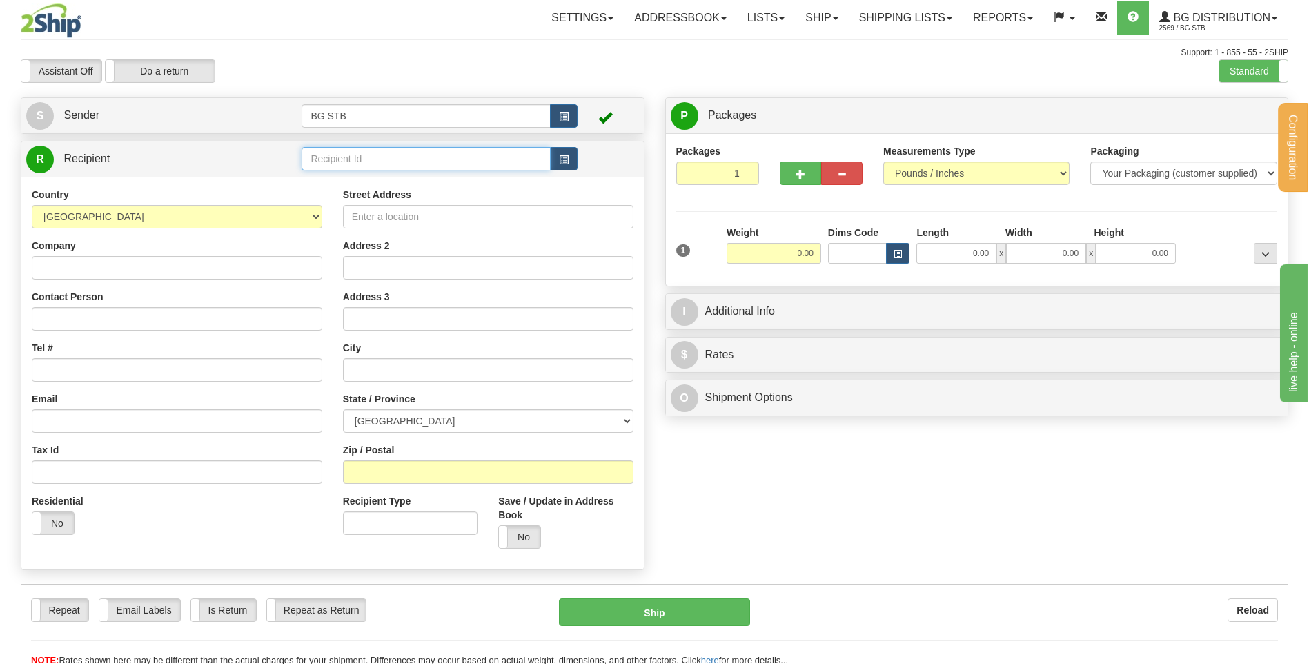
click at [386, 167] on input "text" at bounding box center [425, 158] width 248 height 23
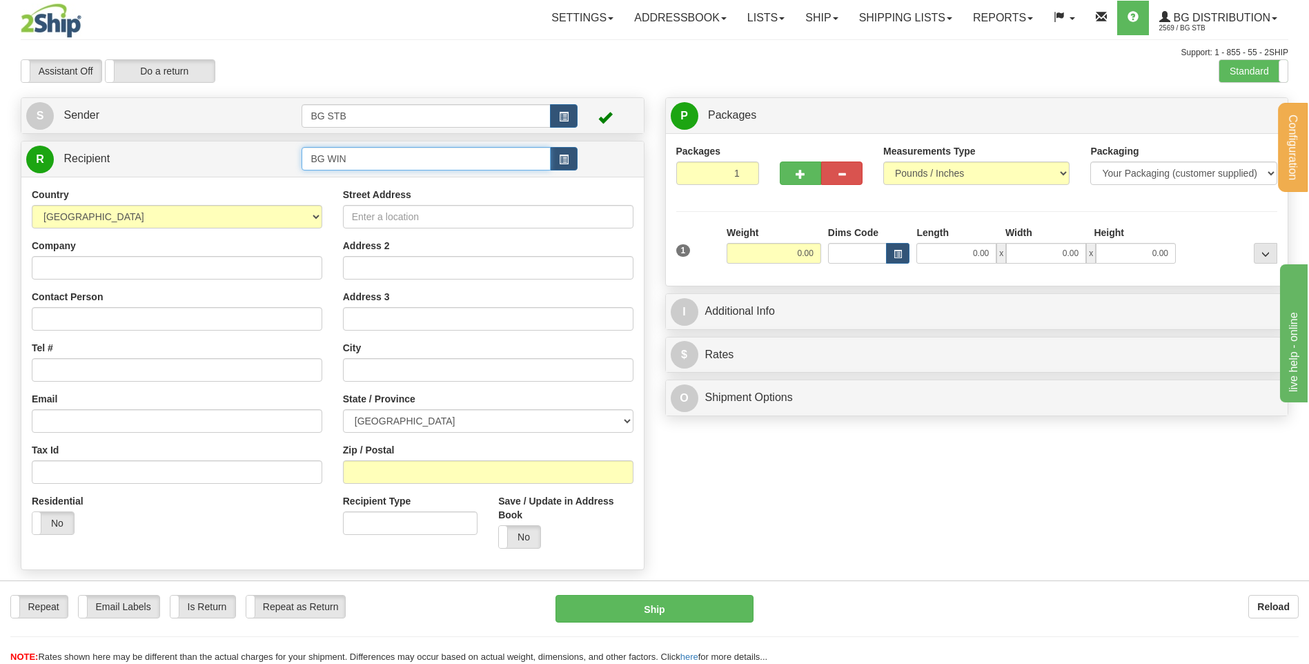
type input "BG WIN"
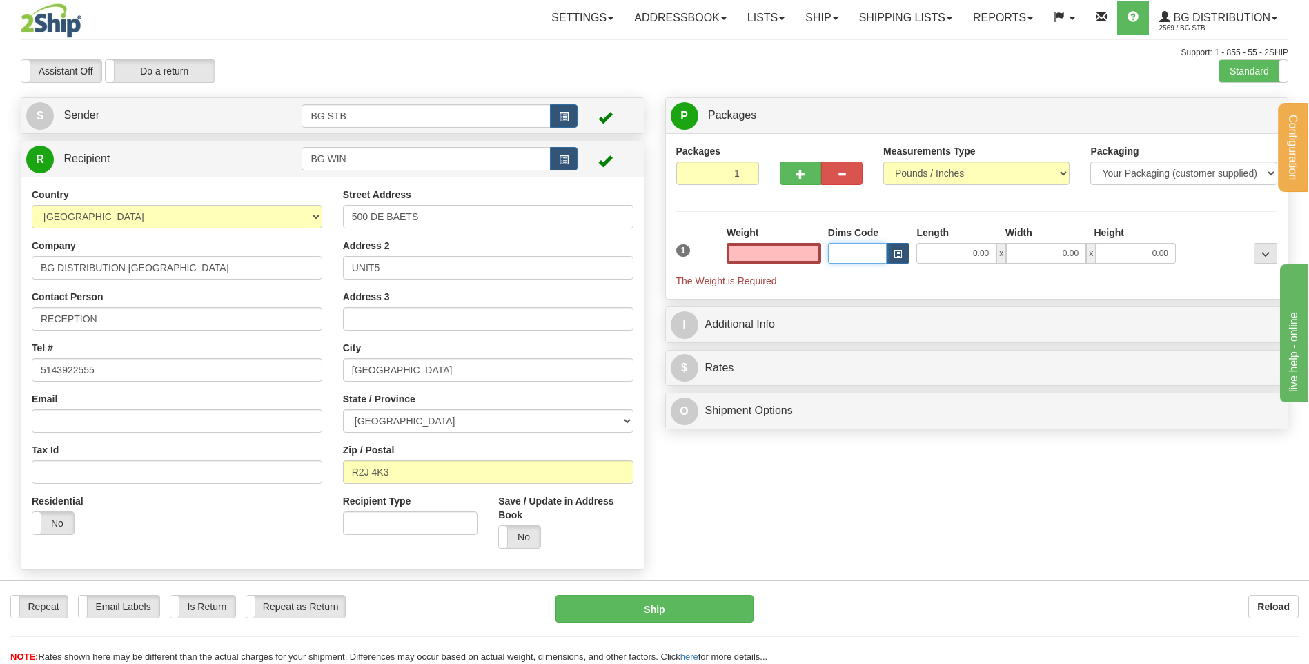
type input "0.00"
click at [771, 246] on input "0.00" at bounding box center [773, 253] width 95 height 21
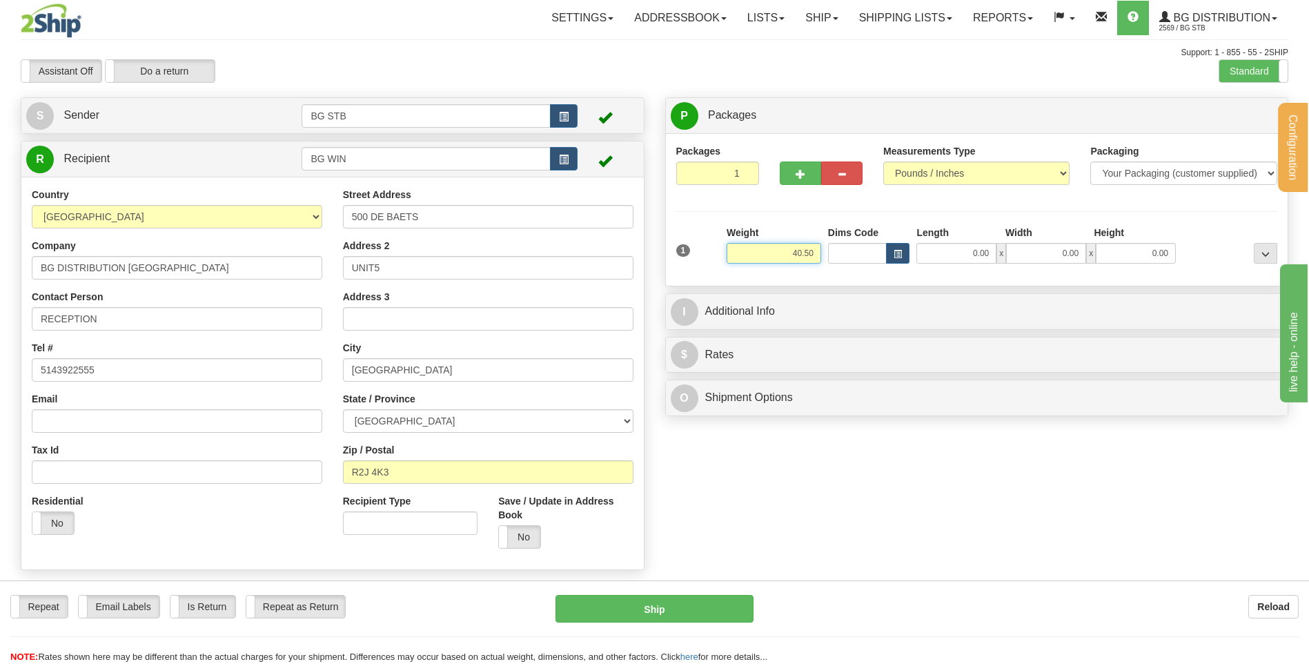
type input "40.50"
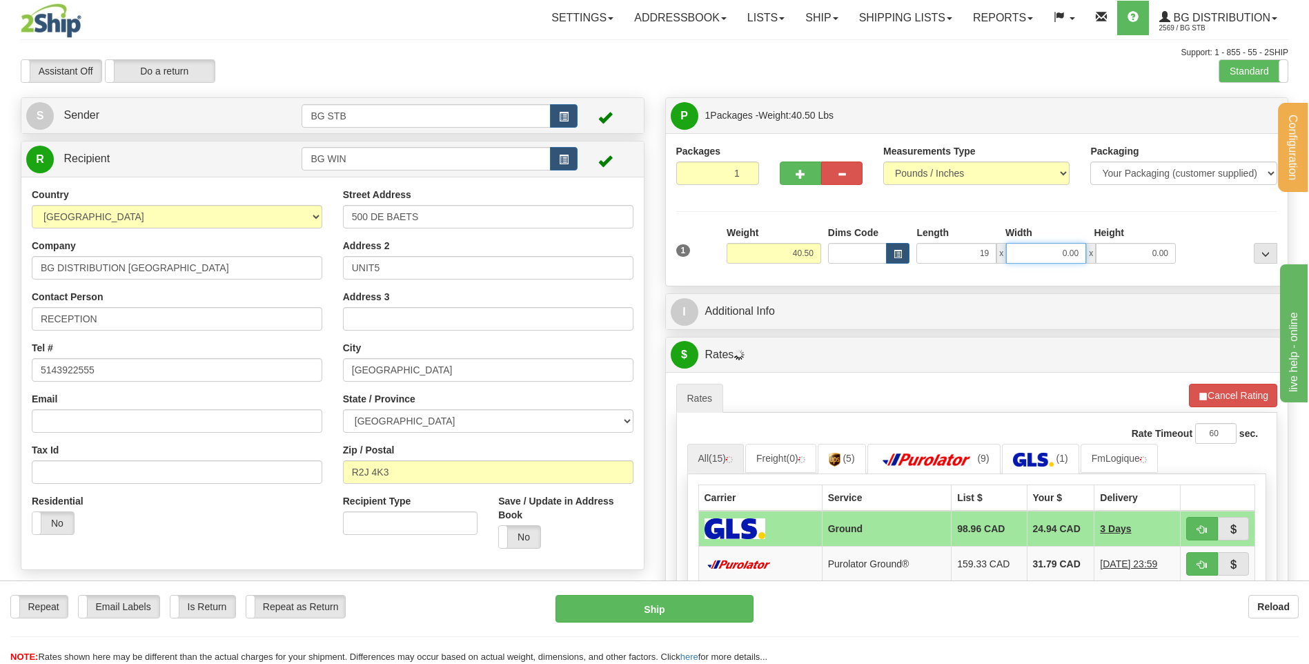
type input "19.00"
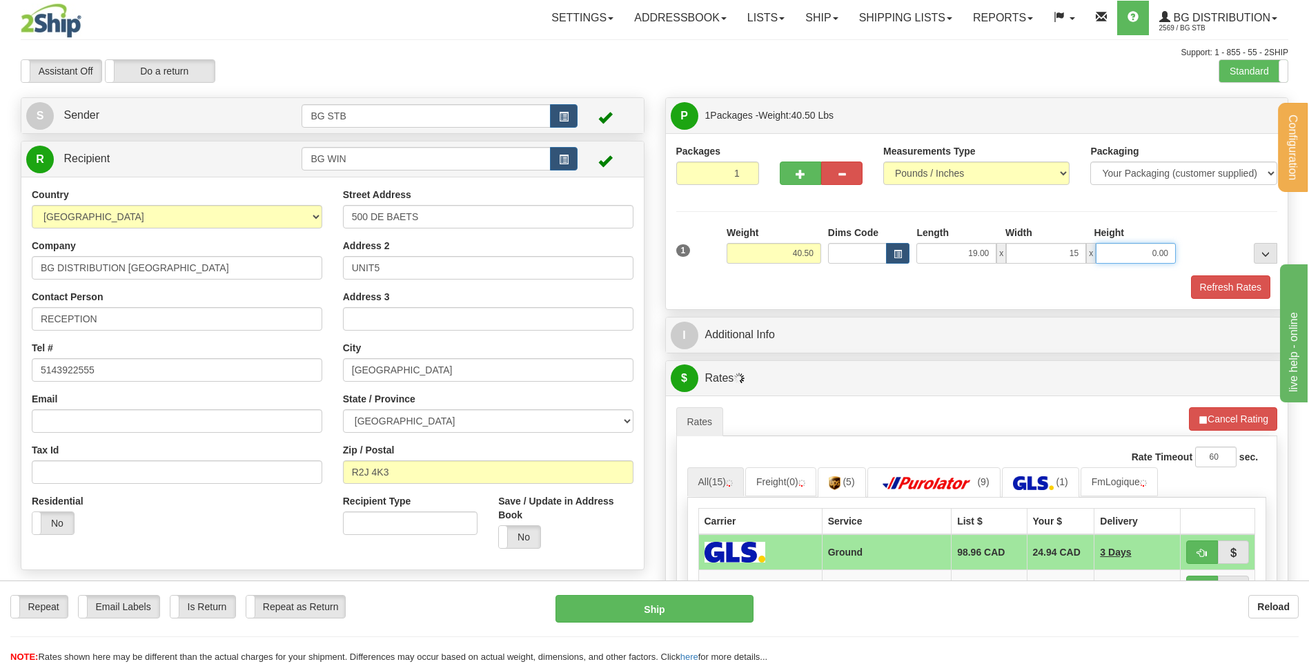
type input "15.00"
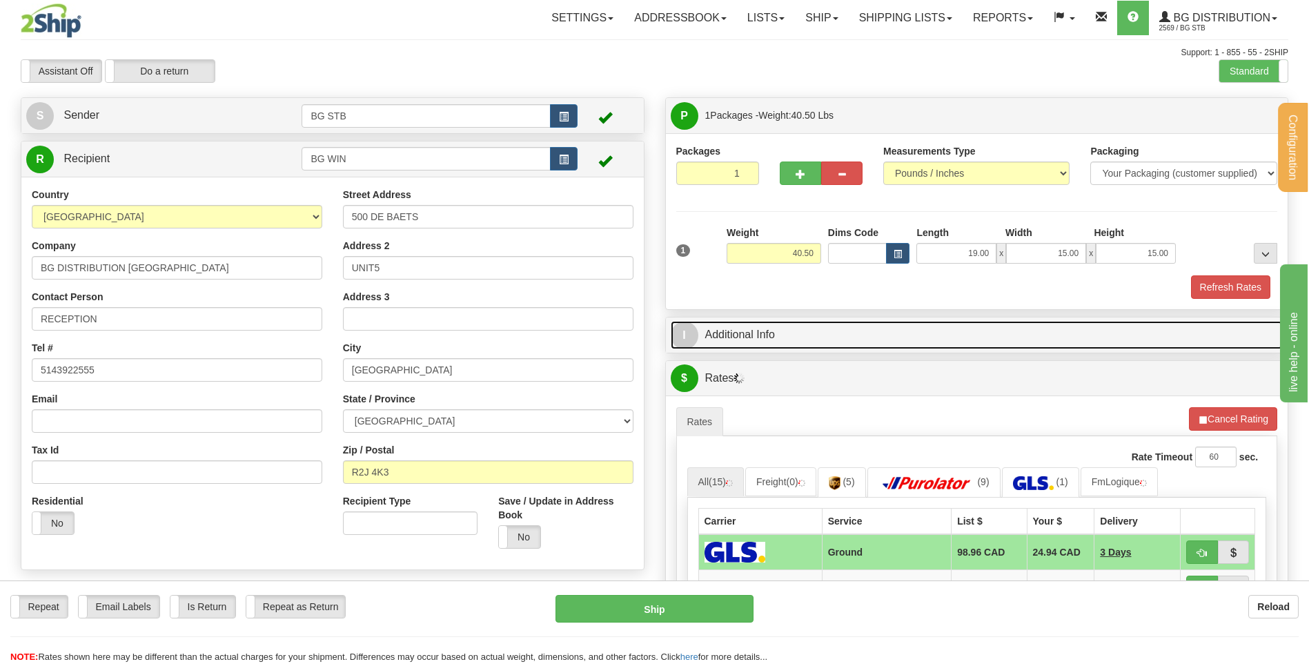
click at [806, 333] on link "I Additional Info" at bounding box center [977, 335] width 613 height 28
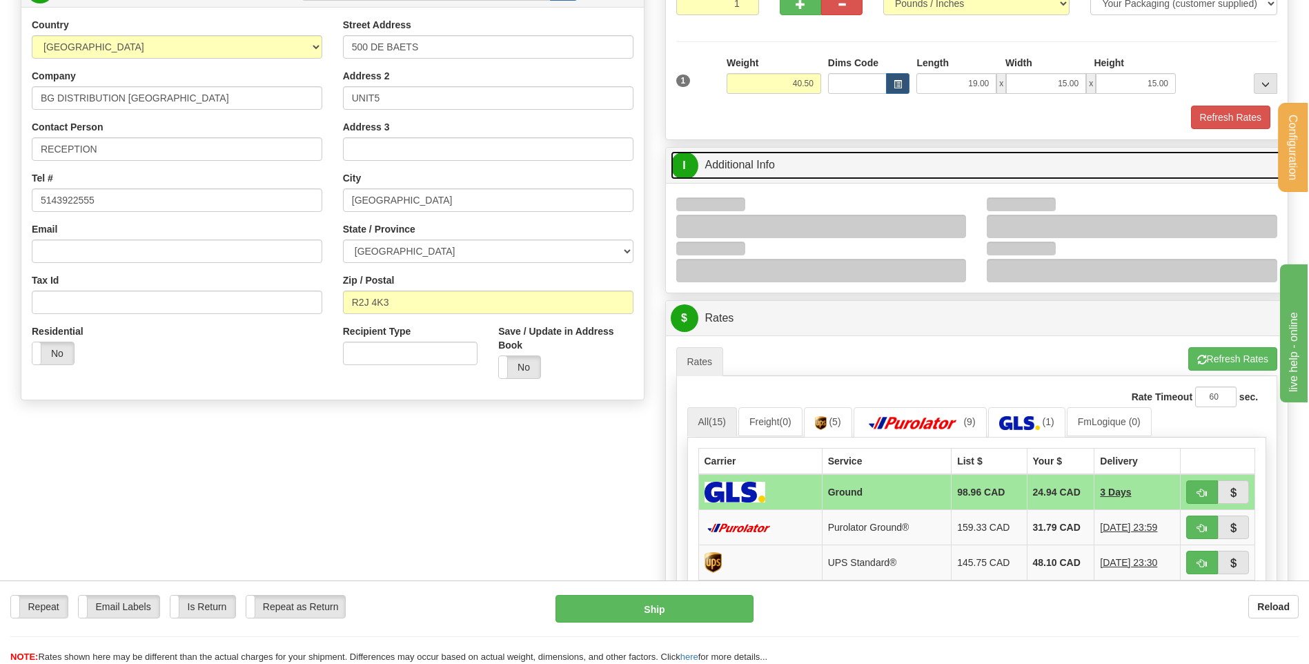
scroll to position [207, 0]
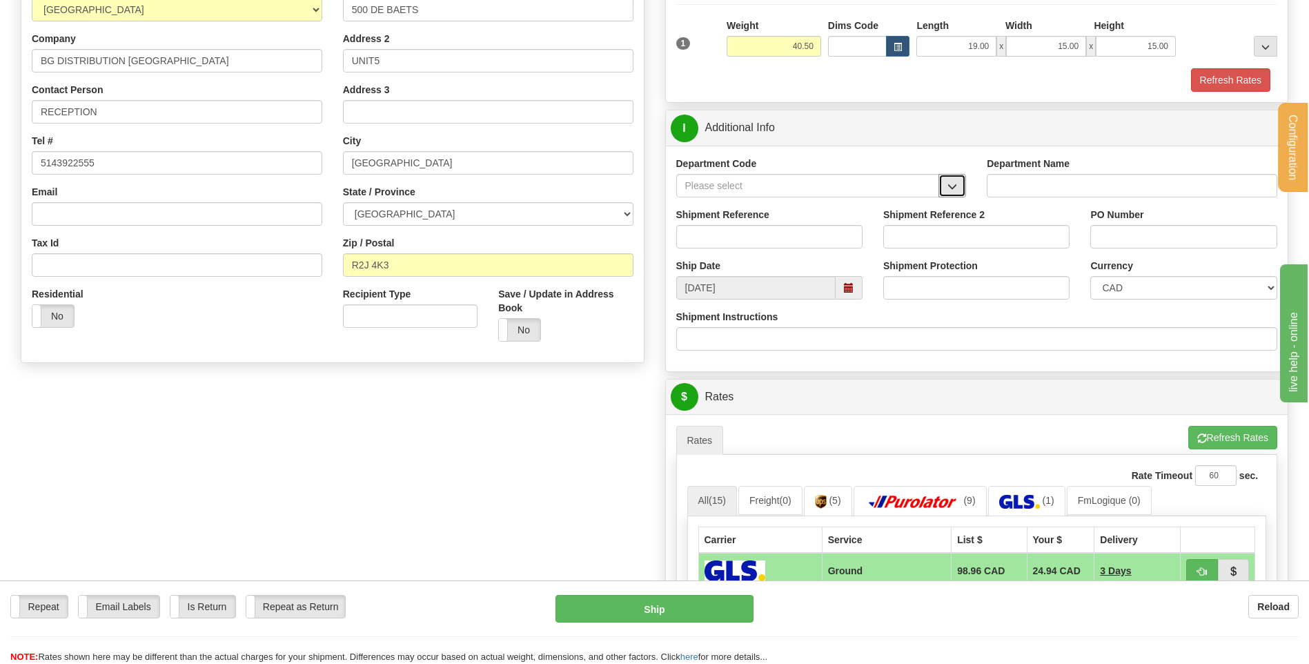
click at [948, 188] on span "button" at bounding box center [952, 186] width 10 height 9
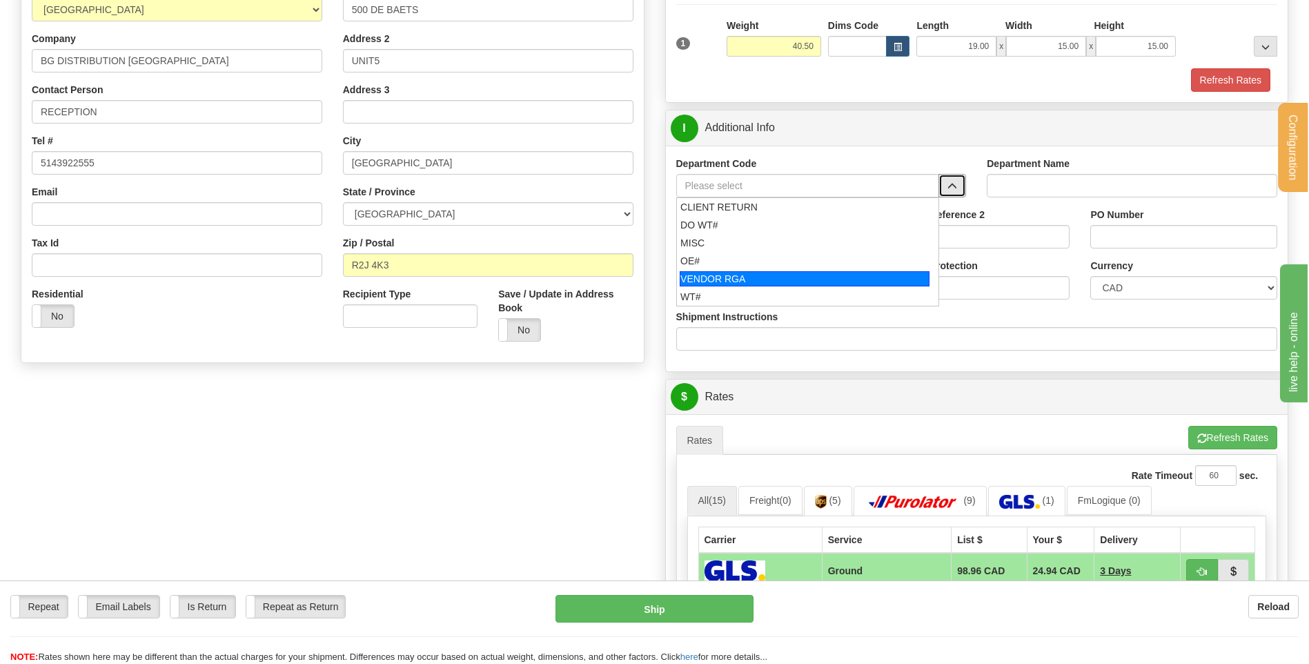
click at [748, 259] on div "OE#" at bounding box center [804, 261] width 248 height 14
type input "OE#"
type input "ORDERS"
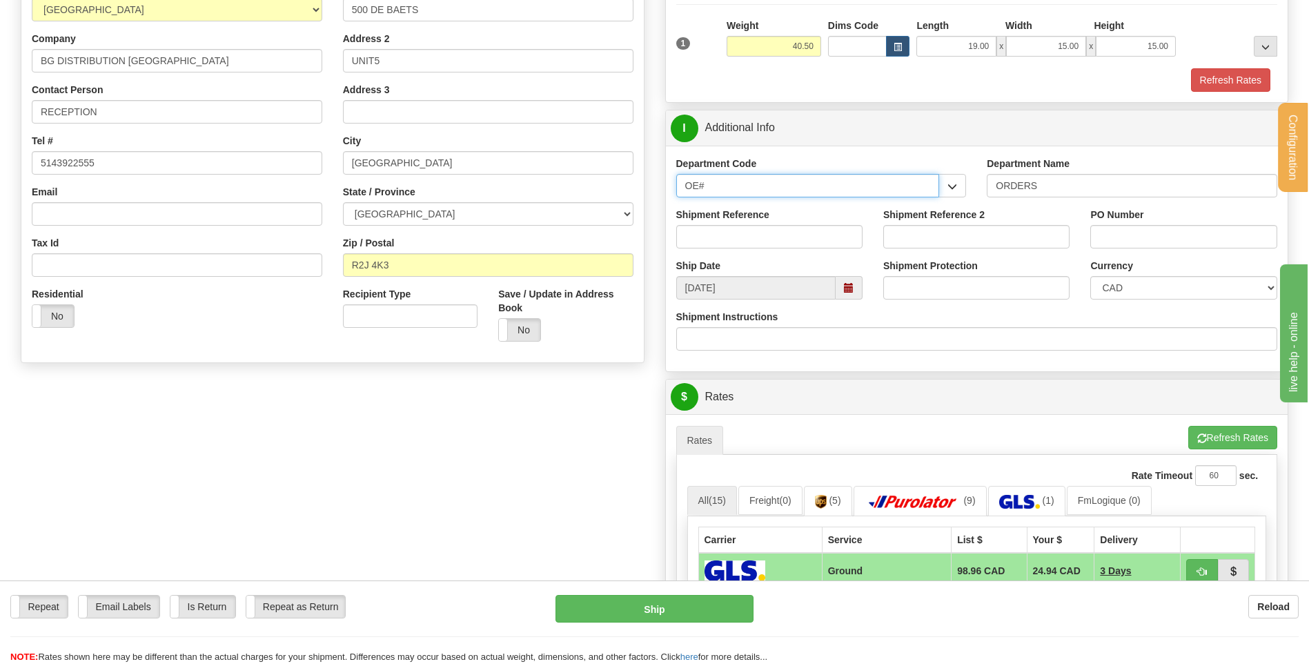
drag, startPoint x: 689, startPoint y: 186, endPoint x: 670, endPoint y: 186, distance: 19.3
click at [670, 186] on div "Department Code OE# CLIENT RETURN DO WT# MISC OE# VENDOR RGA WT#" at bounding box center [821, 182] width 311 height 51
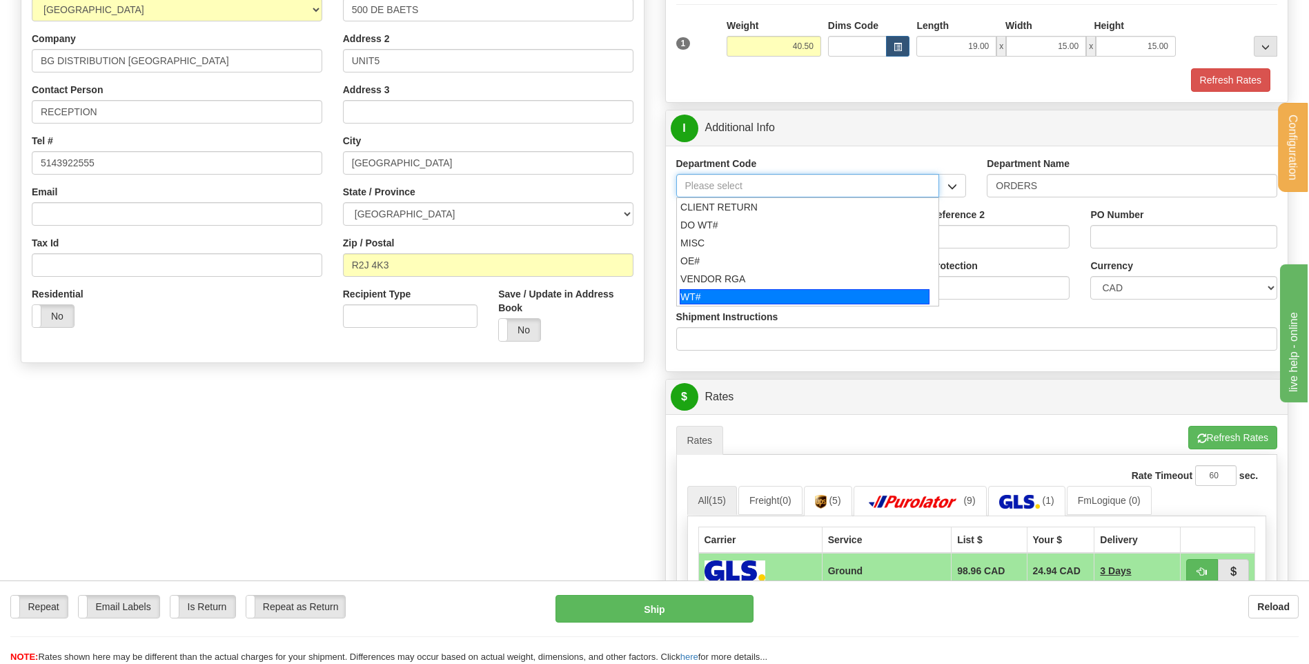
click at [744, 301] on div "WT#" at bounding box center [805, 296] width 250 height 15
type input "WT#"
type input "WAREHOUSE TRANSFERS"
type input "WT#"
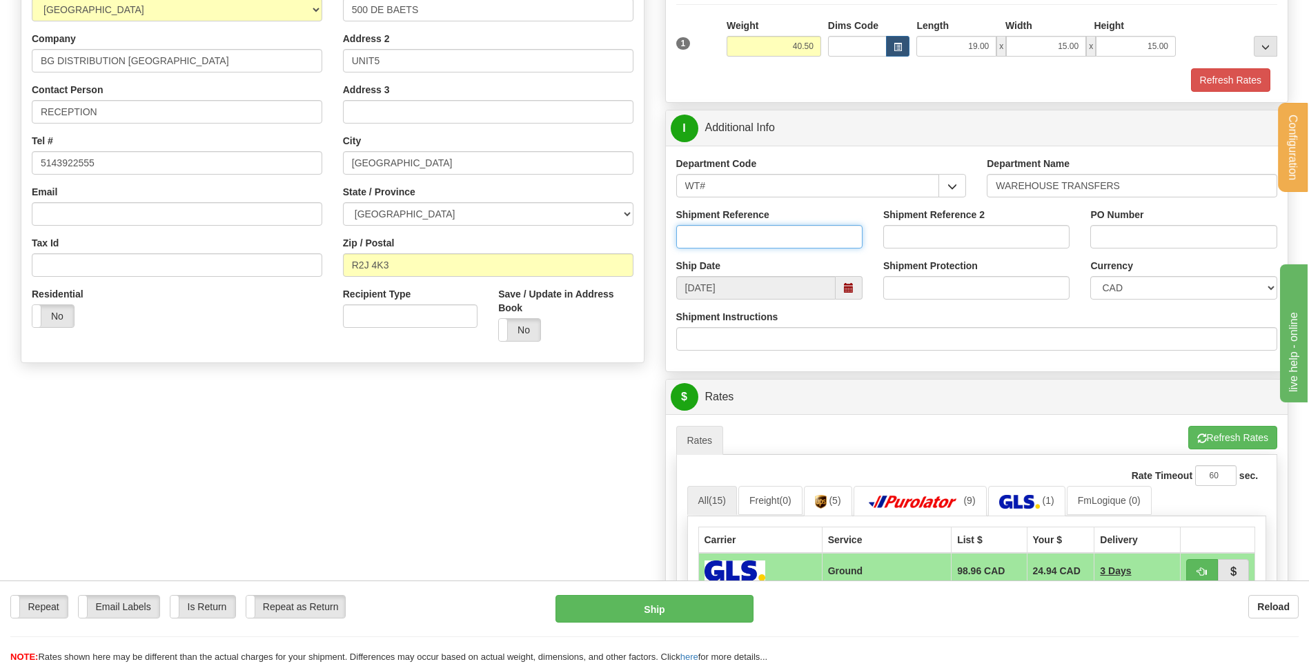
click at [731, 235] on input "Shipment Reference" at bounding box center [769, 236] width 186 height 23
type input "TRANSFER 09 165714-00"
drag, startPoint x: 1078, startPoint y: 230, endPoint x: 1014, endPoint y: 225, distance: 63.7
click at [1064, 230] on div "Shipment Reference TRANSFER 09 165714-00 Shipment Reference 2 PO Number AUCUN" at bounding box center [977, 233] width 622 height 51
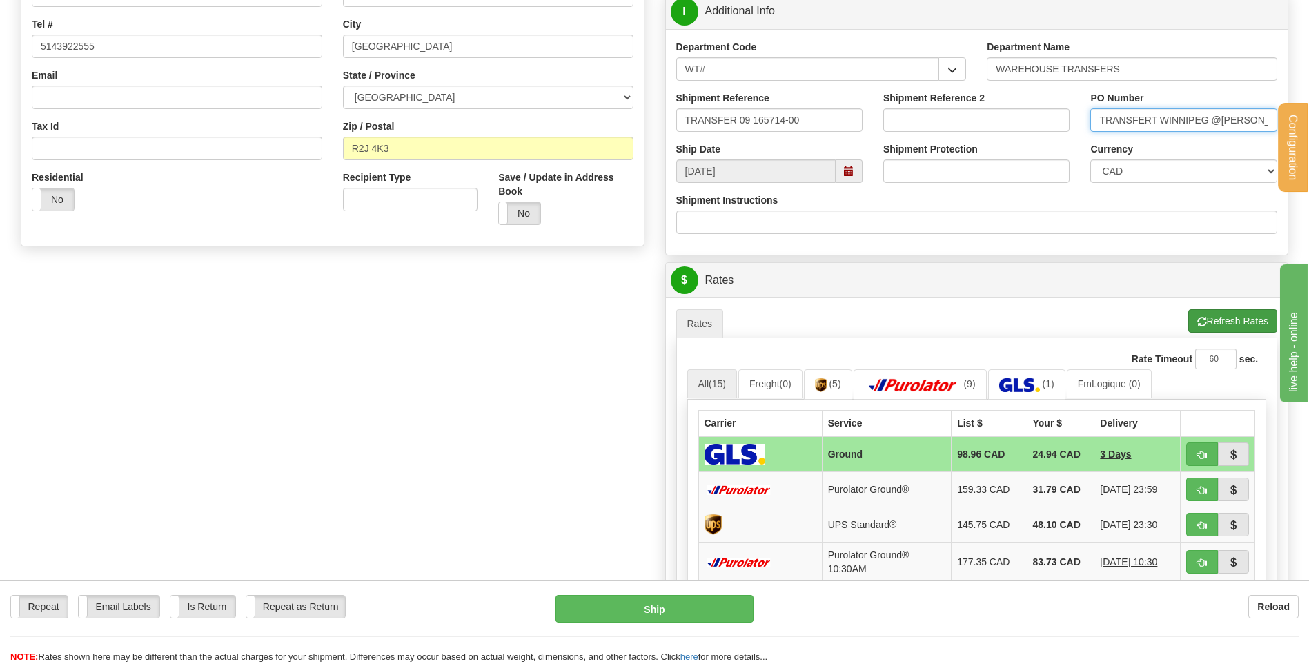
scroll to position [414, 0]
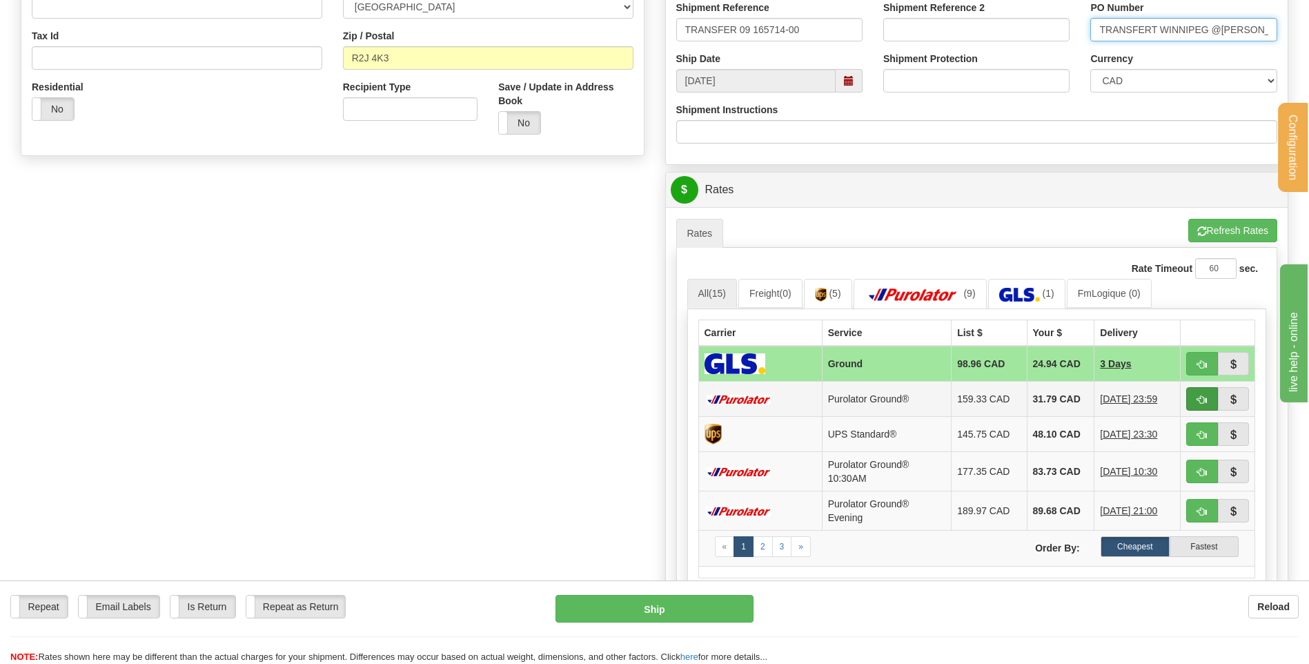
type input "TRANSFERT WINNIPEG @JOSH"
click at [1195, 397] on button "button" at bounding box center [1202, 398] width 32 height 23
type input "260"
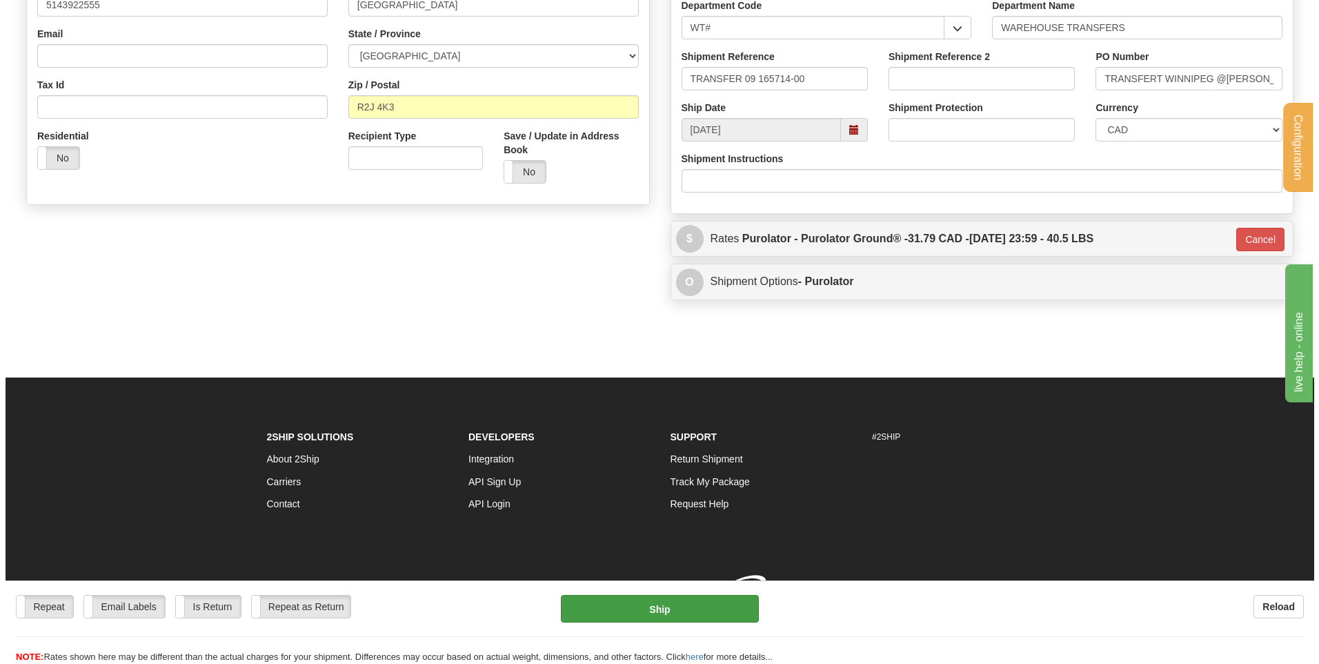
scroll to position [385, 0]
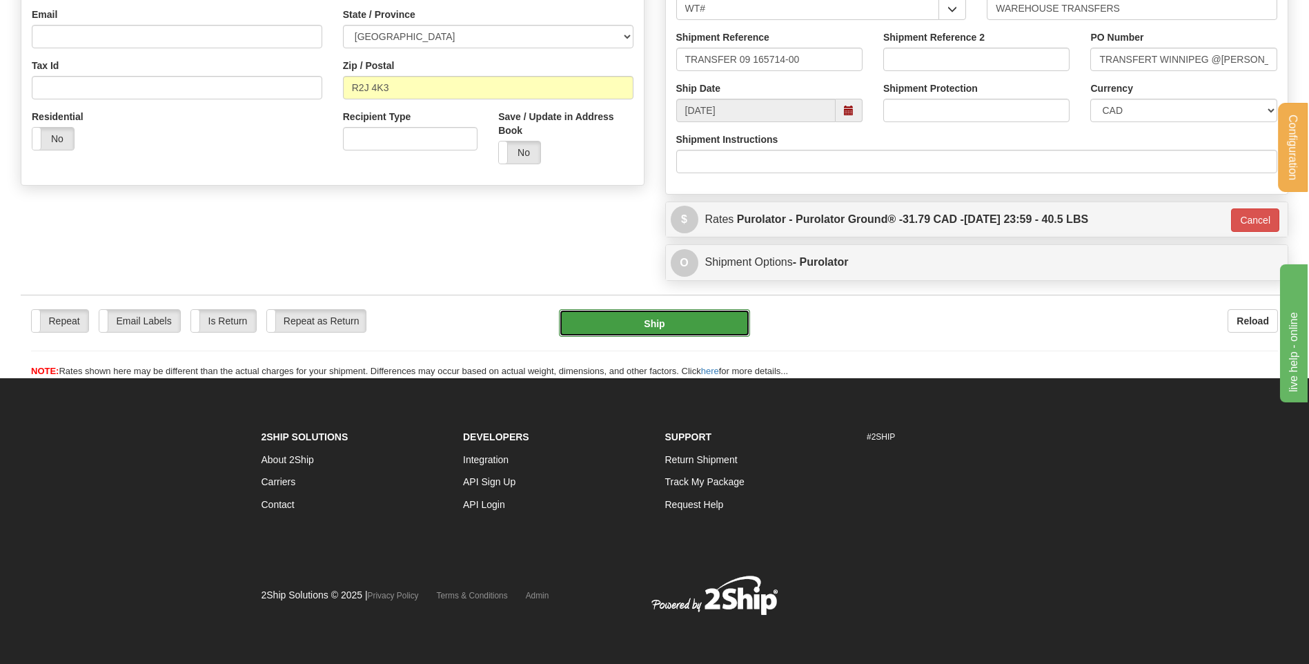
click at [597, 321] on button "Ship" at bounding box center [654, 323] width 190 height 28
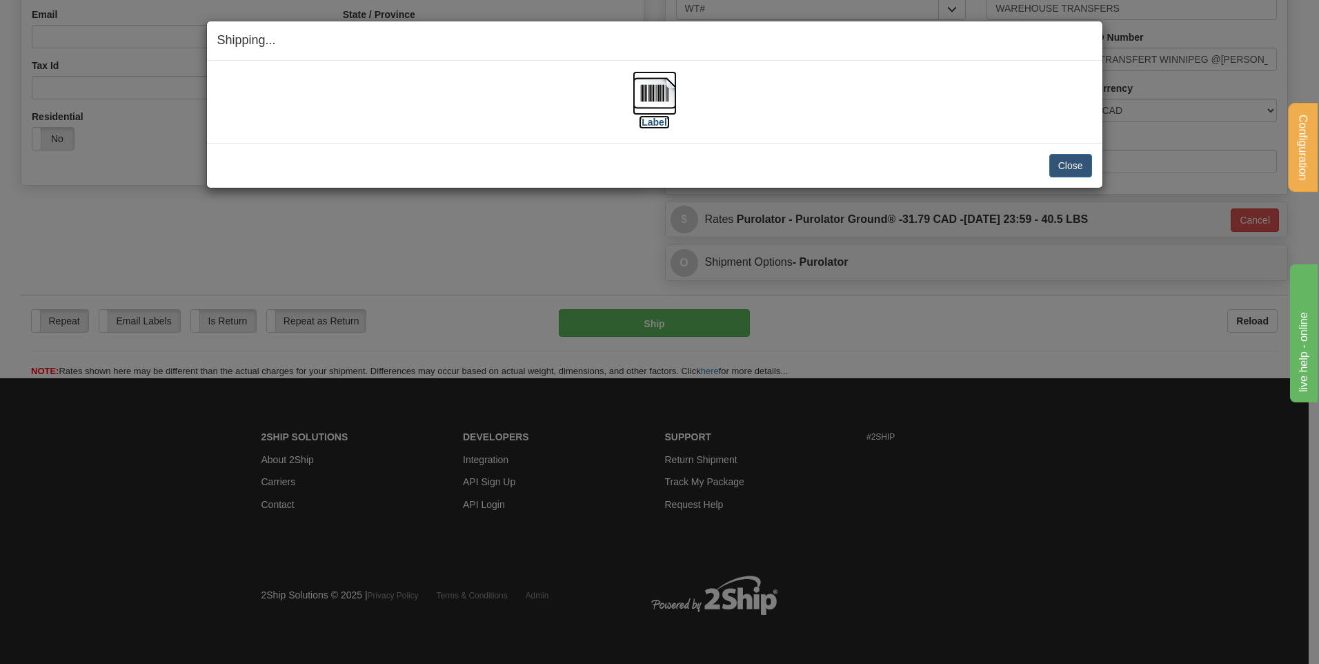
click at [649, 92] on img at bounding box center [655, 93] width 44 height 44
click at [1066, 159] on button "Close" at bounding box center [1070, 165] width 43 height 23
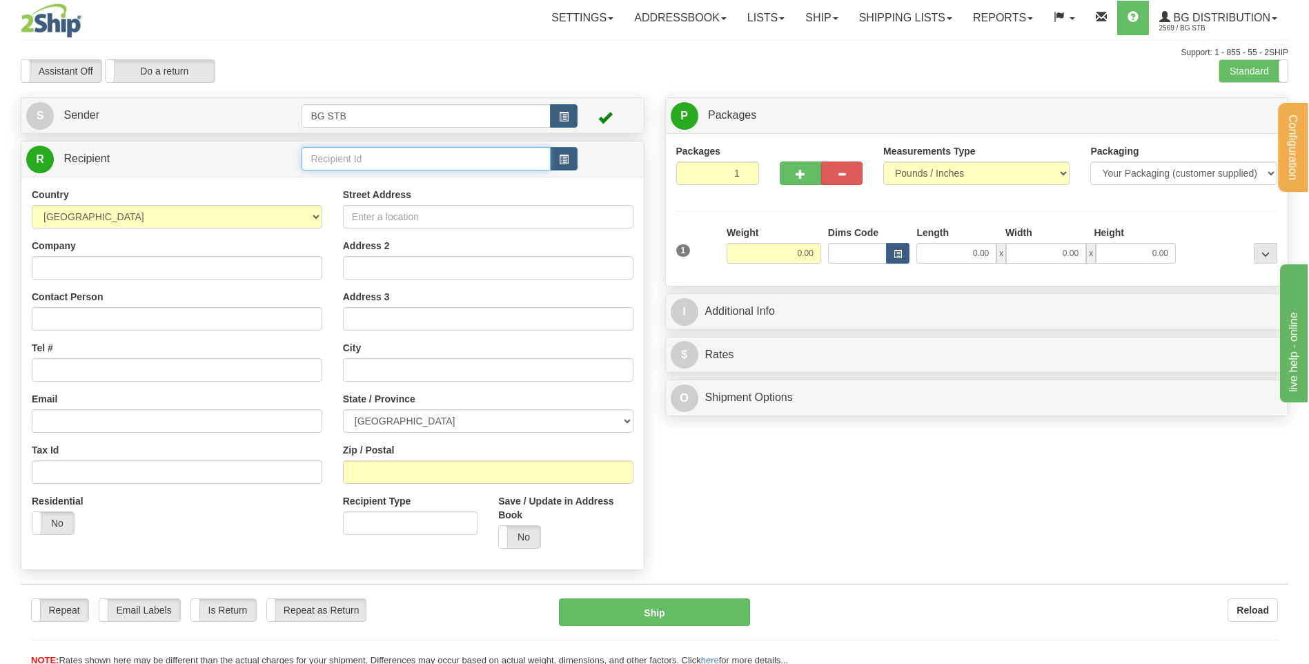
click at [377, 156] on input "text" at bounding box center [425, 158] width 248 height 23
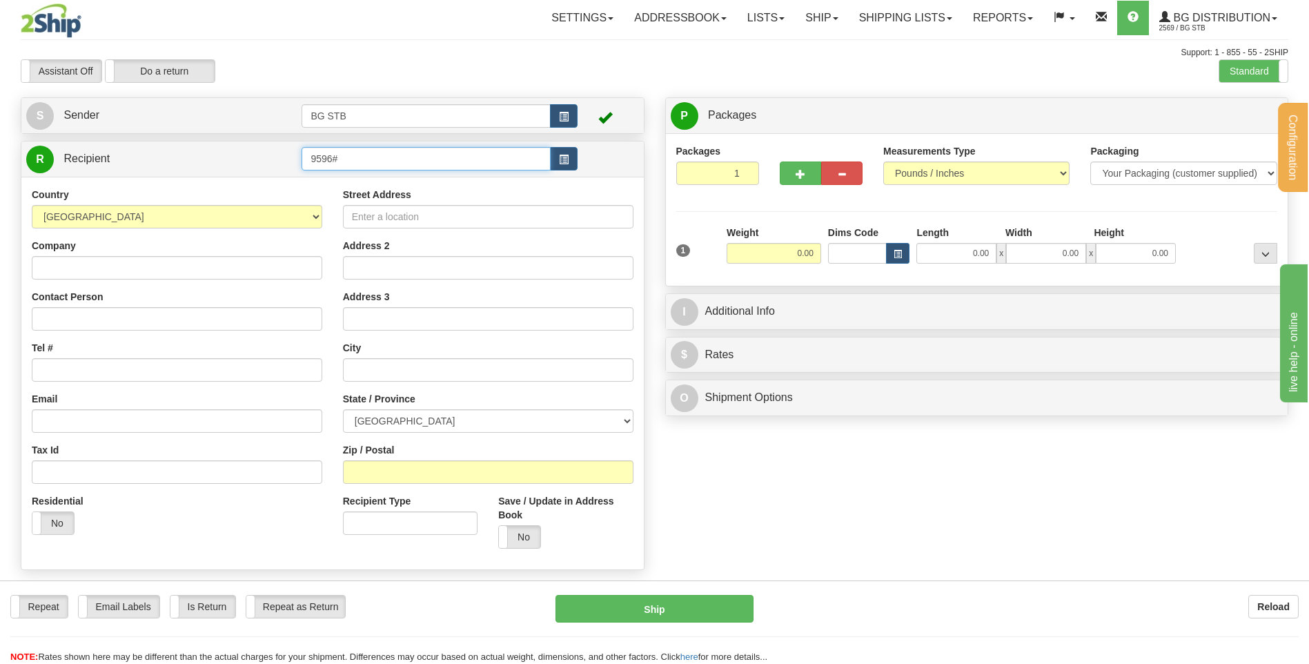
type input "9596#"
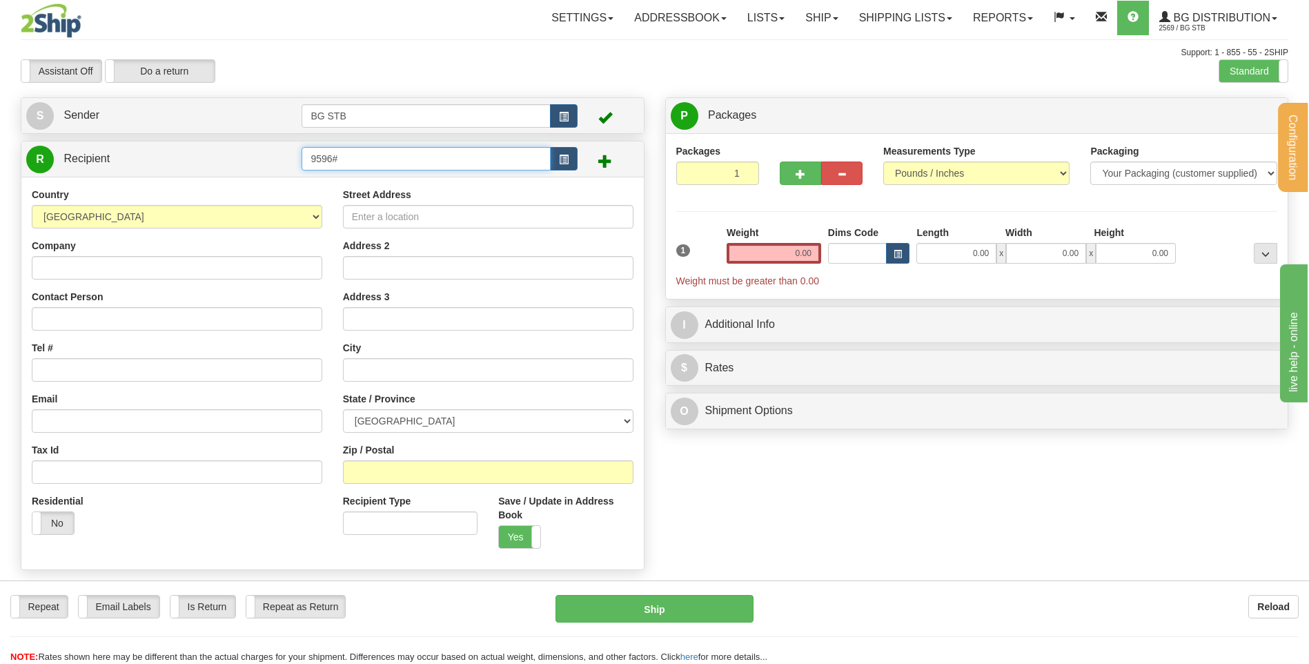
click at [377, 156] on input "9596#" at bounding box center [425, 158] width 248 height 23
type input "9596"
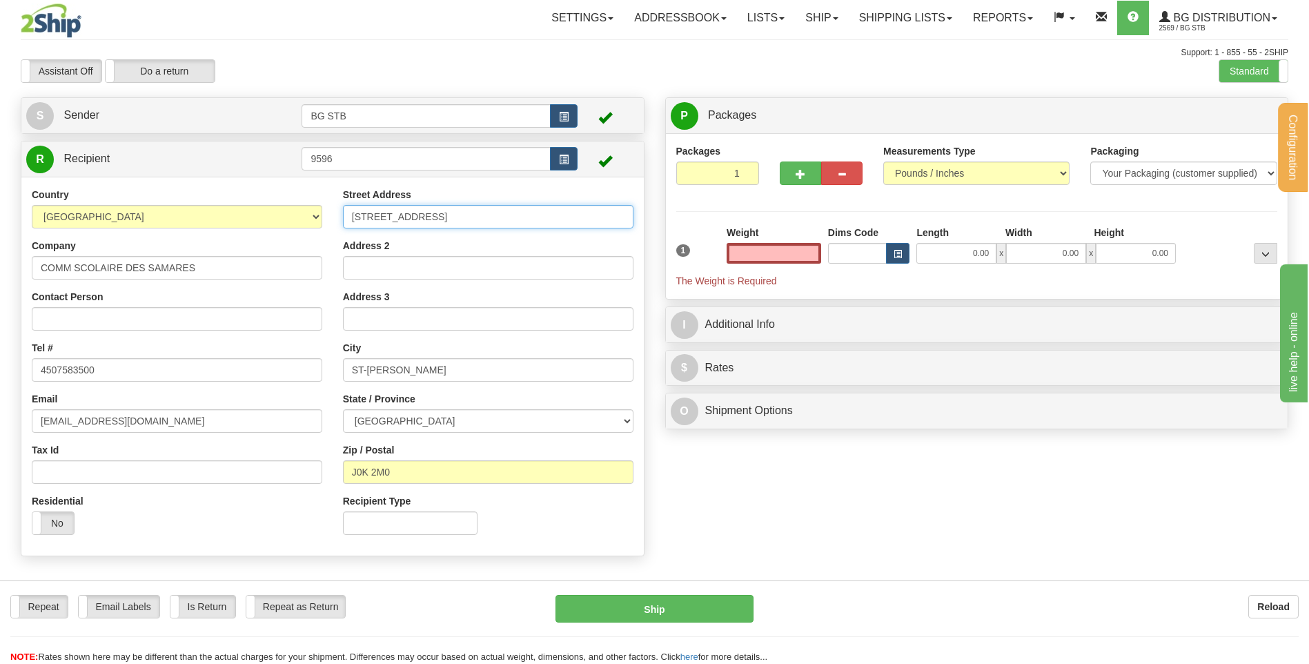
type input "0.00"
drag, startPoint x: 404, startPoint y: 215, endPoint x: 281, endPoint y: 221, distance: 123.0
click at [284, 221] on div "Country AFGHANISTAN ALAND ISLANDS ALBANIA ALGERIA AMERICAN SAMOA ANDORRA ANGOLA…" at bounding box center [332, 366] width 622 height 357
type input "8 MONSEIGNEUR LAFORTUNE"
drag, startPoint x: 457, startPoint y: 369, endPoint x: 281, endPoint y: 381, distance: 177.0
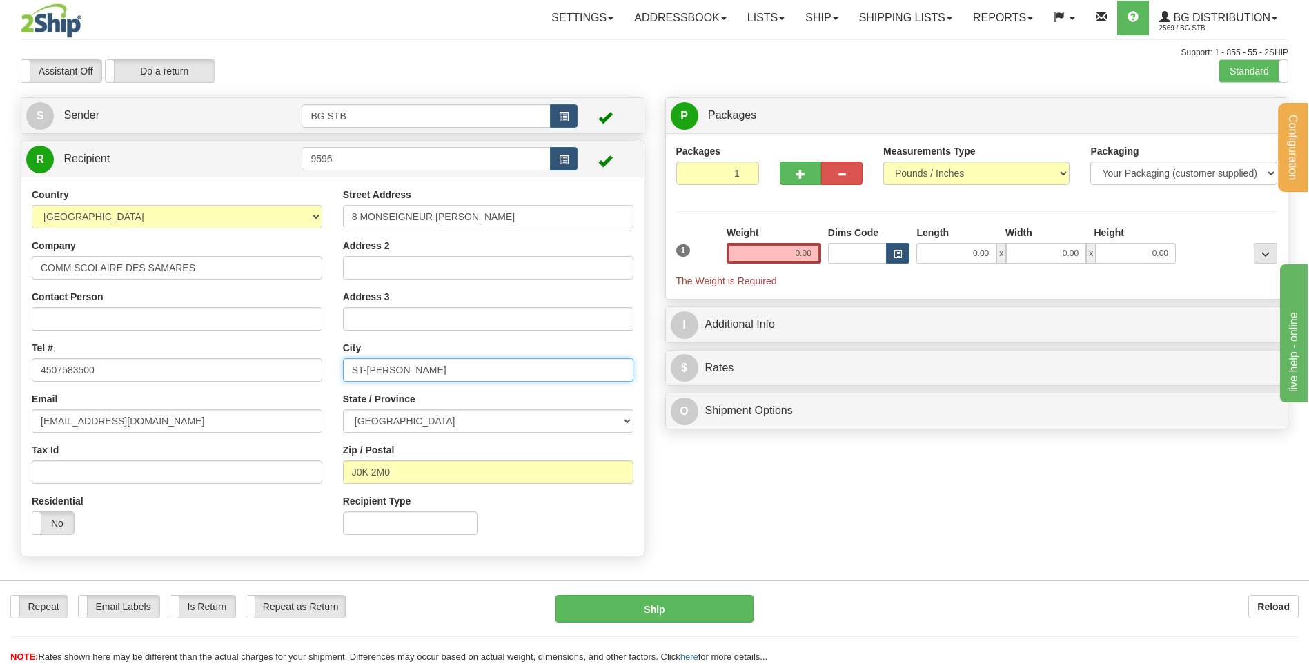
click at [293, 379] on div "Country AFGHANISTAN ALAND ISLANDS ALBANIA ALGERIA AMERICAN SAMOA ANDORRA ANGOLA…" at bounding box center [332, 366] width 622 height 357
type input "JOLIETTE"
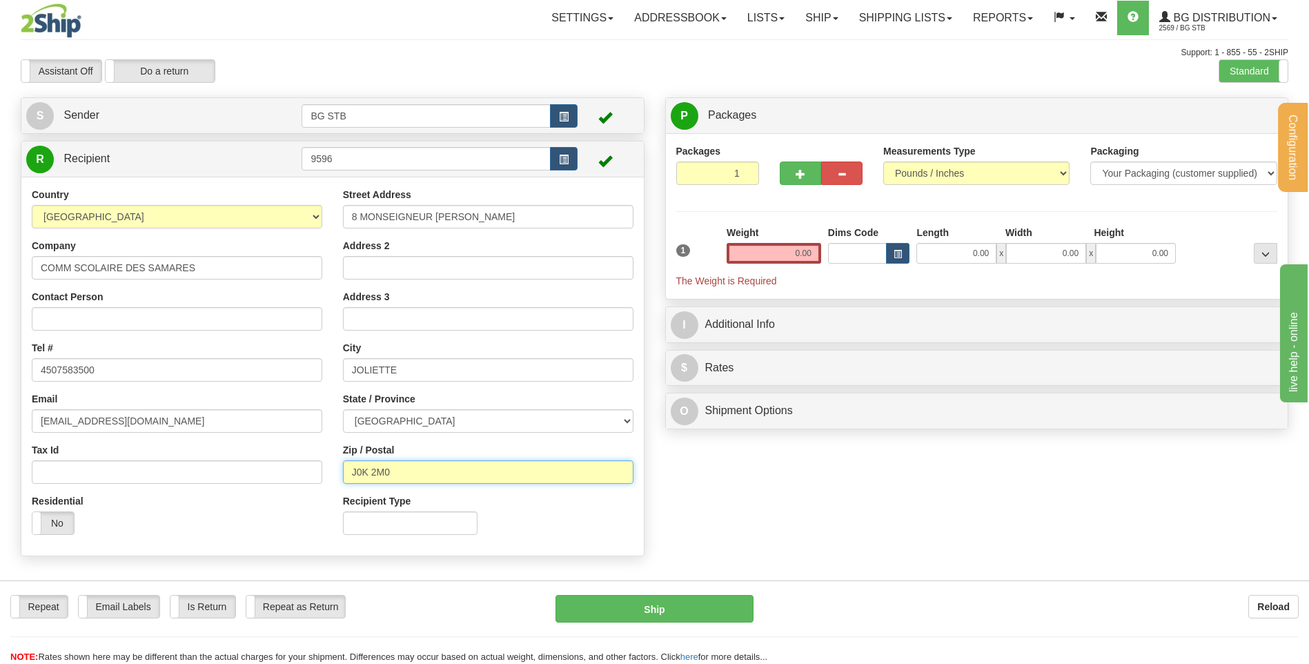
drag, startPoint x: 412, startPoint y: 464, endPoint x: 341, endPoint y: 475, distance: 71.8
click at [341, 475] on div "Street Address 8 MONSEIGNEUR LAFORTUNE Address 2 Address 3 City JOLIETTE State …" at bounding box center [488, 366] width 311 height 357
type input "J6E 6G7"
click at [413, 263] on input "Address 2" at bounding box center [488, 267] width 290 height 23
drag, startPoint x: 508, startPoint y: 268, endPoint x: 394, endPoint y: 273, distance: 114.6
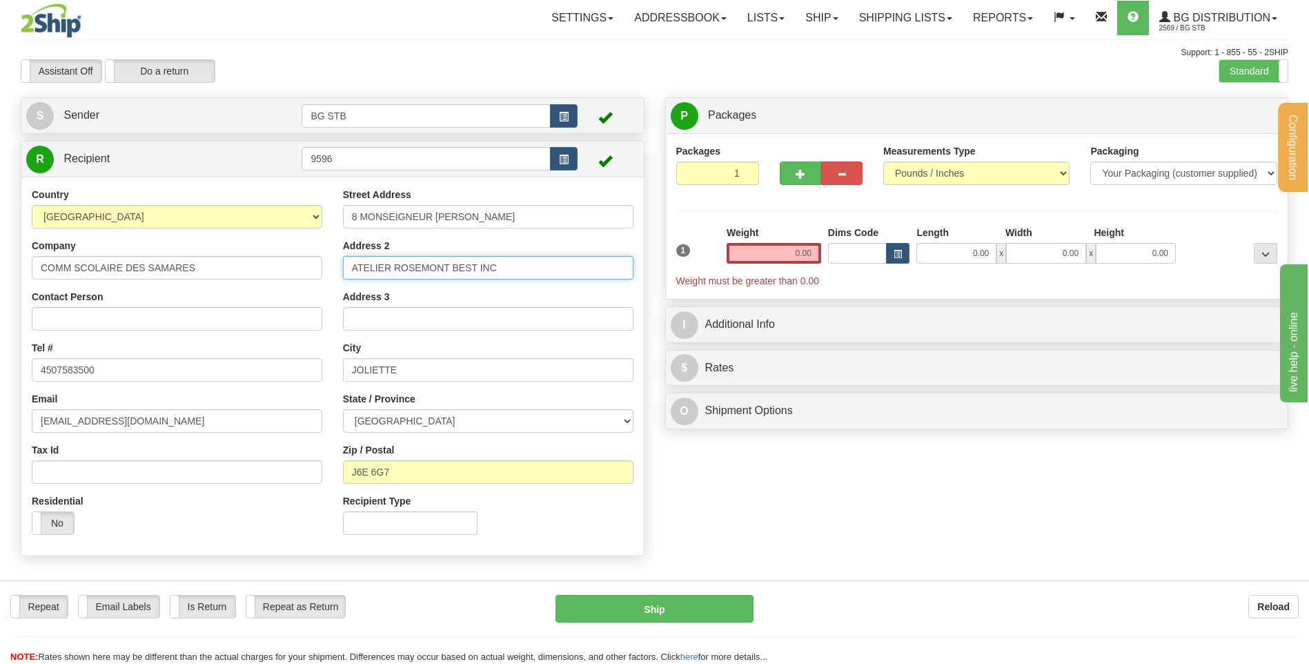
click at [394, 273] on input "ATELIER ROSEMONT BEST INC" at bounding box center [488, 267] width 290 height 23
type input "ATELIER DES RESSOURCES"
click at [760, 257] on input "0.00" at bounding box center [773, 253] width 95 height 21
type input "22.25"
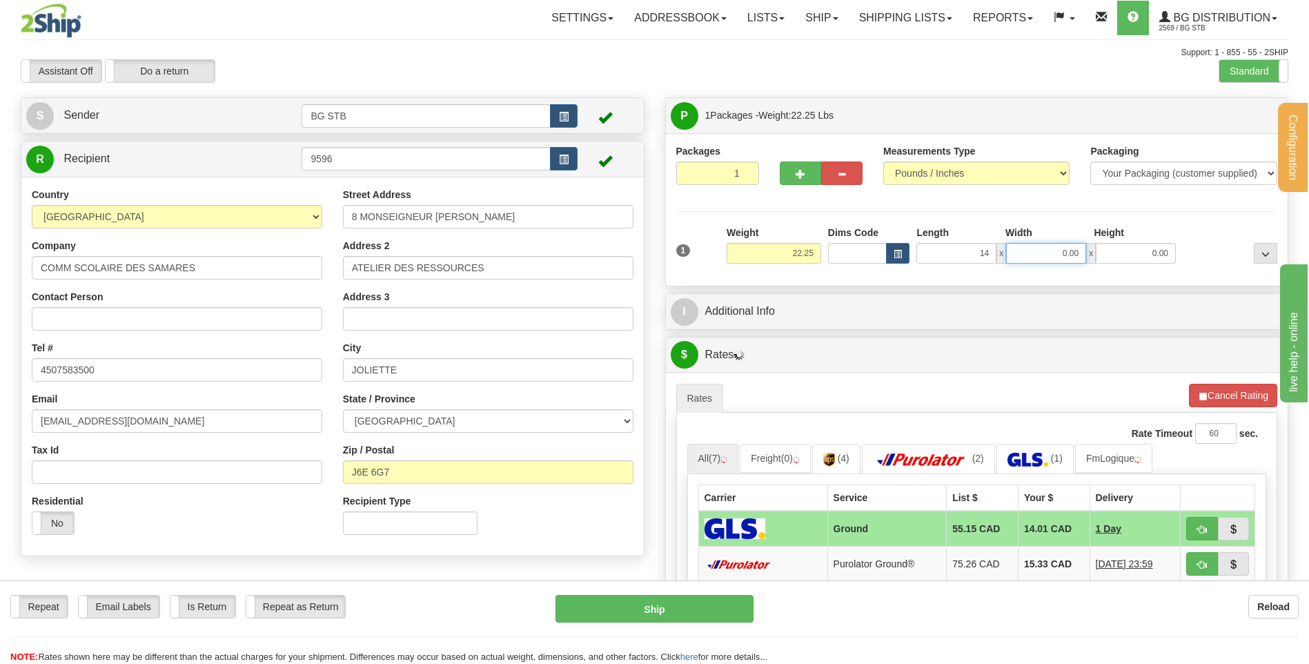
type input "14.00"
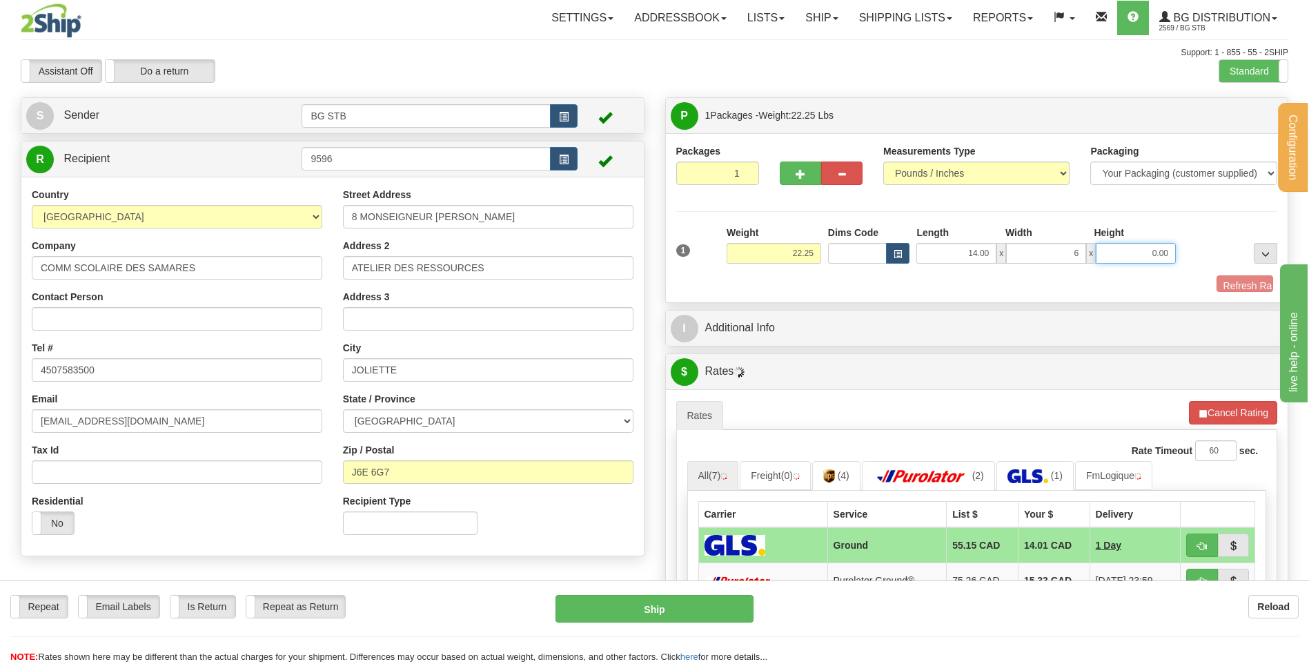
type input "6.00"
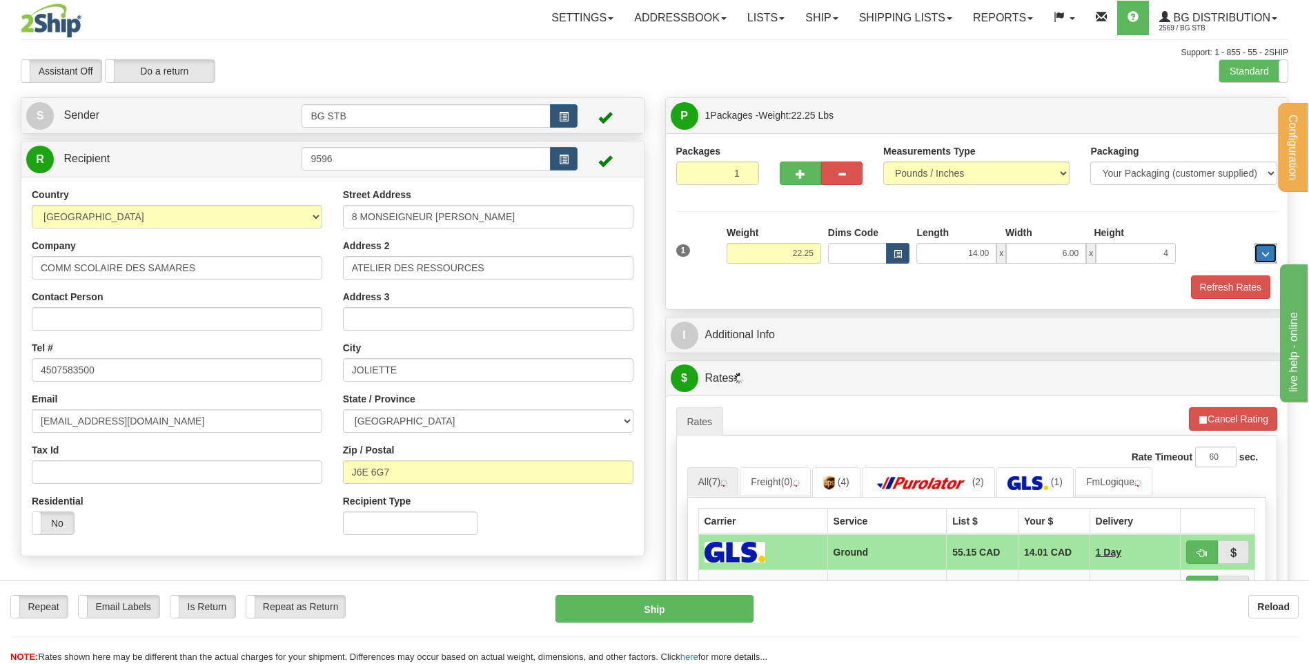
type input "4.00"
click at [819, 317] on div "I Additional Info" at bounding box center [977, 334] width 622 height 35
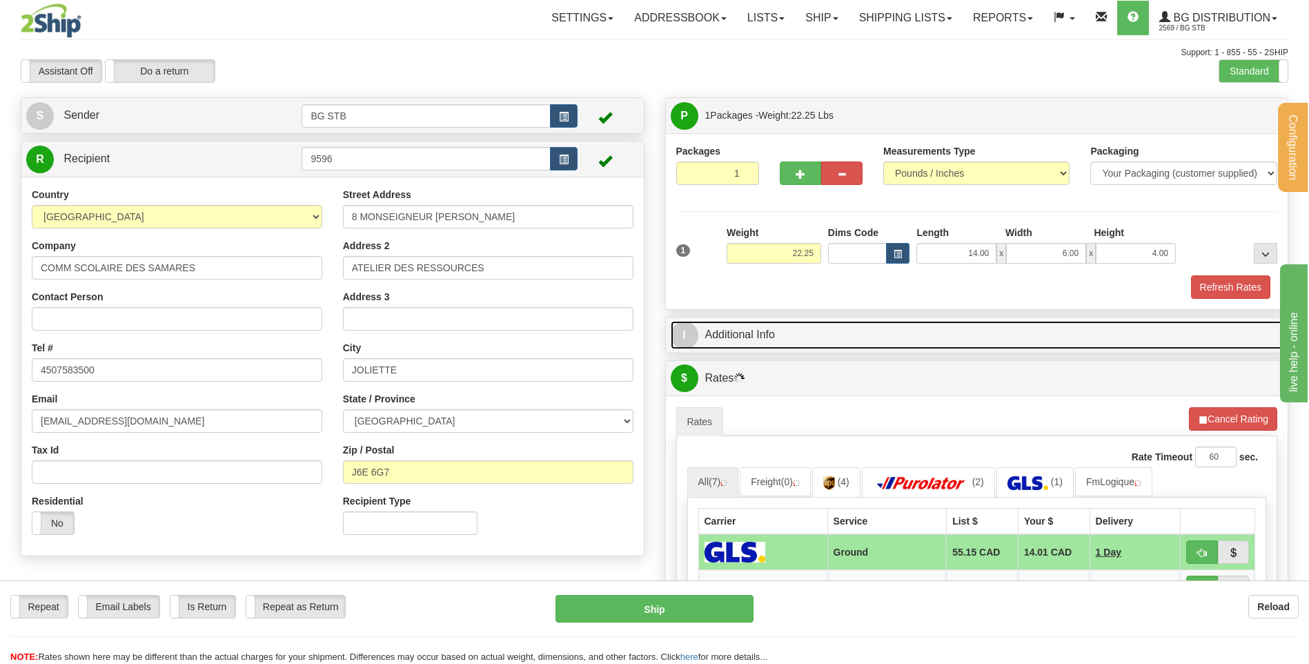
click at [822, 324] on link "I Additional Info" at bounding box center [977, 335] width 613 height 28
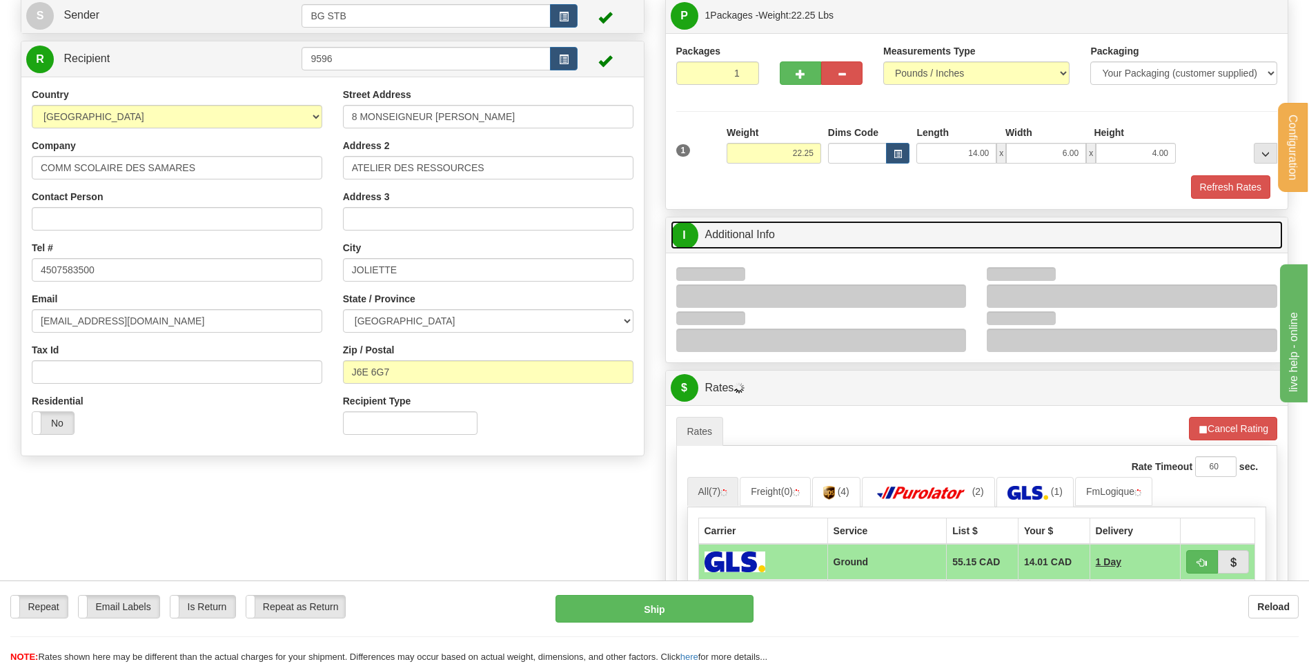
scroll to position [207, 0]
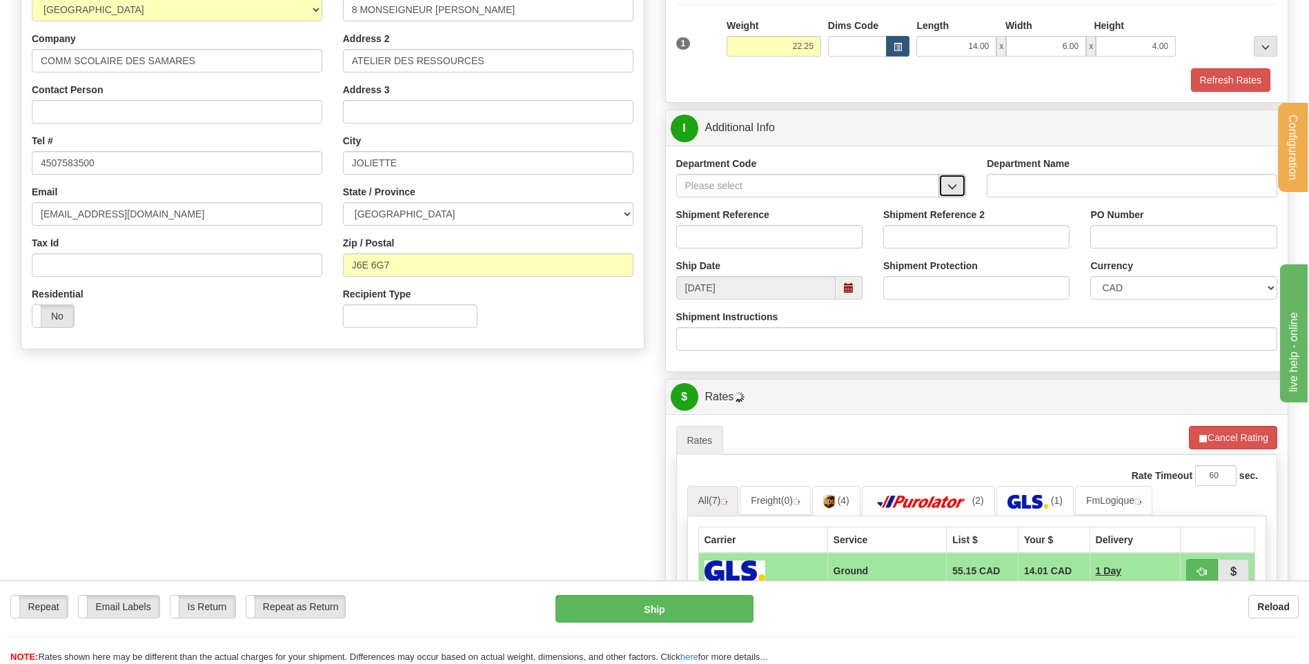
click at [956, 188] on span "button" at bounding box center [952, 186] width 10 height 9
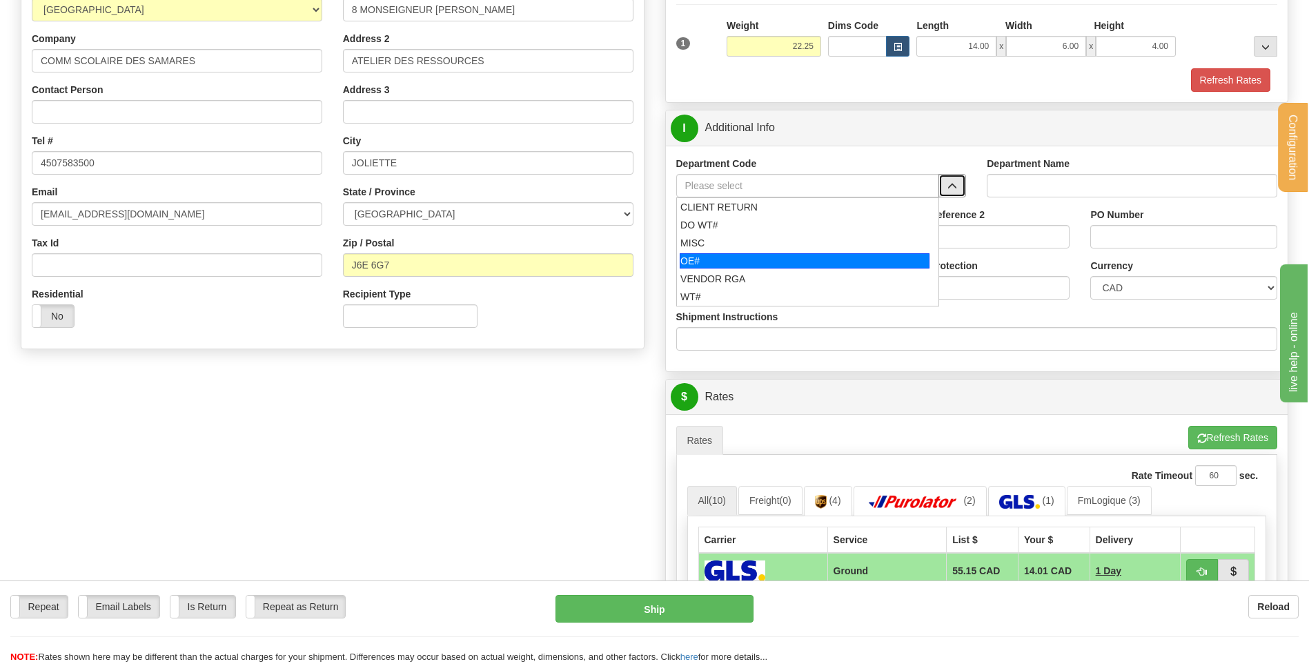
click at [784, 261] on div "OE#" at bounding box center [805, 260] width 250 height 15
type input "OE#"
type input "ORDERS"
click at [777, 241] on input "Shipment Reference" at bounding box center [769, 236] width 186 height 23
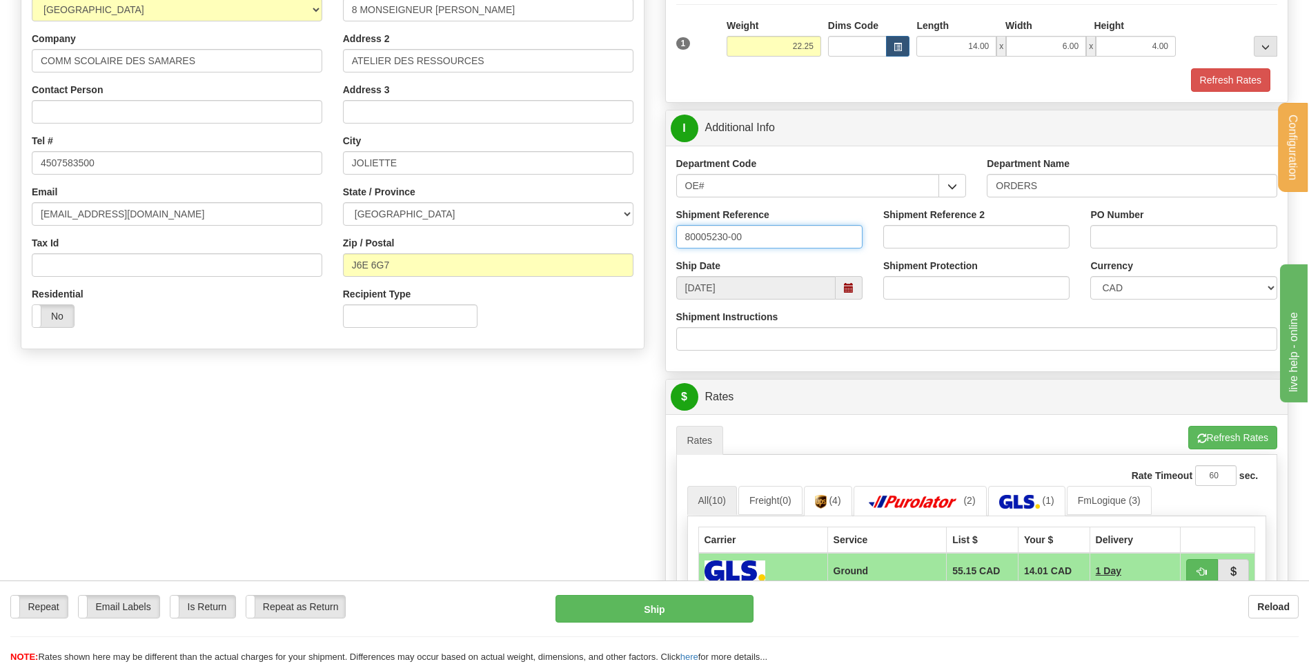
type input "80005230-00"
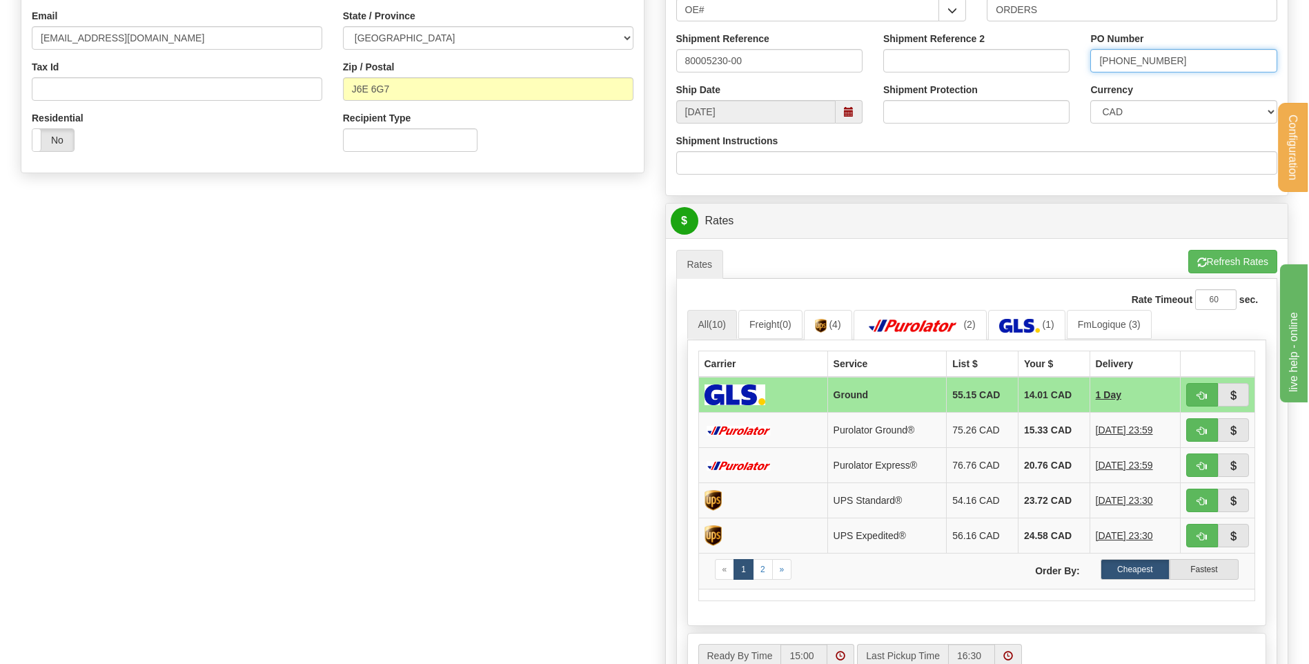
scroll to position [621, 0]
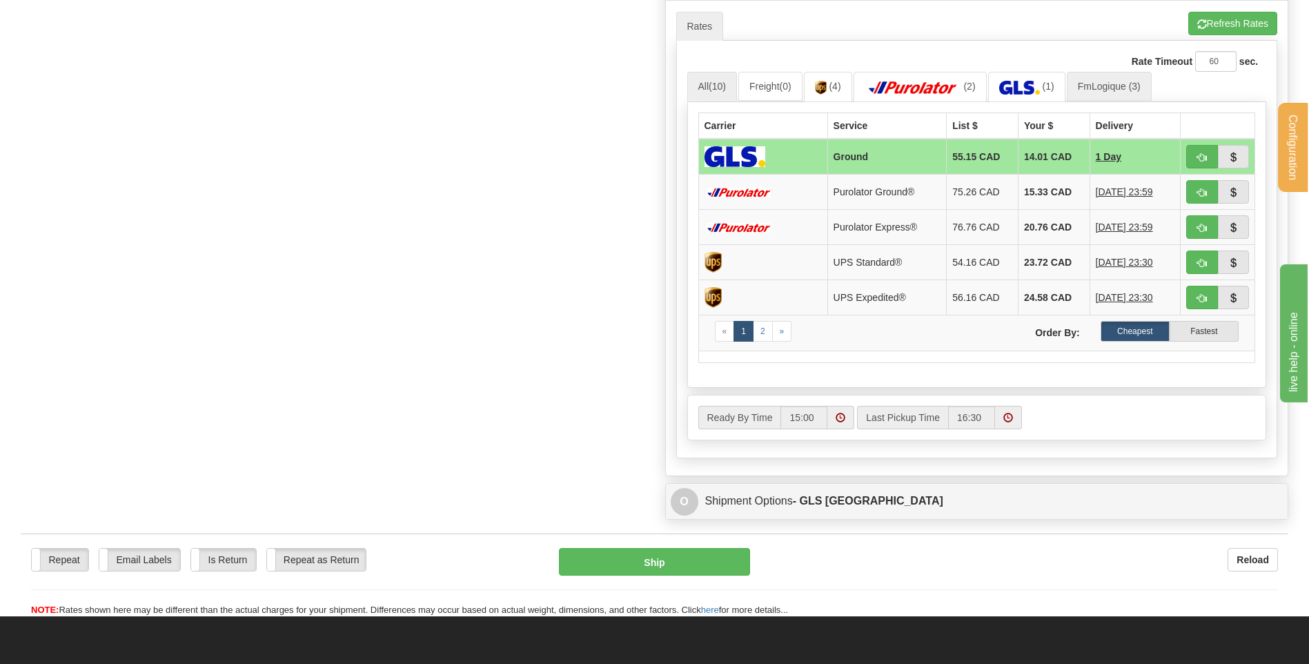
type input "9-057-00167"
click at [1079, 88] on link "FmLogique (3)" at bounding box center [1109, 86] width 85 height 29
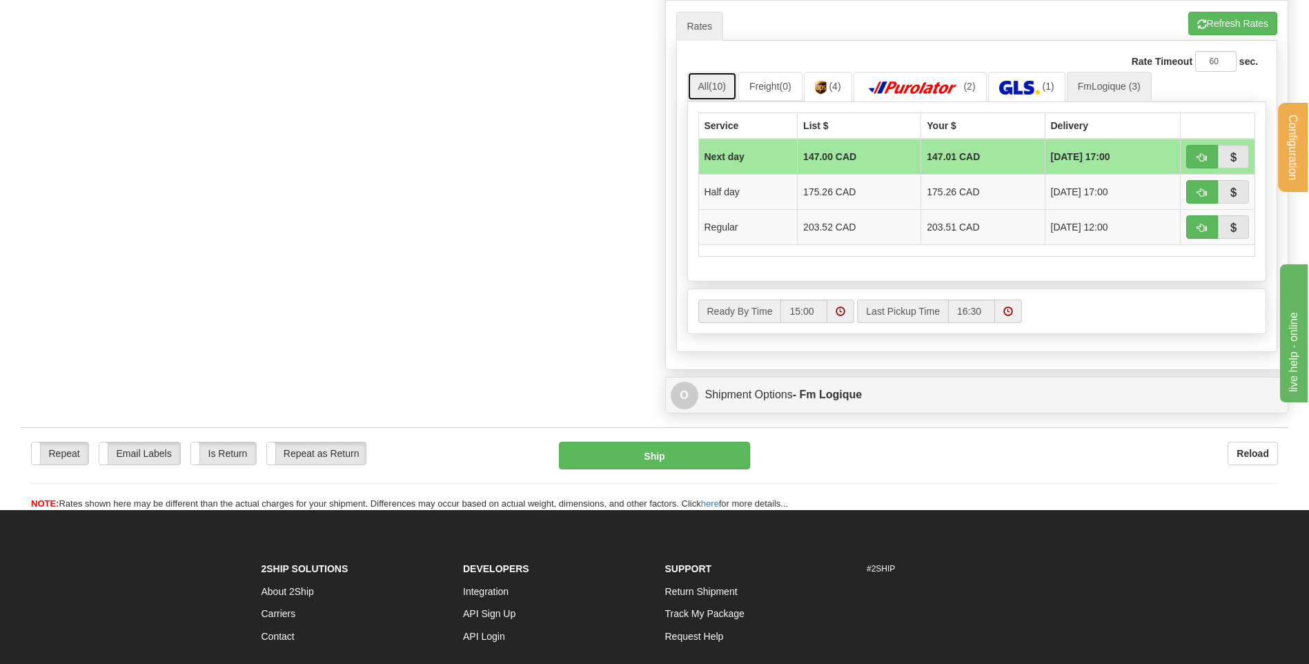
click at [735, 91] on link "All (10)" at bounding box center [712, 86] width 50 height 29
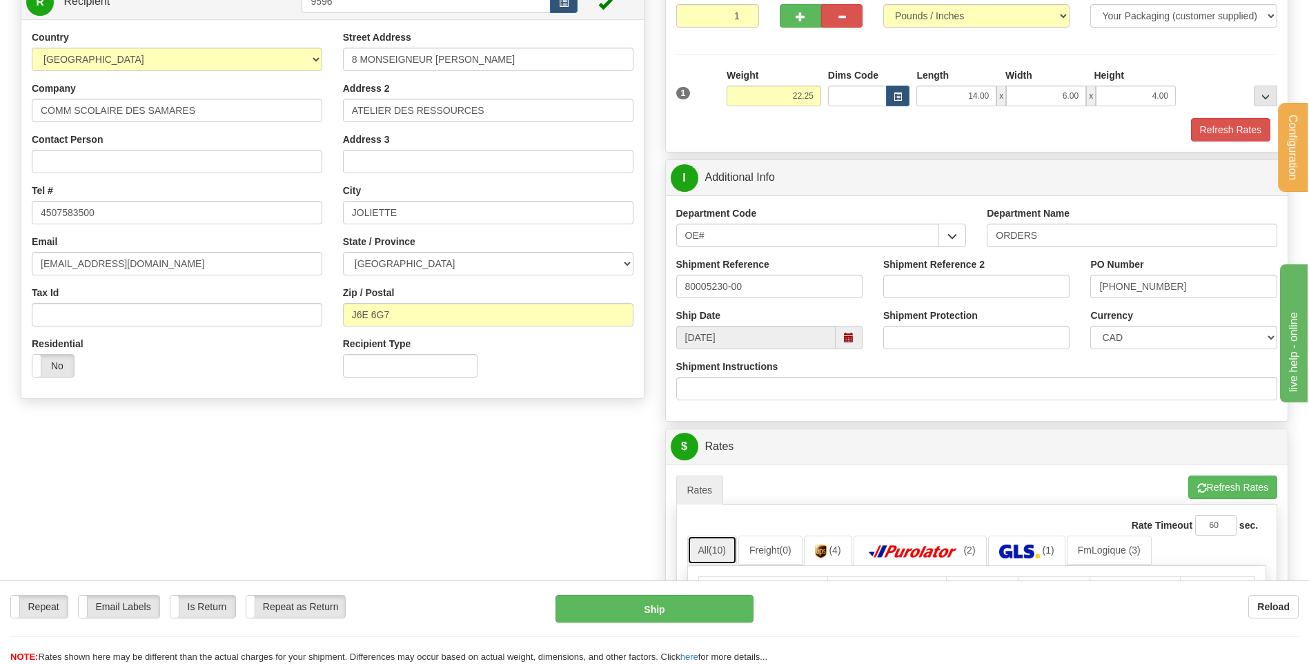
scroll to position [138, 0]
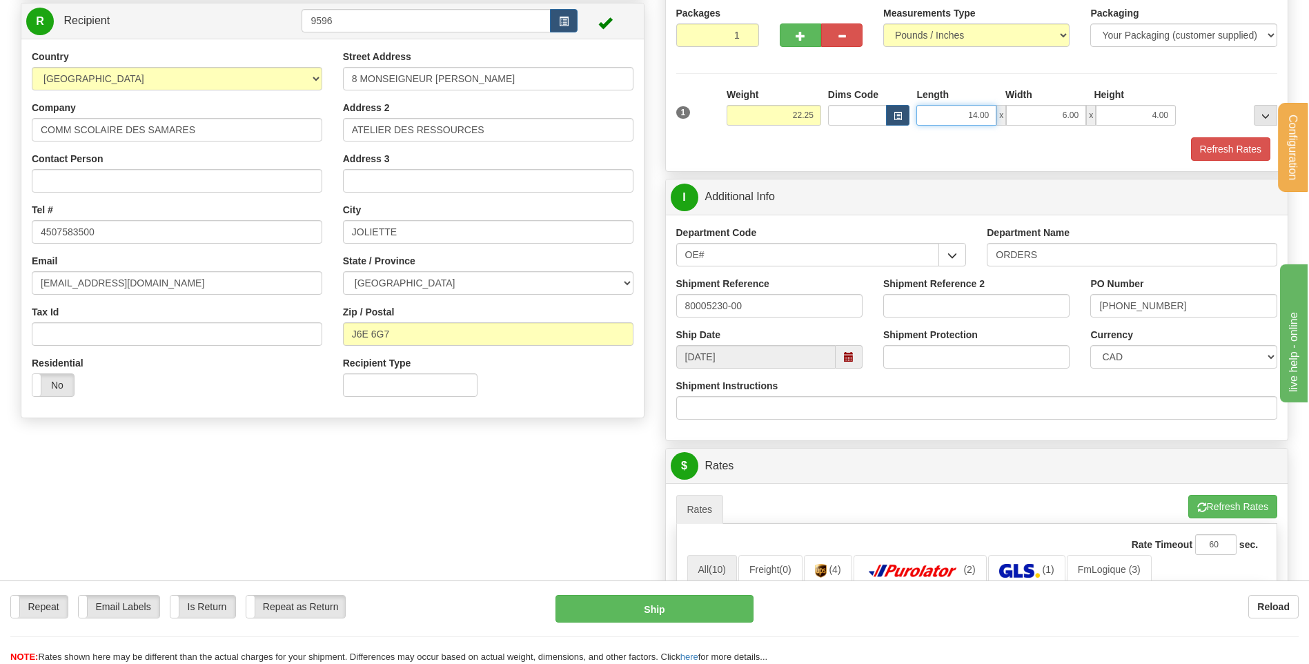
drag, startPoint x: 981, startPoint y: 112, endPoint x: 1318, endPoint y: 112, distance: 337.4
click at [1248, 113] on div "1 Weight 22.25 Dims Code x x" at bounding box center [977, 112] width 608 height 49
type input "12.00"
type input "8.00"
type input "6.00"
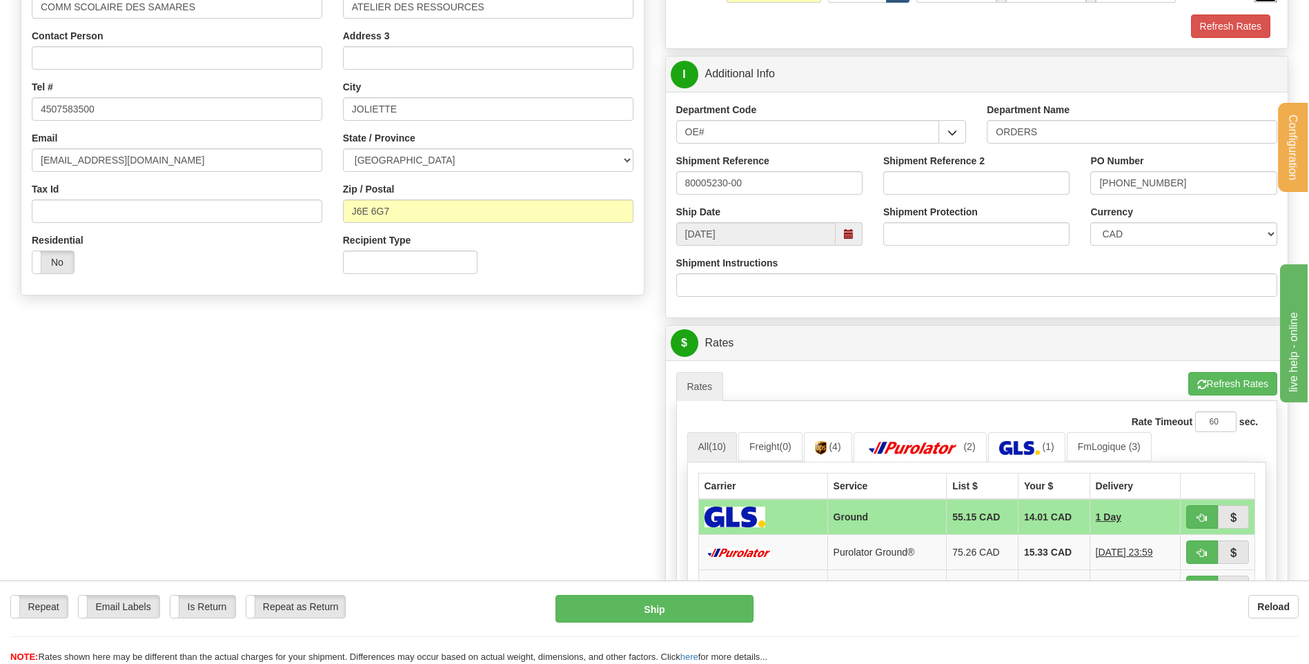
scroll to position [414, 0]
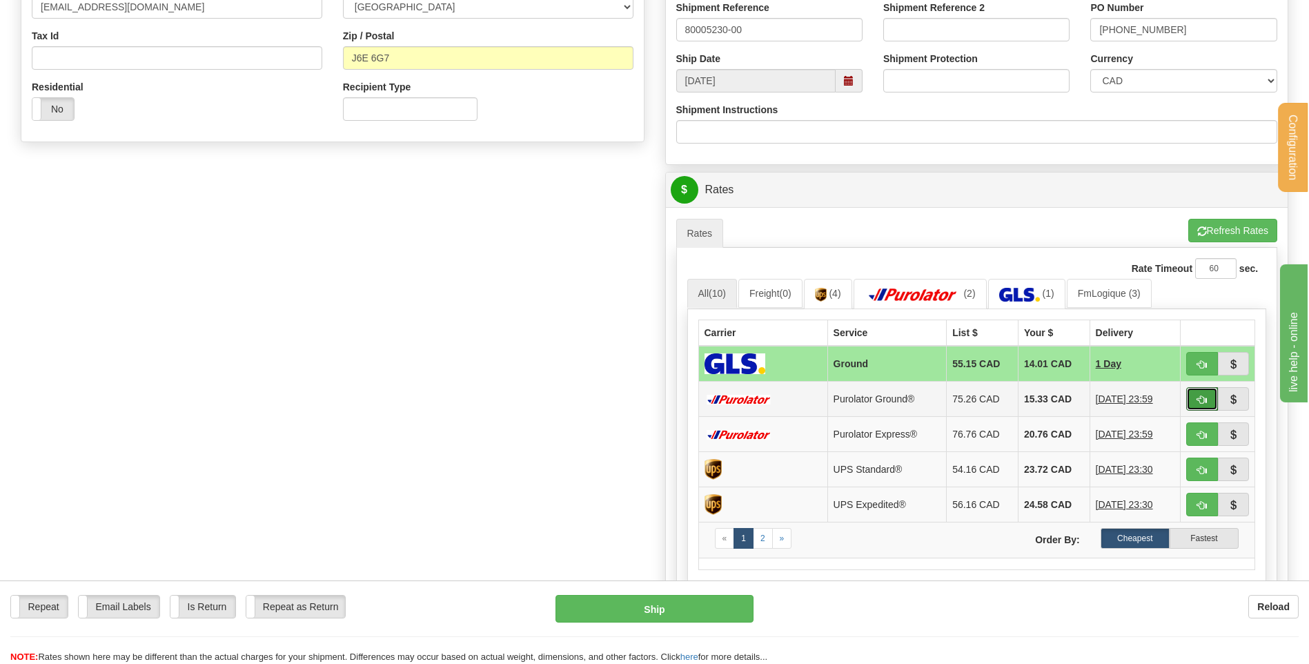
click at [1198, 399] on span "button" at bounding box center [1202, 399] width 10 height 9
type input "260"
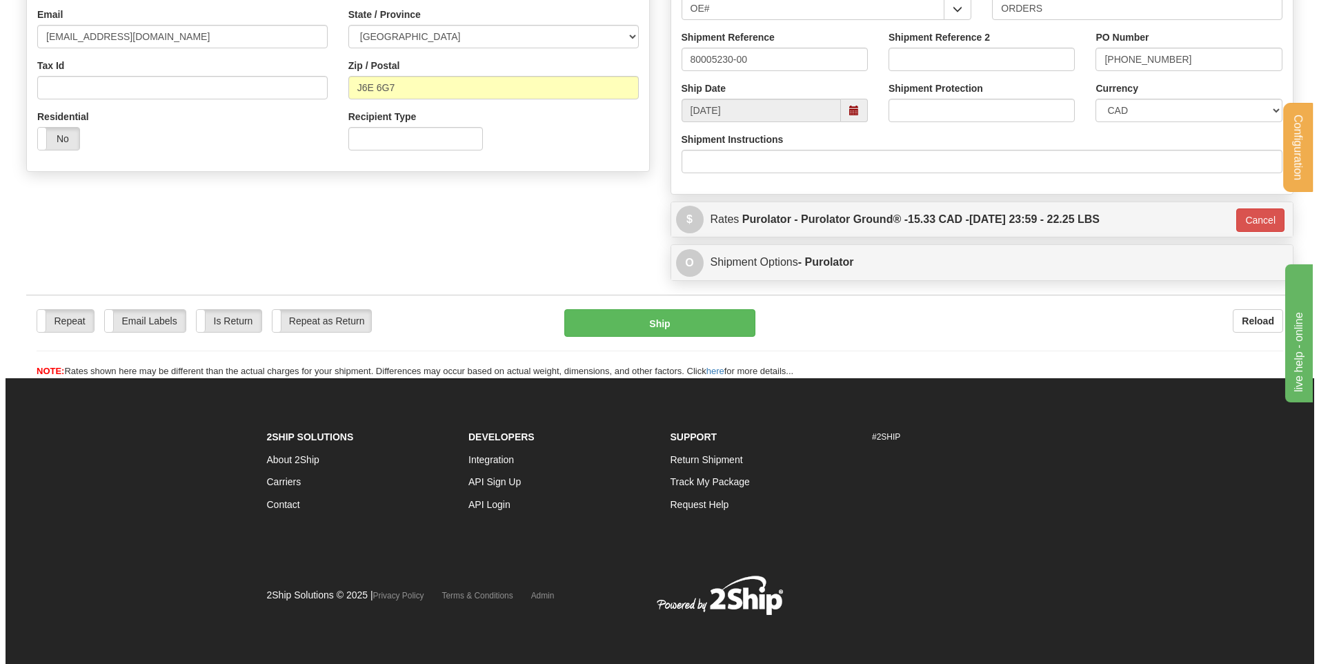
scroll to position [385, 0]
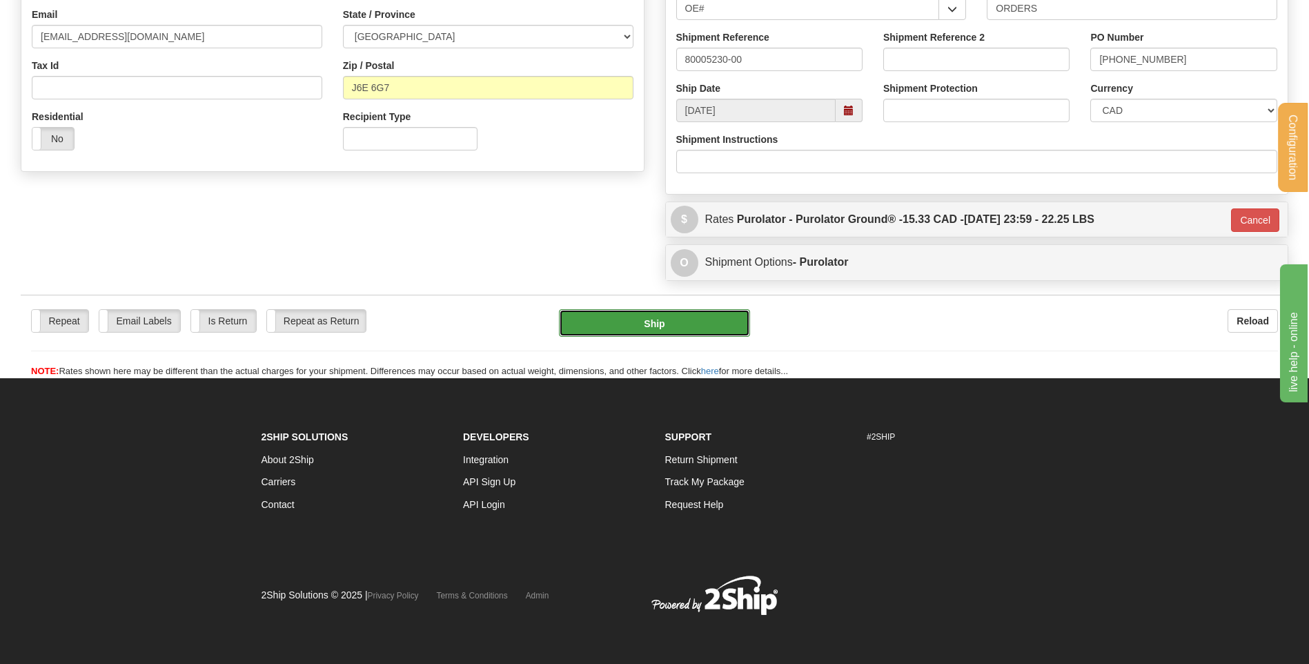
click at [631, 323] on button "Ship" at bounding box center [654, 323] width 190 height 28
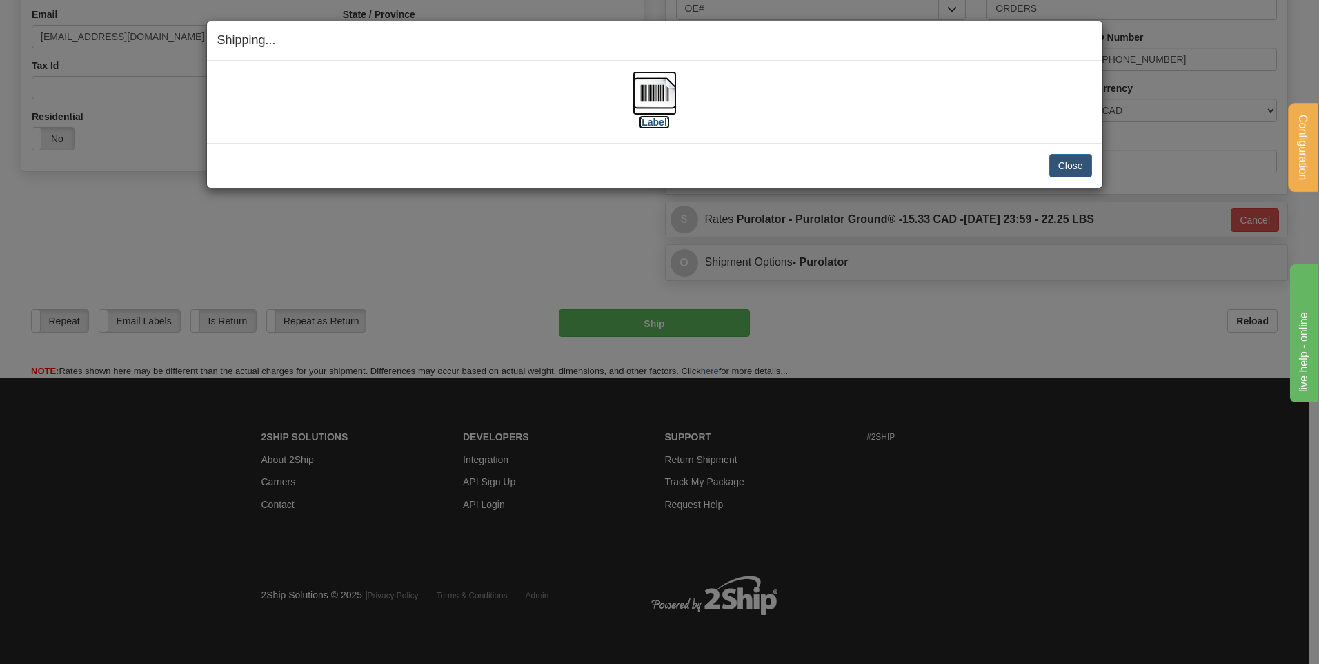
click at [662, 93] on img at bounding box center [655, 93] width 44 height 44
click at [1064, 159] on button "Close" at bounding box center [1070, 165] width 43 height 23
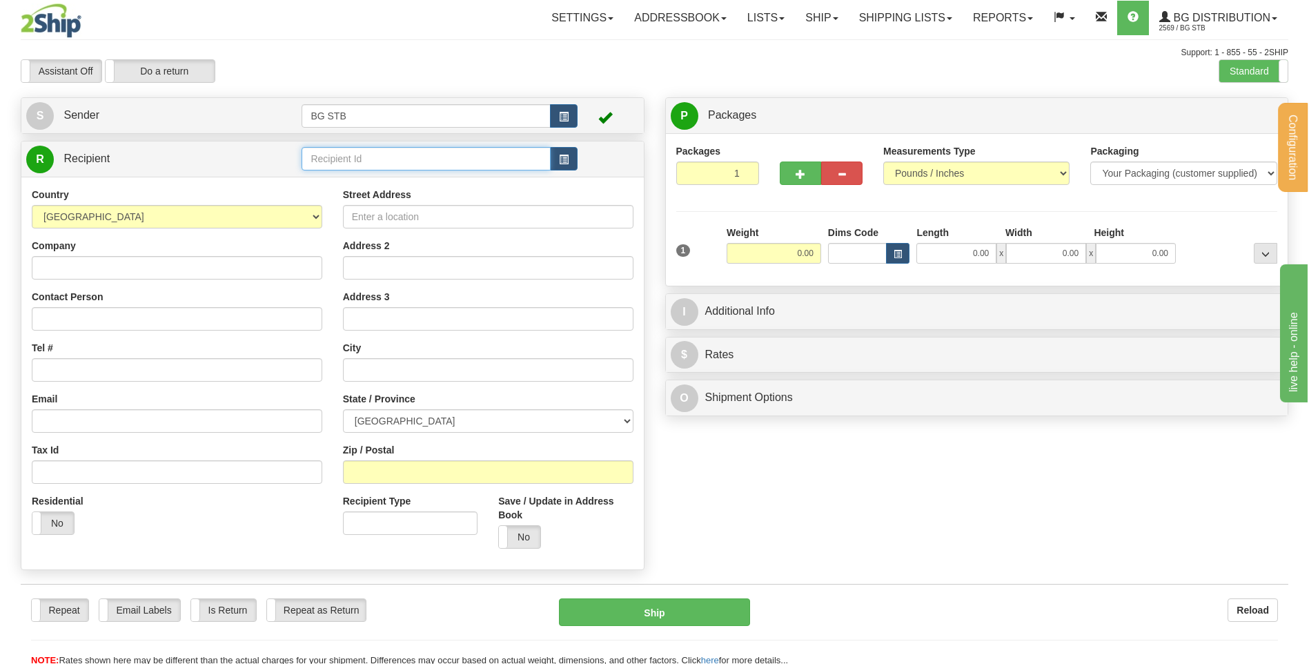
click at [436, 166] on input "text" at bounding box center [425, 158] width 248 height 23
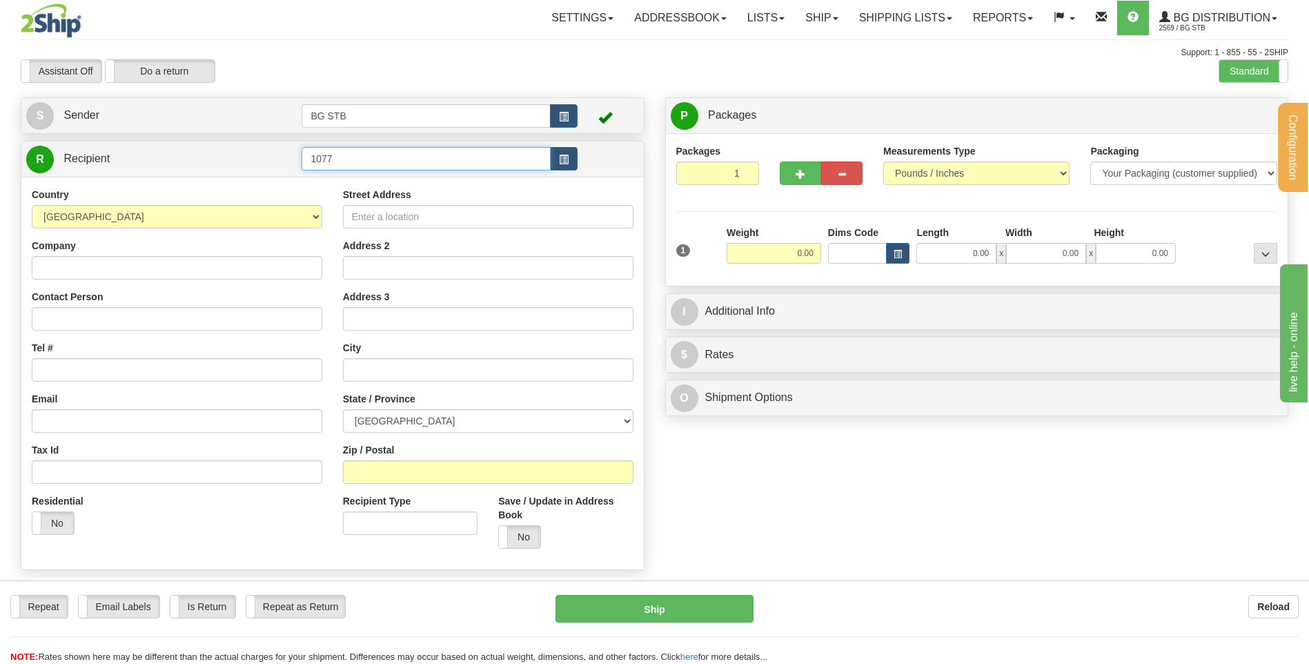
type input "1077"
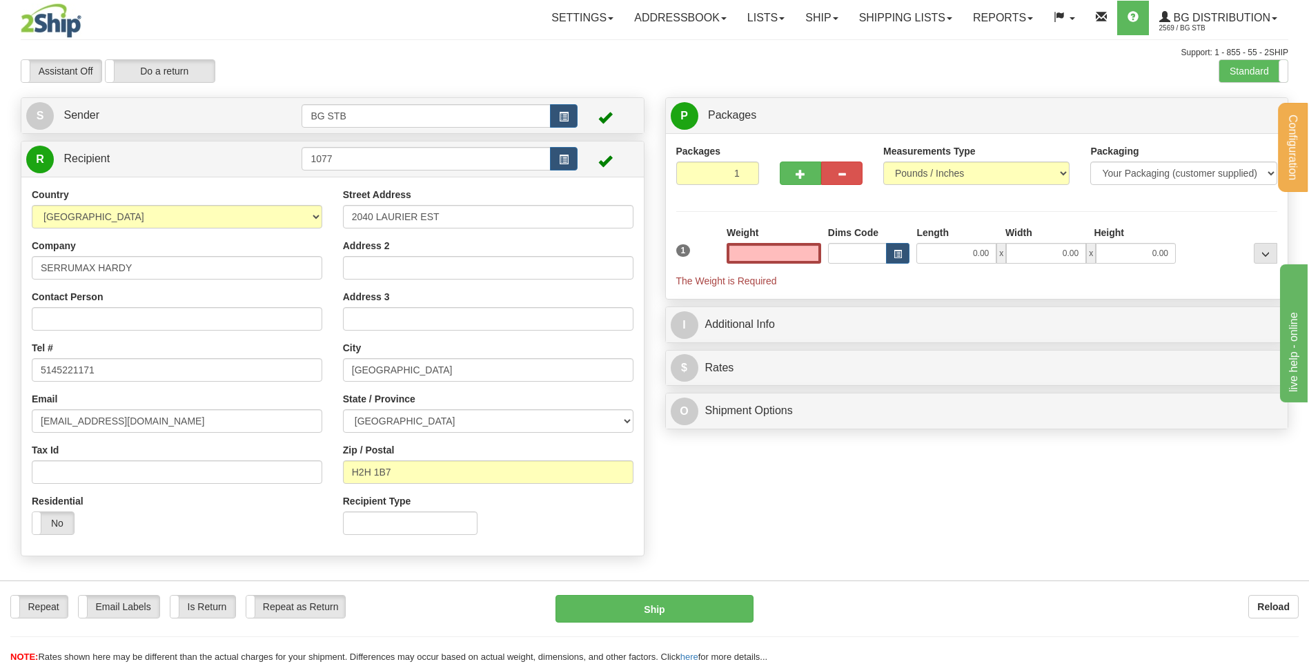
type input "0.00"
drag, startPoint x: 799, startPoint y: 249, endPoint x: 784, endPoint y: 254, distance: 15.3
click at [799, 249] on input "0.00" at bounding box center [773, 253] width 95 height 21
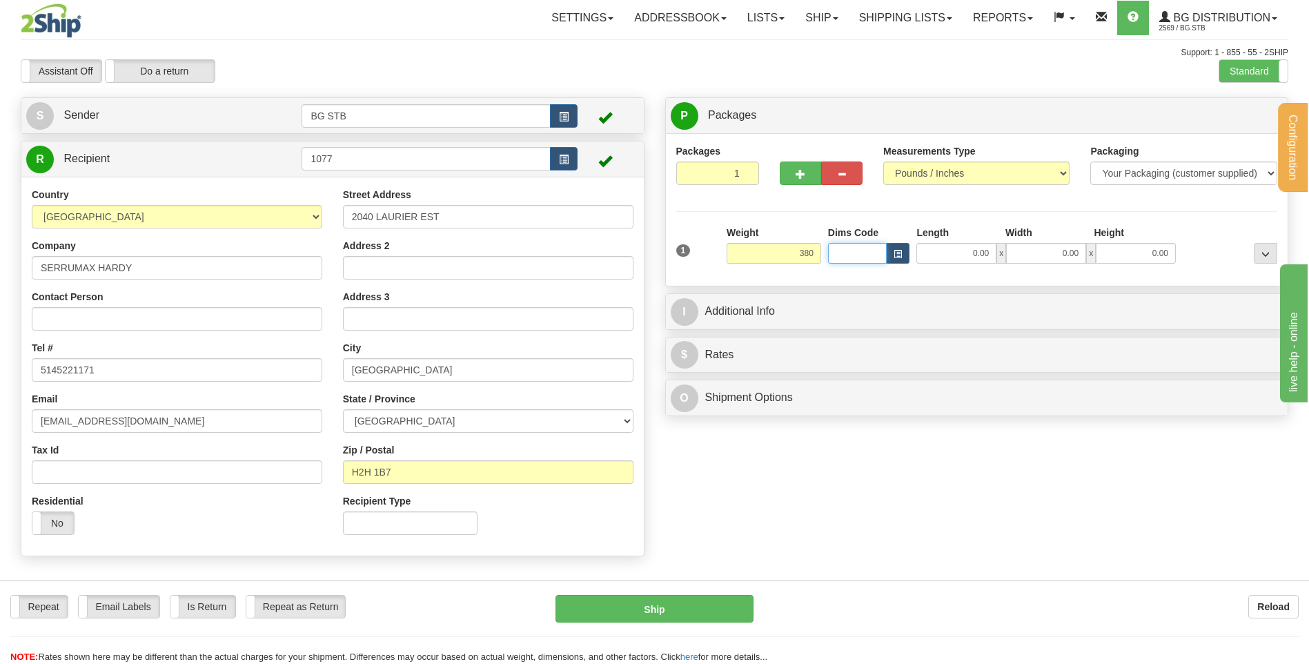
type input "380.00"
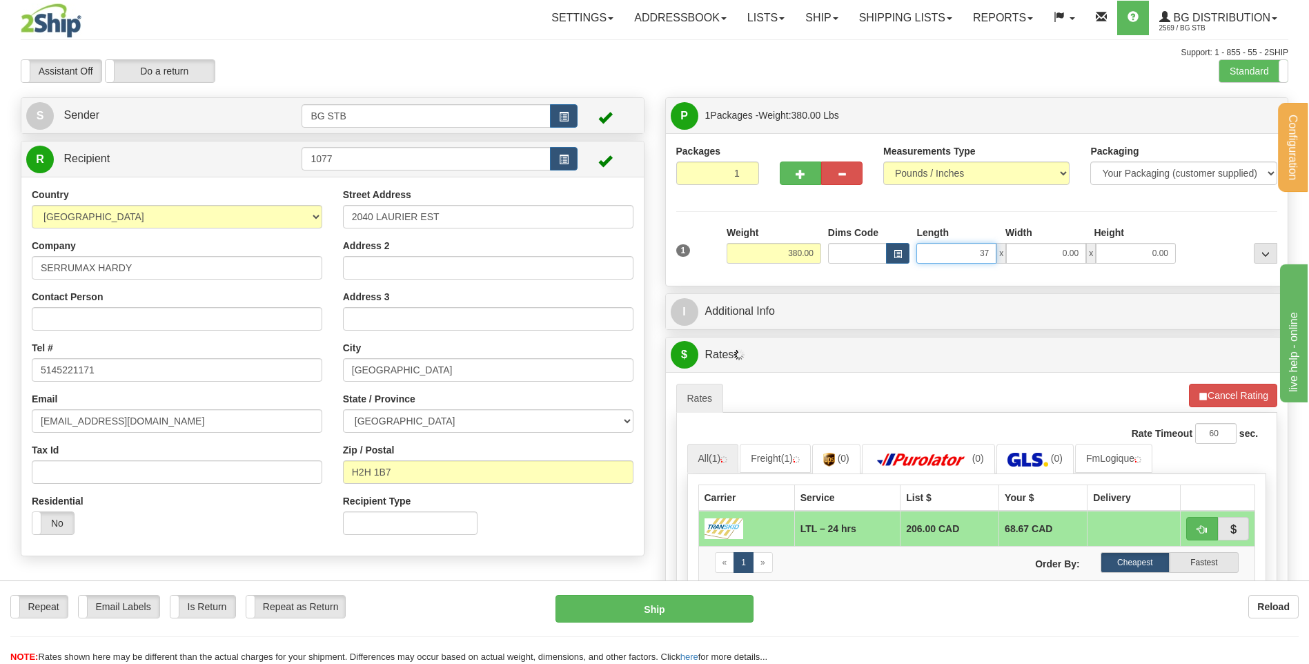
type input "37.00"
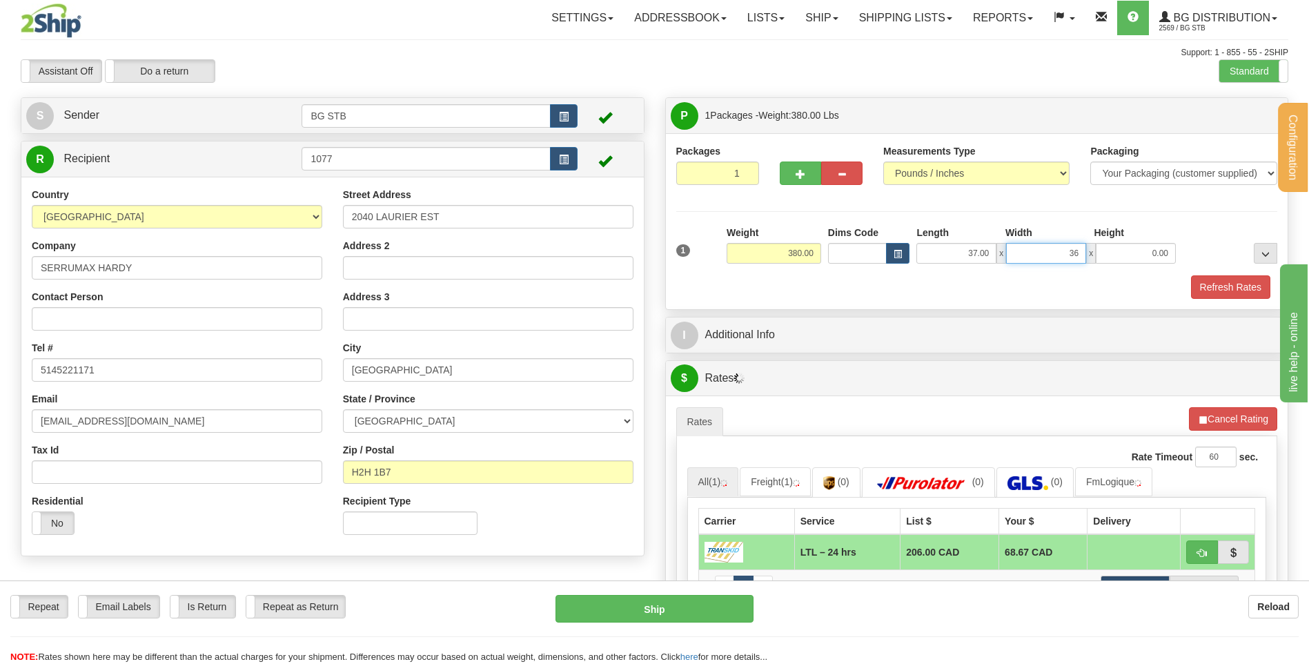
type input "36.00"
type input "17.00"
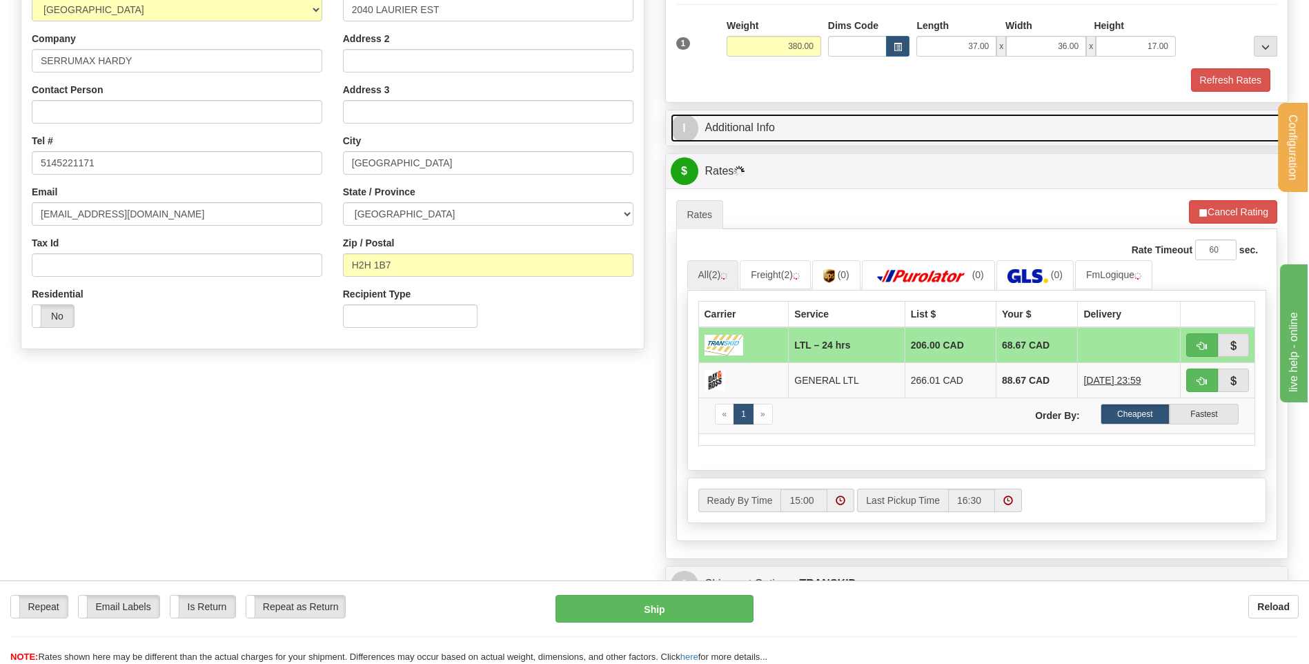
click at [741, 129] on link "I Additional Info" at bounding box center [977, 128] width 613 height 28
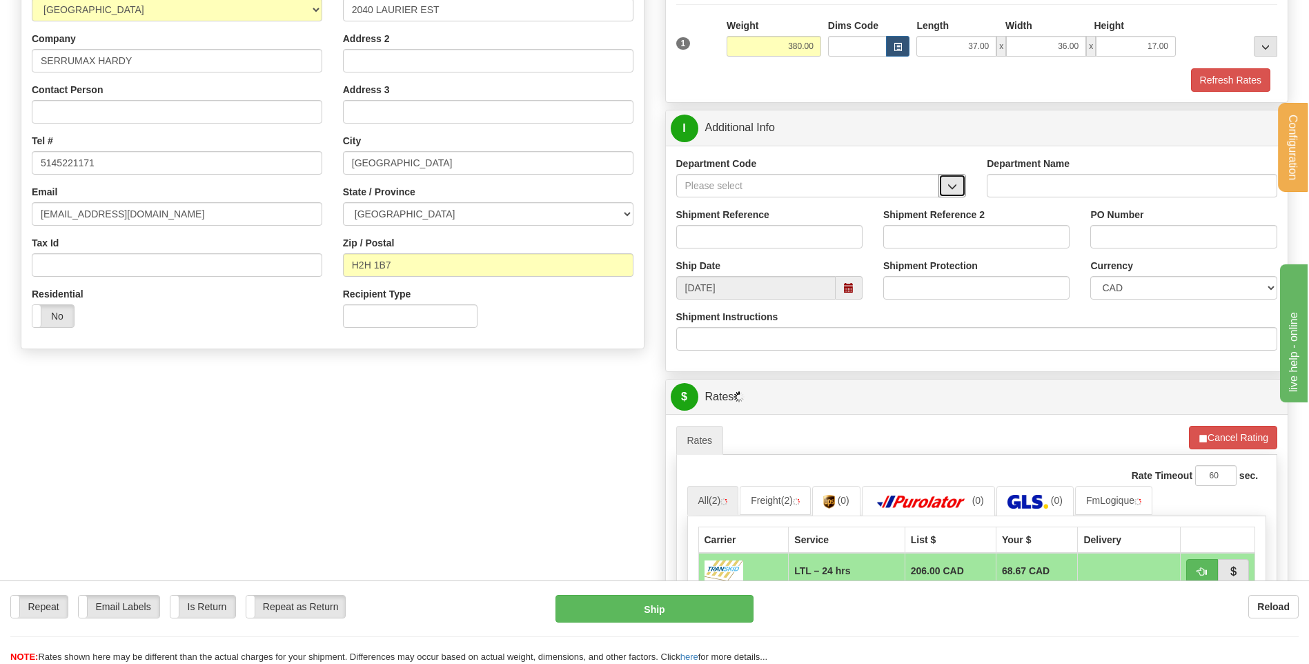
click at [949, 184] on span "button" at bounding box center [952, 186] width 10 height 9
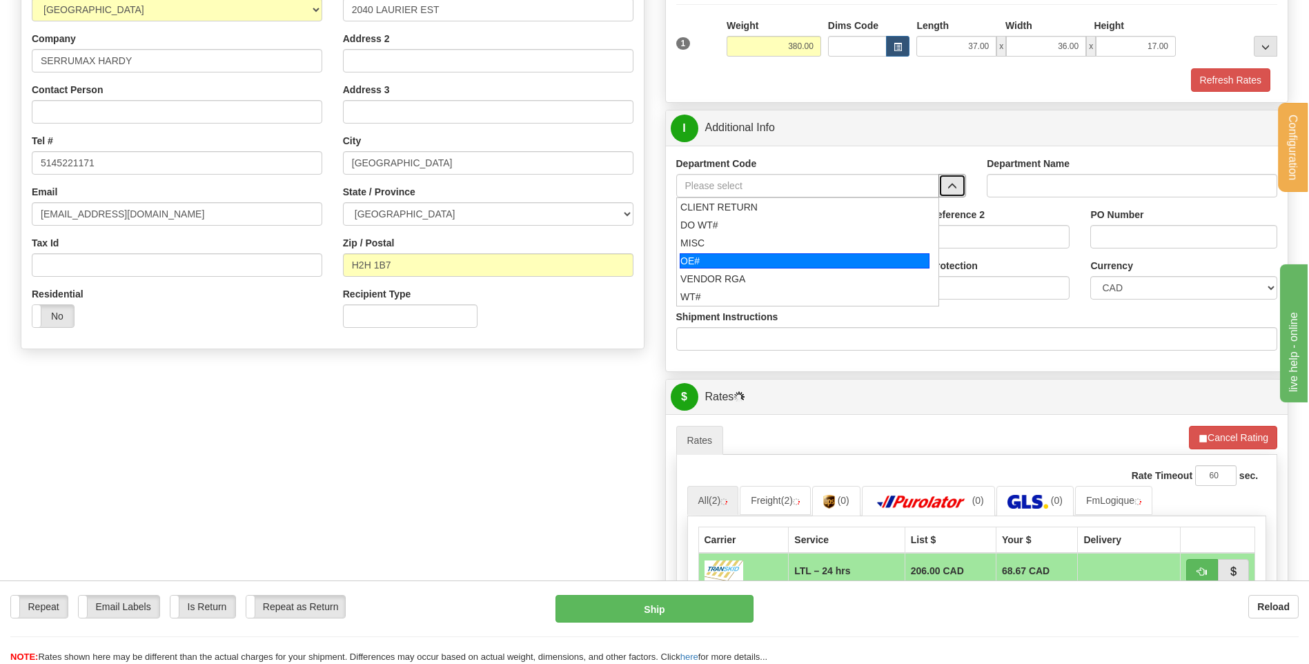
click at [701, 261] on div "OE#" at bounding box center [805, 260] width 250 height 15
type input "OE#"
type input "ORDERS"
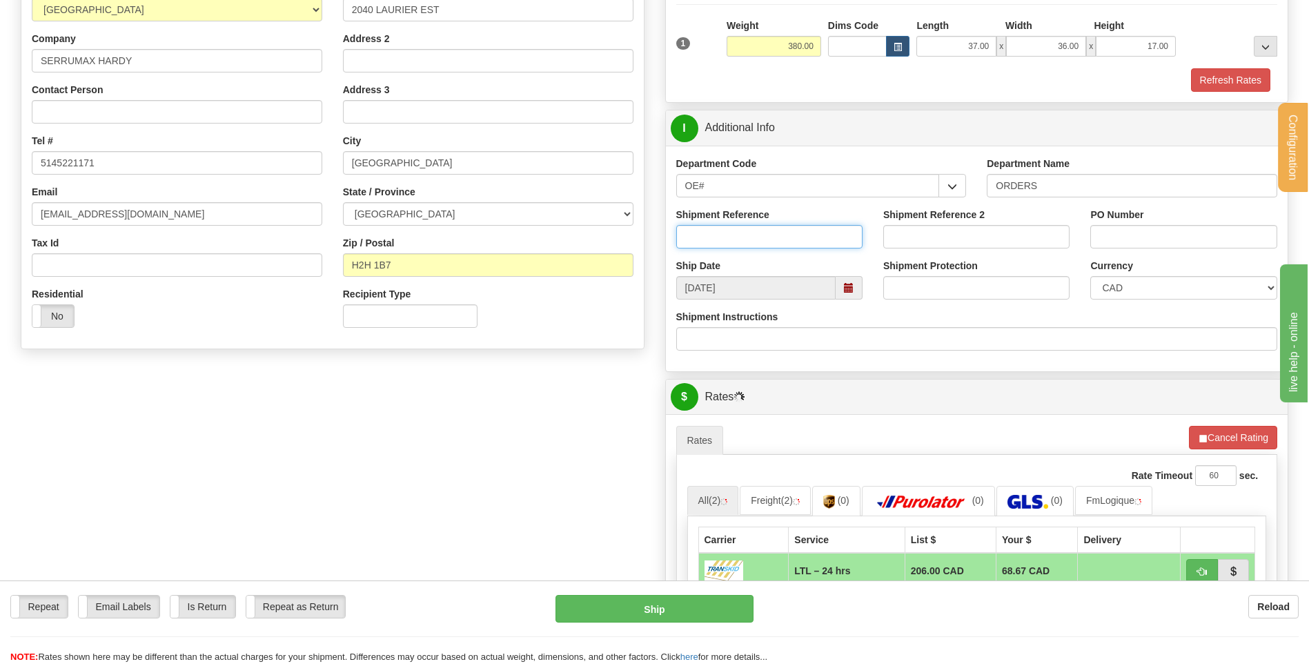
click at [702, 244] on input "Shipment Reference" at bounding box center [769, 236] width 186 height 23
type input "80005446-00"
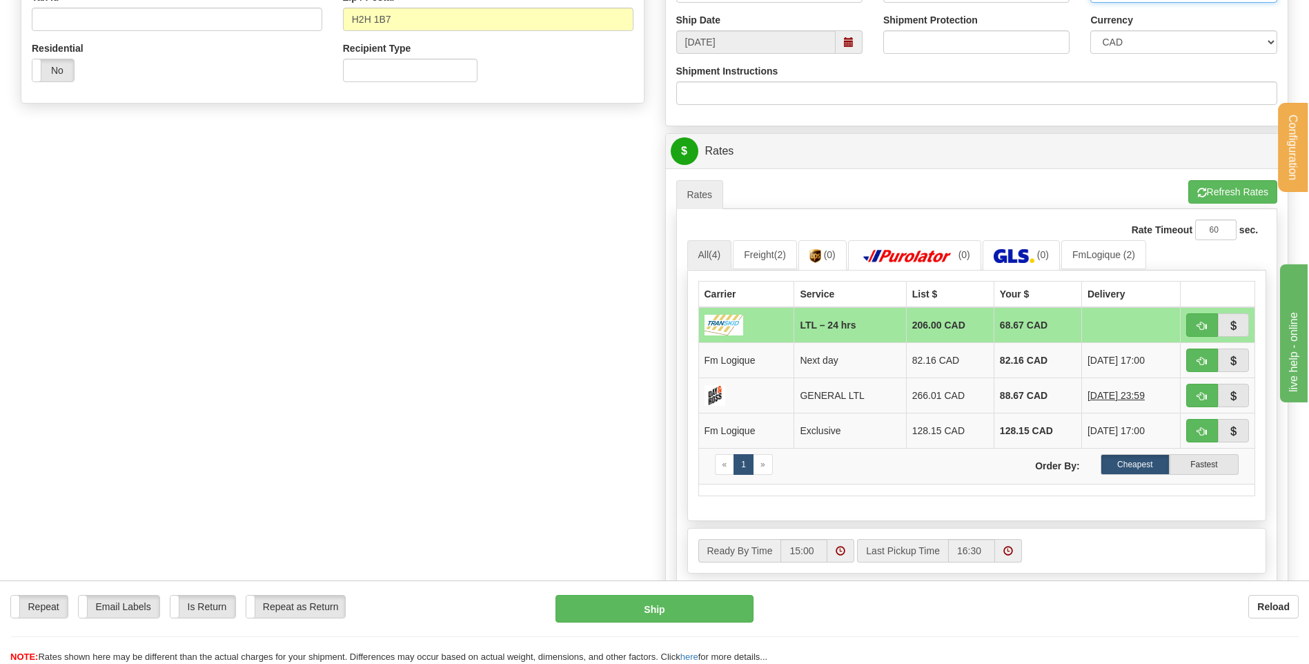
scroll to position [552, 0]
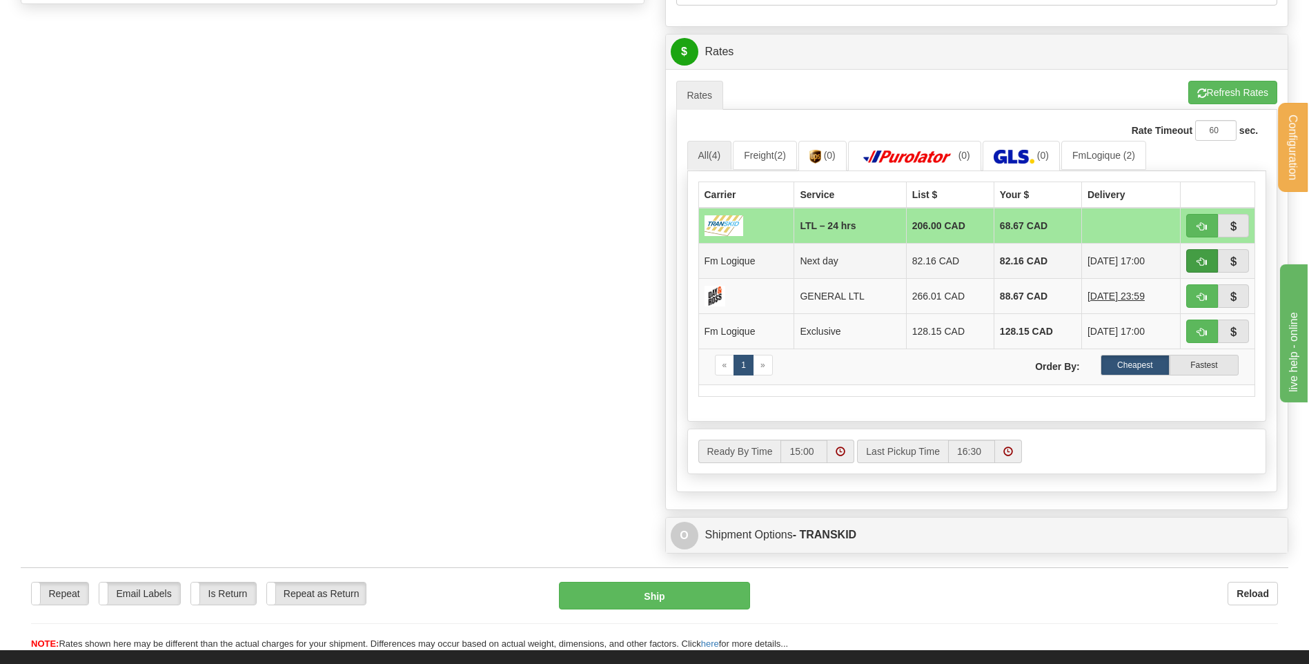
type input "NA4-53"
click at [1193, 258] on button "button" at bounding box center [1202, 260] width 32 height 23
type input "jour"
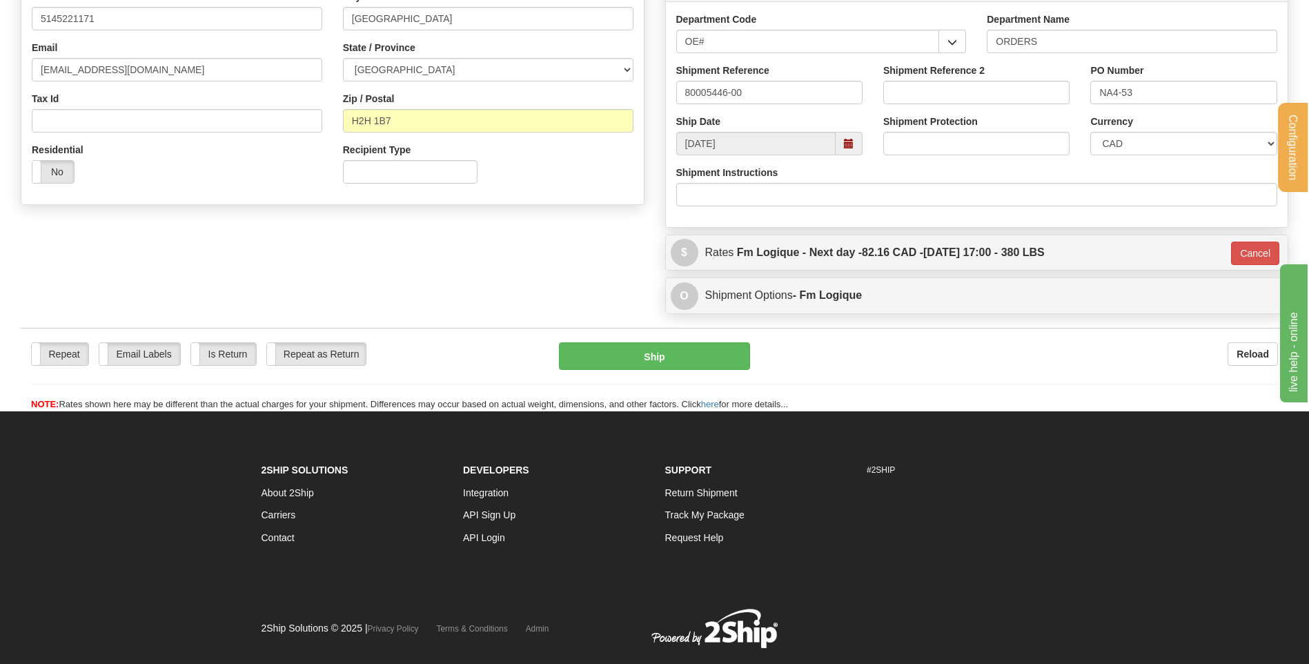
scroll to position [317, 0]
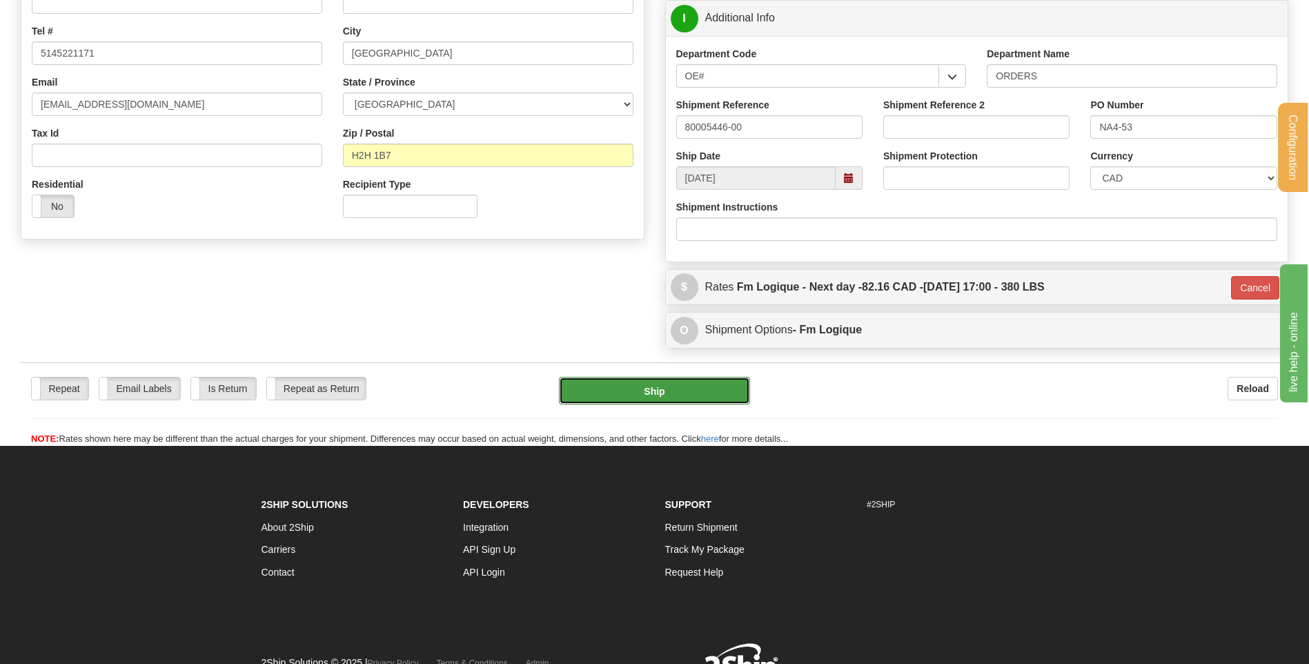
click at [640, 384] on button "Ship" at bounding box center [654, 391] width 190 height 28
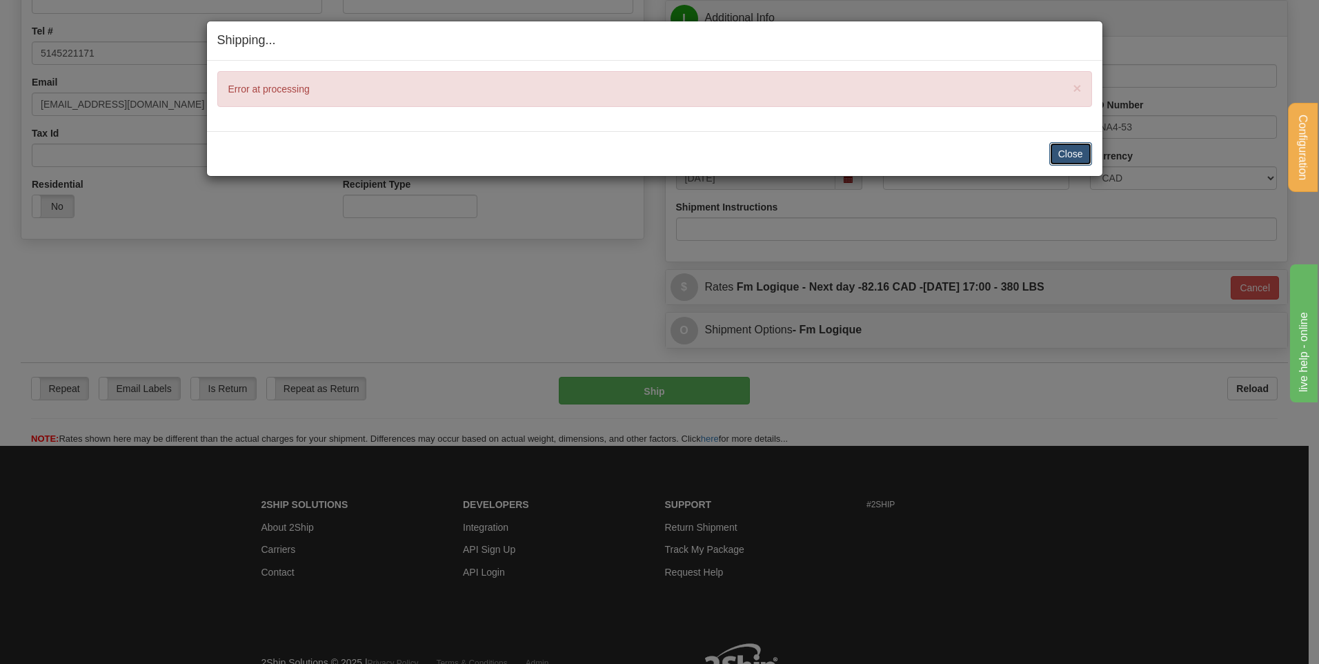
click at [1065, 150] on button "Close" at bounding box center [1070, 153] width 43 height 23
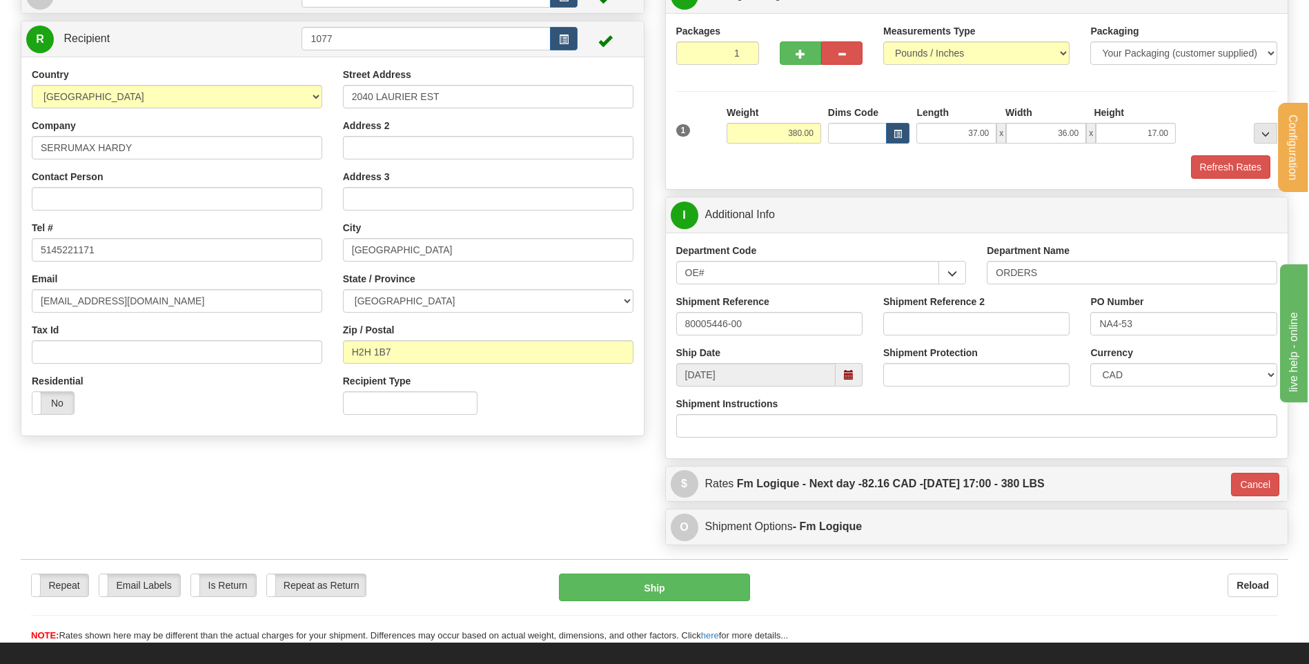
scroll to position [109, 0]
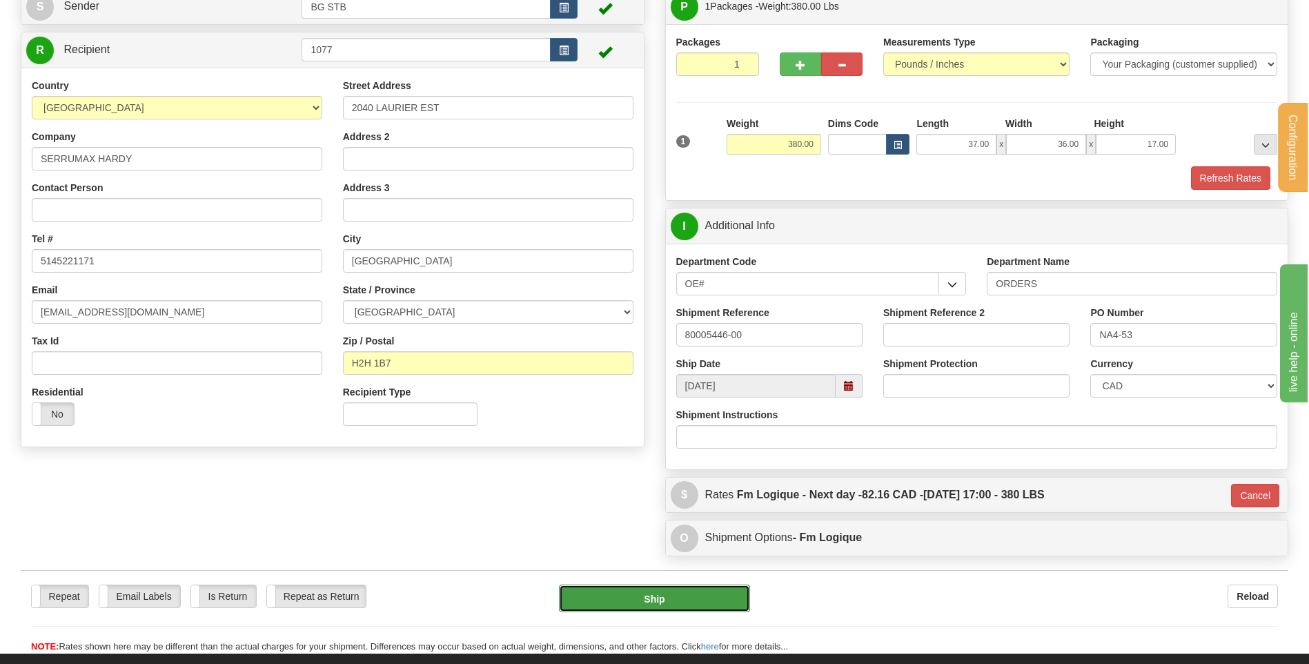
click at [659, 605] on button "Ship" at bounding box center [654, 598] width 190 height 28
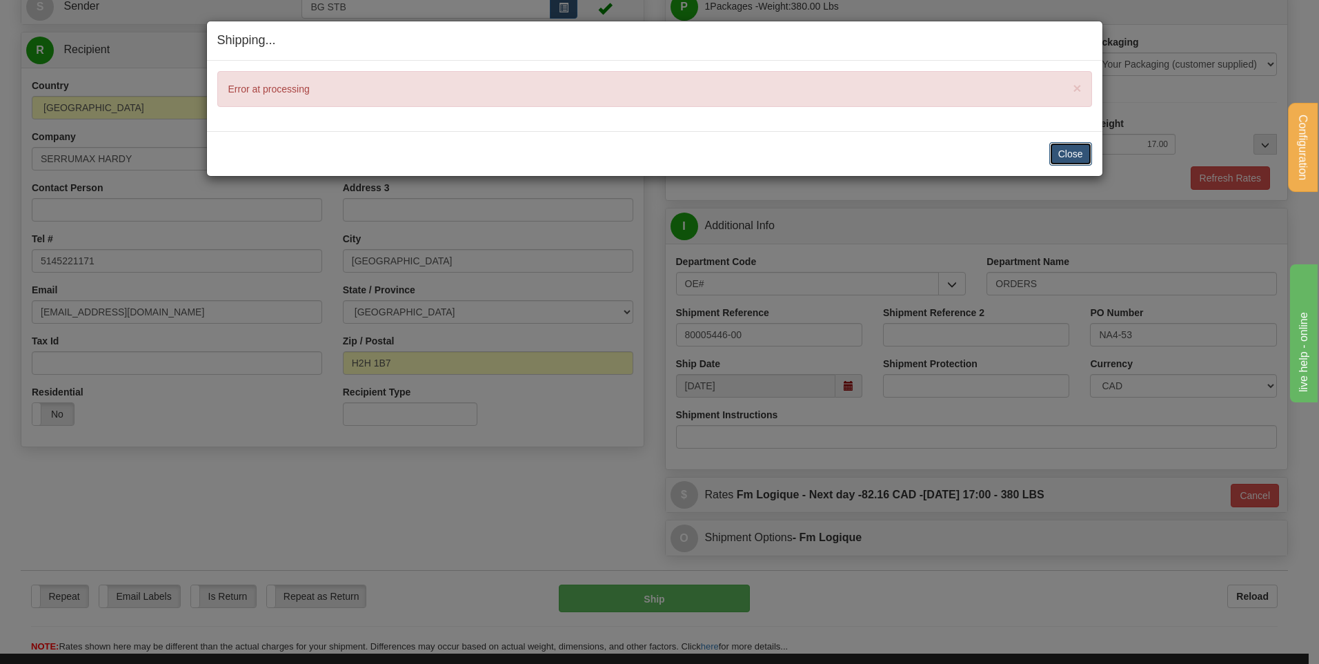
click at [1057, 156] on button "Close" at bounding box center [1070, 153] width 43 height 23
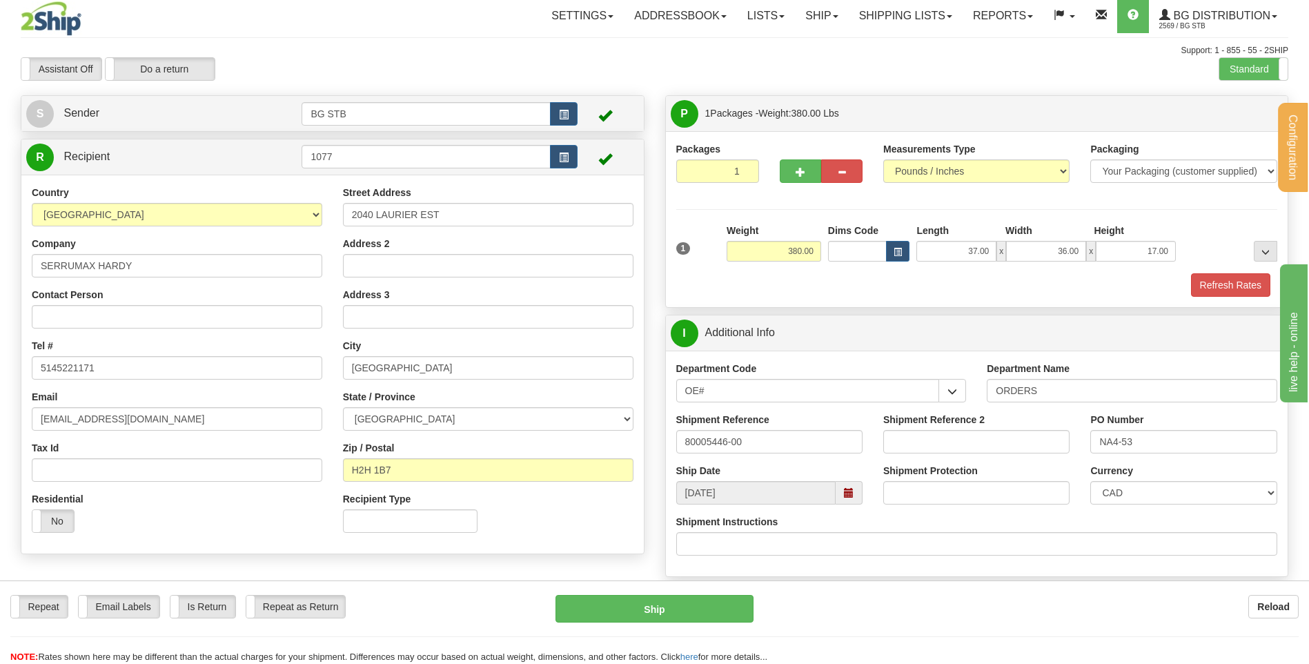
scroll to position [0, 0]
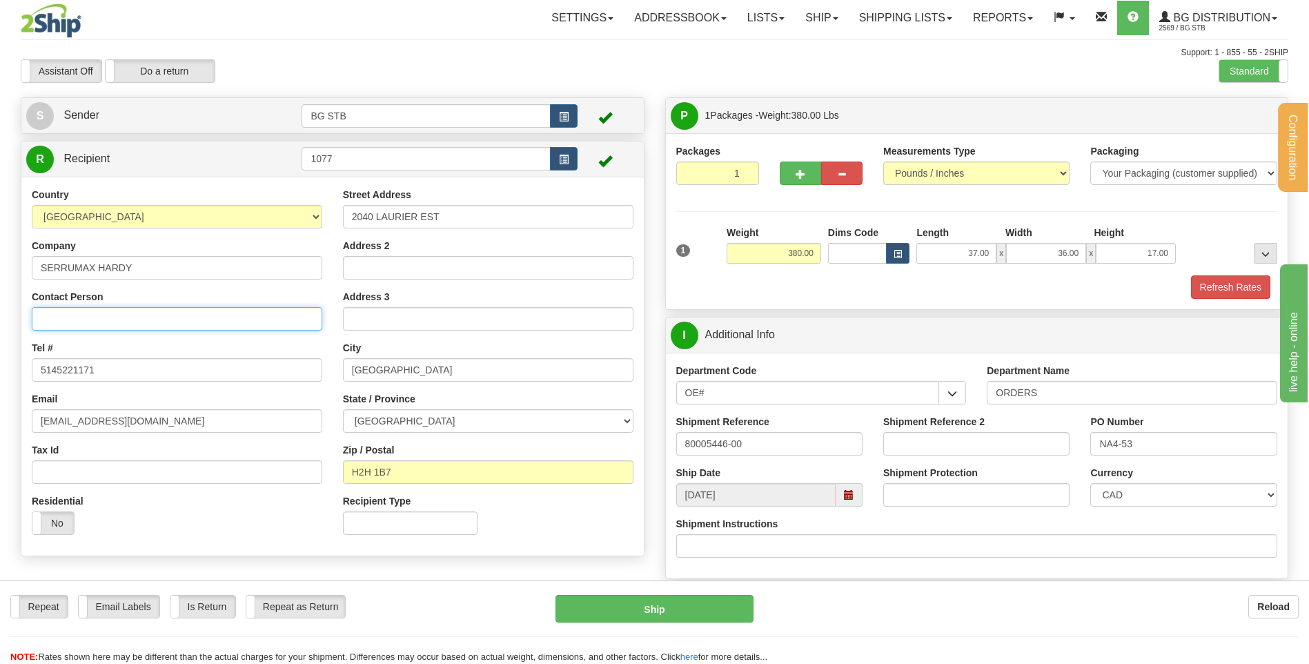
click at [153, 323] on input "Contact Person" at bounding box center [177, 318] width 290 height 23
click at [439, 544] on div "Recipient Type" at bounding box center [410, 519] width 155 height 51
click at [376, 471] on input "H2H 1B7" at bounding box center [488, 471] width 290 height 23
type input "H2H1B7"
click at [458, 491] on div "Street Address 2040 LAURIER EST Address 2 Address 3 City MONTREAL State / Provi…" at bounding box center [488, 366] width 311 height 357
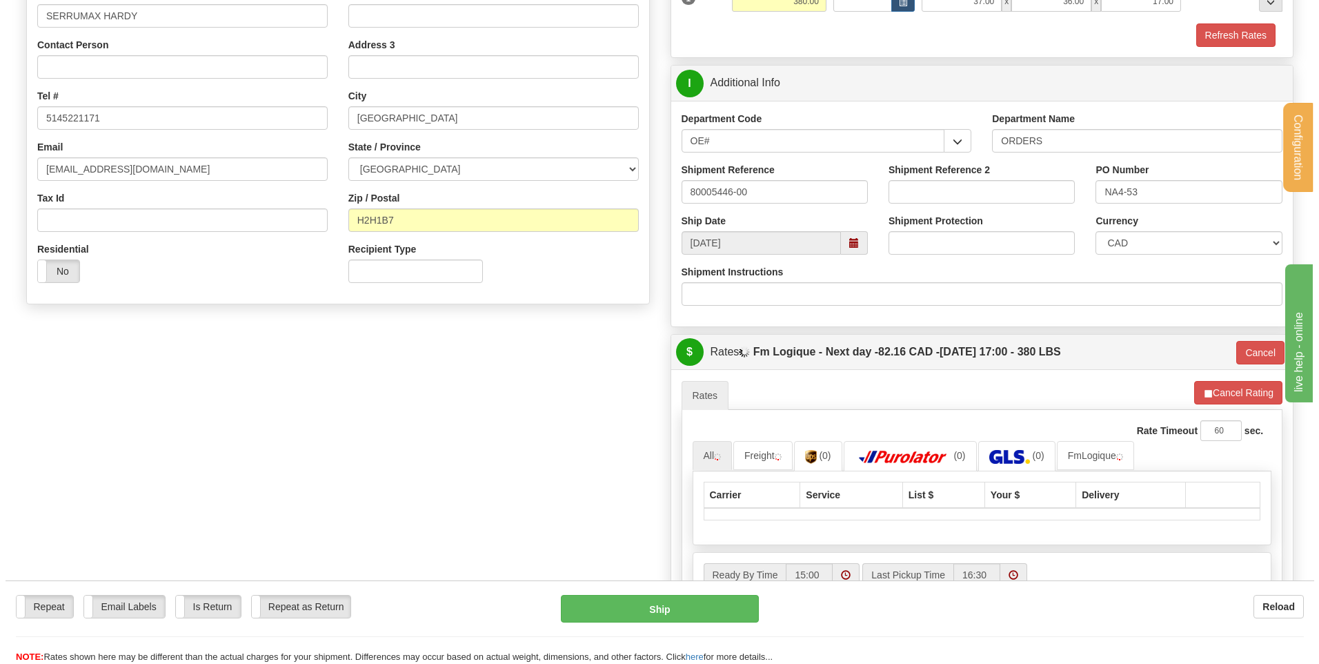
scroll to position [276, 0]
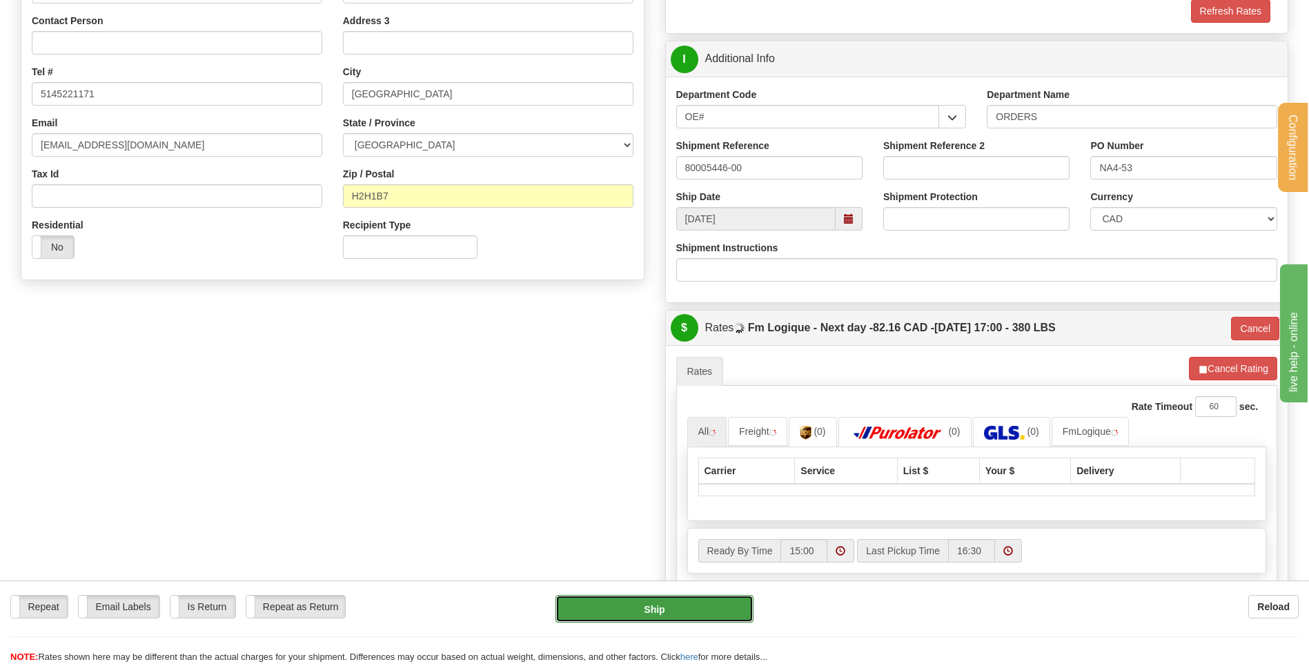
click at [688, 602] on button "Ship" at bounding box center [653, 609] width 197 height 28
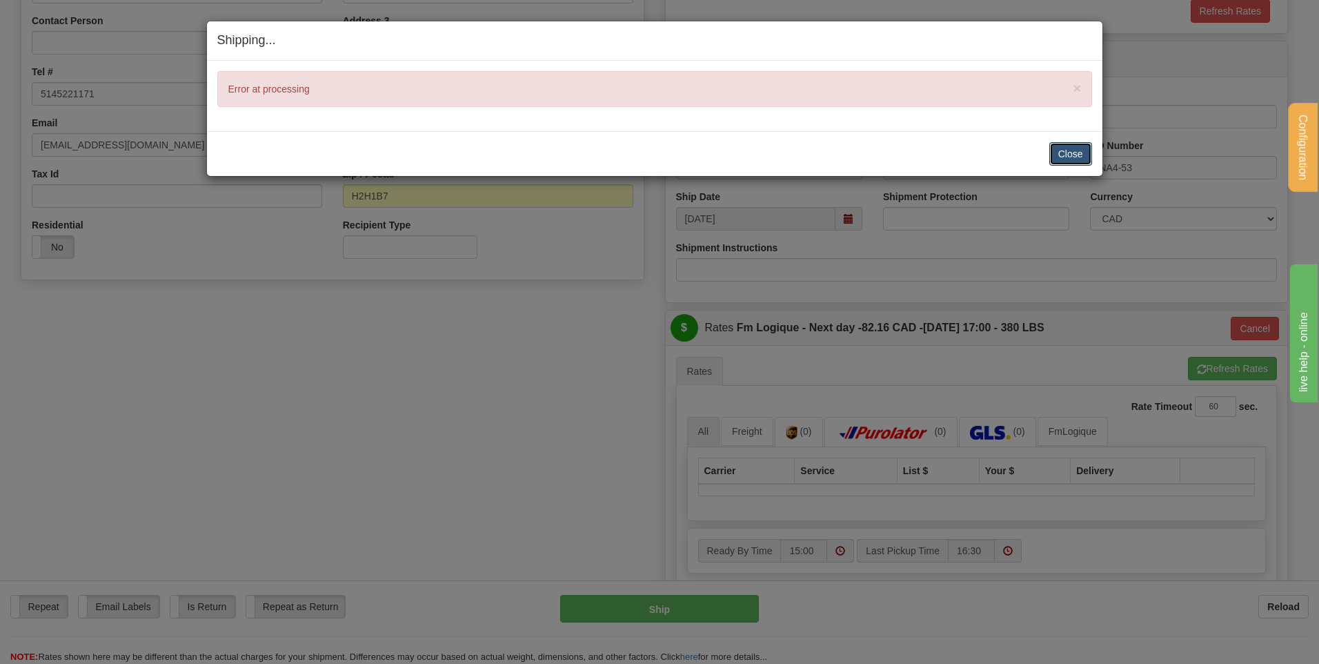
drag, startPoint x: 1052, startPoint y: 148, endPoint x: 1029, endPoint y: 164, distance: 27.9
click at [1052, 148] on button "Close" at bounding box center [1070, 153] width 43 height 23
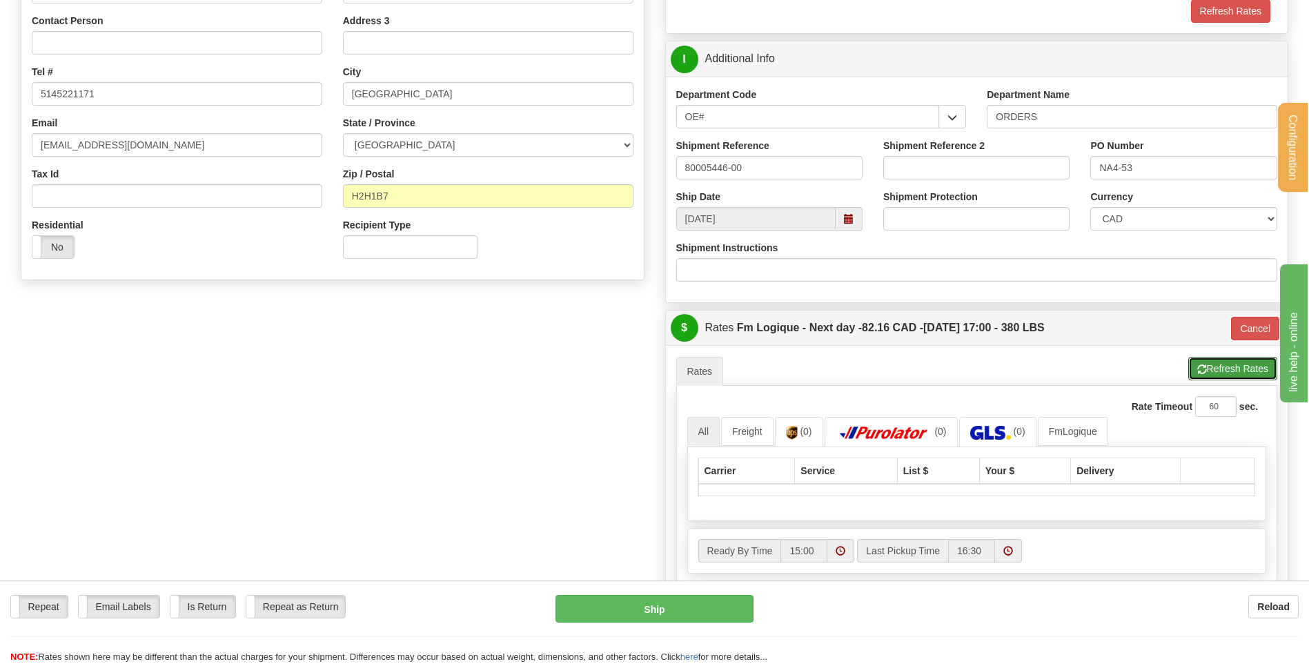
click at [1241, 363] on button "Refresh Rates" at bounding box center [1232, 368] width 89 height 23
type input "jour"
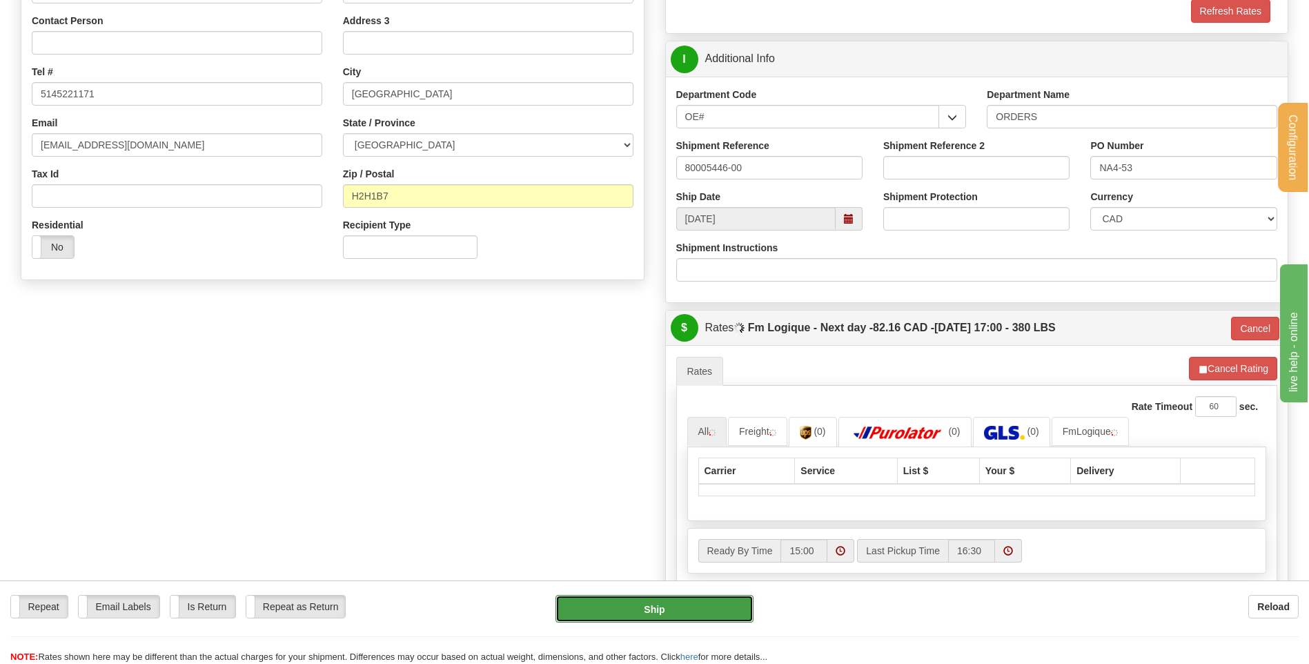
click at [622, 615] on button "Ship" at bounding box center [653, 609] width 197 height 28
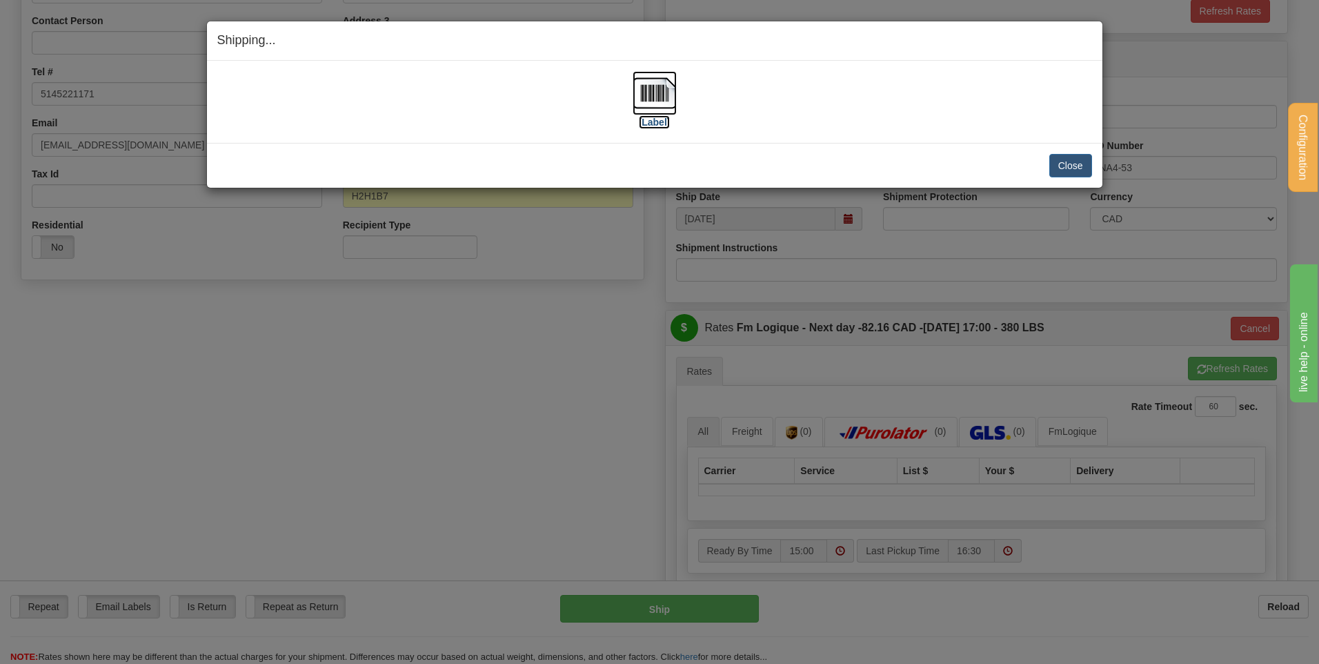
click at [654, 99] on img at bounding box center [655, 93] width 44 height 44
click at [1086, 166] on button "Close" at bounding box center [1070, 165] width 43 height 23
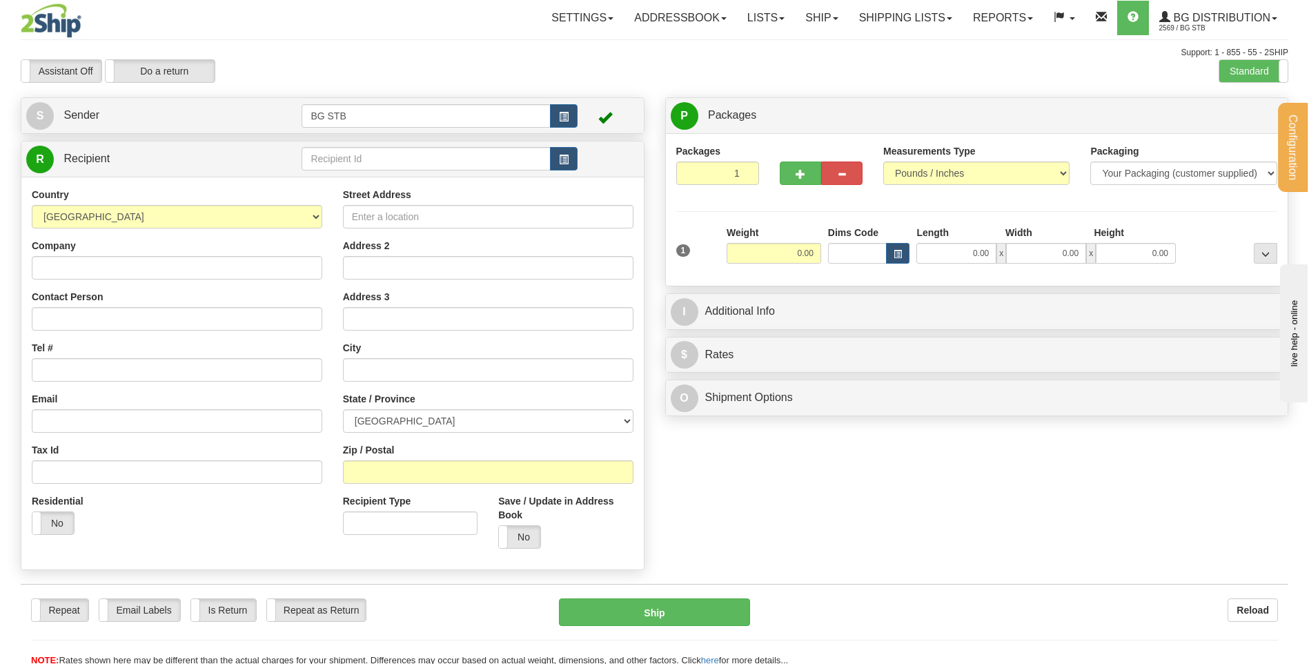
click at [368, 146] on td at bounding box center [438, 159] width 275 height 28
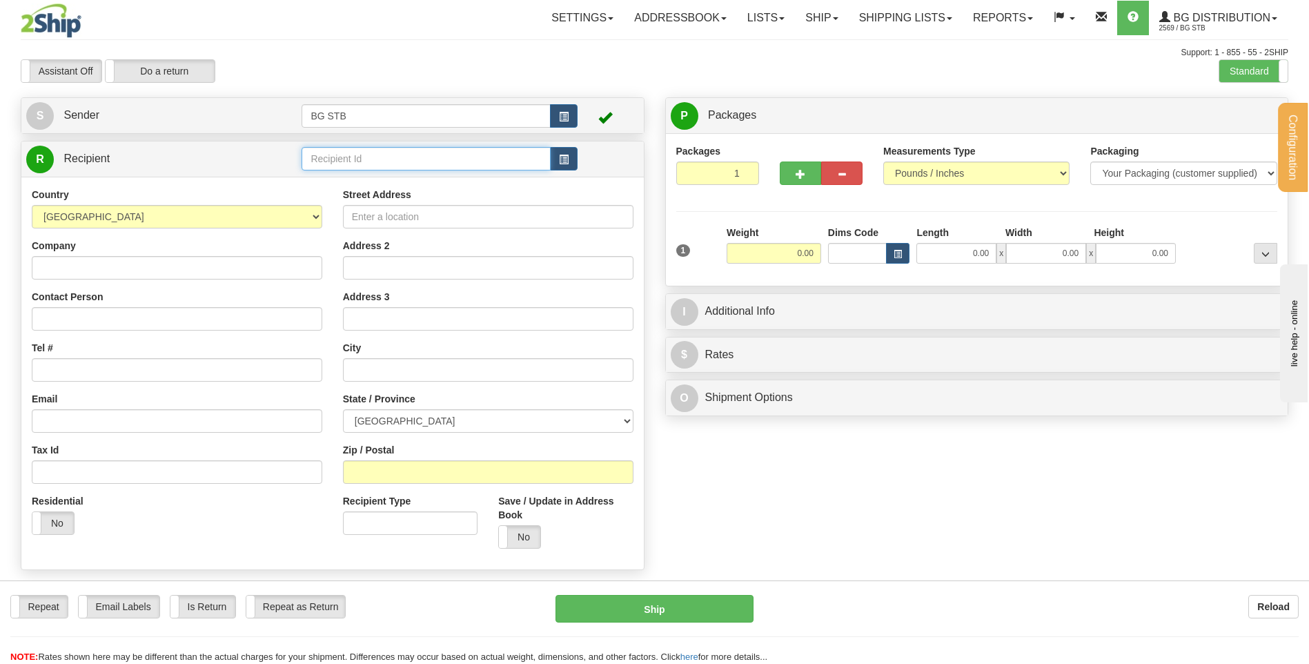
click at [384, 152] on input "text" at bounding box center [425, 158] width 248 height 23
type input "4012"
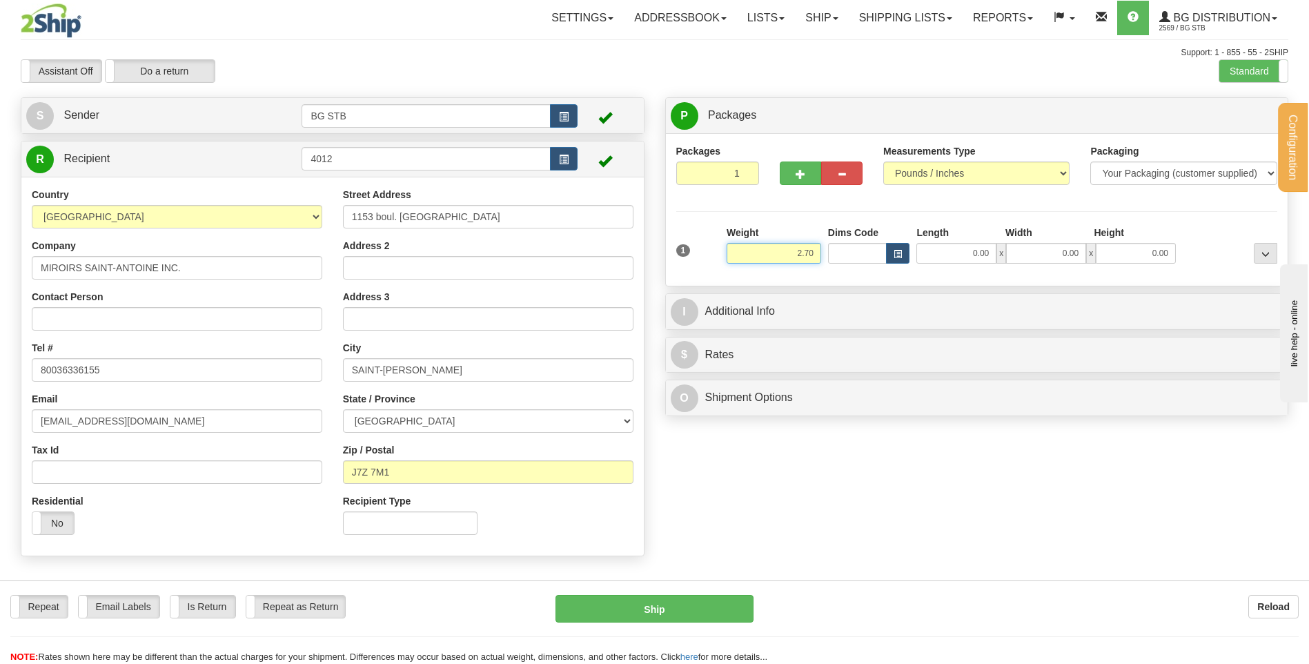
type input "2.70"
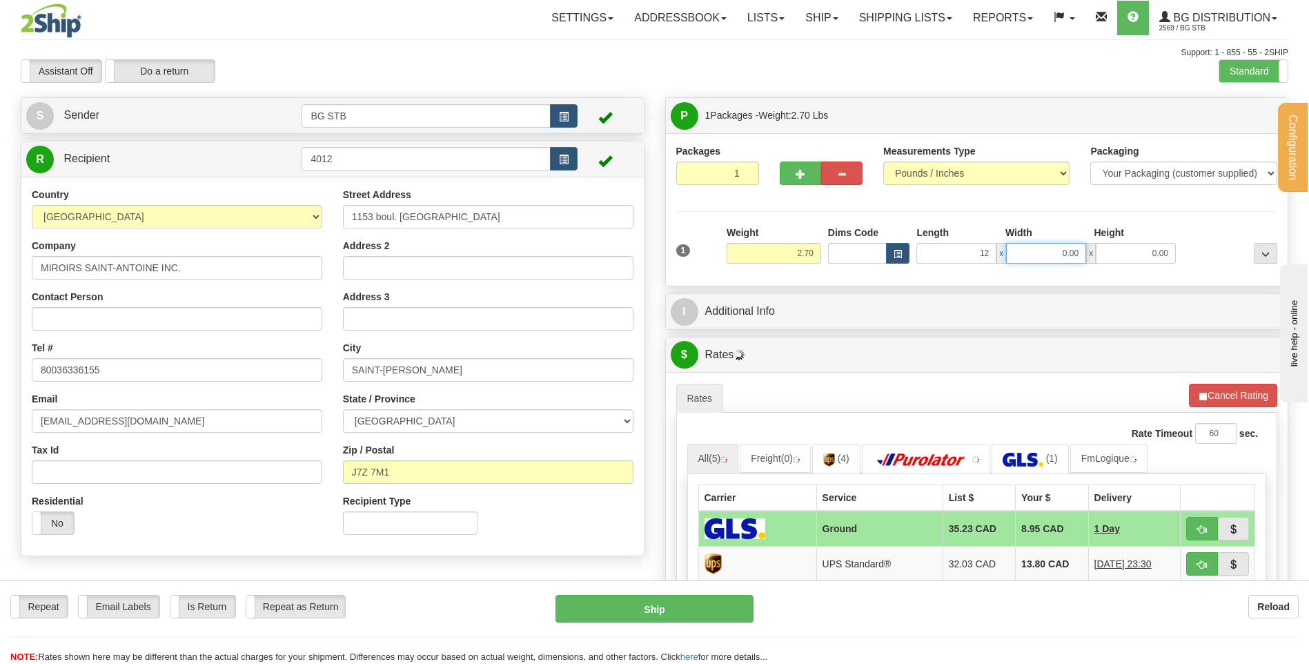
type input "12.00"
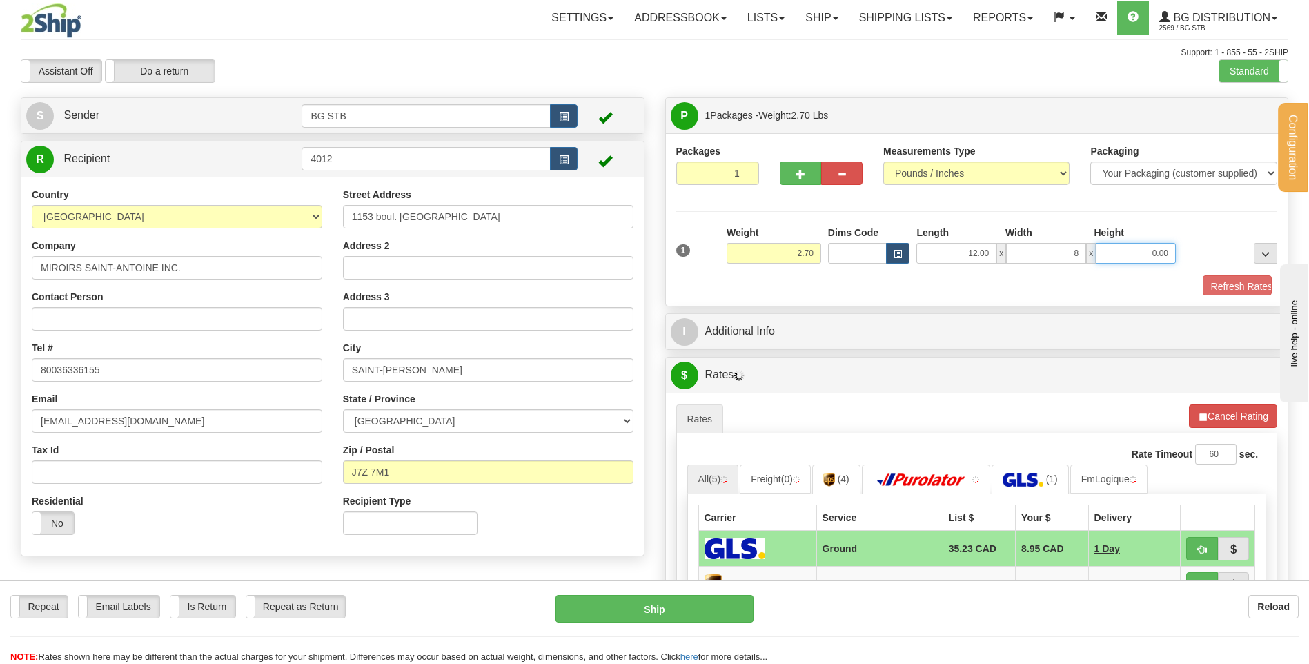
type input "8.00"
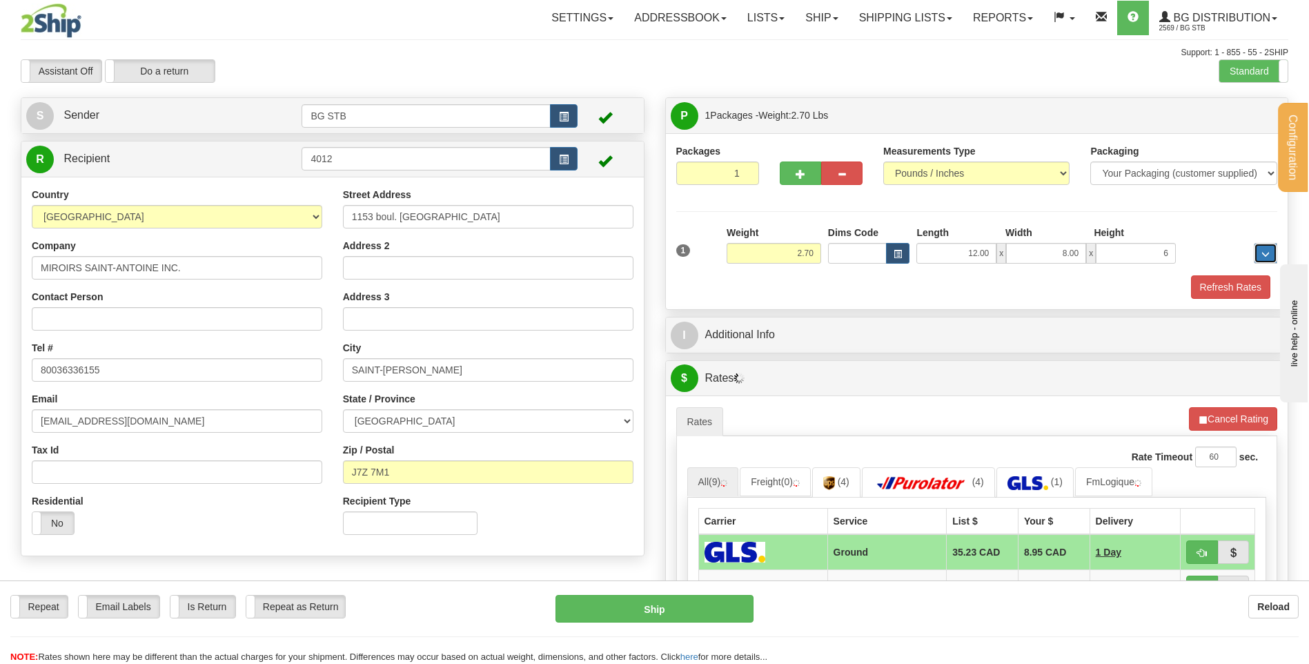
type input "6.00"
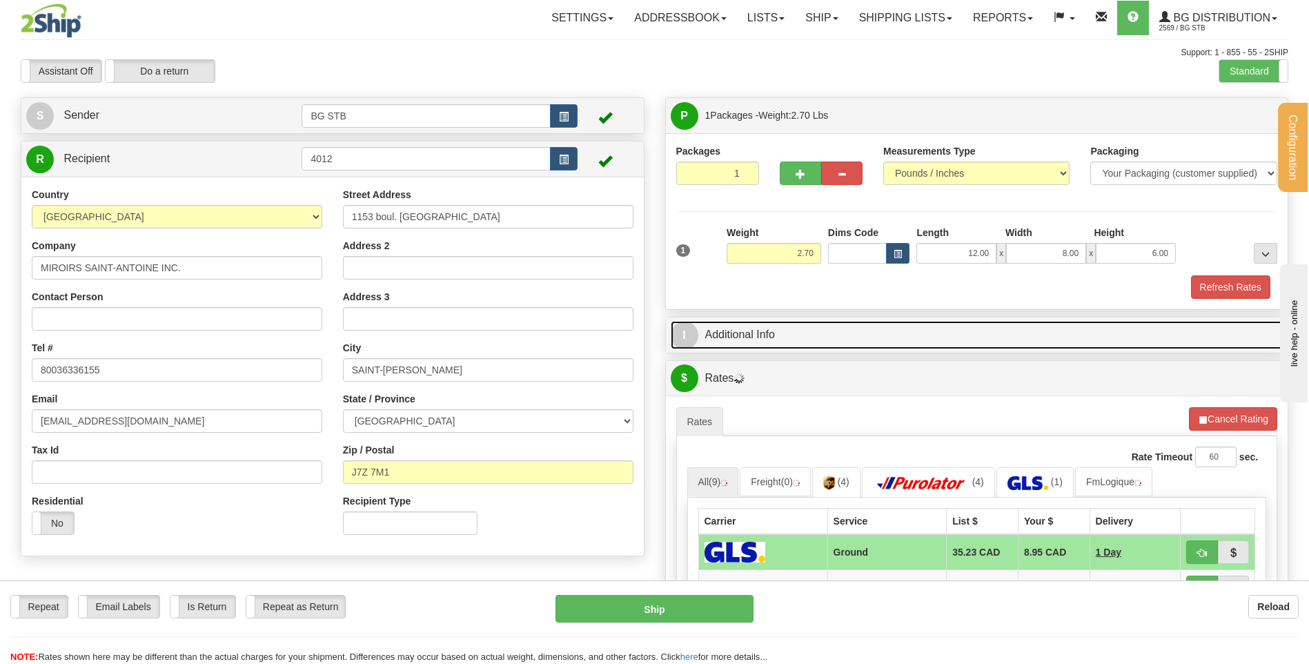
click at [822, 323] on link "I Additional Info" at bounding box center [977, 335] width 613 height 28
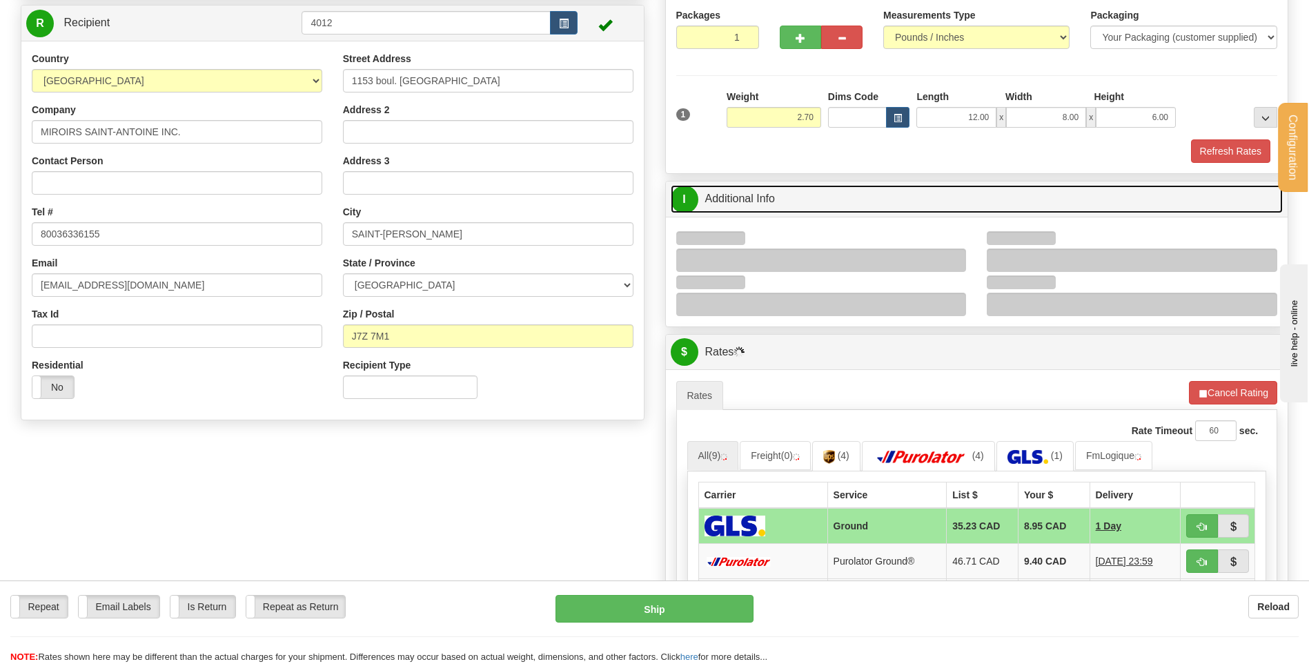
scroll to position [207, 0]
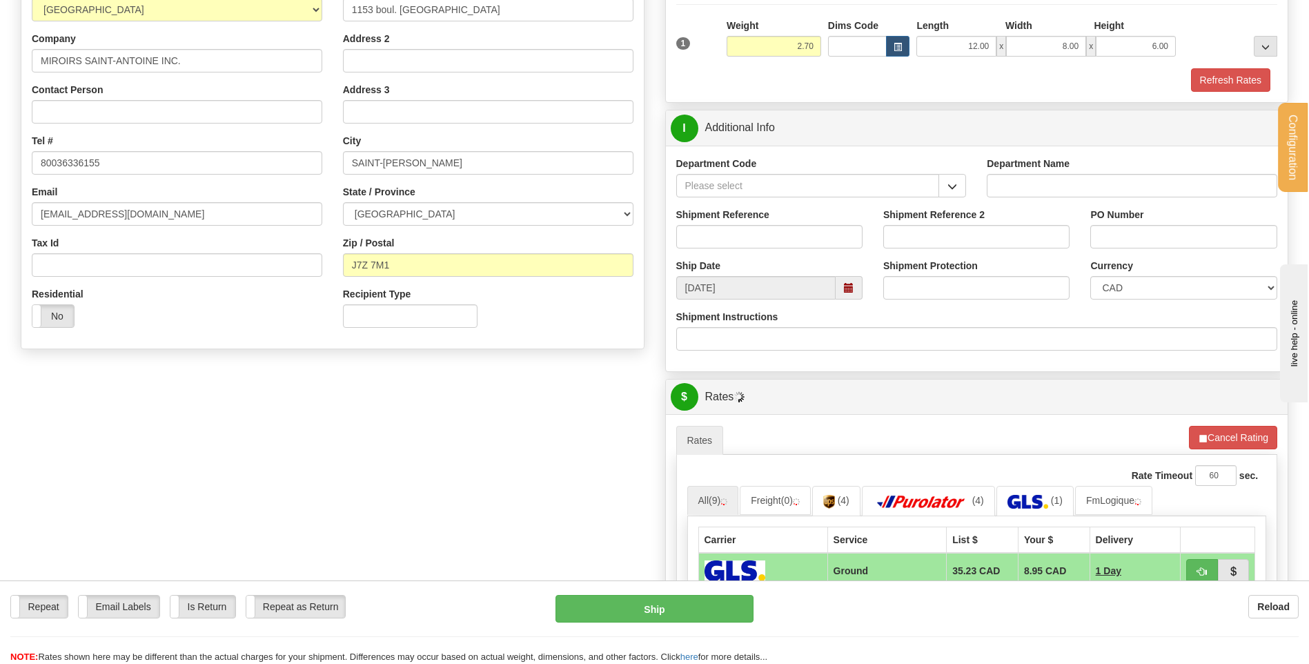
click at [944, 199] on div "Department Code" at bounding box center [821, 182] width 311 height 51
click at [943, 188] on button "button" at bounding box center [952, 185] width 28 height 23
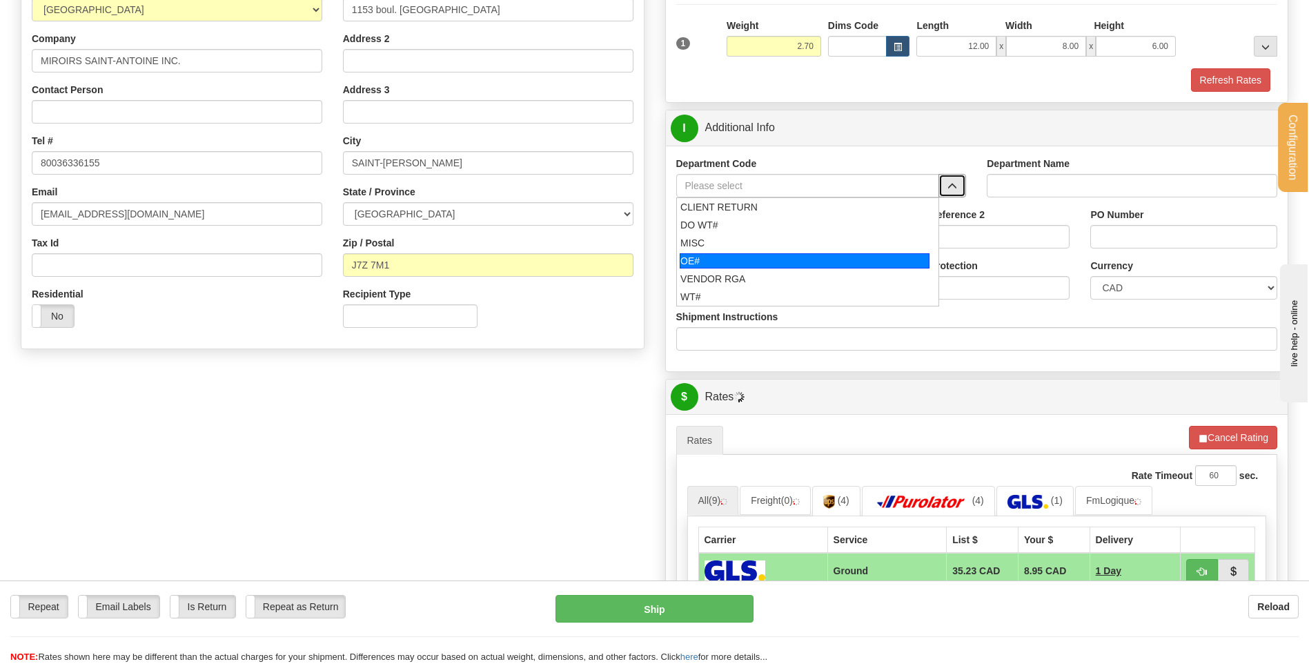
click at [781, 257] on div "OE#" at bounding box center [805, 260] width 250 height 15
type input "OE#"
type input "ORDERS"
click at [773, 235] on input "Shipment Reference" at bounding box center [769, 236] width 186 height 23
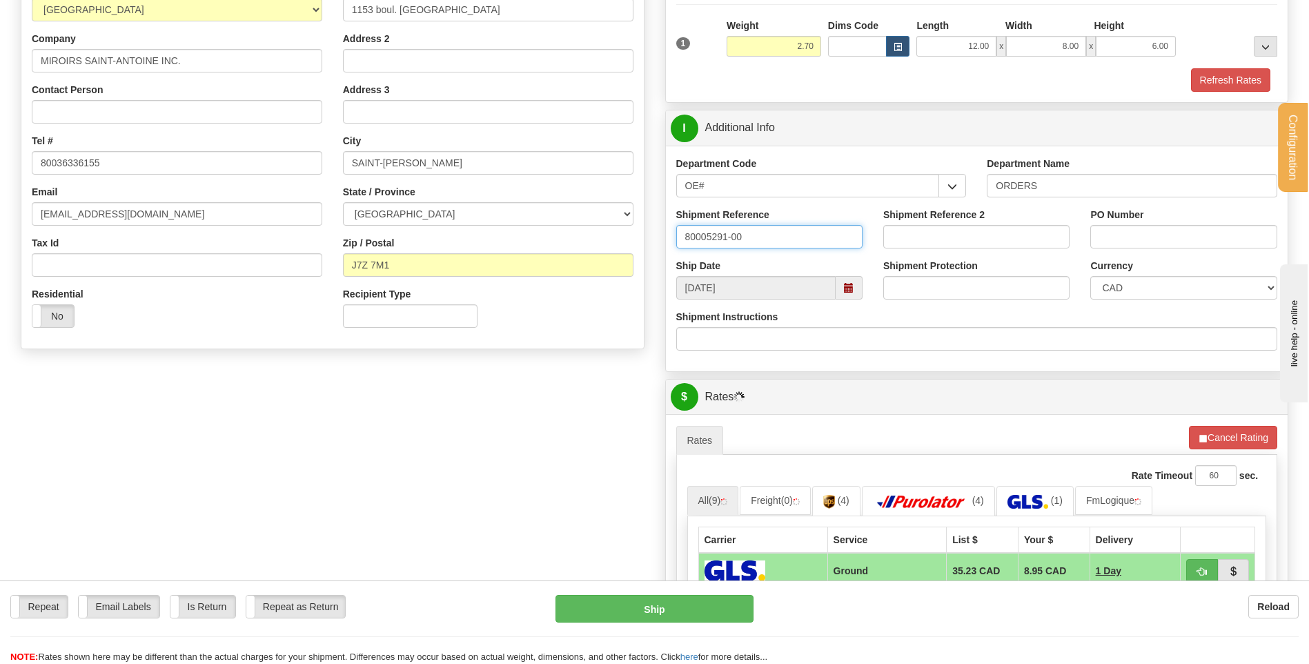
type input "80005291-00"
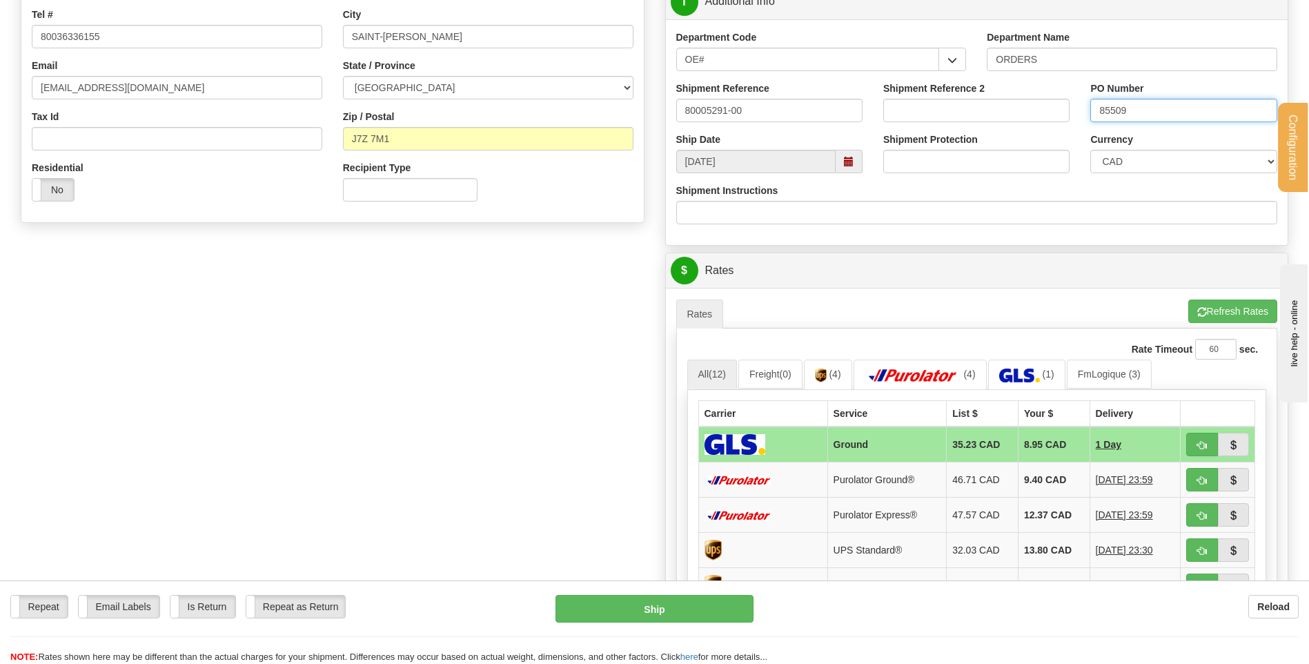
scroll to position [483, 0]
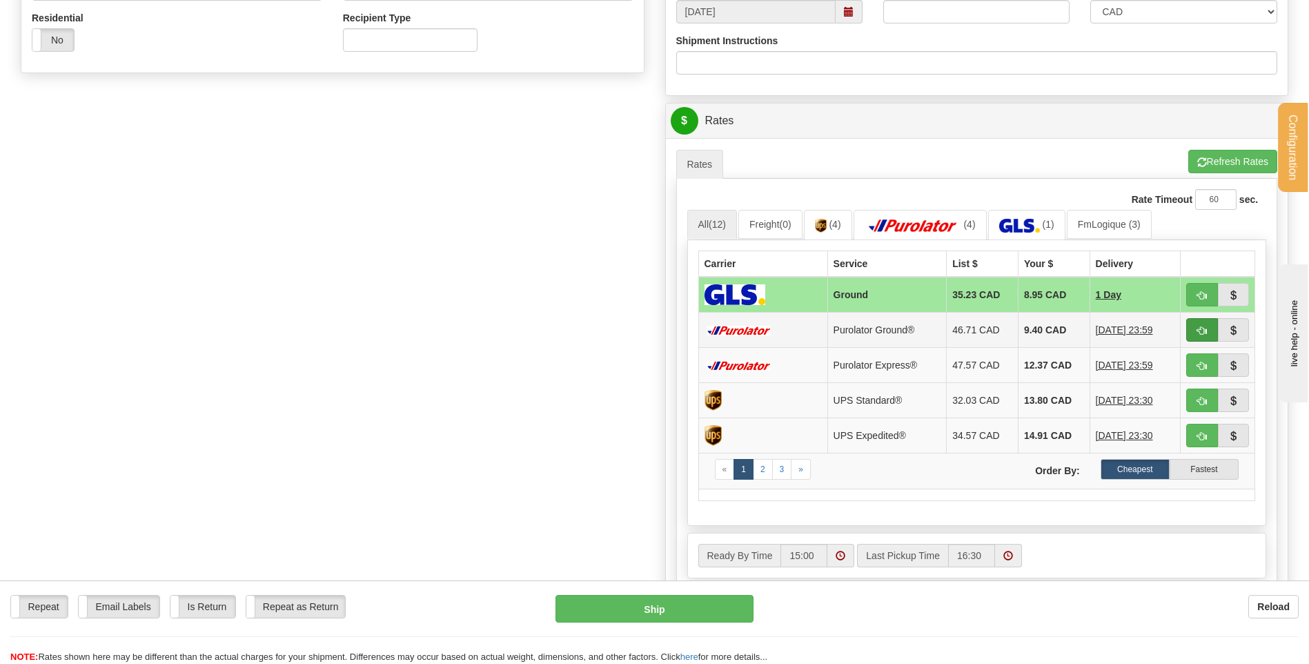
type input "85509"
click at [1201, 331] on span "button" at bounding box center [1202, 330] width 10 height 9
type input "260"
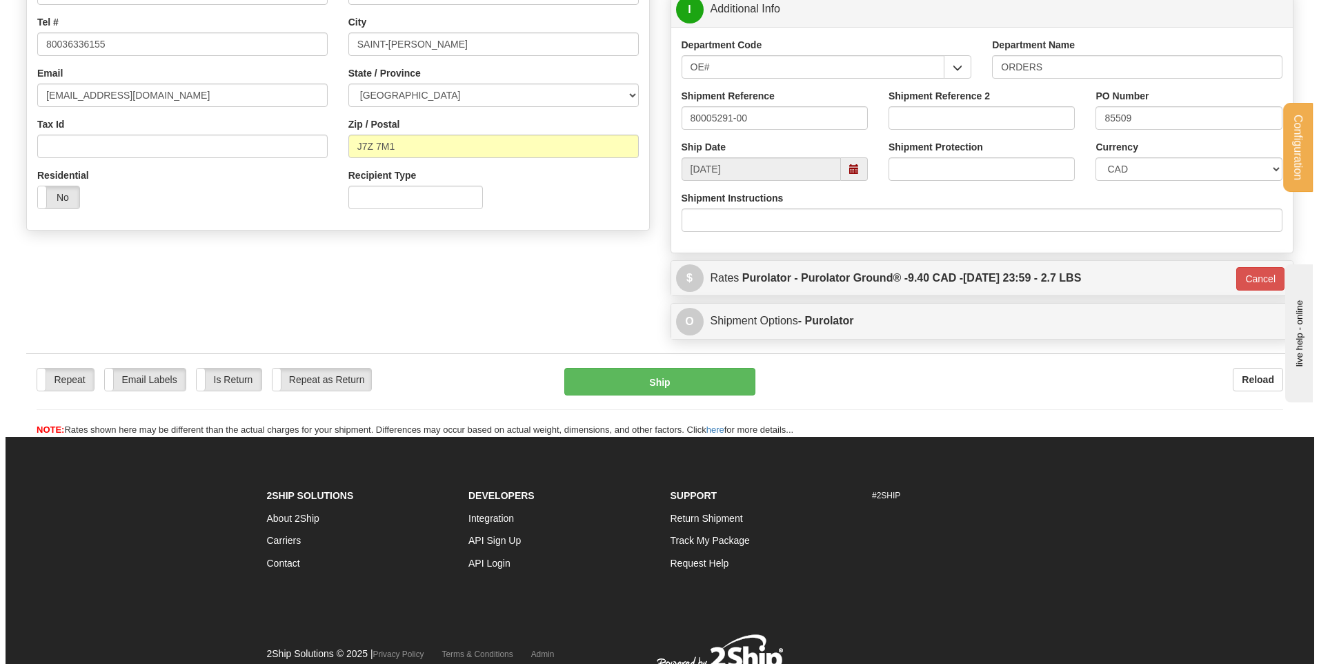
scroll to position [255, 0]
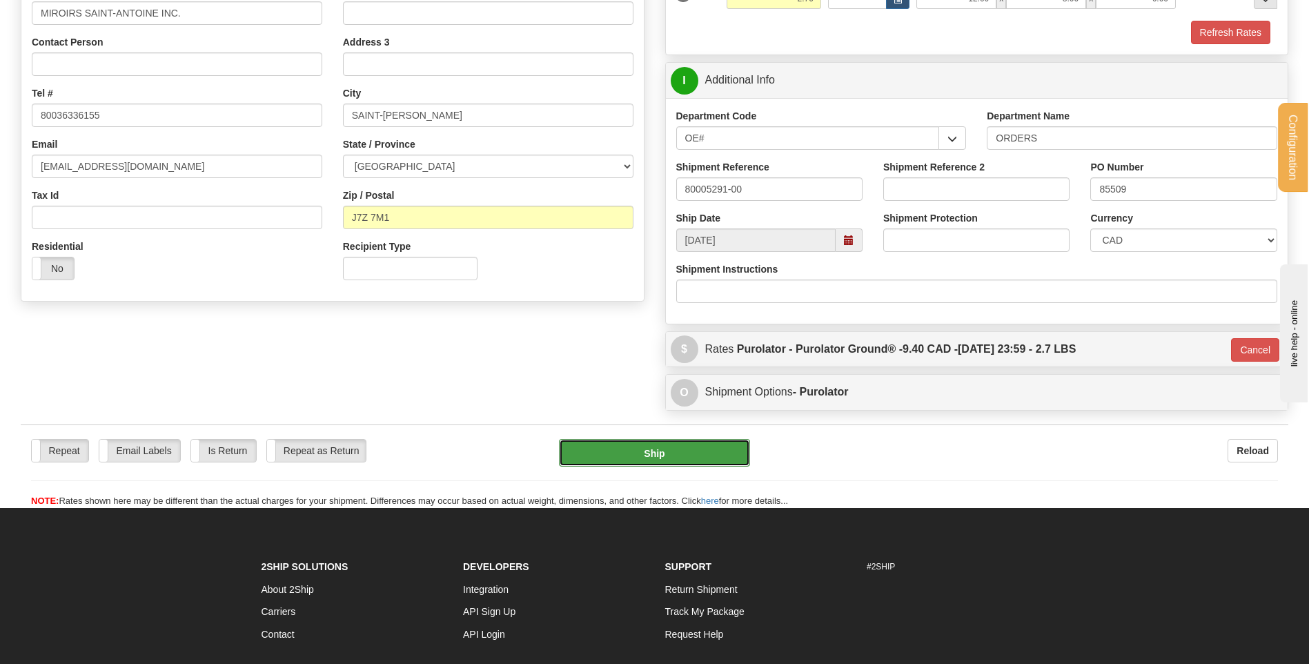
click at [685, 446] on button "Ship" at bounding box center [654, 453] width 190 height 28
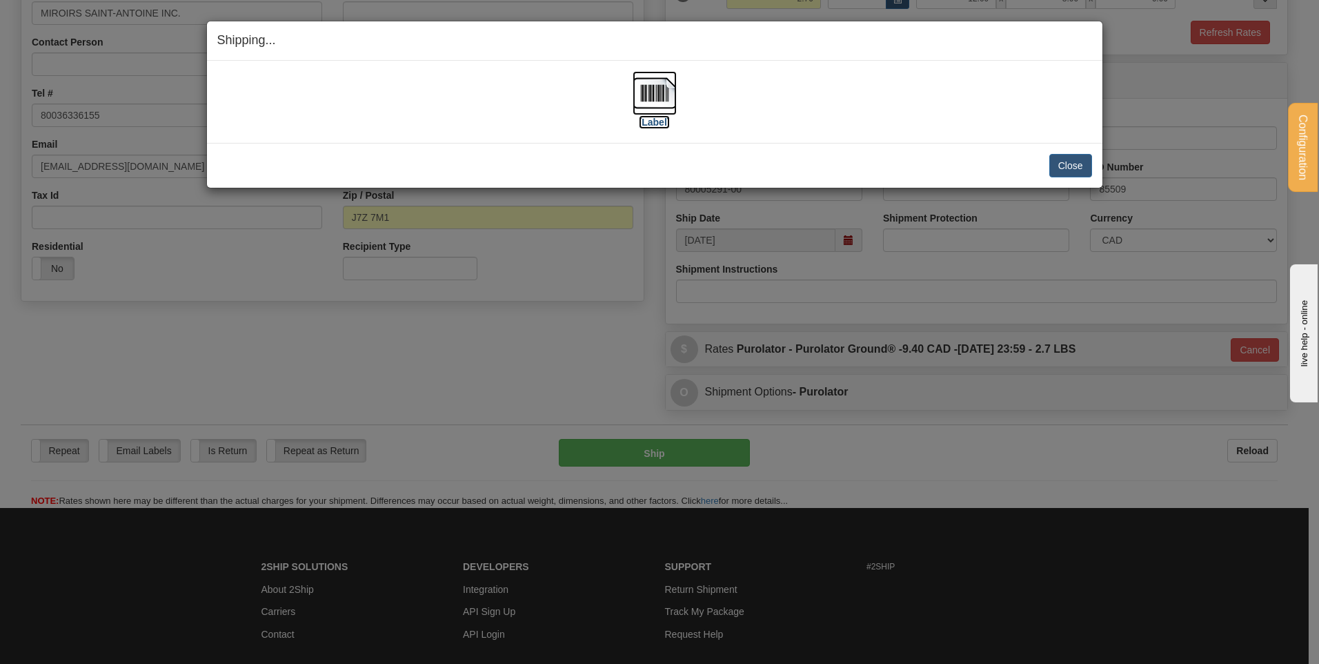
click at [634, 90] on img at bounding box center [655, 93] width 44 height 44
drag, startPoint x: 1075, startPoint y: 166, endPoint x: 610, endPoint y: 170, distance: 465.0
click at [1071, 166] on button "Close" at bounding box center [1070, 165] width 43 height 23
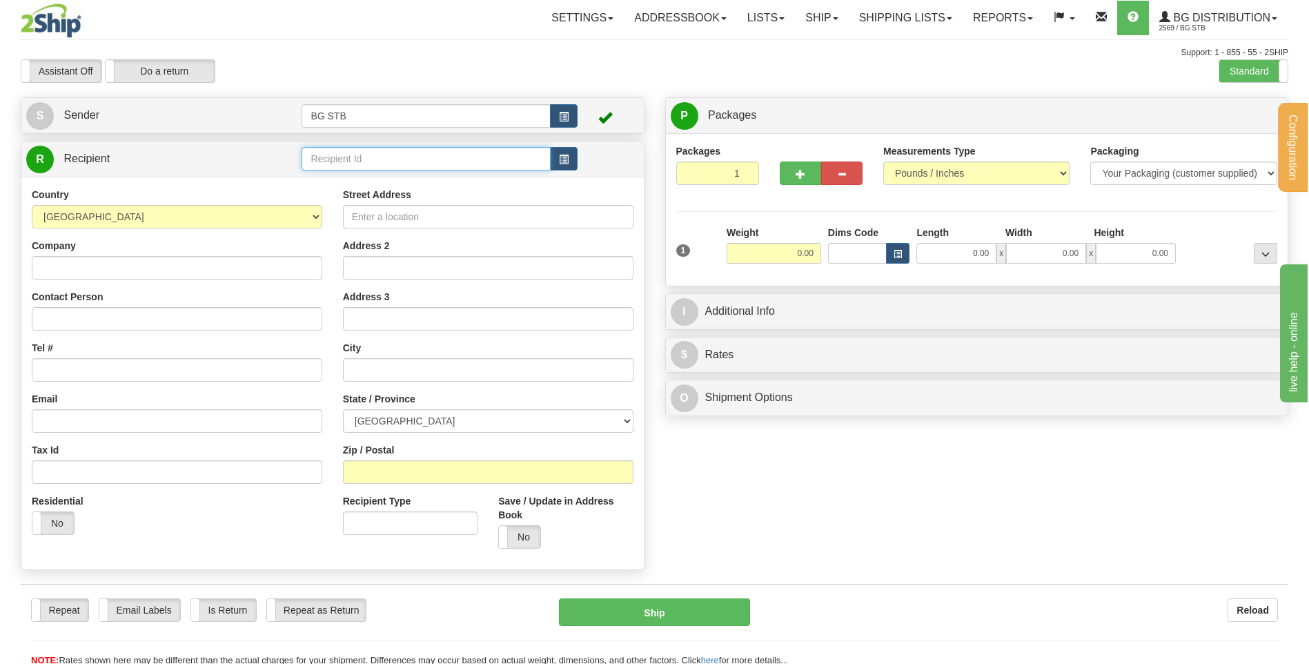
click at [439, 164] on input "text" at bounding box center [425, 158] width 248 height 23
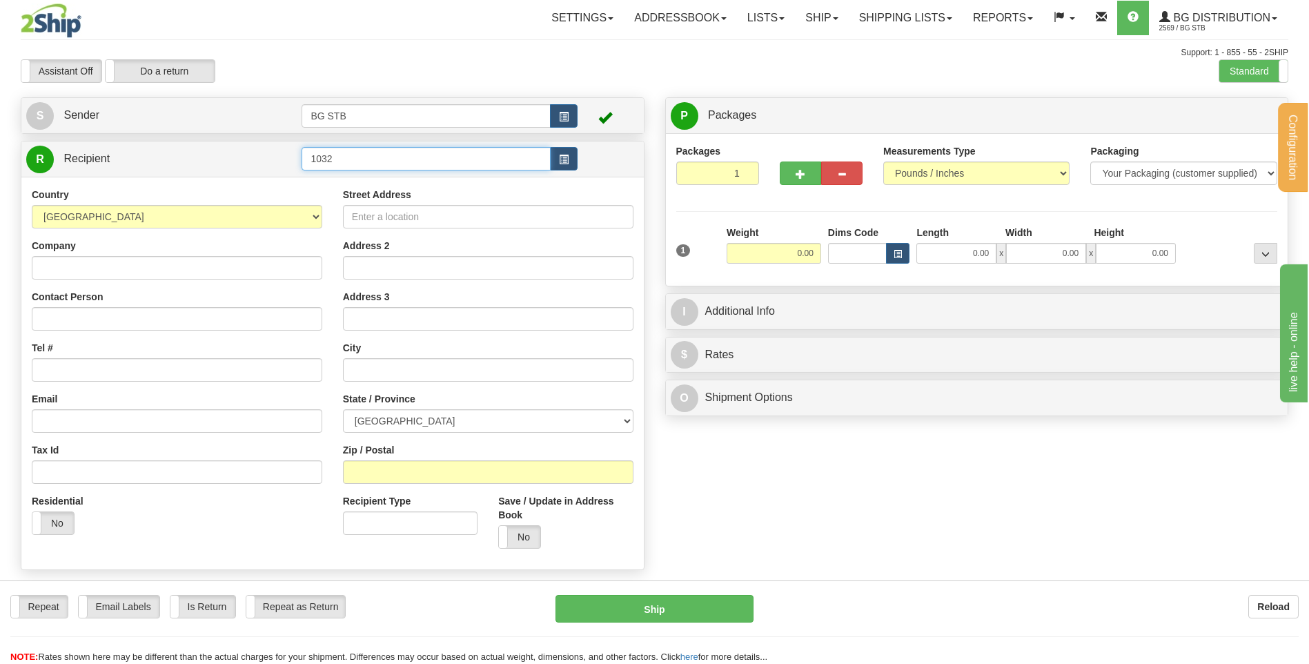
type input "1032"
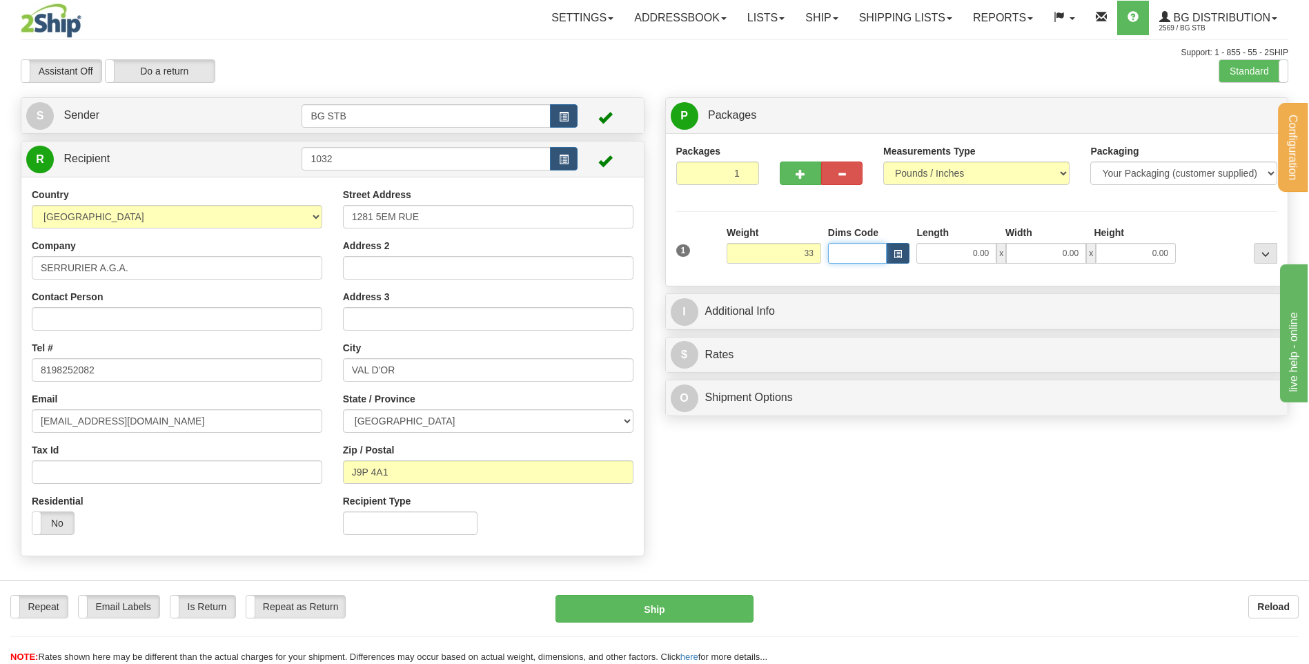
type input "33.00"
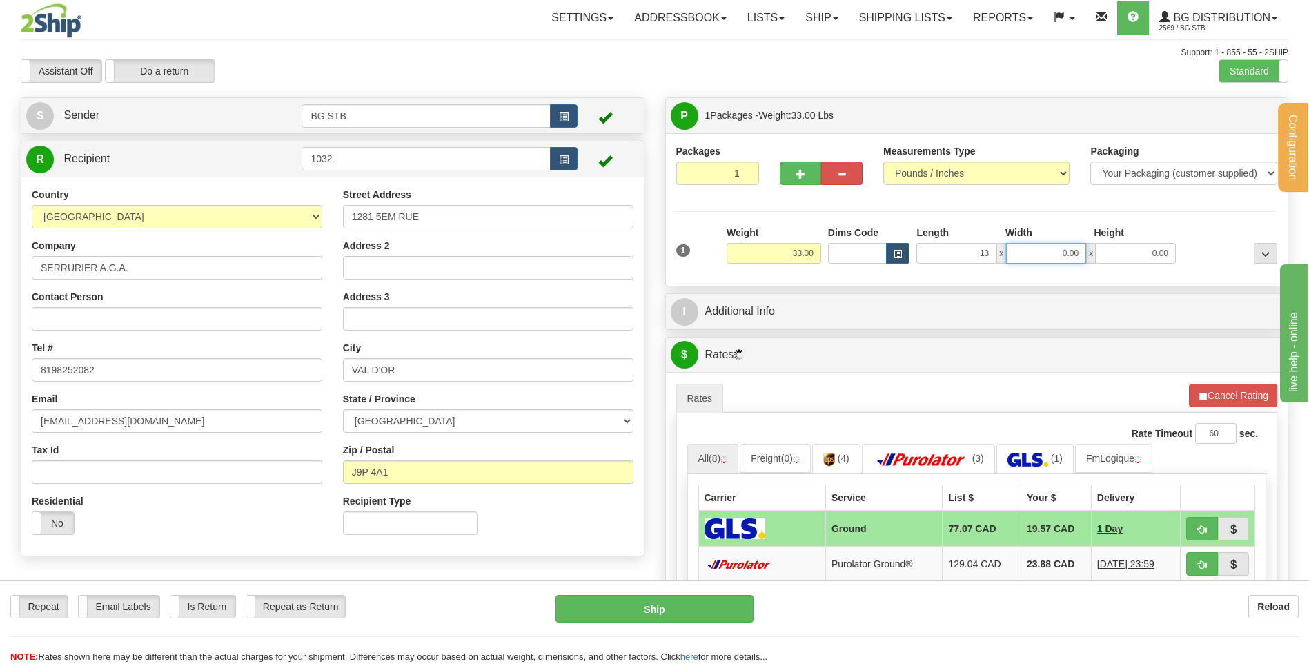
type input "13.00"
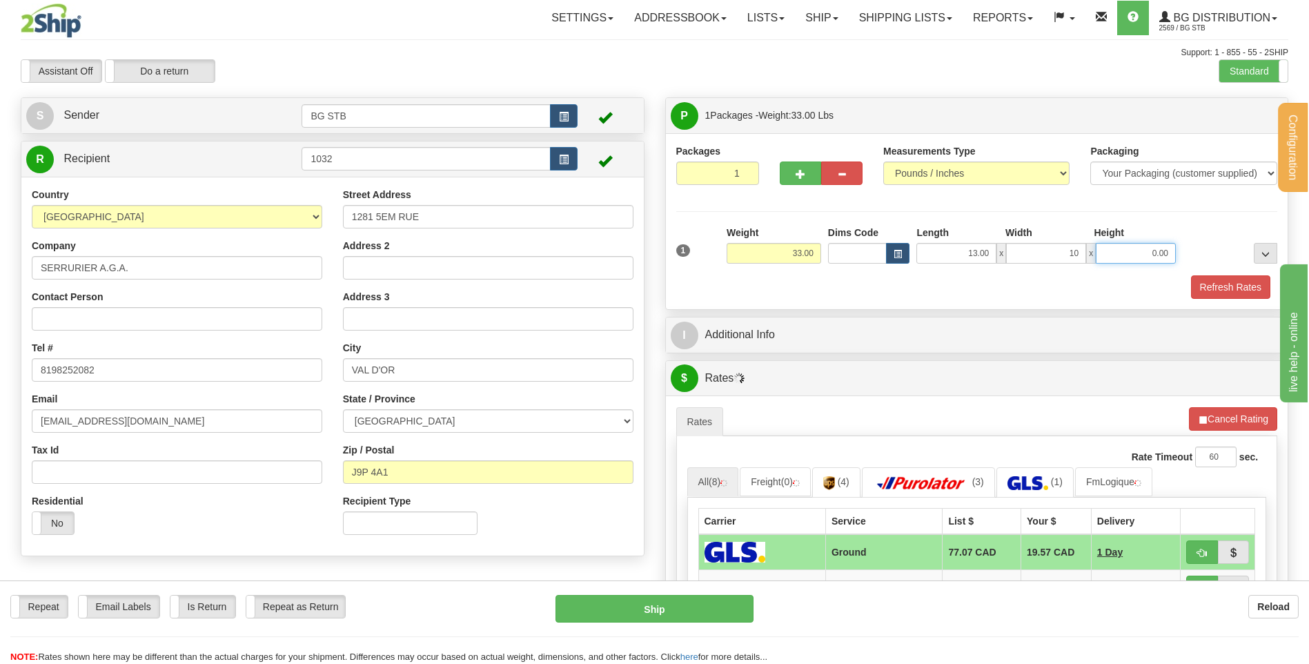
type input "10.00"
type input "13.00"
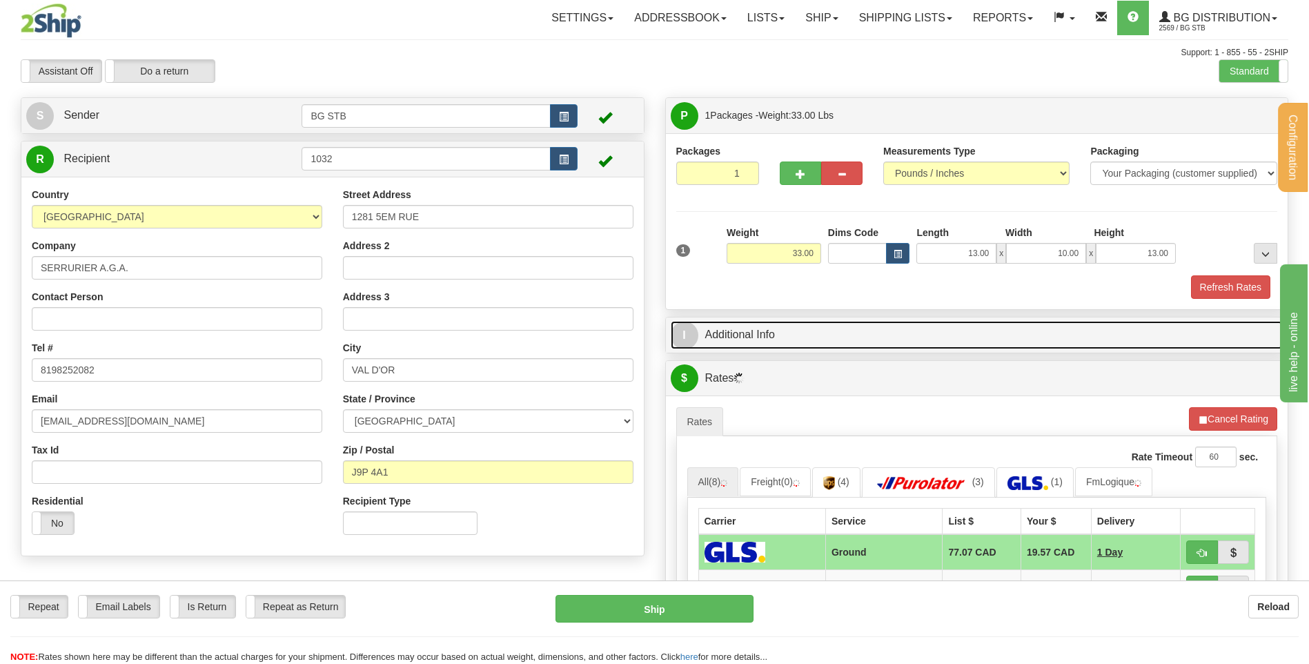
click at [922, 346] on link "I Additional Info" at bounding box center [977, 335] width 613 height 28
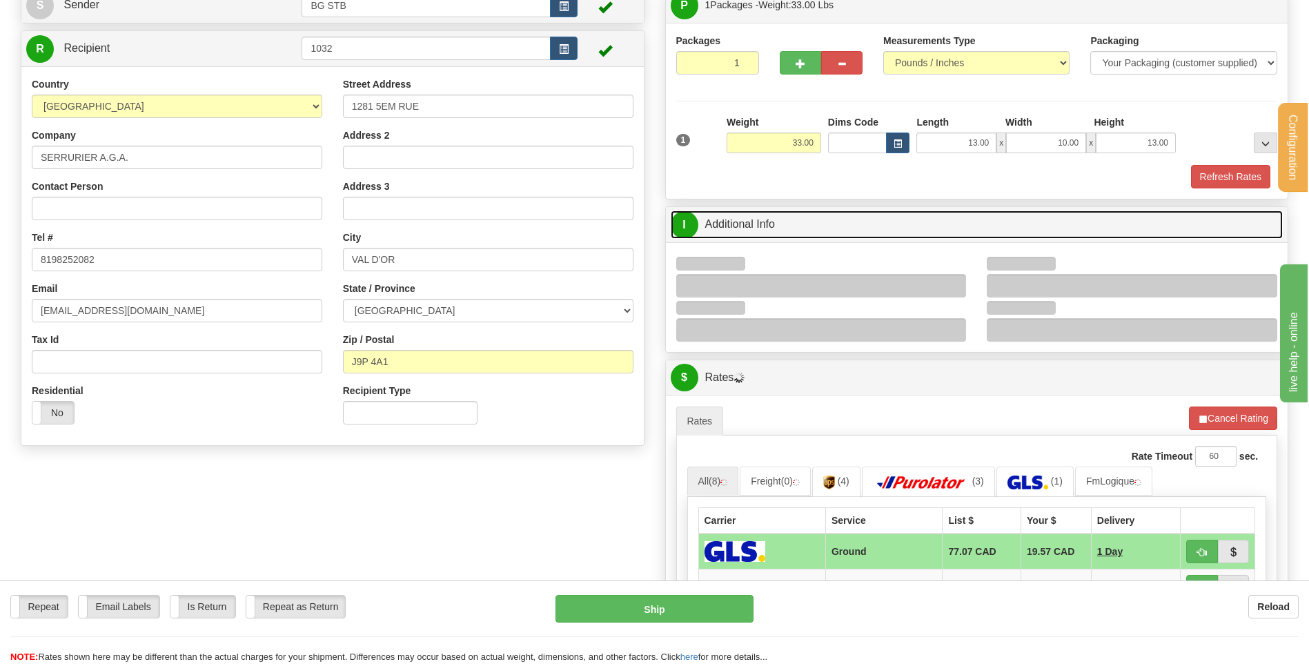
scroll to position [207, 0]
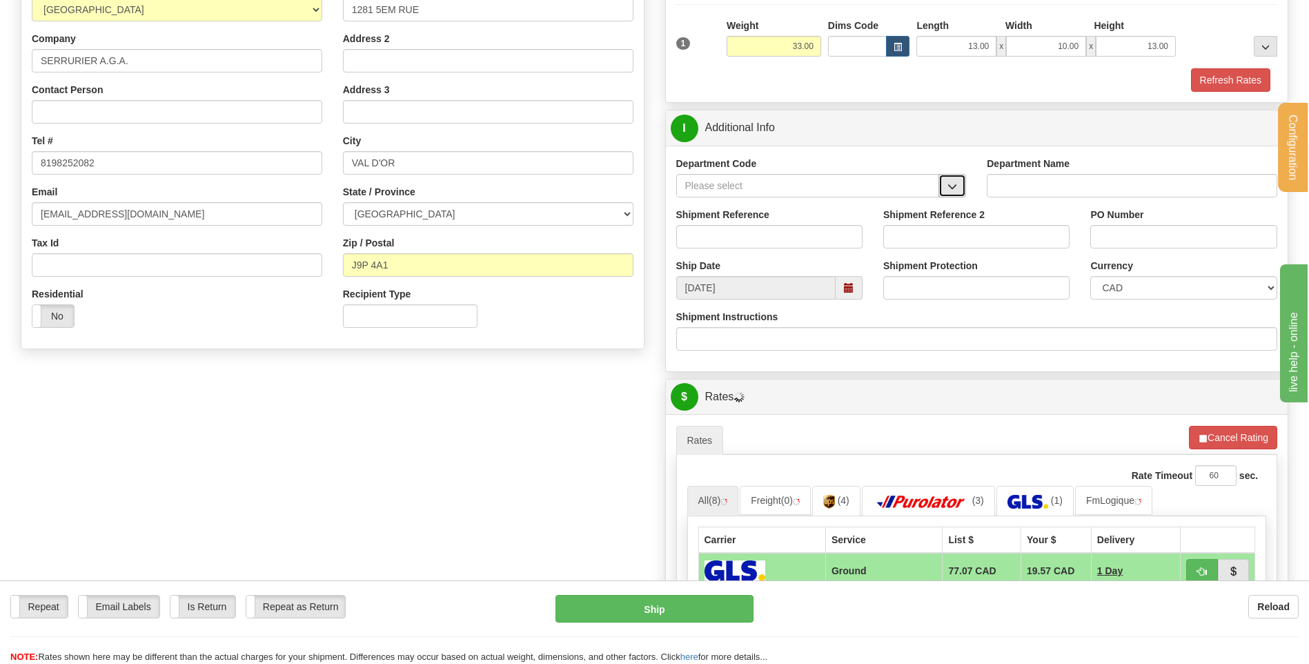
click at [947, 182] on span "button" at bounding box center [952, 186] width 10 height 9
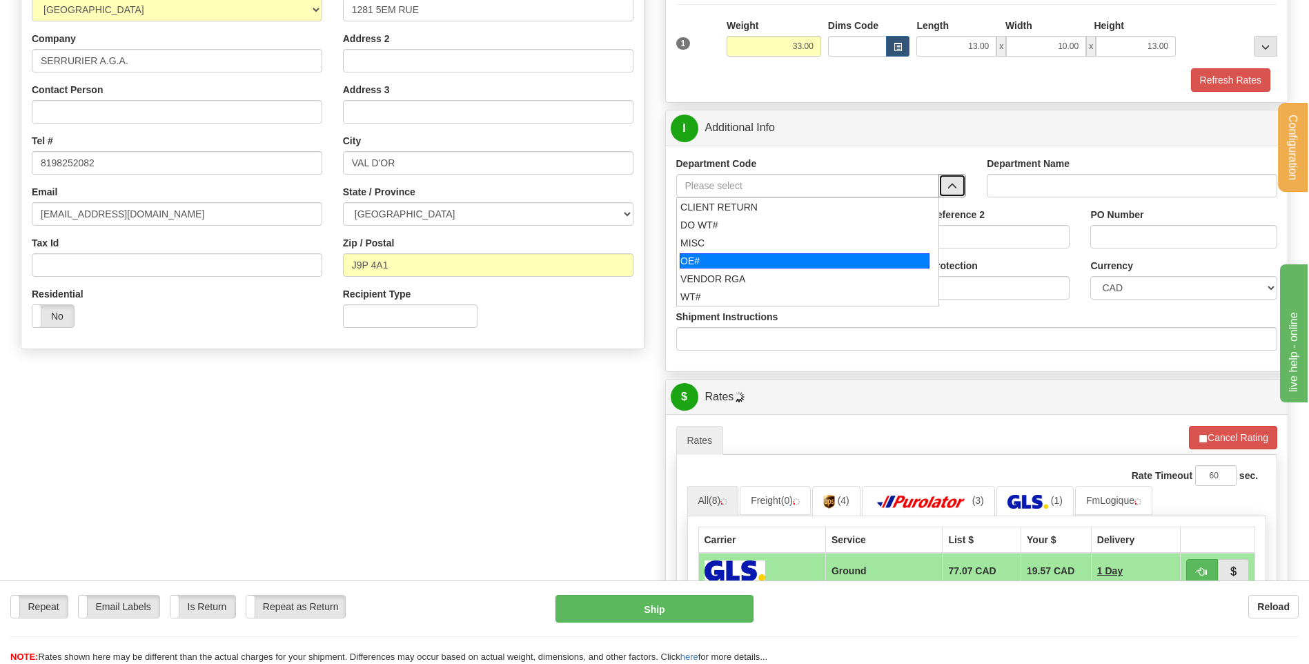
click at [746, 258] on div "OE#" at bounding box center [805, 260] width 250 height 15
type input "OE#"
type input "ORDERS"
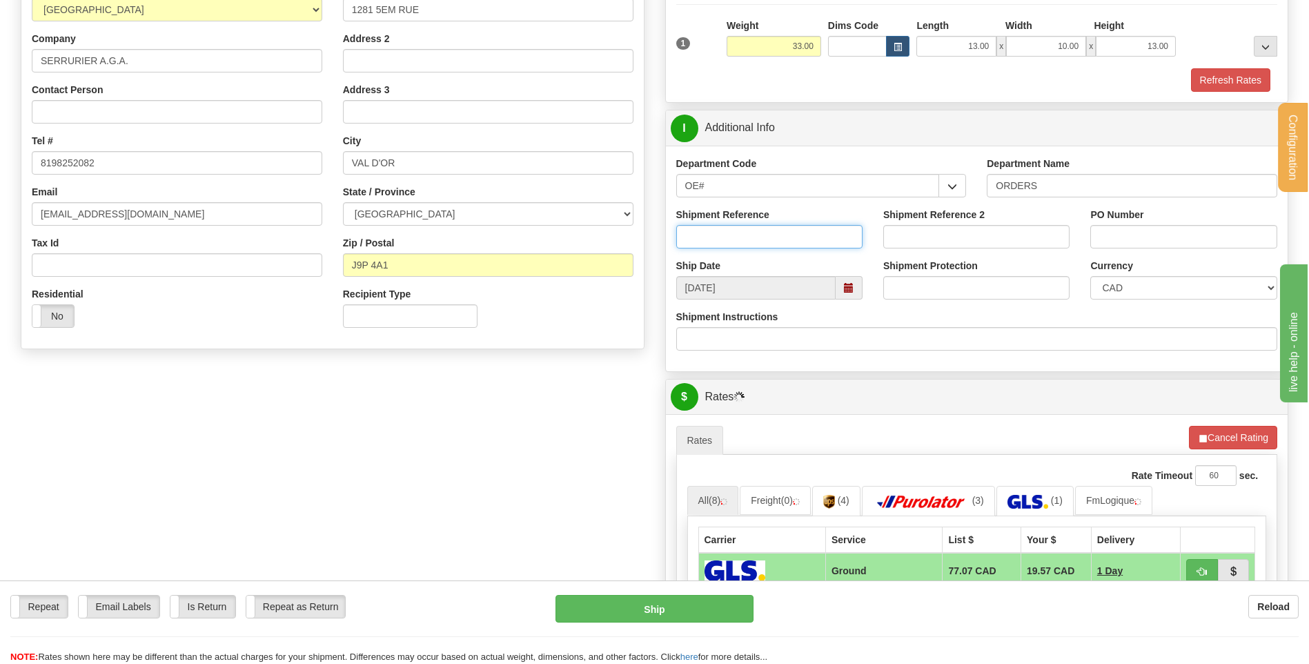
click at [753, 228] on input "Shipment Reference" at bounding box center [769, 236] width 186 height 23
type input "80005463-00 // 80004641-00"
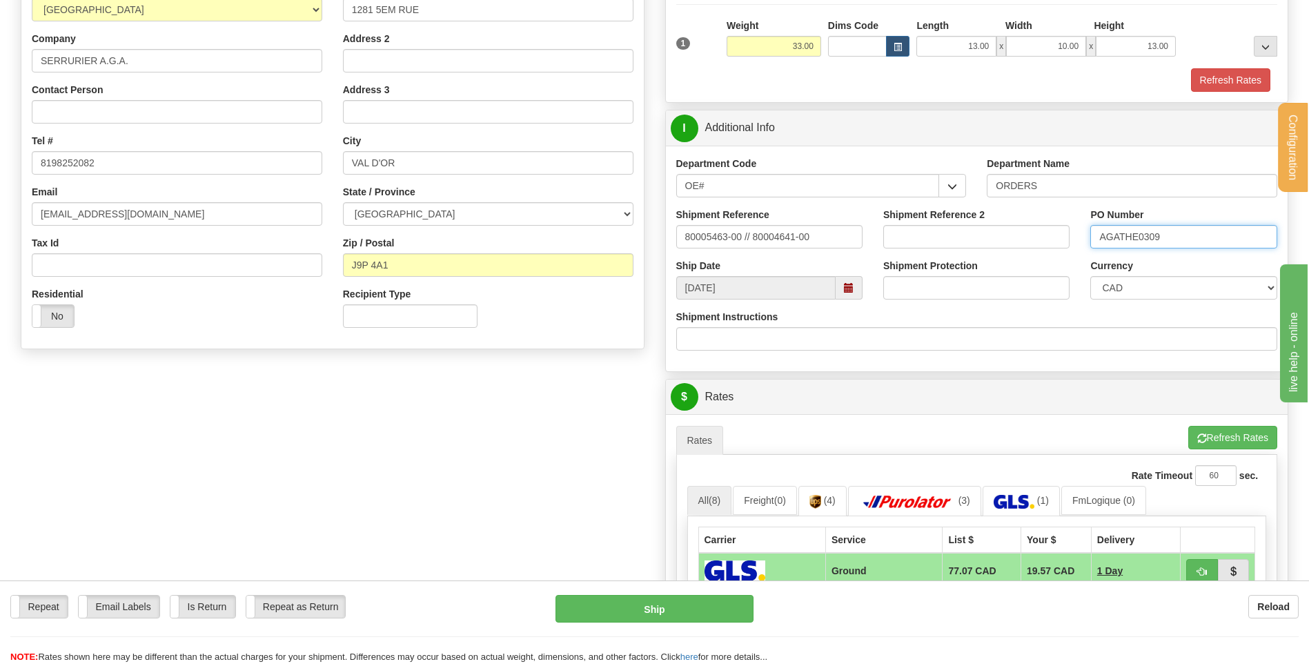
click at [1149, 237] on input "AGATHE0309" at bounding box center [1183, 236] width 186 height 23
click at [1176, 233] on input "AGATHE0309" at bounding box center [1183, 236] width 186 height 23
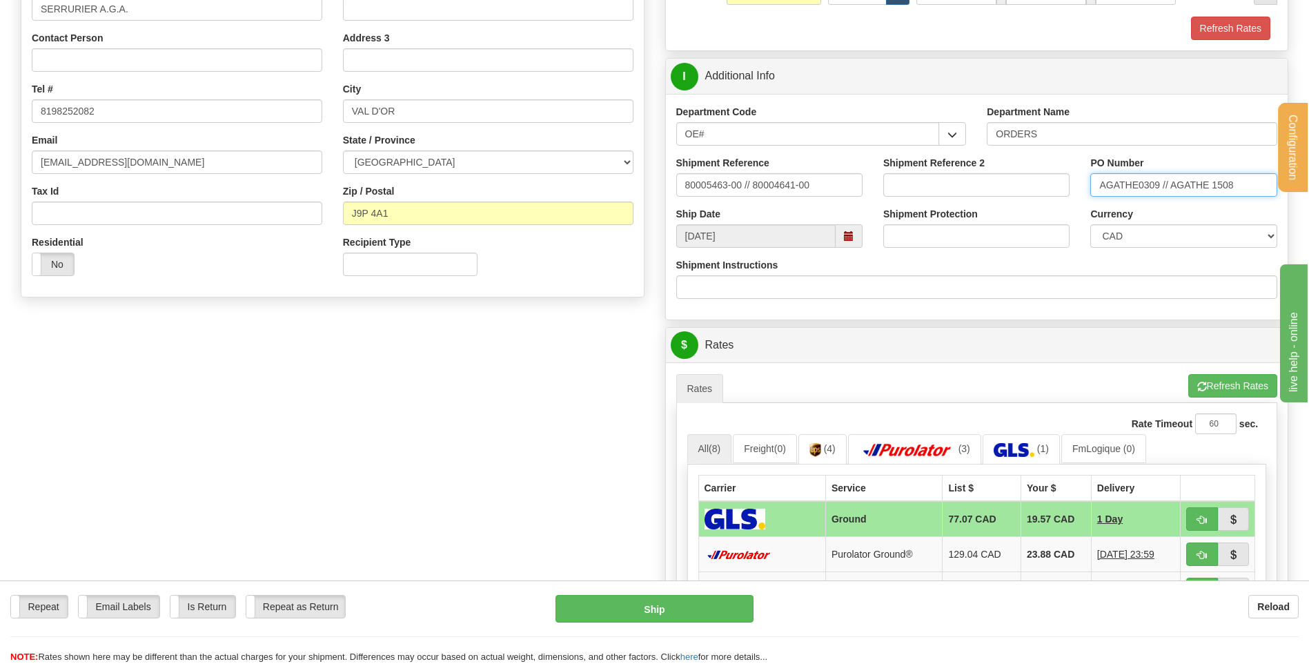
scroll to position [414, 0]
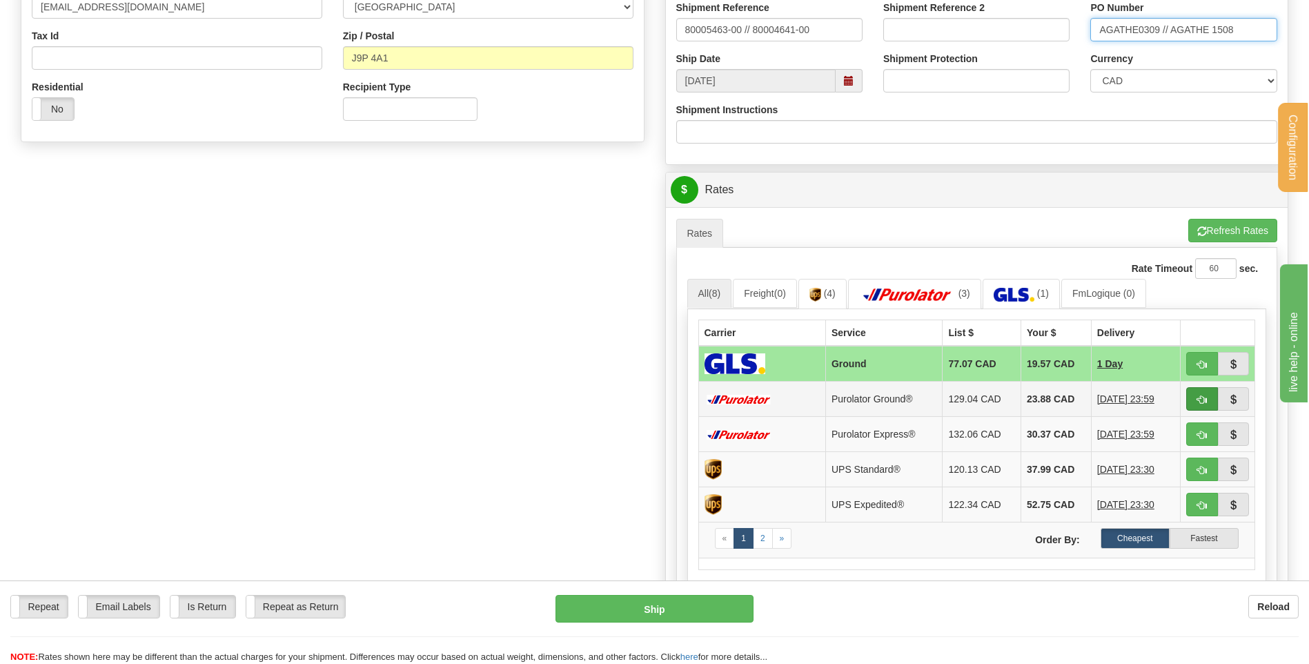
type input "AGATHE0309 // AGATHE 1508"
drag, startPoint x: 1207, startPoint y: 395, endPoint x: 1133, endPoint y: 393, distance: 73.8
click at [1207, 395] on button "button" at bounding box center [1202, 398] width 32 height 23
type input "260"
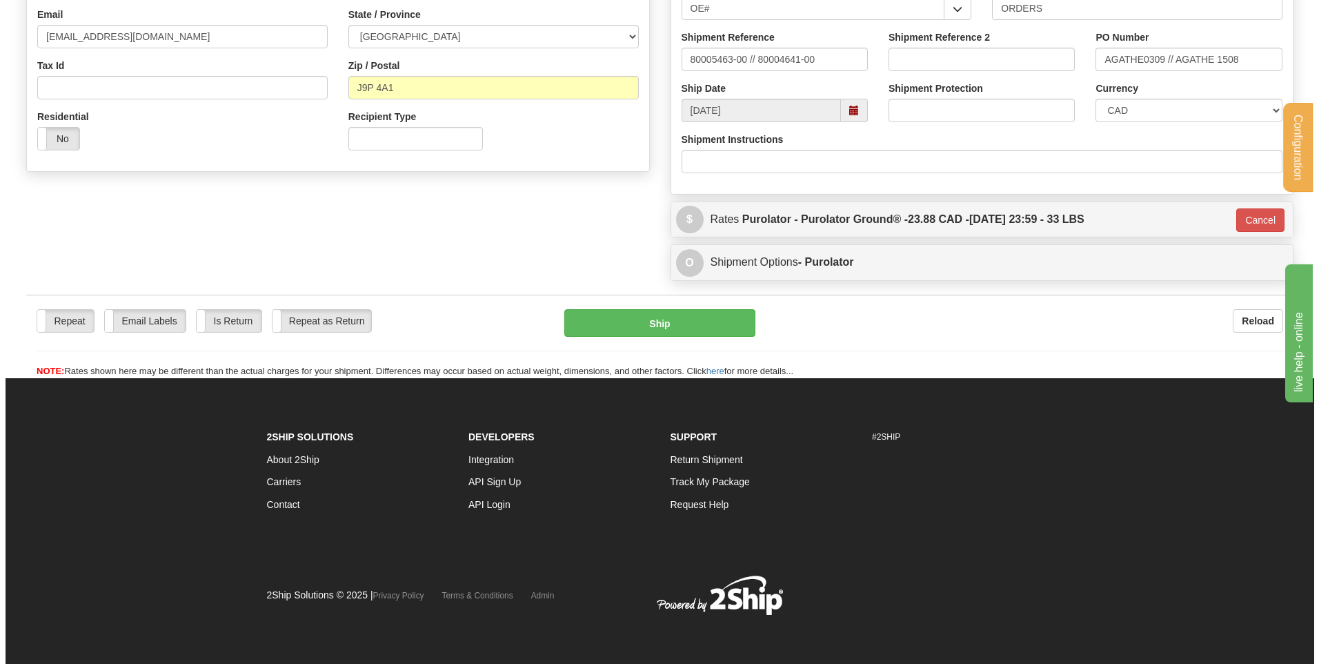
scroll to position [385, 0]
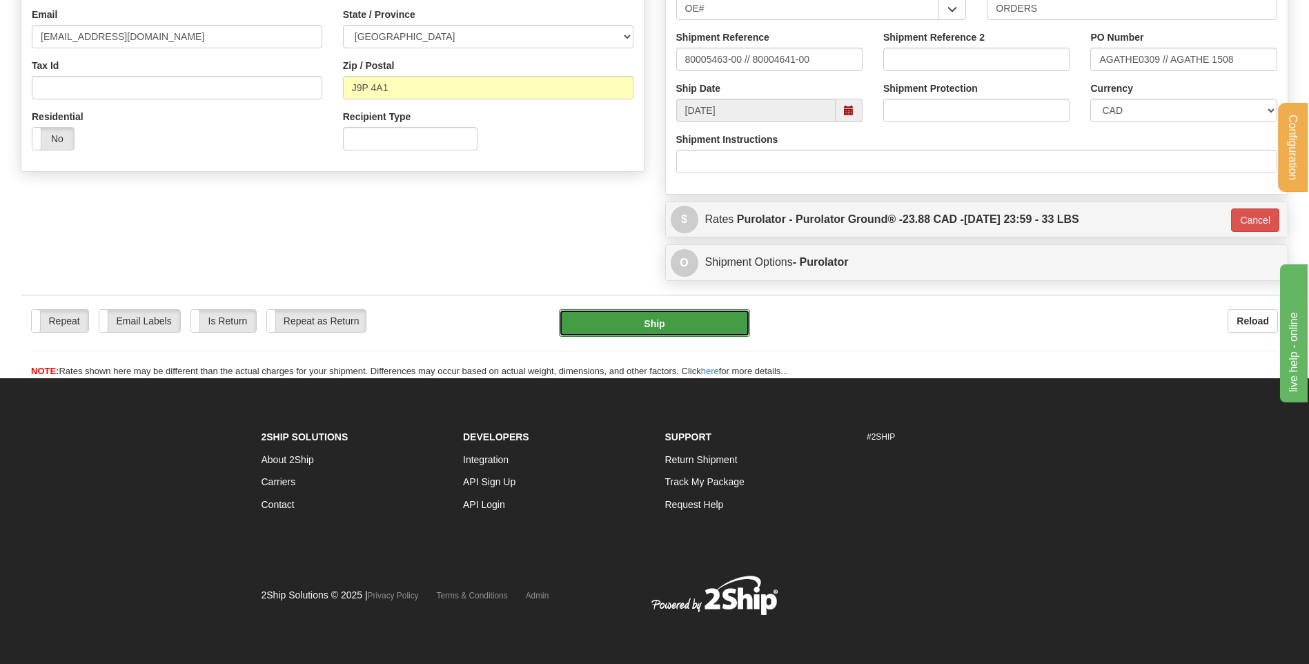
click at [651, 327] on button "Ship" at bounding box center [654, 323] width 190 height 28
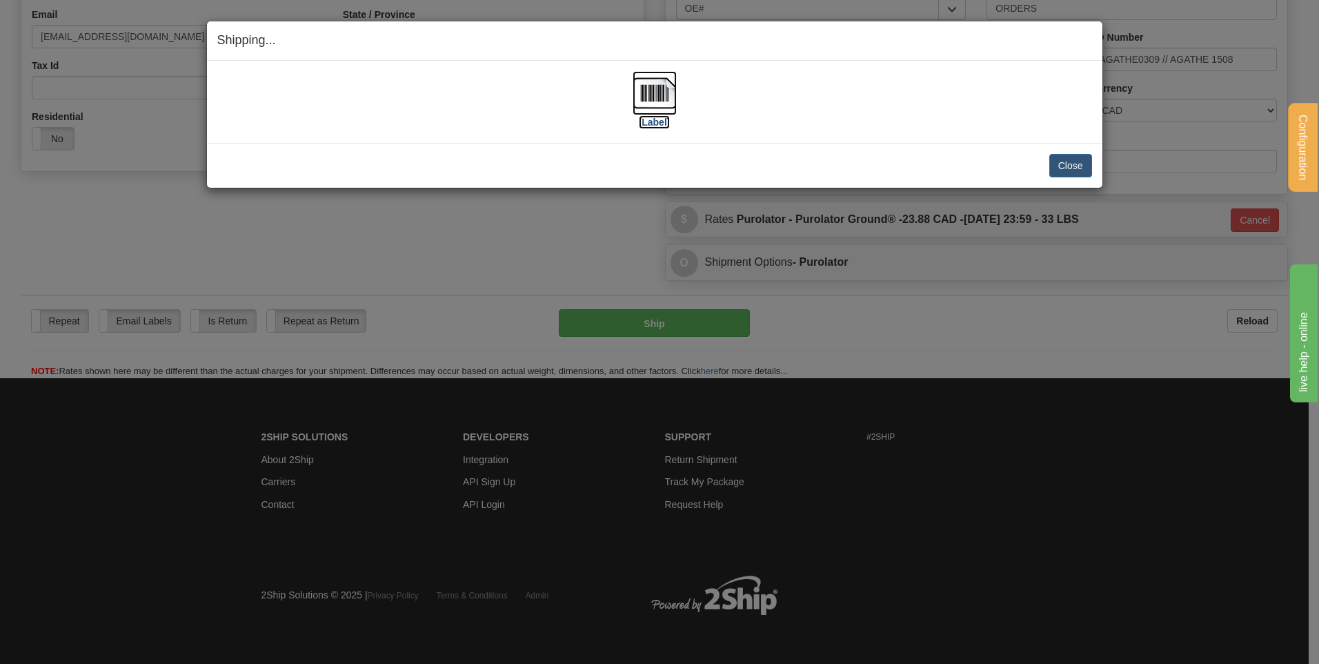
click at [670, 94] on img at bounding box center [655, 93] width 44 height 44
click at [1060, 163] on button "Close" at bounding box center [1070, 165] width 43 height 23
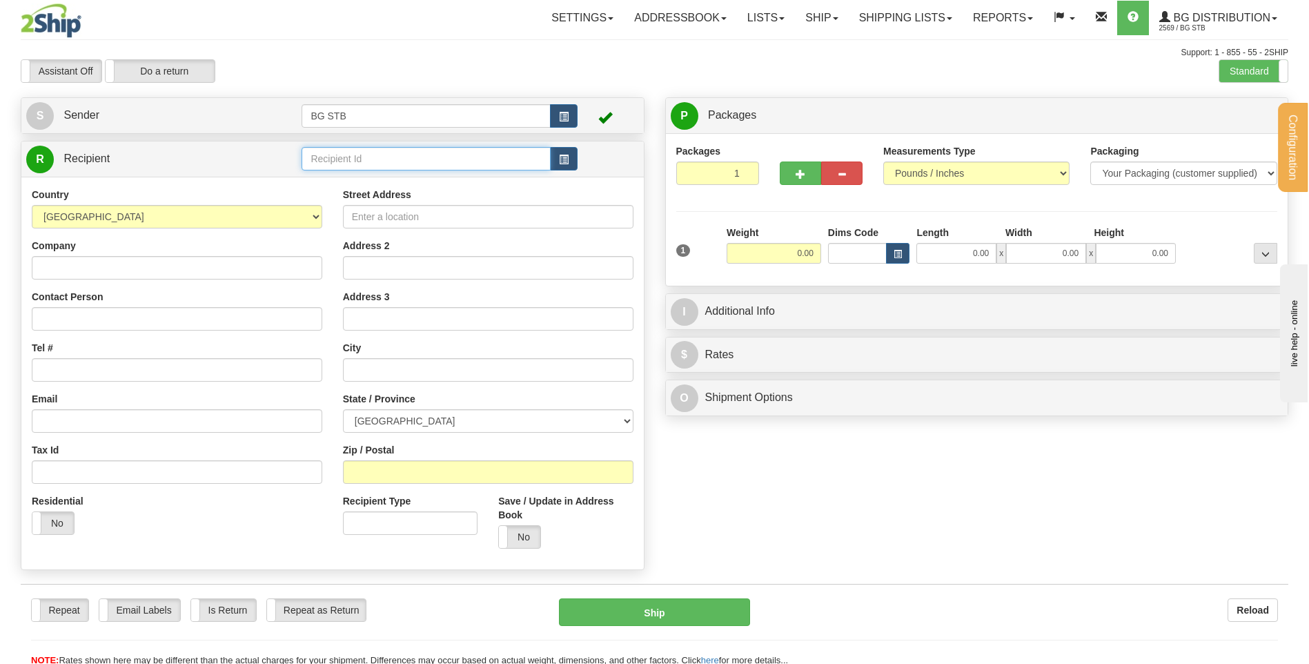
click at [385, 161] on input "text" at bounding box center [425, 158] width 248 height 23
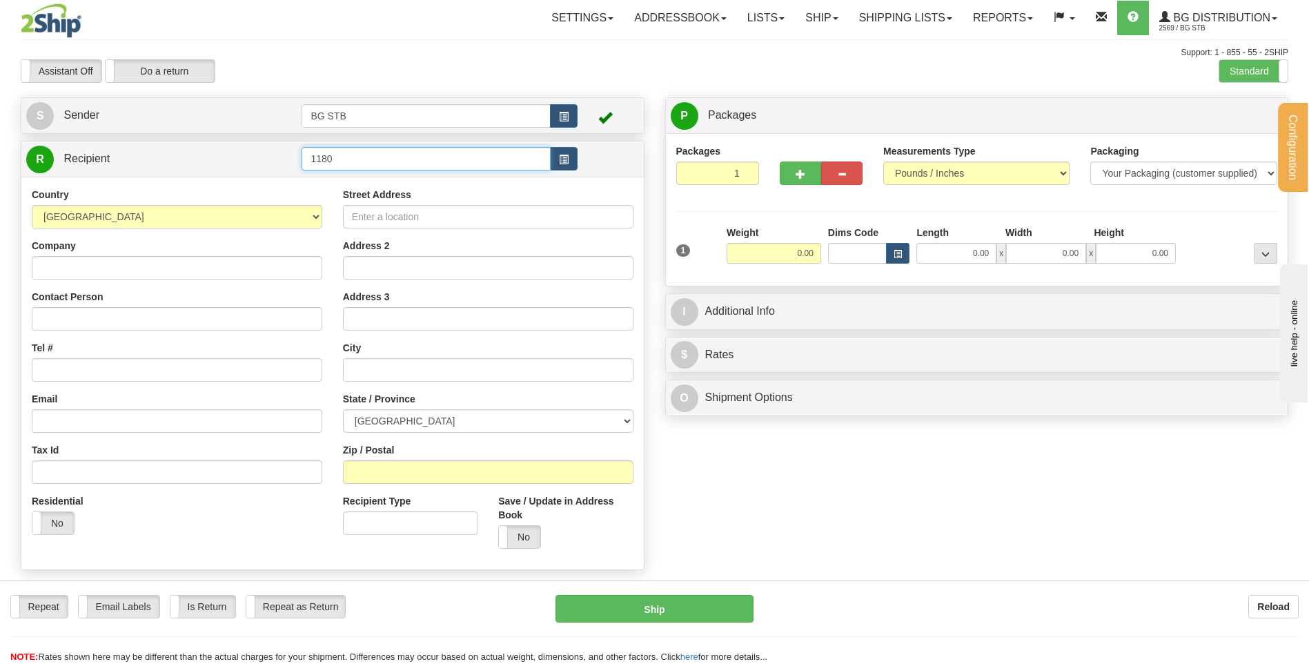
type input "1180"
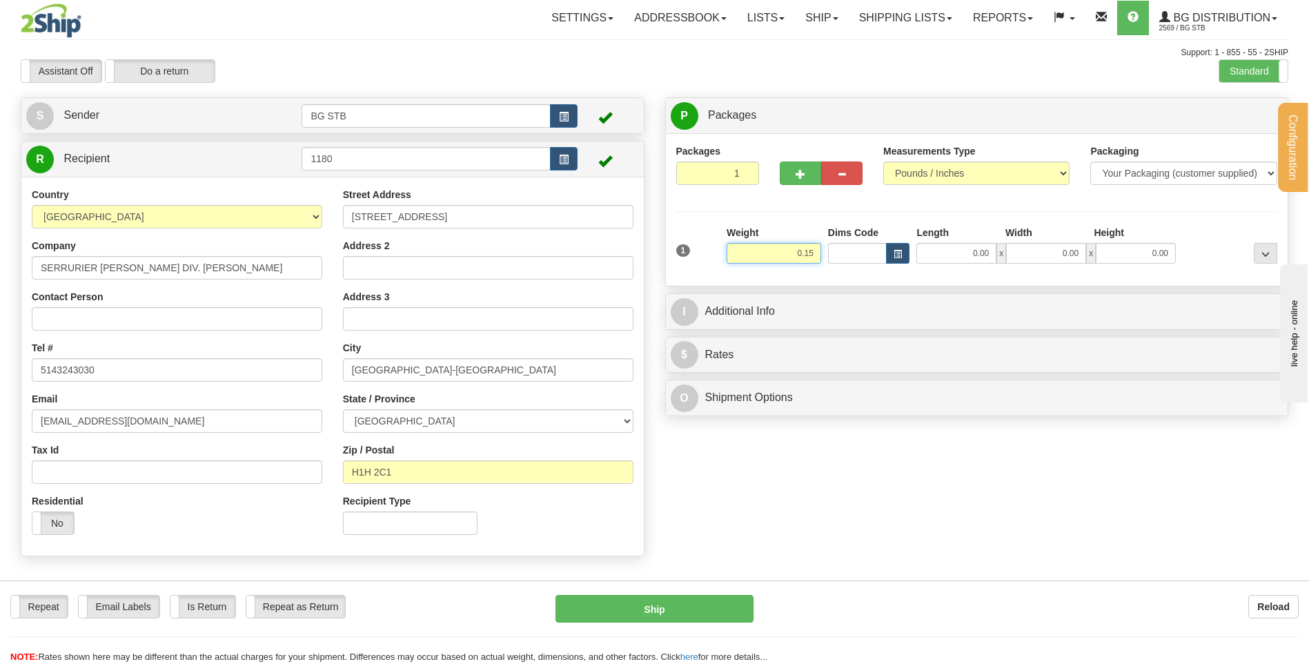
type input "0.15"
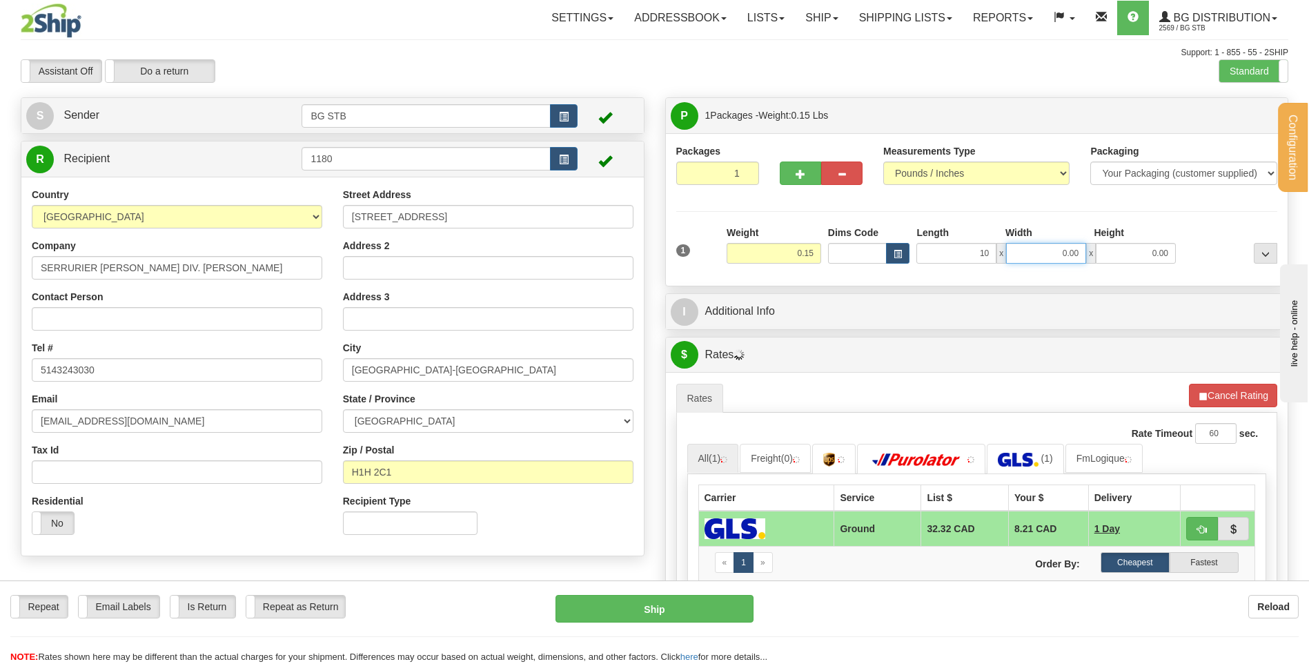
type input "10.00"
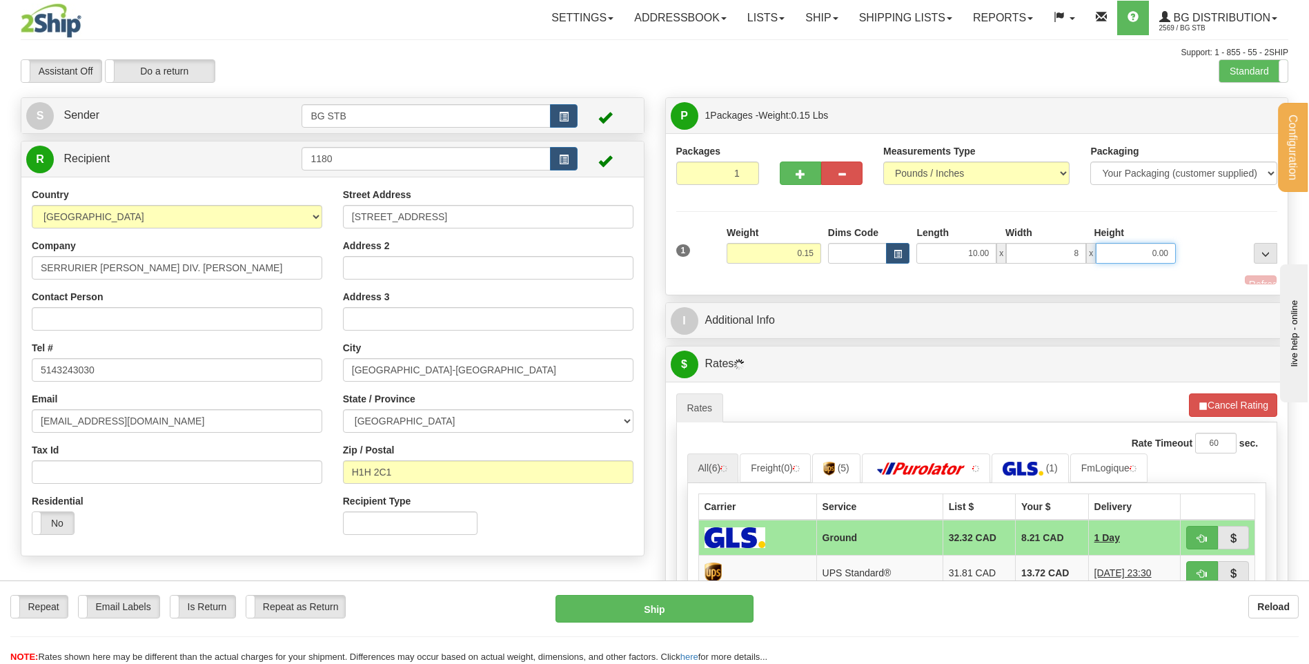
type input "8.00"
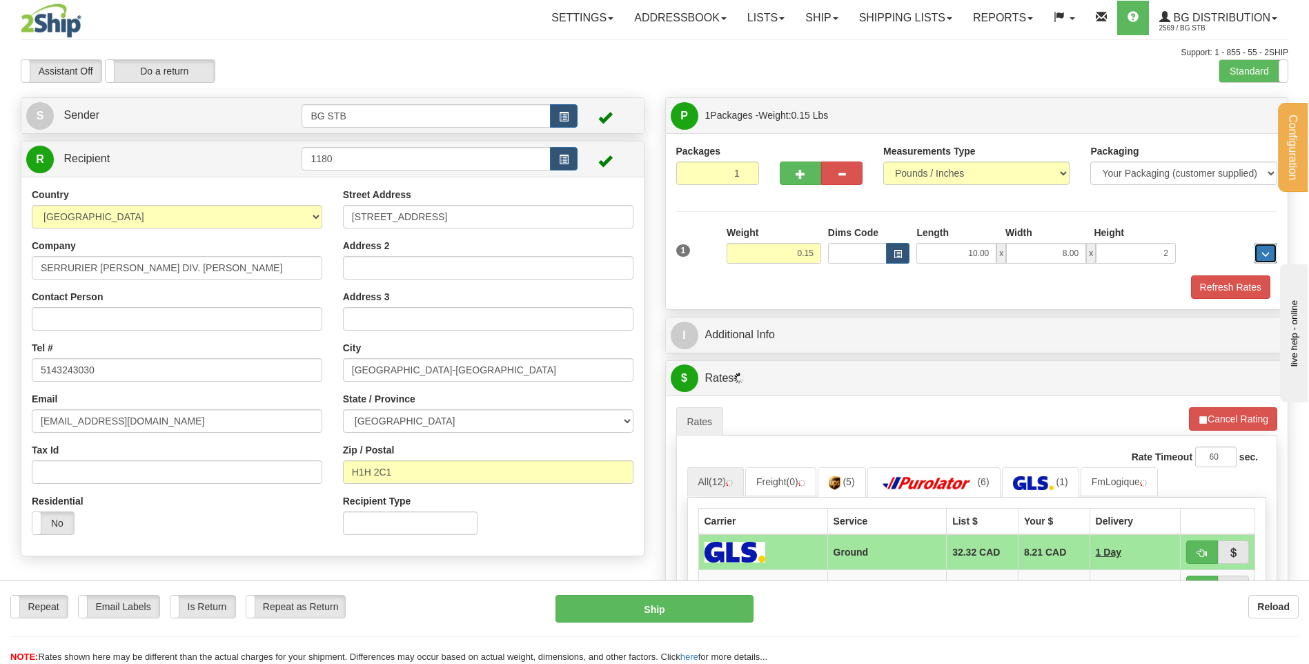
type input "2.00"
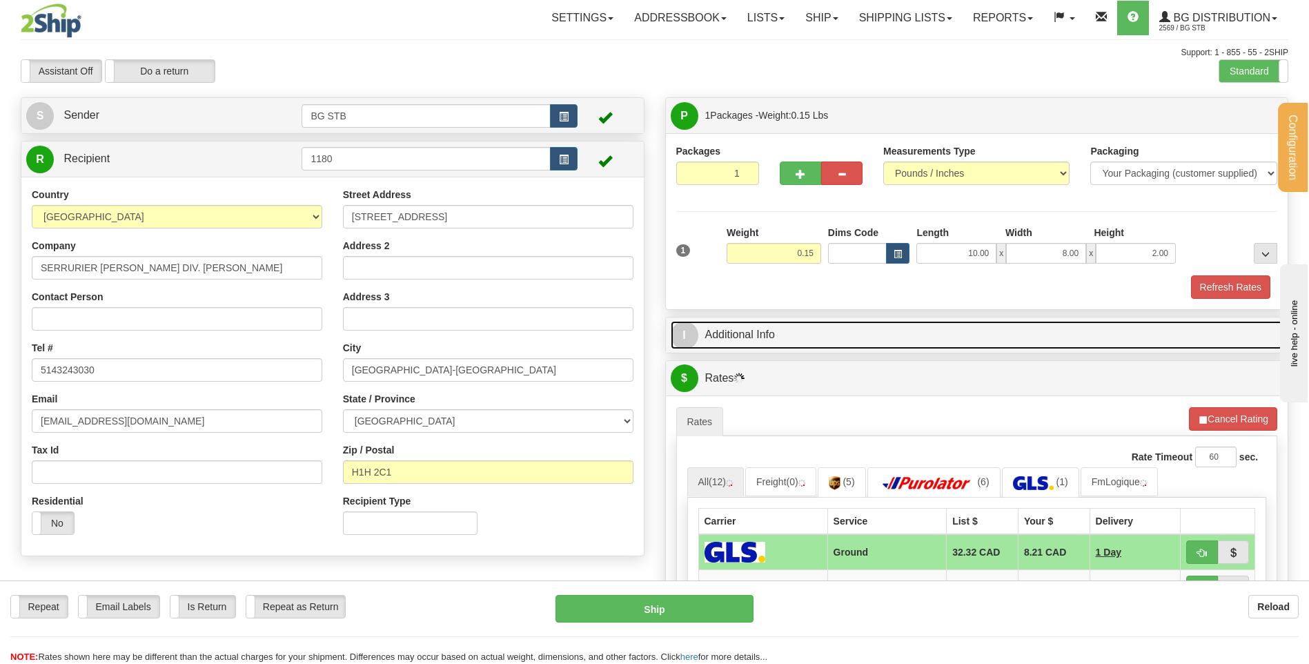
click at [795, 327] on link "I Additional Info" at bounding box center [977, 335] width 613 height 28
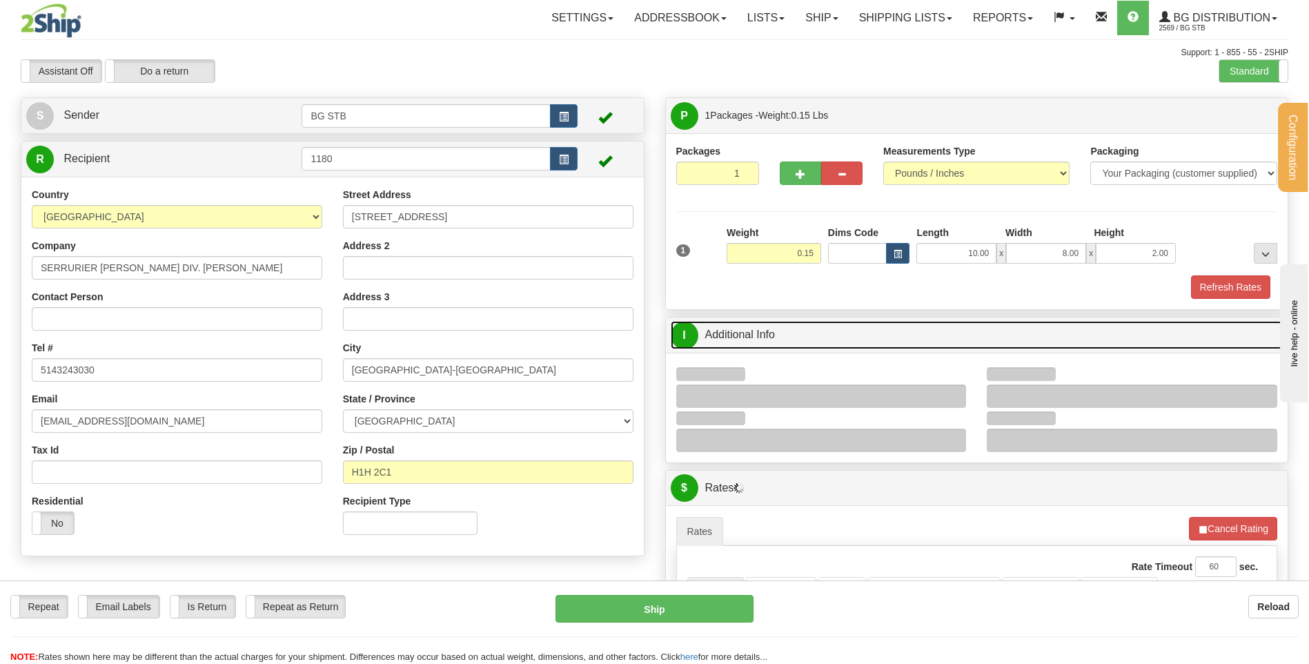
scroll to position [138, 0]
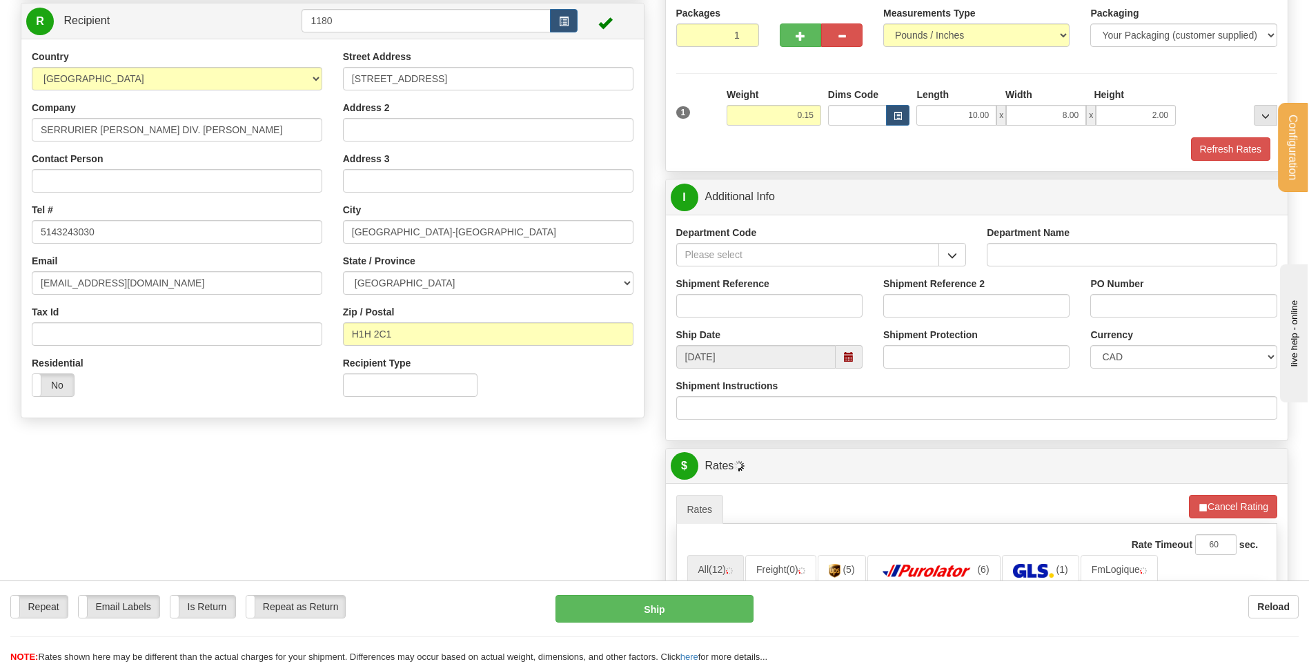
click at [950, 252] on span "button" at bounding box center [952, 255] width 10 height 9
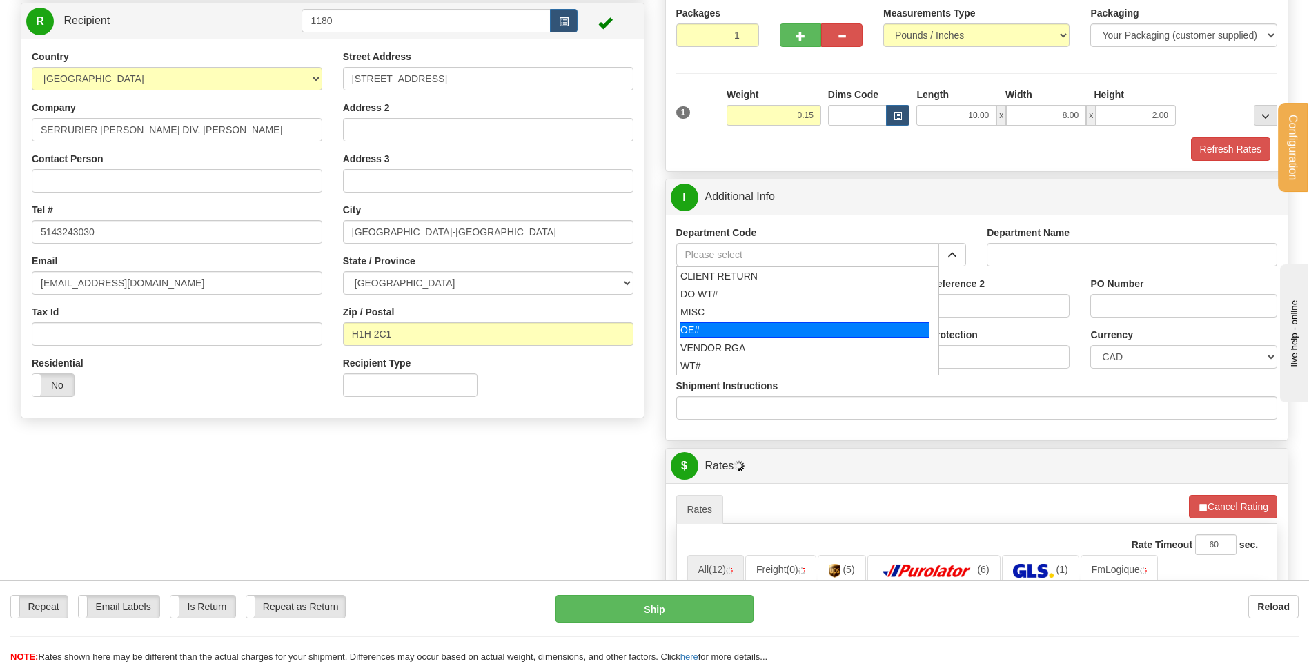
click at [744, 333] on div "OE#" at bounding box center [805, 329] width 250 height 15
type input "OE#"
type input "ORDERS"
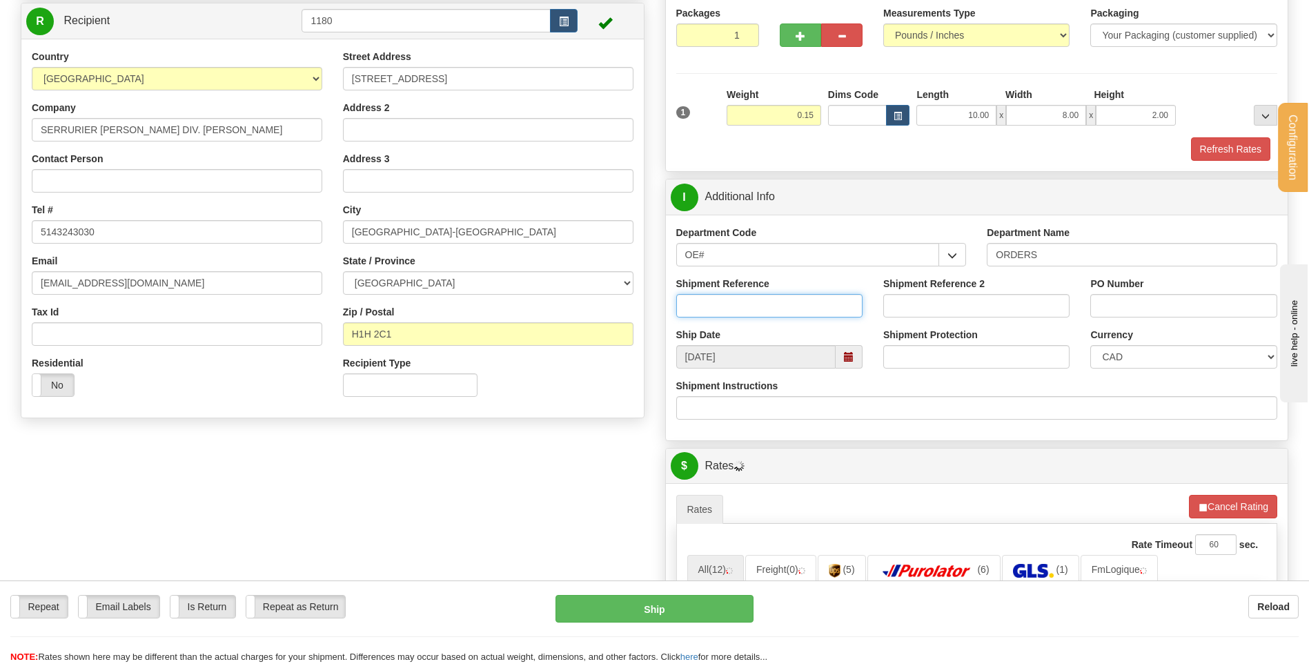
click at [741, 305] on input "Shipment Reference" at bounding box center [769, 305] width 186 height 23
type input "80005221-02"
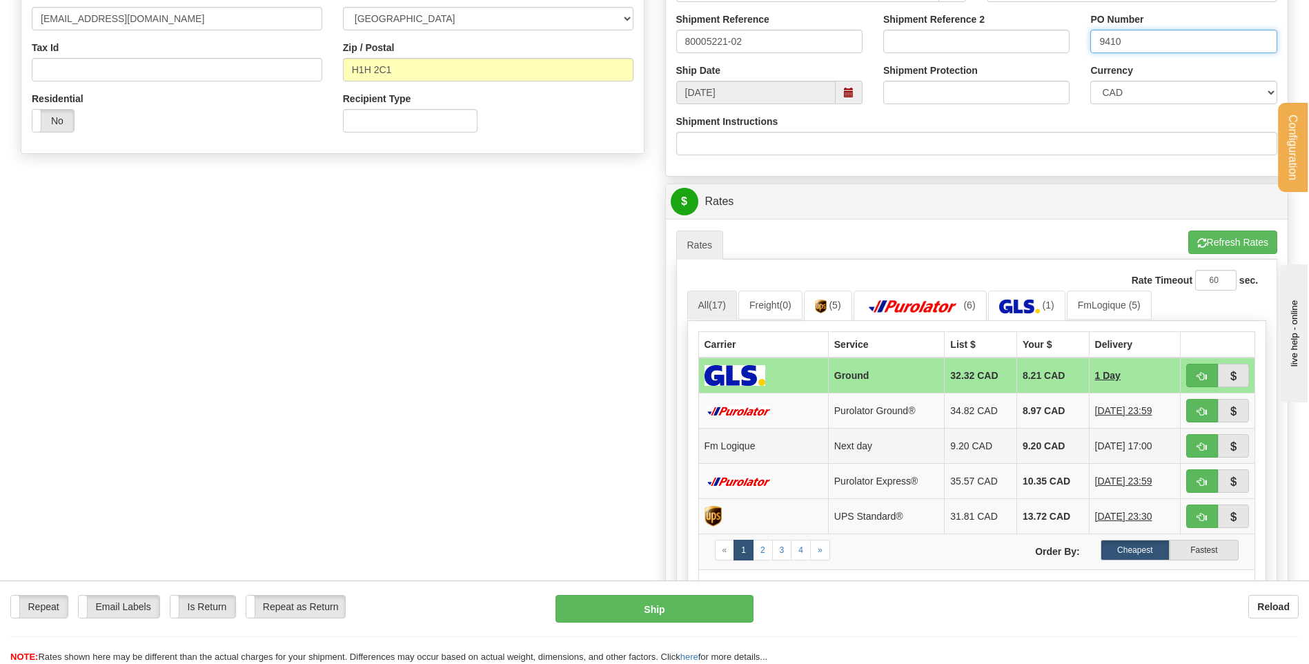
scroll to position [552, 0]
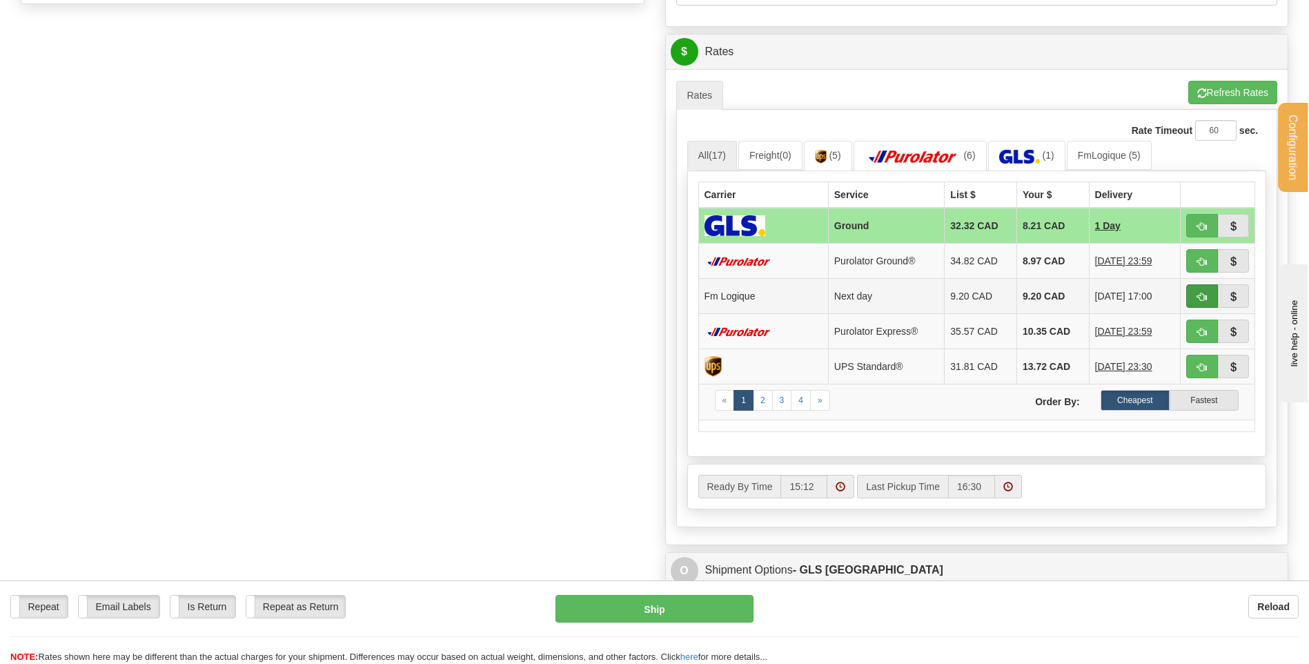
type input "9410"
click at [1202, 304] on button "button" at bounding box center [1202, 295] width 32 height 23
type input "jour"
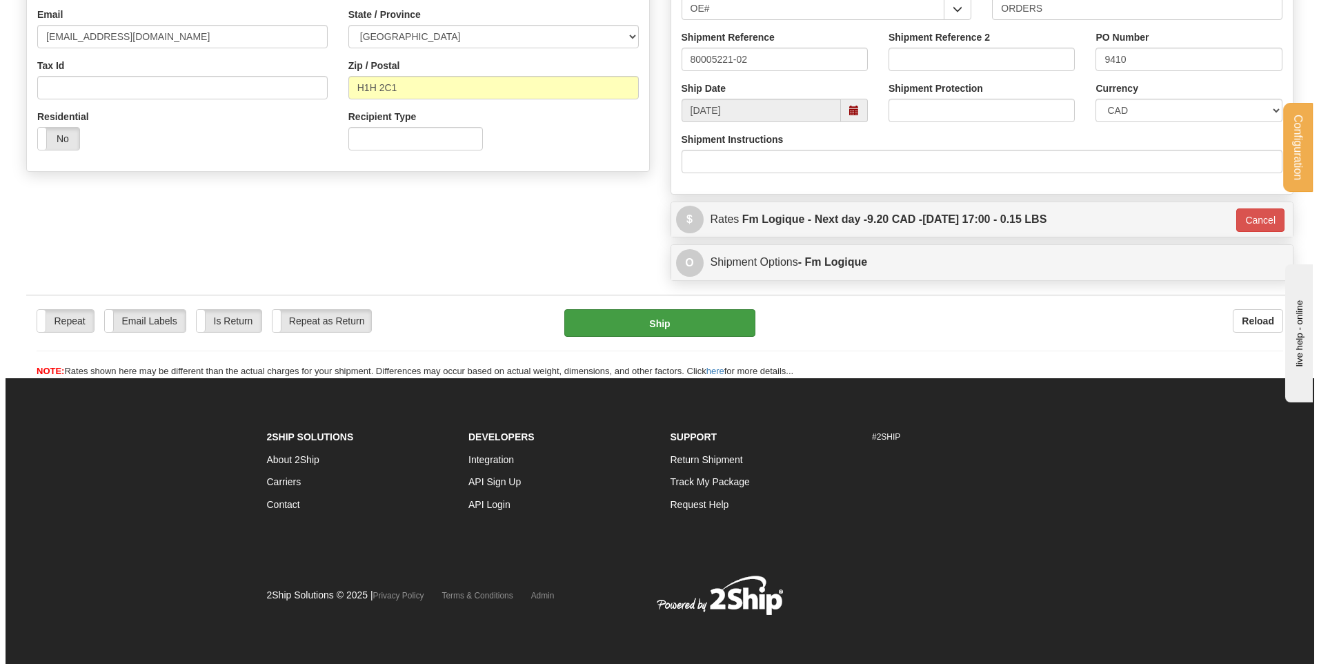
scroll to position [385, 0]
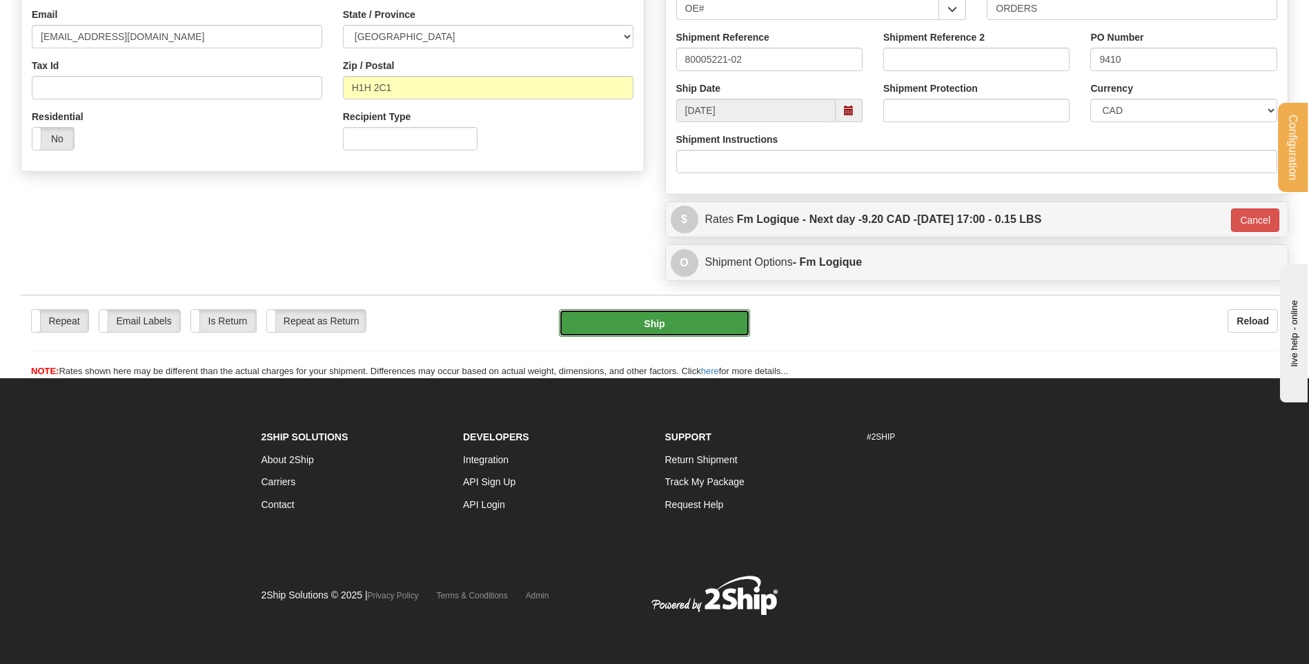
click at [681, 313] on button "Ship" at bounding box center [654, 323] width 190 height 28
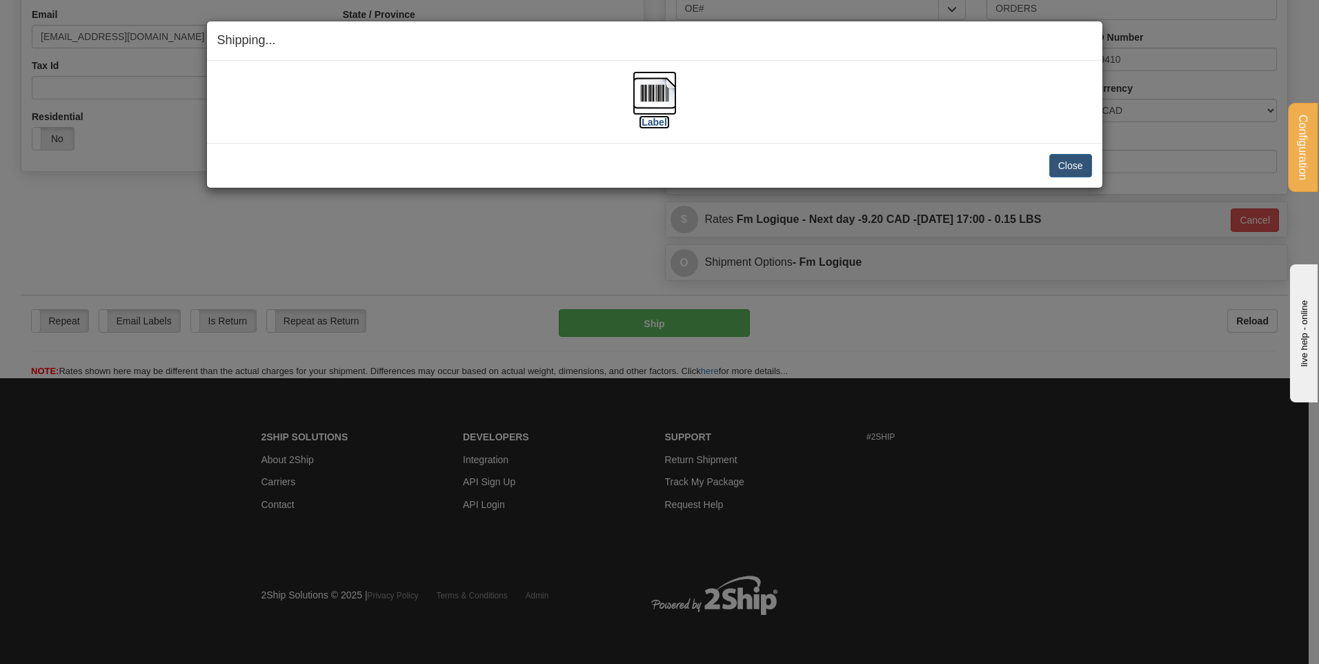
click at [655, 96] on img at bounding box center [655, 93] width 44 height 44
click at [1067, 168] on button "Close" at bounding box center [1070, 165] width 43 height 23
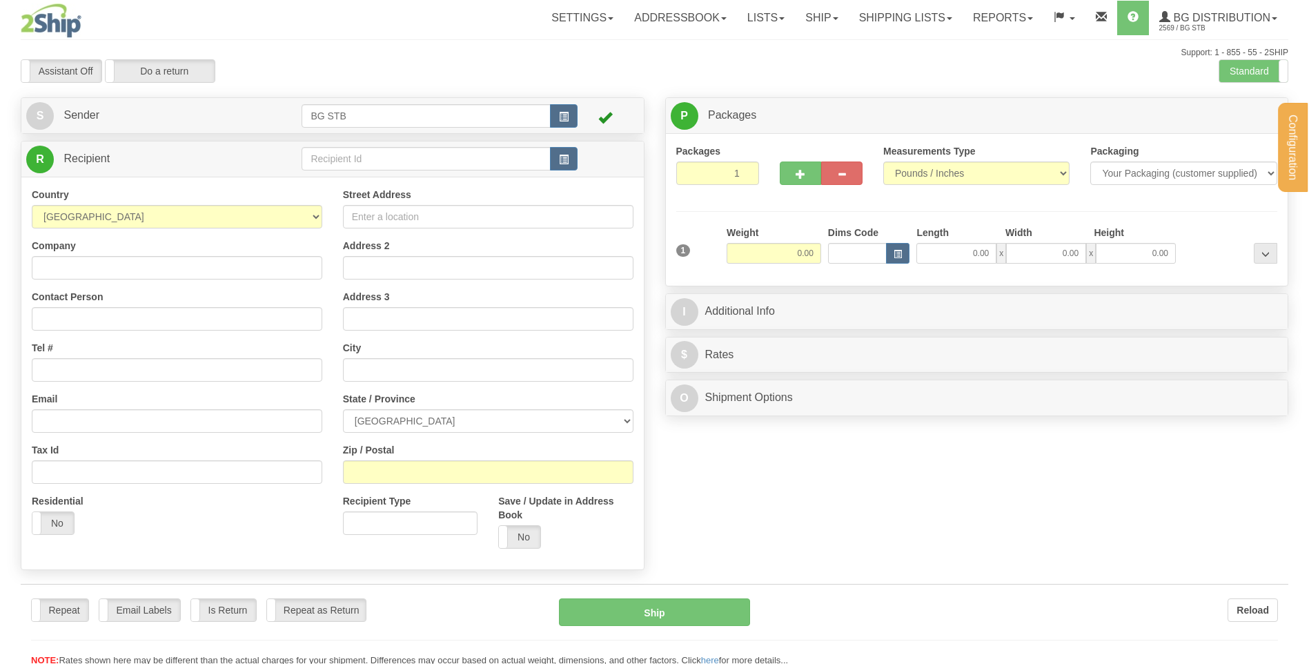
click at [357, 157] on div at bounding box center [654, 332] width 1309 height 664
click at [357, 157] on input "text" at bounding box center [425, 158] width 248 height 23
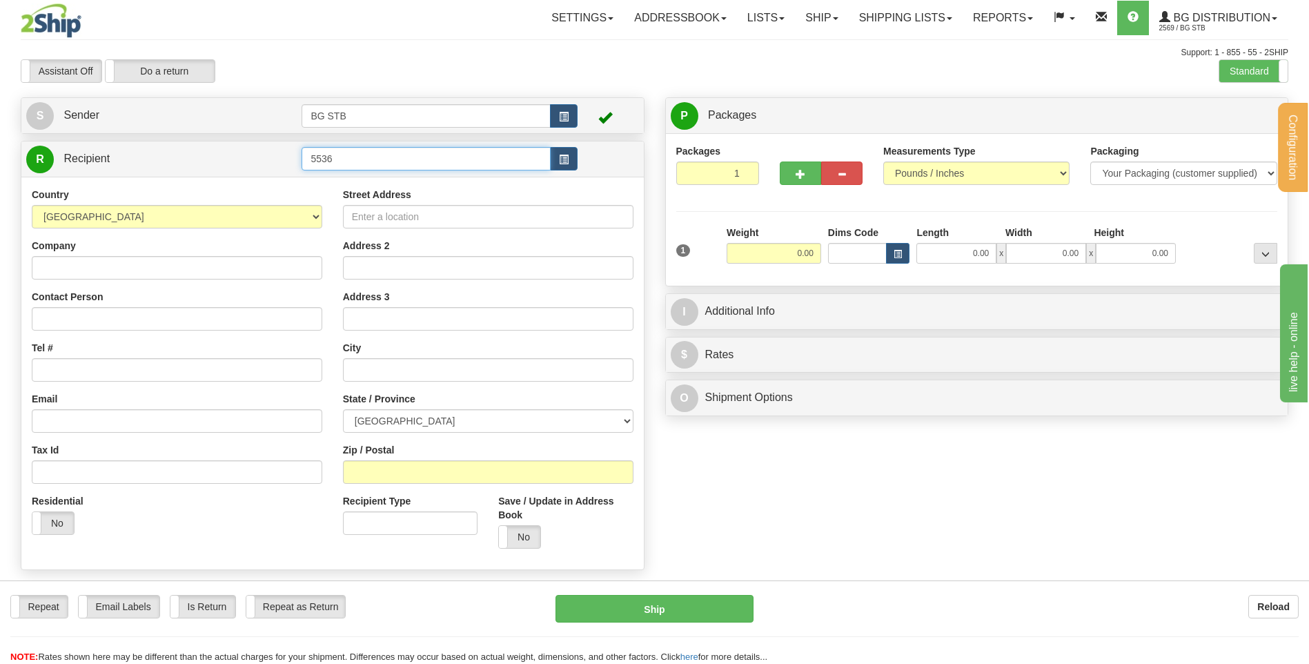
type input "5536"
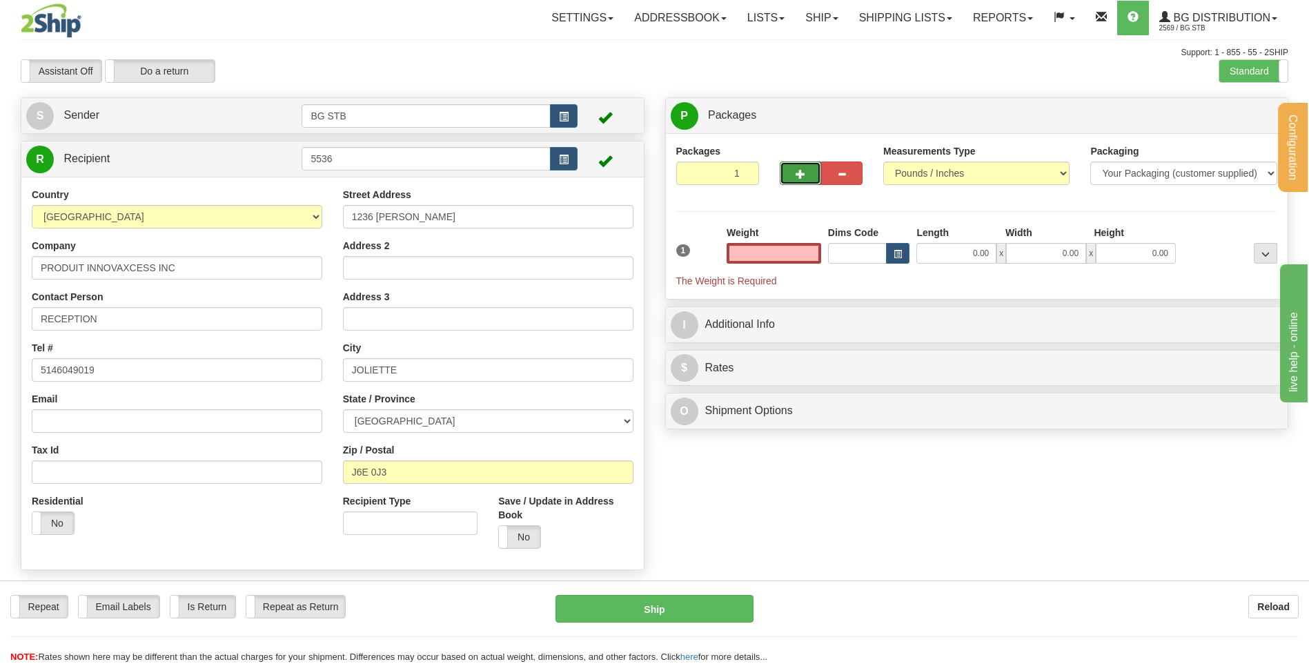
type input "0.00"
click at [790, 178] on button "button" at bounding box center [800, 172] width 41 height 23
click at [794, 176] on button "button" at bounding box center [800, 172] width 41 height 23
type input "3"
click at [1238, 119] on span "Package Level" at bounding box center [1247, 116] width 55 height 10
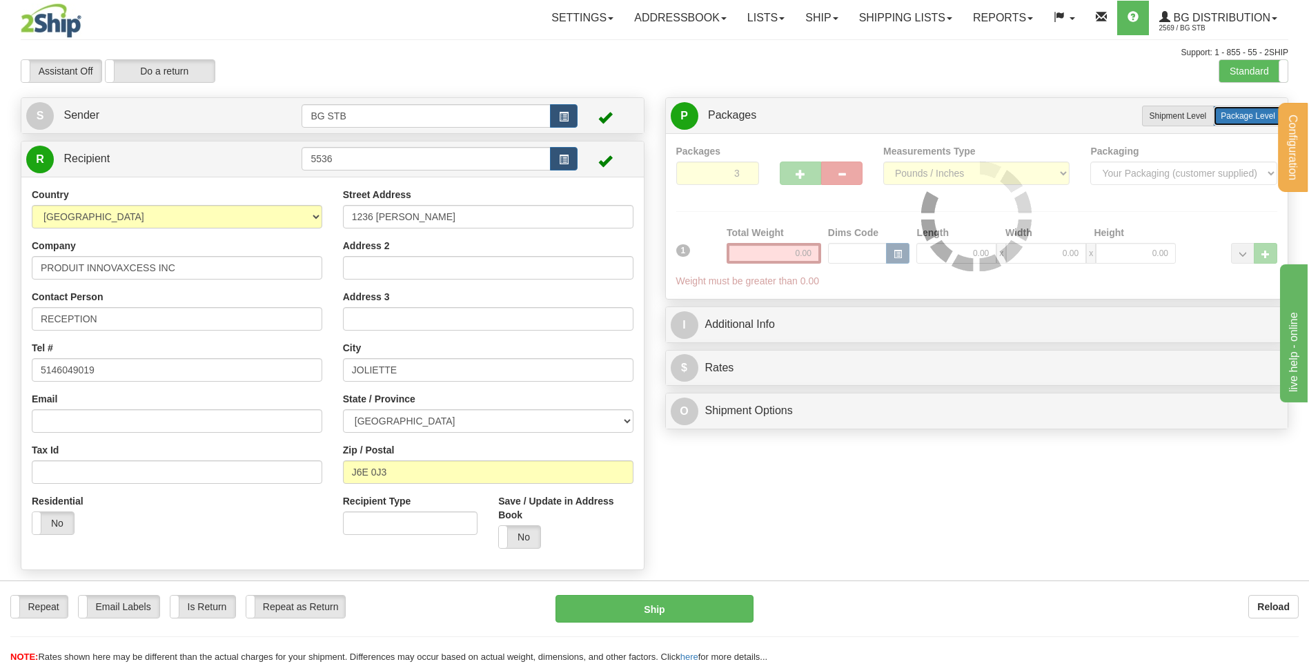
radio input "true"
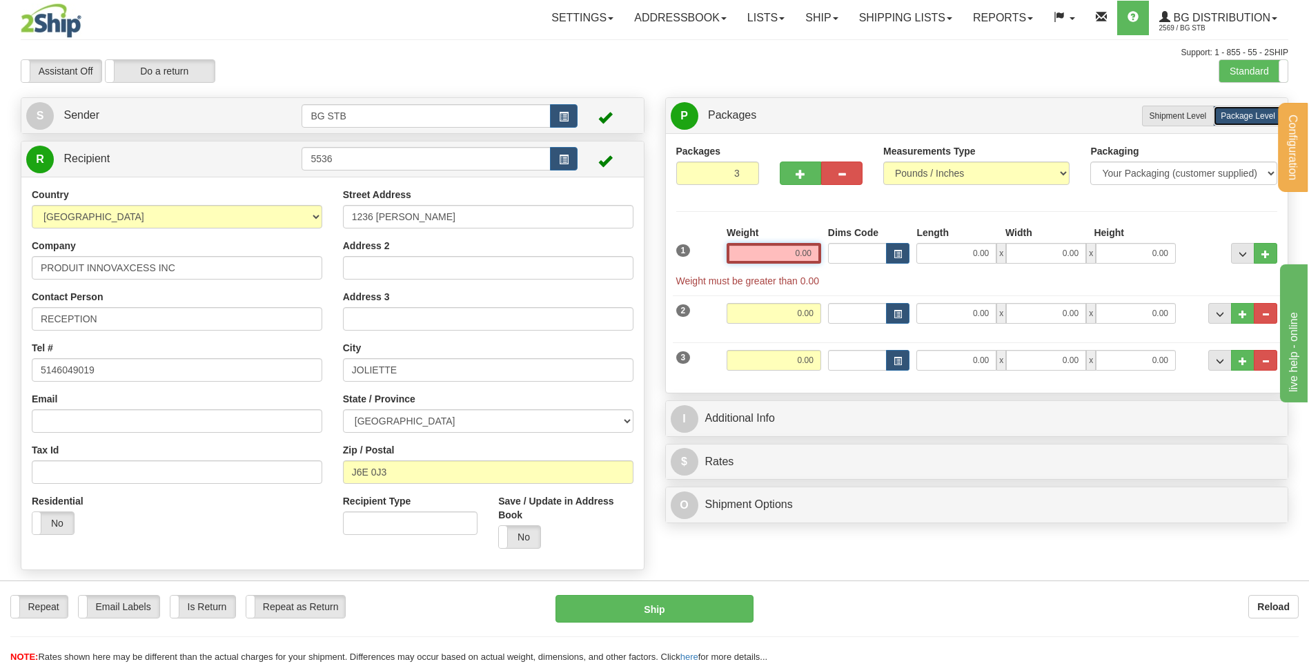
click at [784, 249] on input "0.00" at bounding box center [773, 253] width 95 height 21
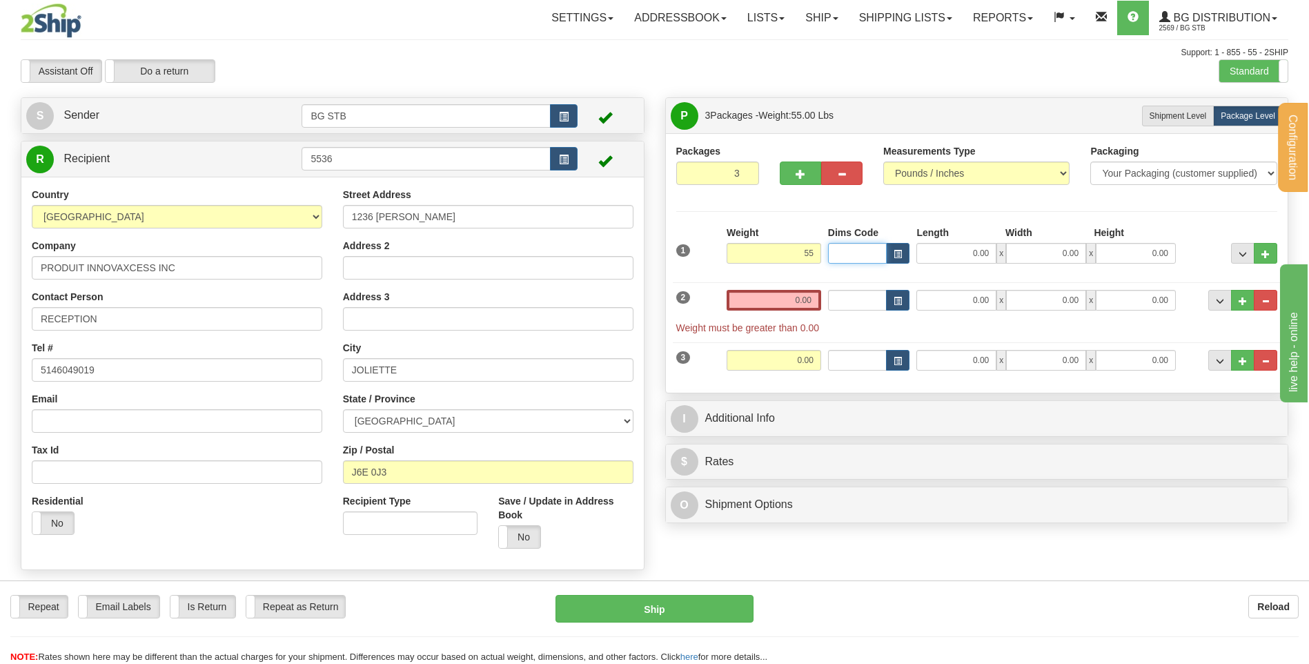
type input "55.00"
type input "88.00"
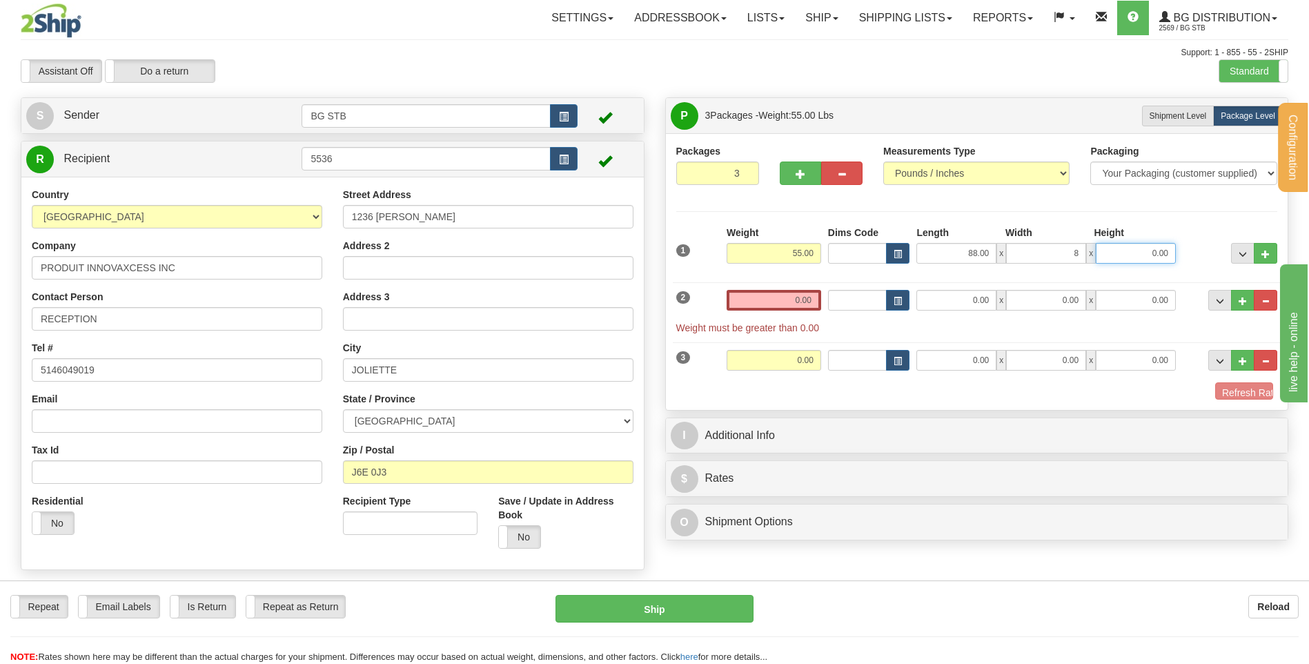
type input "8.00"
type input "6.00"
click at [785, 288] on div "2 Weight 0.00 Dims Code Length Width Height" at bounding box center [977, 304] width 608 height 59
click at [791, 297] on input "0.00" at bounding box center [773, 300] width 95 height 21
type input "55.00"
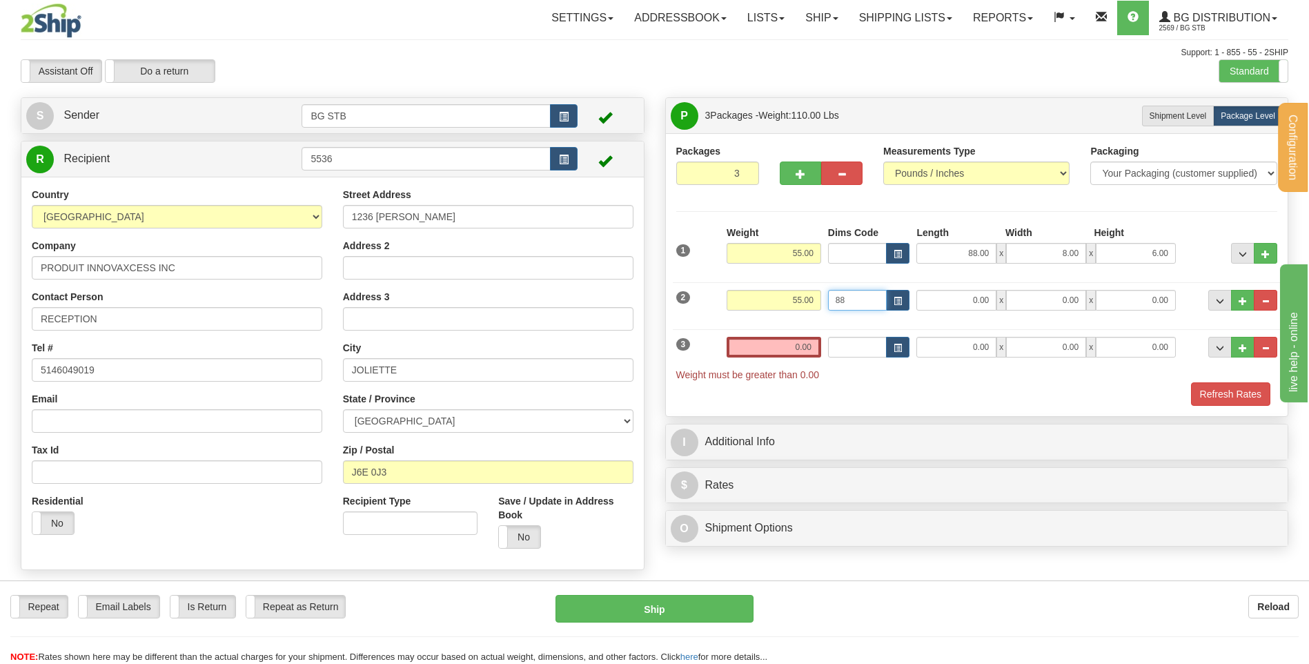
type input "8"
type input "88.00"
type input "8.00"
type input "6.00"
click at [769, 346] on input "0.00" at bounding box center [773, 347] width 95 height 21
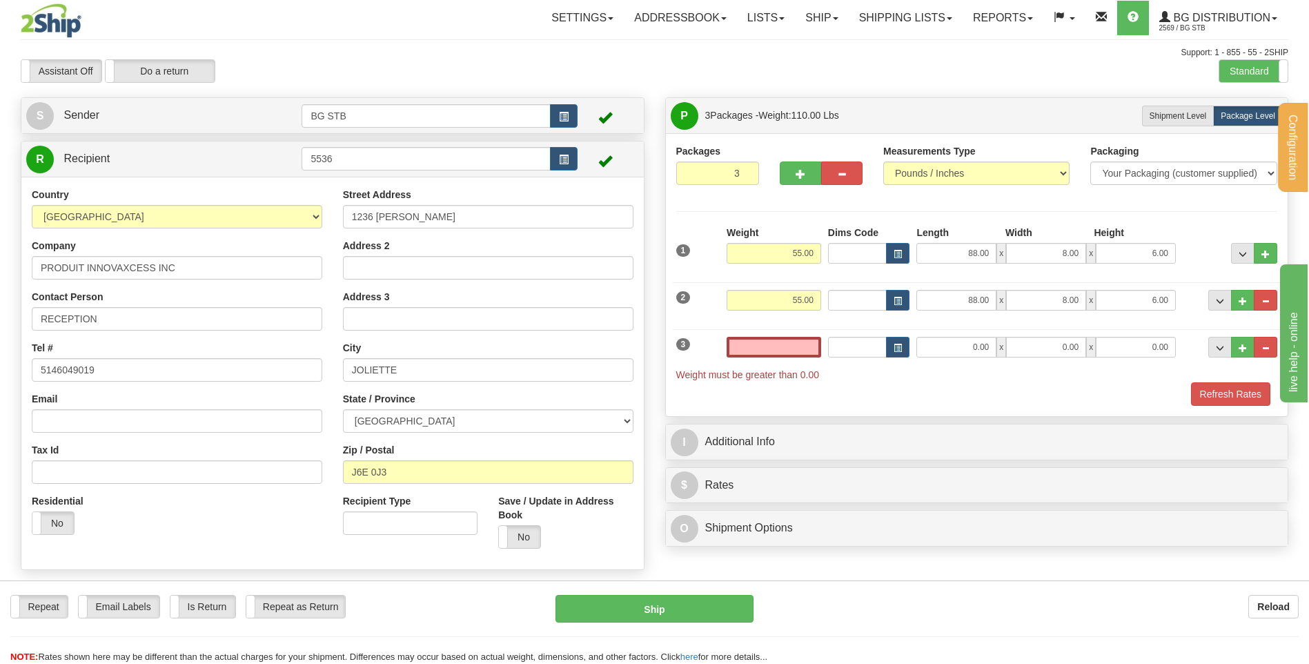
type input "0.00"
click at [753, 349] on input "0.00" at bounding box center [773, 347] width 95 height 21
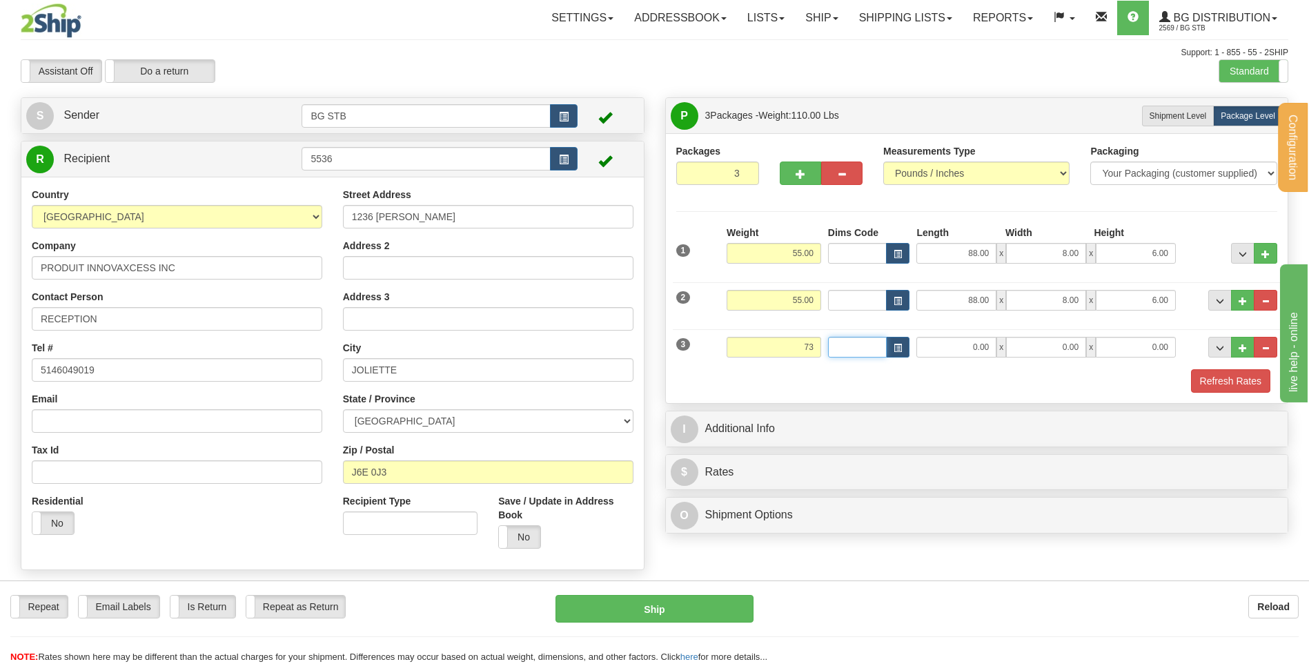
type input "73.00"
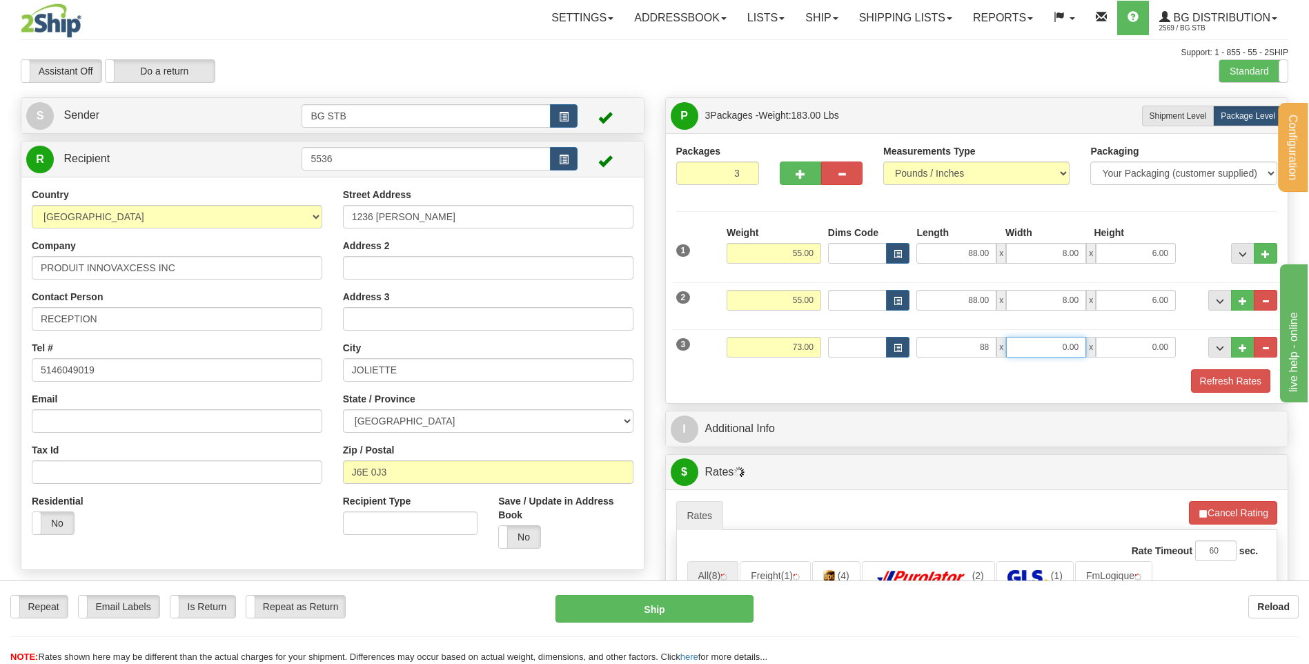
type input "88.00"
type input "8.00"
click at [800, 176] on span "button" at bounding box center [800, 174] width 10 height 9
type input "4"
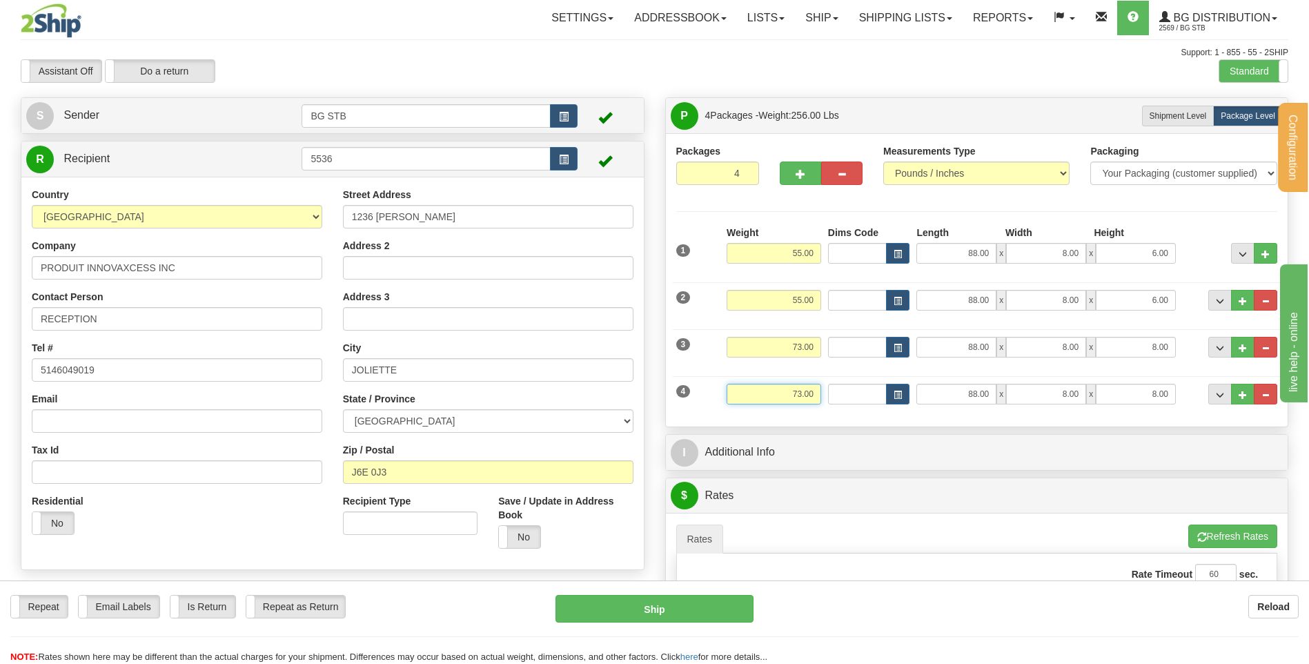
drag, startPoint x: 783, startPoint y: 388, endPoint x: 1110, endPoint y: 386, distance: 327.0
click at [931, 385] on div "4 Weight 73.00 Dims Code Length Width Height" at bounding box center [977, 392] width 608 height 46
type input "0.00"
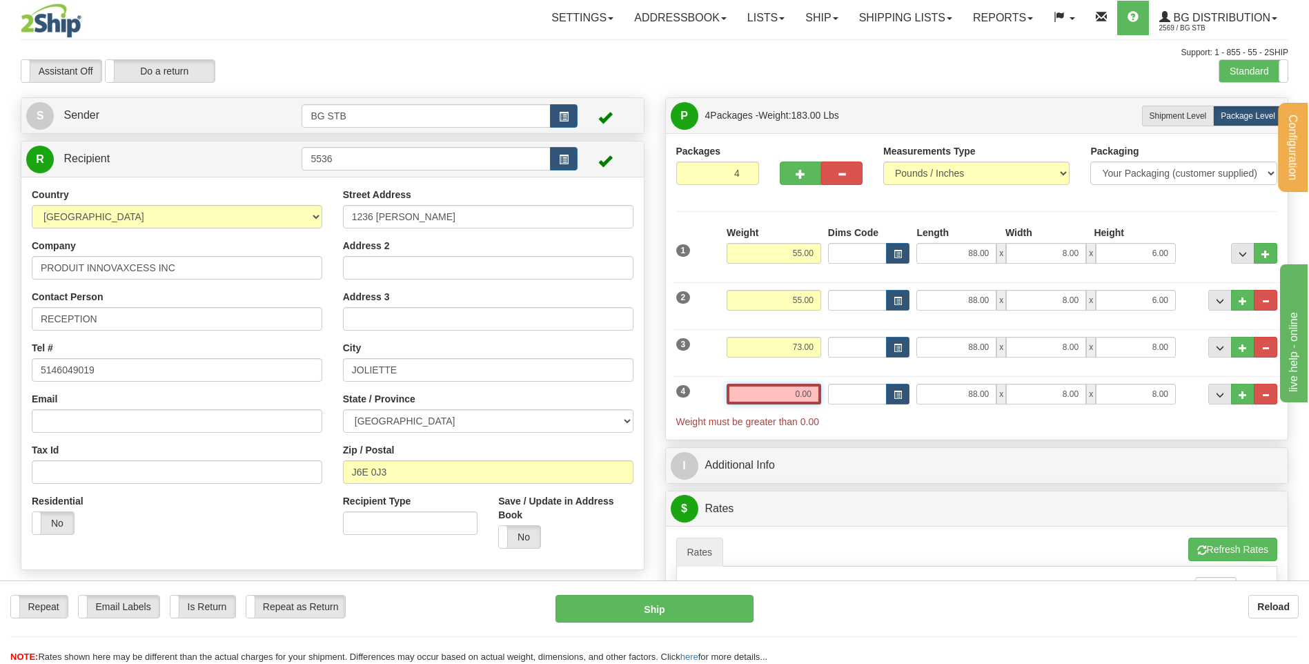
click at [789, 388] on input "0.00" at bounding box center [773, 394] width 95 height 21
type input "21.00"
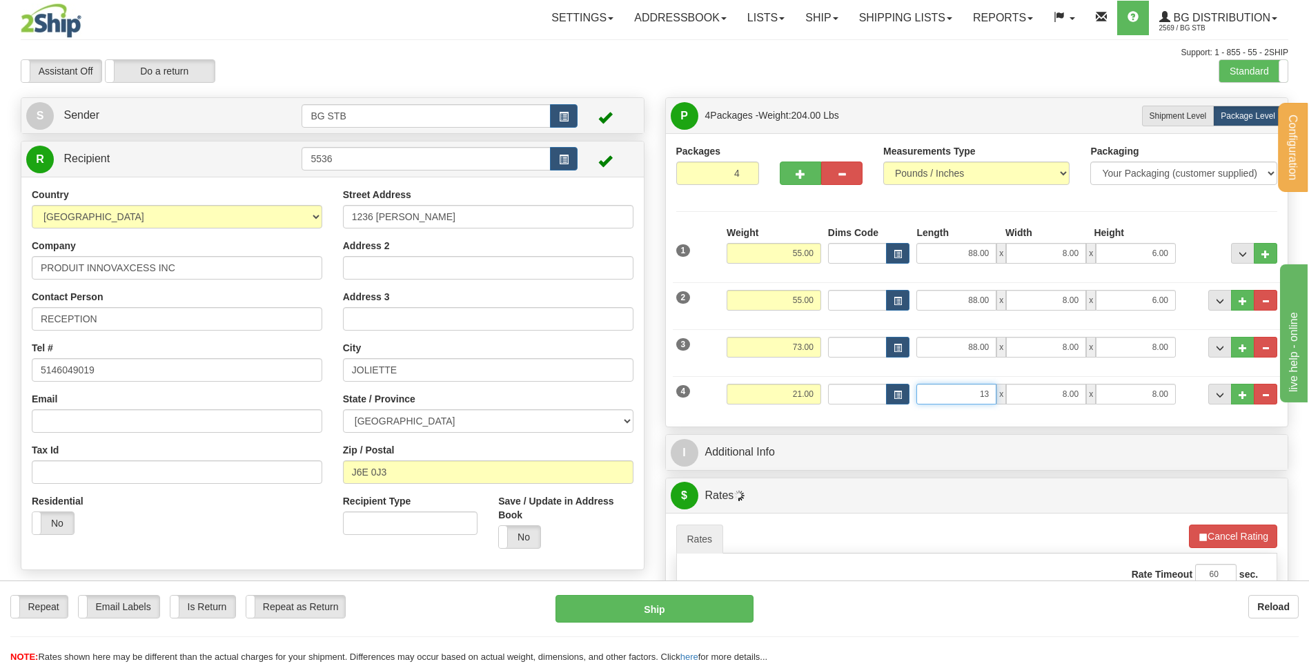
type input "13.00"
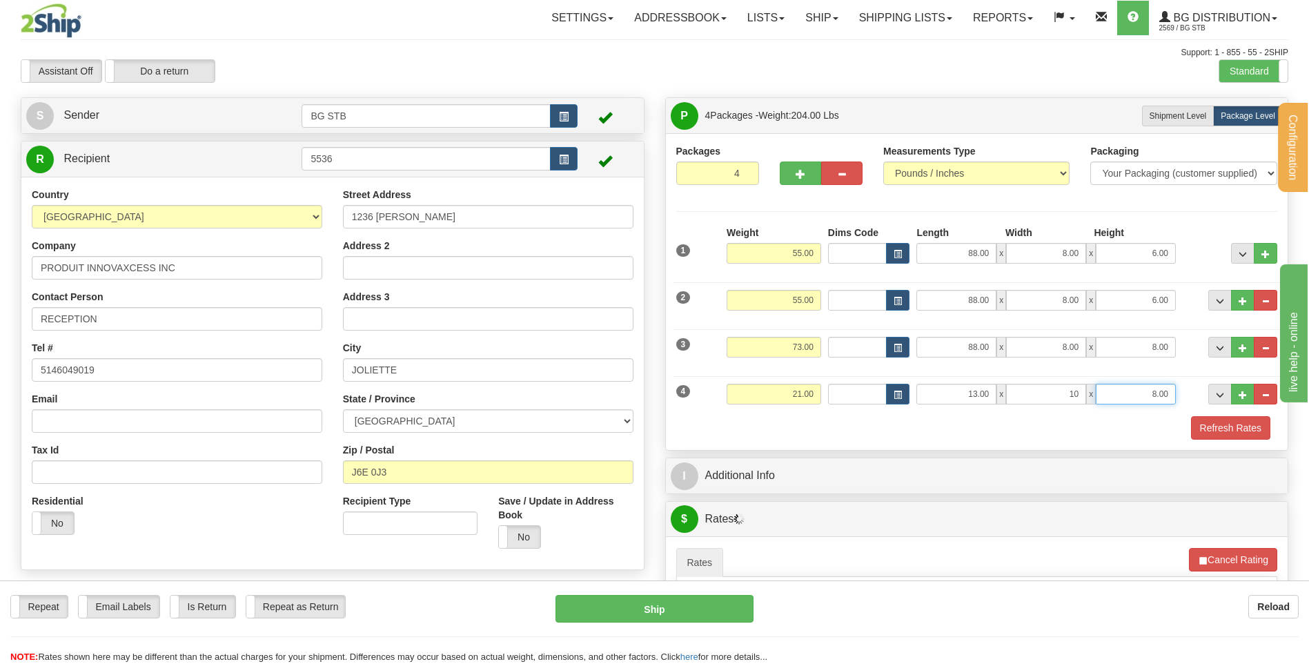
type input "10.00"
type input "13"
type input "13.00"
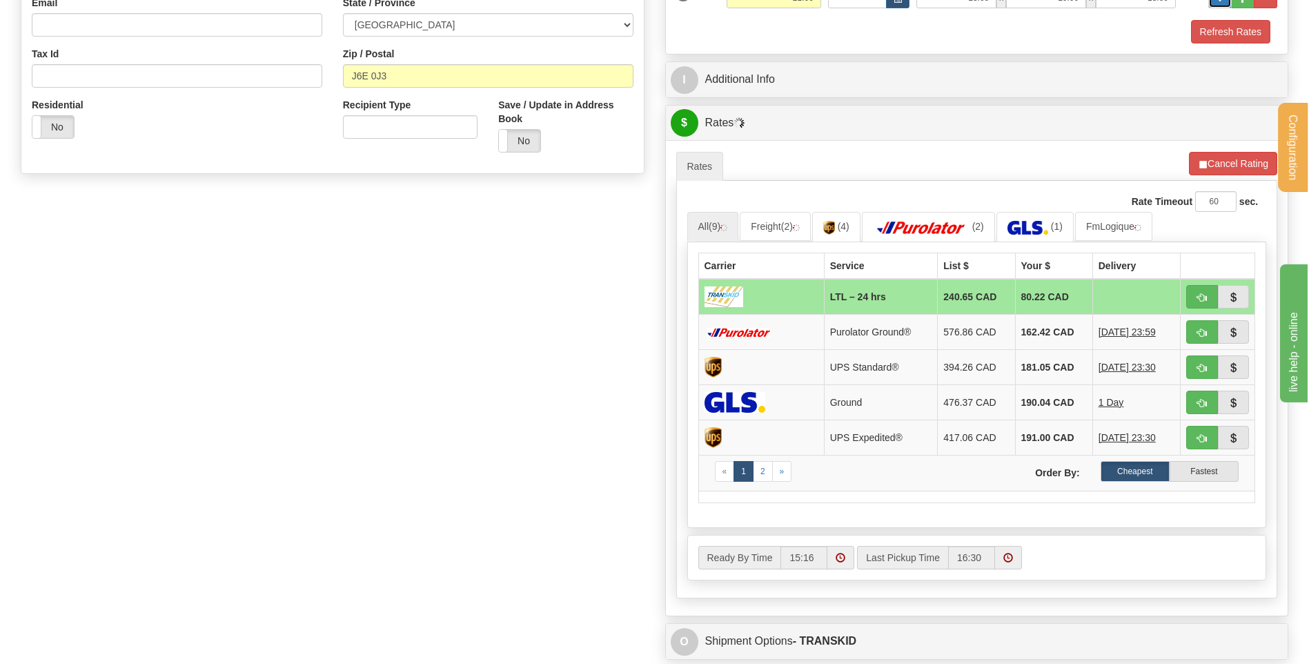
scroll to position [552, 0]
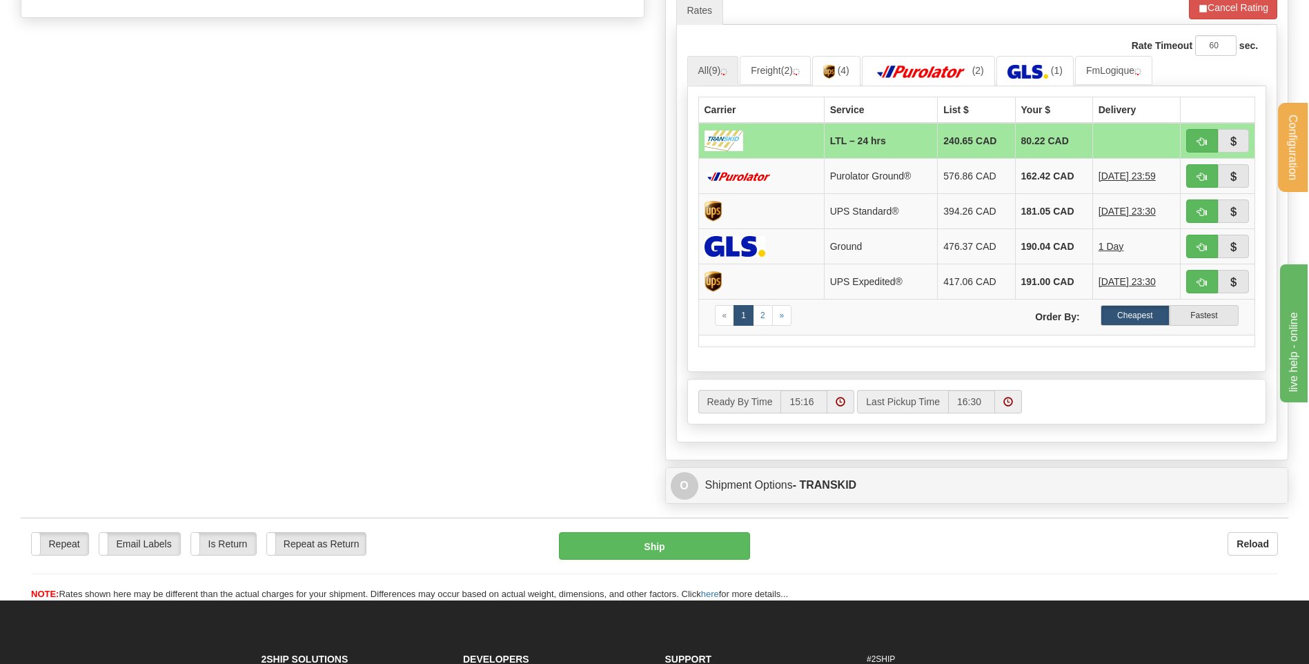
drag, startPoint x: 482, startPoint y: 295, endPoint x: 486, endPoint y: 306, distance: 12.0
click at [482, 295] on div "Create a label for the return Create Pickup Without Label S" at bounding box center [654, 27] width 1288 height 964
click at [578, 295] on div "Create a label for the return Create Pickup Without Label S" at bounding box center [654, 27] width 1288 height 964
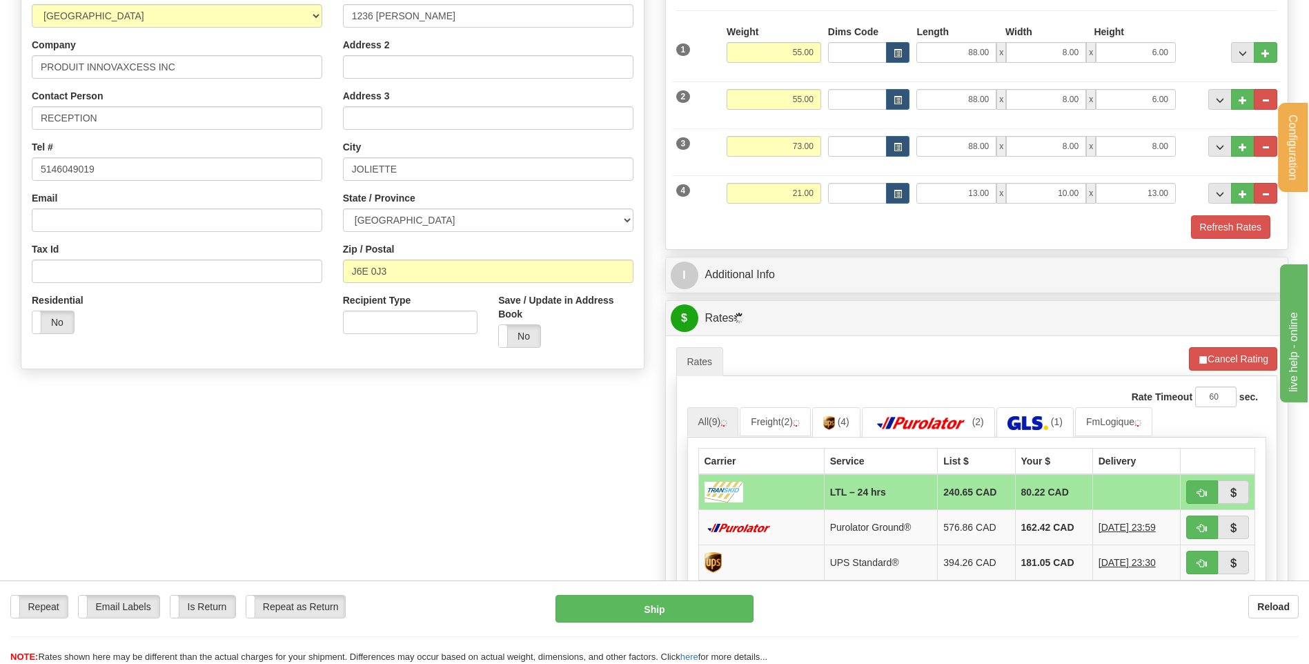
scroll to position [138, 0]
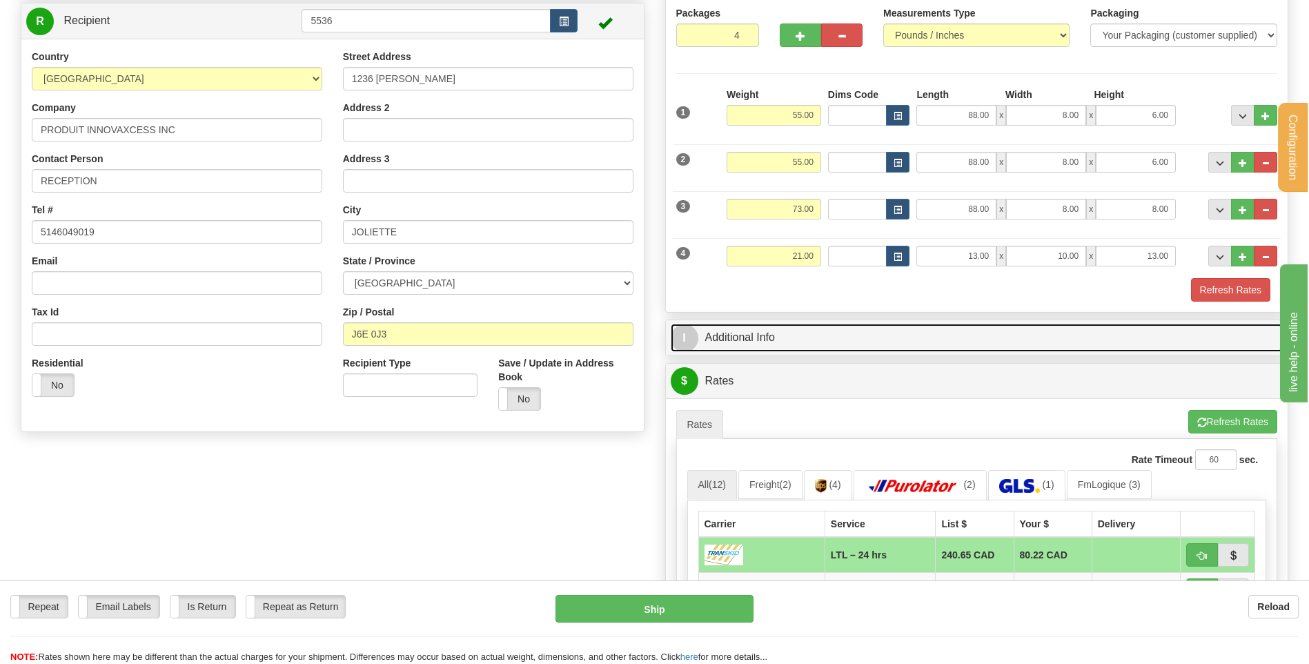
click at [807, 333] on link "I Additional Info" at bounding box center [977, 338] width 613 height 28
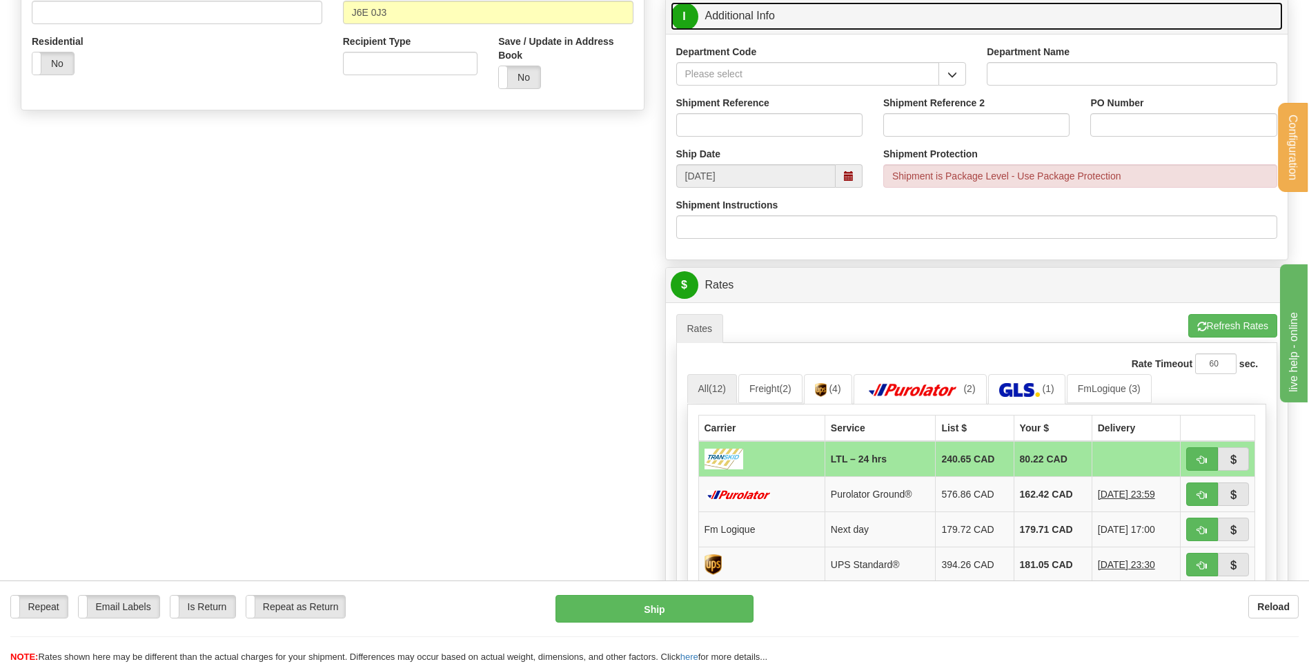
scroll to position [345, 0]
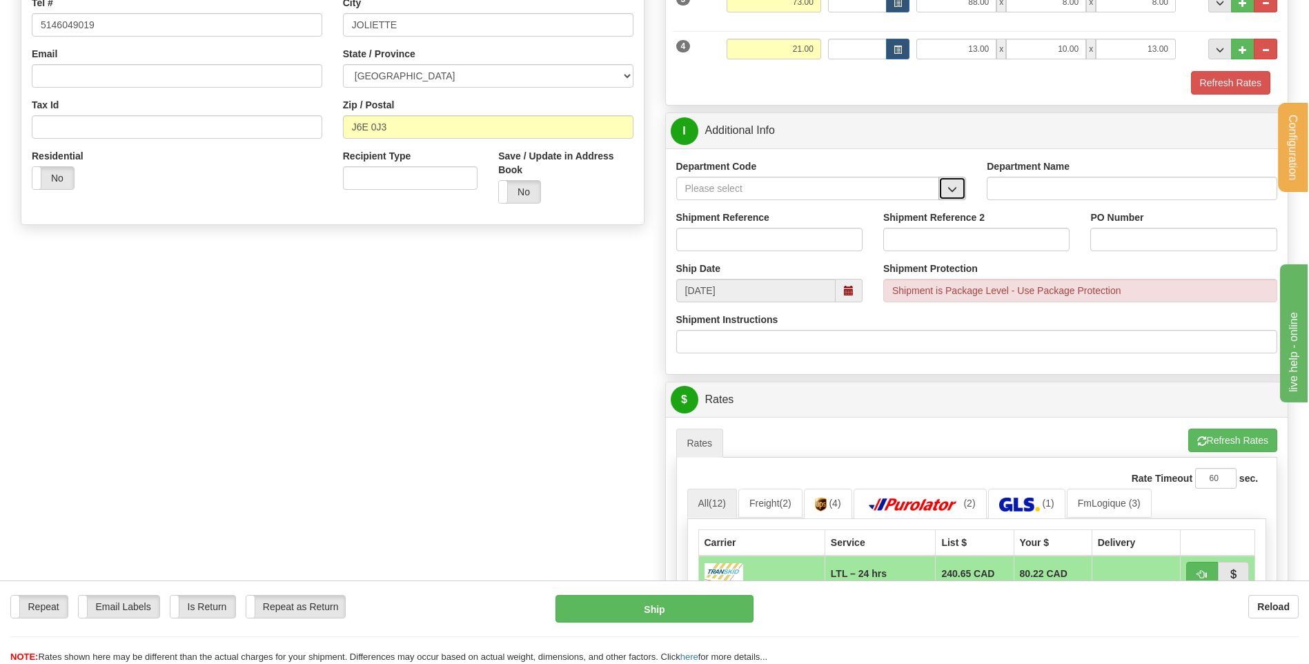
click at [953, 199] on button "button" at bounding box center [952, 188] width 28 height 23
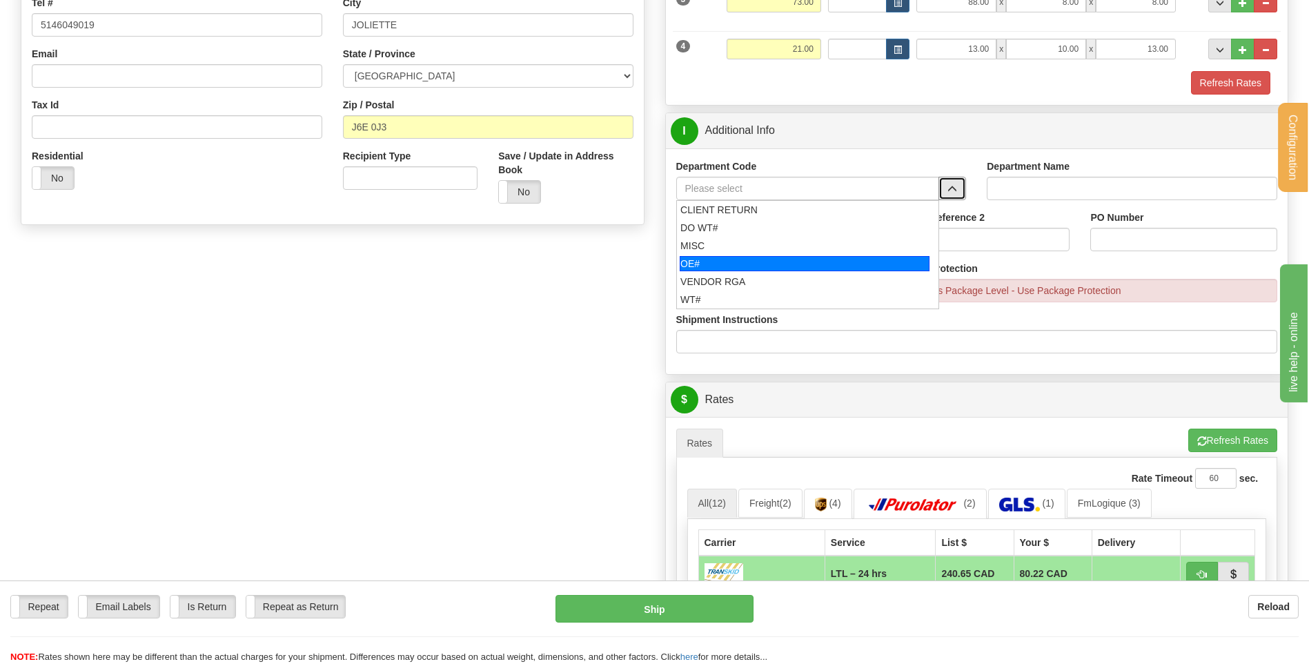
click at [778, 259] on div "OE#" at bounding box center [805, 263] width 250 height 15
type input "OE#"
type input "ORDERS"
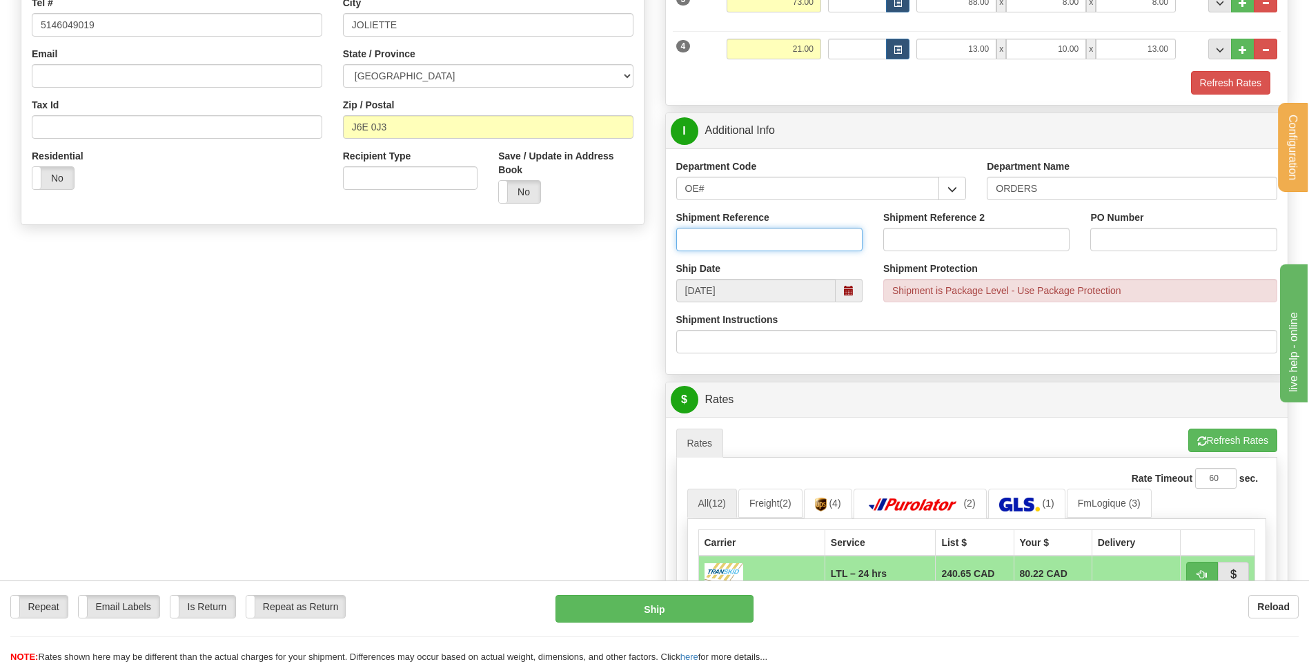
click at [773, 242] on input "Shipment Reference" at bounding box center [769, 239] width 186 height 23
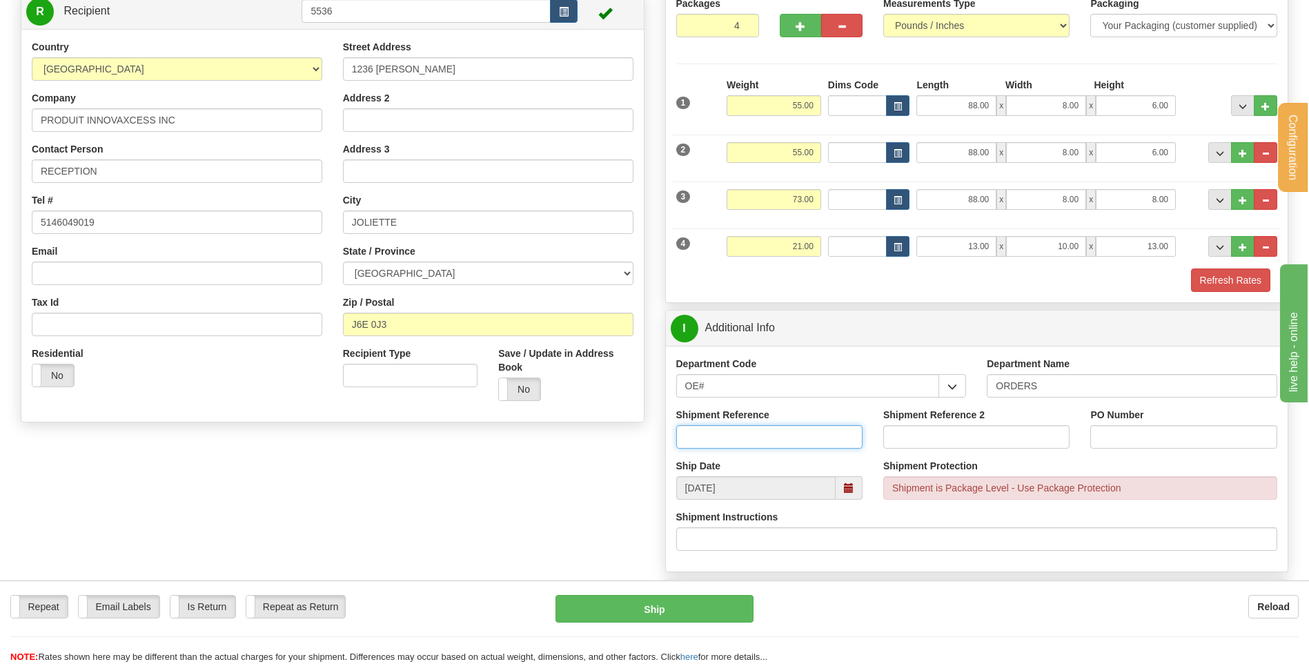
scroll to position [69, 0]
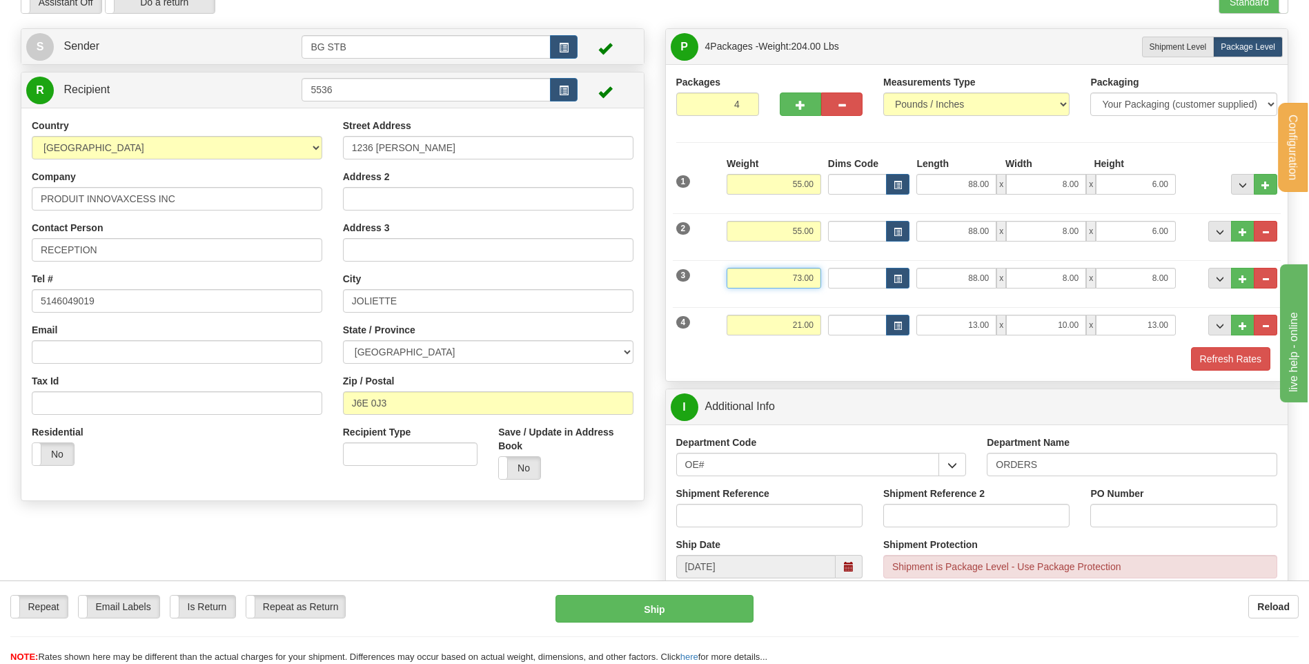
drag, startPoint x: 873, startPoint y: 270, endPoint x: 883, endPoint y: 269, distance: 10.4
click at [878, 270] on div "3 Weight 73.00 Dims Code Length Width Height" at bounding box center [977, 276] width 608 height 46
type input "55.00"
type input "6.00"
click at [804, 102] on span "button" at bounding box center [800, 105] width 10 height 9
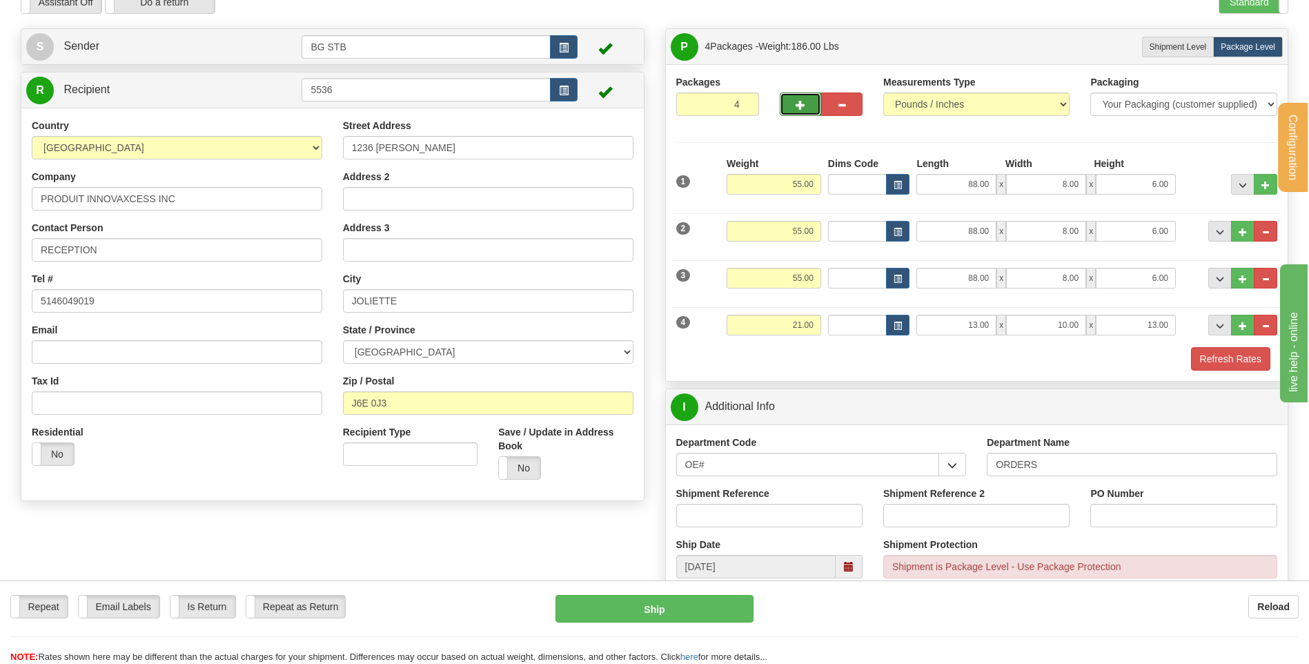
type input "5"
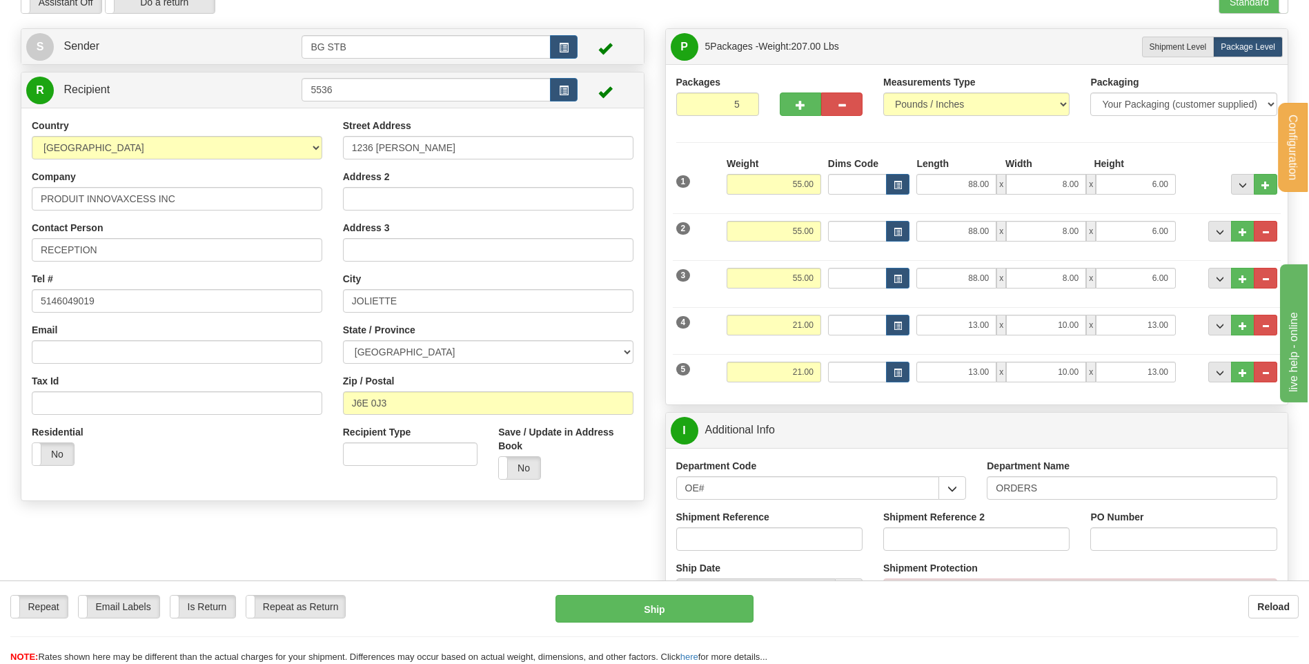
drag, startPoint x: 773, startPoint y: 337, endPoint x: 809, endPoint y: 326, distance: 38.2
click at [809, 326] on div "Weight 21.00" at bounding box center [773, 330] width 101 height 31
drag, startPoint x: 757, startPoint y: 324, endPoint x: 863, endPoint y: 329, distance: 106.4
click at [860, 330] on div "4 Weight 21.00 Dims Code Length Width Height" at bounding box center [977, 323] width 608 height 46
type input "17.50"
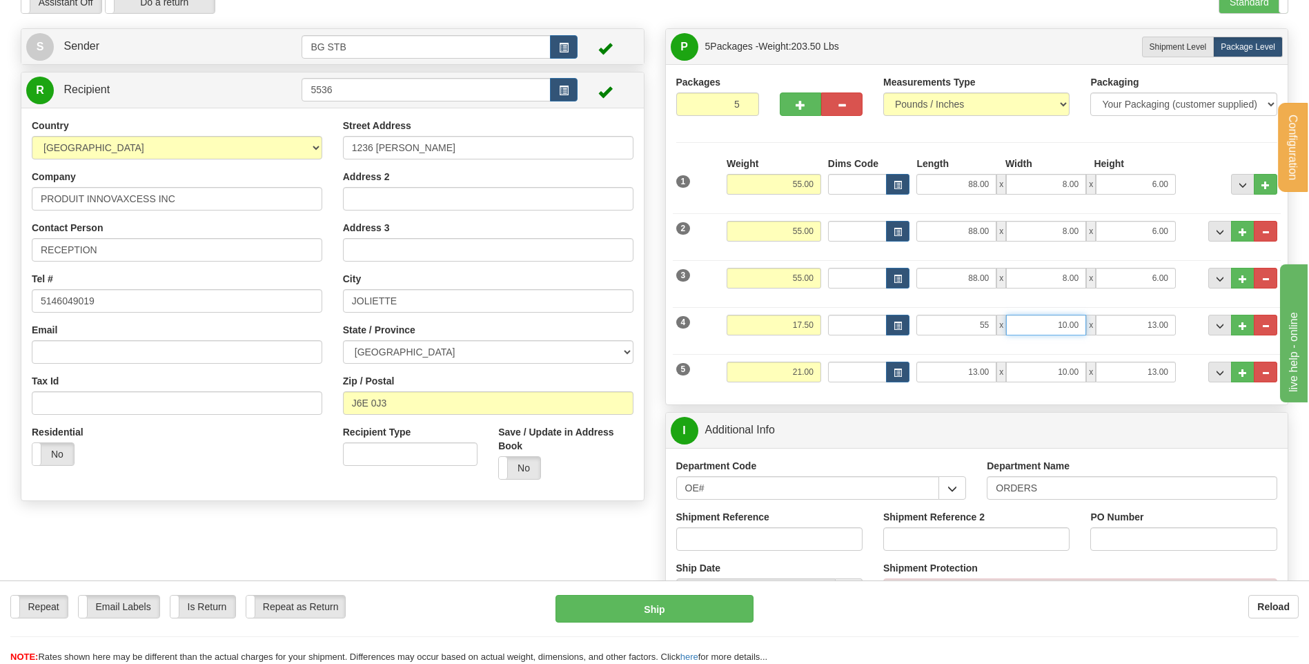
type input "55.00"
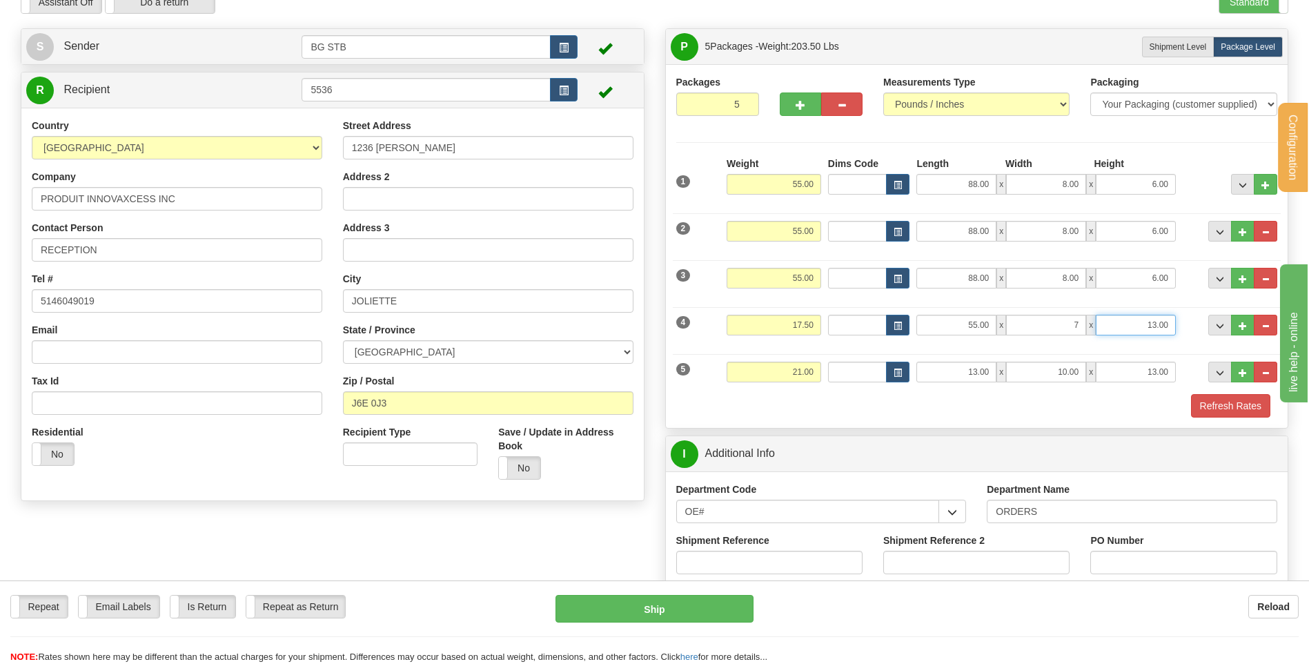
type input "7.00"
type input "2.00"
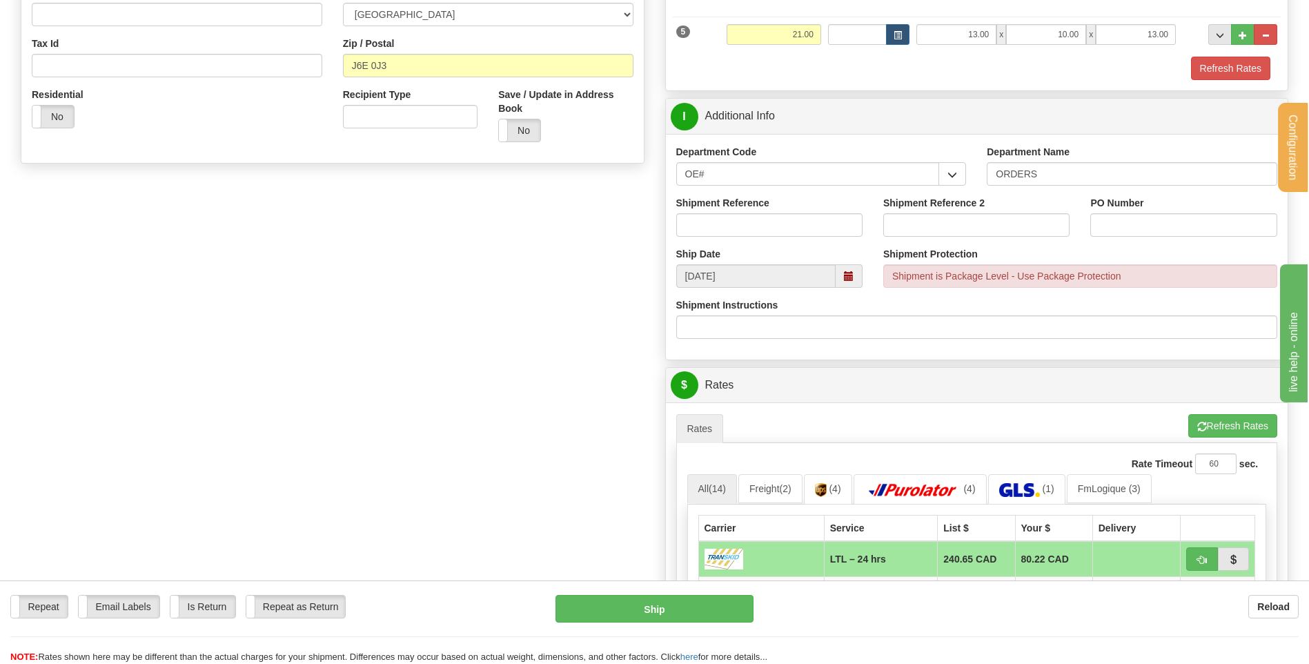
scroll to position [483, 0]
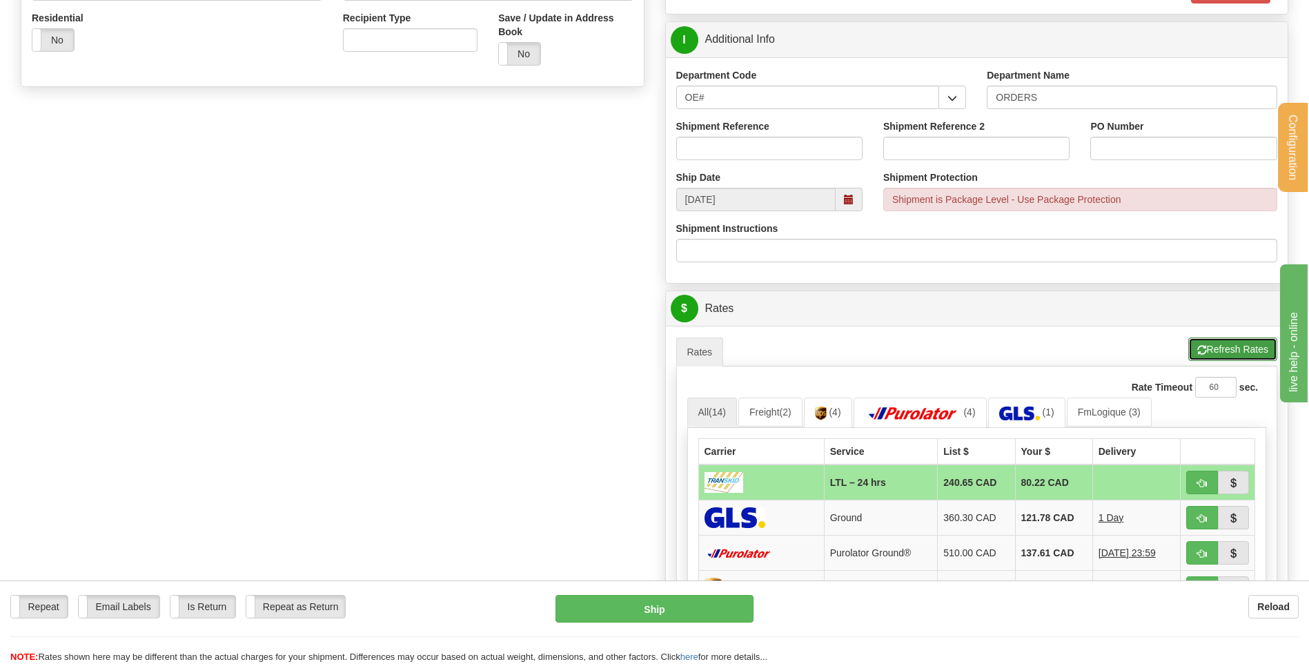
click at [1216, 348] on button "Refresh Rates" at bounding box center [1232, 348] width 89 height 23
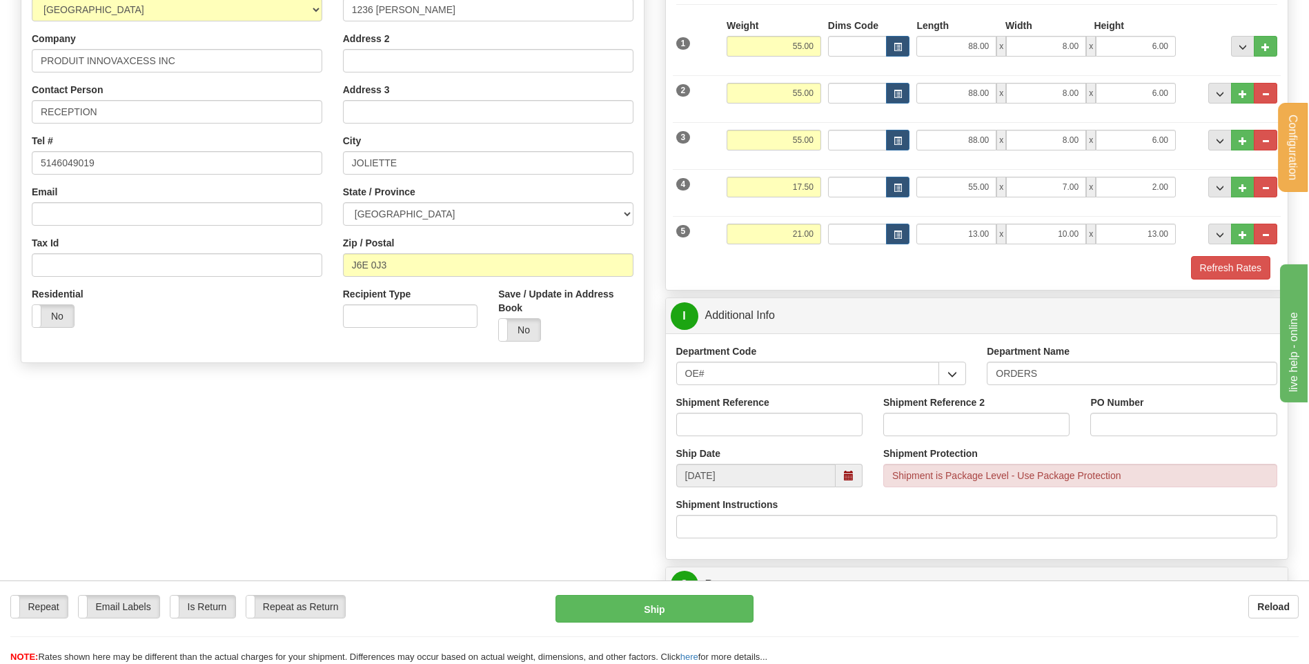
scroll to position [138, 0]
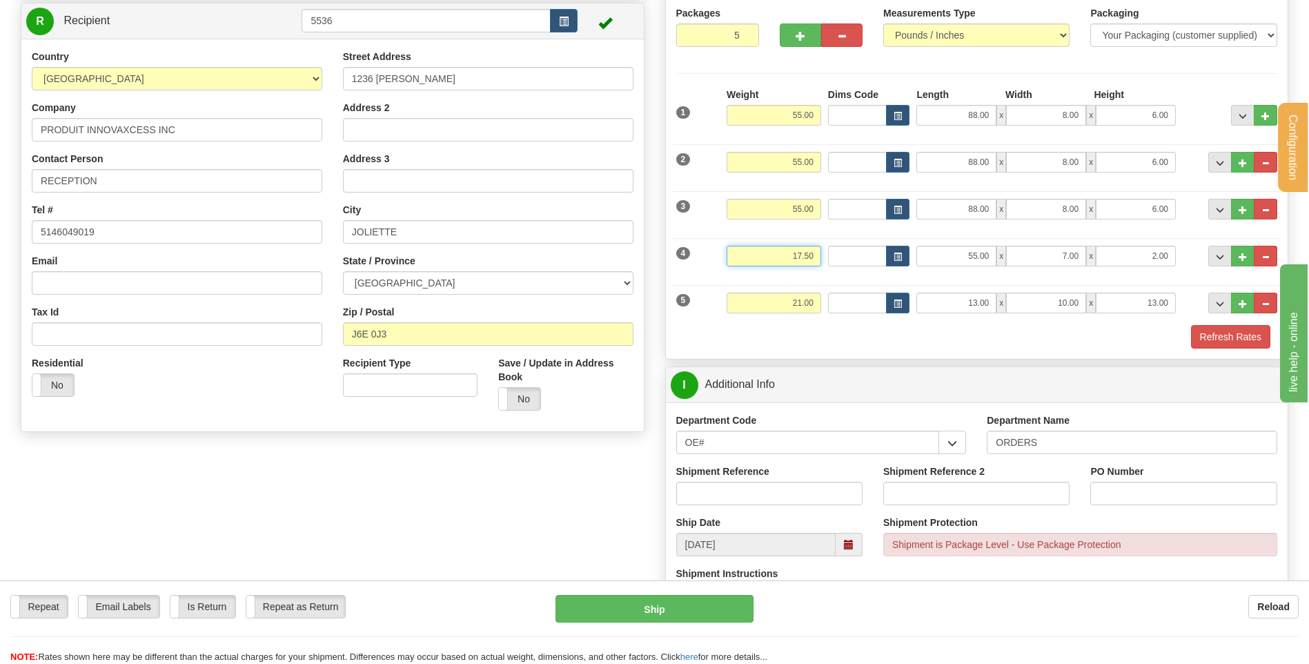
drag, startPoint x: 832, startPoint y: 257, endPoint x: 853, endPoint y: 257, distance: 20.7
click at [852, 257] on div "4 Weight 17.50 Dims Code Length Width Height" at bounding box center [977, 254] width 608 height 46
type input "21.00"
type input "13.00"
type input "10.00"
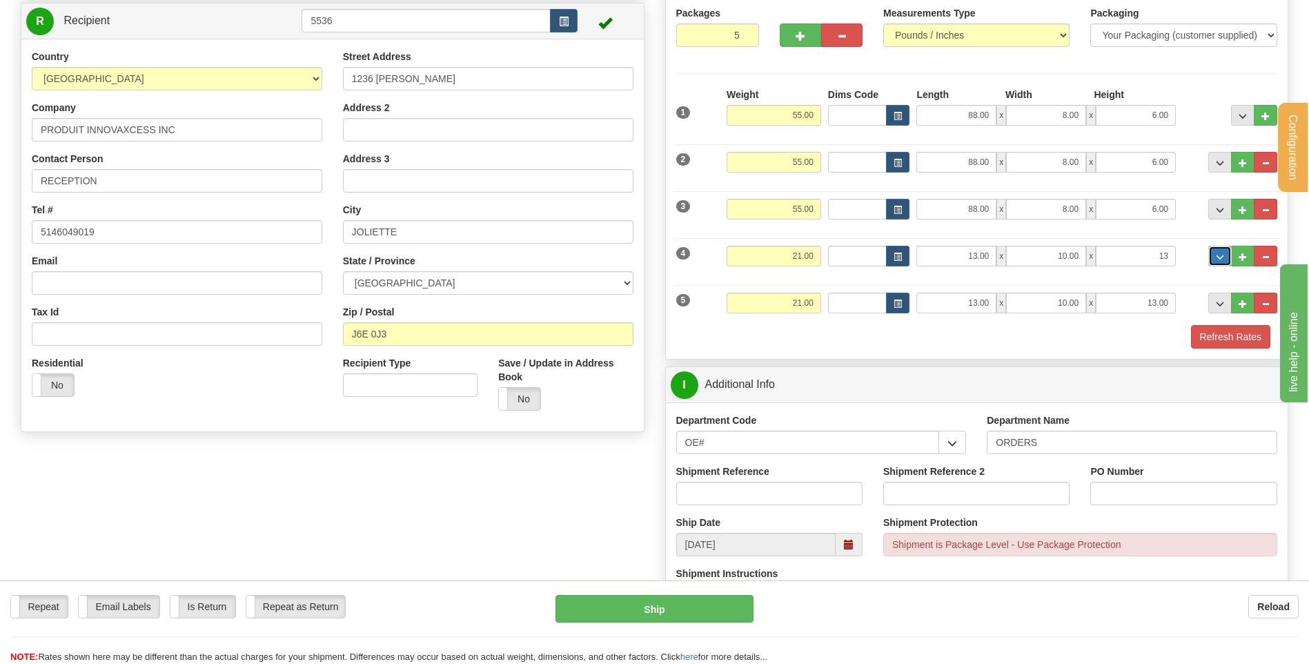
type input "13.00"
click at [838, 34] on span "button" at bounding box center [842, 36] width 10 height 9
type input "4"
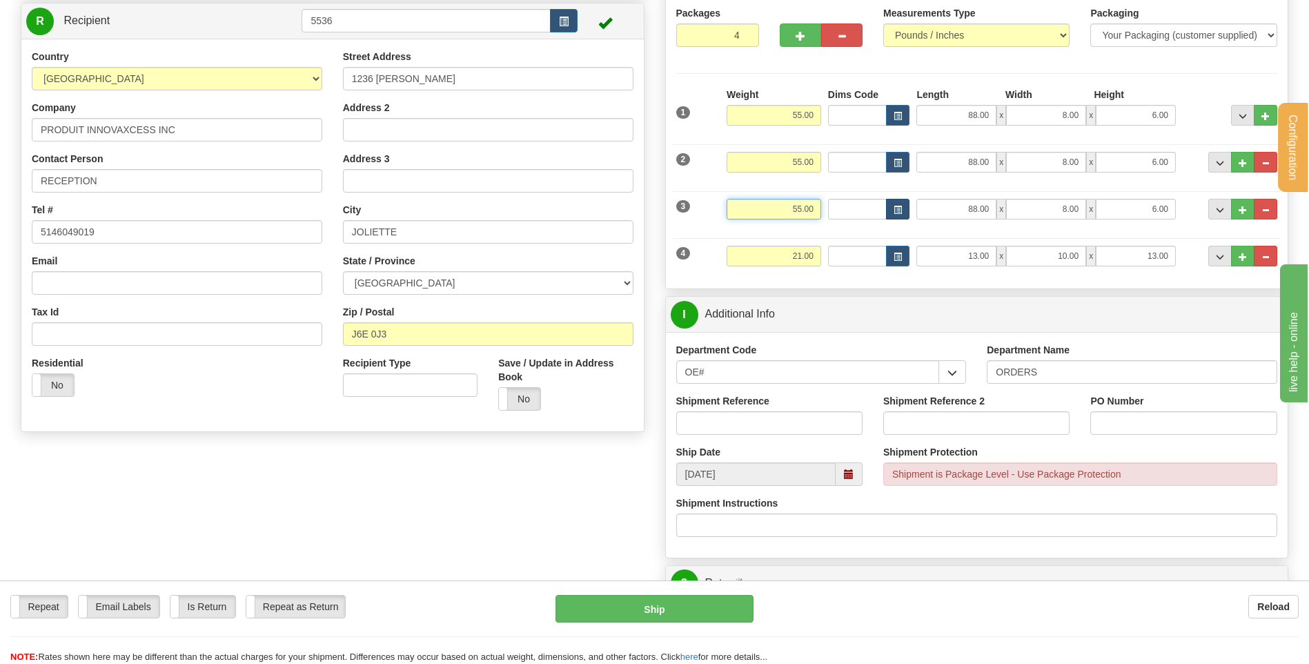
drag, startPoint x: 826, startPoint y: 215, endPoint x: 897, endPoint y: 212, distance: 70.4
click at [904, 214] on div "3 Weight 55.00 Dims Code Length Width Height" at bounding box center [977, 207] width 608 height 46
click button "Delete" at bounding box center [0, 0] width 0 height 0
type input "73.00"
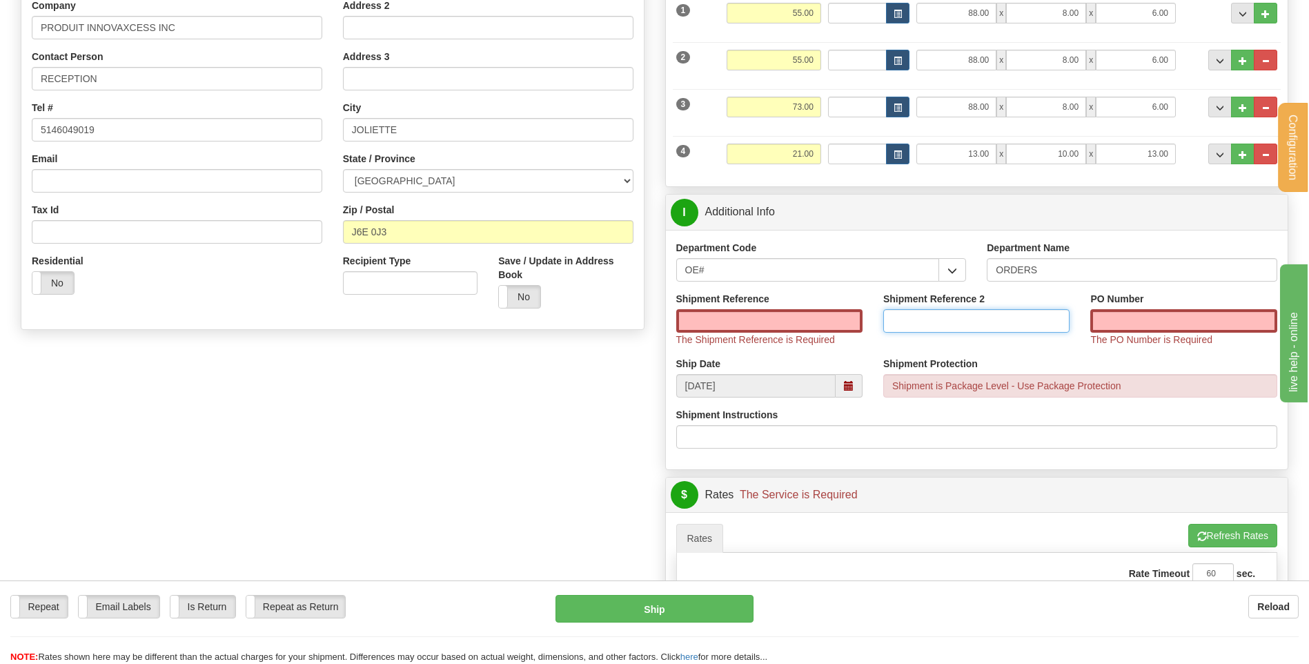
scroll to position [345, 0]
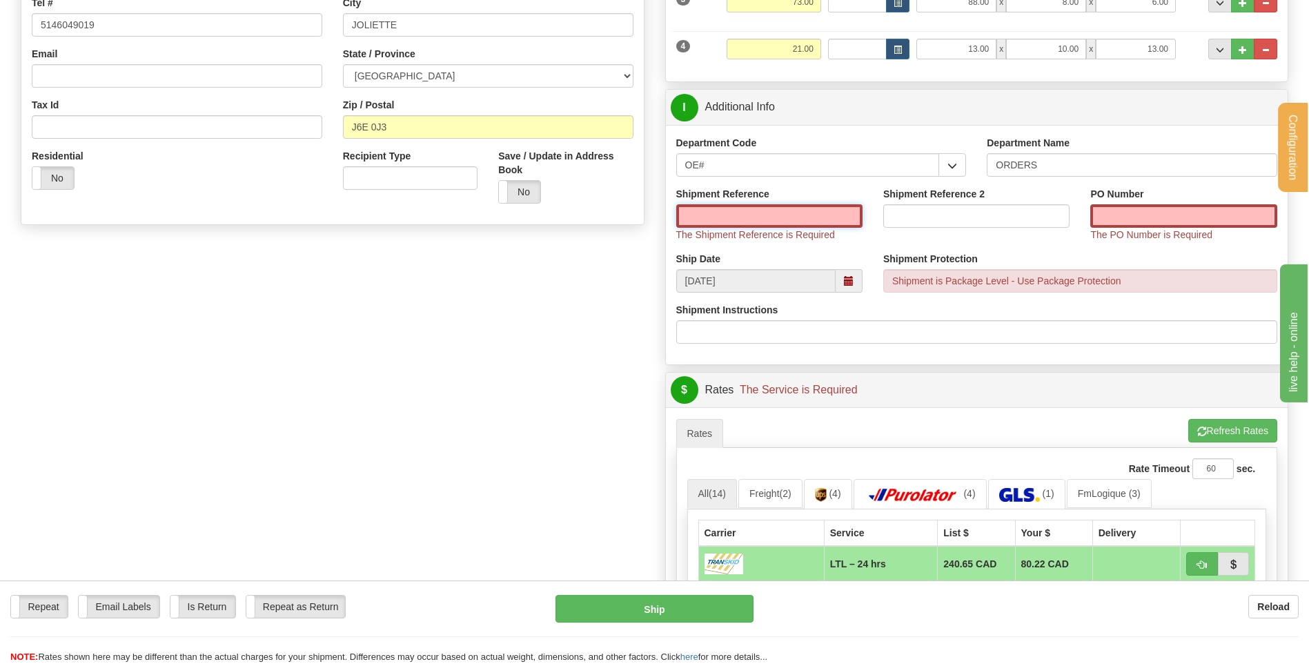
click at [755, 218] on input "Shipment Reference" at bounding box center [769, 215] width 186 height 23
type input "80005459-00"
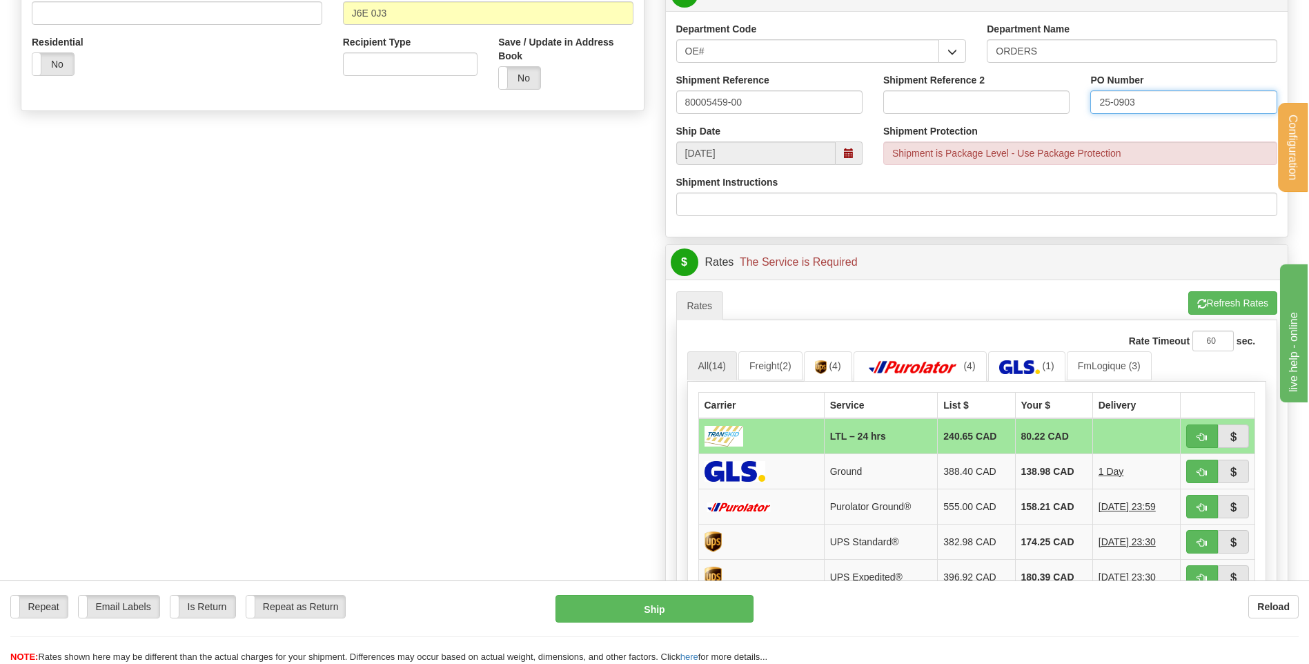
scroll to position [483, 0]
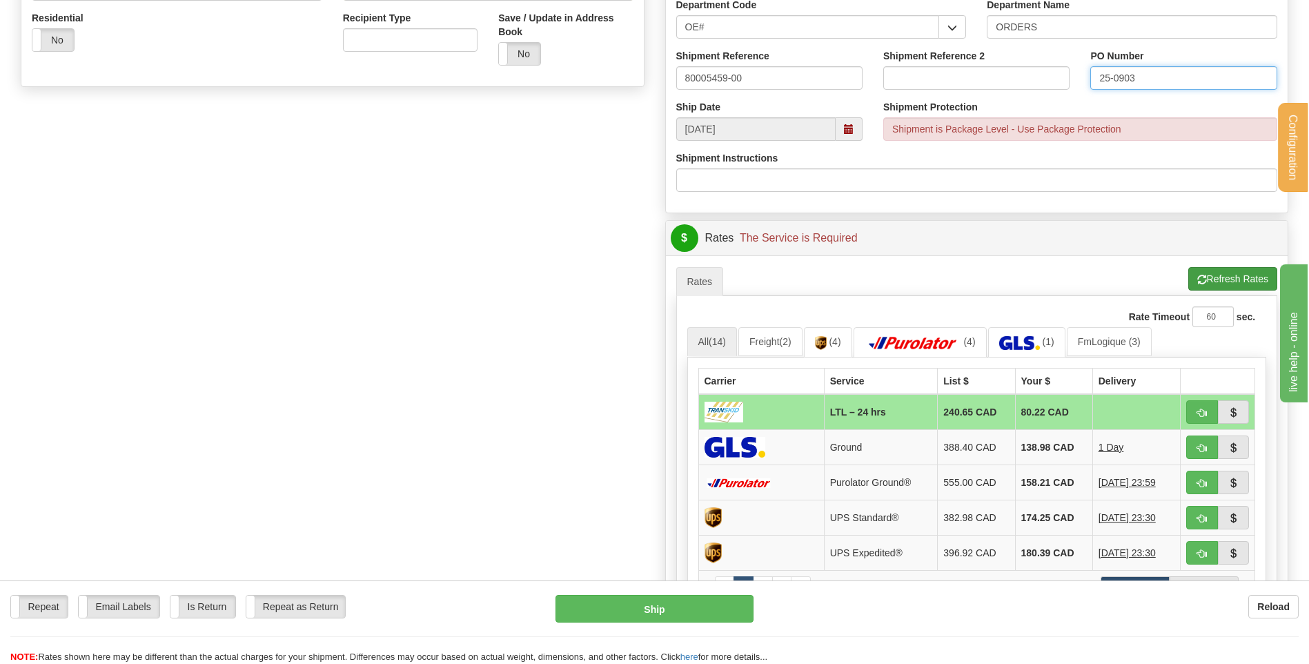
type input "25-0903"
click at [1193, 276] on button "Refresh Rates" at bounding box center [1232, 278] width 89 height 23
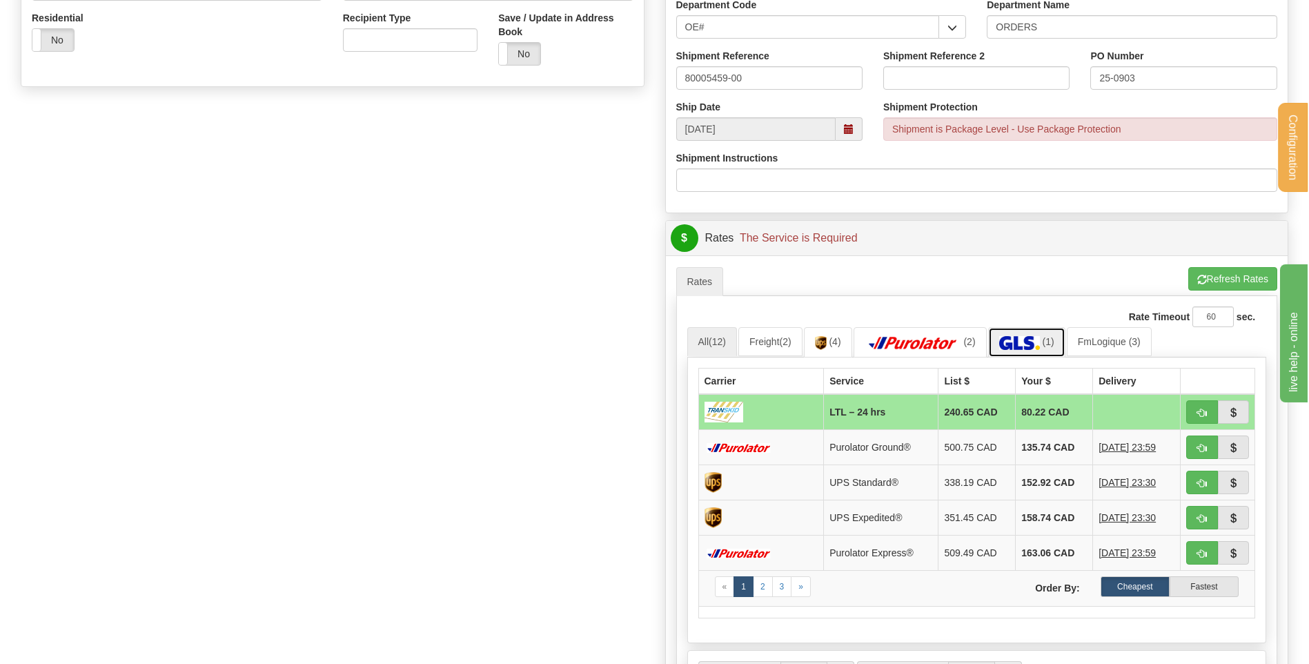
click at [1026, 331] on link "(1)" at bounding box center [1026, 342] width 77 height 30
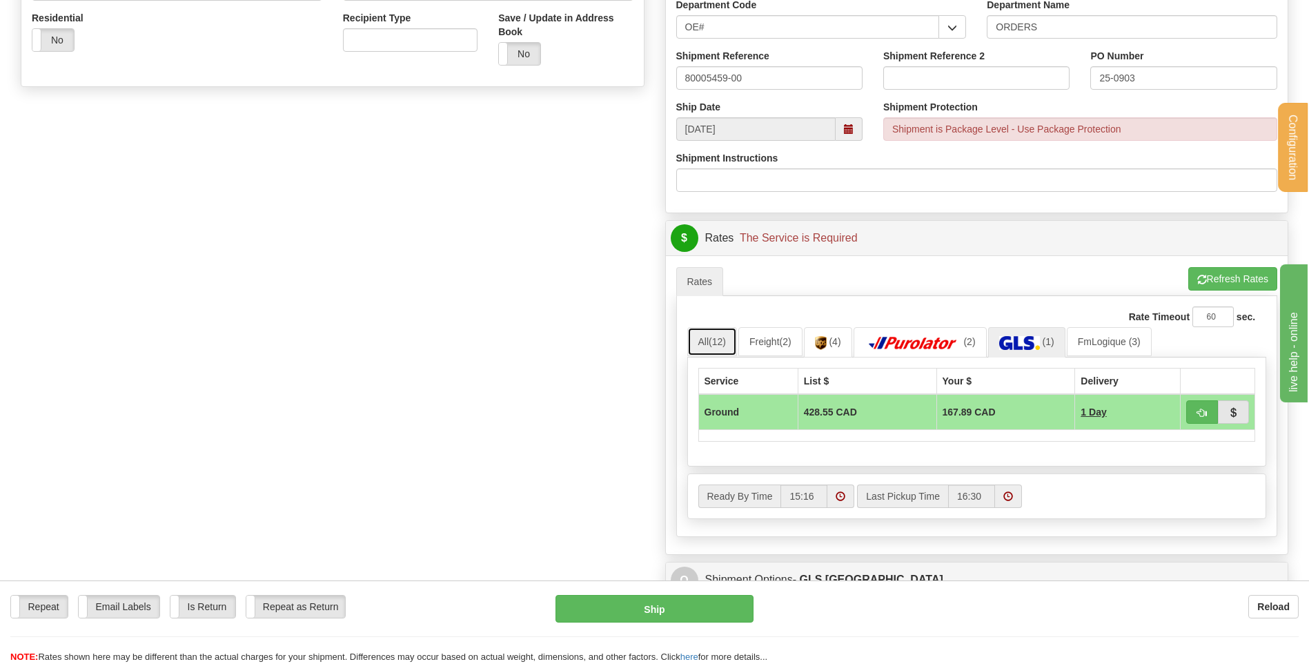
click at [701, 341] on link "All (12)" at bounding box center [712, 341] width 50 height 29
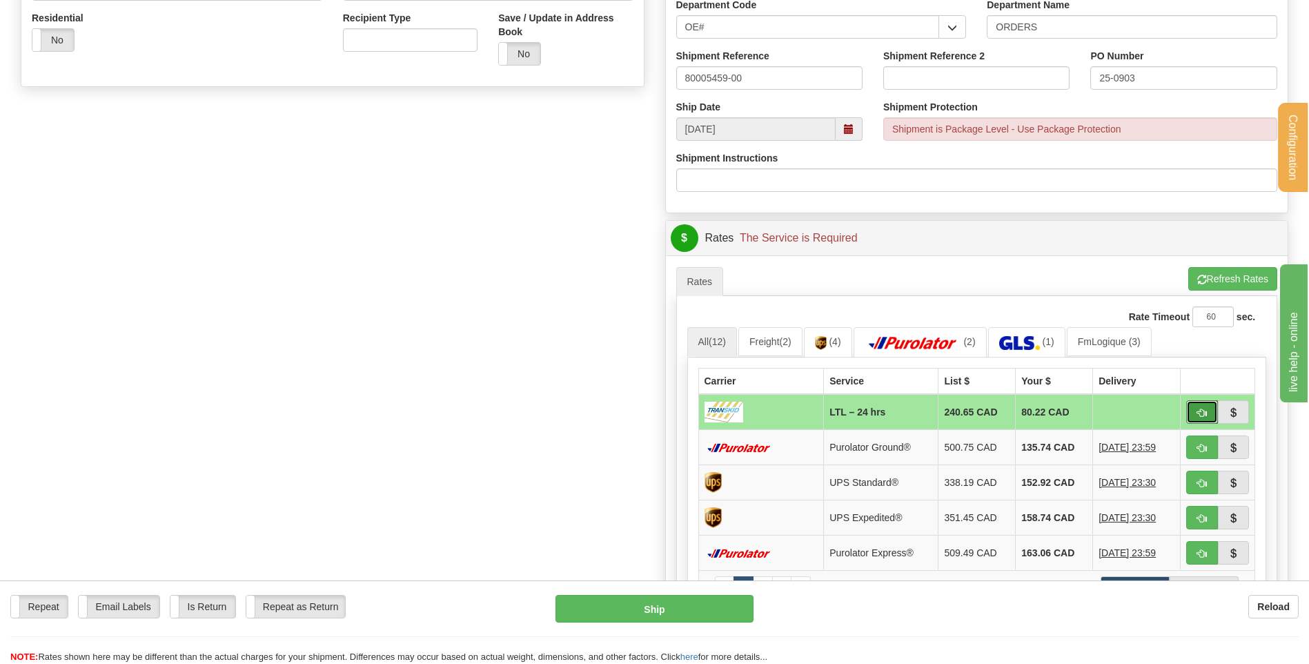
click at [1194, 402] on button "button" at bounding box center [1202, 411] width 32 height 23
type input "24 hrs"
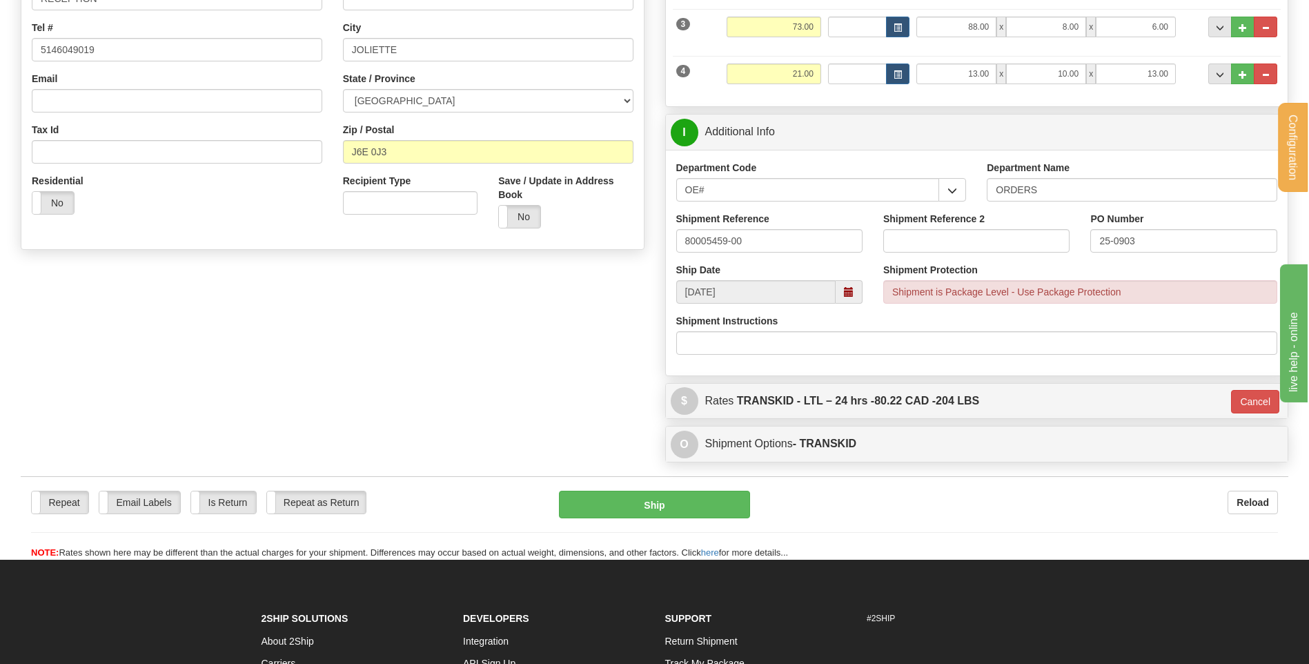
scroll to position [344, 0]
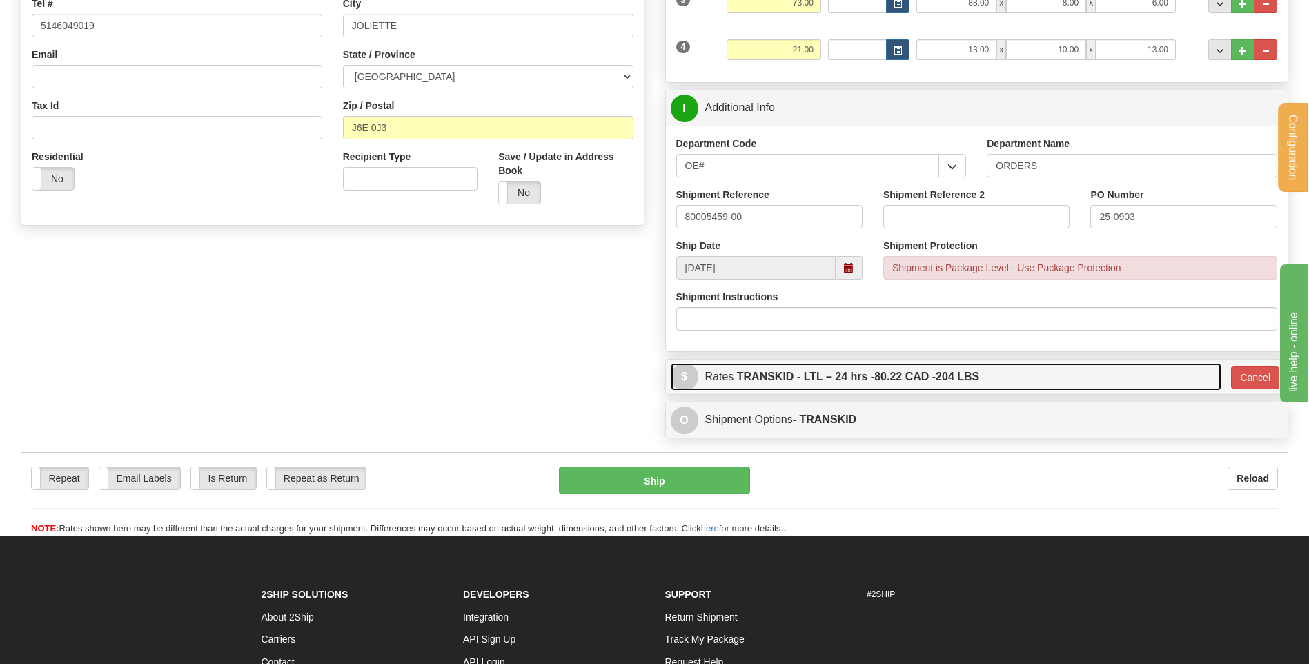
click at [820, 377] on label "TRANSKID - LTL – 24 hrs - 80.22 CAD - 204 LBS" at bounding box center [858, 377] width 243 height 28
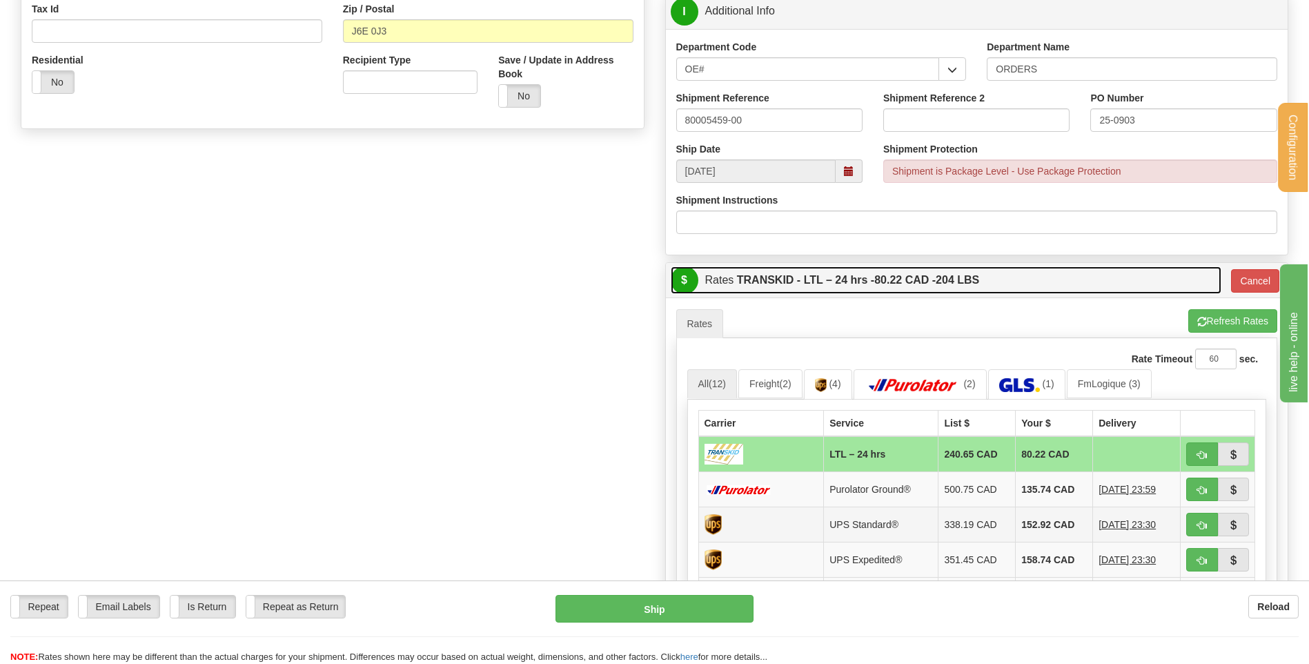
scroll to position [551, 0]
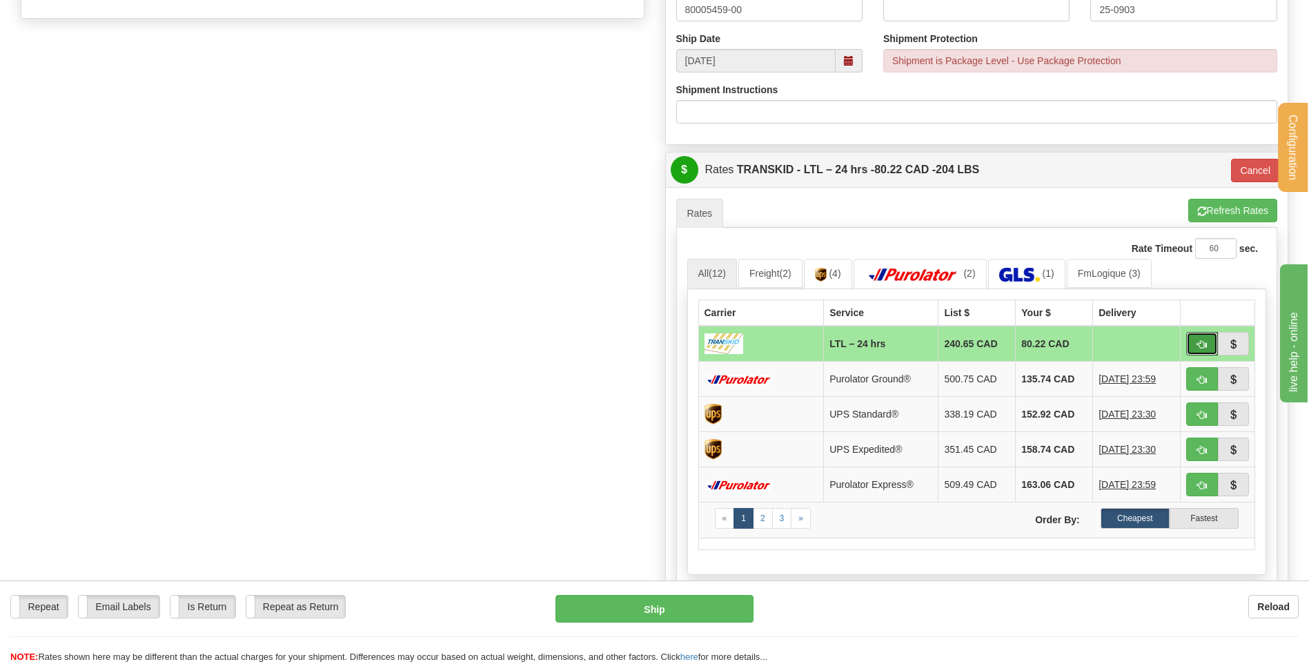
click at [1209, 335] on button "button" at bounding box center [1202, 343] width 32 height 23
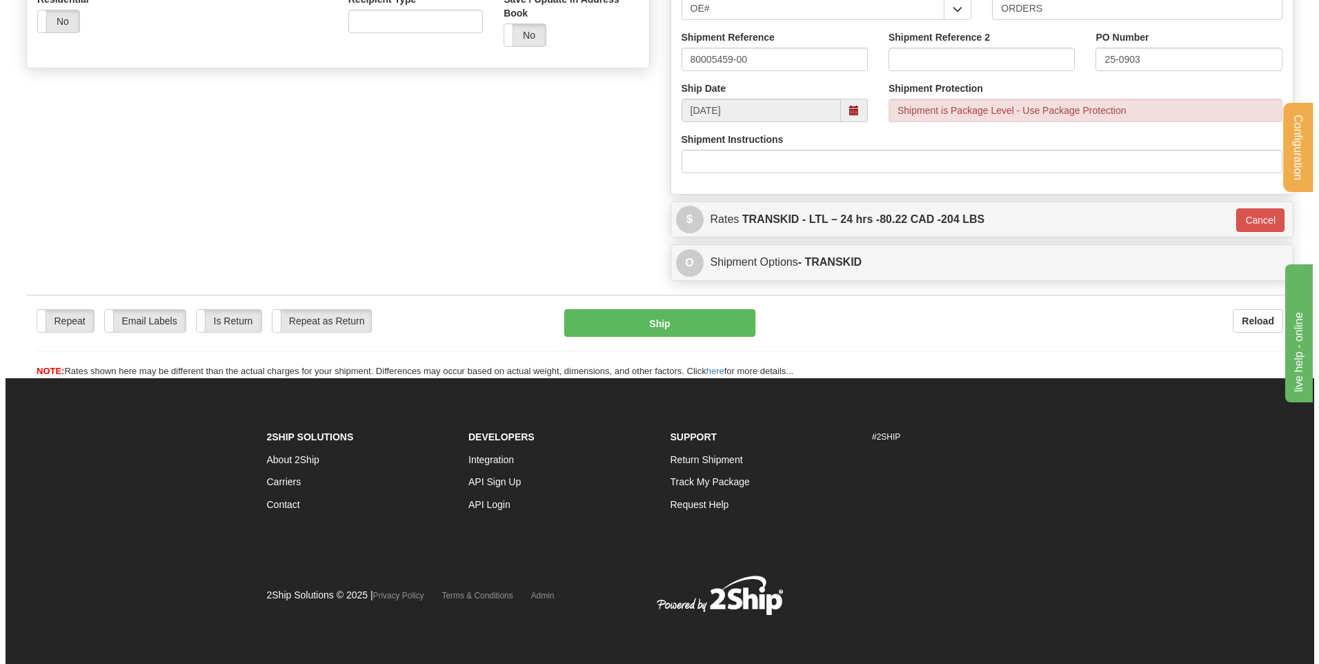
scroll to position [227, 0]
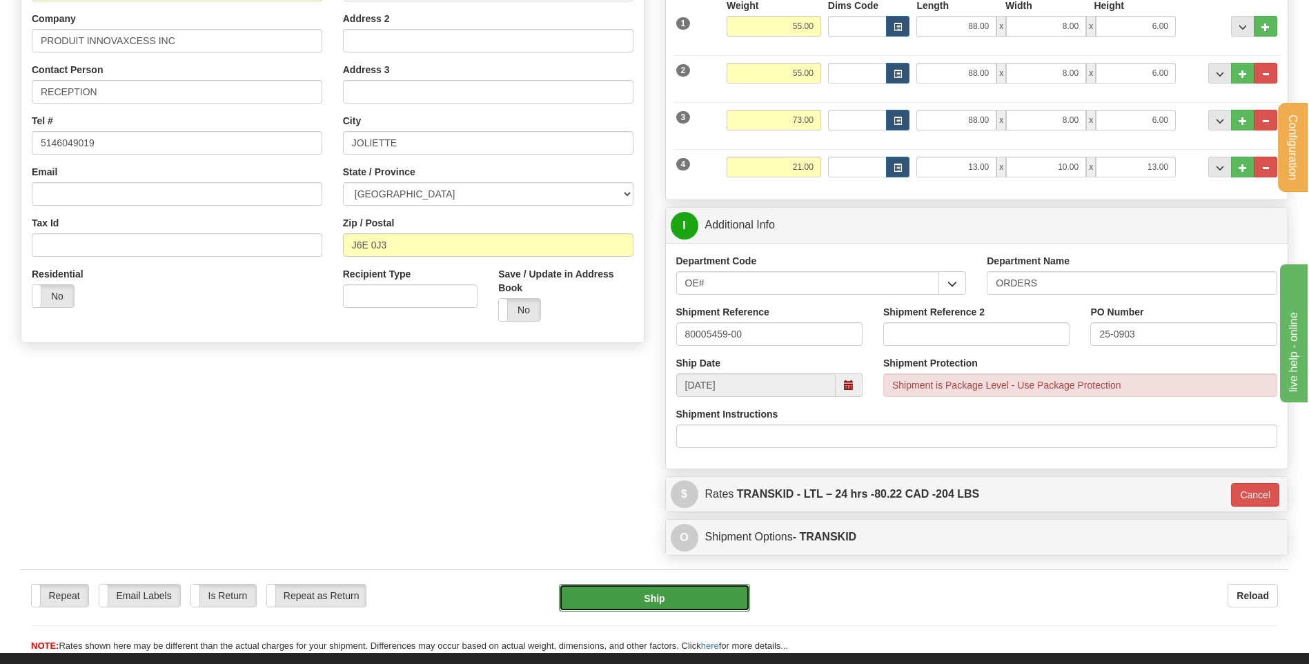
click at [615, 608] on button "Ship" at bounding box center [654, 598] width 190 height 28
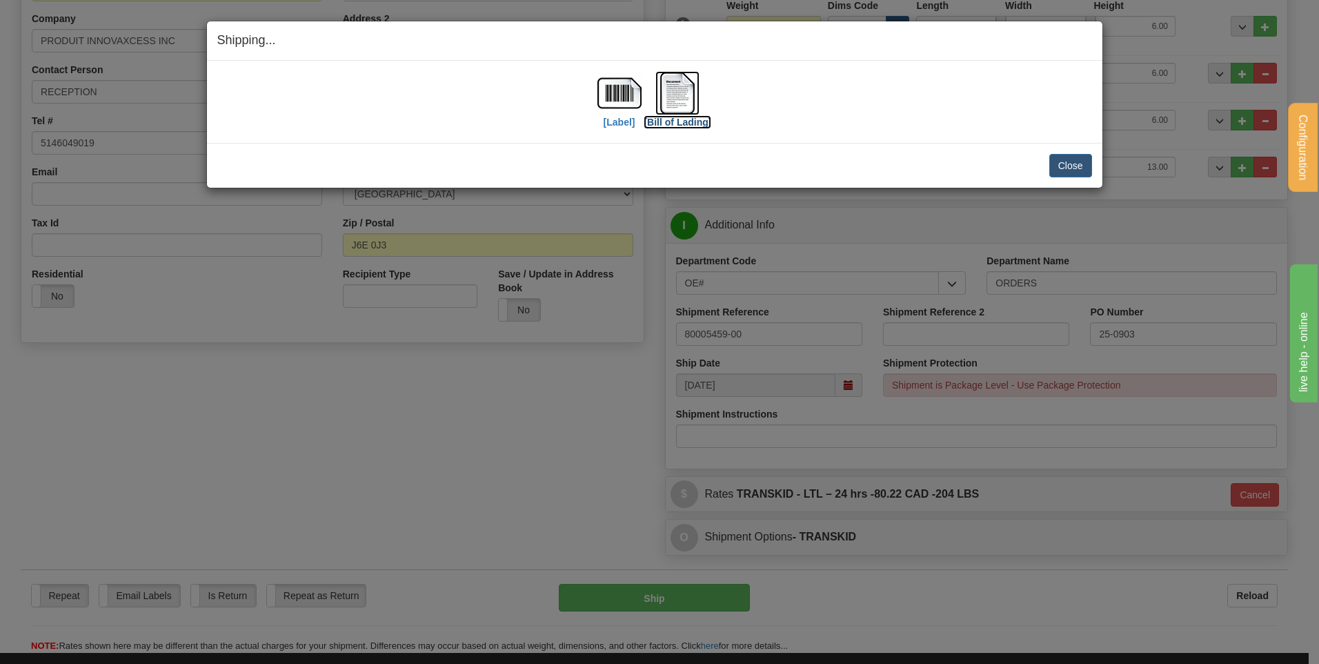
click at [689, 87] on img at bounding box center [677, 93] width 44 height 44
drag, startPoint x: 928, startPoint y: 103, endPoint x: 947, endPoint y: 103, distance: 18.6
click at [929, 103] on div "[Label] [Bill of Lading]" at bounding box center [654, 101] width 875 height 61
click at [685, 93] on img at bounding box center [677, 93] width 44 height 44
click at [1058, 170] on button "Close" at bounding box center [1070, 165] width 43 height 23
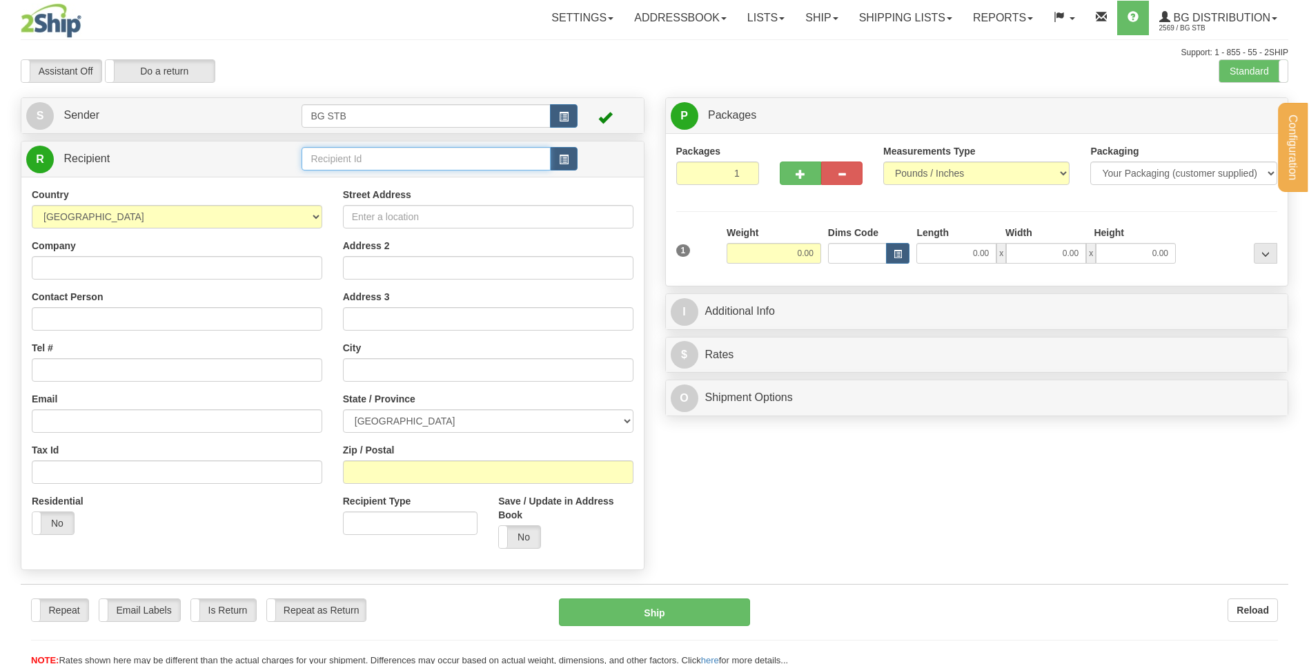
click at [350, 157] on input "text" at bounding box center [425, 158] width 248 height 23
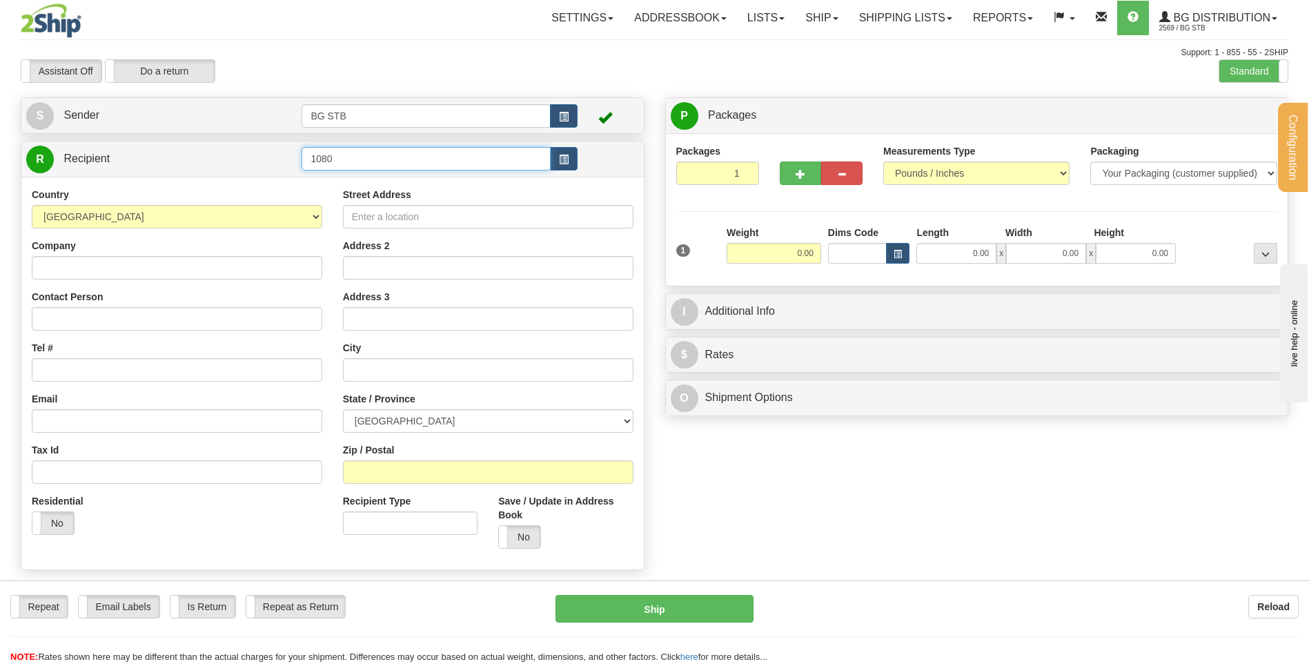
type input "1080"
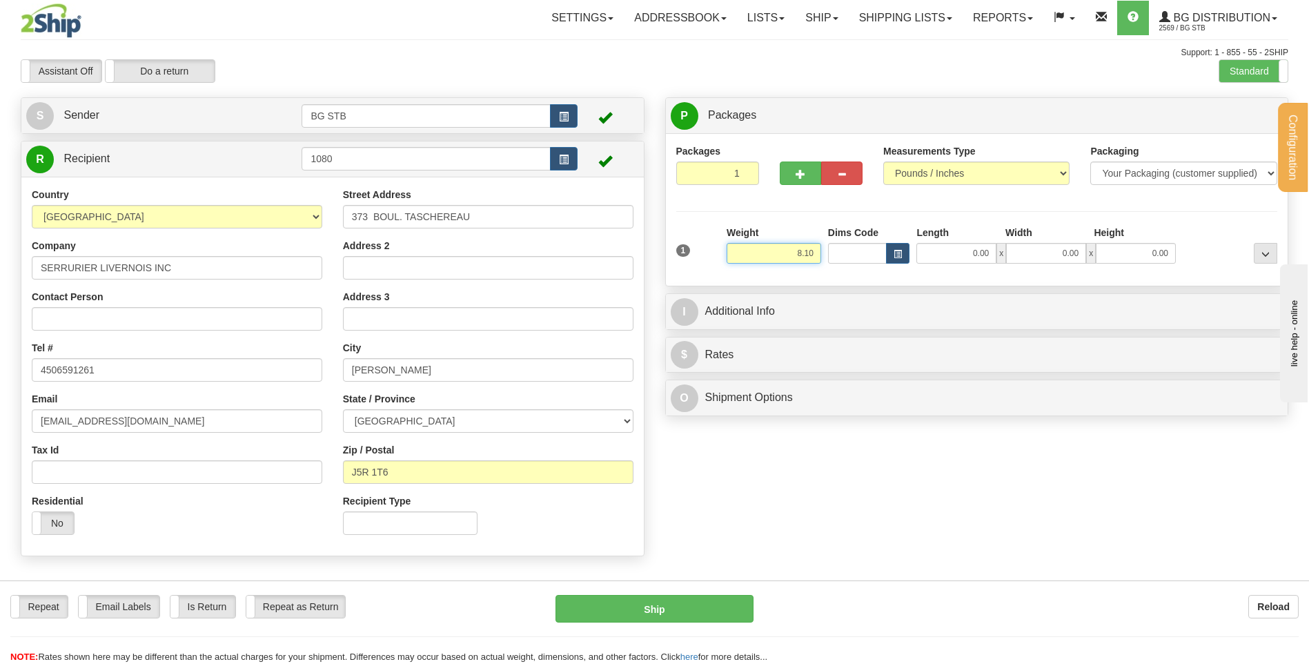
type input "8.10"
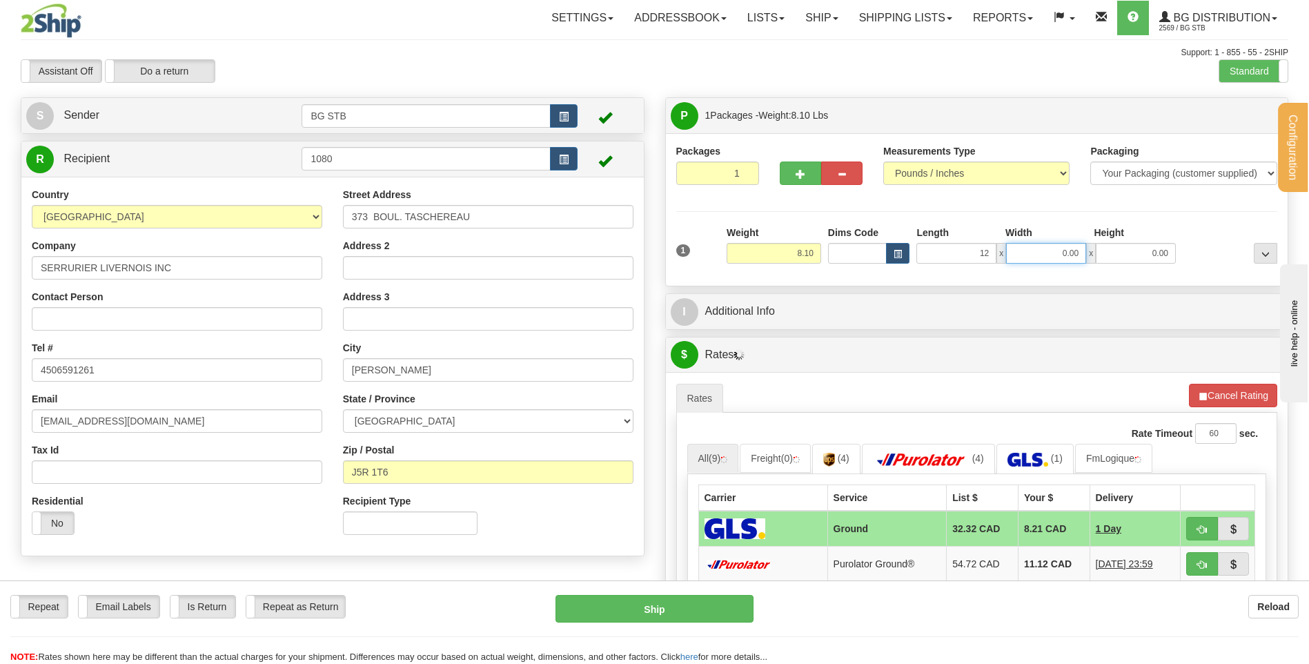
type input "12.00"
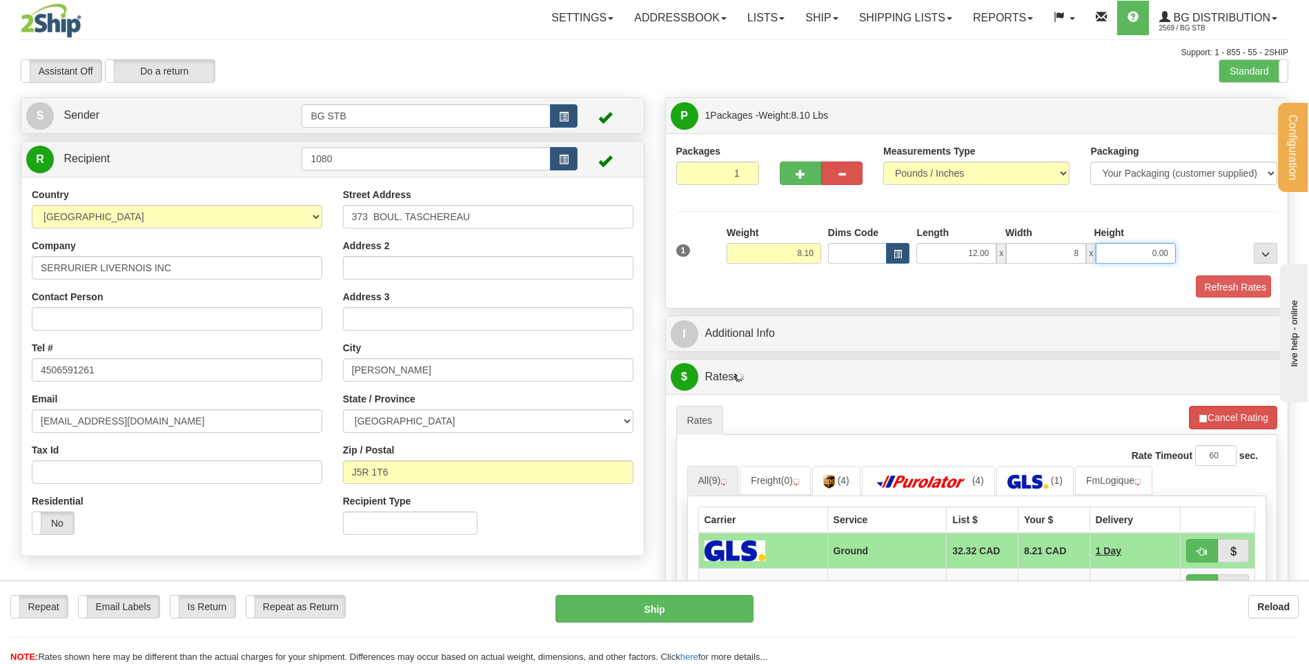
type input "8.00"
type input "6.00"
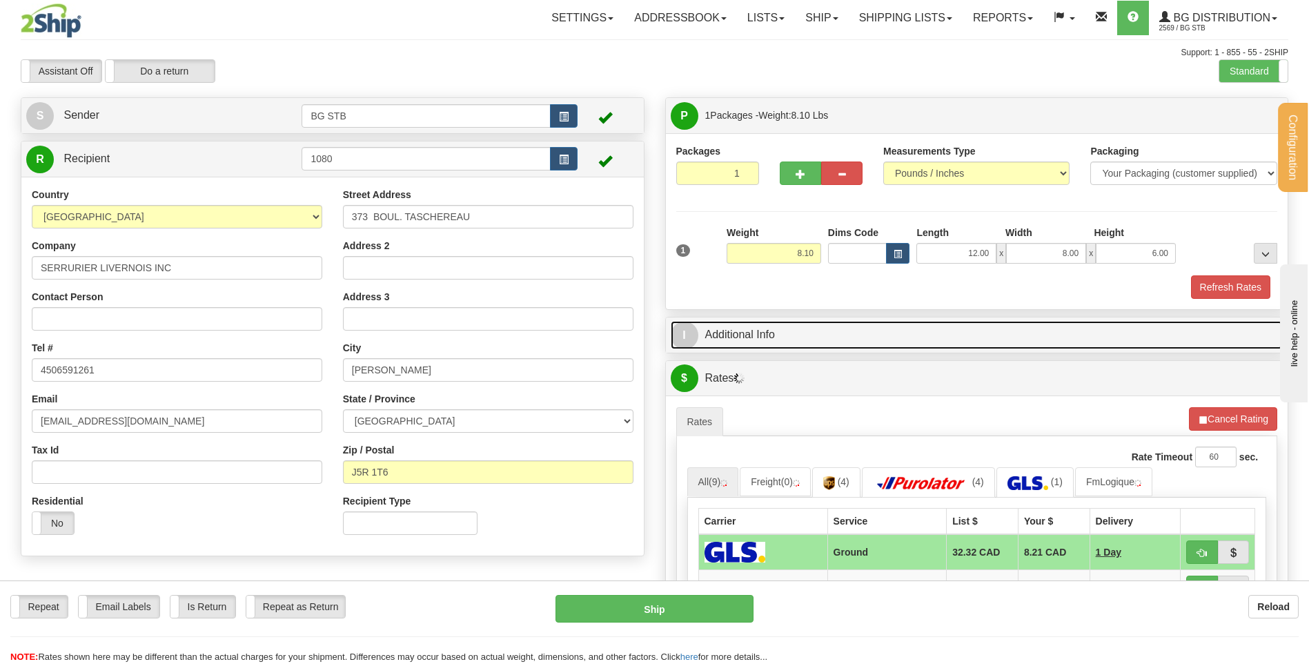
click at [769, 334] on link "I Additional Info" at bounding box center [977, 335] width 613 height 28
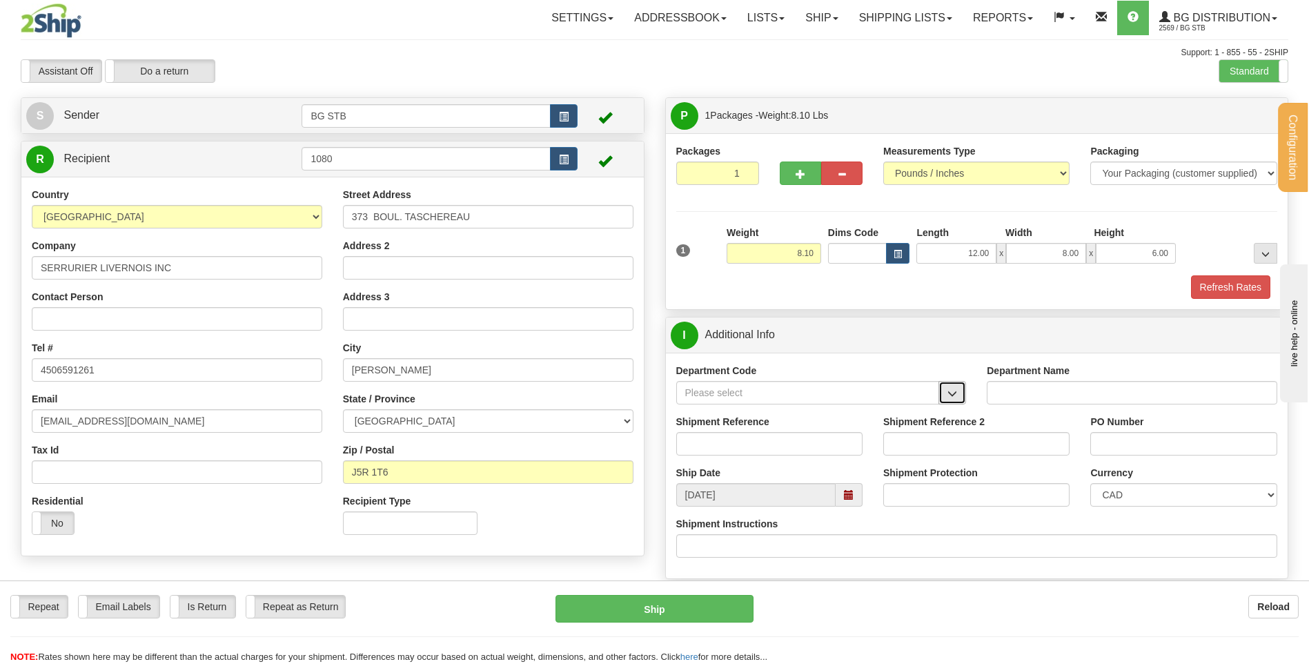
click at [945, 388] on button "button" at bounding box center [952, 392] width 28 height 23
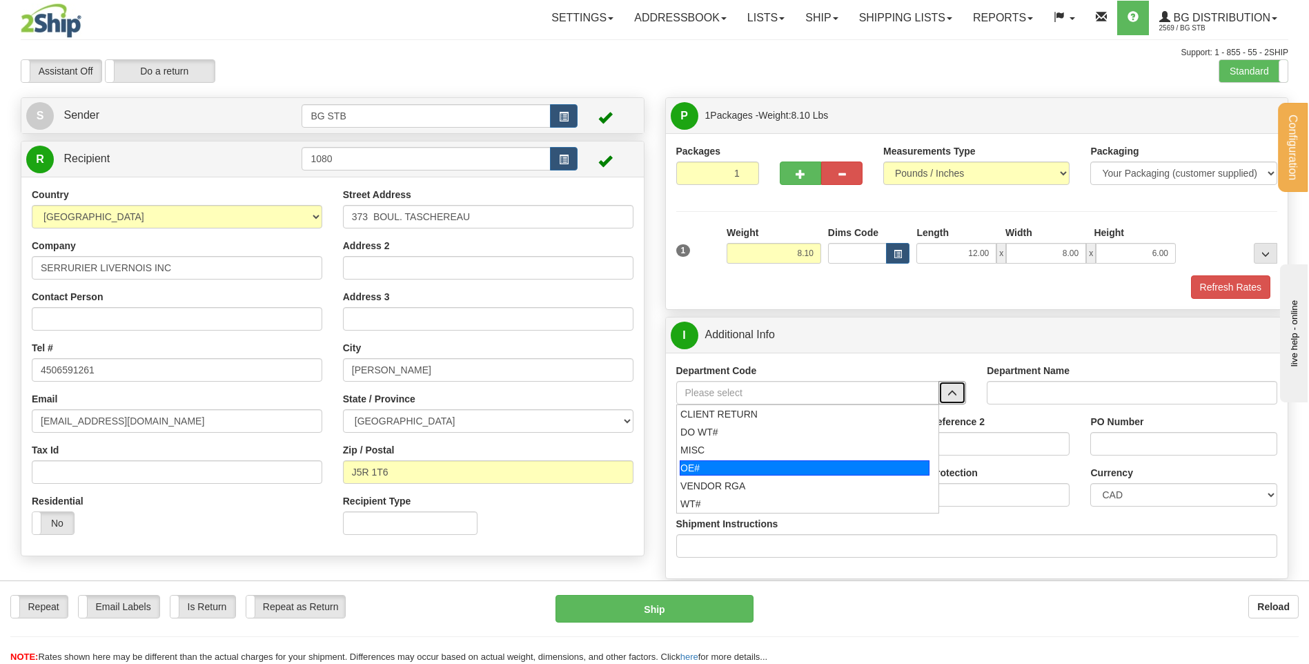
drag, startPoint x: 751, startPoint y: 466, endPoint x: 751, endPoint y: 444, distance: 21.4
click at [751, 460] on div "OE#" at bounding box center [805, 467] width 250 height 15
type input "OE#"
type input "ORDERS"
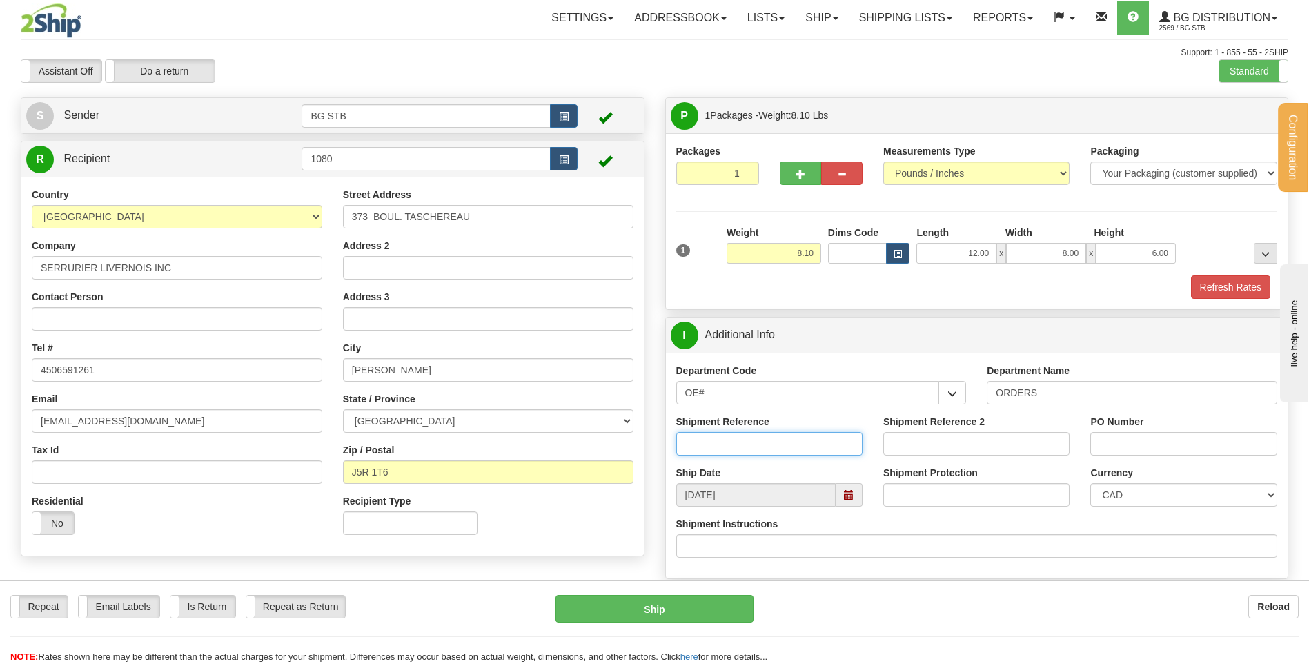
click at [751, 442] on input "Shipment Reference" at bounding box center [769, 443] width 186 height 23
click at [801, 436] on input "80005337-02" at bounding box center [769, 443] width 186 height 23
type input "80005337-03"
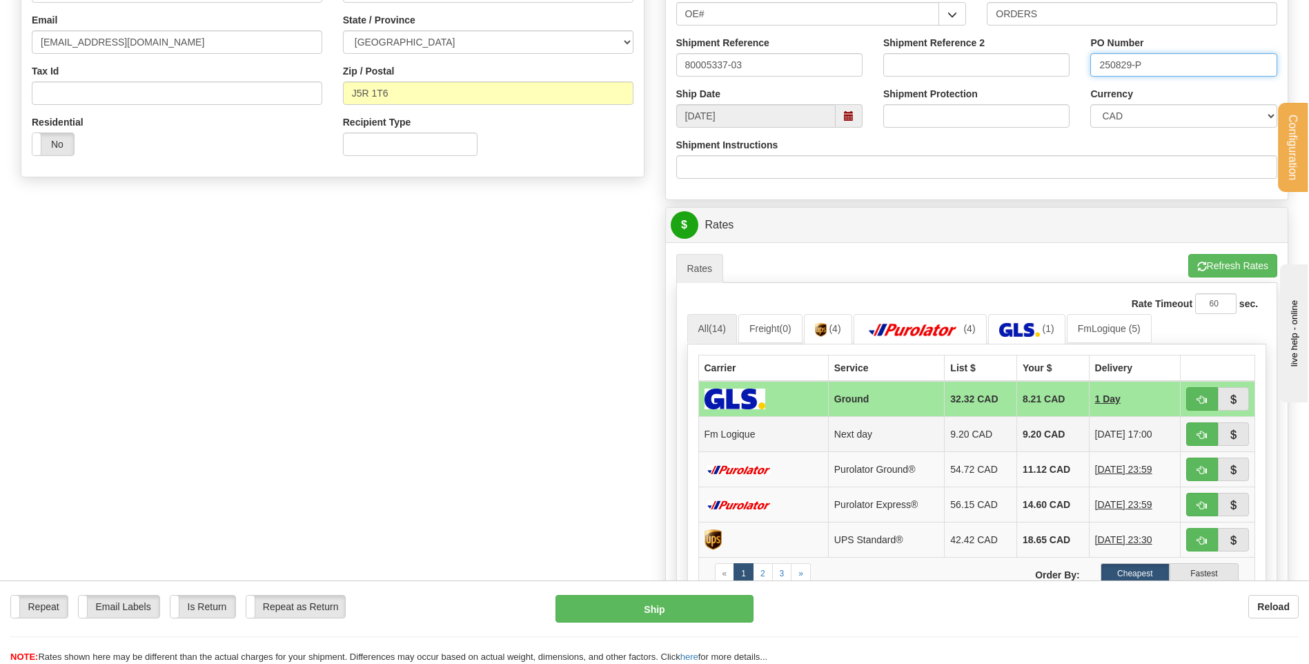
scroll to position [483, 0]
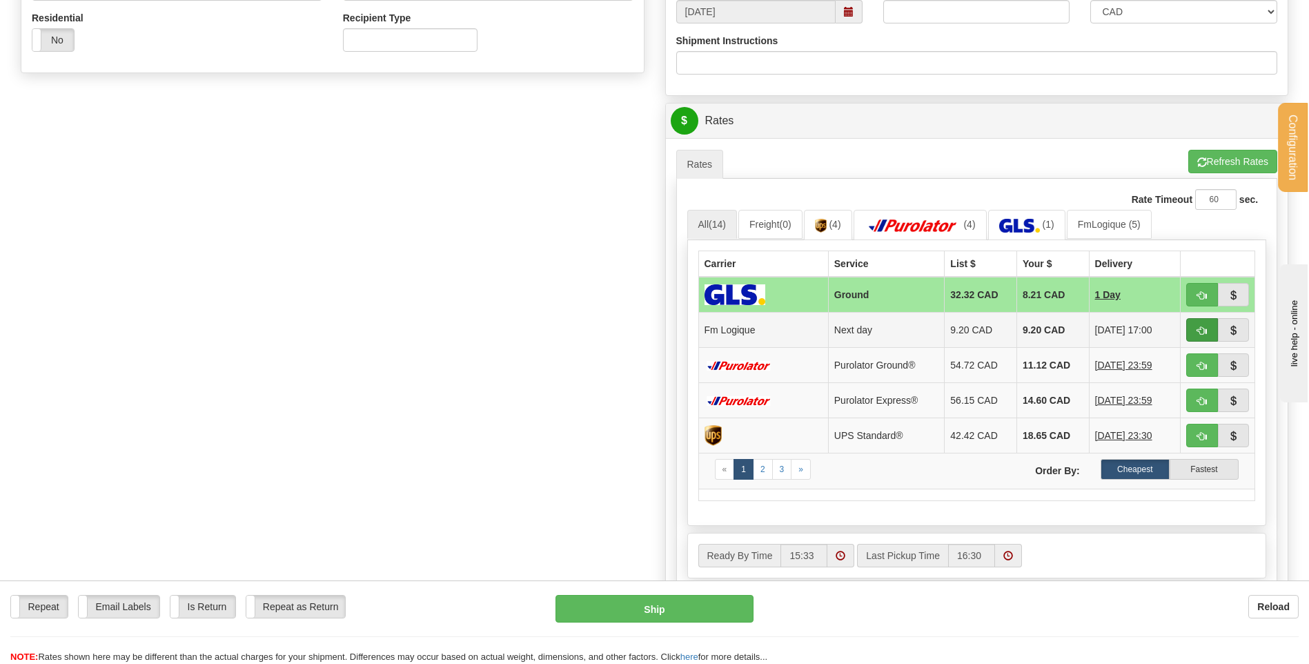
type input "250829-P"
drag, startPoint x: 1199, startPoint y: 330, endPoint x: 1191, endPoint y: 337, distance: 9.8
click at [1199, 333] on span "button" at bounding box center [1202, 330] width 10 height 9
type input "jour"
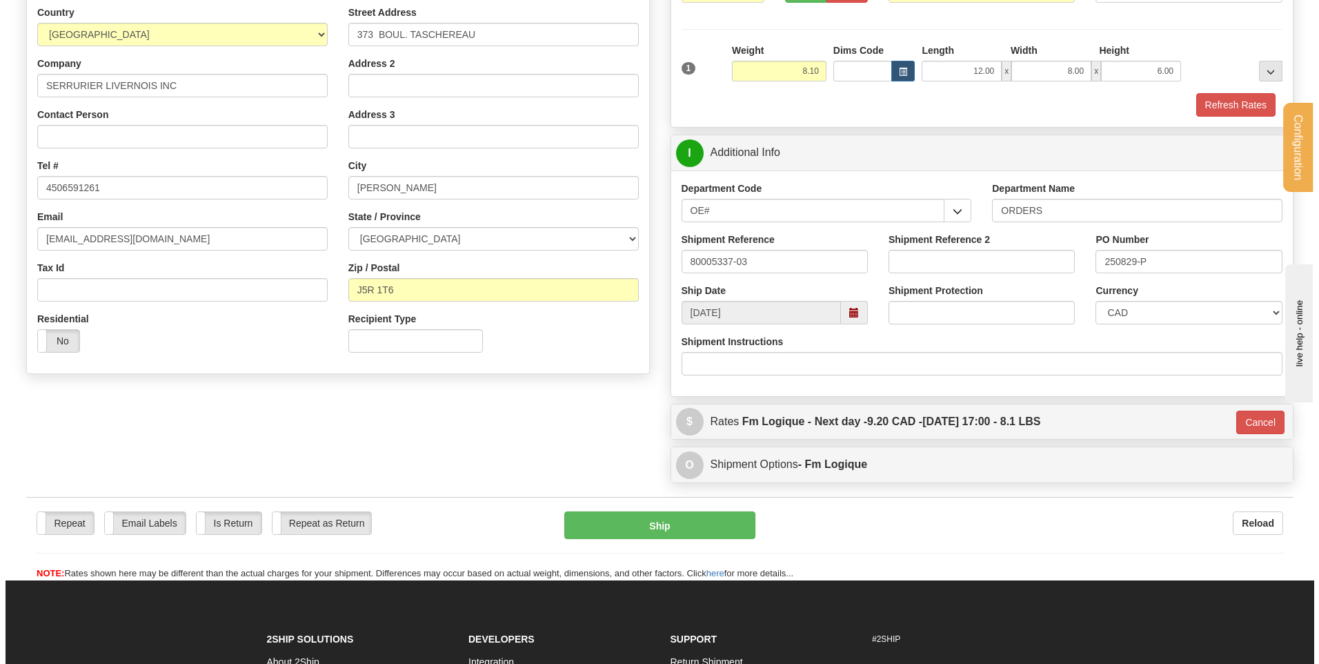
scroll to position [178, 0]
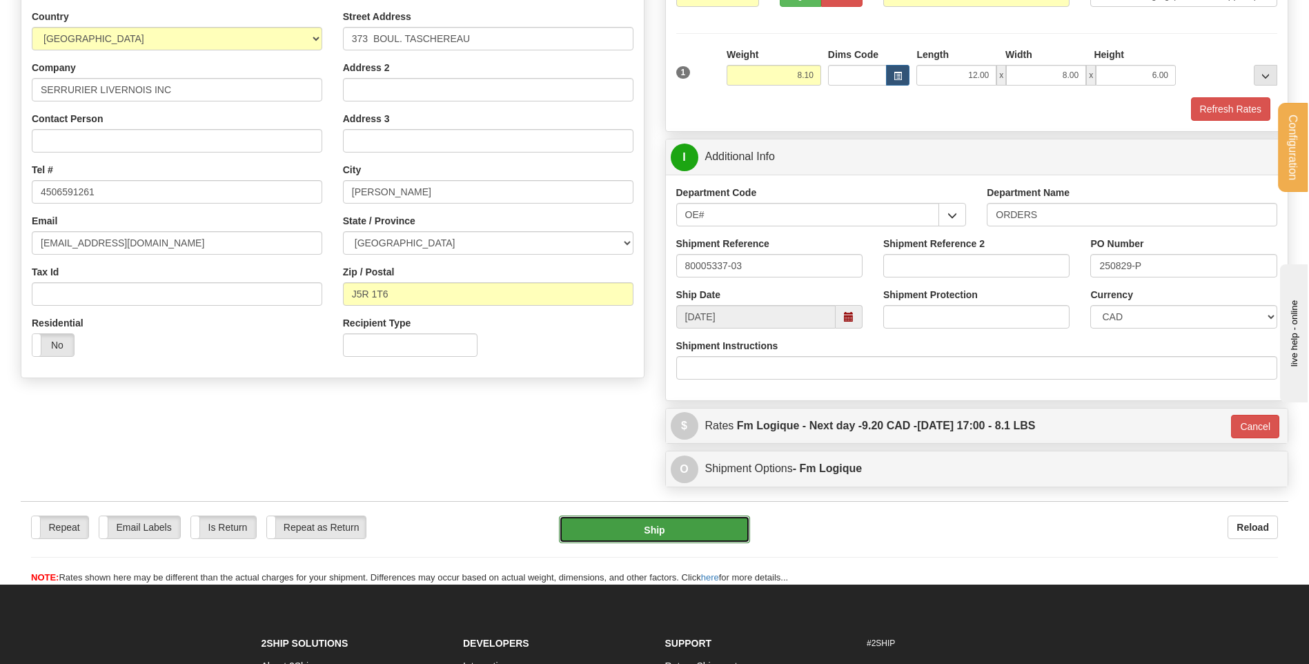
click at [642, 535] on button "Ship" at bounding box center [654, 529] width 190 height 28
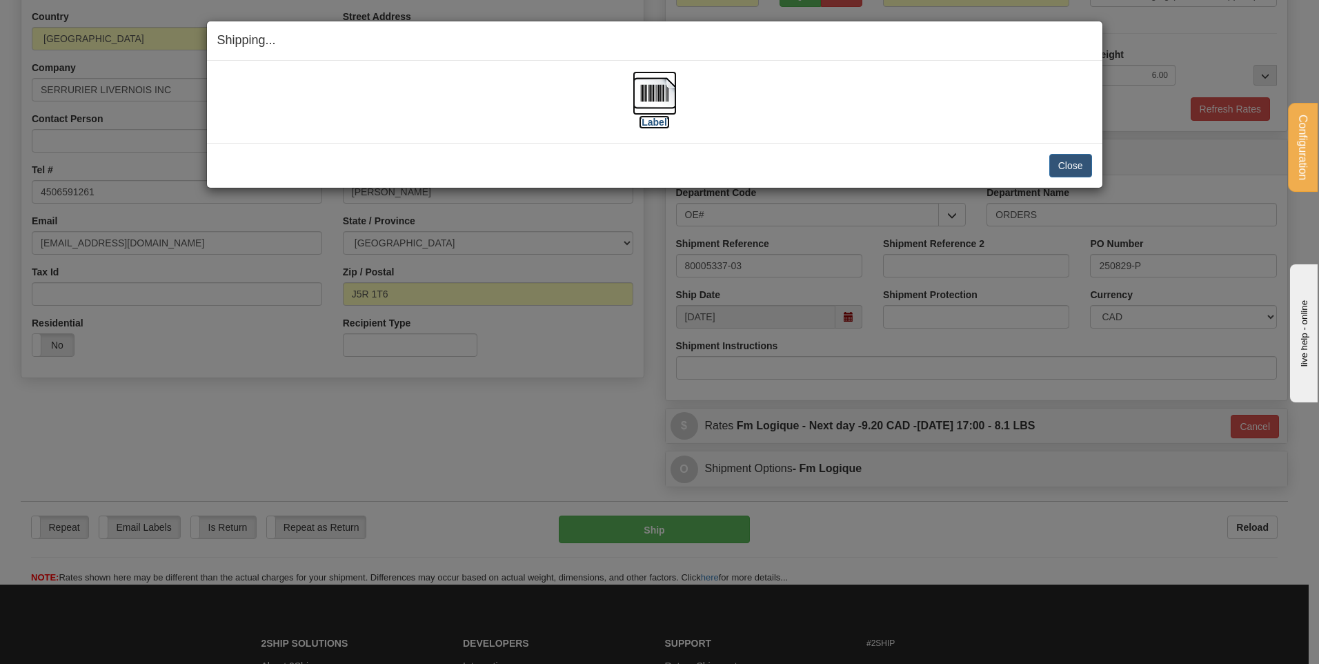
click at [644, 105] on img at bounding box center [655, 93] width 44 height 44
click at [1063, 170] on button "Close" at bounding box center [1070, 165] width 43 height 23
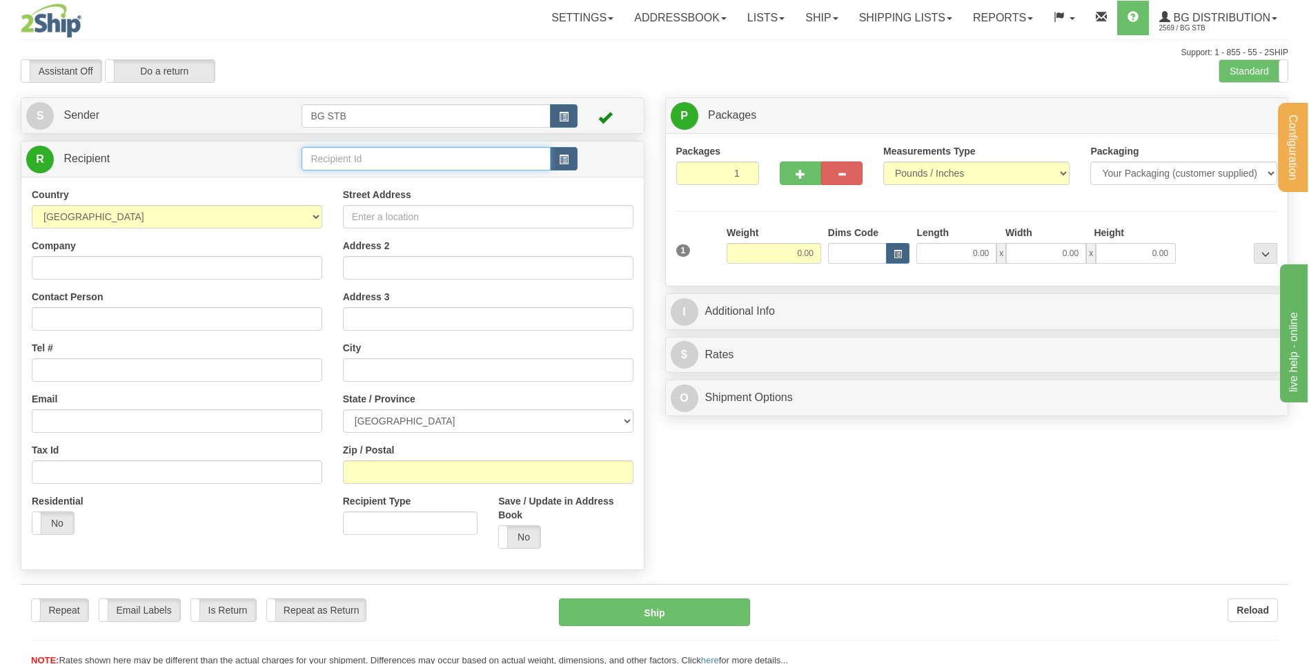
click at [355, 159] on input "text" at bounding box center [425, 158] width 248 height 23
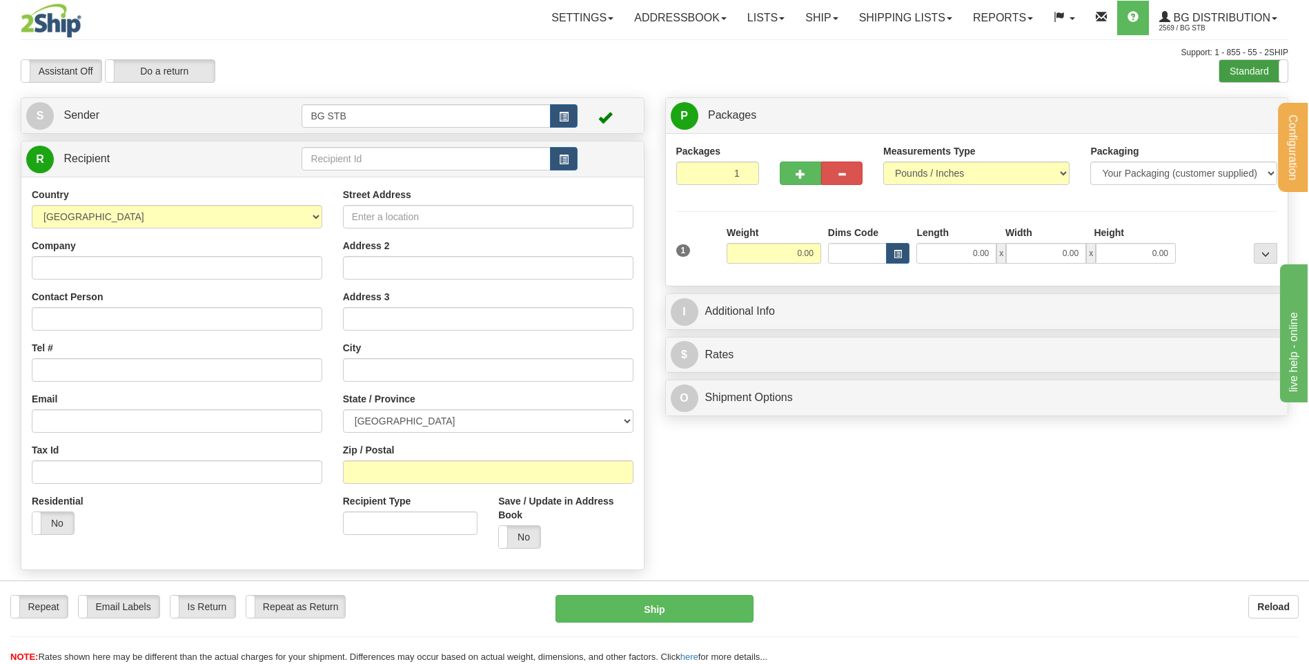
drag, startPoint x: 1225, startPoint y: 56, endPoint x: 1237, endPoint y: 67, distance: 16.6
click at [1225, 56] on div "Support: 1 - 855 - 55 - 2SHIP" at bounding box center [654, 53] width 1267 height 12
click at [1238, 67] on label "Standard" at bounding box center [1253, 71] width 68 height 22
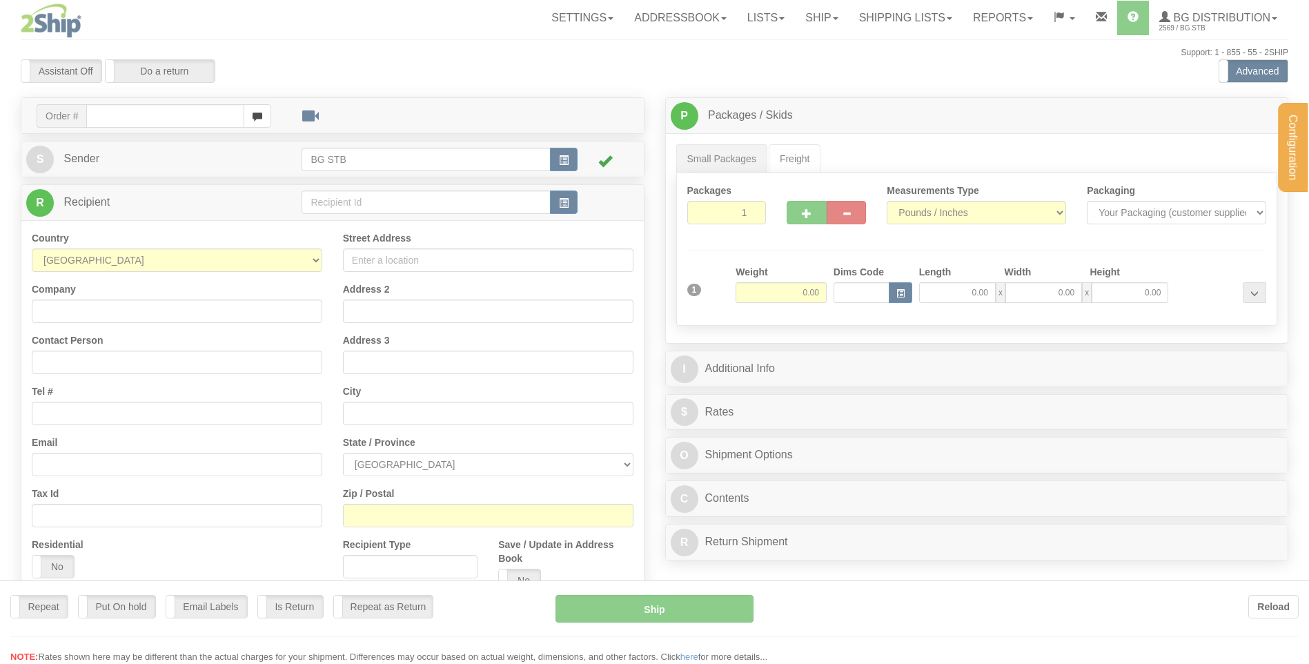
click at [335, 195] on div at bounding box center [654, 332] width 1309 height 664
click at [329, 201] on div at bounding box center [654, 332] width 1309 height 664
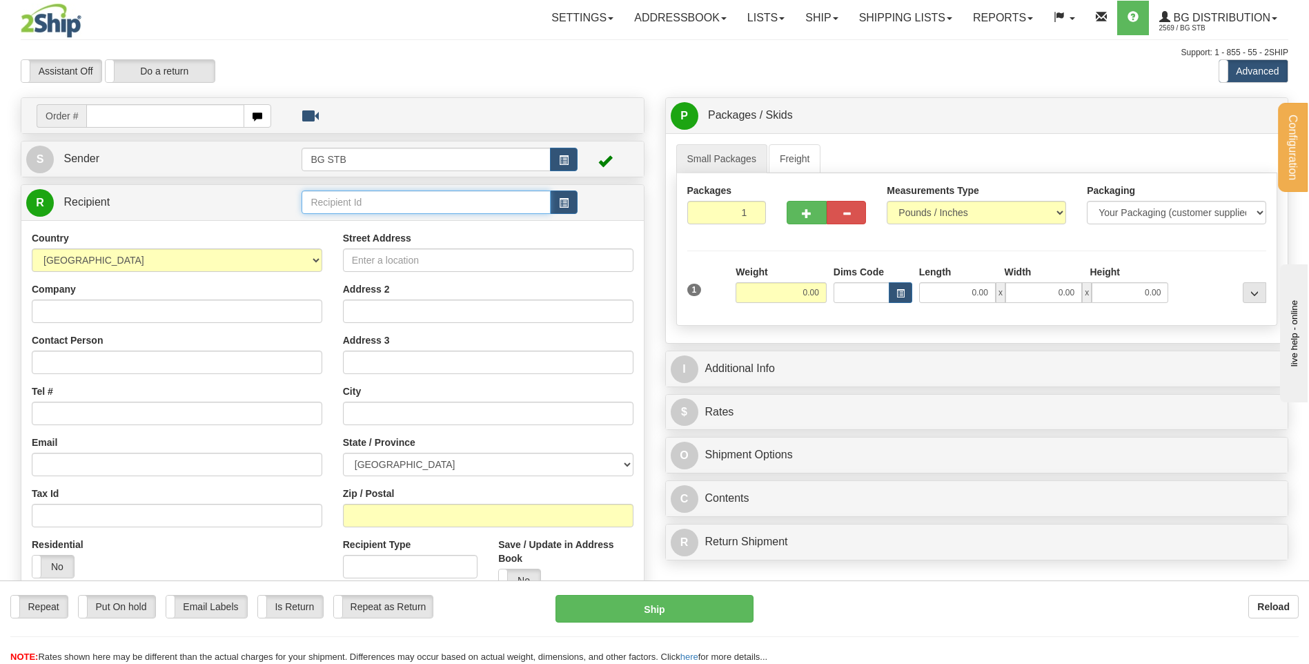
click at [330, 201] on input "text" at bounding box center [425, 201] width 248 height 23
type input "BG VAN"
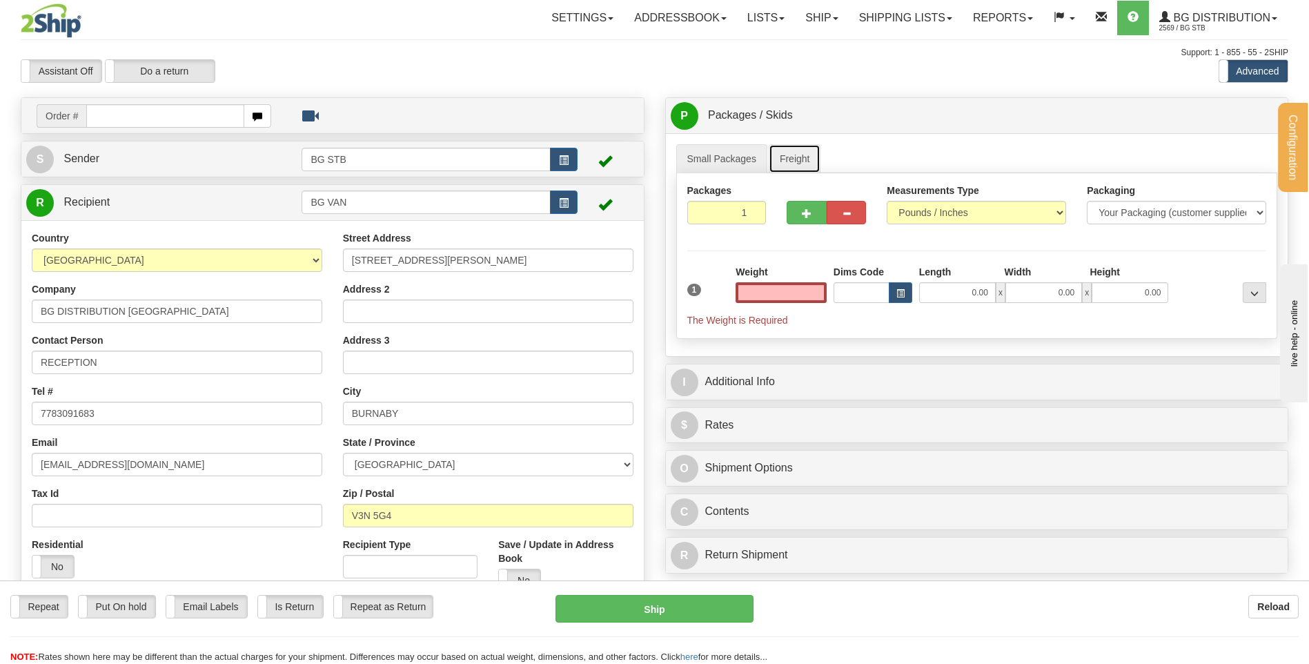
type input "0.00"
click at [804, 154] on link "Freight" at bounding box center [795, 158] width 52 height 29
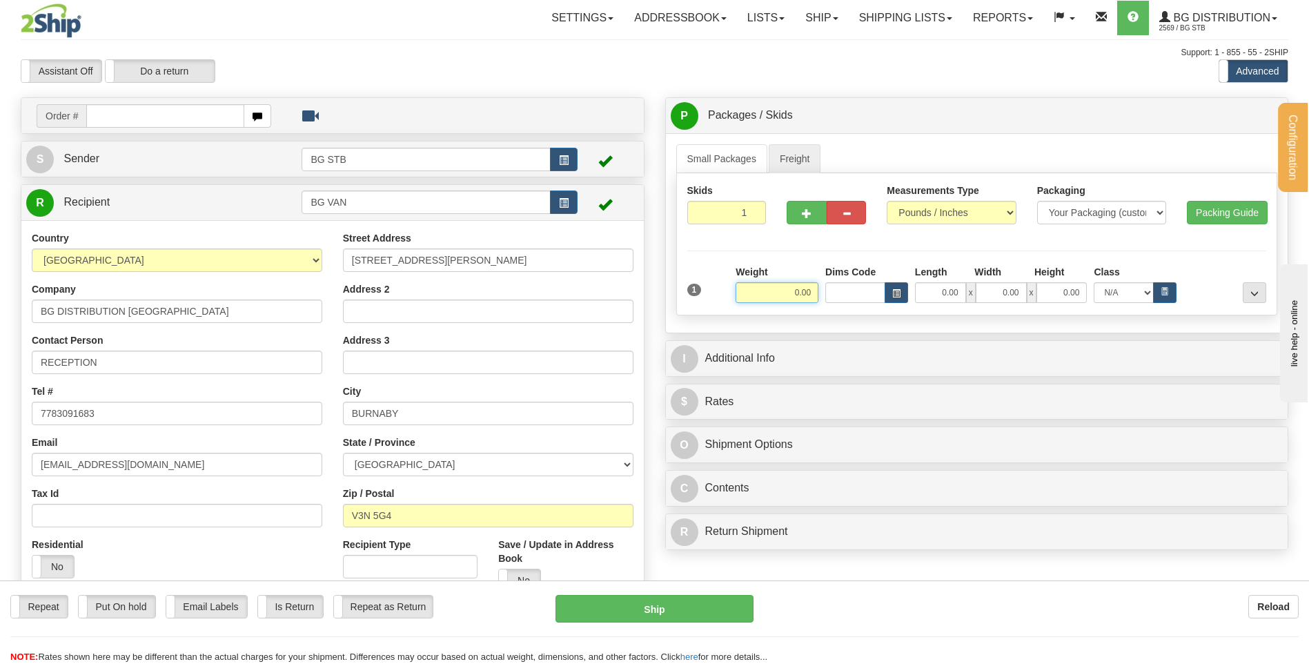
click at [793, 286] on input "0.00" at bounding box center [776, 292] width 83 height 21
type input "1500.00"
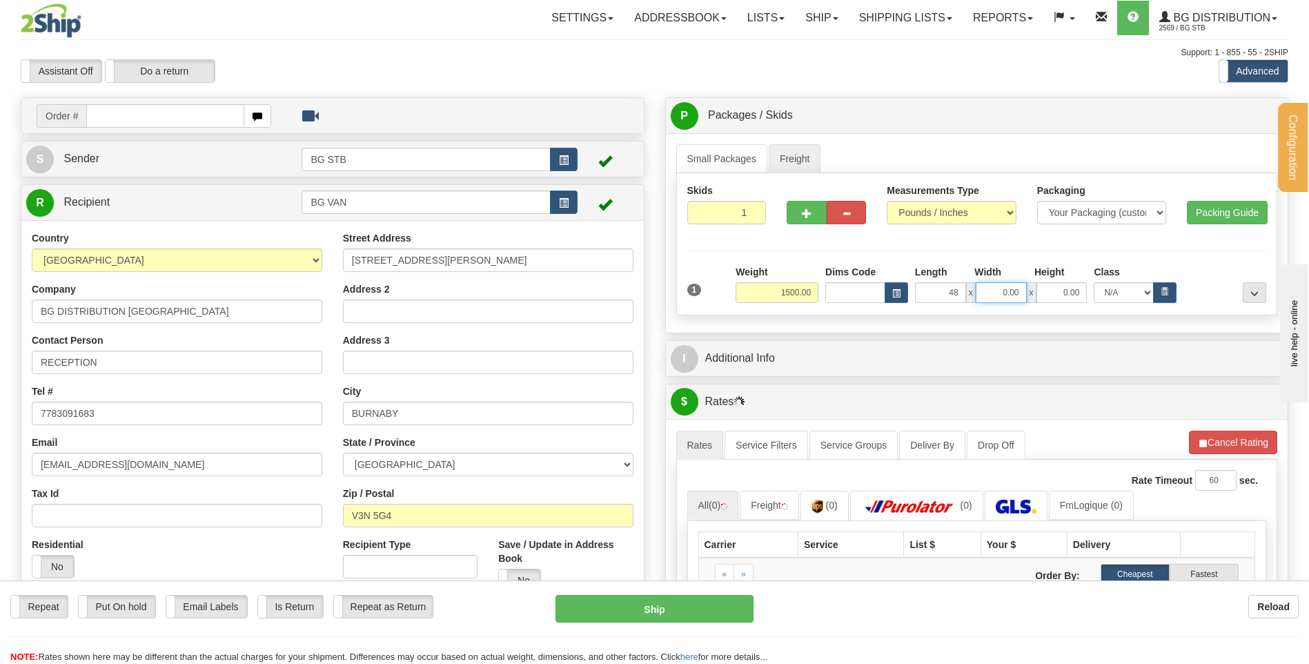
type input "48.00"
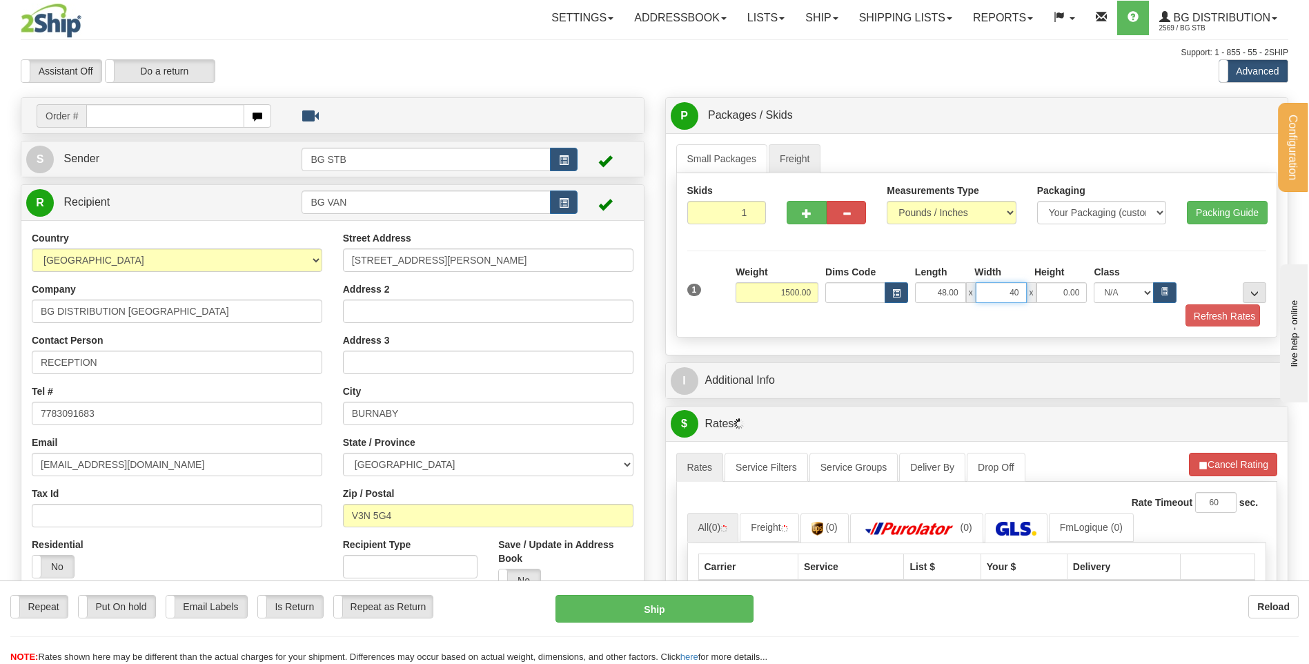
type input "40.00"
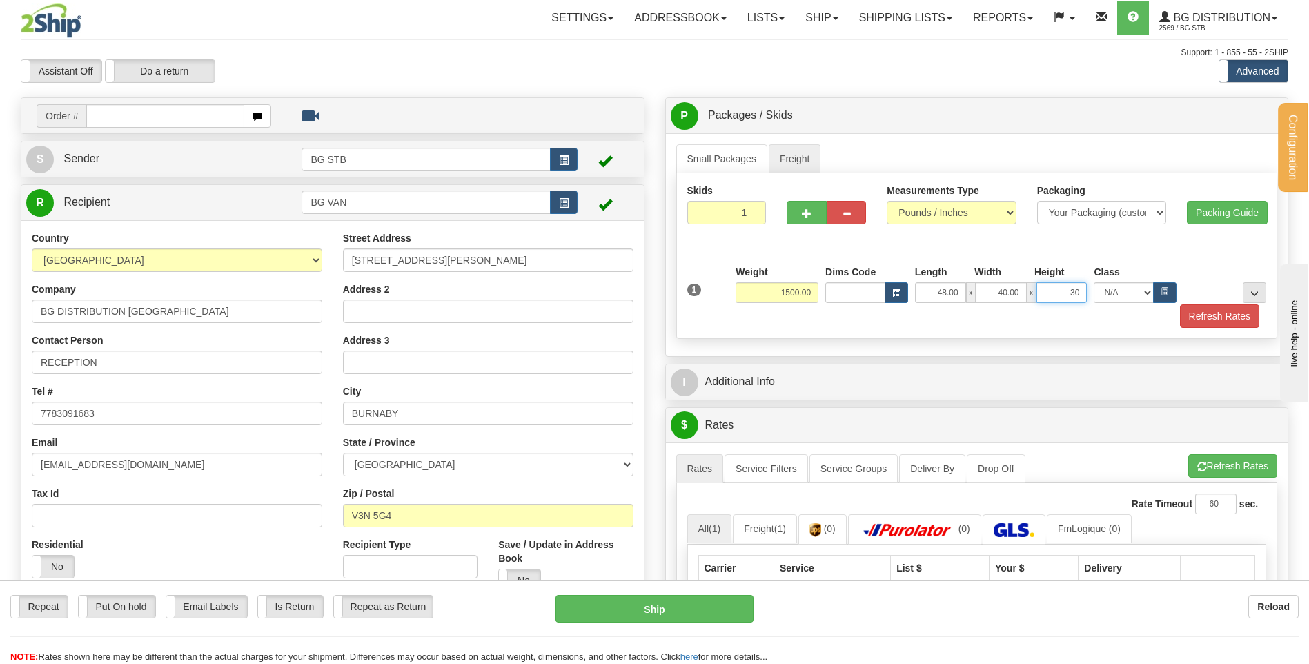
type input "30.00"
click at [820, 212] on button "button" at bounding box center [805, 212] width 39 height 23
type input "2"
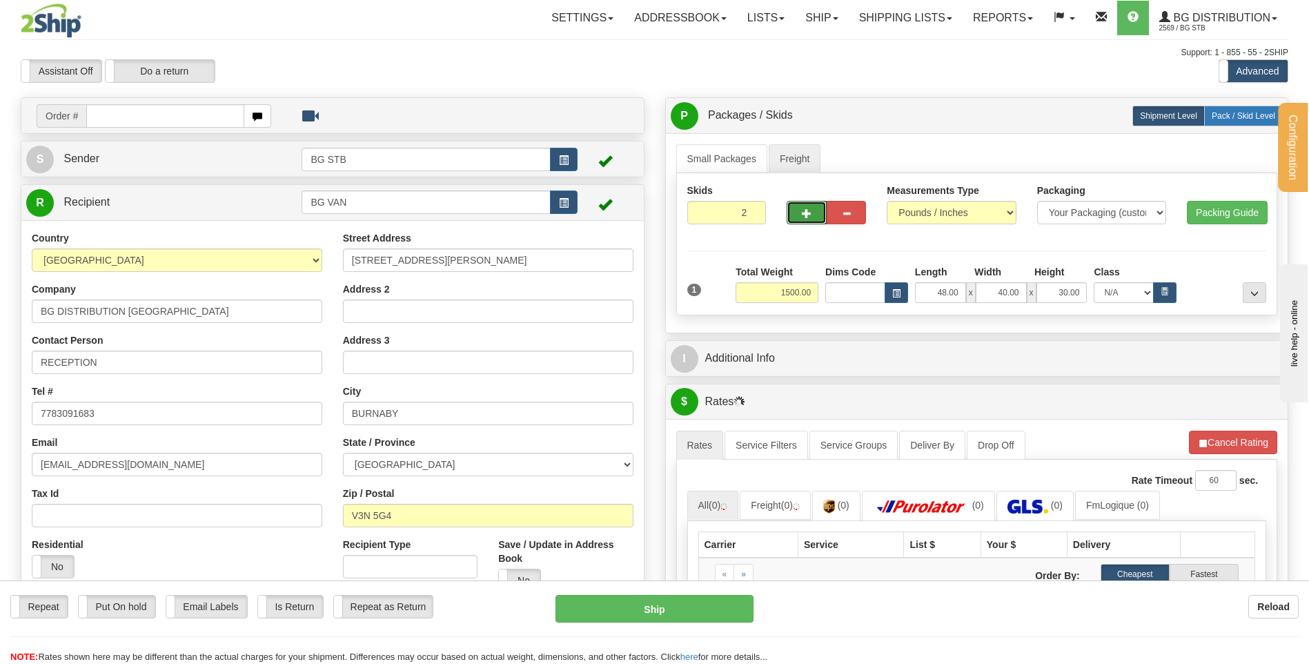
click at [1211, 114] on span "Pack / Skid Level" at bounding box center [1242, 116] width 63 height 10
radio input "true"
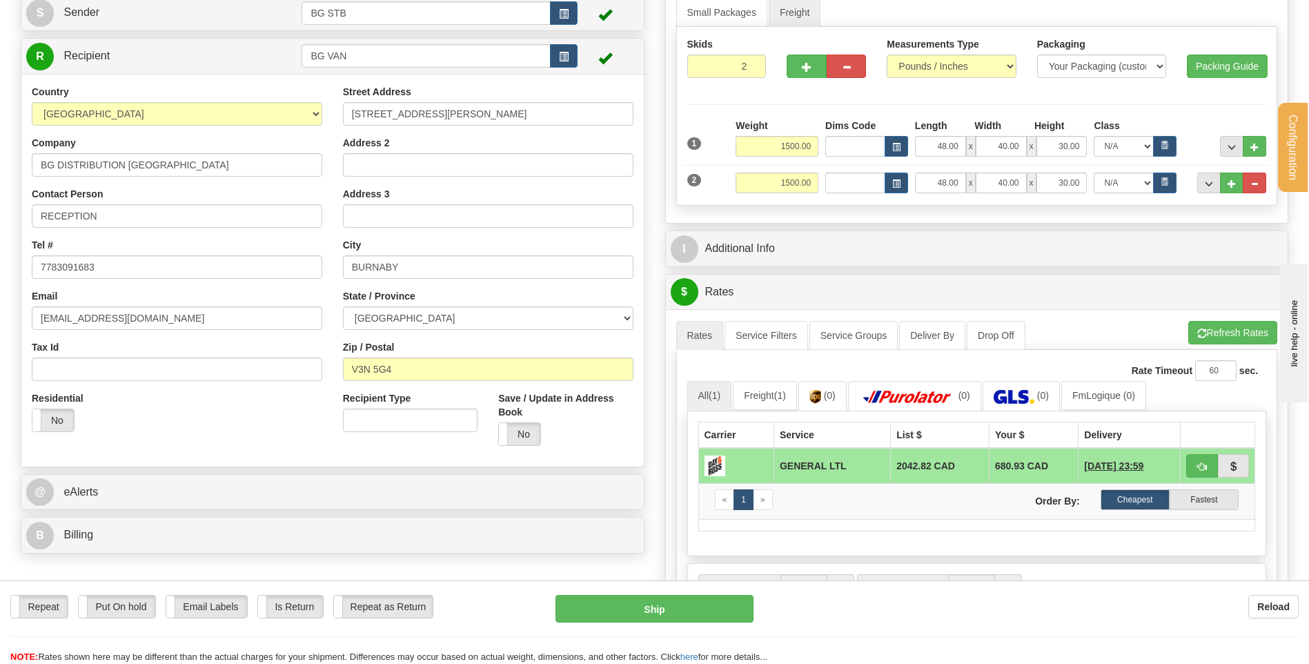
scroll to position [138, 0]
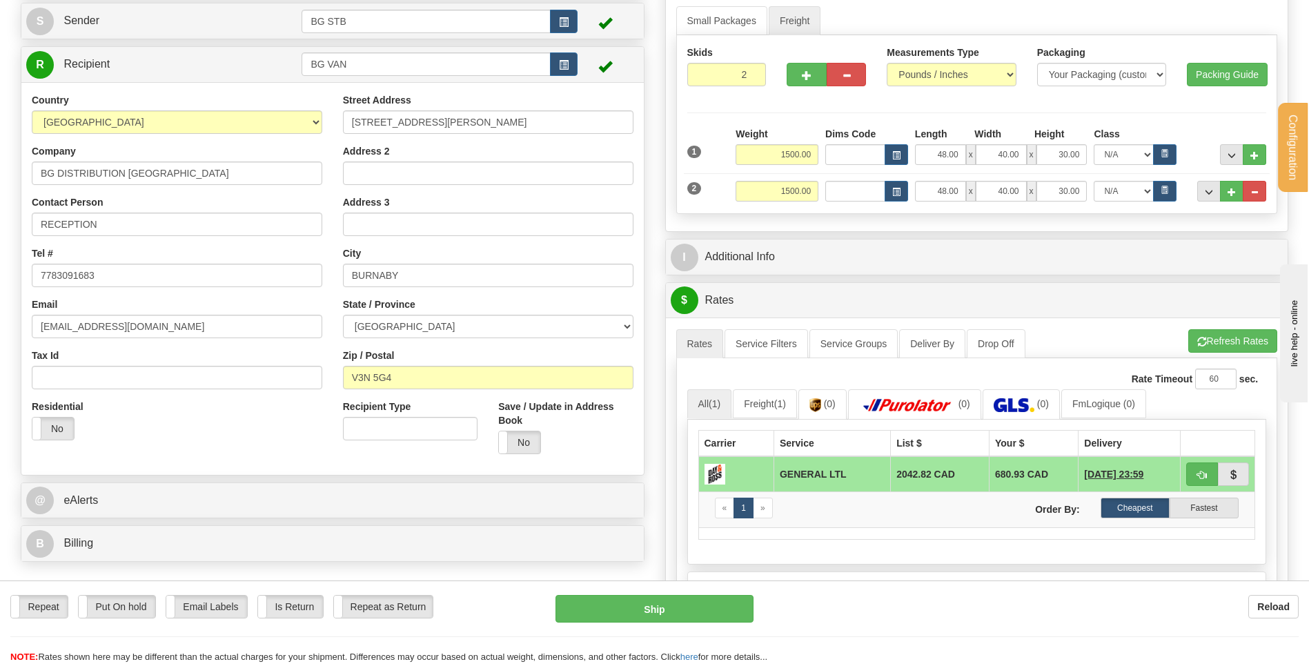
click at [779, 153] on div "Weight 1500.00" at bounding box center [776, 146] width 83 height 38
drag, startPoint x: 776, startPoint y: 153, endPoint x: 1018, endPoint y: 144, distance: 242.3
click at [952, 147] on div "Weight 1500.00 Dims Code Length Width Height x" at bounding box center [1000, 146] width 537 height 38
type input "2000.00"
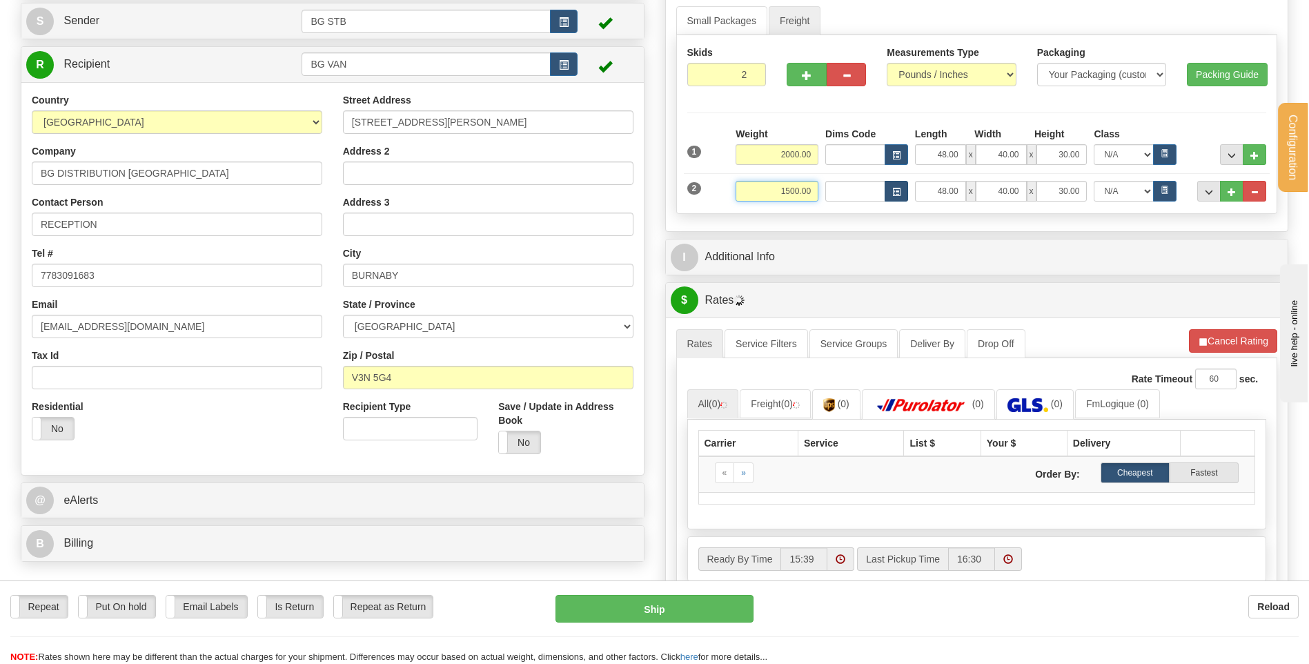
drag, startPoint x: 790, startPoint y: 192, endPoint x: 902, endPoint y: 188, distance: 111.8
click at [902, 188] on div "Weight 1500.00 Length" at bounding box center [1000, 191] width 537 height 21
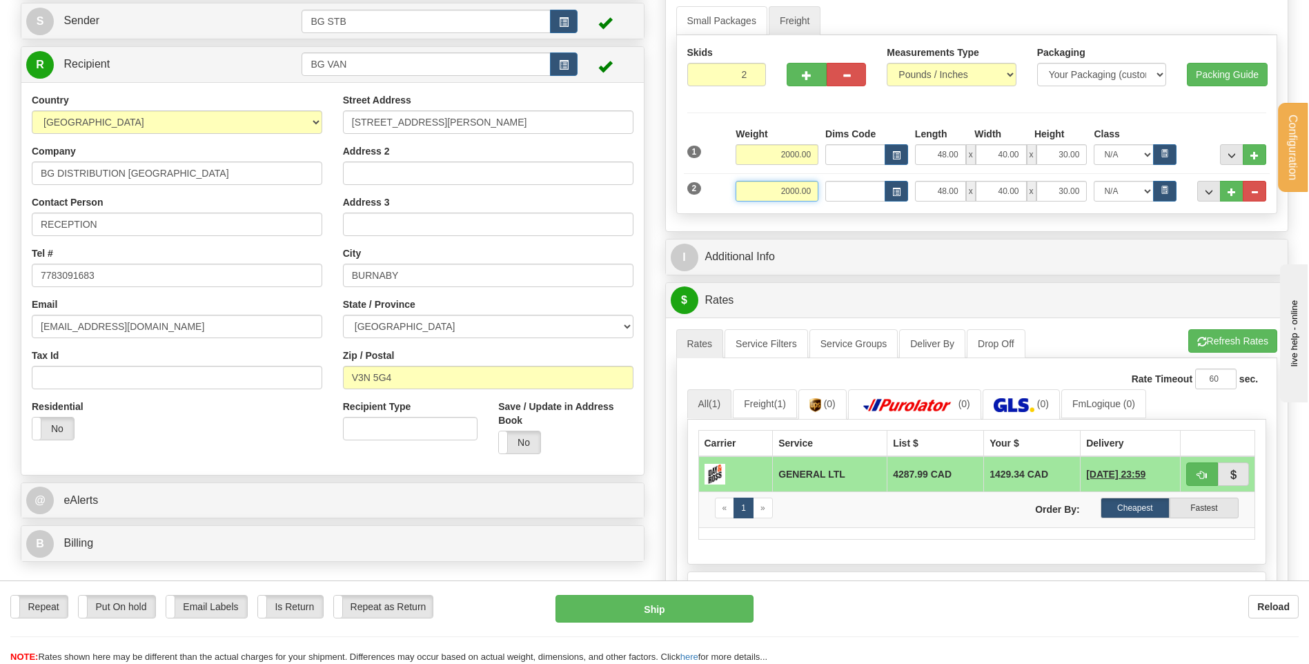
drag, startPoint x: 811, startPoint y: 196, endPoint x: 944, endPoint y: 192, distance: 133.2
click at [910, 197] on div "Weight 2000.00 Length" at bounding box center [1000, 191] width 537 height 21
drag, startPoint x: 762, startPoint y: 196, endPoint x: 815, endPoint y: 196, distance: 53.1
click at [815, 196] on input "1500.00" at bounding box center [776, 191] width 83 height 21
click at [758, 196] on input "1500.00" at bounding box center [776, 191] width 83 height 21
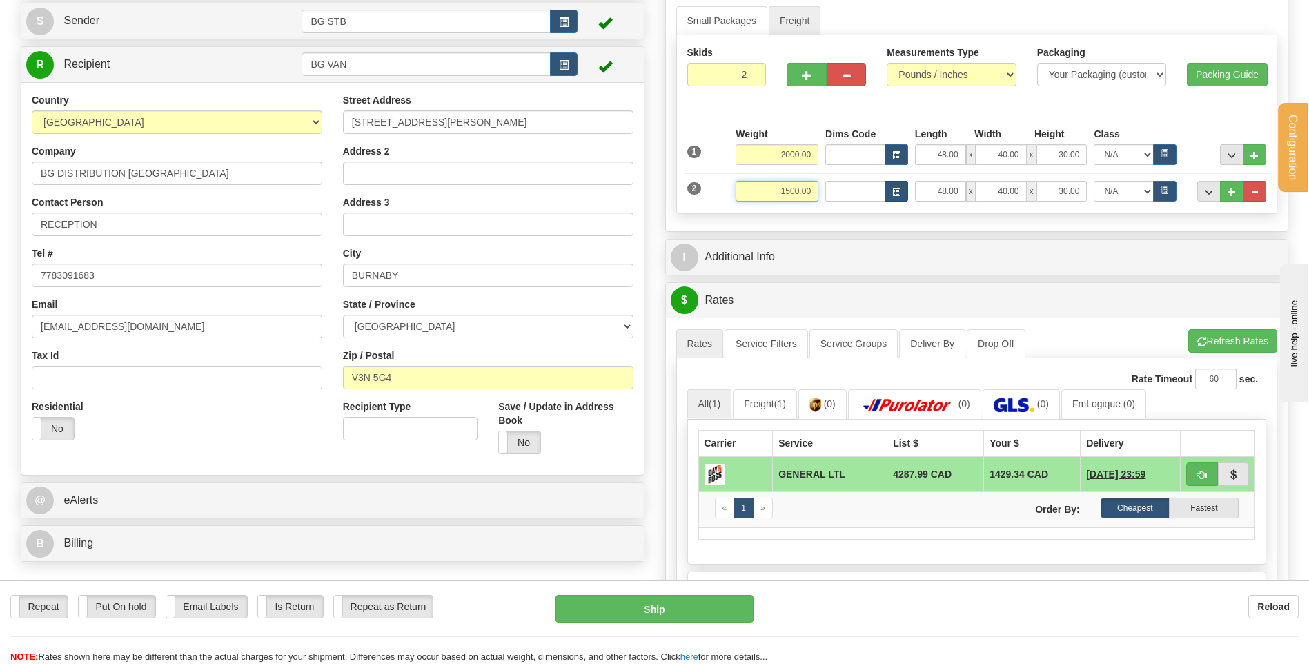
drag, startPoint x: 767, startPoint y: 192, endPoint x: 893, endPoint y: 185, distance: 126.4
click at [907, 188] on div "Weight 1500.00 Length" at bounding box center [1000, 191] width 537 height 21
type input "1000.00"
drag, startPoint x: 757, startPoint y: 157, endPoint x: 878, endPoint y: 176, distance: 122.8
click at [840, 166] on div "1 Weight 2000.00 Dims Code Width" at bounding box center [976, 165] width 579 height 76
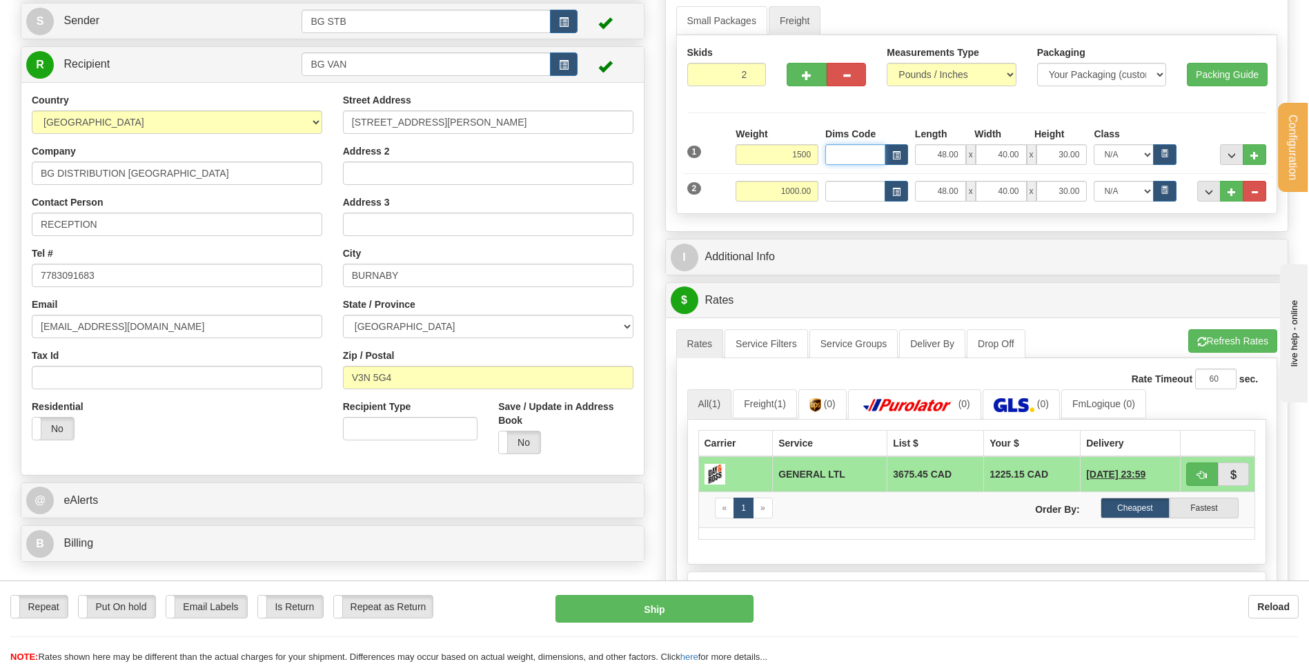
type input "1500.00"
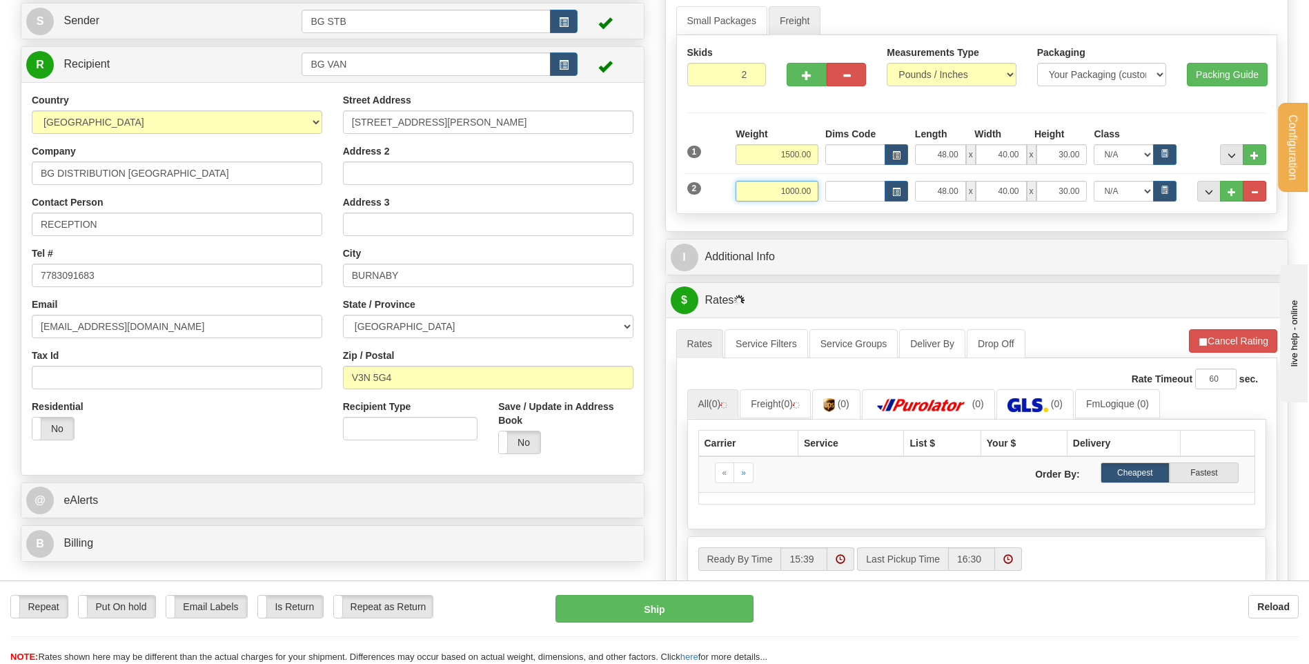
click at [957, 195] on div "Weight 1000.00 Length" at bounding box center [1000, 191] width 537 height 21
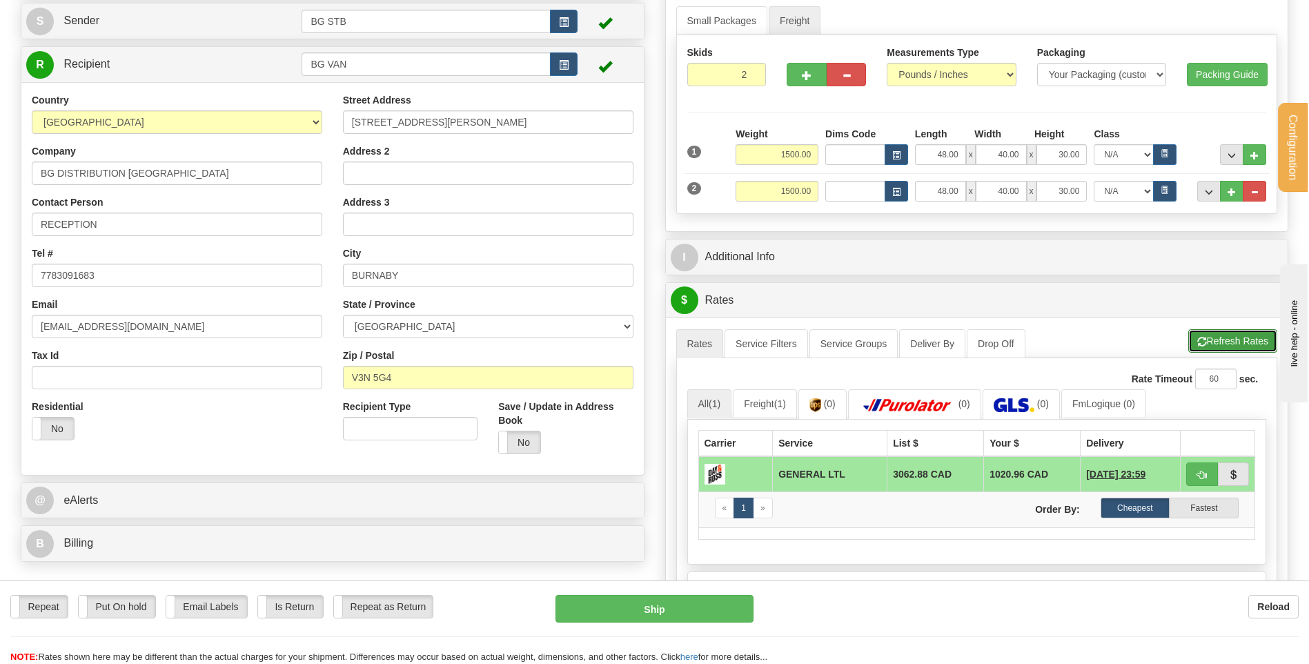
click at [1233, 335] on button "Refresh Rates" at bounding box center [1232, 340] width 89 height 23
click at [775, 187] on input "1500.00" at bounding box center [776, 191] width 83 height 21
drag, startPoint x: 1200, startPoint y: 337, endPoint x: 1193, endPoint y: 338, distance: 7.0
click at [1201, 337] on span "button" at bounding box center [1202, 341] width 10 height 9
drag, startPoint x: 776, startPoint y: 188, endPoint x: 853, endPoint y: 190, distance: 77.3
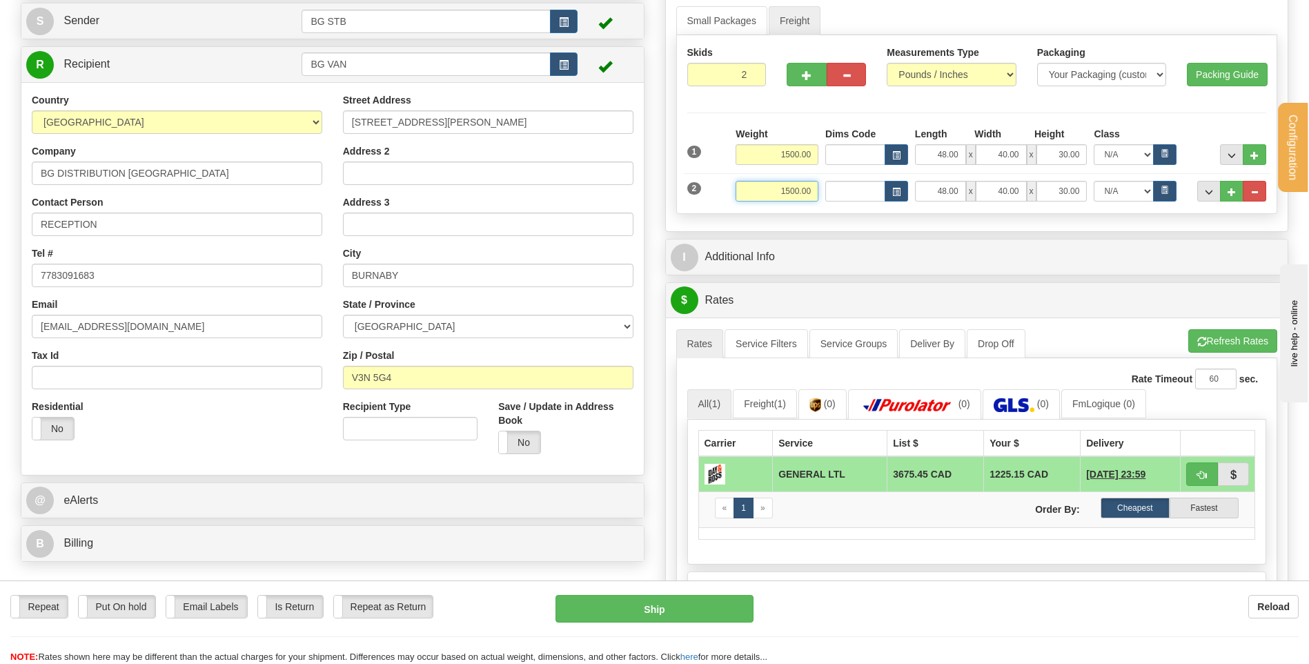
click at [849, 189] on div "Weight 1500.00 Length" at bounding box center [1000, 191] width 537 height 21
click at [1230, 348] on button "Refresh Rates" at bounding box center [1232, 340] width 89 height 23
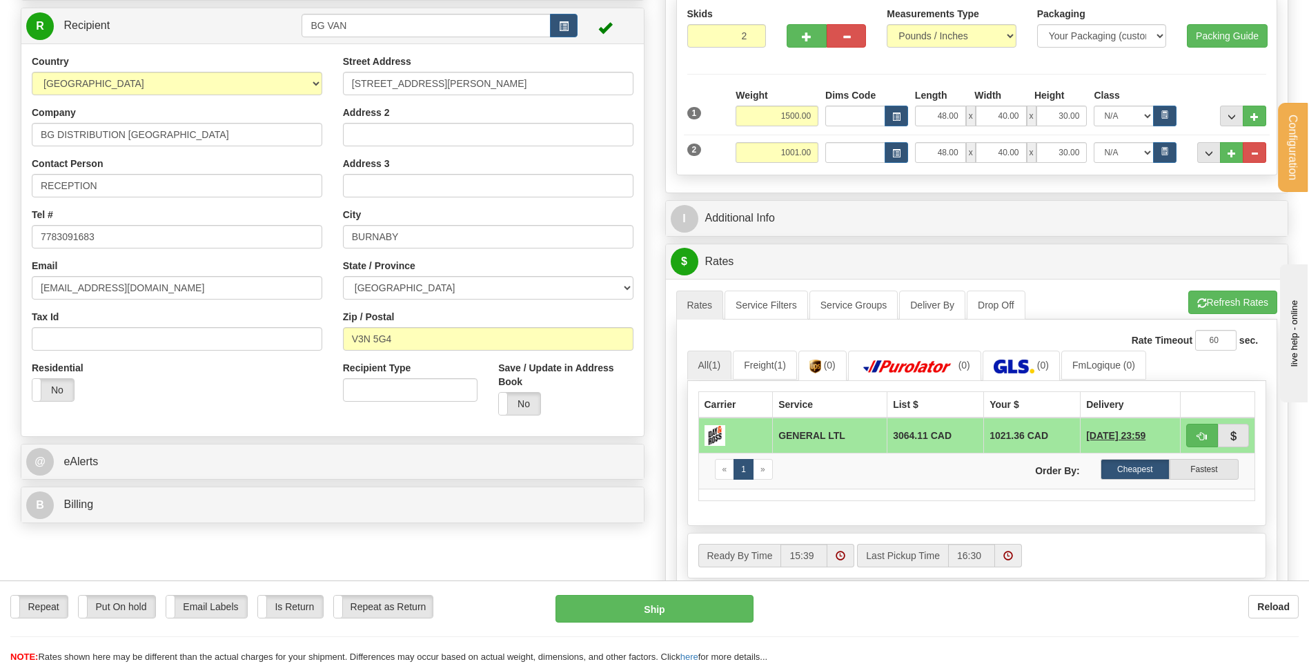
scroll to position [207, 0]
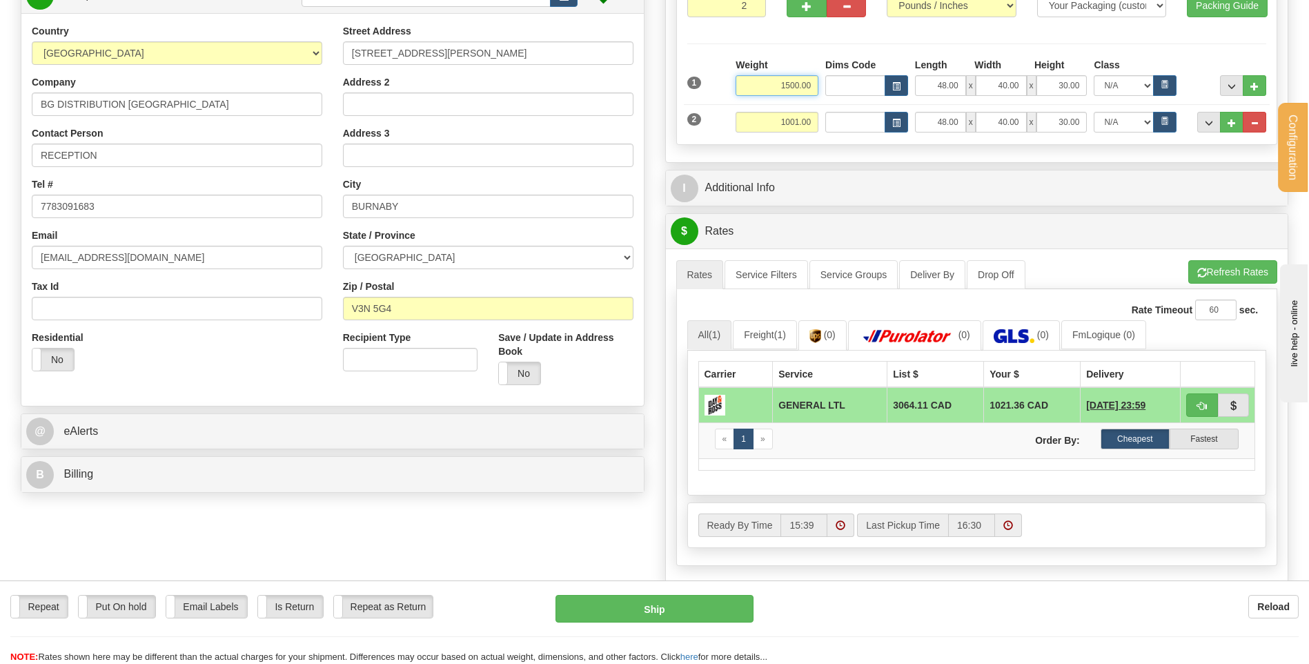
drag, startPoint x: 776, startPoint y: 81, endPoint x: 864, endPoint y: 90, distance: 88.8
click at [864, 90] on div "Weight 1500.00 Dims Code Length Width Height x" at bounding box center [1000, 77] width 537 height 38
click at [771, 118] on input "1001.00" at bounding box center [776, 122] width 83 height 21
drag, startPoint x: 771, startPoint y: 123, endPoint x: 925, endPoint y: 118, distance: 154.6
click at [934, 123] on div "Weight 1001.00 Length" at bounding box center [1000, 122] width 537 height 21
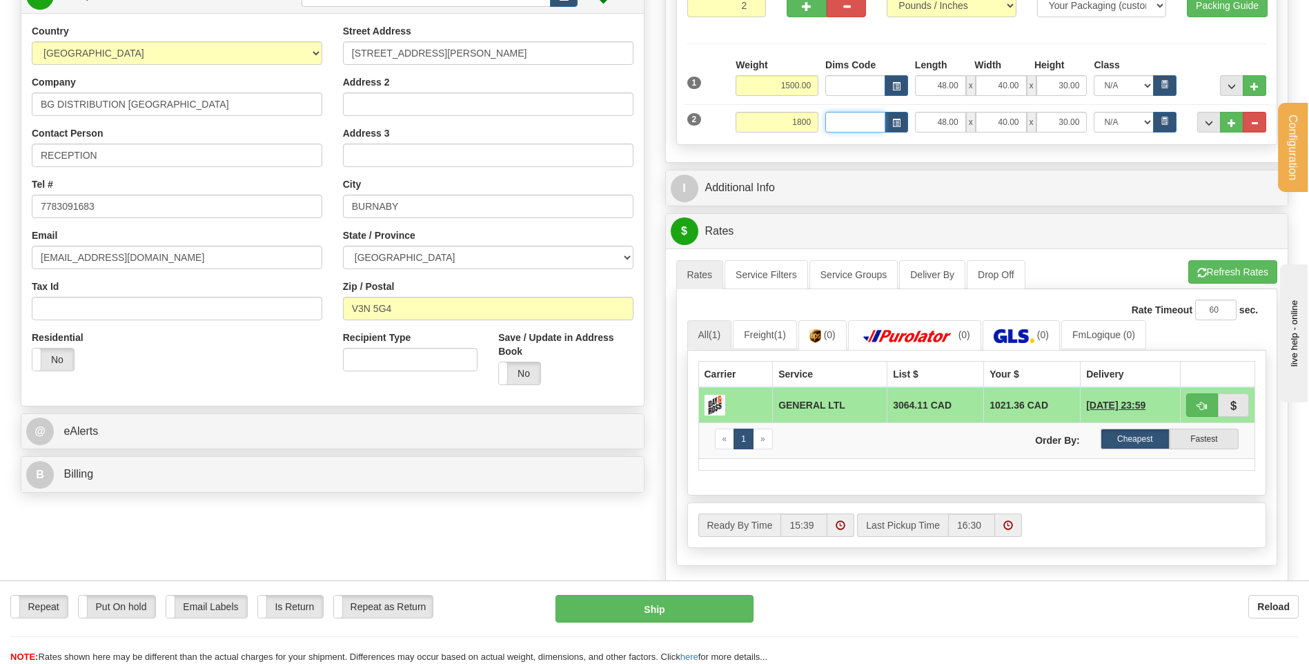
type input "1800.00"
click at [1229, 275] on button "Refresh Rates" at bounding box center [1232, 271] width 89 height 23
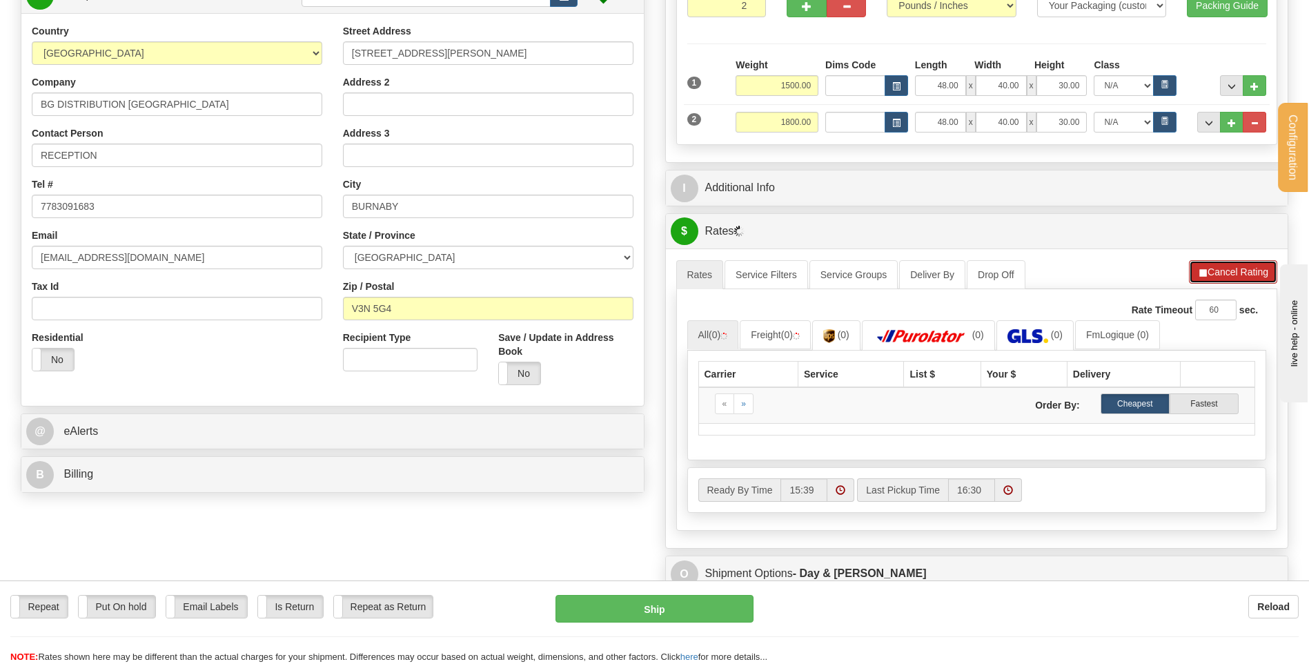
click at [1227, 272] on button "Cancel Rating" at bounding box center [1233, 271] width 88 height 23
click at [1214, 274] on button "Refresh Rates" at bounding box center [1232, 271] width 89 height 23
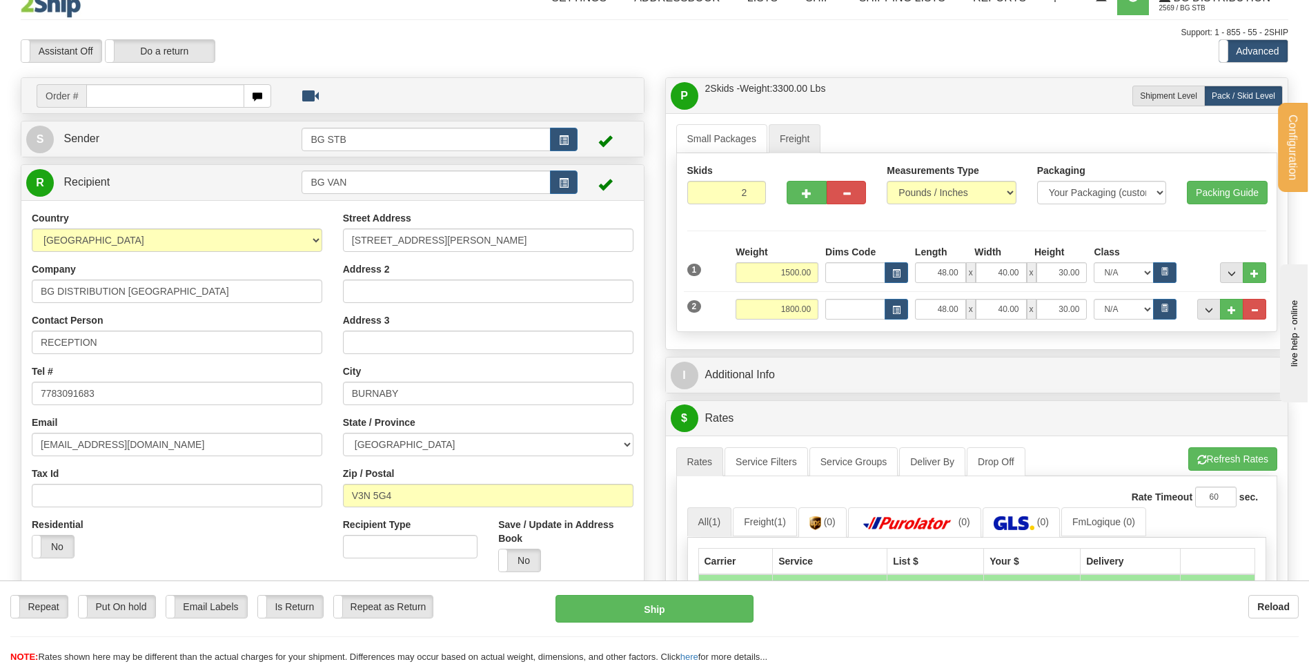
scroll to position [0, 0]
